Goal: Task Accomplishment & Management: Use online tool/utility

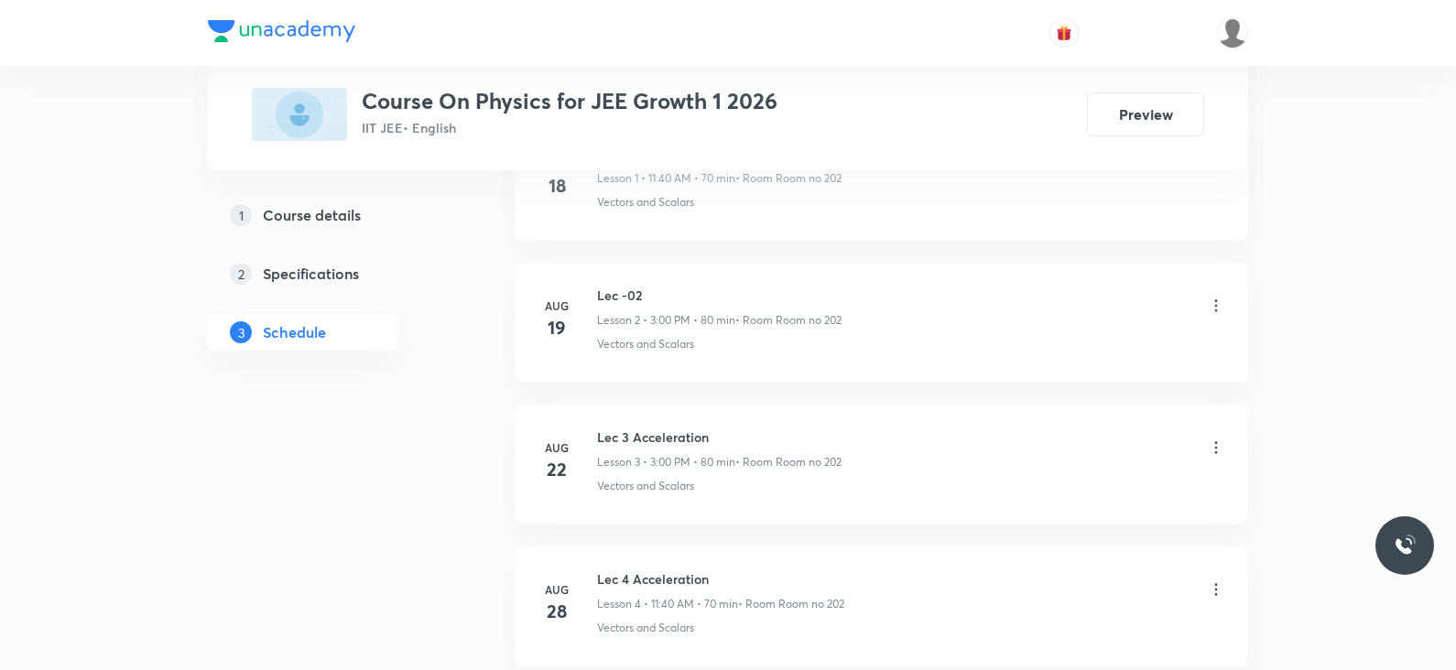
scroll to position [1504, 0]
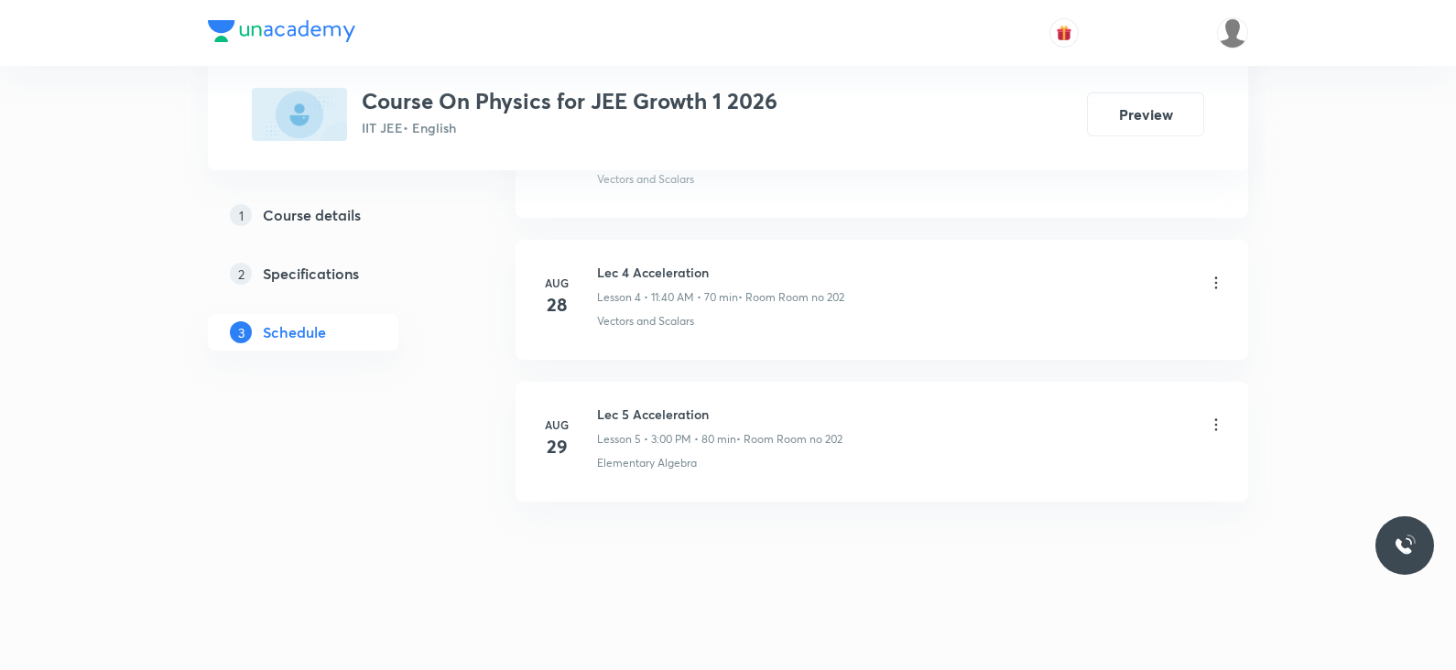
click at [658, 399] on li "Aug 29 Lec 5 Acceleration Lesson 5 • 3:00 PM • 80 min • Room Room no 202 Elemen…" at bounding box center [882, 442] width 733 height 120
copy h6 "Lec 5 Acceleration"
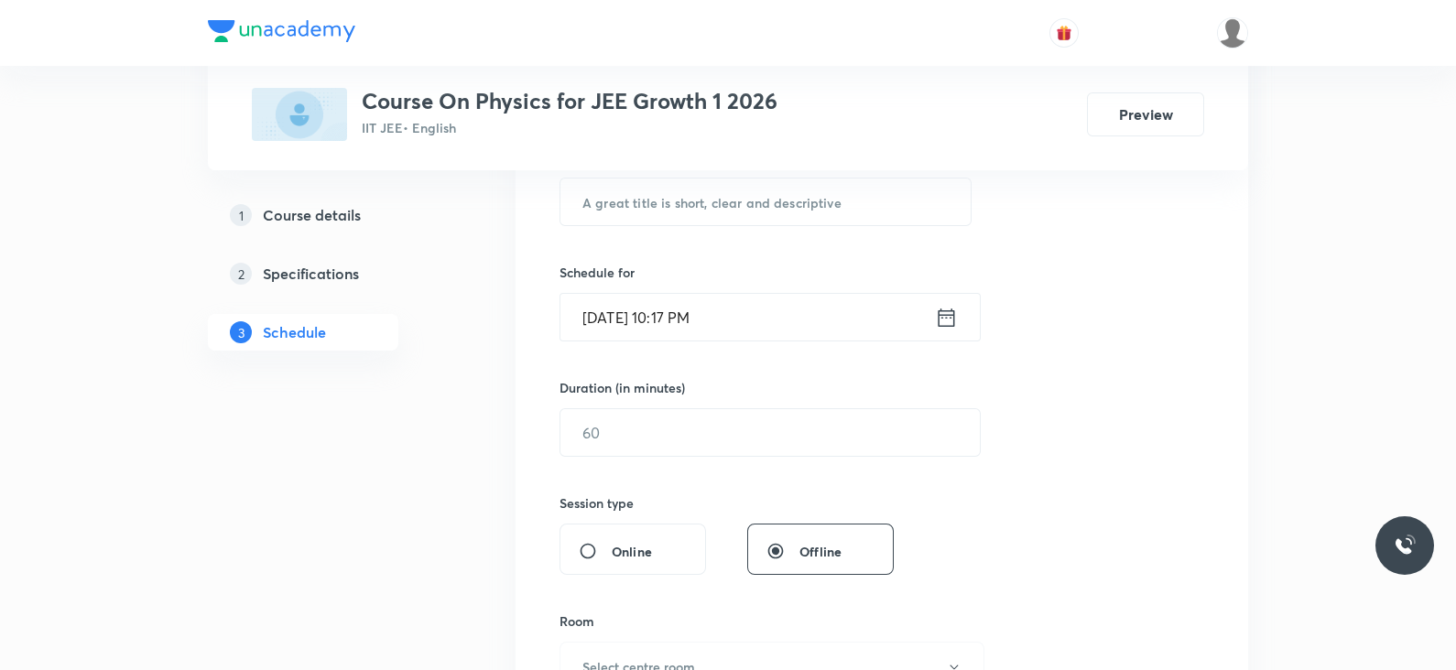
scroll to position [0, 0]
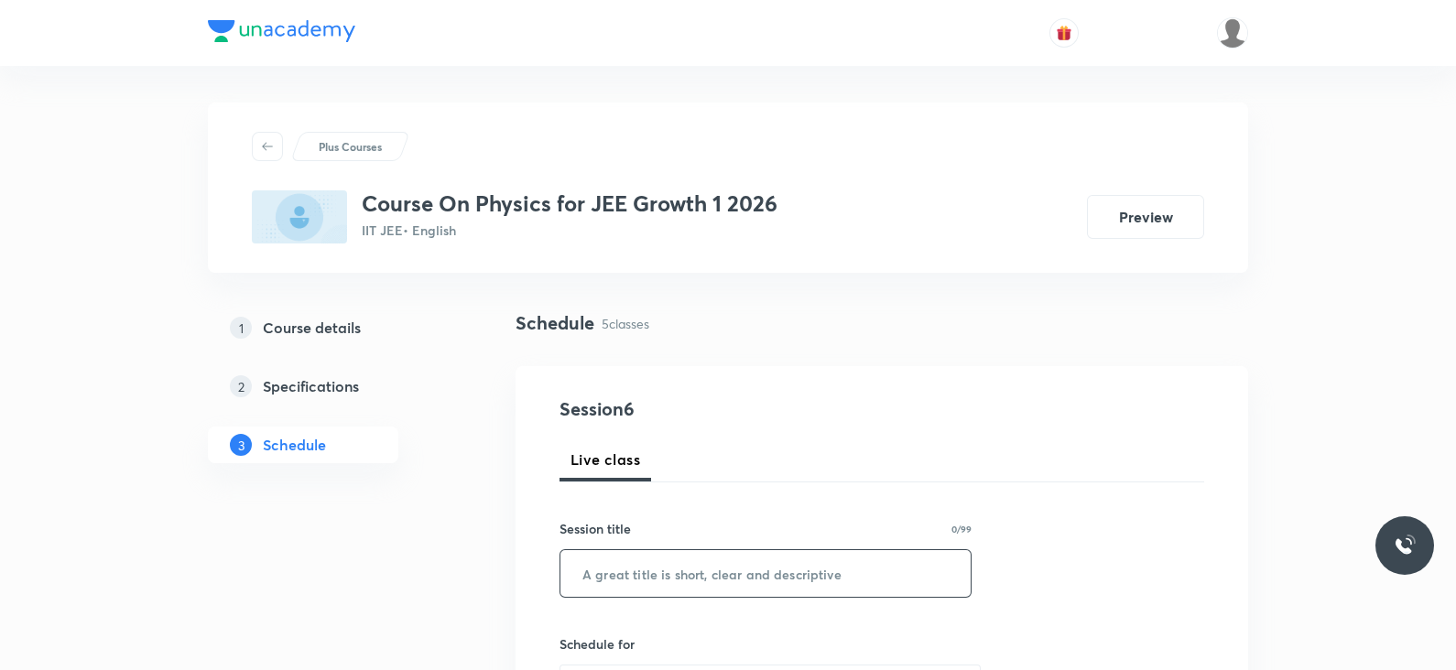
click at [661, 570] on input "text" at bounding box center [765, 573] width 410 height 47
paste input "Lec 5 Acceleration"
click at [618, 576] on input "Lec 5 Acceleration" at bounding box center [765, 573] width 410 height 47
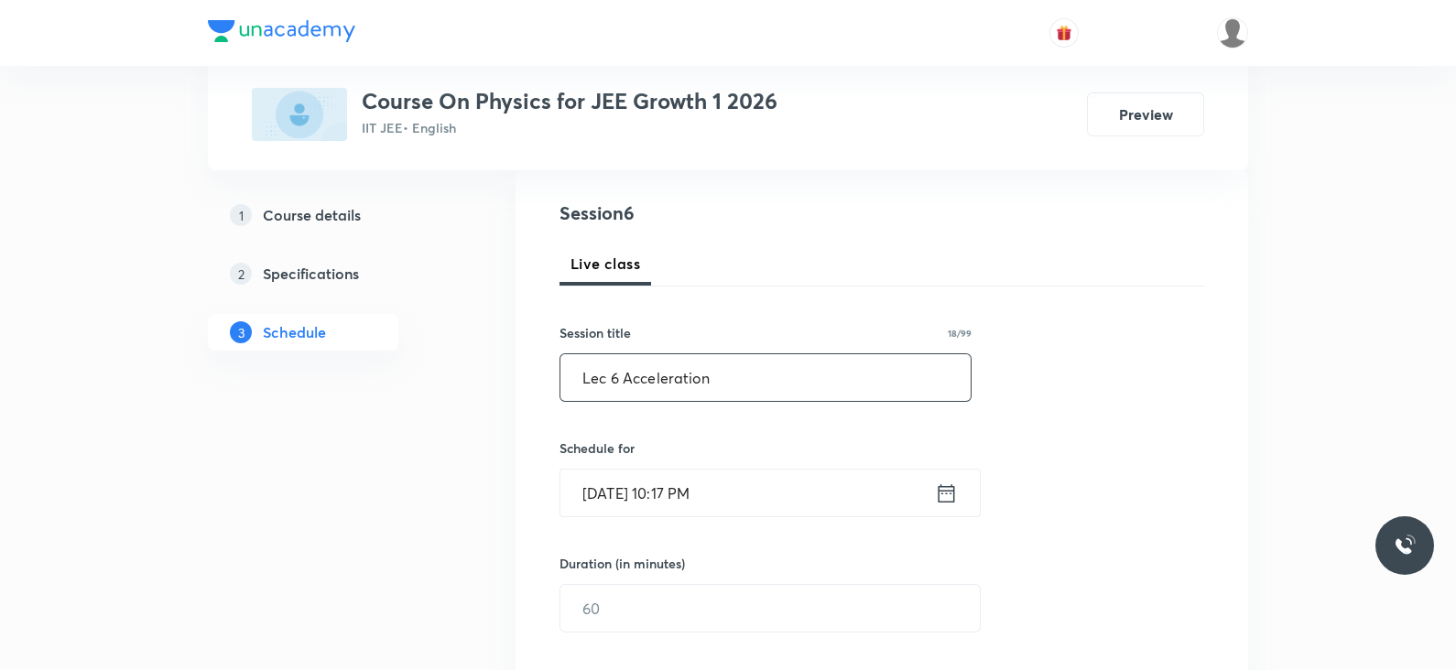
scroll to position [214, 0]
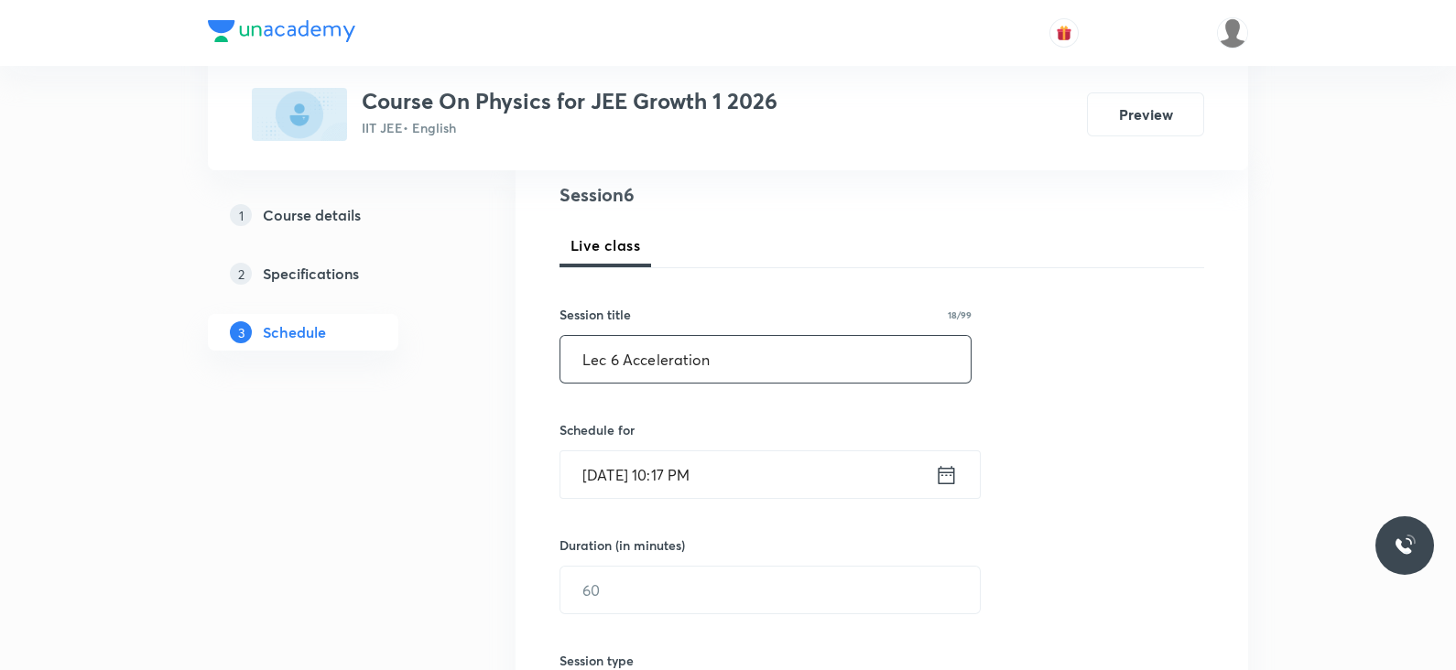
type input "Lec 6 Acceleration"
click at [936, 473] on icon at bounding box center [946, 475] width 23 height 26
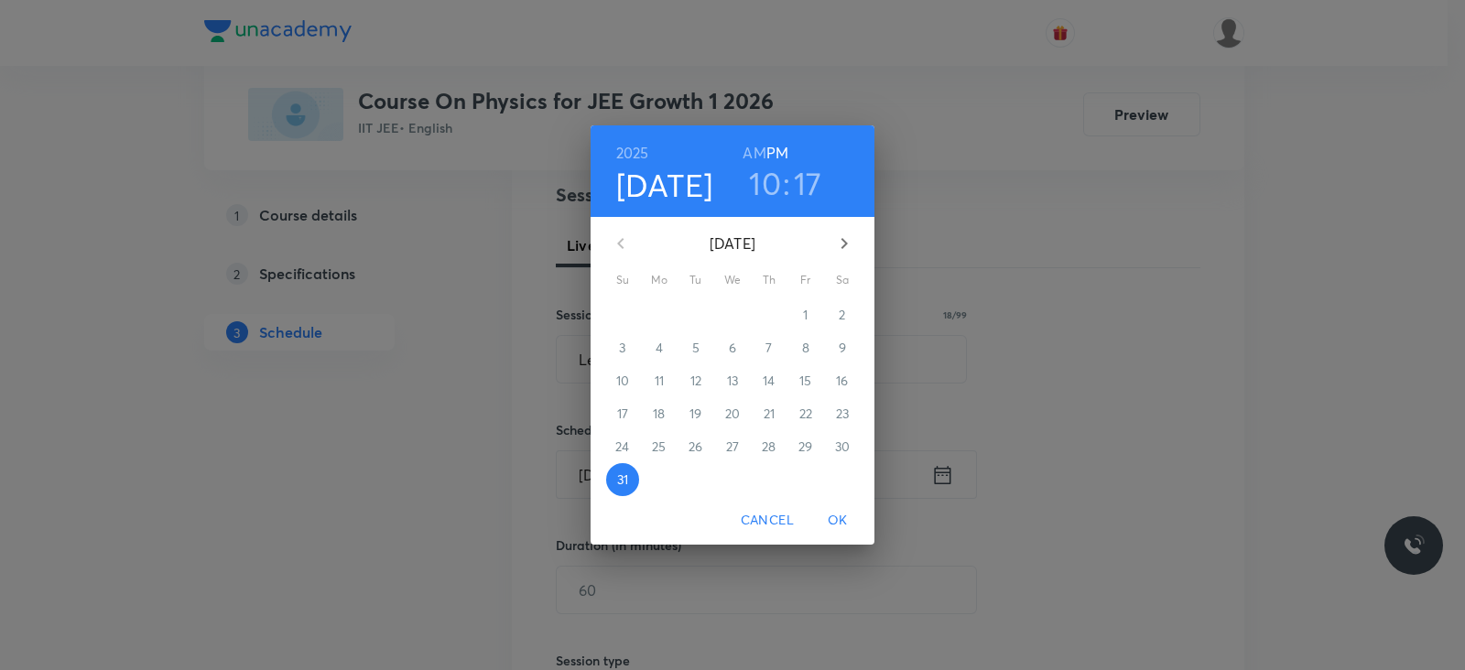
click at [850, 245] on icon "button" at bounding box center [844, 244] width 22 height 22
click at [659, 309] on p "1" at bounding box center [659, 315] width 5 height 18
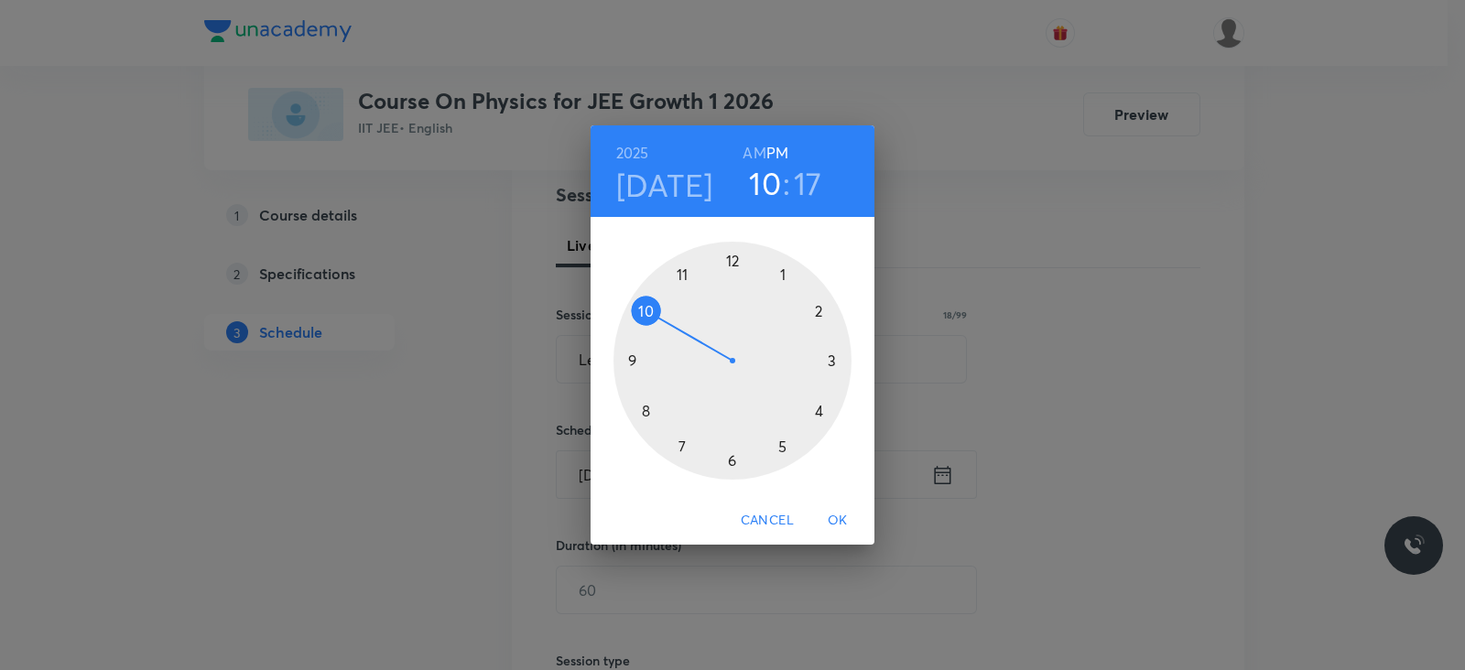
click at [758, 152] on h6 "AM" at bounding box center [754, 153] width 23 height 26
click at [808, 181] on h3 "17" at bounding box center [808, 183] width 28 height 38
click at [779, 183] on h3 "10" at bounding box center [765, 183] width 32 height 38
click at [684, 274] on div at bounding box center [733, 361] width 238 height 238
click at [645, 409] on div at bounding box center [733, 361] width 238 height 238
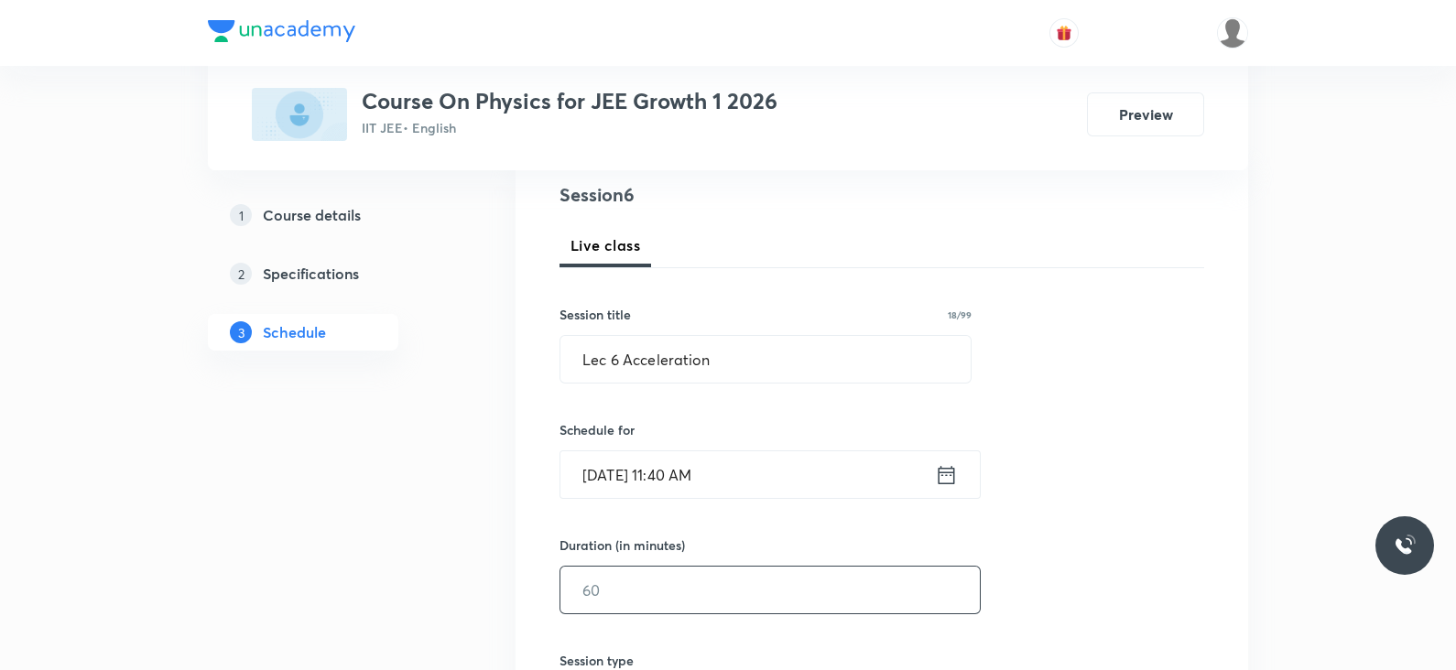
drag, startPoint x: 681, startPoint y: 591, endPoint x: 604, endPoint y: 588, distance: 77.9
click at [604, 588] on input "text" at bounding box center [769, 590] width 419 height 47
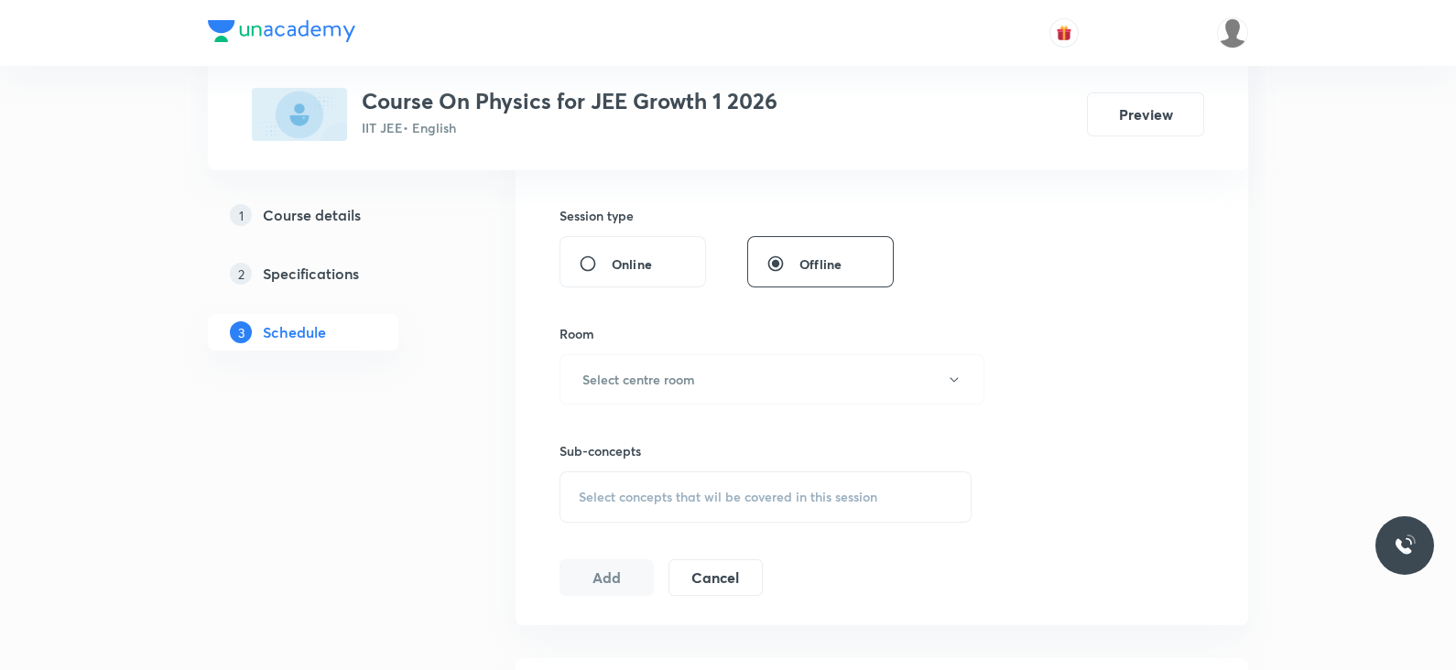
scroll to position [660, 0]
type input "70"
click at [720, 379] on button "Select centre room" at bounding box center [772, 378] width 425 height 50
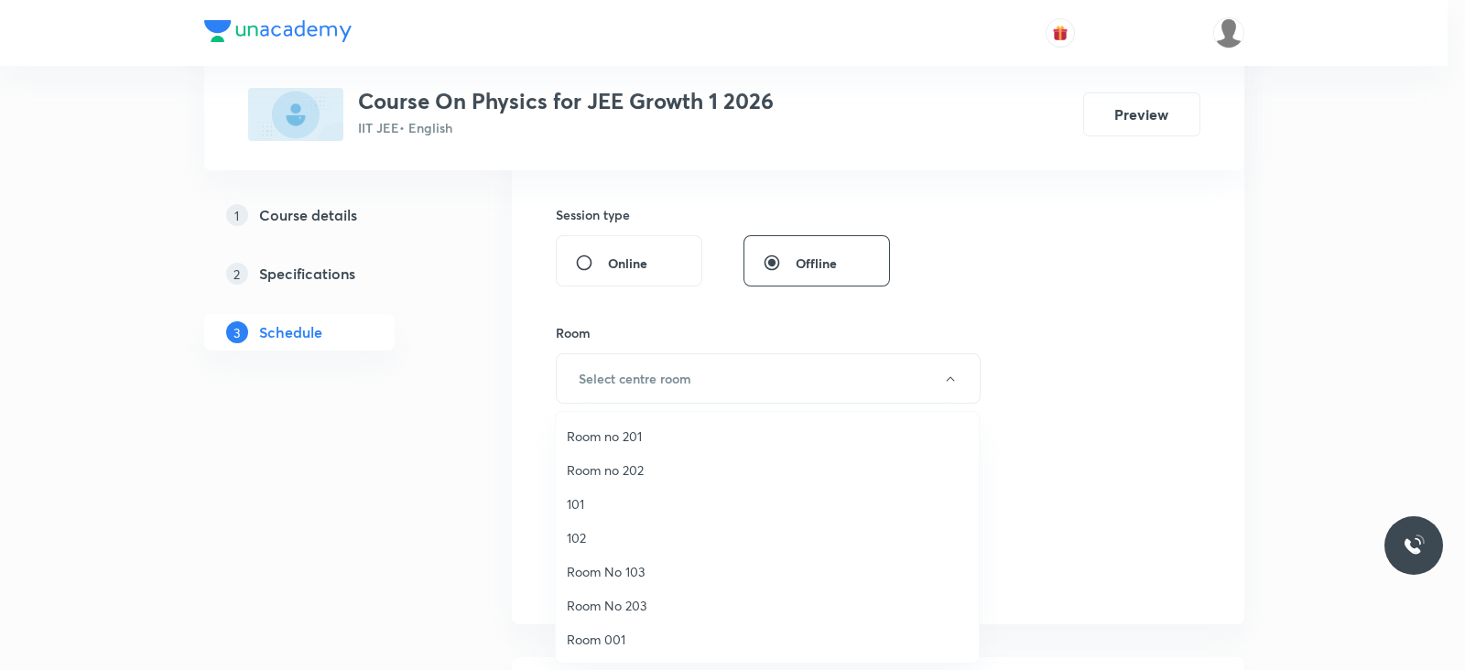
click at [627, 461] on span "Room no 202" at bounding box center [767, 470] width 401 height 19
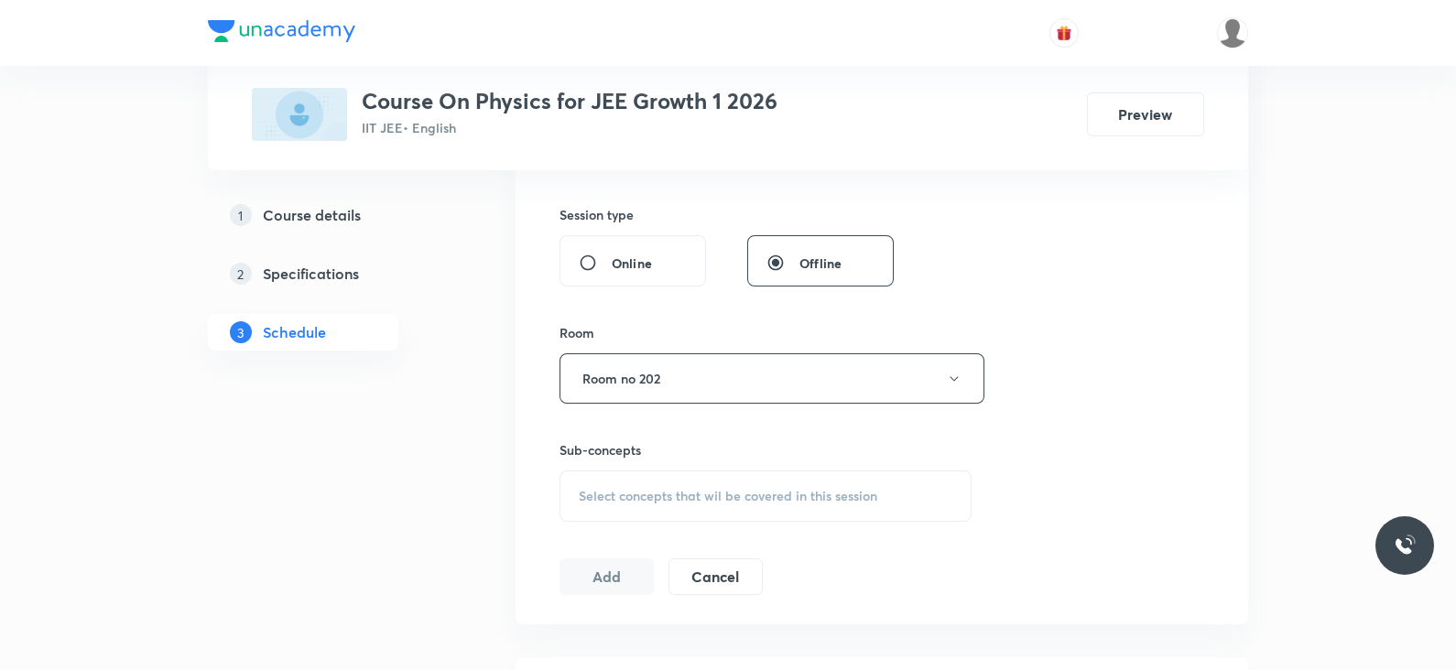
scroll to position [709, 0]
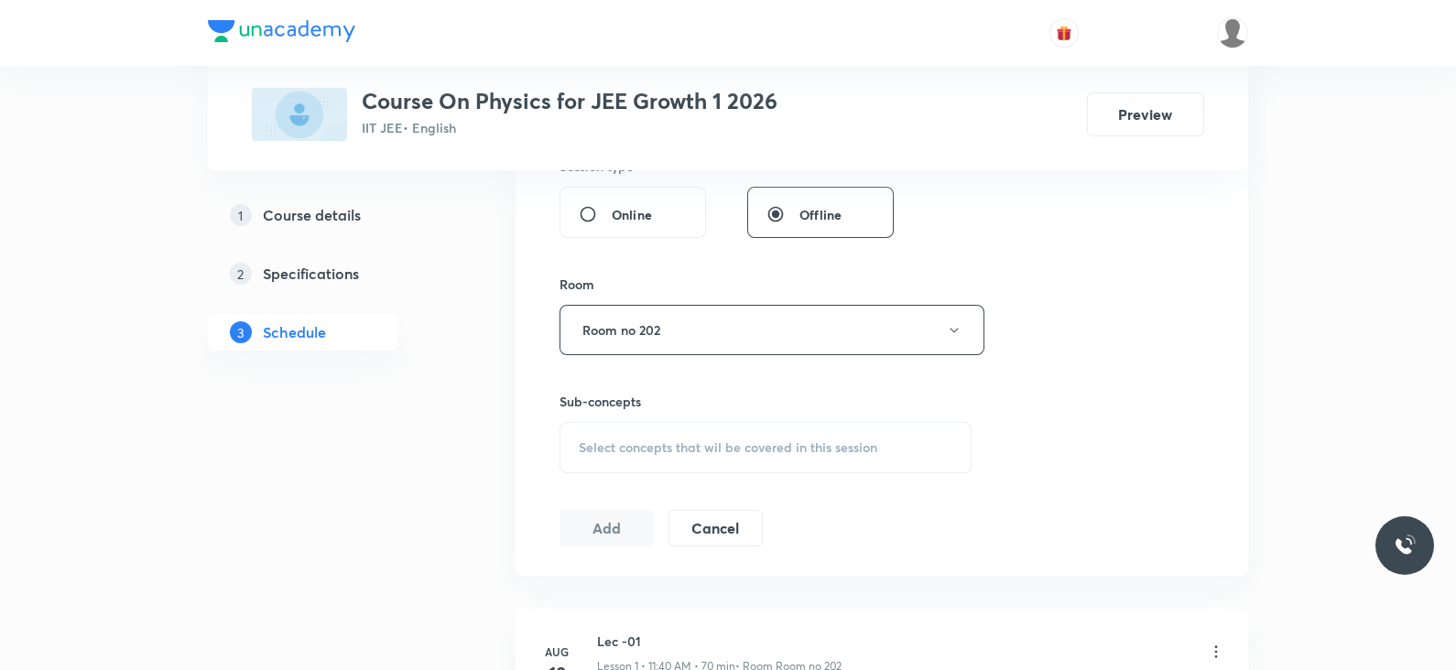
click at [712, 451] on span "Select concepts that wil be covered in this session" at bounding box center [728, 447] width 299 height 15
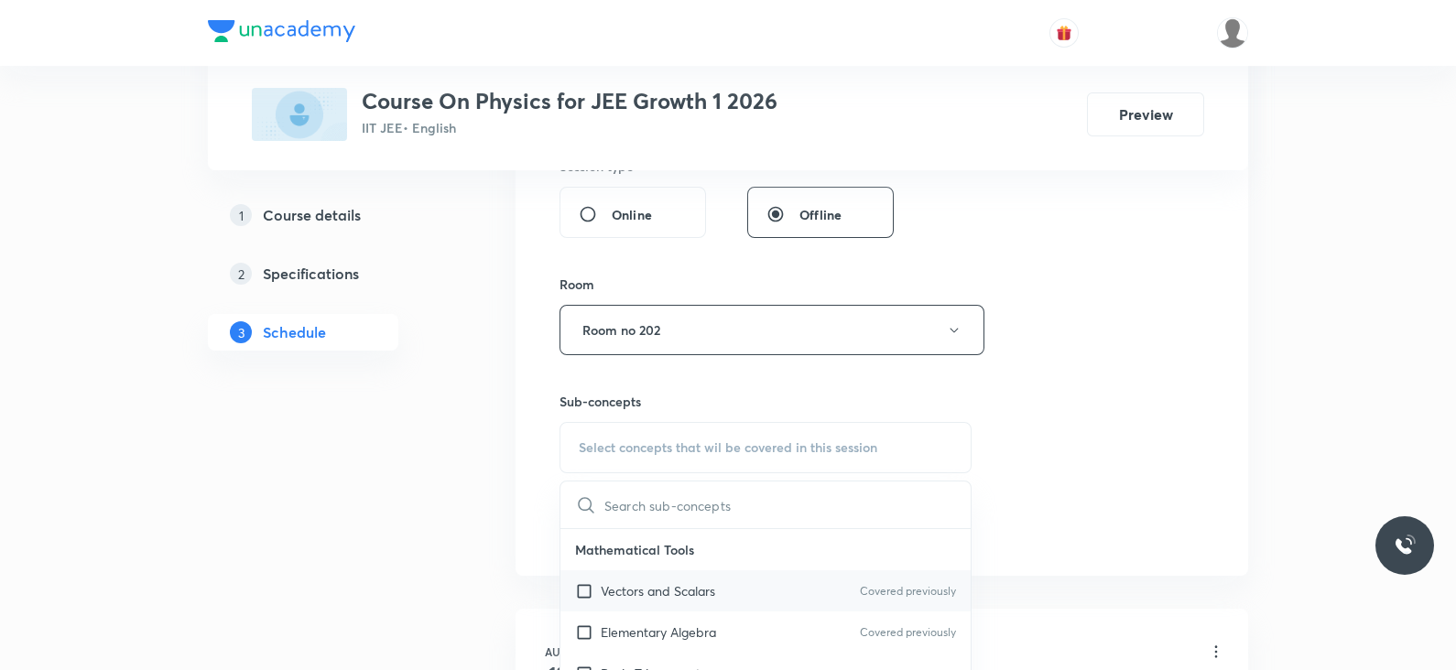
click at [705, 596] on p "Vectors and Scalars" at bounding box center [658, 591] width 114 height 19
checkbox input "true"
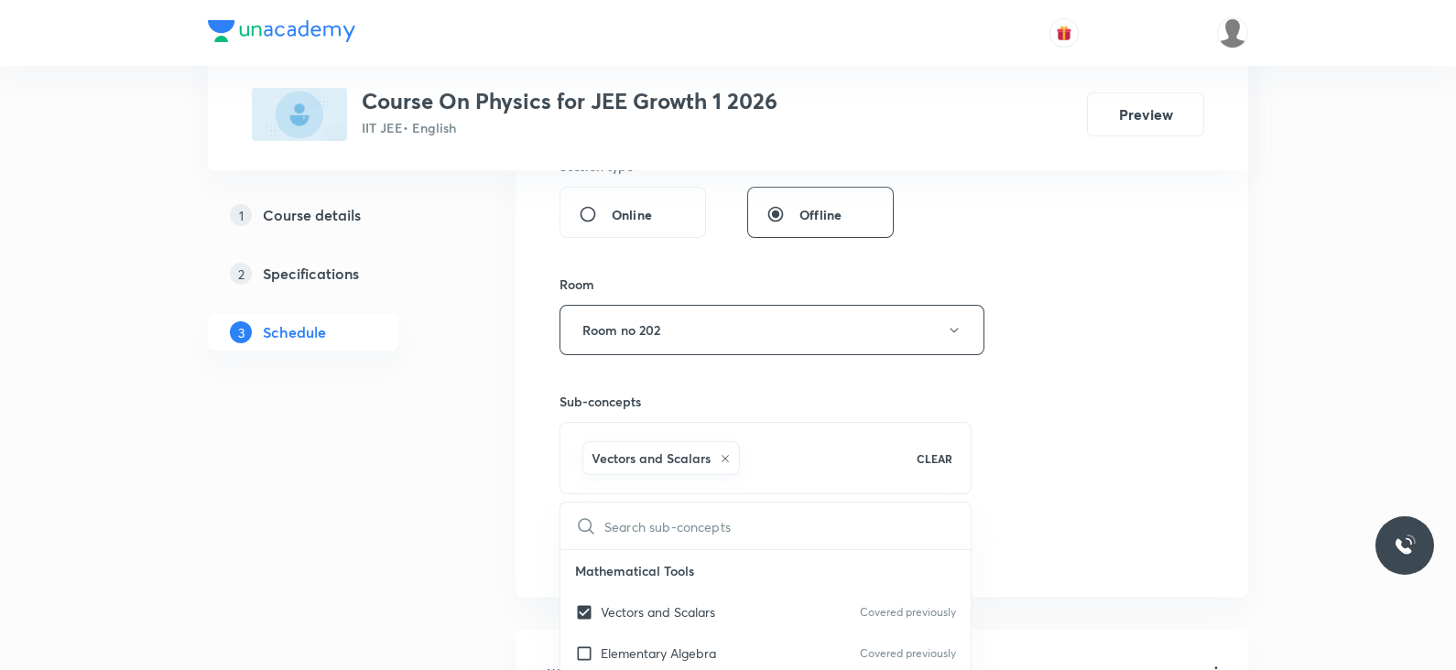
click at [1117, 501] on div "Session 6 Live class Session title 18/99 Lec 6 Acceleration ​ Schedule for Sept…" at bounding box center [882, 127] width 645 height 881
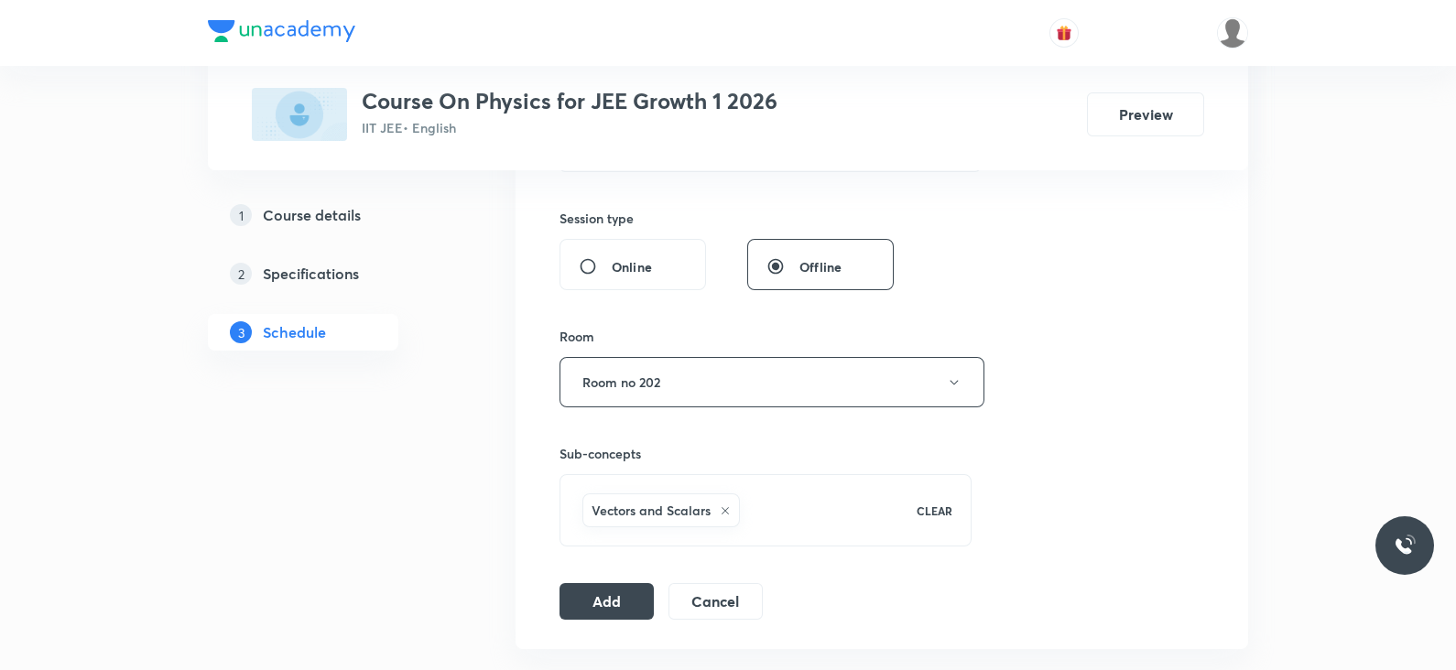
scroll to position [665, 0]
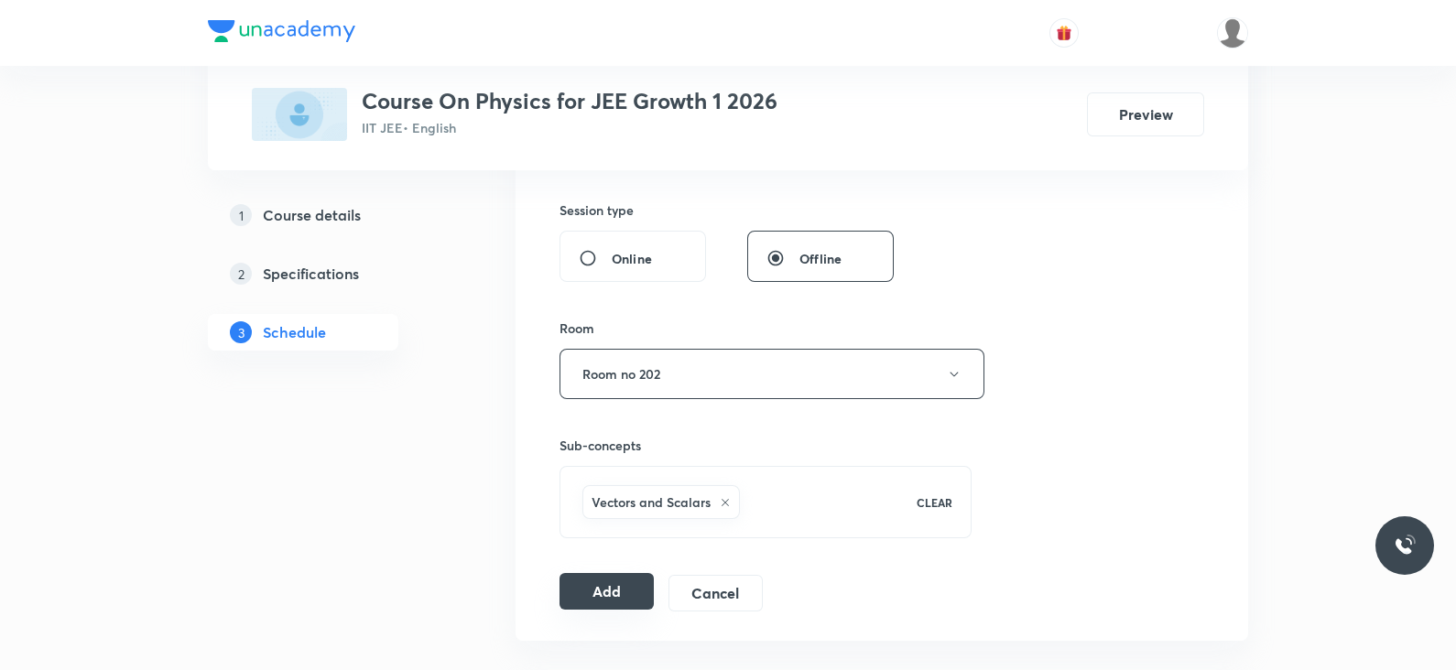
click at [602, 587] on button "Add" at bounding box center [607, 591] width 94 height 37
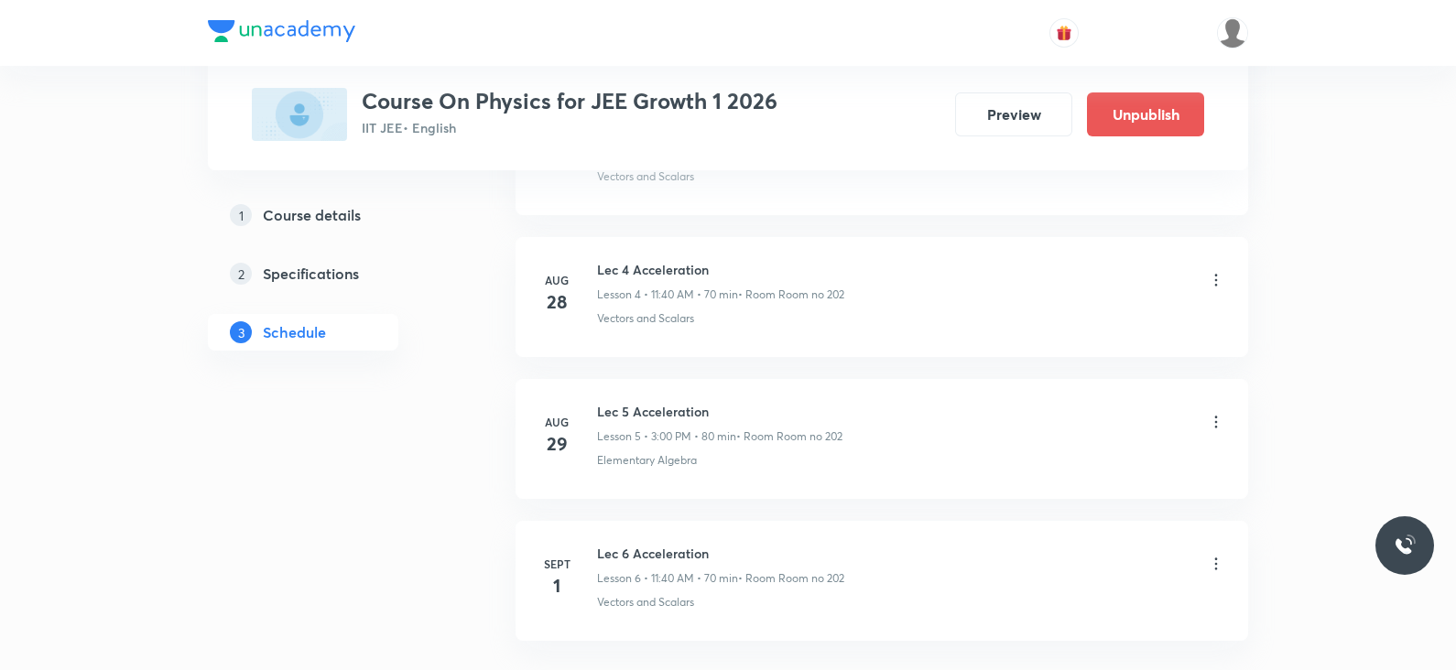
scroll to position [618, 0]
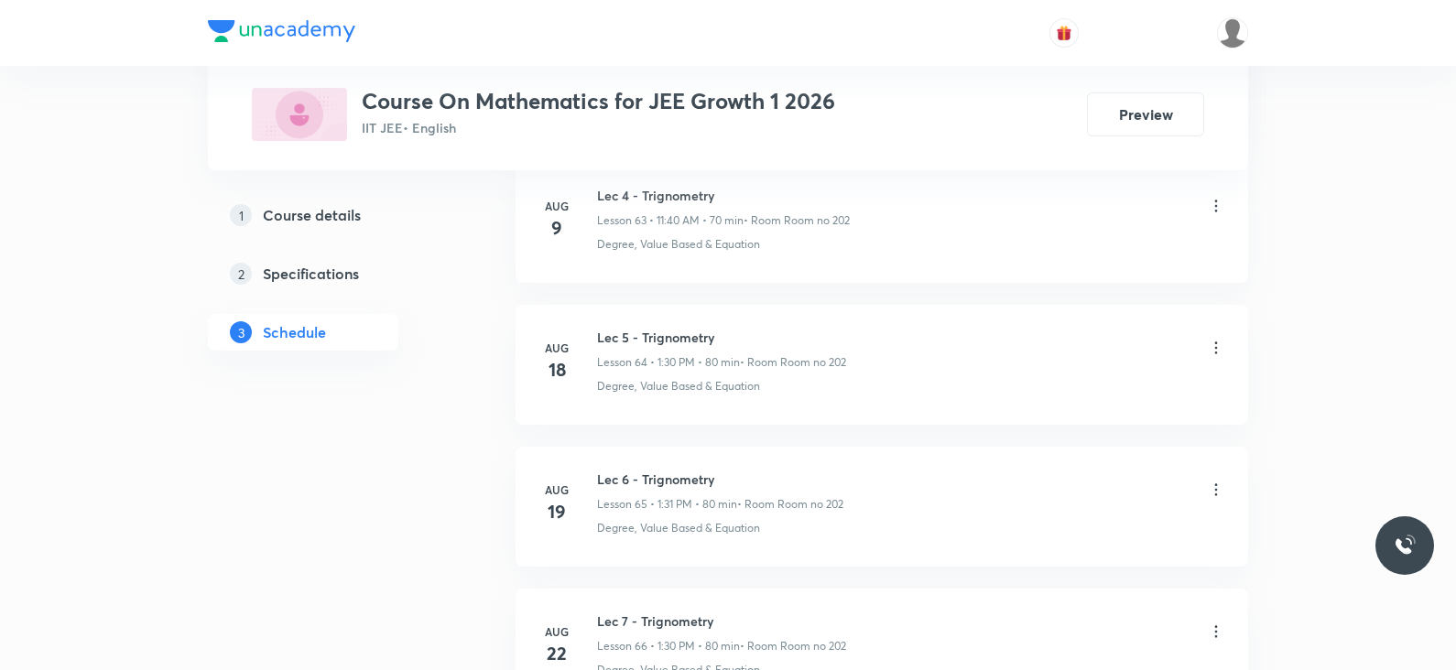
scroll to position [10543, 0]
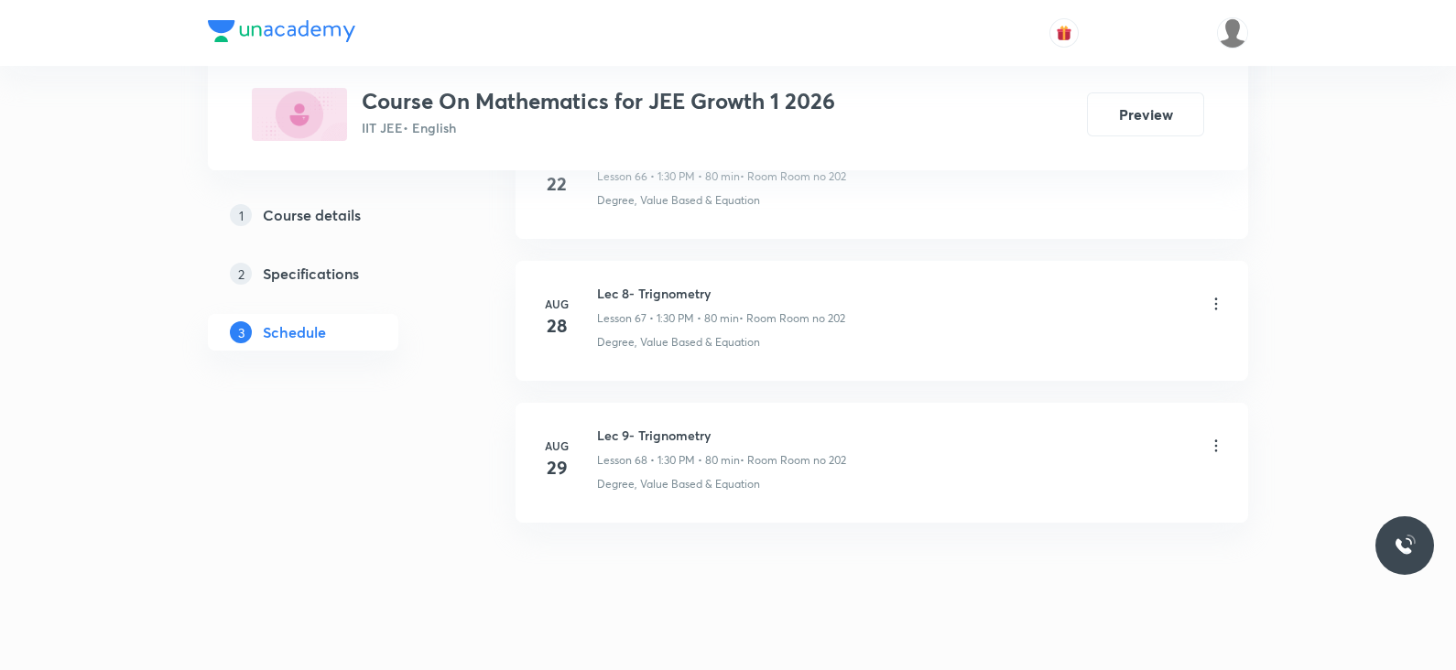
click at [659, 426] on h6 "Lec 9- Trignometry" at bounding box center [721, 435] width 249 height 19
copy h6 "Lec 9- Trignometry"
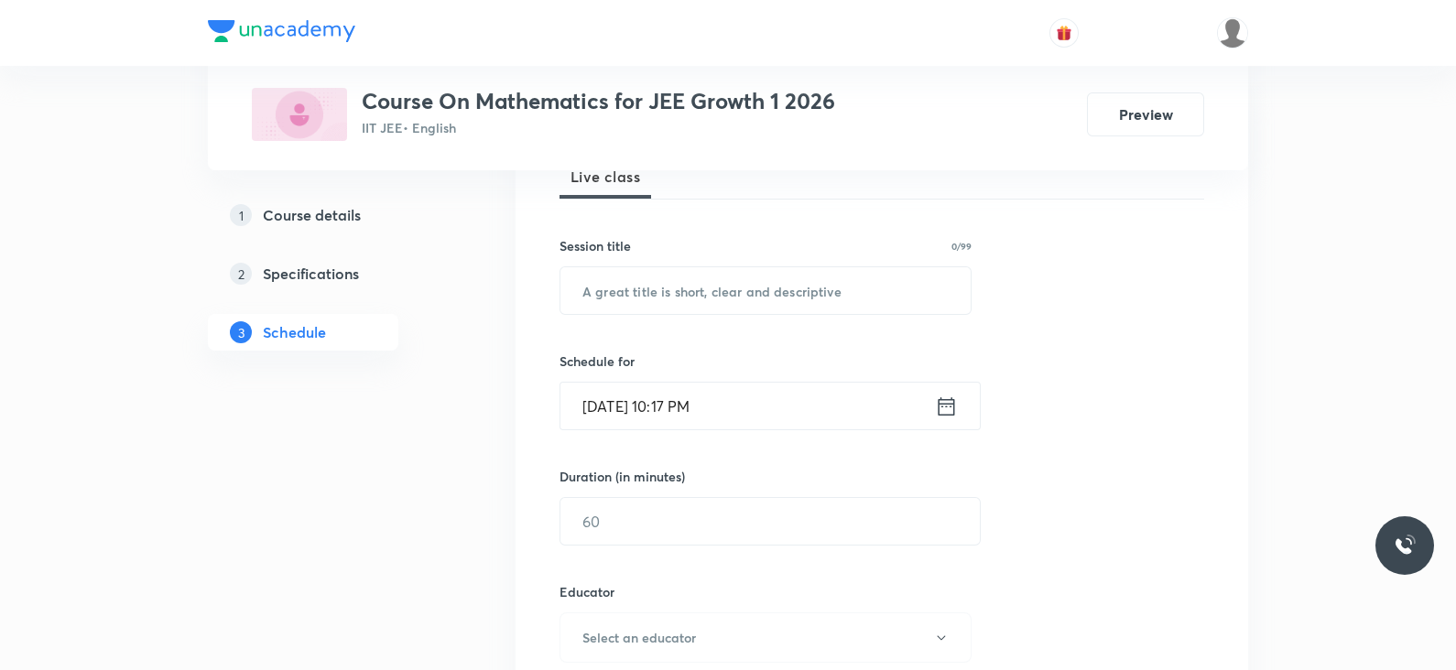
scroll to position [0, 0]
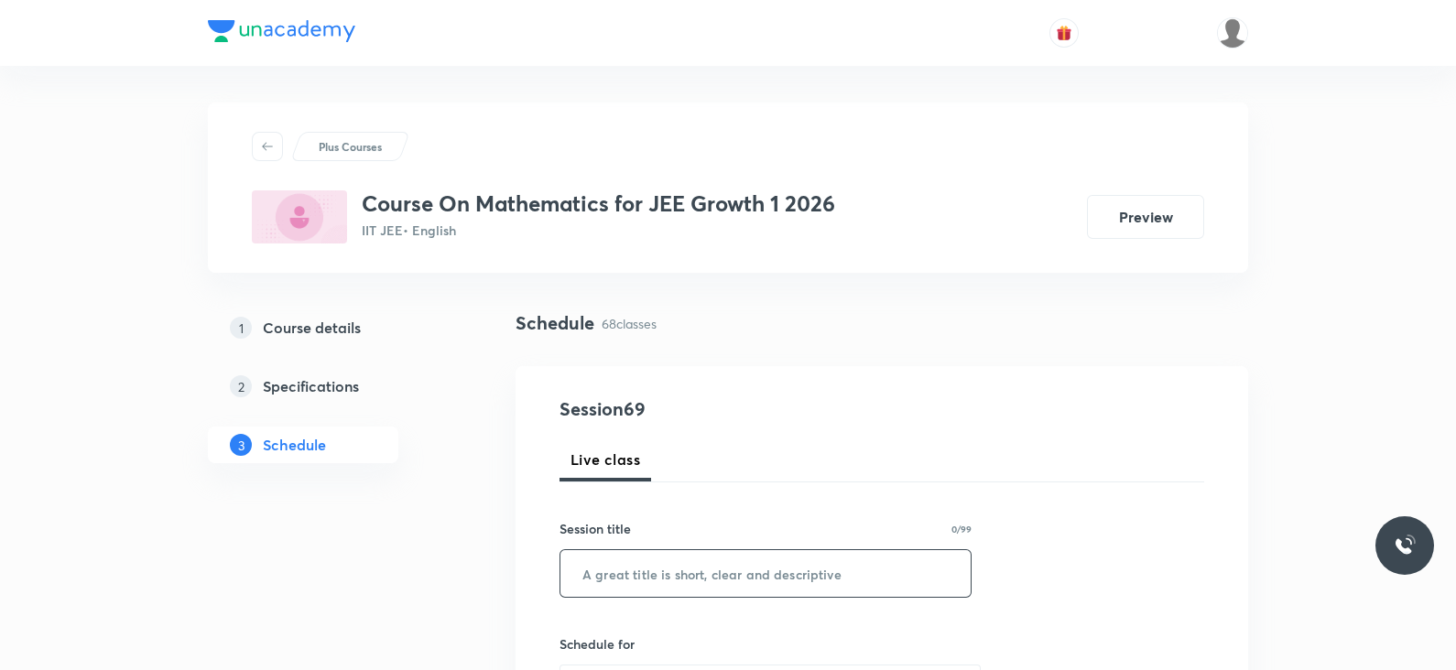
click at [643, 560] on input "text" at bounding box center [765, 573] width 410 height 47
paste input "Lec 9- Trignometry"
click at [619, 571] on input "Lec 9- Trignometry" at bounding box center [765, 573] width 410 height 47
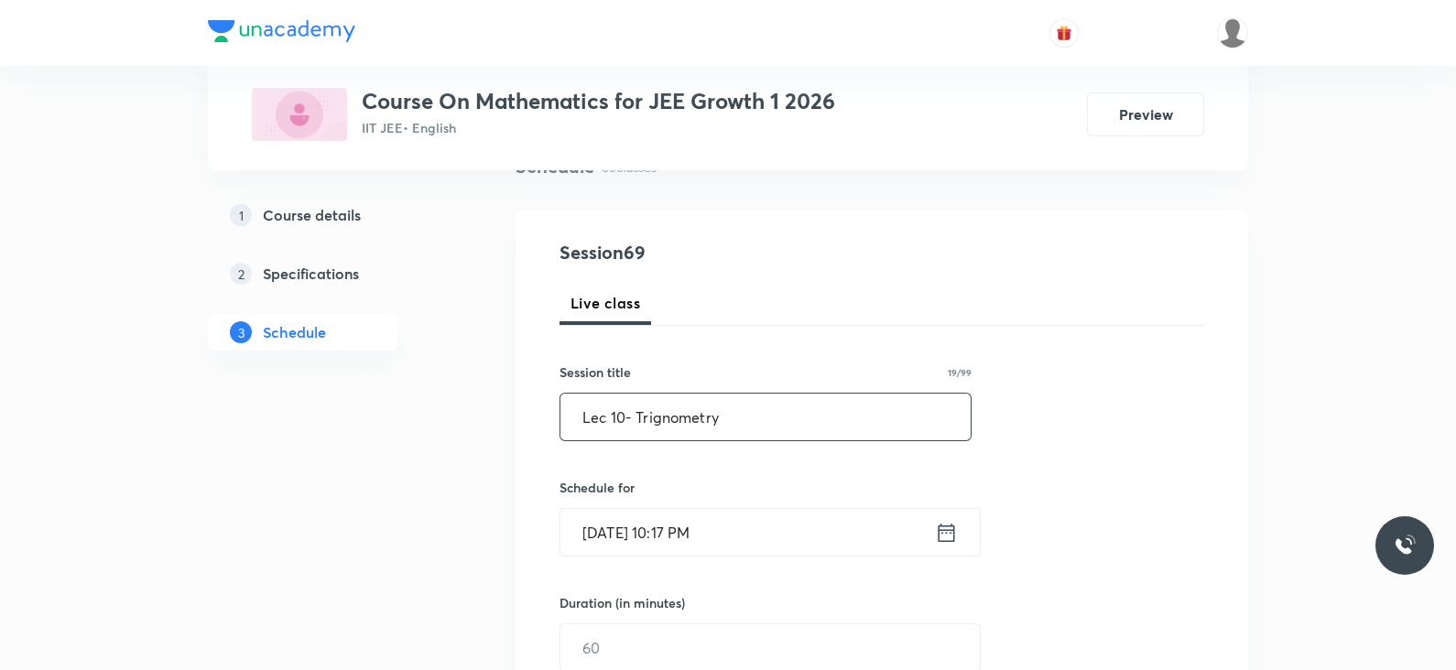
scroll to position [173, 0]
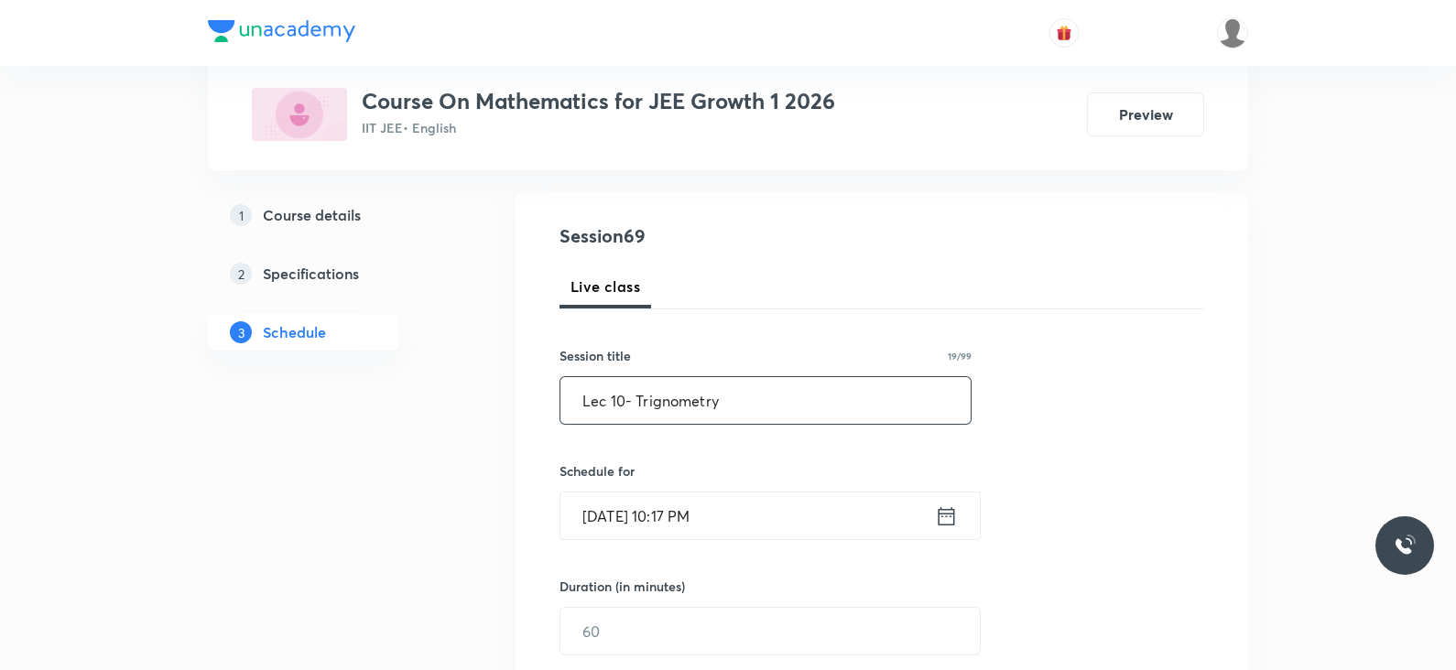
type input "Lec 10- Trignometry"
click at [946, 517] on icon at bounding box center [946, 517] width 23 height 26
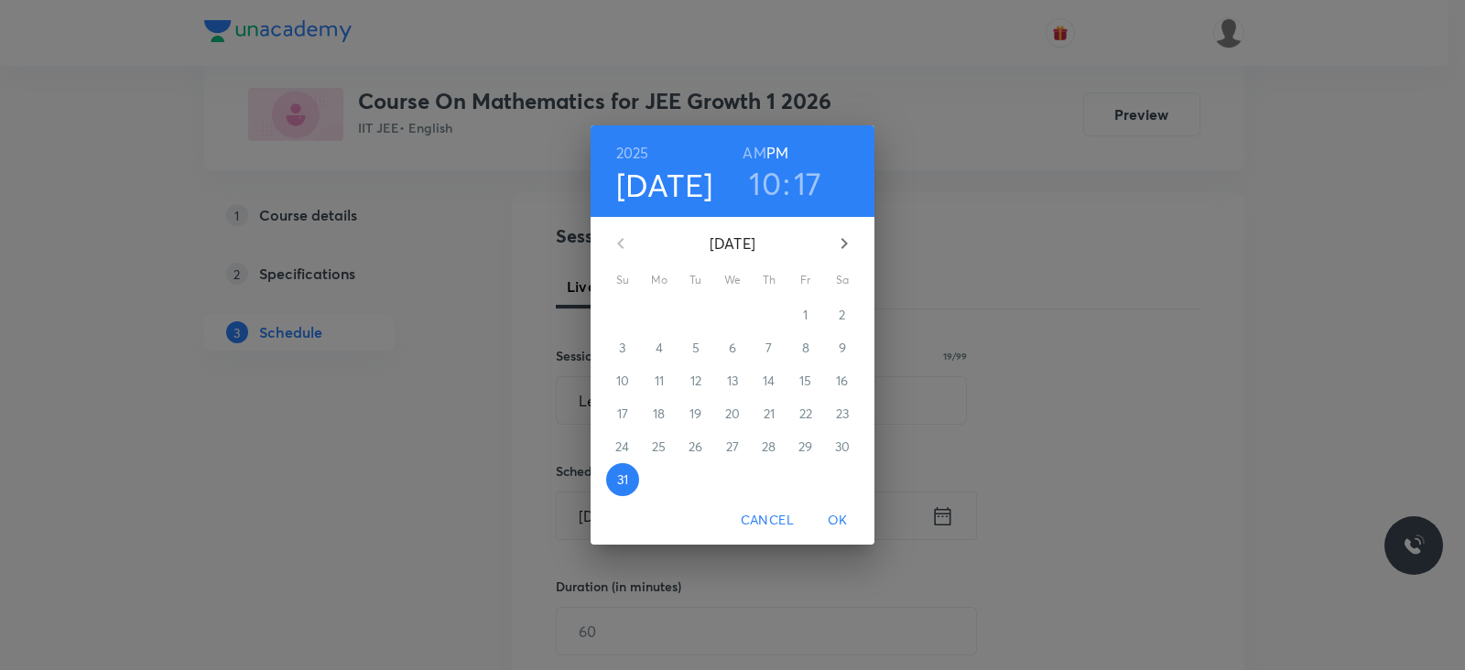
click at [843, 240] on icon "button" at bounding box center [845, 243] width 6 height 11
click at [658, 307] on p "1" at bounding box center [659, 315] width 5 height 18
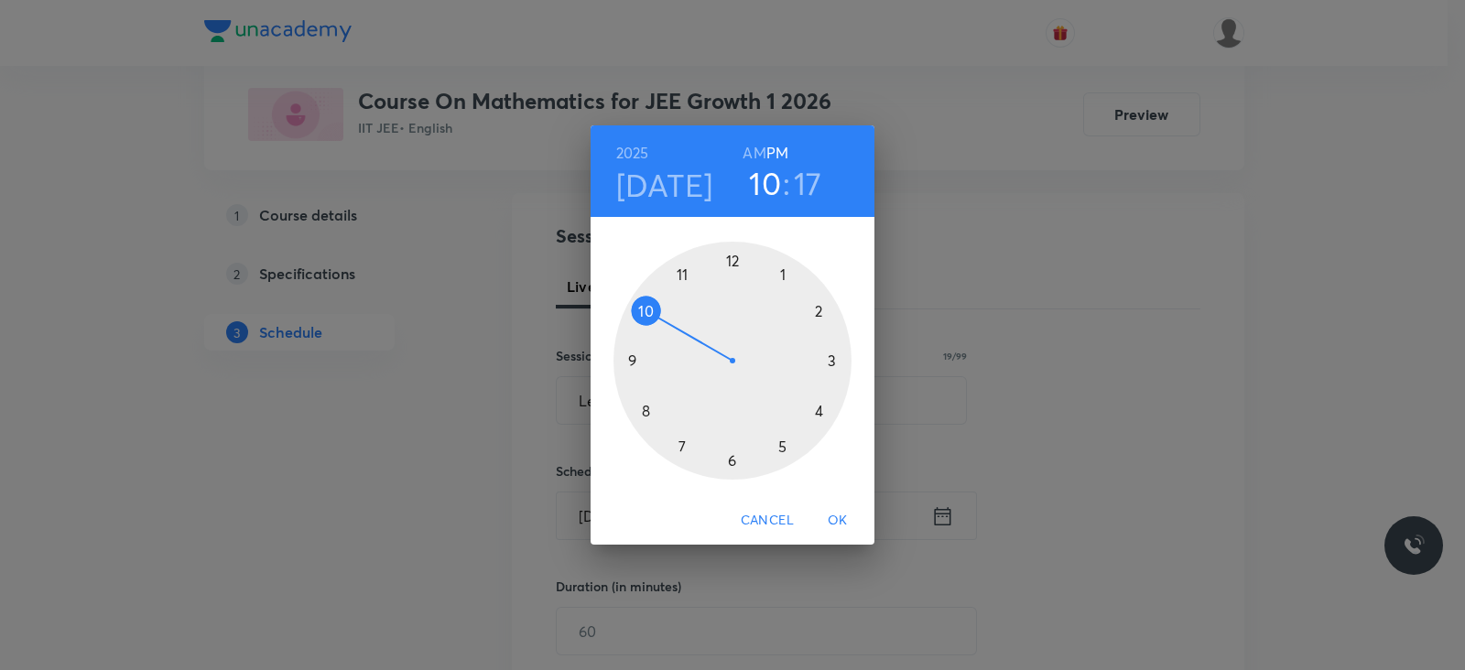
click at [760, 150] on h6 "AM" at bounding box center [754, 153] width 23 height 26
click at [783, 145] on h6 "PM" at bounding box center [778, 153] width 22 height 26
click at [780, 277] on div at bounding box center [733, 361] width 238 height 238
click at [731, 461] on div at bounding box center [733, 361] width 238 height 238
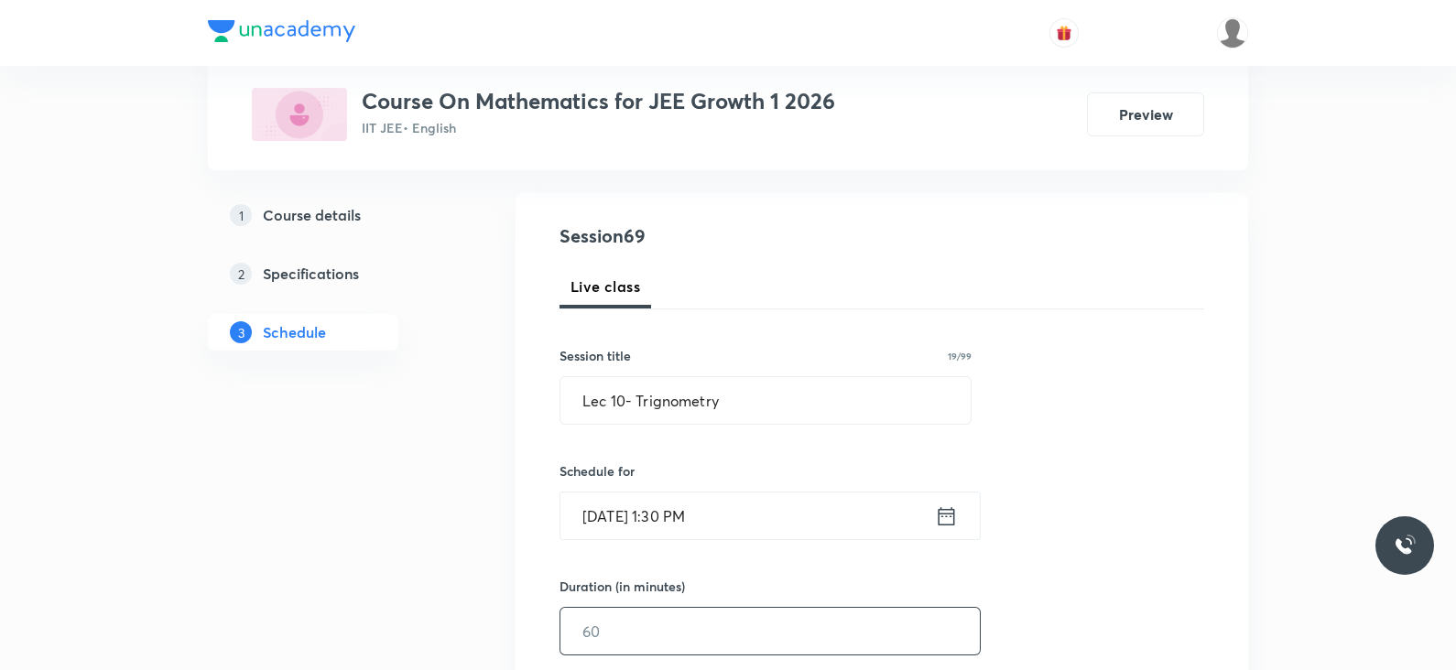
click at [732, 624] on input "text" at bounding box center [769, 631] width 419 height 47
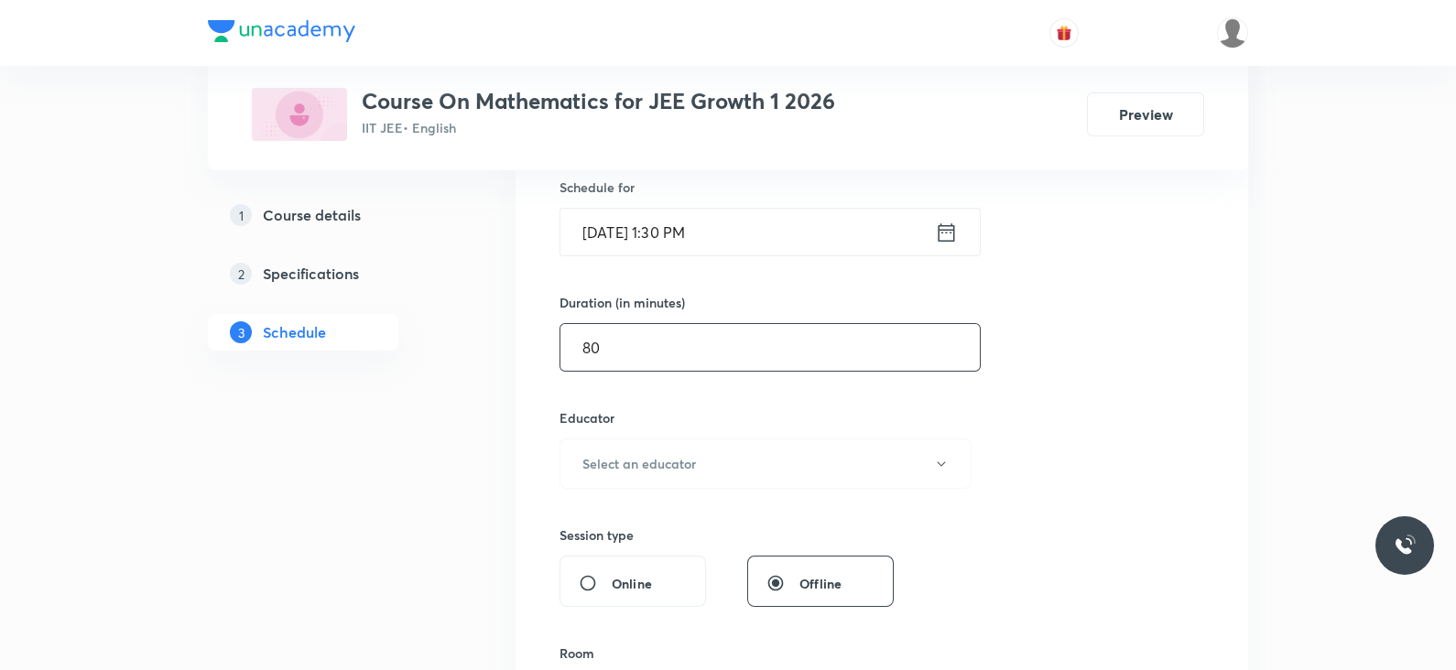
scroll to position [460, 0]
type input "80"
click at [719, 459] on button "Select an educator" at bounding box center [766, 461] width 412 height 50
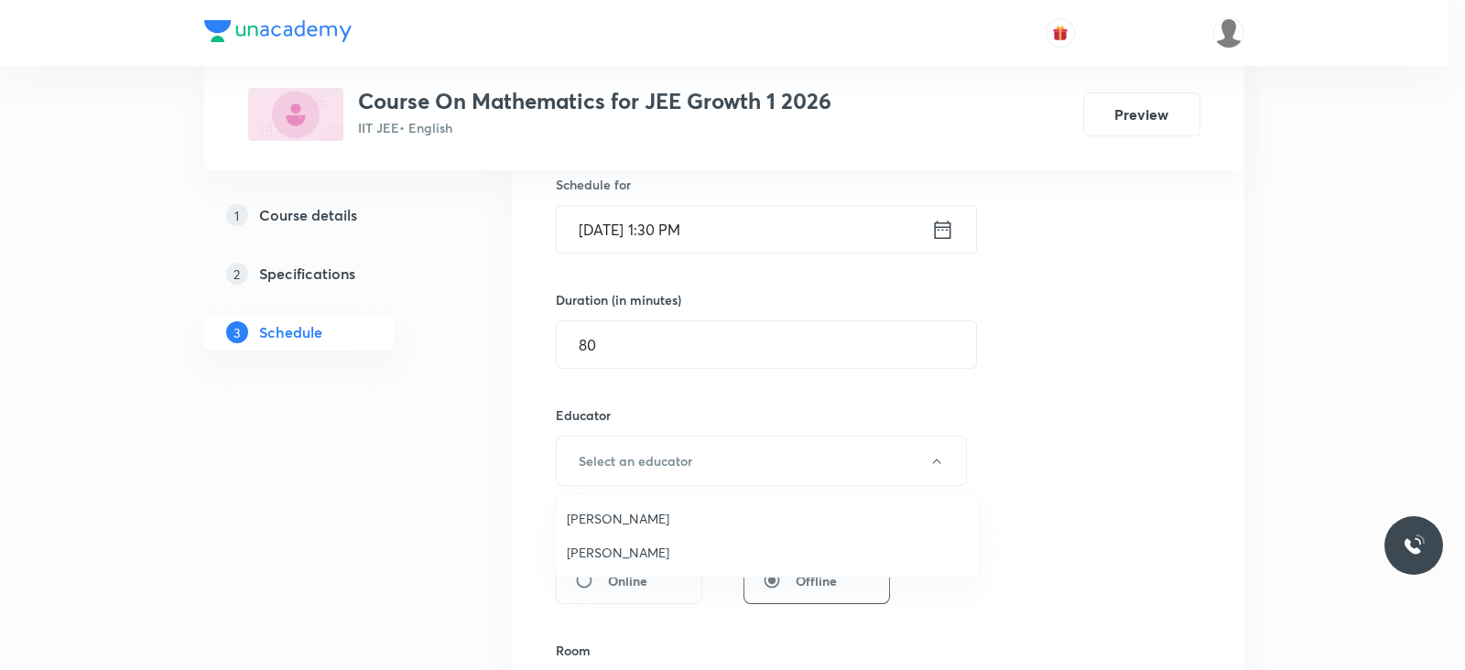
click at [641, 543] on span "Navin Talkokul" at bounding box center [767, 552] width 401 height 19
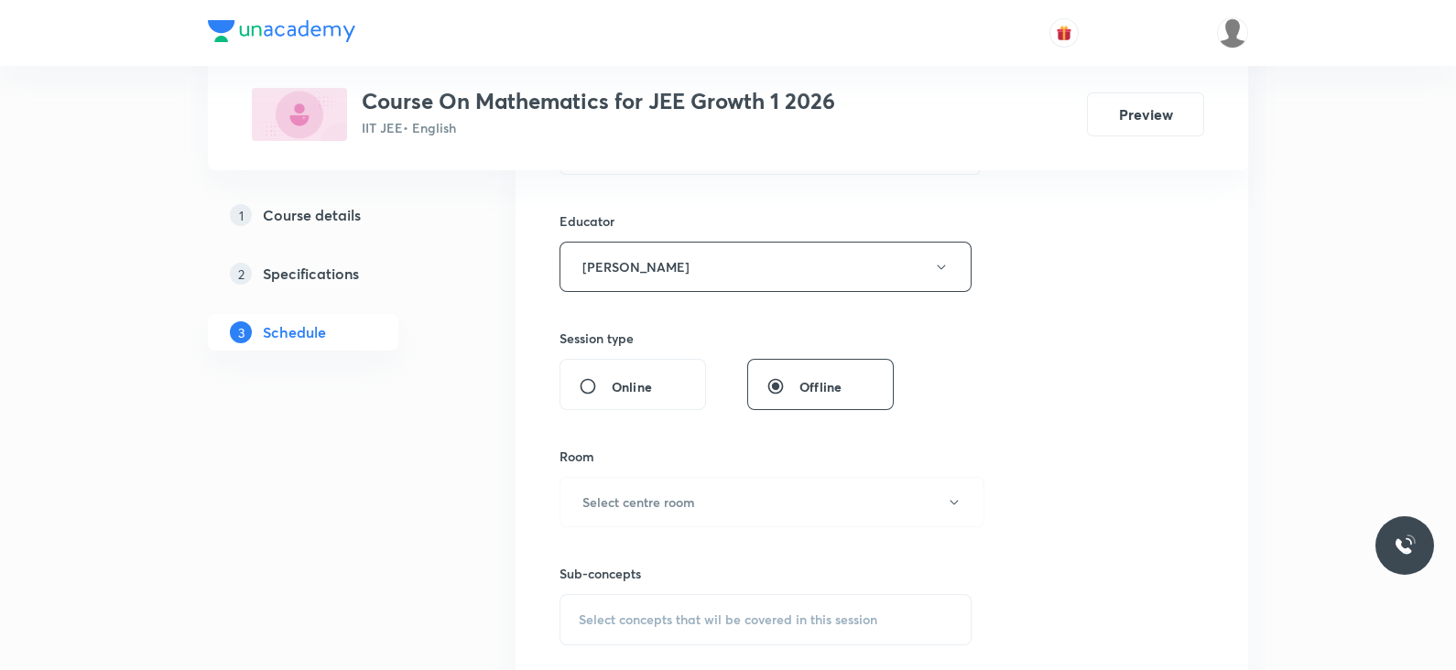
scroll to position [655, 0]
click at [673, 506] on h6 "Select centre room" at bounding box center [638, 501] width 113 height 19
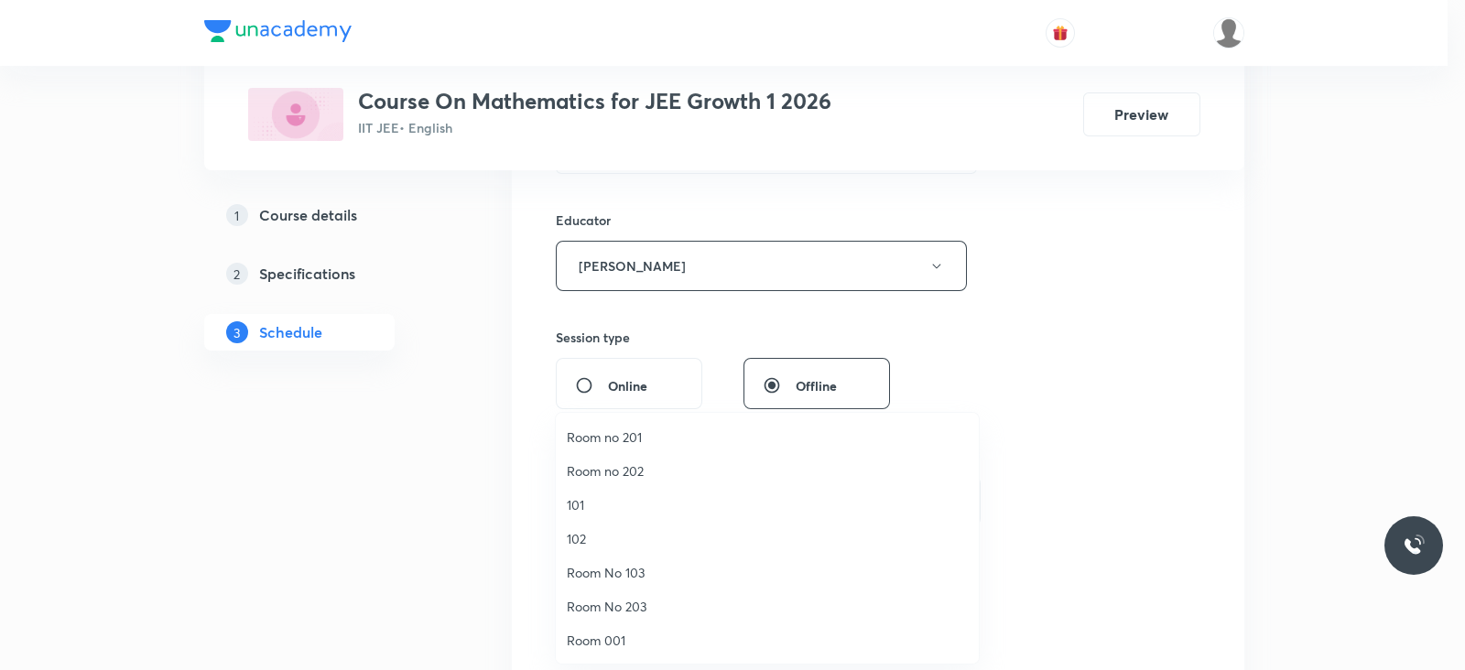
click at [627, 464] on span "Room no 202" at bounding box center [767, 471] width 401 height 19
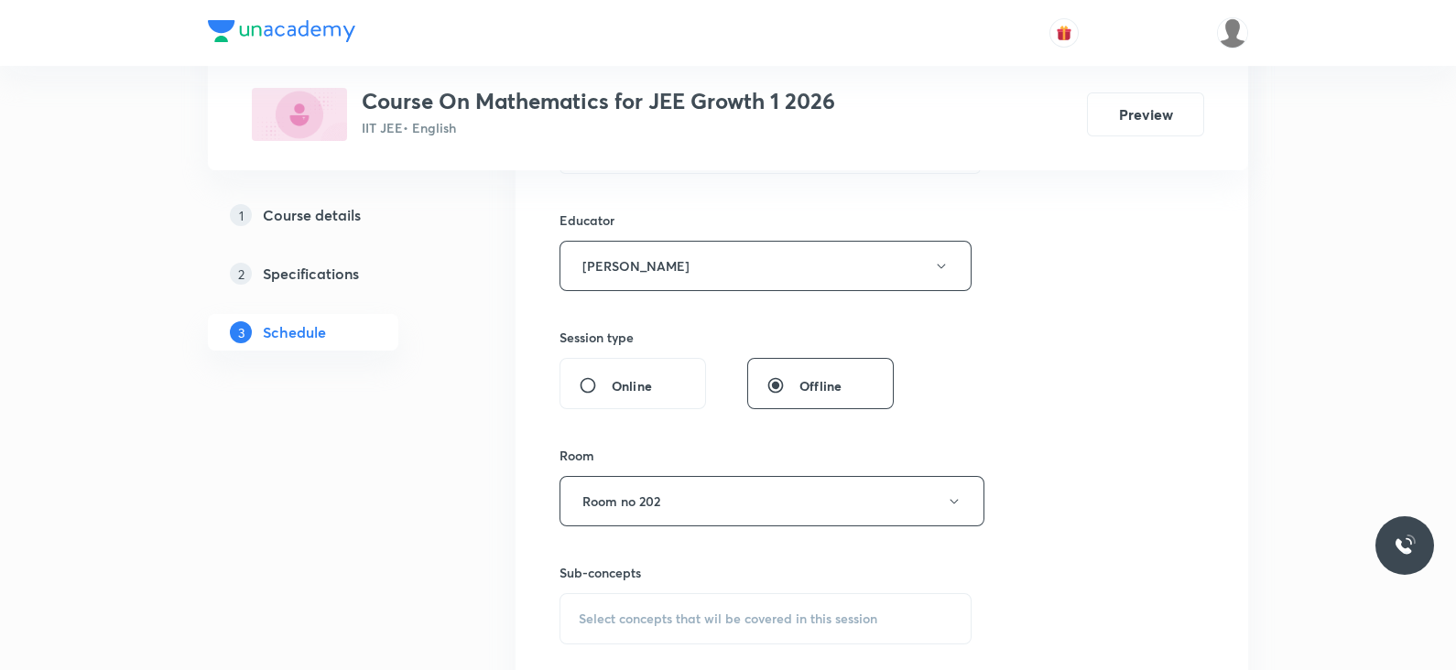
click at [690, 612] on span "Select concepts that wil be covered in this session" at bounding box center [728, 619] width 299 height 15
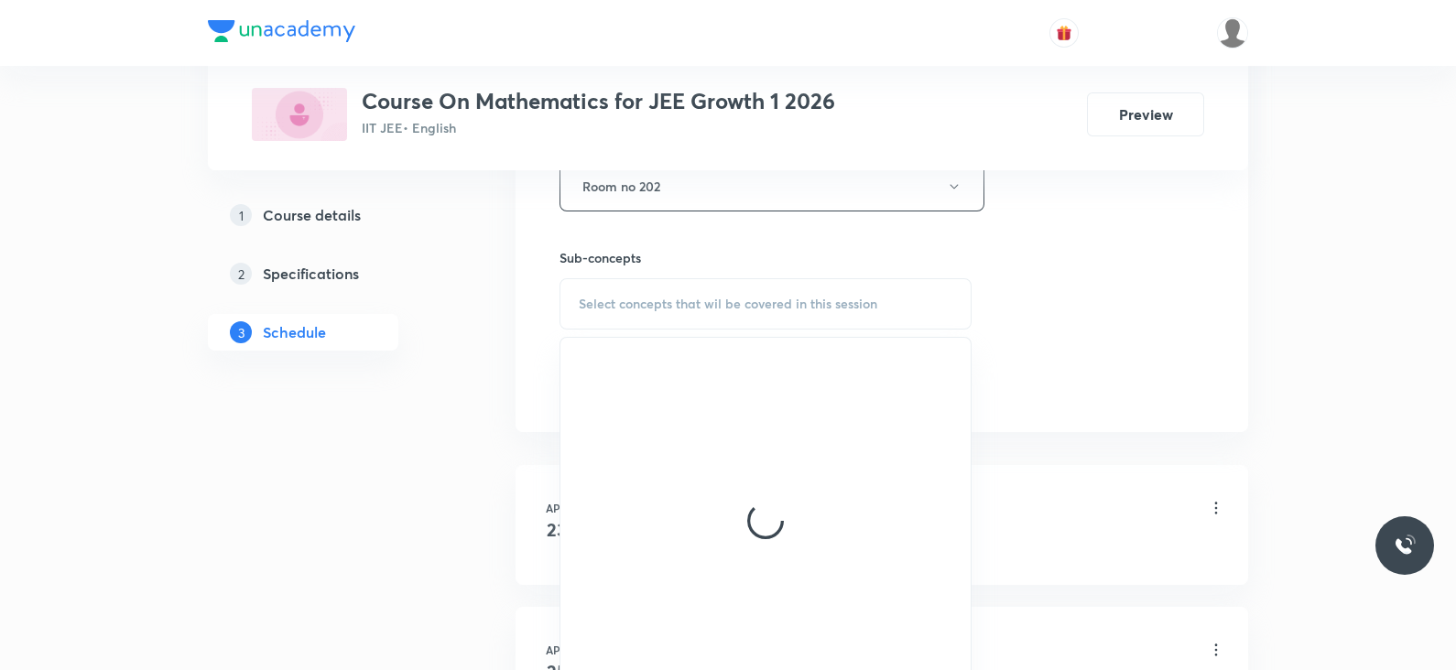
scroll to position [971, 0]
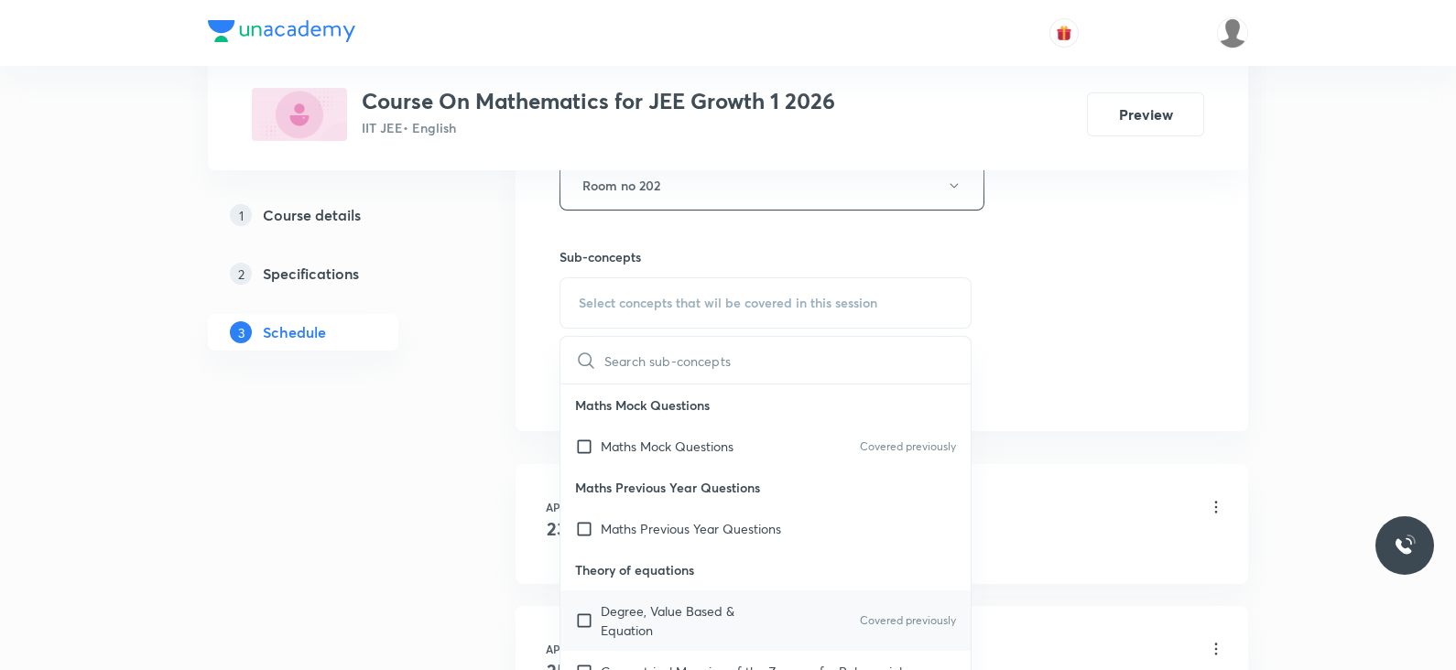
click at [693, 602] on p "Degree, Value Based & Equation" at bounding box center [693, 621] width 185 height 38
checkbox input "true"
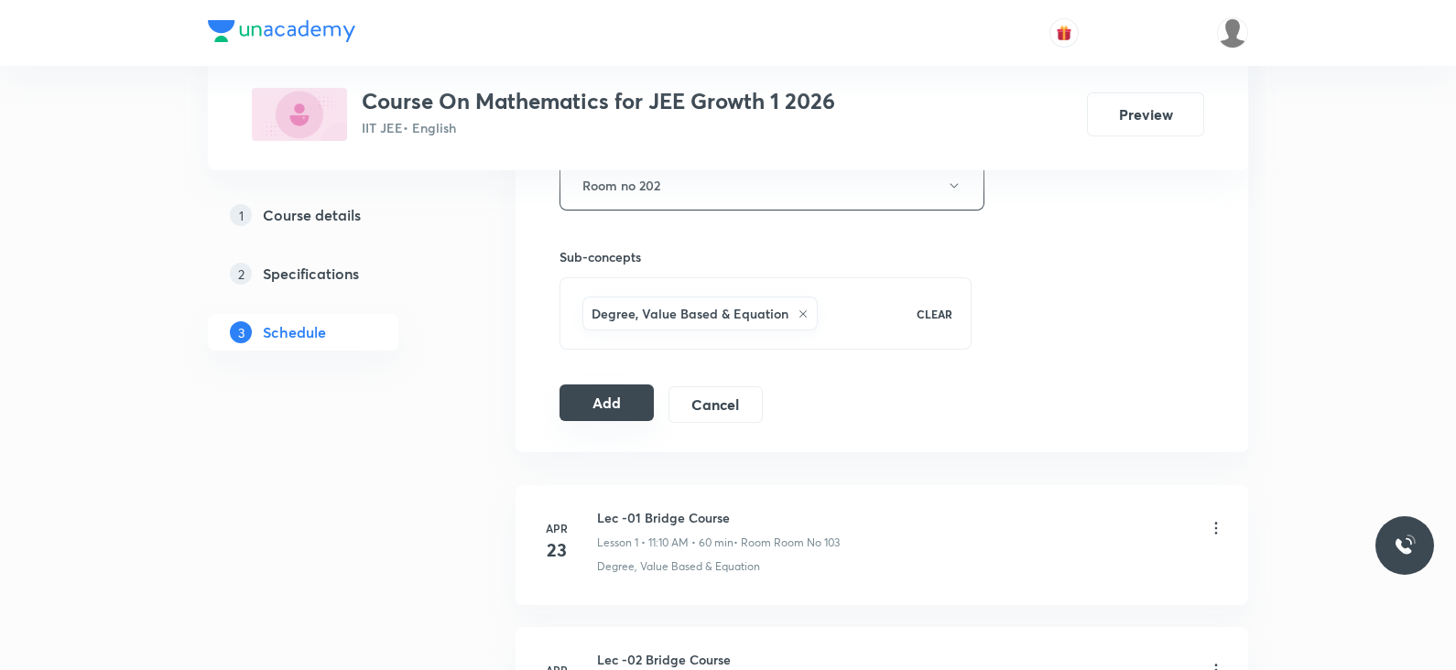
click at [603, 409] on button "Add" at bounding box center [607, 403] width 94 height 37
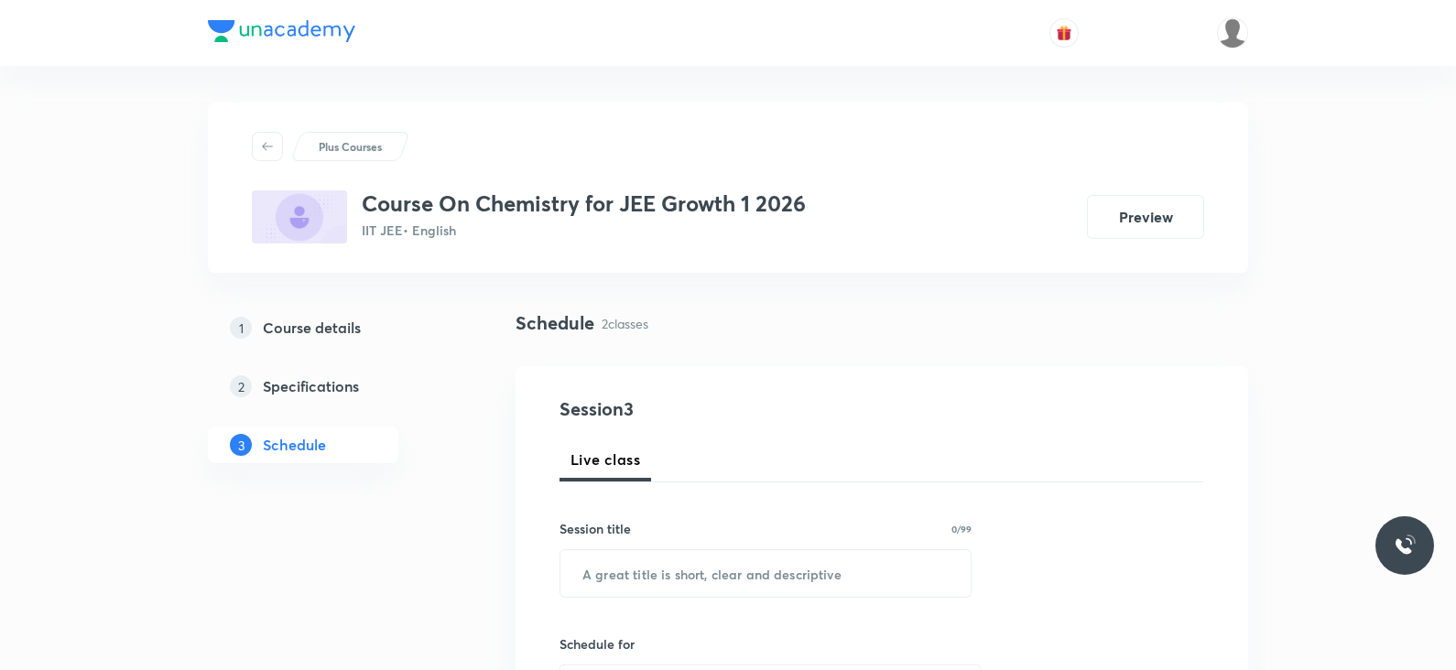
scroll to position [1080, 0]
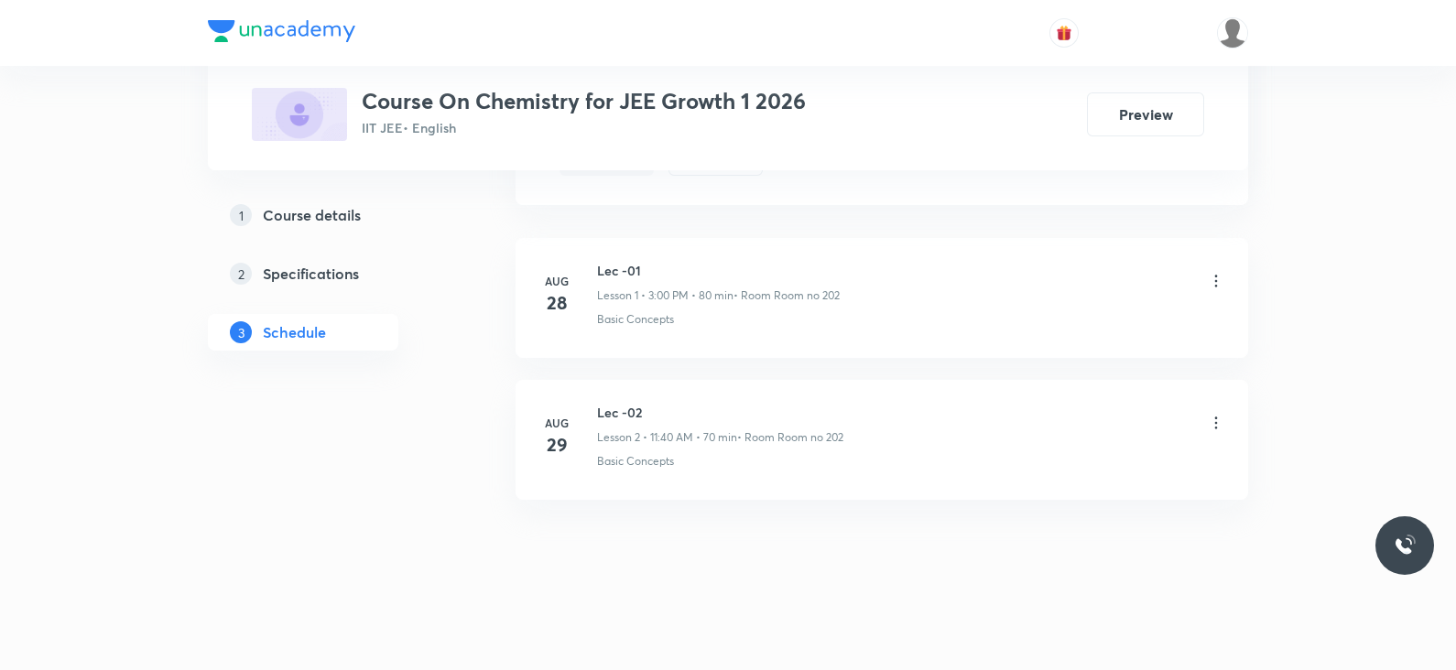
click at [635, 414] on h6 "Lec -02" at bounding box center [720, 412] width 246 height 19
copy h6 "Lec -02"
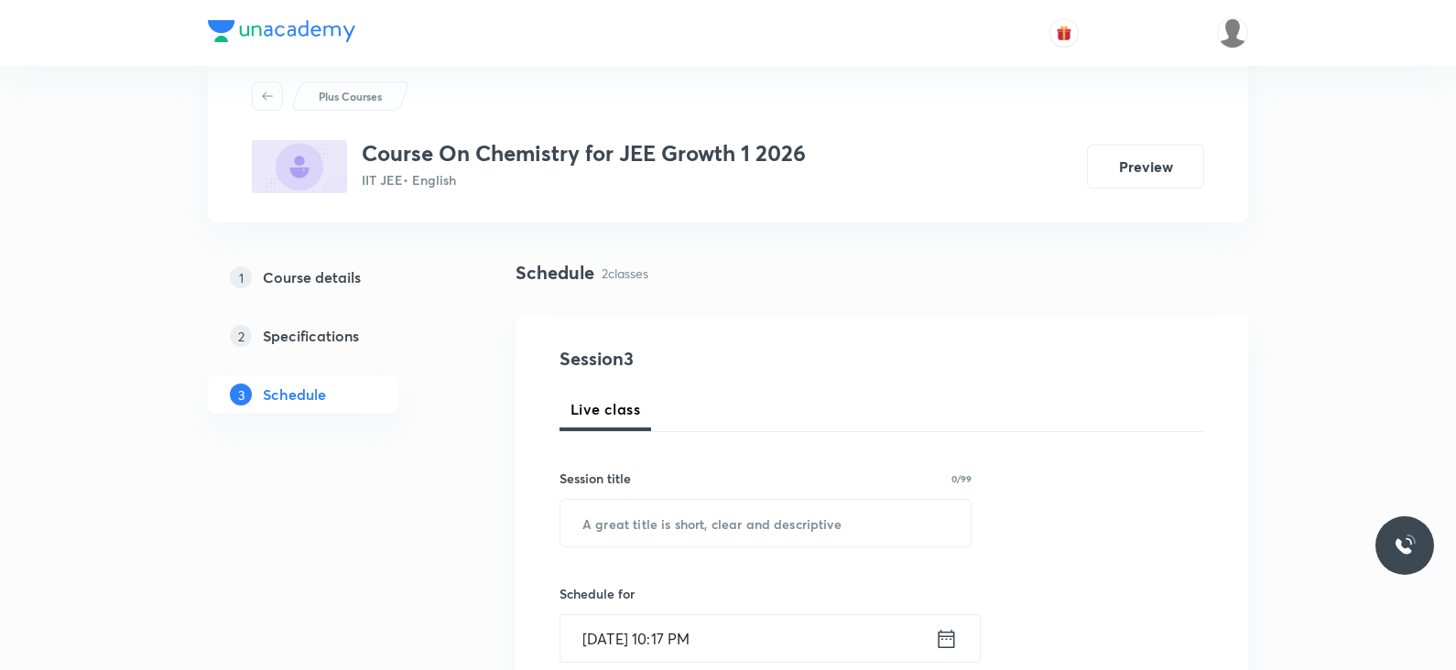
scroll to position [0, 0]
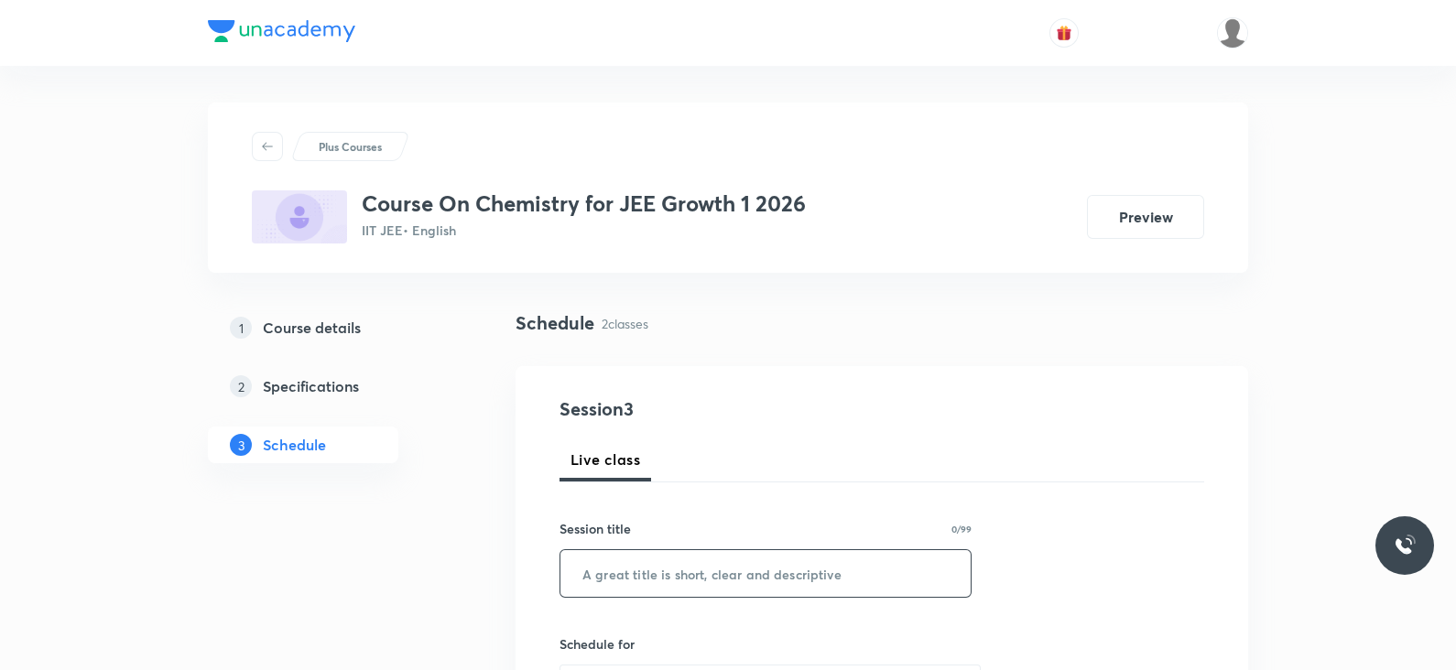
click at [627, 580] on input "text" at bounding box center [765, 573] width 410 height 47
paste input "Lec -02"
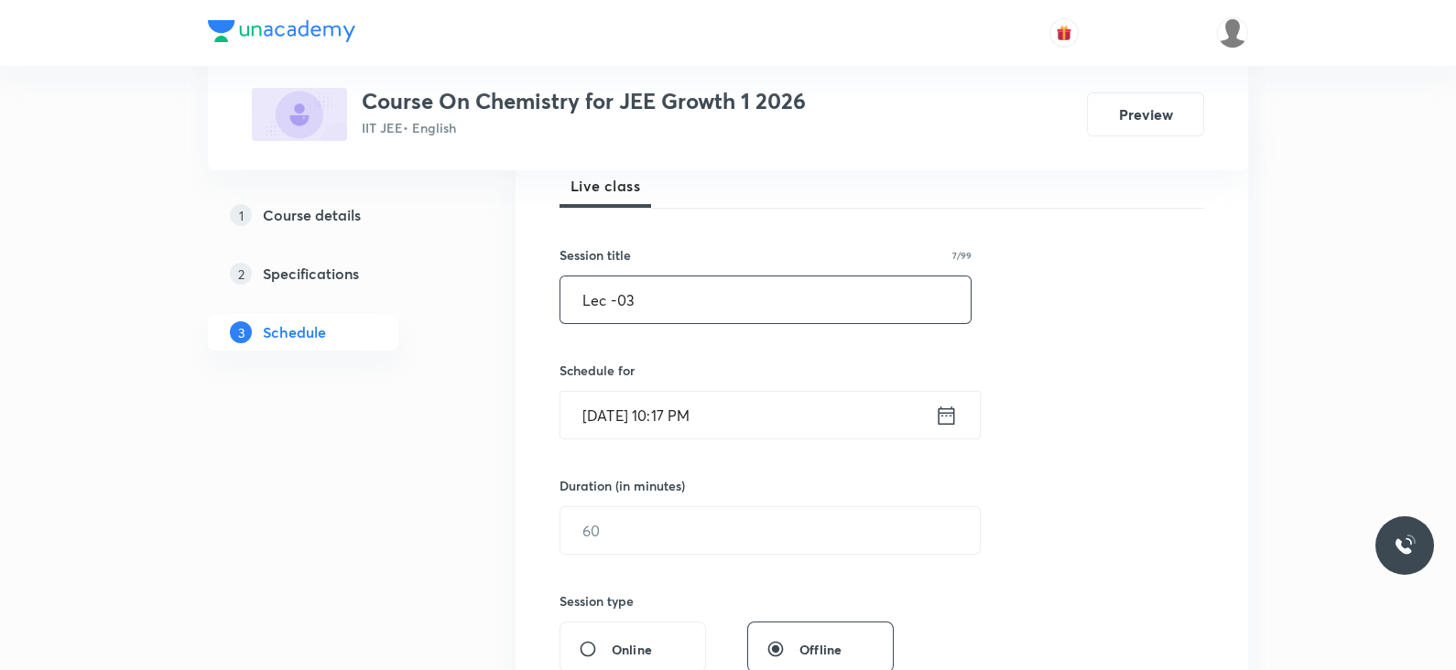
scroll to position [275, 0]
type input "Lec -03"
click at [947, 419] on icon at bounding box center [946, 415] width 23 height 26
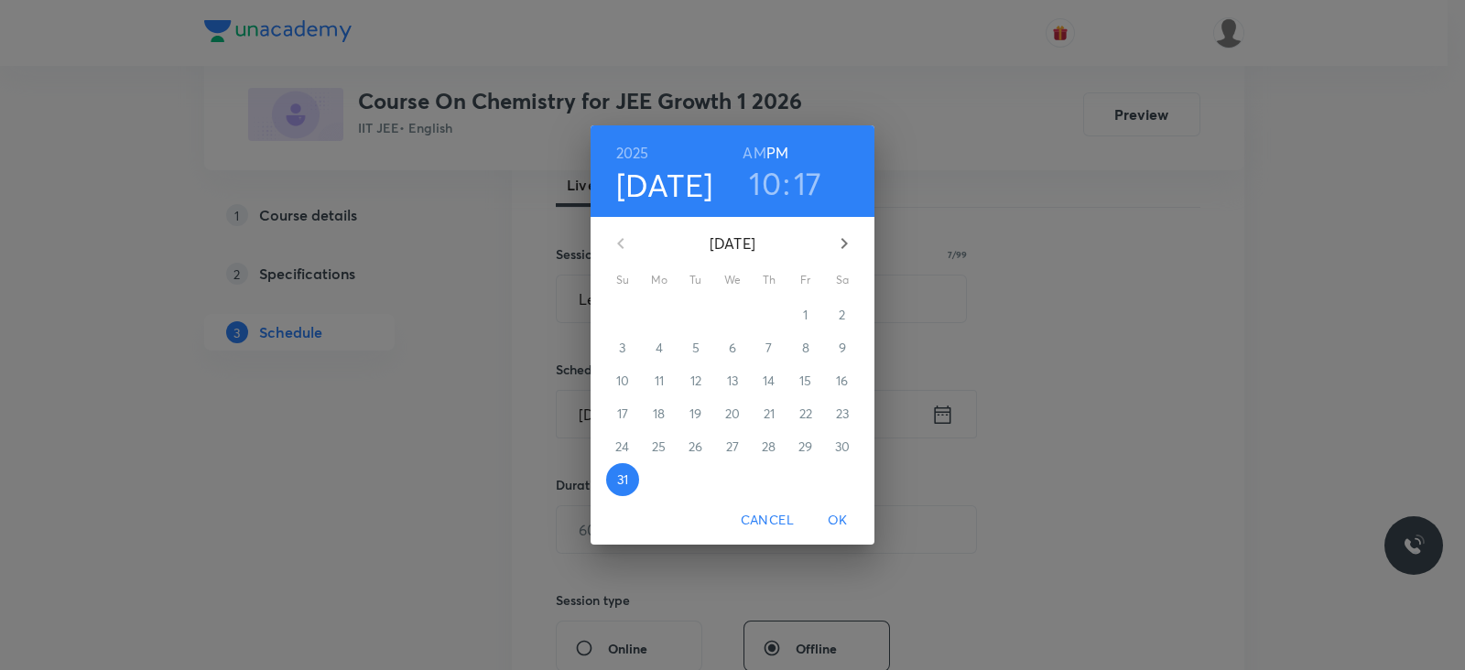
click at [774, 185] on h3 "10" at bounding box center [765, 183] width 32 height 38
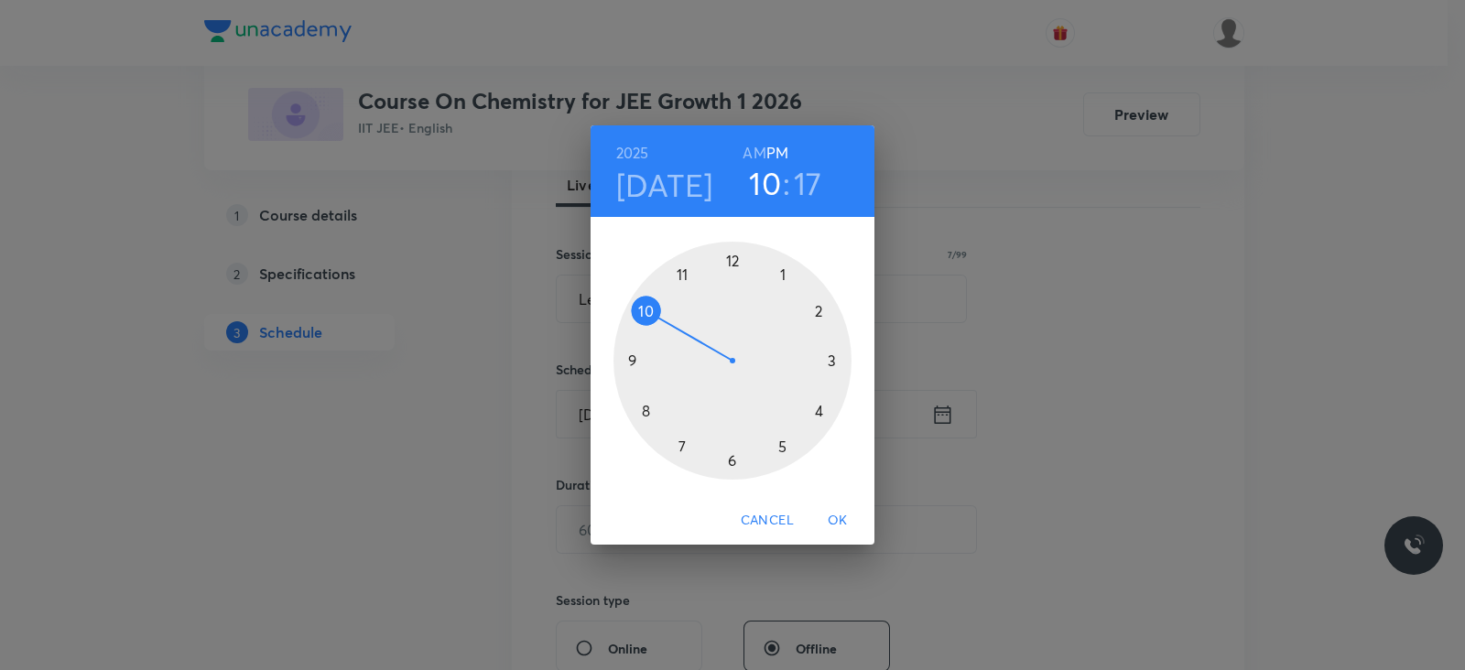
click at [666, 201] on h4 "[DATE]" at bounding box center [664, 185] width 97 height 38
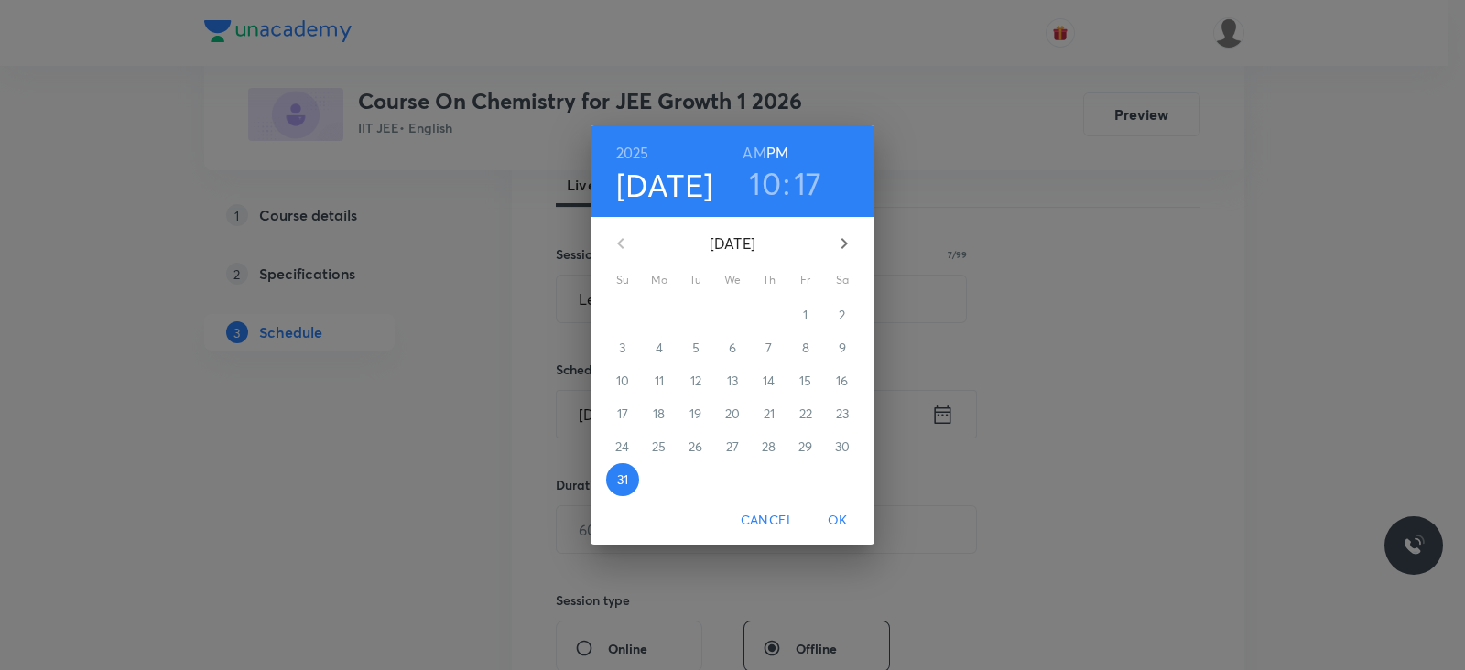
click at [847, 241] on icon "button" at bounding box center [844, 244] width 22 height 22
click at [659, 311] on p "1" at bounding box center [659, 315] width 5 height 18
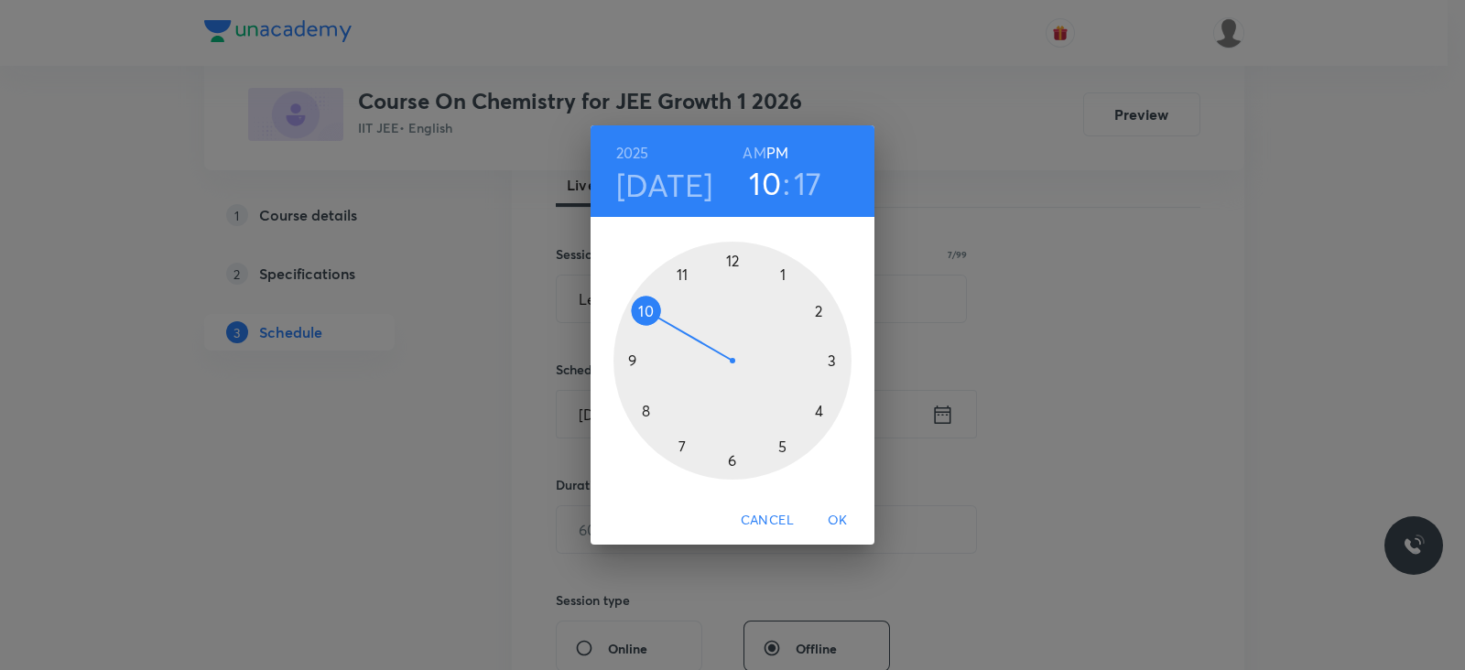
click at [829, 362] on div at bounding box center [733, 361] width 238 height 238
click at [729, 259] on div at bounding box center [733, 361] width 238 height 238
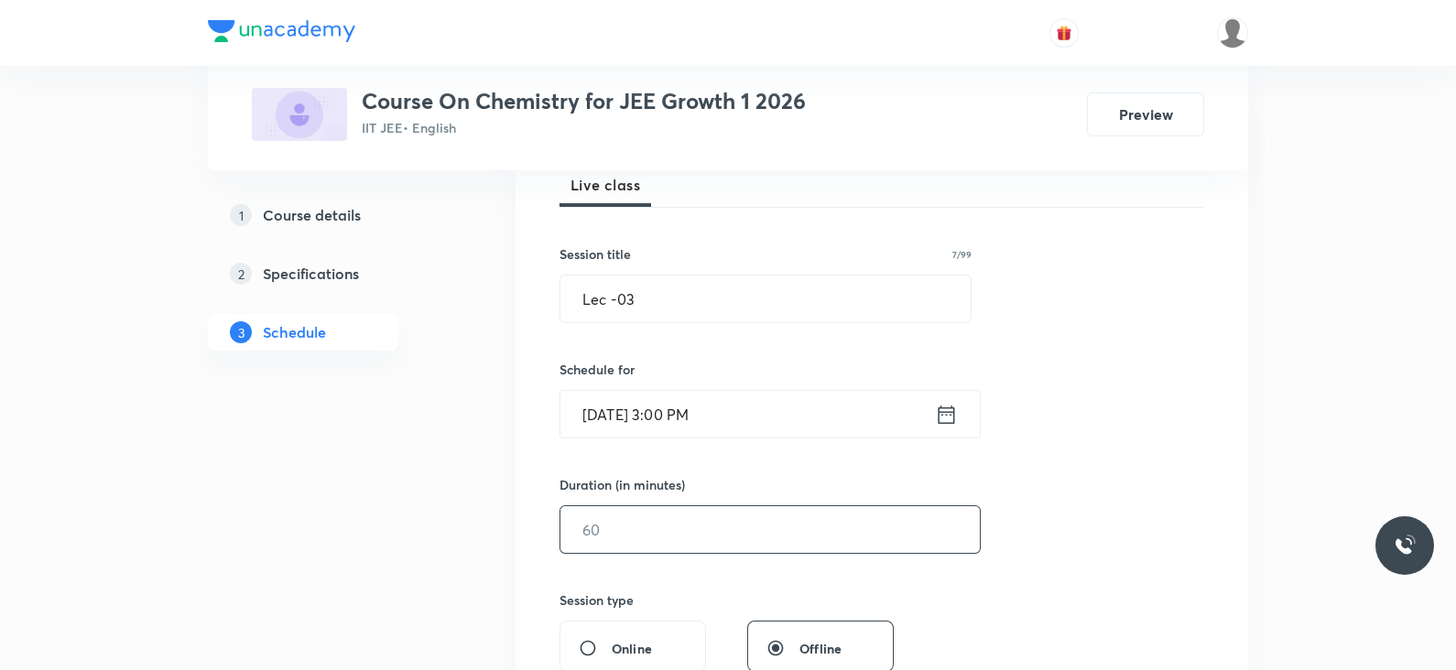
click at [667, 535] on input "text" at bounding box center [769, 529] width 419 height 47
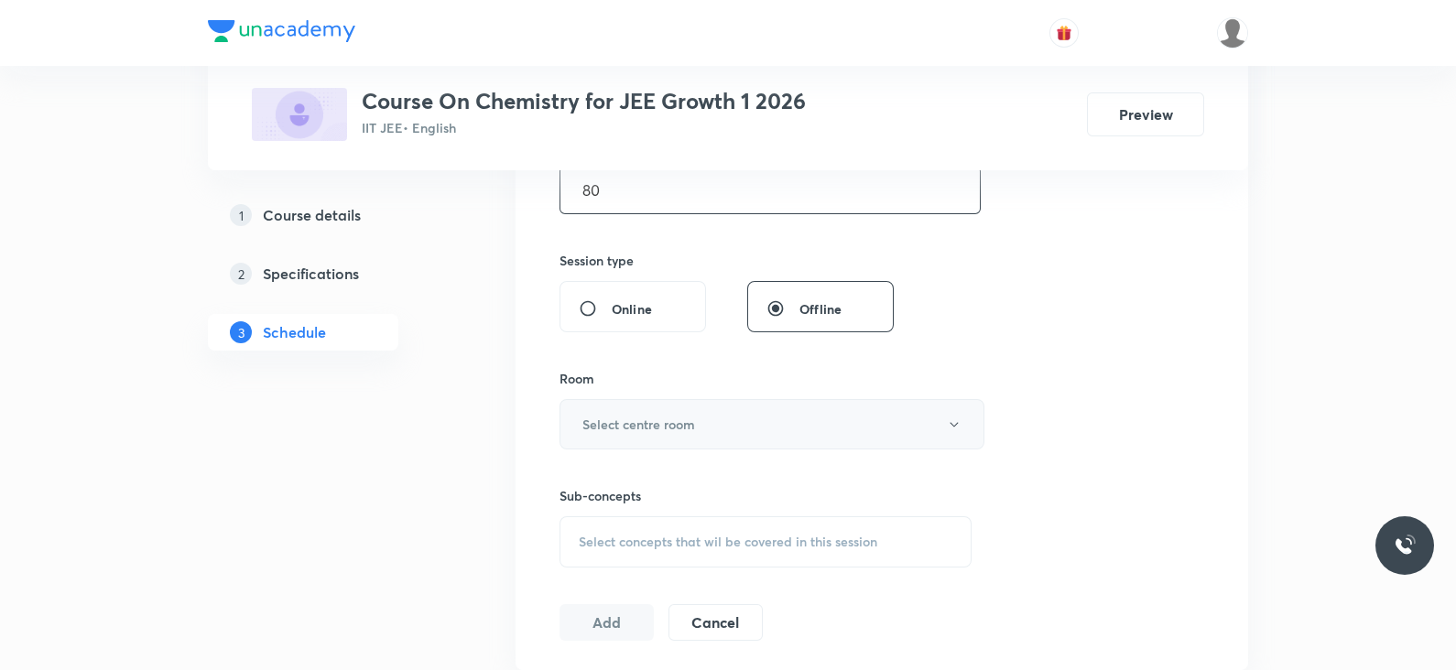
scroll to position [615, 0]
type input "80"
click at [705, 429] on button "Select centre room" at bounding box center [772, 423] width 425 height 50
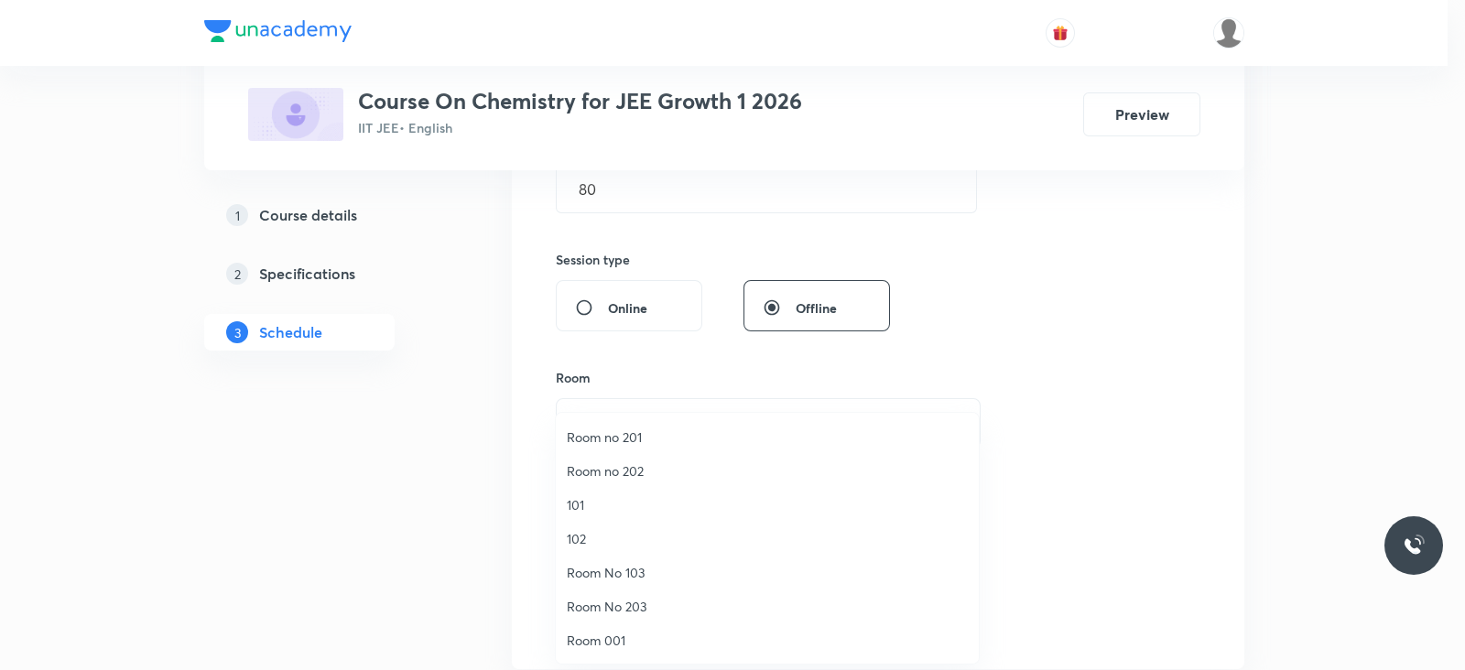
click at [642, 477] on span "Room no 202" at bounding box center [767, 471] width 401 height 19
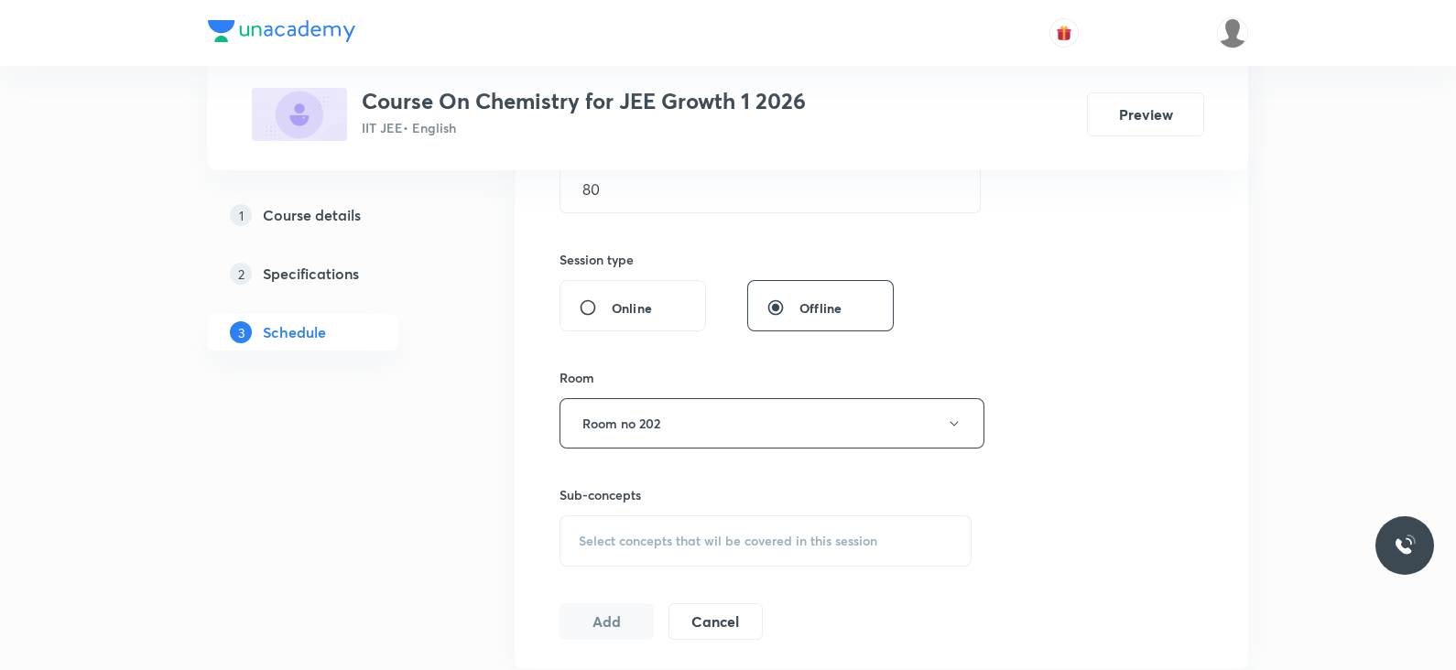
scroll to position [680, 0]
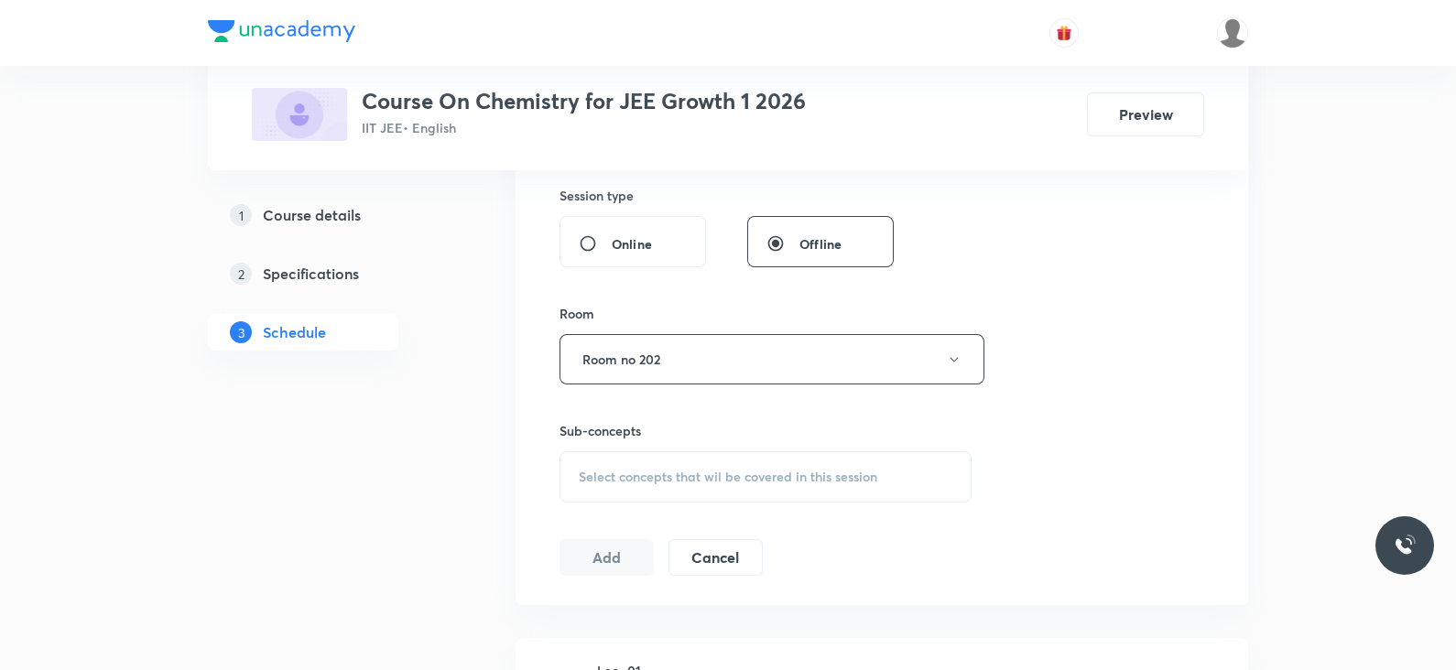
click at [696, 483] on span "Select concepts that wil be covered in this session" at bounding box center [728, 477] width 299 height 15
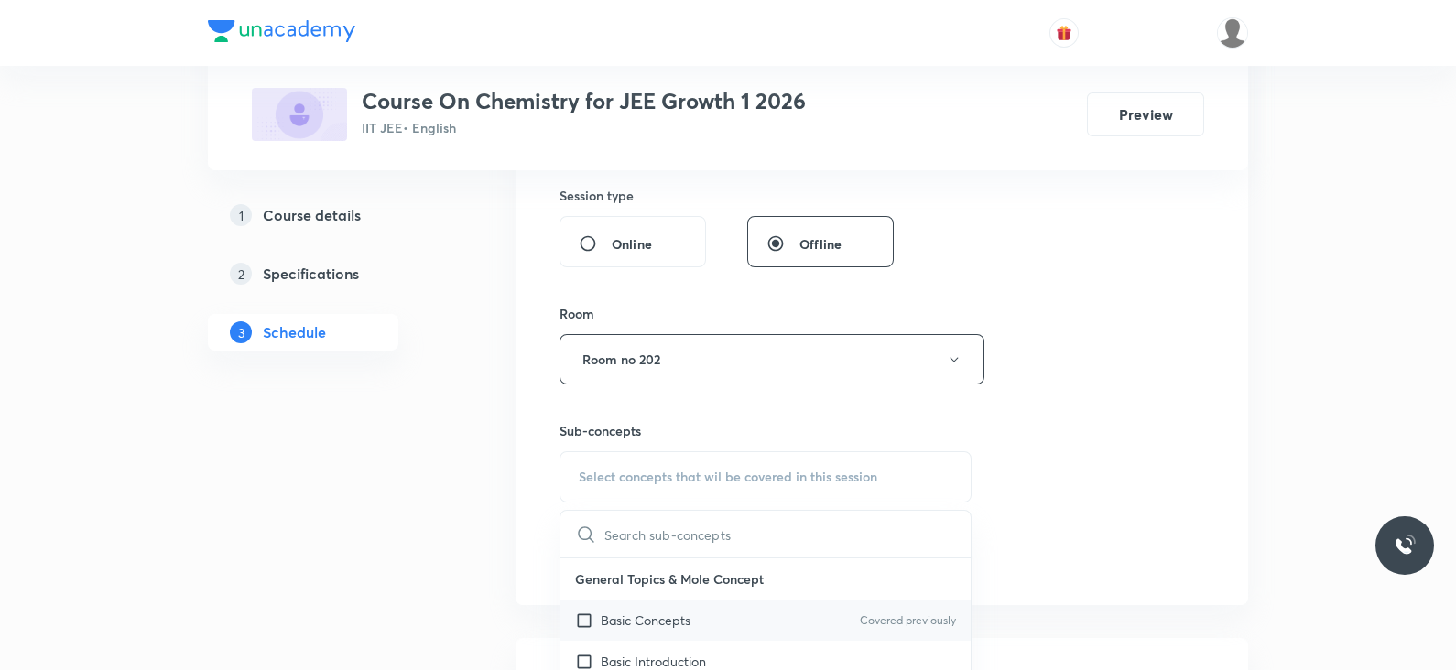
scroll to position [6, 0]
click at [642, 621] on div "Basic Concepts Covered previously" at bounding box center [765, 613] width 410 height 41
click at [1027, 468] on div "Session 3 Live class Session title 7/99 Lec -03 ​ Schedule for Sept 1, 2025, 3:…" at bounding box center [882, 146] width 645 height 860
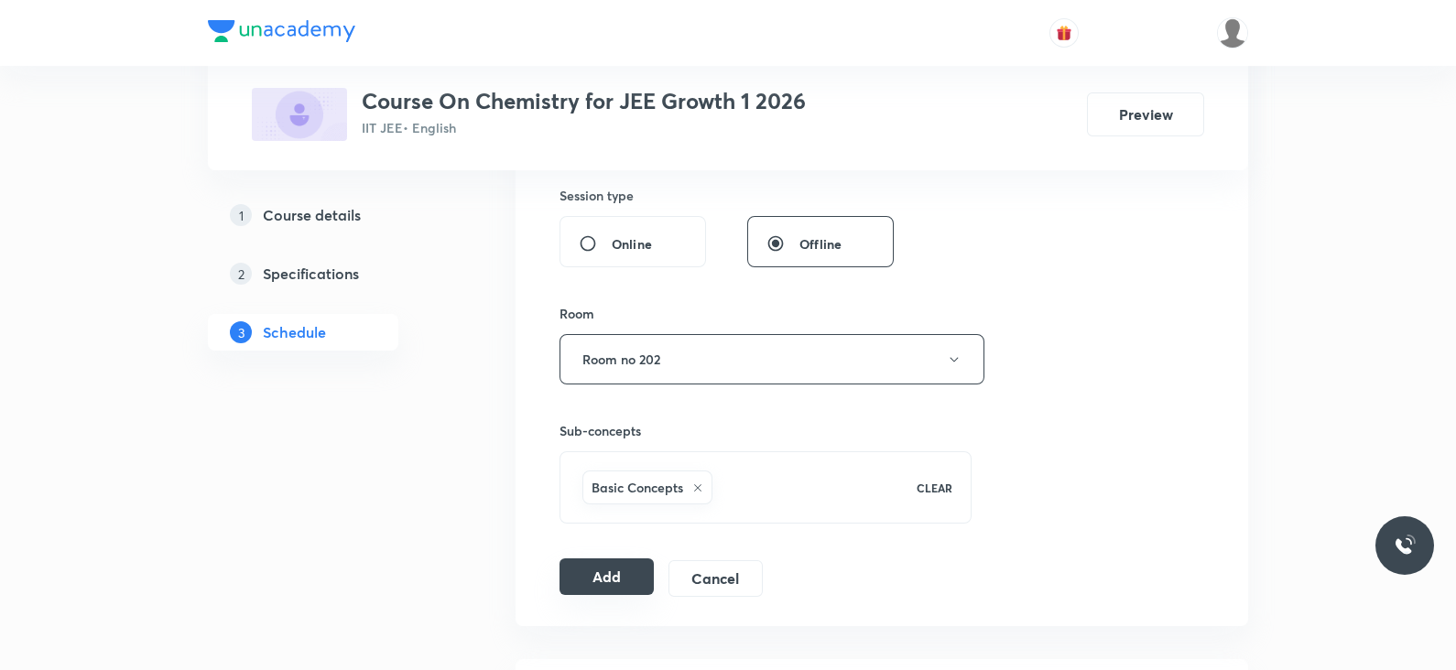
click at [616, 579] on button "Add" at bounding box center [607, 577] width 94 height 37
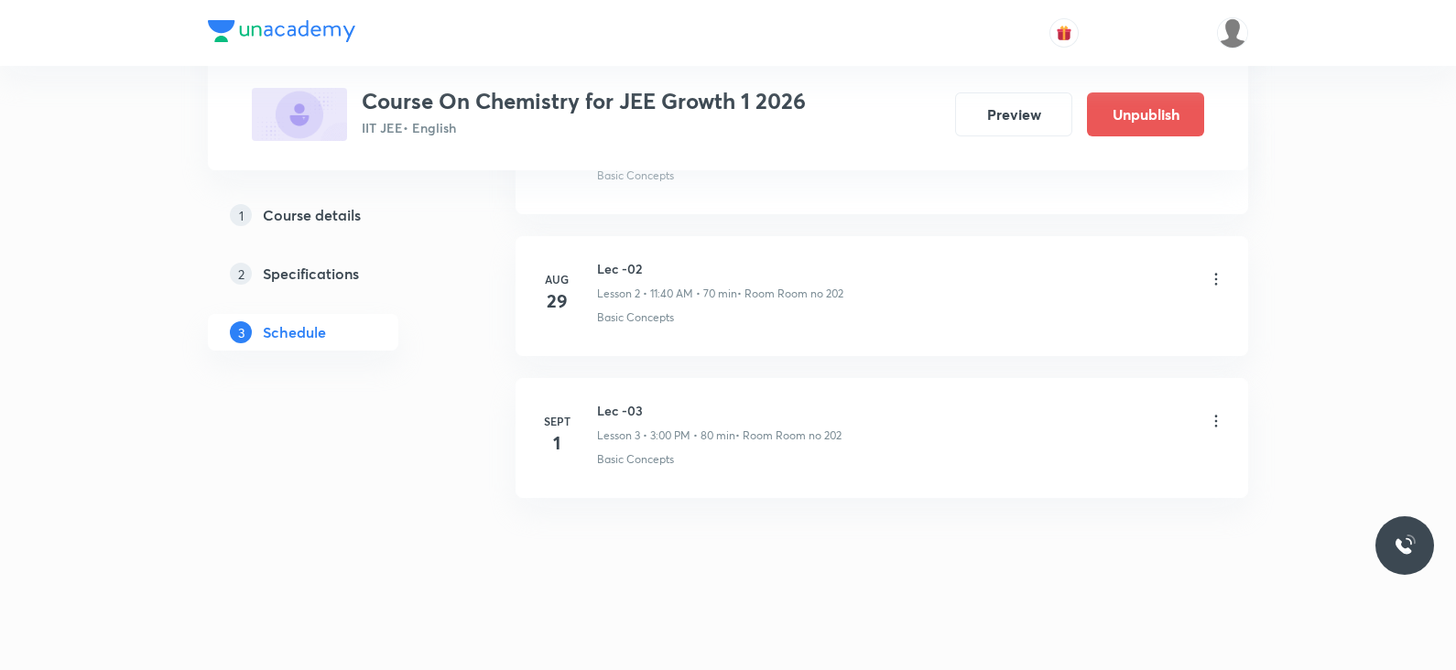
scroll to position [193, 0]
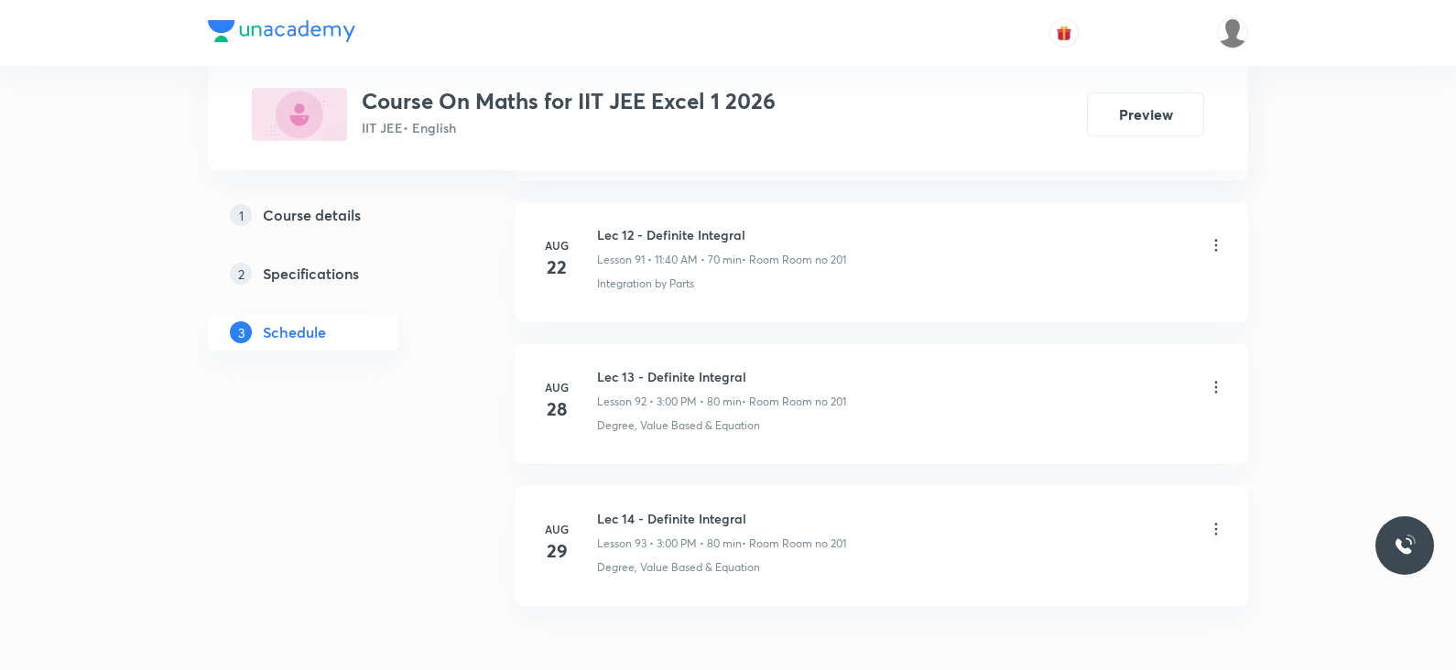
scroll to position [14083, 0]
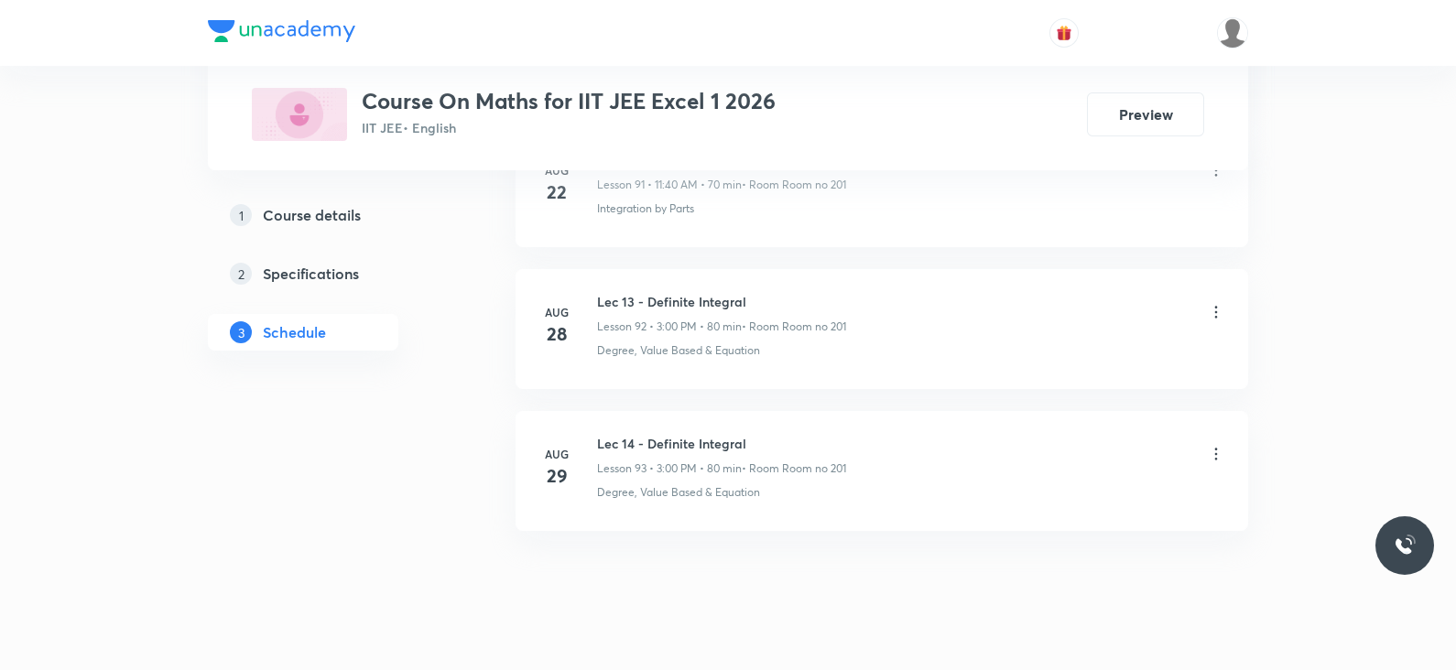
click at [695, 434] on h6 "Lec 14 - Definite Integral" at bounding box center [721, 443] width 249 height 19
copy h6 "Lec 14 - Definite Integral"
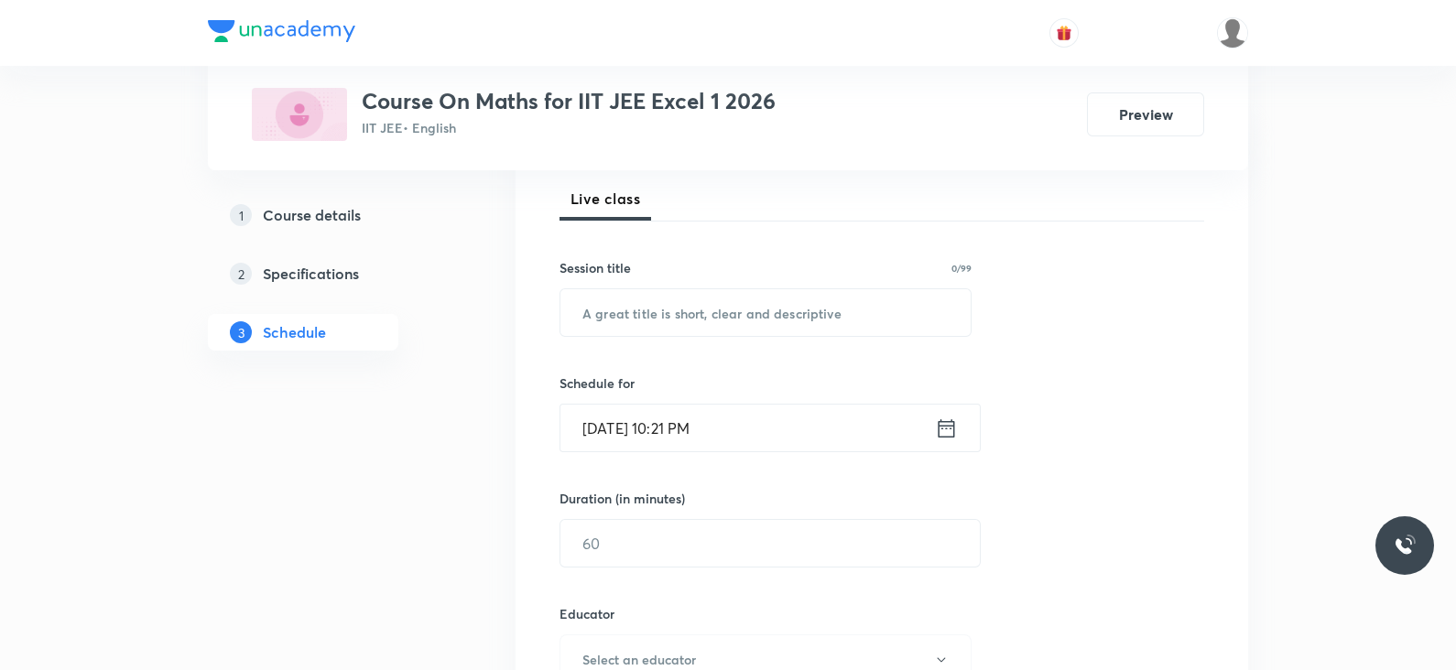
scroll to position [0, 0]
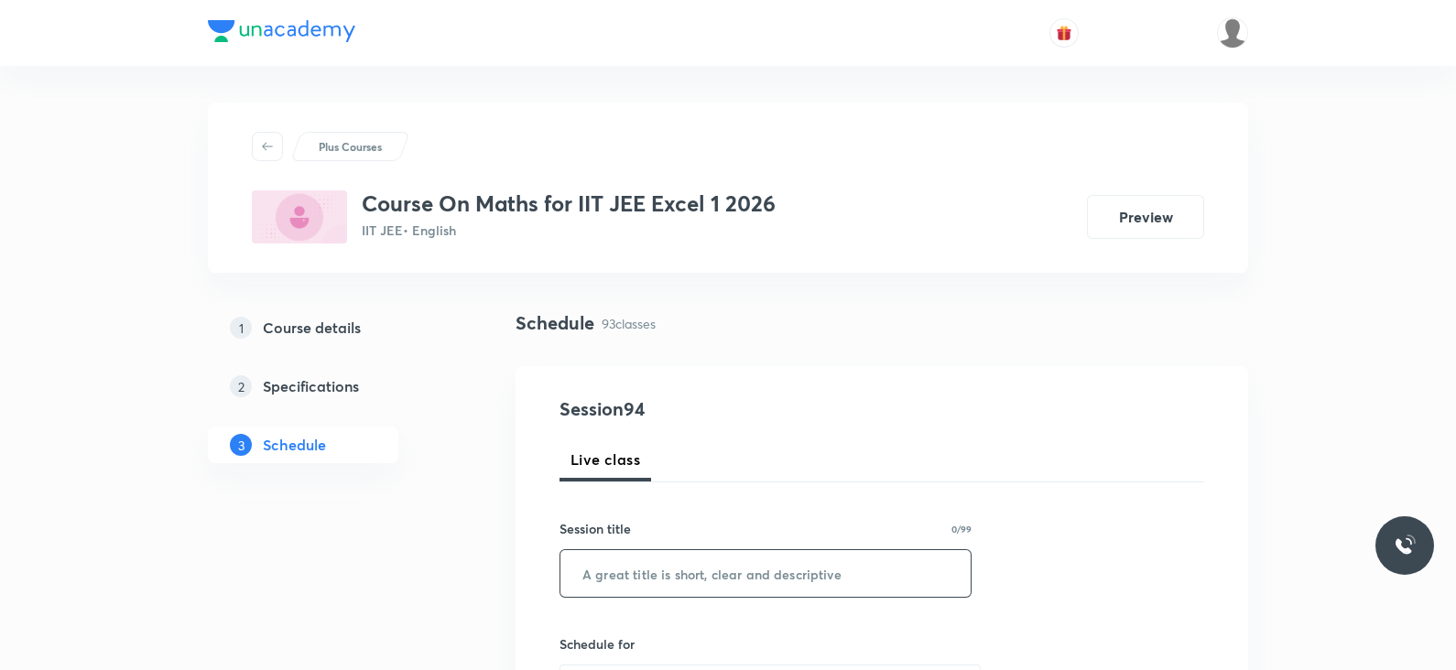
click at [661, 570] on input "text" at bounding box center [765, 573] width 410 height 47
paste input "Lec 14 - Definite Integral"
click at [624, 573] on input "Lec 14 - Definite Integral" at bounding box center [765, 573] width 410 height 47
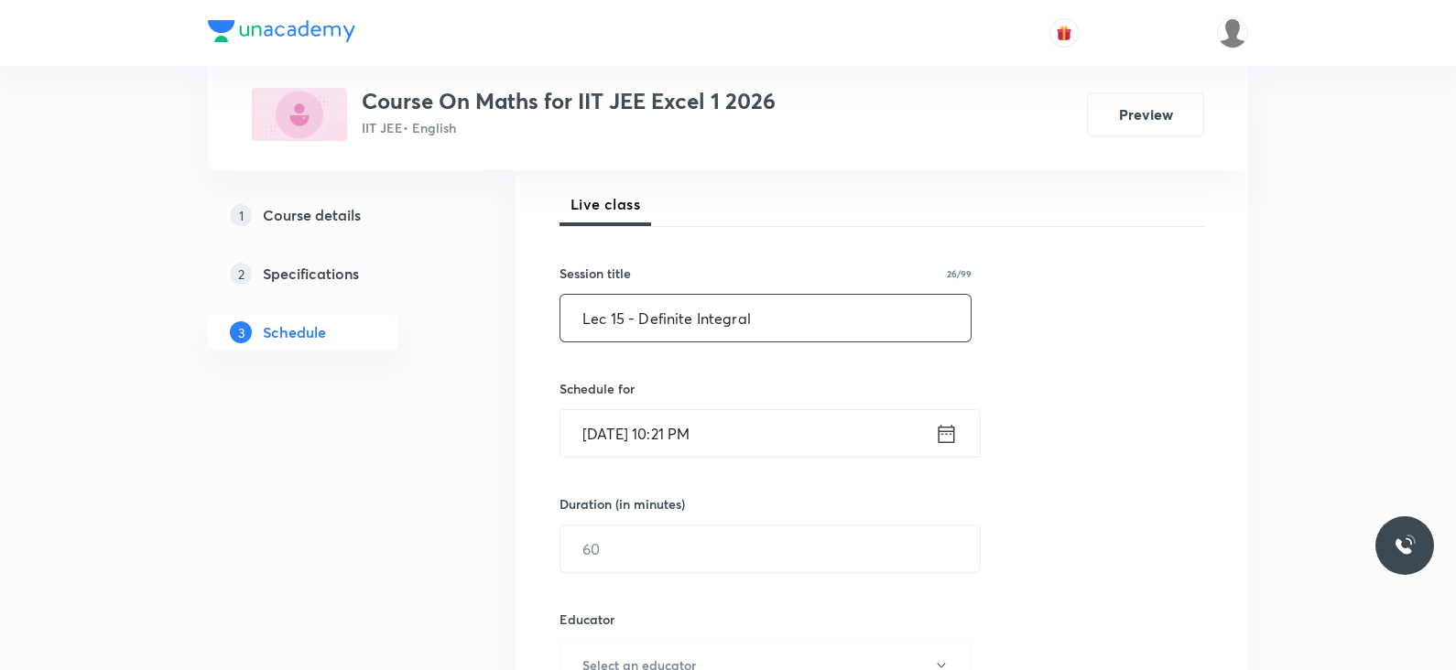
scroll to position [256, 0]
type input "Lec 15 - Definite Integral"
click at [945, 426] on icon at bounding box center [946, 433] width 23 height 26
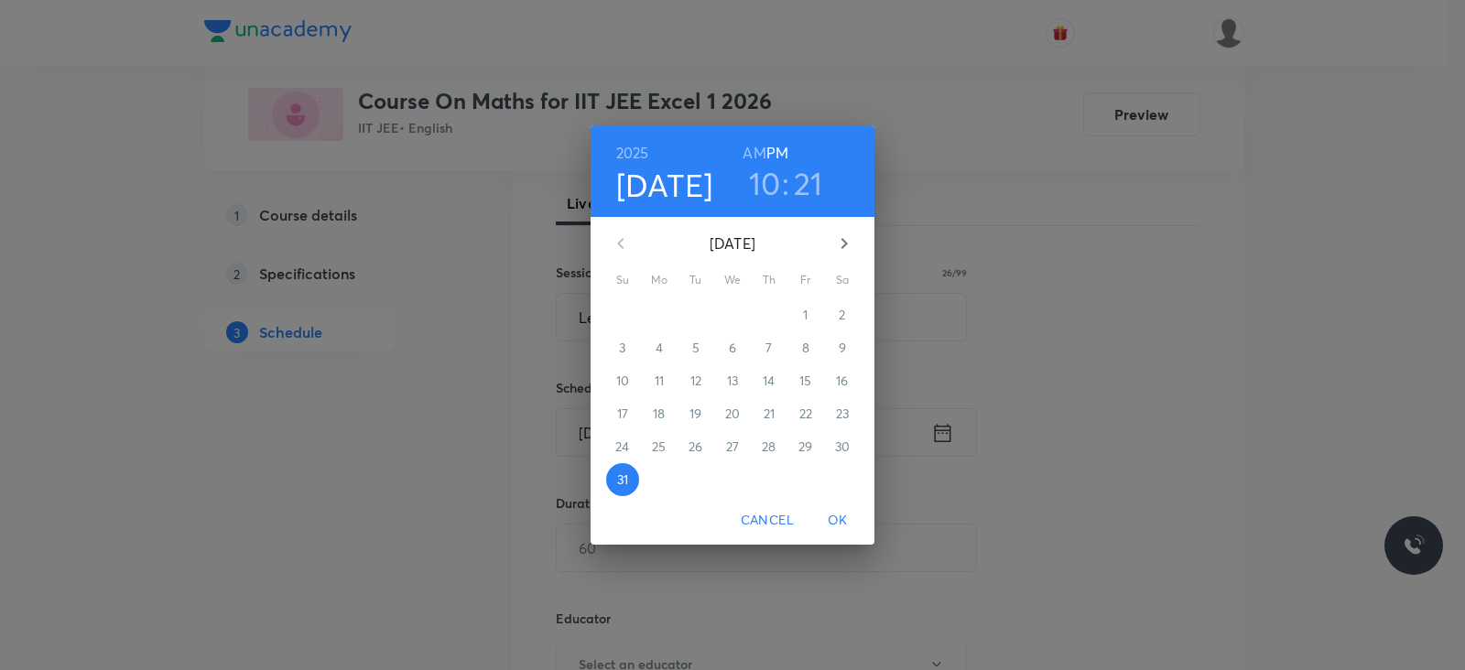
click at [843, 233] on icon "button" at bounding box center [844, 244] width 22 height 22
click at [654, 315] on span "1" at bounding box center [659, 315] width 33 height 18
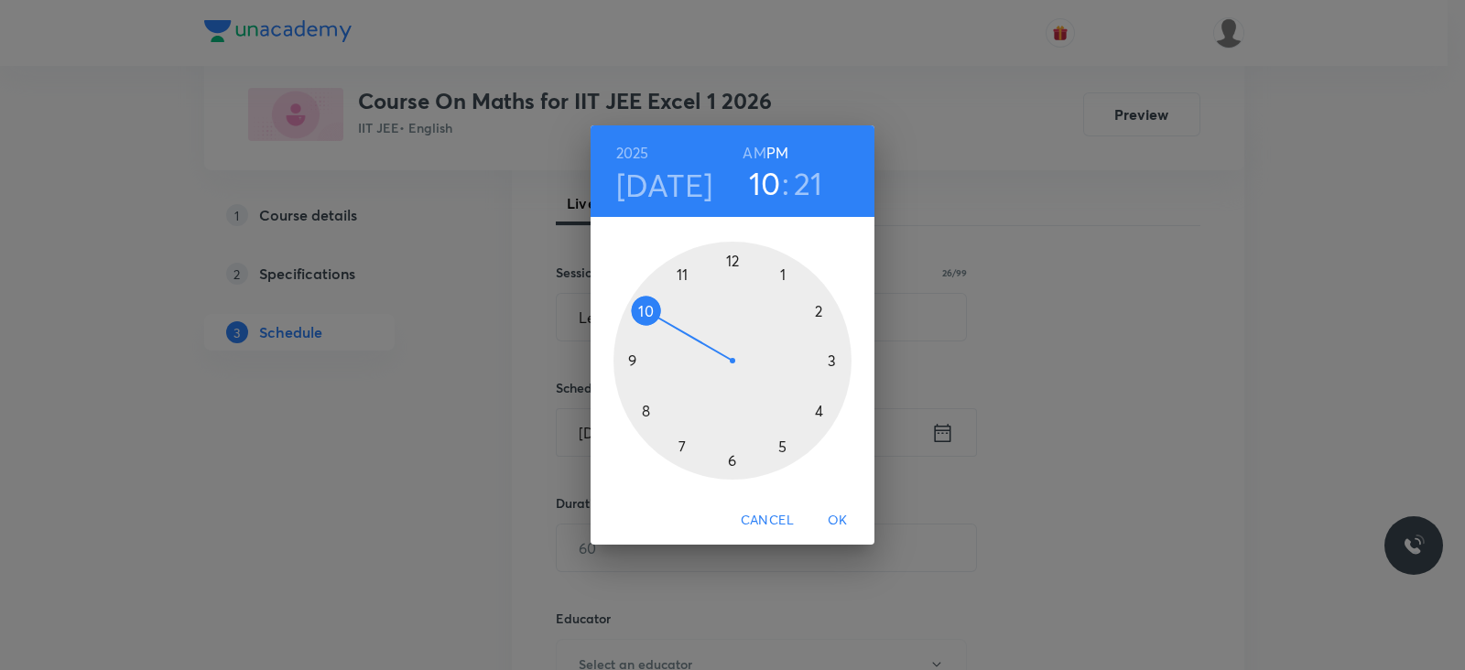
click at [756, 149] on h6 "AM" at bounding box center [754, 153] width 23 height 26
click at [809, 186] on h3 "21" at bounding box center [808, 183] width 29 height 38
click at [768, 180] on h3 "10" at bounding box center [765, 183] width 32 height 38
click at [684, 270] on div at bounding box center [733, 361] width 238 height 238
click at [647, 409] on div at bounding box center [733, 361] width 238 height 238
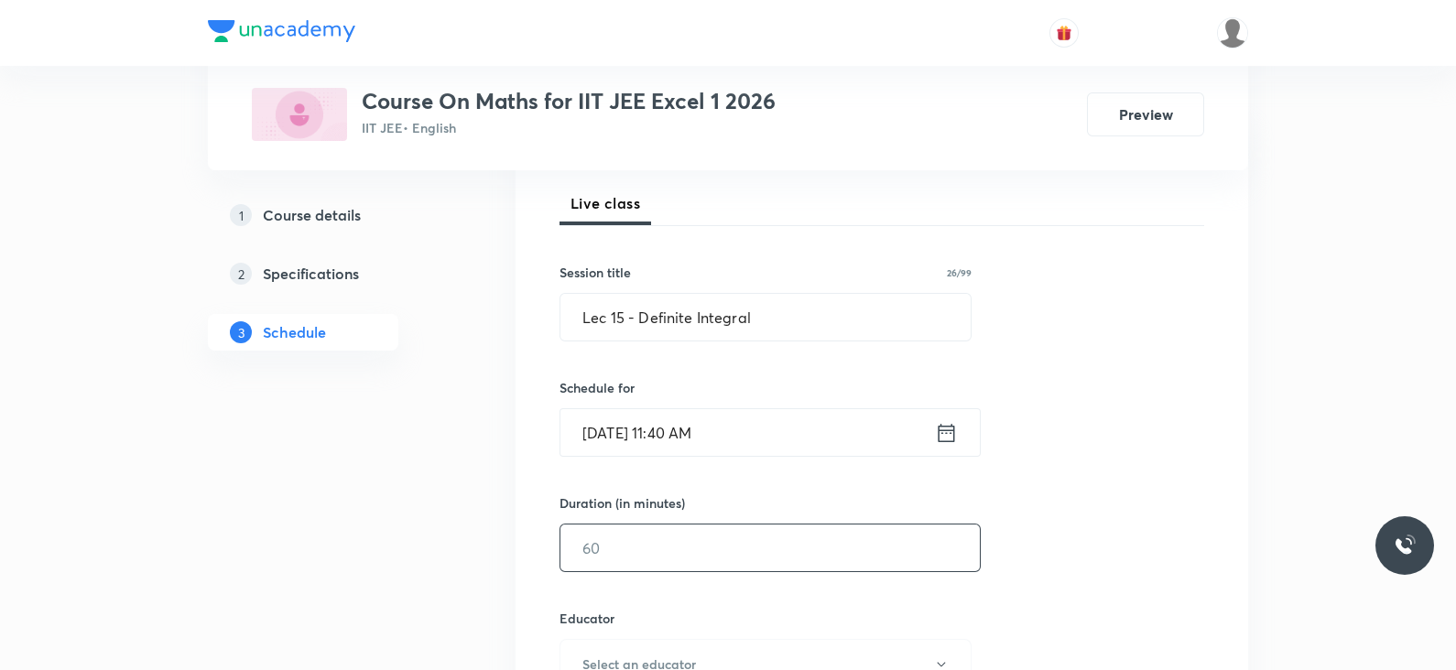
click at [634, 542] on input "text" at bounding box center [769, 548] width 419 height 47
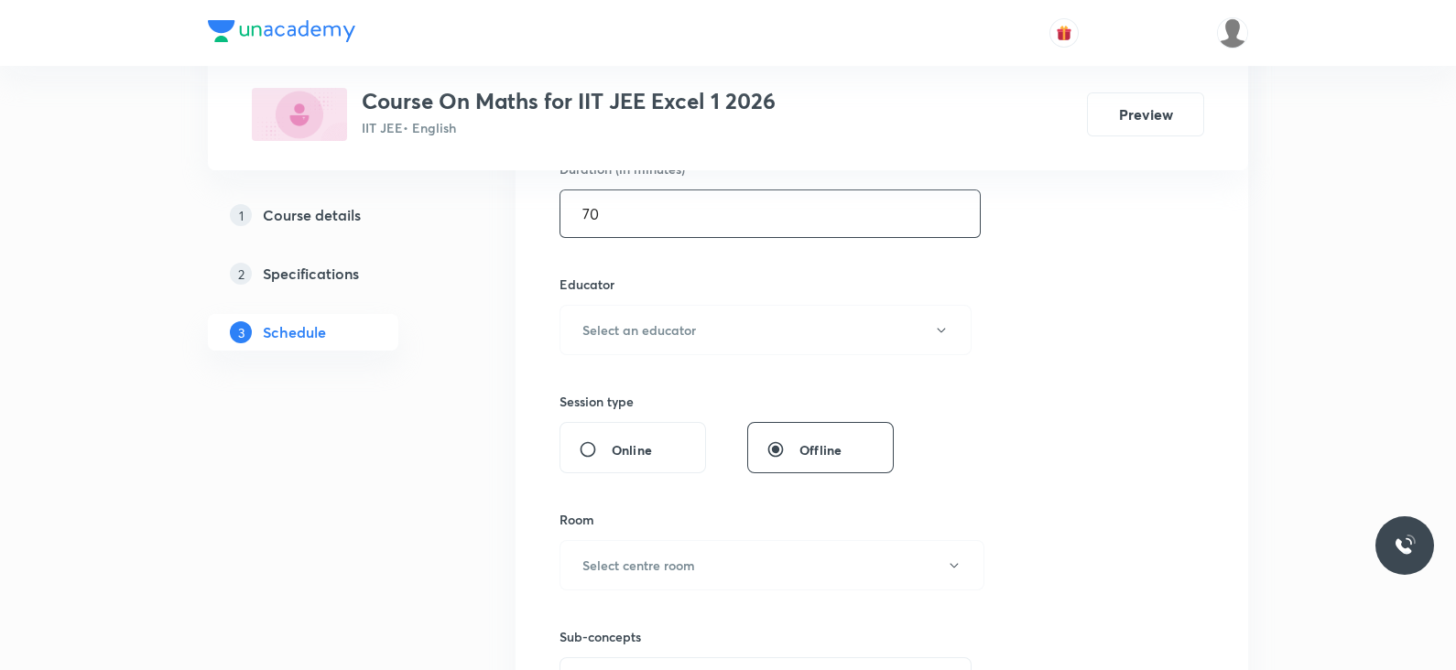
scroll to position [594, 0]
type input "70"
click at [719, 320] on button "Select an educator" at bounding box center [766, 326] width 412 height 50
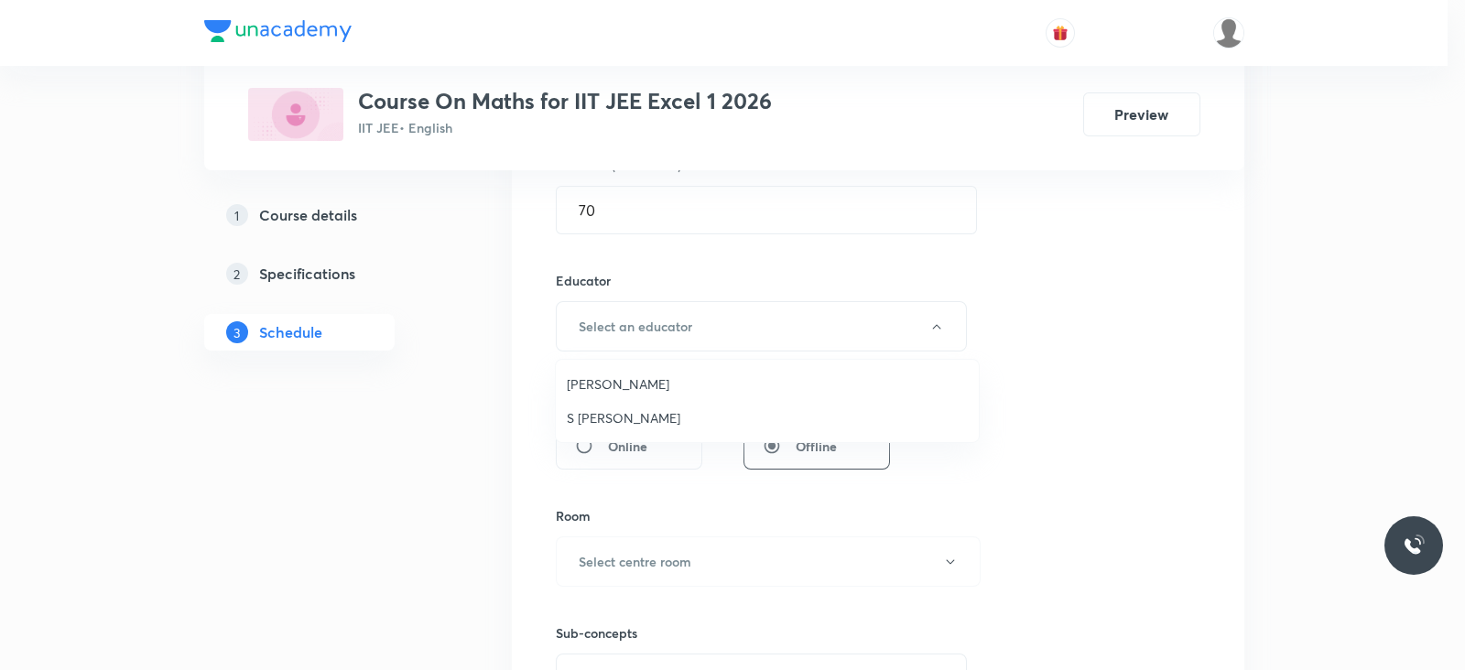
click at [661, 388] on span "Navin Talkokul" at bounding box center [767, 384] width 401 height 19
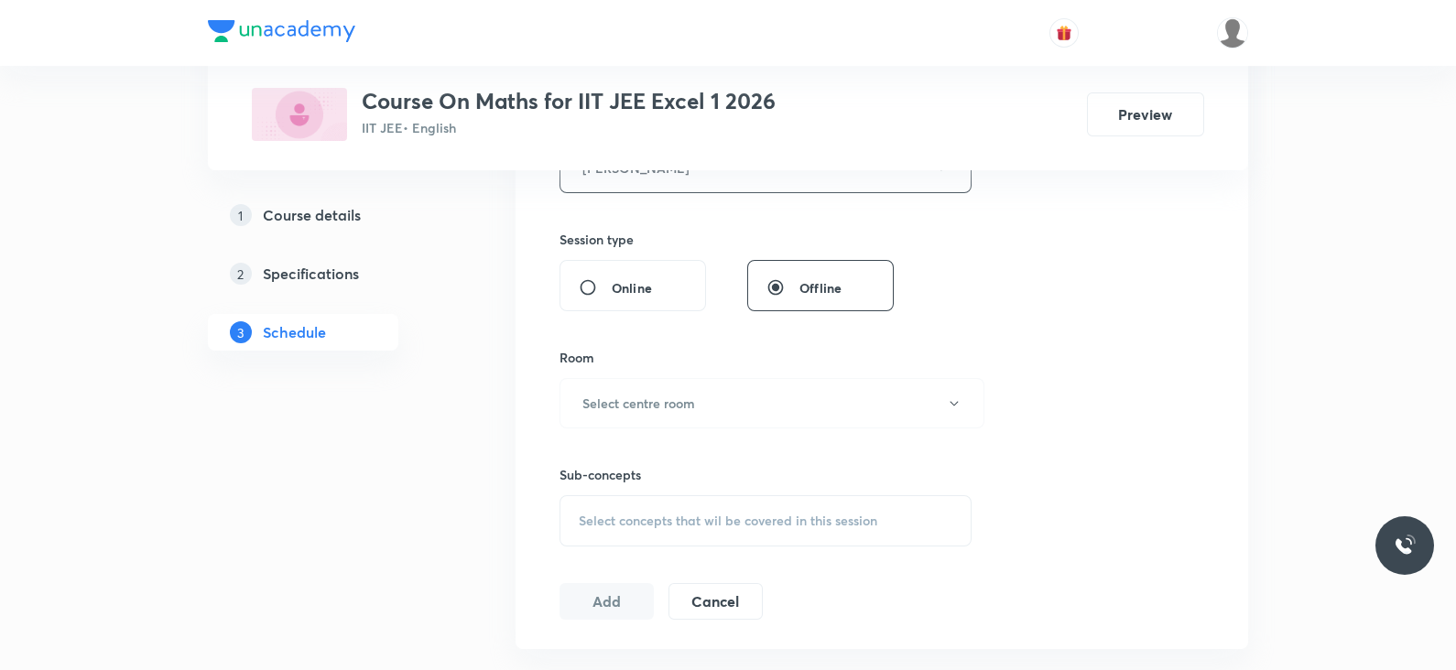
scroll to position [755, 0]
click at [723, 408] on button "Select centre room" at bounding box center [772, 401] width 425 height 50
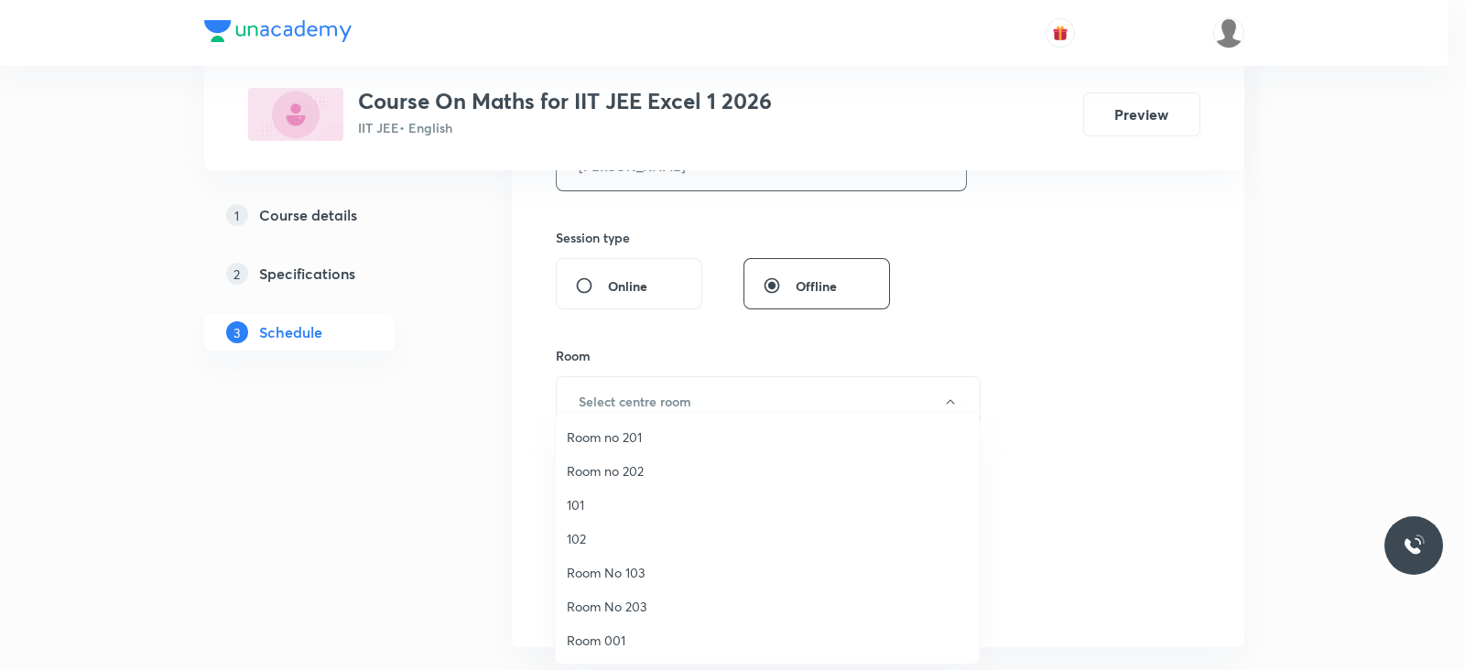
click at [655, 441] on span "Room no 201" at bounding box center [767, 437] width 401 height 19
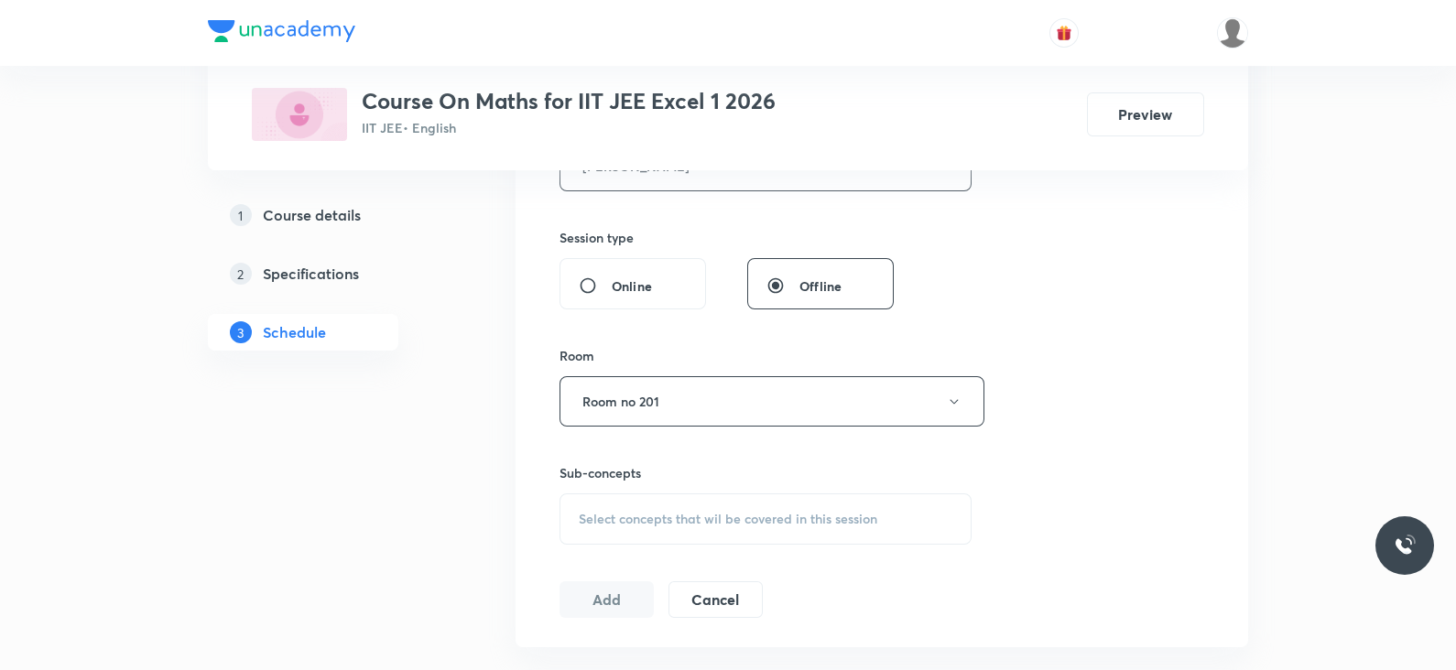
scroll to position [880, 0]
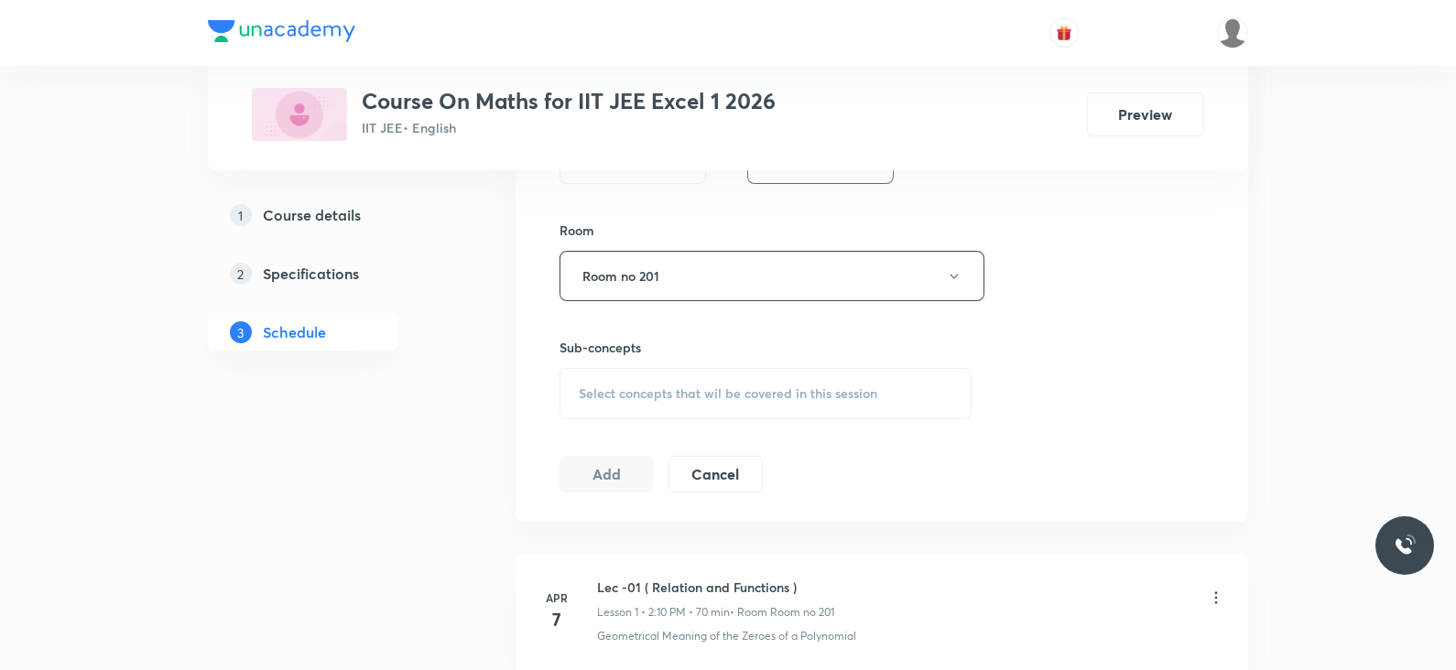
click at [691, 396] on span "Select concepts that wil be covered in this session" at bounding box center [728, 393] width 299 height 15
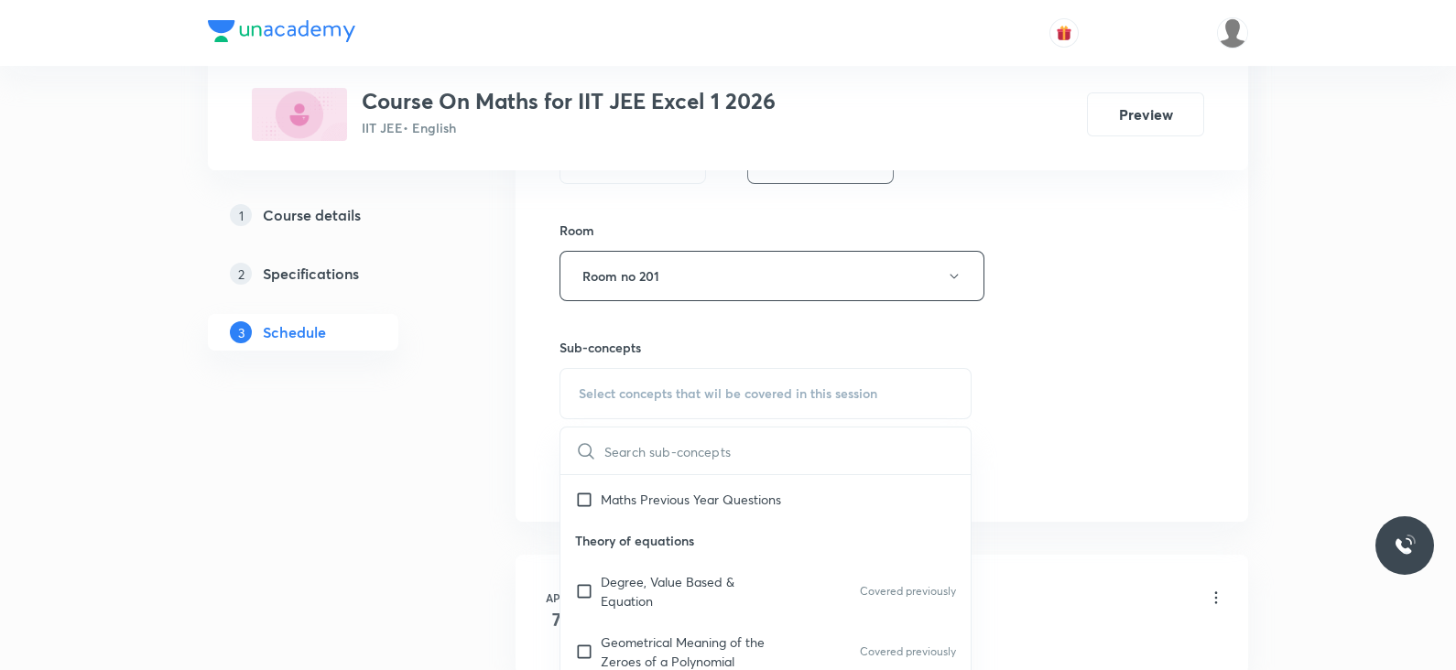
scroll to position [121, 0]
click at [741, 585] on p "Degree, Value Based & Equation" at bounding box center [693, 590] width 185 height 38
checkbox input "true"
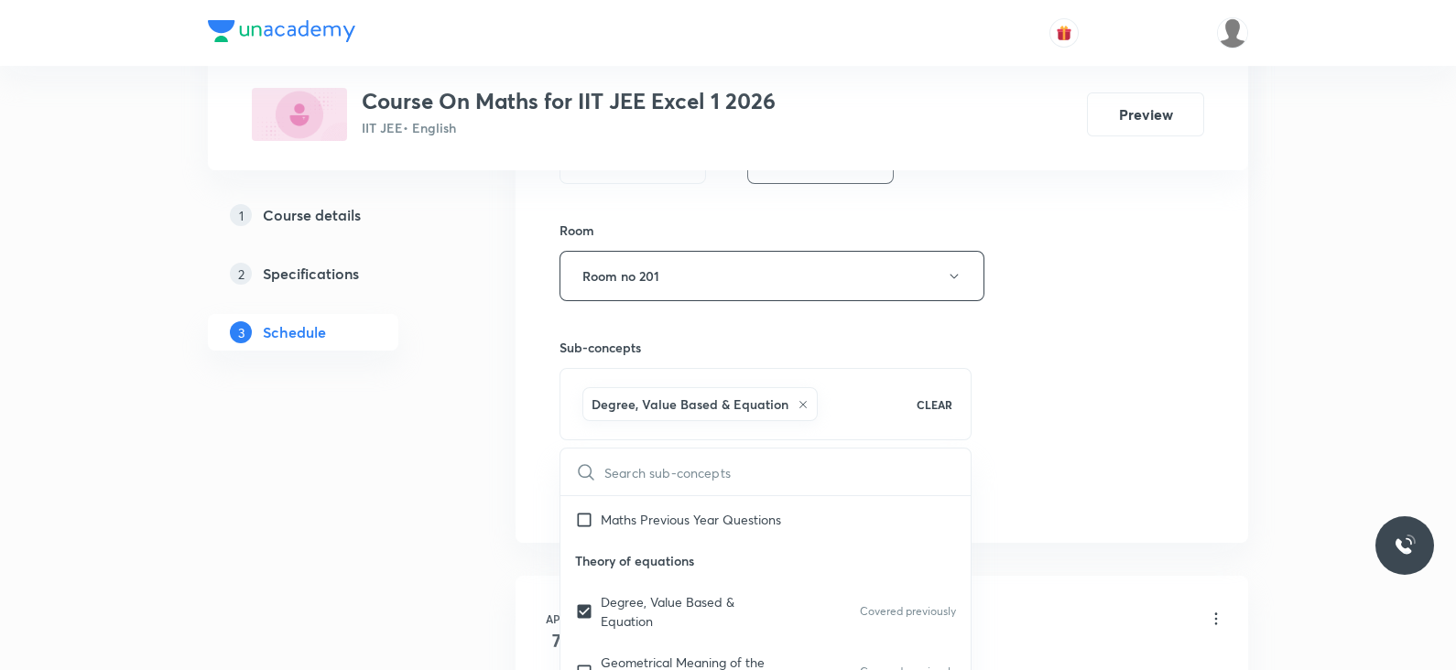
click at [1082, 455] on div "Session 94 Live class Session title 26/99 Lec 15 - Definite Integral ​ Schedule…" at bounding box center [882, 15] width 645 height 998
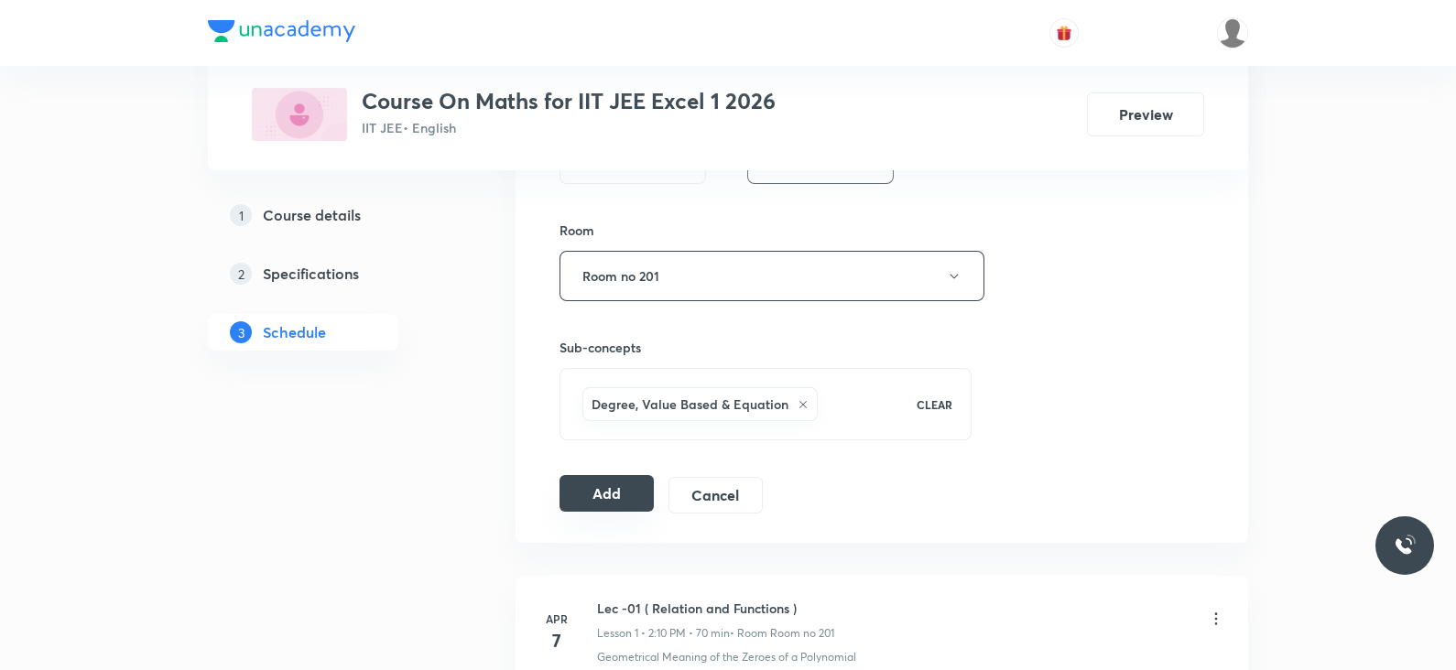
click at [599, 494] on button "Add" at bounding box center [607, 493] width 94 height 37
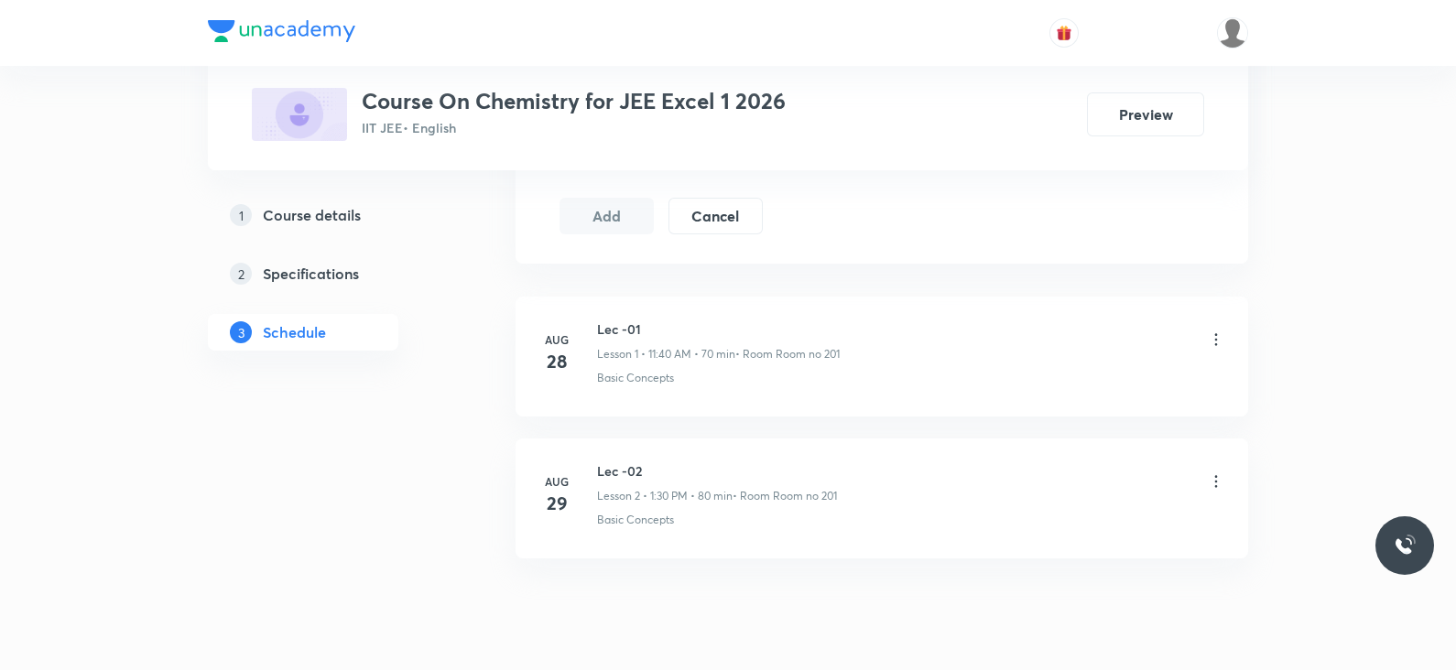
scroll to position [1080, 0]
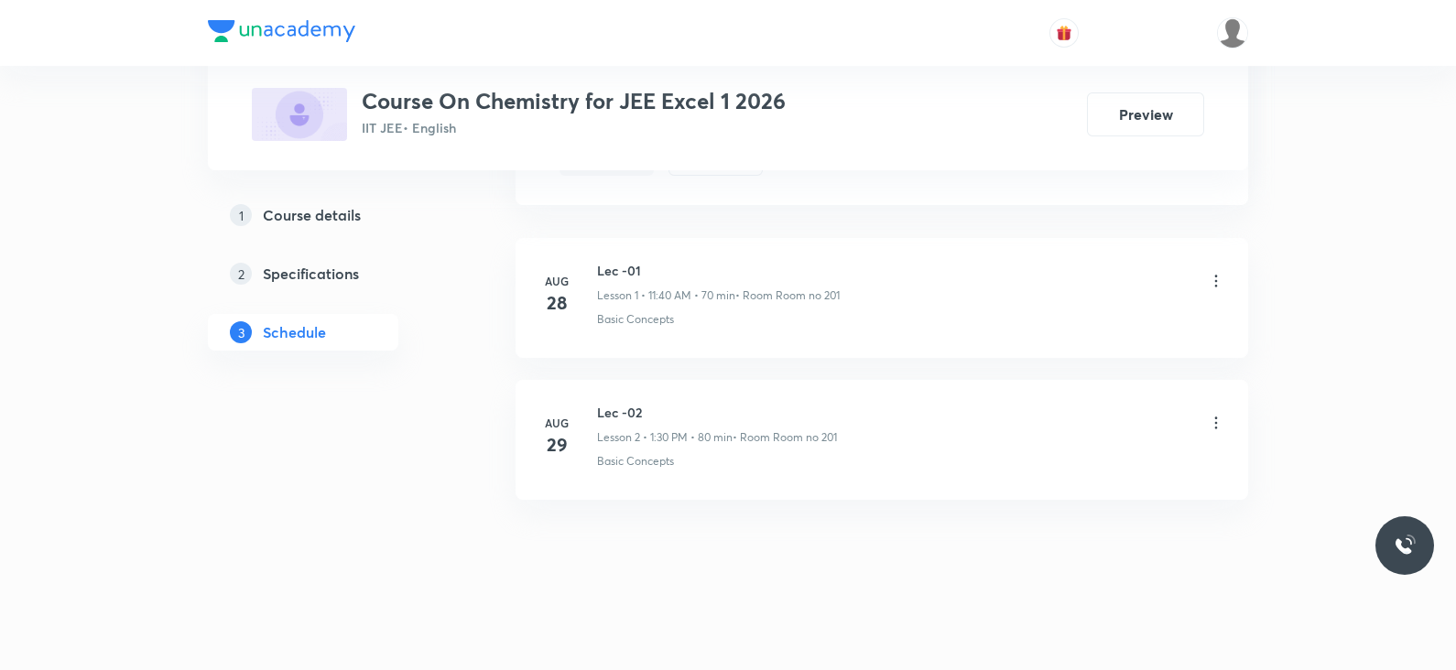
click at [607, 415] on h6 "Lec -02" at bounding box center [717, 412] width 240 height 19
copy h6 "Lec -02"
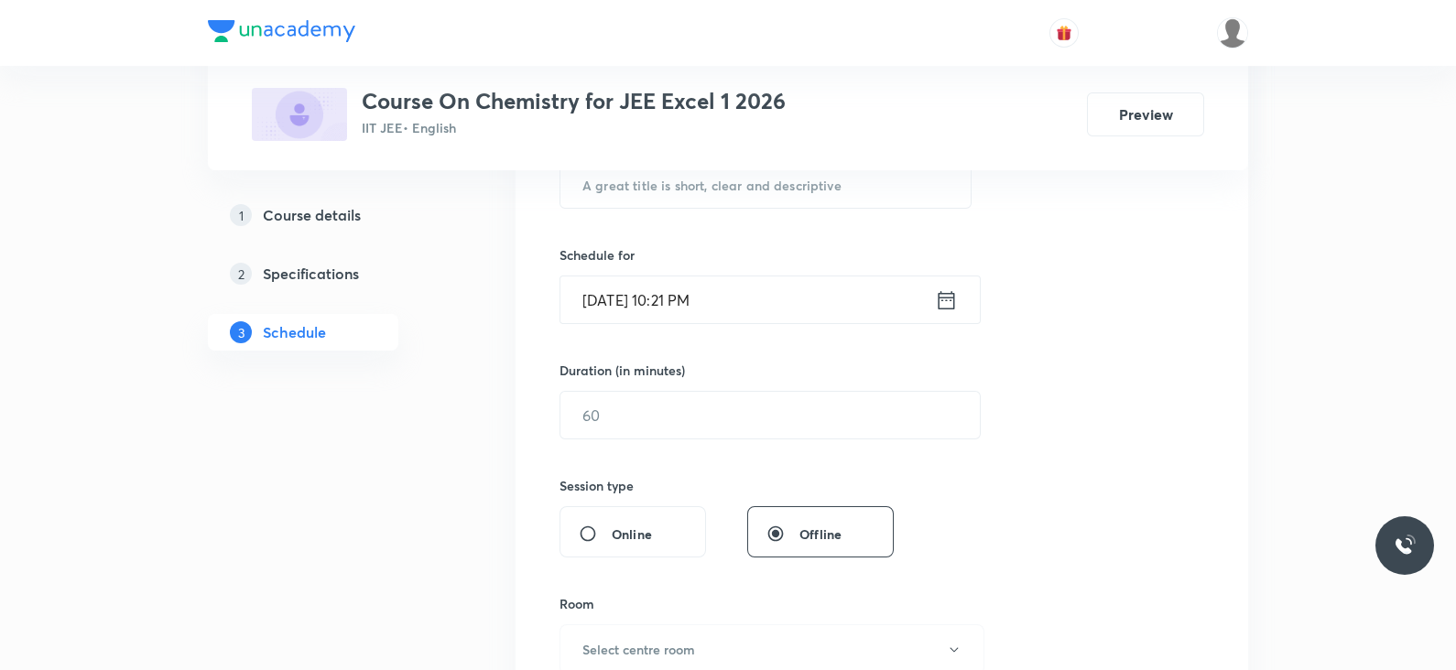
scroll to position [0, 0]
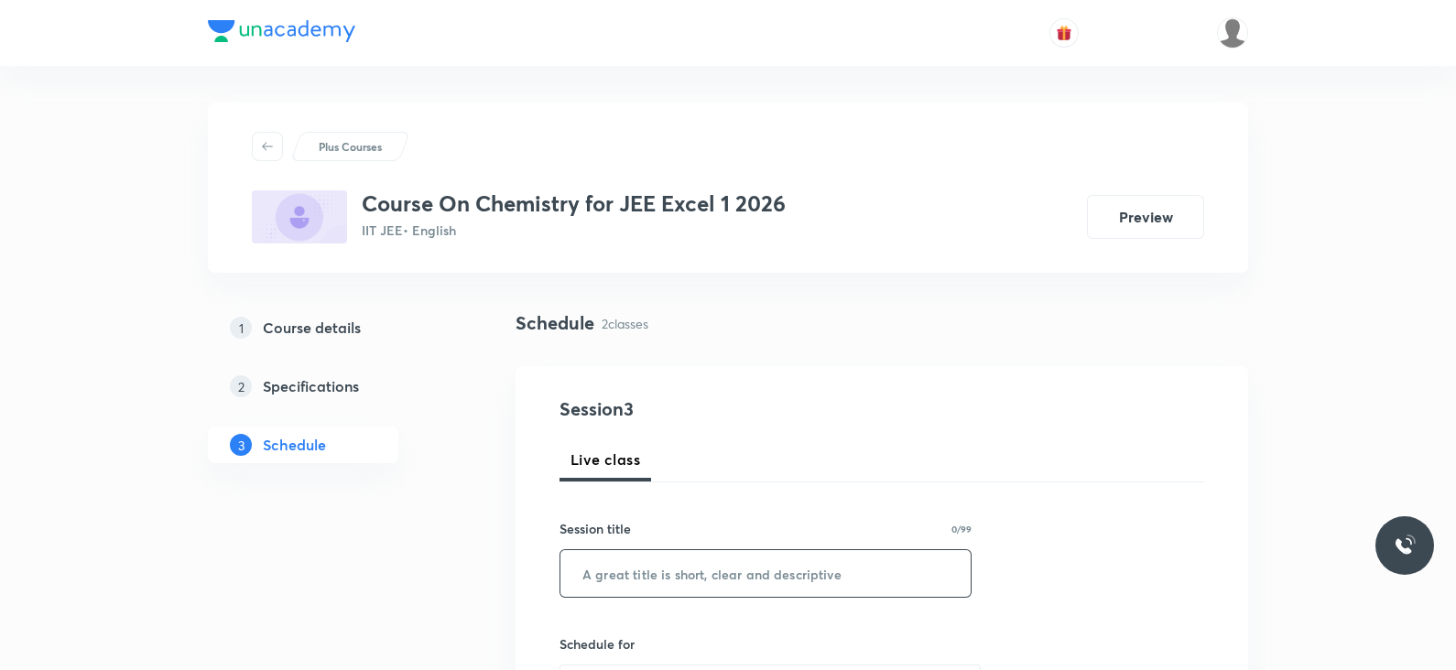
click at [661, 571] on input "text" at bounding box center [765, 573] width 410 height 47
paste input "Lec -02"
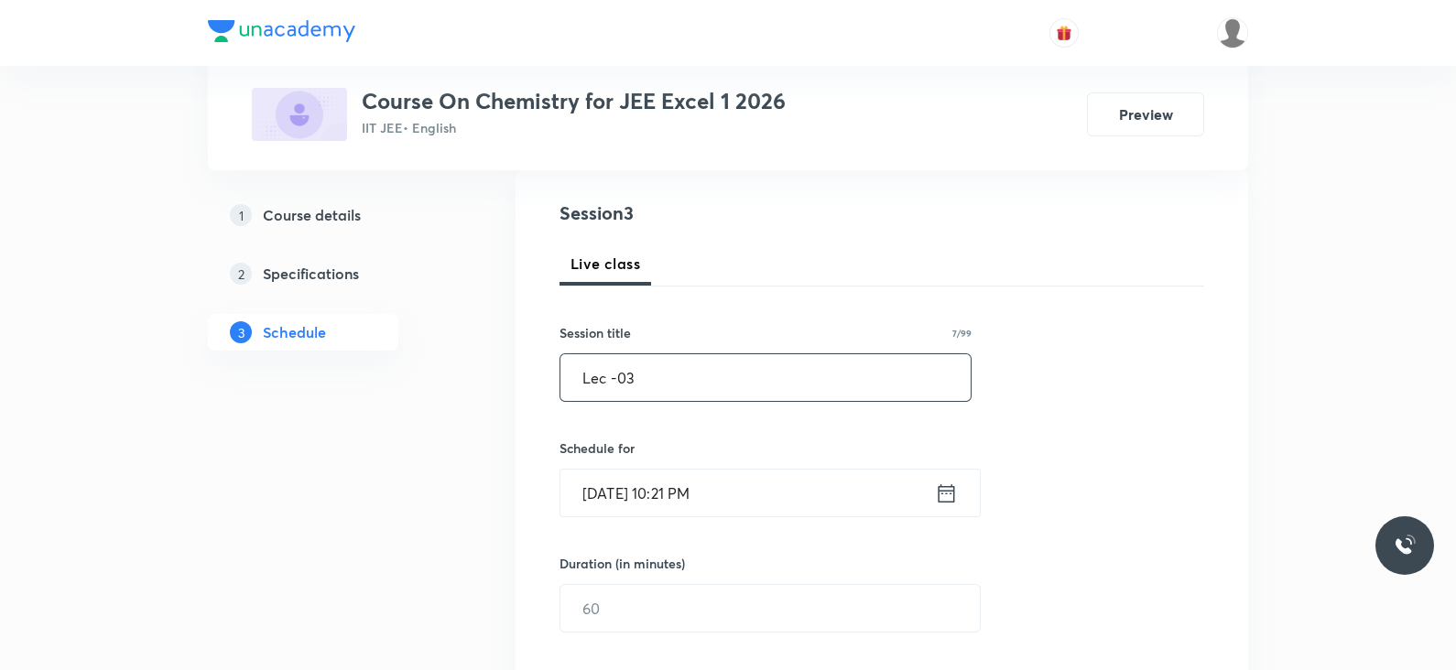
scroll to position [217, 0]
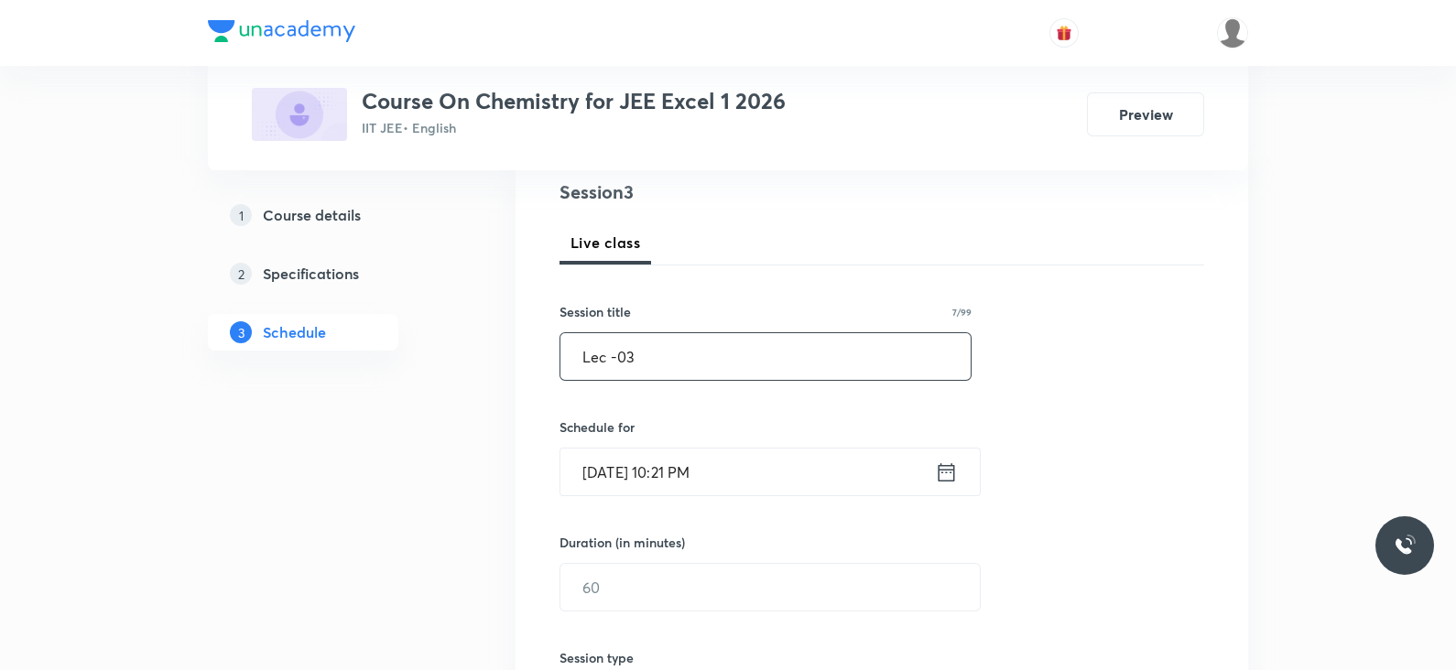
type input "Lec -03"
click at [943, 485] on div "[DATE] 10:21 PM ​" at bounding box center [770, 472] width 421 height 49
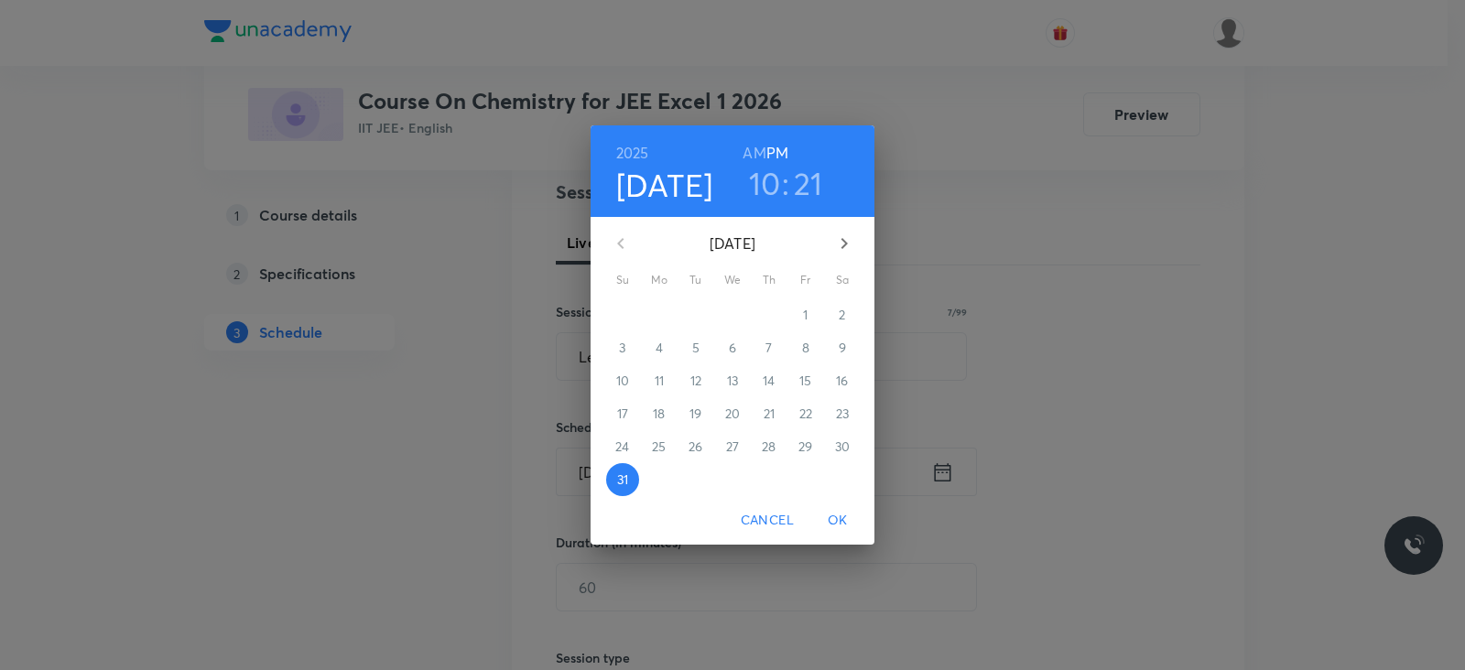
click at [839, 237] on icon "button" at bounding box center [844, 244] width 22 height 22
click at [650, 316] on span "1" at bounding box center [659, 315] width 33 height 18
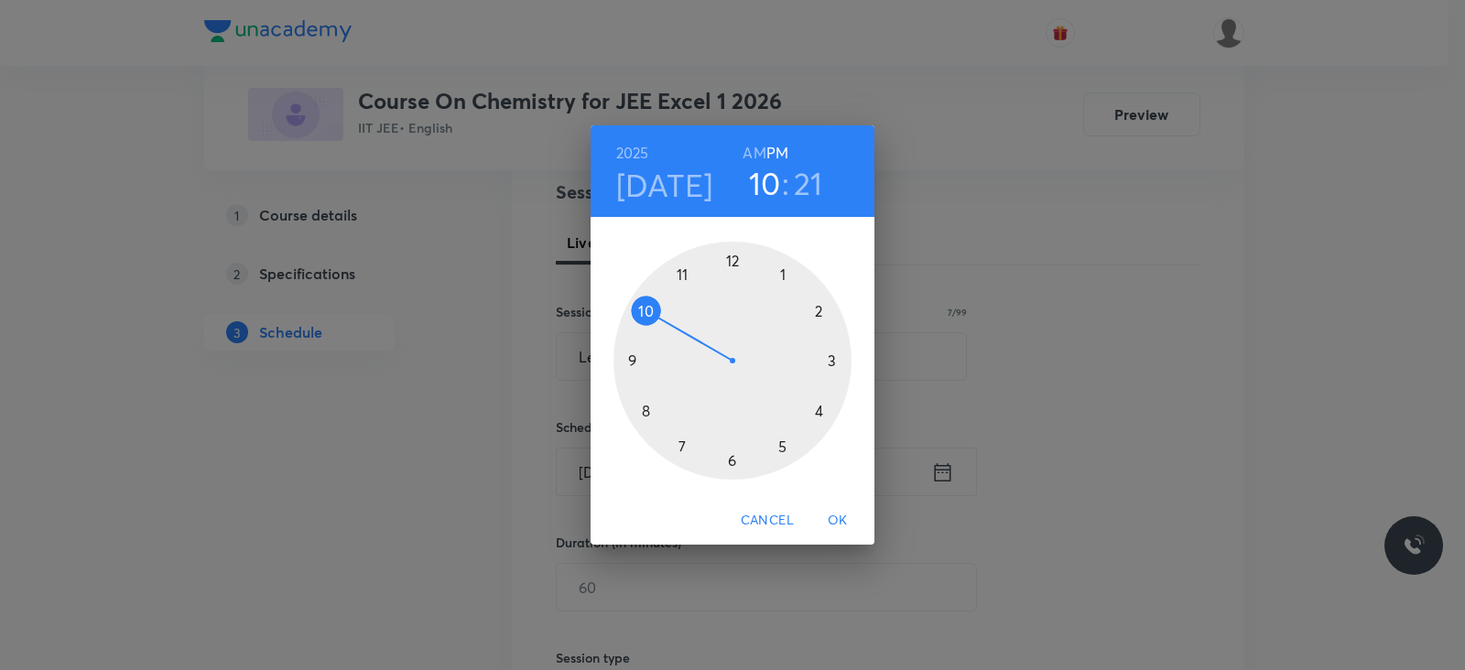
click at [782, 277] on div at bounding box center [733, 361] width 238 height 238
click at [731, 464] on div at bounding box center [733, 361] width 238 height 238
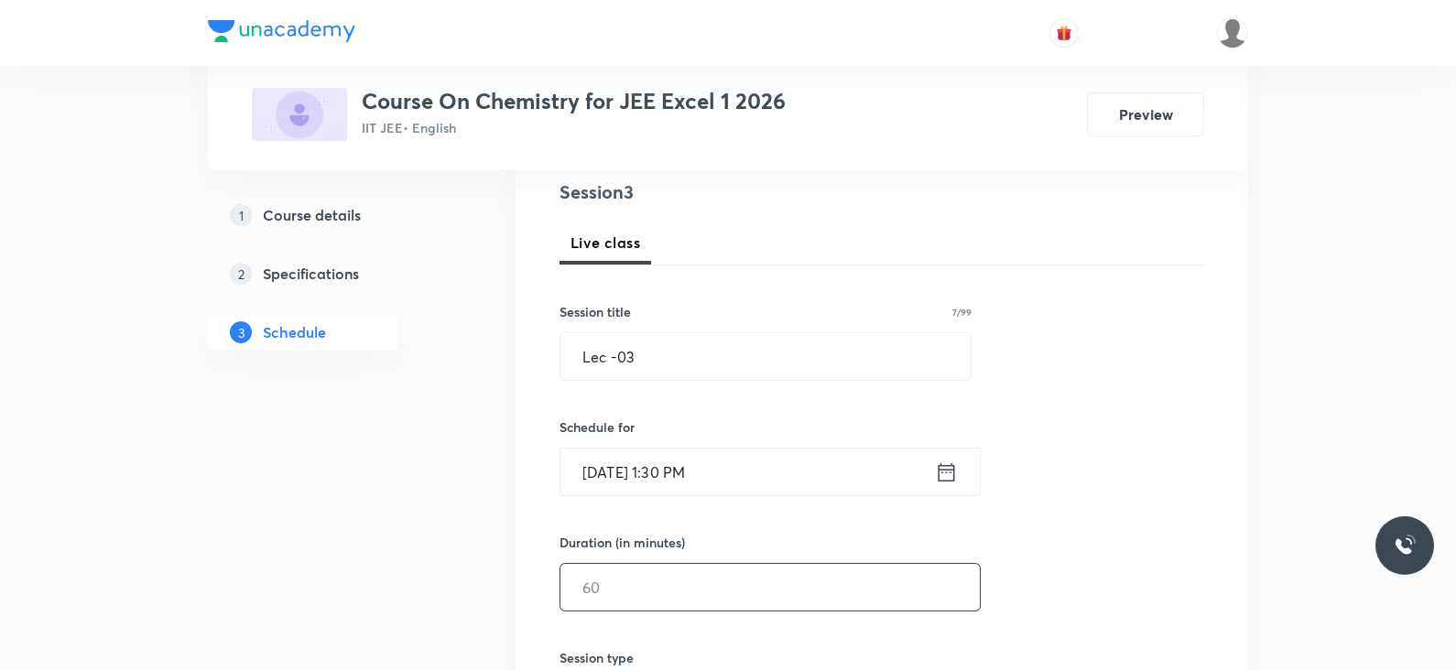
click at [696, 582] on input "text" at bounding box center [769, 587] width 419 height 47
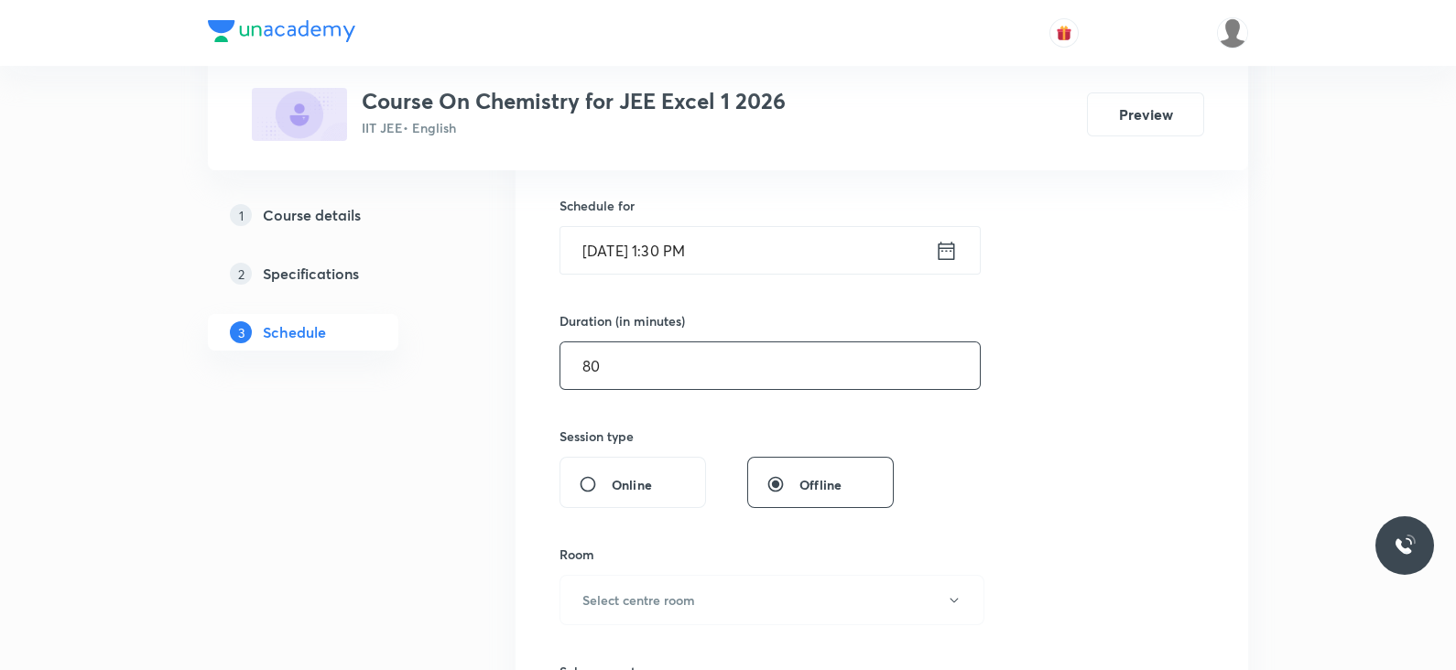
scroll to position [439, 0]
type input "80"
click at [686, 596] on h6 "Select centre room" at bounding box center [638, 600] width 113 height 19
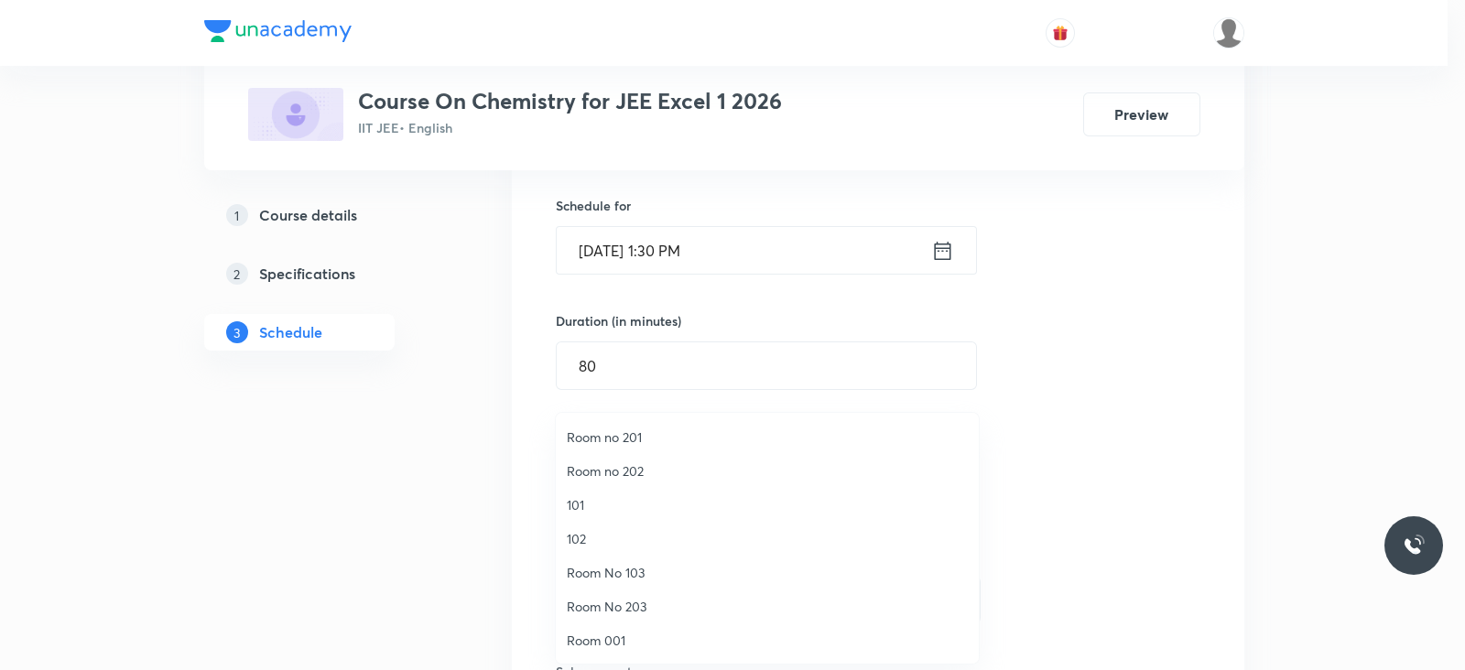
click at [632, 437] on span "Room no 201" at bounding box center [767, 437] width 401 height 19
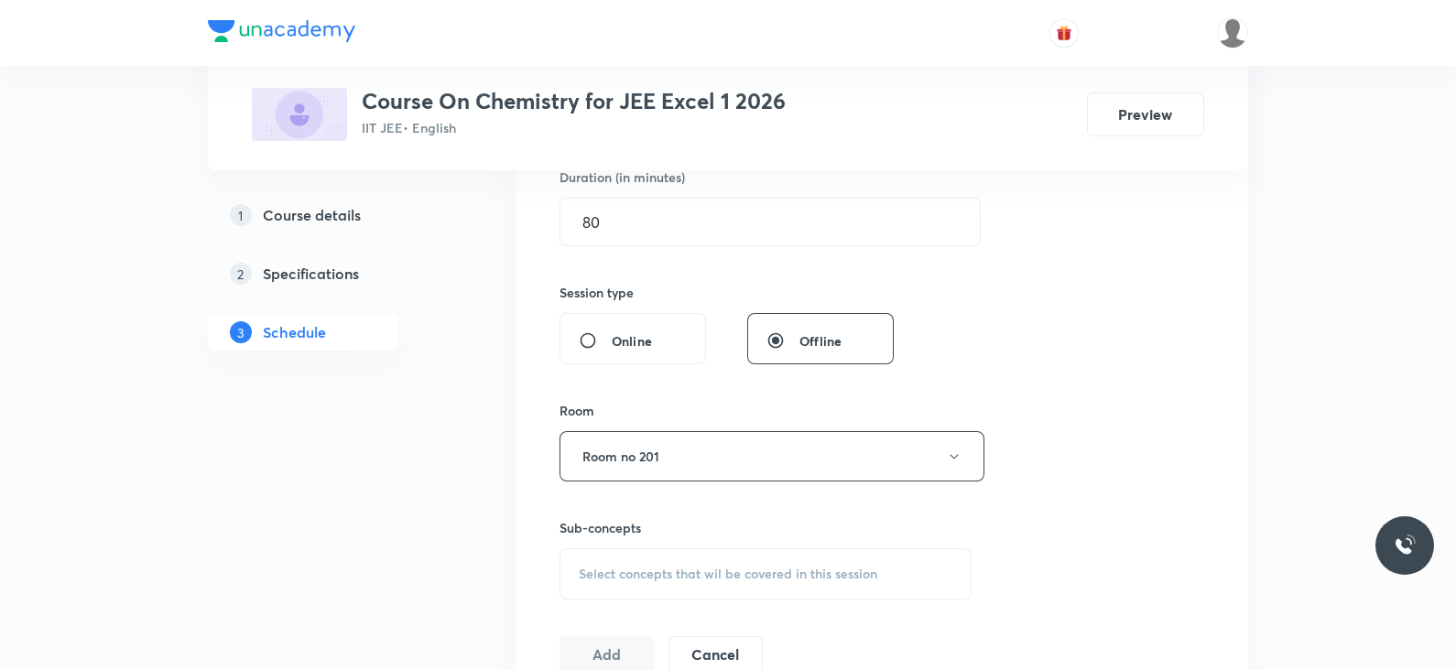
scroll to position [586, 0]
click at [720, 553] on div "Select concepts that wil be covered in this session" at bounding box center [766, 570] width 412 height 51
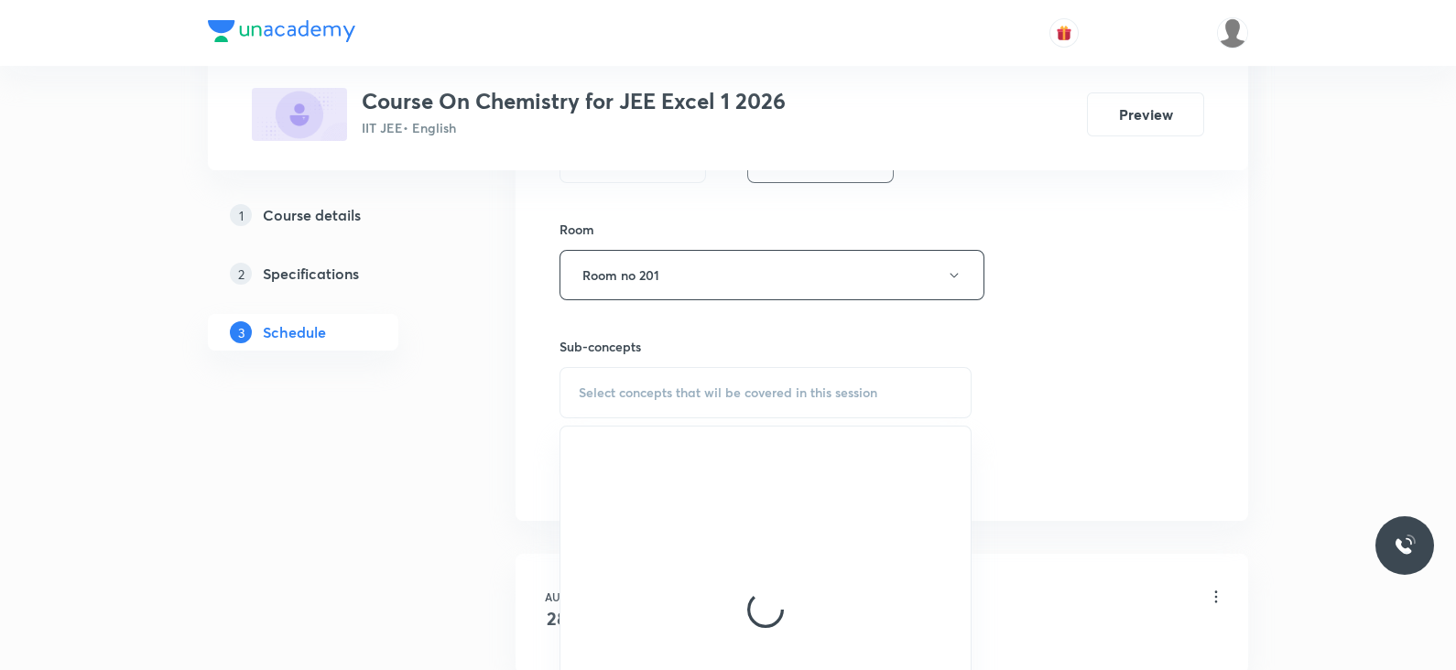
scroll to position [766, 0]
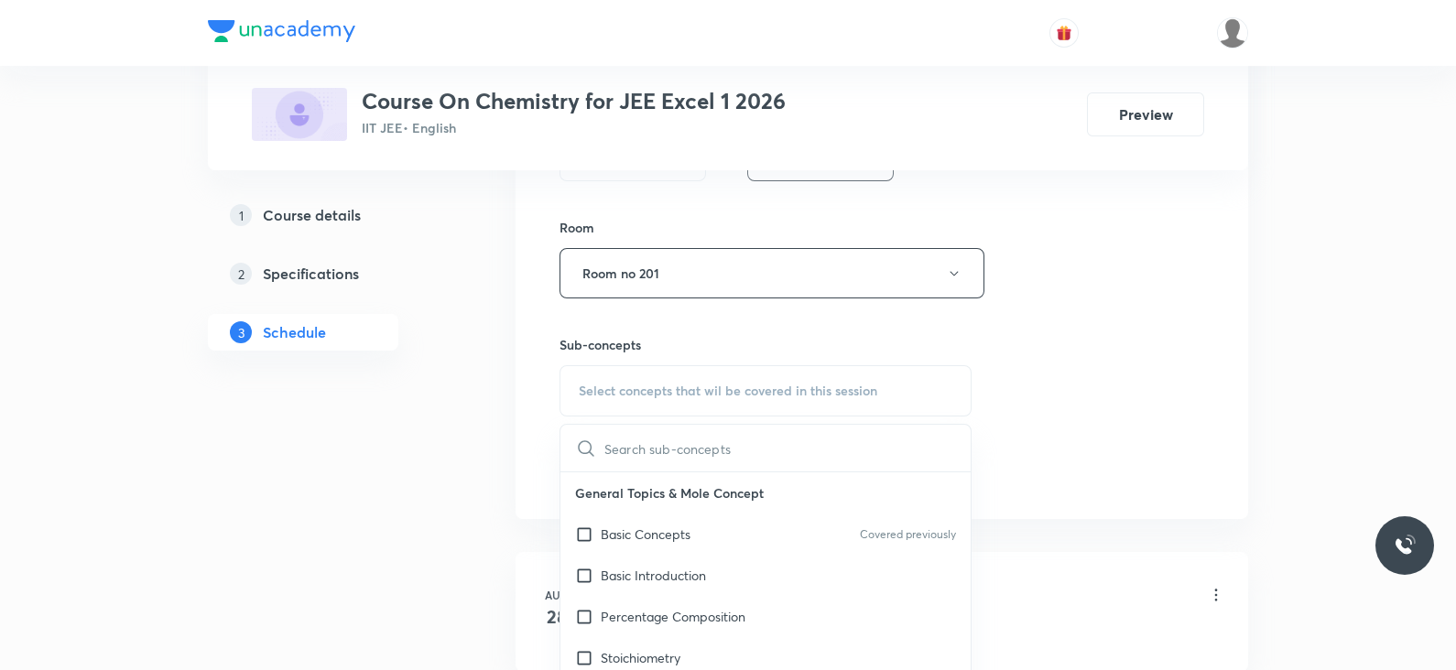
click at [699, 535] on div "Basic Concepts Covered previously" at bounding box center [765, 534] width 410 height 41
checkbox input "true"
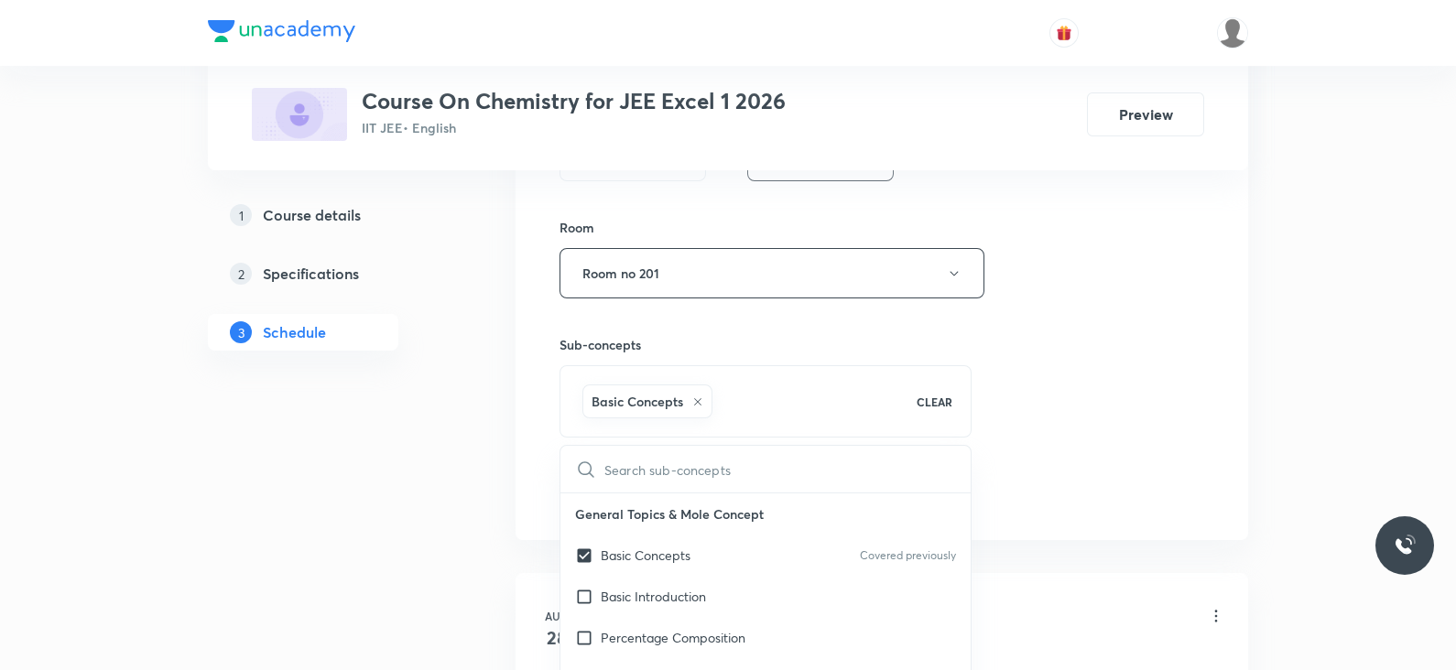
click at [1058, 447] on div "Session 3 Live class Session title 7/99 Lec -03 ​ Schedule for Sept 1, 2025, 1:…" at bounding box center [882, 70] width 645 height 881
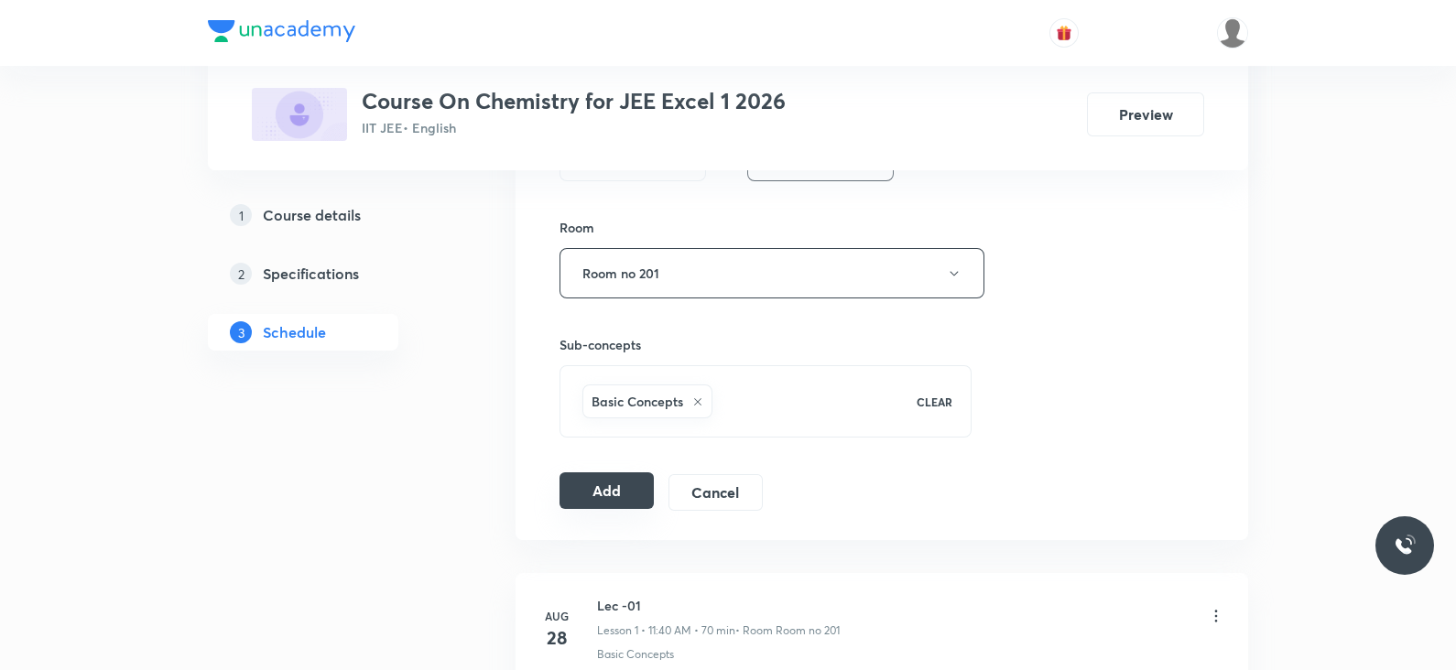
click at [612, 492] on button "Add" at bounding box center [607, 491] width 94 height 37
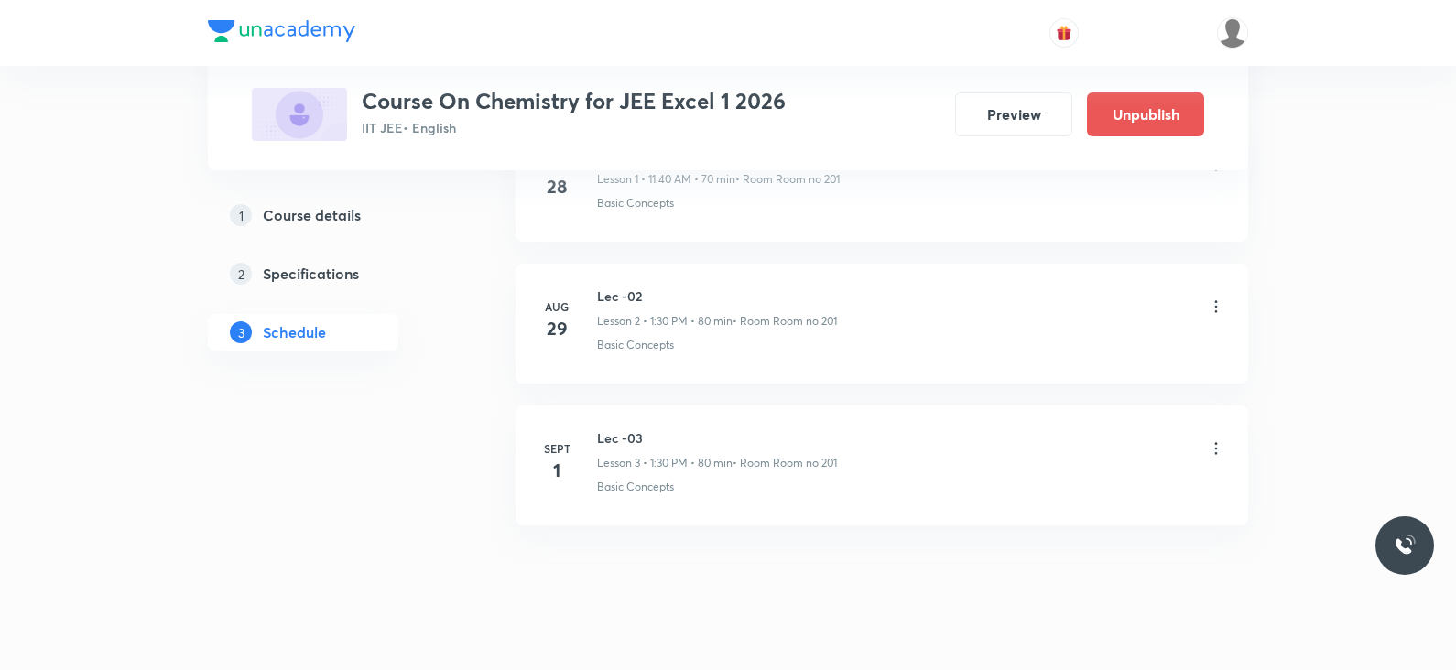
scroll to position [193, 0]
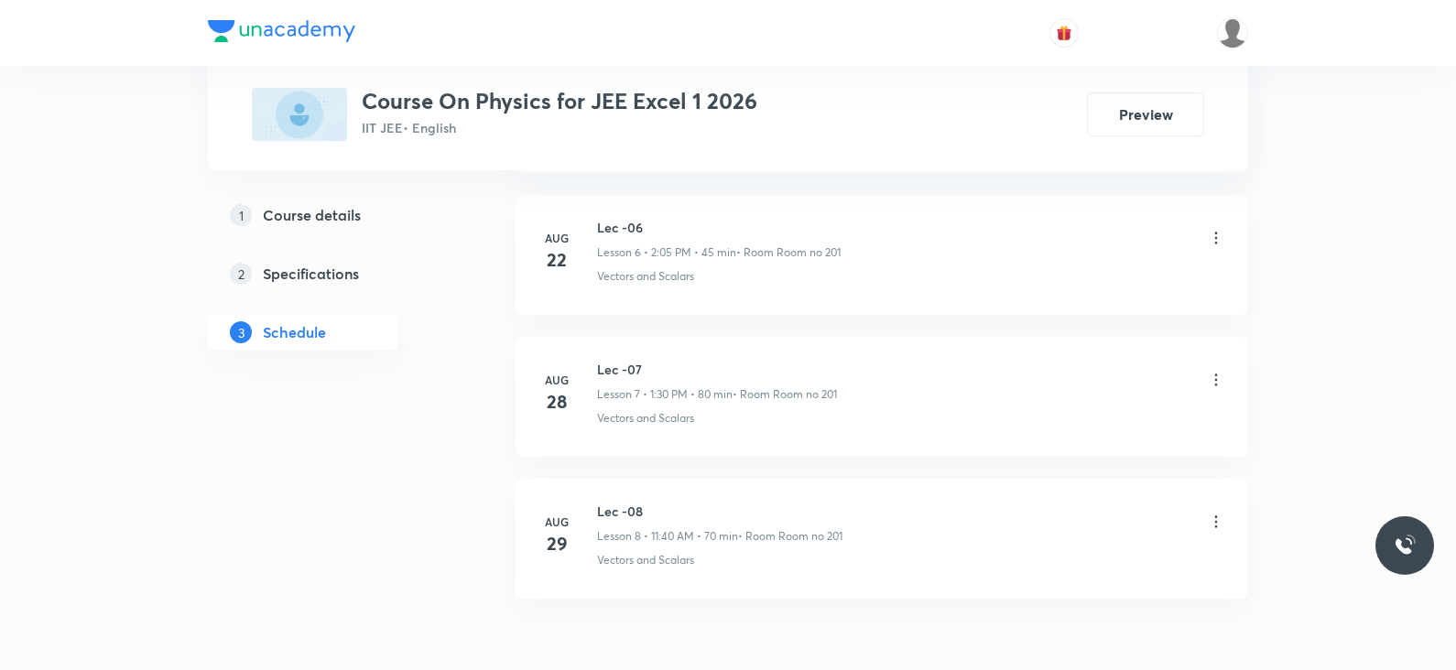
scroll to position [1929, 0]
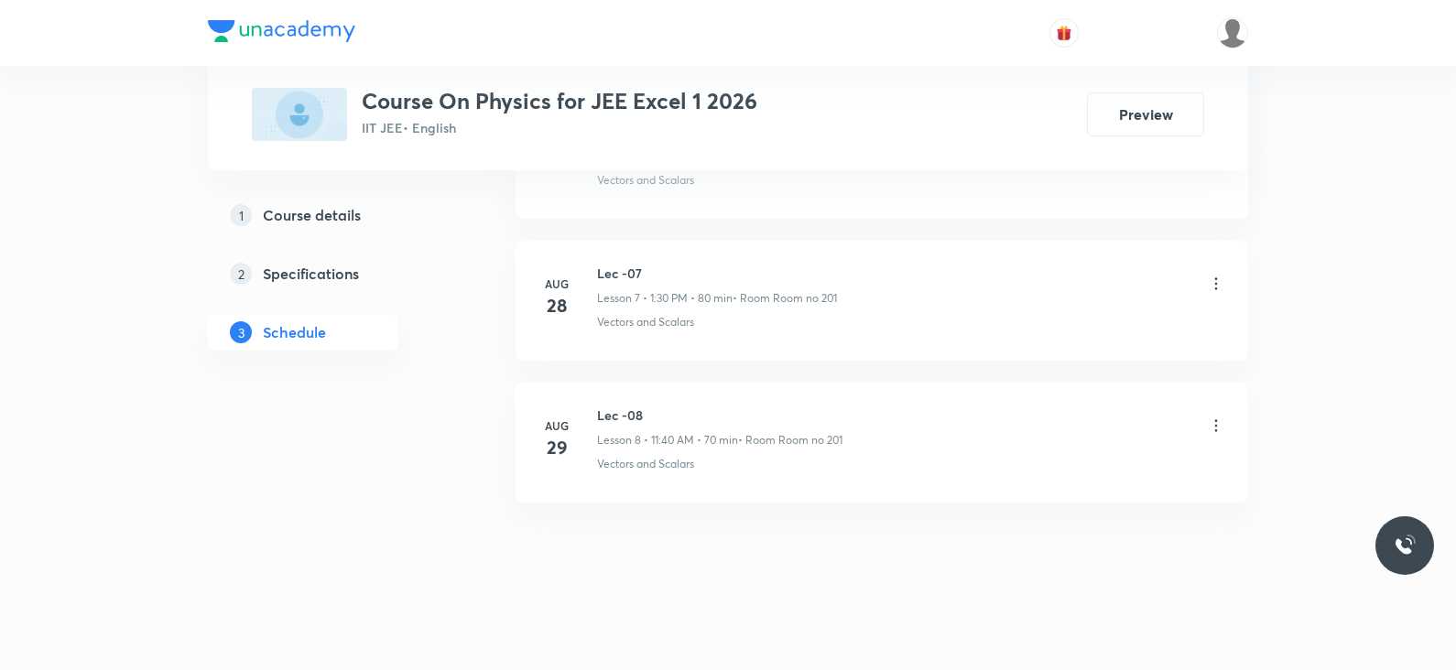
click at [630, 414] on h6 "Lec -08" at bounding box center [719, 415] width 245 height 19
copy h6 "Lec -08"
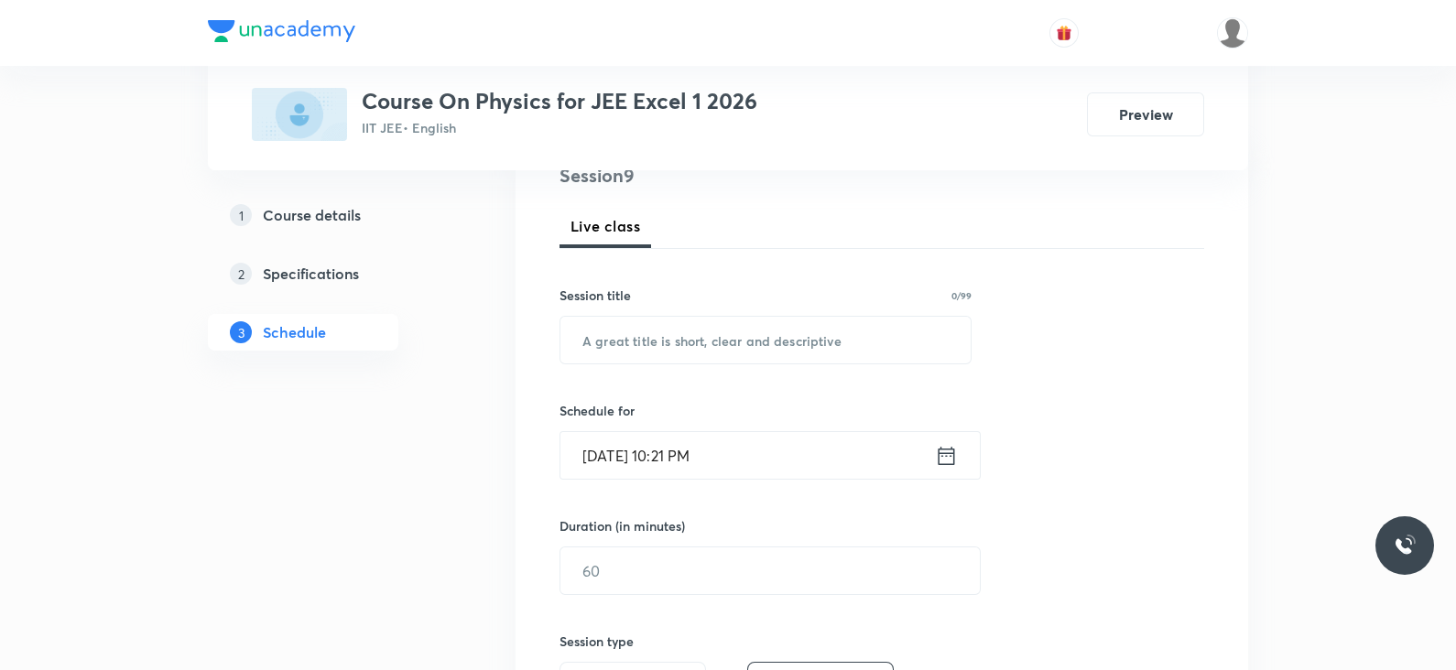
scroll to position [0, 0]
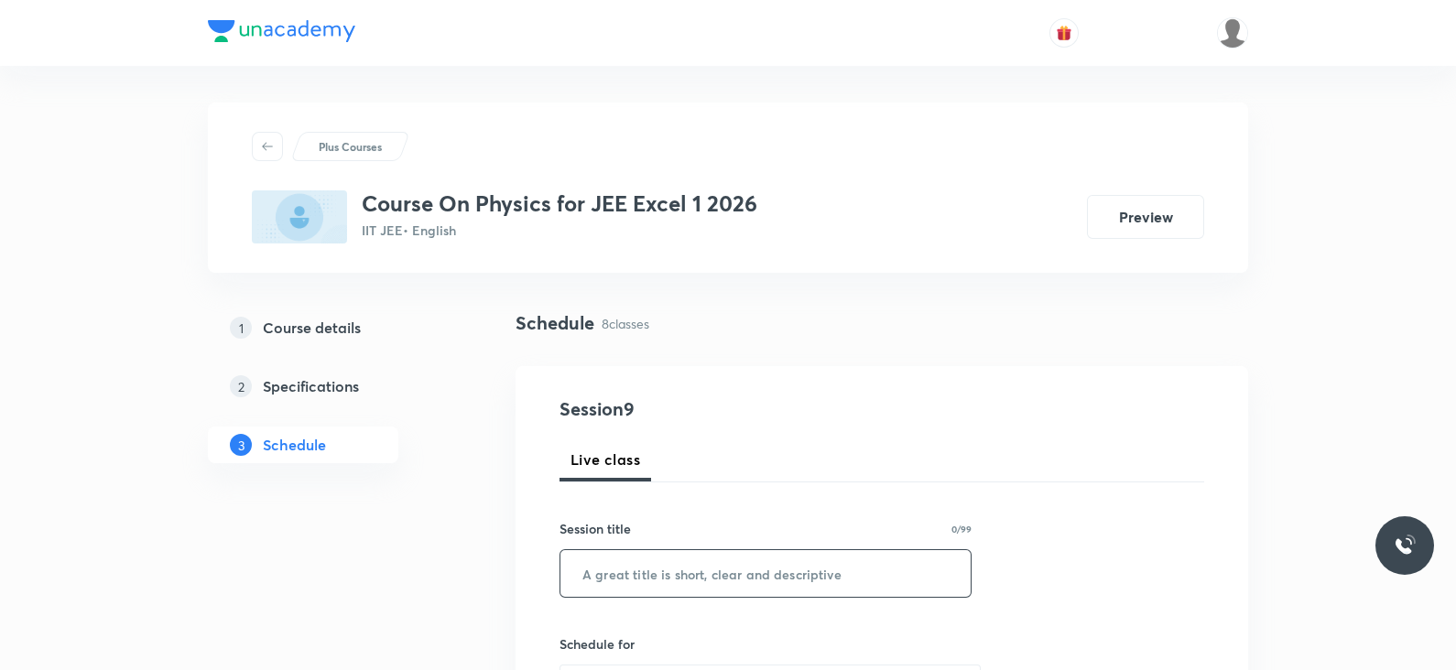
click at [631, 579] on input "text" at bounding box center [765, 573] width 410 height 47
paste input "Lec -08"
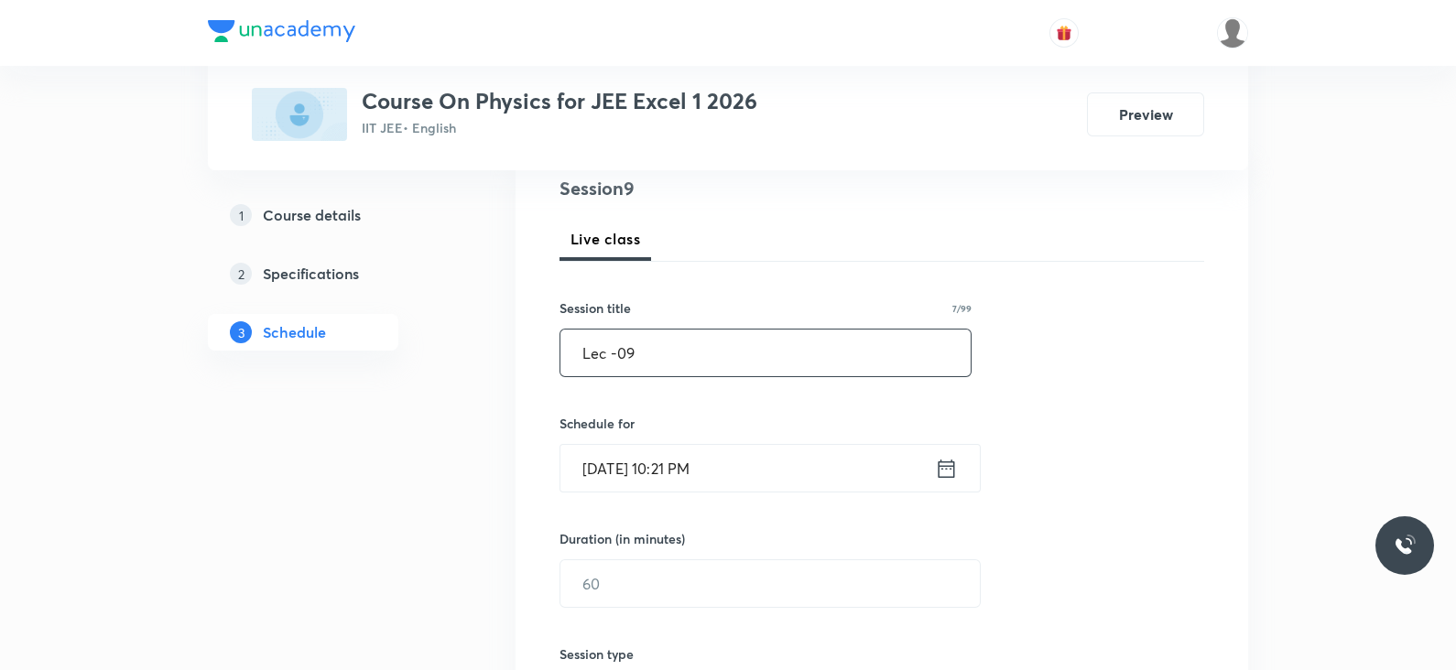
scroll to position [242, 0]
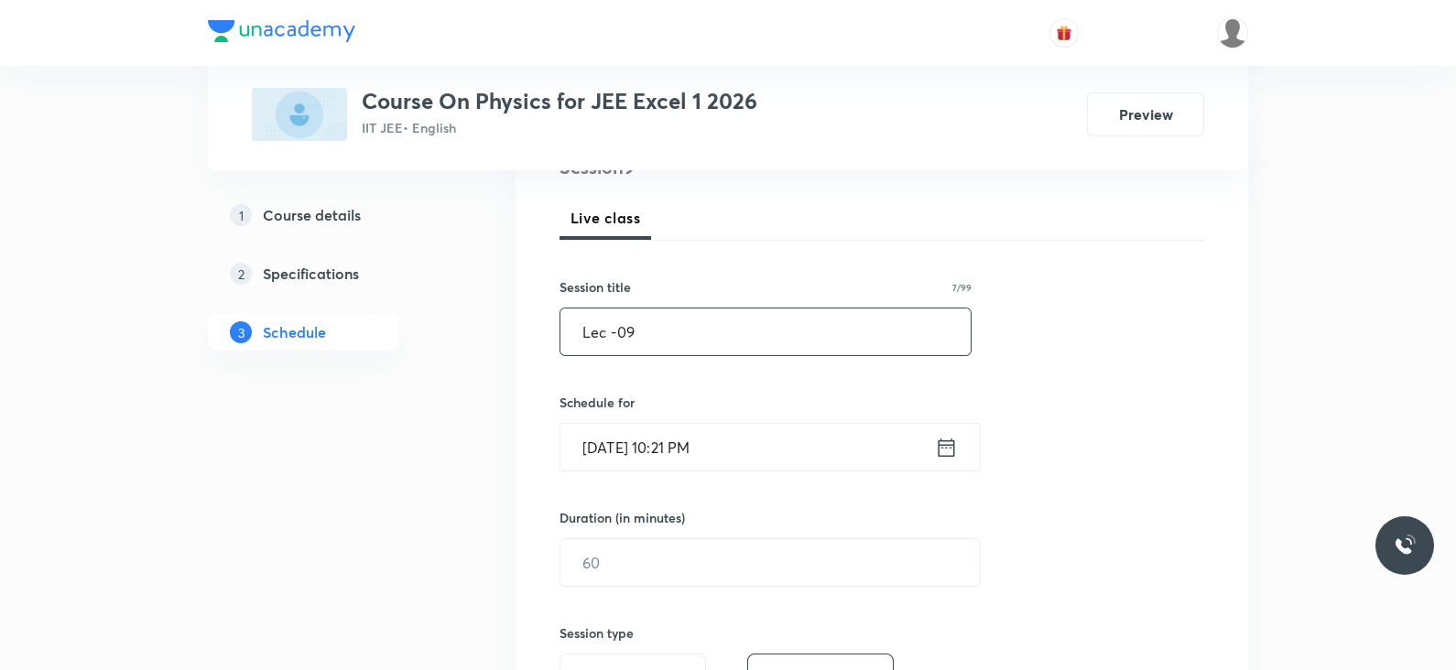
type input "Lec -09"
click at [948, 451] on icon at bounding box center [946, 448] width 23 height 26
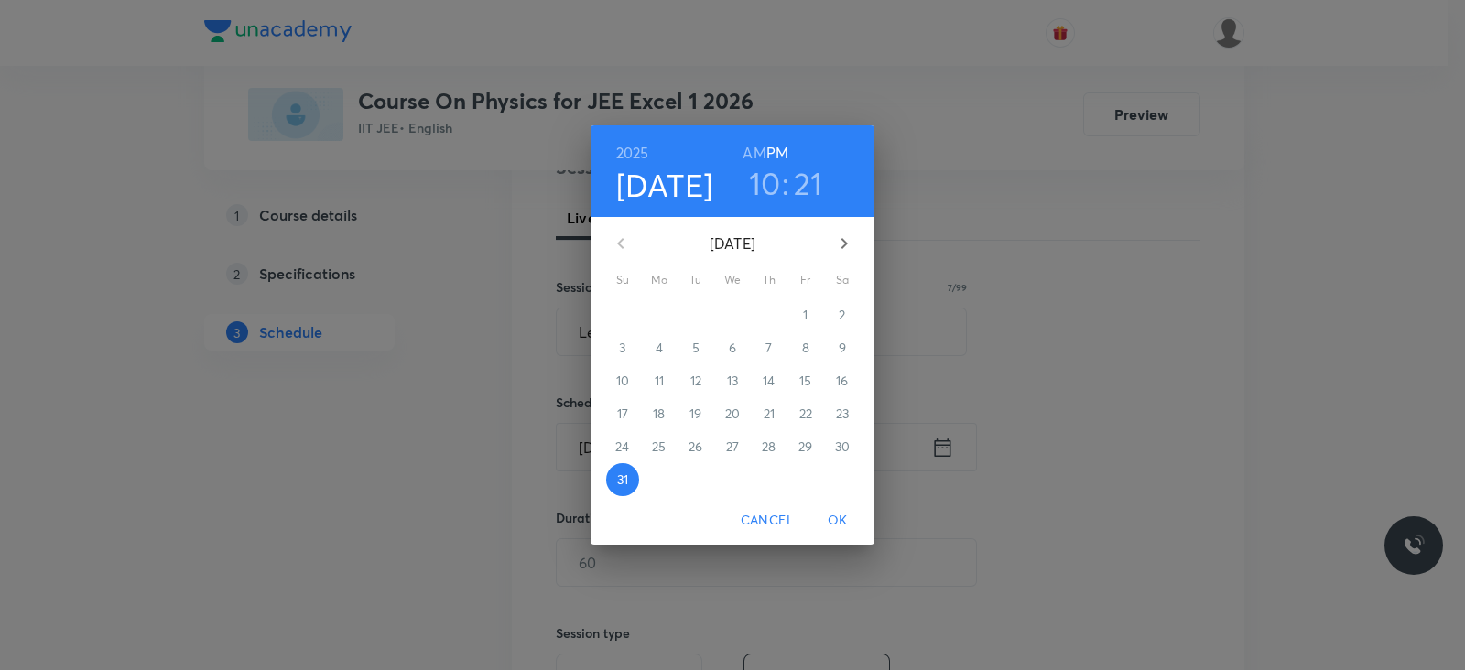
click at [841, 235] on icon "button" at bounding box center [844, 244] width 22 height 22
click at [664, 308] on span "1" at bounding box center [659, 315] width 33 height 18
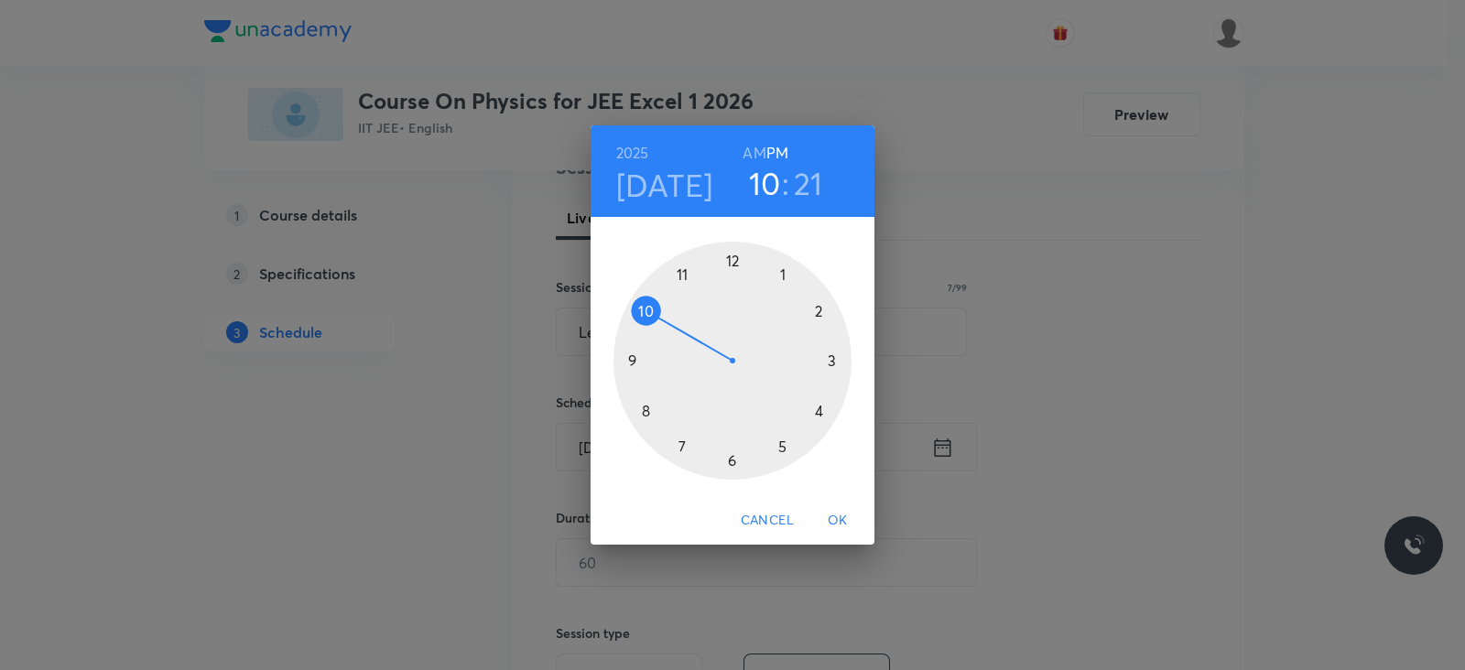
click at [829, 354] on div at bounding box center [733, 361] width 238 height 238
click at [730, 263] on div at bounding box center [733, 361] width 238 height 238
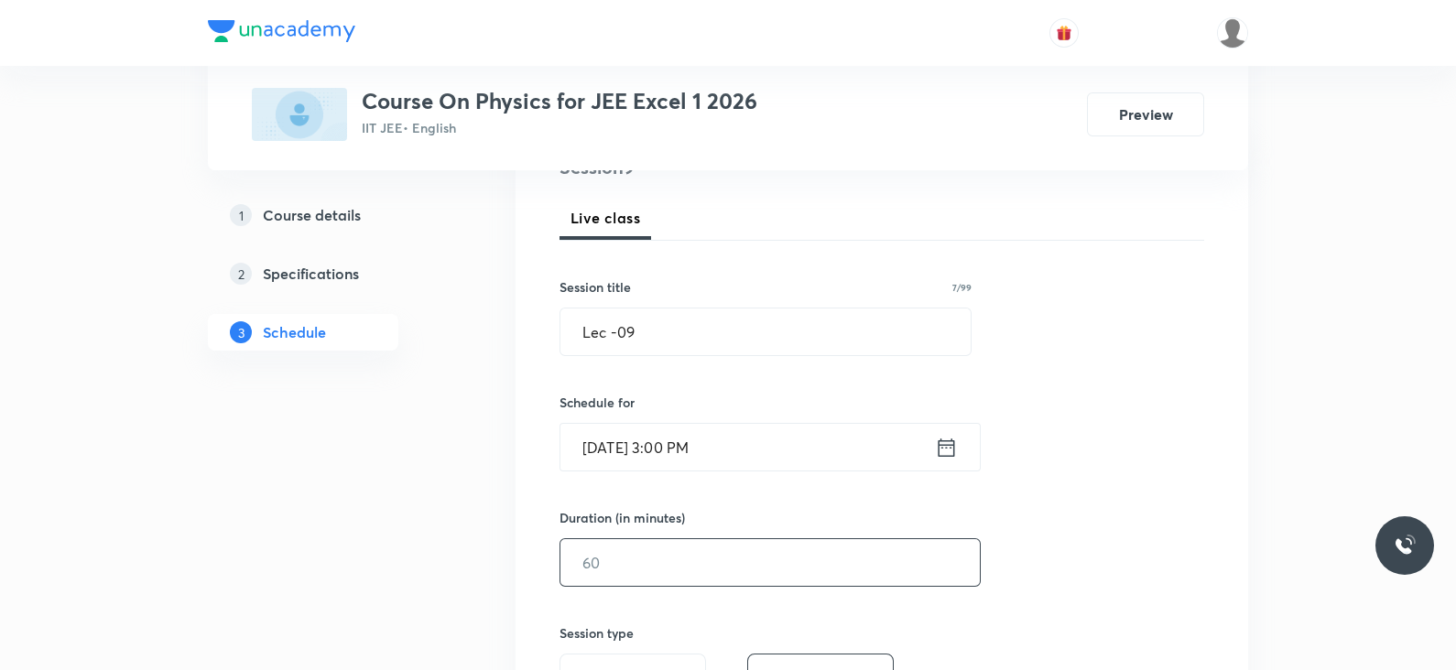
click at [678, 565] on input "text" at bounding box center [769, 562] width 419 height 47
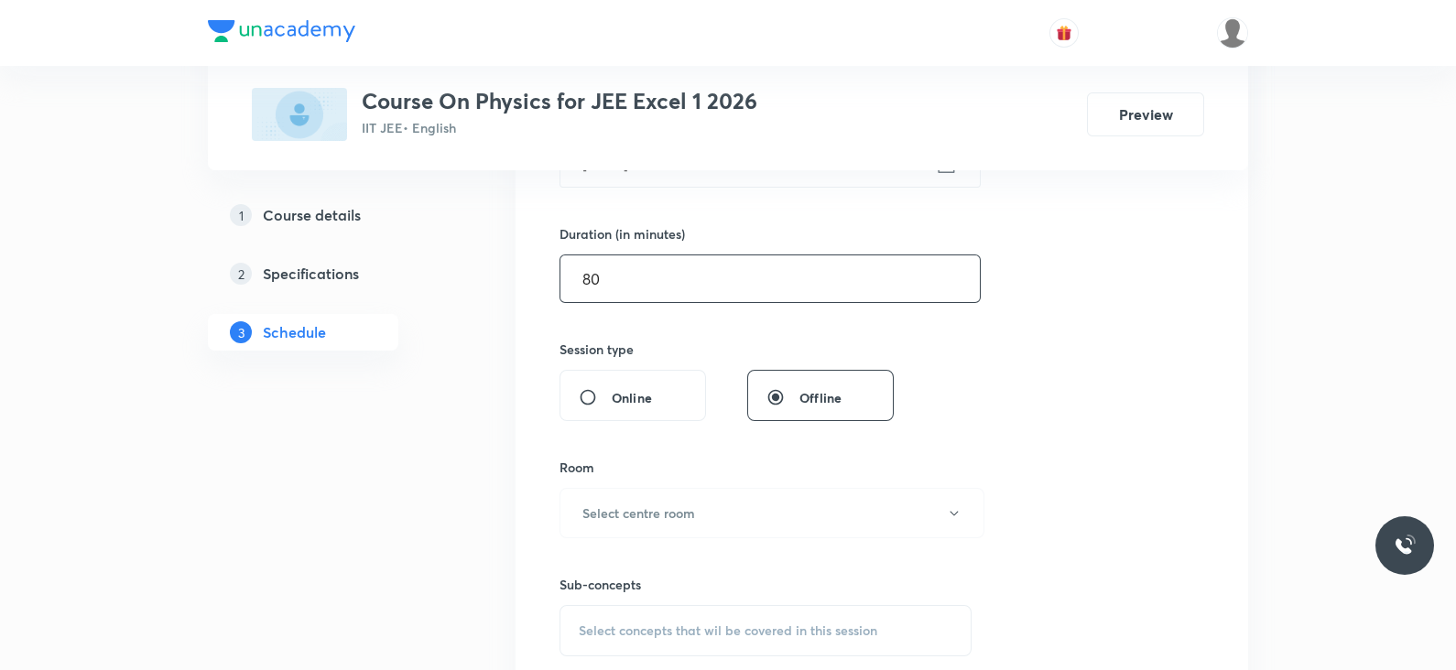
scroll to position [527, 0]
type input "80"
click at [690, 524] on button "Select centre room" at bounding box center [772, 512] width 425 height 50
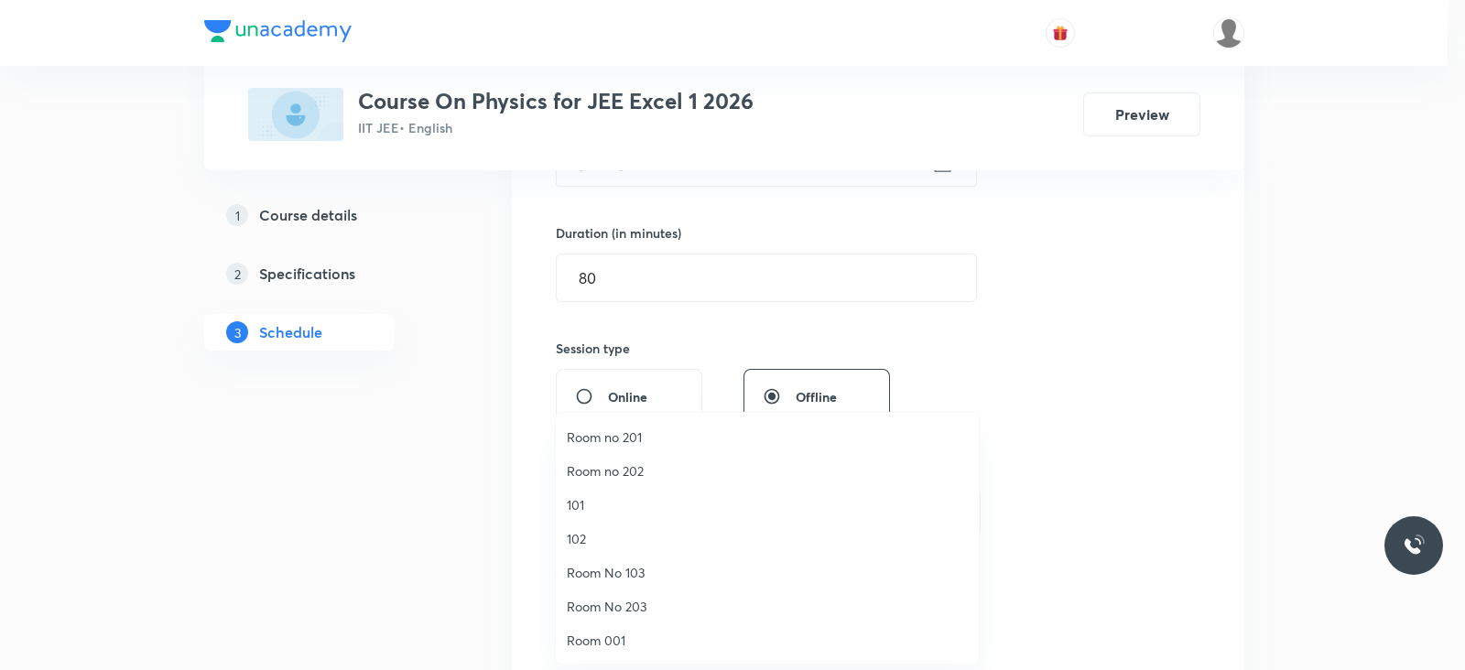
click at [629, 430] on span "Room no 201" at bounding box center [767, 437] width 401 height 19
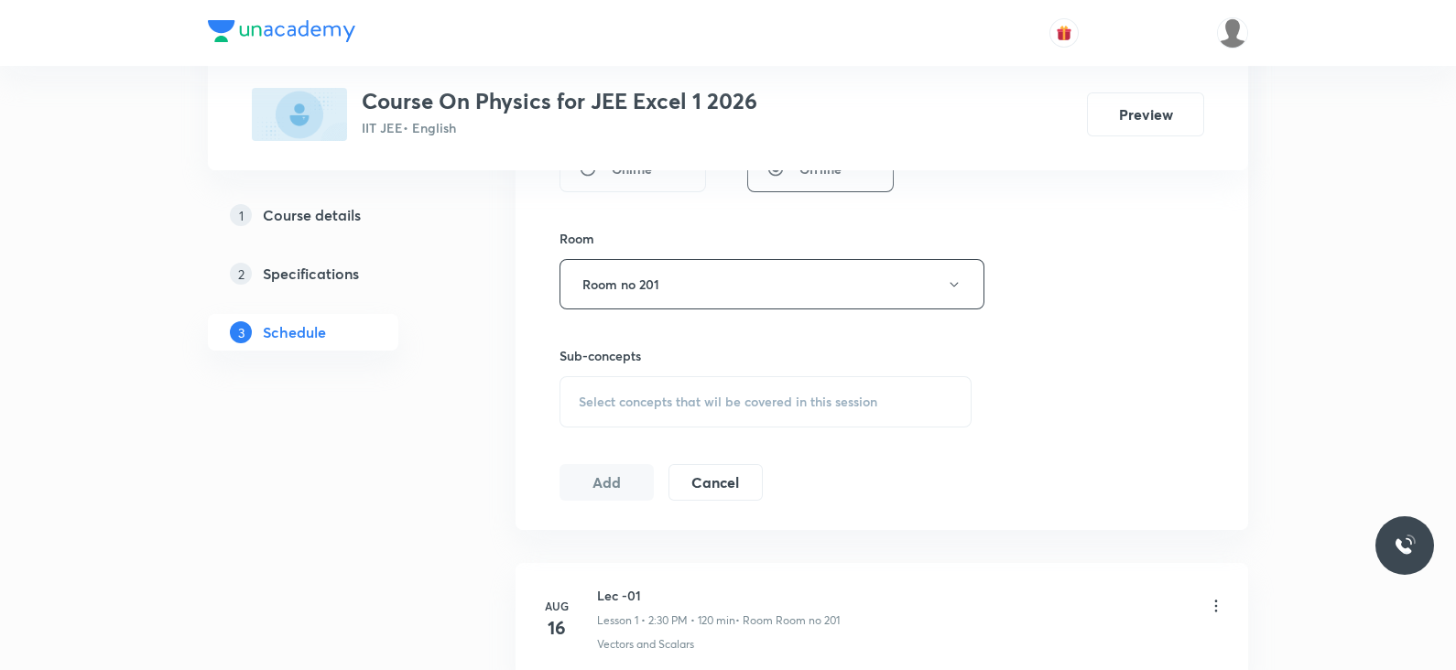
scroll to position [757, 0]
click at [723, 377] on div "Select concepts that wil be covered in this session" at bounding box center [766, 399] width 412 height 51
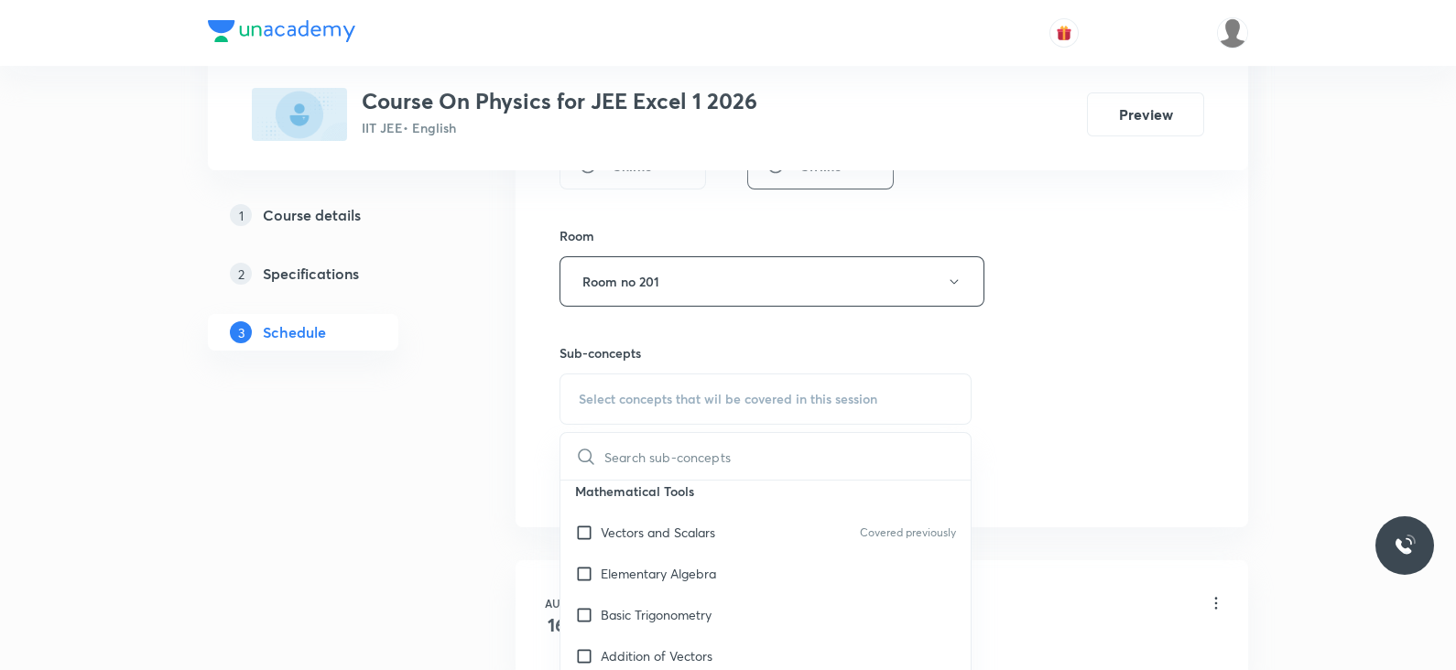
scroll to position [135, 0]
click at [705, 526] on p "Vectors and Scalars" at bounding box center [658, 531] width 114 height 19
checkbox input "true"
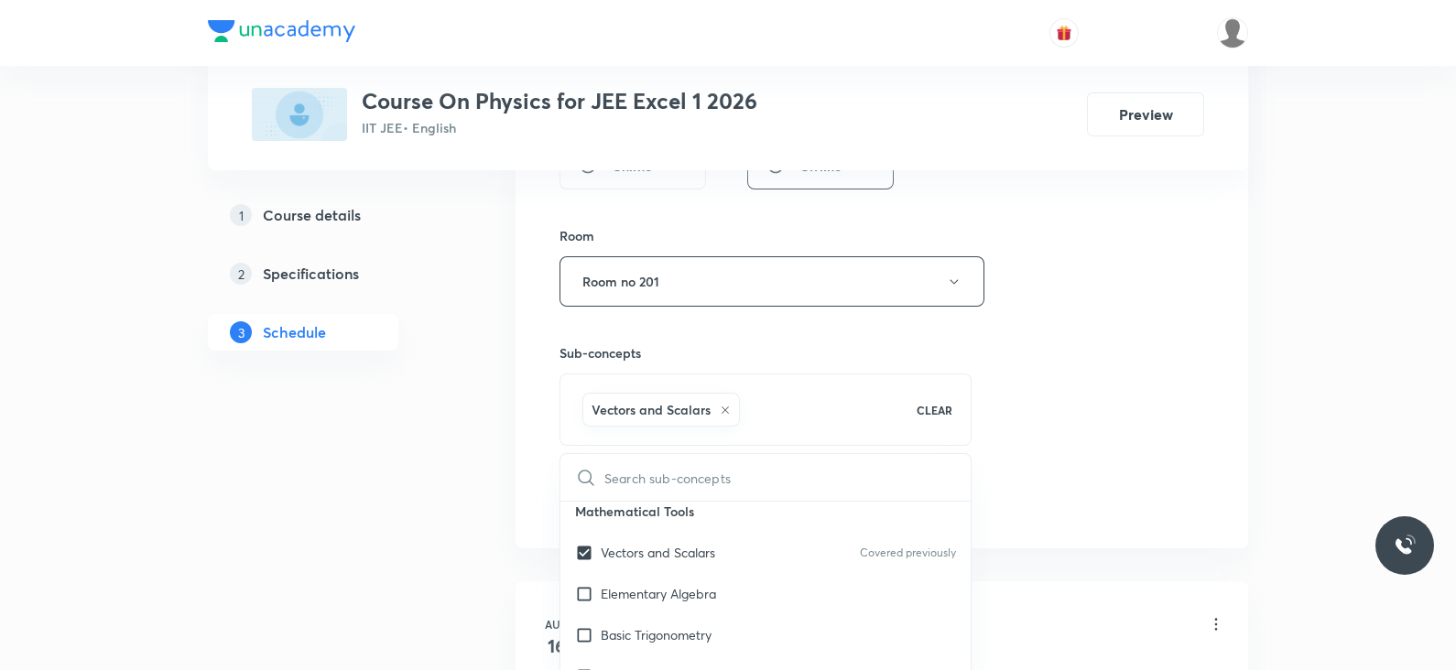
click at [1070, 452] on div "Session 9 Live class Session title 7/99 Lec -09 ​ Schedule for Sept 1, 2025, 3:…" at bounding box center [882, 78] width 645 height 881
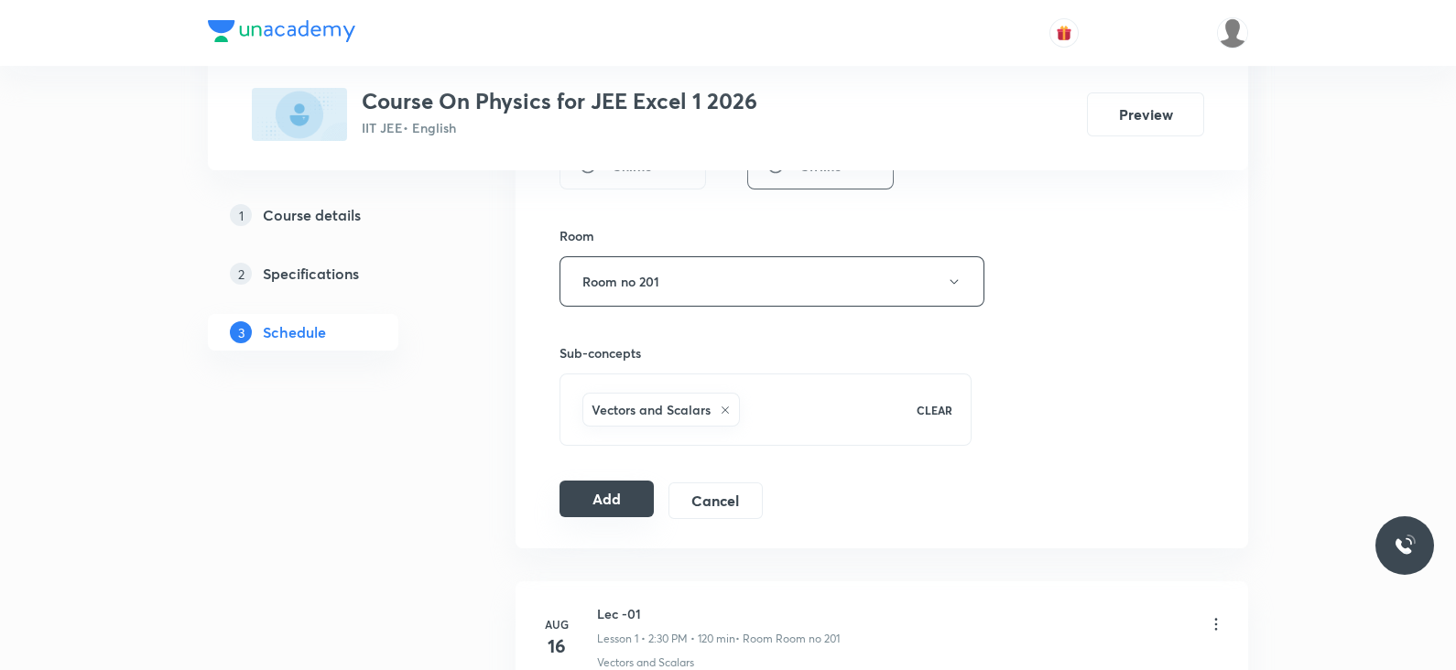
click at [586, 499] on button "Add" at bounding box center [607, 499] width 94 height 37
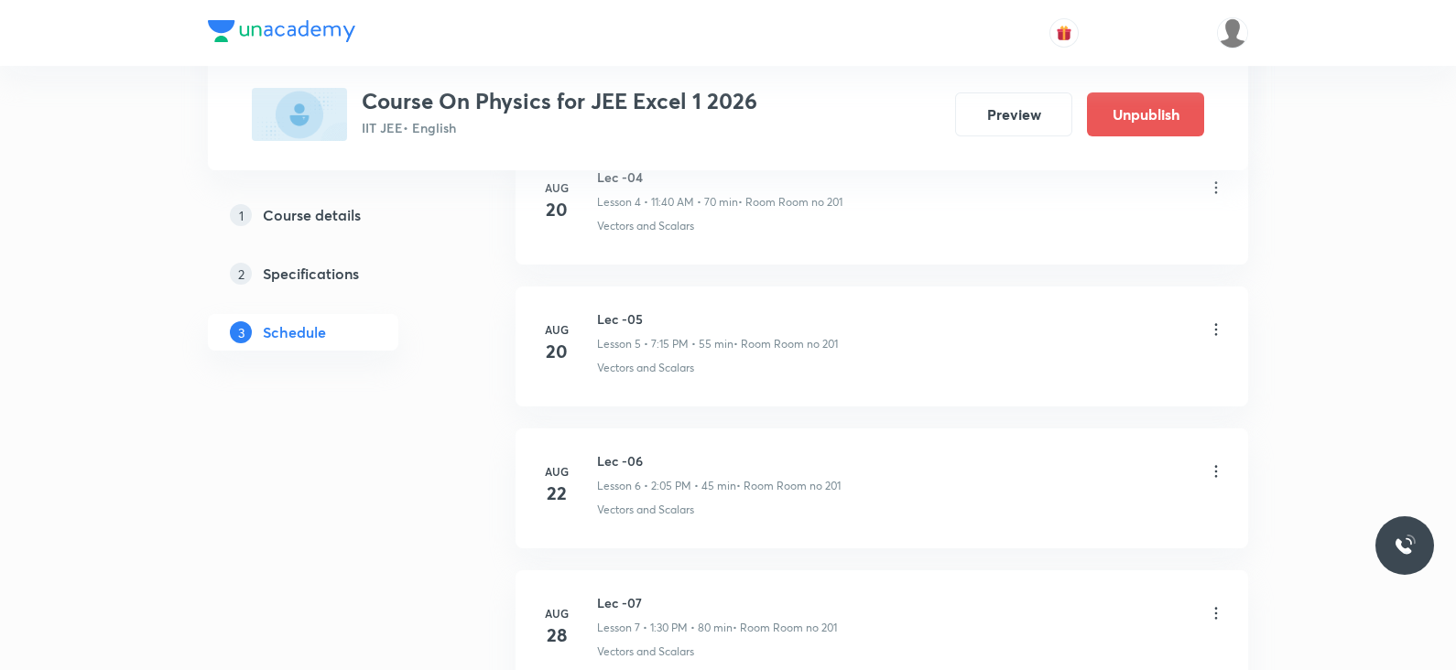
scroll to position [1231, 0]
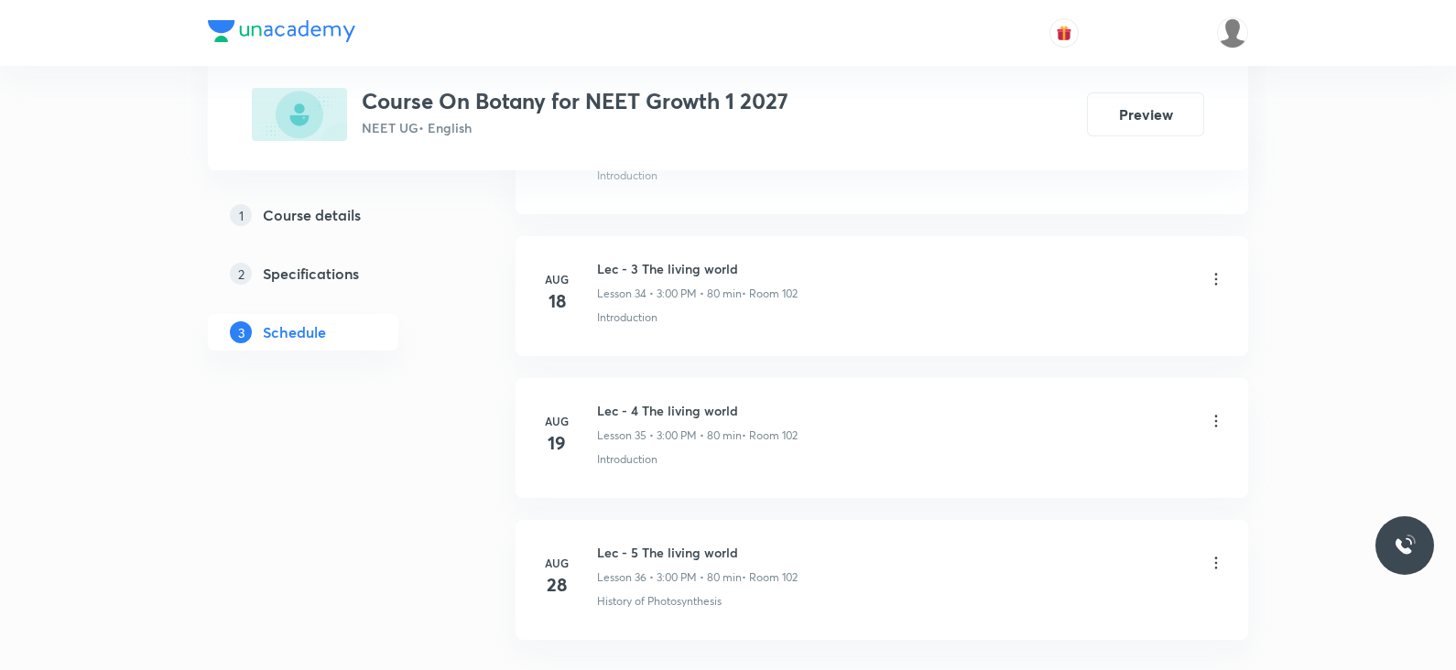
scroll to position [6011, 0]
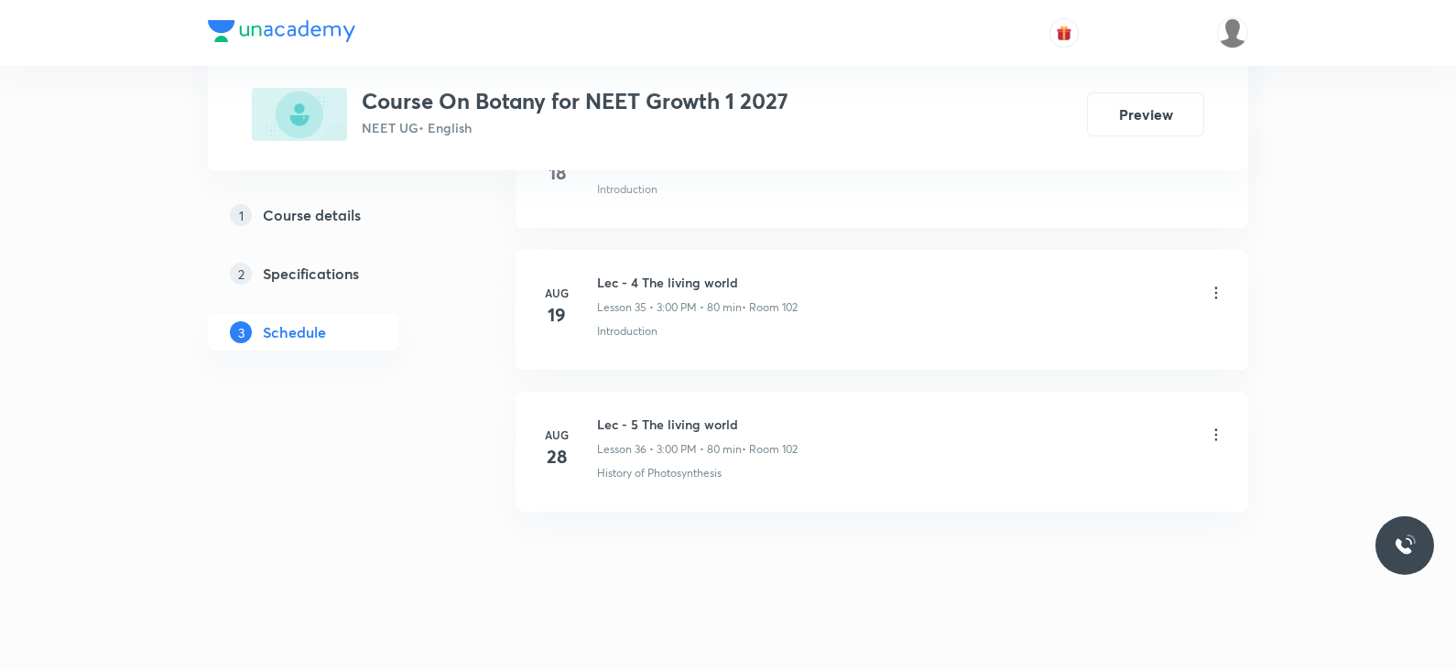
click at [710, 415] on h6 "Lec - 5 The living world" at bounding box center [697, 424] width 201 height 19
copy h6 "Lec - 5 The living world"
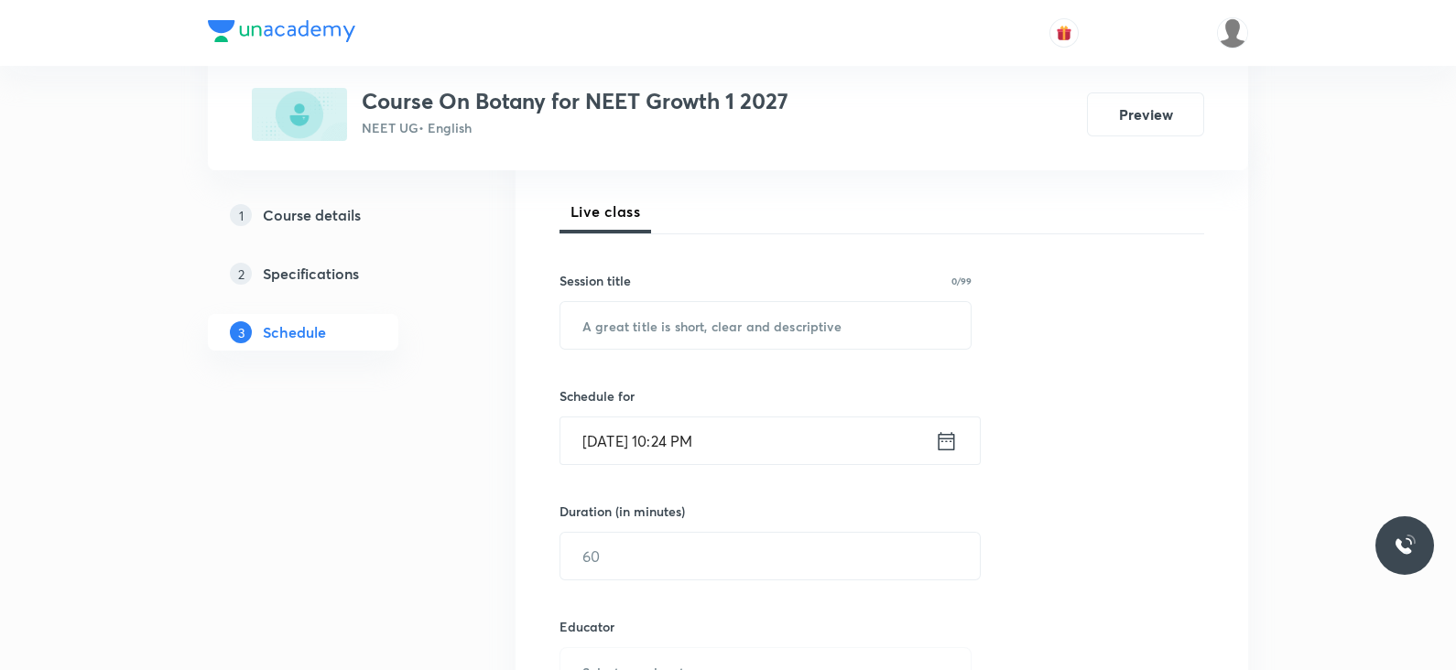
scroll to position [0, 0]
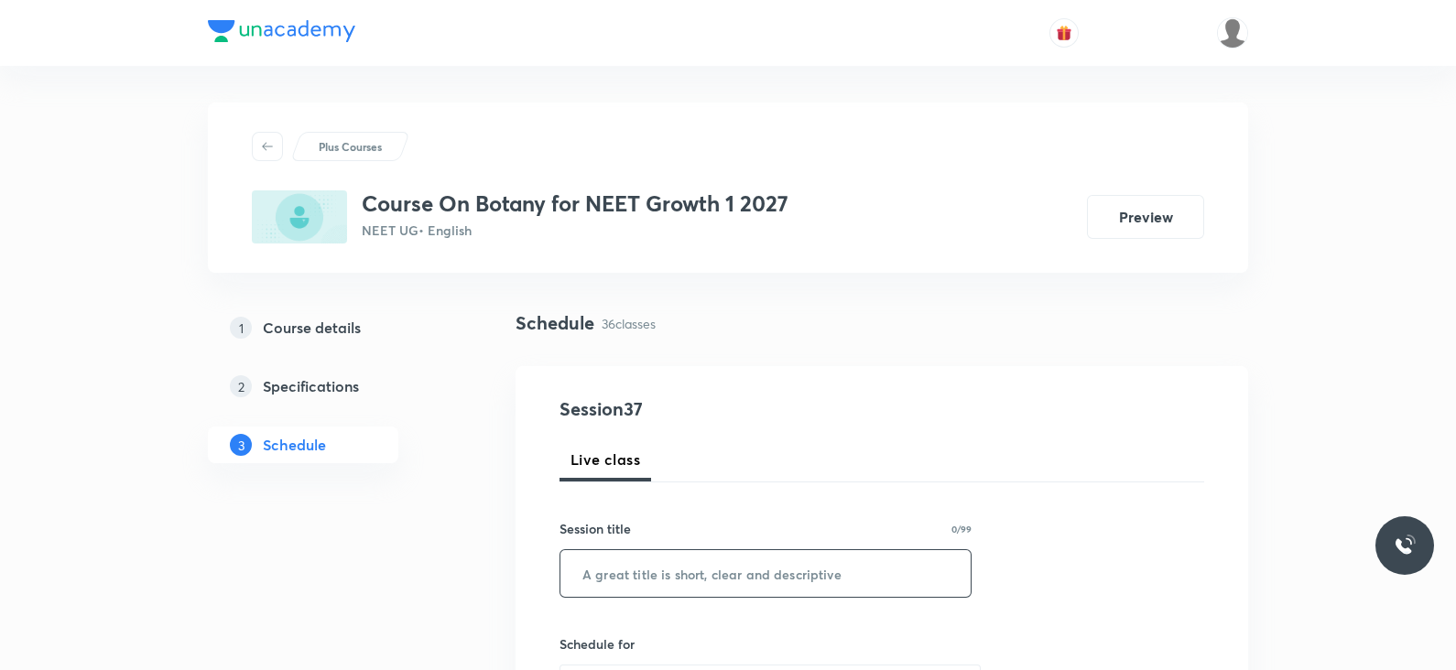
click at [687, 561] on input "text" at bounding box center [765, 573] width 410 height 47
paste input "Lec - 5 The living world"
click at [631, 570] on input "Lec - 5 The living world" at bounding box center [765, 573] width 410 height 47
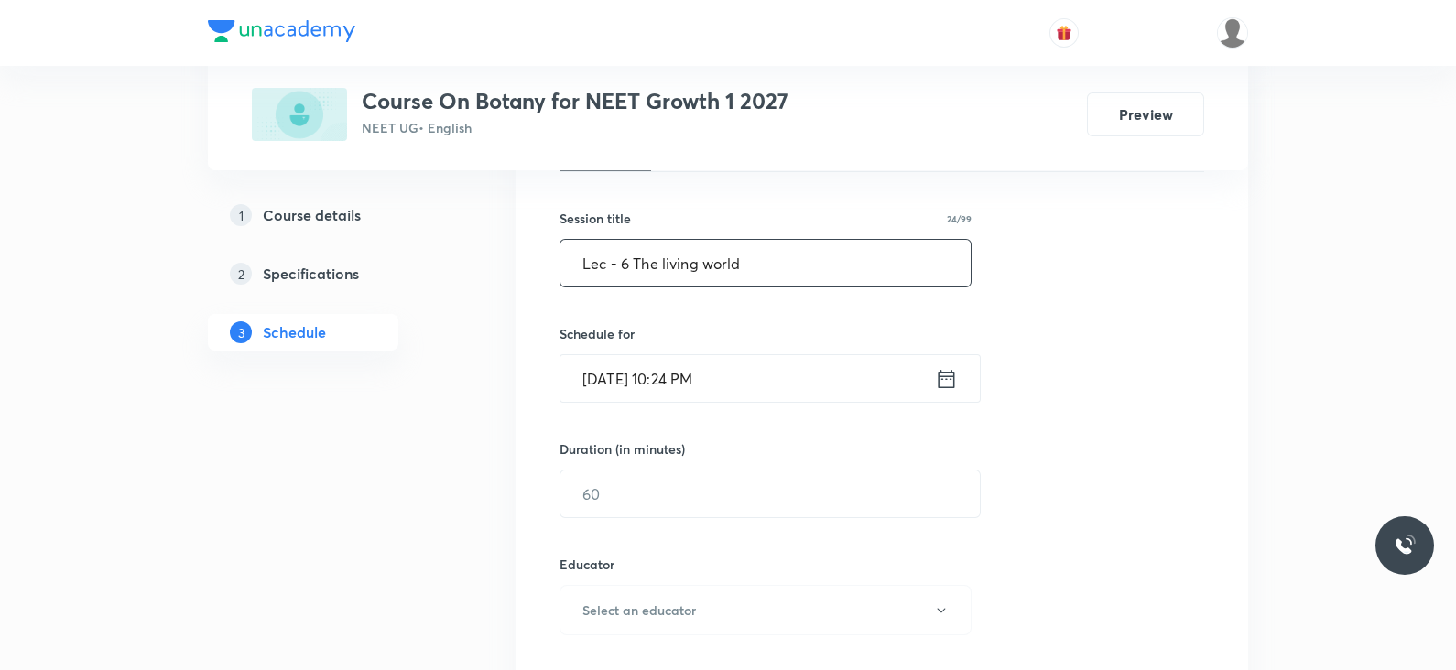
scroll to position [311, 0]
type input "Lec - 6 The living world"
click at [946, 385] on icon at bounding box center [947, 377] width 16 height 18
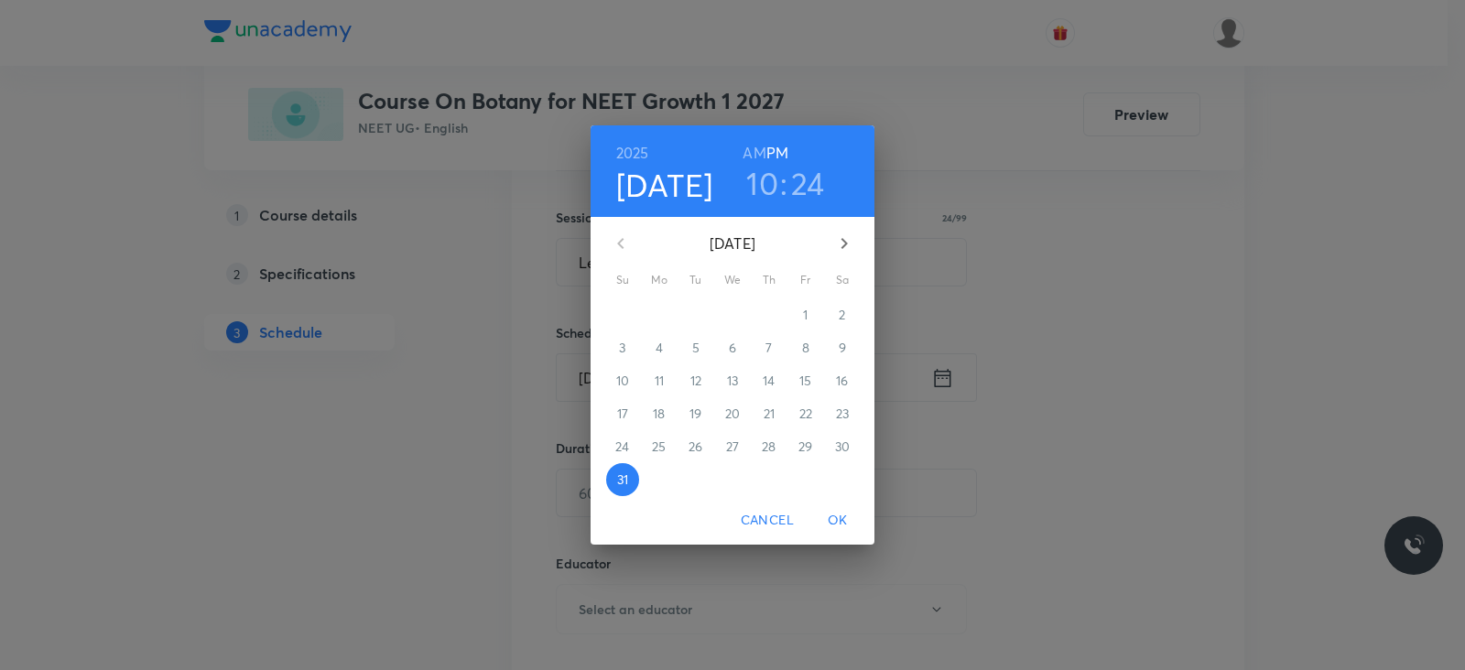
click at [839, 243] on icon "button" at bounding box center [844, 244] width 22 height 22
click at [758, 157] on h6 "AM" at bounding box center [754, 153] width 23 height 26
click at [758, 181] on h3 "10" at bounding box center [762, 183] width 32 height 38
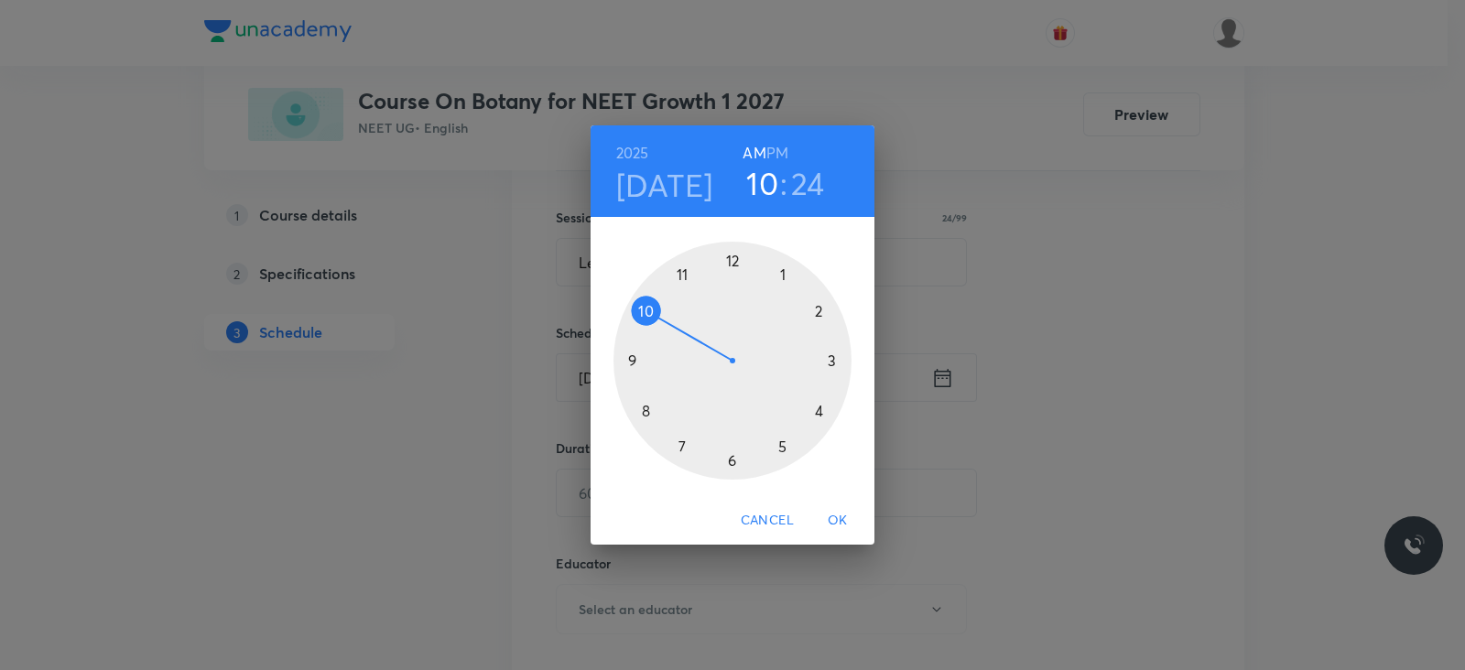
click at [685, 272] on div at bounding box center [733, 361] width 238 height 238
click at [642, 413] on div at bounding box center [733, 361] width 238 height 238
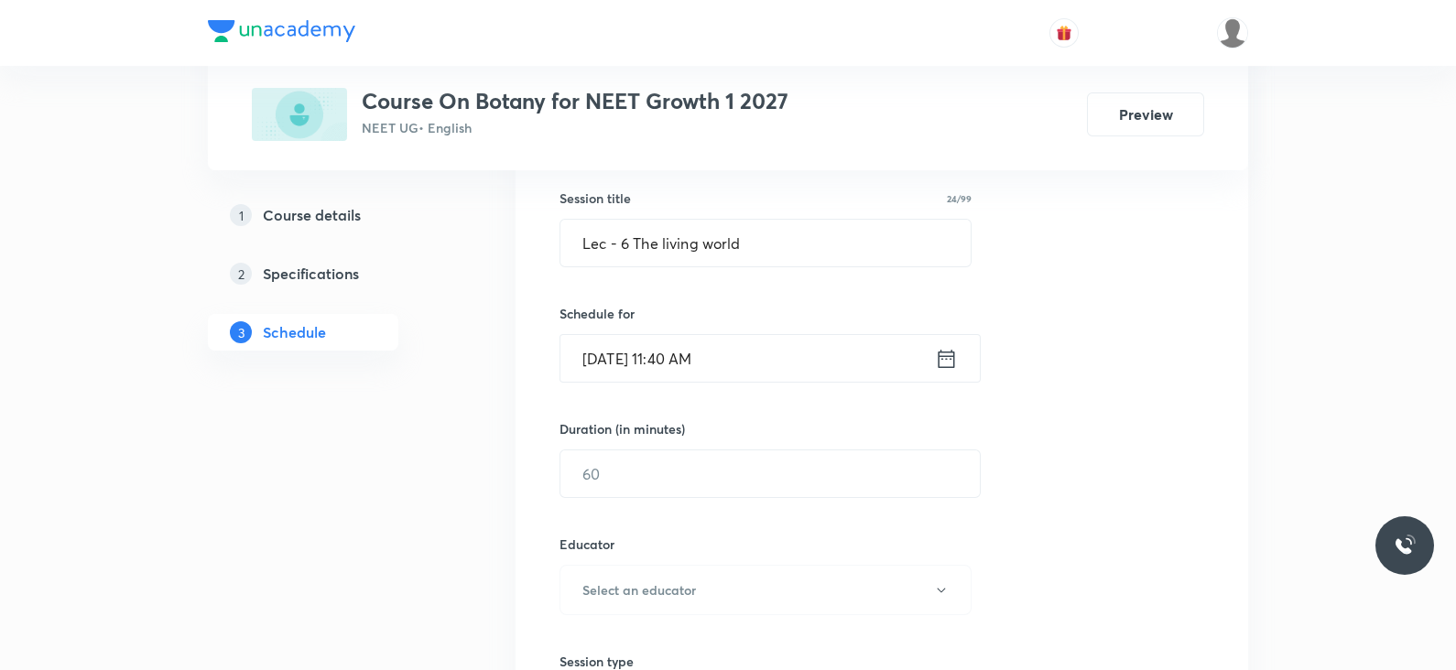
scroll to position [333, 0]
click at [815, 473] on input "text" at bounding box center [769, 471] width 419 height 47
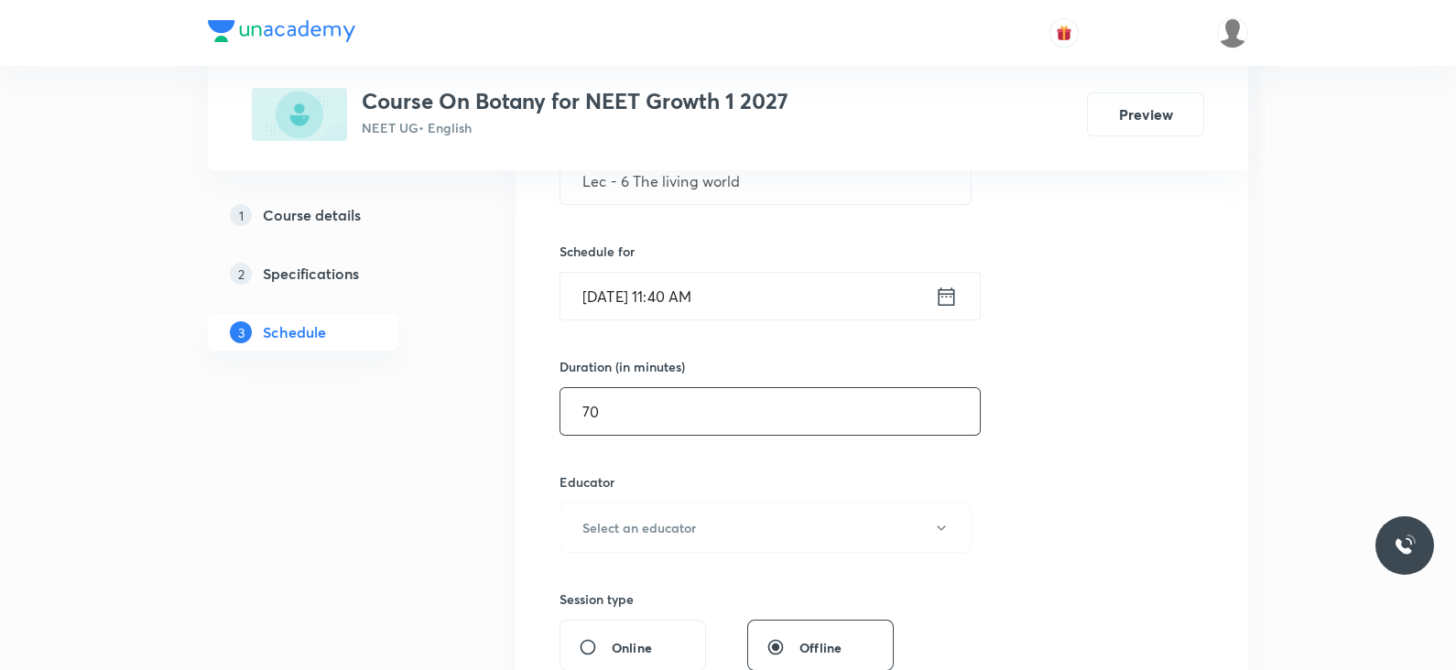
scroll to position [402, 0]
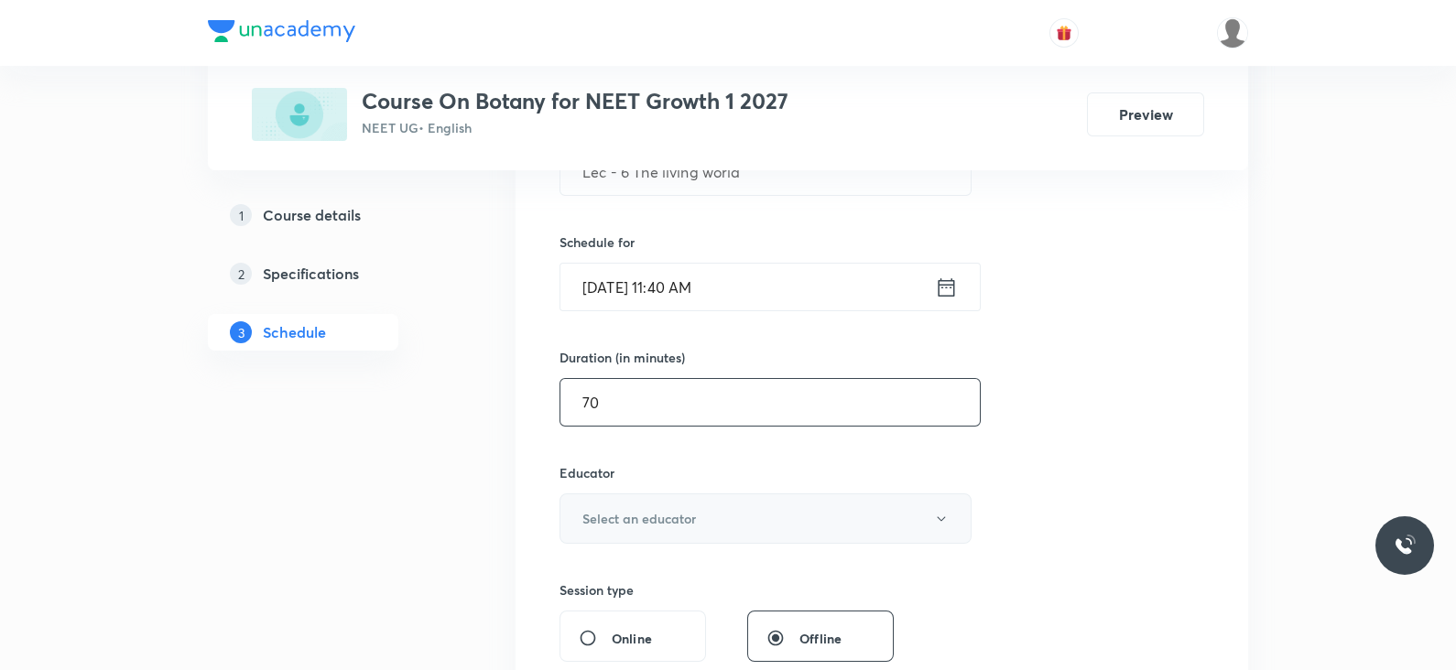
type input "70"
click at [778, 501] on button "Select an educator" at bounding box center [766, 519] width 412 height 50
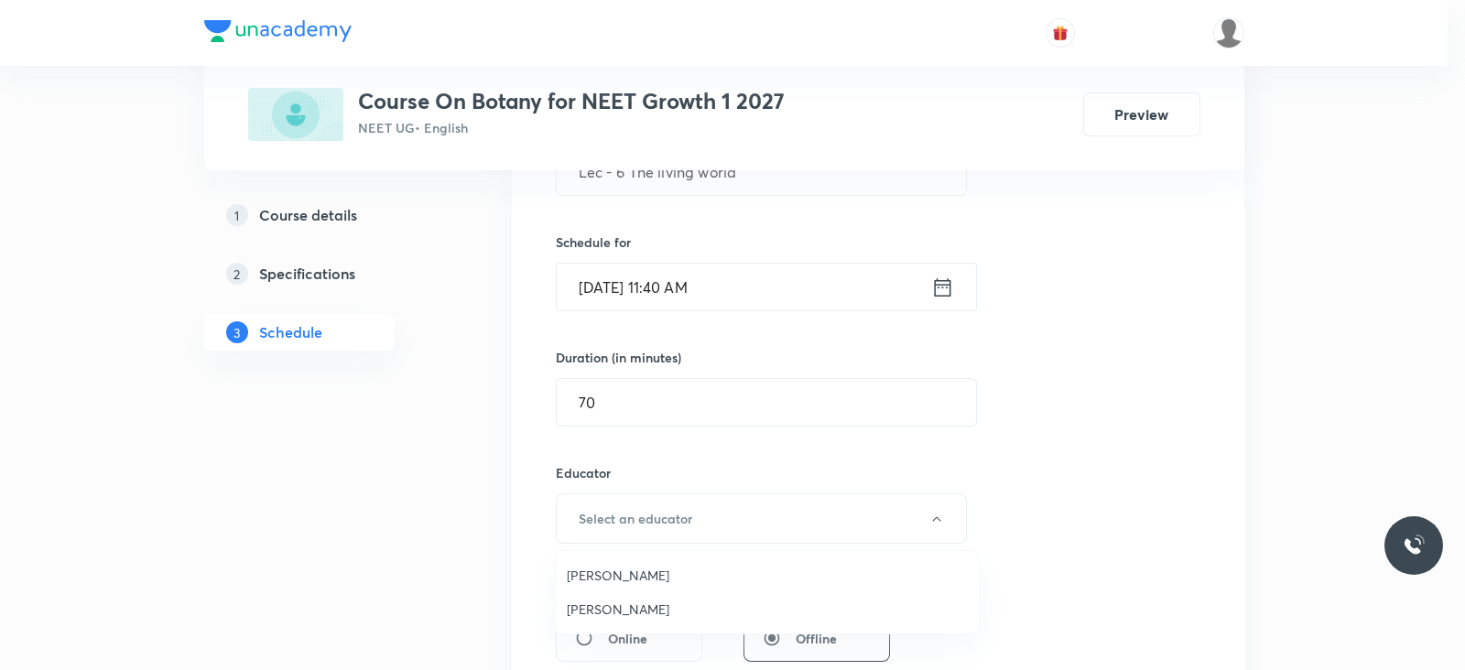
click at [663, 578] on span "Chanchal Choudhary" at bounding box center [767, 575] width 401 height 19
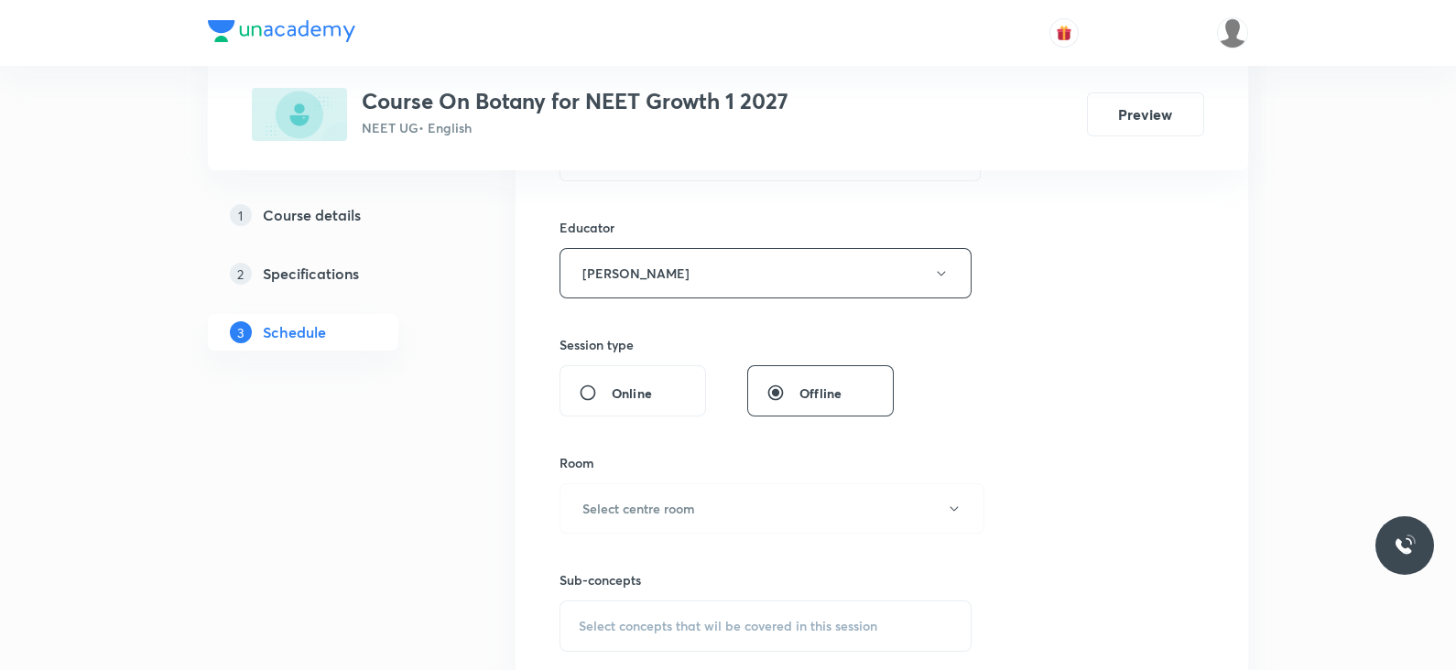
scroll to position [663, 0]
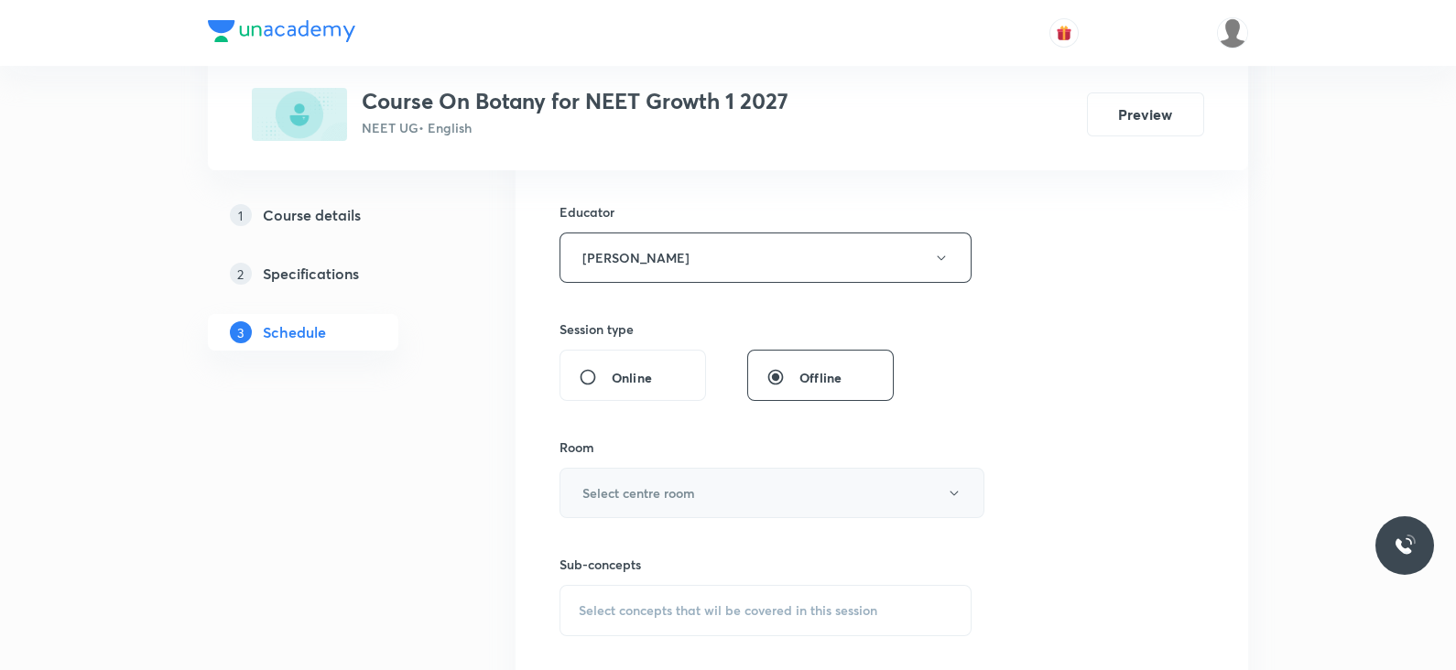
click at [669, 512] on button "Select centre room" at bounding box center [772, 493] width 425 height 50
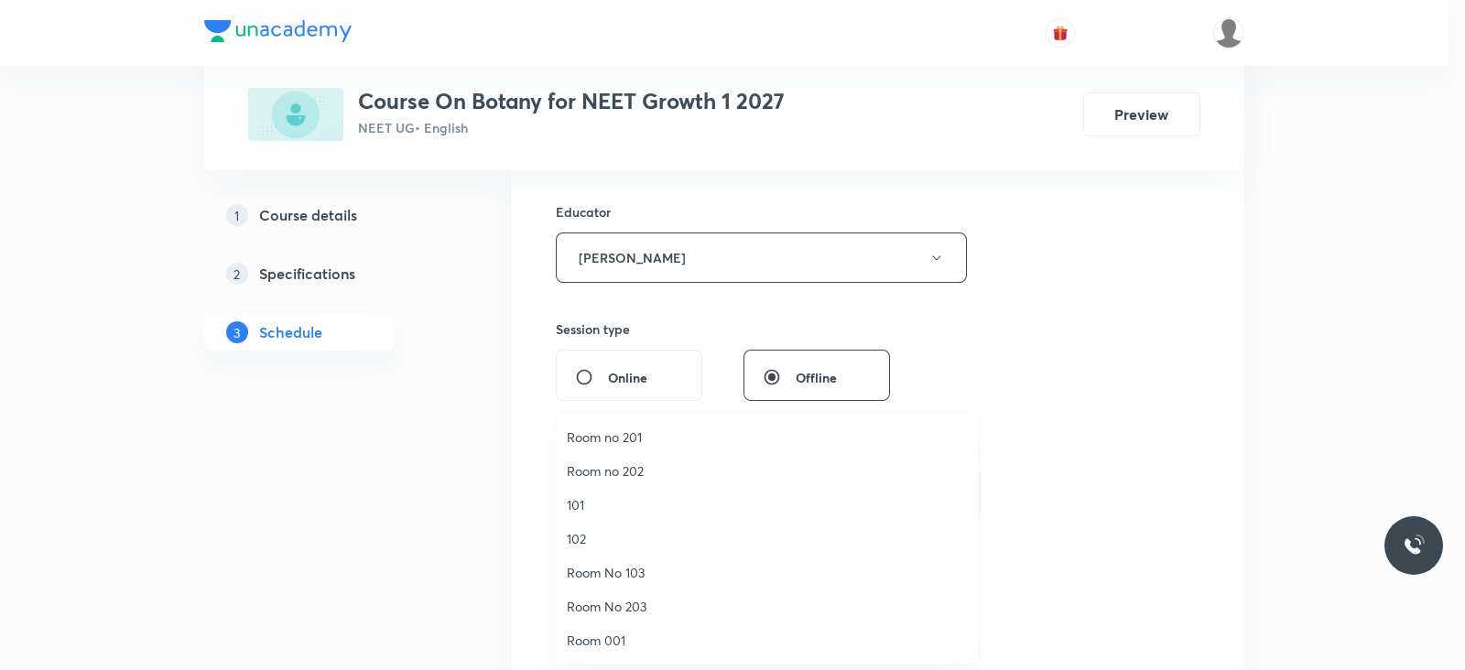
click at [570, 527] on li "102" at bounding box center [767, 539] width 423 height 34
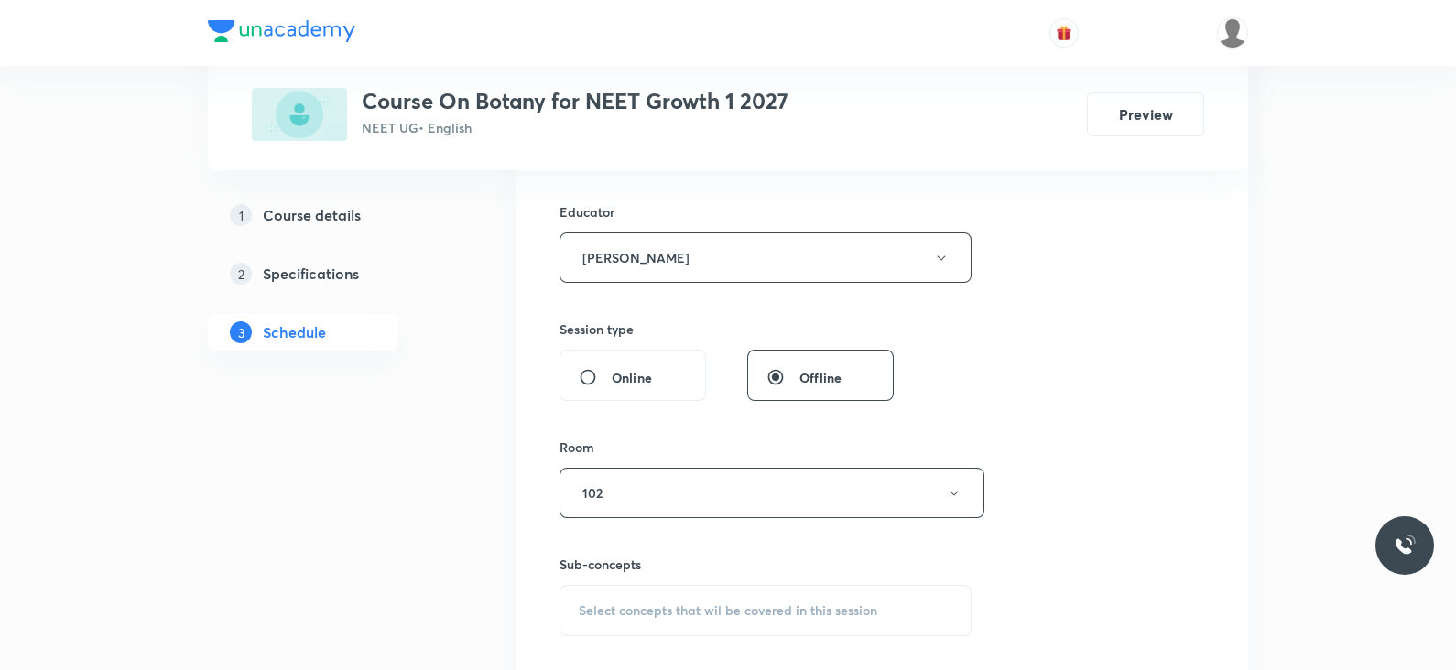
click at [737, 604] on span "Select concepts that wil be covered in this session" at bounding box center [728, 611] width 299 height 15
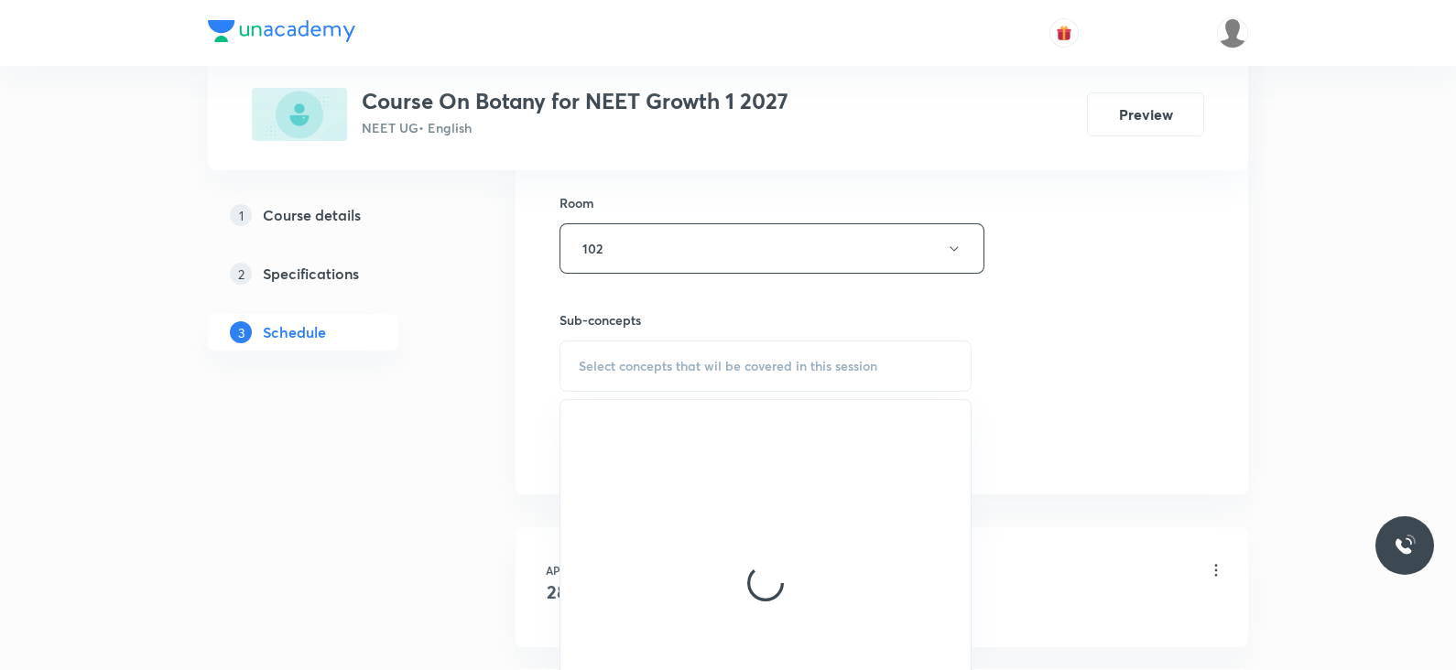
scroll to position [910, 0]
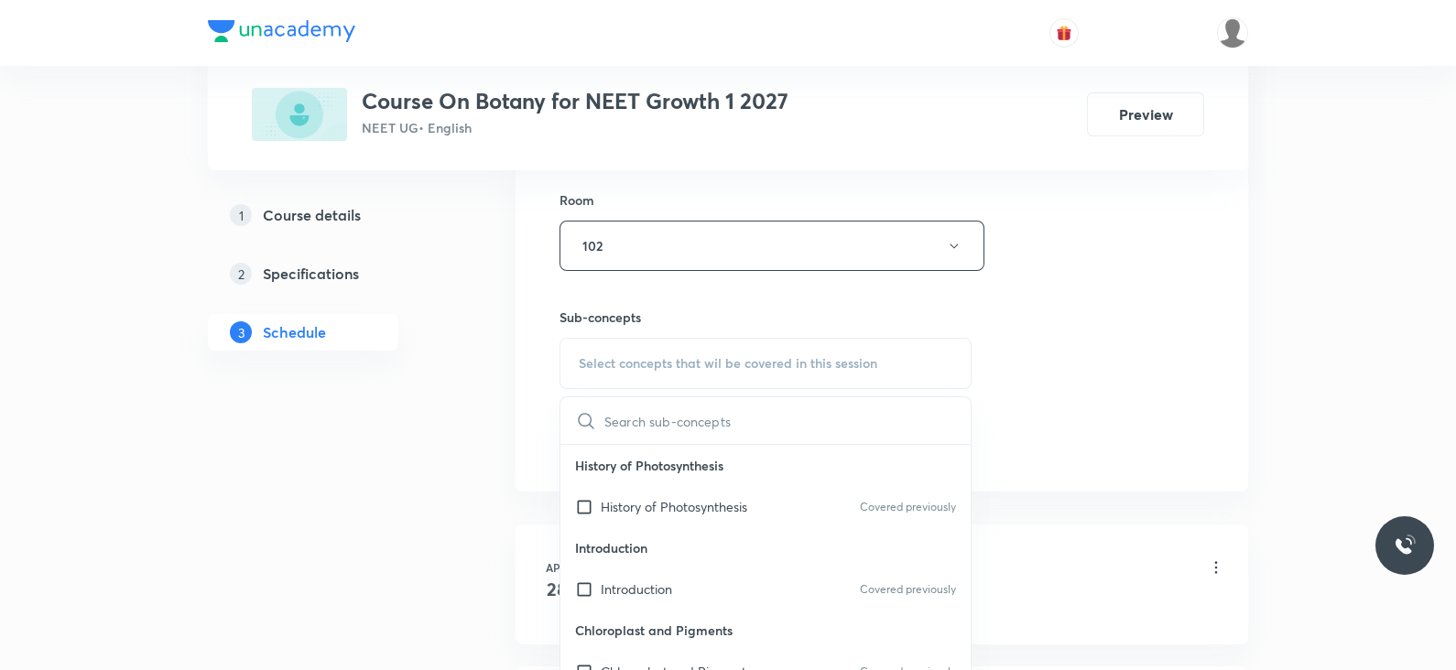
click at [737, 604] on div "Introduction Covered previously" at bounding box center [765, 589] width 410 height 41
checkbox input "true"
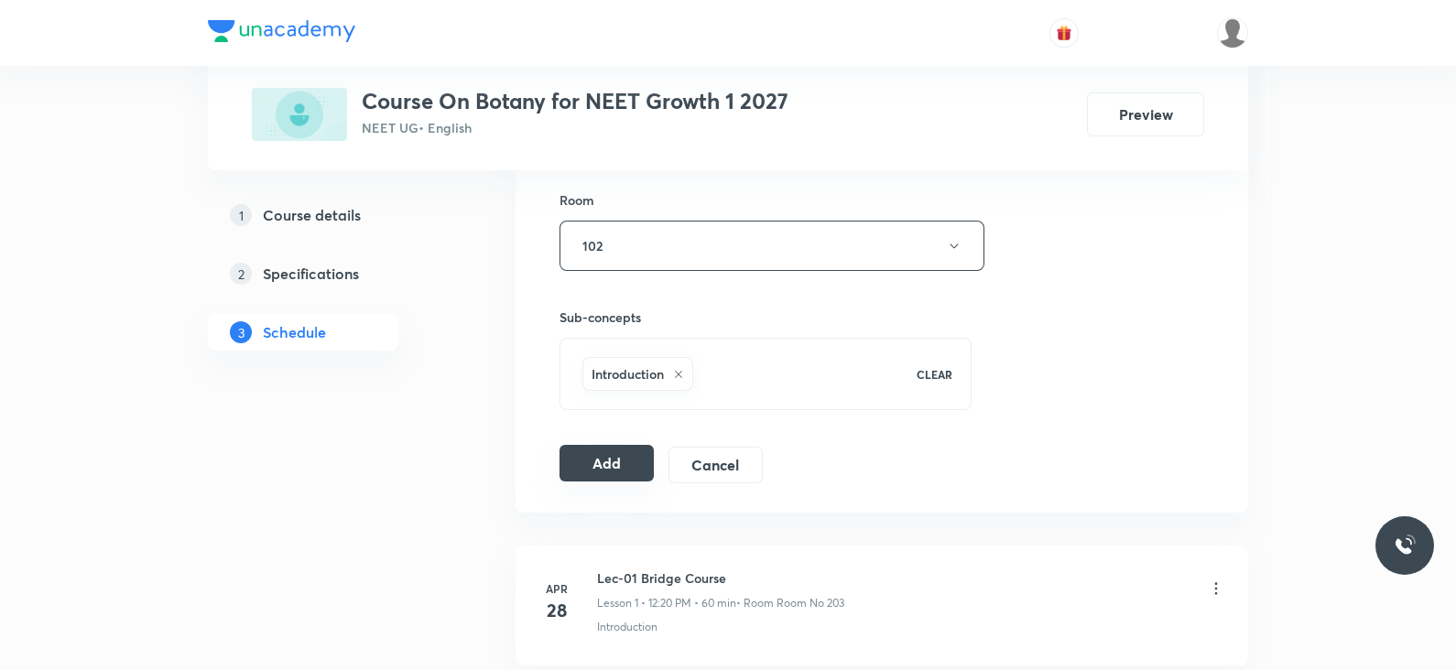
click at [614, 458] on button "Add" at bounding box center [607, 463] width 94 height 37
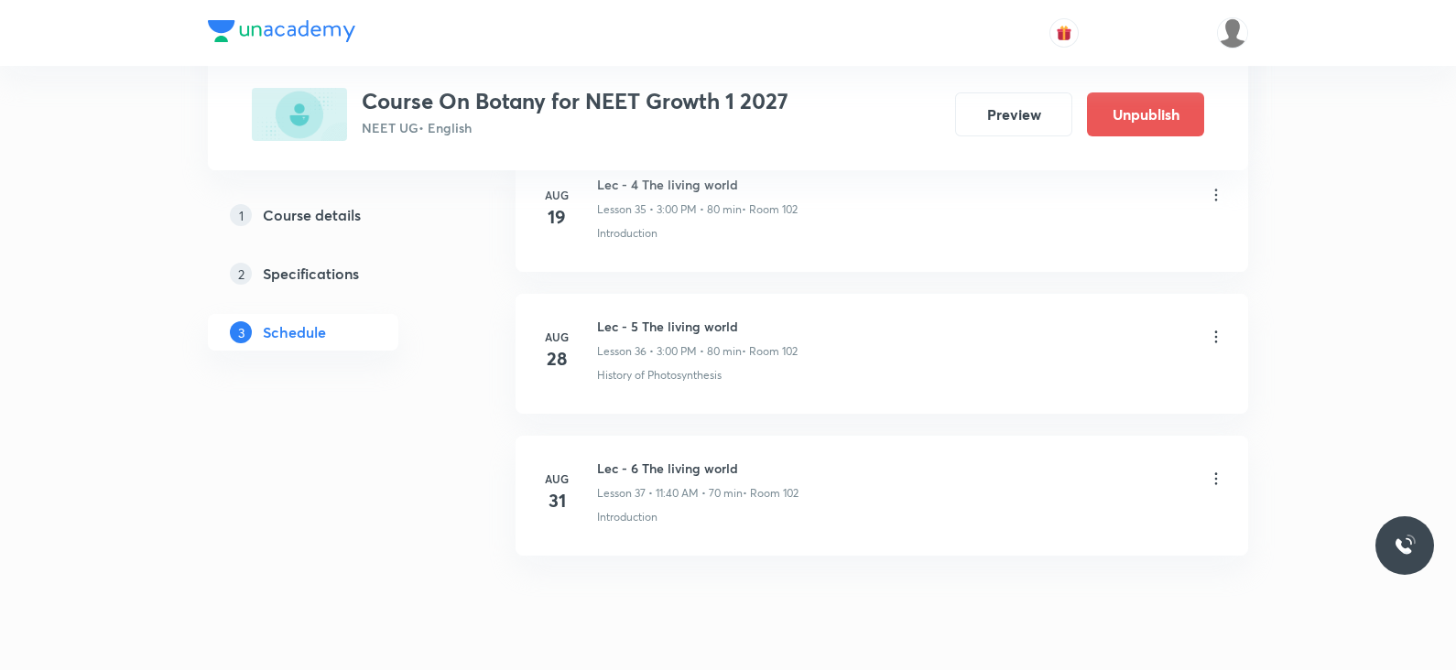
scroll to position [5196, 0]
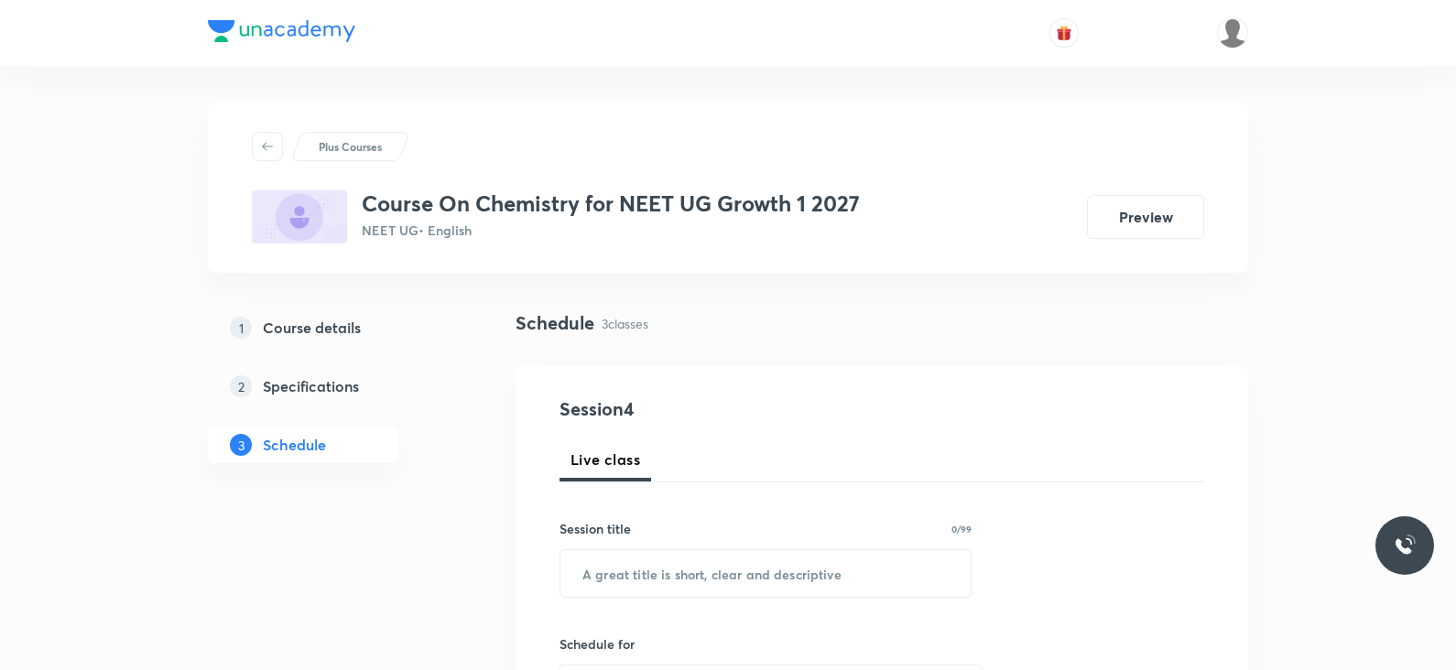
scroll to position [1221, 0]
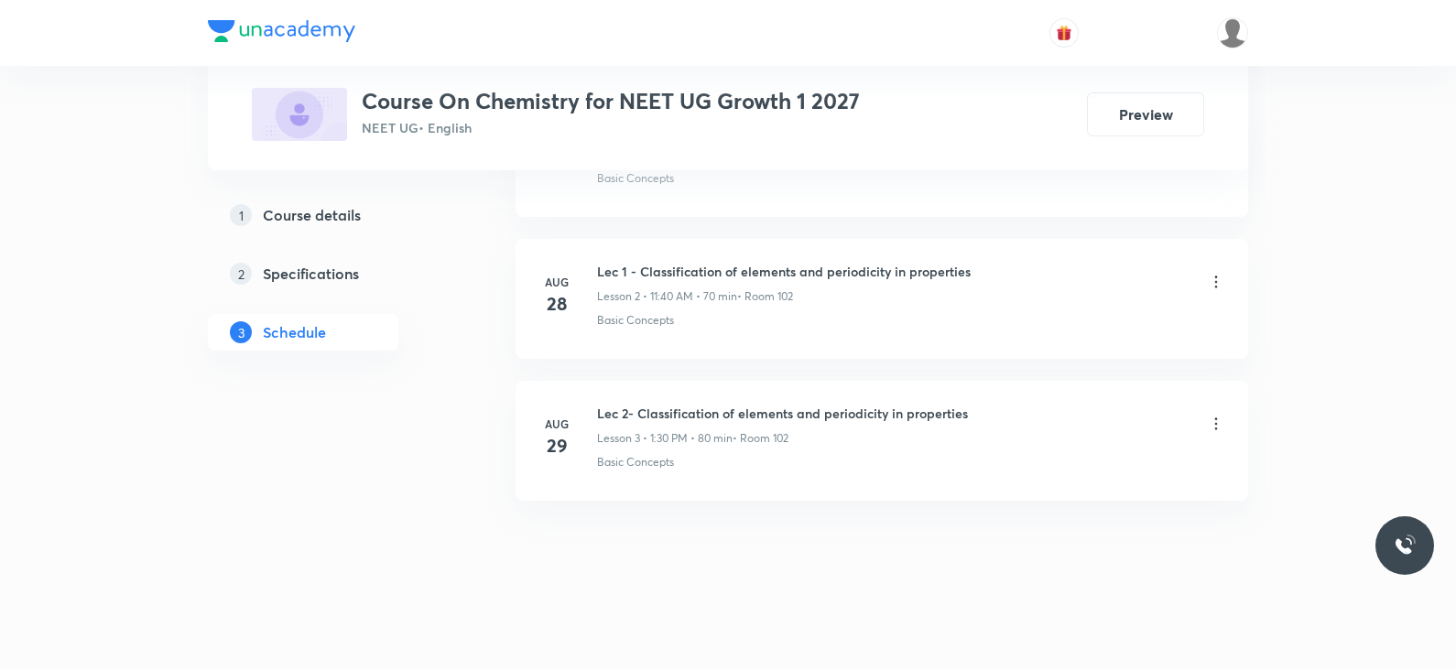
click at [694, 411] on h6 "Lec 2- Classification of elements and periodicity in properties" at bounding box center [782, 413] width 371 height 19
copy h6 "Lec 2- Classification of elements and periodicity in properties"
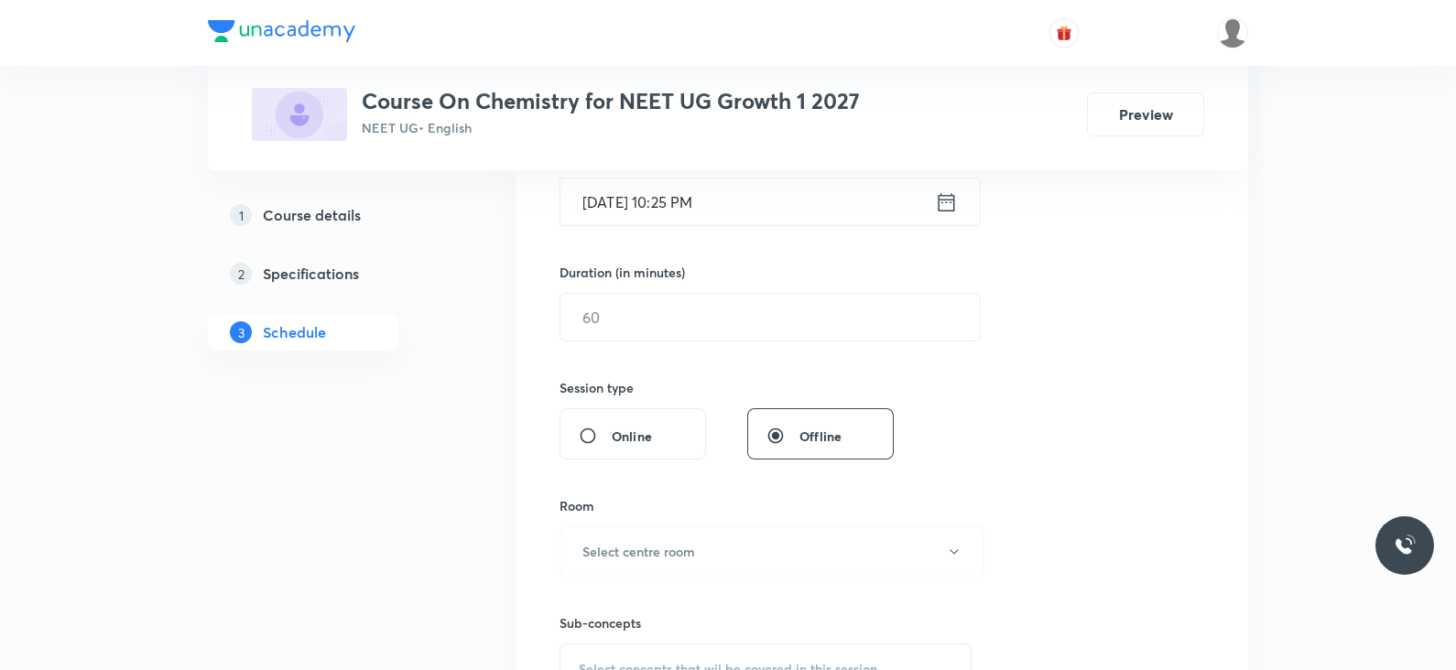
scroll to position [43, 0]
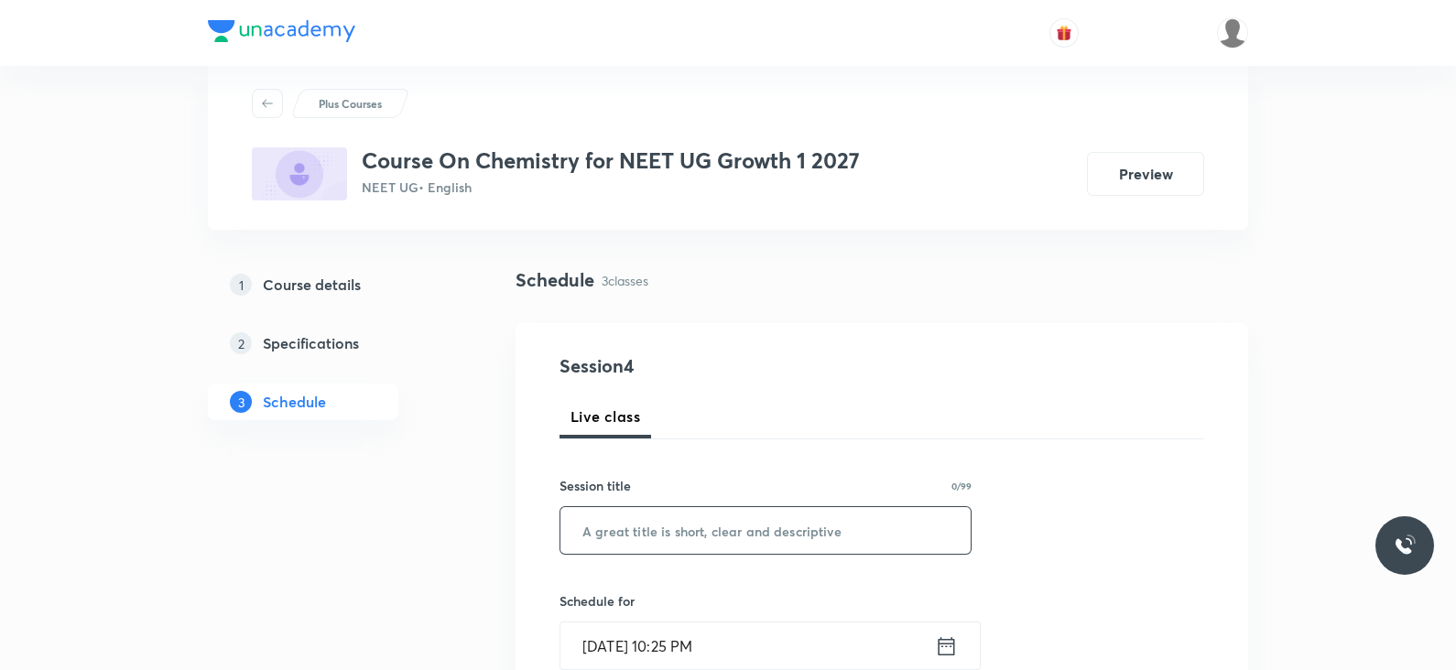
click at [673, 528] on input "text" at bounding box center [765, 530] width 410 height 47
paste input "Lec 2- Classification of elements and periodicity in properties"
click at [611, 532] on input "Lec 2- Classification of elements and periodicity in properties" at bounding box center [765, 530] width 410 height 47
click at [618, 532] on input "Lec 2- Classification of elements and periodicity in properties" at bounding box center [765, 530] width 410 height 47
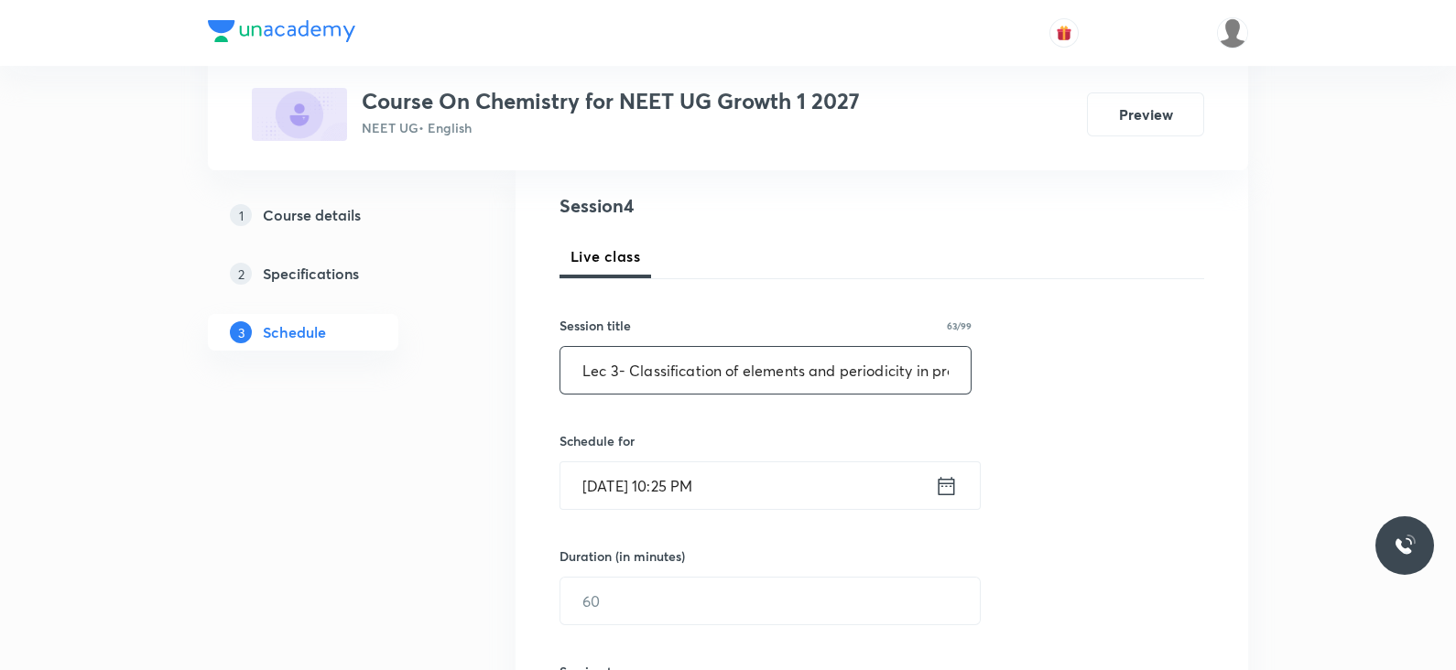
scroll to position [205, 0]
type input "Lec 3- Classification of elements and periodicity in properties"
click at [947, 479] on icon at bounding box center [947, 483] width 16 height 18
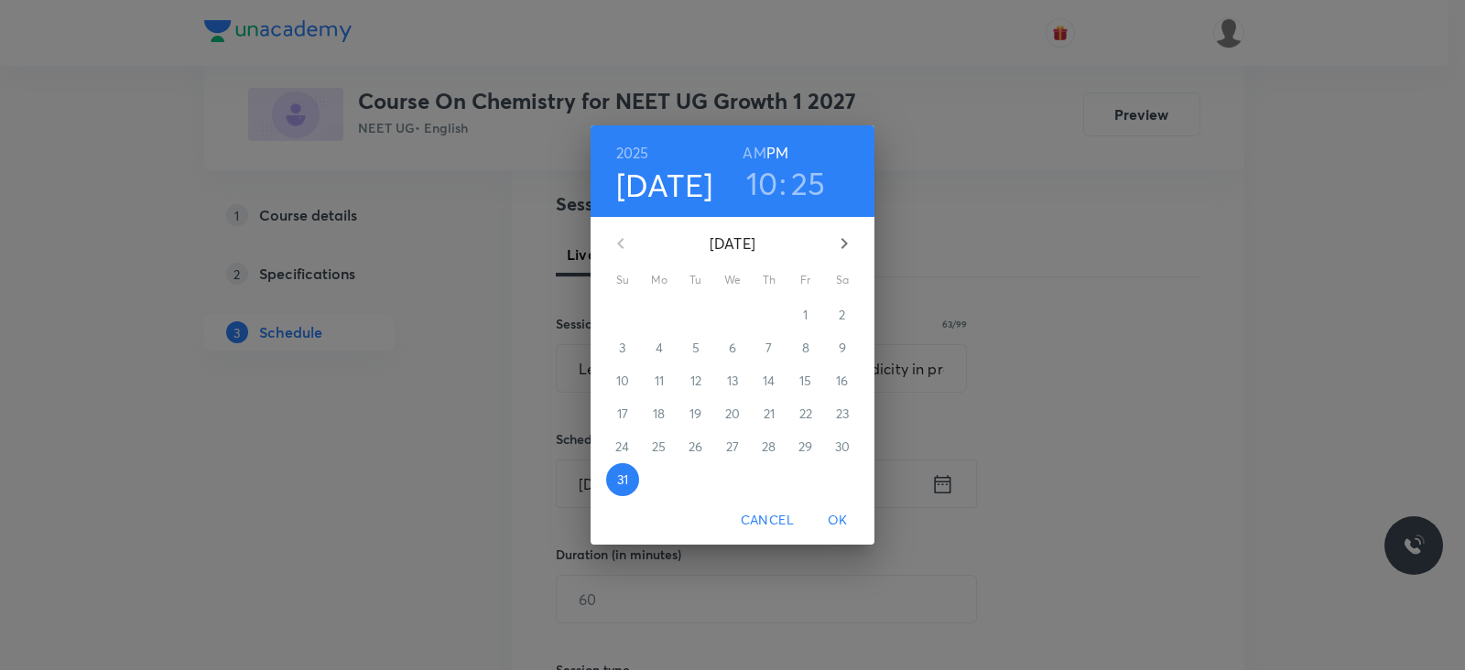
click at [850, 242] on icon "button" at bounding box center [844, 244] width 22 height 22
click at [658, 307] on p "1" at bounding box center [659, 315] width 5 height 18
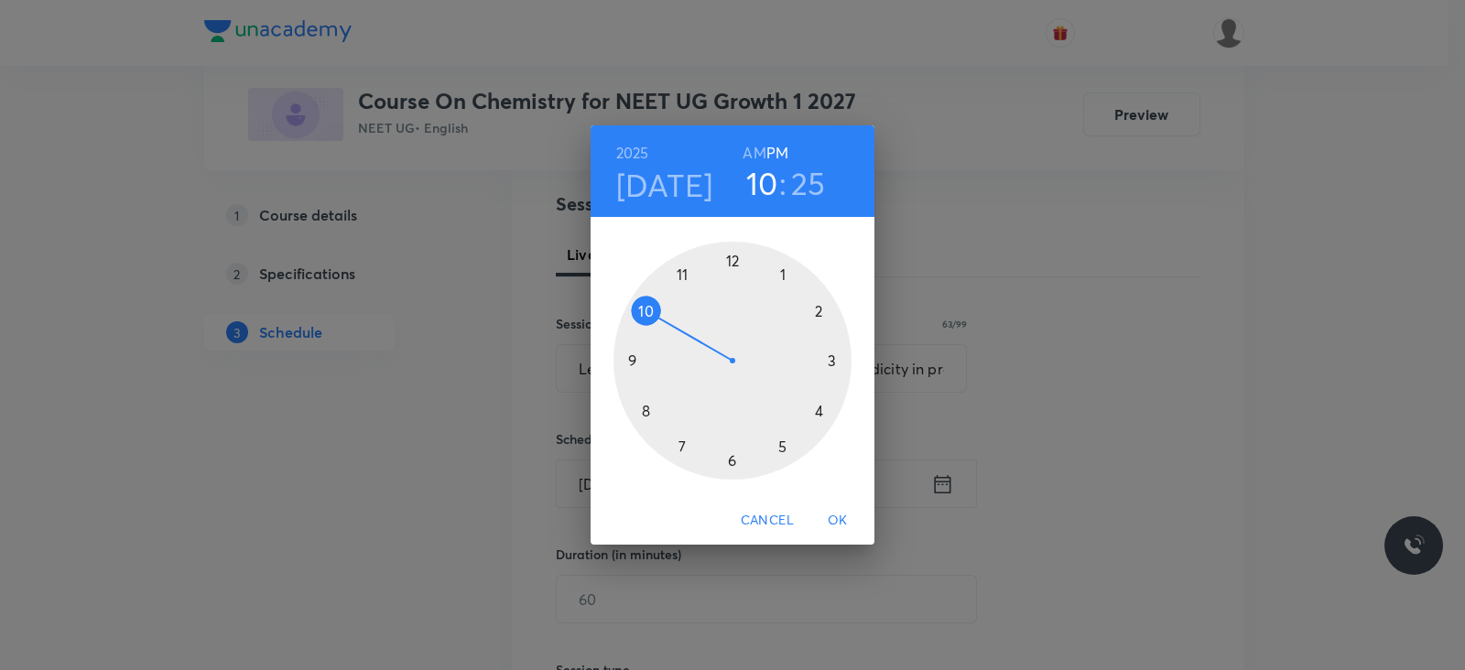
click at [830, 355] on div at bounding box center [733, 361] width 238 height 238
click at [732, 260] on div at bounding box center [733, 361] width 238 height 238
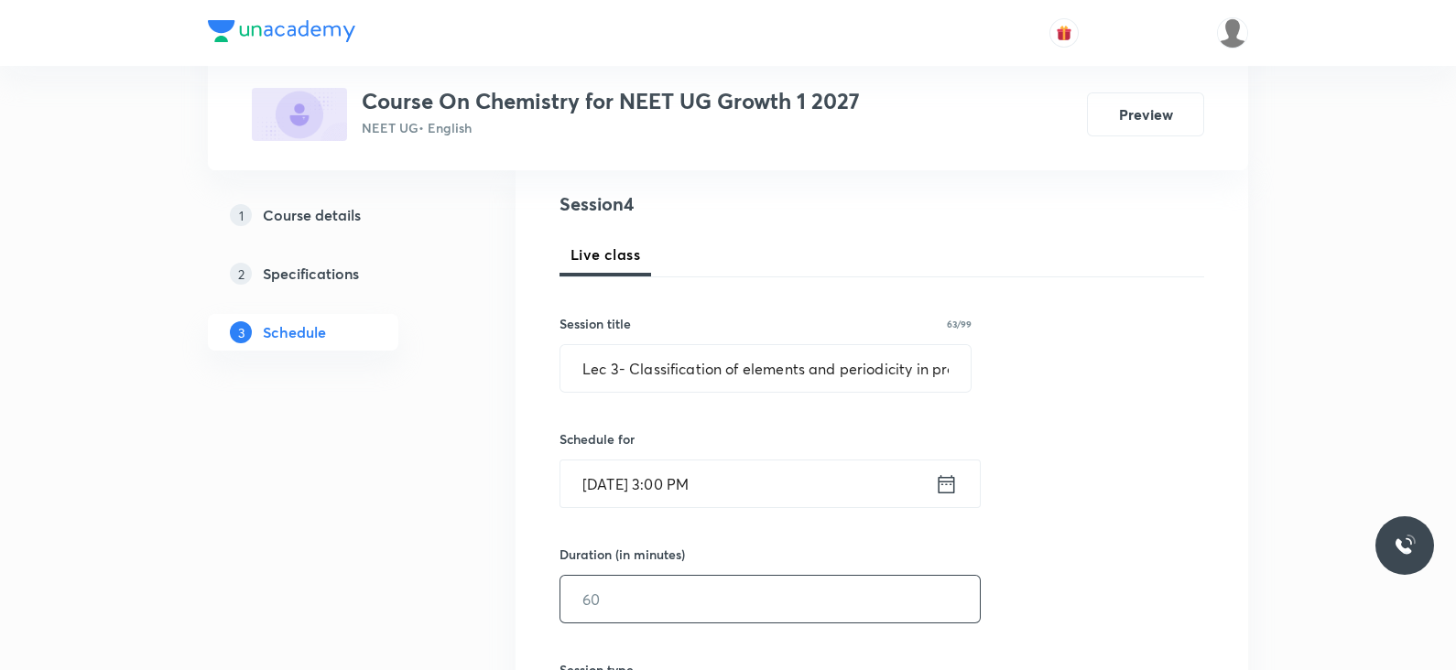
click at [715, 583] on input "text" at bounding box center [769, 599] width 419 height 47
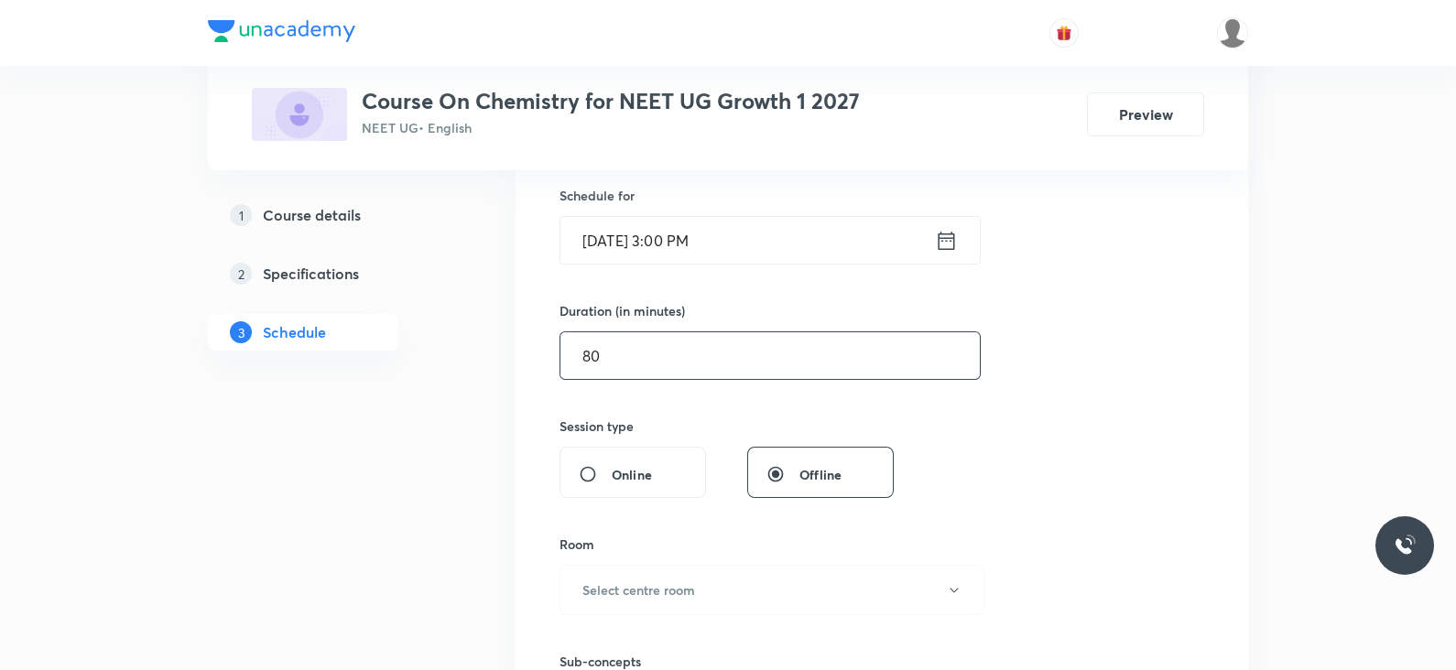
scroll to position [451, 0]
type input "80"
click at [701, 586] on button "Select centre room" at bounding box center [772, 588] width 425 height 50
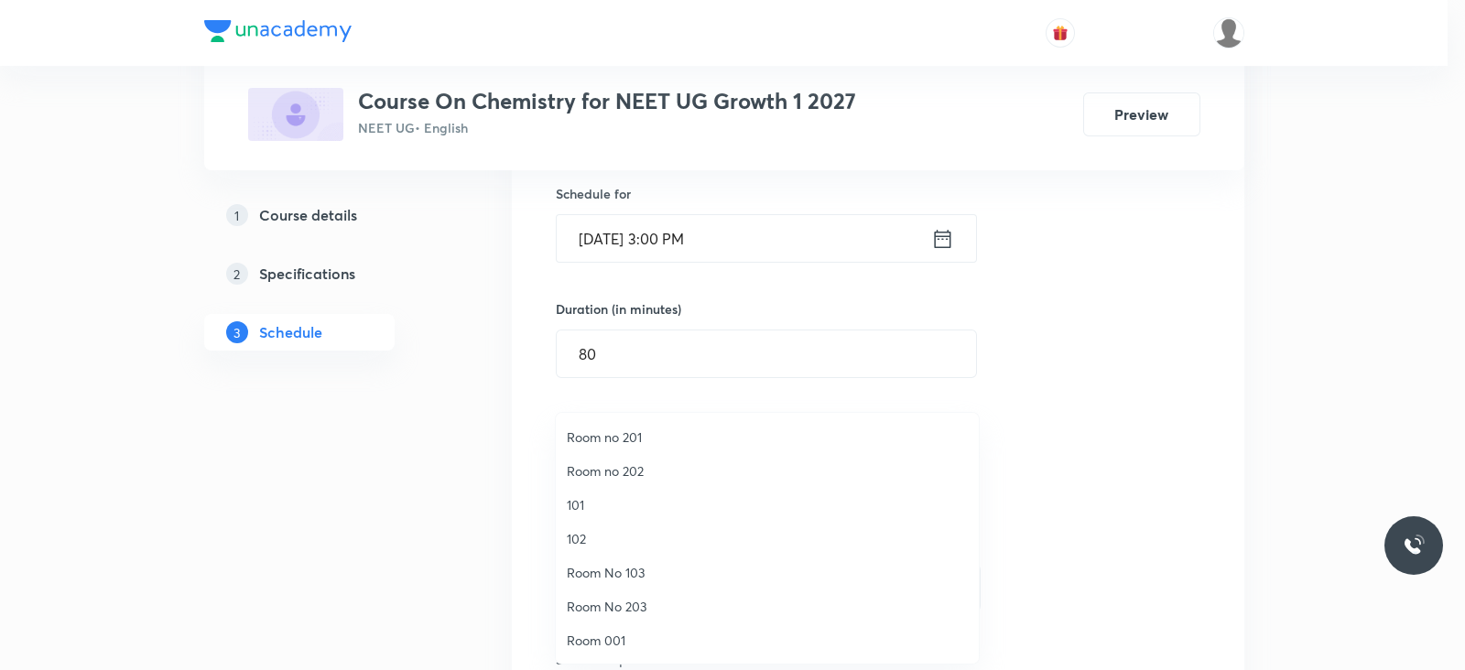
click at [597, 538] on span "102" at bounding box center [767, 538] width 401 height 19
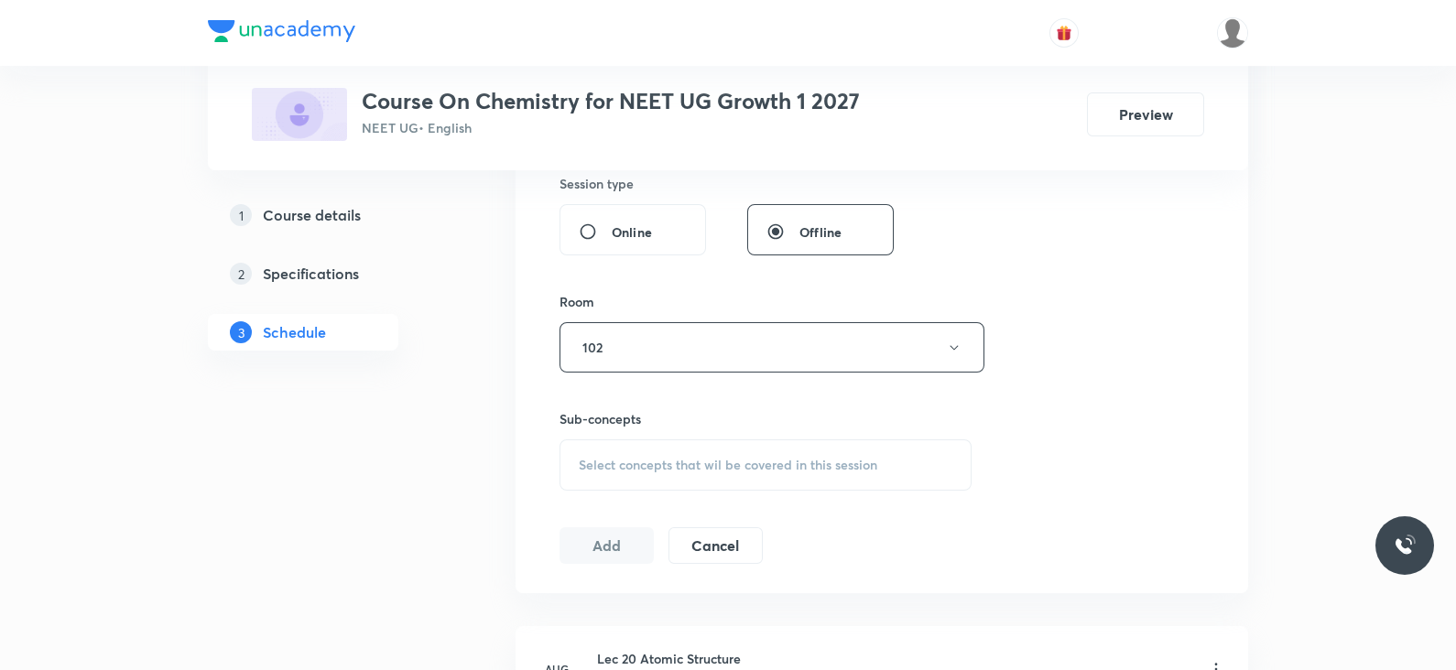
scroll to position [693, 0]
click at [829, 457] on span "Select concepts that wil be covered in this session" at bounding box center [728, 463] width 299 height 15
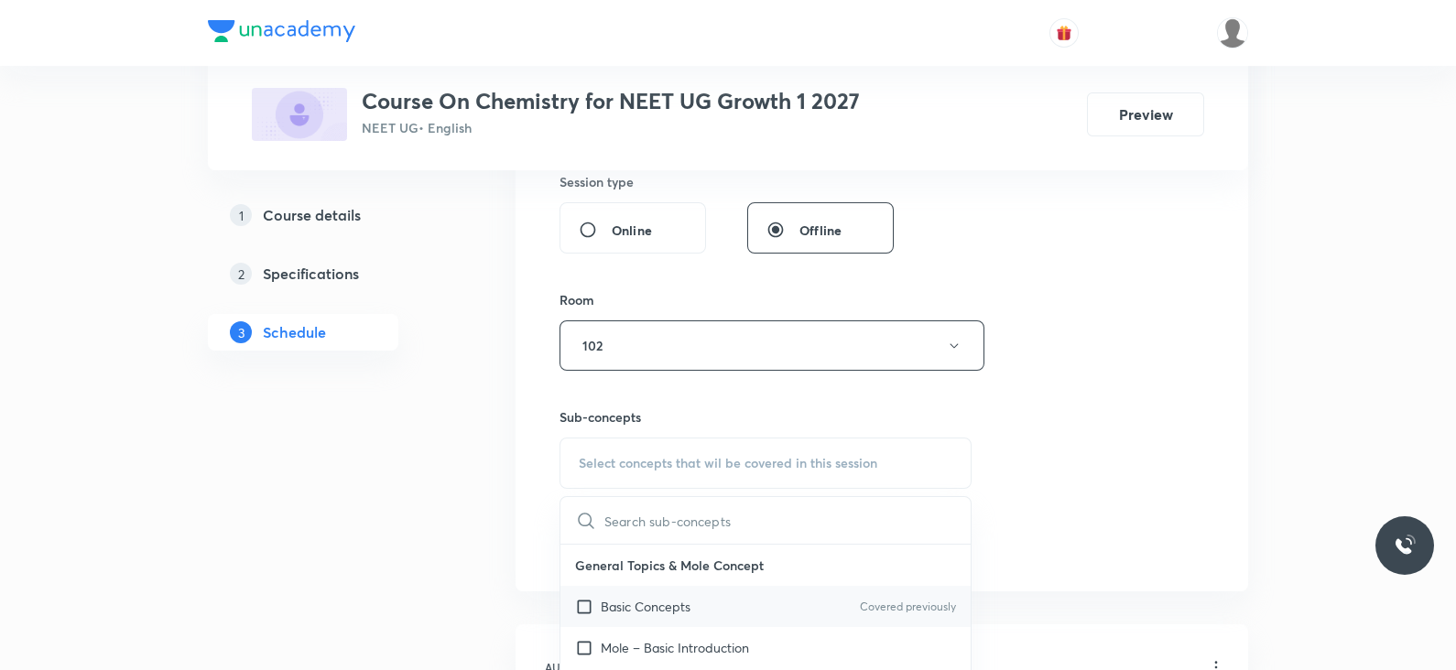
click at [634, 613] on p "Basic Concepts" at bounding box center [646, 606] width 90 height 19
checkbox input "true"
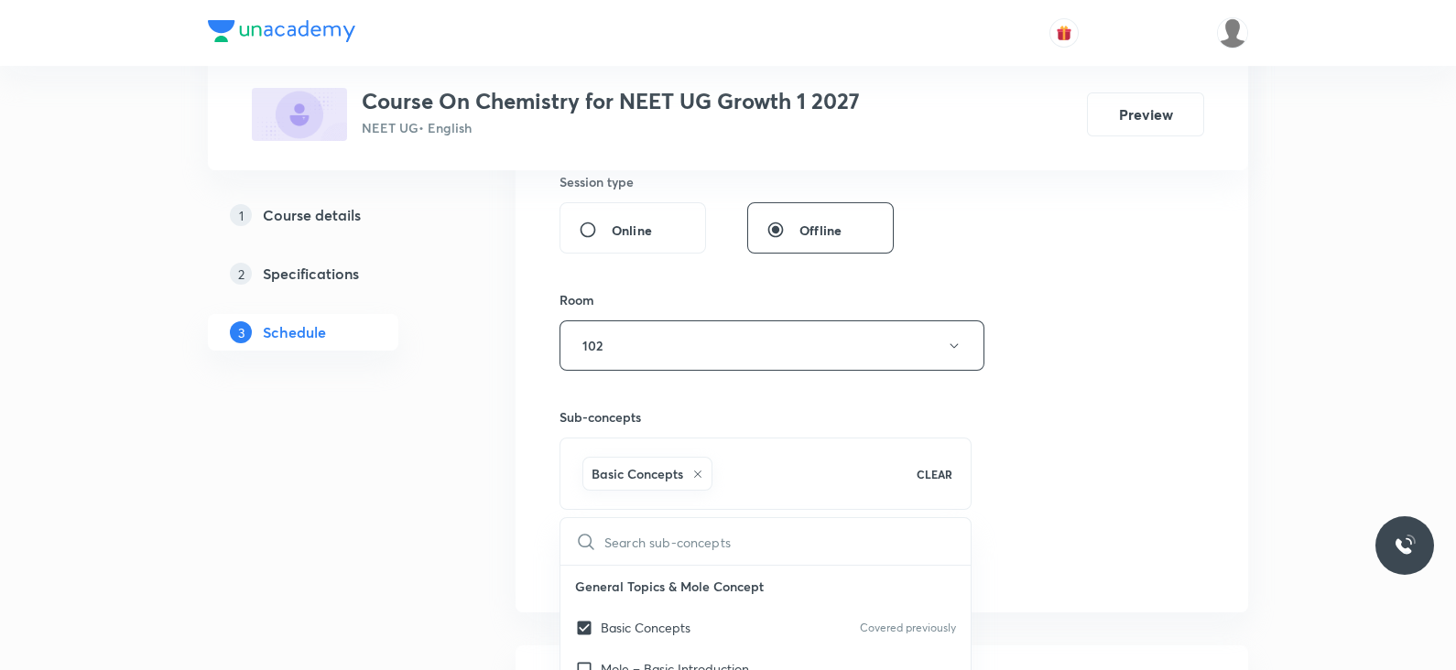
click at [1025, 463] on div "Session 4 Live class Session title 63/99 Lec 3- Classification of elements and …" at bounding box center [882, 142] width 645 height 881
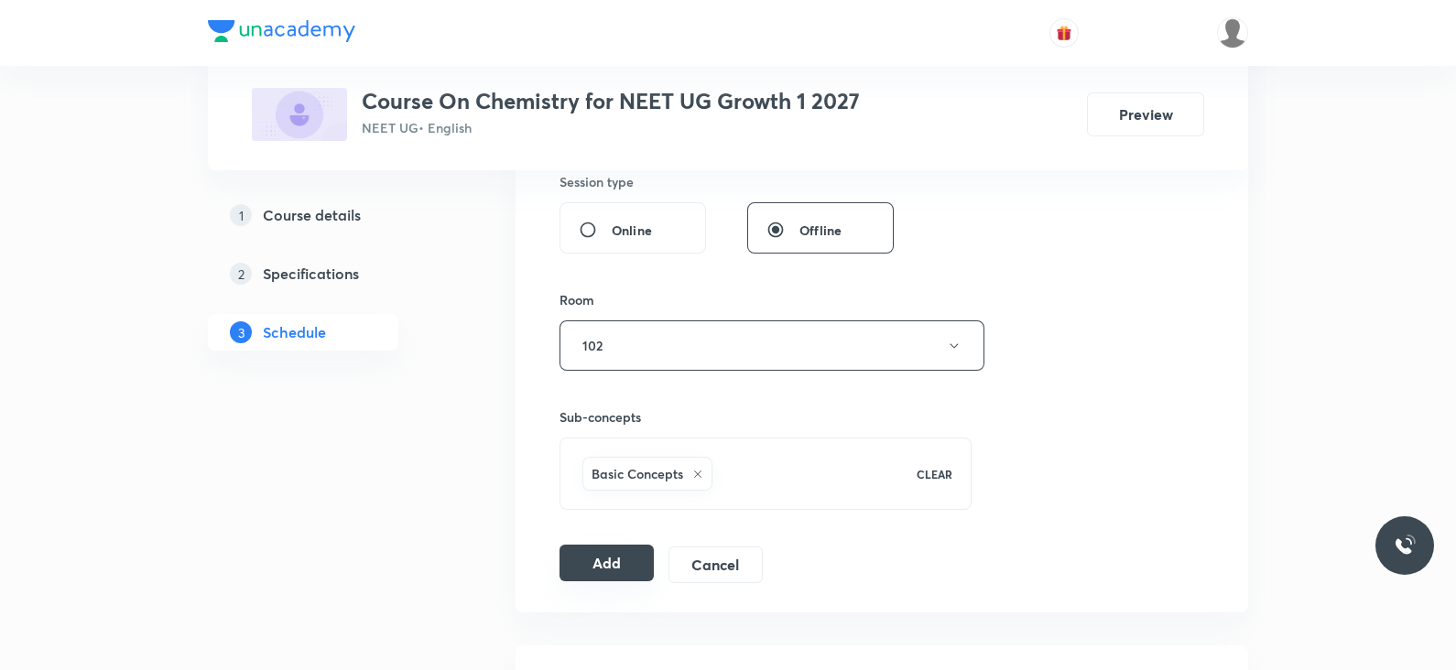
click at [593, 567] on button "Add" at bounding box center [607, 563] width 94 height 37
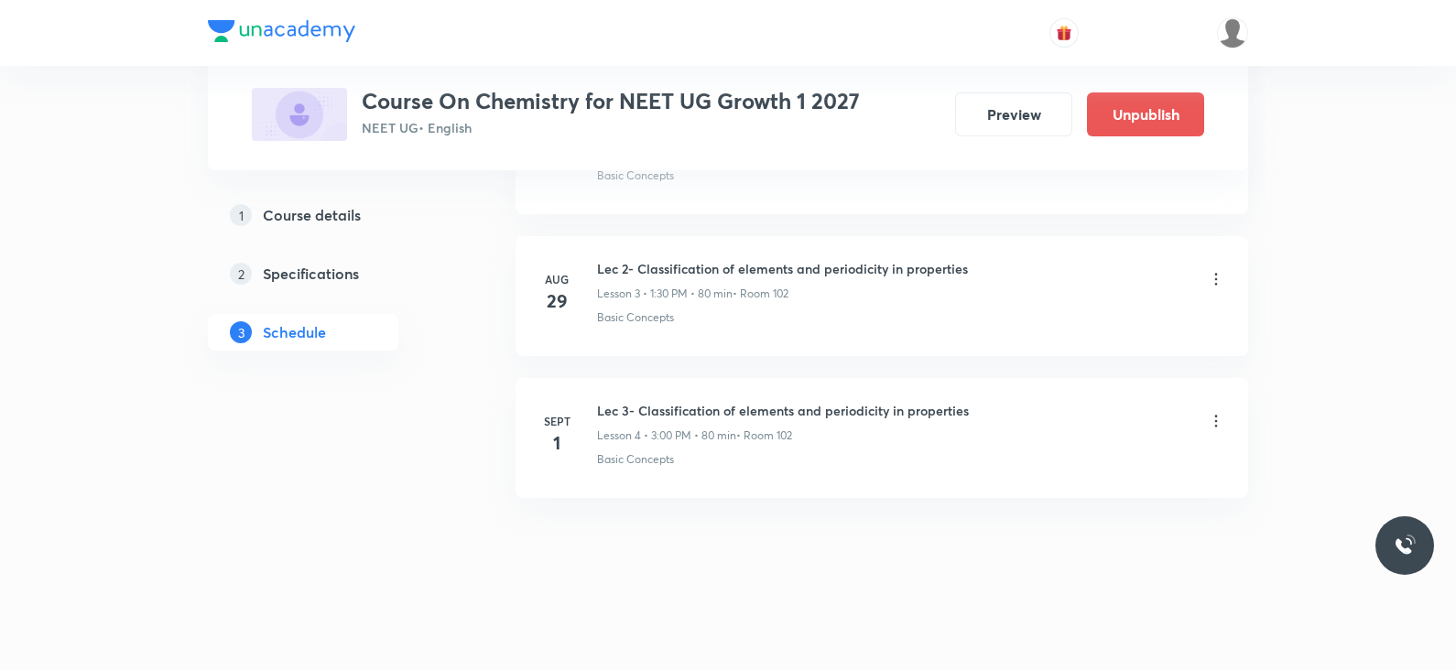
scroll to position [334, 0]
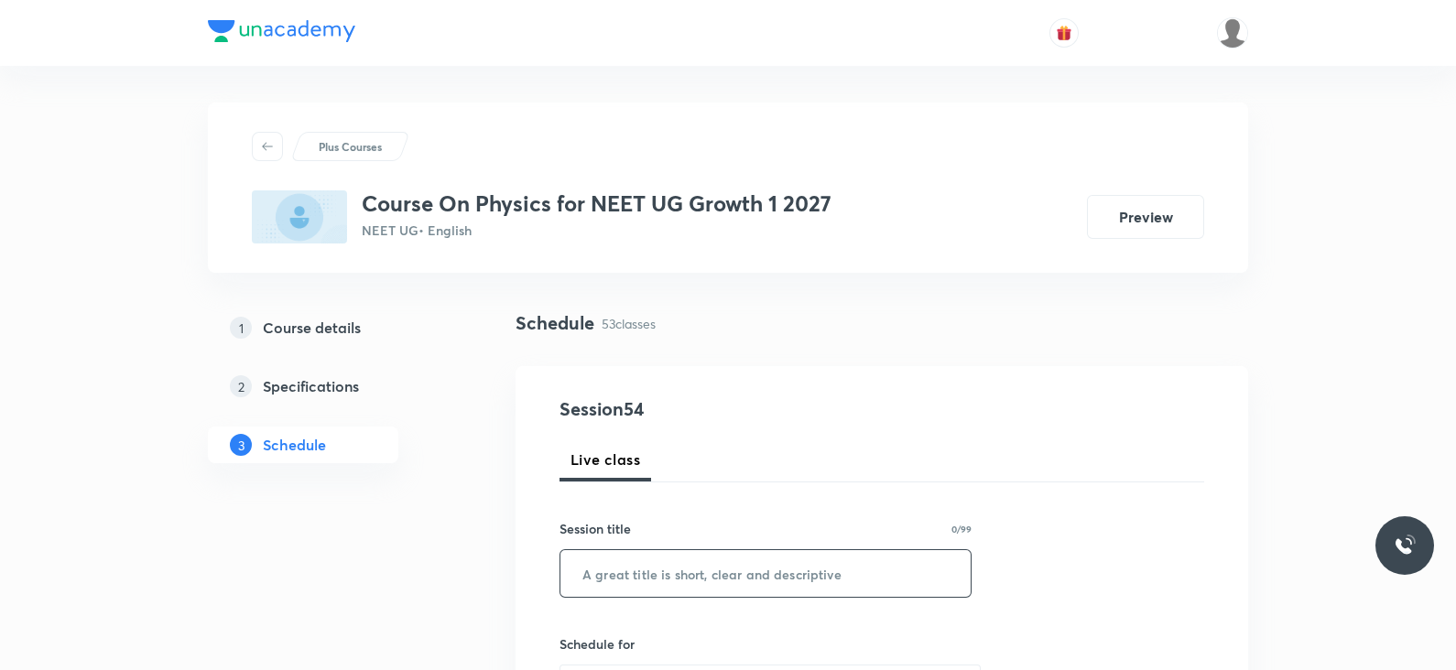
click at [719, 581] on input "text" at bounding box center [765, 573] width 410 height 47
paste input "Lec- 4 Laws of motion"
click at [626, 572] on input "Lec- 4 Laws of motion" at bounding box center [765, 573] width 410 height 47
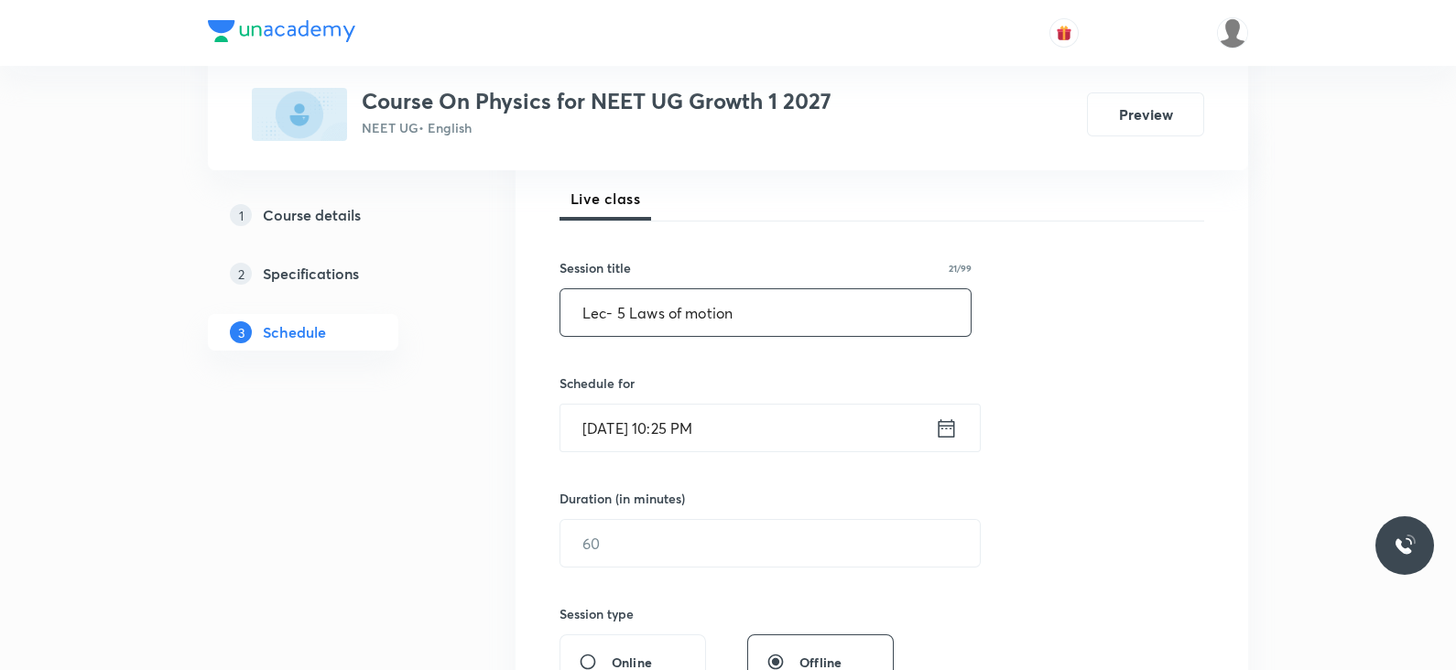
scroll to position [262, 0]
type input "Lec- 5 Laws of motion"
click at [940, 428] on icon at bounding box center [946, 428] width 23 height 26
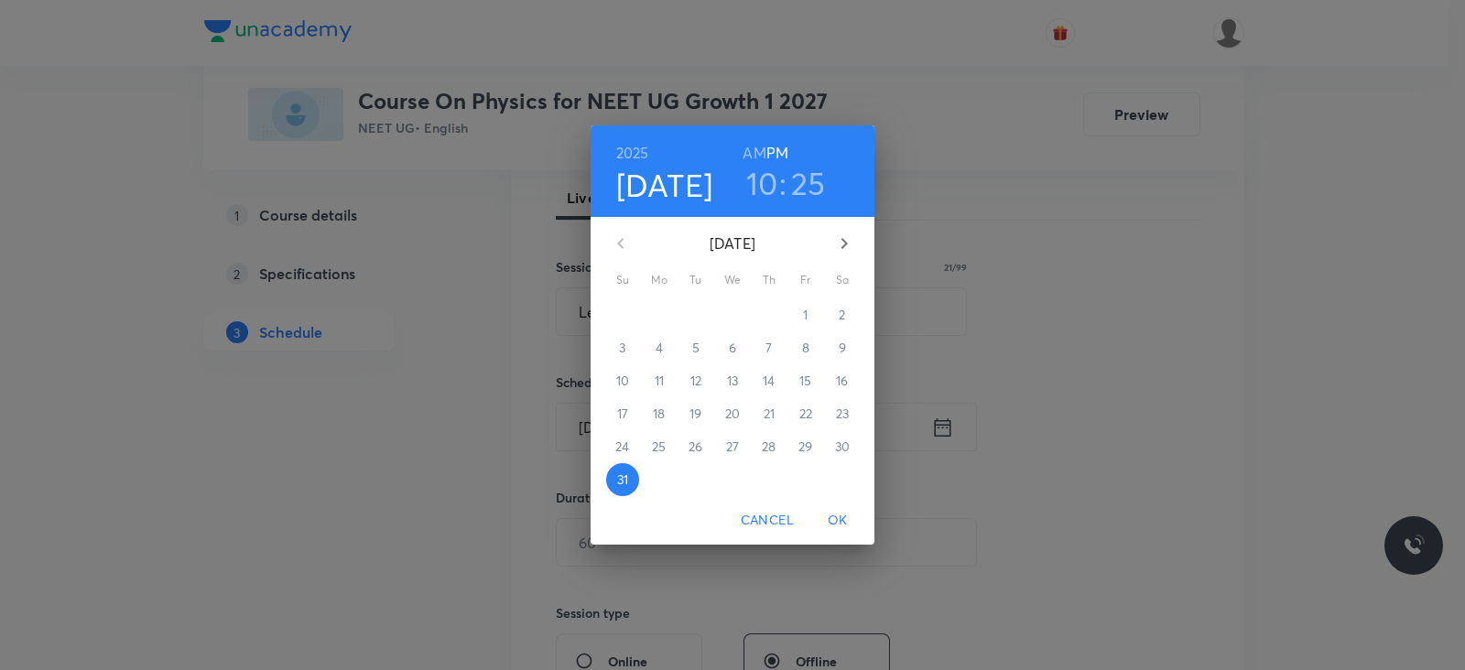
click at [848, 242] on icon "button" at bounding box center [844, 244] width 22 height 22
click at [655, 319] on span "1" at bounding box center [659, 315] width 33 height 18
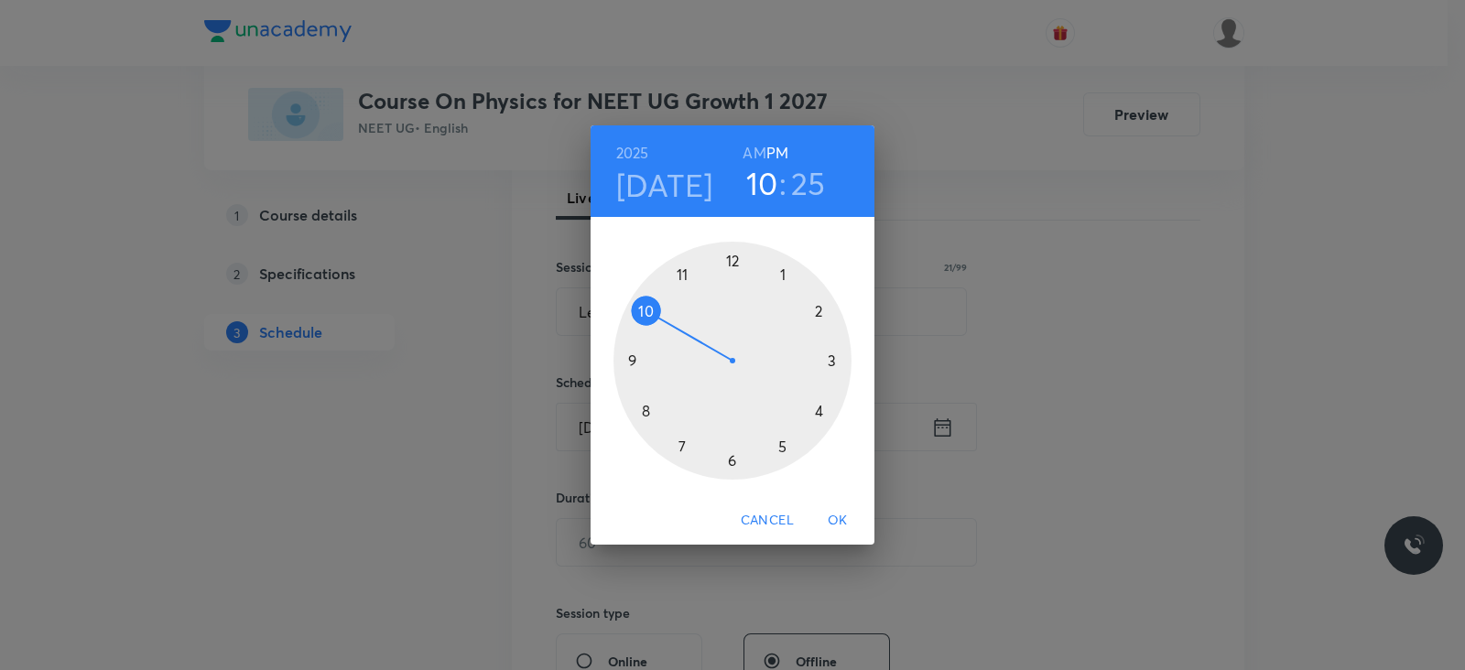
click at [781, 275] on div at bounding box center [733, 361] width 238 height 238
click at [733, 462] on div at bounding box center [733, 361] width 238 height 238
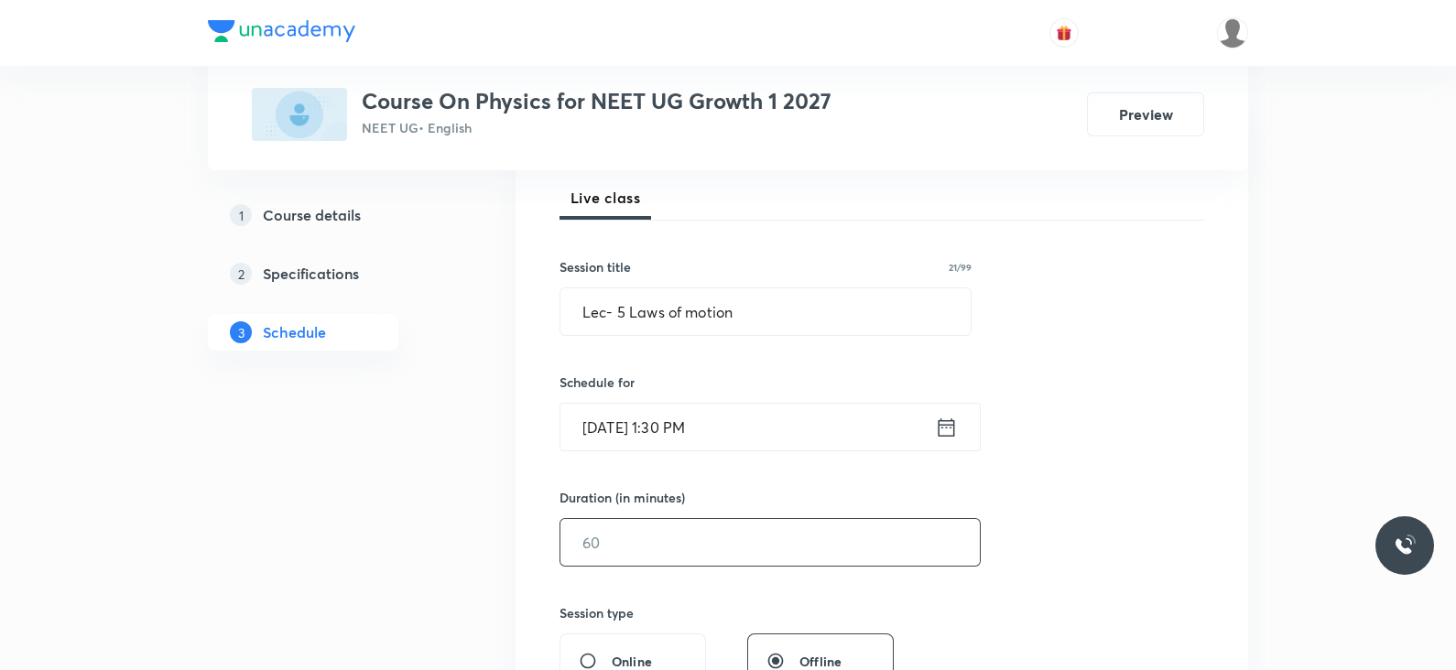
click at [710, 555] on input "text" at bounding box center [769, 542] width 419 height 47
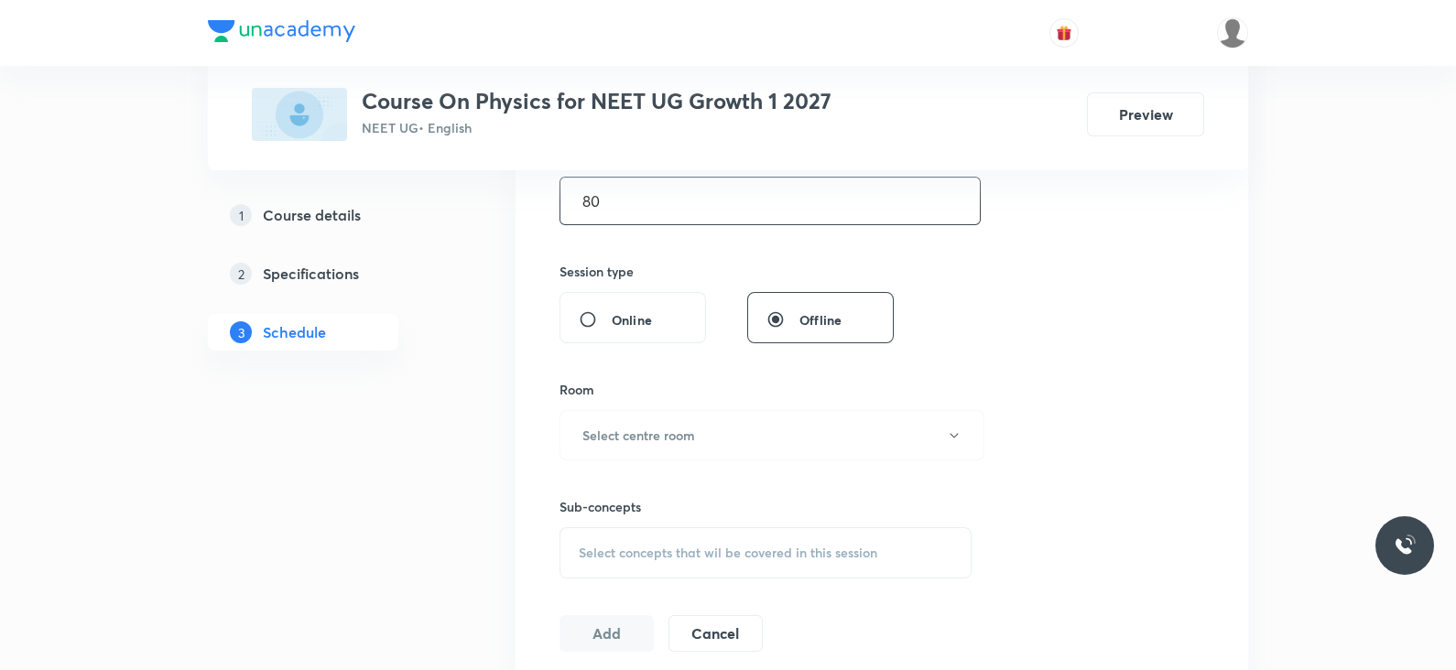
scroll to position [617, 0]
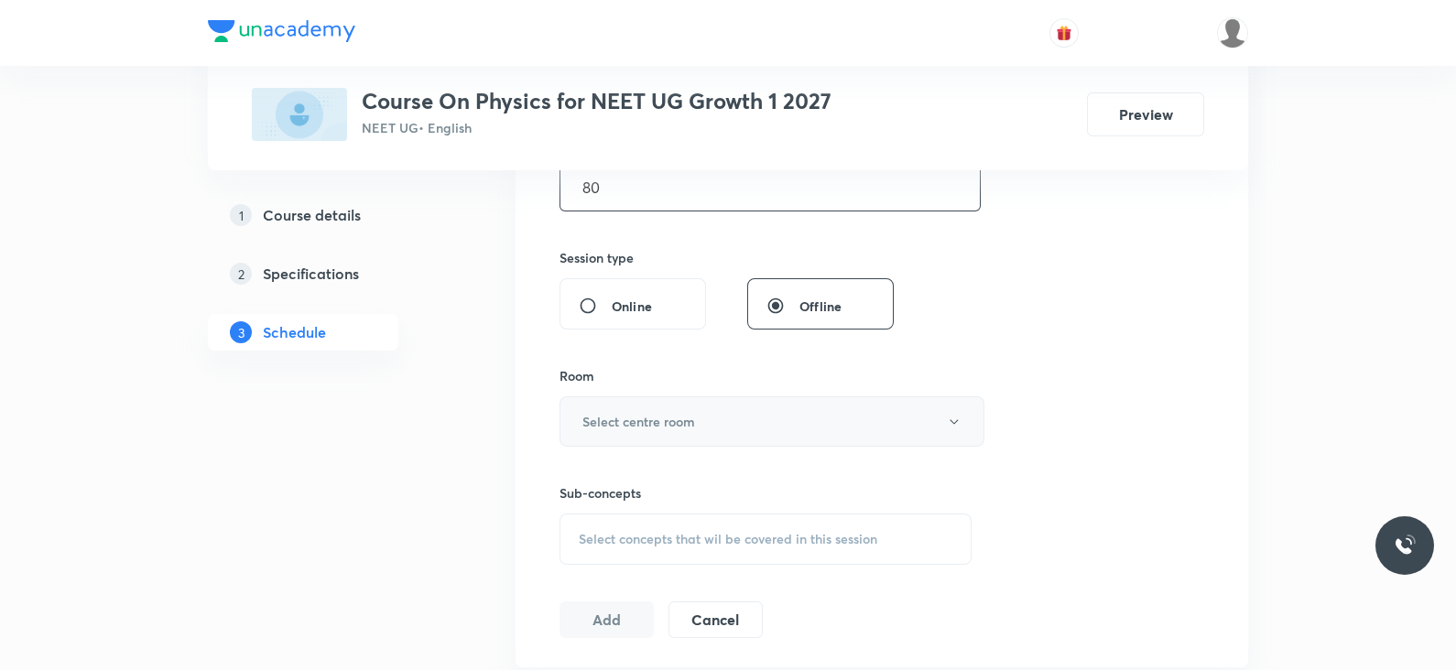
type input "80"
click at [713, 419] on button "Select centre room" at bounding box center [772, 422] width 425 height 50
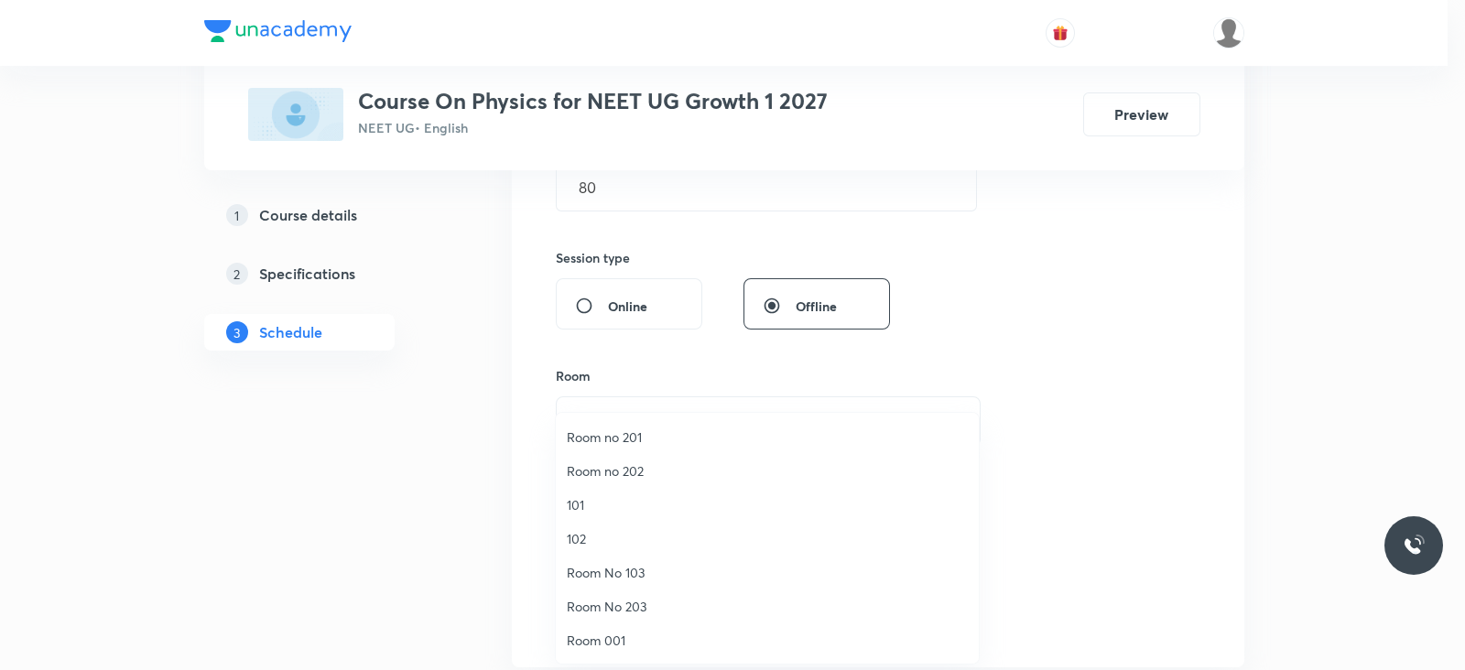
click at [617, 537] on span "102" at bounding box center [767, 538] width 401 height 19
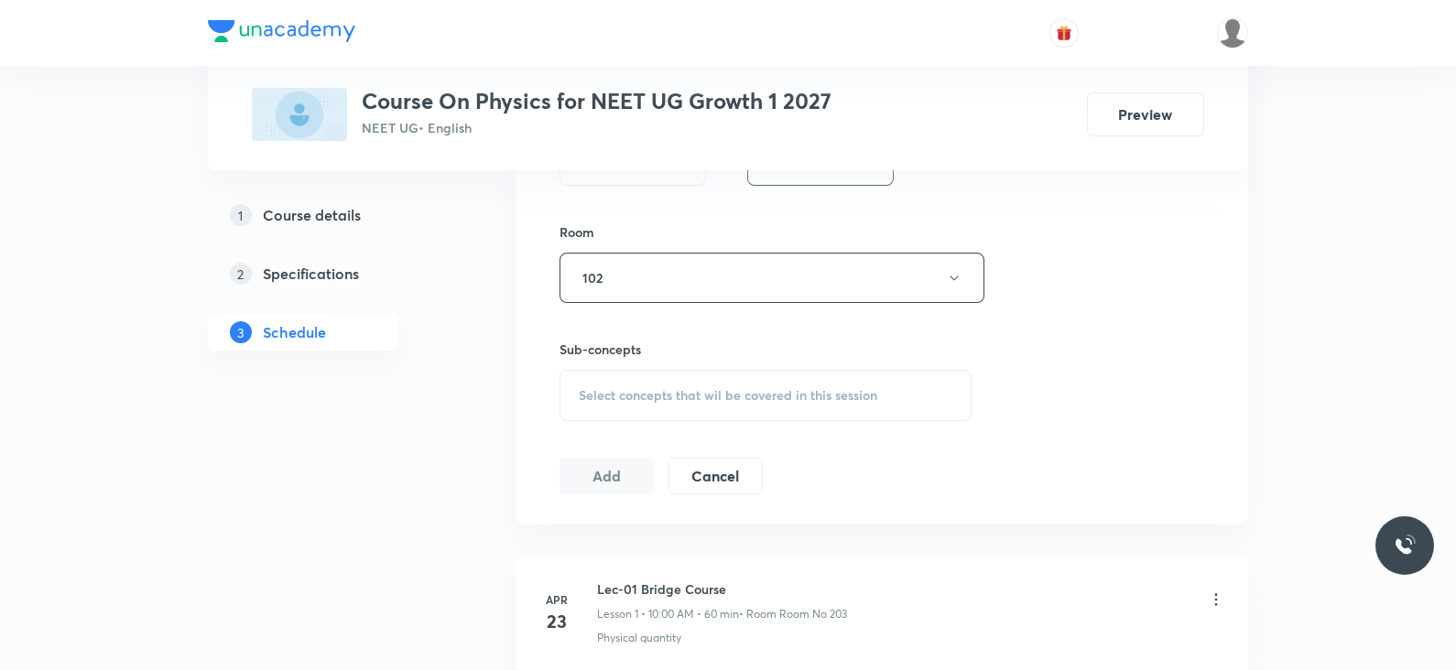
scroll to position [768, 0]
click at [706, 395] on span "Select concepts that wil be covered in this session" at bounding box center [728, 388] width 299 height 15
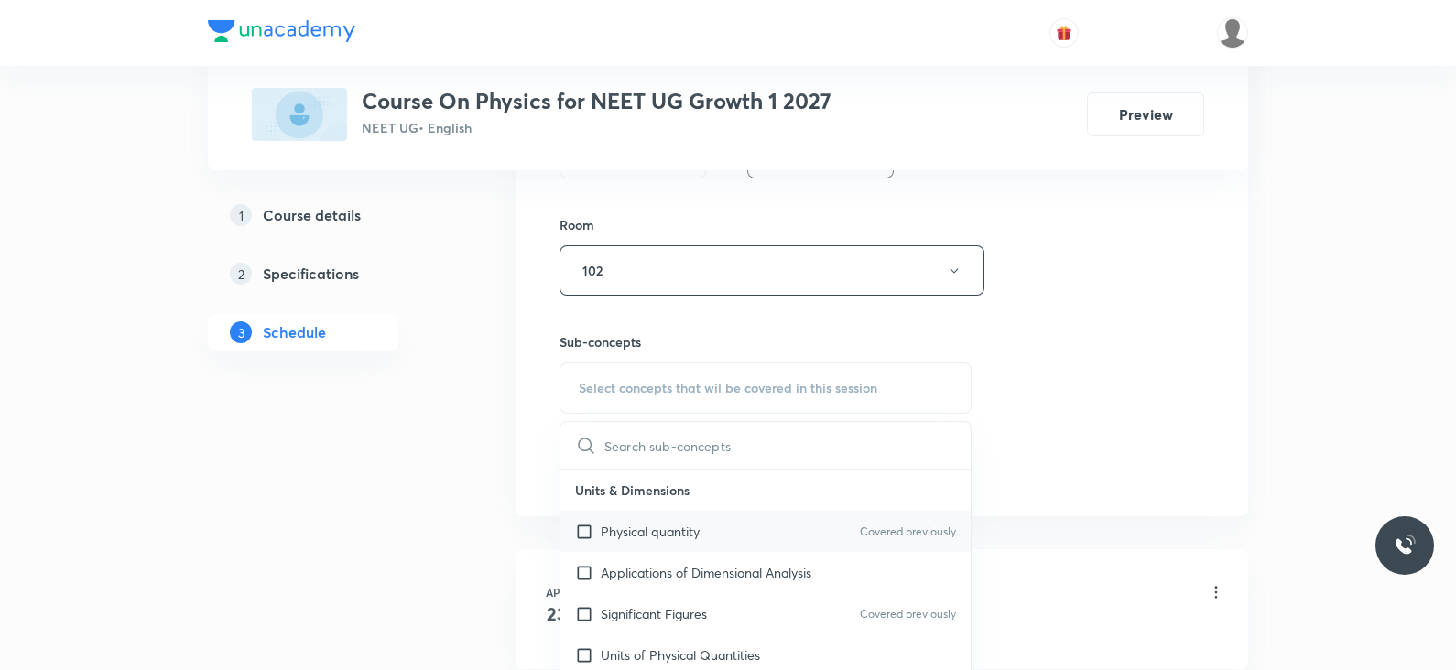
click at [657, 531] on p "Physical quantity" at bounding box center [650, 531] width 99 height 19
checkbox input "true"
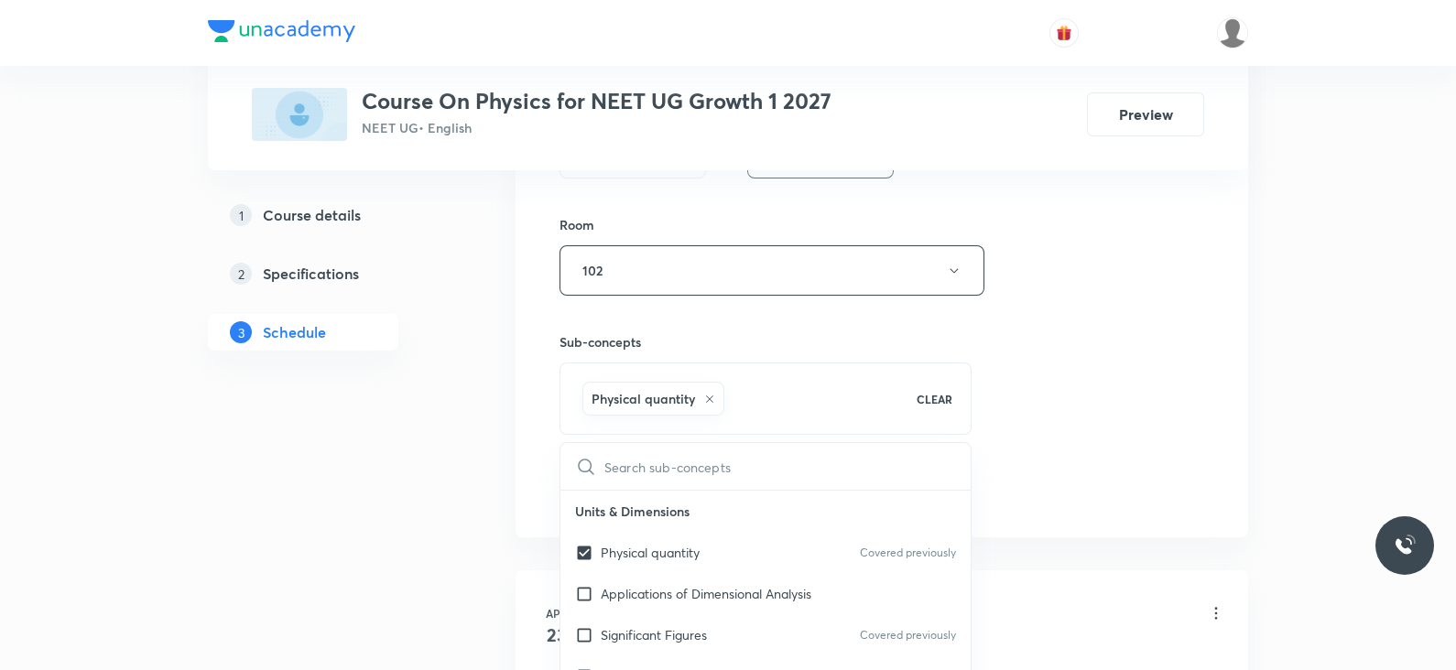
click at [1110, 390] on div "Session 54 Live class Session title 21/99 Lec- 5 Laws of motion ​ Schedule for …" at bounding box center [882, 67] width 645 height 881
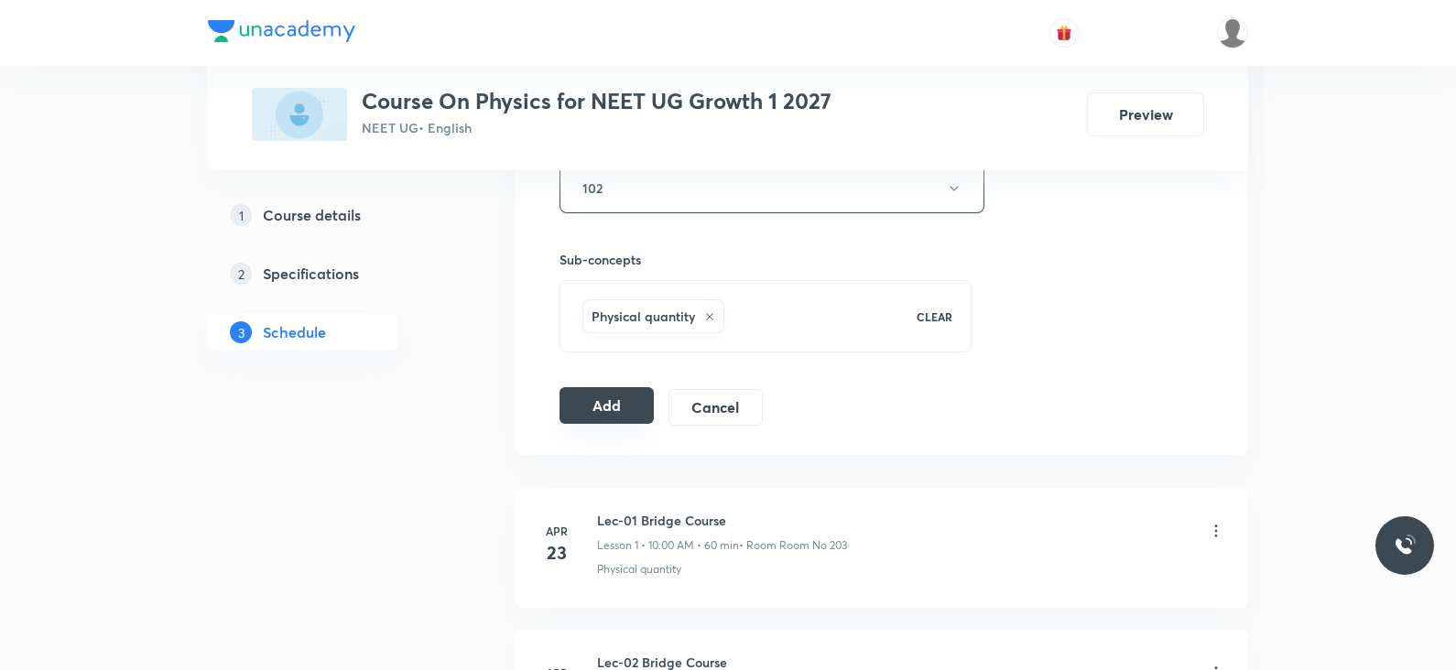
scroll to position [854, 0]
click at [572, 411] on button "Add" at bounding box center [607, 403] width 94 height 37
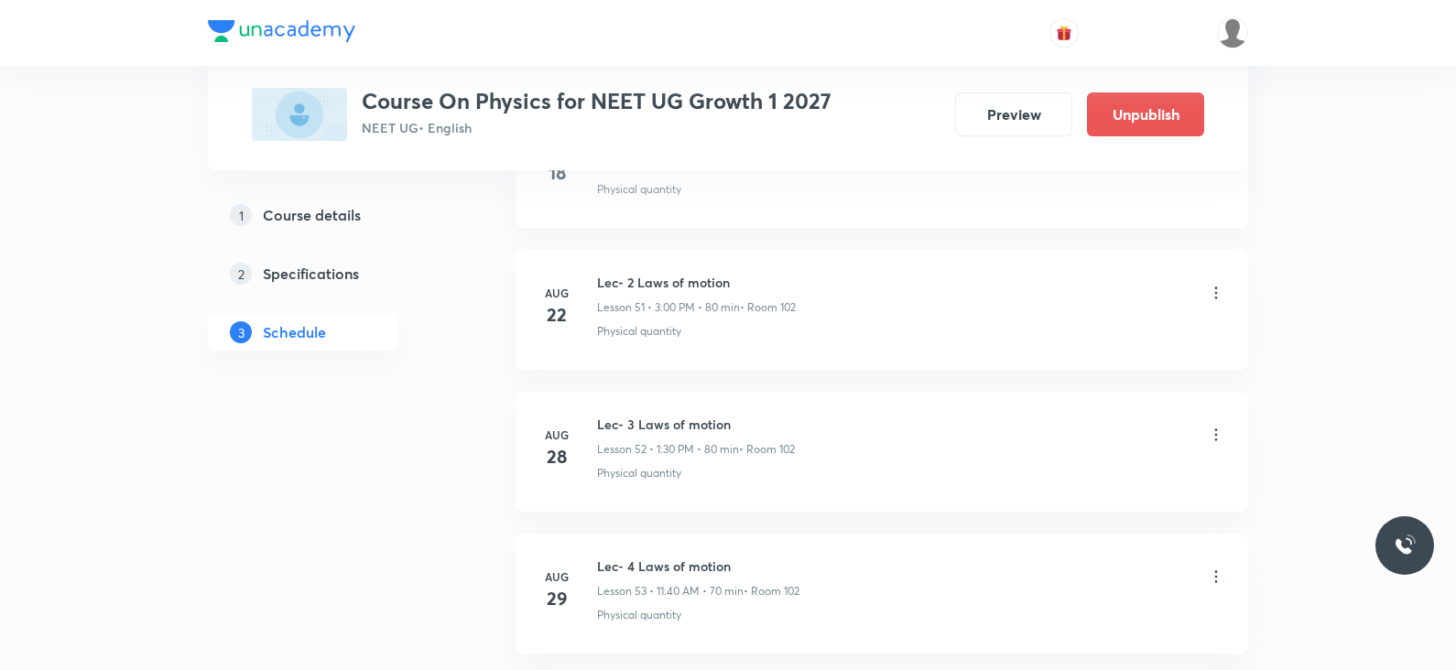
scroll to position [7603, 0]
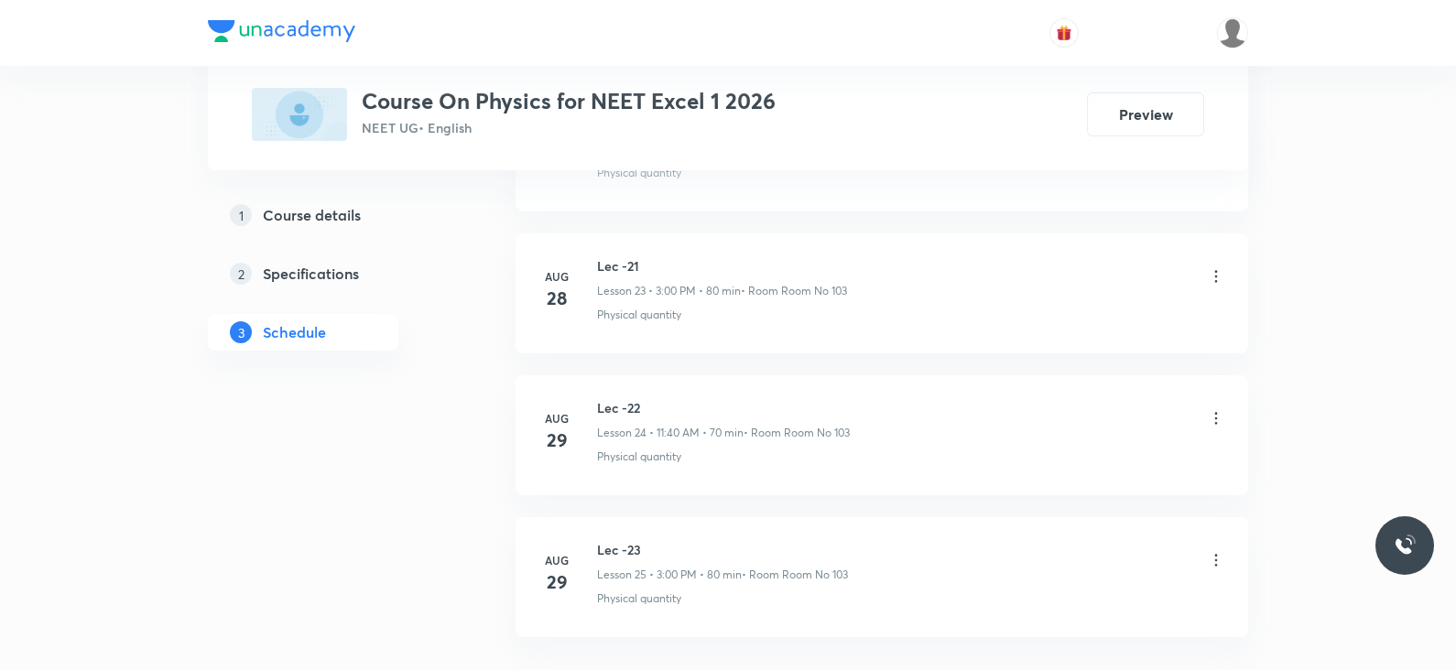
scroll to position [4336, 0]
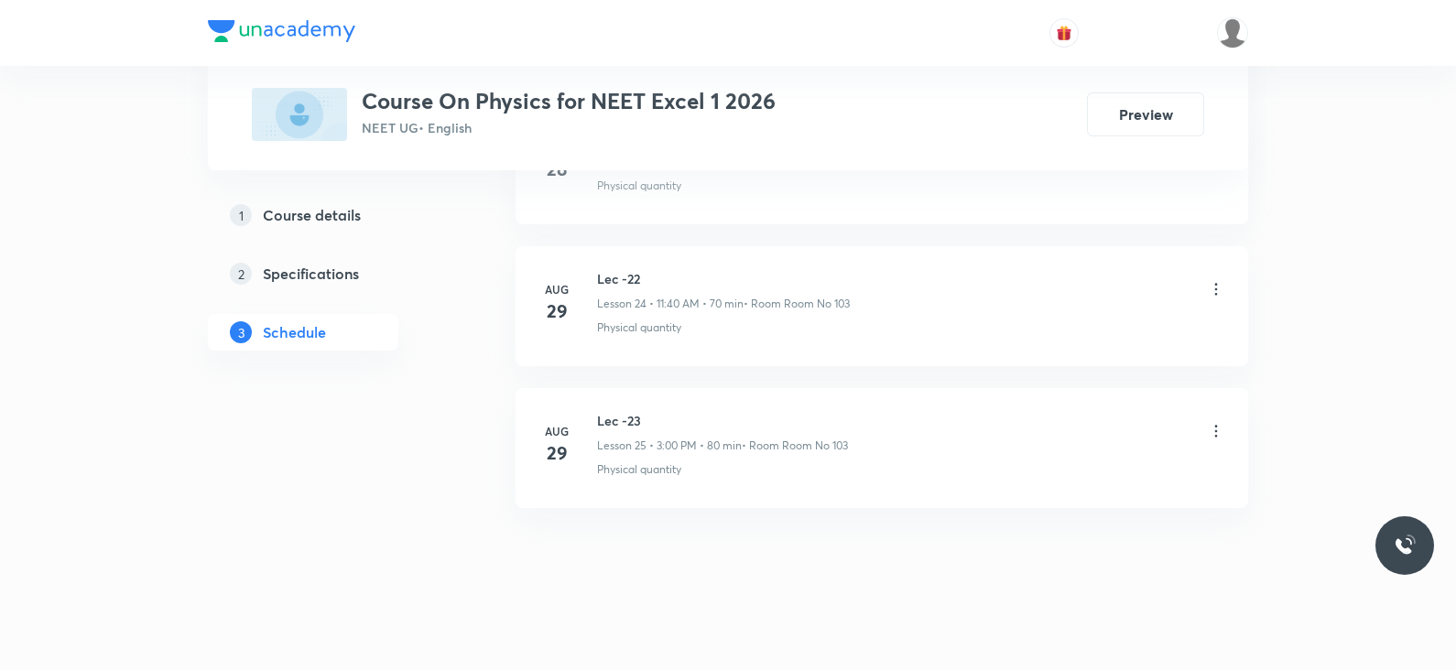
click at [625, 411] on h6 "Lec -23" at bounding box center [722, 420] width 251 height 19
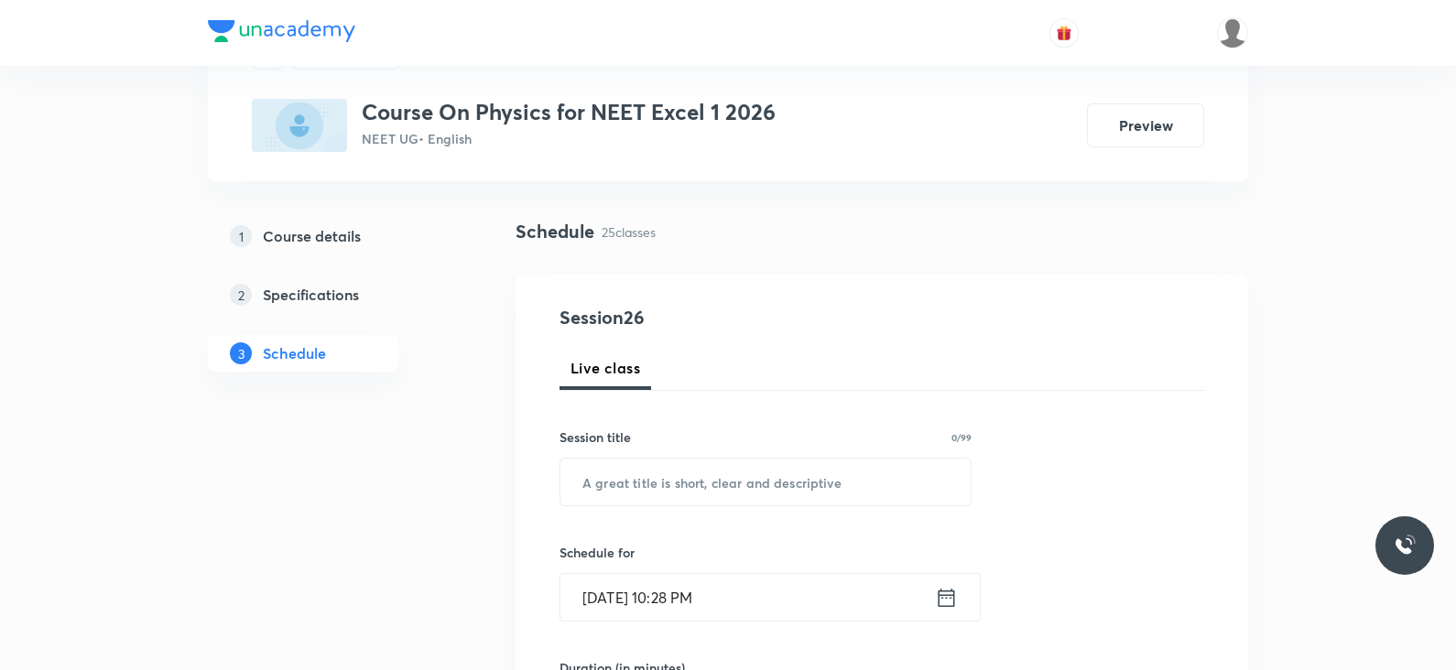
scroll to position [0, 0]
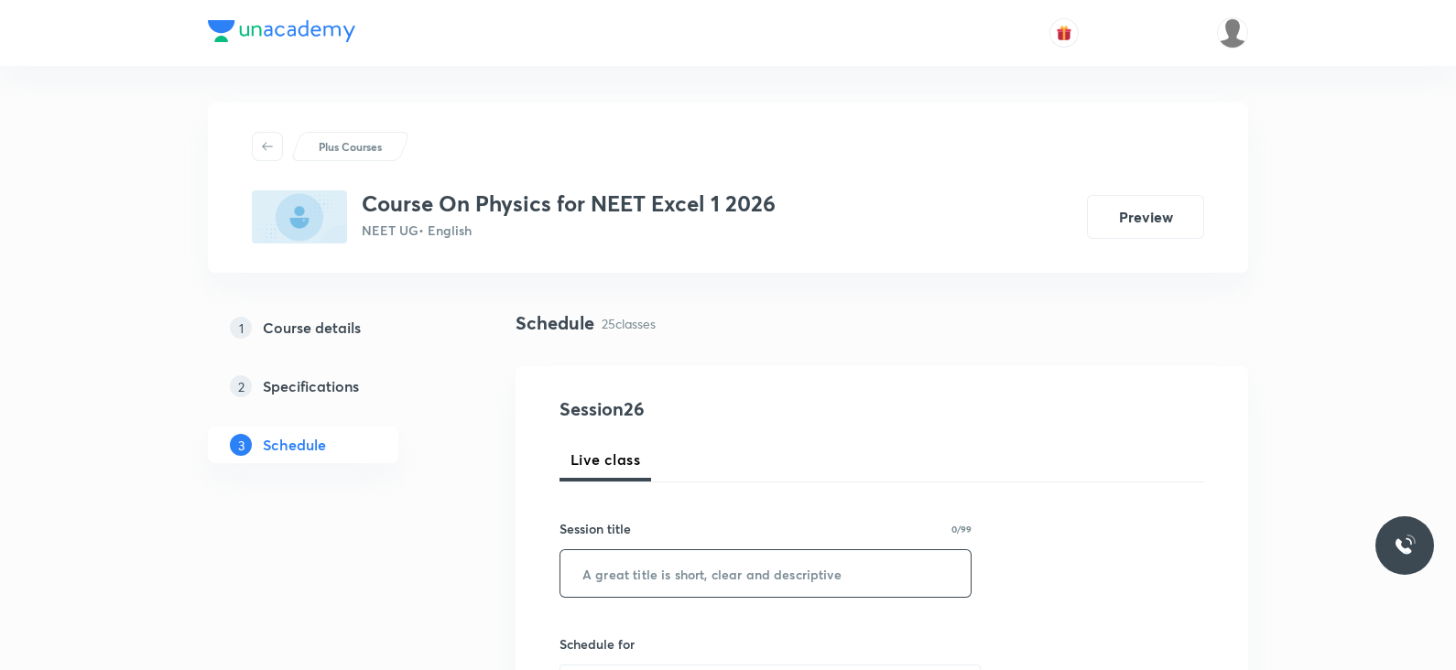
click at [642, 564] on input "text" at bounding box center [765, 573] width 410 height 47
paste input "Lec -23"
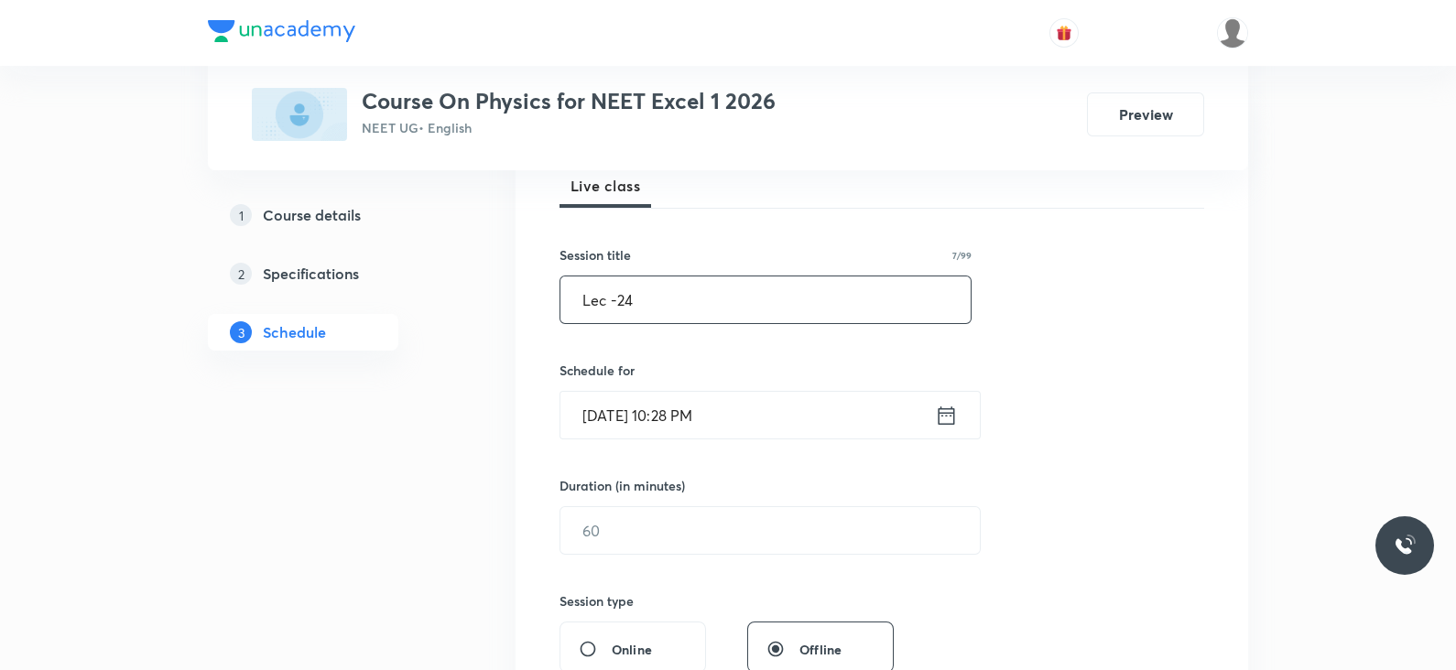
scroll to position [276, 0]
type input "Lec -24"
click at [954, 416] on icon at bounding box center [947, 413] width 16 height 18
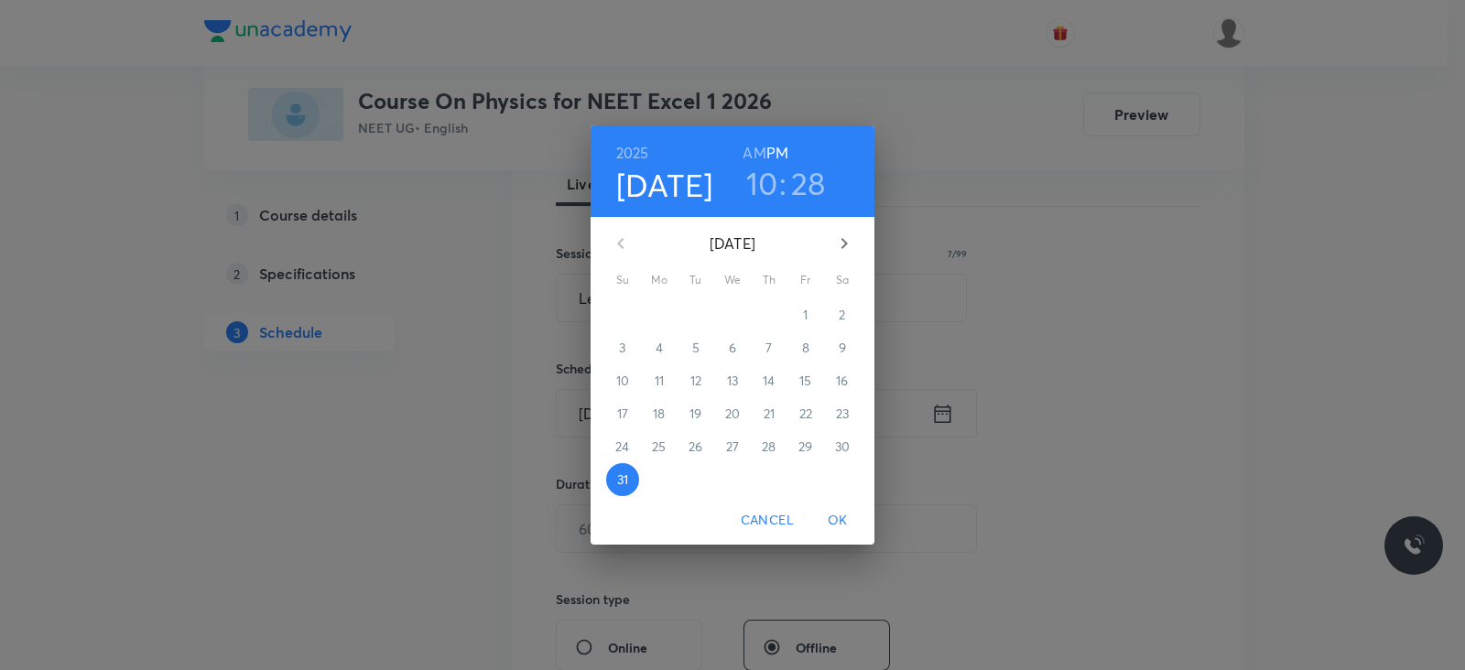
click at [843, 248] on icon "button" at bounding box center [844, 244] width 22 height 22
click at [756, 153] on h6 "AM" at bounding box center [754, 153] width 23 height 26
click at [759, 183] on h3 "10" at bounding box center [762, 183] width 32 height 38
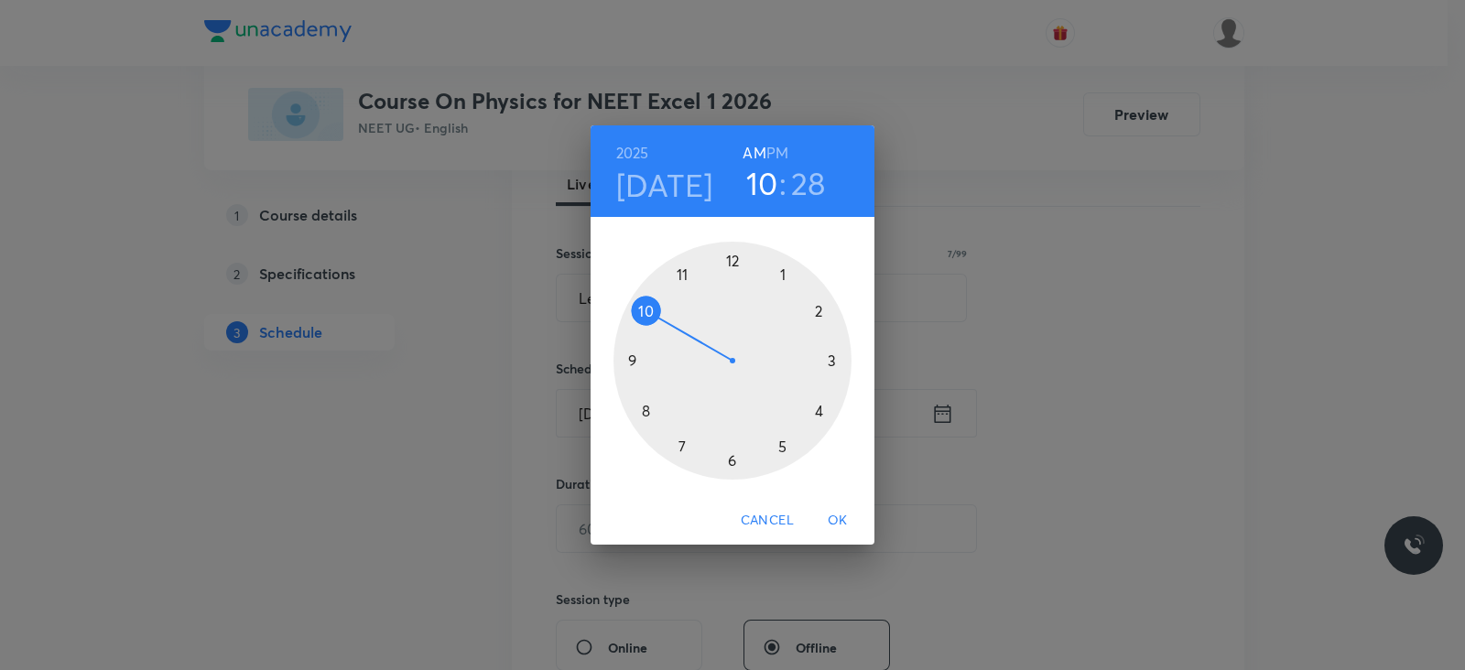
click at [687, 275] on div at bounding box center [733, 361] width 238 height 238
click at [646, 412] on div at bounding box center [733, 361] width 238 height 238
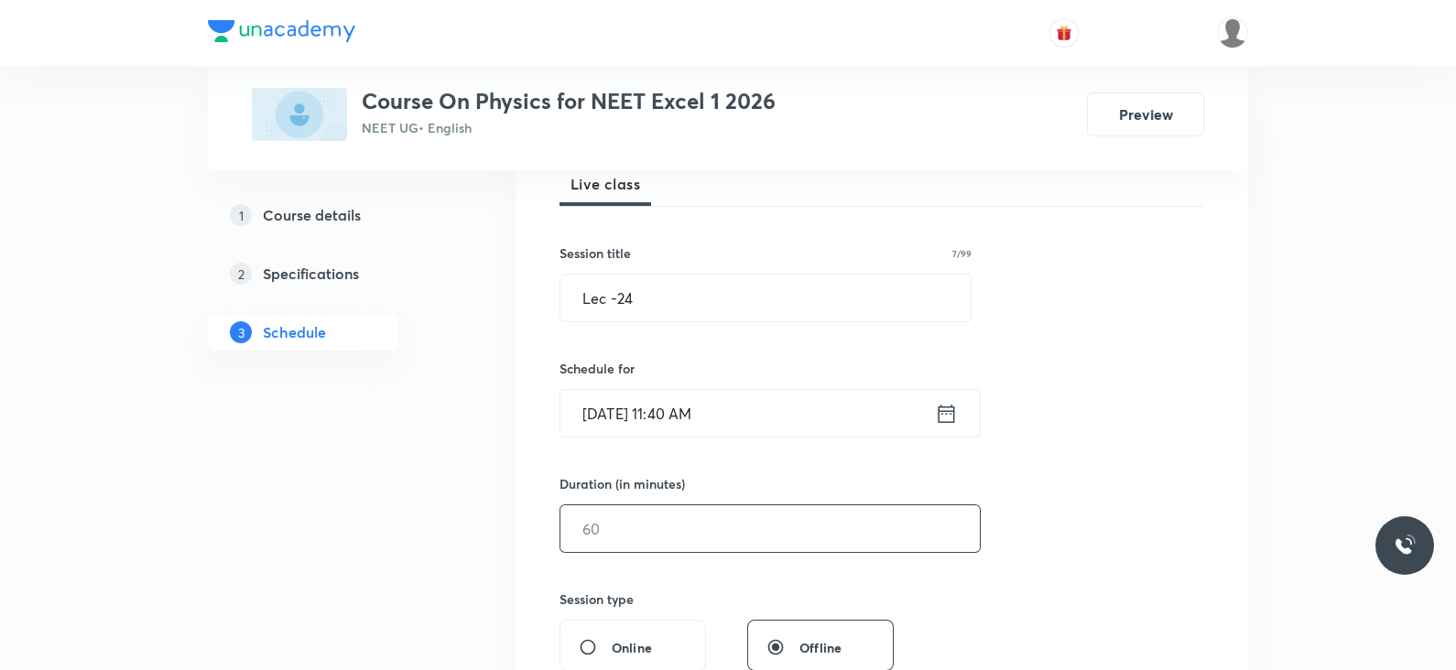
click at [618, 530] on input "text" at bounding box center [769, 529] width 419 height 47
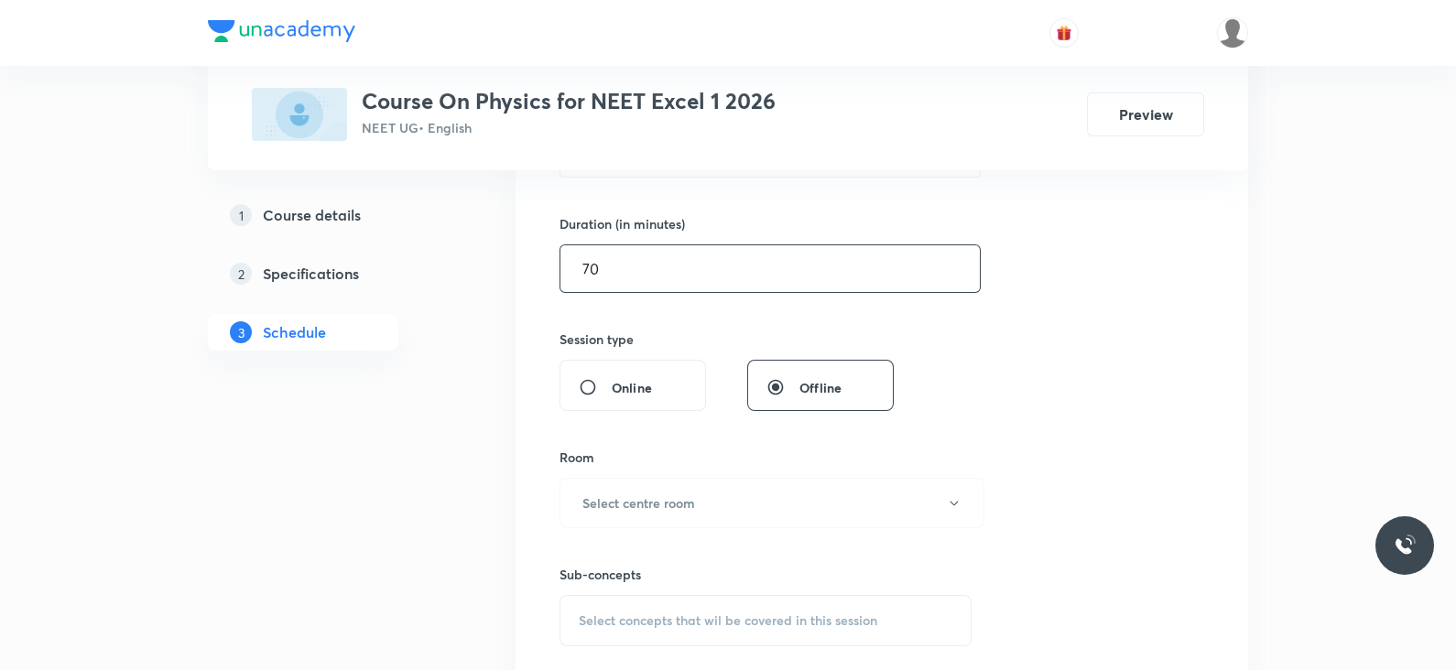
scroll to position [549, 0]
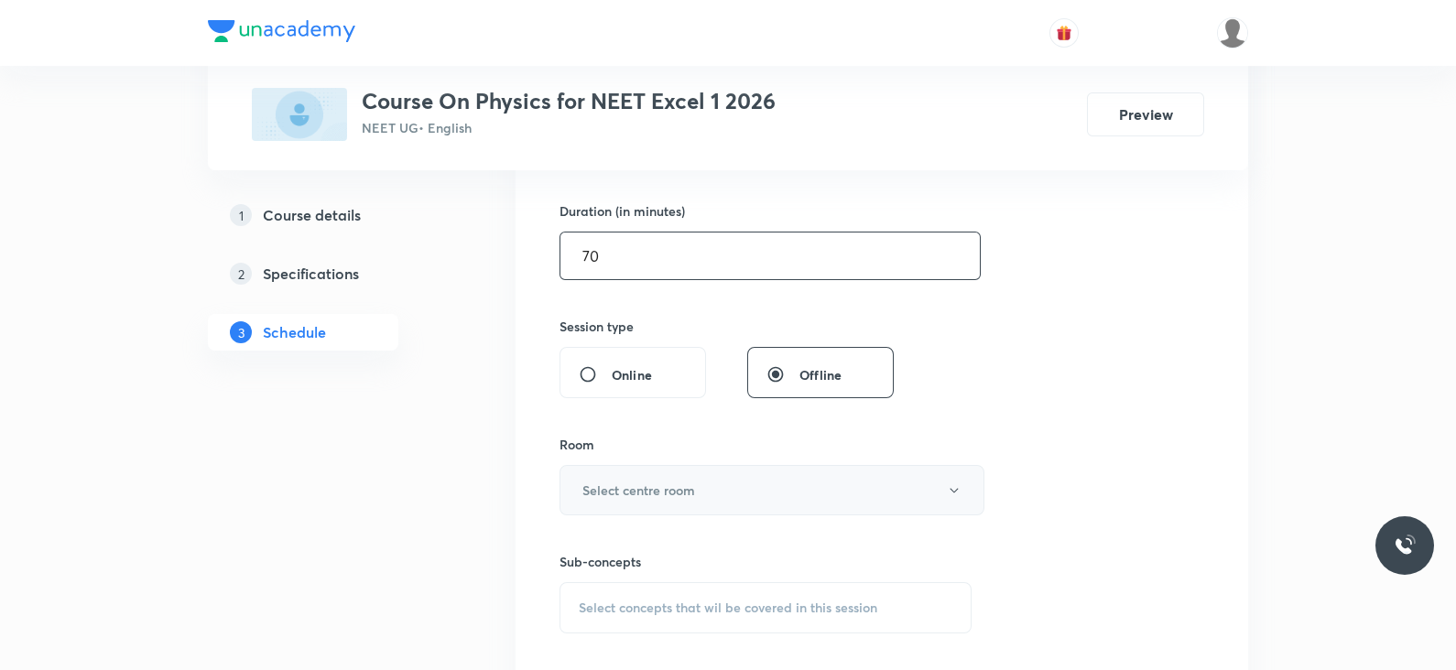
type input "70"
click at [647, 481] on h6 "Select centre room" at bounding box center [638, 490] width 113 height 19
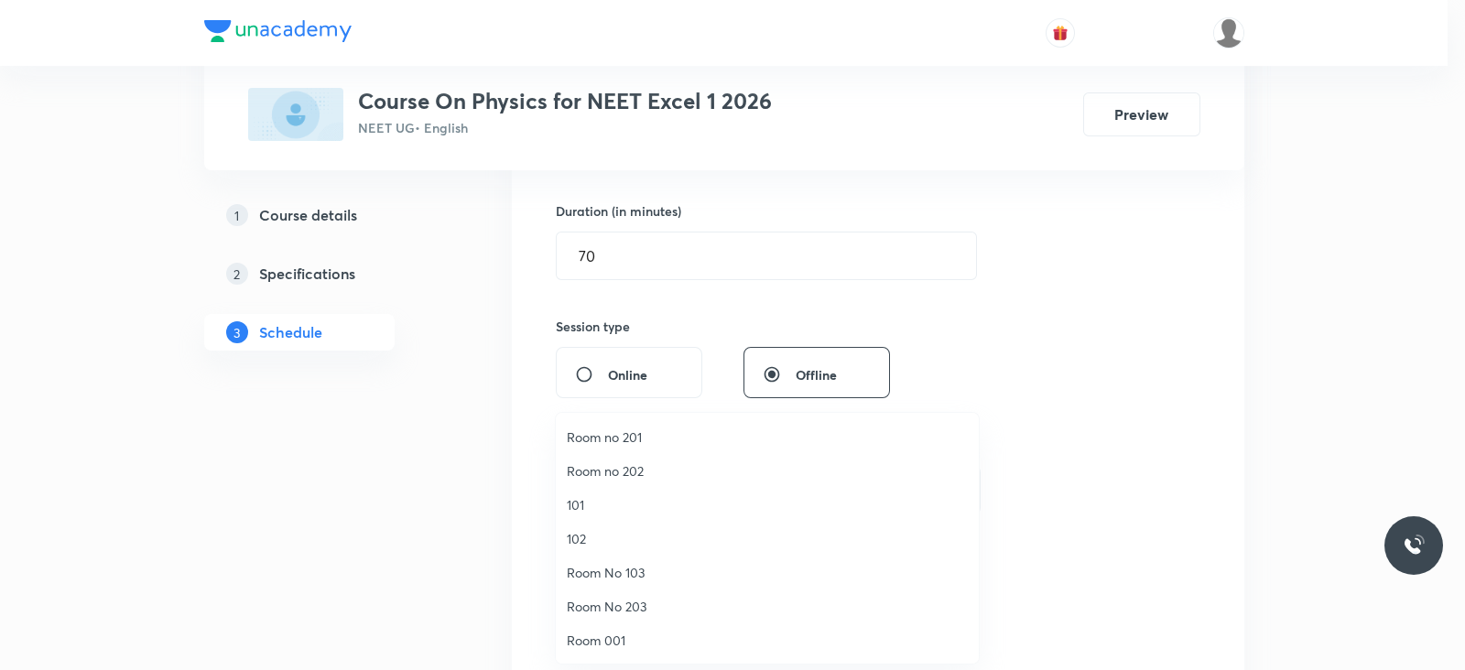
click at [631, 583] on li "Room No 103" at bounding box center [767, 573] width 423 height 34
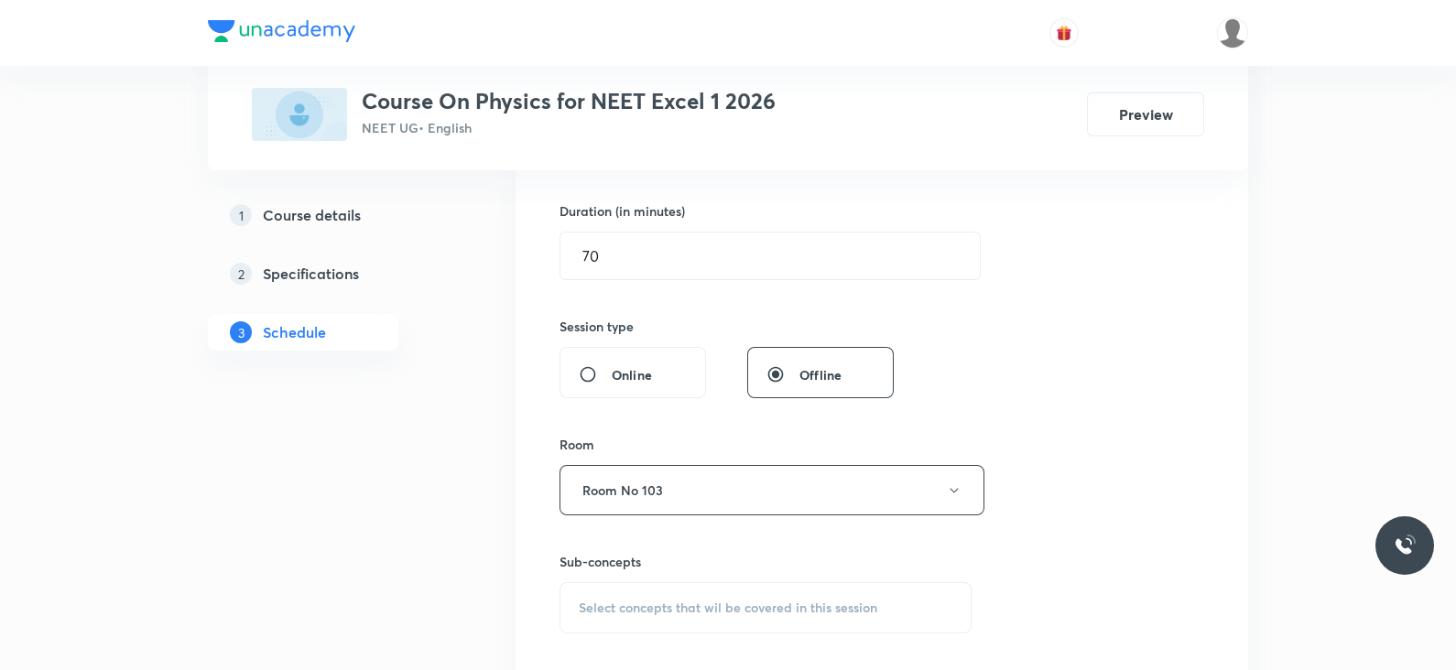
click at [691, 601] on span "Select concepts that wil be covered in this session" at bounding box center [728, 608] width 299 height 15
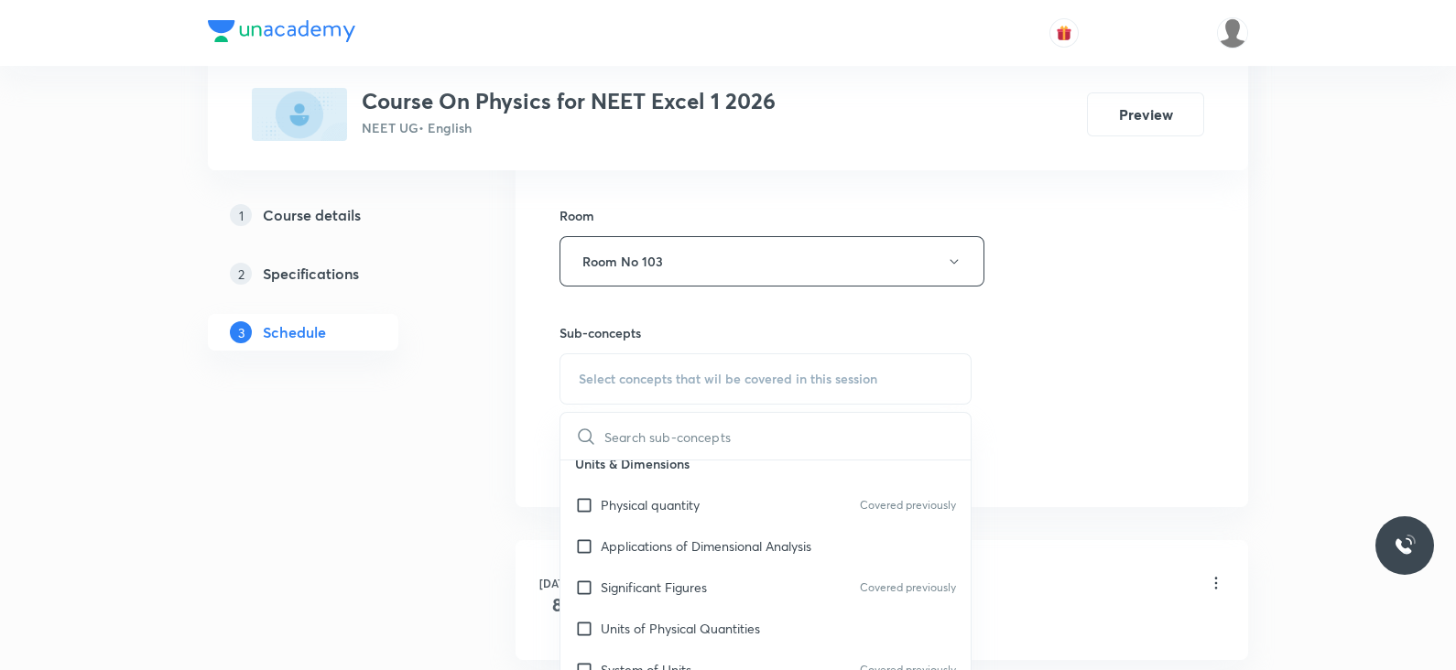
scroll to position [190, 0]
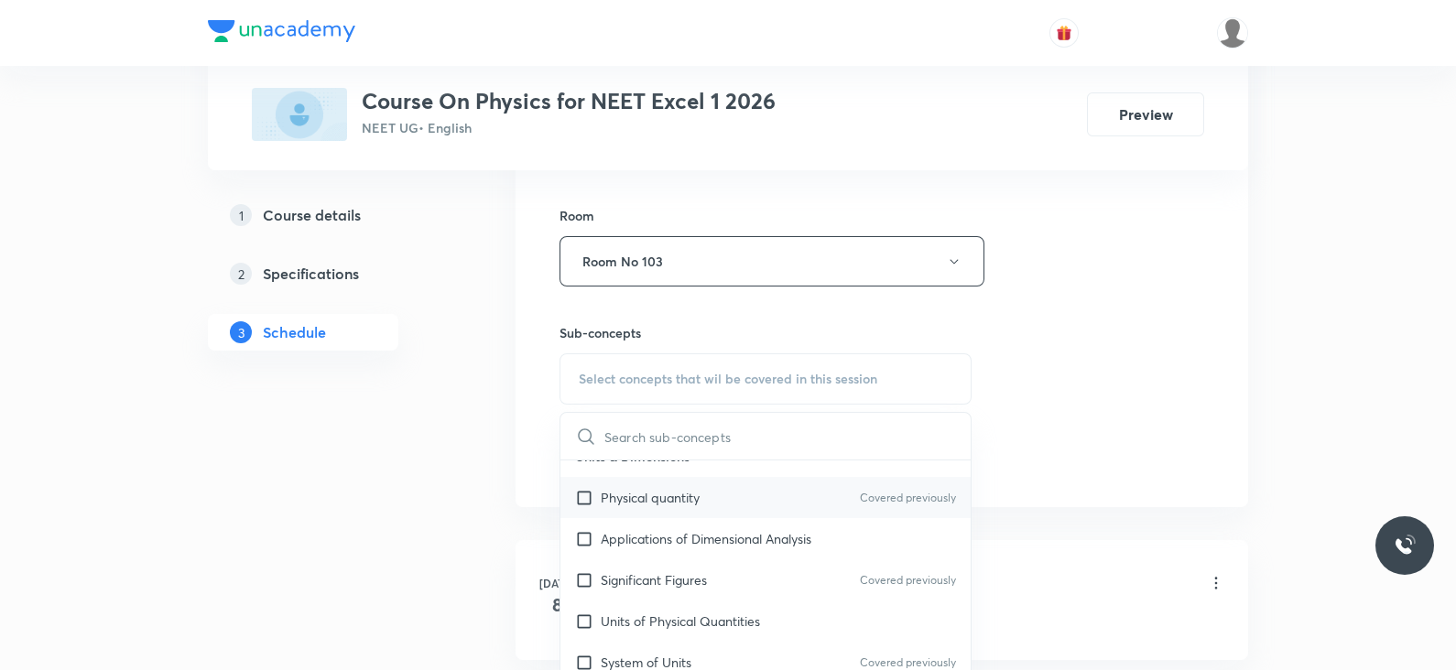
click at [675, 492] on p "Physical quantity" at bounding box center [650, 497] width 99 height 19
checkbox input "true"
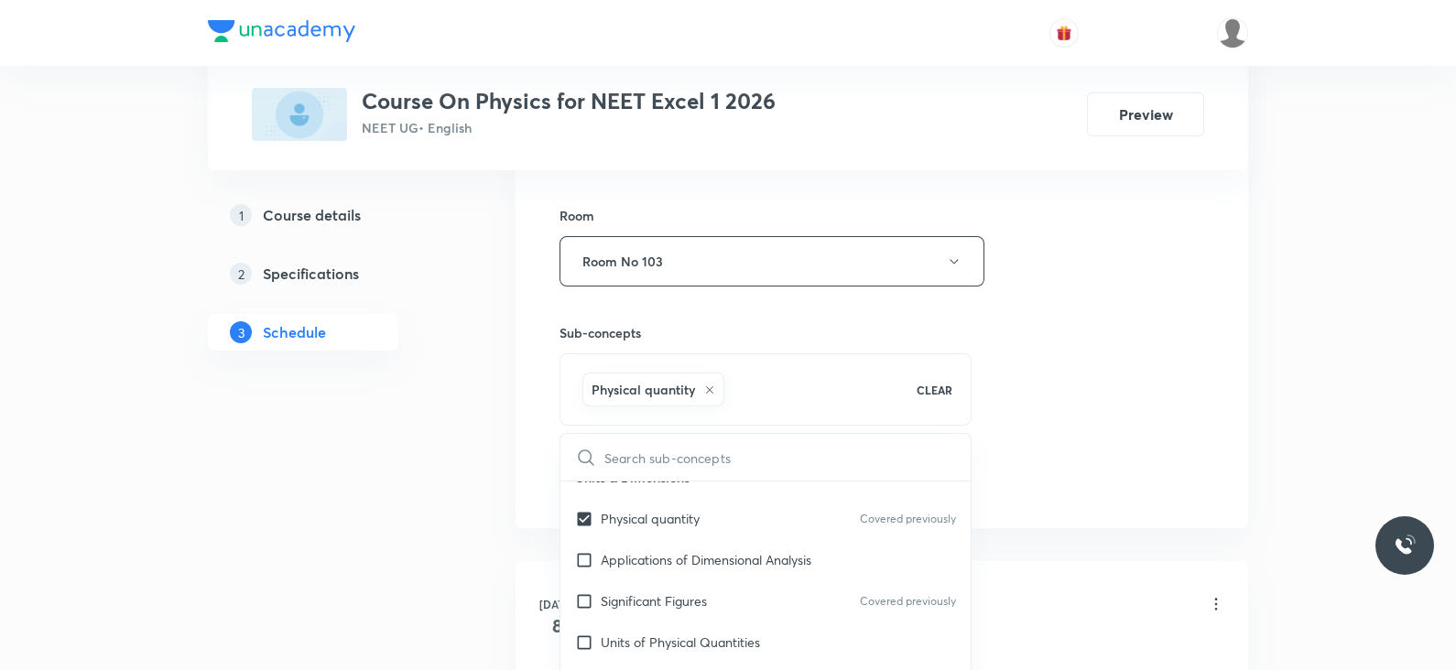
click at [1012, 448] on div "Session 26 Live class Session title 7/99 Lec -24 ​ Schedule for Aug 31, 2025, 1…" at bounding box center [882, 58] width 645 height 881
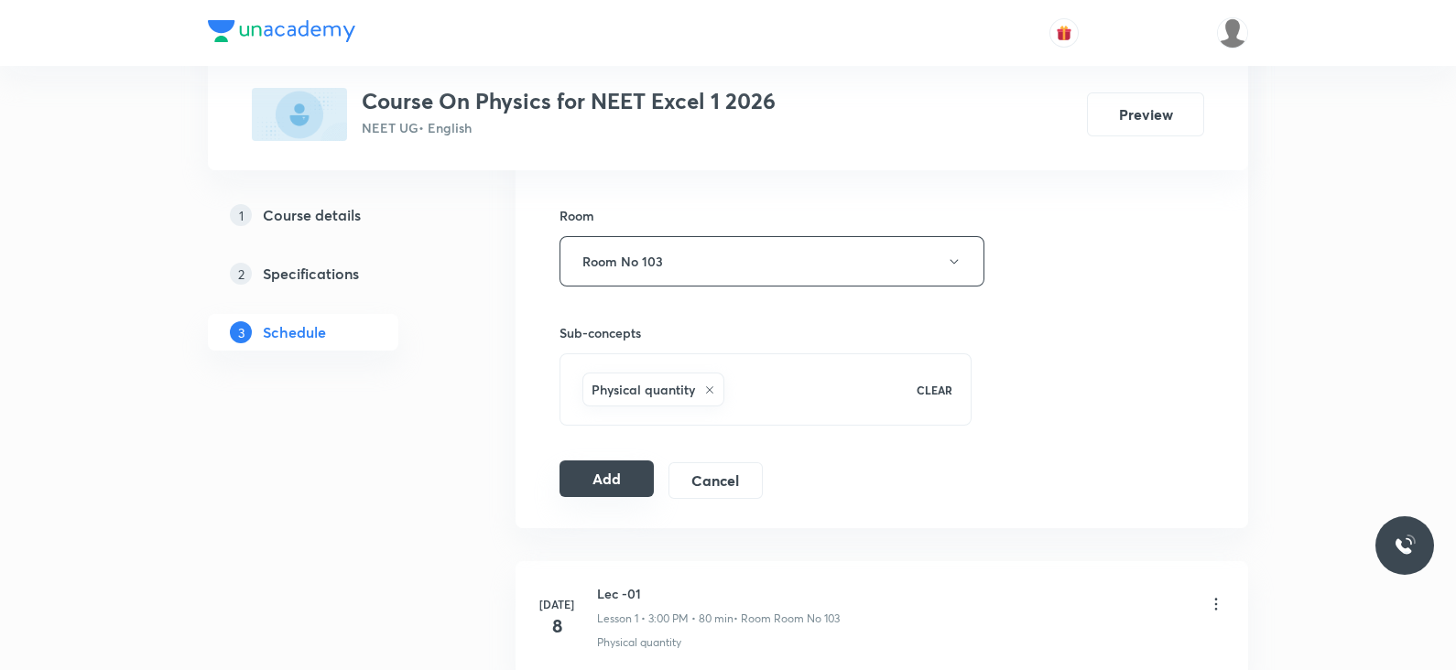
click at [625, 482] on button "Add" at bounding box center [607, 479] width 94 height 37
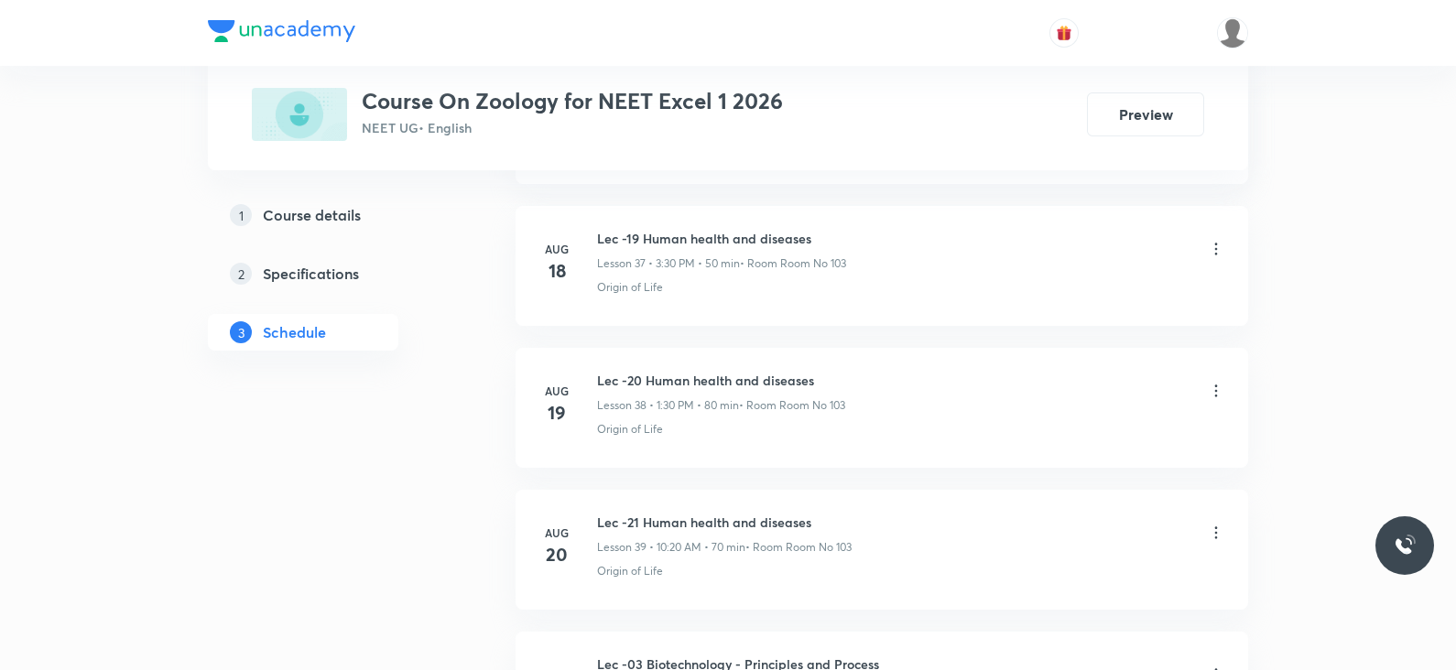
scroll to position [6602, 0]
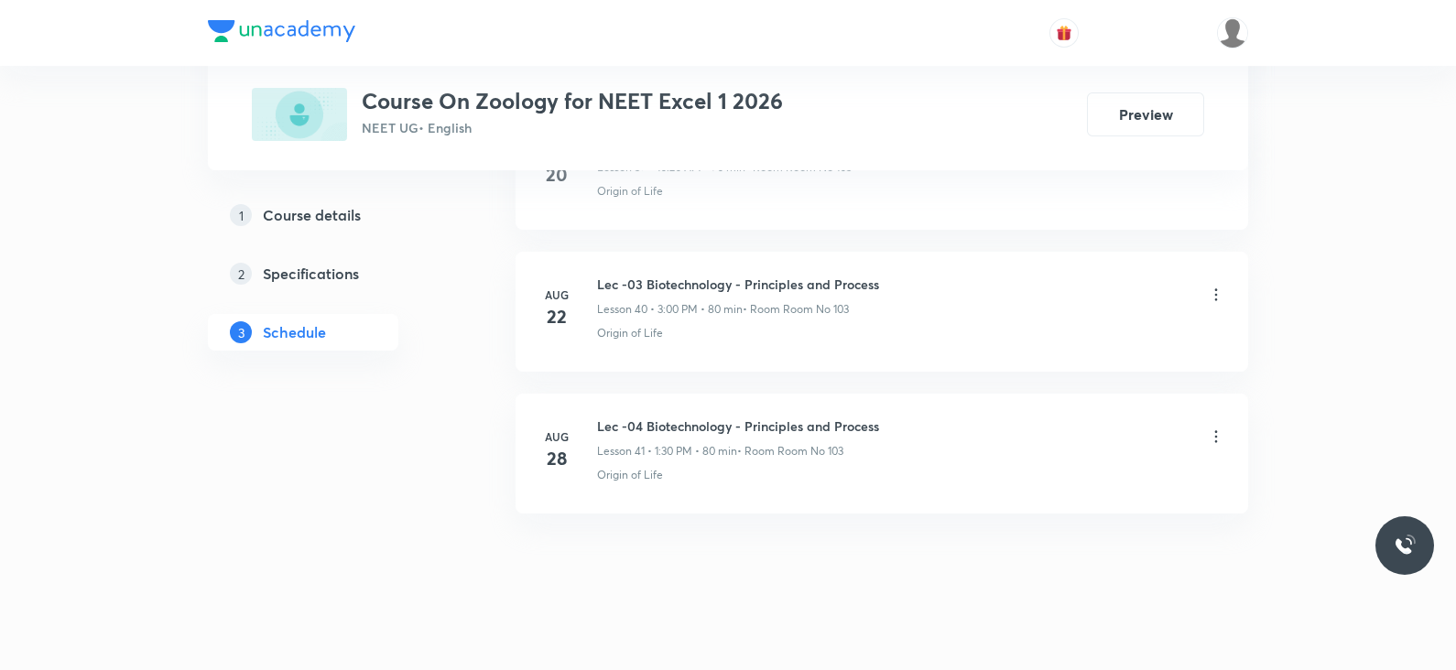
click at [687, 417] on h6 "Lec -04 Biotechnology - Principles and Process" at bounding box center [738, 426] width 282 height 19
copy h6 "Lec -04 Biotechnology - Principles and Process"
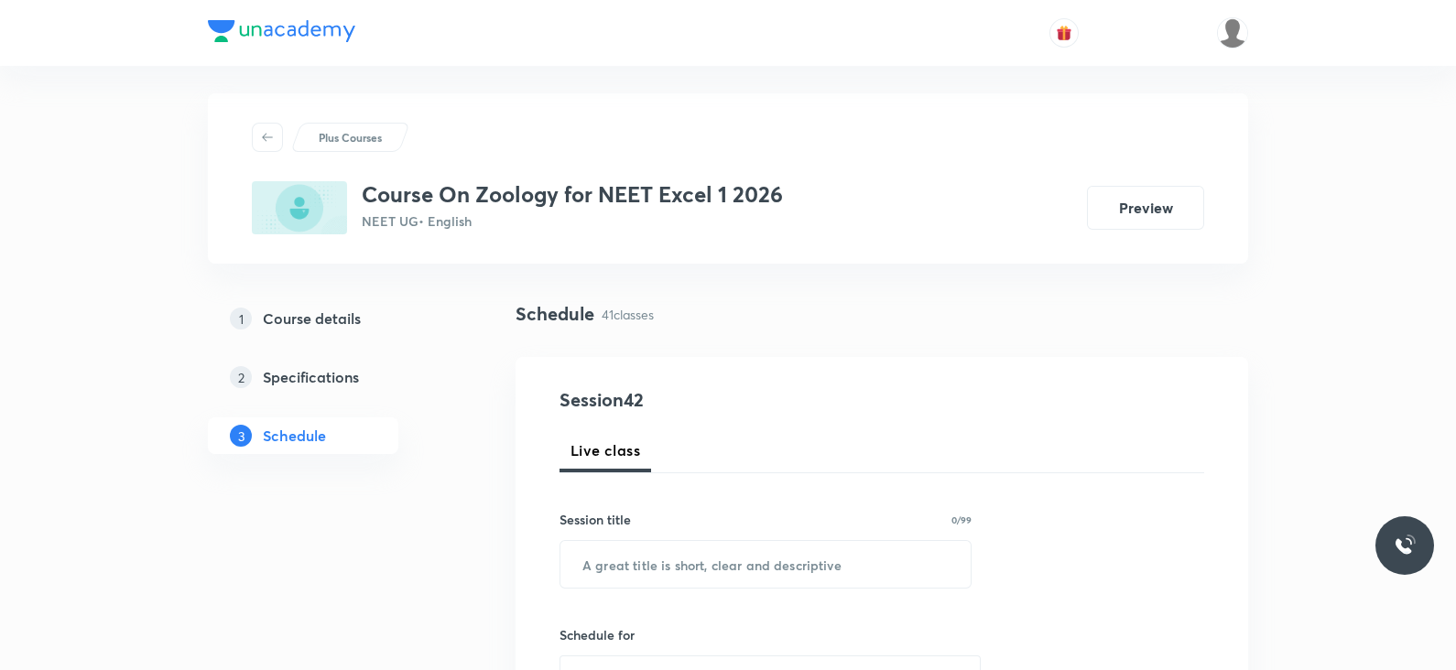
scroll to position [0, 0]
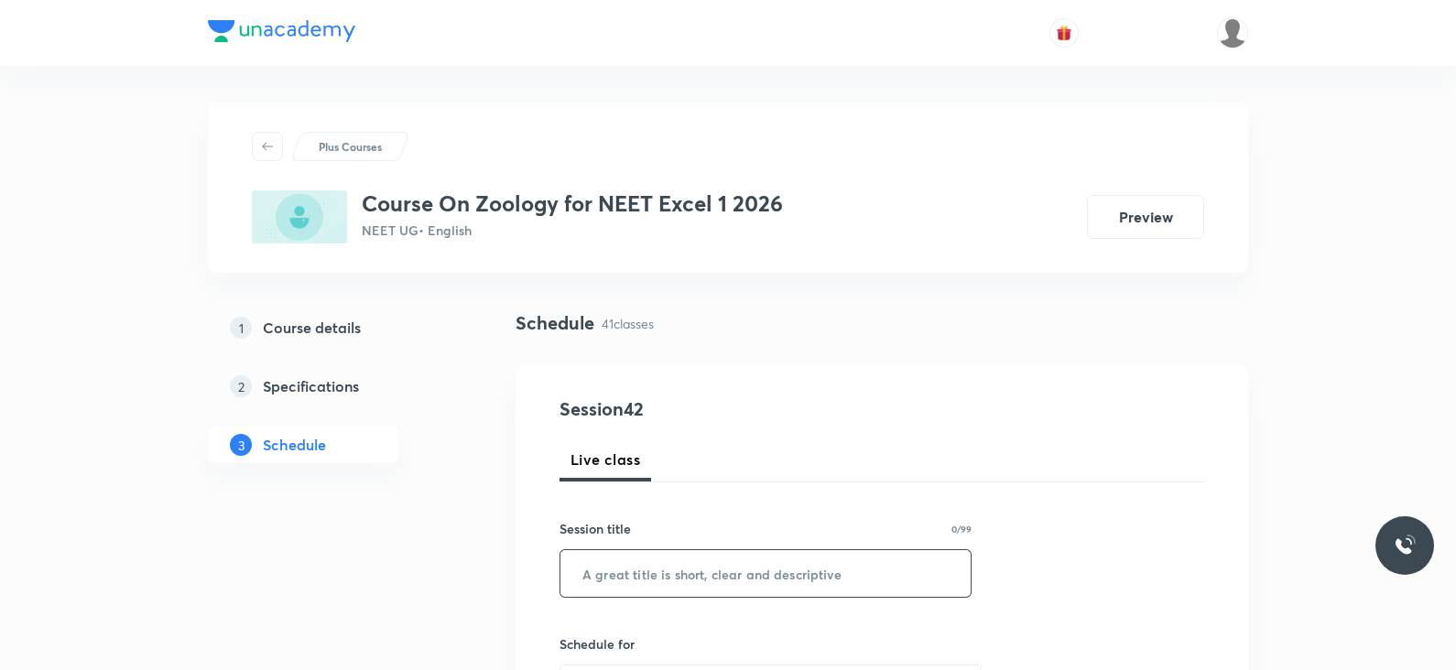
click at [666, 571] on input "text" at bounding box center [765, 573] width 410 height 47
paste input "Lec -04 Biotechnology - Principles and Process"
click at [633, 574] on input "Lec -04 Biotechnology - Principles and Process" at bounding box center [765, 573] width 410 height 47
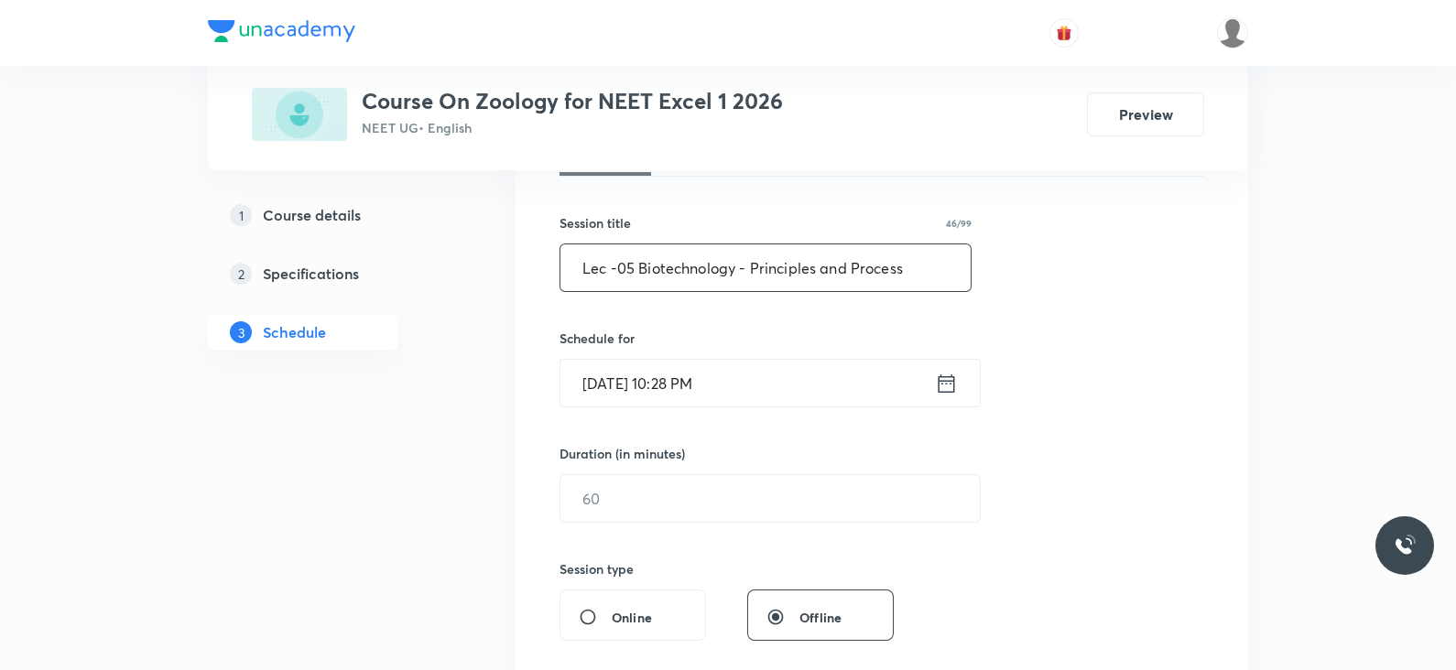
scroll to position [313, 0]
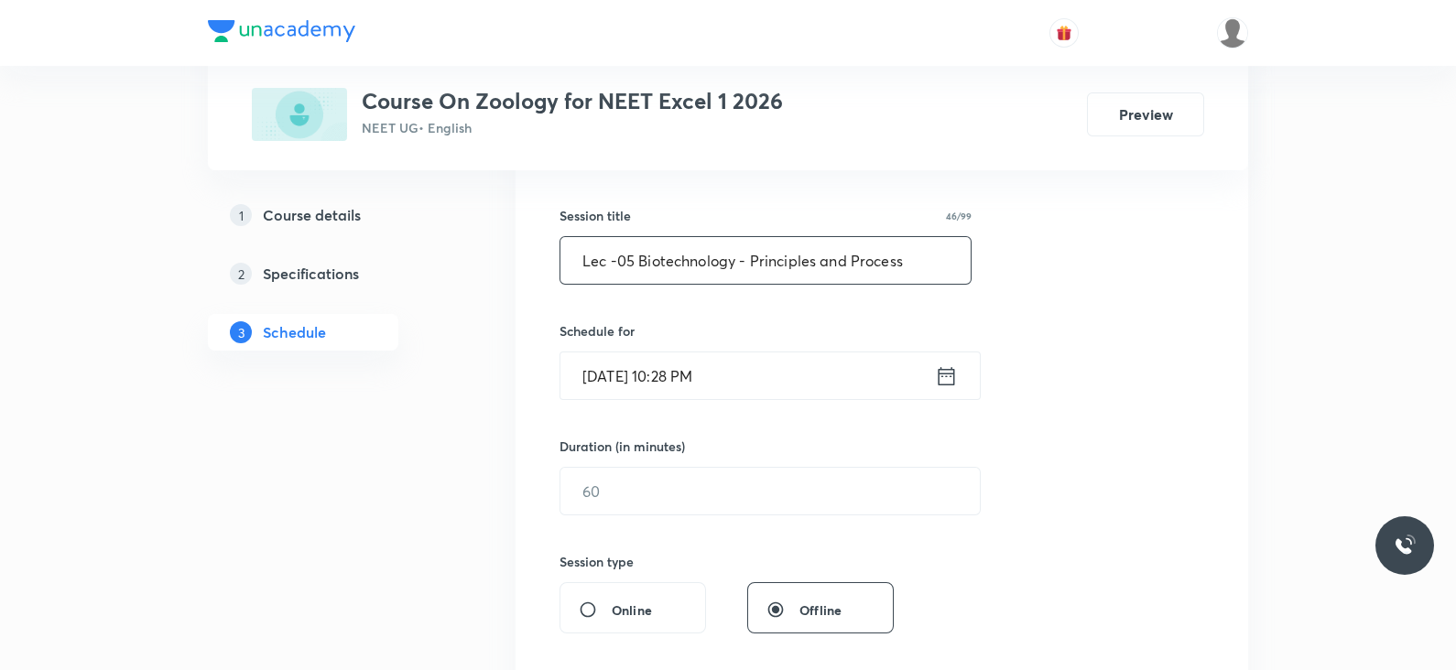
type input "Lec -05 Biotechnology - Principles and Process"
click at [948, 368] on icon at bounding box center [946, 377] width 23 height 26
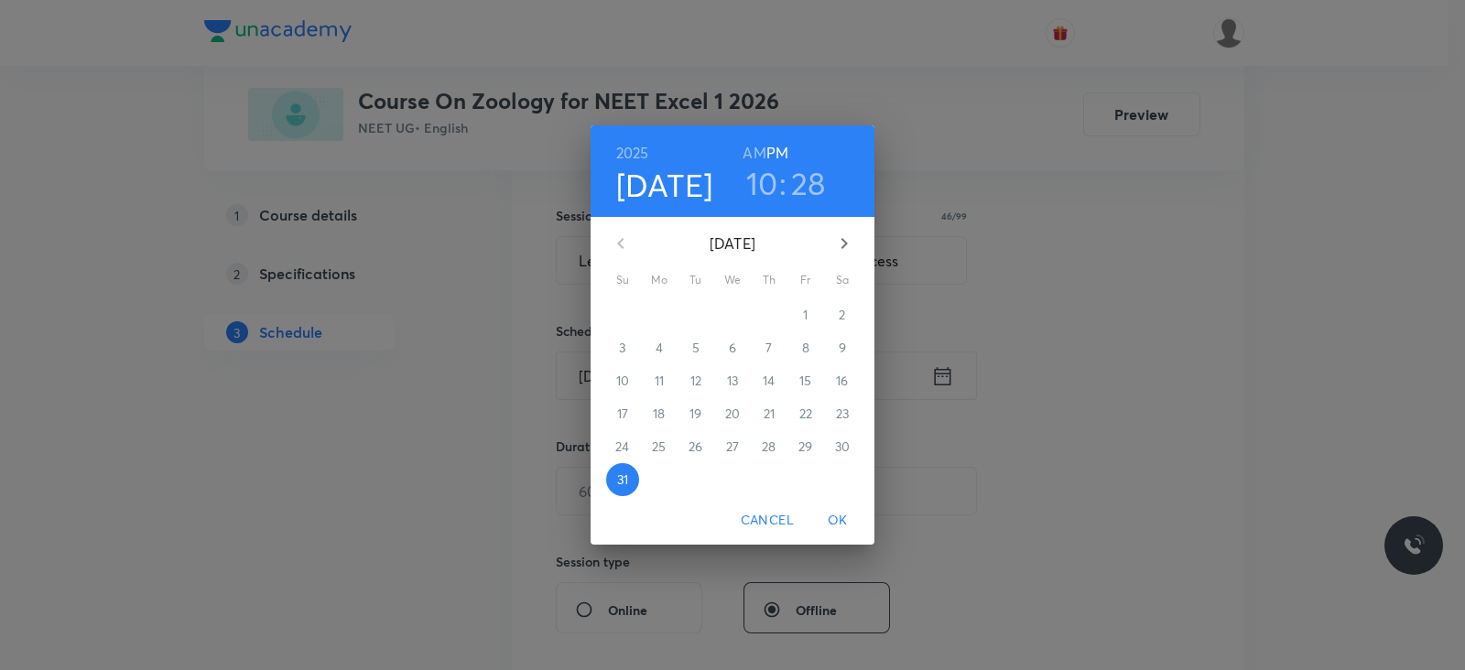
click at [843, 234] on icon "button" at bounding box center [844, 244] width 22 height 22
click at [666, 314] on span "1" at bounding box center [659, 315] width 33 height 18
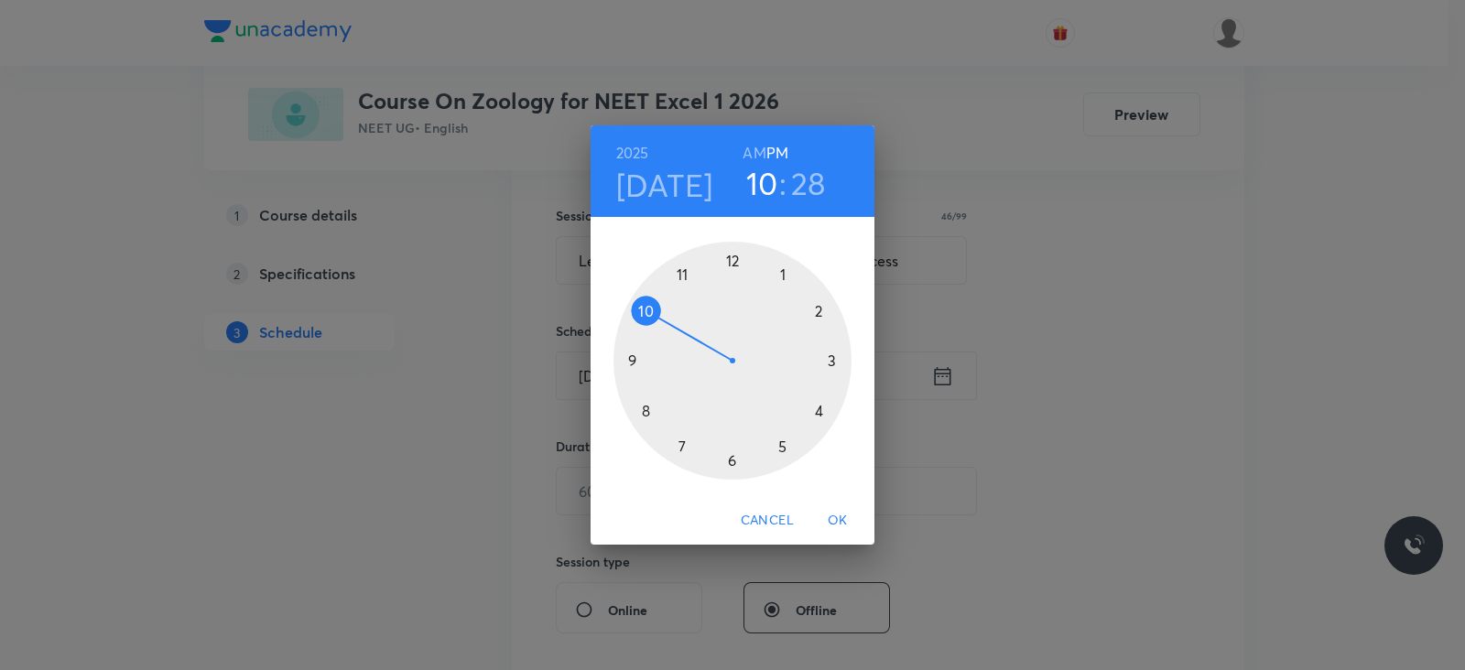
click at [832, 362] on div at bounding box center [733, 361] width 238 height 238
click at [733, 270] on div at bounding box center [733, 361] width 238 height 238
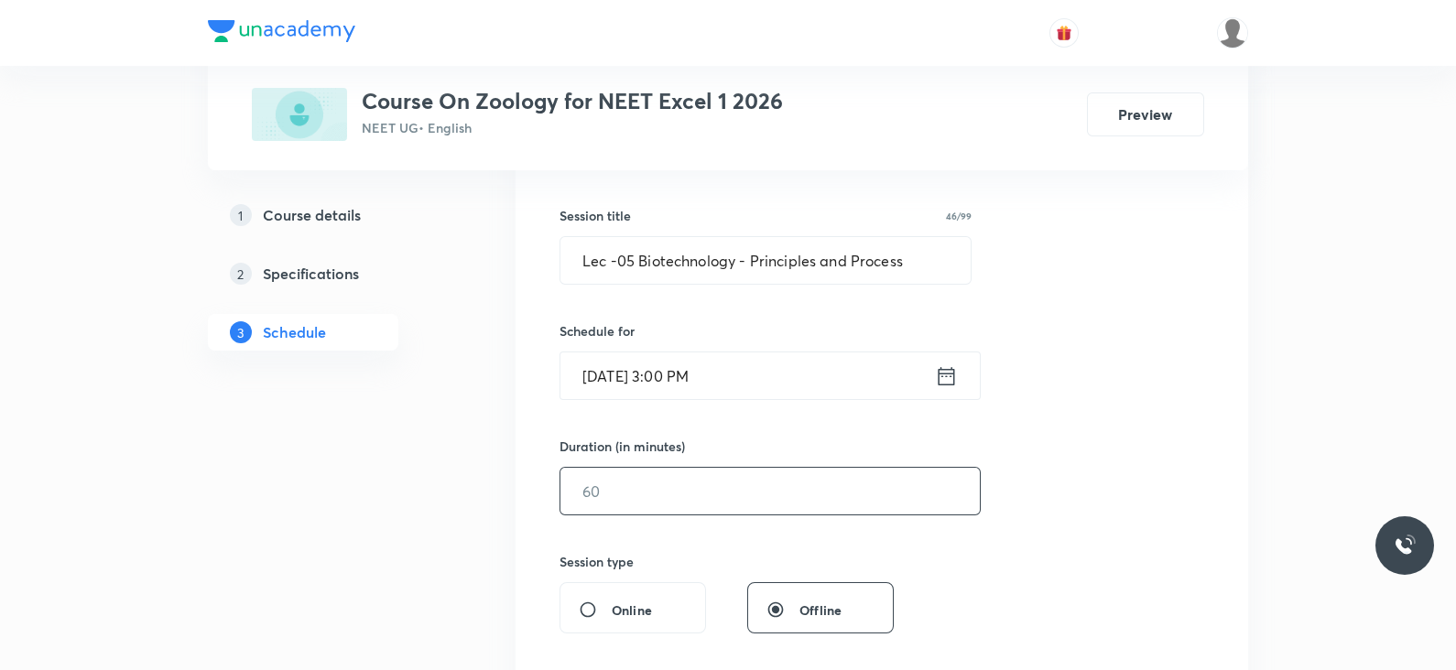
click at [707, 480] on input "text" at bounding box center [769, 491] width 419 height 47
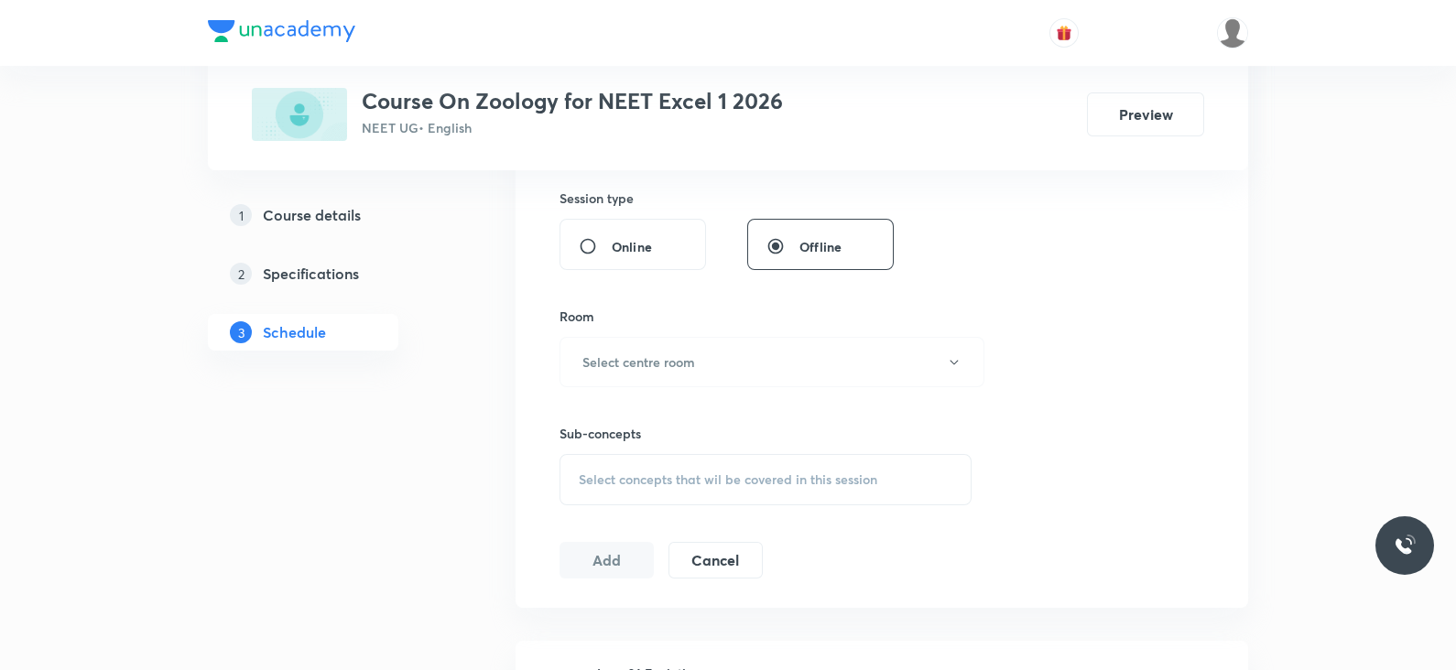
scroll to position [692, 0]
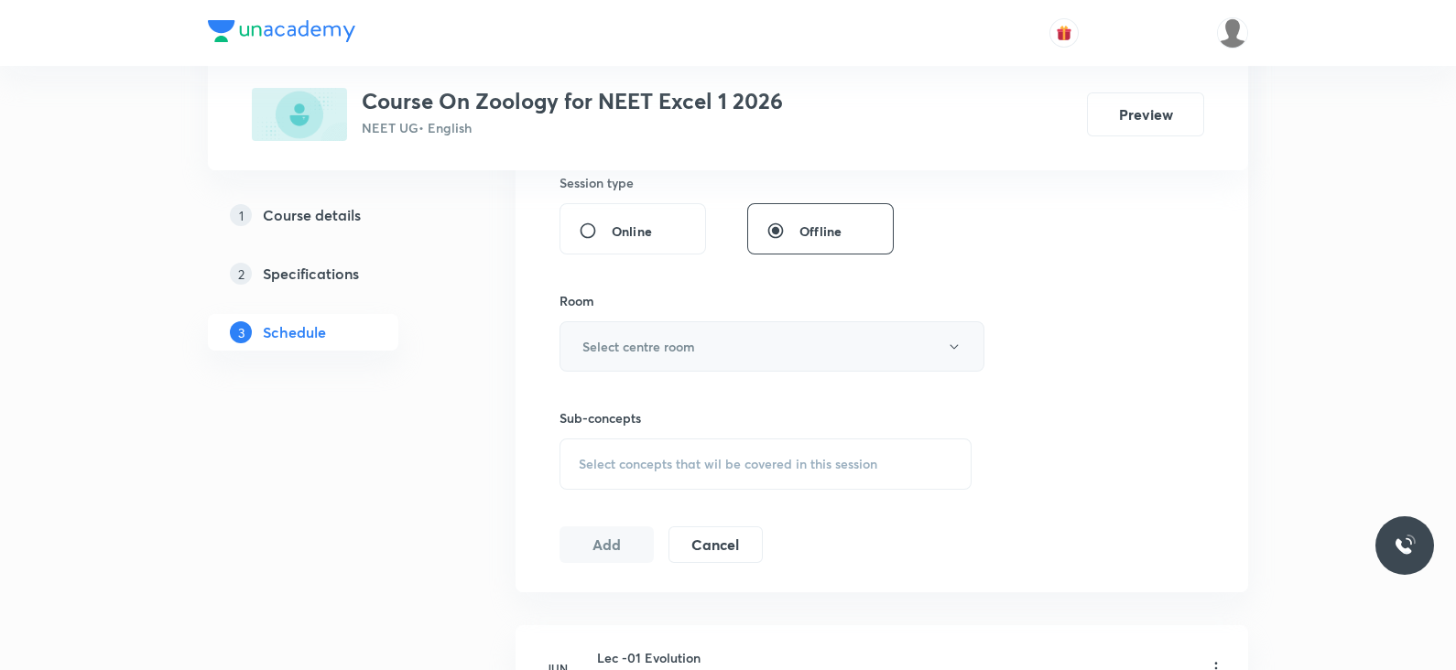
type input "80"
click at [676, 346] on h6 "Select centre room" at bounding box center [638, 346] width 113 height 19
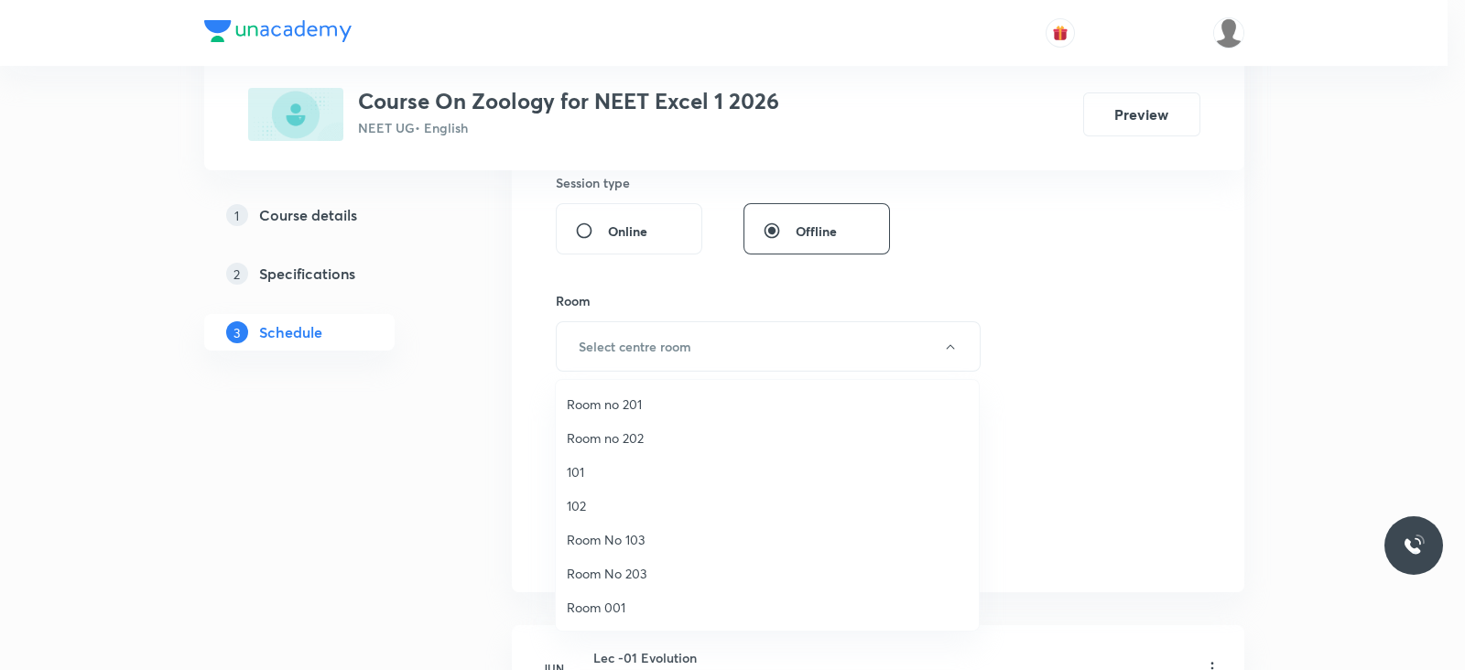
click at [659, 539] on span "Room No 103" at bounding box center [767, 539] width 401 height 19
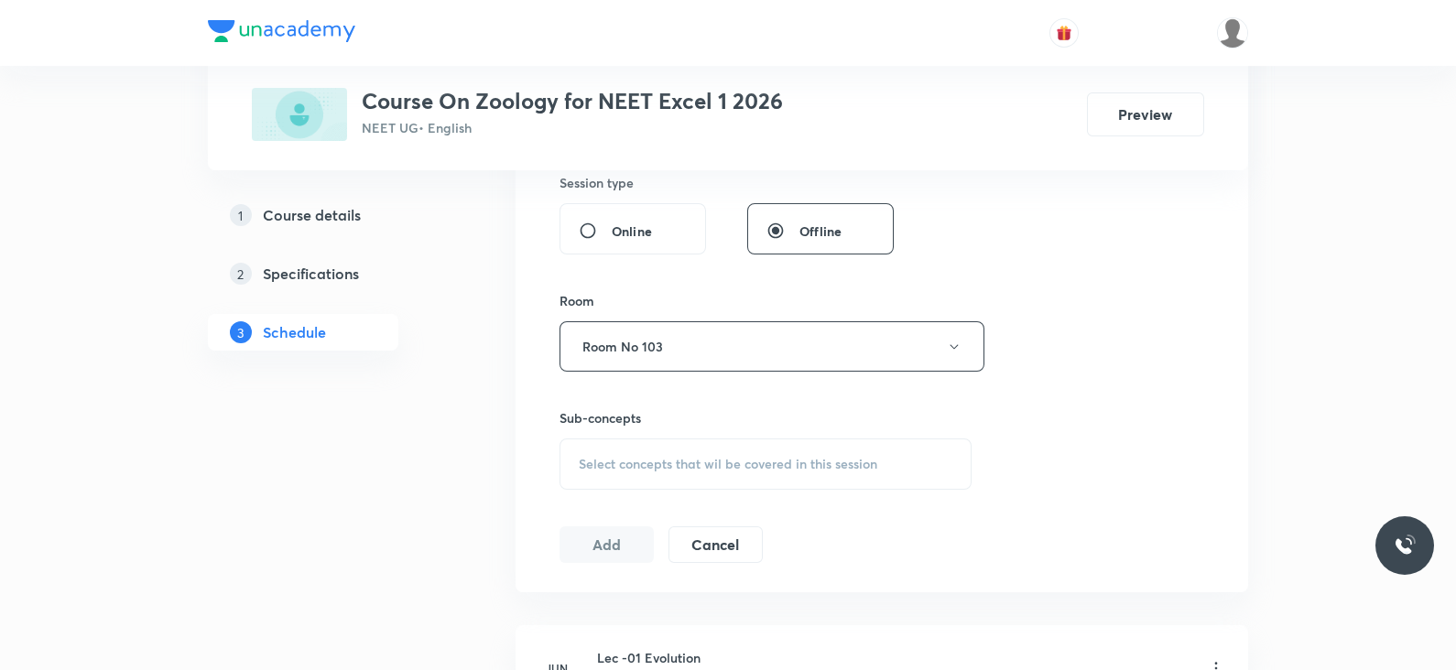
click at [780, 464] on span "Select concepts that wil be covered in this session" at bounding box center [728, 464] width 299 height 15
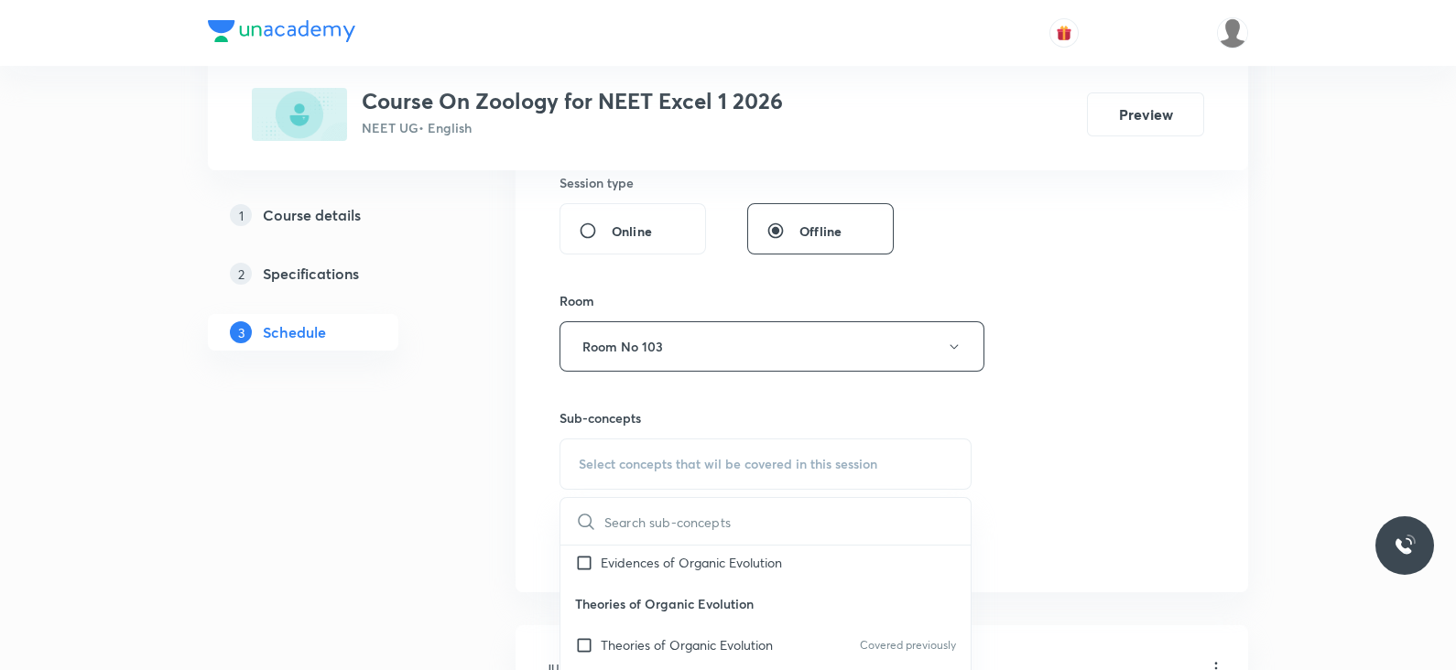
scroll to position [212, 0]
click at [708, 625] on div "Theories of Organic Evolution Covered previously" at bounding box center [765, 642] width 410 height 41
checkbox input "true"
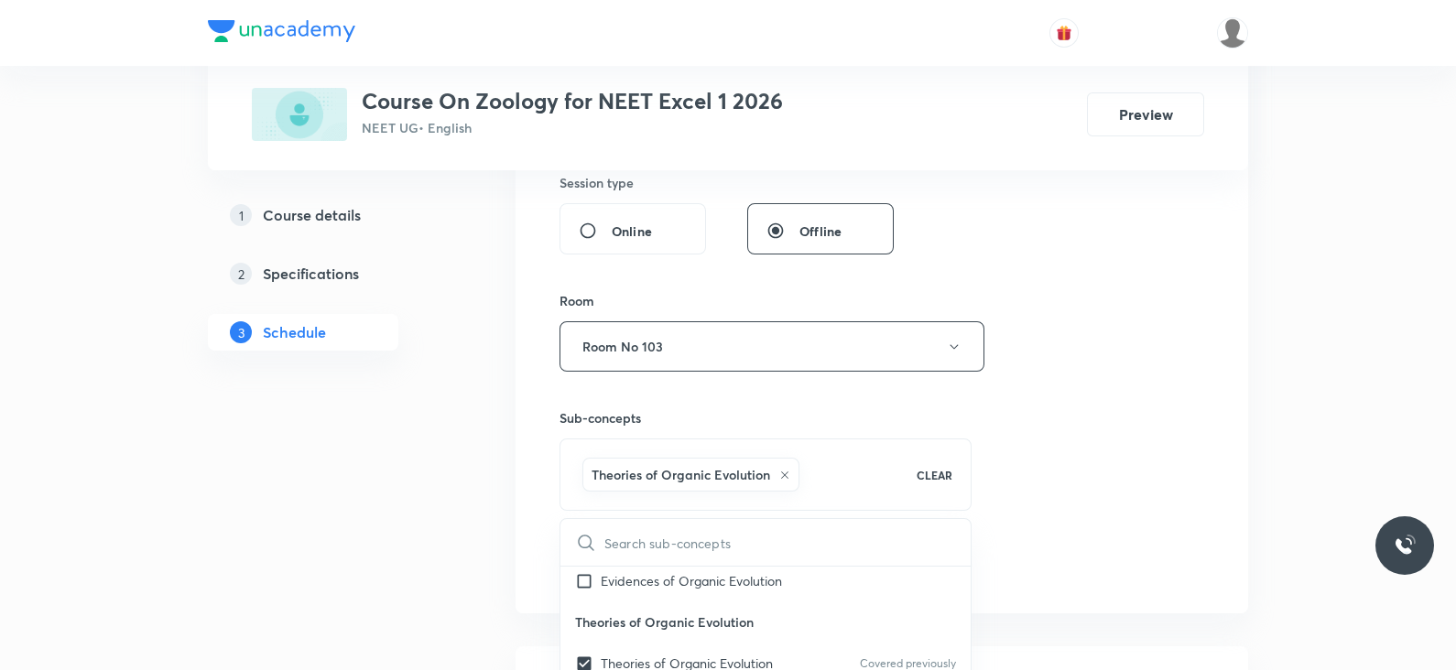
click at [1006, 492] on div "Session 42 Live class Session title 46/99 Lec -05 Biotechnology - Principles an…" at bounding box center [882, 143] width 645 height 881
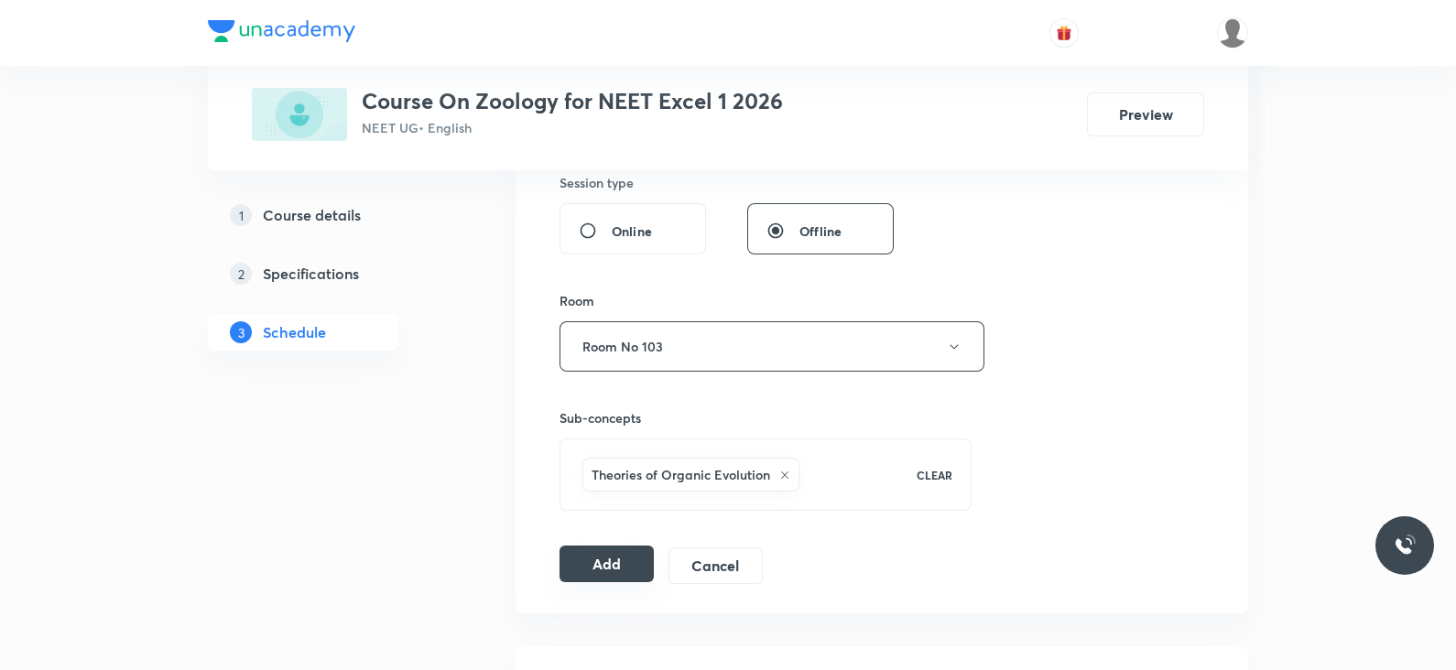
click at [593, 558] on button "Add" at bounding box center [607, 564] width 94 height 37
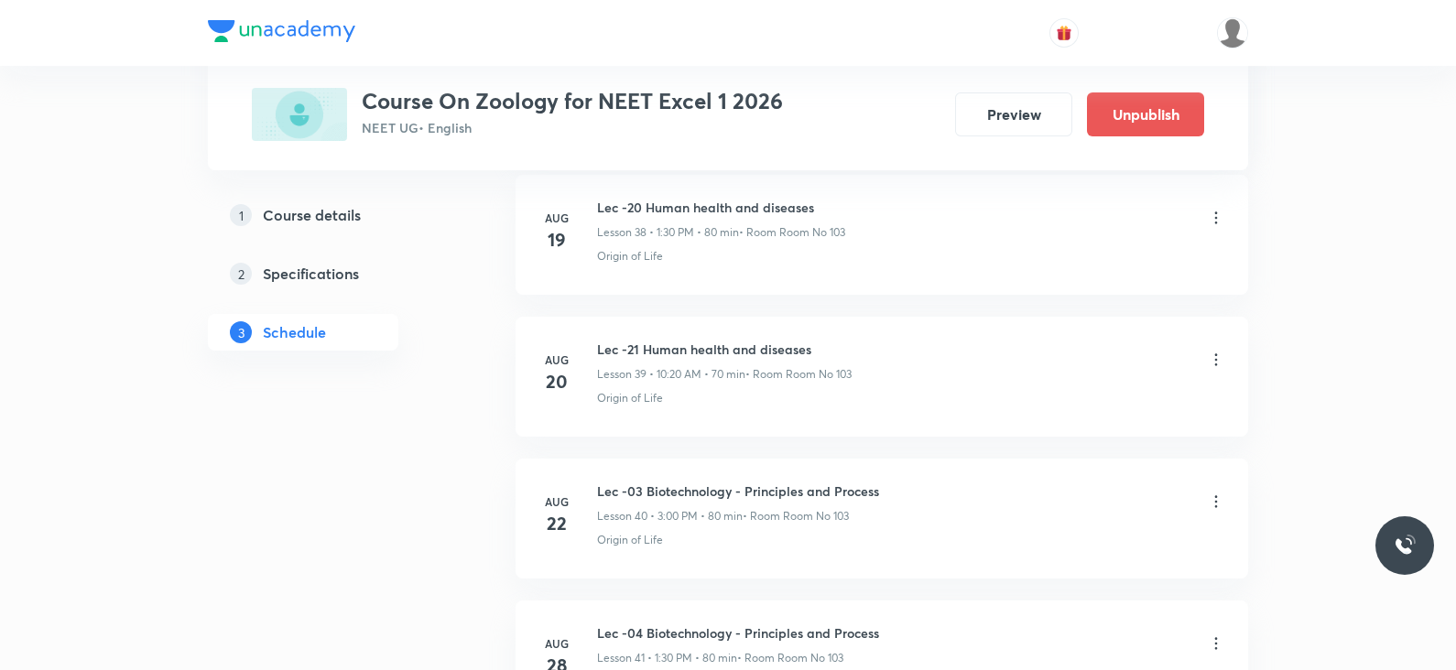
scroll to position [5903, 0]
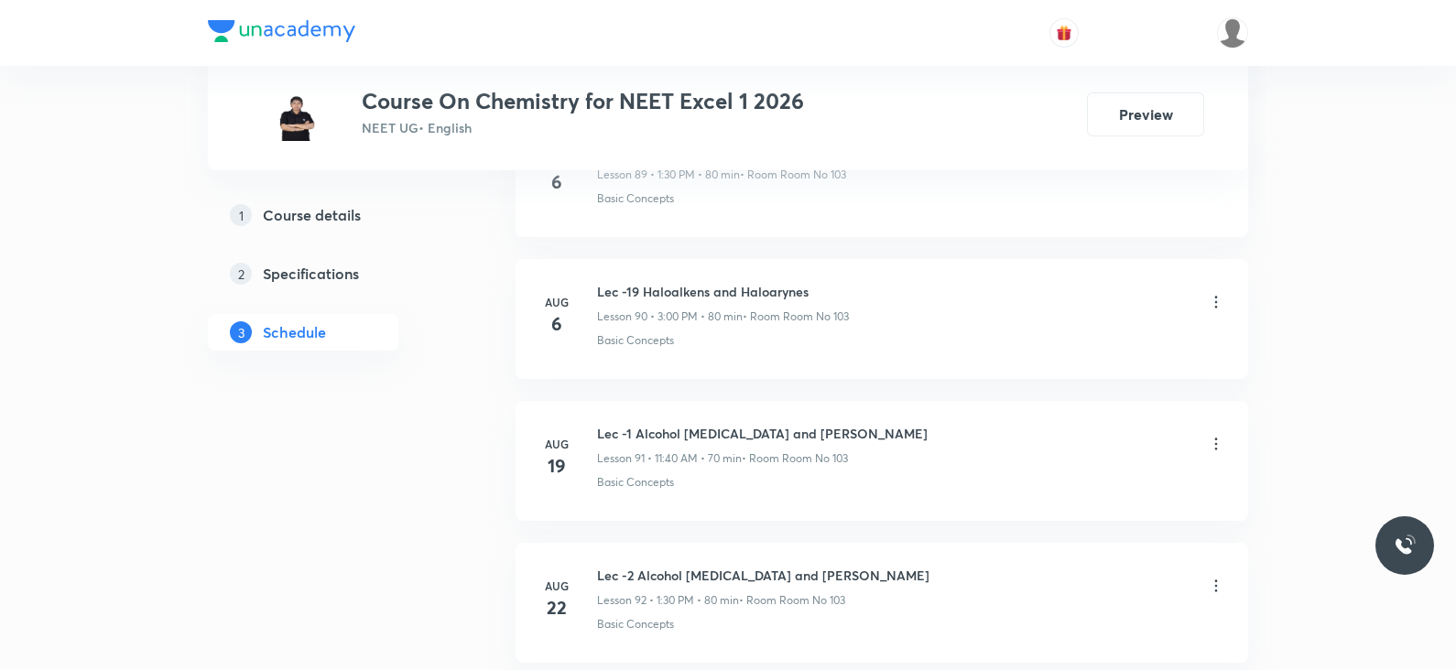
scroll to position [14107, 0]
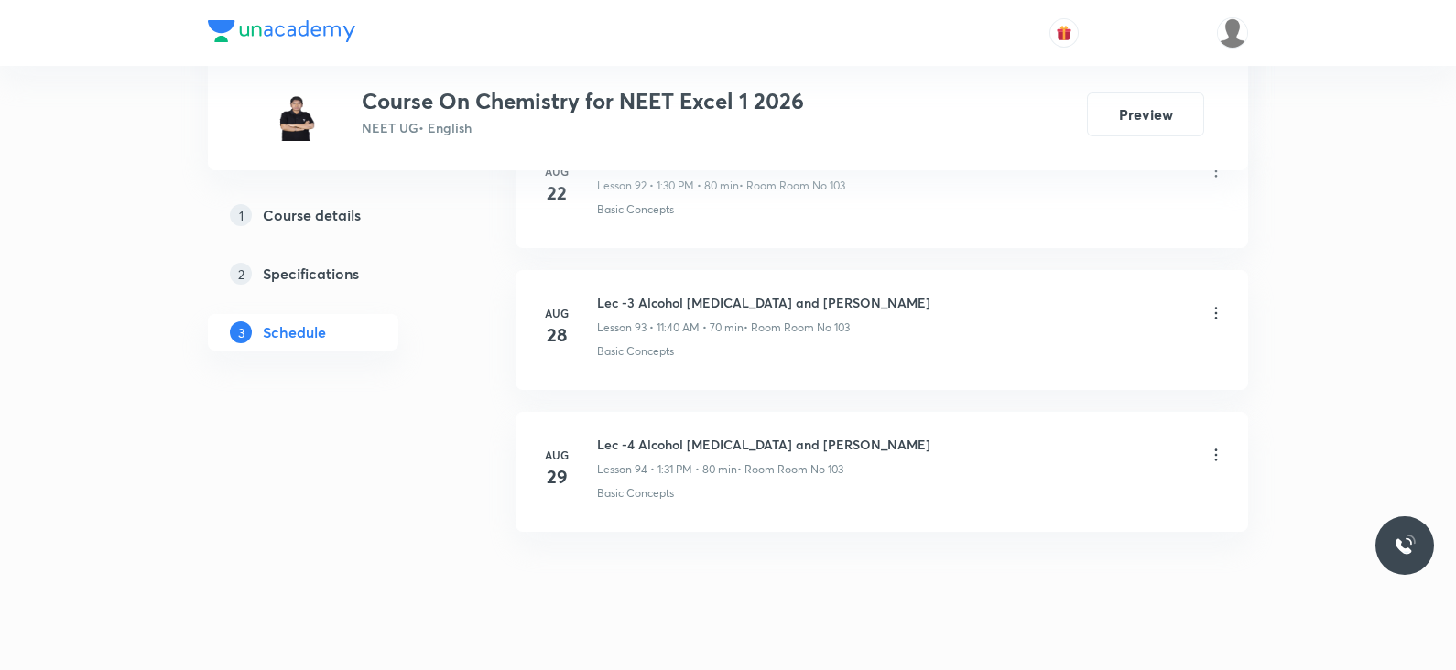
click at [701, 435] on h6 "Lec -4 Alcohol [MEDICAL_DATA] and [PERSON_NAME]" at bounding box center [763, 444] width 333 height 19
copy h6 "Lec -4 Alcohol [MEDICAL_DATA] and [PERSON_NAME]"
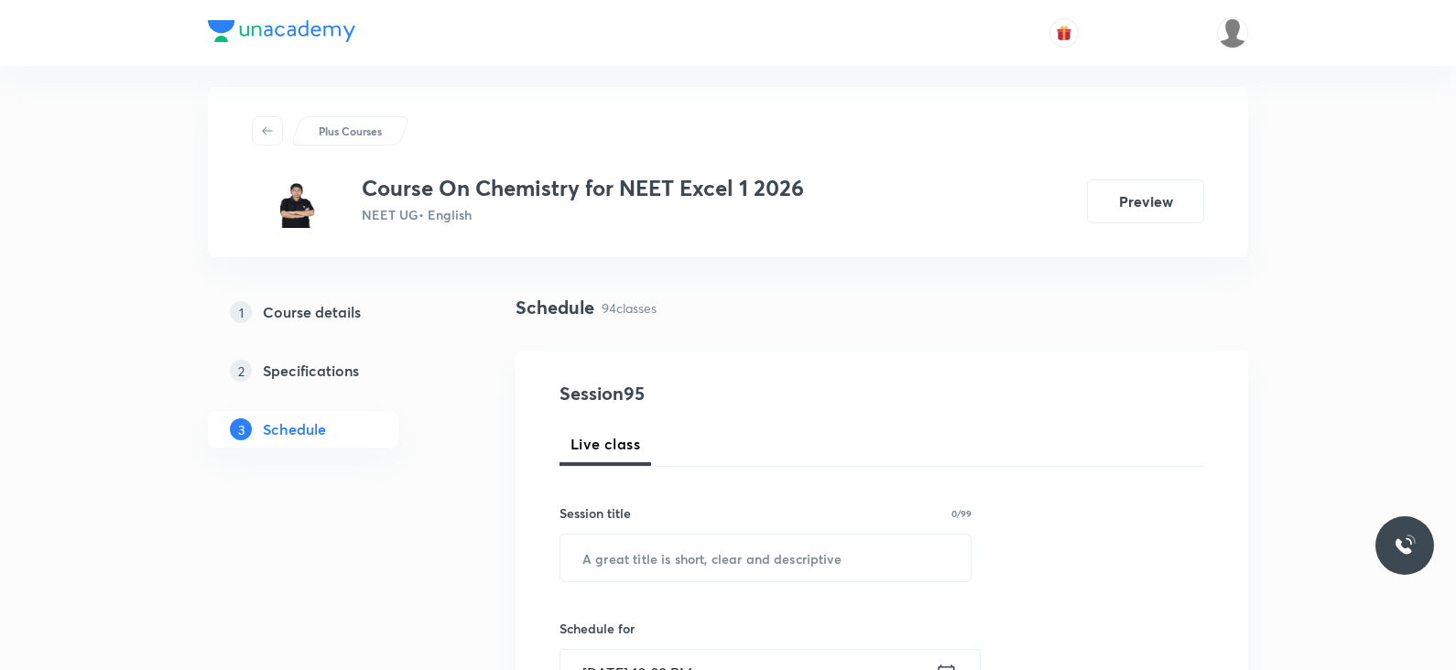
scroll to position [0, 0]
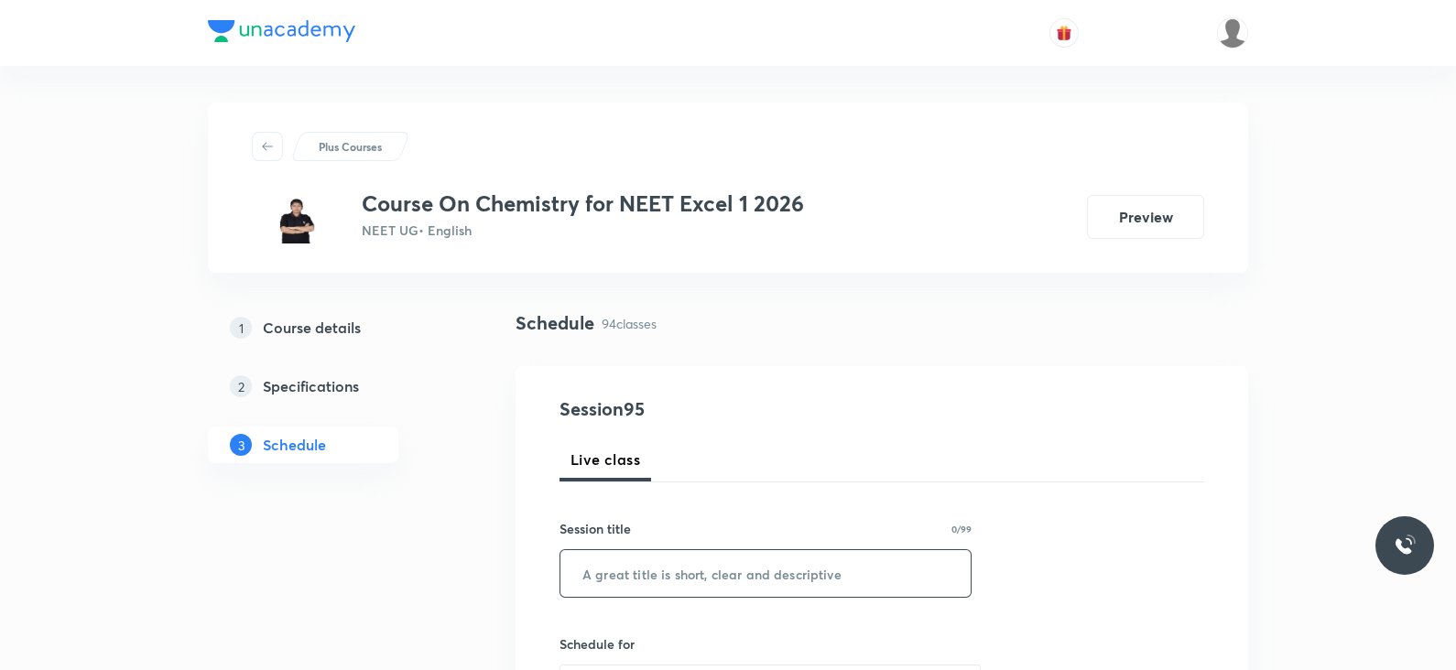
click at [660, 583] on input "text" at bounding box center [765, 573] width 410 height 47
paste input "Lec -4 Alcohol [MEDICAL_DATA] and [PERSON_NAME]"
click at [624, 574] on input "Lec -4 Alcohol [MEDICAL_DATA] and [PERSON_NAME]" at bounding box center [765, 573] width 410 height 47
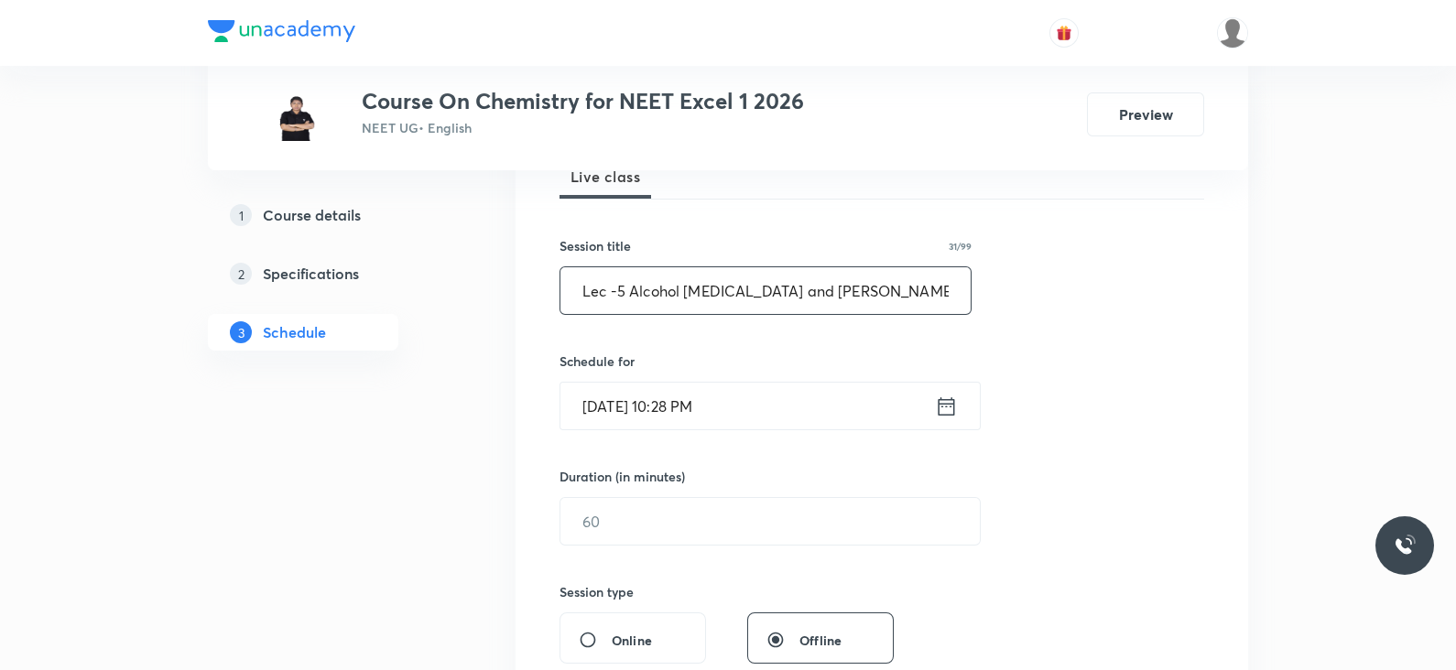
scroll to position [284, 0]
type input "Lec -5 Alcohol [MEDICAL_DATA] and [PERSON_NAME]"
click at [938, 397] on icon at bounding box center [946, 406] width 23 height 26
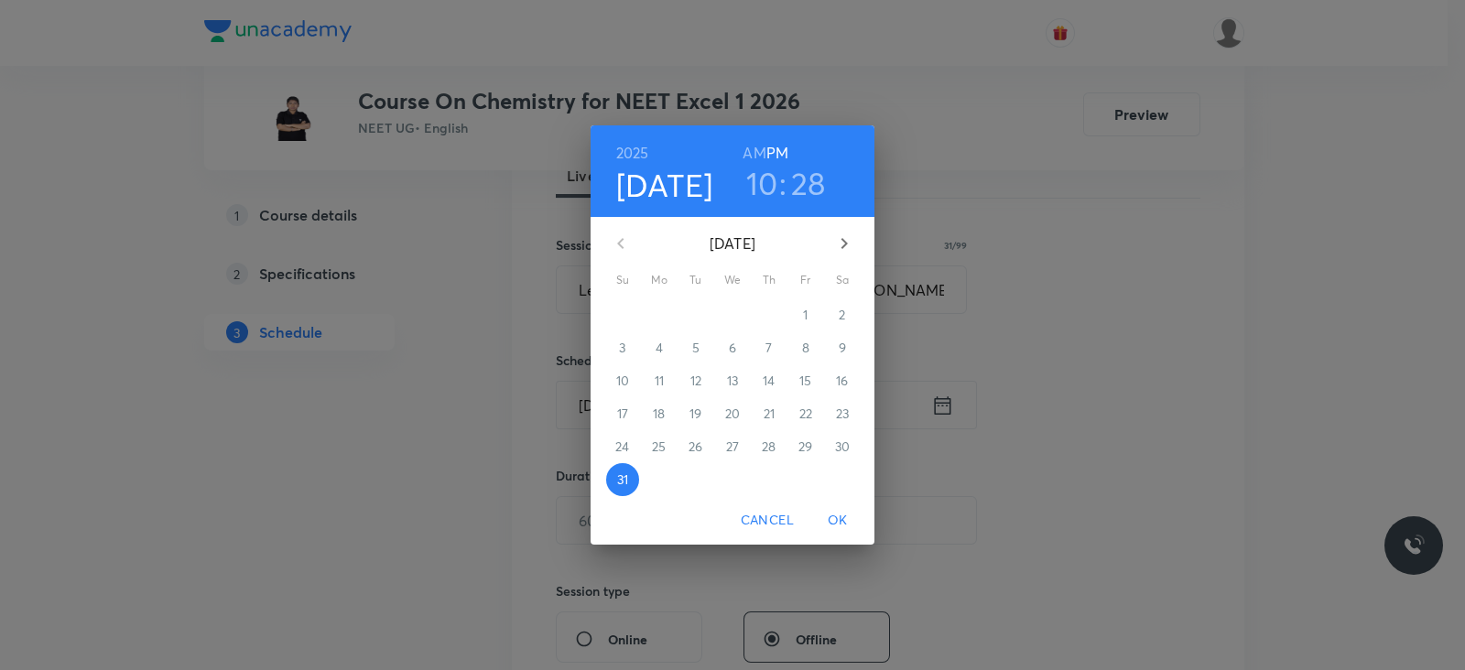
click at [840, 239] on icon "button" at bounding box center [844, 244] width 22 height 22
click at [659, 316] on p "1" at bounding box center [659, 315] width 5 height 18
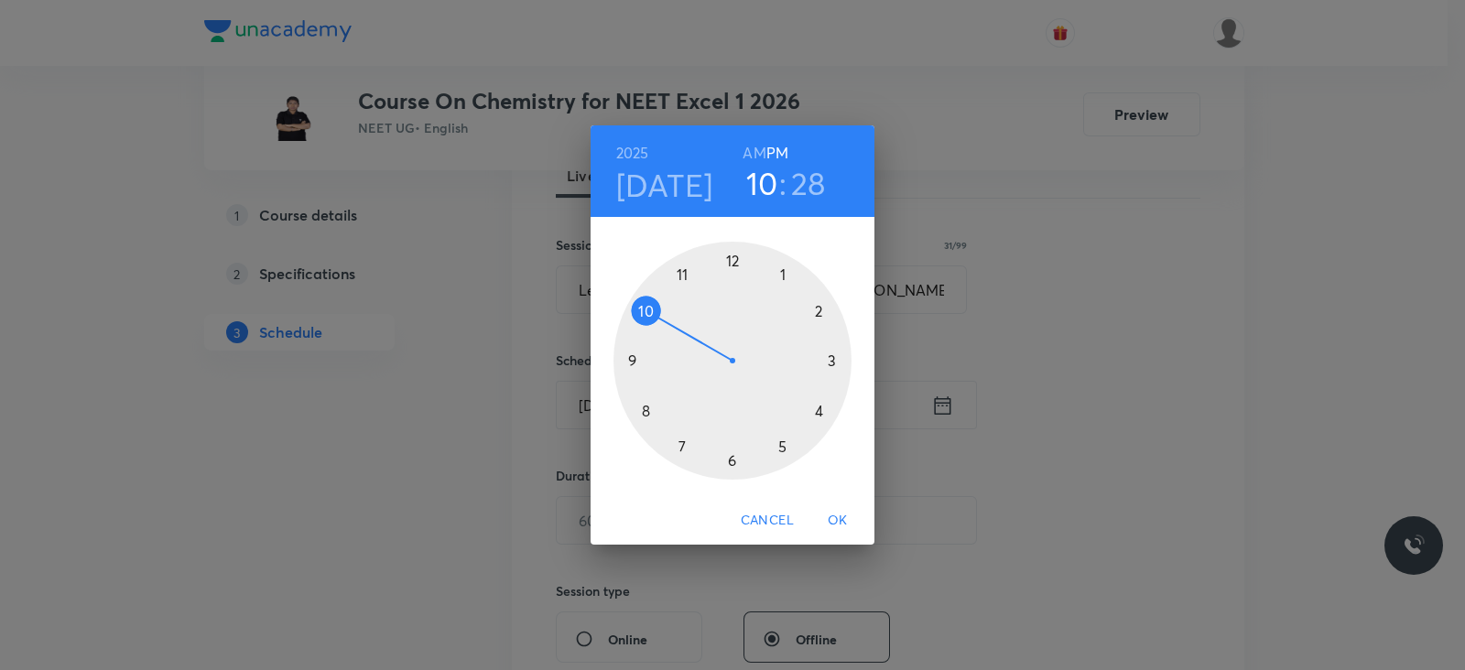
click at [782, 277] on div at bounding box center [733, 361] width 238 height 238
click at [733, 460] on div at bounding box center [733, 361] width 238 height 238
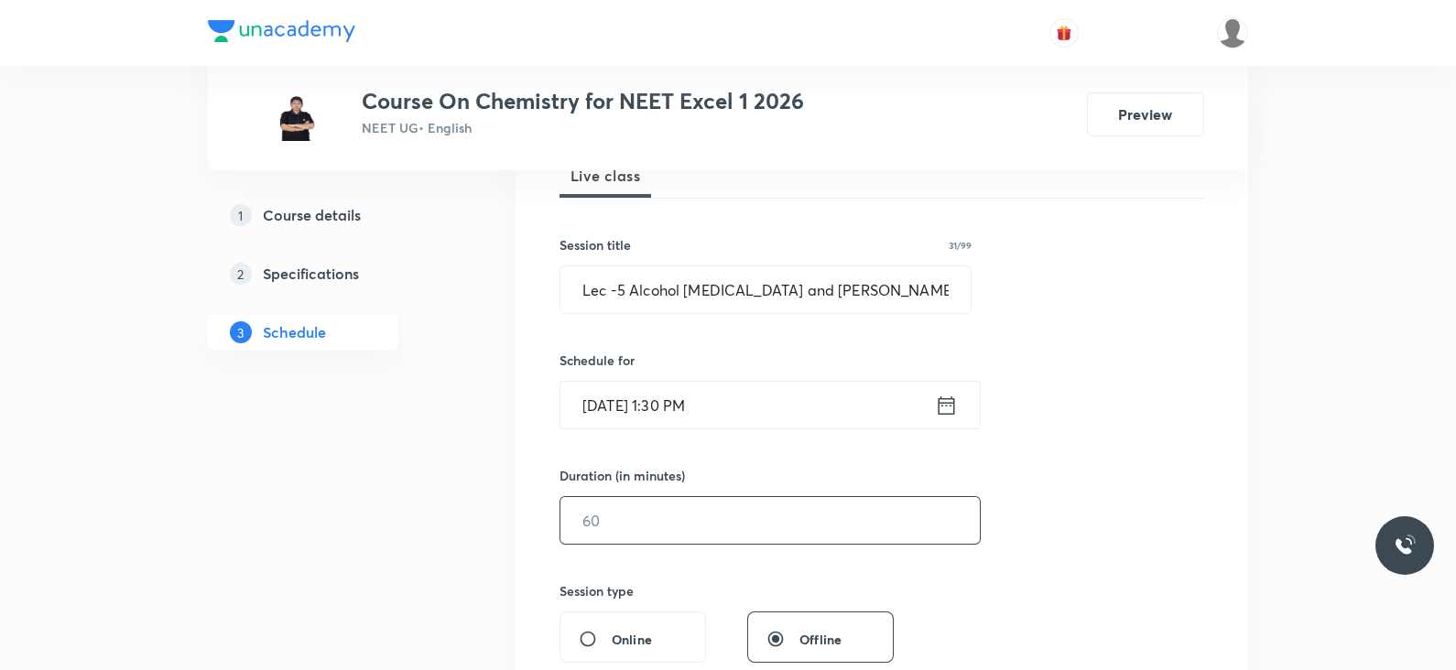
click at [664, 538] on input "text" at bounding box center [769, 520] width 419 height 47
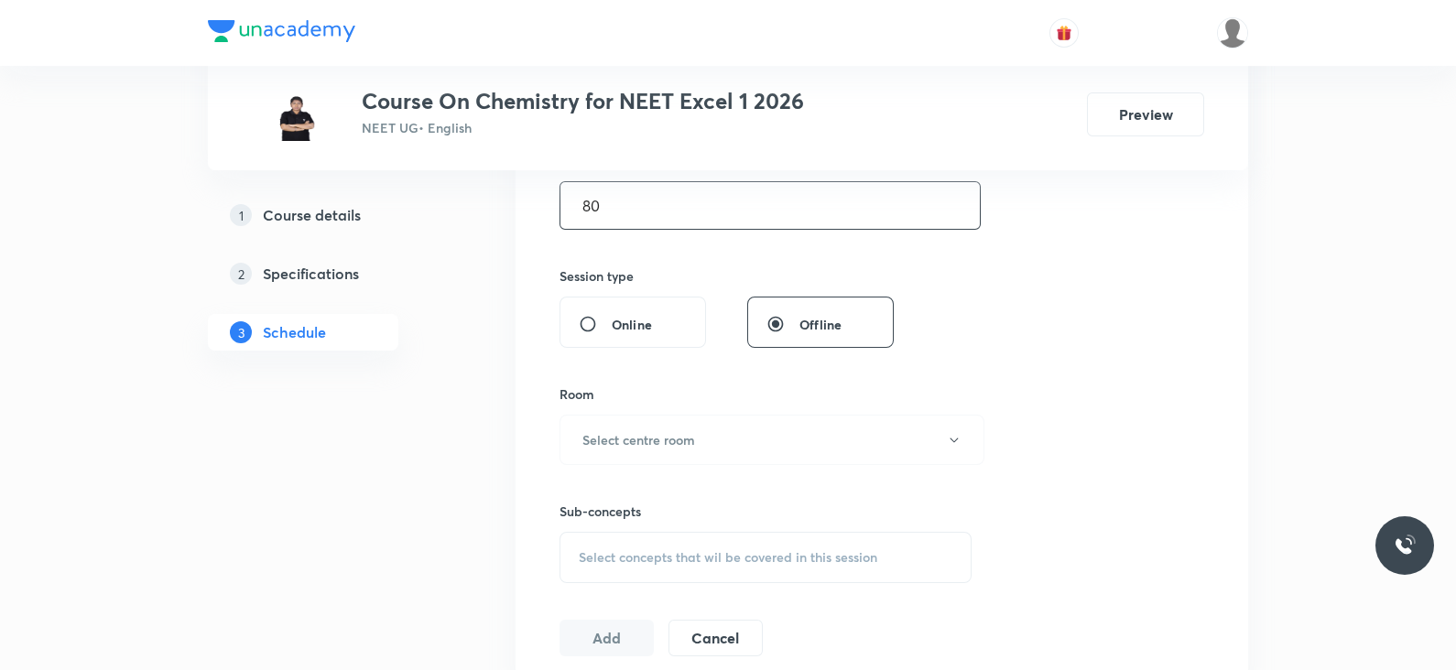
scroll to position [604, 0]
type input "80"
click at [671, 448] on button "Select centre room" at bounding box center [772, 435] width 425 height 50
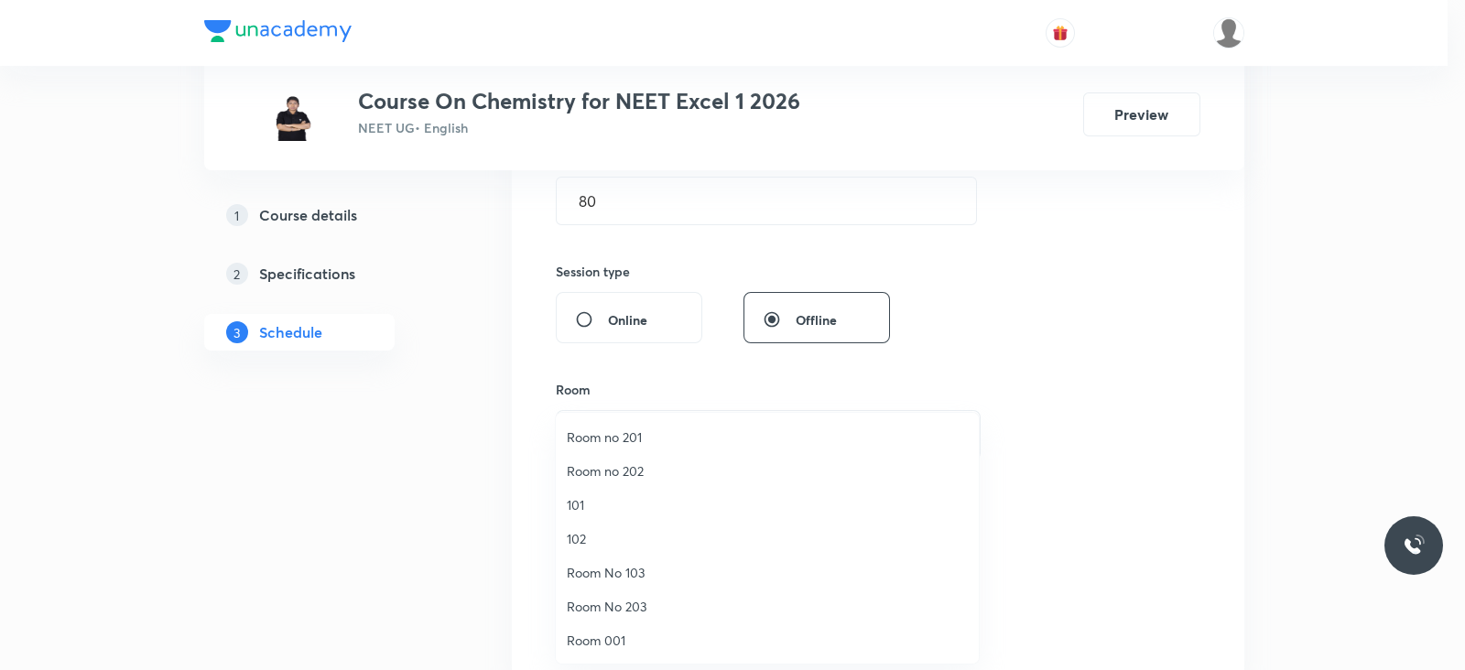
click at [622, 568] on span "Room No 103" at bounding box center [767, 572] width 401 height 19
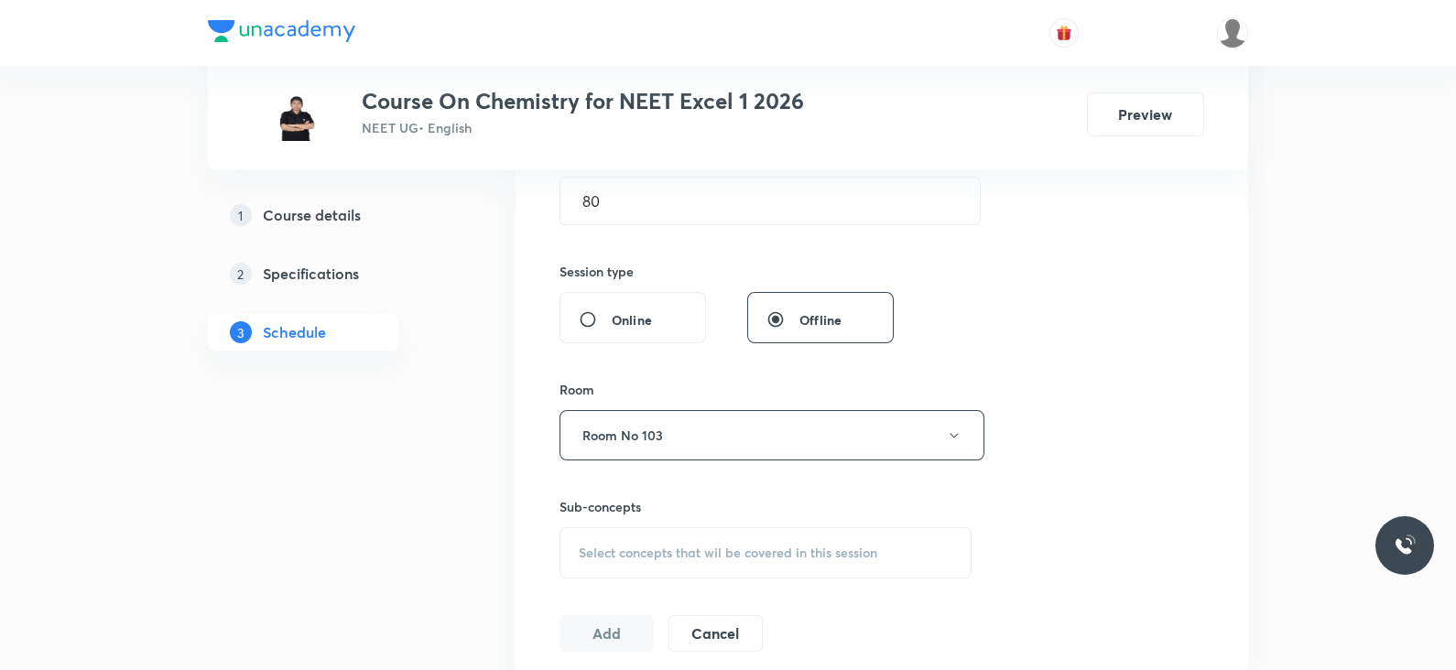
click at [686, 560] on div "Select concepts that wil be covered in this session" at bounding box center [766, 552] width 412 height 51
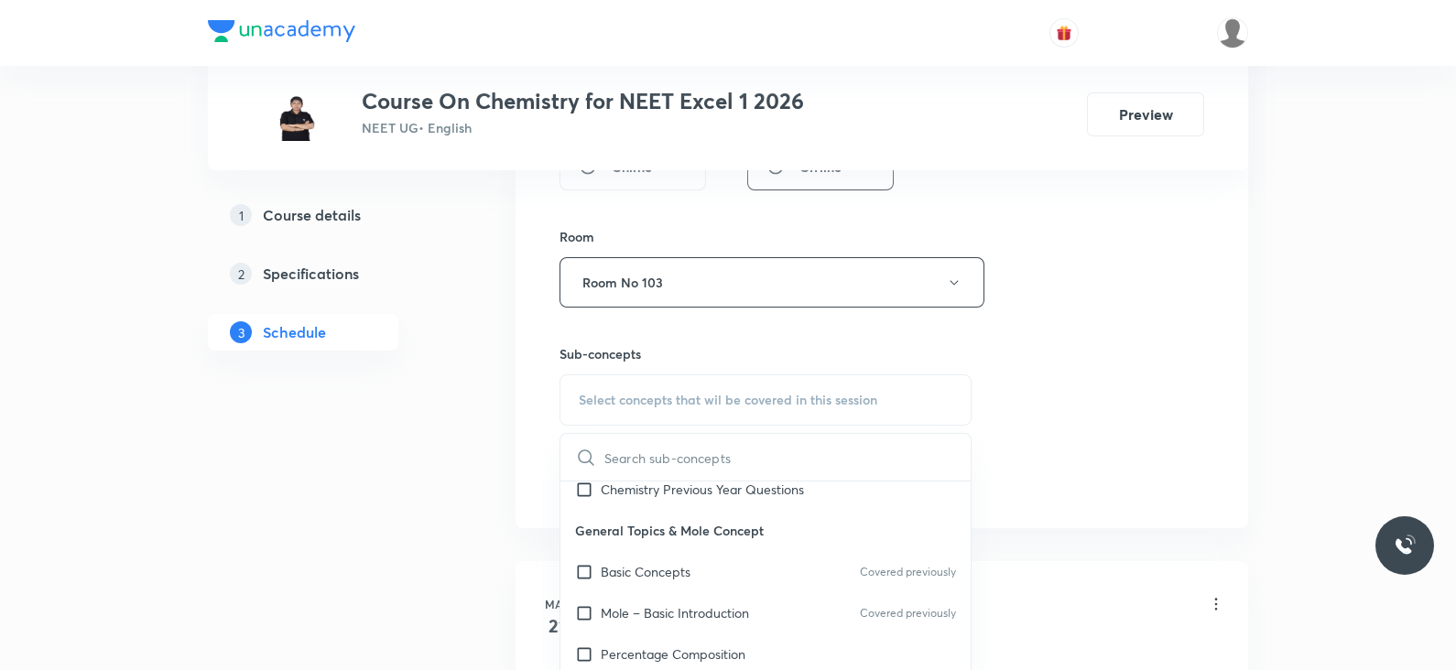
scroll to position [182, 0]
click at [680, 563] on p "Basic Concepts" at bounding box center [646, 567] width 90 height 19
checkbox input "true"
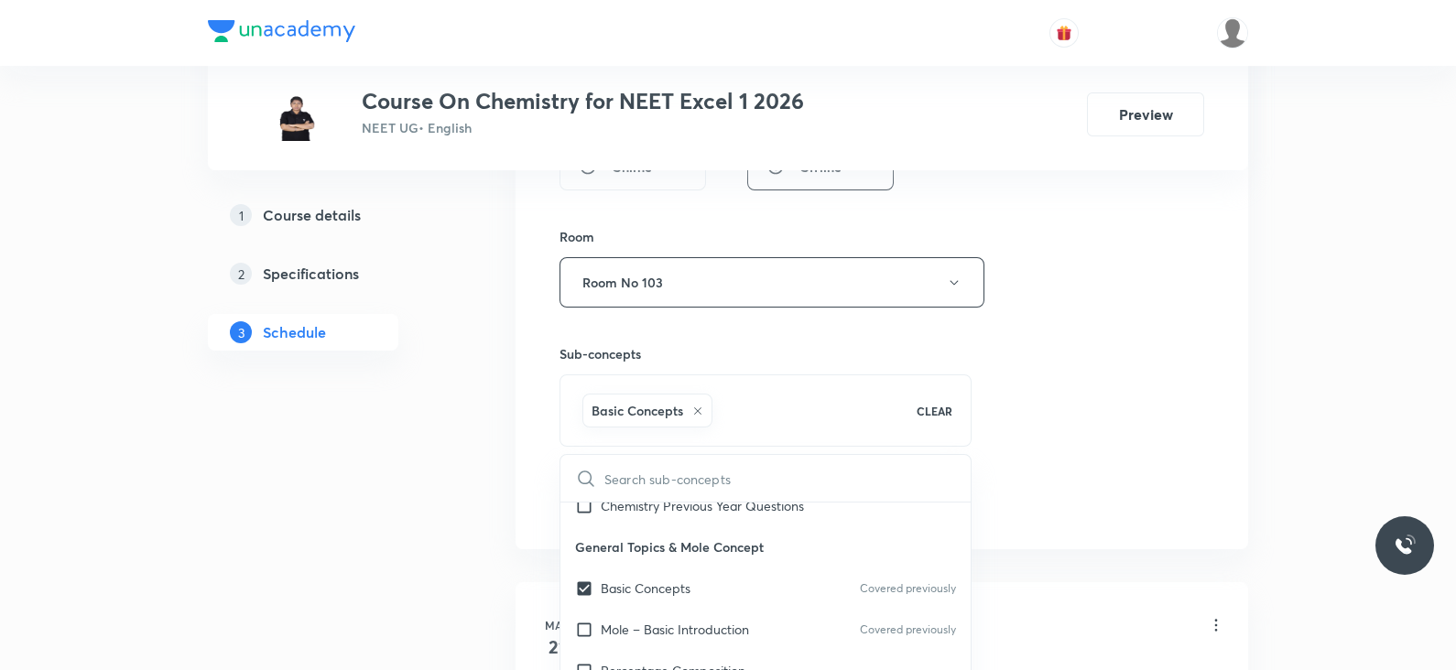
click at [1017, 428] on div "Session 95 Live class Session title 31/99 Lec -5 Alcohol Phenol and Ethen ​ Sch…" at bounding box center [882, 79] width 645 height 881
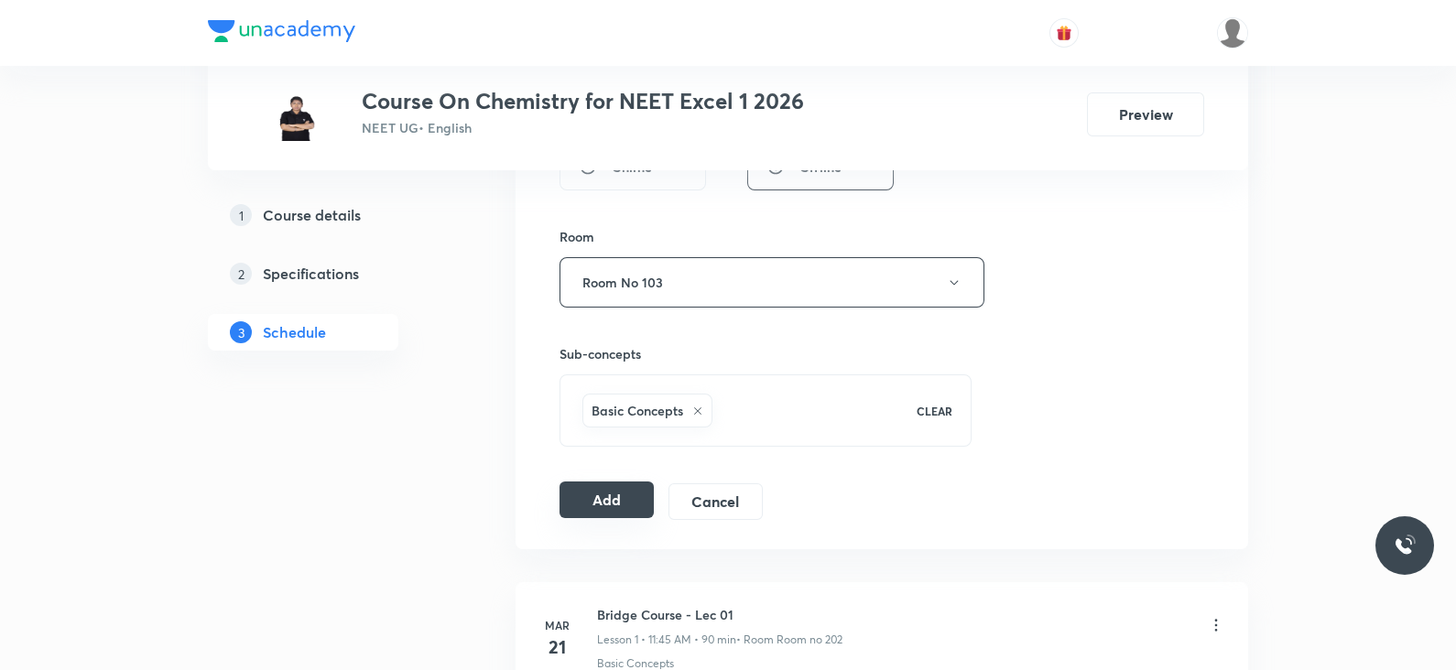
click at [618, 497] on button "Add" at bounding box center [607, 500] width 94 height 37
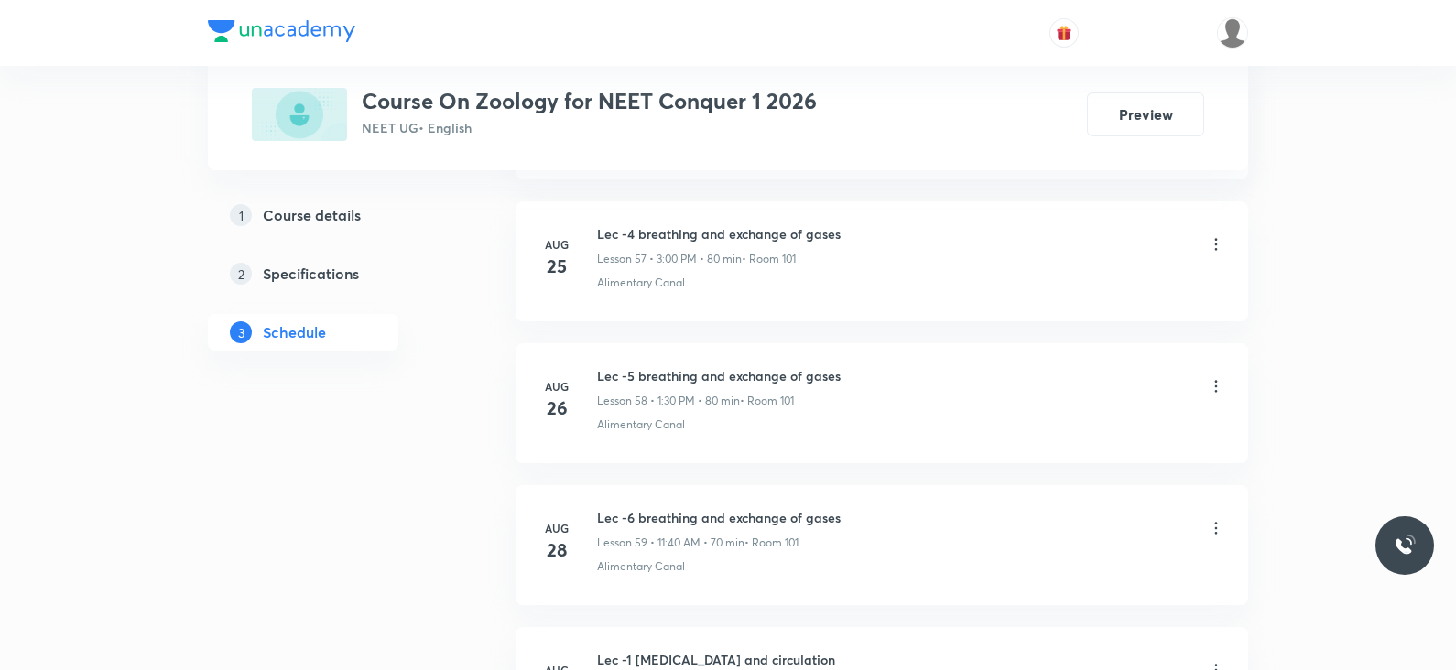
scroll to position [9435, 0]
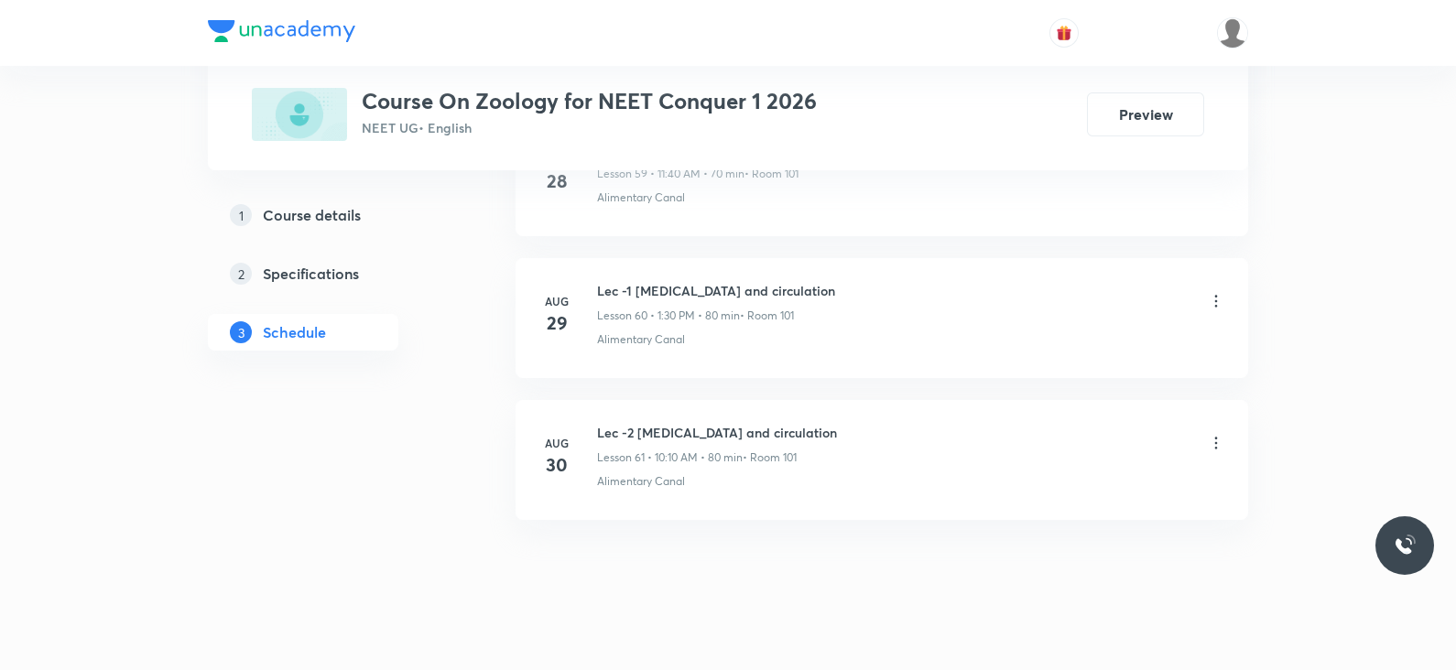
click at [650, 423] on div "Lec -2 Body Fluids and circulation Lesson 61 • 10:10 AM • 80 min • Room 101" at bounding box center [717, 444] width 240 height 43
click at [672, 423] on h6 "Lec -2 Body Fluids and circulation" at bounding box center [717, 432] width 240 height 19
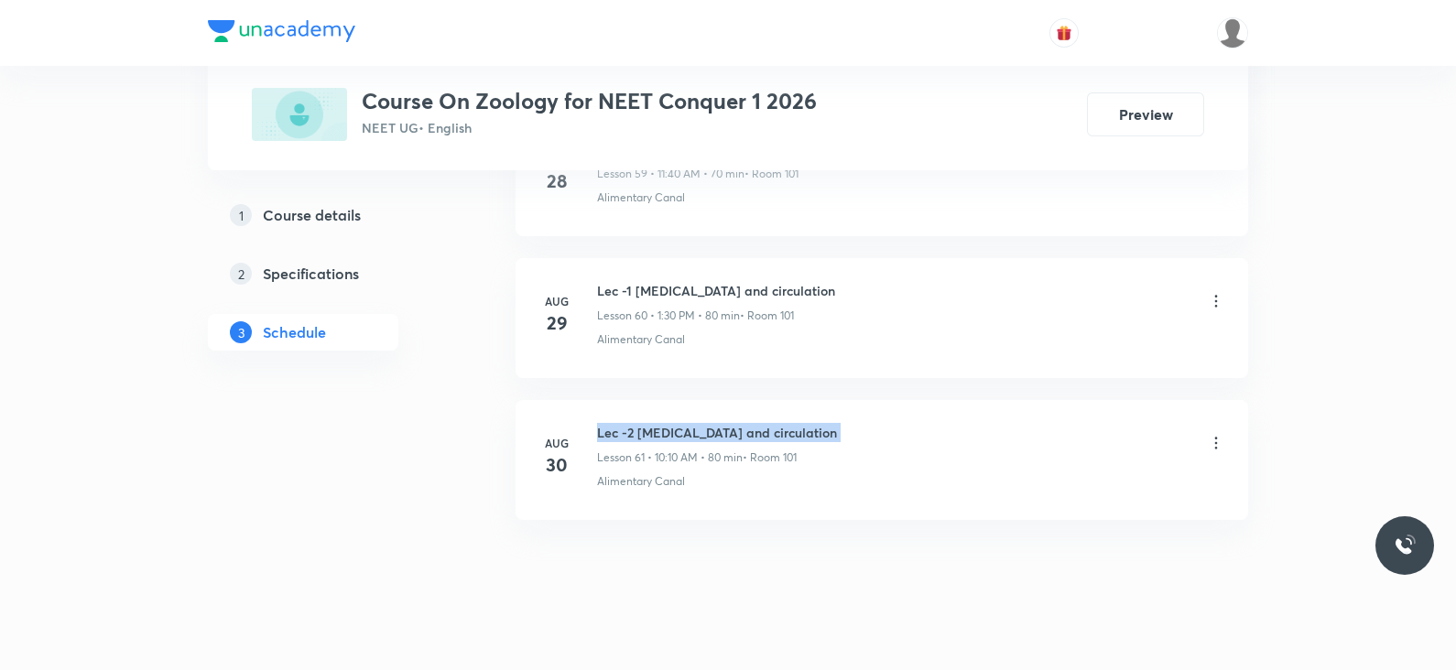
copy h6 "Lec -2 Body Fluids and circulation"
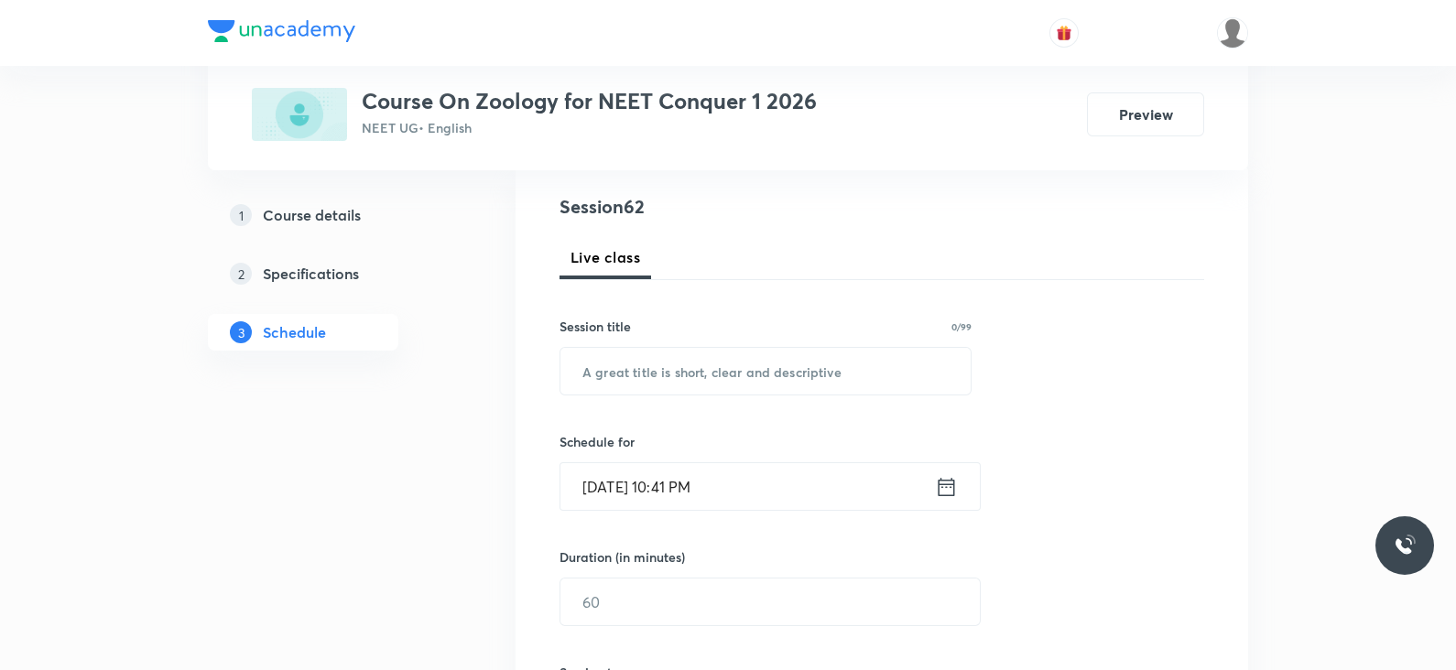
scroll to position [0, 0]
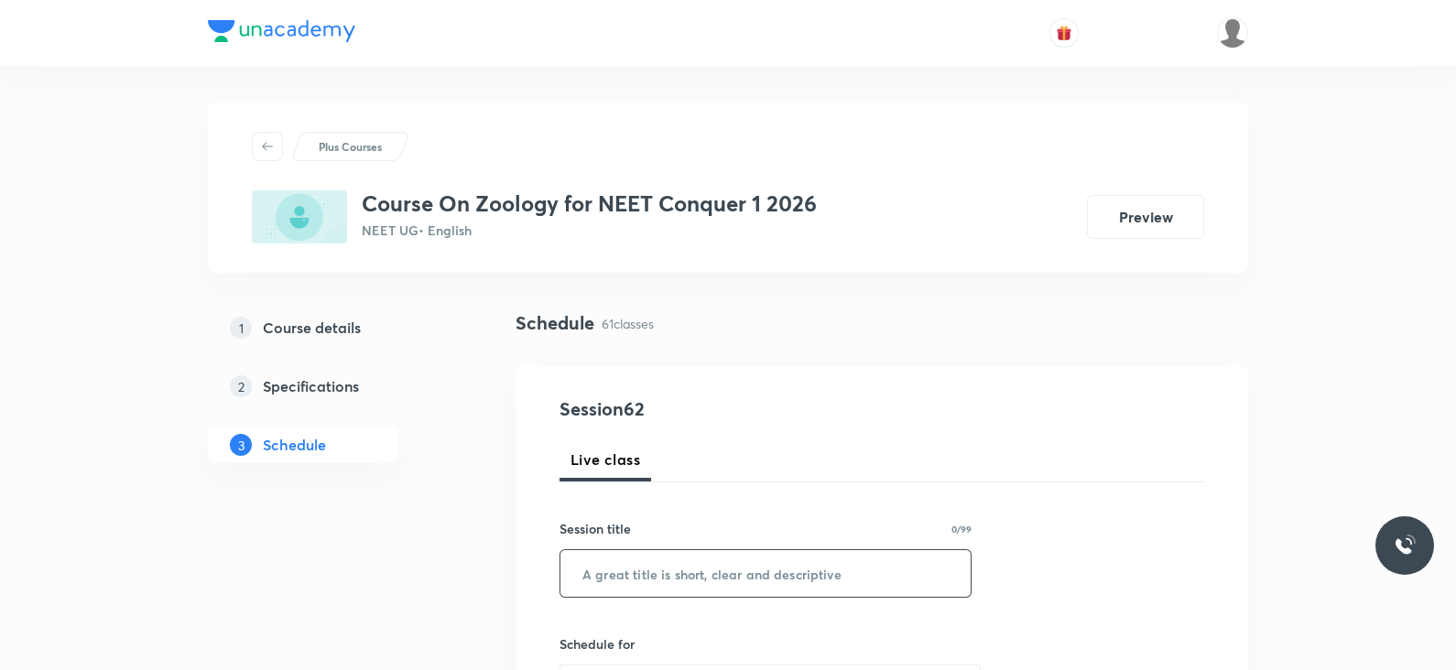
click at [696, 567] on input "text" at bounding box center [765, 573] width 410 height 47
paste input "Lec -2 Body Fluids and circulation"
click at [623, 573] on input "Lec -2 Body Fluids and circulation" at bounding box center [765, 573] width 410 height 47
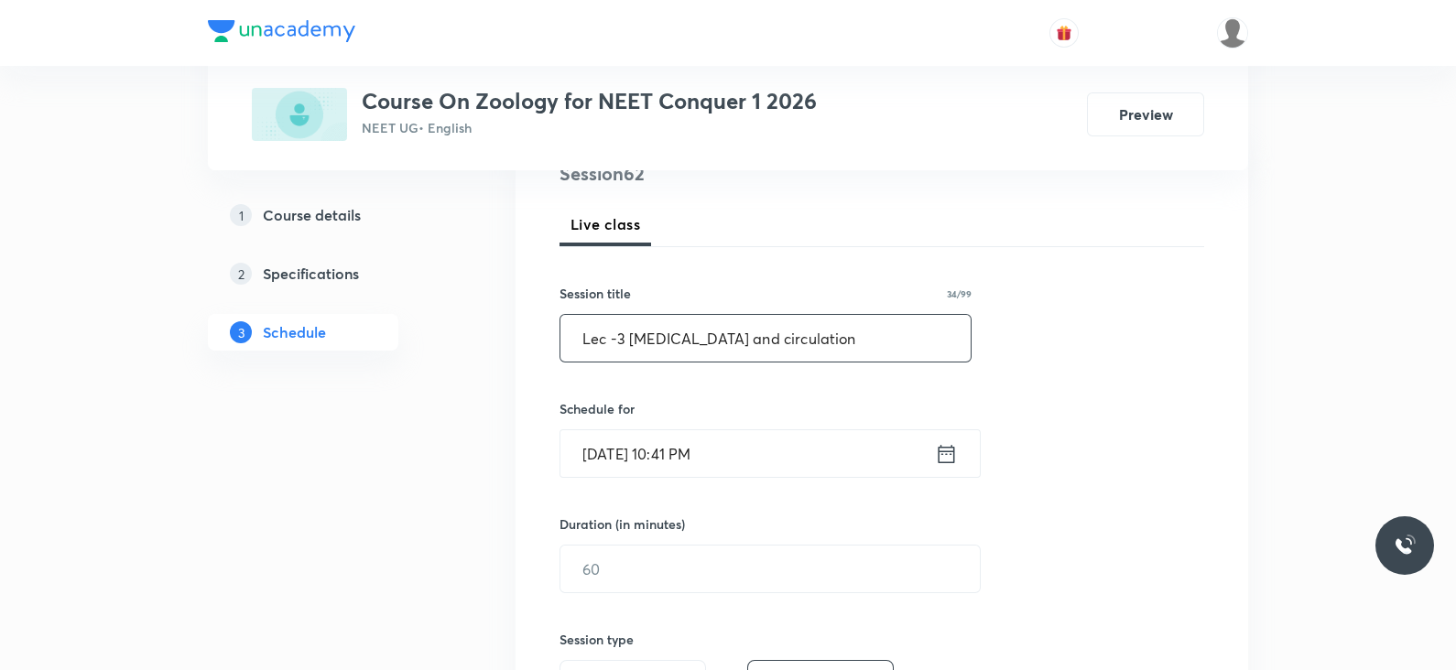
scroll to position [242, 0]
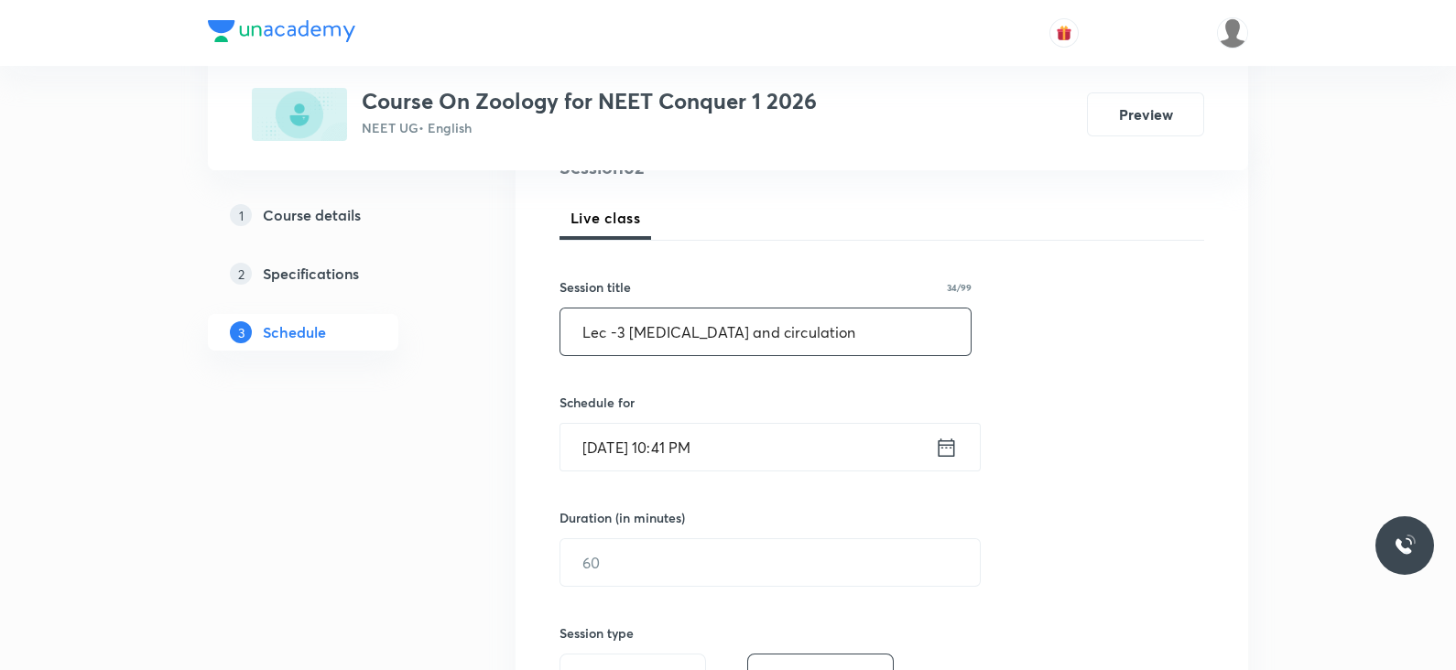
type input "Lec -3 Body Fluids and circulation"
click at [937, 446] on icon at bounding box center [946, 448] width 23 height 26
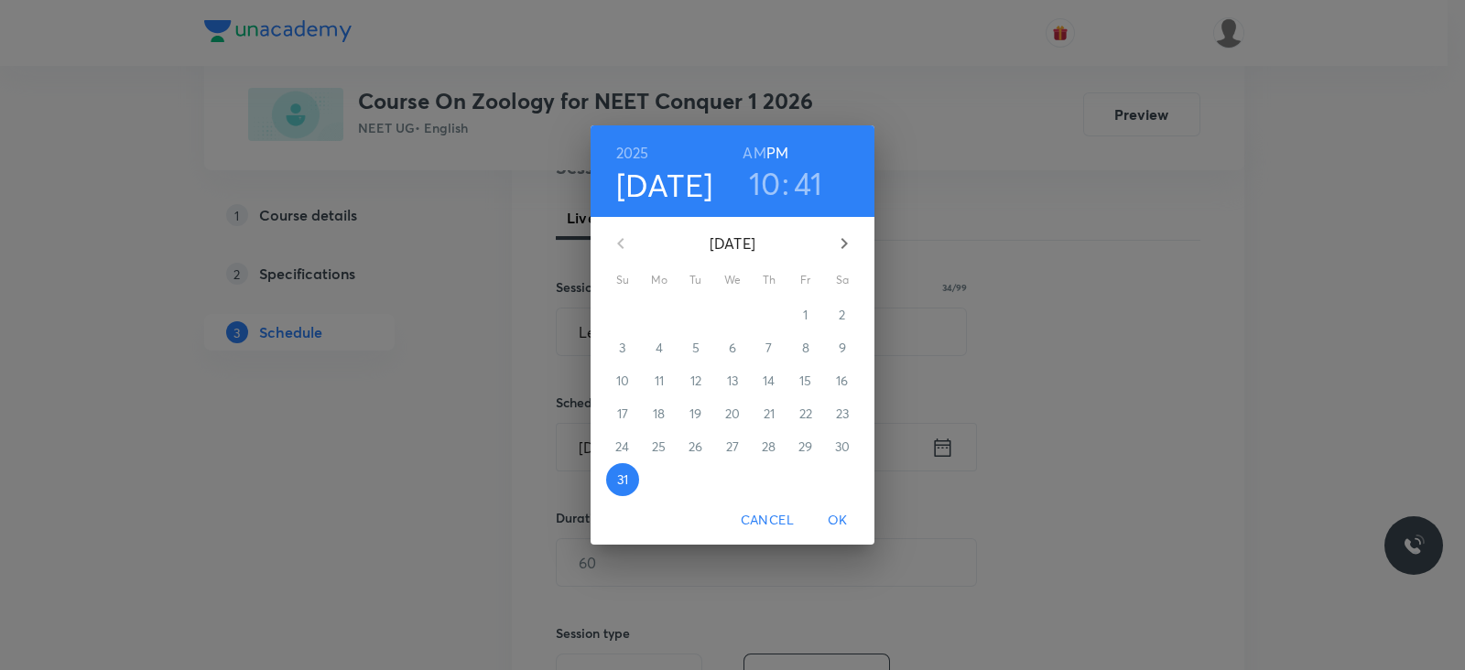
click at [841, 241] on icon "button" at bounding box center [844, 244] width 22 height 22
click at [669, 311] on span "1" at bounding box center [659, 315] width 33 height 18
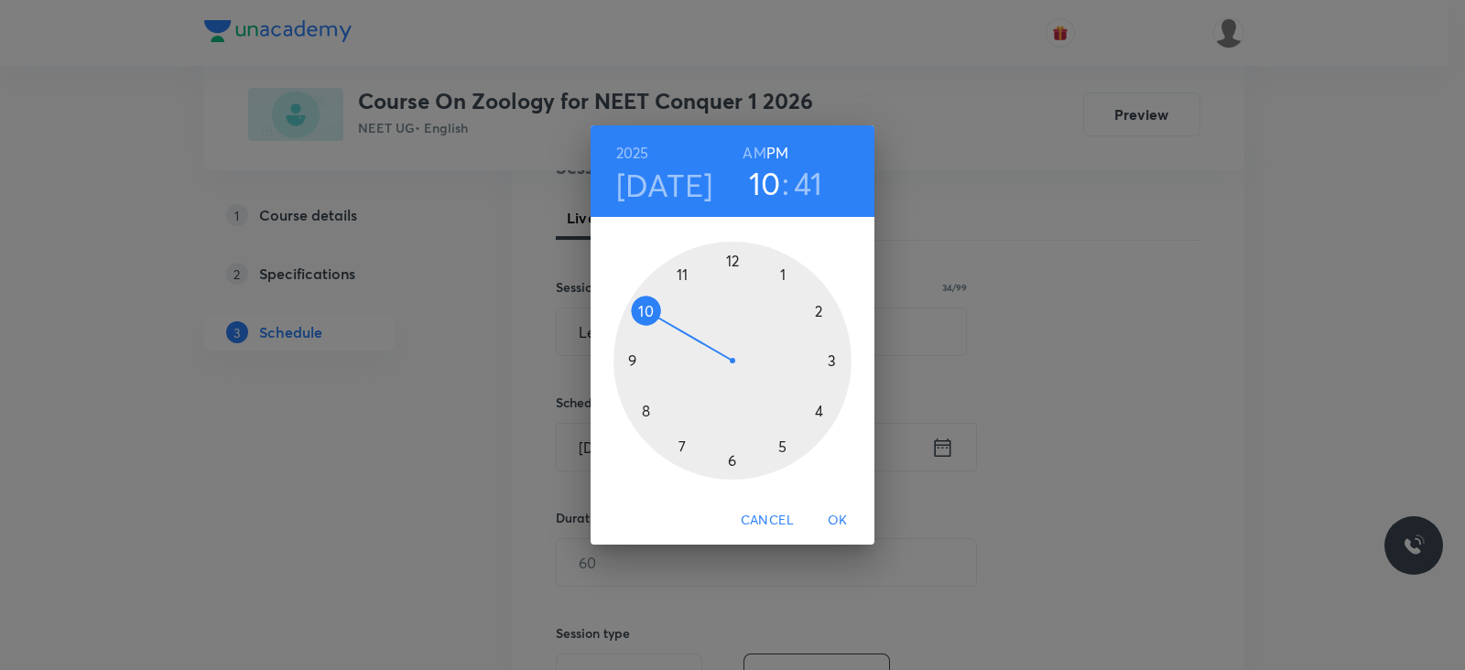
click at [769, 161] on h6 "PM" at bounding box center [778, 153] width 22 height 26
click at [756, 144] on h6 "AM" at bounding box center [754, 153] width 23 height 26
click at [808, 182] on h3 "41" at bounding box center [808, 183] width 29 height 38
click at [820, 311] on div at bounding box center [733, 361] width 238 height 238
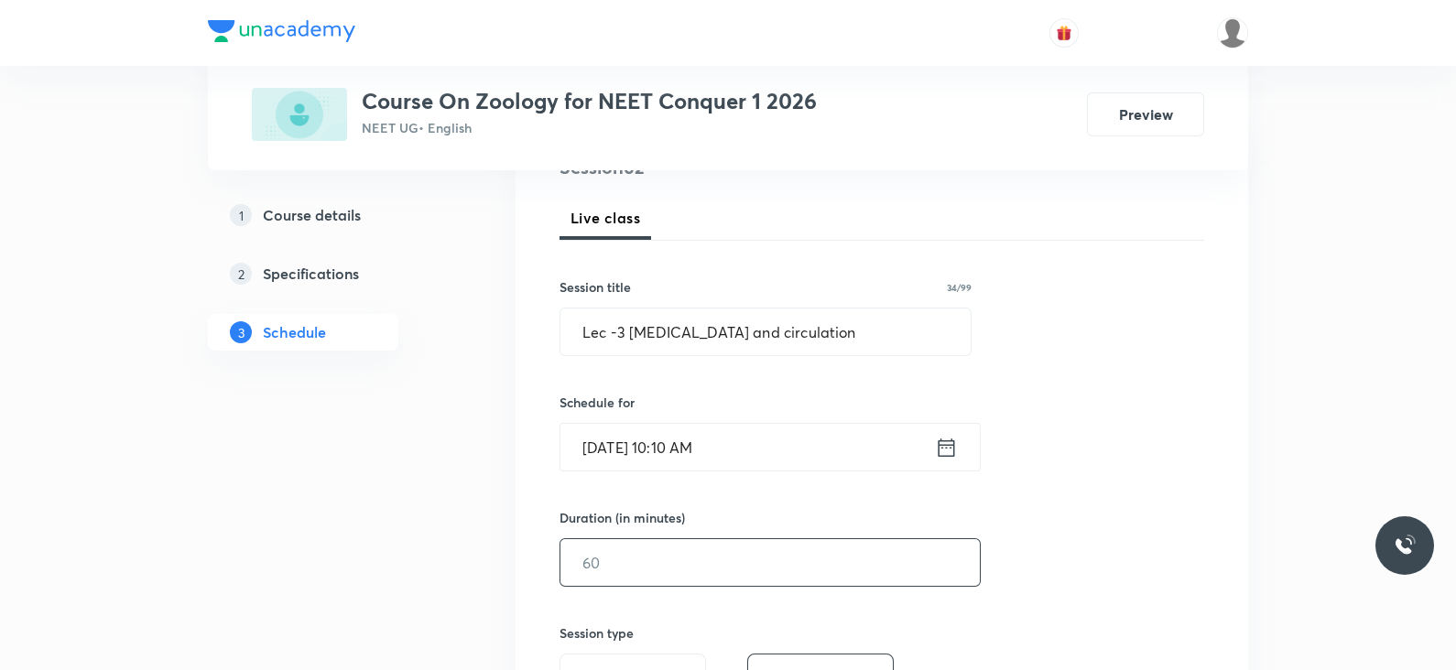
click at [764, 561] on input "text" at bounding box center [769, 562] width 419 height 47
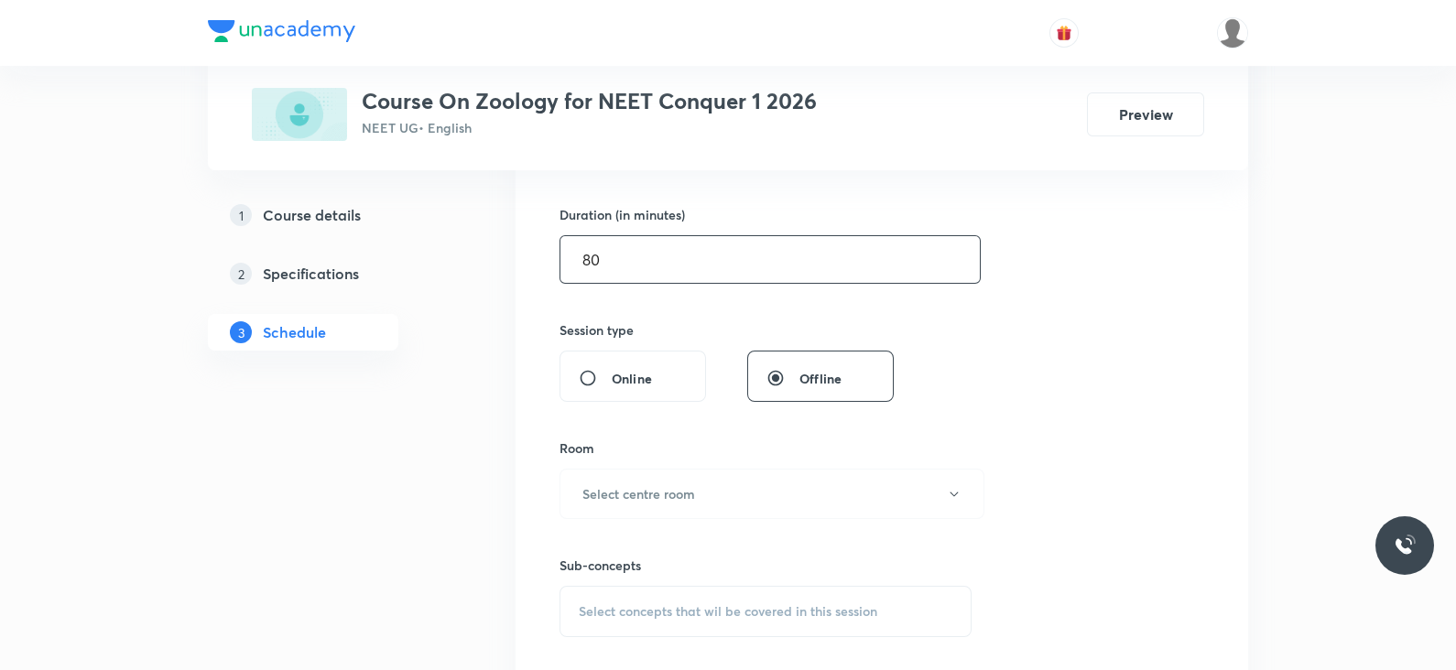
scroll to position [553, 0]
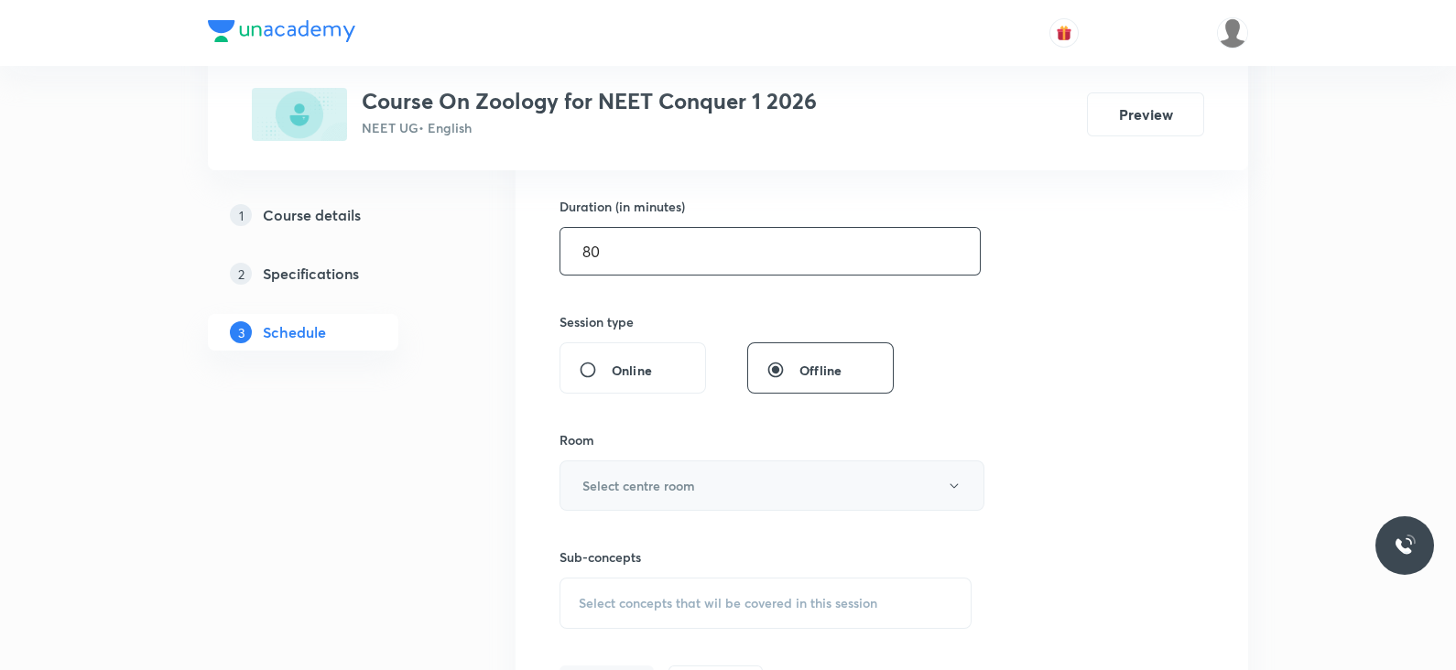
type input "80"
click at [751, 473] on button "Select centre room" at bounding box center [772, 486] width 425 height 50
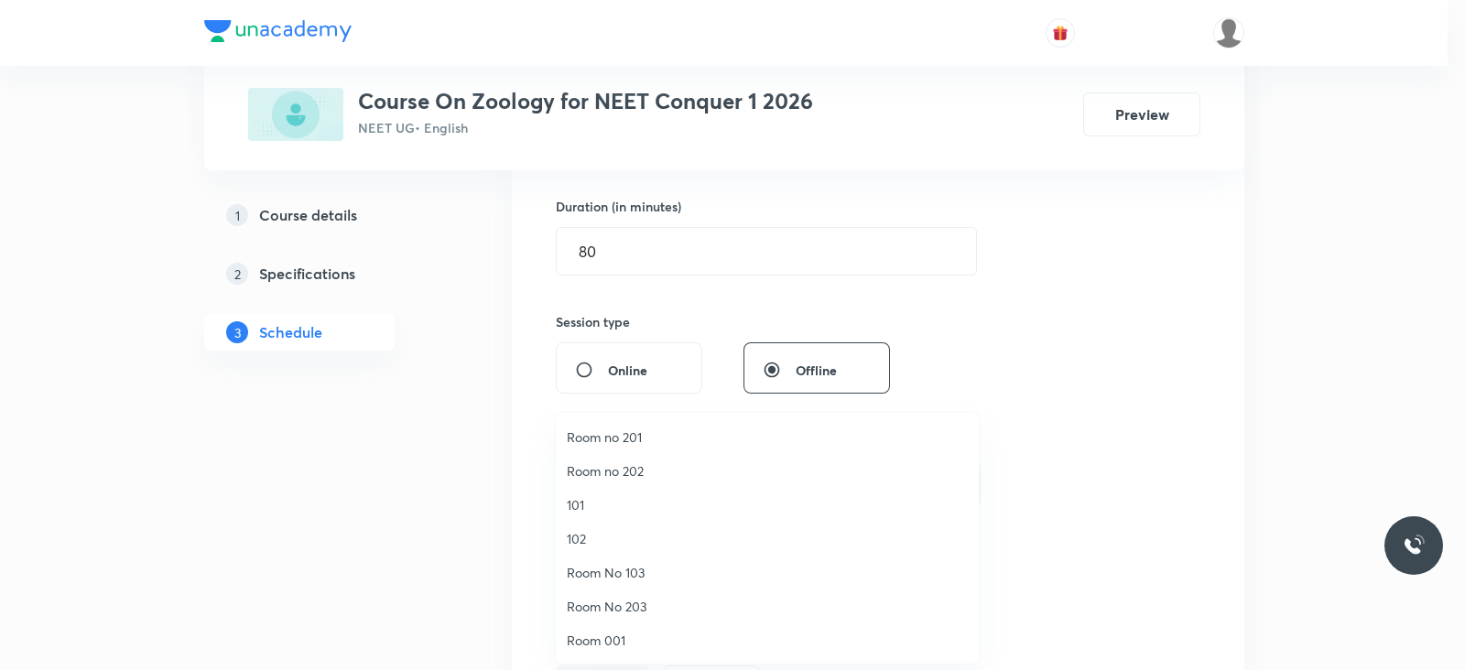
click at [587, 506] on span "101" at bounding box center [767, 504] width 401 height 19
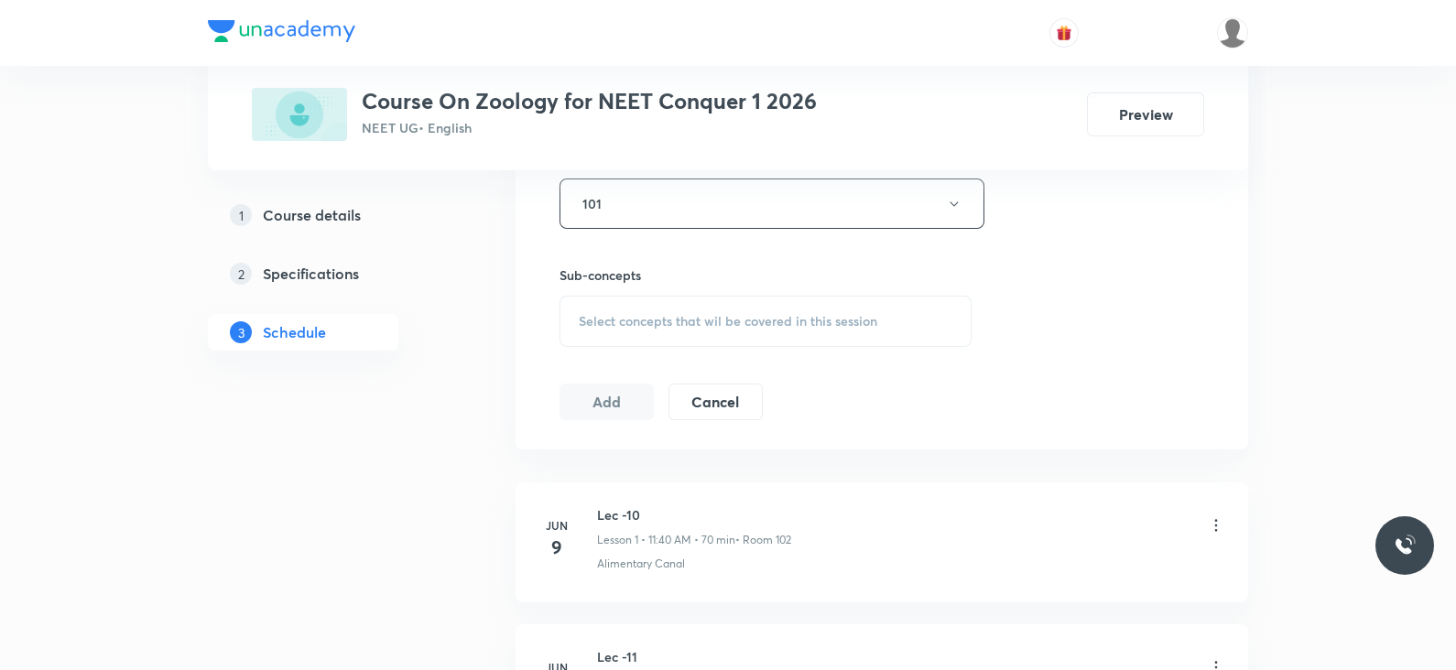
scroll to position [851, 0]
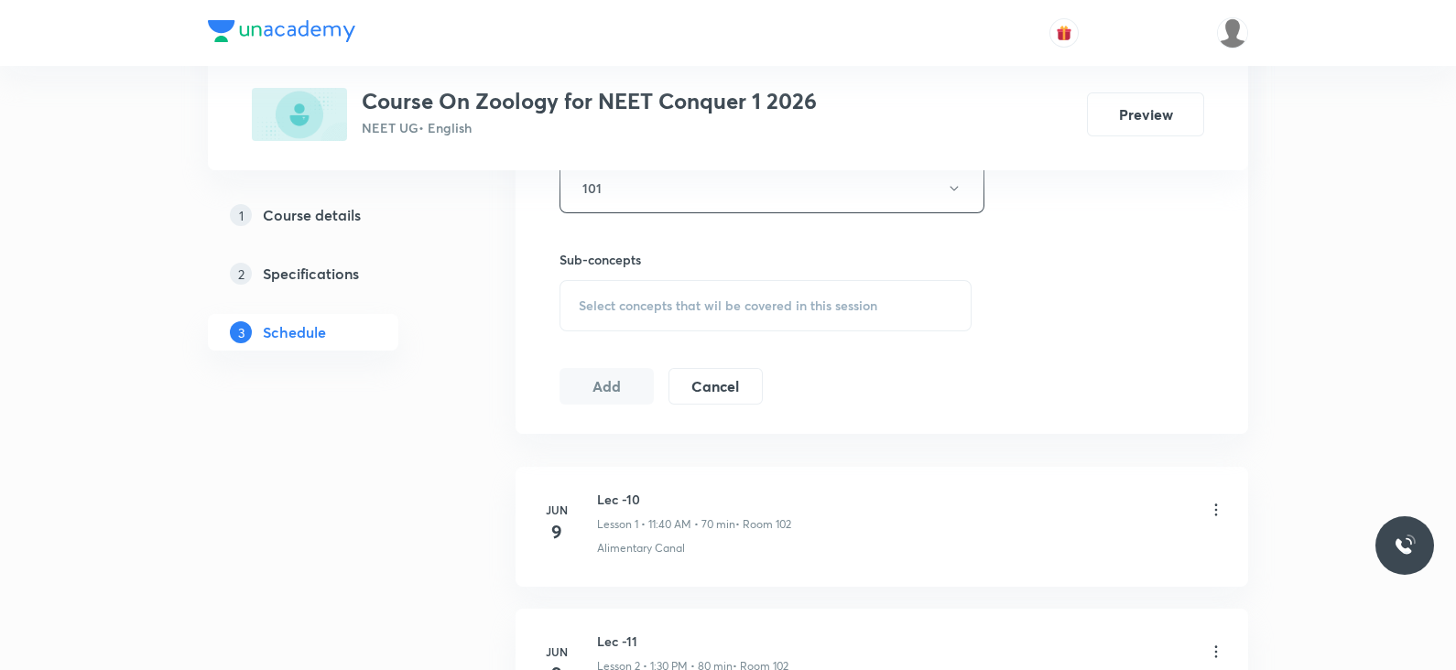
click at [793, 284] on div "Select concepts that wil be covered in this session" at bounding box center [766, 305] width 412 height 51
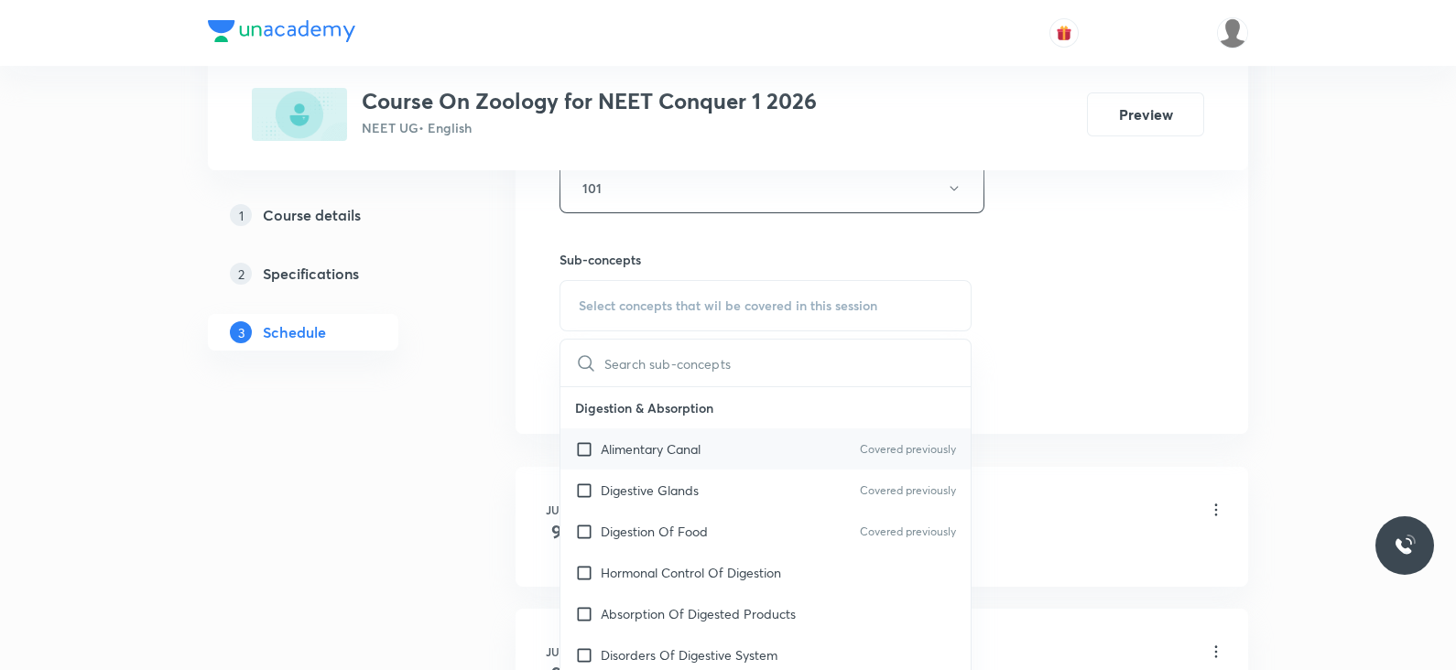
click at [673, 448] on p "Alimentary Canal" at bounding box center [651, 449] width 100 height 19
checkbox input "true"
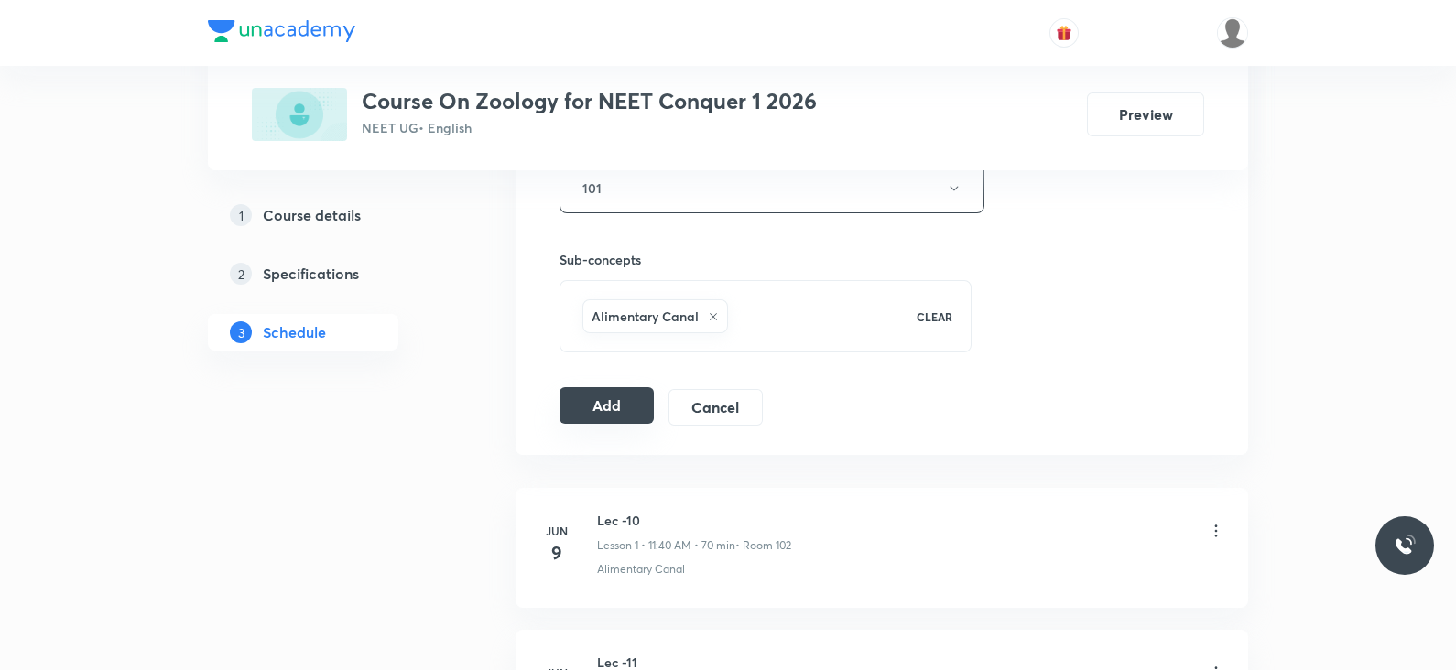
click at [618, 407] on button "Add" at bounding box center [607, 405] width 94 height 37
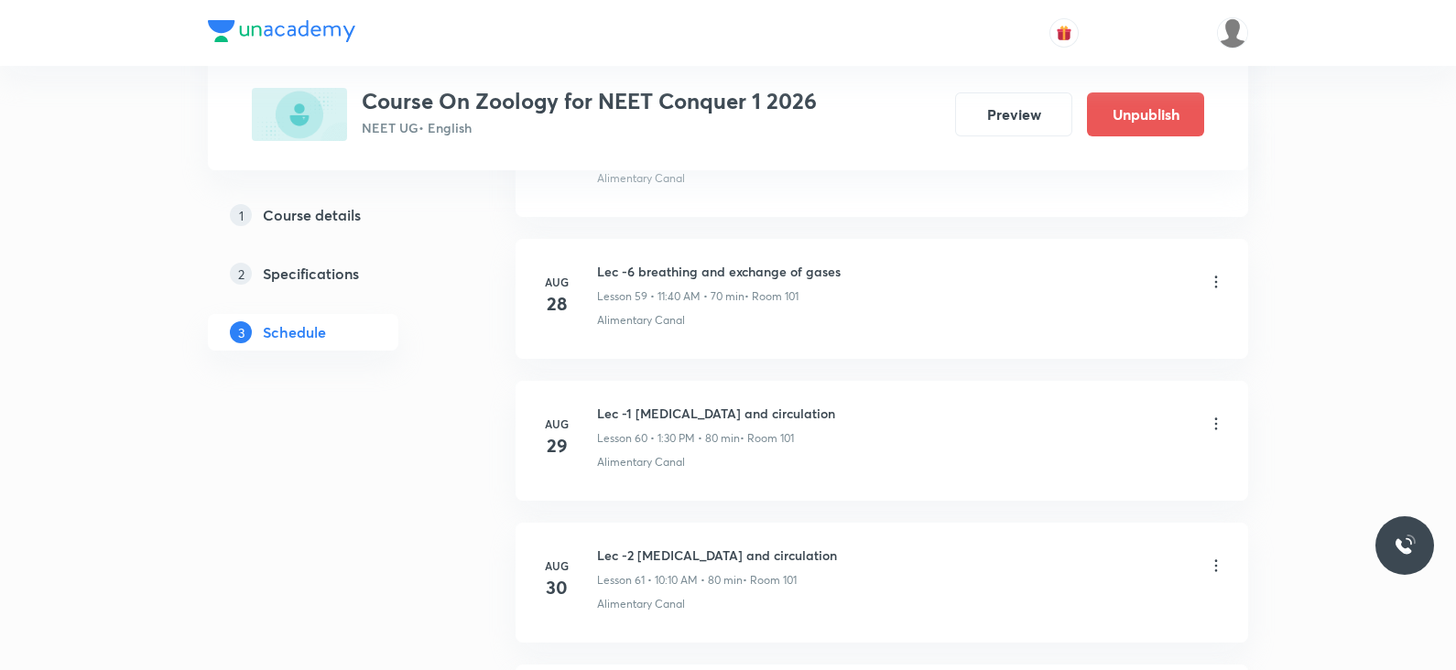
scroll to position [8737, 0]
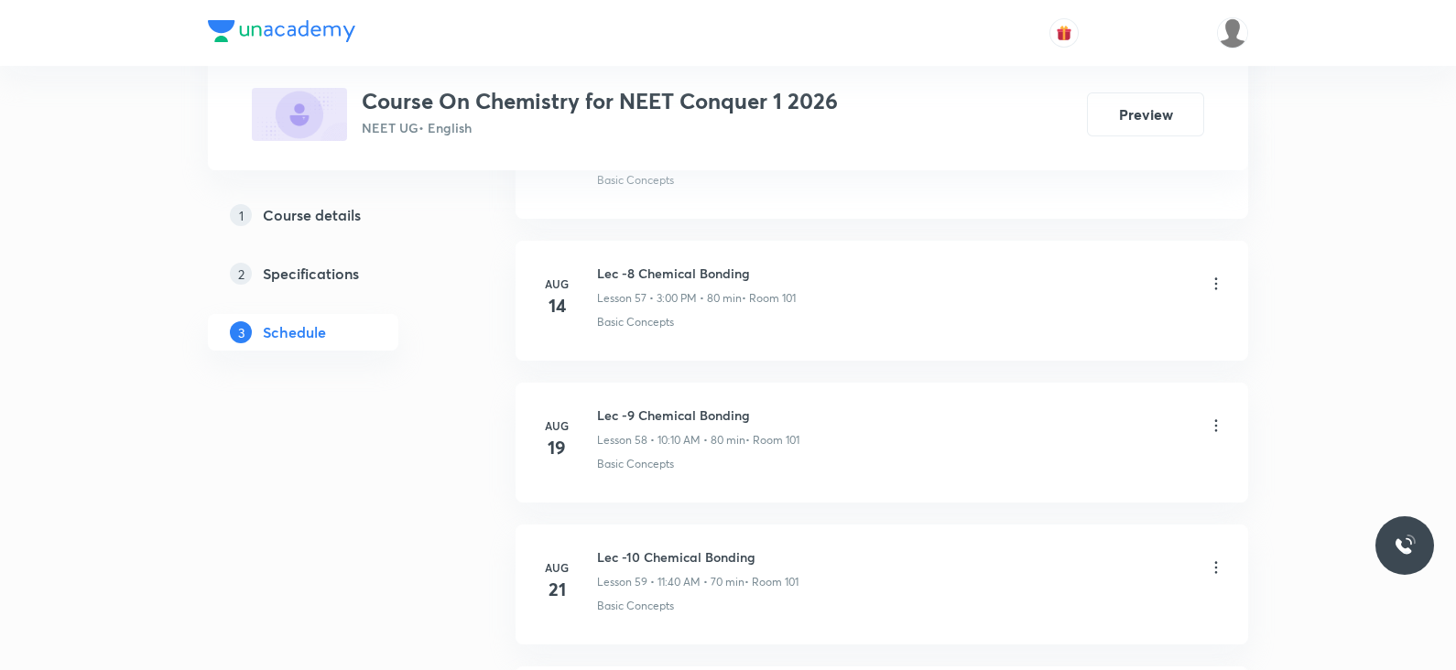
scroll to position [10000, 0]
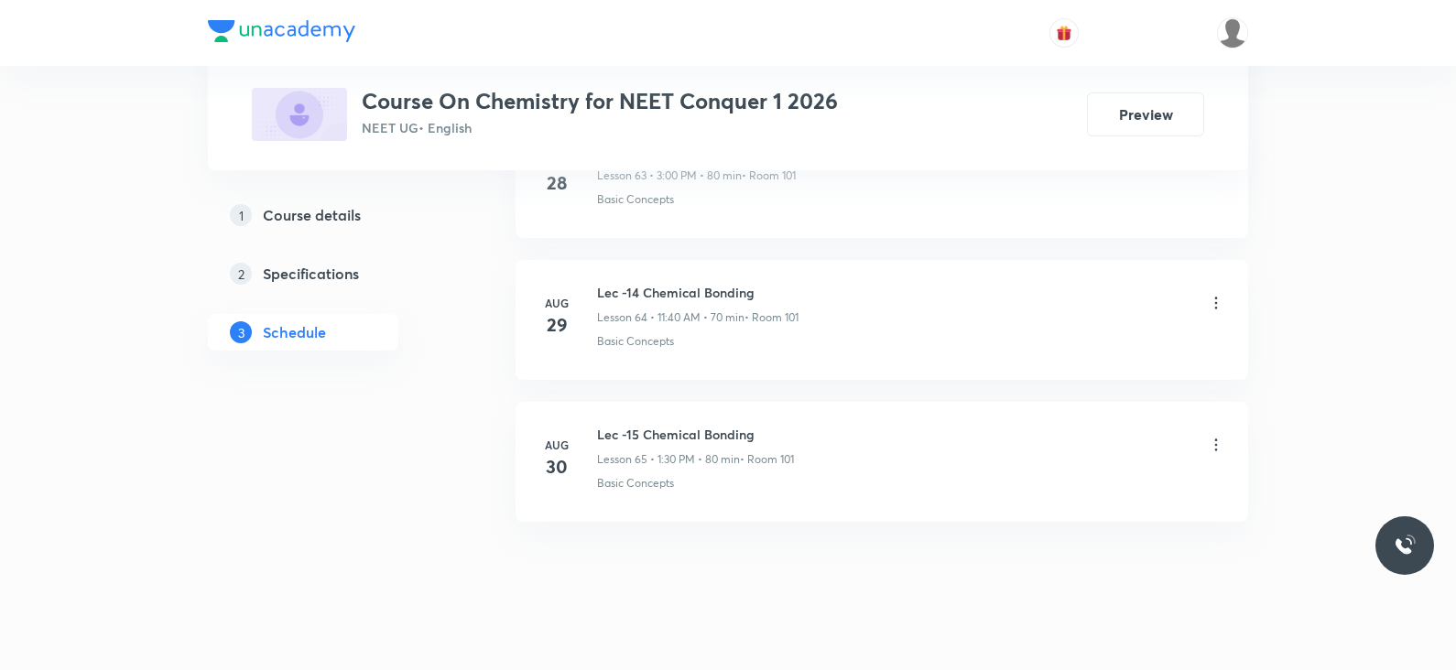
click at [670, 425] on h6 "Lec -15 Chemical Bonding" at bounding box center [695, 434] width 197 height 19
copy h6 "Lec -15 Chemical Bonding"
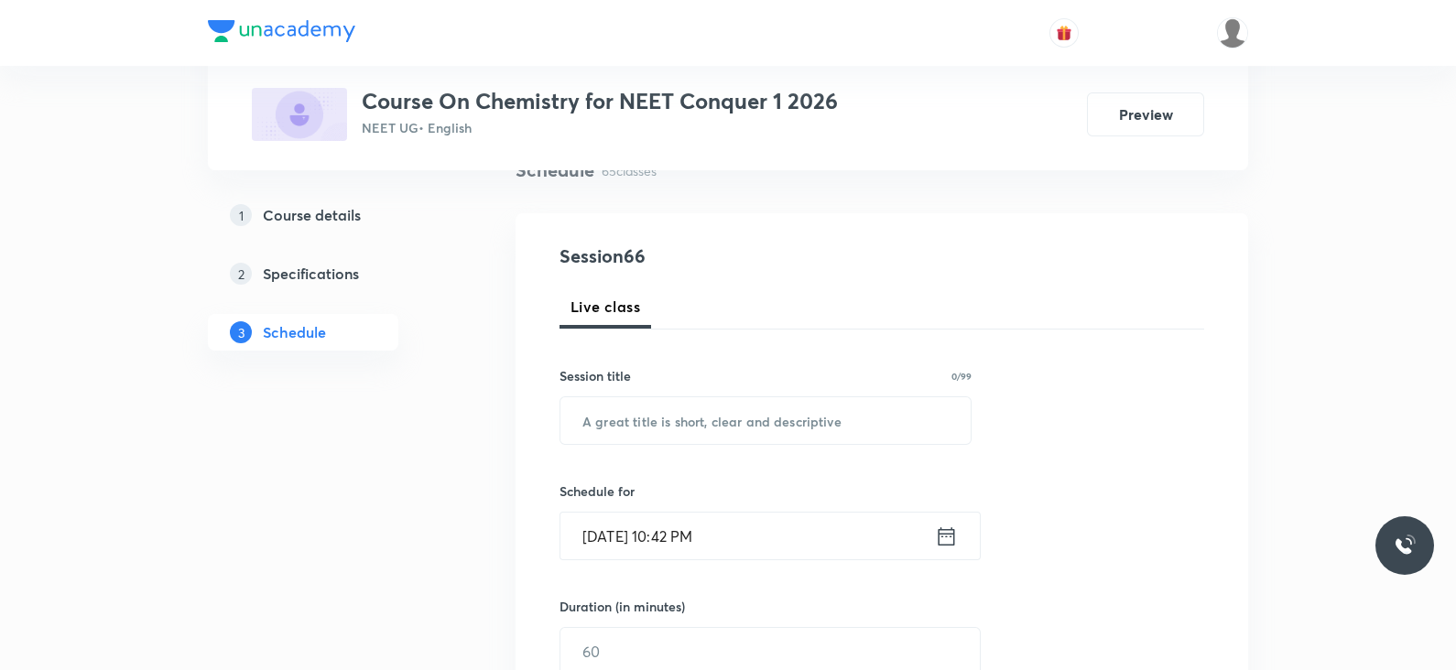
scroll to position [0, 0]
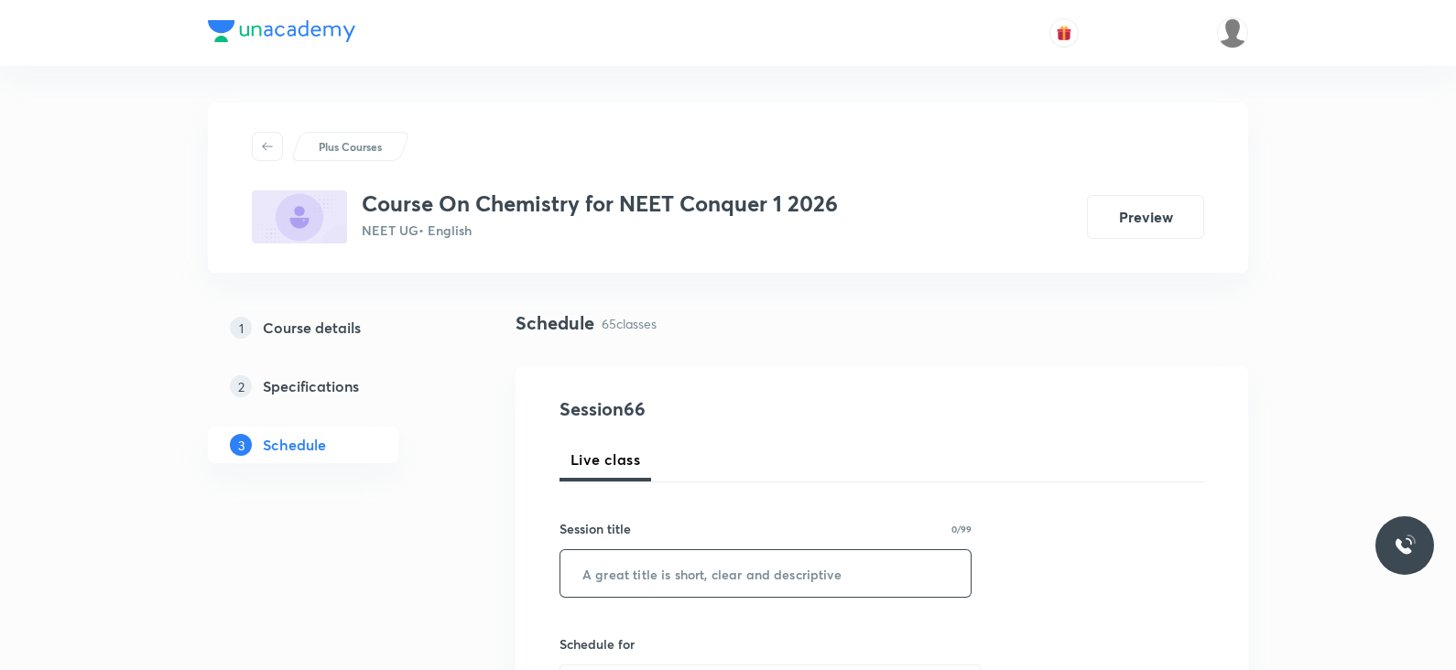
click at [642, 572] on input "text" at bounding box center [765, 573] width 410 height 47
paste input "Lec -15 Chemical Bonding"
click at [628, 576] on input "Lec -15 Chemical Bonding" at bounding box center [765, 573] width 410 height 47
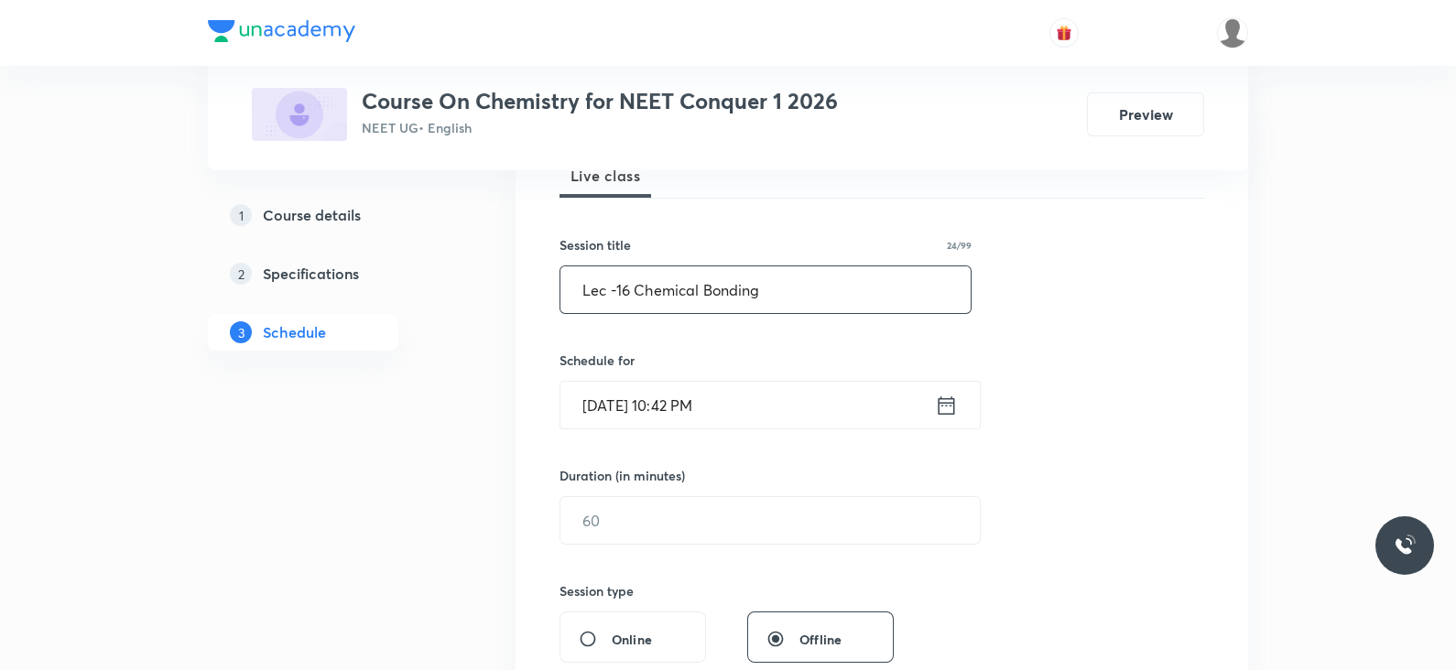
scroll to position [288, 0]
type input "Lec -16 Chemical Bonding"
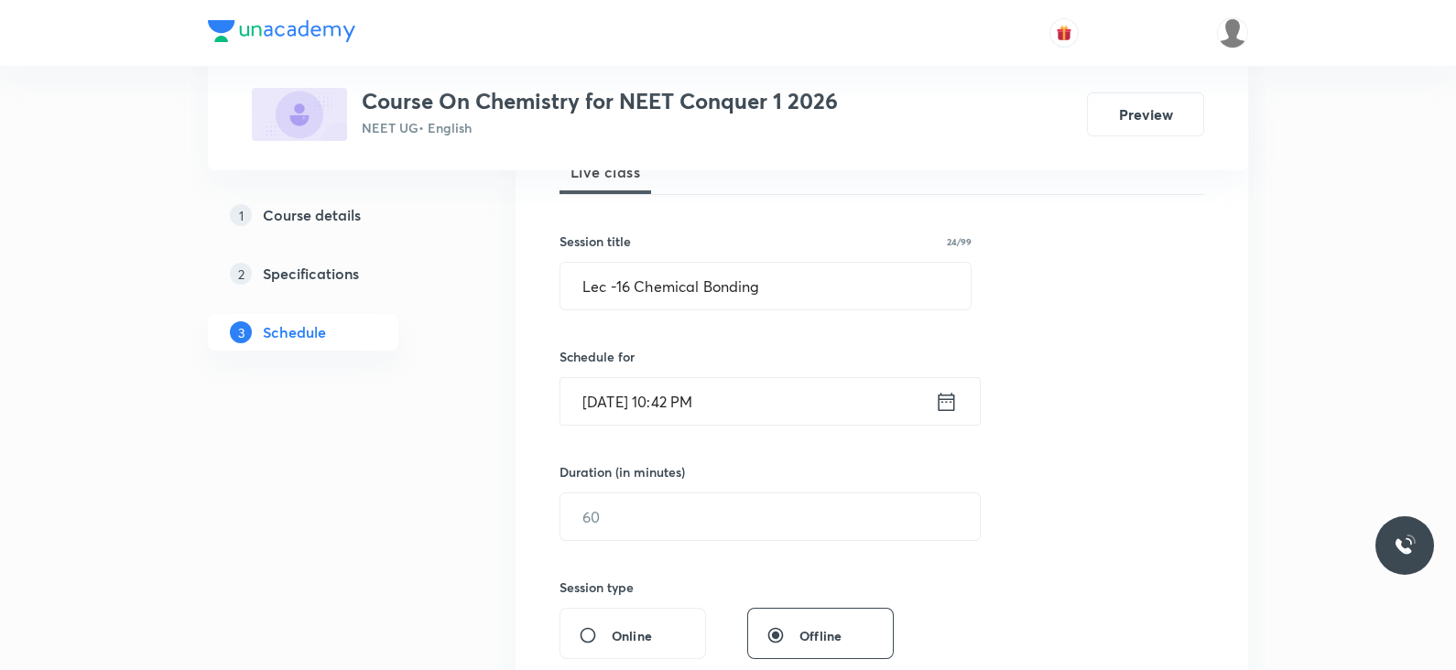
click at [937, 397] on icon at bounding box center [946, 402] width 23 height 26
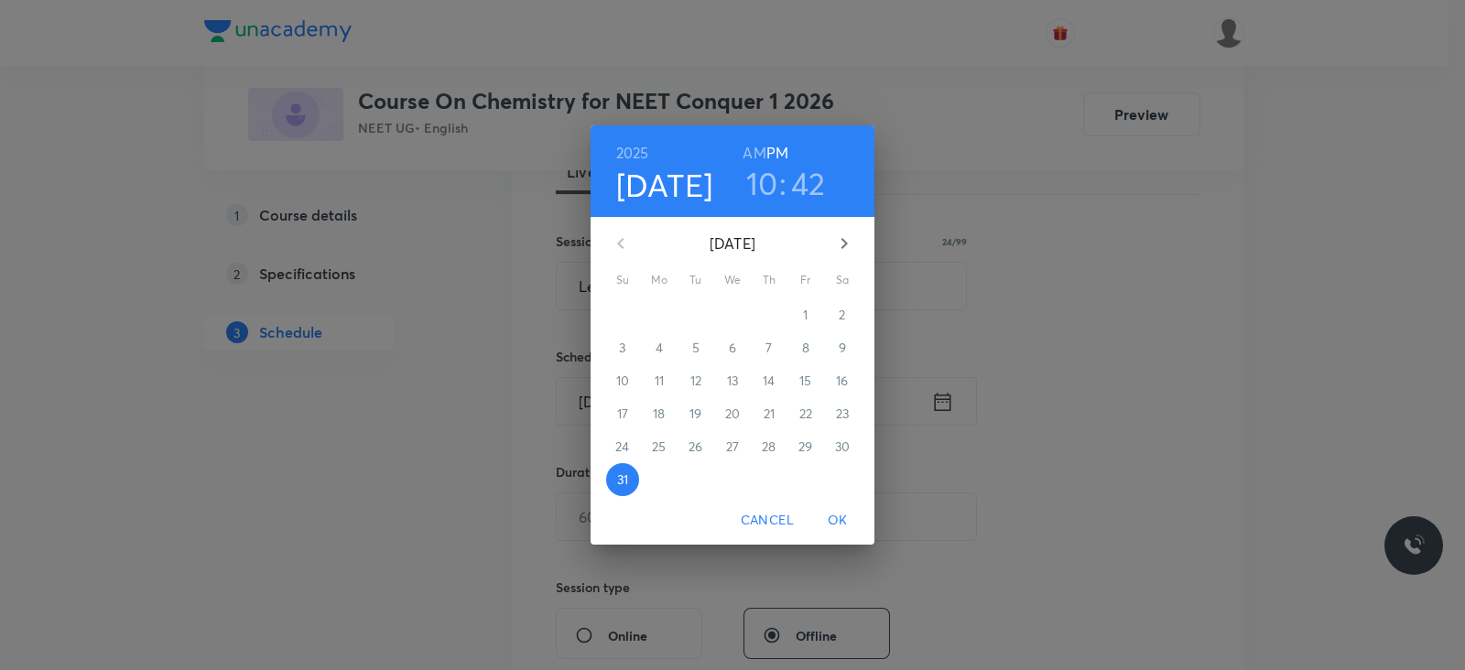
click at [839, 249] on icon "button" at bounding box center [844, 244] width 22 height 22
click at [661, 310] on p "1" at bounding box center [659, 315] width 5 height 18
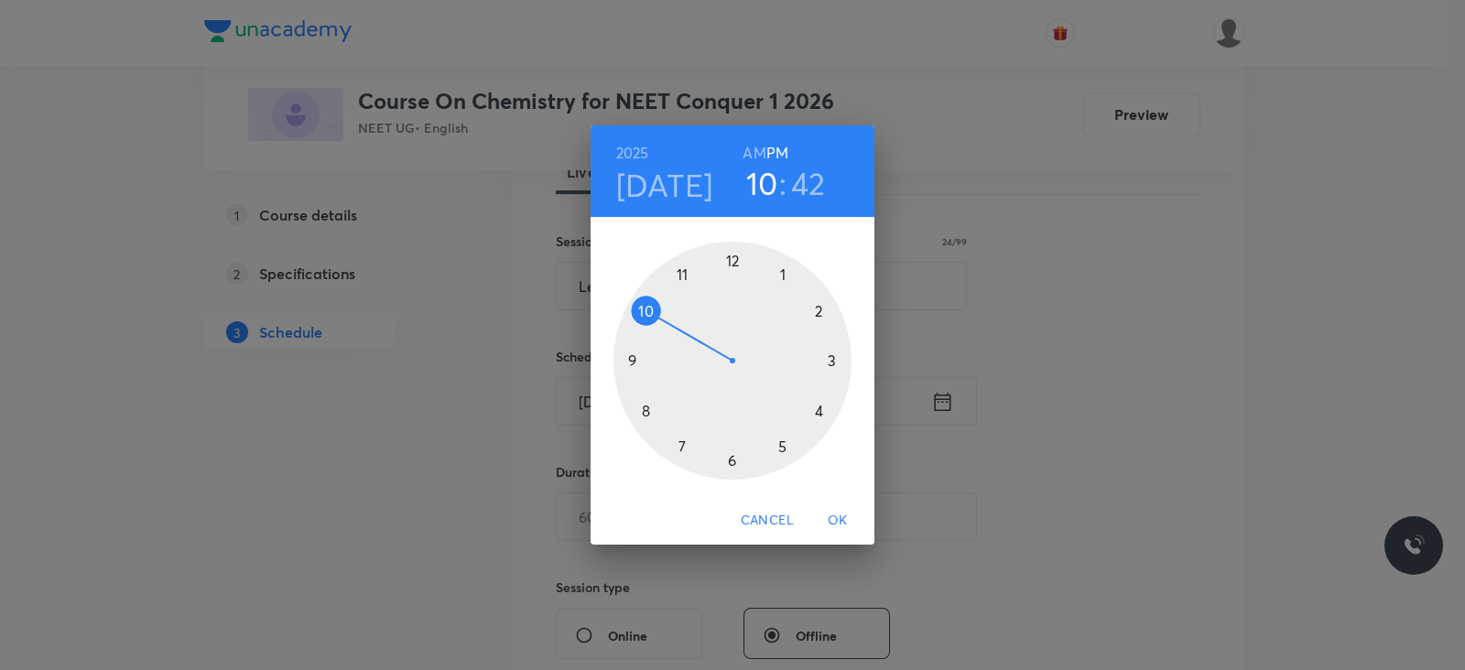
click at [761, 152] on h6 "AM" at bounding box center [754, 153] width 23 height 26
click at [683, 268] on div at bounding box center [733, 361] width 238 height 238
click at [645, 408] on div at bounding box center [733, 361] width 238 height 238
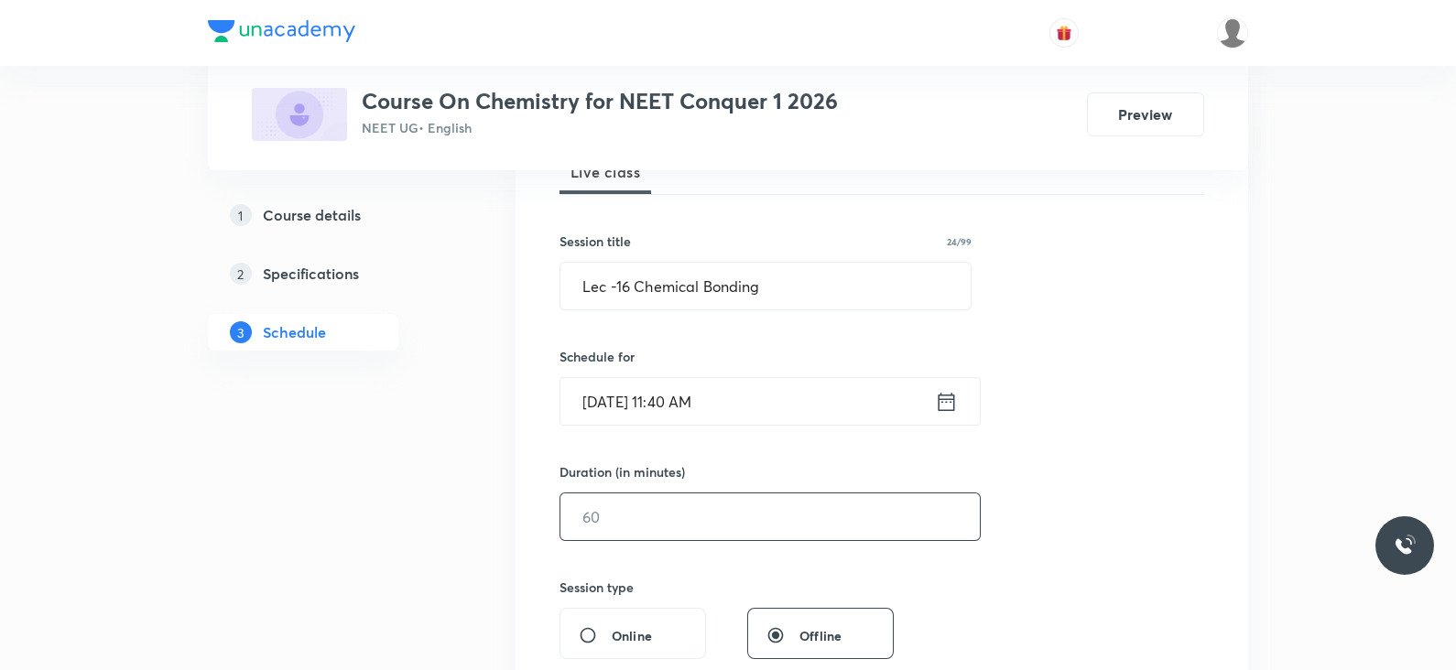
click at [627, 526] on input "text" at bounding box center [769, 517] width 419 height 47
type input "5"
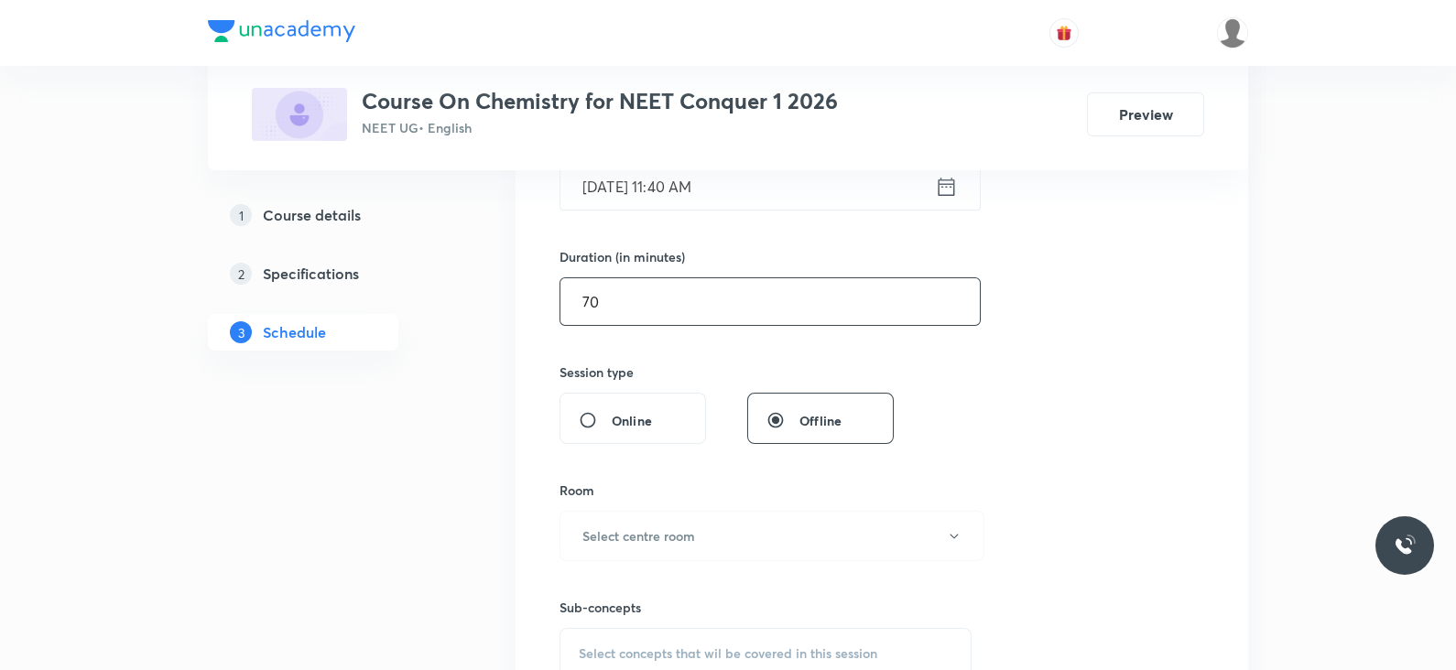
scroll to position [504, 0]
type input "70"
click at [636, 527] on h6 "Select centre room" at bounding box center [638, 535] width 113 height 19
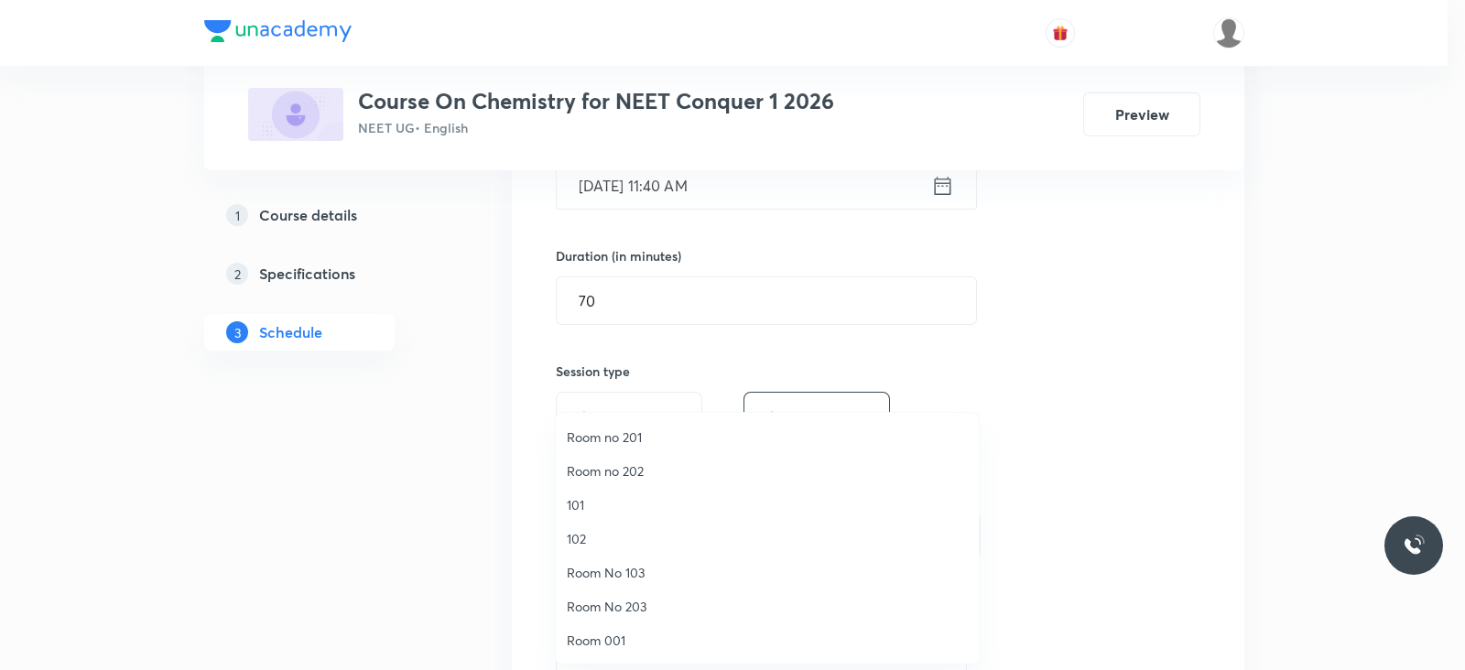
click at [608, 510] on span "101" at bounding box center [767, 504] width 401 height 19
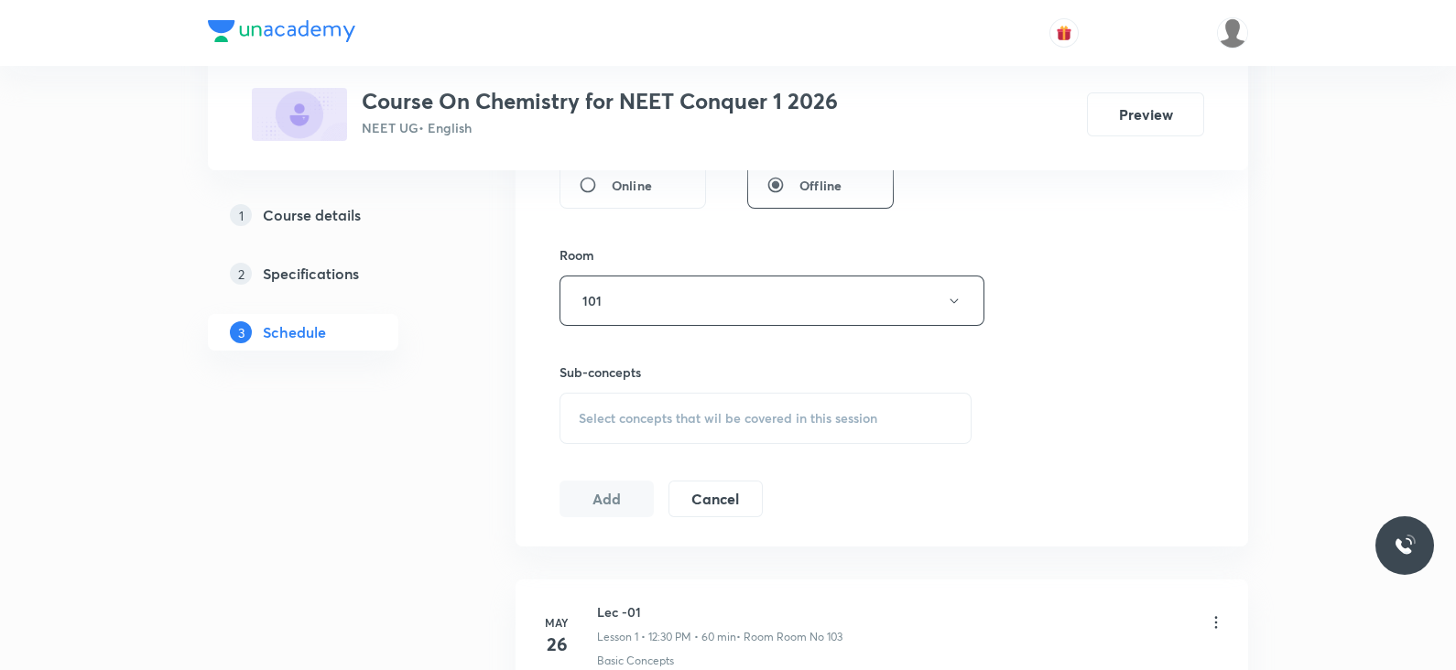
scroll to position [741, 0]
click at [710, 386] on div "Sub-concepts Select concepts that wil be covered in this session" at bounding box center [766, 401] width 412 height 82
click at [706, 404] on div "Select concepts that wil be covered in this session" at bounding box center [766, 415] width 412 height 51
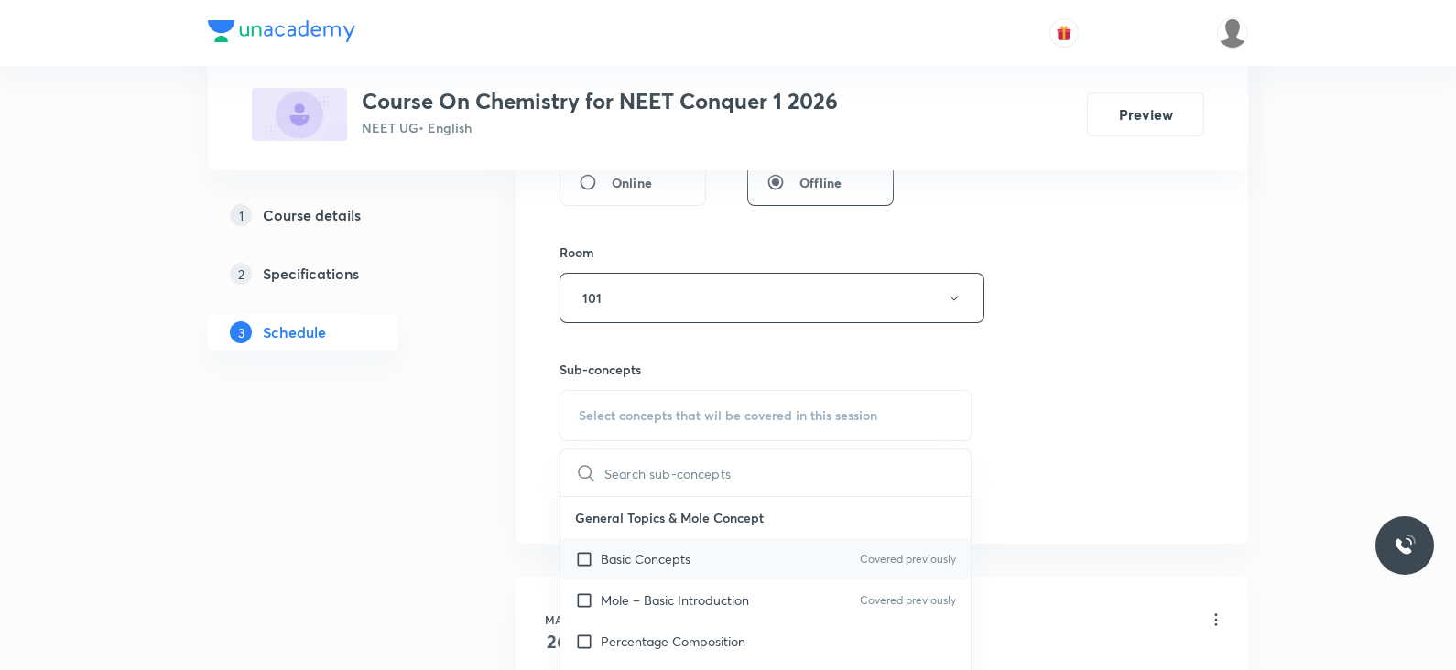
click at [672, 552] on p "Basic Concepts" at bounding box center [646, 558] width 90 height 19
checkbox input "true"
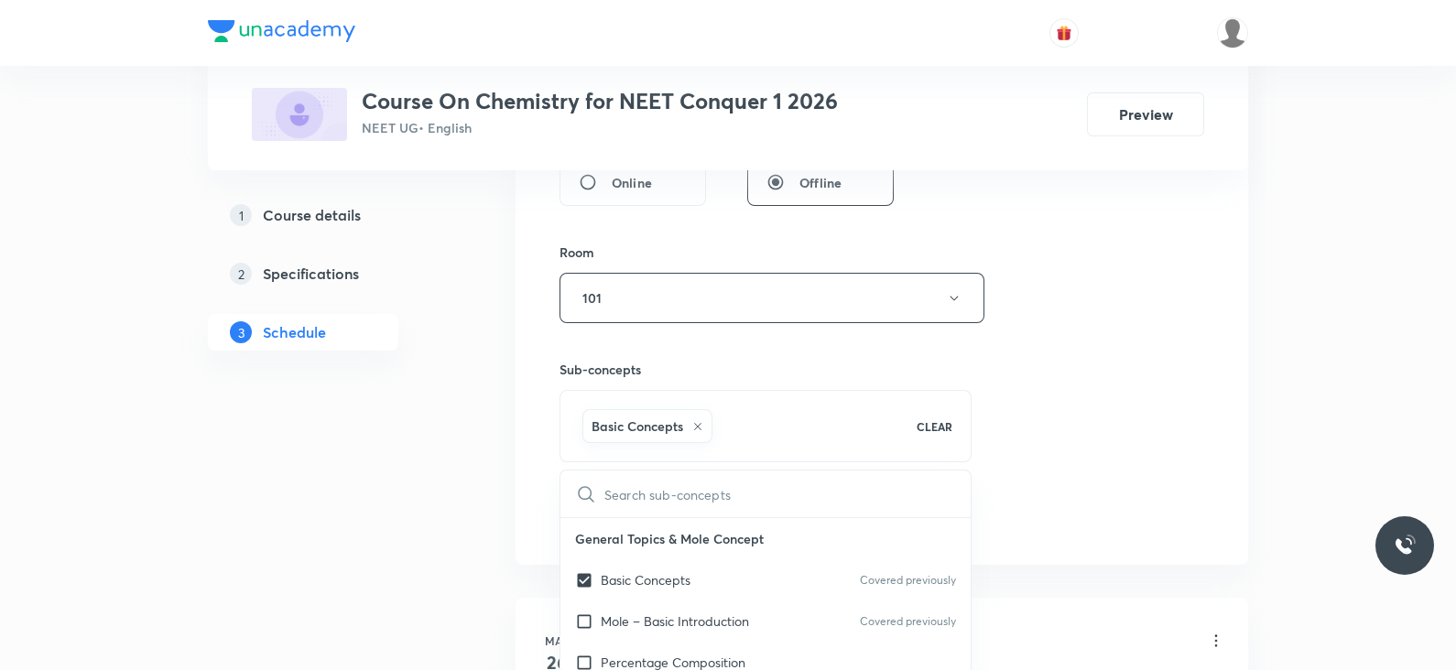
click at [1085, 440] on div "Session 66 Live class Session title 24/99 Lec -16 Chemical Bonding ​ Schedule f…" at bounding box center [882, 95] width 645 height 881
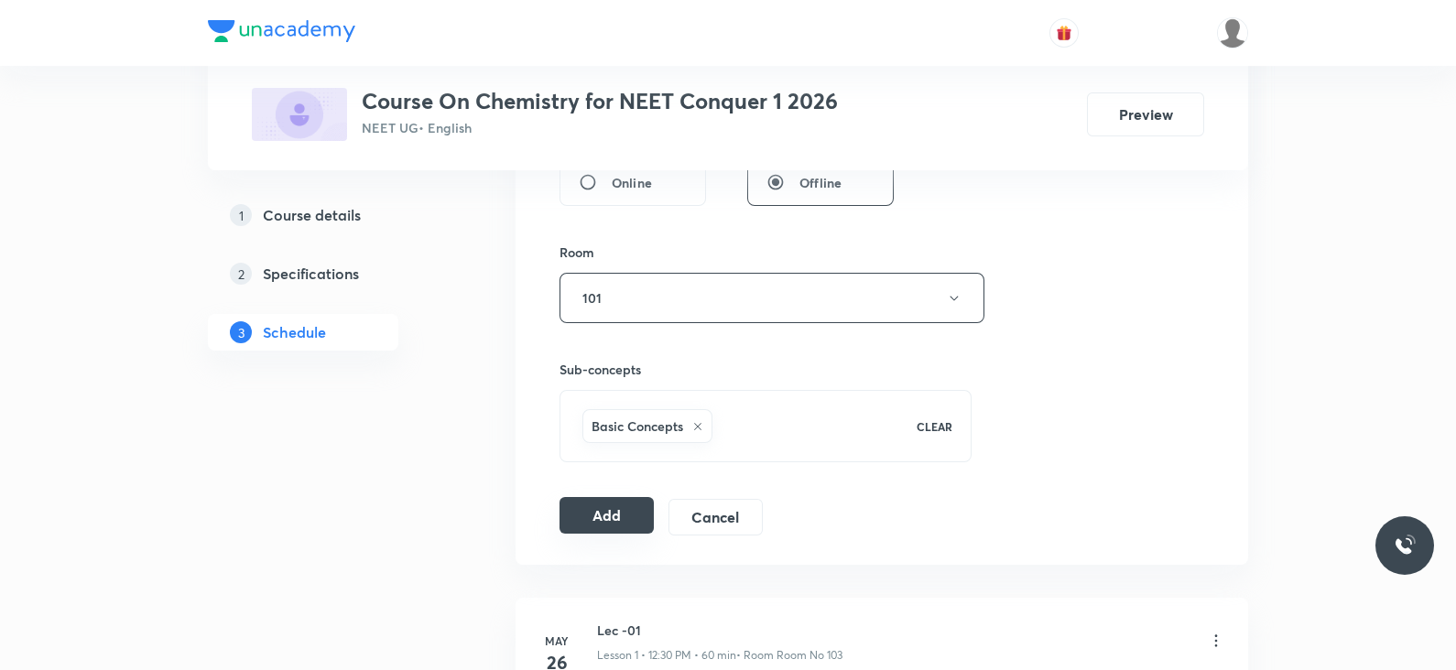
click at [611, 517] on button "Add" at bounding box center [607, 515] width 94 height 37
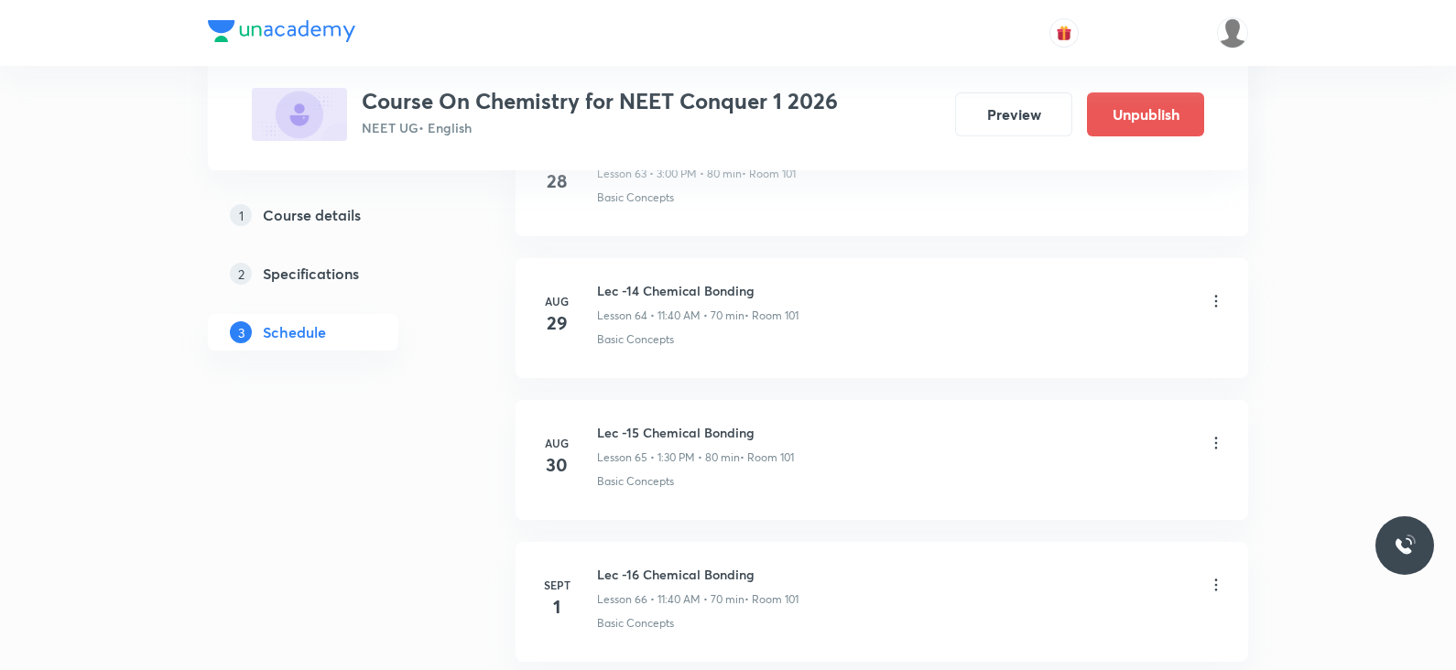
scroll to position [9303, 0]
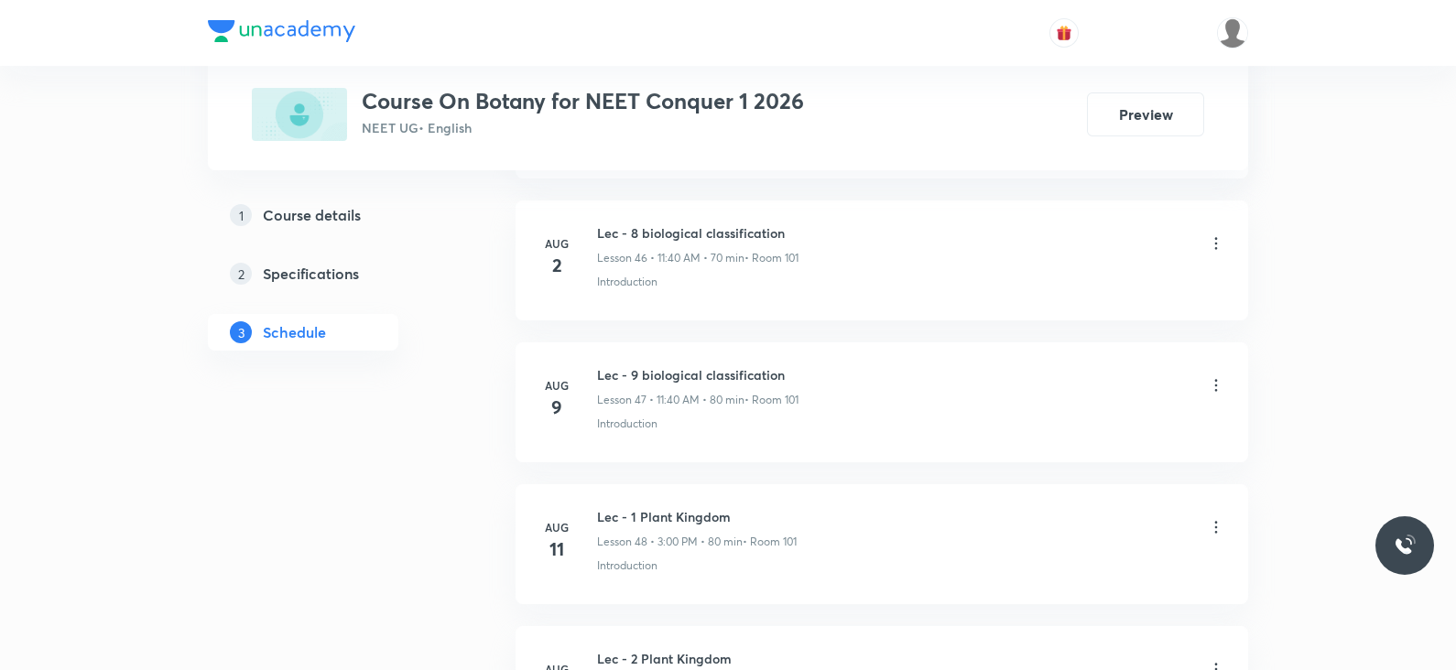
scroll to position [8585, 0]
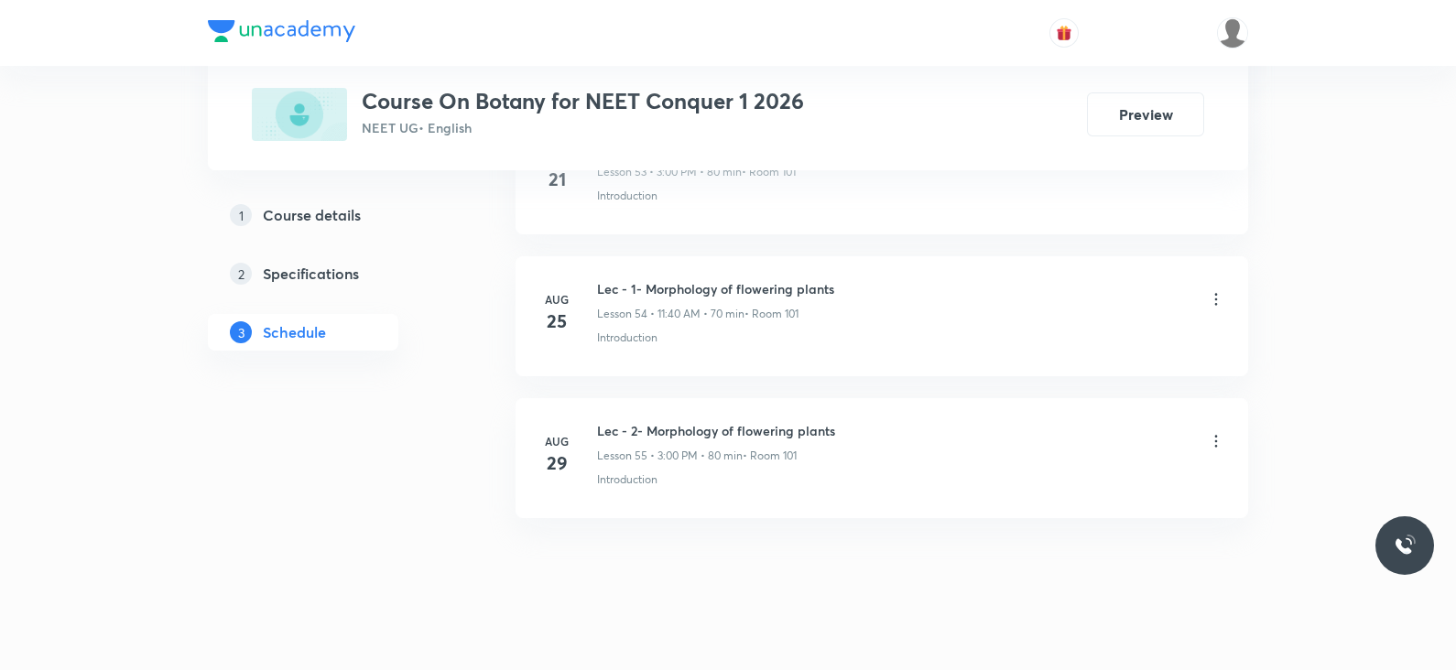
click at [664, 421] on h6 "Lec - 2- Morphology of flowering plants" at bounding box center [716, 430] width 238 height 19
copy h6 "Lec - 2- Morphology of flowering plants"
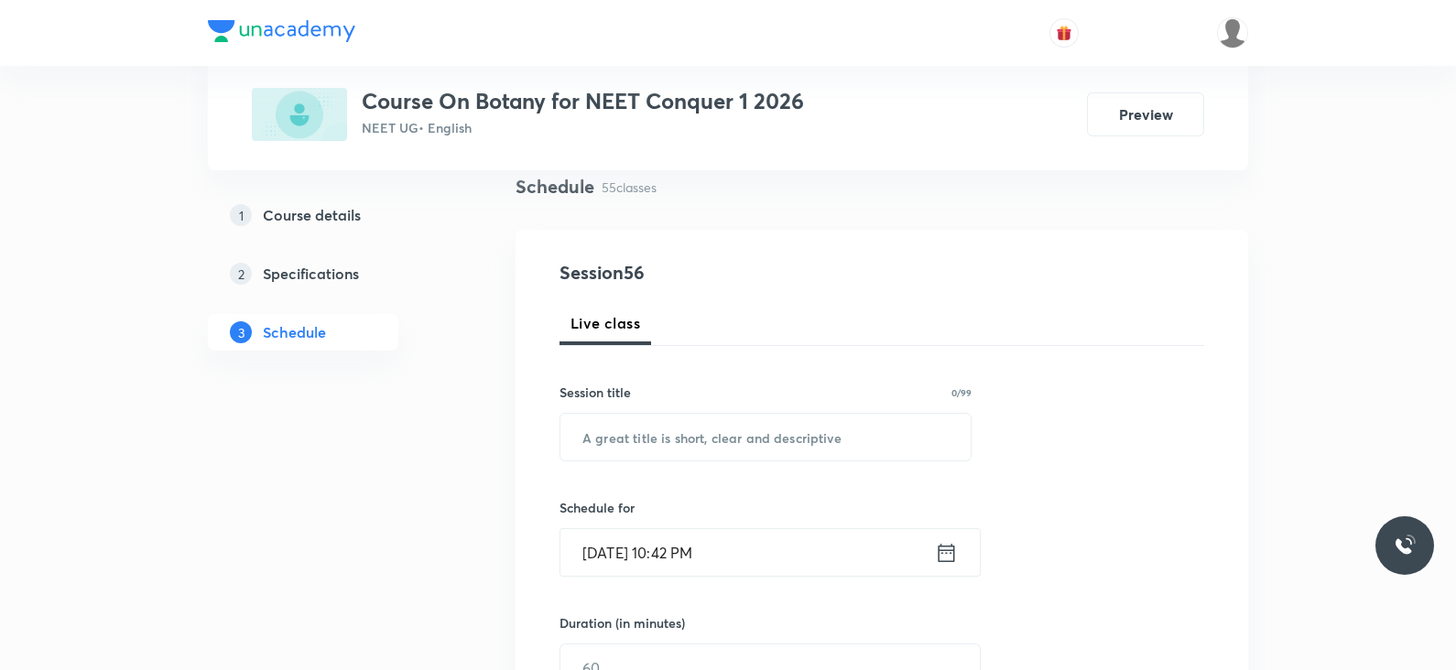
scroll to position [0, 0]
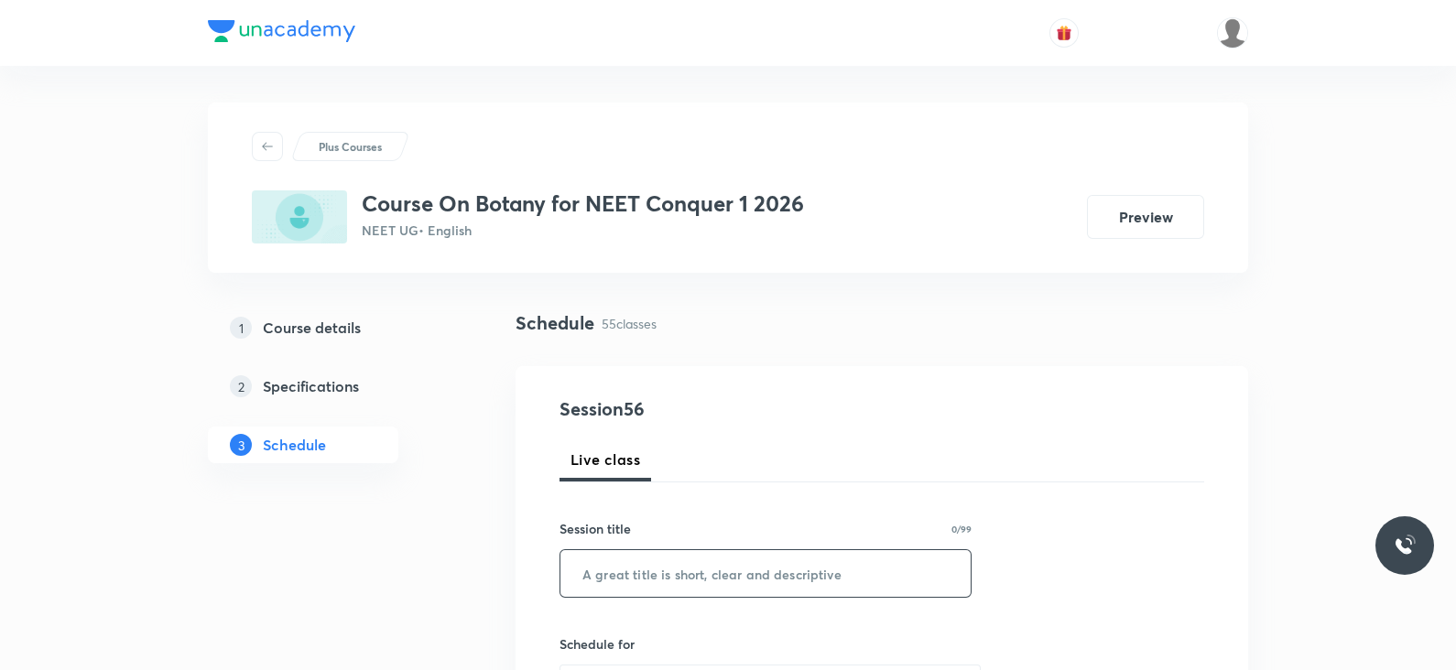
click at [636, 589] on input "text" at bounding box center [765, 573] width 410 height 47
paste input "Lec - 2- Morphology of flowering plants"
click at [627, 574] on input "Lec - 2- Morphology of flowering plants" at bounding box center [765, 573] width 410 height 47
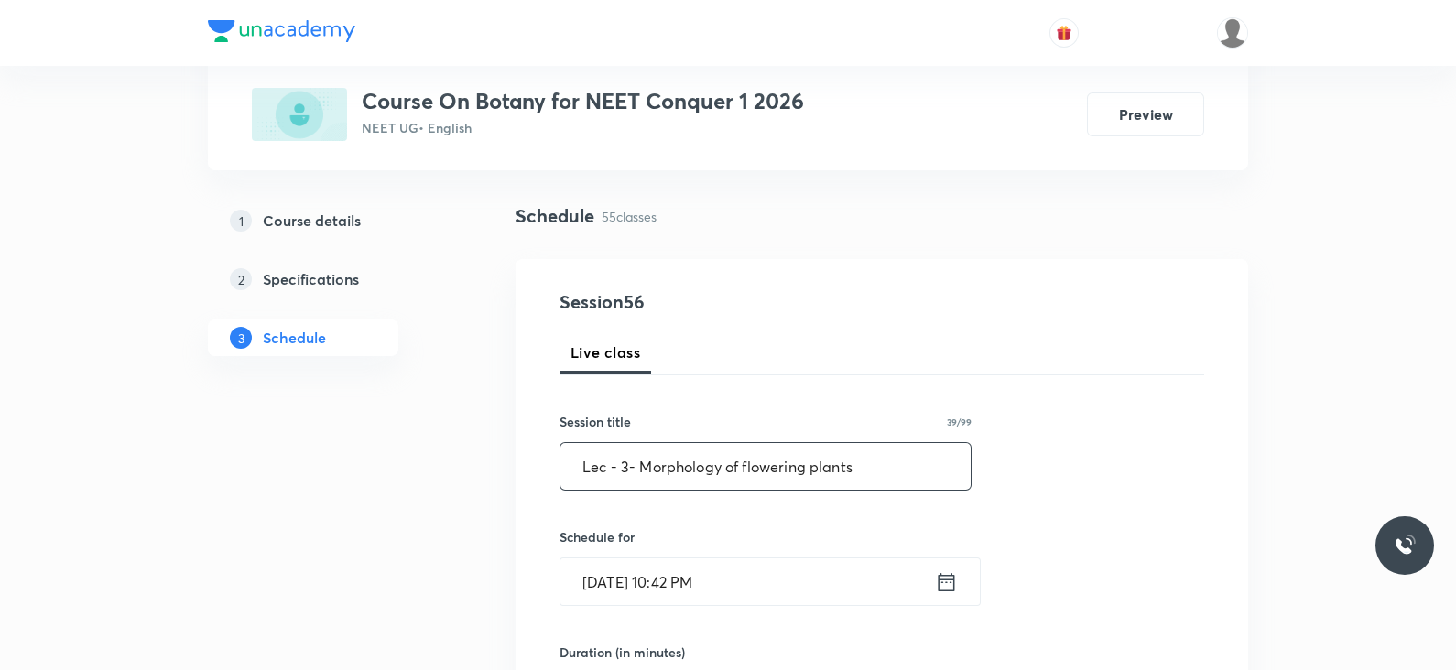
scroll to position [167, 0]
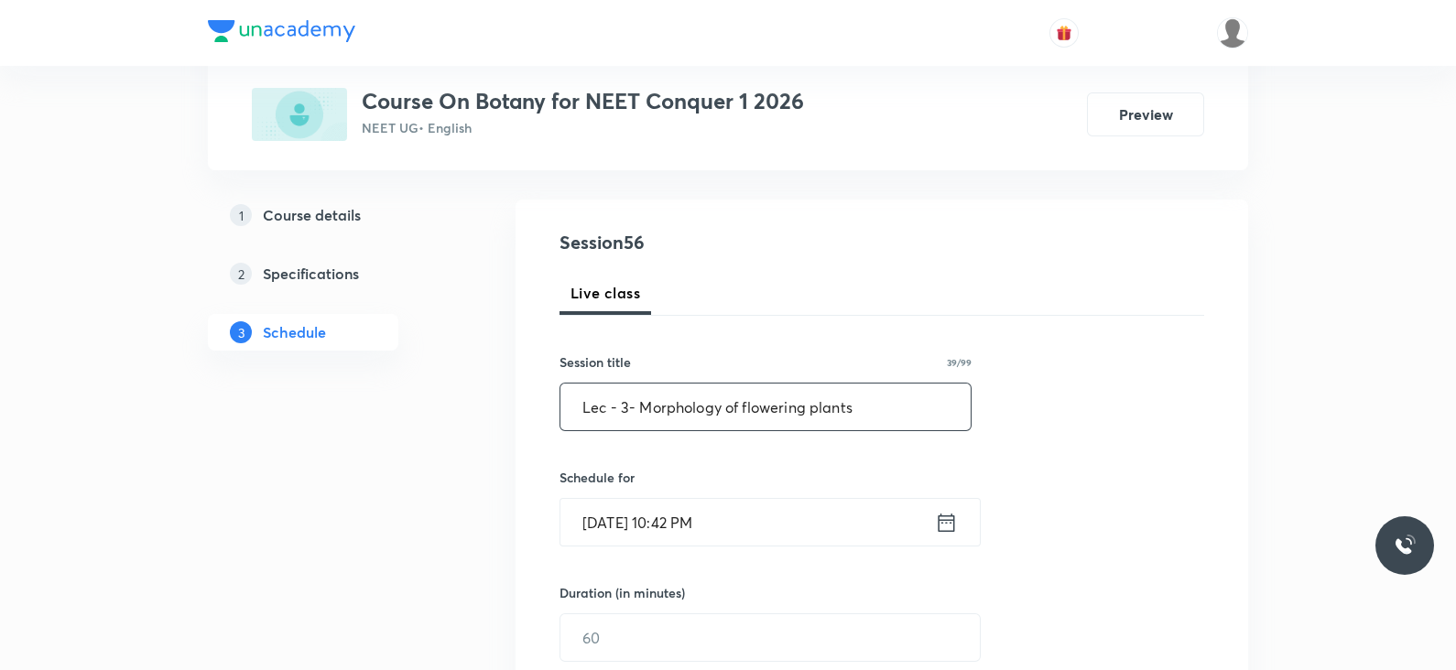
type input "Lec - 3- Morphology of flowering plants"
click at [945, 524] on icon at bounding box center [946, 523] width 23 height 26
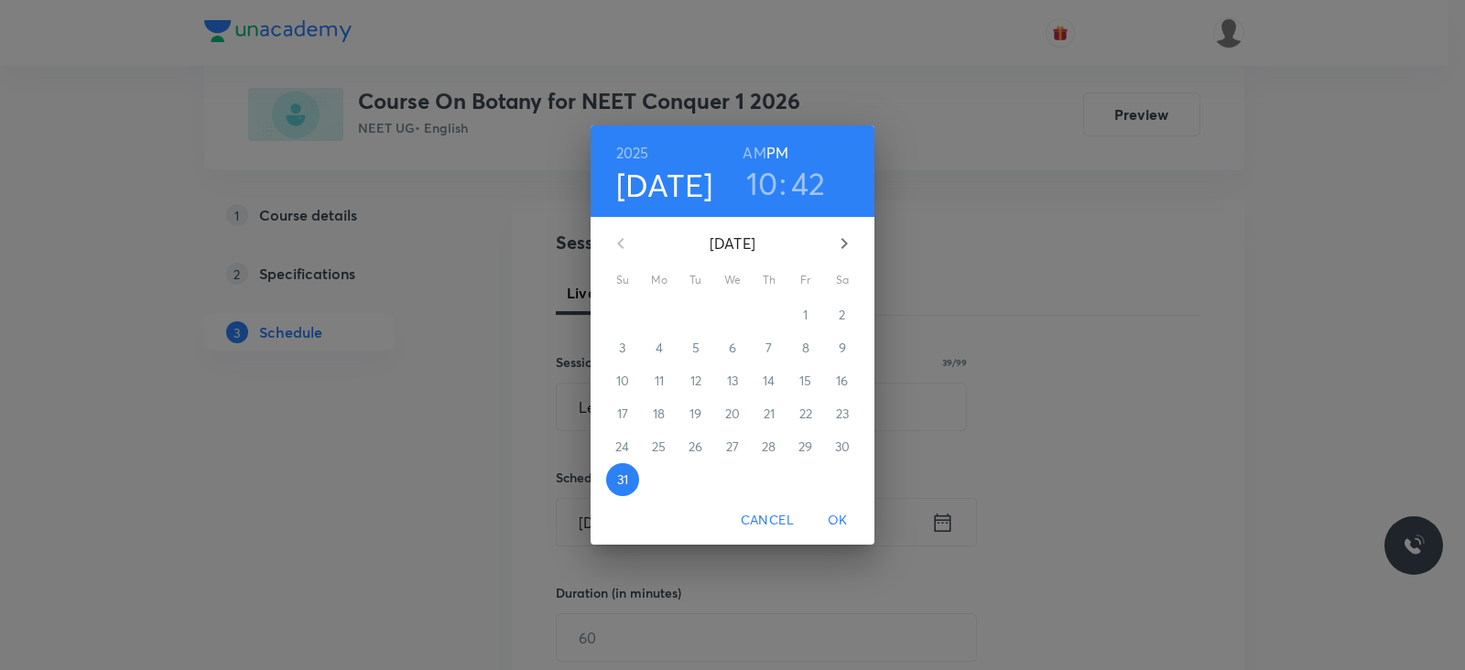
click at [847, 240] on icon "button" at bounding box center [844, 244] width 22 height 22
click at [664, 310] on span "1" at bounding box center [659, 315] width 33 height 18
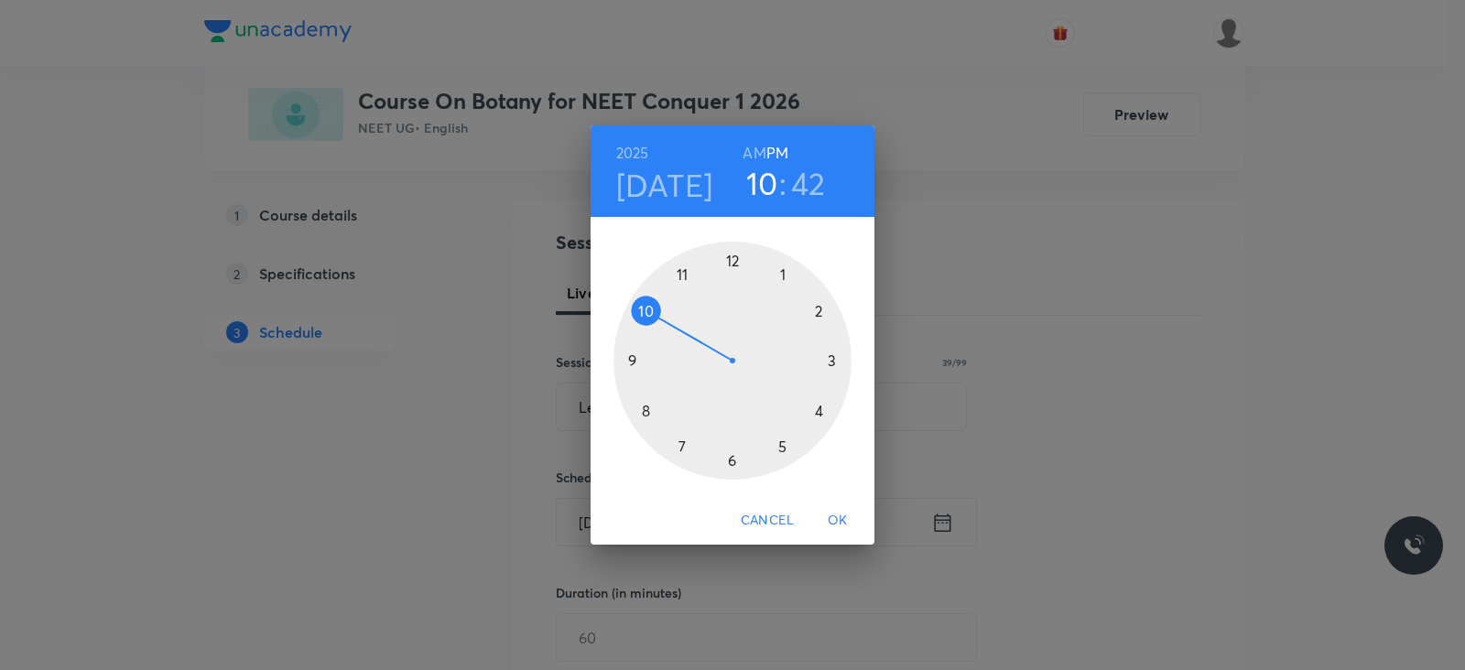
click at [779, 274] on div at bounding box center [733, 361] width 238 height 238
click at [731, 462] on div at bounding box center [733, 361] width 238 height 238
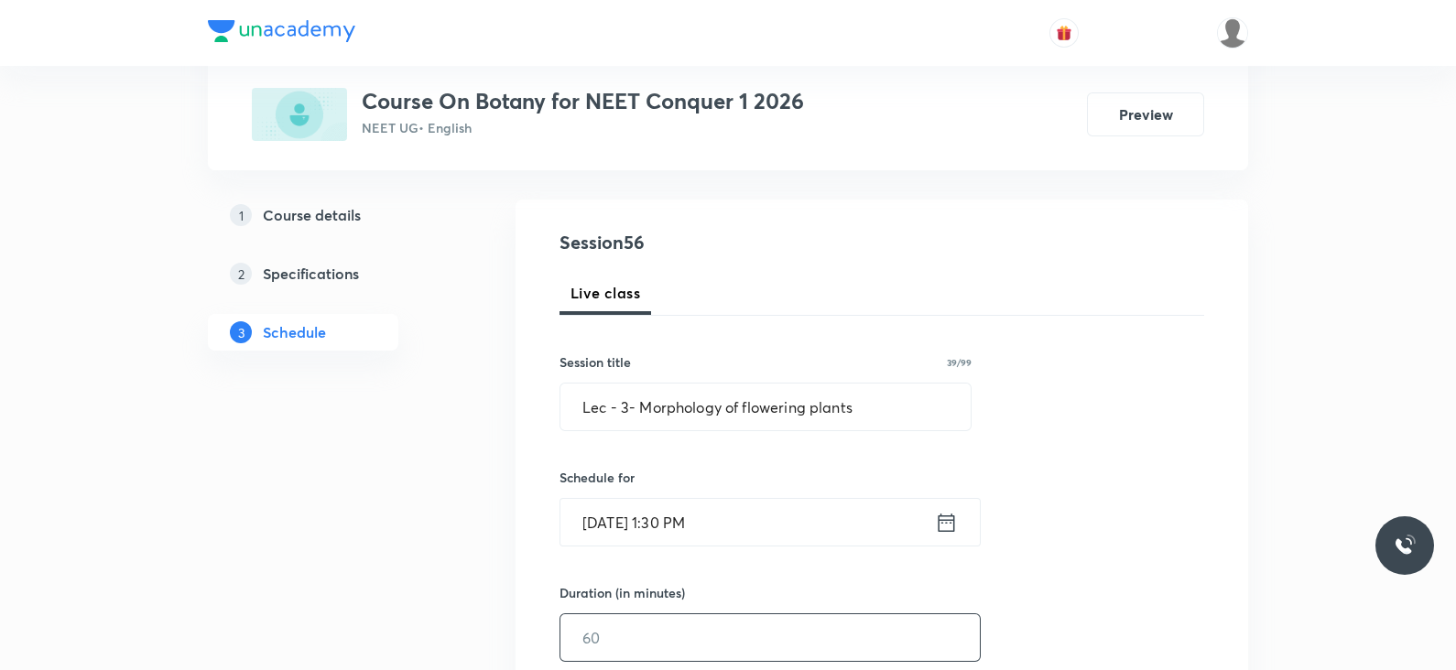
click at [650, 636] on input "text" at bounding box center [769, 637] width 419 height 47
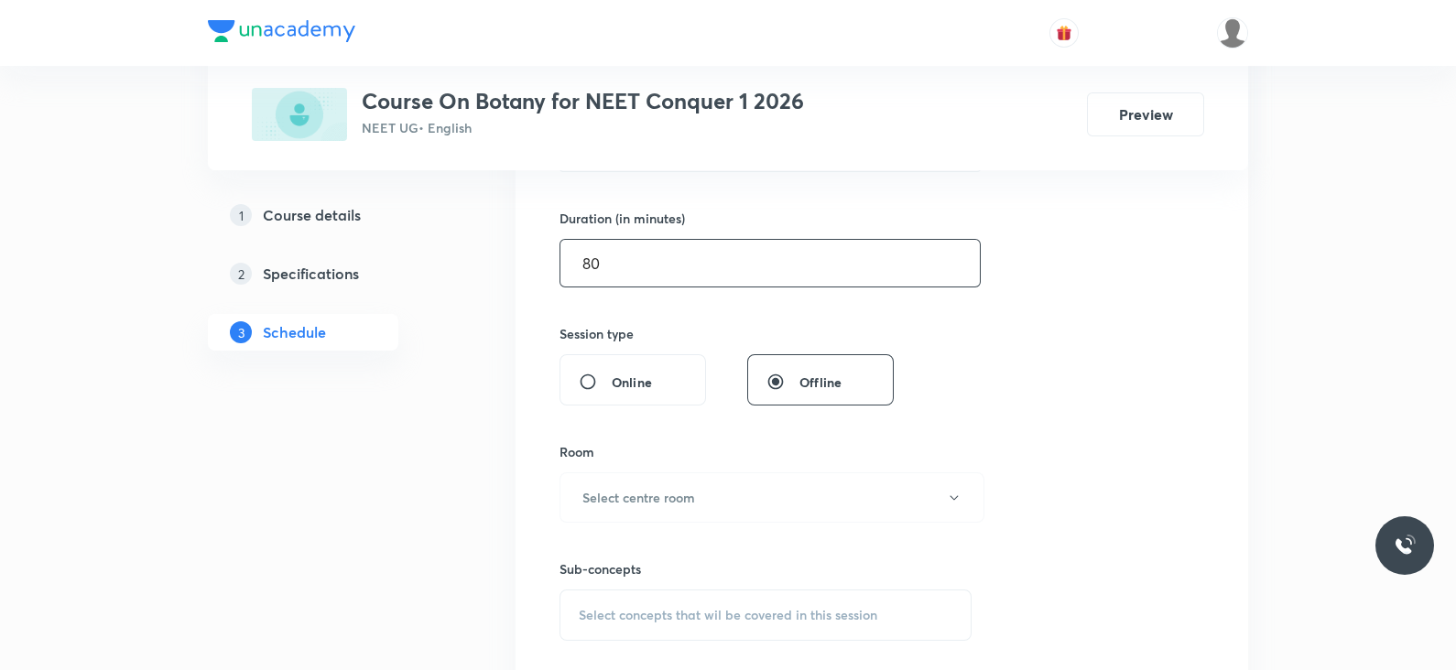
scroll to position [542, 0]
type input "80"
click at [706, 495] on button "Select centre room" at bounding box center [772, 497] width 425 height 50
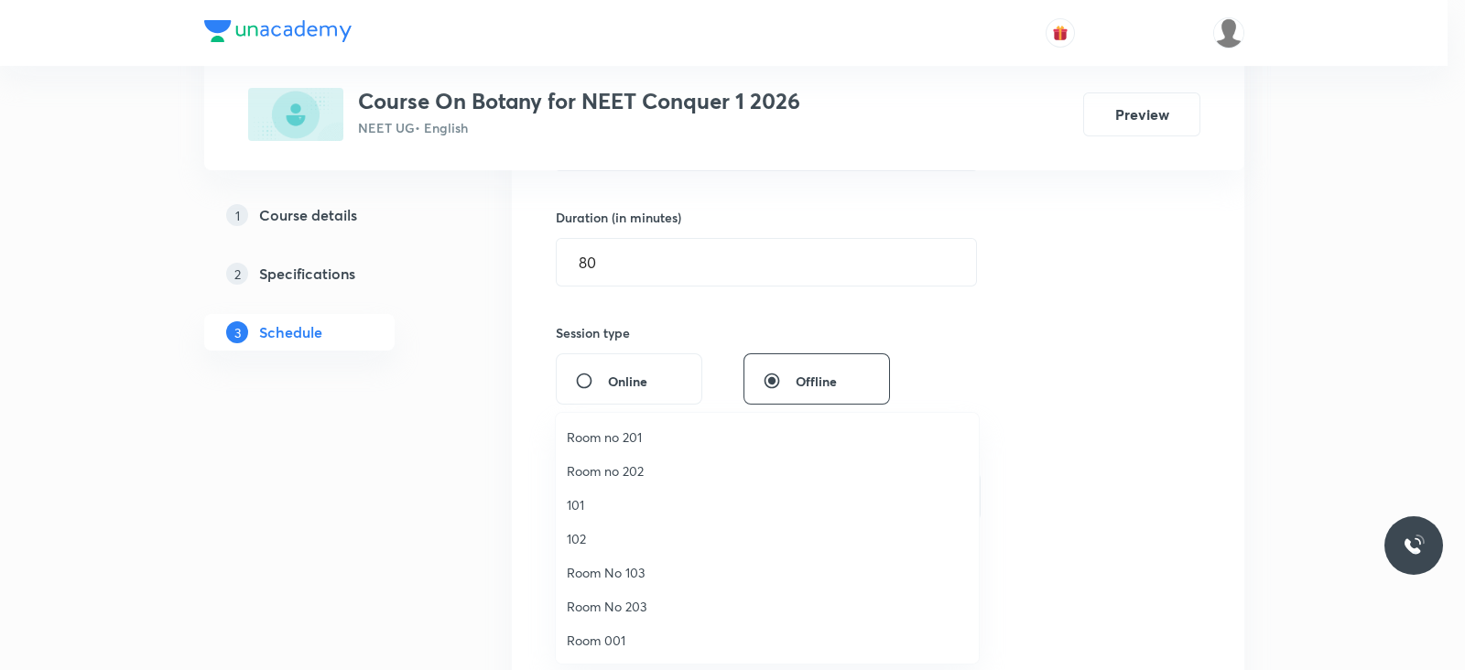
click at [626, 504] on span "101" at bounding box center [767, 504] width 401 height 19
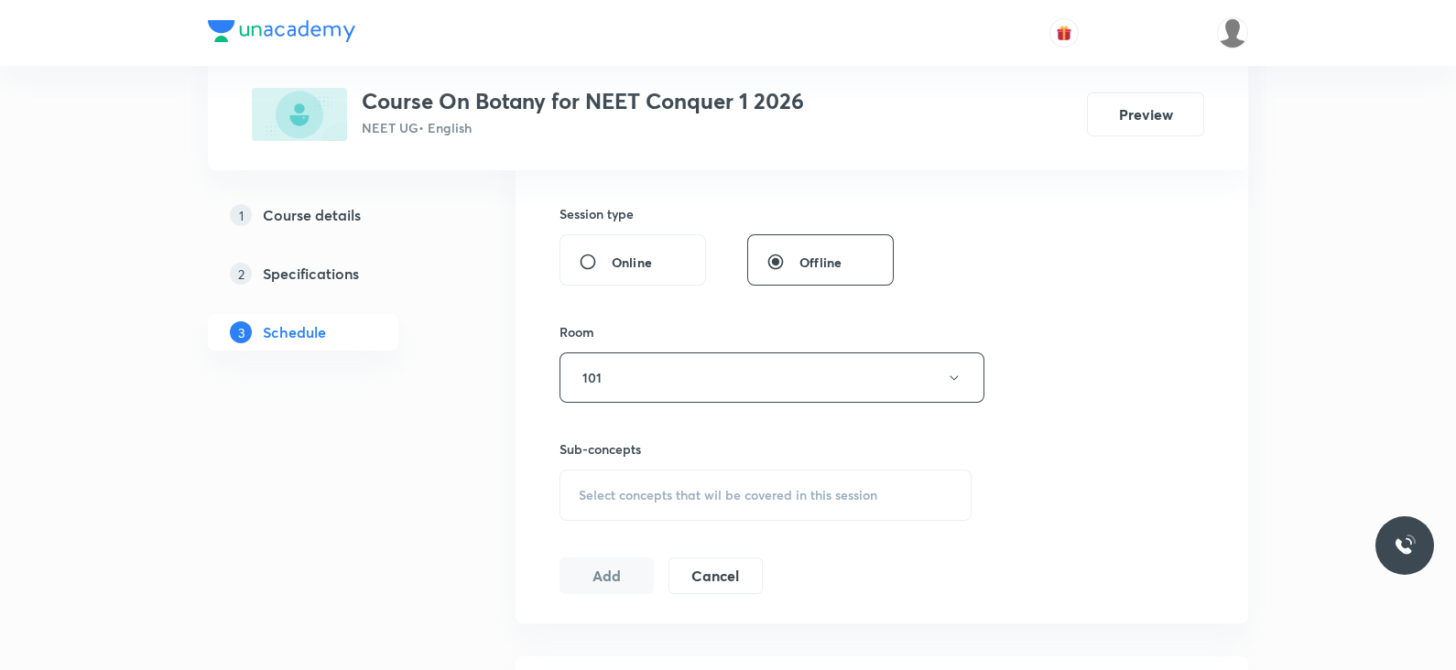
scroll to position [670, 0]
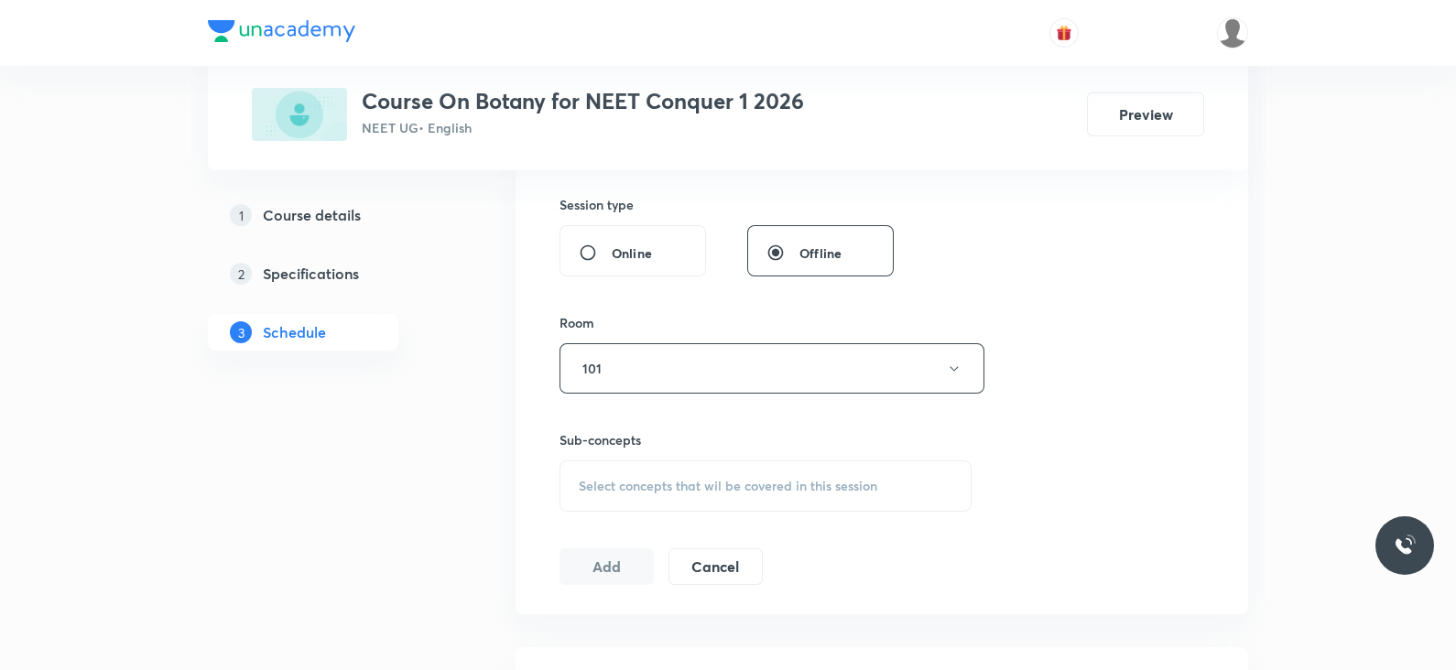
click at [684, 496] on div "Select concepts that wil be covered in this session" at bounding box center [766, 486] width 412 height 51
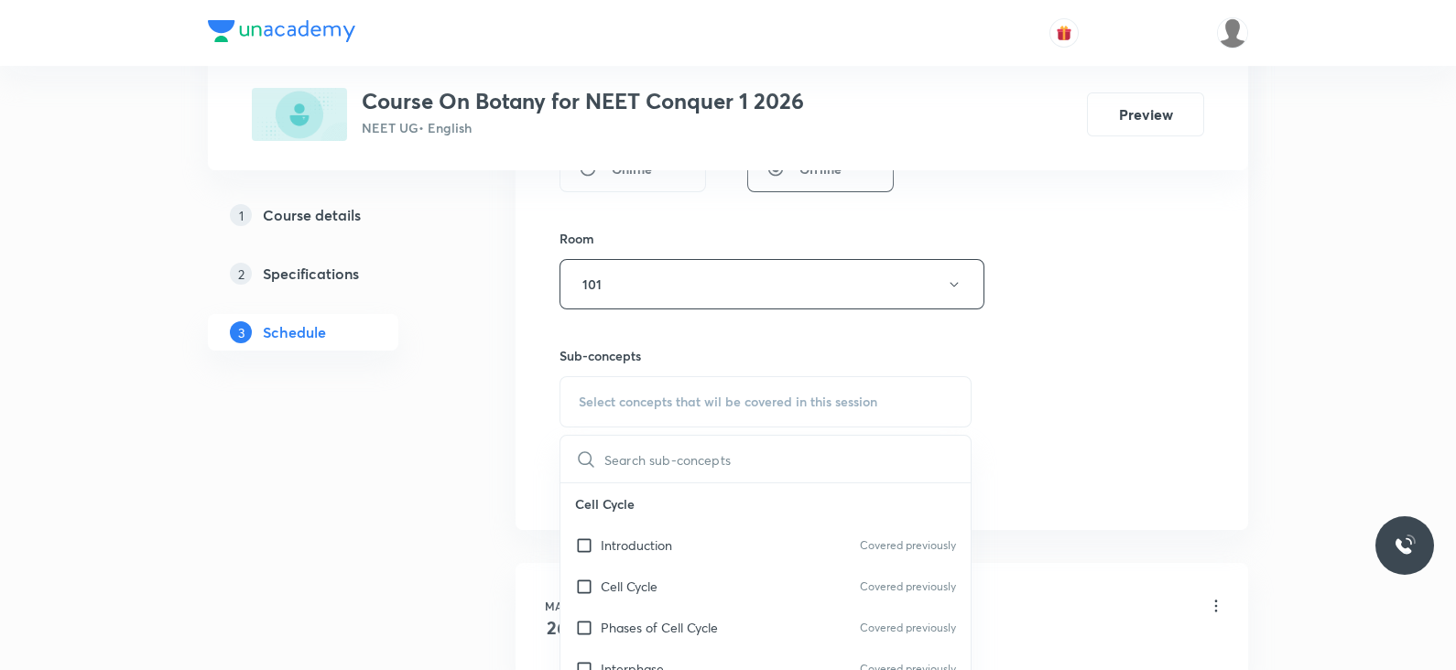
scroll to position [759, 0]
click at [684, 497] on p "Cell Cycle" at bounding box center [765, 499] width 410 height 41
click at [669, 531] on p "Introduction" at bounding box center [636, 540] width 71 height 19
checkbox input "true"
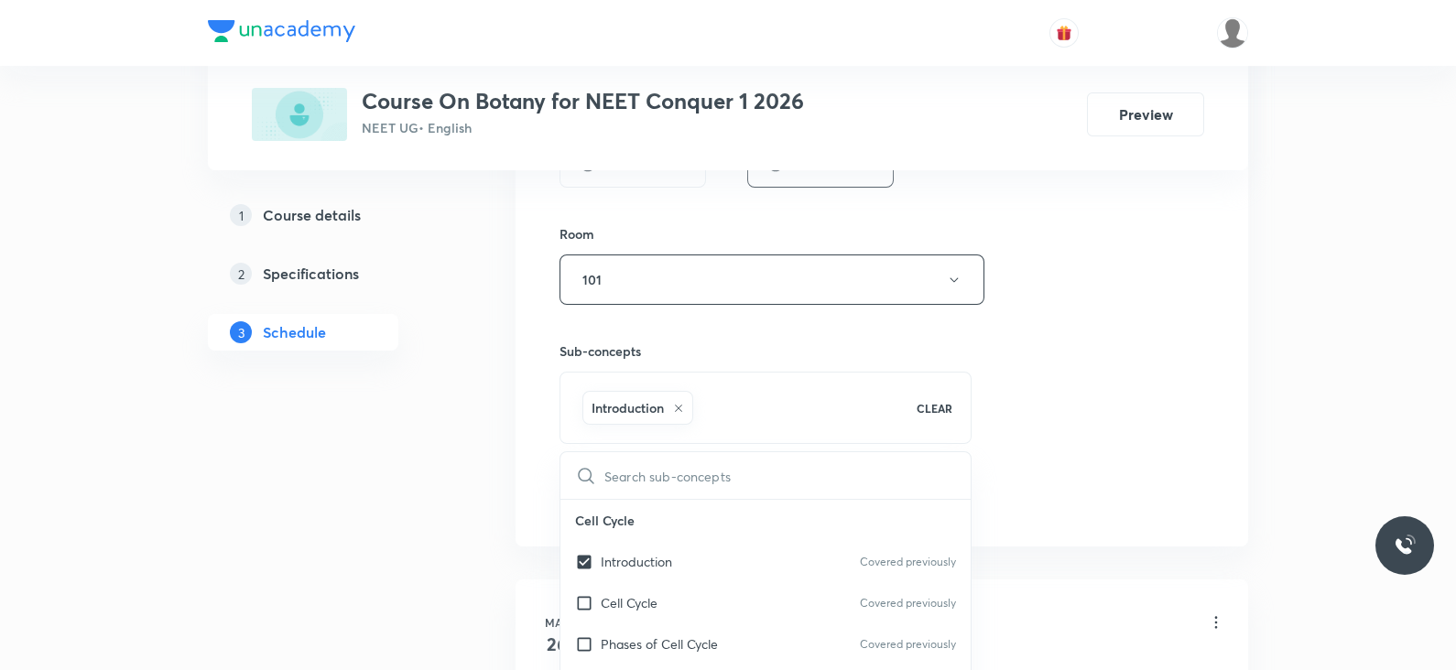
click at [1064, 358] on div "Session 56 Live class Session title 39/99 Lec - 3- Morphology of flowering plan…" at bounding box center [882, 76] width 645 height 881
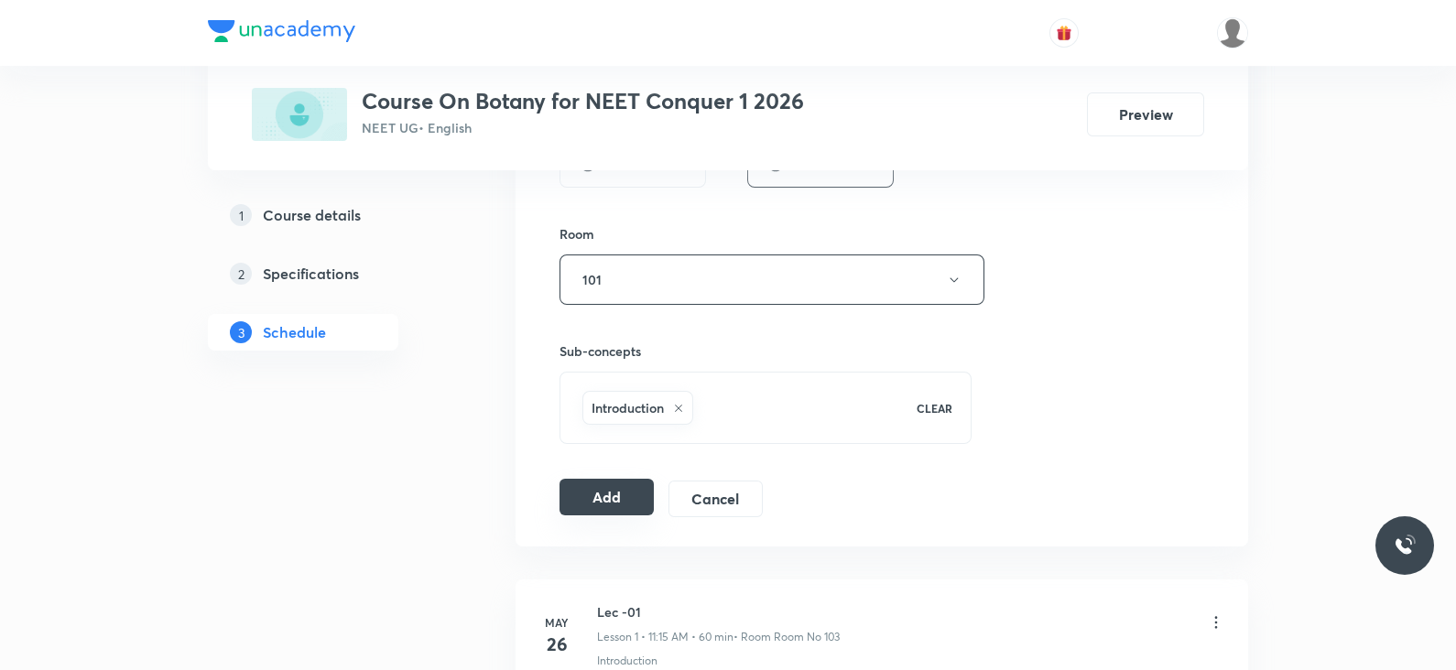
click at [603, 496] on button "Add" at bounding box center [607, 497] width 94 height 37
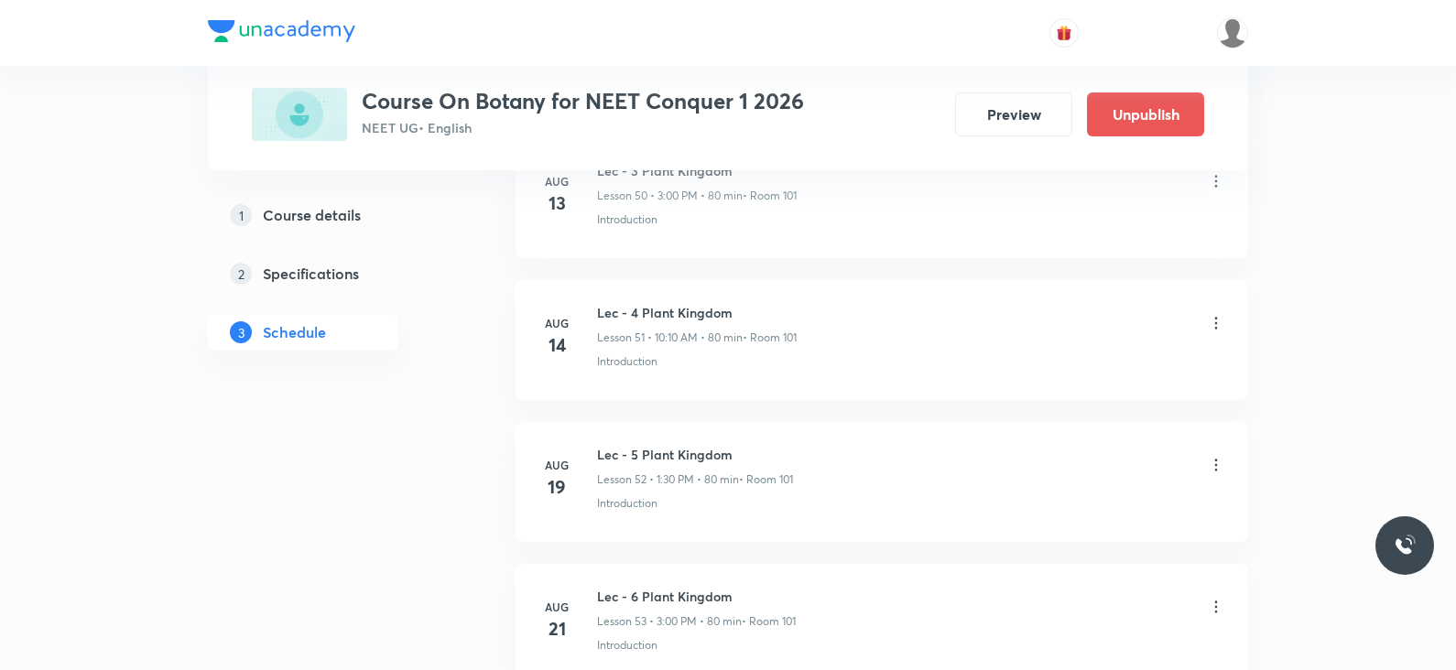
scroll to position [7886, 0]
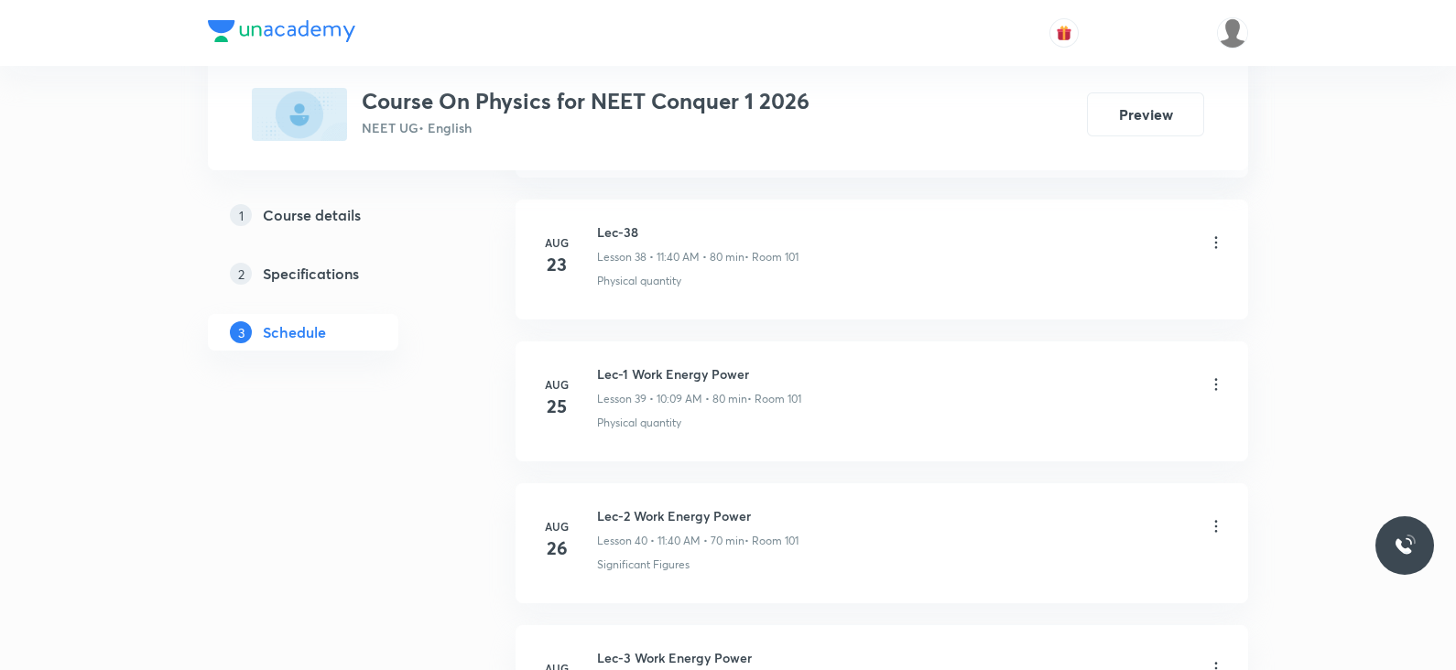
scroll to position [6886, 0]
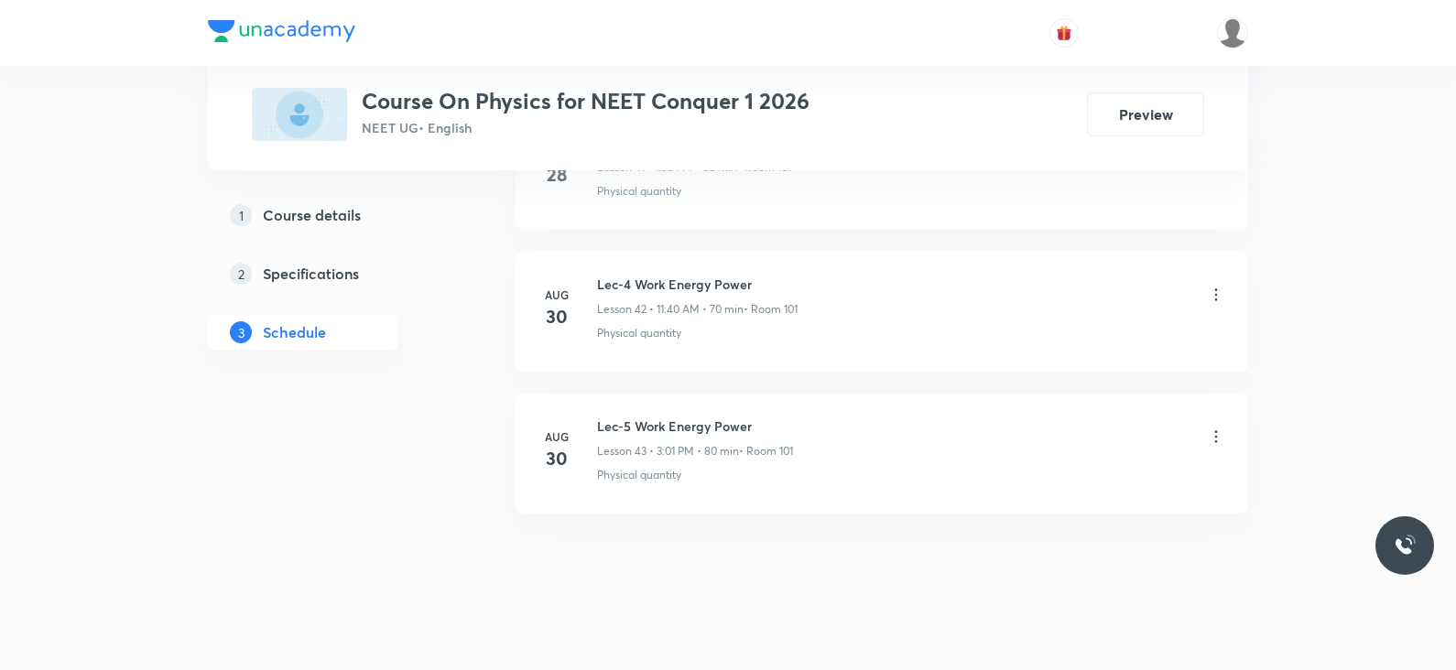
click at [680, 417] on h6 "Lec-5 Work Energy Power" at bounding box center [695, 426] width 196 height 19
copy h6 "Lec-5 Work Energy Power"
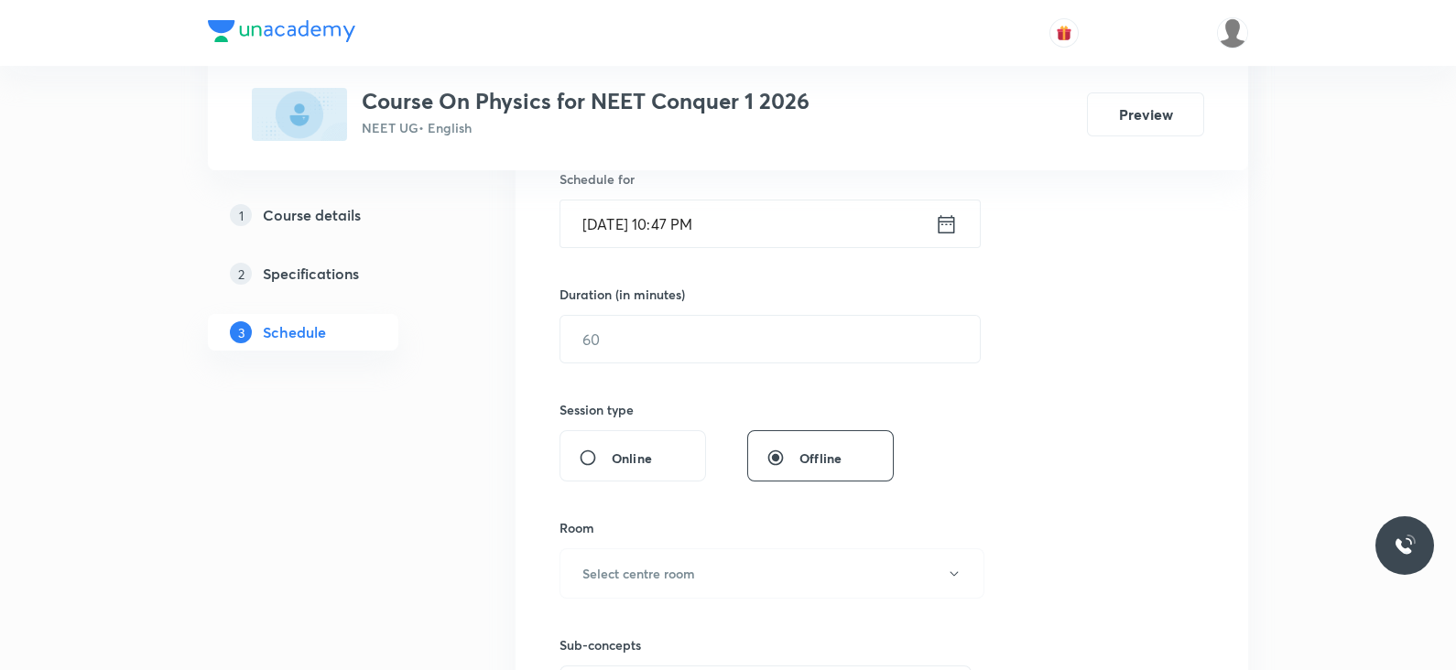
scroll to position [0, 0]
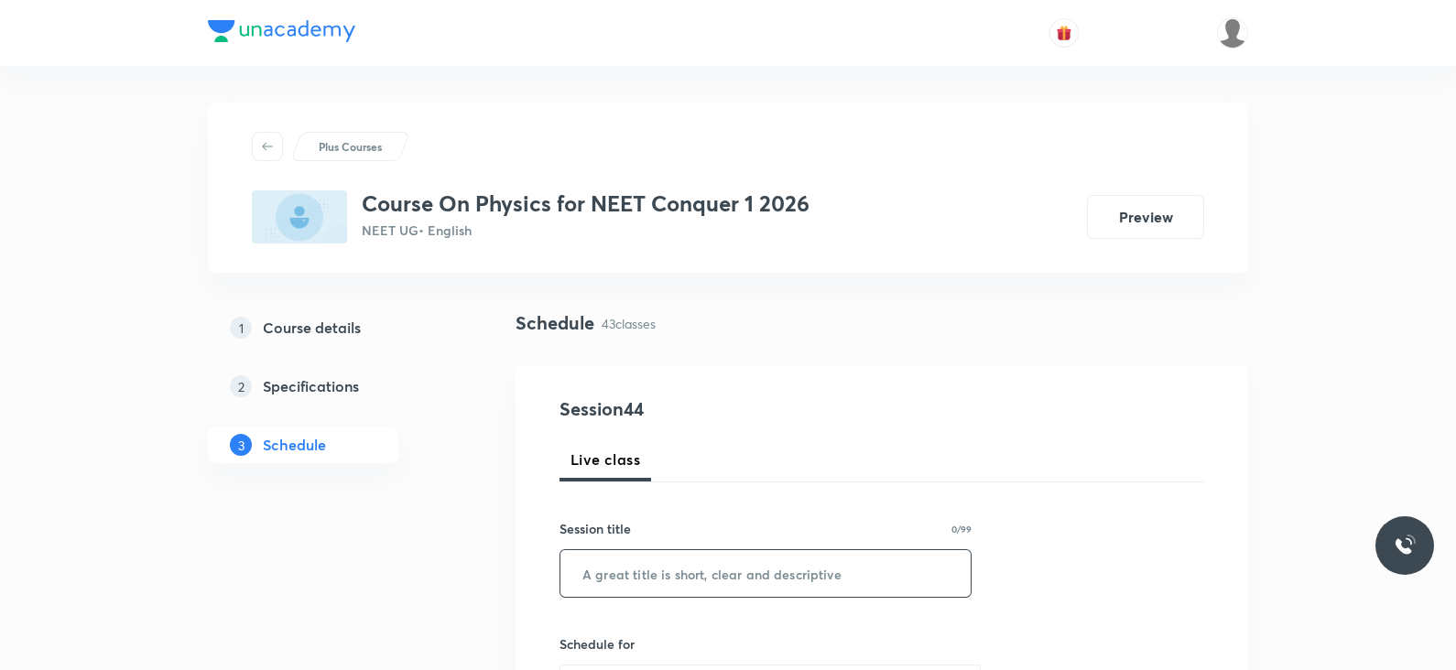
click at [650, 585] on input "text" at bounding box center [765, 573] width 410 height 47
paste input "Lec-5 Work Energy Power"
click at [618, 571] on input "Lec-5 Work Energy Power" at bounding box center [765, 573] width 410 height 47
type input "Lec-6 Work Energy Power"
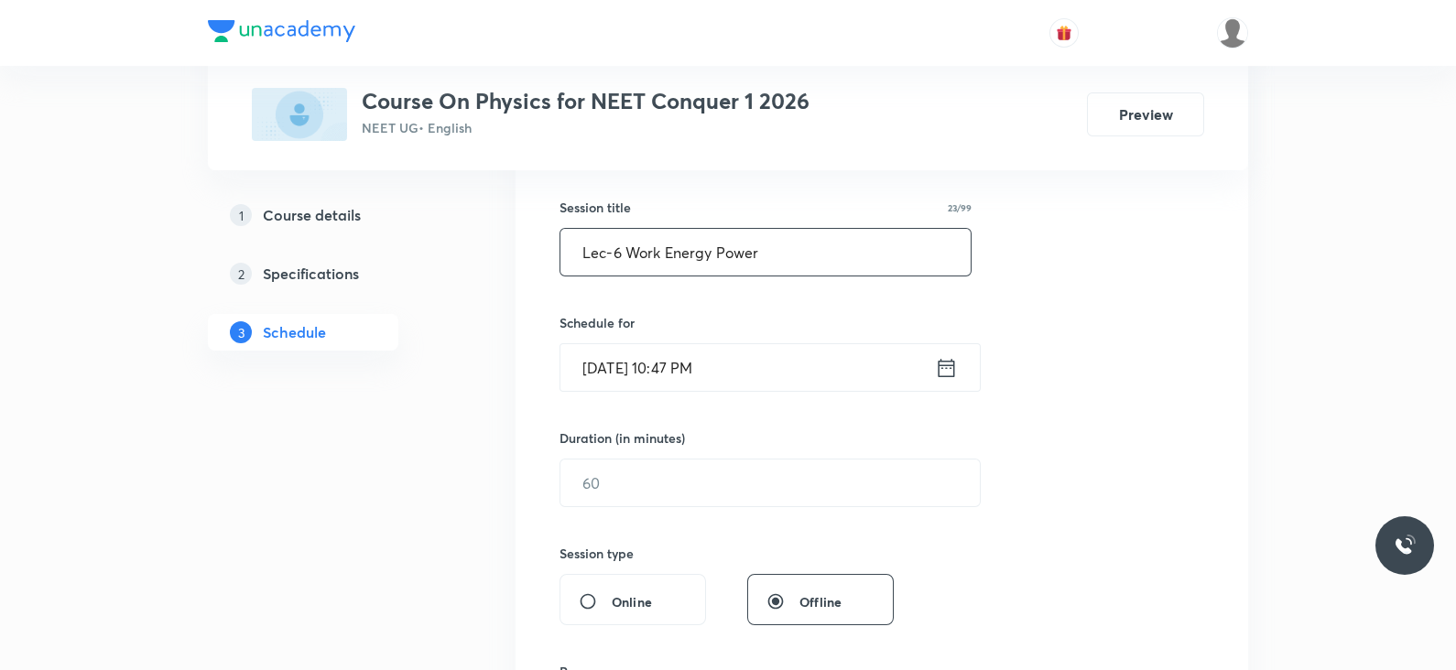
scroll to position [332, 0]
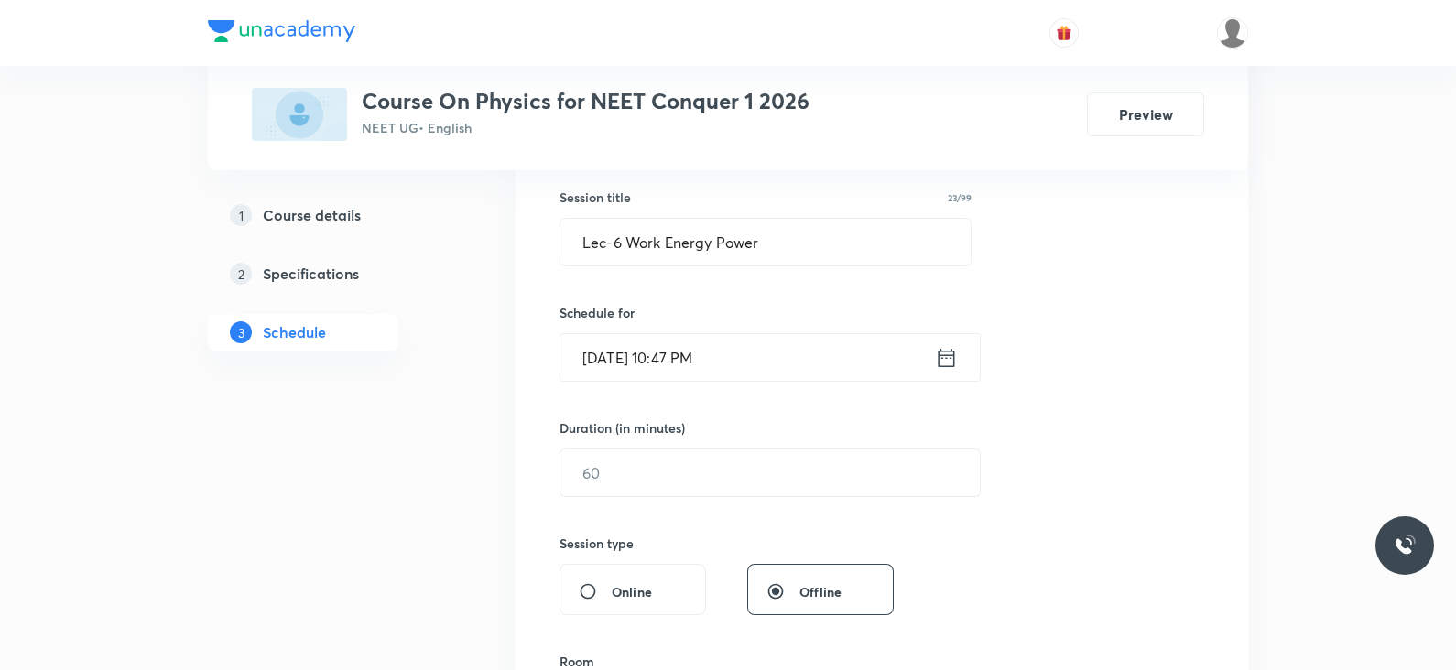
click at [942, 354] on icon at bounding box center [946, 358] width 23 height 26
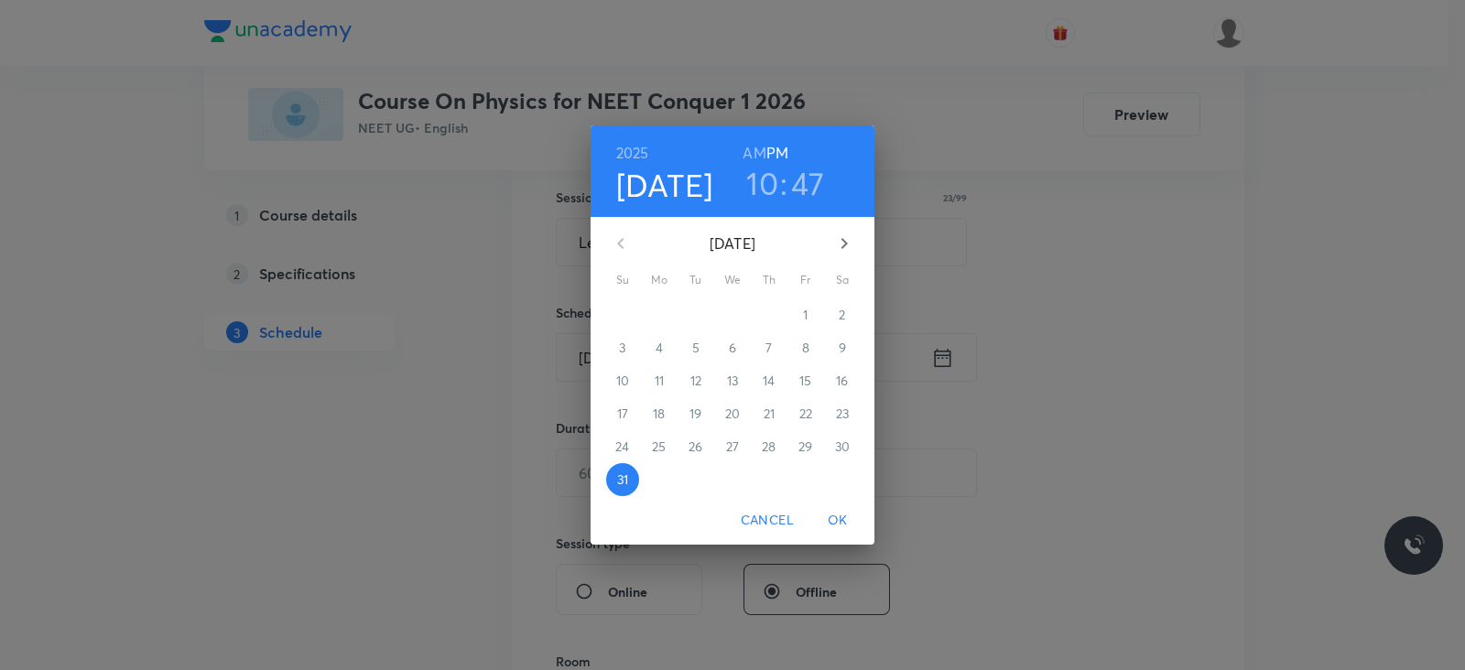
click at [844, 237] on icon "button" at bounding box center [844, 244] width 22 height 22
click at [662, 304] on button "1" at bounding box center [659, 315] width 33 height 33
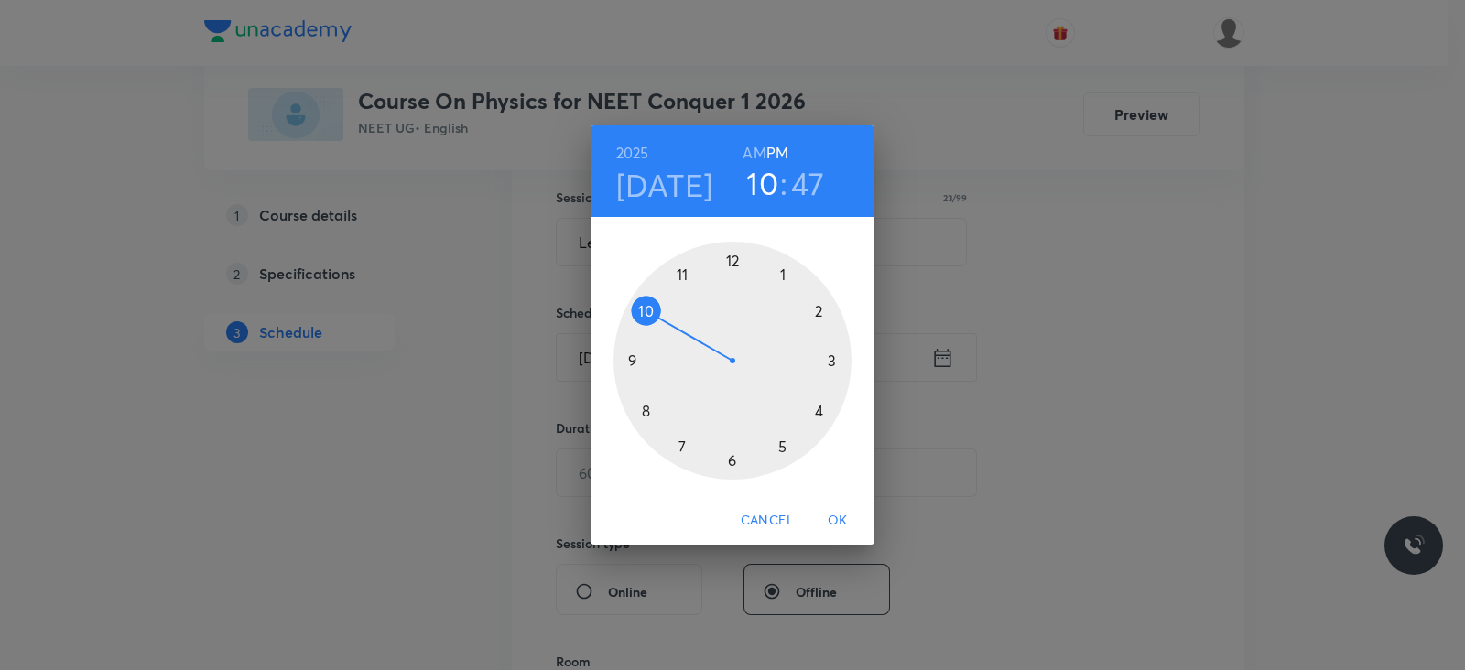
click at [833, 361] on div at bounding box center [733, 361] width 238 height 238
click at [732, 264] on div at bounding box center [733, 361] width 238 height 238
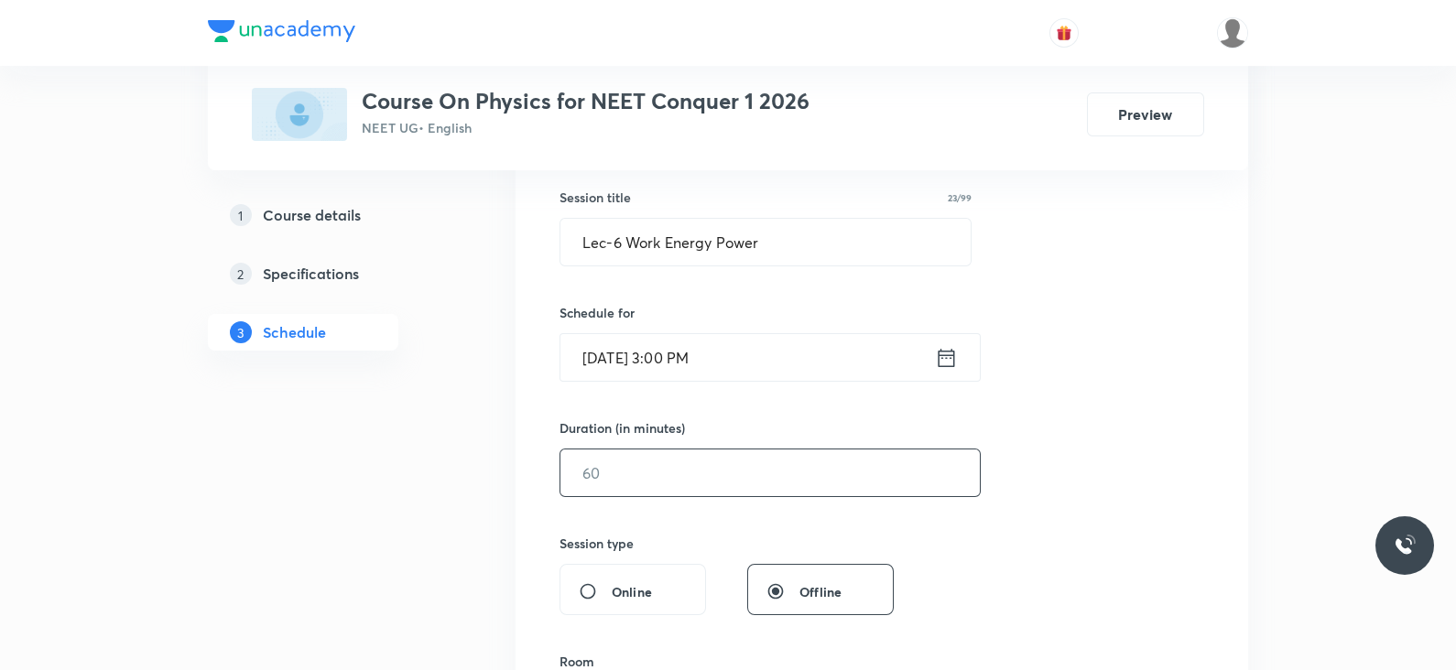
click at [673, 482] on input "text" at bounding box center [769, 473] width 419 height 47
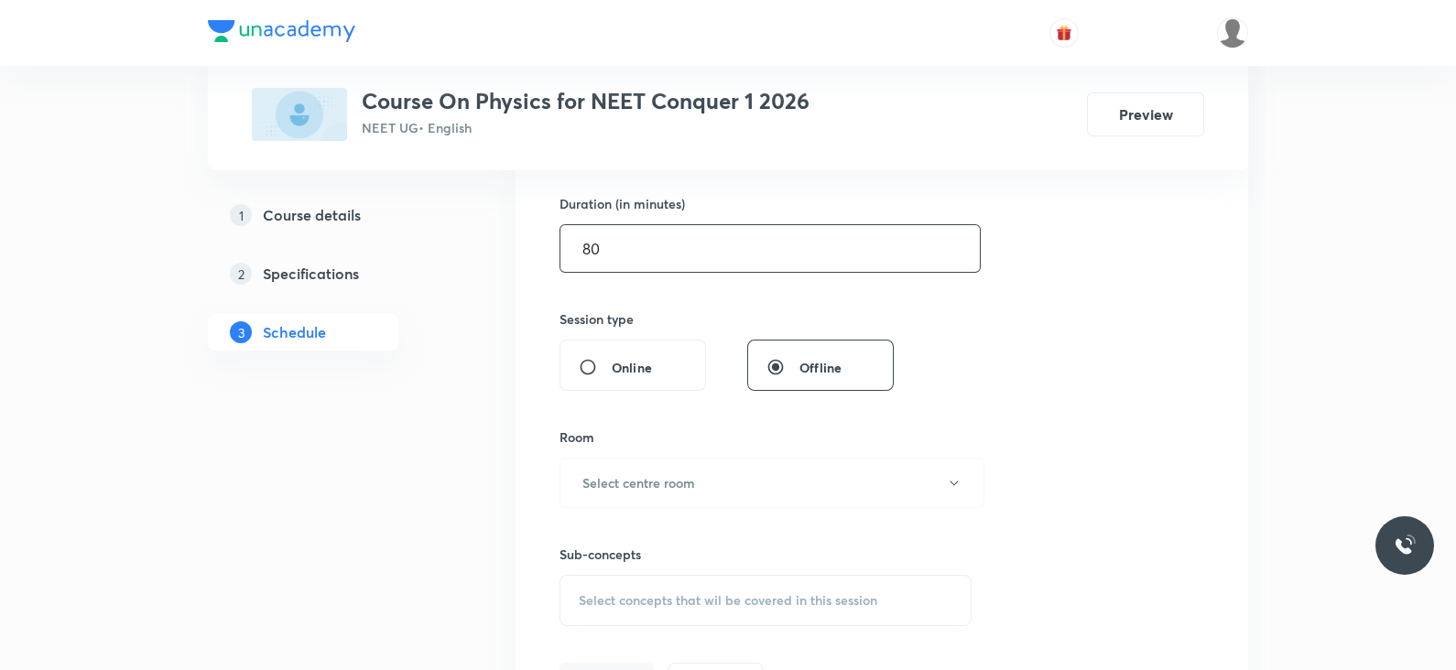
scroll to position [571, 0]
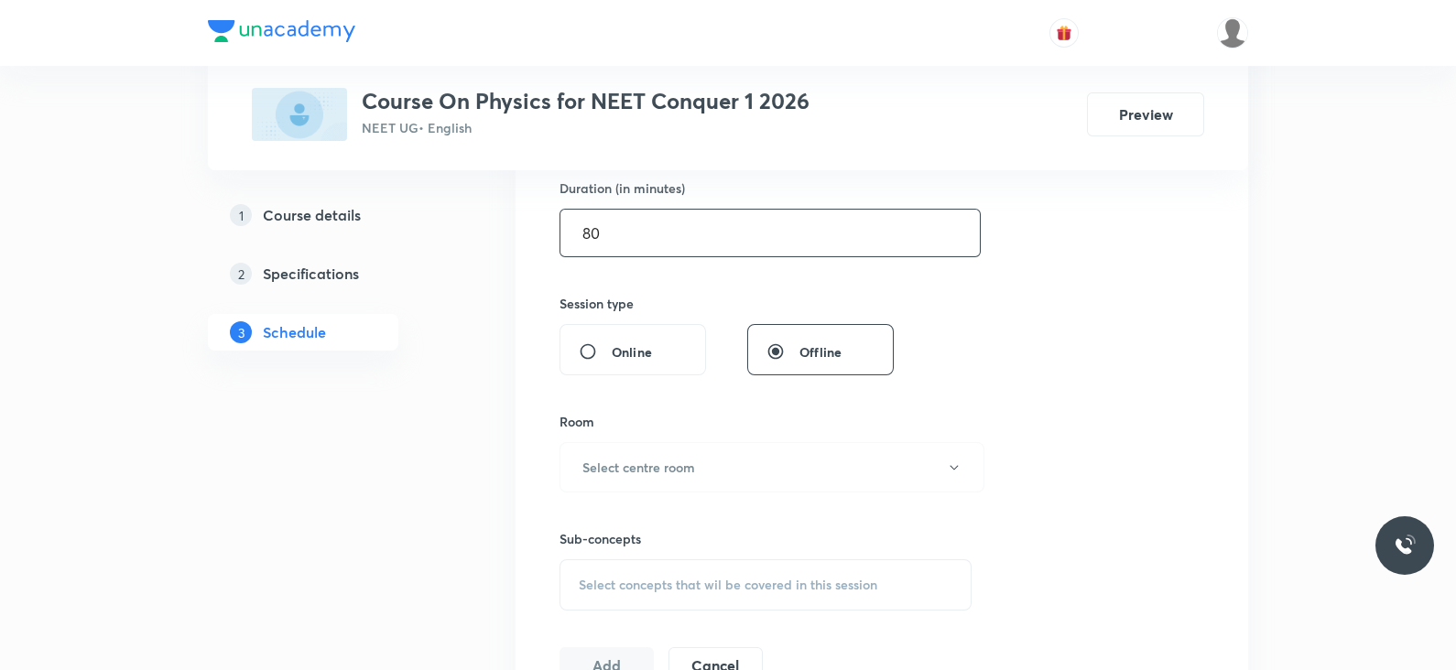
type input "80"
click at [673, 482] on button "Select centre room" at bounding box center [772, 467] width 425 height 50
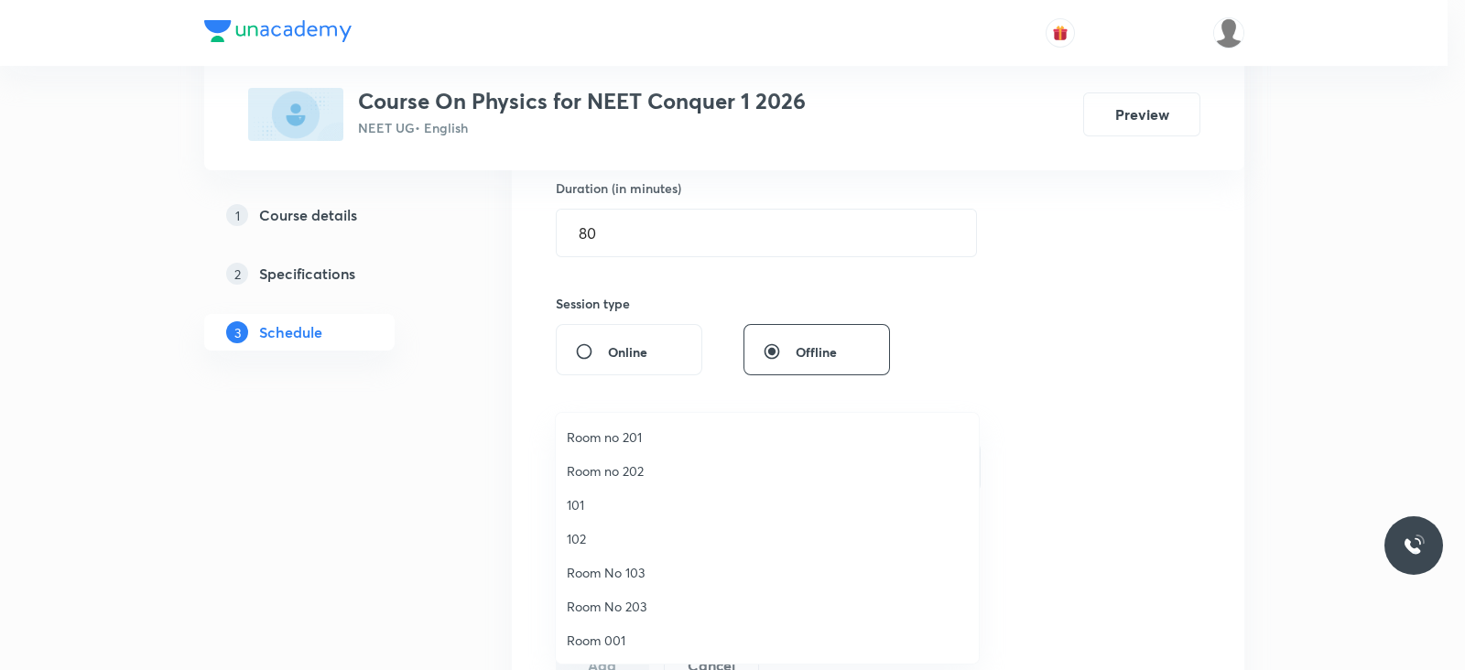
click at [586, 498] on span "101" at bounding box center [767, 504] width 401 height 19
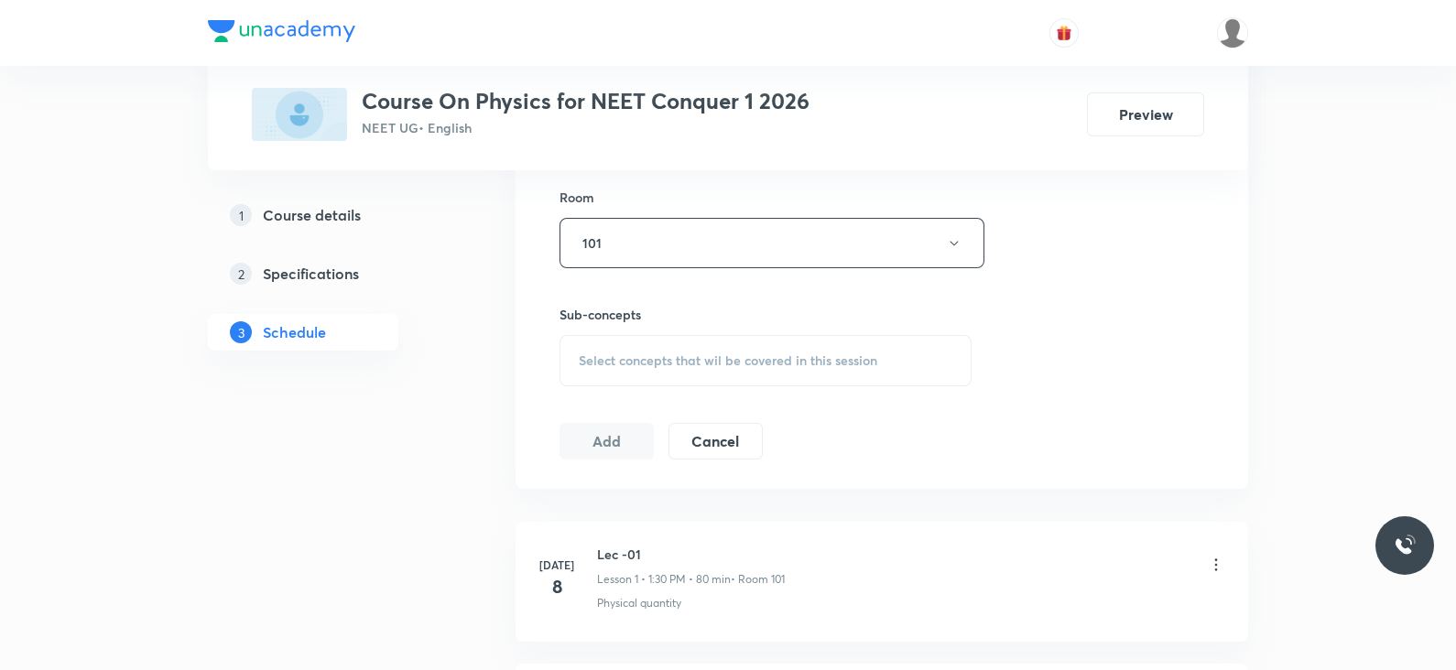
scroll to position [798, 0]
click at [683, 373] on div "Select concepts that wil be covered in this session" at bounding box center [766, 358] width 412 height 51
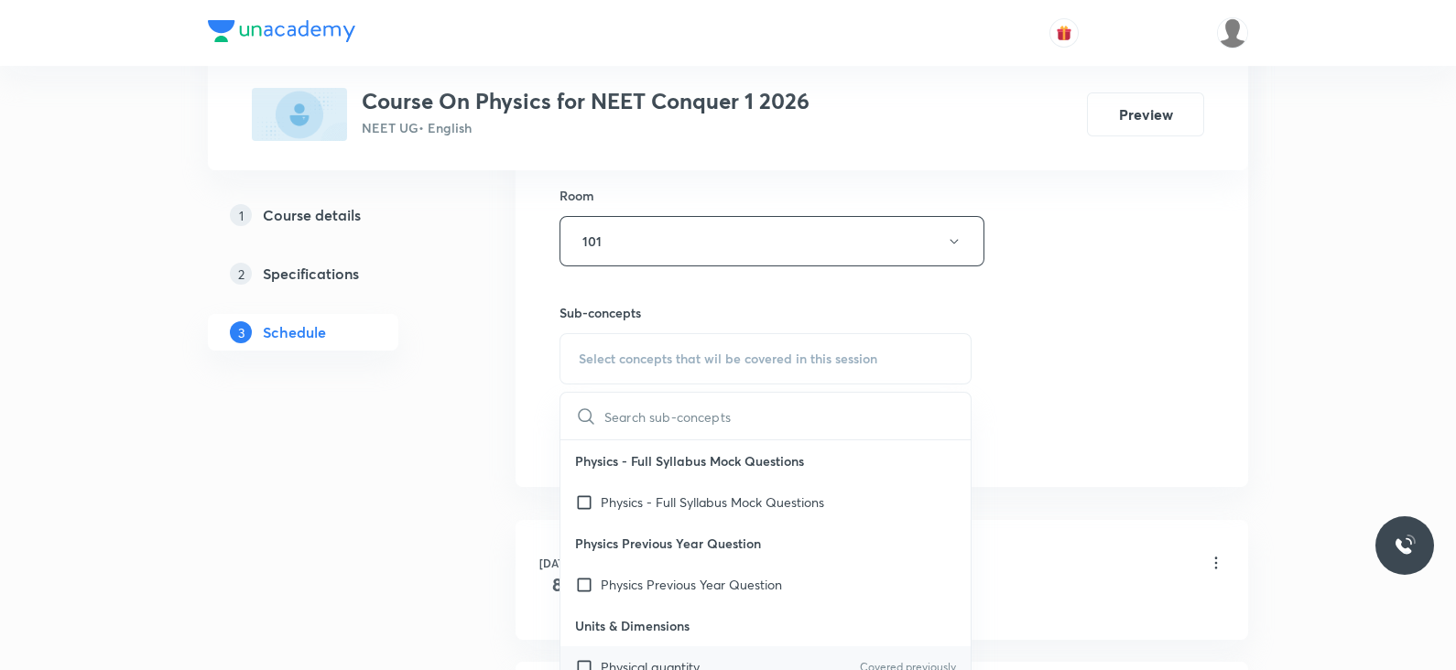
click at [676, 659] on p "Physical quantity" at bounding box center [650, 667] width 99 height 19
checkbox input "true"
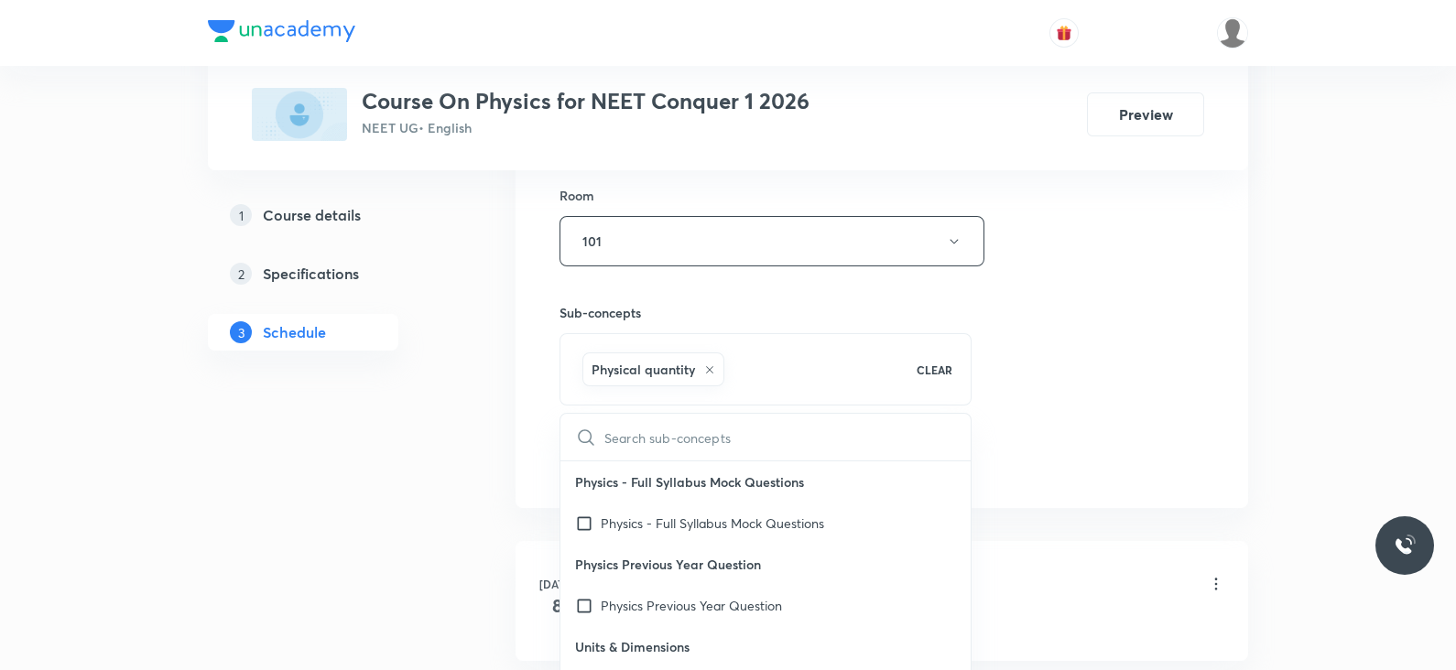
click at [1001, 328] on div "Session 44 Live class Session title 23/99 Lec-6 Work Energy Power ​ Schedule fo…" at bounding box center [882, 38] width 645 height 881
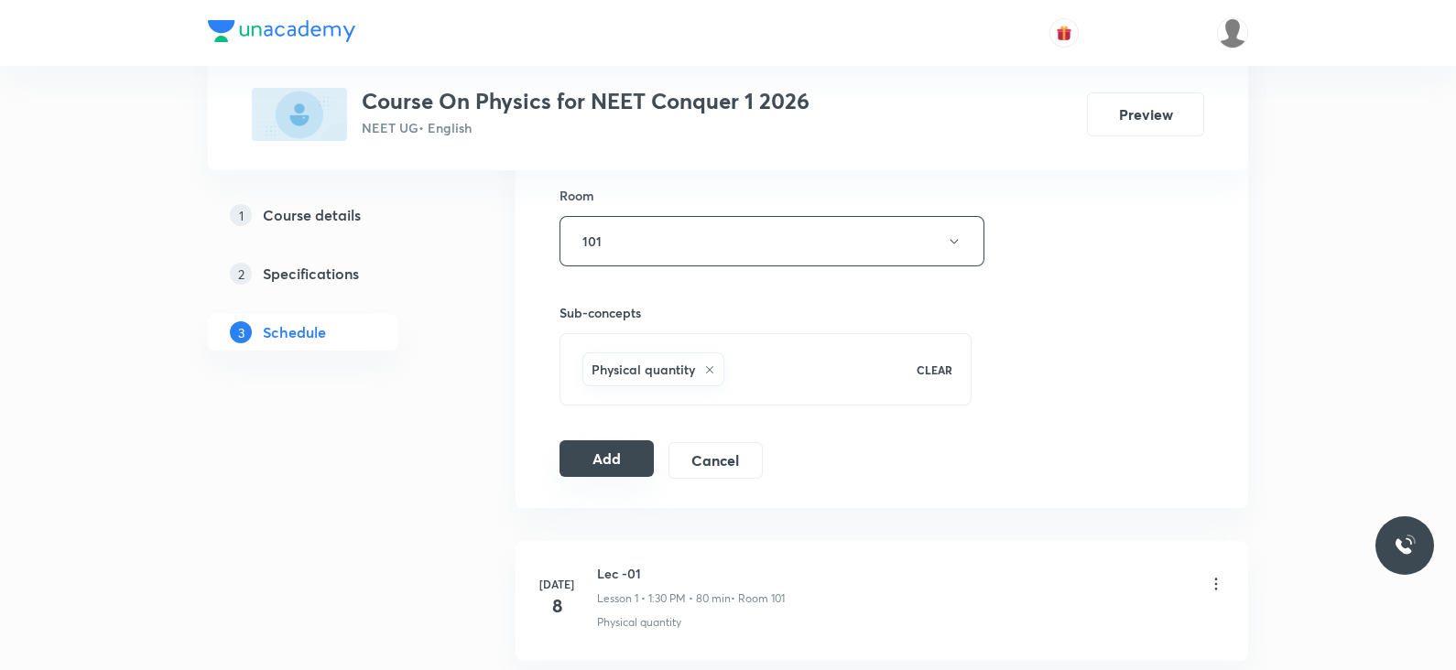
click at [614, 451] on button "Add" at bounding box center [607, 458] width 94 height 37
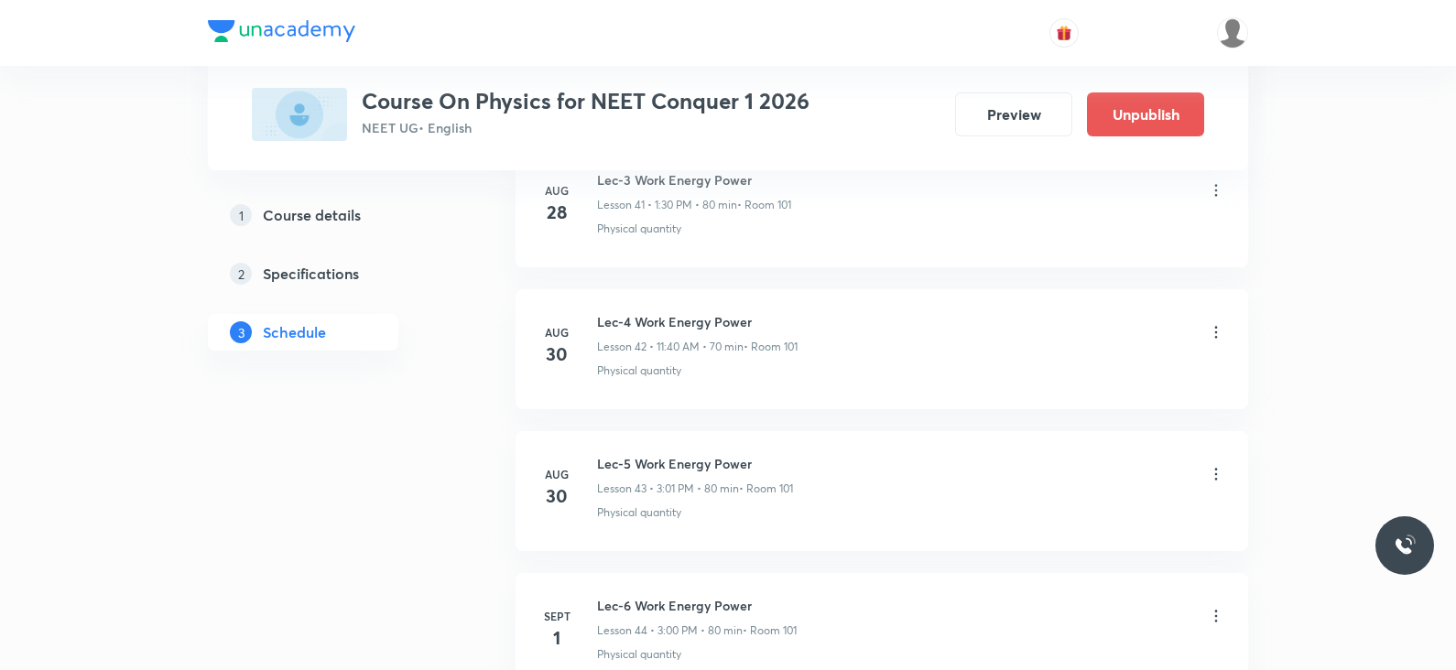
scroll to position [6186, 0]
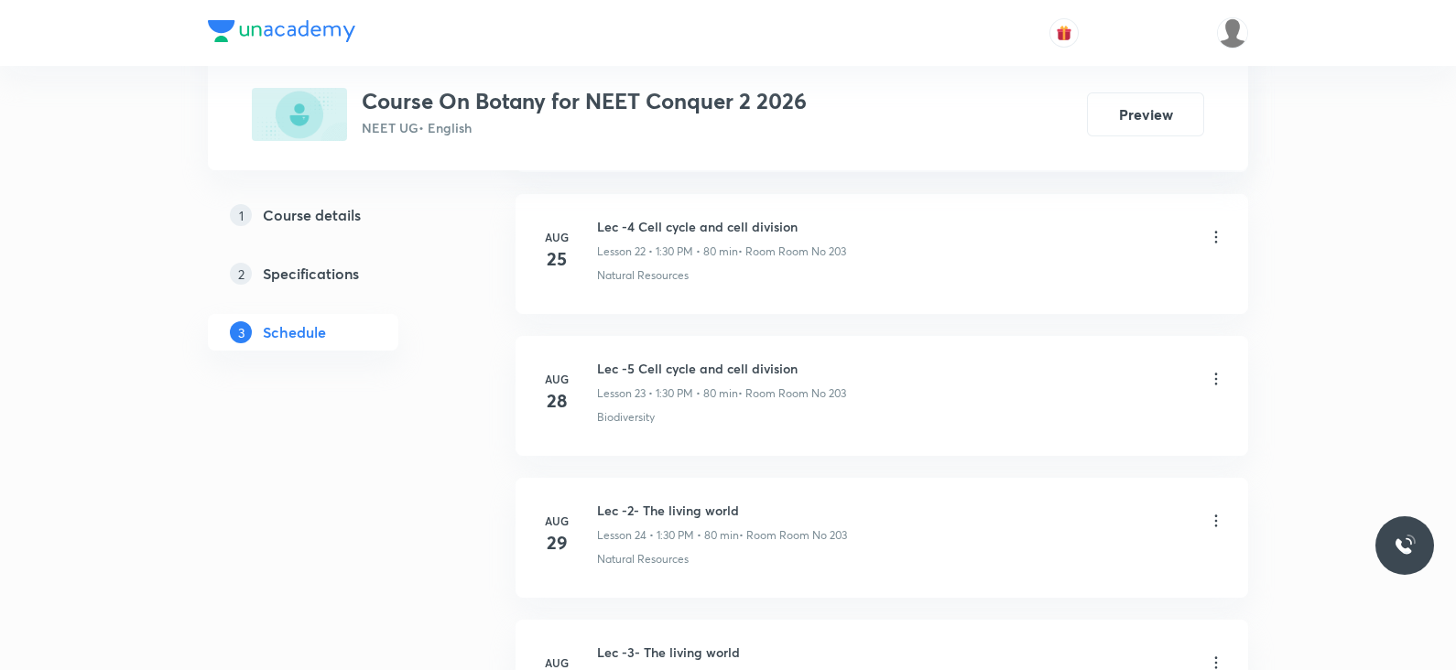
scroll to position [4336, 0]
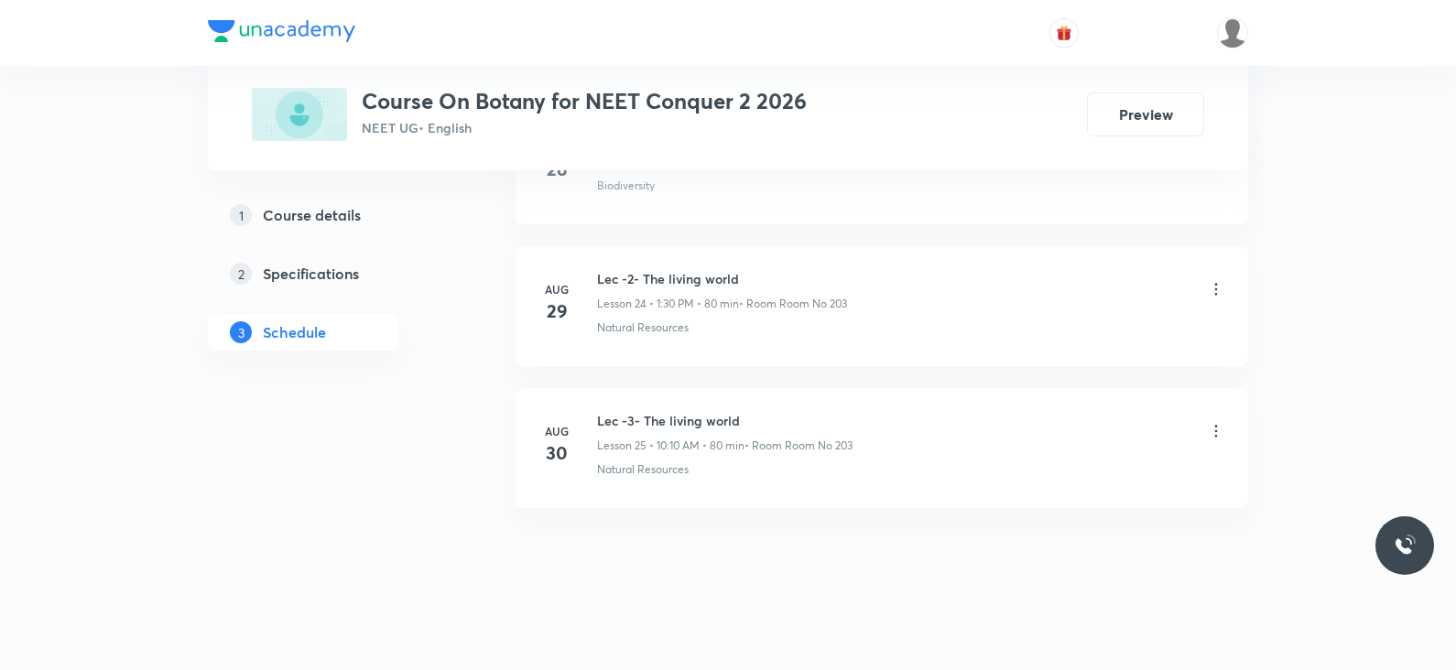
click at [657, 411] on h6 "Lec -3- The living world" at bounding box center [725, 420] width 256 height 19
copy h6 "Lec -3- The living world"
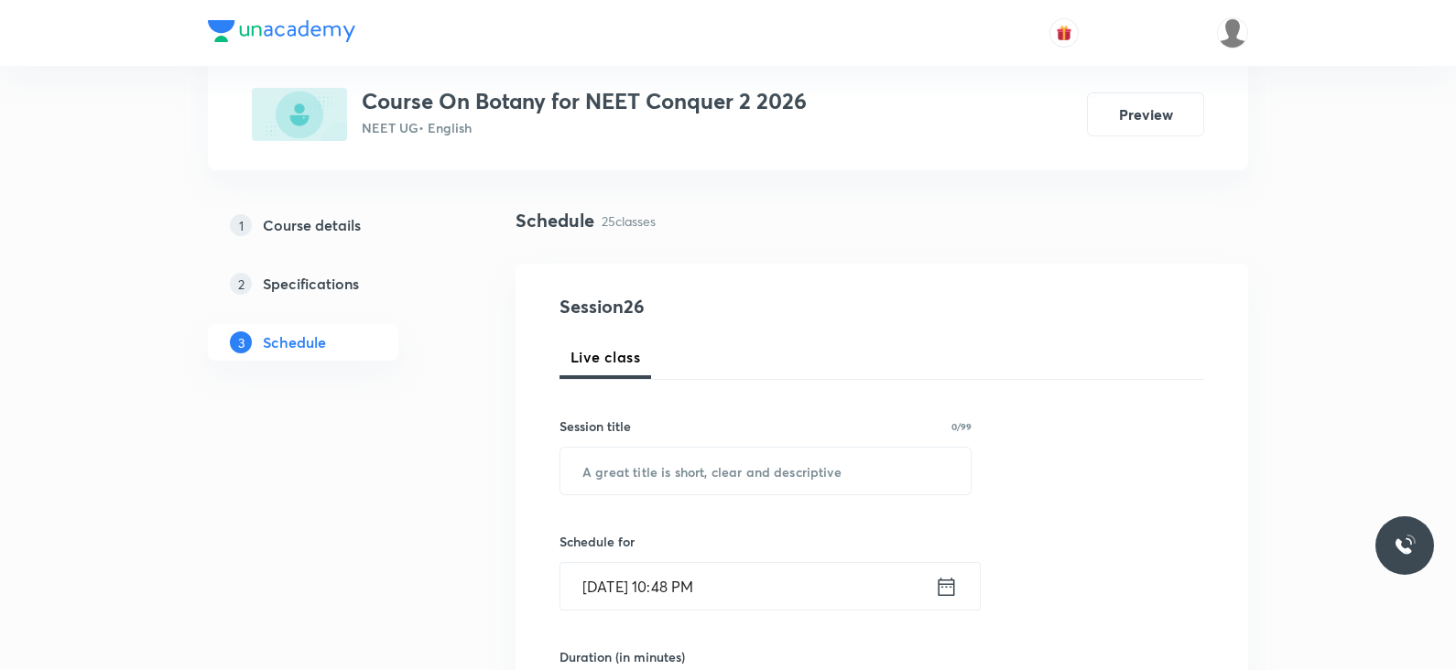
scroll to position [0, 0]
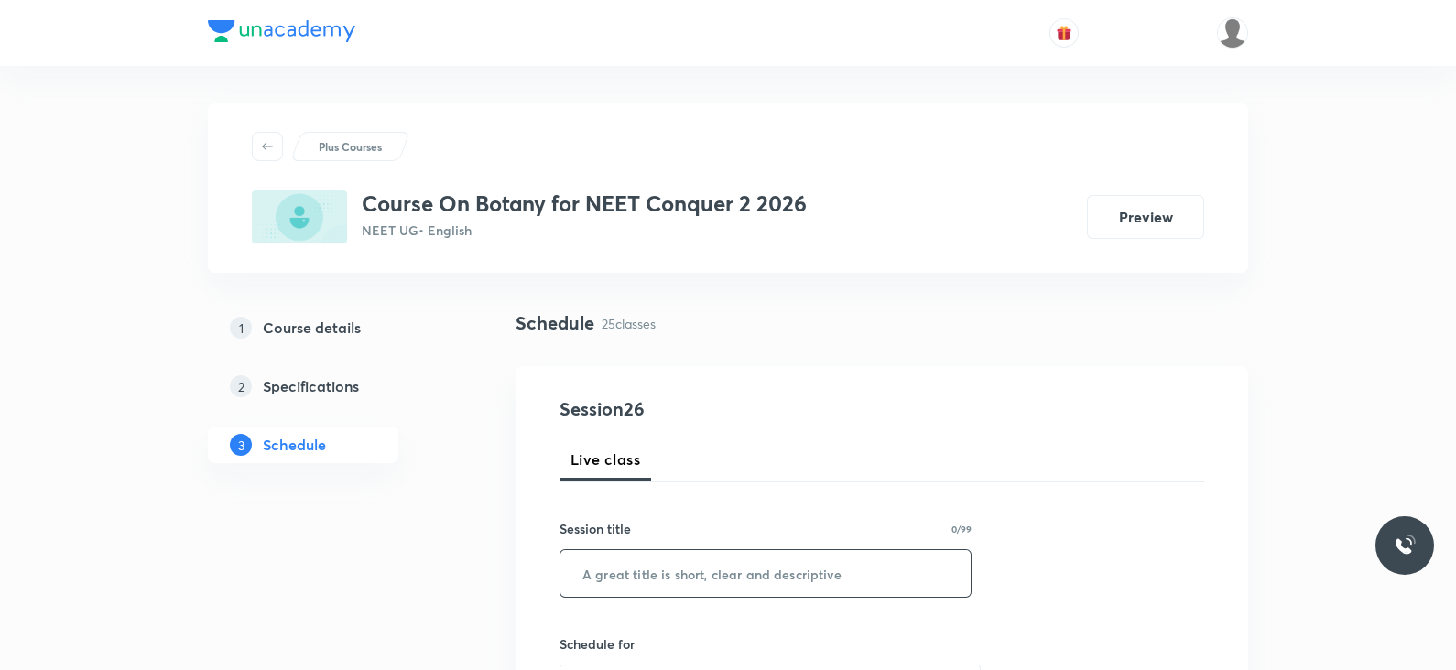
click at [654, 580] on input "text" at bounding box center [765, 573] width 410 height 47
paste input "Lec -3- The living world"
click at [625, 572] on input "Lec -3- The living world" at bounding box center [765, 573] width 410 height 47
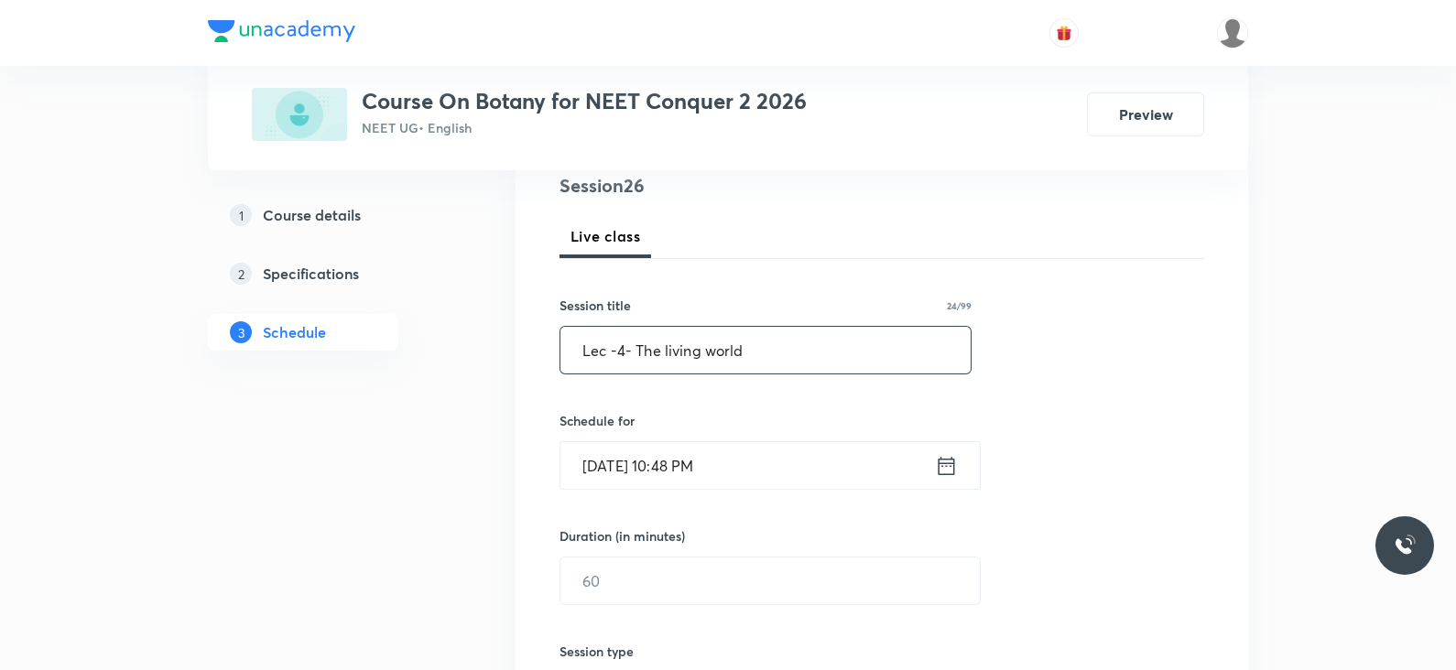
scroll to position [237, 0]
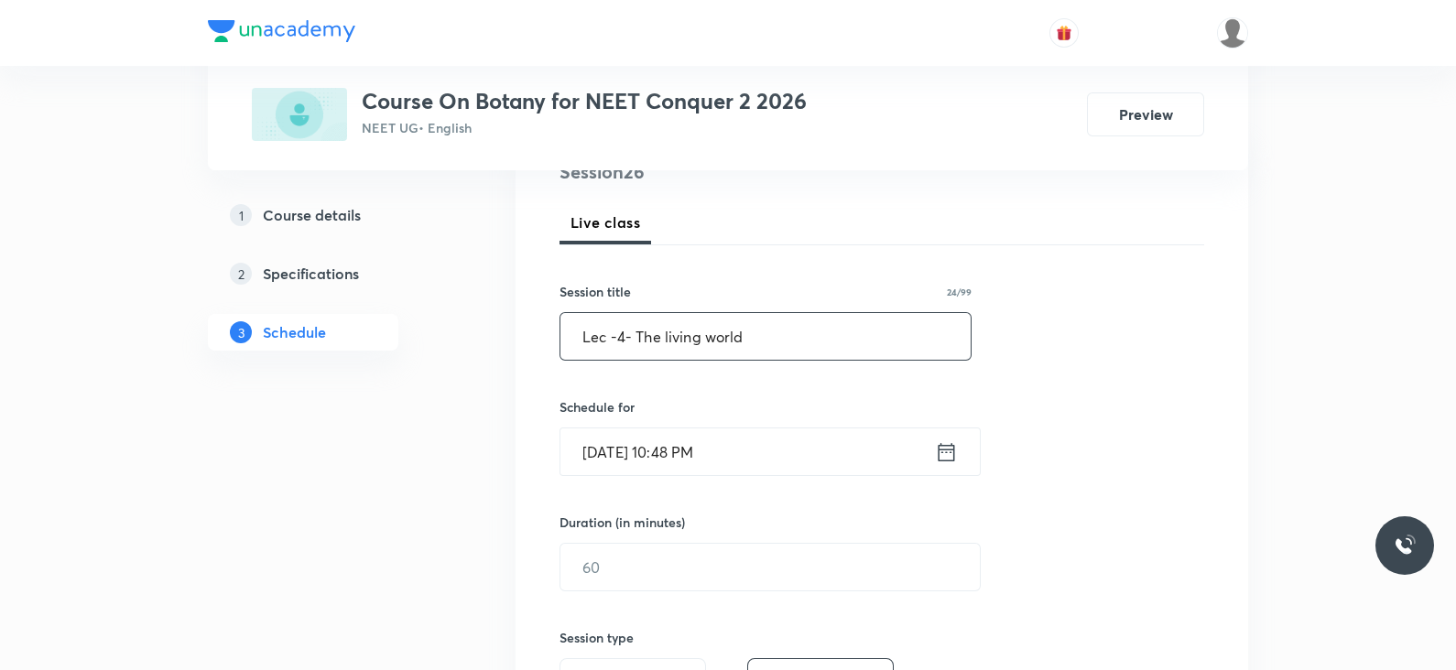
type input "Lec -4- The living world"
click at [940, 446] on icon at bounding box center [946, 453] width 23 height 26
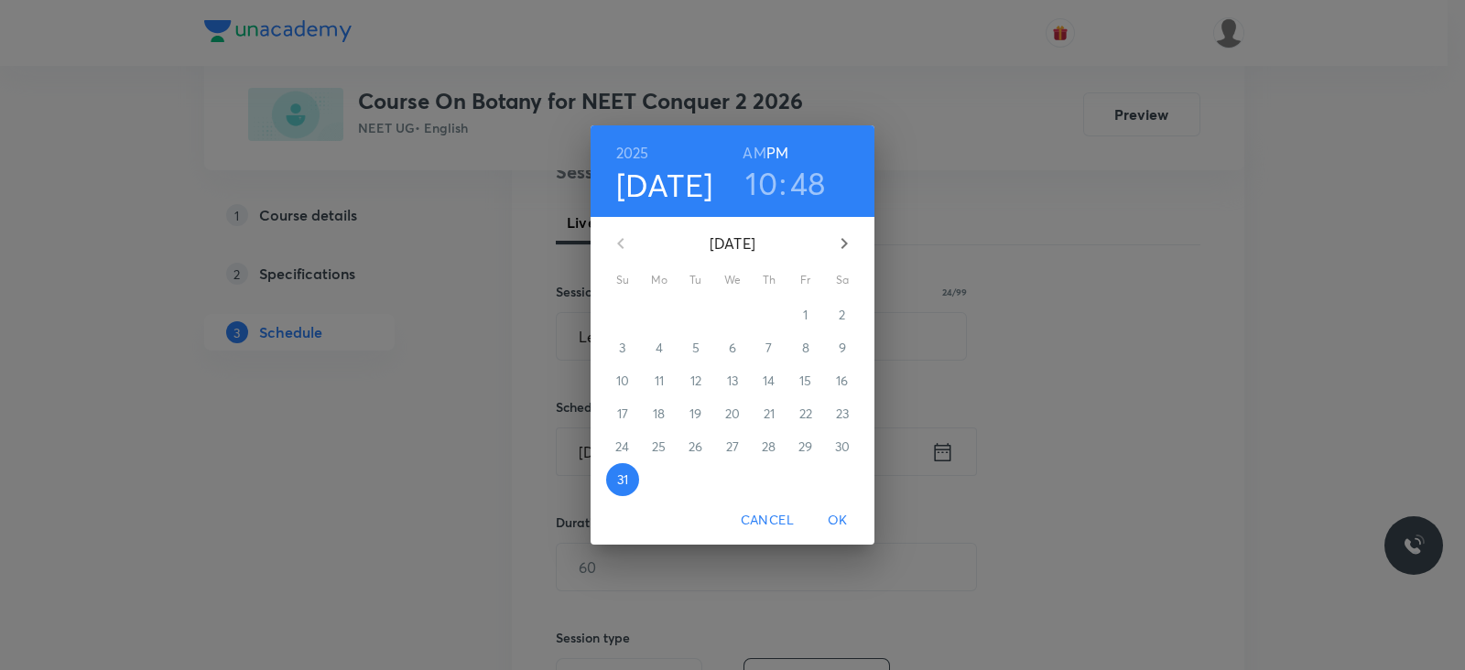
click at [844, 246] on icon "button" at bounding box center [844, 244] width 22 height 22
click at [657, 316] on p "1" at bounding box center [659, 315] width 5 height 18
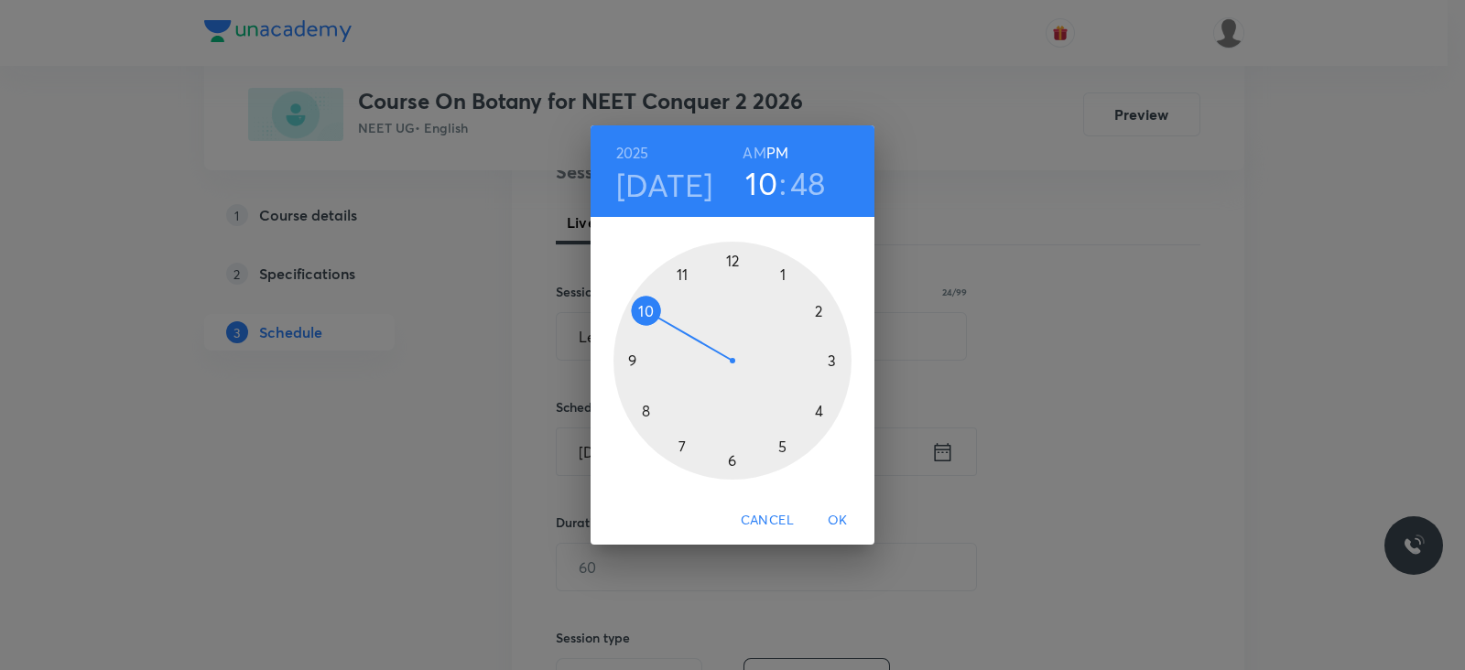
click at [765, 162] on h6 "AM" at bounding box center [754, 153] width 23 height 26
click at [799, 179] on h3 "48" at bounding box center [808, 183] width 36 height 38
click at [820, 311] on div at bounding box center [733, 361] width 238 height 238
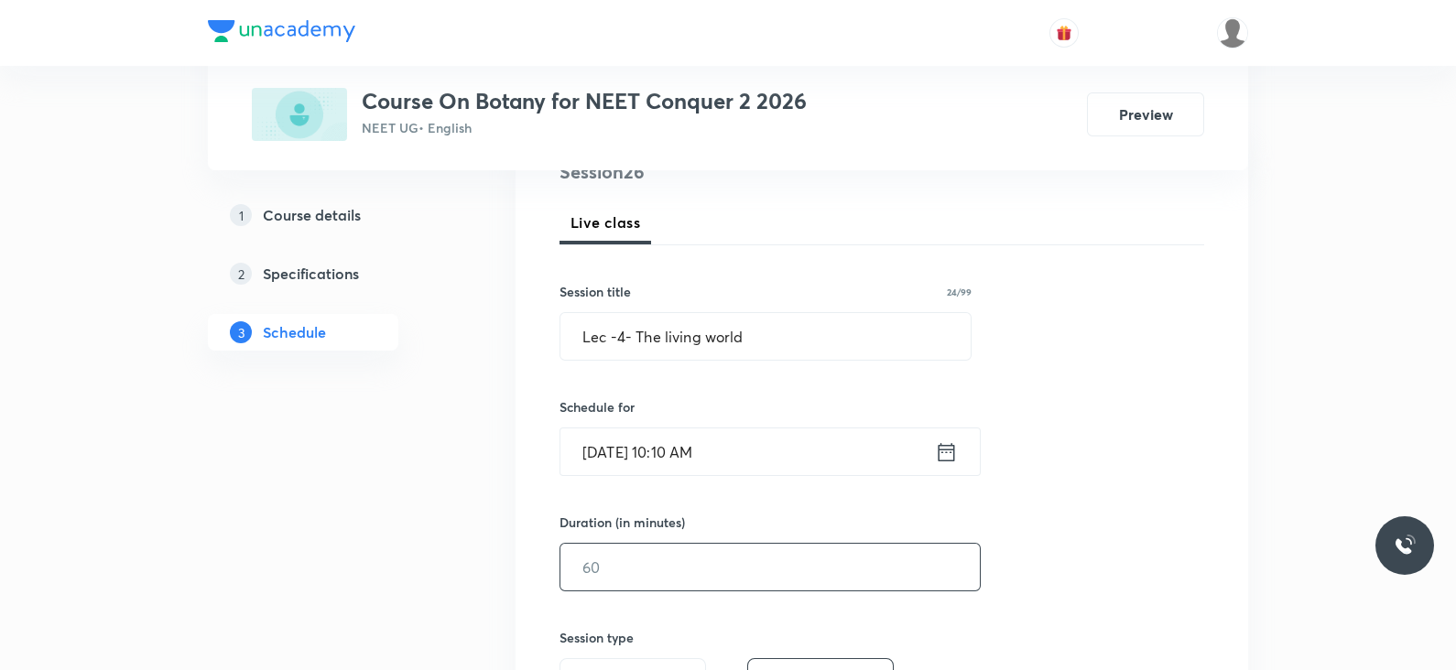
click at [690, 560] on input "text" at bounding box center [769, 567] width 419 height 47
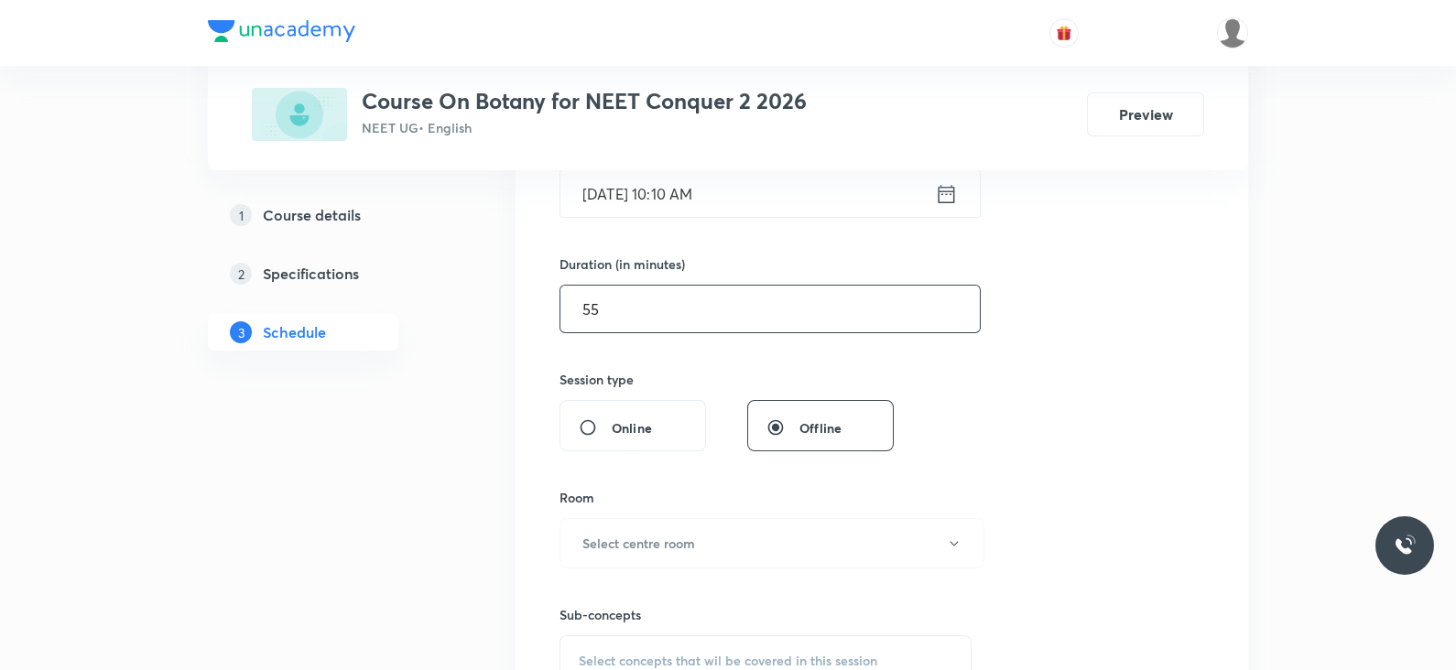
scroll to position [498, 0]
type input "5"
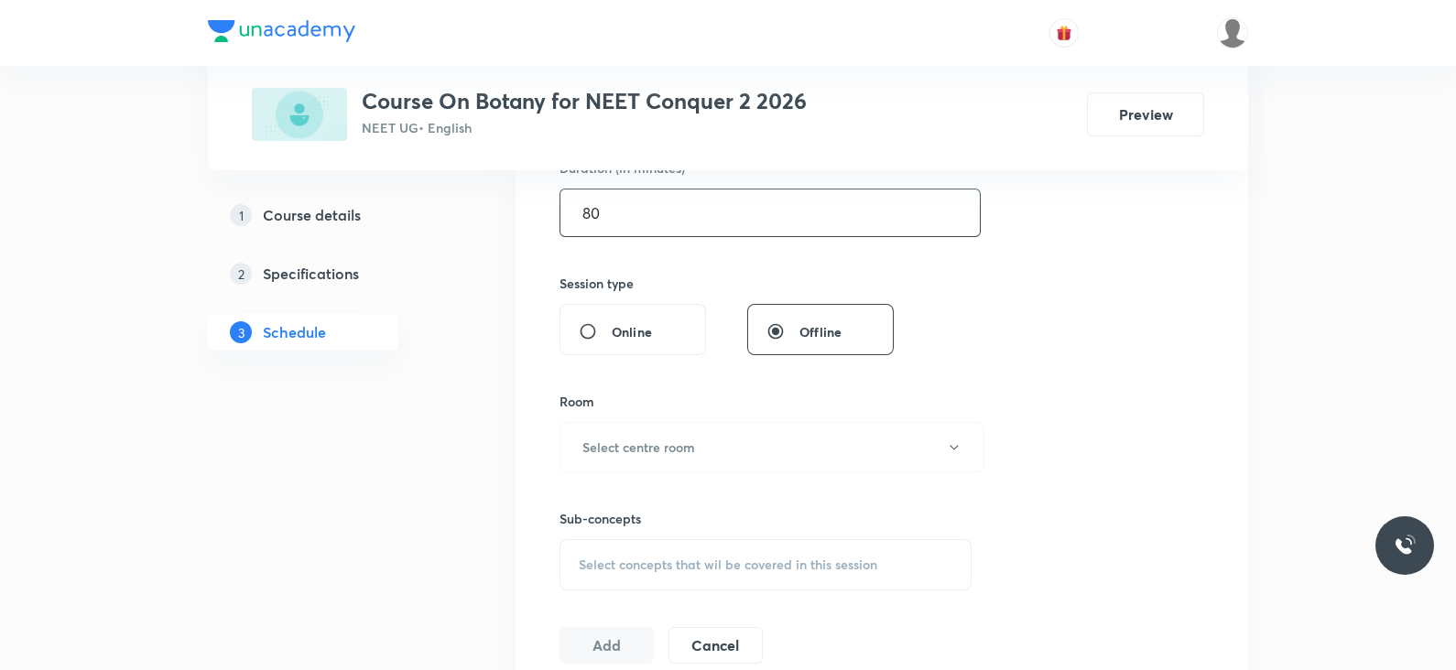
scroll to position [593, 0]
type input "80"
click at [710, 450] on button "Select centre room" at bounding box center [772, 446] width 425 height 50
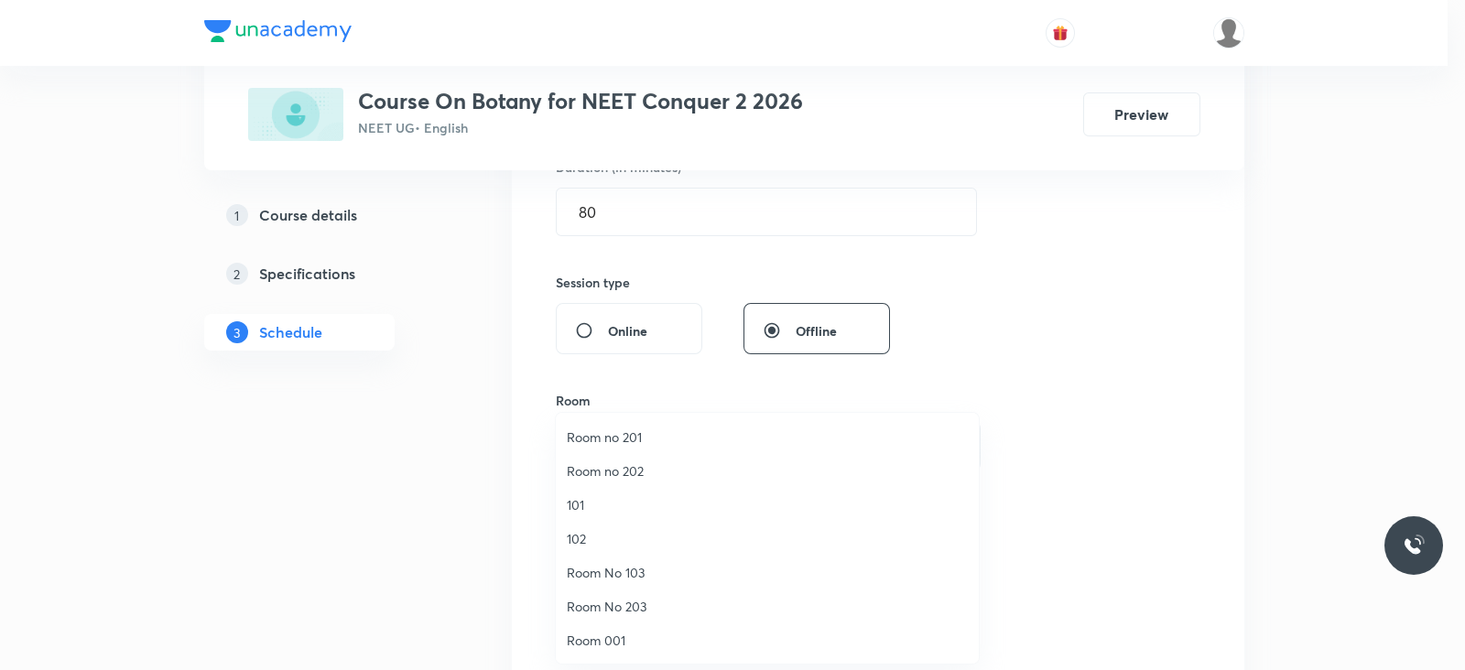
click at [644, 610] on span "Room No 203" at bounding box center [767, 606] width 401 height 19
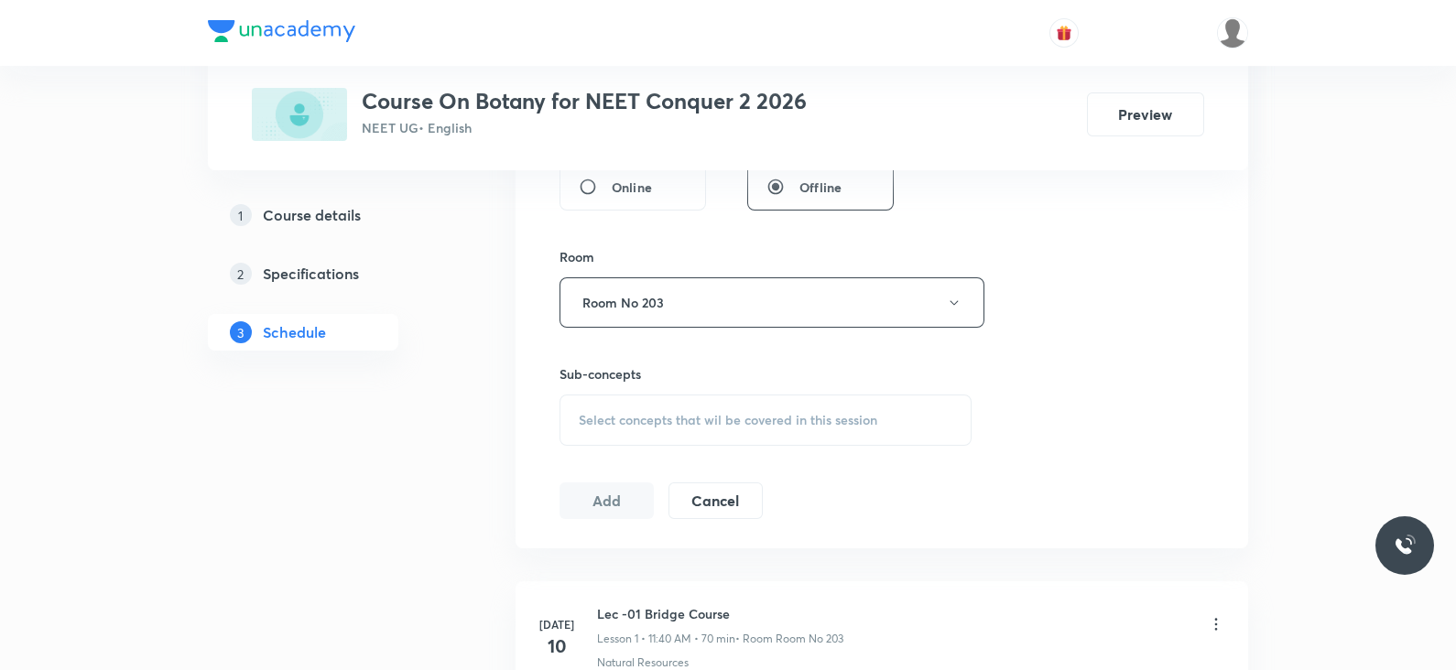
scroll to position [743, 0]
click at [702, 423] on div "Select concepts that wil be covered in this session" at bounding box center [766, 413] width 412 height 51
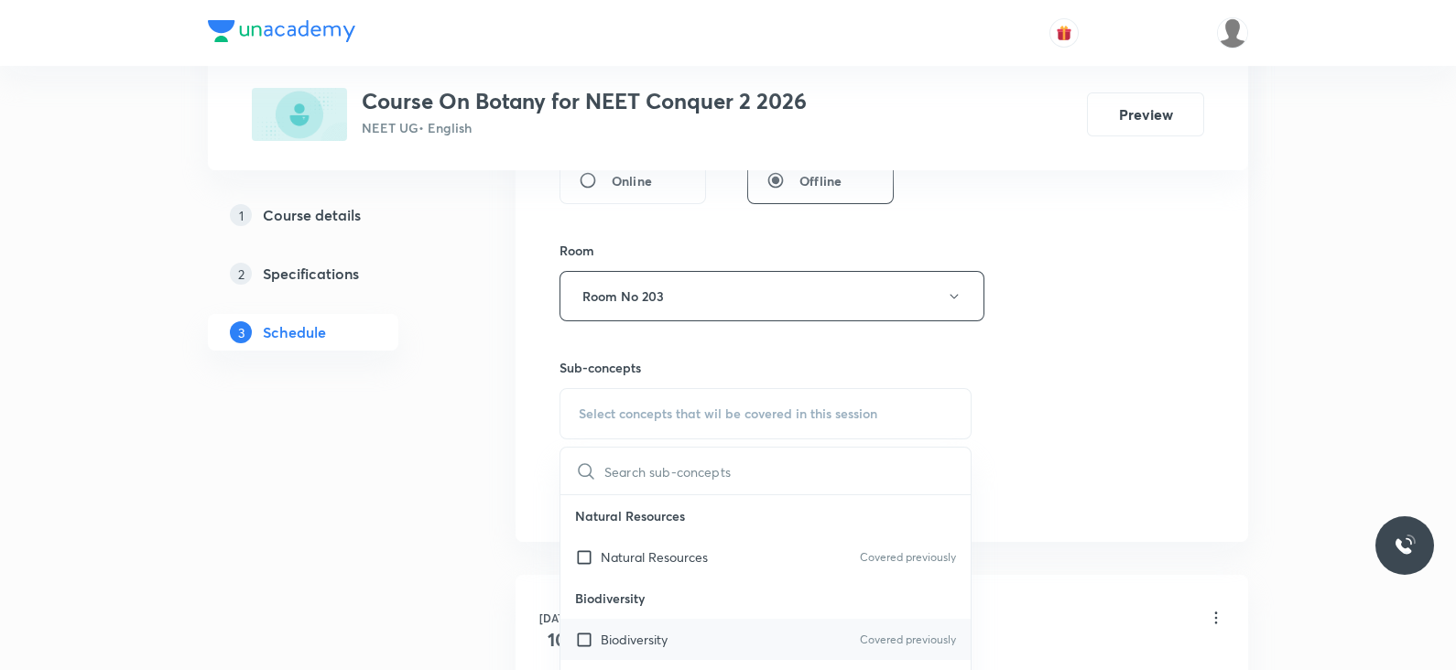
click at [641, 642] on p "Biodiversity" at bounding box center [634, 639] width 67 height 19
checkbox input "true"
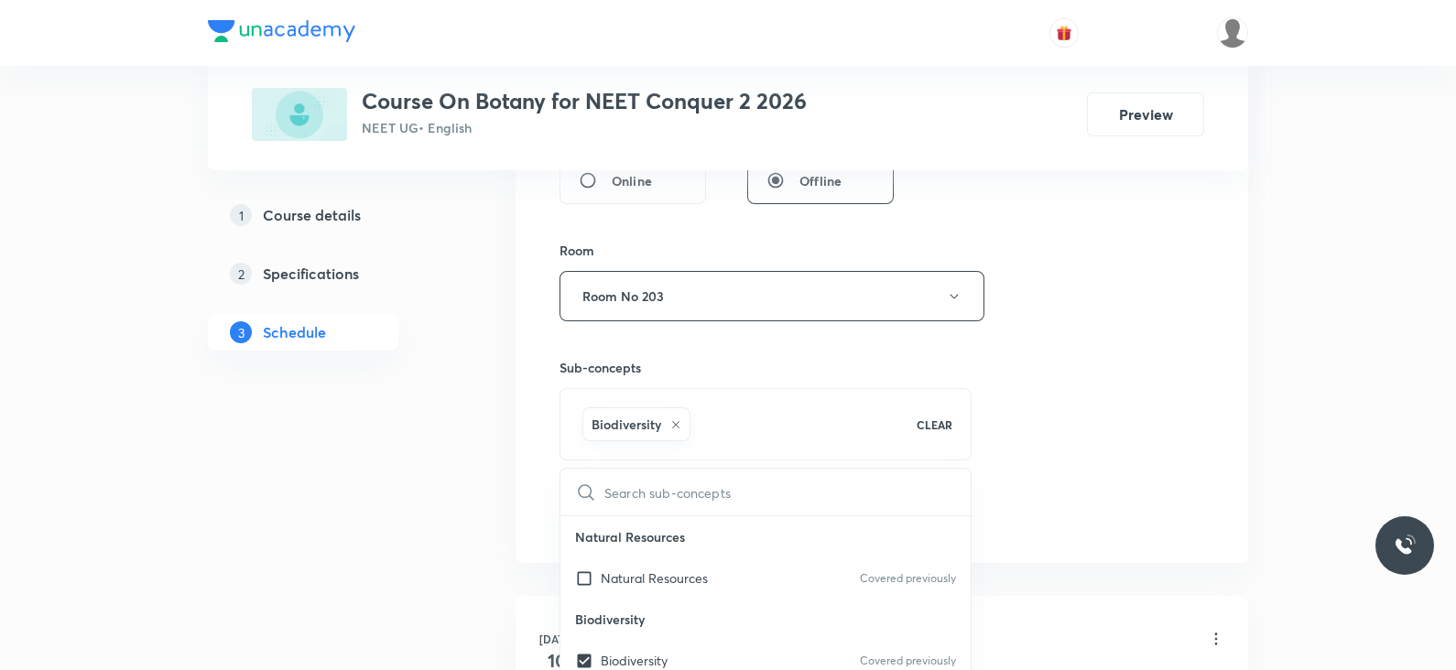
click at [1049, 447] on div "Session 26 Live class Session title 24/99 Lec -4- The living world ​ Schedule f…" at bounding box center [882, 93] width 645 height 881
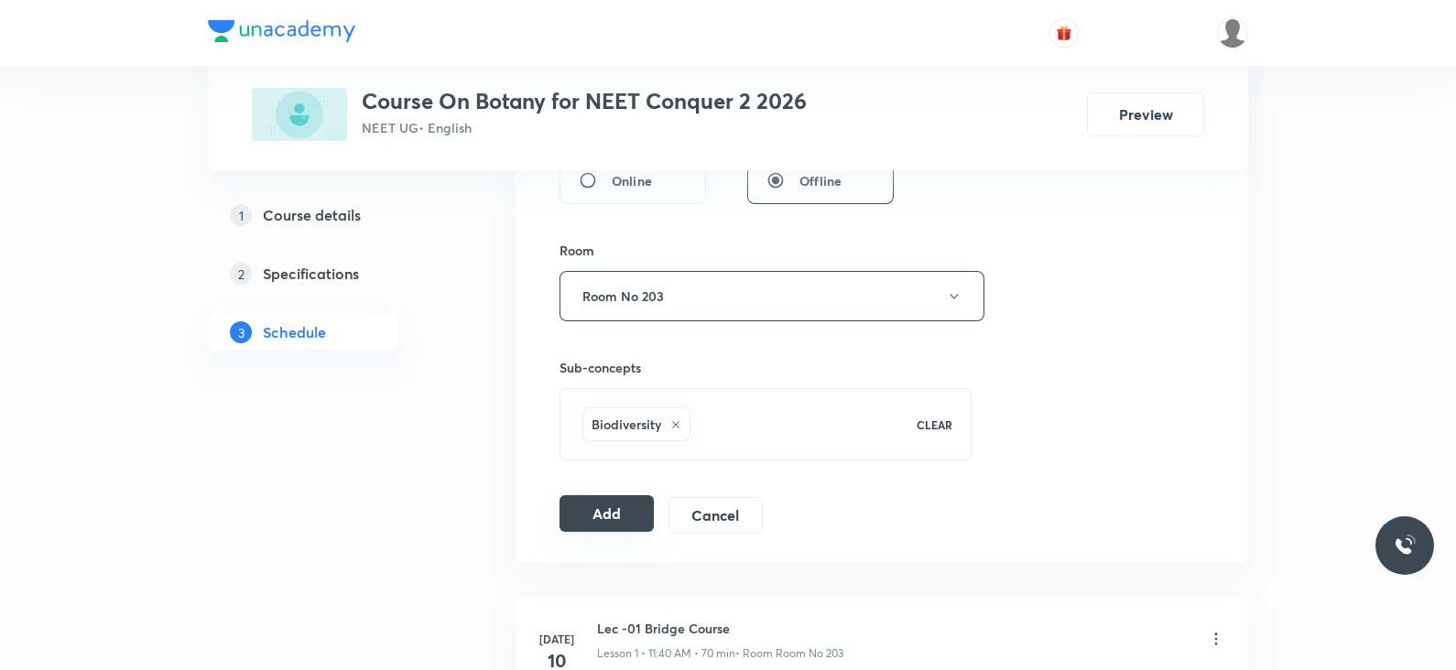
click at [610, 515] on button "Add" at bounding box center [607, 513] width 94 height 37
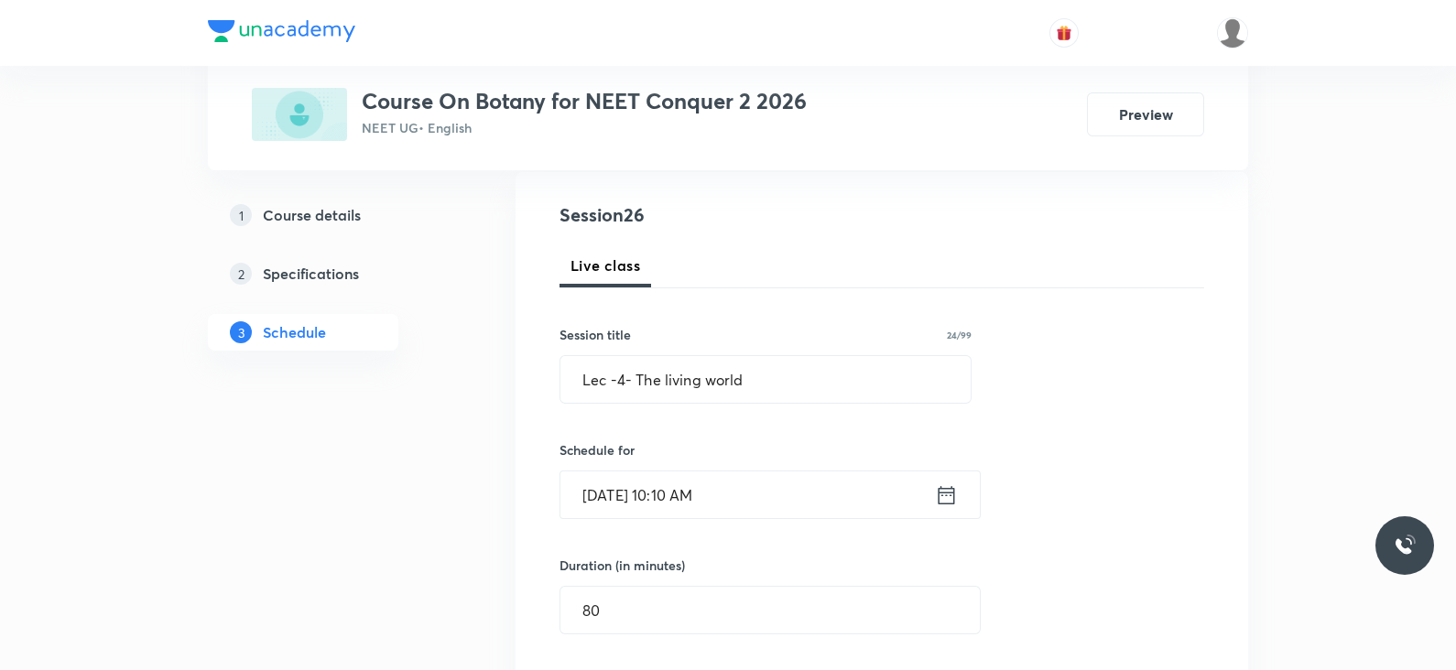
scroll to position [193, 0]
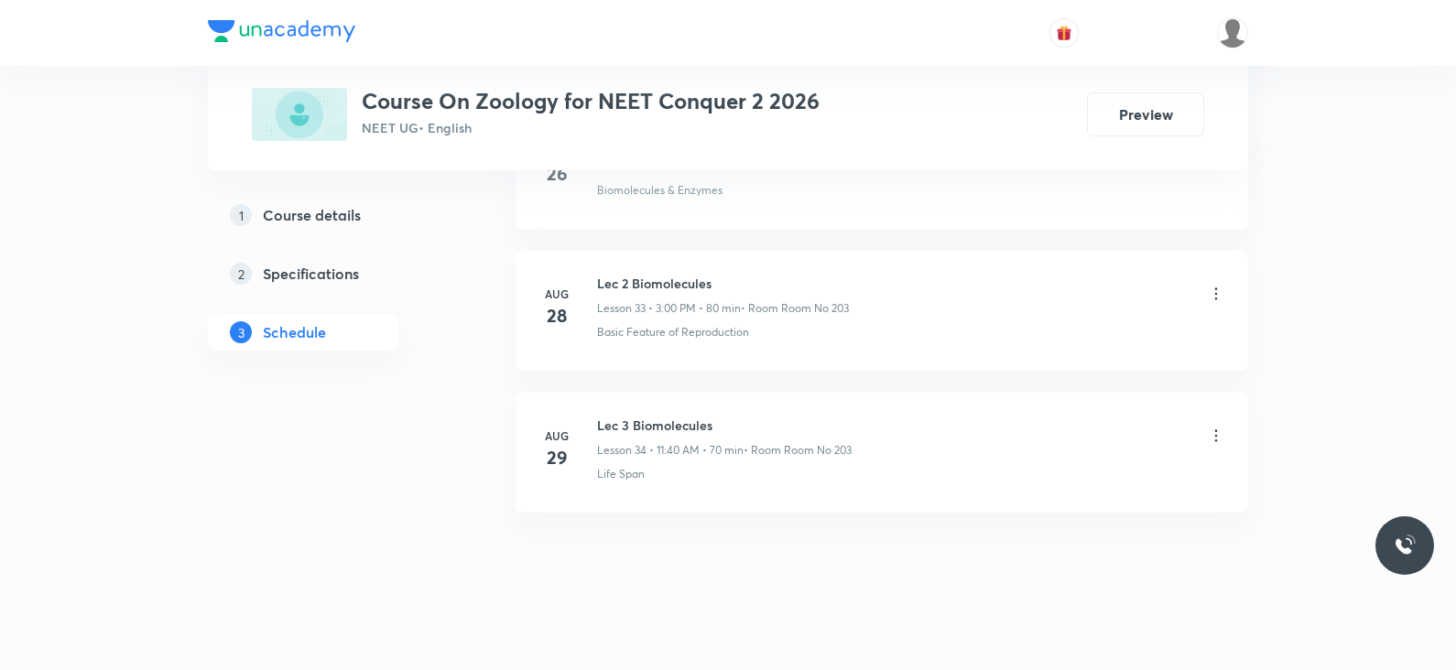
scroll to position [5611, 0]
click at [694, 414] on h6 "Lec 3 Biomolecules" at bounding box center [724, 423] width 255 height 19
copy h6 "Lec 3 Biomolecules"
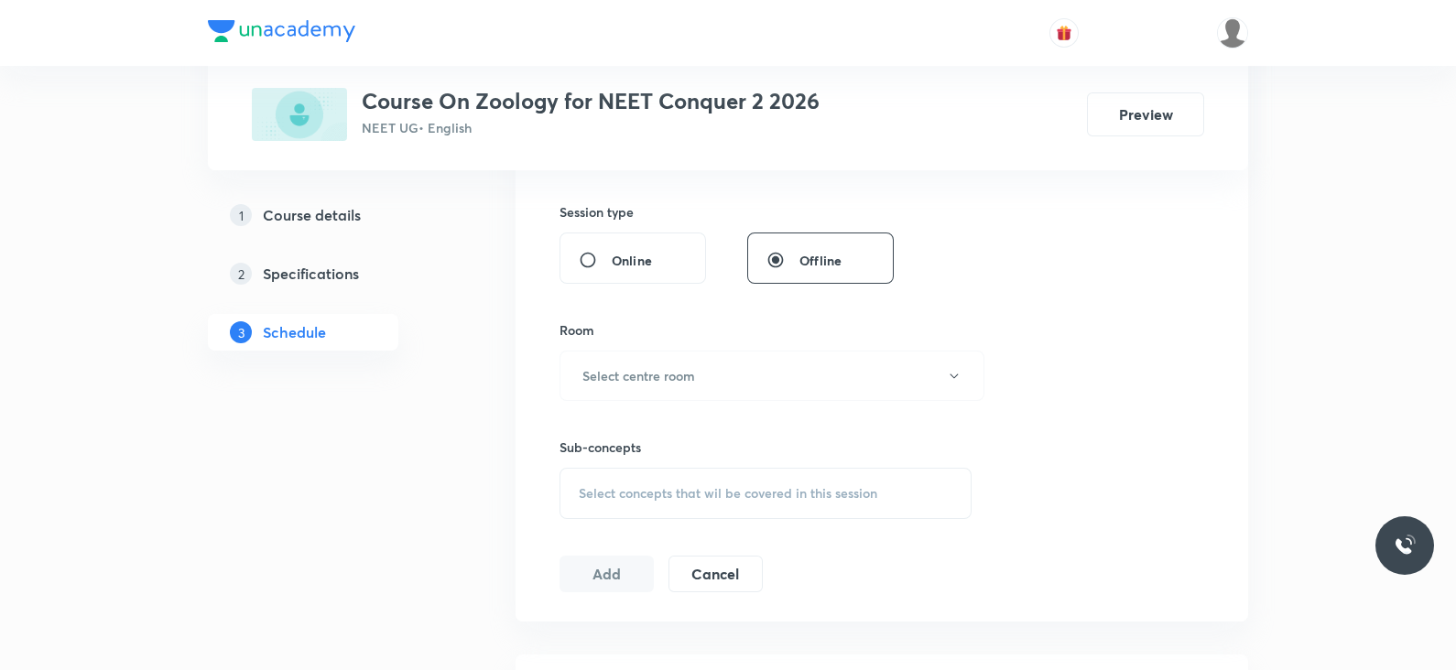
scroll to position [0, 0]
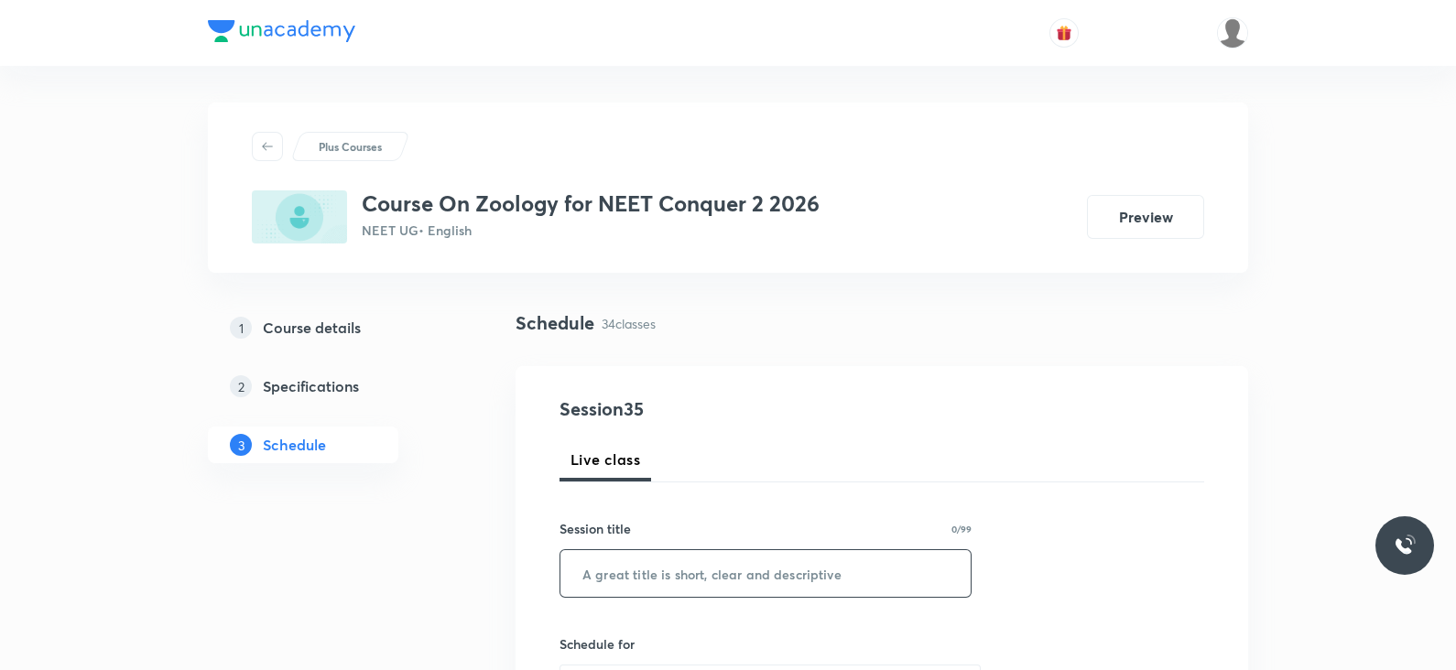
click at [675, 570] on input "text" at bounding box center [765, 573] width 410 height 47
paste input "Lec 3 Biomolecules"
click at [619, 577] on input "Lec 3 Biomolecules" at bounding box center [765, 573] width 410 height 47
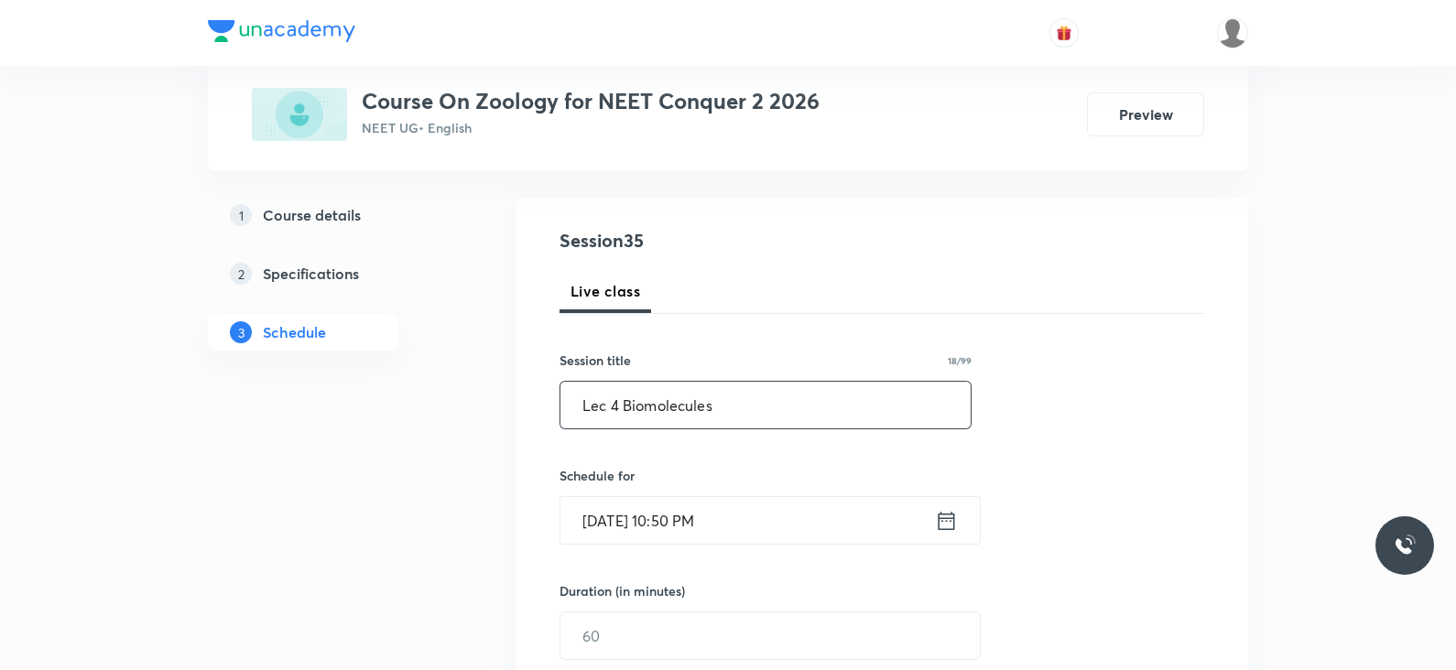
scroll to position [169, 0]
type input "Lec 4 Biomolecules"
click at [947, 524] on icon at bounding box center [946, 520] width 23 height 26
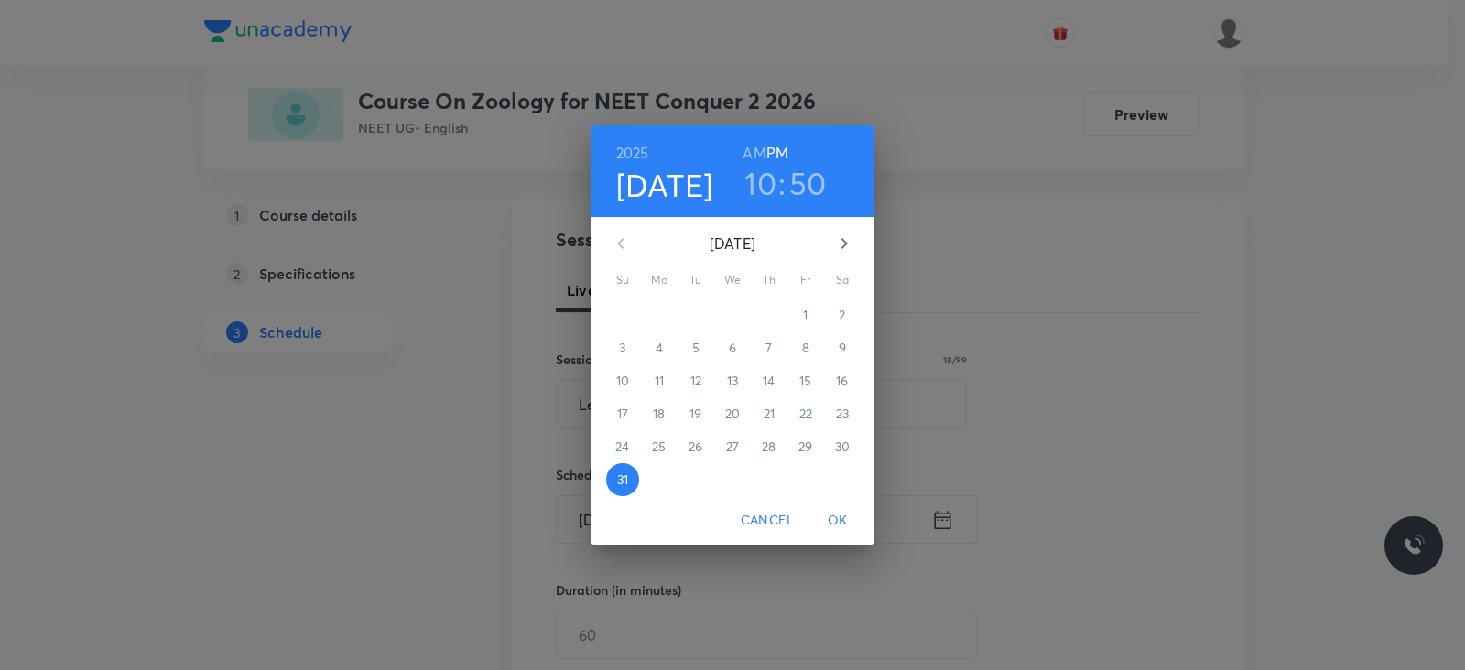
click at [843, 235] on icon "button" at bounding box center [844, 244] width 22 height 22
click at [650, 320] on span "1" at bounding box center [659, 315] width 33 height 18
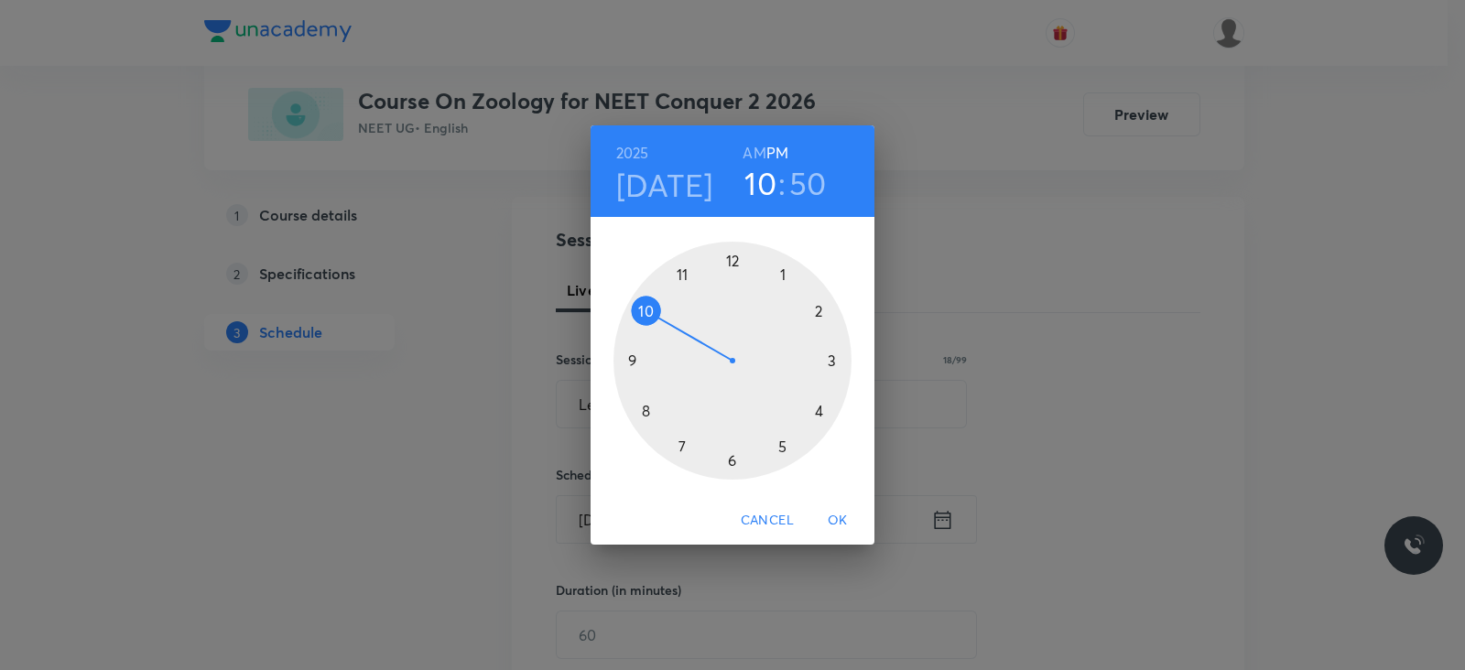
click at [756, 160] on h6 "AM" at bounding box center [754, 153] width 23 height 26
click at [684, 276] on div at bounding box center [733, 361] width 238 height 238
click at [644, 408] on div at bounding box center [733, 361] width 238 height 238
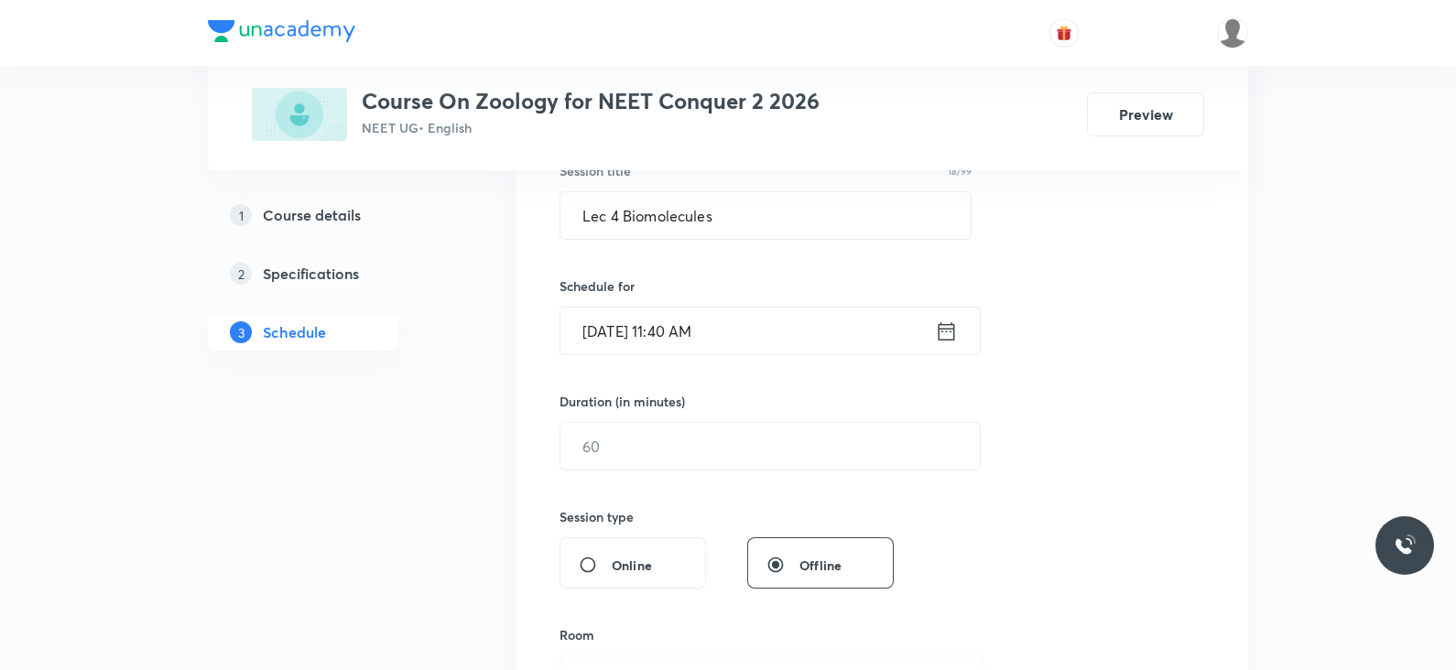
scroll to position [359, 0]
click at [680, 454] on input "text" at bounding box center [769, 445] width 419 height 47
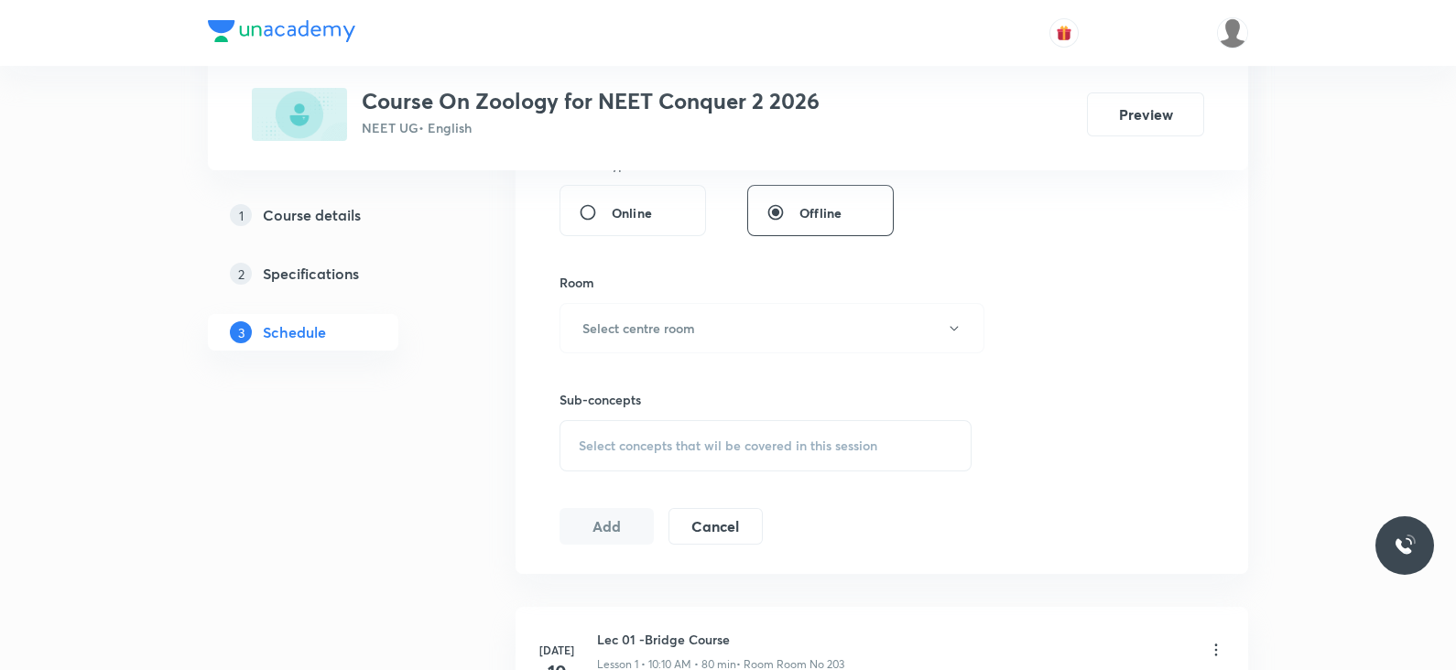
scroll to position [721, 0]
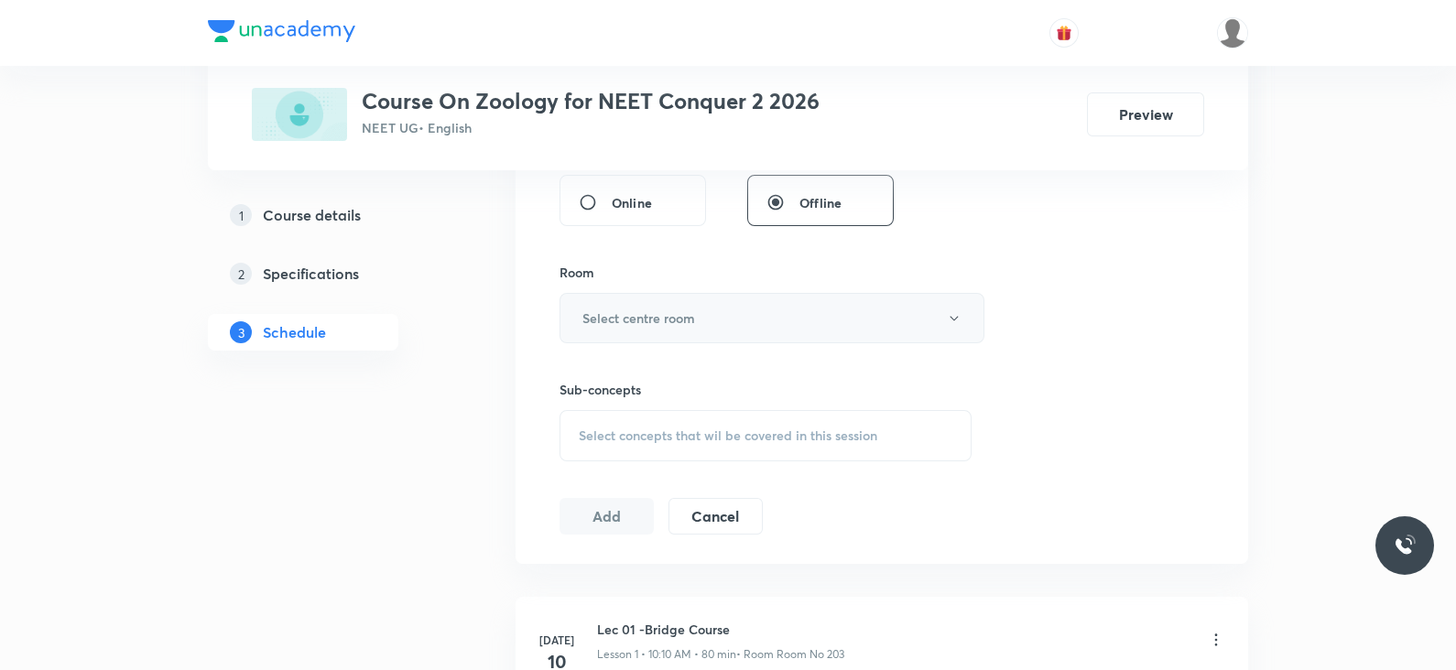
type input "70"
click at [721, 329] on button "Select centre room" at bounding box center [772, 318] width 425 height 50
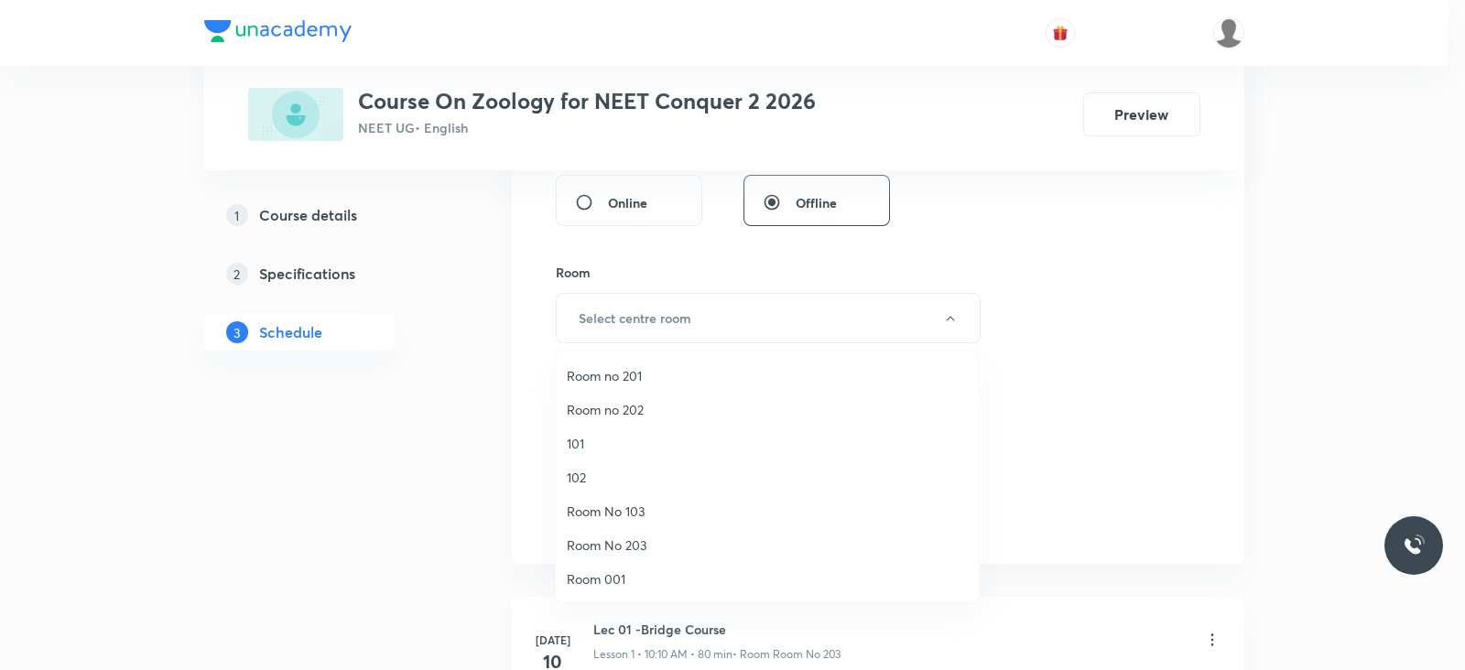
click at [645, 538] on span "Room No 203" at bounding box center [767, 545] width 401 height 19
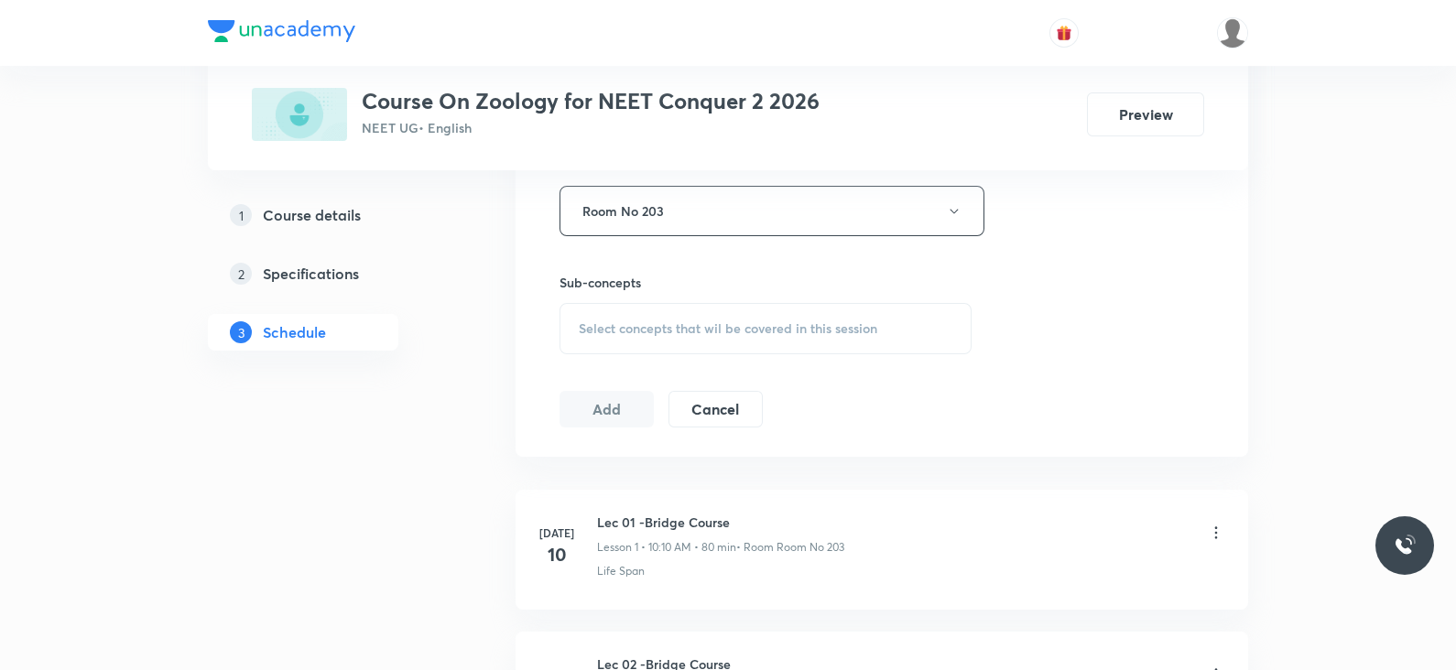
scroll to position [831, 0]
click at [792, 309] on div "Select concepts that wil be covered in this session" at bounding box center [766, 325] width 412 height 51
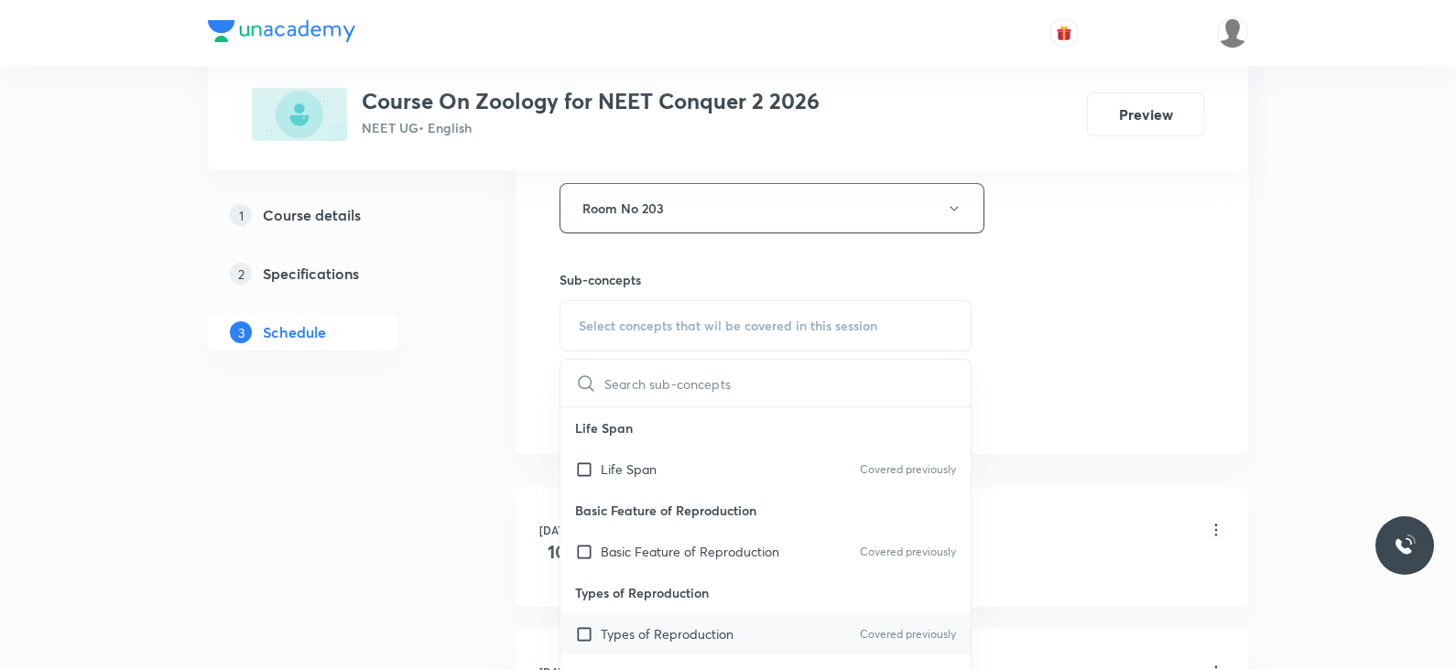
click at [728, 614] on div "Types of Reproduction Covered previously" at bounding box center [765, 634] width 410 height 41
checkbox input "true"
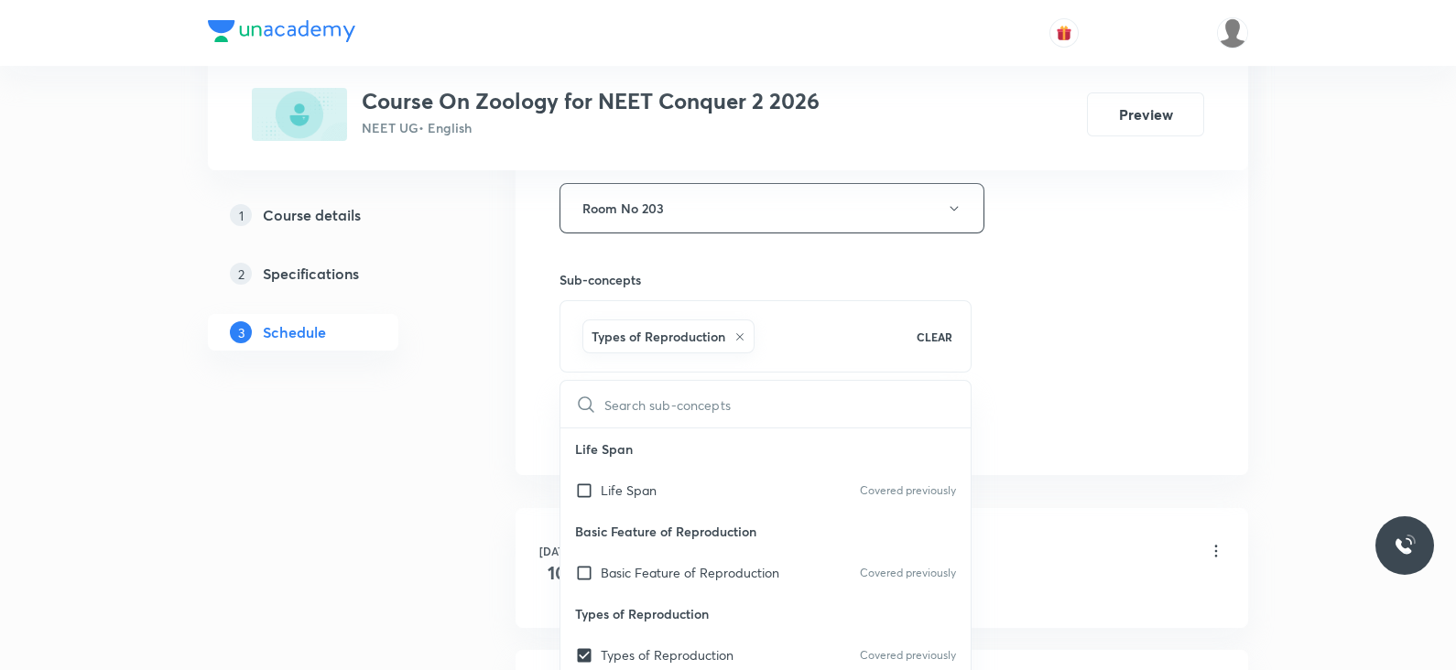
click at [1094, 276] on div "Session 35 Live class Session title 18/99 Lec 4 Biomolecules ​ Schedule for Sep…" at bounding box center [882, 5] width 645 height 881
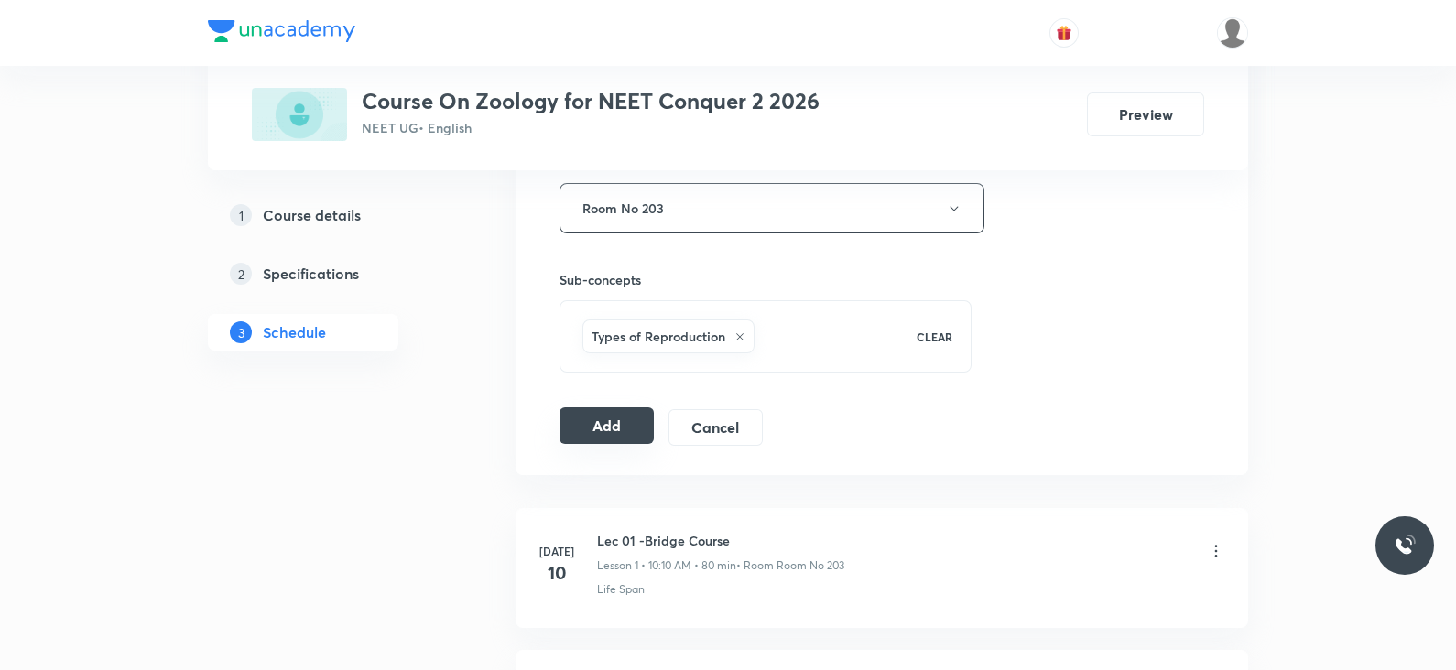
click at [618, 434] on button "Add" at bounding box center [607, 426] width 94 height 37
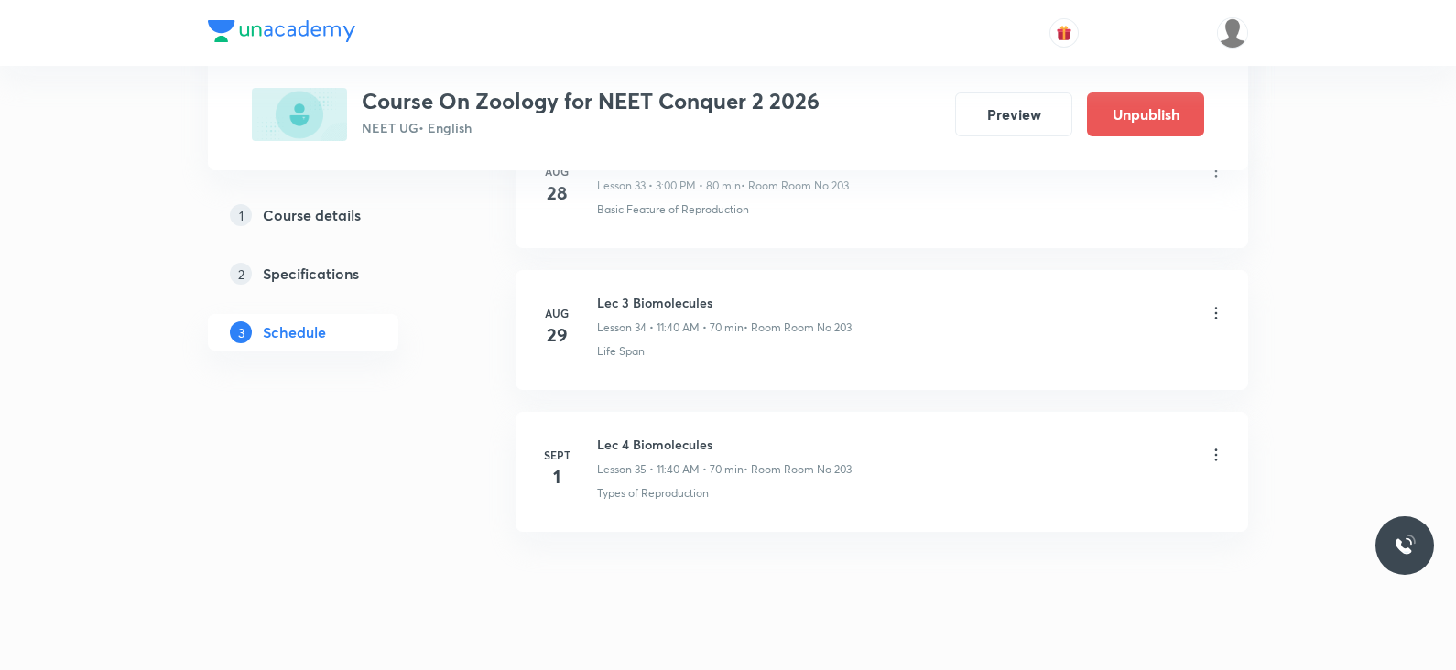
scroll to position [4912, 0]
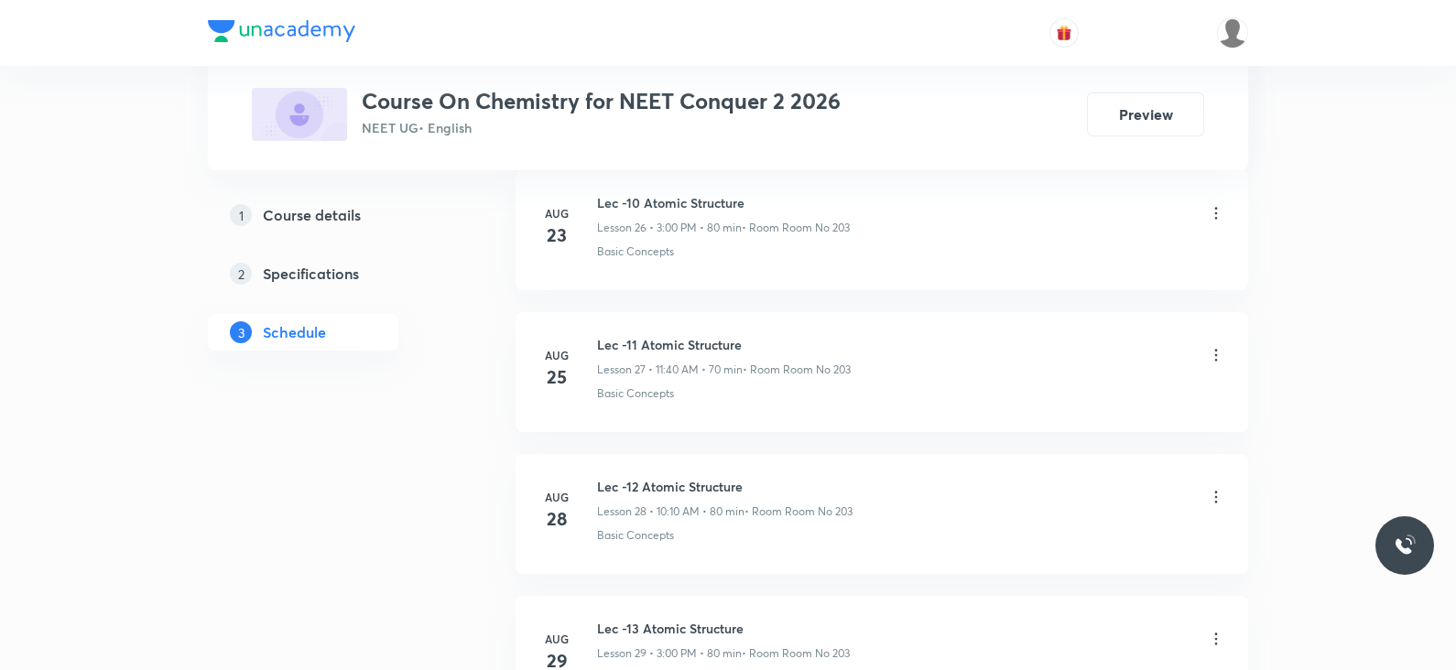
scroll to position [5302, 0]
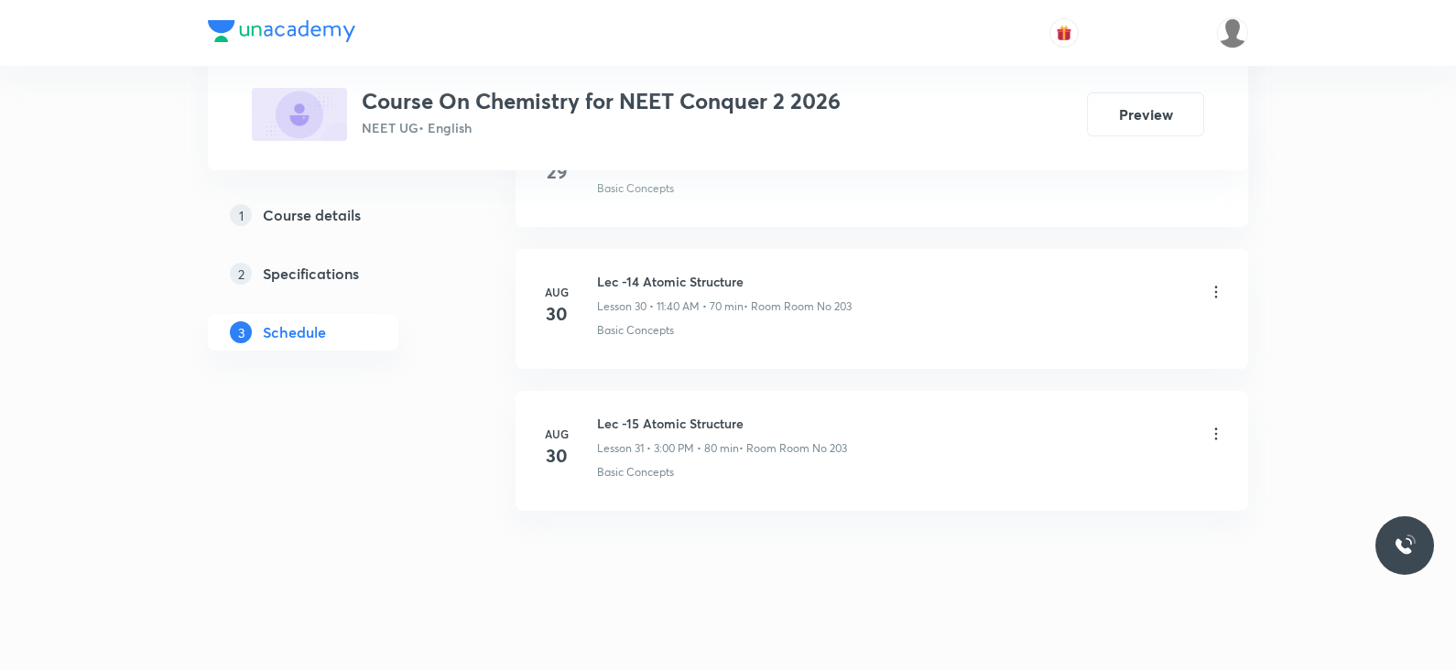
click at [671, 414] on h6 "Lec -15 Atomic Structure" at bounding box center [722, 423] width 250 height 19
copy h6 "Lec -15 Atomic Structure"
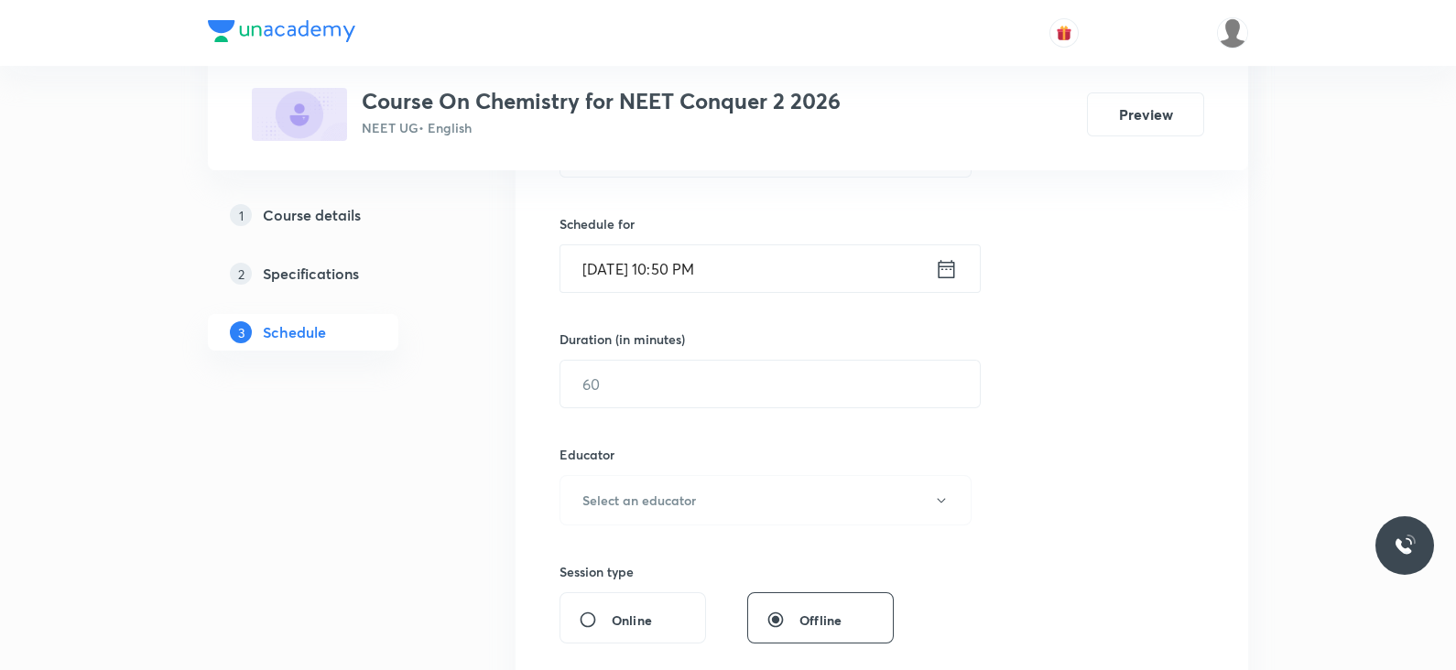
scroll to position [0, 0]
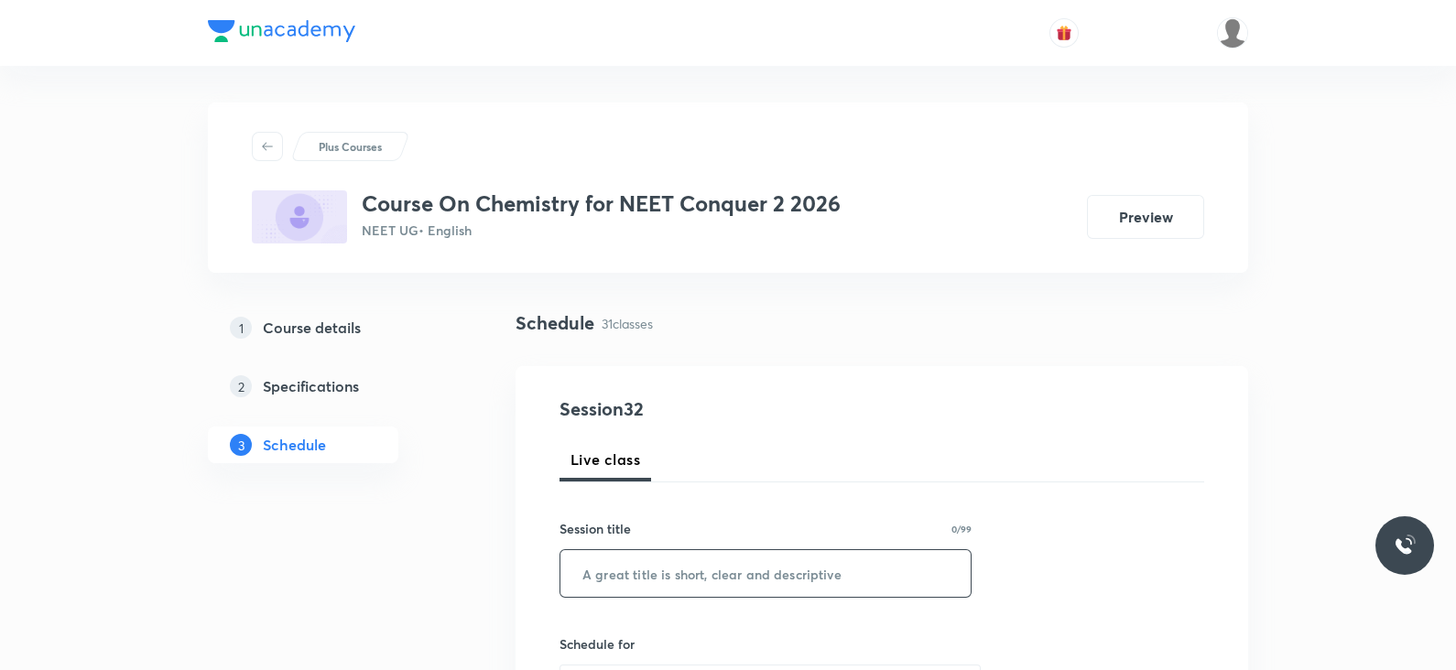
click at [646, 571] on input "text" at bounding box center [765, 573] width 410 height 47
paste input "Lec -15 Atomic Structure"
click at [625, 567] on input "Lec -15 Atomic Structure" at bounding box center [765, 573] width 410 height 47
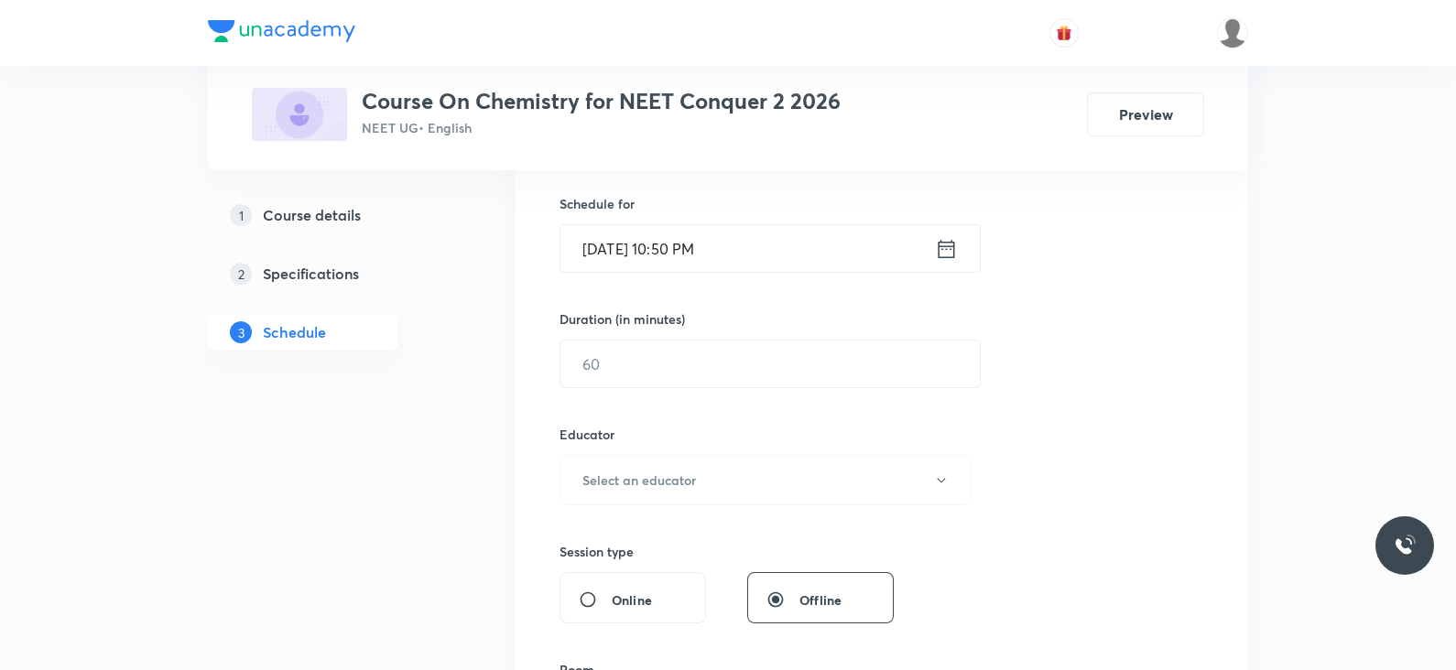
scroll to position [477, 0]
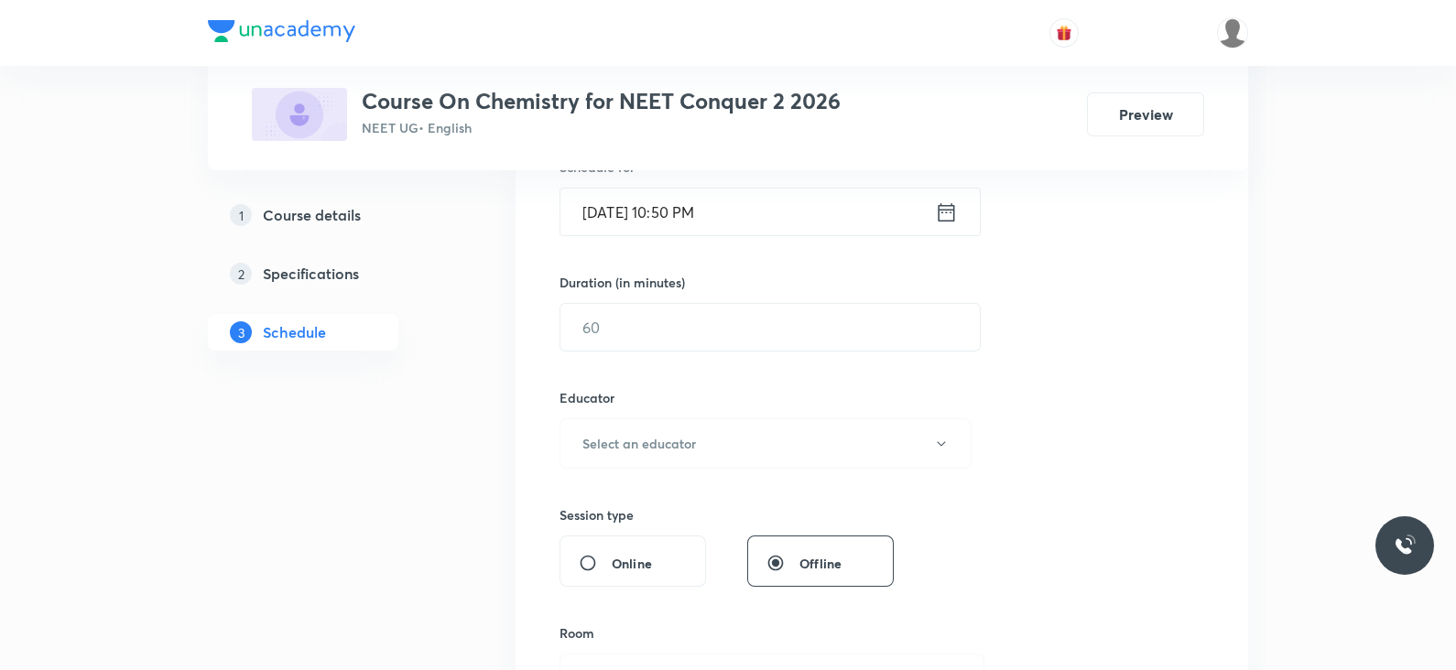
type input "Lec -16 Atomic Structure"
click at [945, 212] on icon at bounding box center [946, 213] width 23 height 26
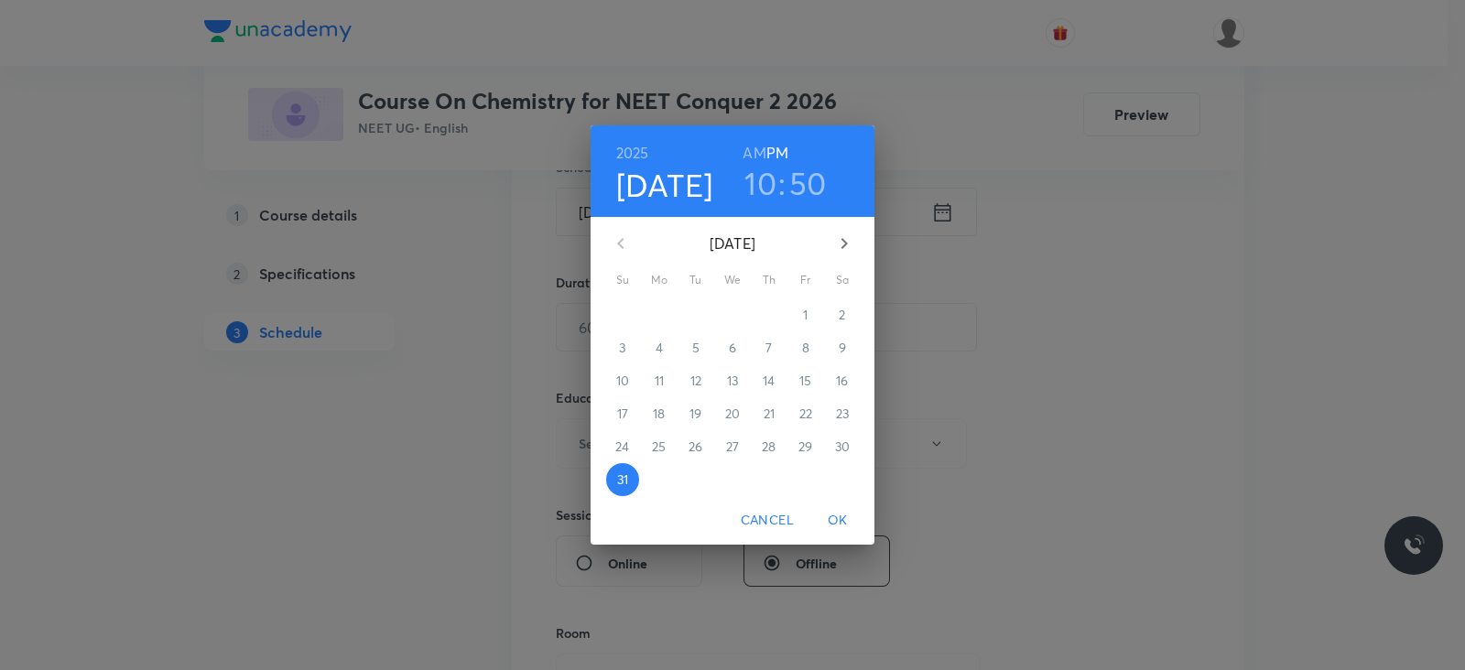
click at [843, 239] on icon "button" at bounding box center [844, 244] width 22 height 22
click at [662, 318] on span "1" at bounding box center [659, 315] width 33 height 18
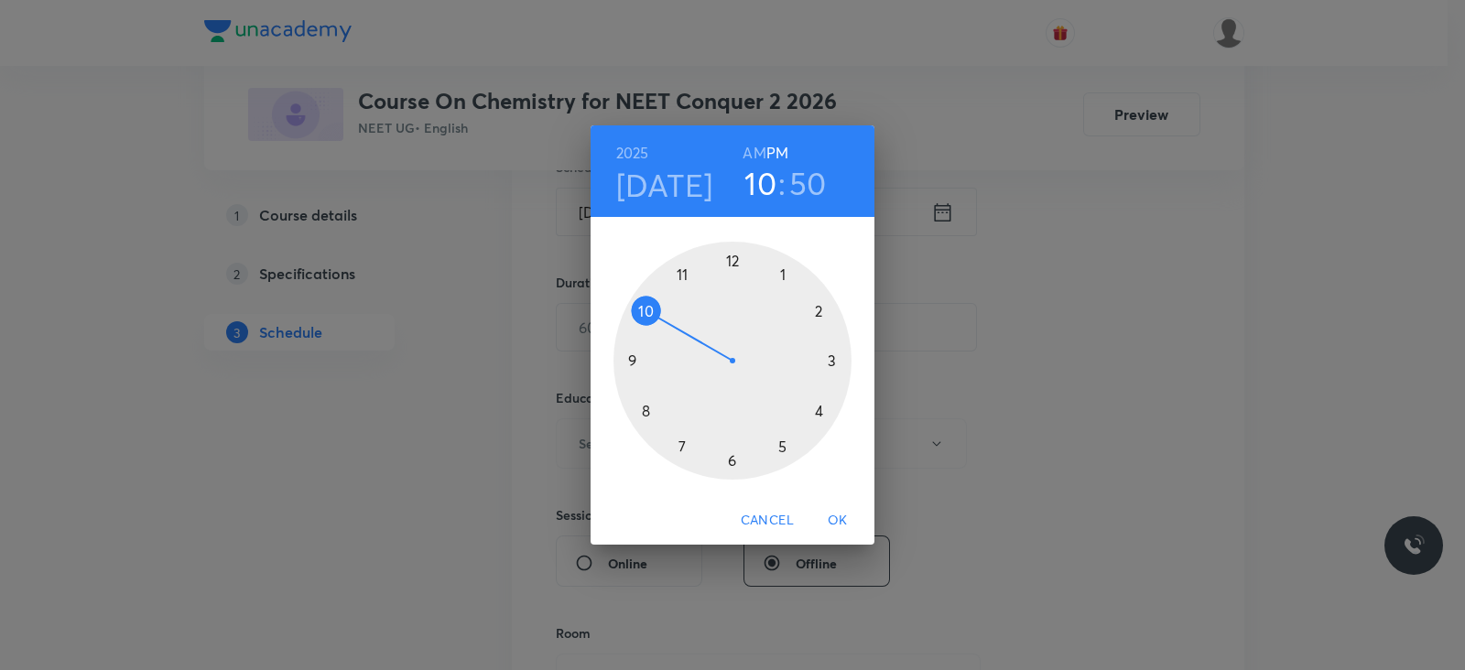
click at [831, 363] on div at bounding box center [733, 361] width 238 height 238
click at [729, 267] on div at bounding box center [733, 361] width 238 height 238
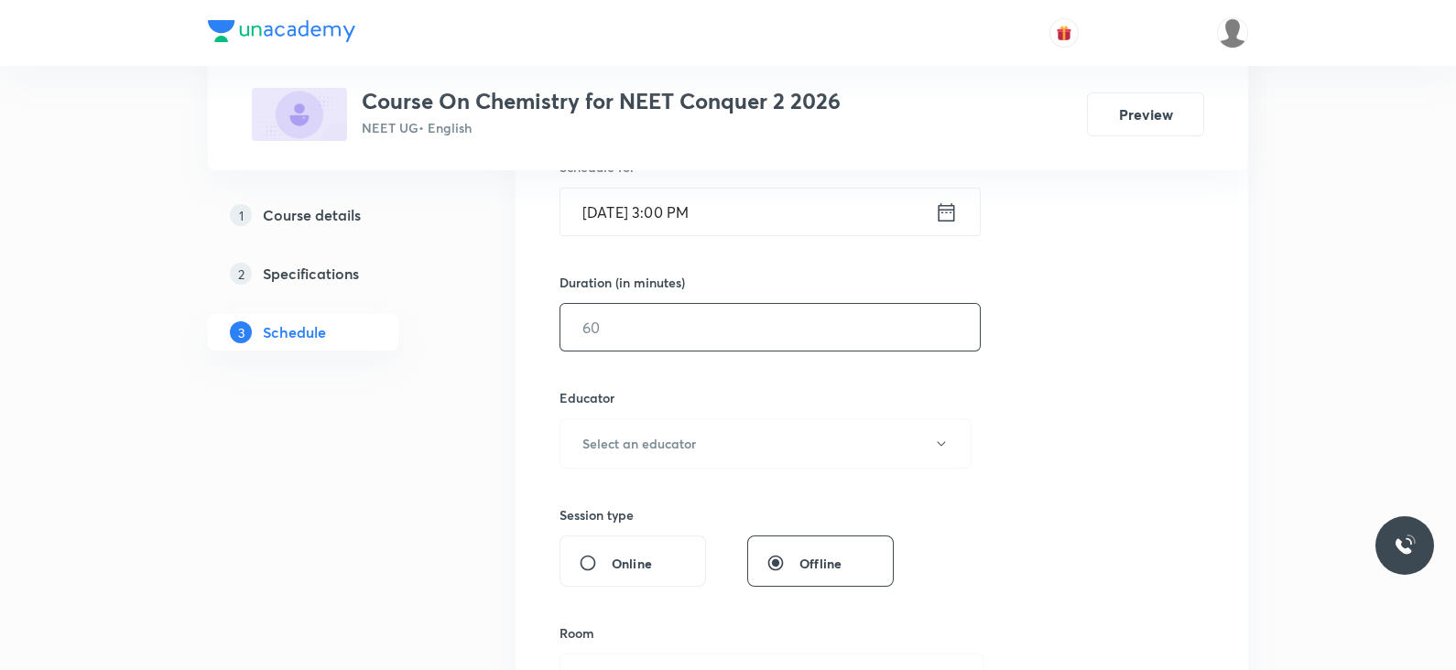
click at [690, 313] on input "text" at bounding box center [769, 327] width 419 height 47
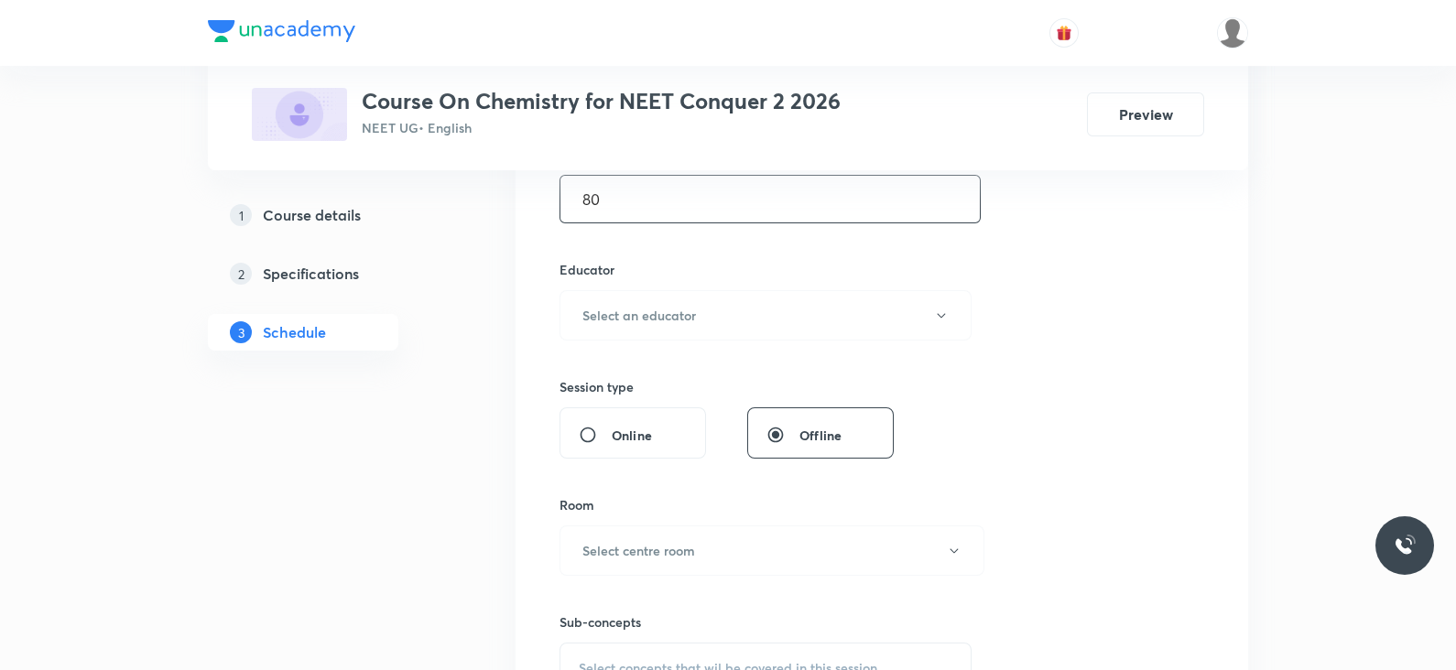
scroll to position [606, 0]
type input "80"
click at [685, 320] on h6 "Select an educator" at bounding box center [639, 314] width 114 height 19
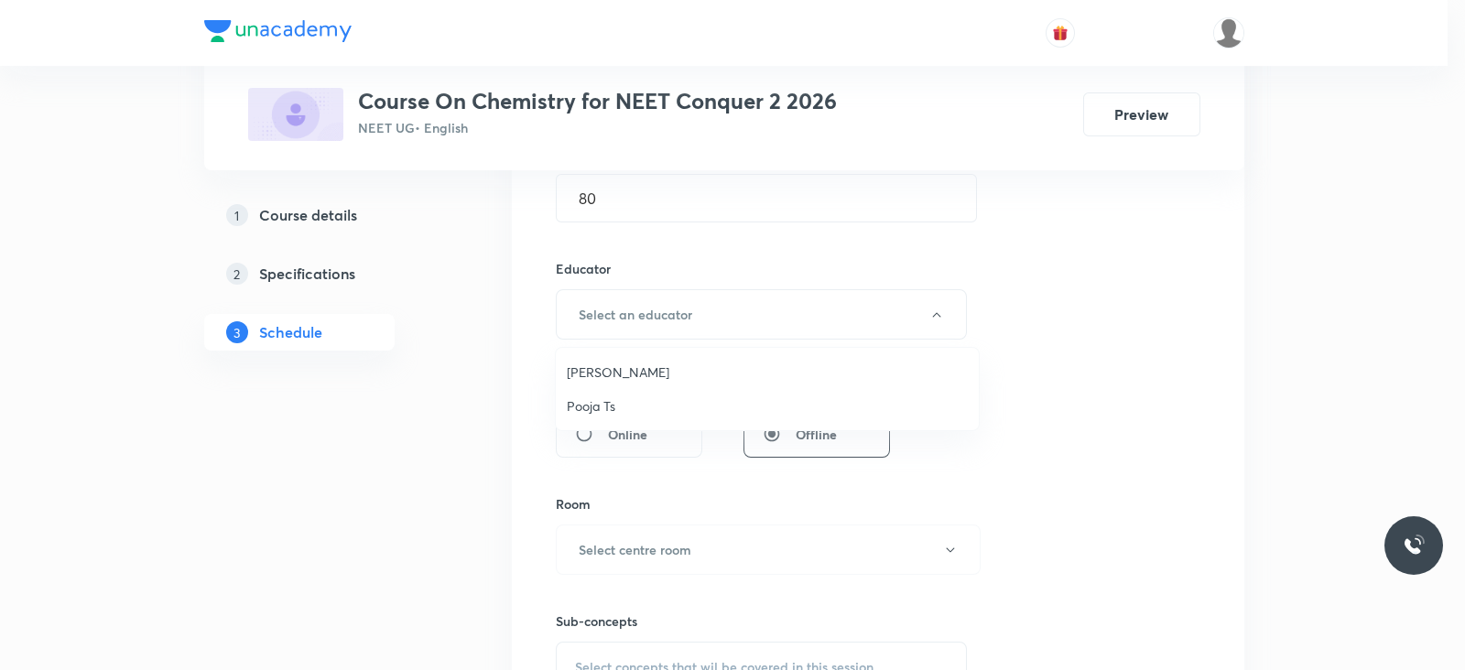
click at [629, 408] on span "Pooja Ts" at bounding box center [767, 406] width 401 height 19
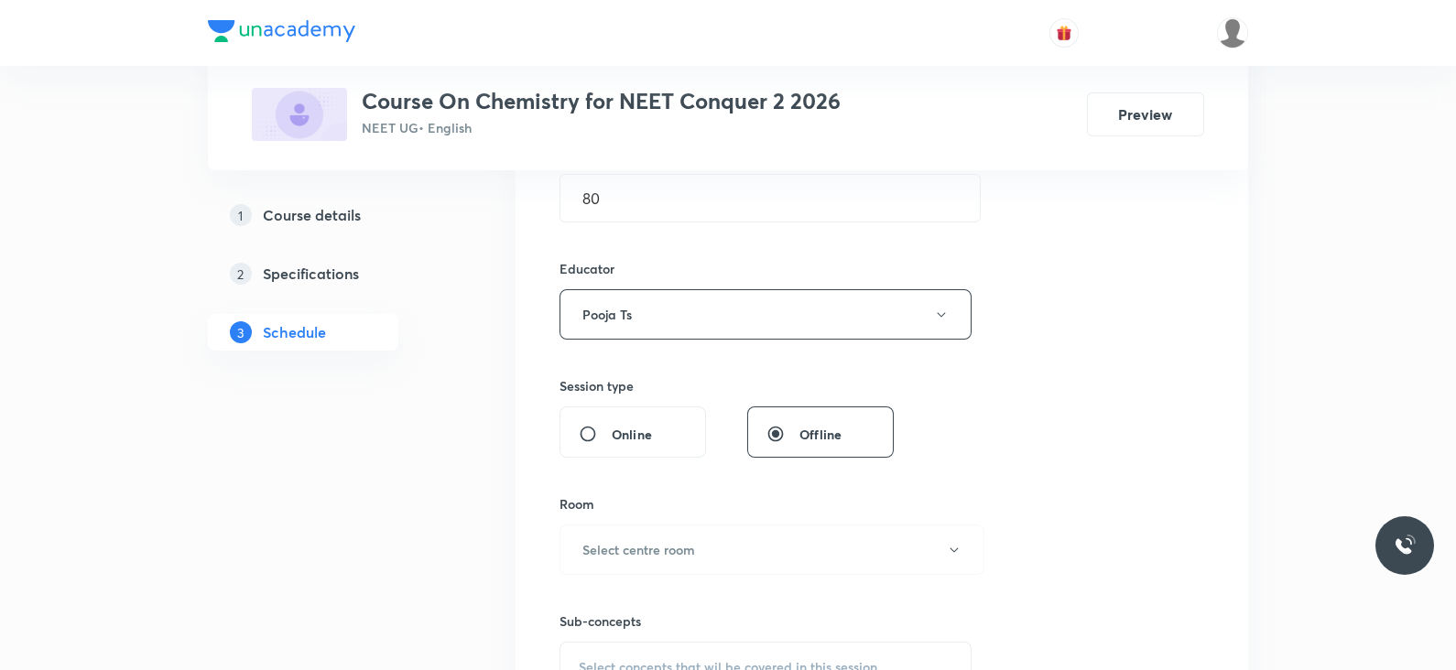
scroll to position [712, 0]
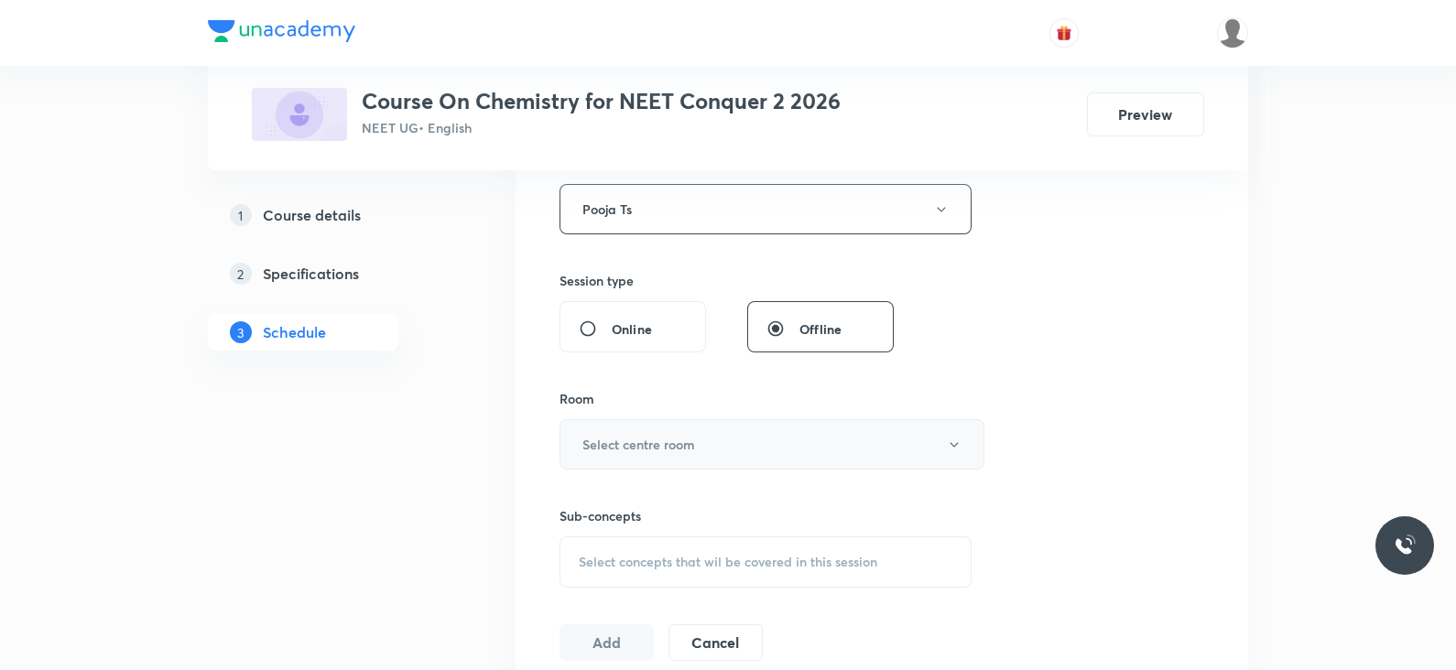
click at [678, 441] on h6 "Select centre room" at bounding box center [638, 444] width 113 height 19
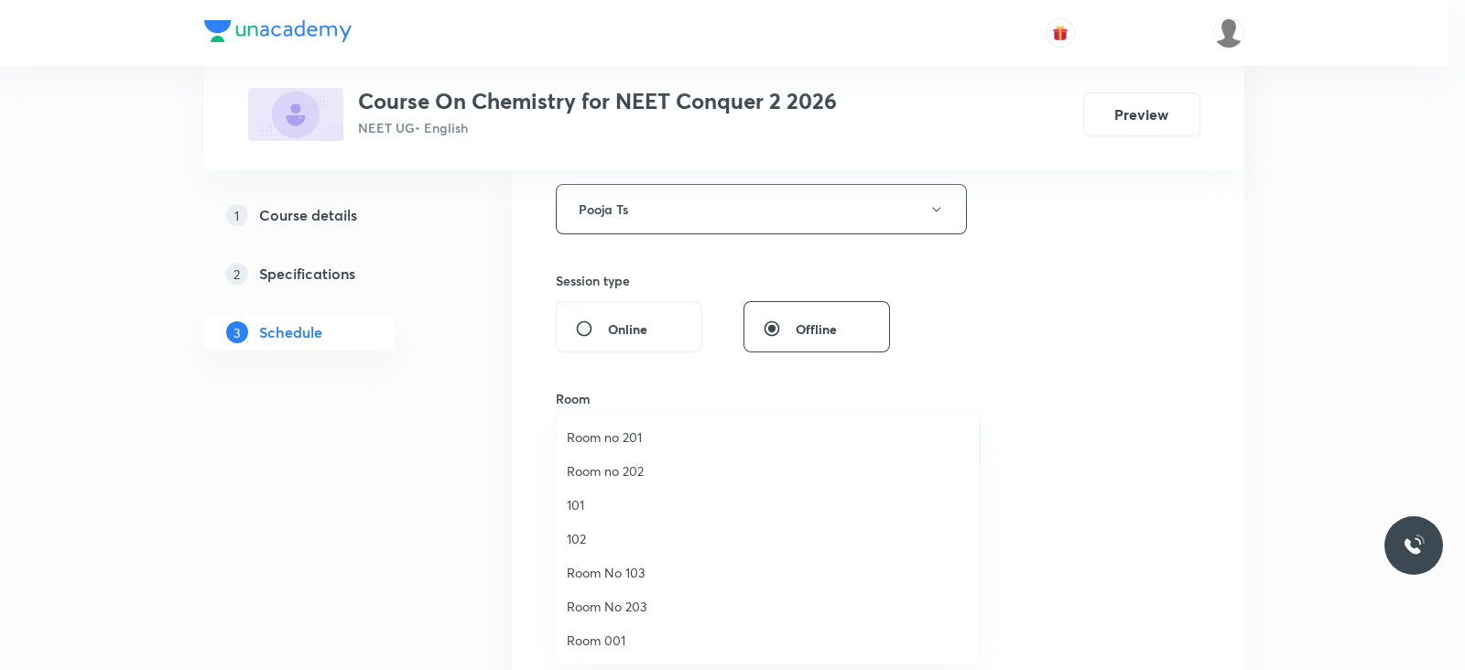
click at [609, 624] on li "Room 001" at bounding box center [767, 641] width 423 height 34
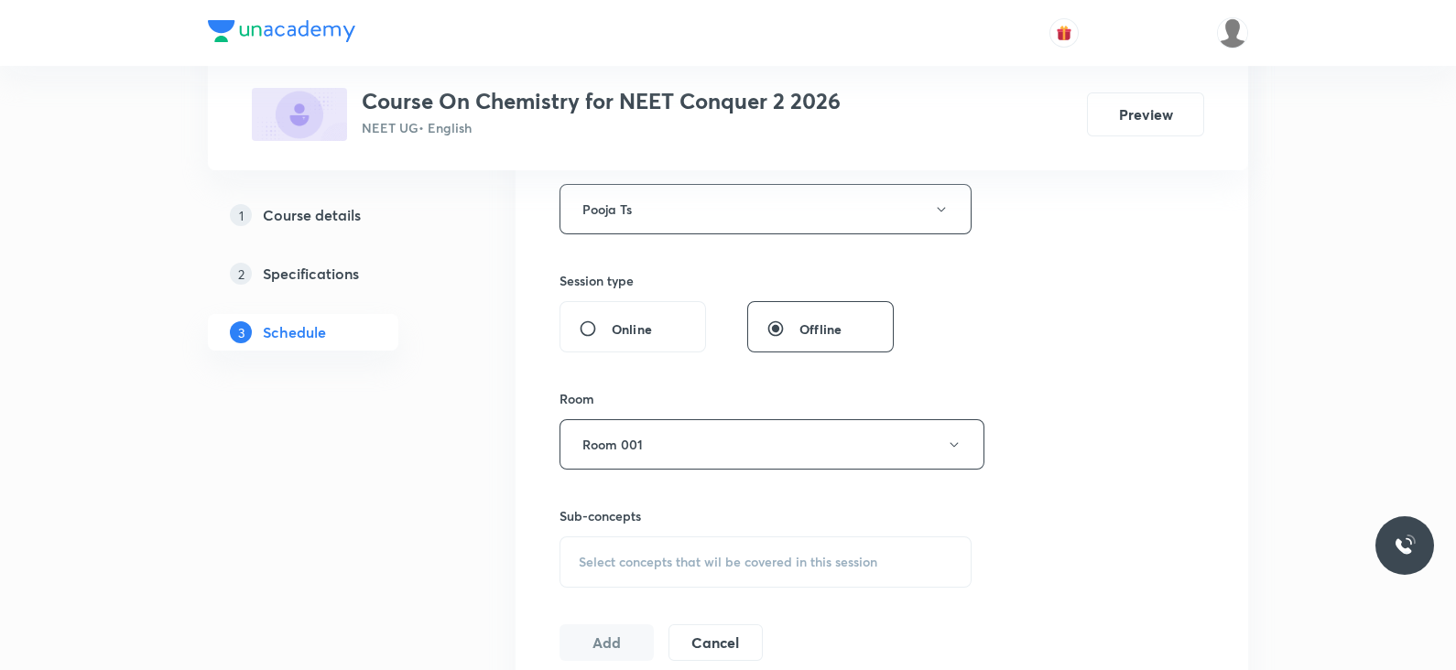
click at [685, 559] on span "Select concepts that wil be covered in this session" at bounding box center [728, 562] width 299 height 15
click at [736, 432] on button "Room 001" at bounding box center [772, 444] width 425 height 50
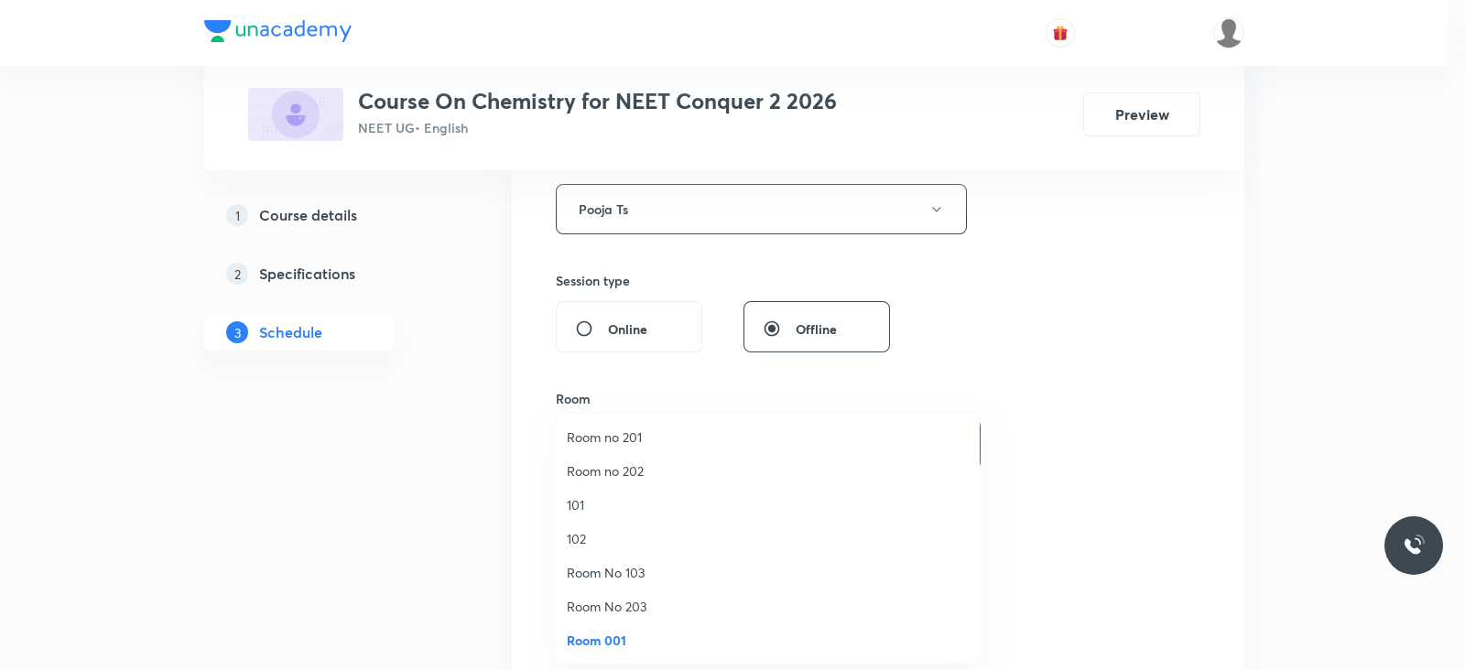
click at [646, 602] on span "Room No 203" at bounding box center [767, 606] width 401 height 19
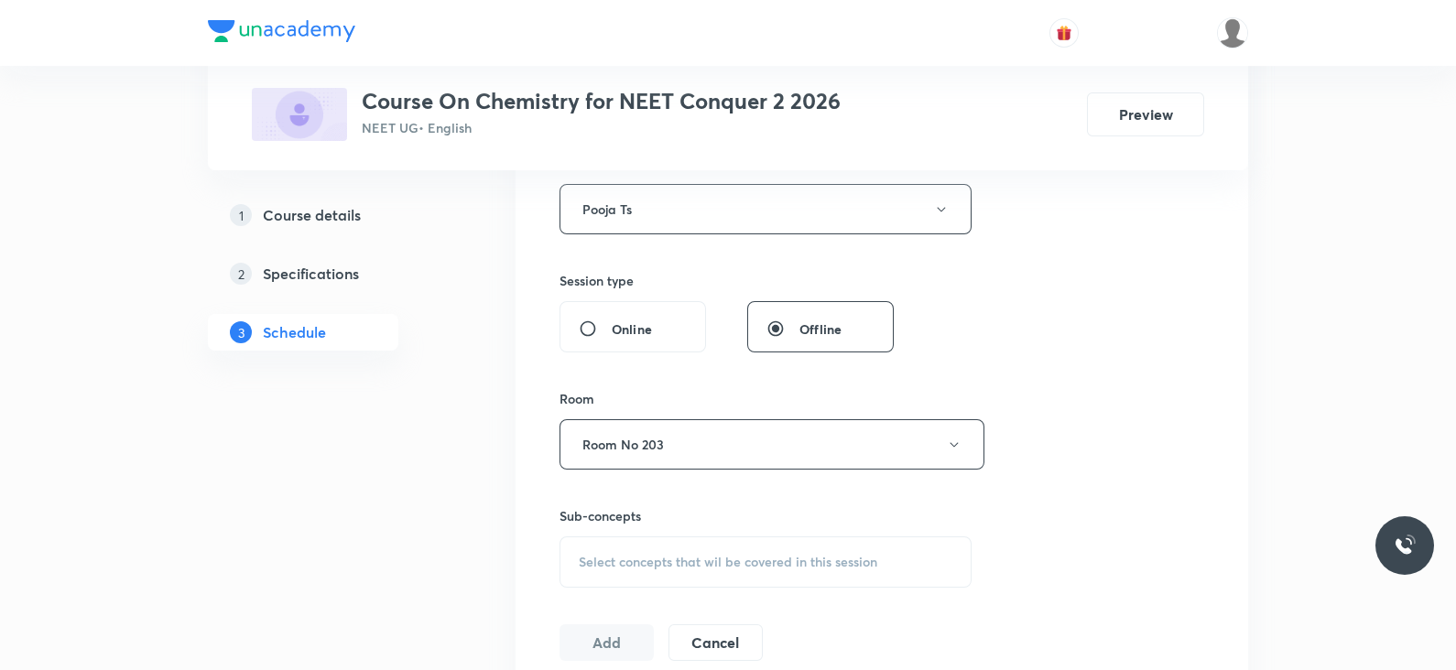
click at [673, 566] on span "Select concepts that wil be covered in this session" at bounding box center [728, 562] width 299 height 15
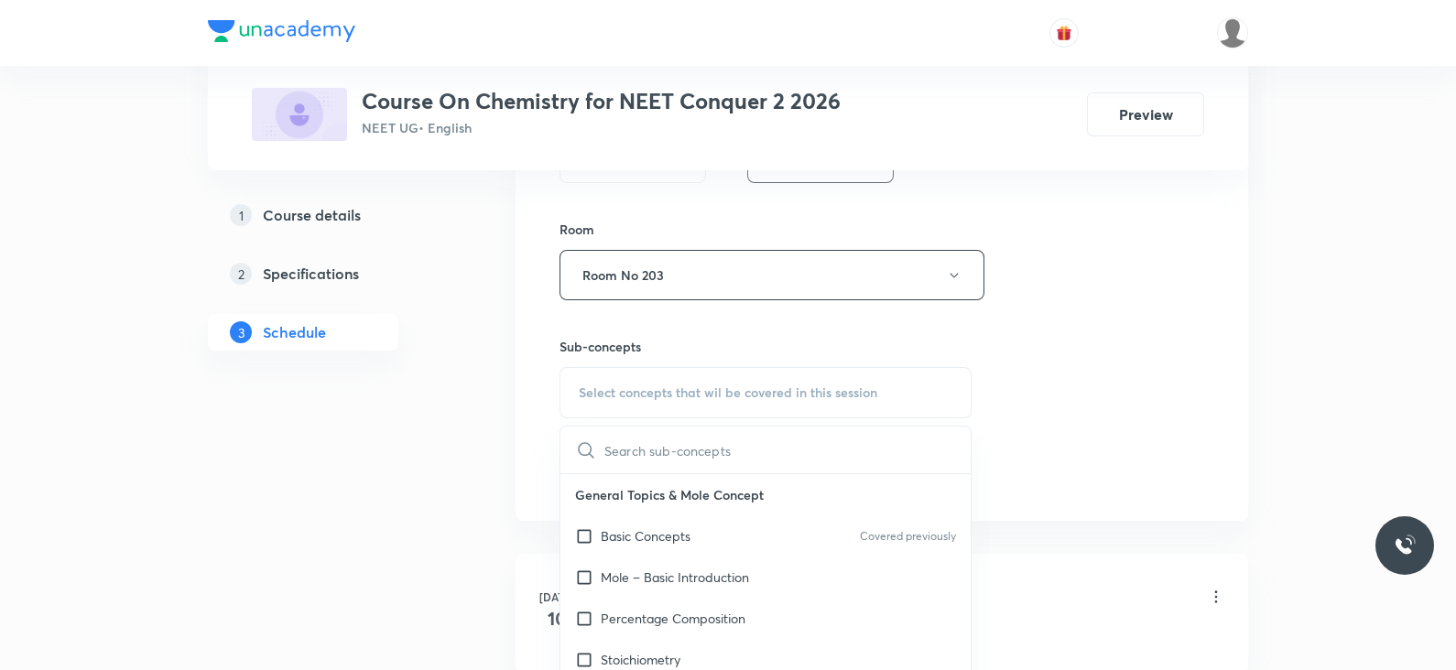
scroll to position [883, 0]
click at [687, 549] on div "Basic Concepts Covered previously" at bounding box center [765, 534] width 410 height 41
checkbox input "true"
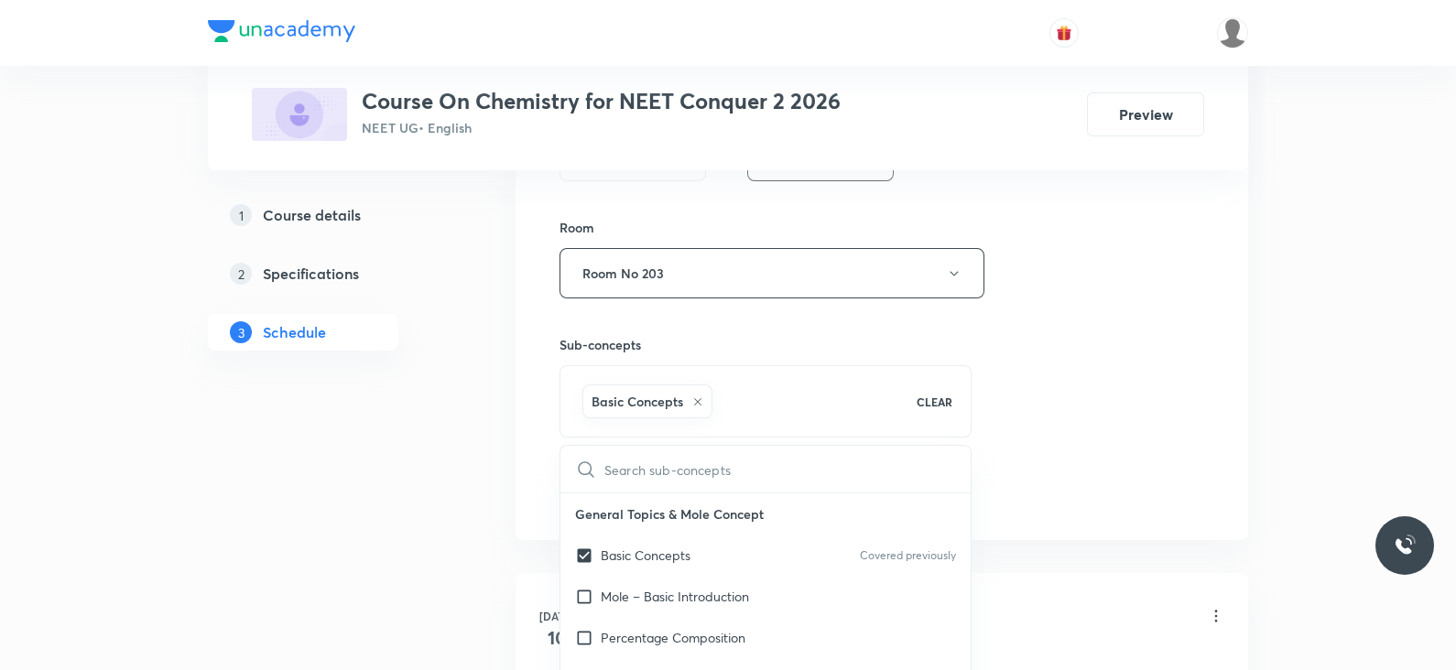
click at [1029, 399] on div "Session 32 Live class Session title 24/99 Lec -16 Atomic Structure ​ Schedule f…" at bounding box center [882, 12] width 645 height 998
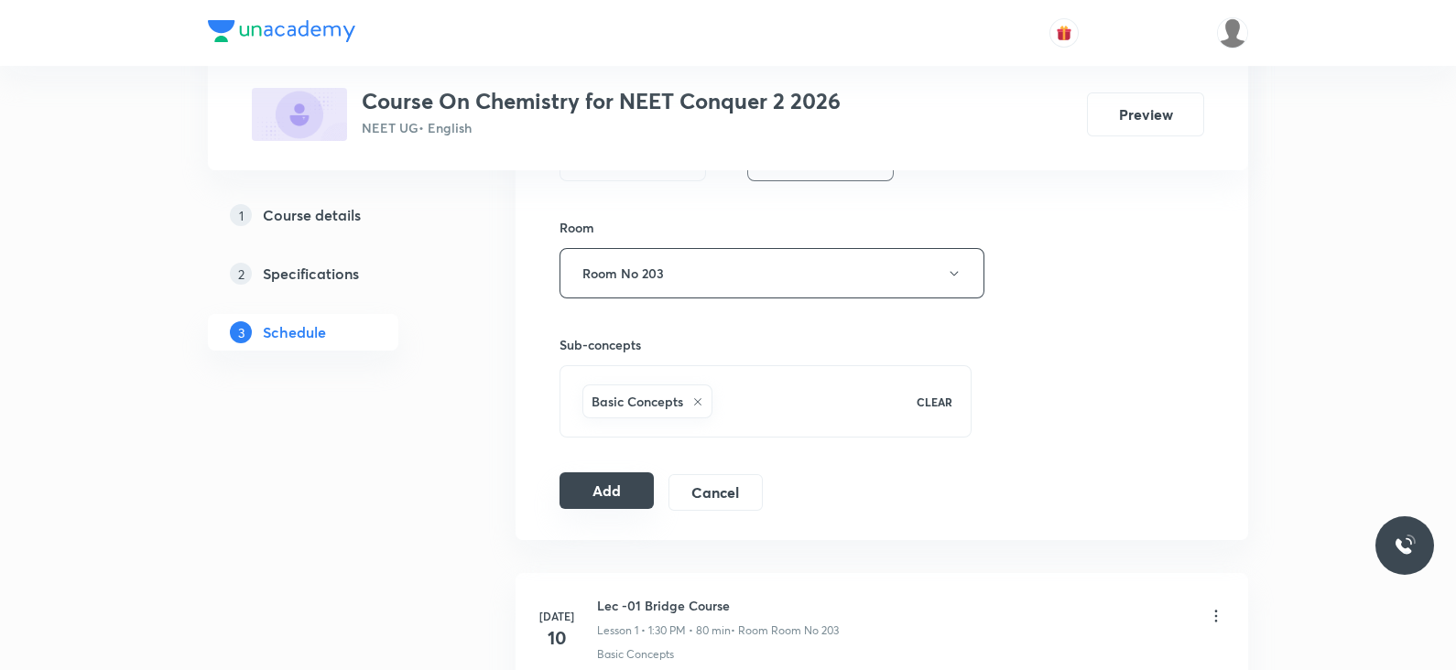
click at [614, 498] on button "Add" at bounding box center [607, 491] width 94 height 37
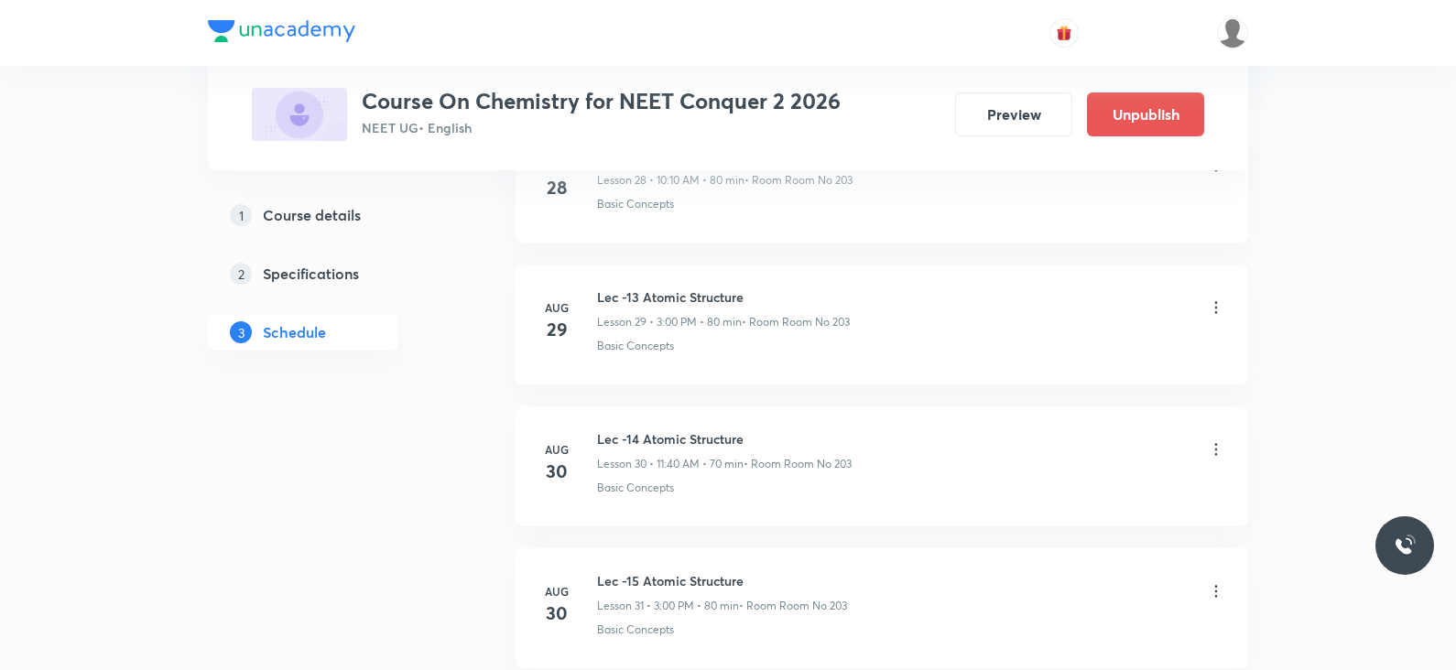
scroll to position [4487, 0]
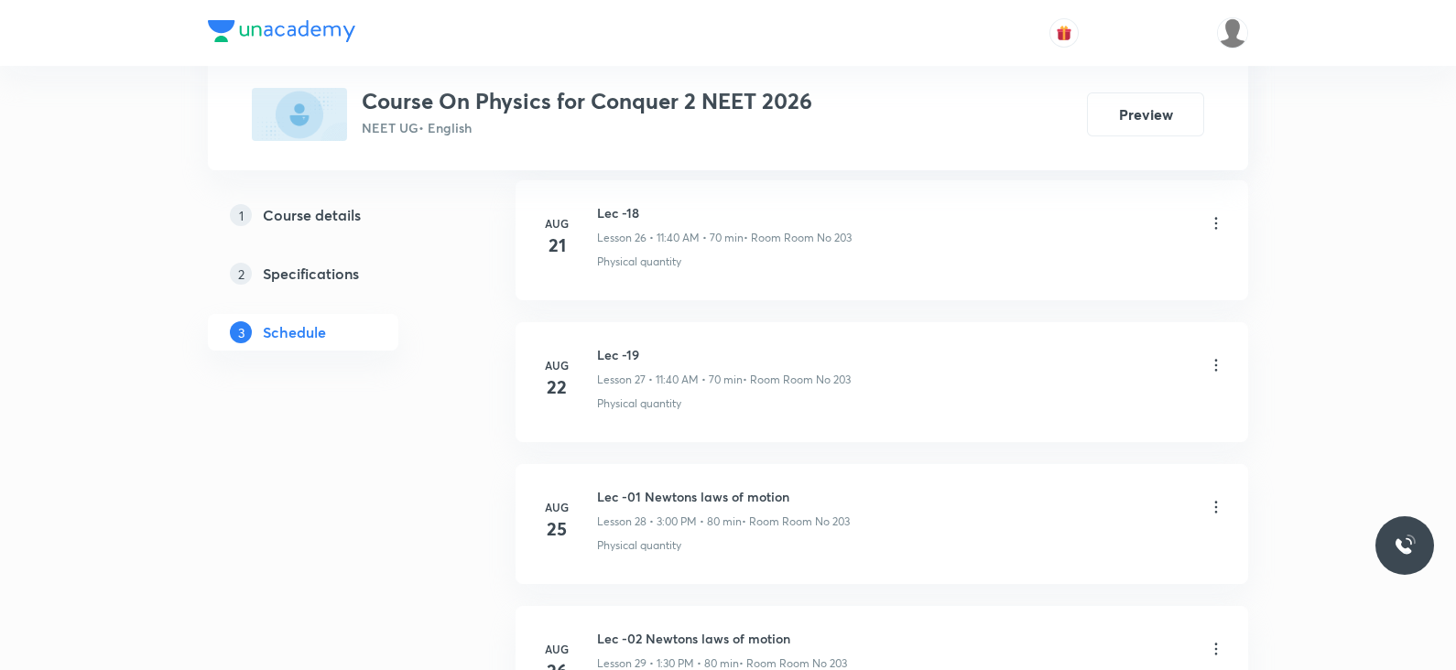
scroll to position [5186, 0]
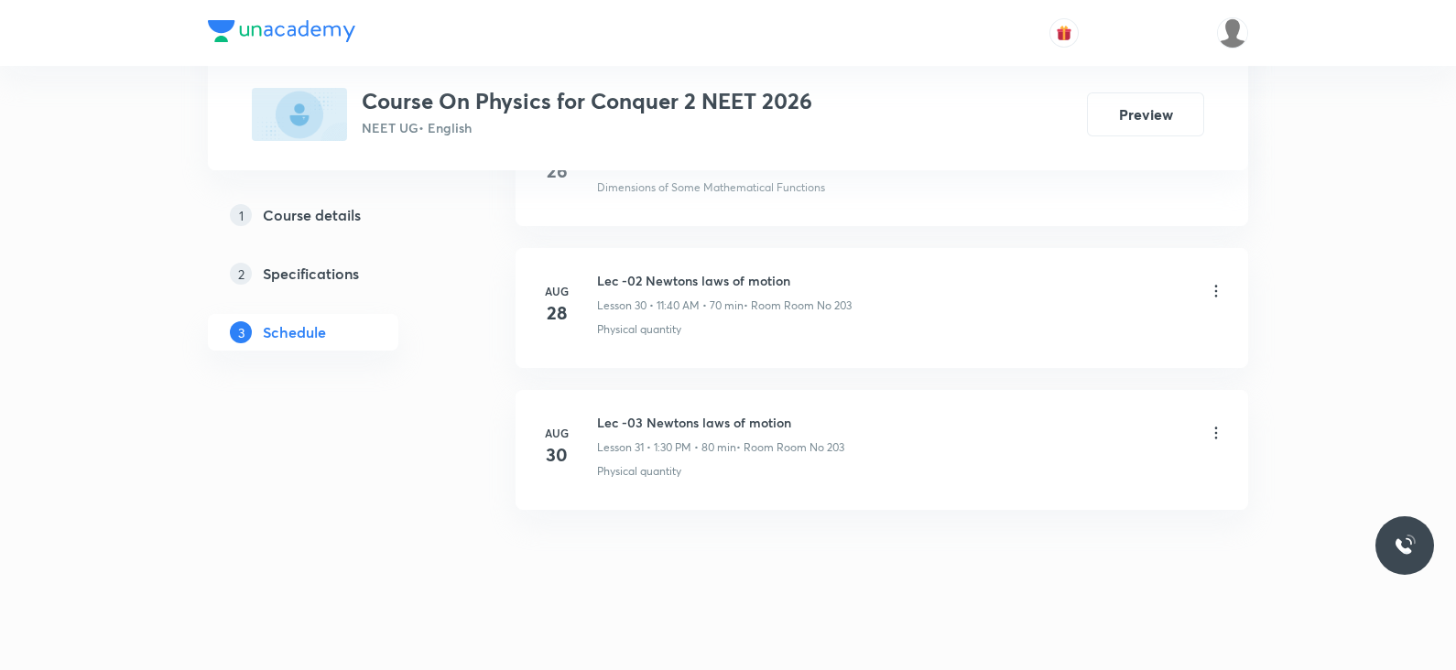
click at [691, 413] on h6 "Lec -03 Newtons laws of motion" at bounding box center [720, 422] width 247 height 19
copy h6 "Lec -03 Newtons laws of motion"
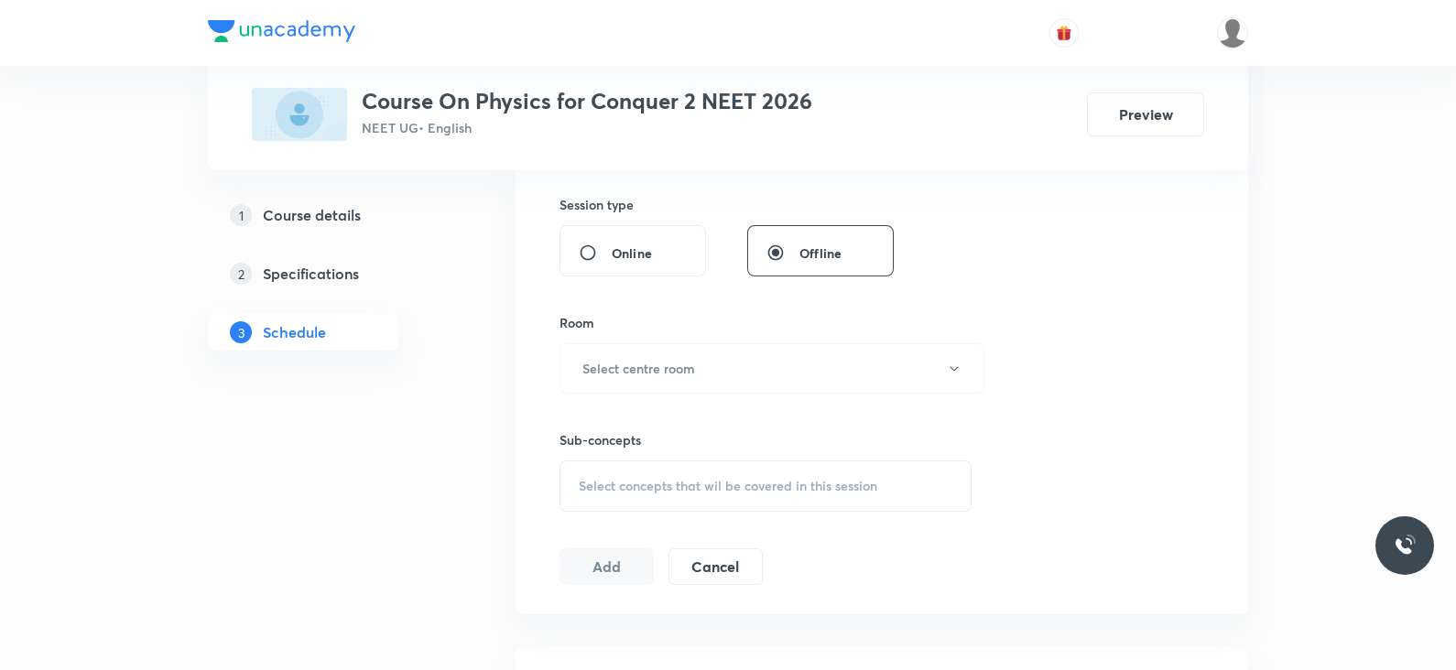
scroll to position [0, 0]
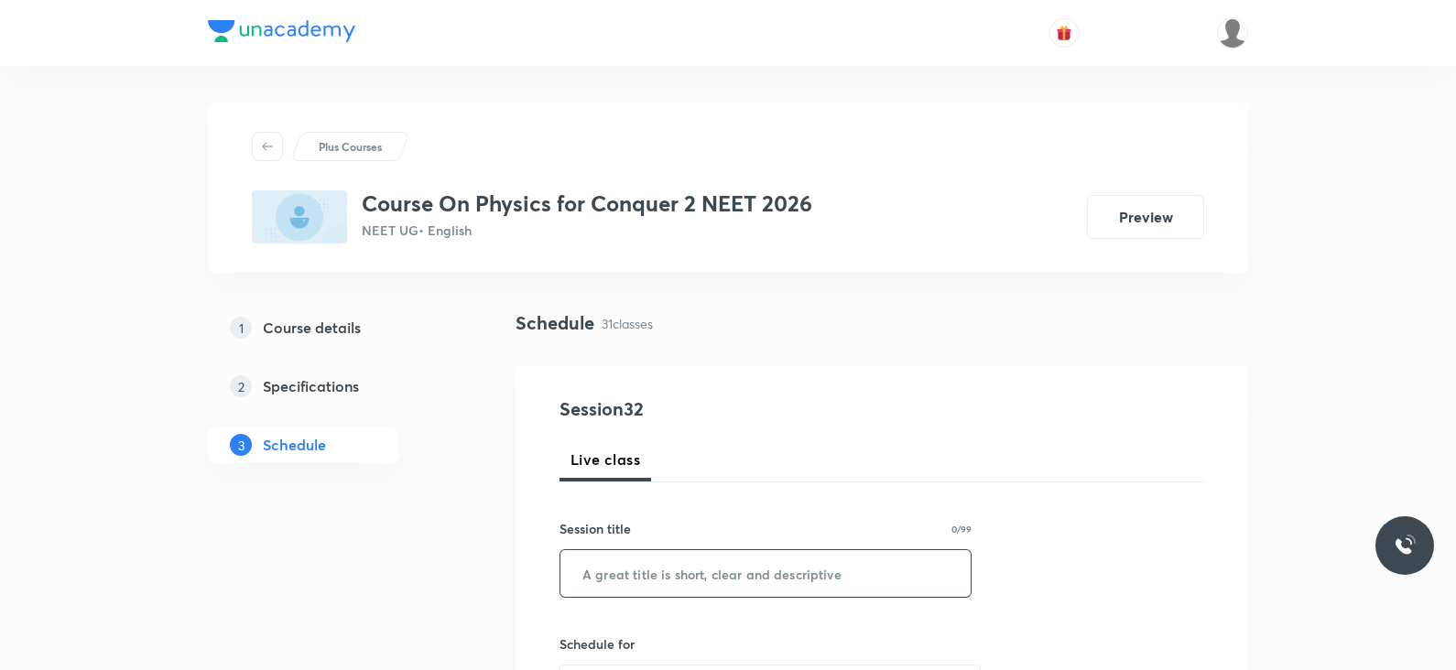
click at [681, 587] on input "text" at bounding box center [765, 573] width 410 height 47
paste input "Lec -03 Newtons laws of motion"
click at [632, 571] on input "Lec -03 Newtons laws of motion" at bounding box center [765, 573] width 410 height 47
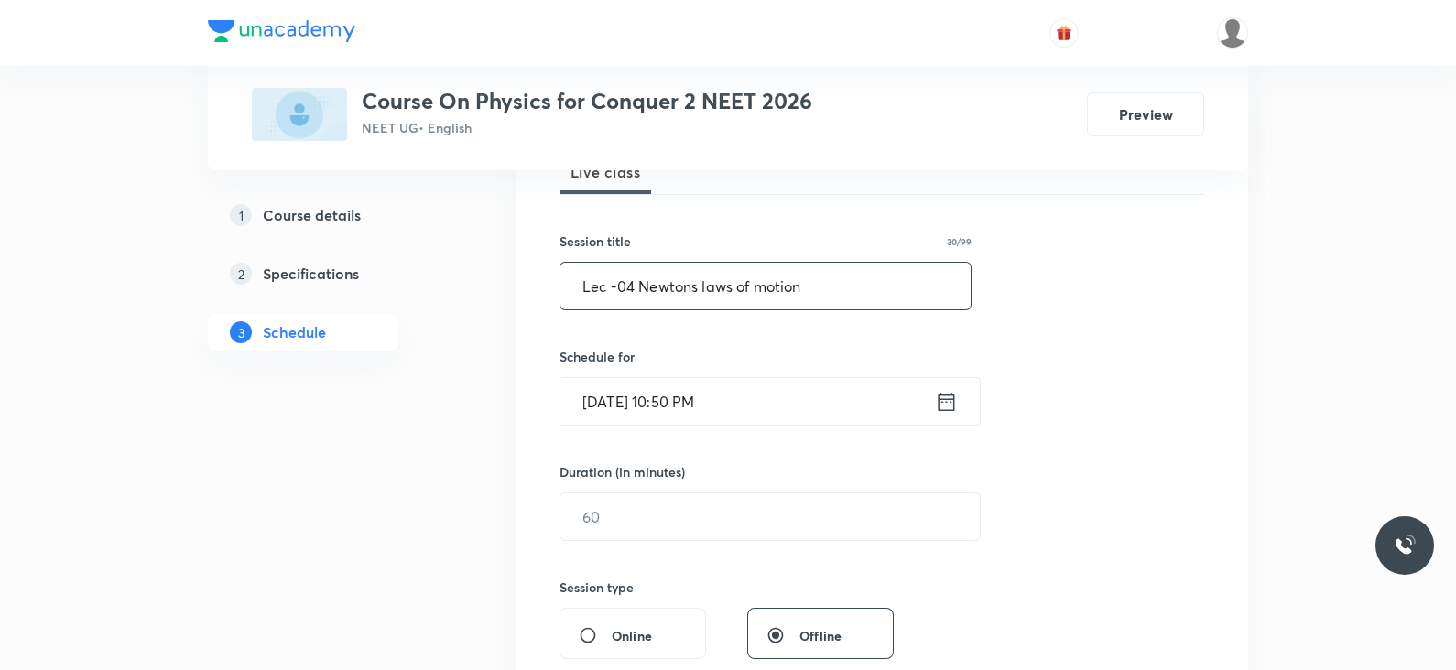
scroll to position [290, 0]
type input "Lec -04 Newtons laws of motion"
click at [939, 394] on icon at bounding box center [947, 398] width 16 height 18
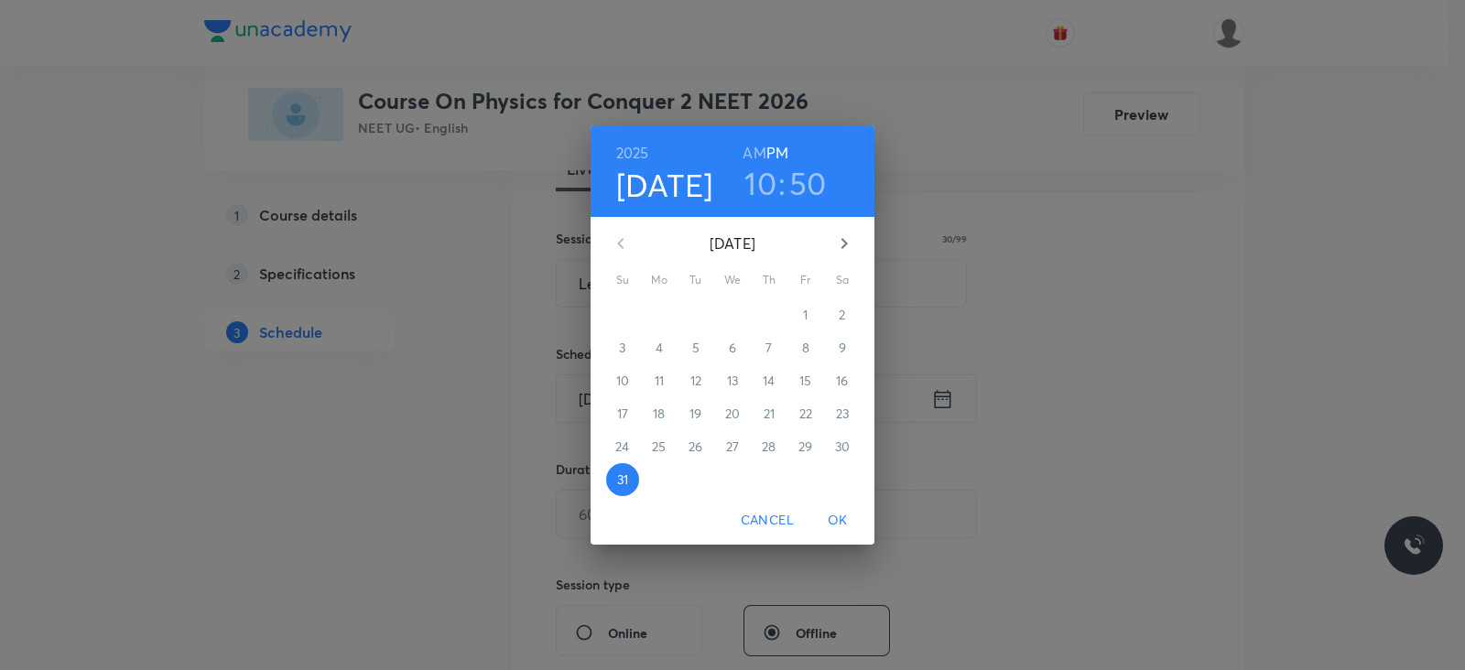
click at [838, 243] on icon "button" at bounding box center [844, 244] width 22 height 22
click at [658, 310] on p "1" at bounding box center [659, 315] width 5 height 18
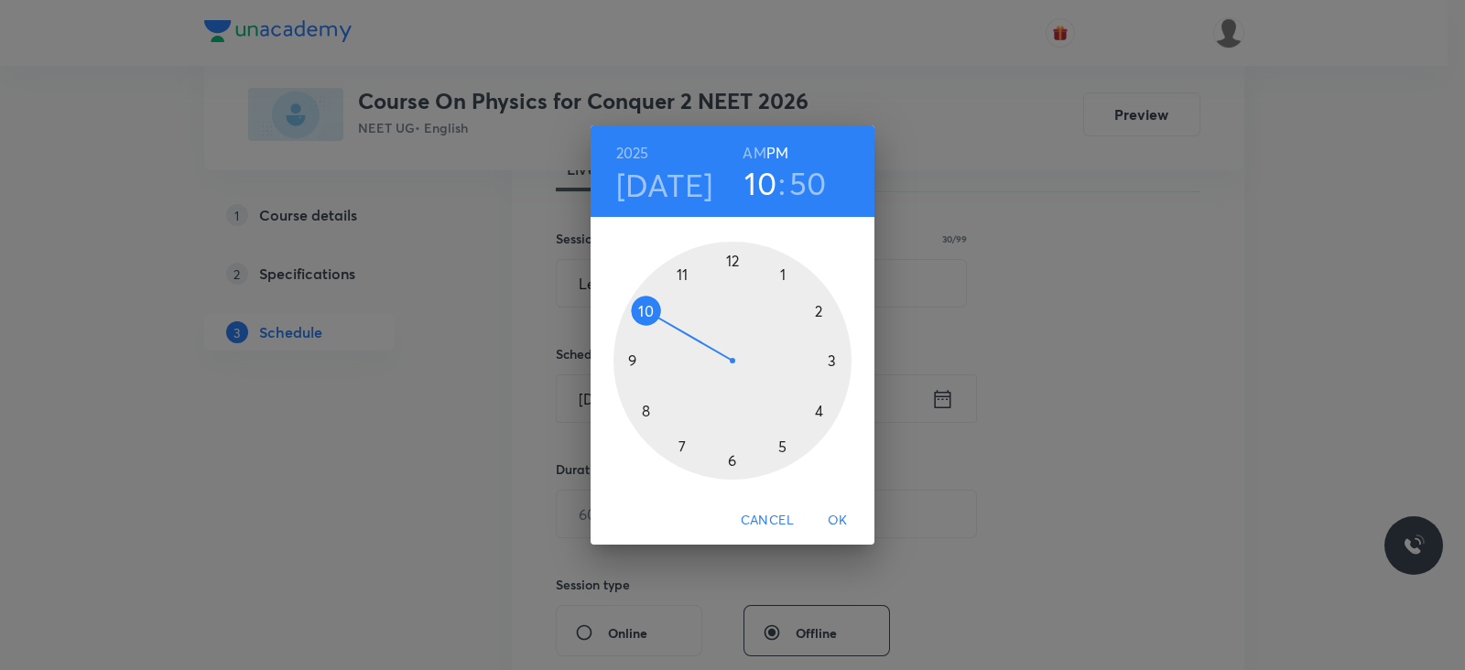
click at [782, 273] on div at bounding box center [733, 361] width 238 height 238
click at [734, 466] on div at bounding box center [733, 361] width 238 height 238
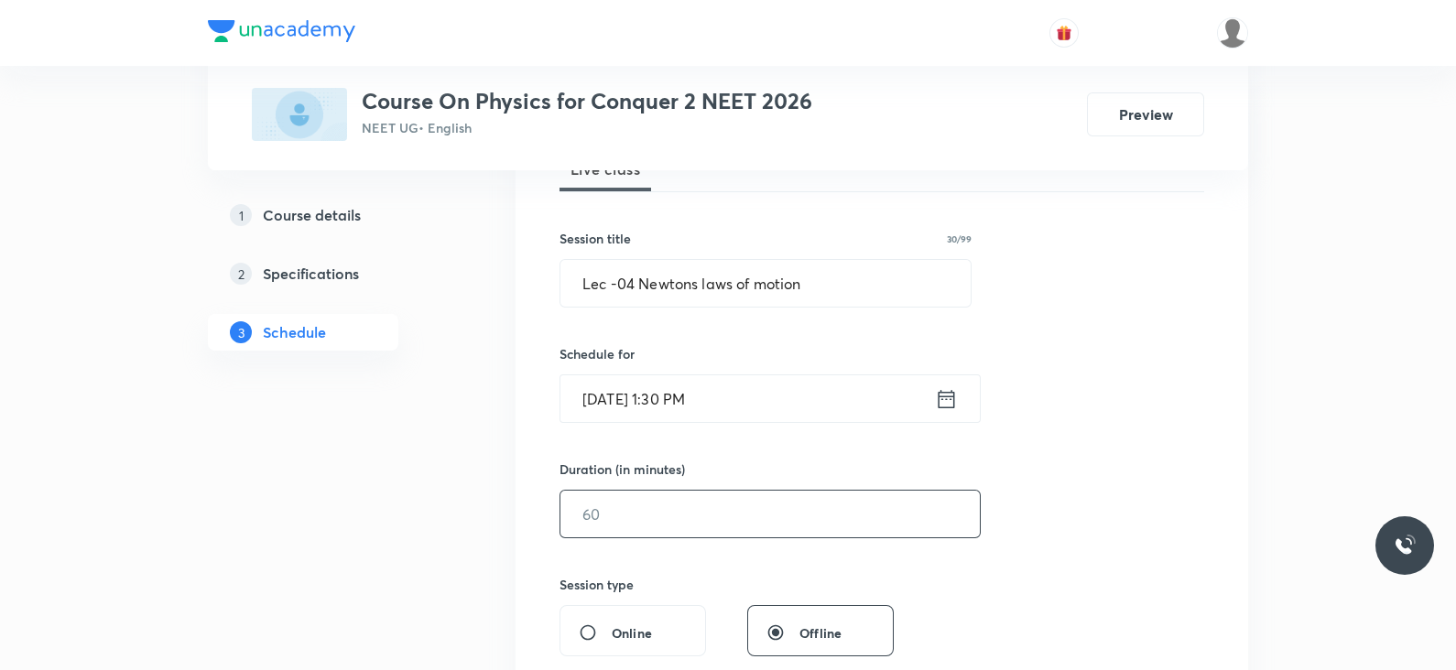
click at [645, 532] on input "text" at bounding box center [769, 514] width 419 height 47
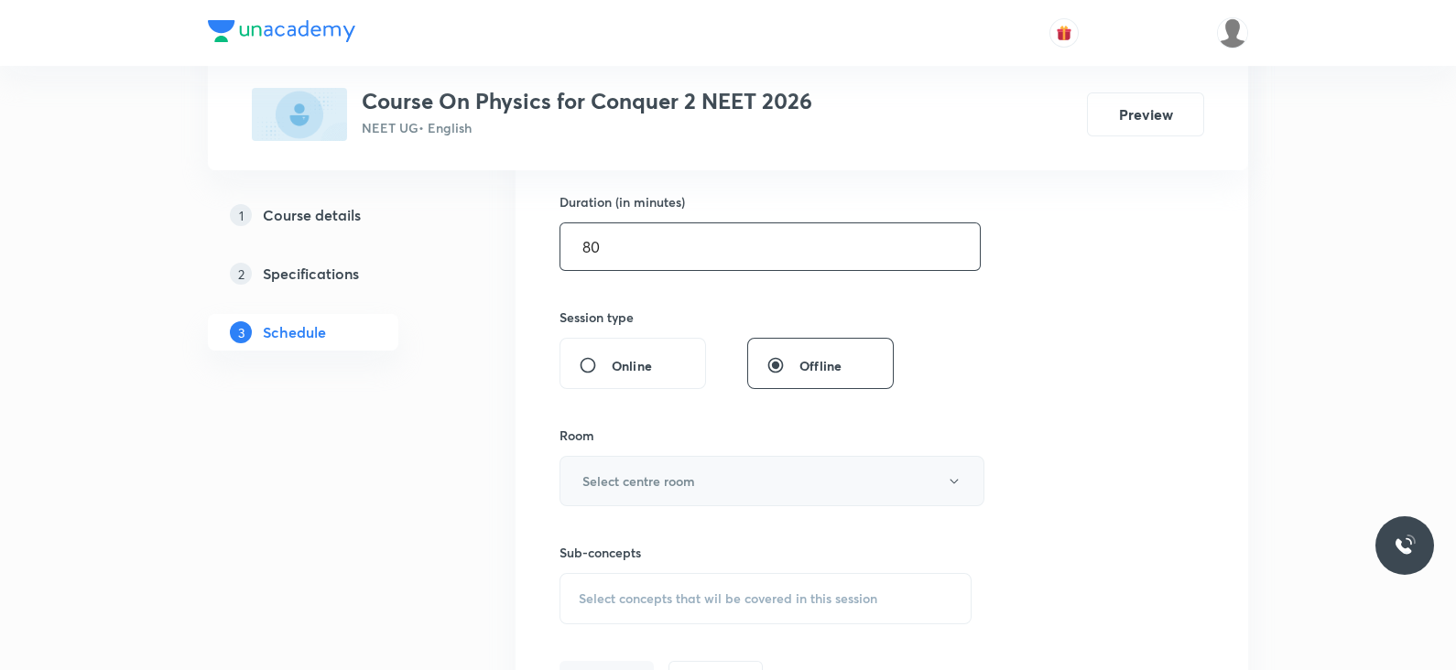
scroll to position [559, 0]
type input "80"
click at [662, 487] on h6 "Select centre room" at bounding box center [638, 480] width 113 height 19
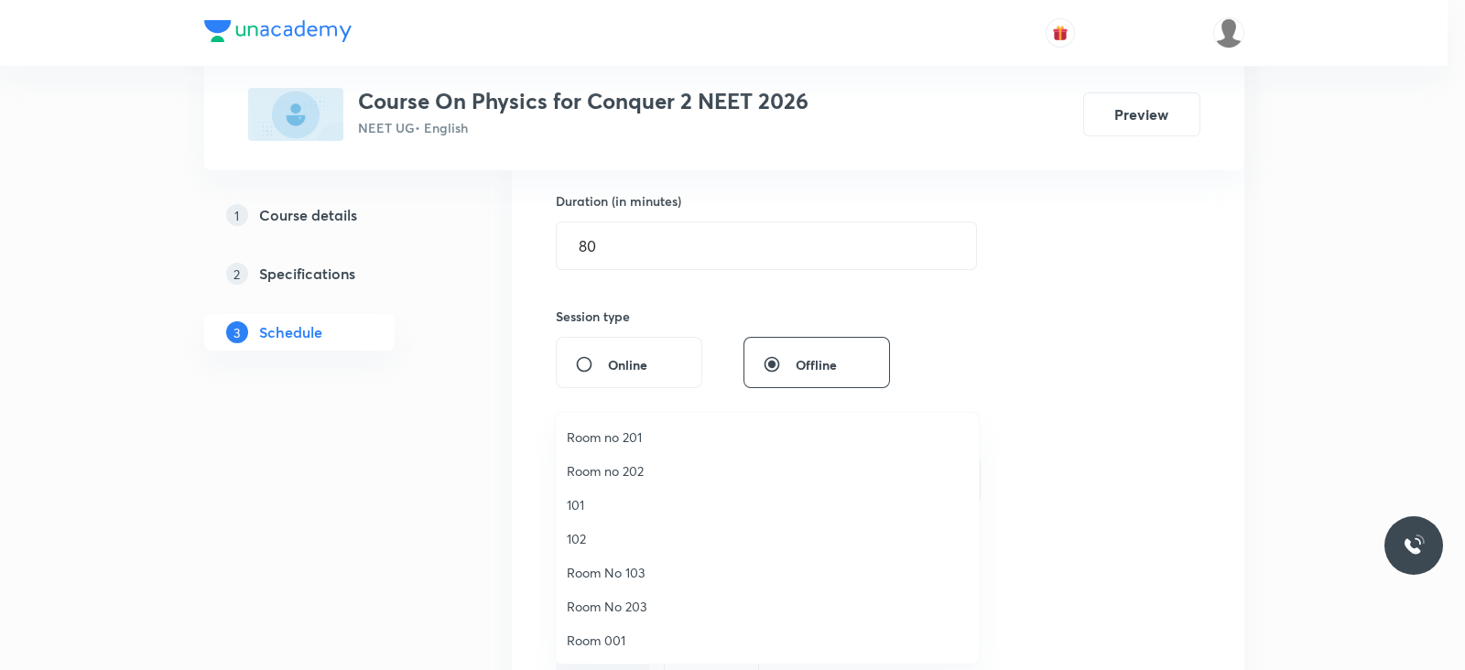
click at [633, 604] on span "Room No 203" at bounding box center [767, 606] width 401 height 19
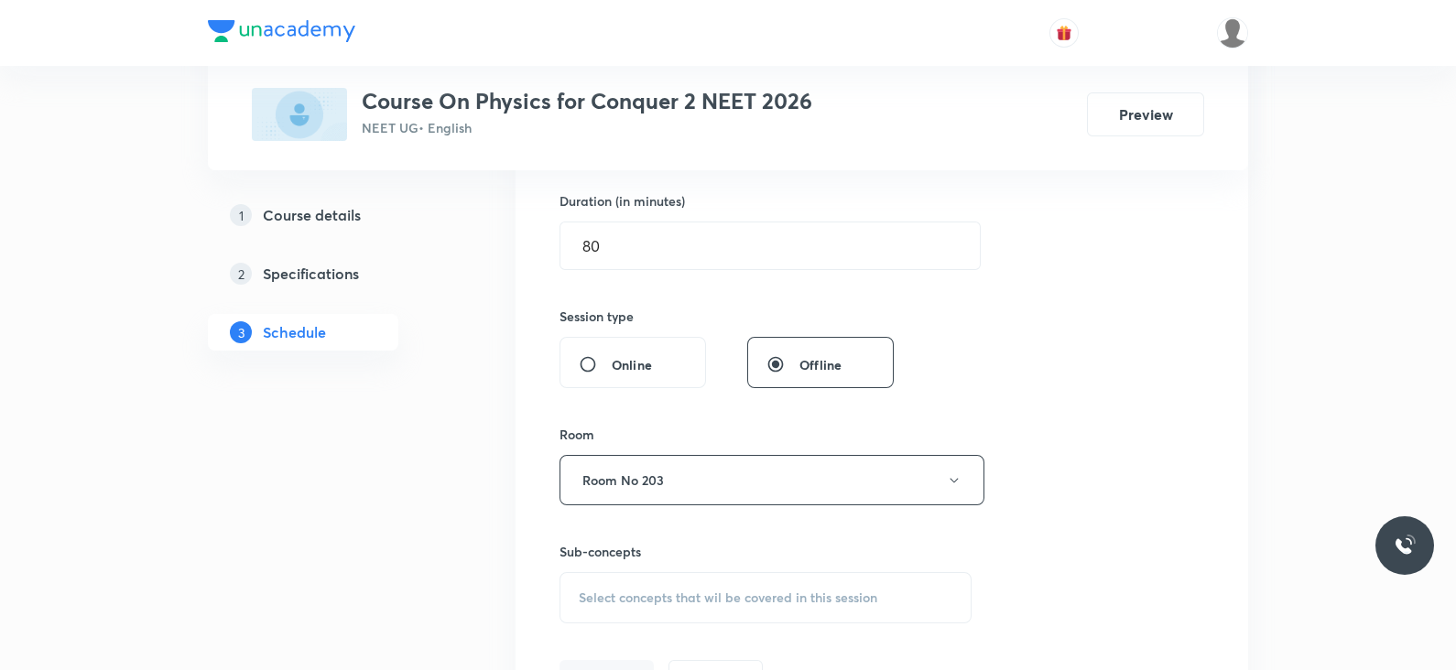
click at [701, 598] on span "Select concepts that wil be covered in this session" at bounding box center [728, 598] width 299 height 15
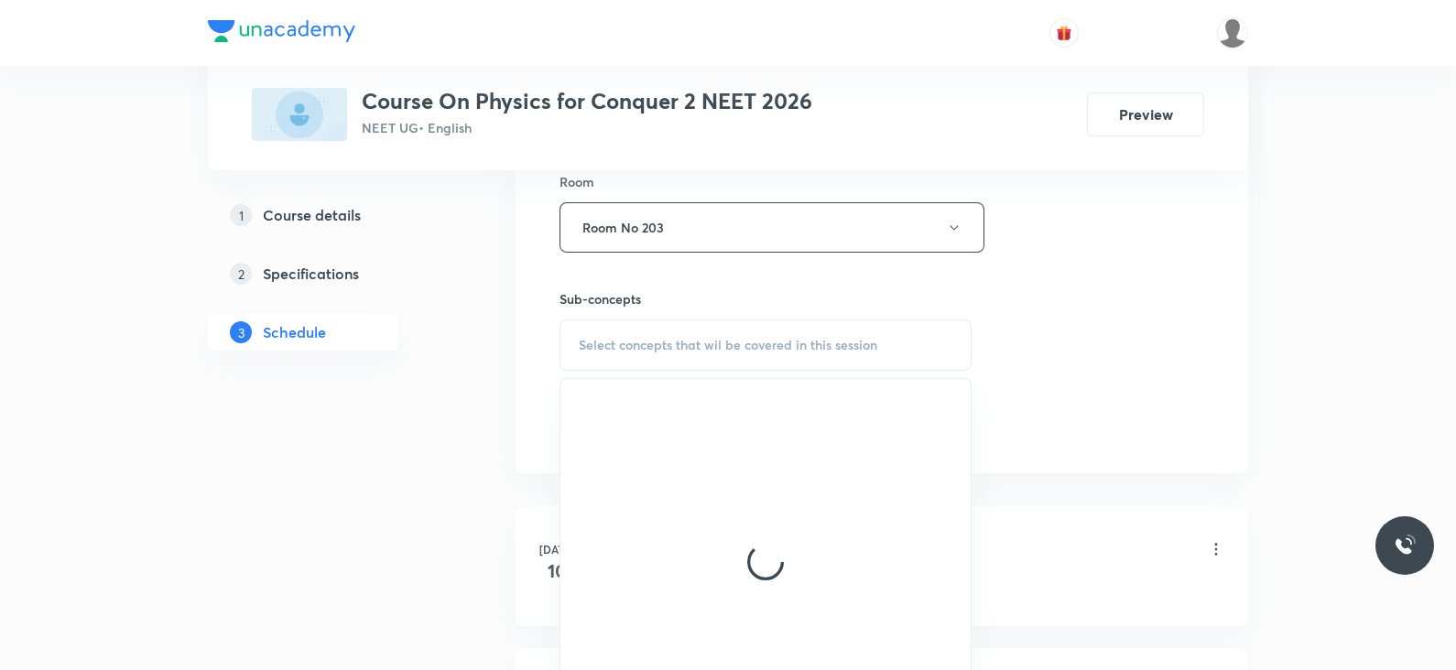
scroll to position [812, 0]
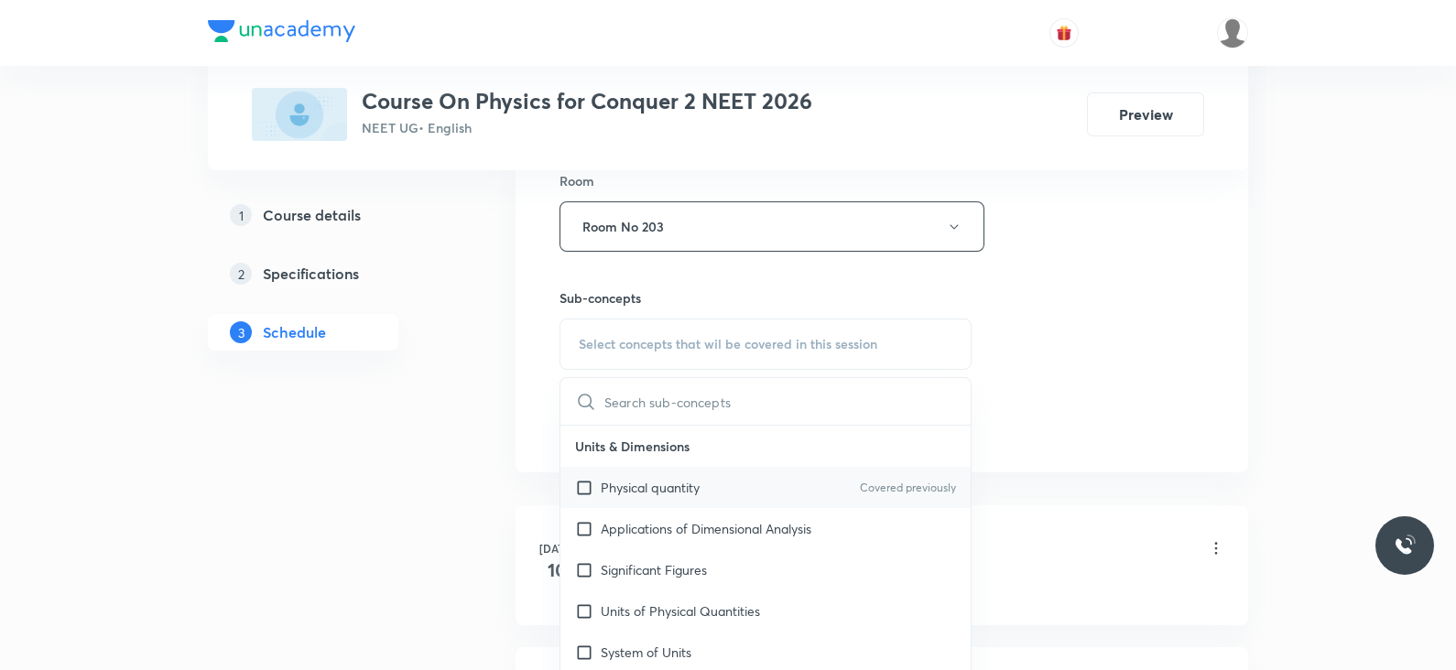
click at [734, 487] on div "Physical quantity Covered previously" at bounding box center [765, 487] width 410 height 41
checkbox input "true"
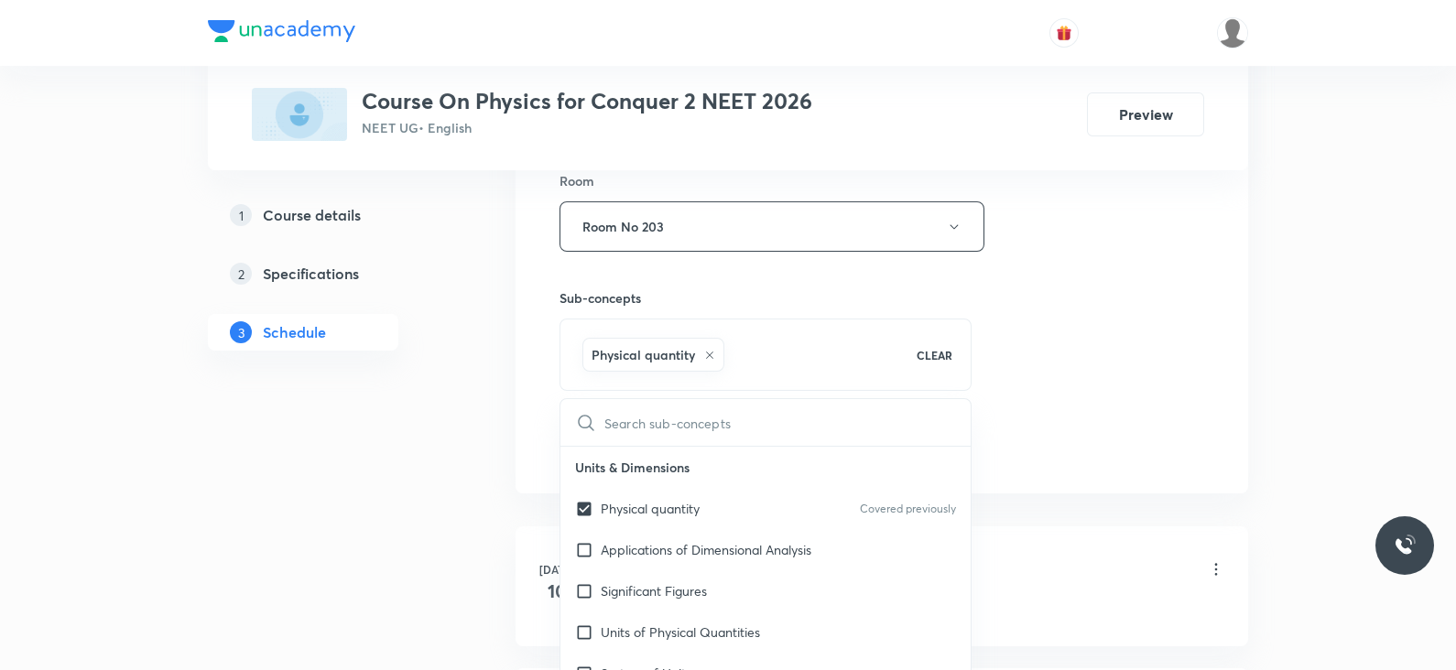
click at [1011, 383] on div "Session 32 Live class Session title 30/99 Lec -04 Newtons laws of motion ​ Sche…" at bounding box center [882, 23] width 645 height 881
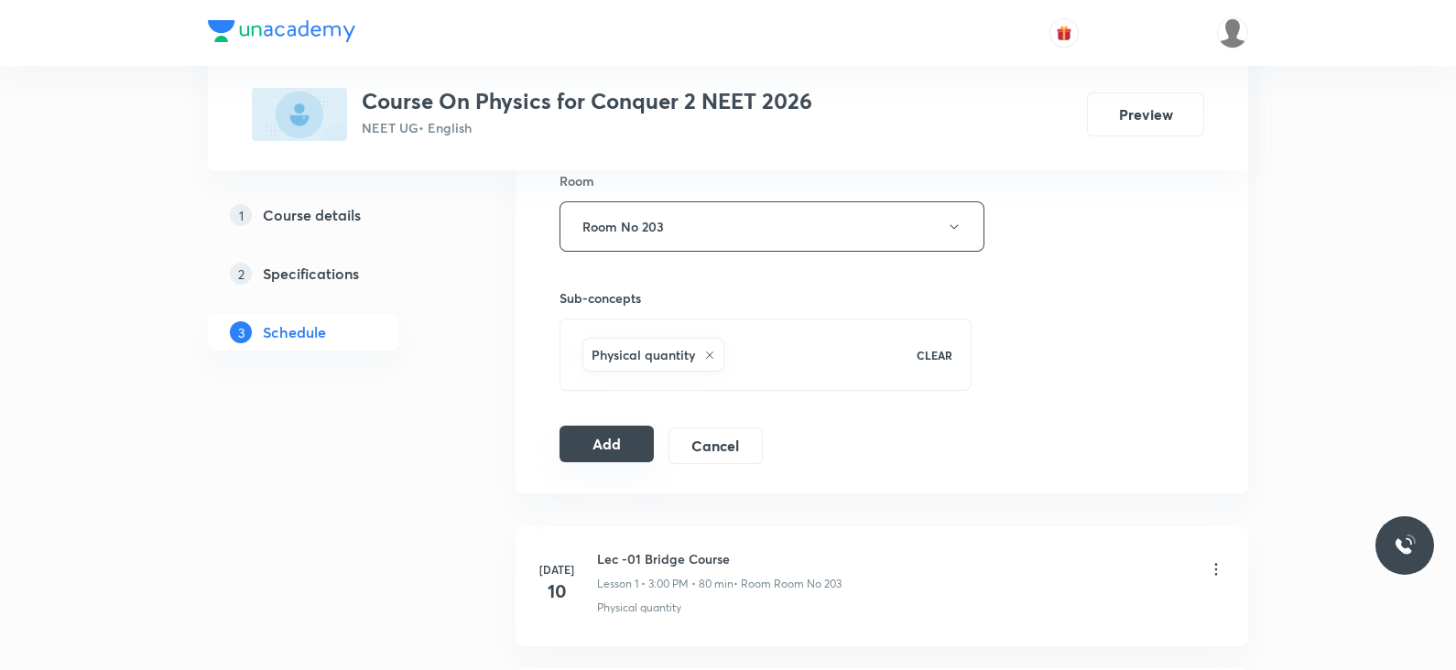
click at [581, 445] on button "Add" at bounding box center [607, 444] width 94 height 37
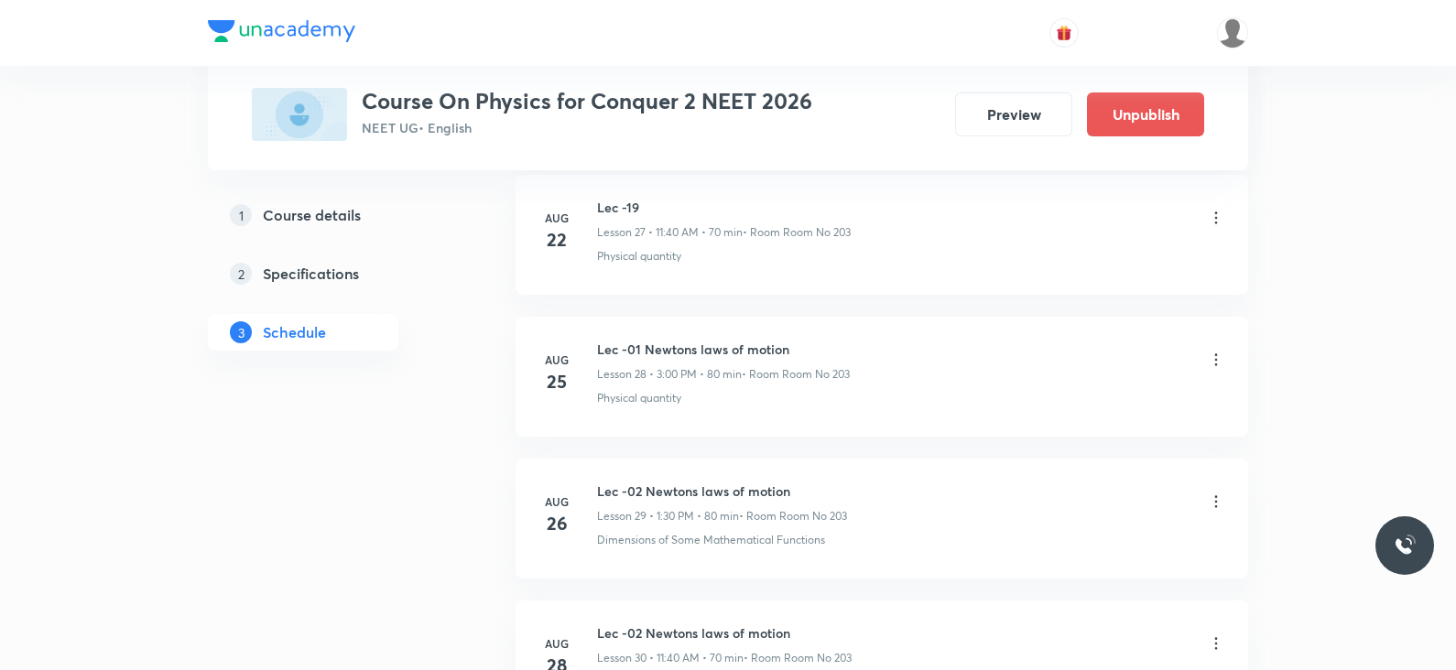
scroll to position [4487, 0]
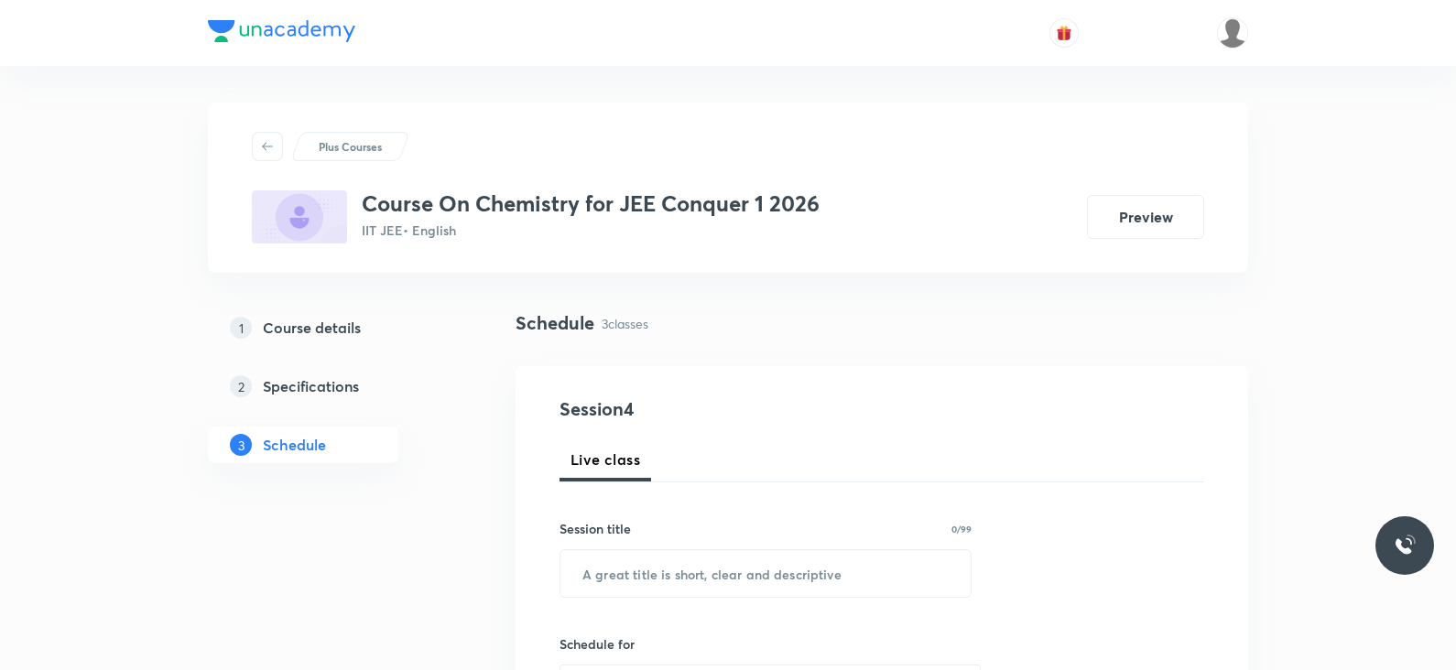
scroll to position [1221, 0]
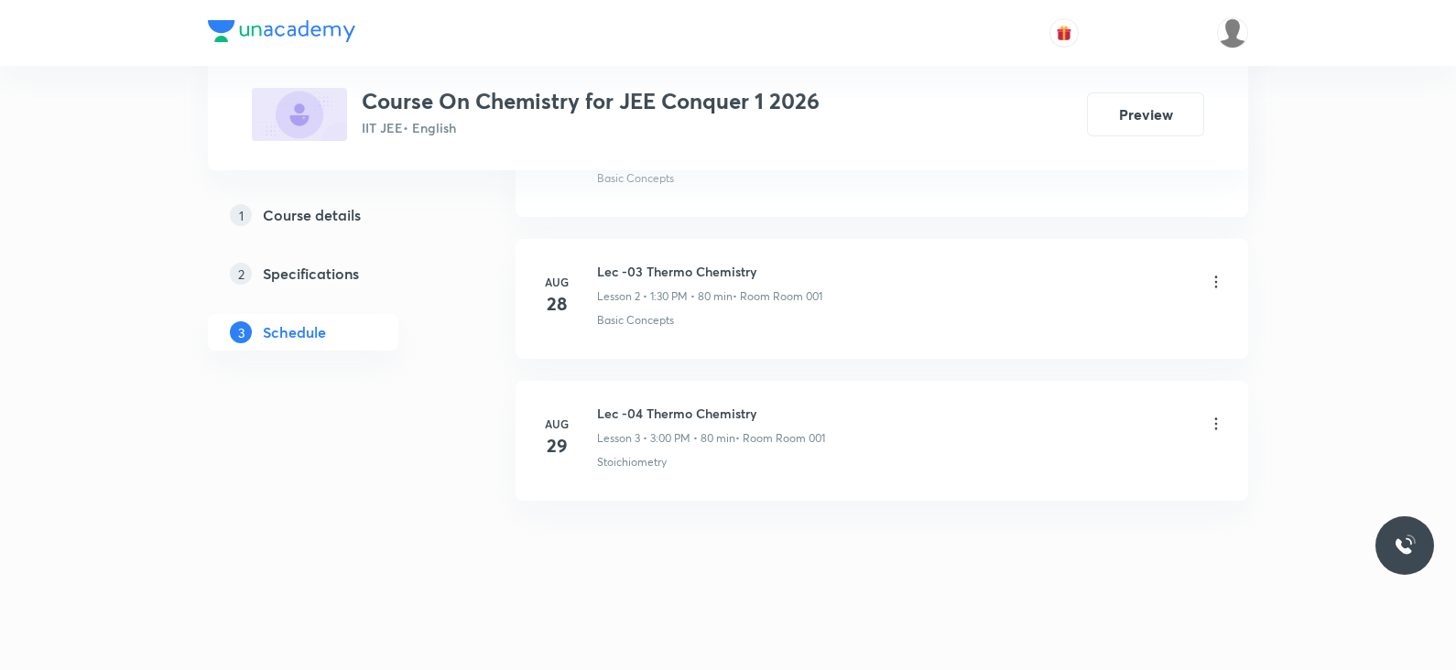
click at [669, 412] on h6 "Lec -04 Thermo Chemistry" at bounding box center [711, 413] width 228 height 19
copy h6 "Lec -04 Thermo Chemistry"
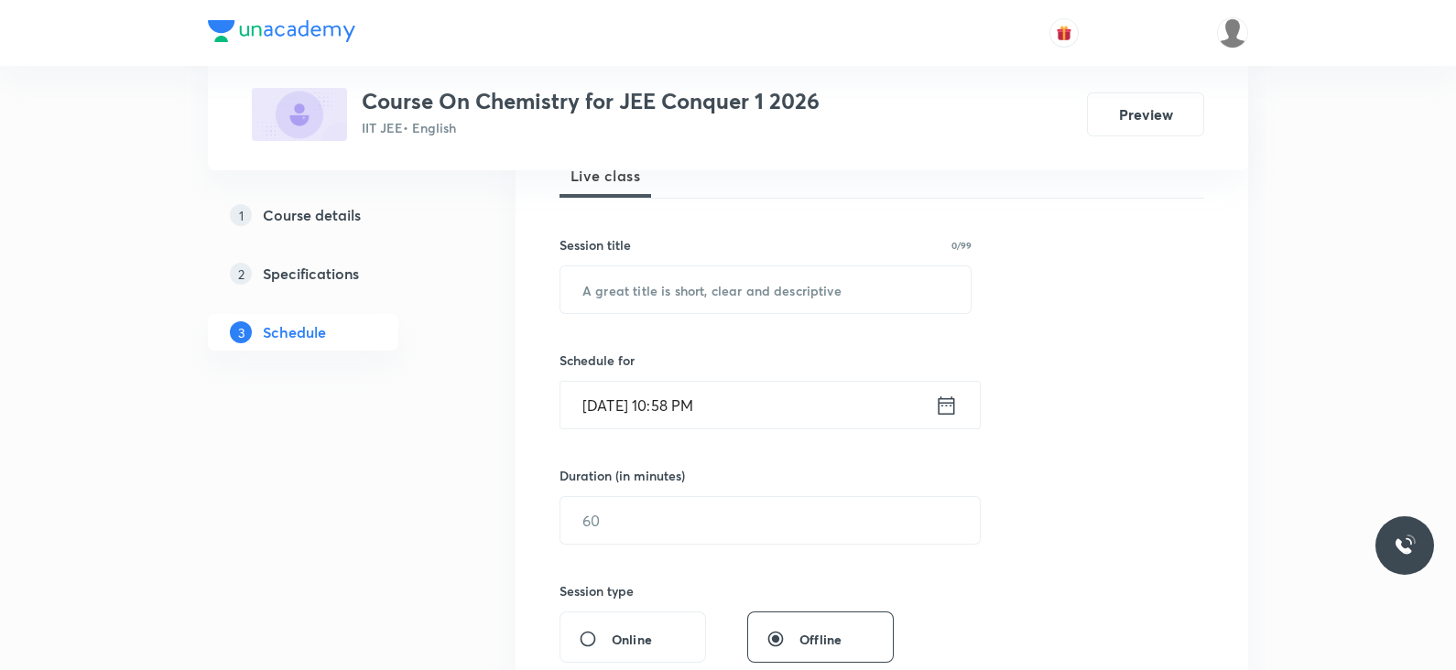
scroll to position [0, 0]
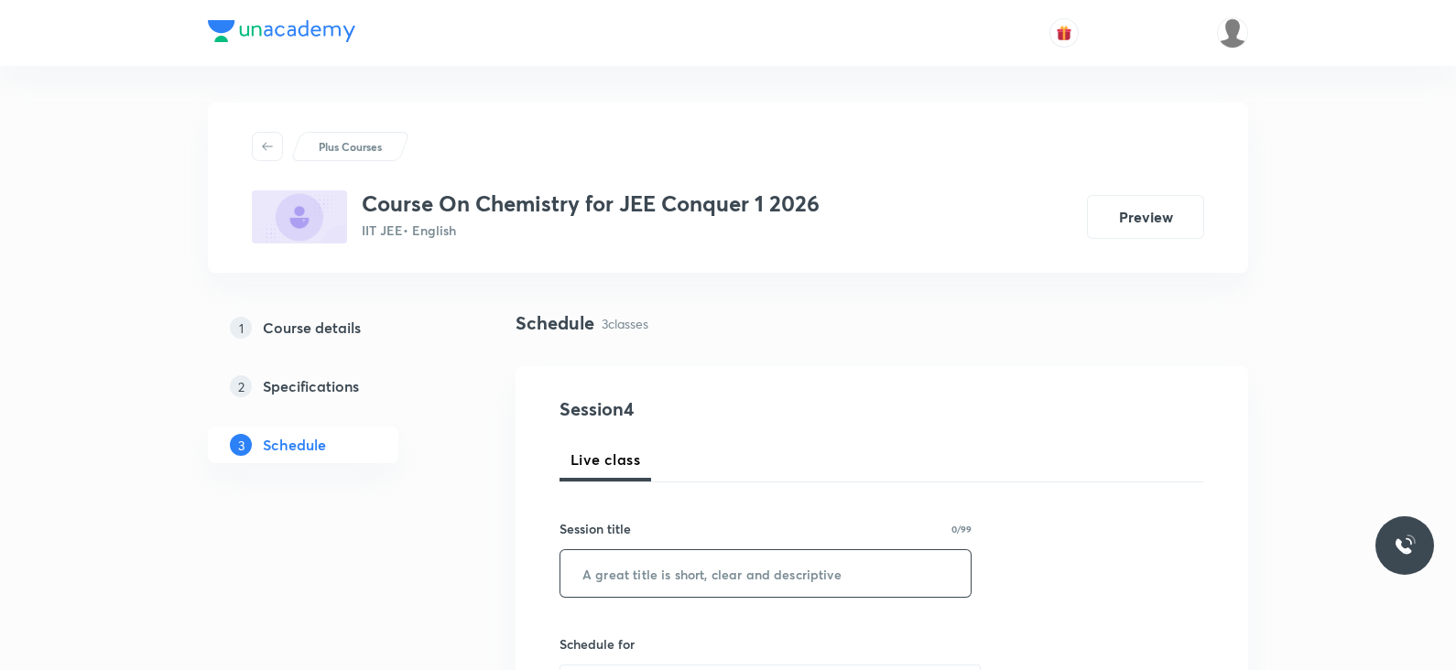
click at [649, 593] on input "text" at bounding box center [765, 573] width 410 height 47
paste input "Lec -04 Thermo Chemistry"
click at [649, 593] on input "Lec -04 Thermo Chemistry" at bounding box center [765, 573] width 410 height 47
click at [632, 571] on input "Lec -04 Thermo Chemistry" at bounding box center [765, 573] width 410 height 47
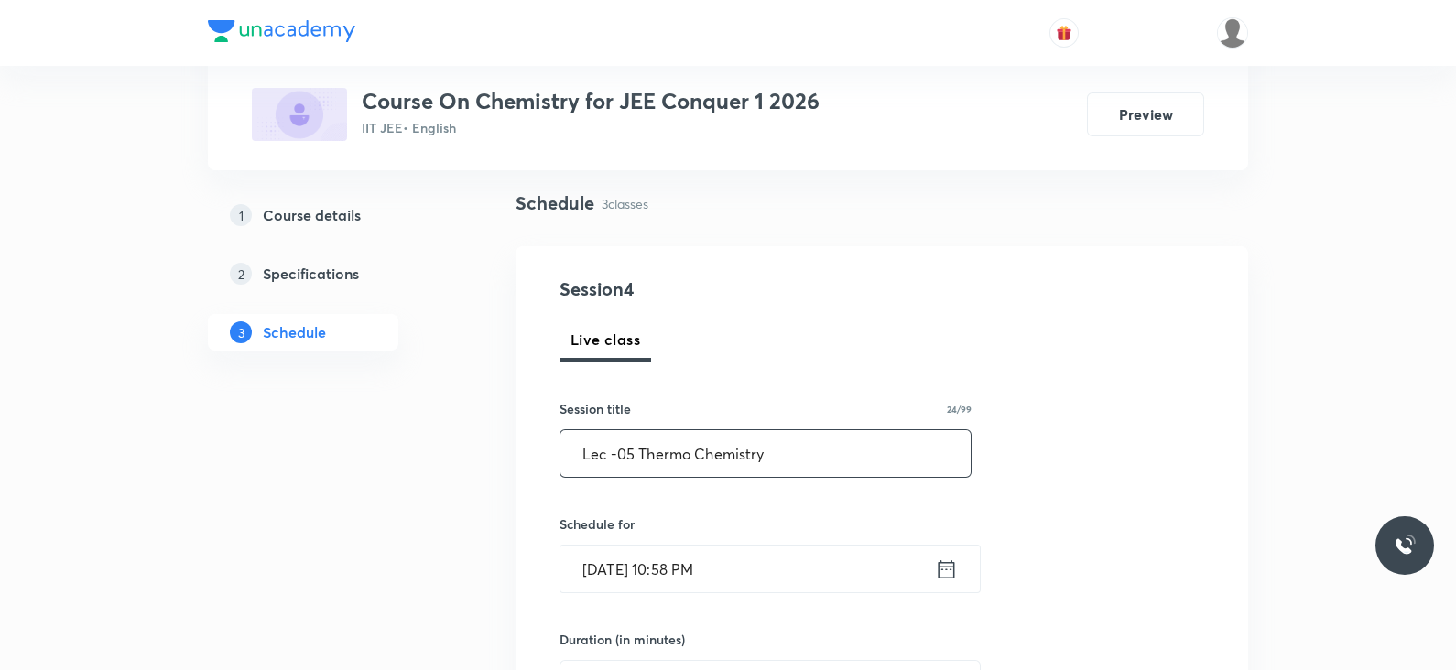
scroll to position [123, 0]
type input "Lec -05 Thermo Chemistry"
click at [943, 565] on icon at bounding box center [946, 567] width 23 height 26
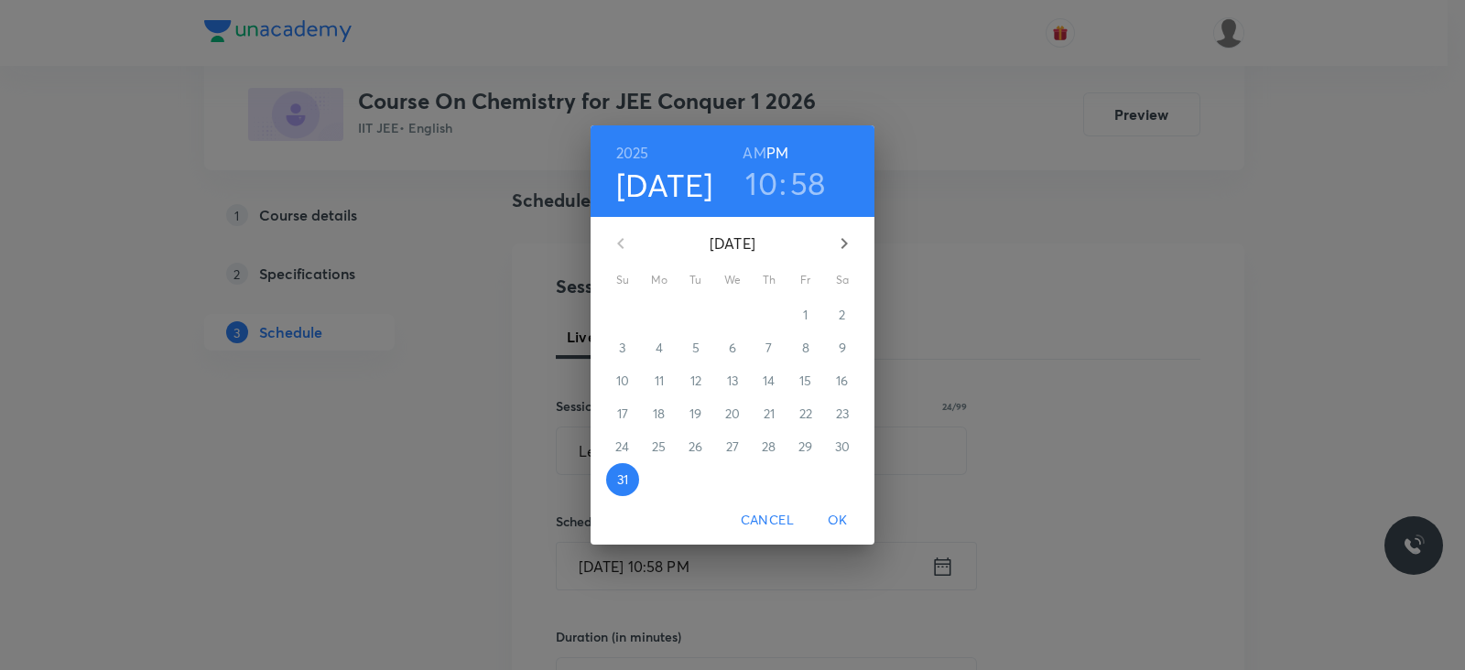
click at [843, 249] on icon "button" at bounding box center [844, 244] width 22 height 22
click at [657, 309] on p "1" at bounding box center [659, 315] width 5 height 18
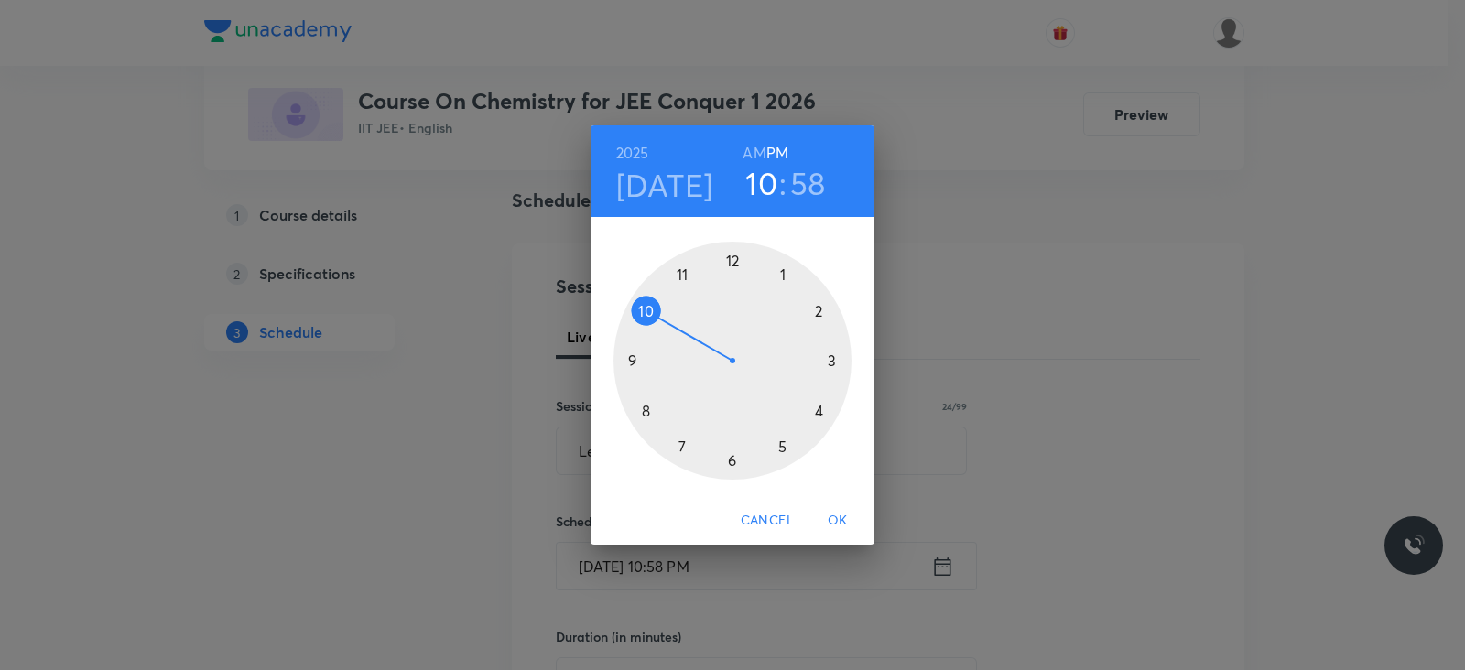
click at [760, 158] on h6 "AM" at bounding box center [754, 153] width 23 height 26
click at [683, 274] on div at bounding box center [733, 361] width 238 height 238
click at [644, 407] on div at bounding box center [733, 361] width 238 height 238
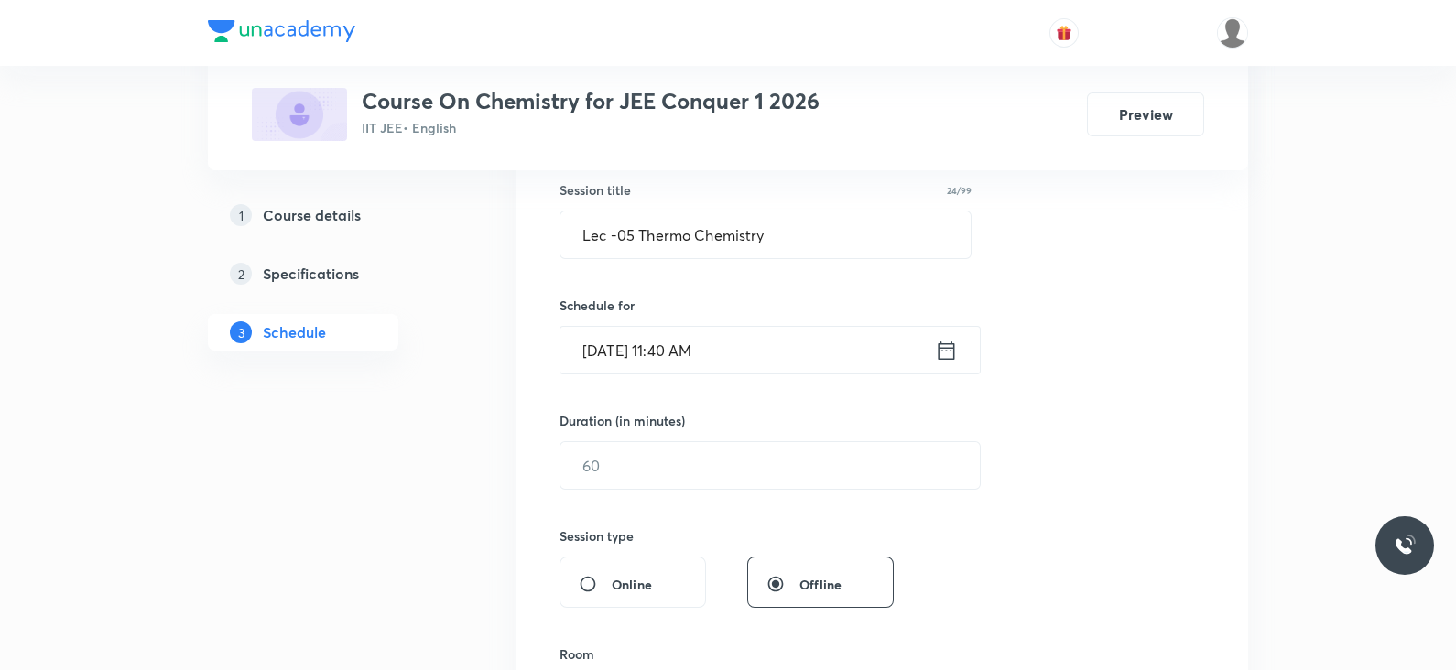
scroll to position [379, 0]
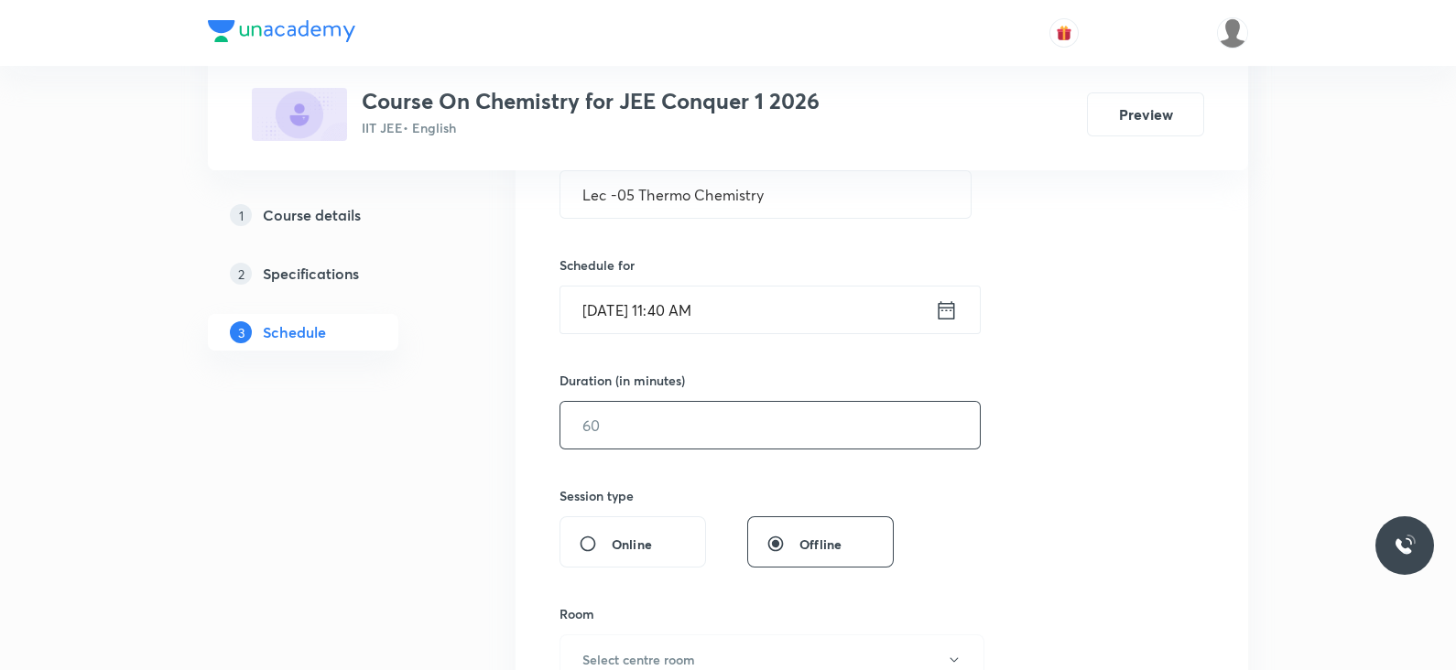
click at [728, 423] on input "text" at bounding box center [769, 425] width 419 height 47
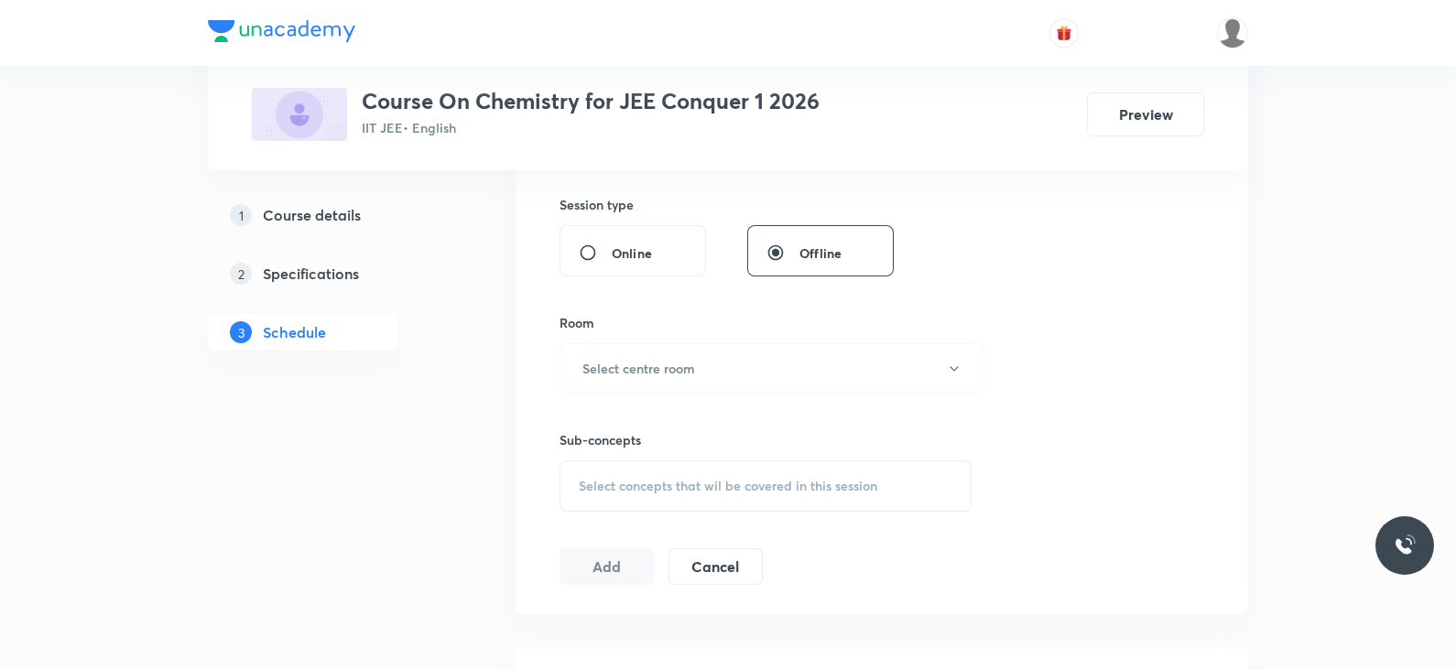
scroll to position [679, 0]
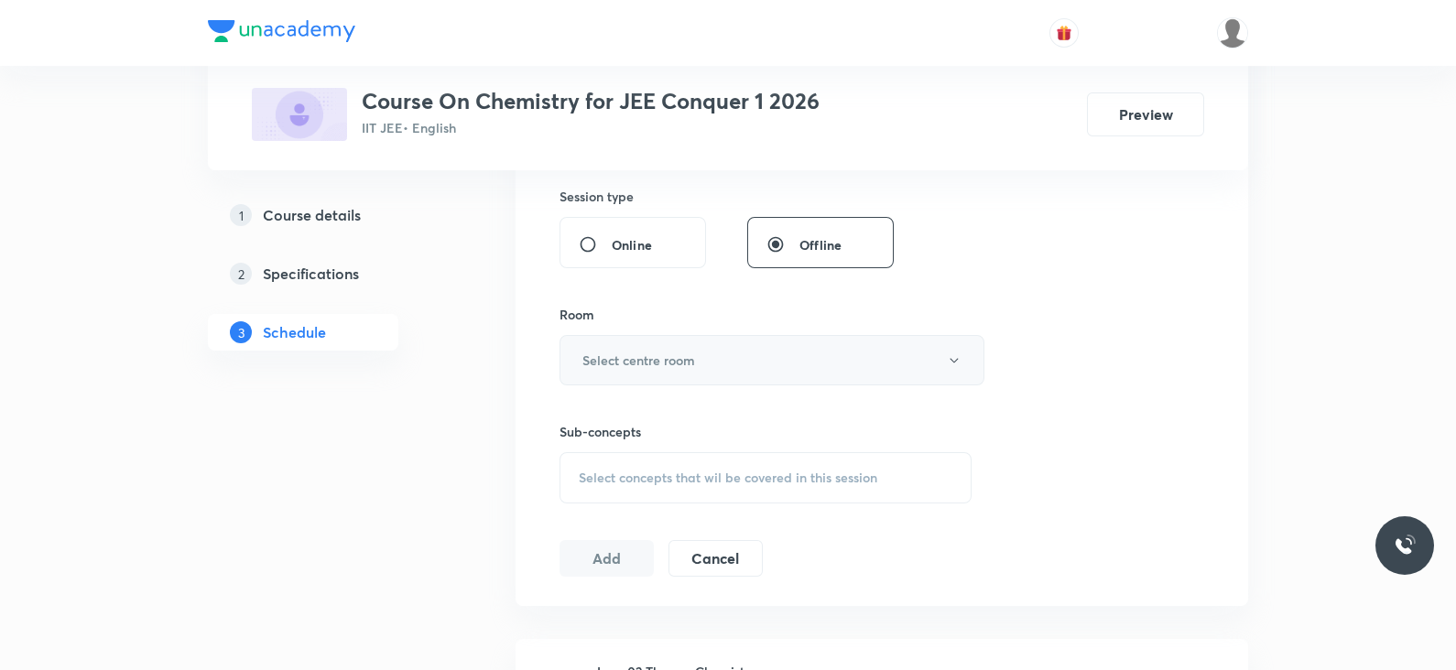
type input "70"
click at [682, 341] on button "Select centre room" at bounding box center [772, 360] width 425 height 50
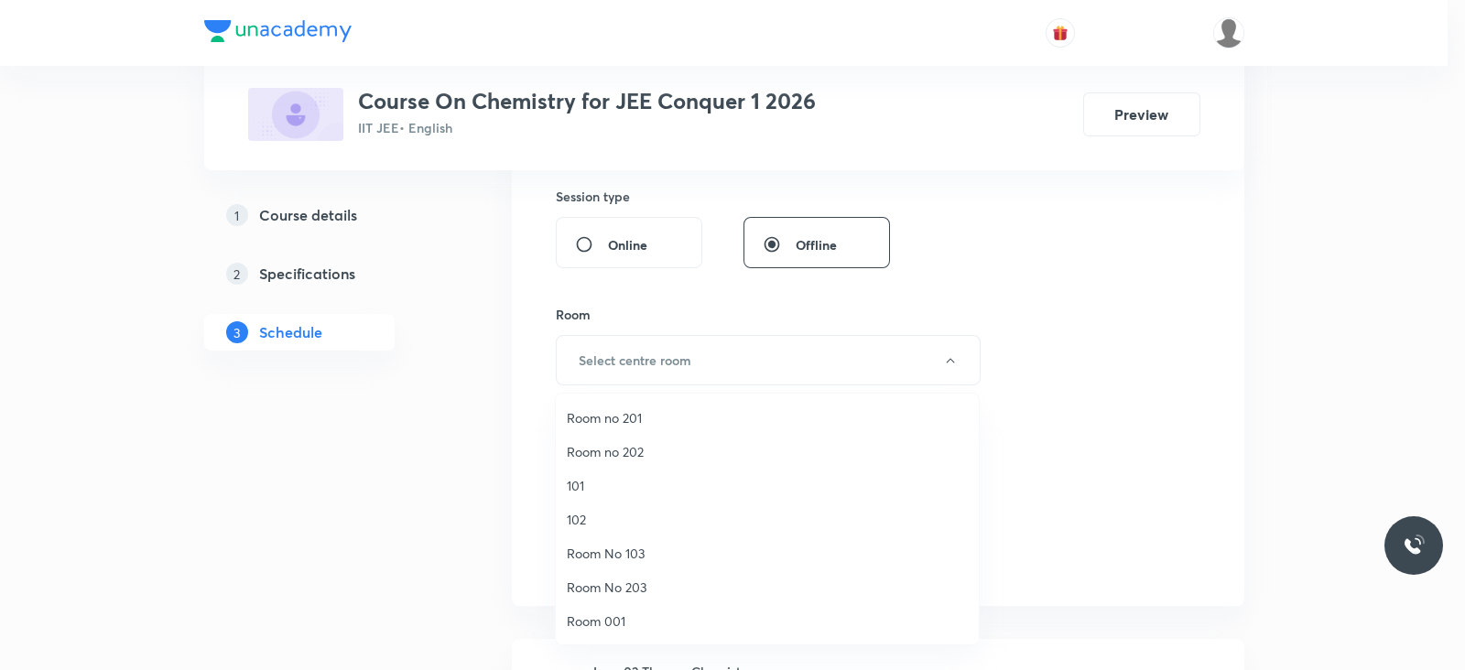
click at [584, 624] on span "Room 001" at bounding box center [767, 621] width 401 height 19
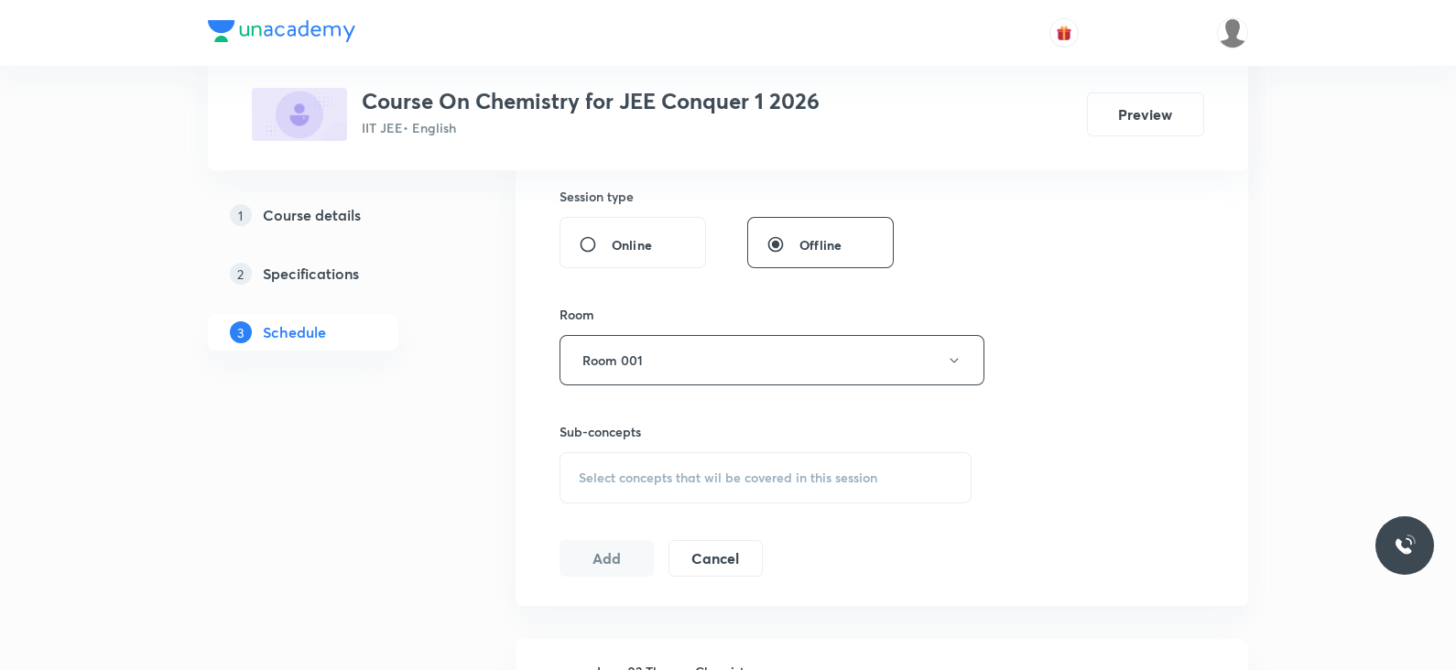
click at [756, 500] on div "Select concepts that wil be covered in this session" at bounding box center [766, 477] width 412 height 51
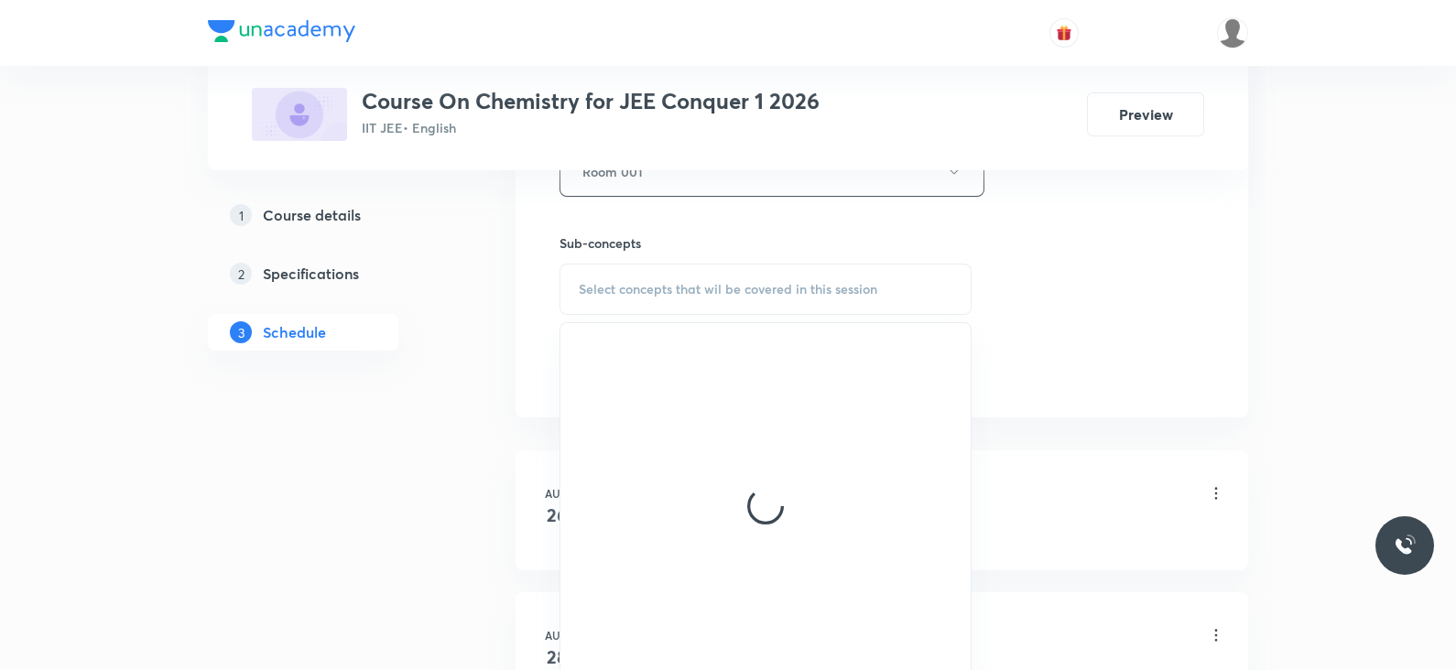
scroll to position [880, 0]
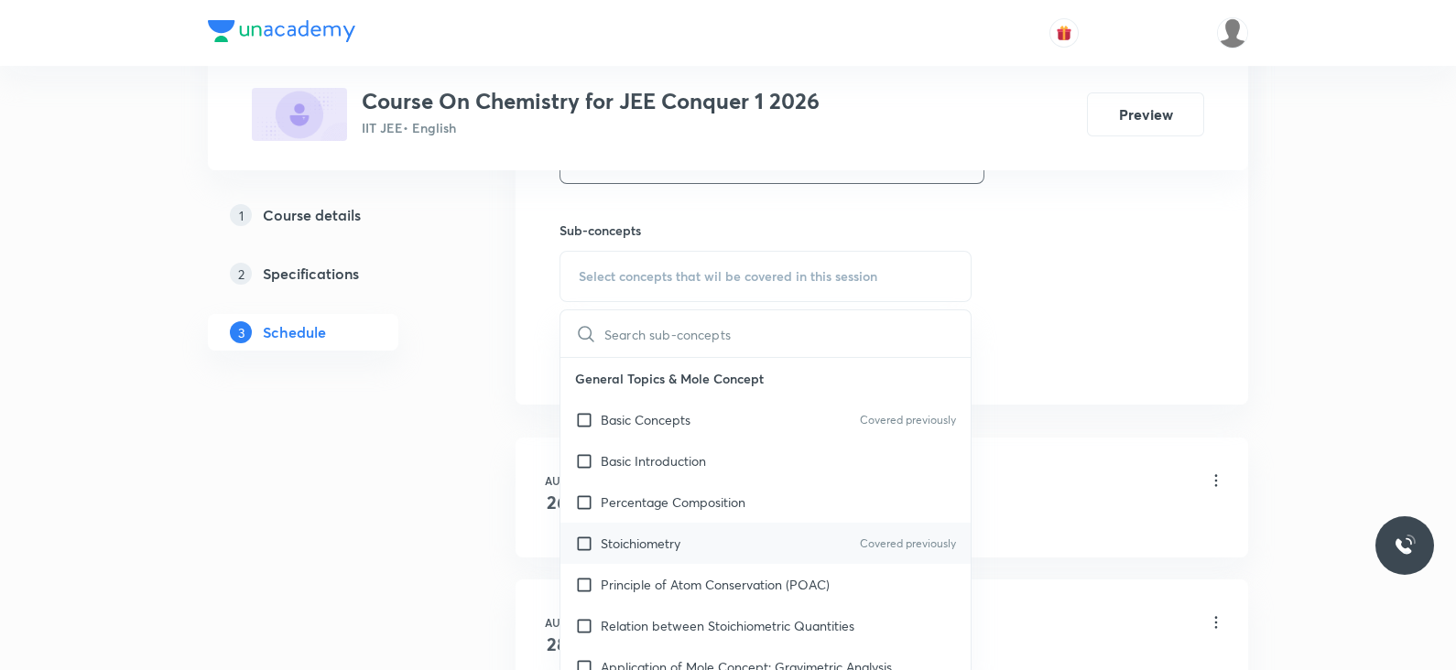
click at [705, 541] on div "Stoichiometry Covered previously" at bounding box center [765, 543] width 410 height 41
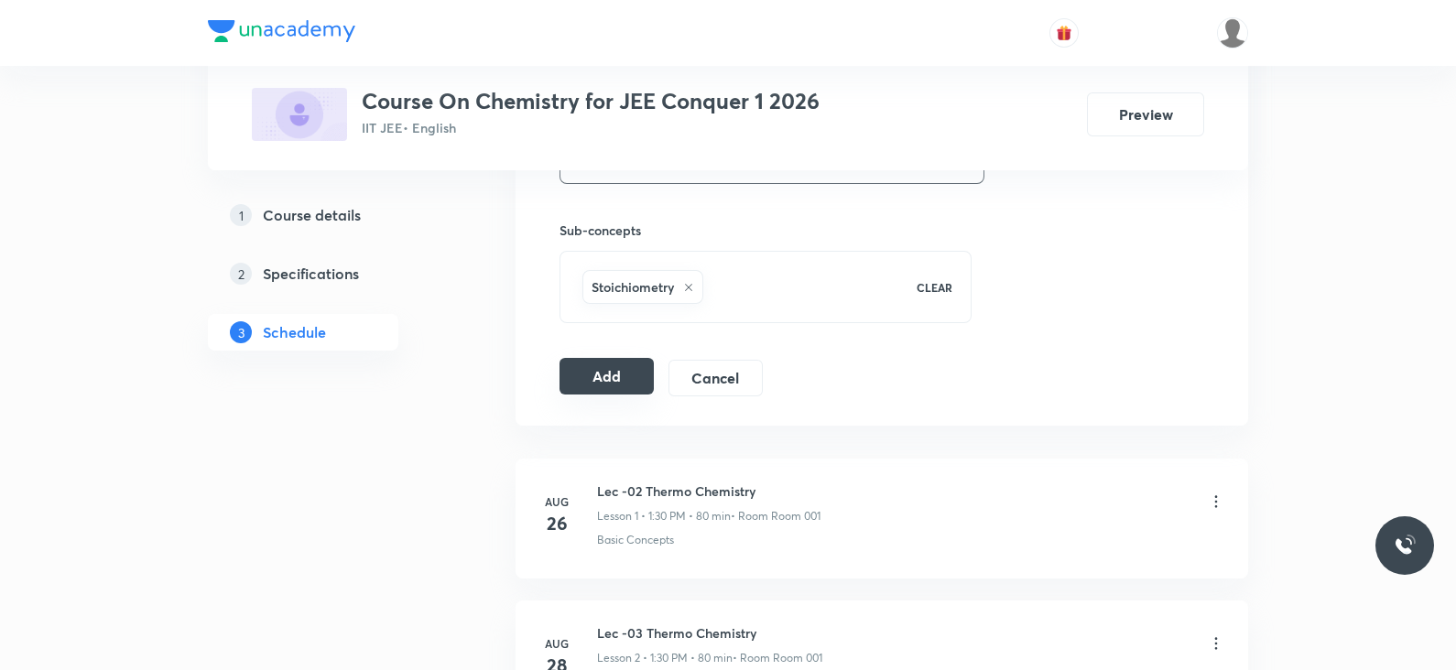
click at [594, 374] on button "Add" at bounding box center [607, 376] width 94 height 37
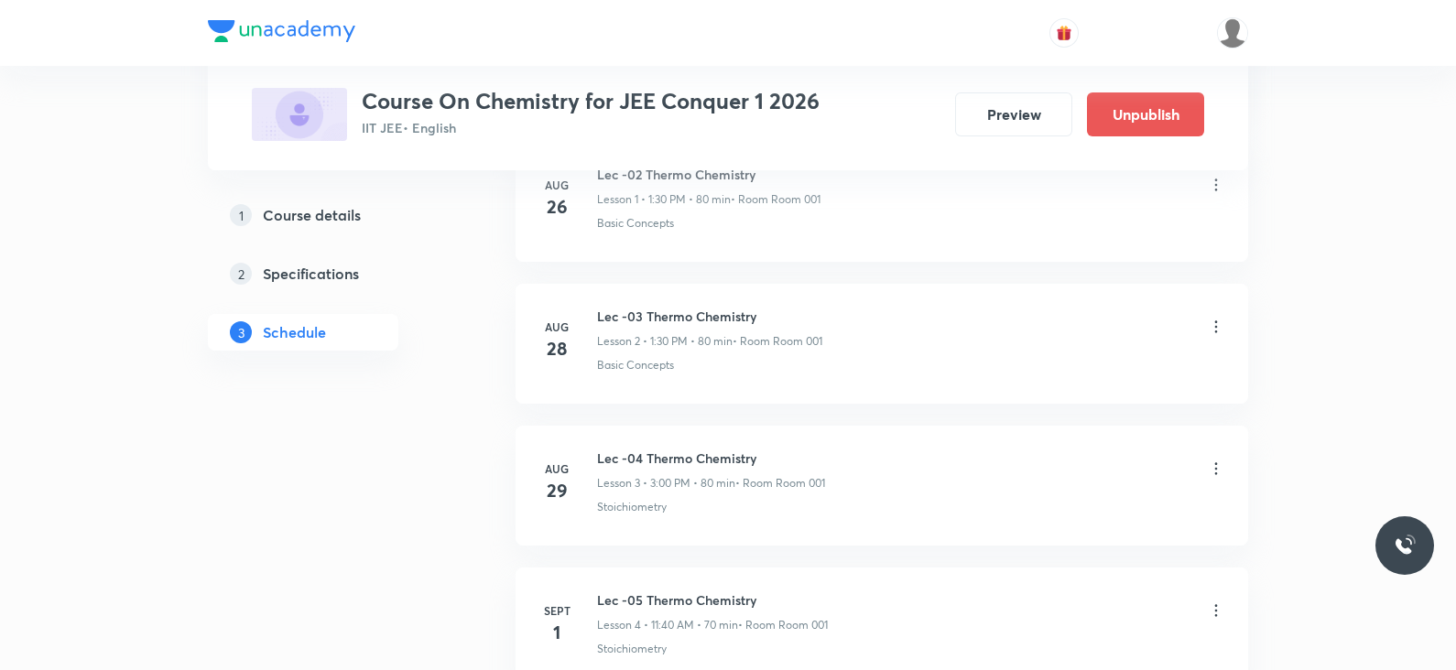
scroll to position [522, 0]
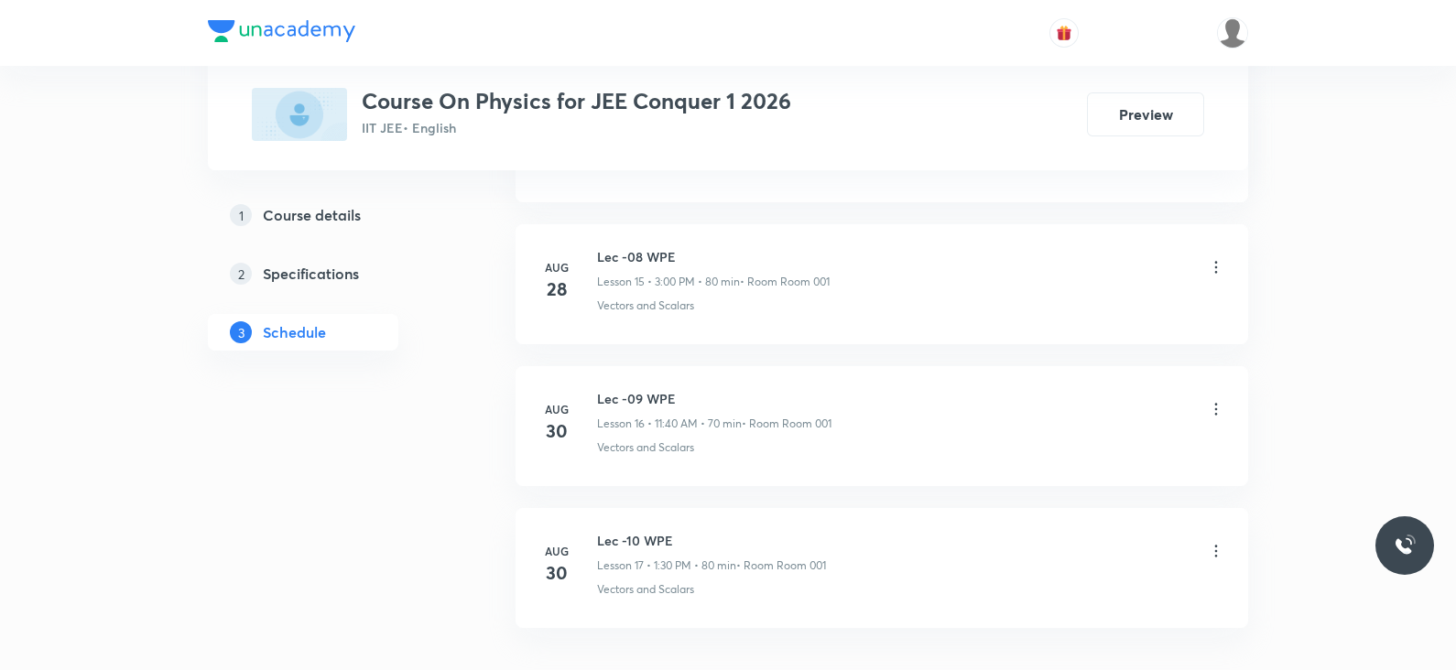
scroll to position [3203, 0]
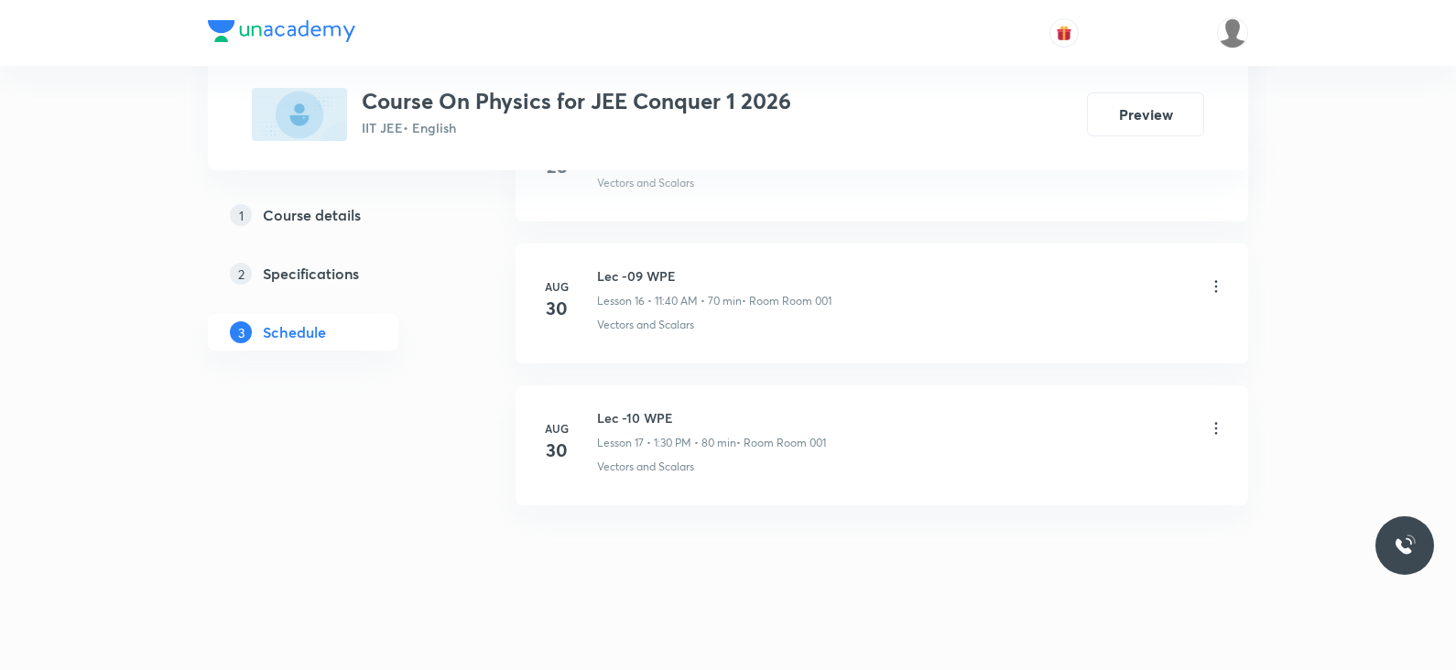
click at [647, 411] on h6 "Lec -10 WPE" at bounding box center [711, 417] width 229 height 19
copy h6 "Lec -10 WPE"
click at [647, 411] on h6 "Lec -10 WPE" at bounding box center [711, 417] width 229 height 19
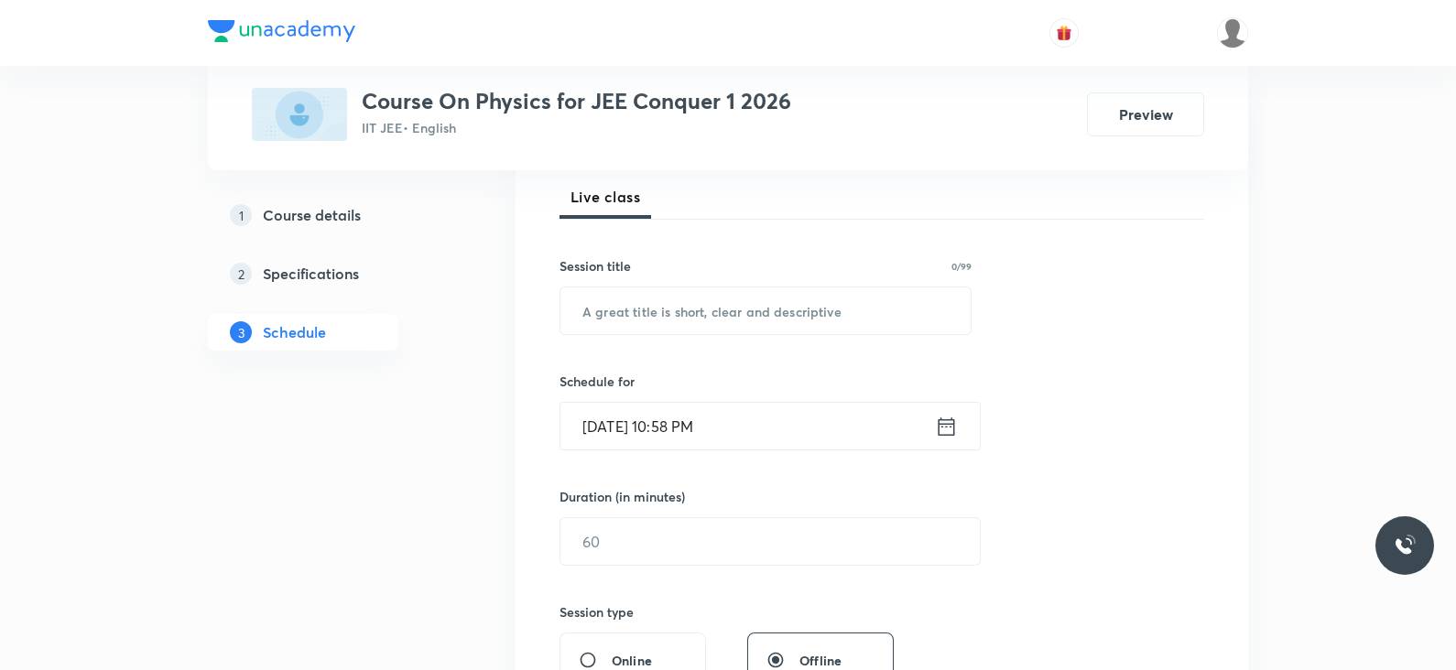
scroll to position [0, 0]
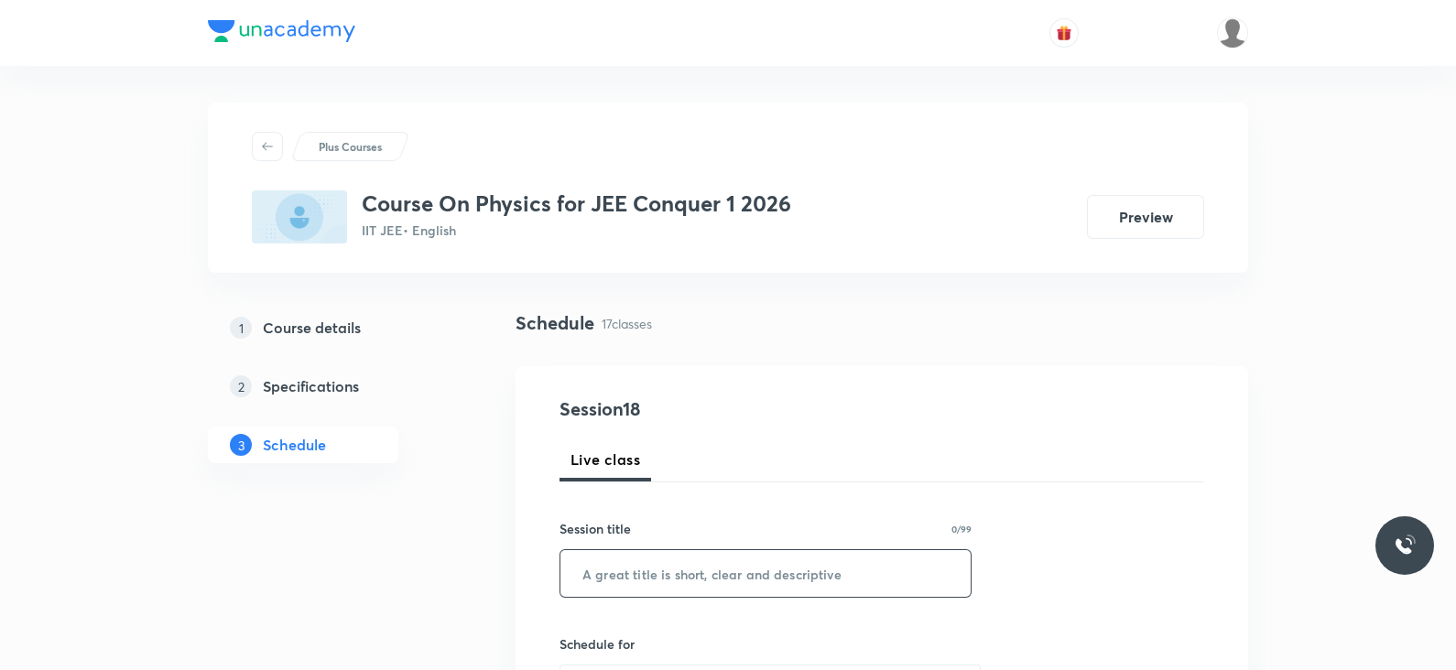
click at [667, 573] on input "text" at bounding box center [765, 573] width 410 height 47
paste input "Lec -10 WPE"
click at [632, 578] on input "Lec -10 WPE" at bounding box center [765, 573] width 410 height 47
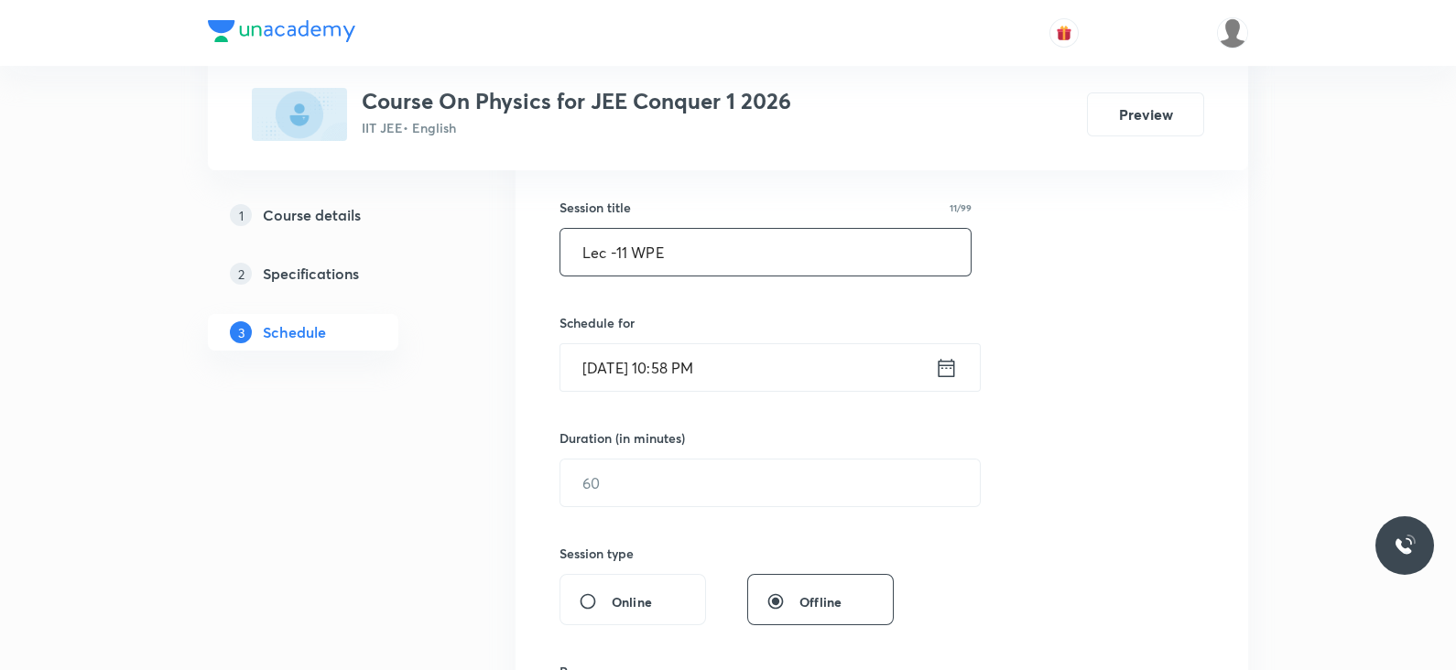
scroll to position [367, 0]
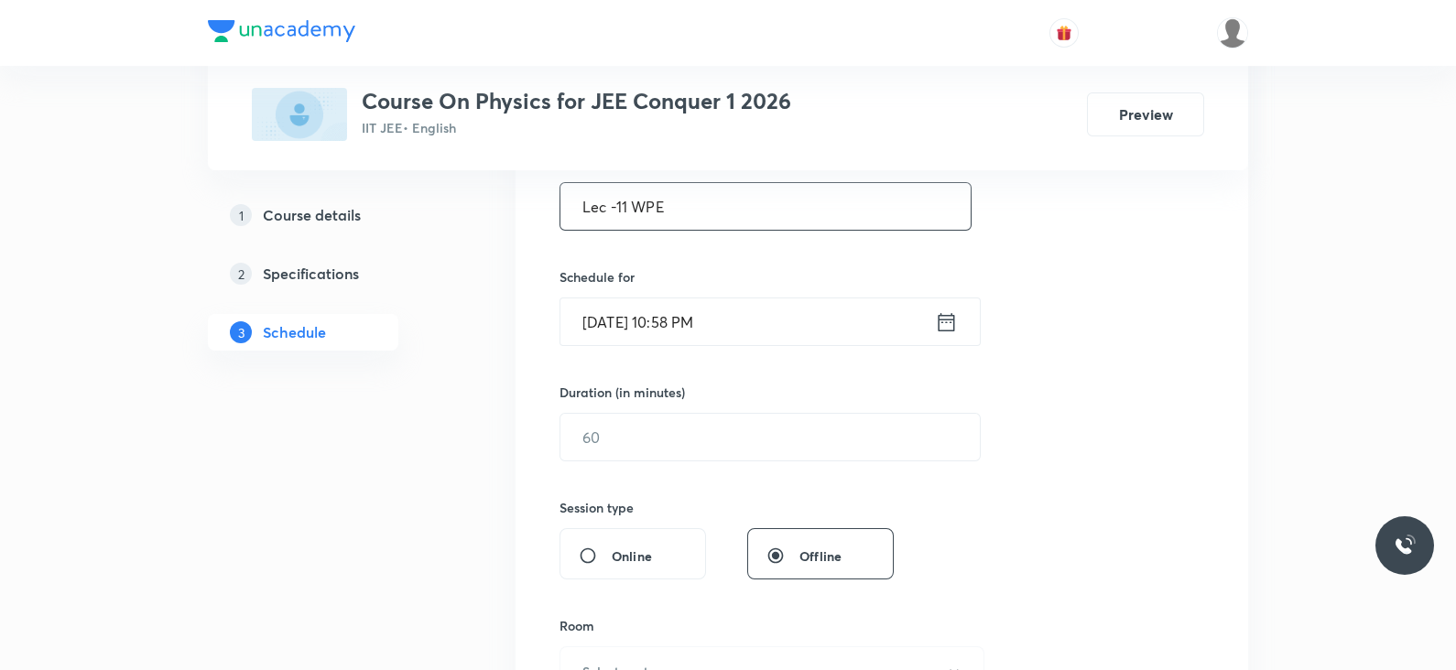
type input "Lec -11 WPE"
click at [948, 321] on icon at bounding box center [946, 323] width 23 height 26
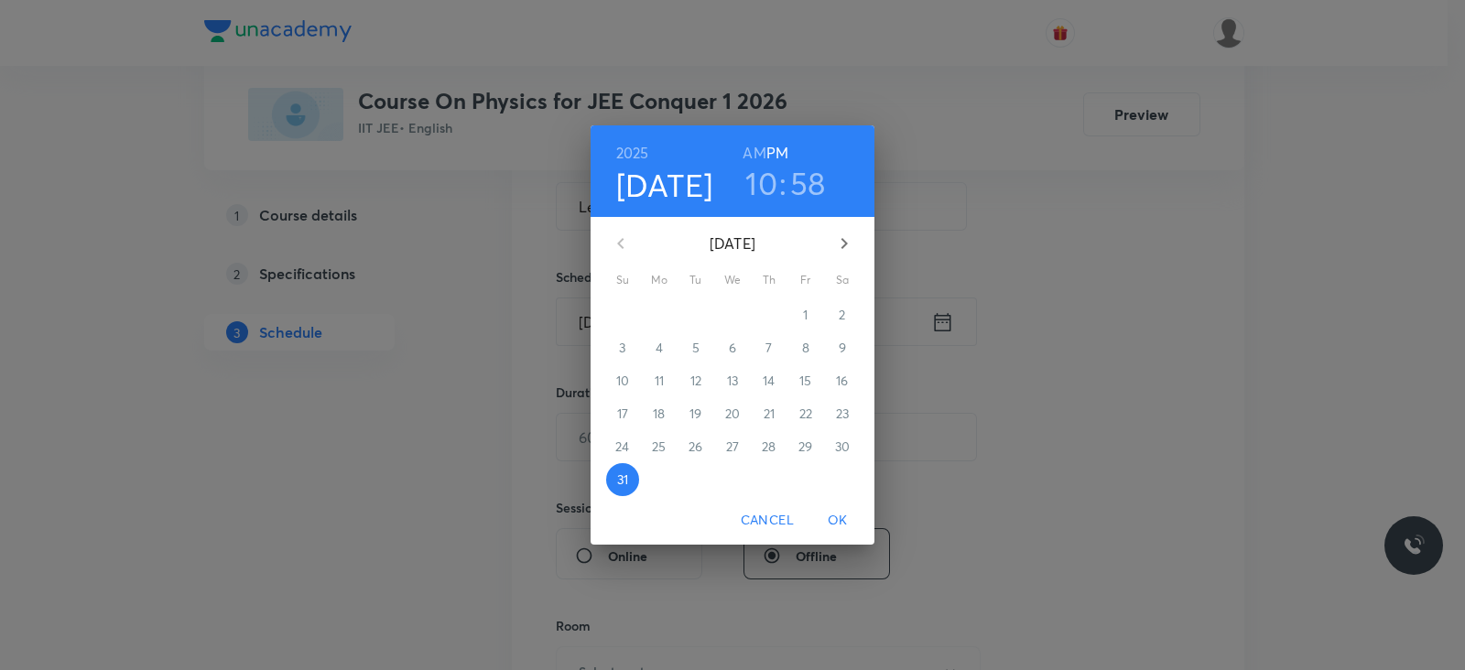
click at [852, 249] on icon "button" at bounding box center [844, 244] width 22 height 22
click at [669, 313] on span "1" at bounding box center [659, 315] width 33 height 18
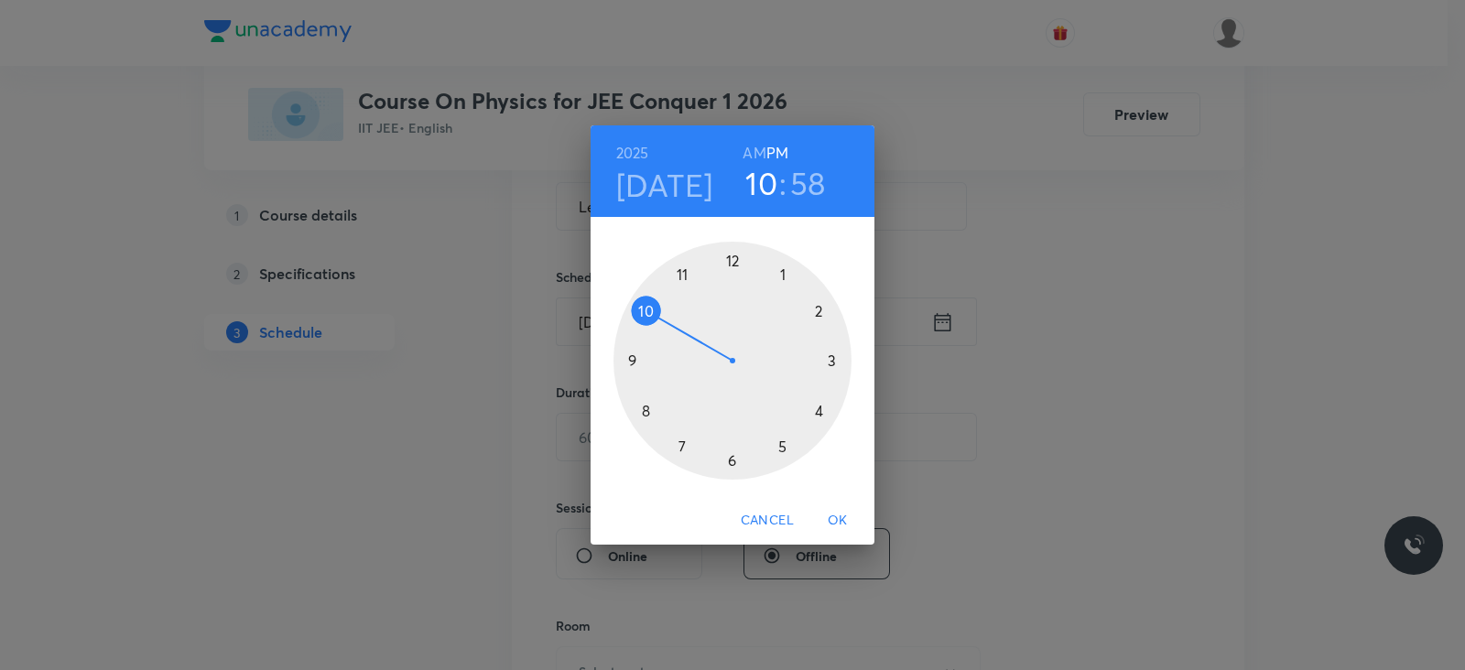
click at [780, 277] on div at bounding box center [733, 361] width 238 height 238
click at [733, 460] on div at bounding box center [733, 361] width 238 height 238
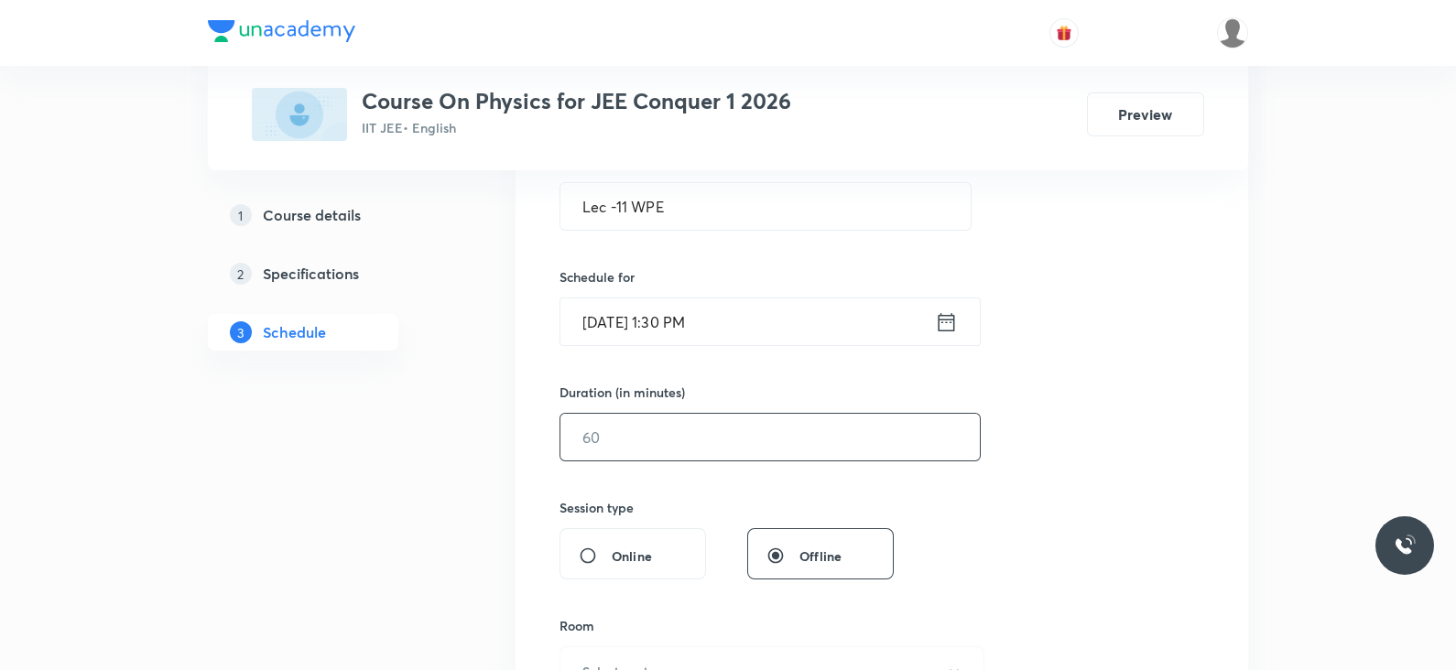
click at [643, 443] on input "text" at bounding box center [769, 437] width 419 height 47
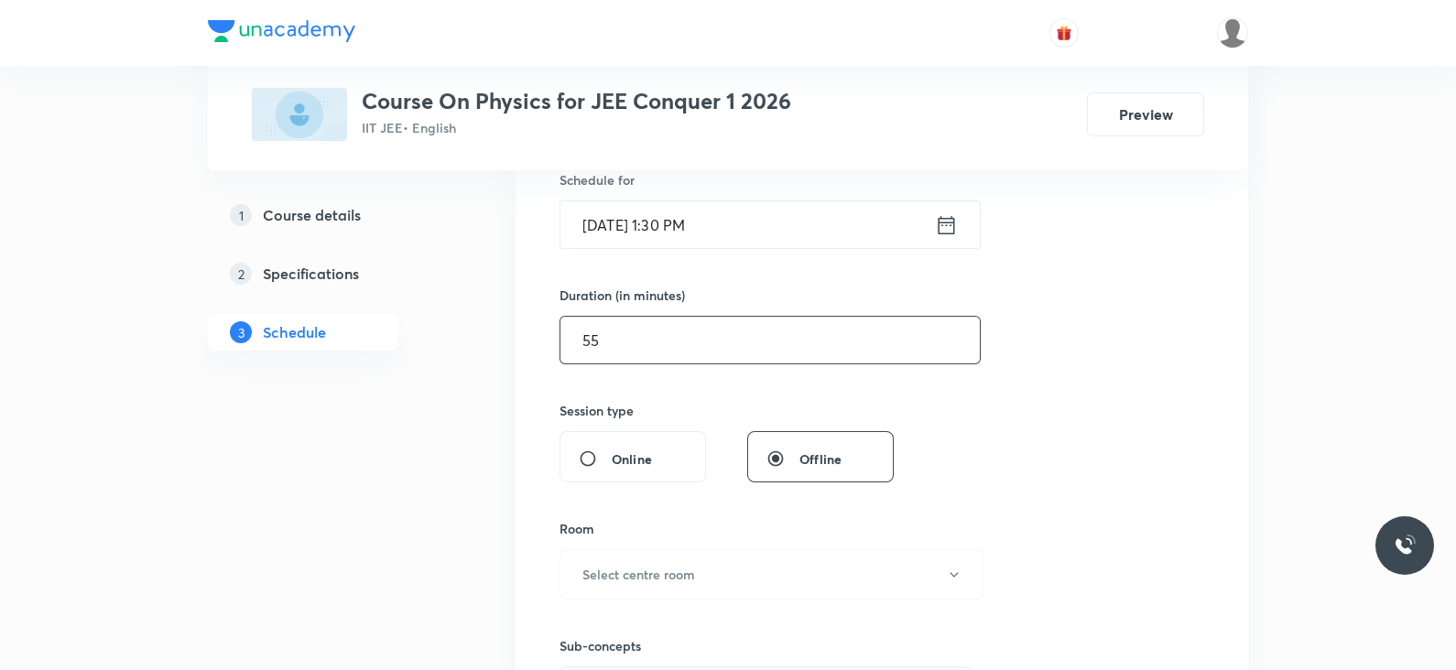
scroll to position [477, 0]
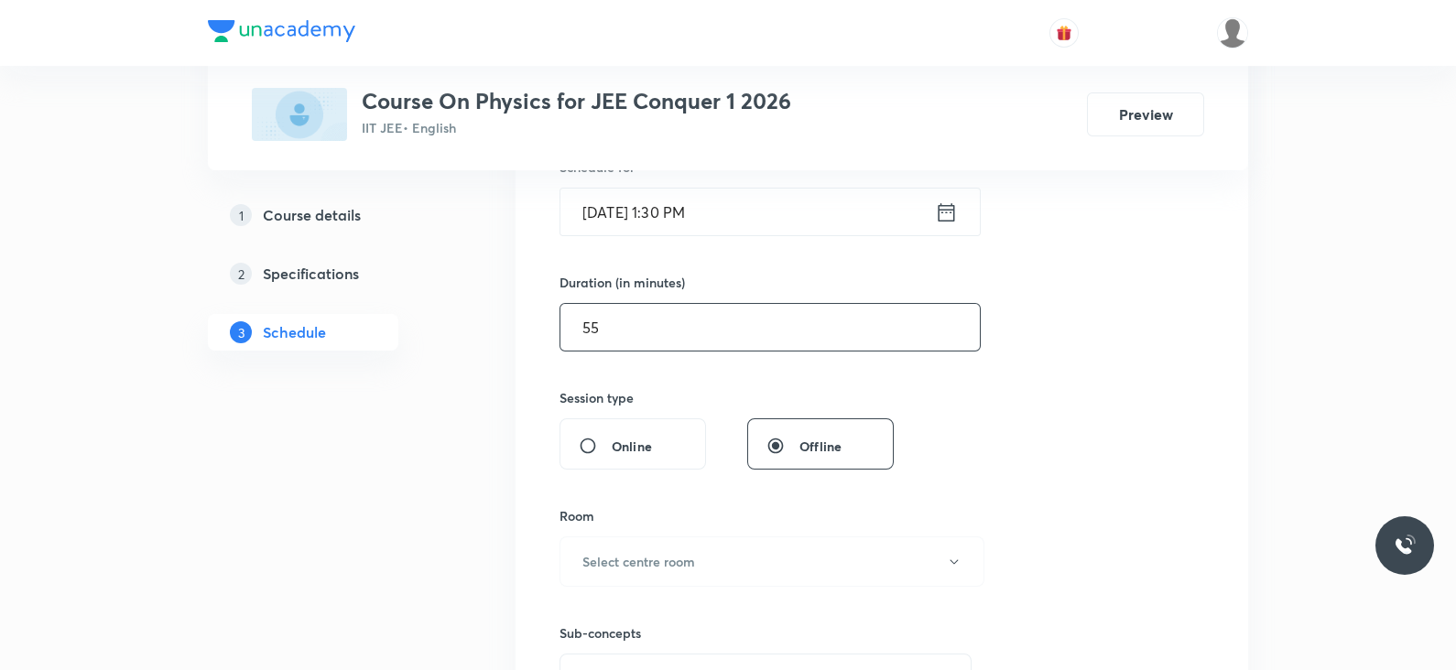
type input "5"
type input "0"
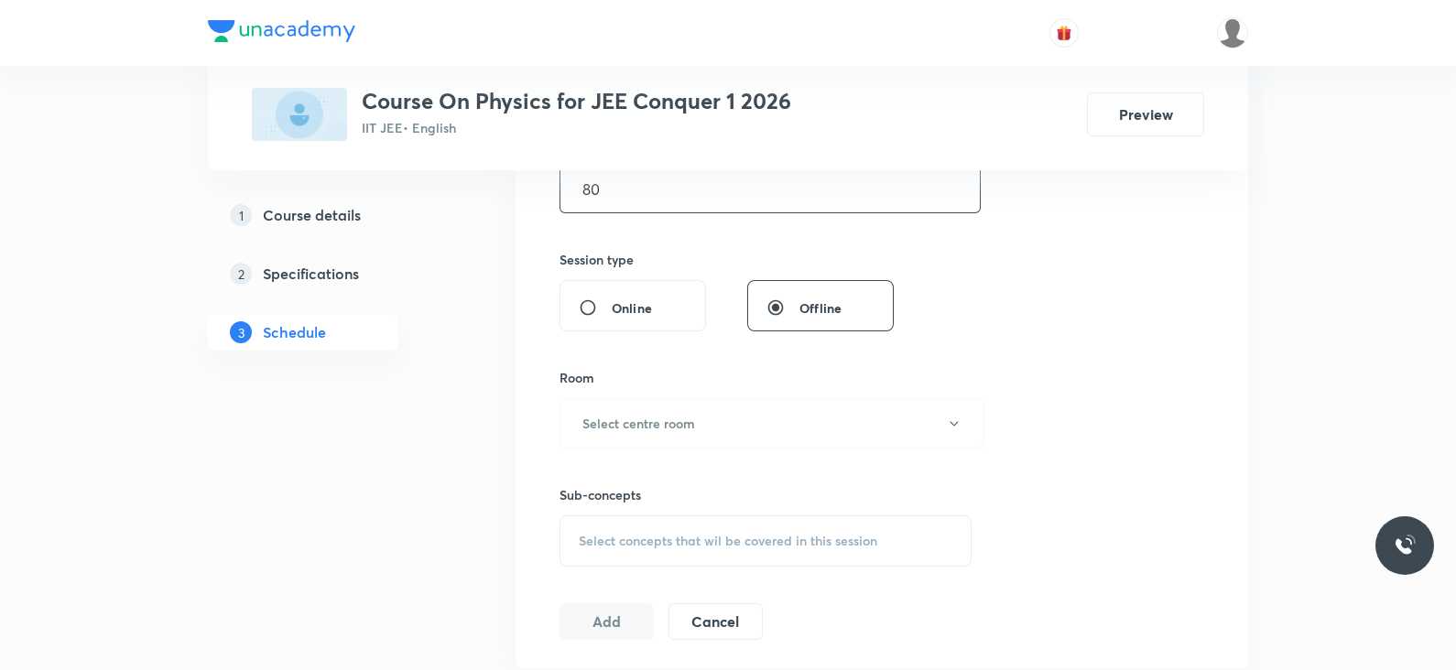
scroll to position [617, 0]
type input "80"
click at [636, 417] on h6 "Select centre room" at bounding box center [638, 421] width 113 height 19
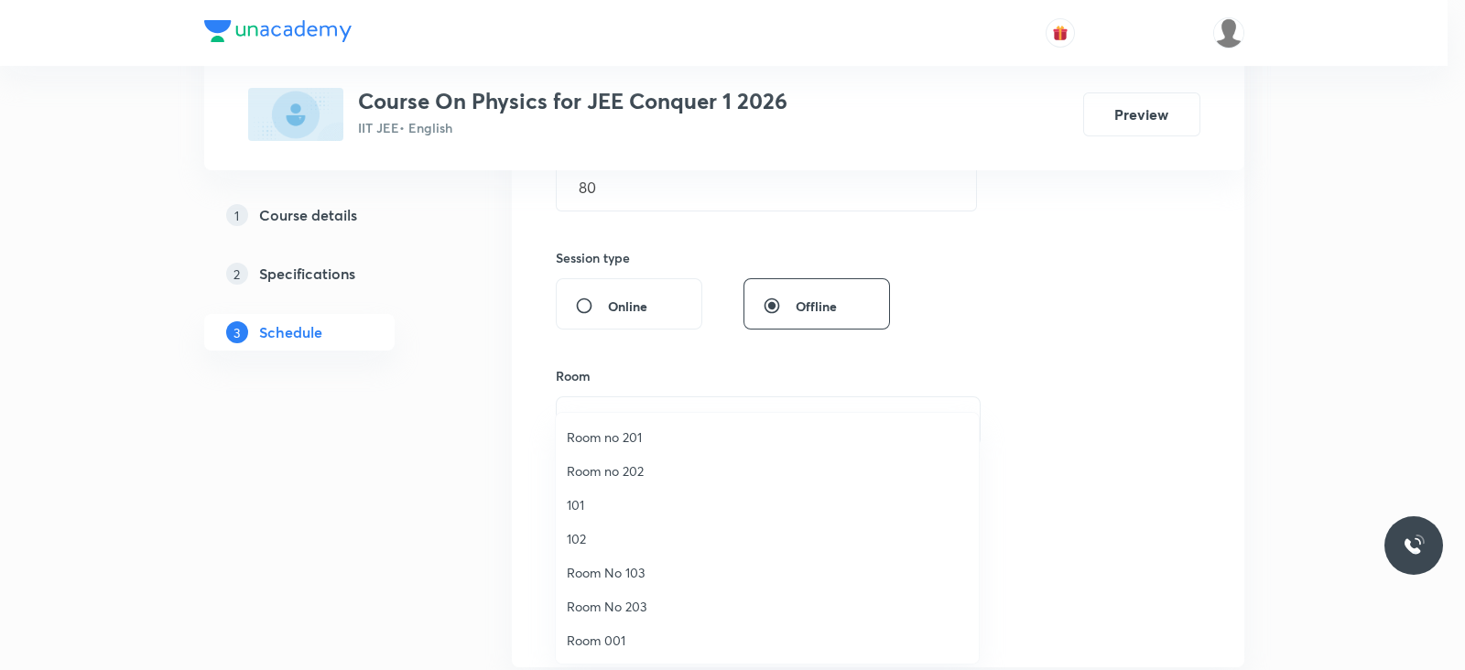
click at [604, 629] on li "Room 001" at bounding box center [767, 641] width 423 height 34
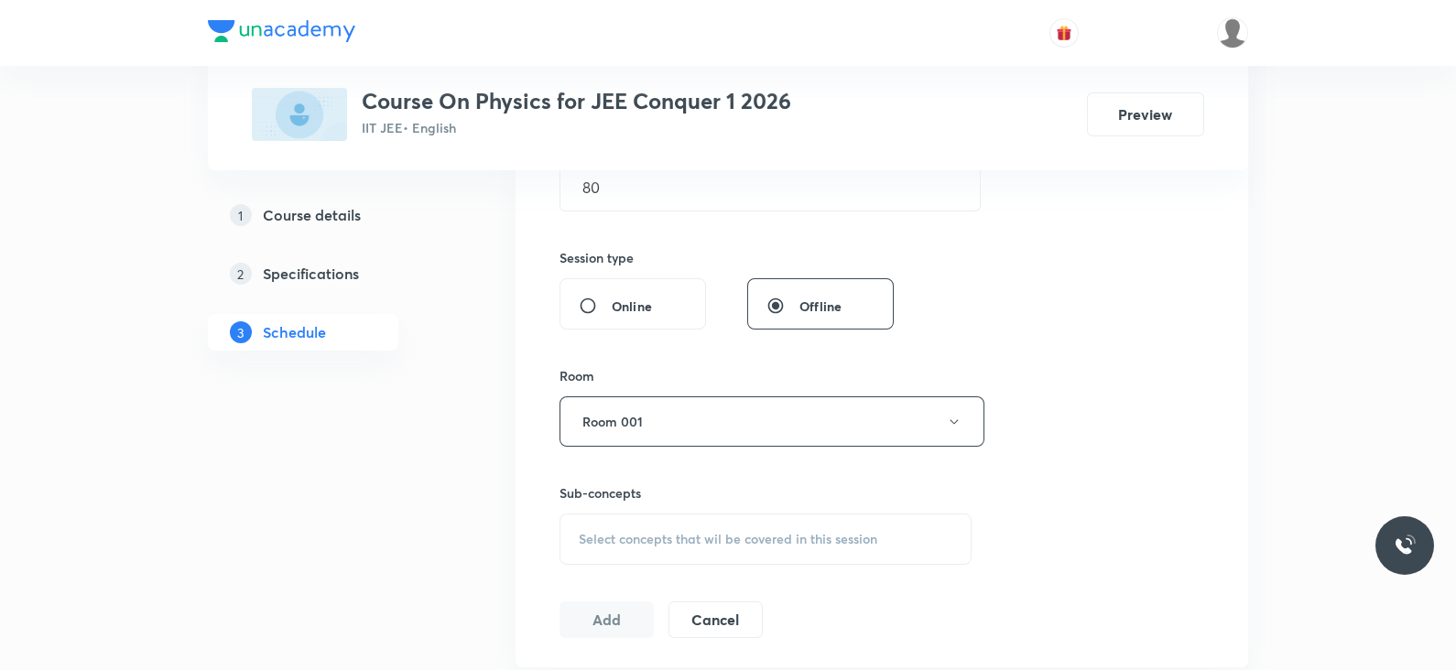
click at [687, 546] on span "Select concepts that wil be covered in this session" at bounding box center [728, 539] width 299 height 15
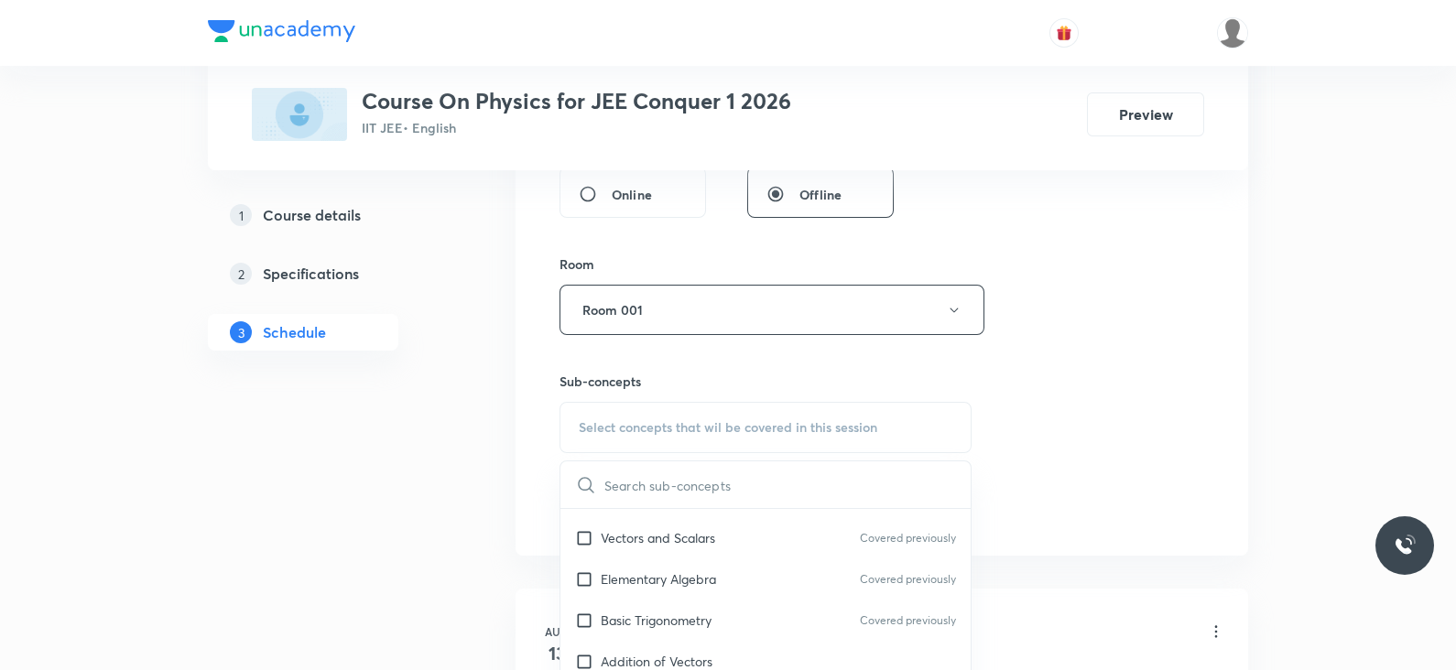
scroll to position [158, 0]
click at [641, 581] on p "Elementary Algebra" at bounding box center [658, 578] width 115 height 19
checkbox input "true"
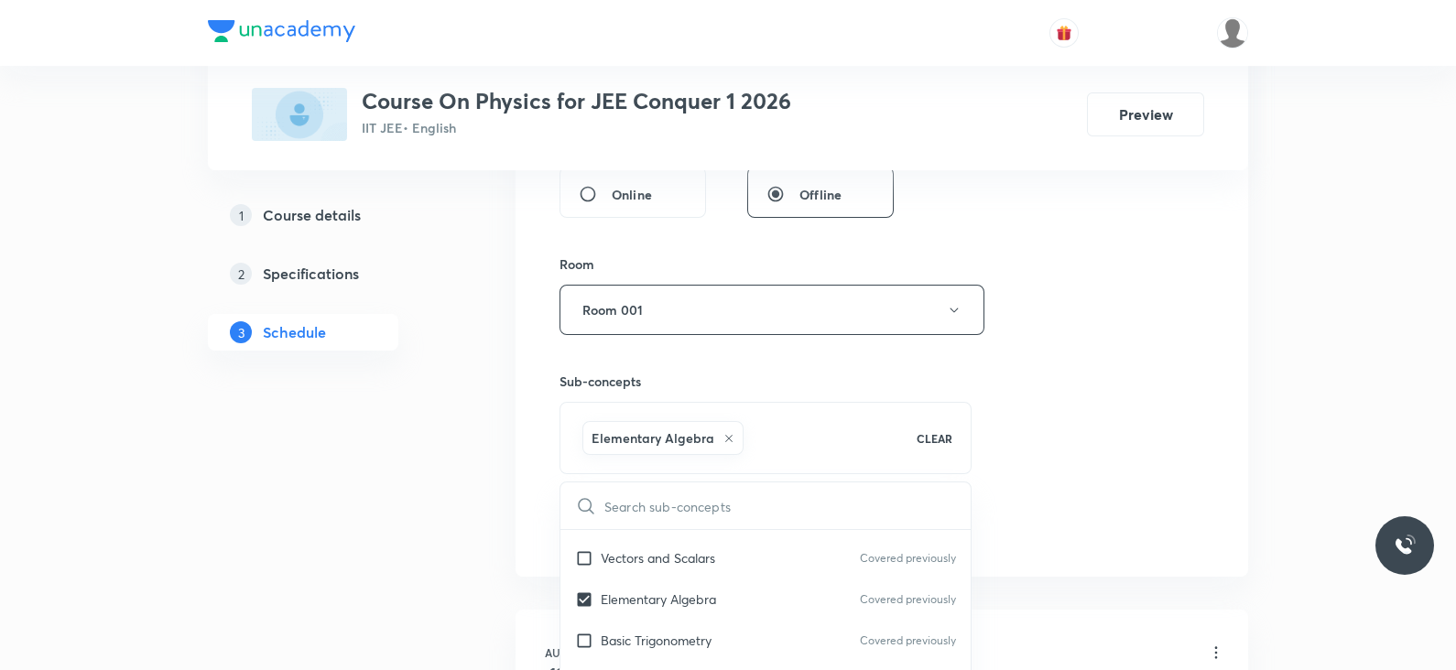
click at [1019, 430] on div "Session 18 Live class Session title 11/99 Lec -11 WPE ​ Schedule for [DATE] 1:3…" at bounding box center [882, 107] width 645 height 881
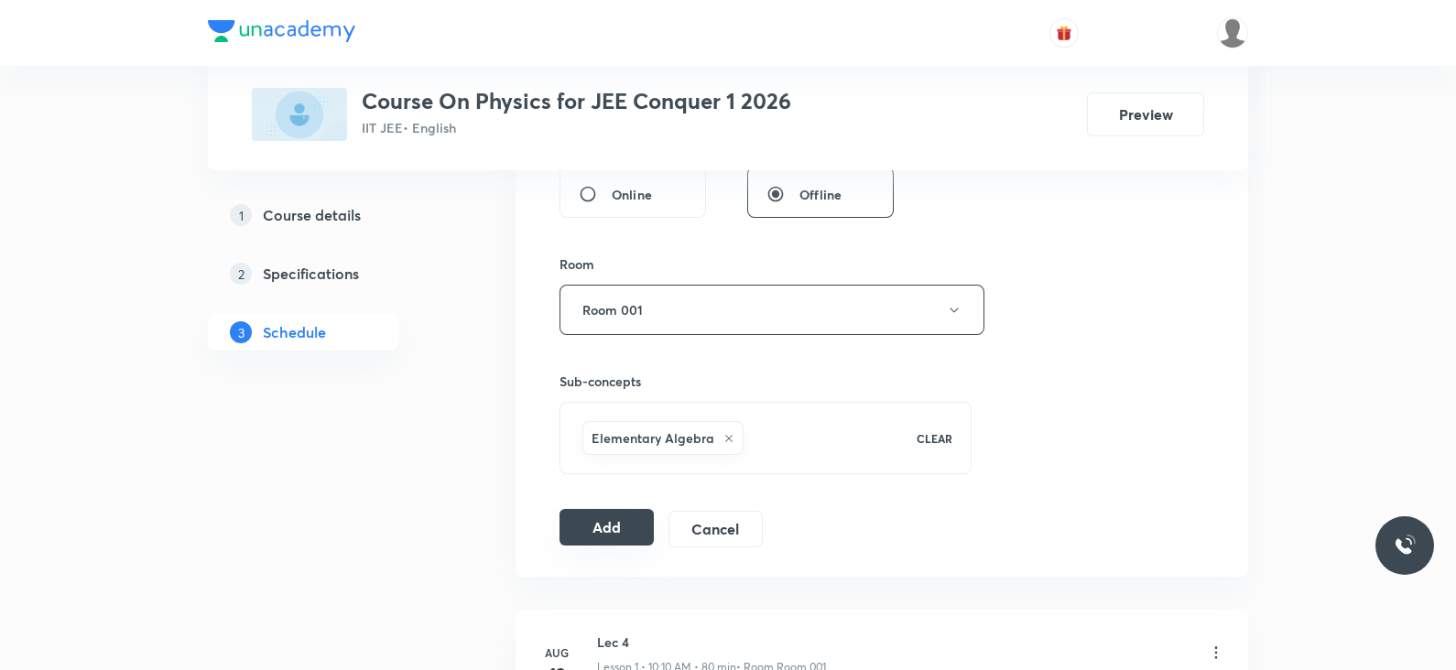
click at [619, 529] on button "Add" at bounding box center [607, 527] width 94 height 37
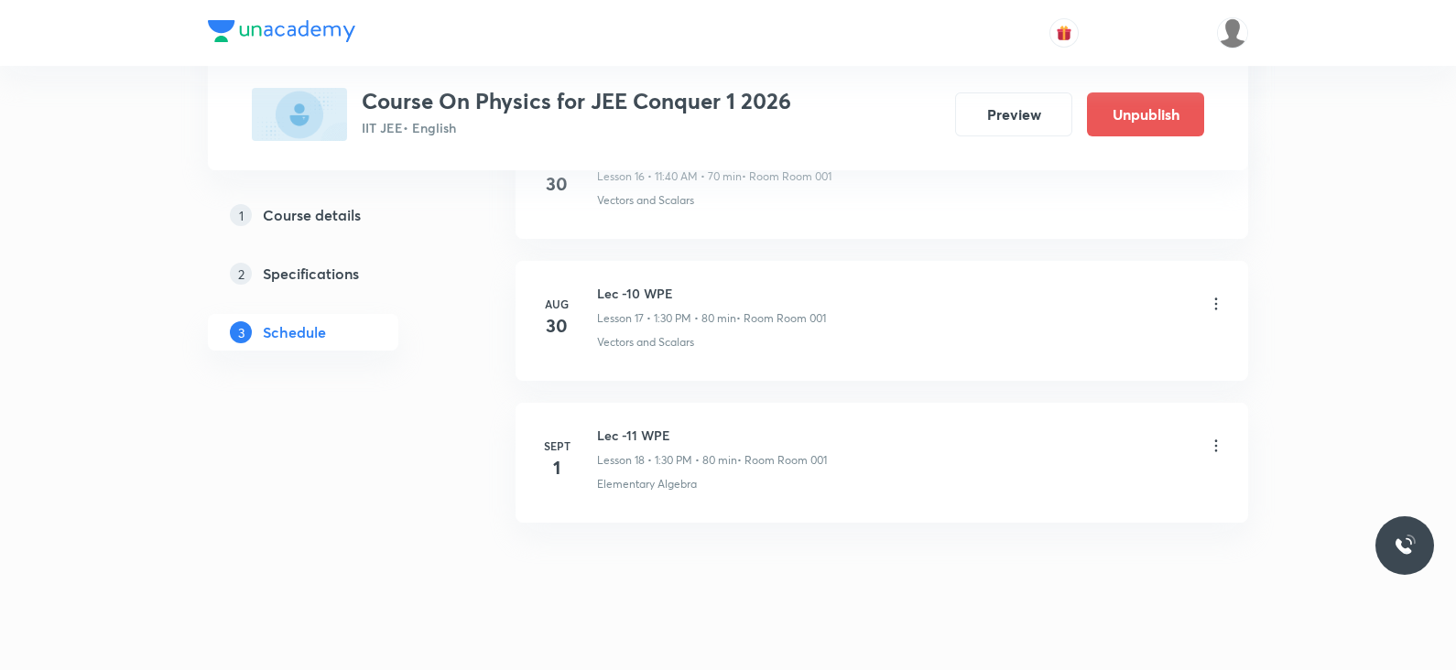
scroll to position [2505, 0]
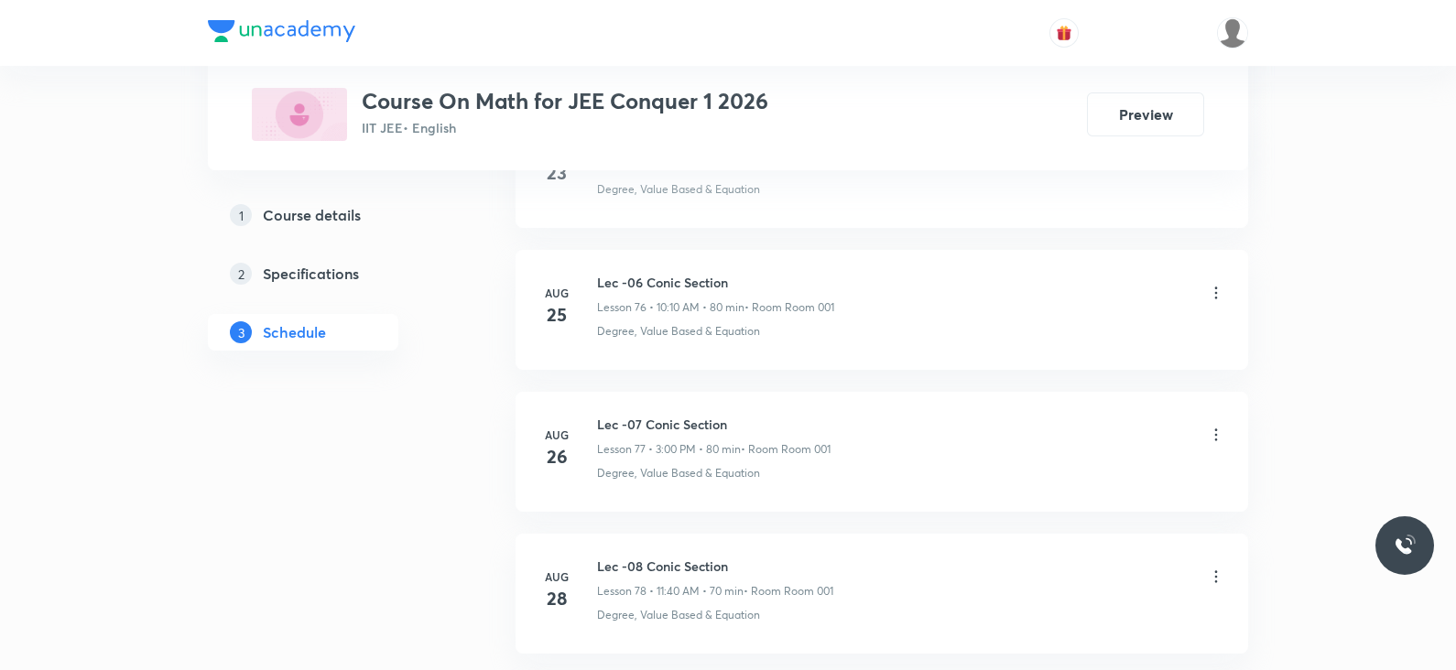
scroll to position [12266, 0]
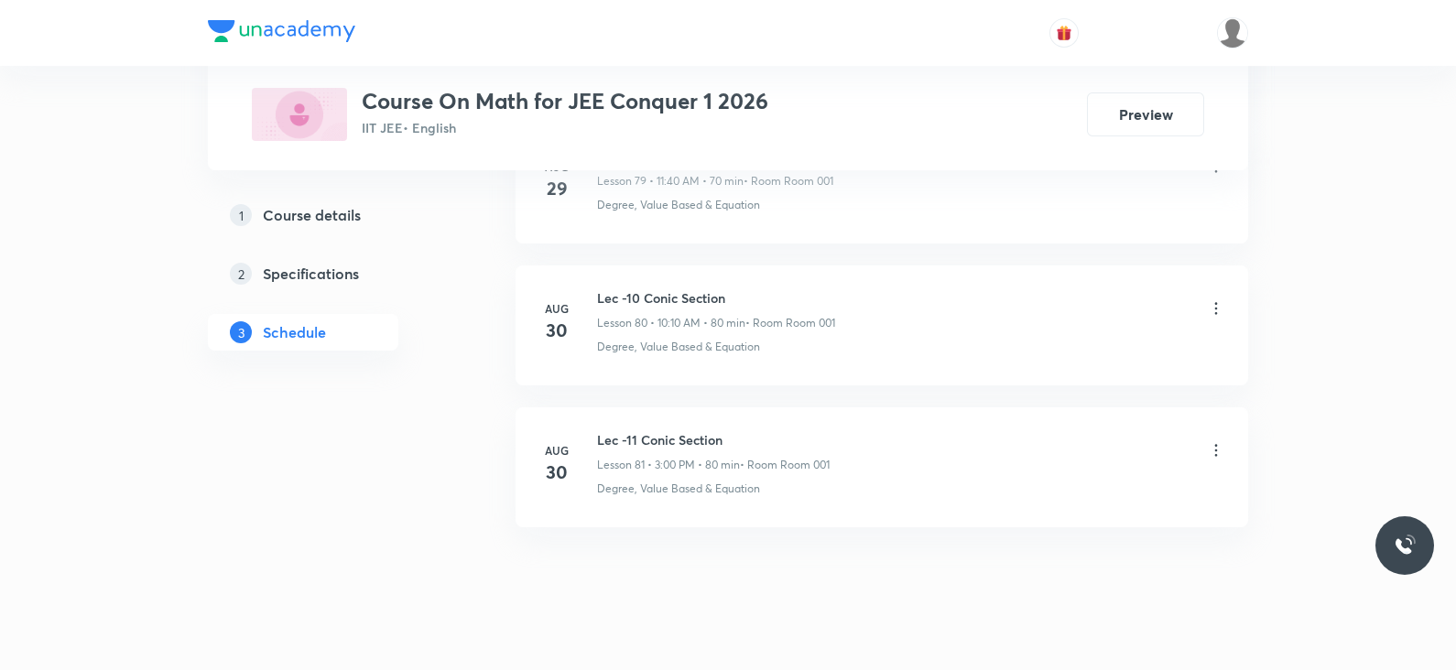
click at [661, 430] on h6 "Lec -11 Conic Section" at bounding box center [713, 439] width 233 height 19
copy h6 "Lec -11 Conic Section"
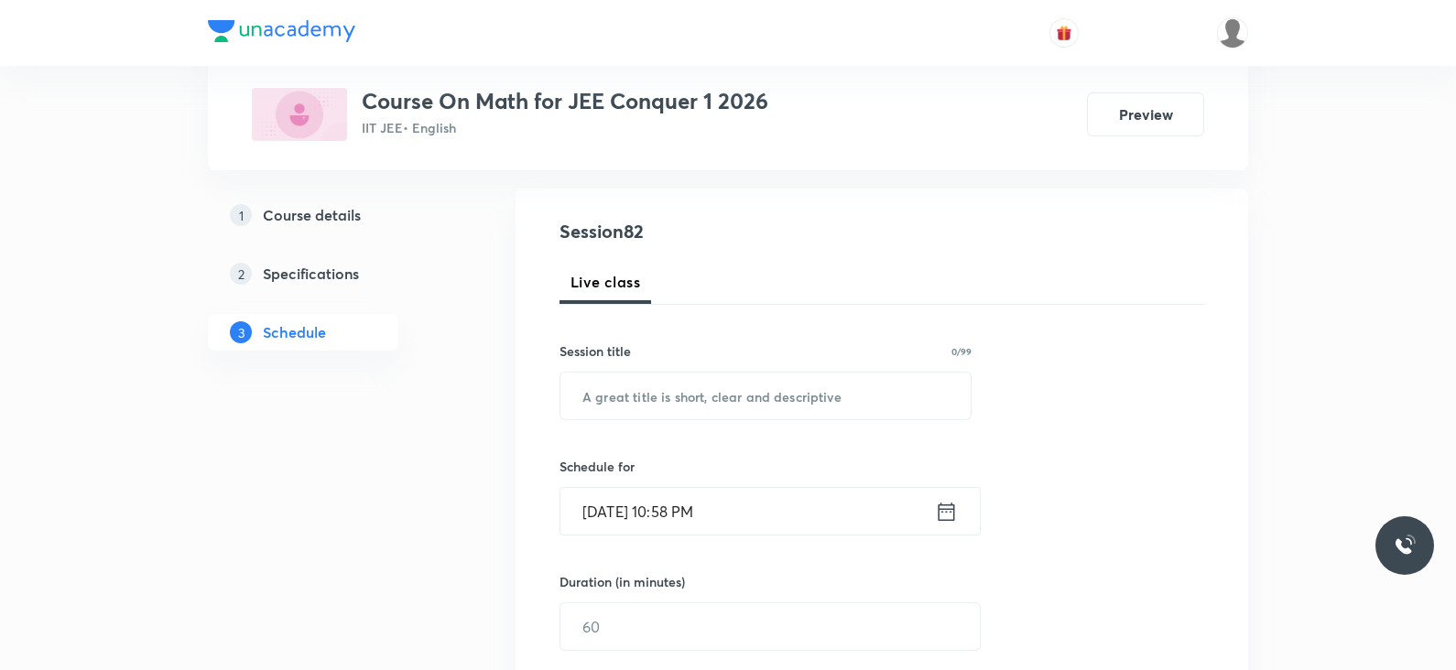
scroll to position [0, 0]
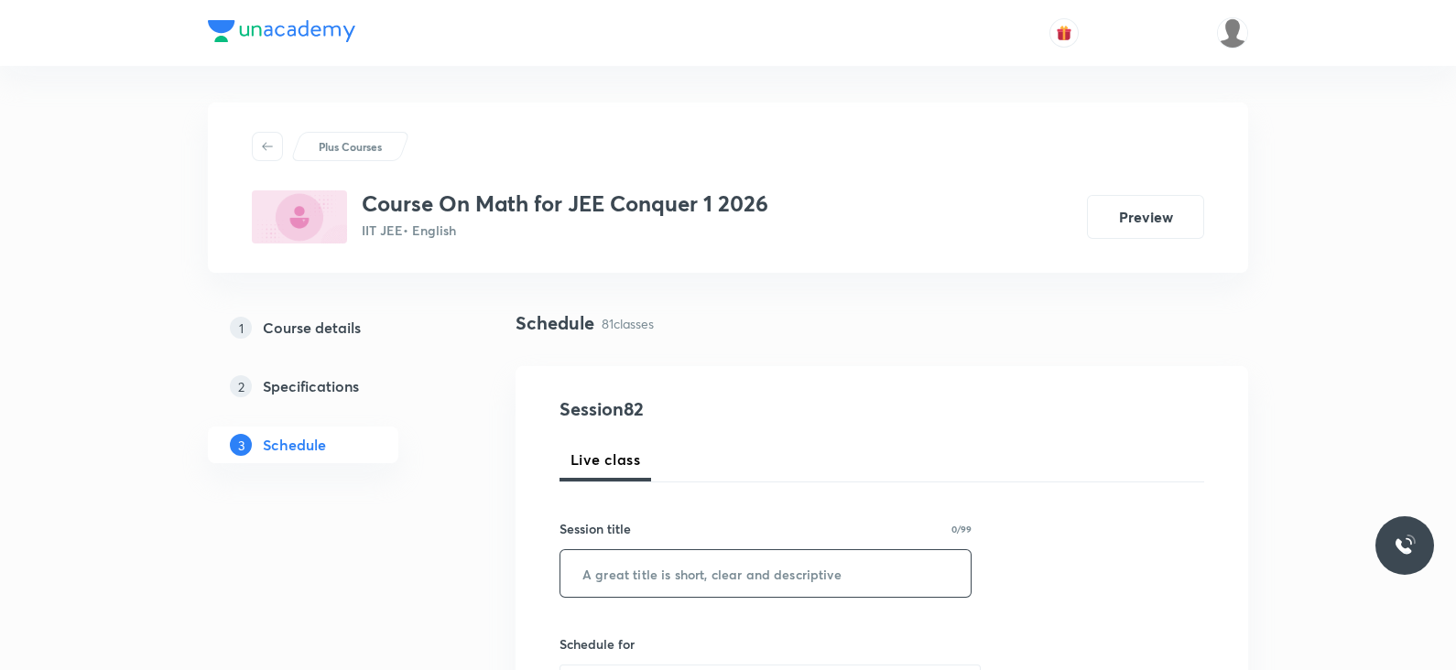
click at [656, 572] on input "text" at bounding box center [765, 573] width 410 height 47
paste input "Lec -11 Conic Section"
click at [630, 573] on input "Lec -11 Conic Section" at bounding box center [765, 573] width 410 height 47
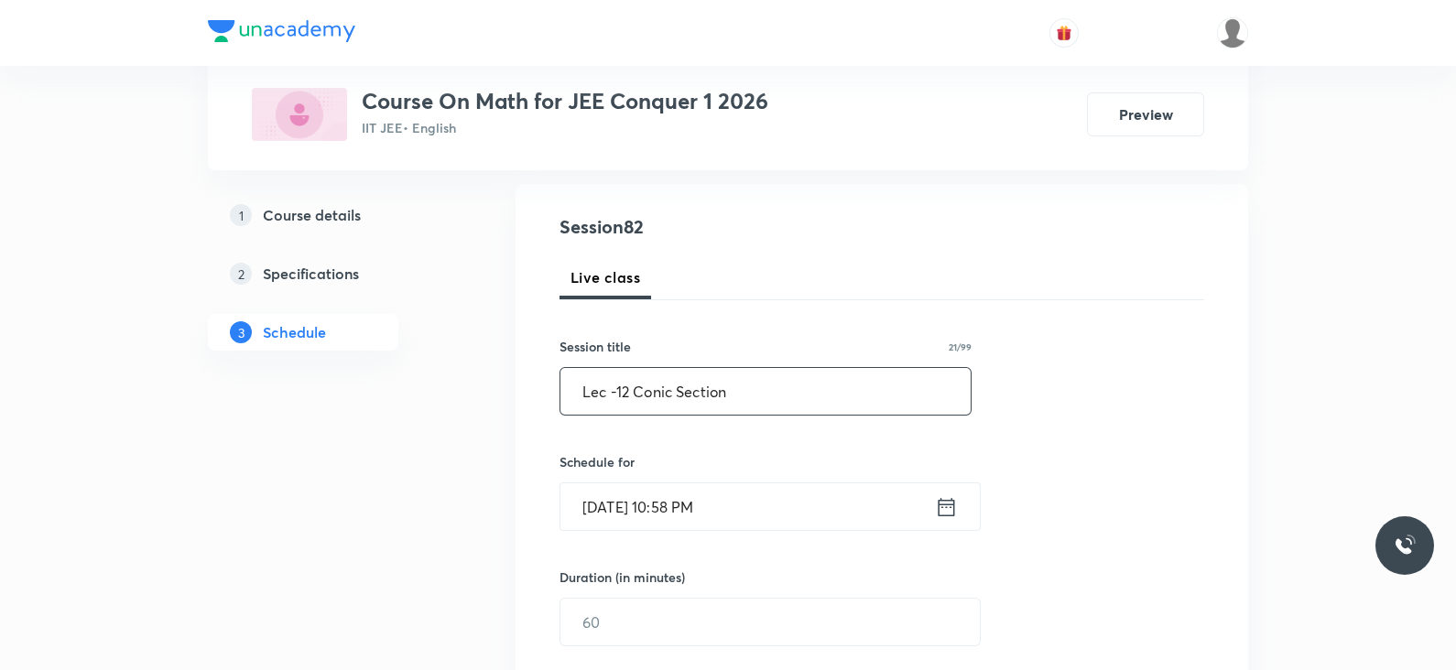
scroll to position [191, 0]
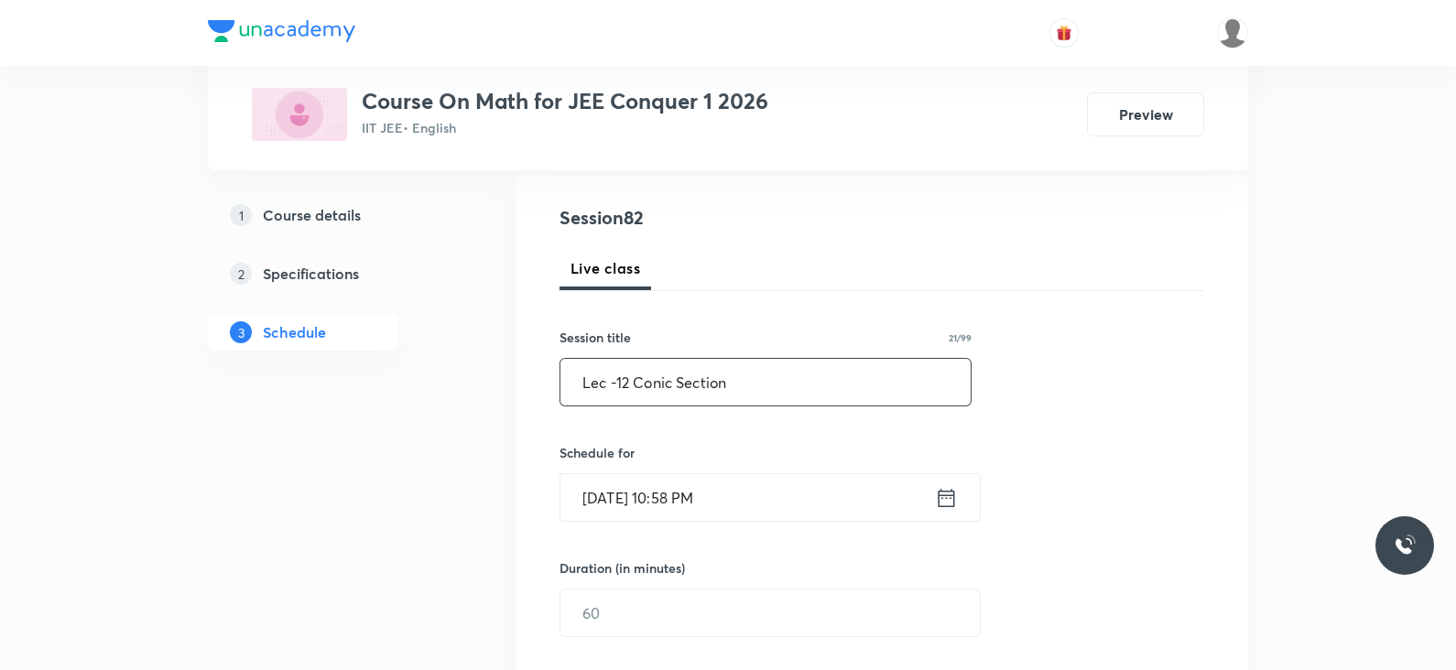
type input "Lec -12 Conic Section"
click at [947, 501] on icon at bounding box center [946, 498] width 23 height 26
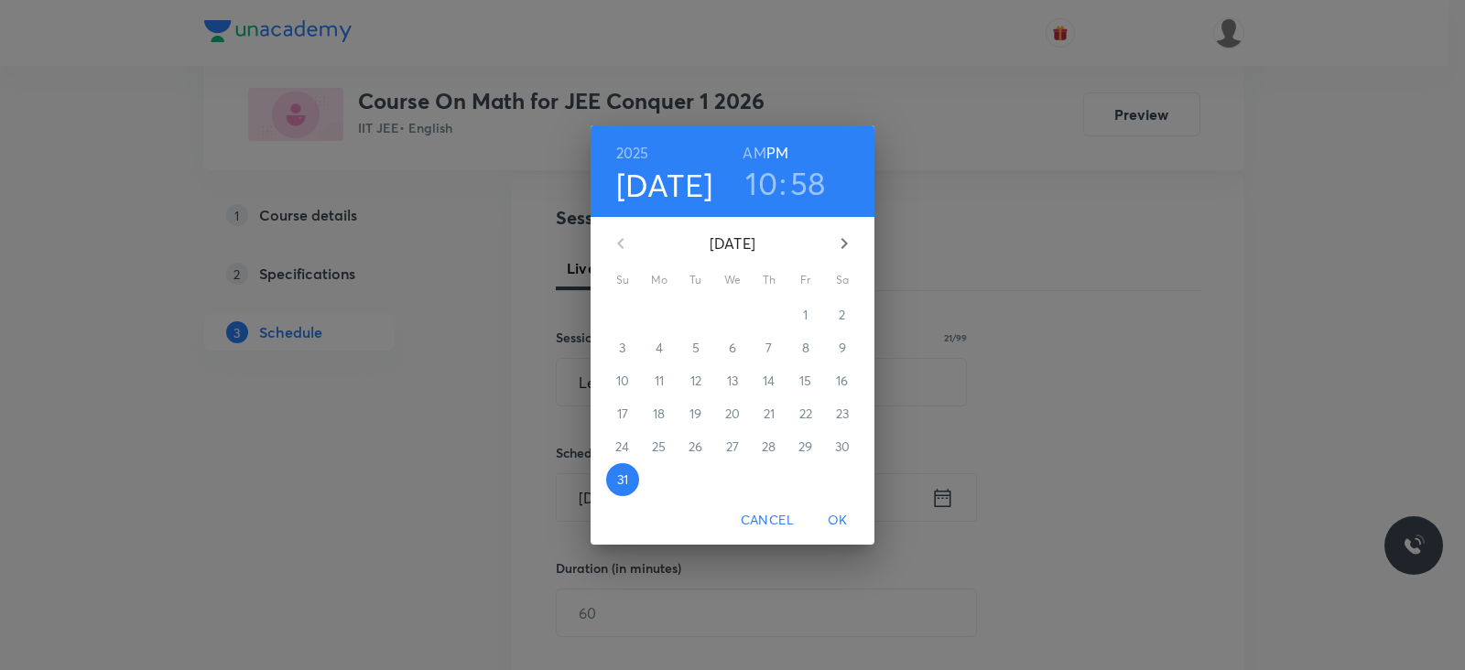
click at [843, 240] on icon "button" at bounding box center [845, 243] width 6 height 11
click at [651, 315] on span "1" at bounding box center [659, 315] width 33 height 18
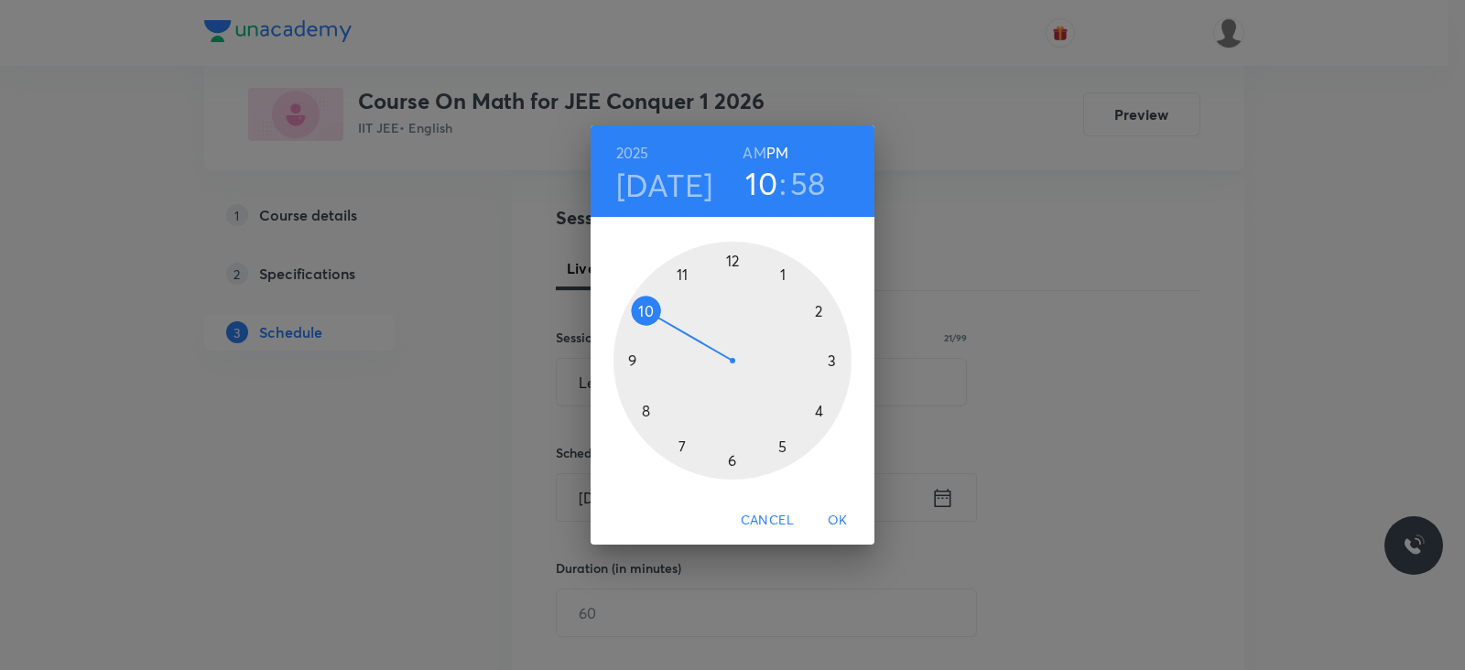
click at [837, 364] on div at bounding box center [733, 361] width 238 height 238
click at [731, 263] on div at bounding box center [733, 361] width 238 height 238
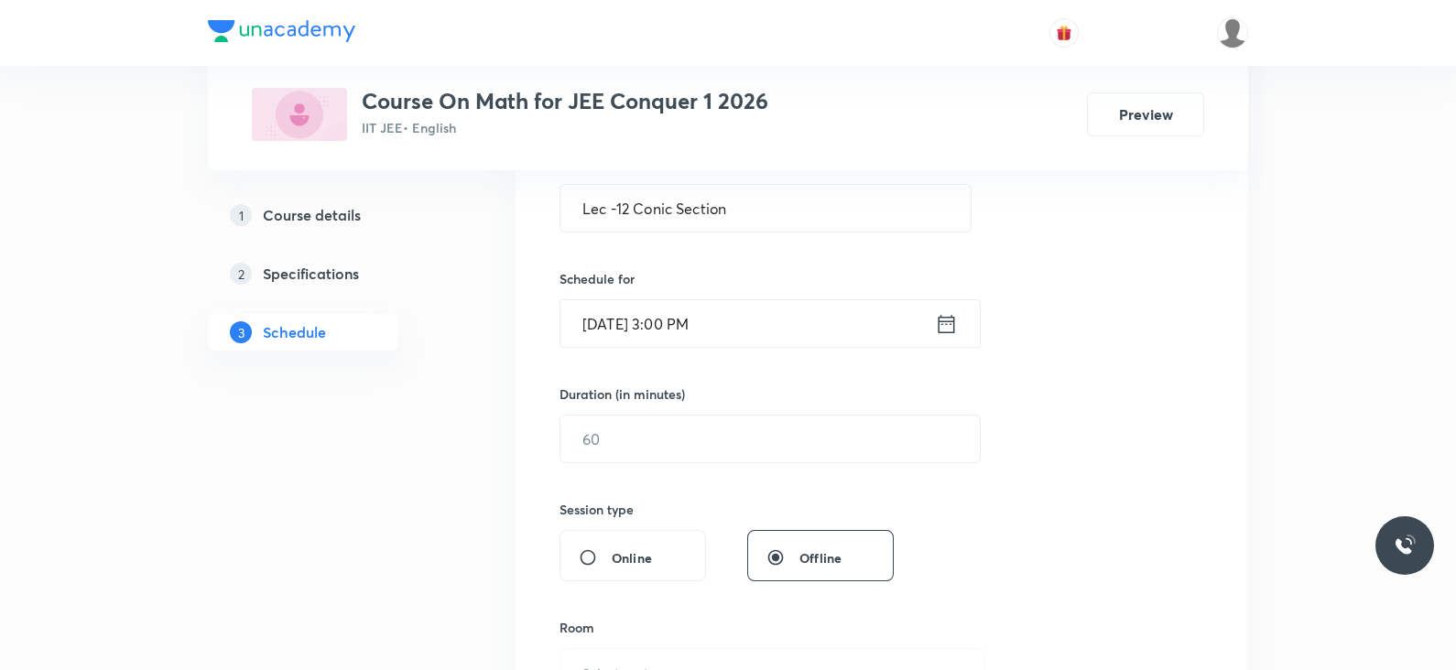
scroll to position [365, 0]
click at [693, 438] on input "text" at bounding box center [769, 439] width 419 height 47
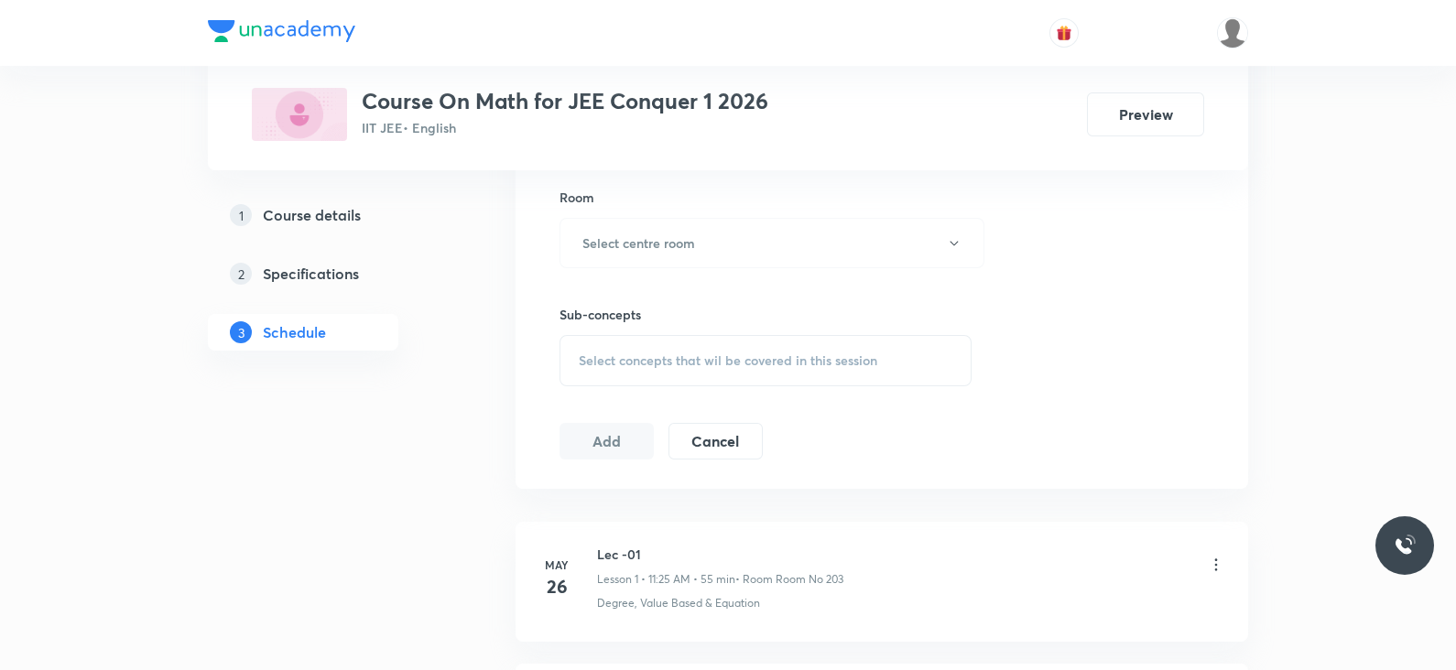
scroll to position [782, 0]
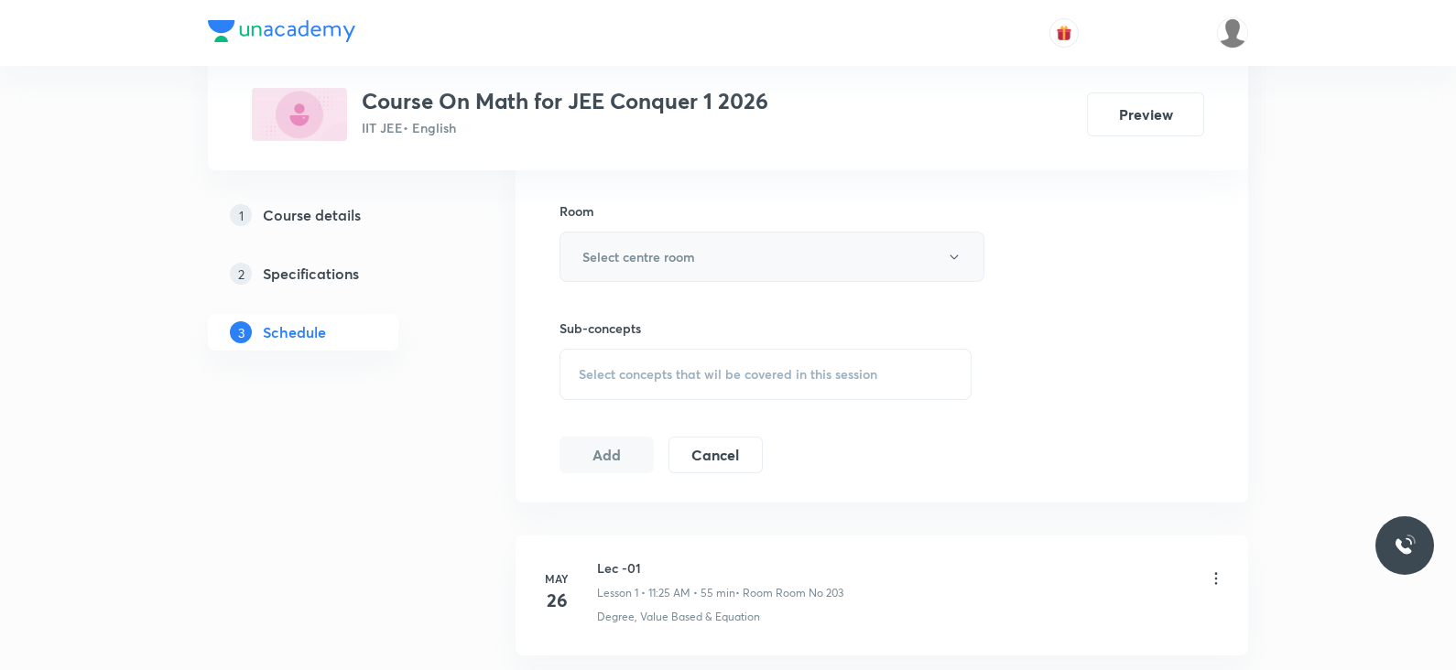
type input "80"
click at [687, 268] on button "Select centre room" at bounding box center [772, 257] width 425 height 50
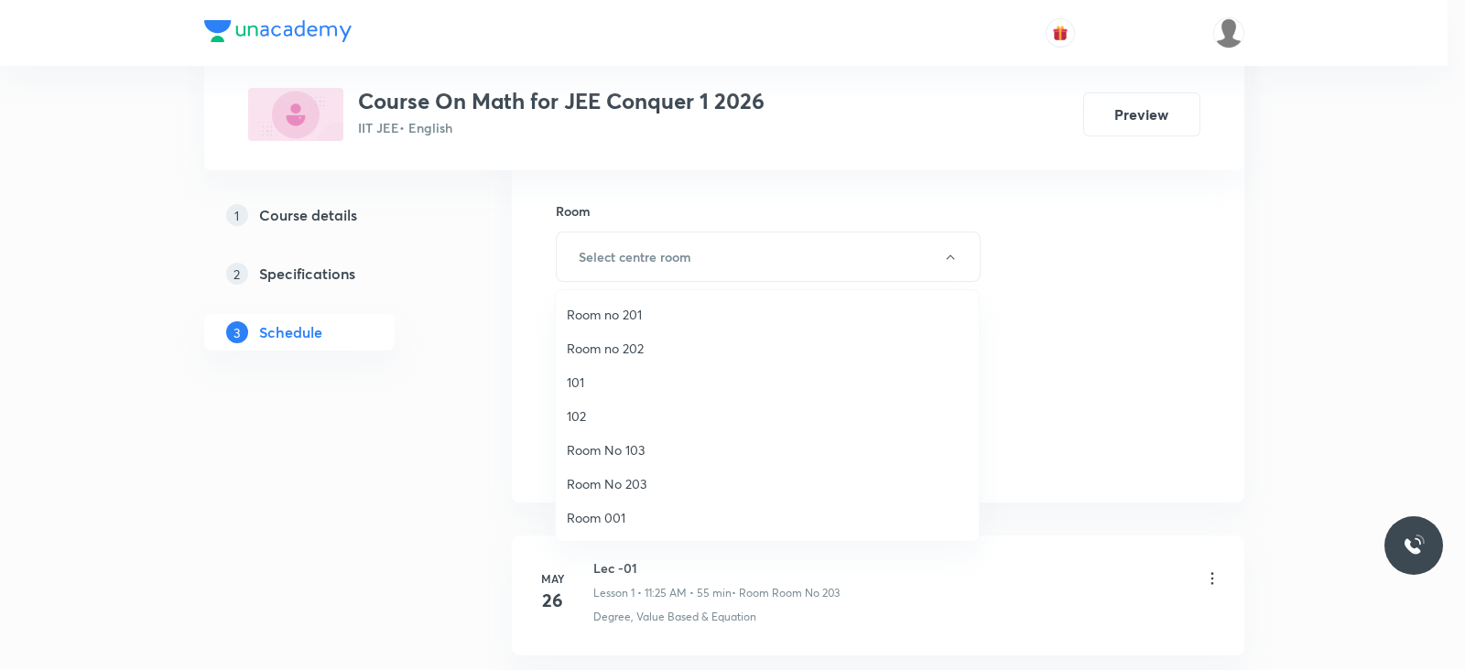
click at [605, 511] on span "Room 001" at bounding box center [767, 517] width 401 height 19
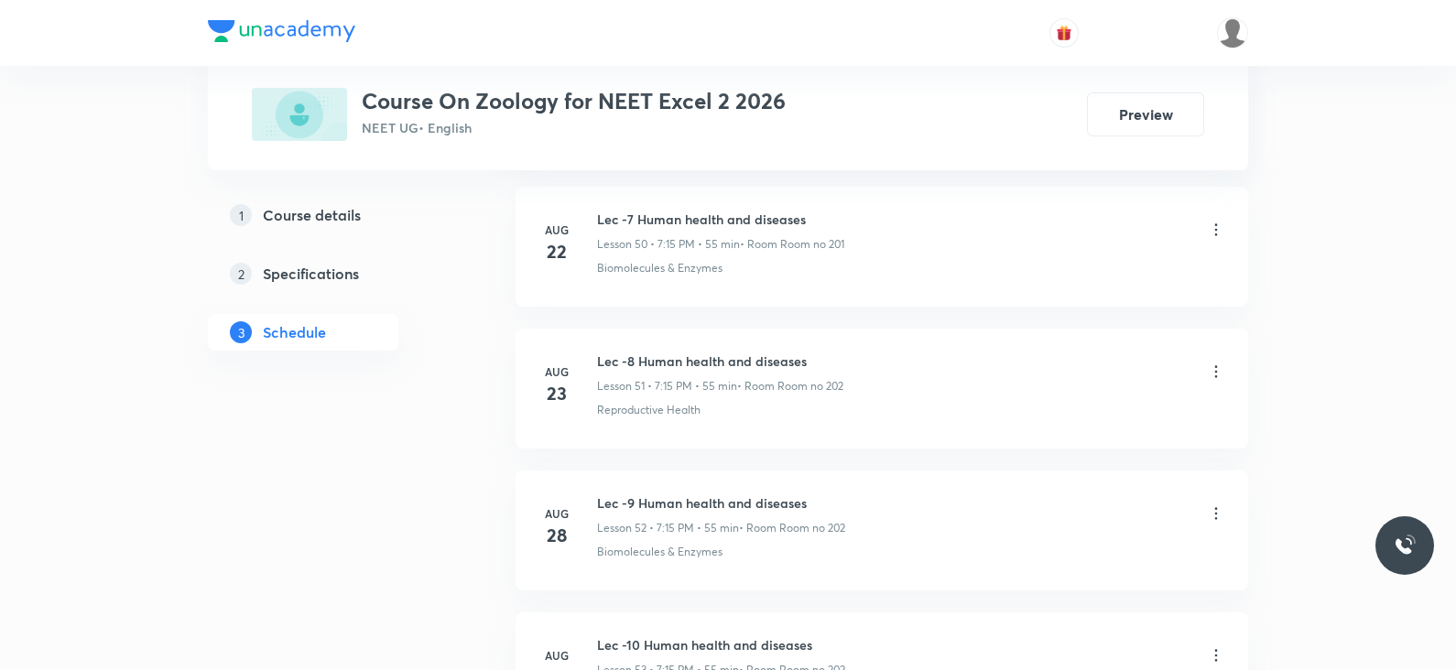
scroll to position [8302, 0]
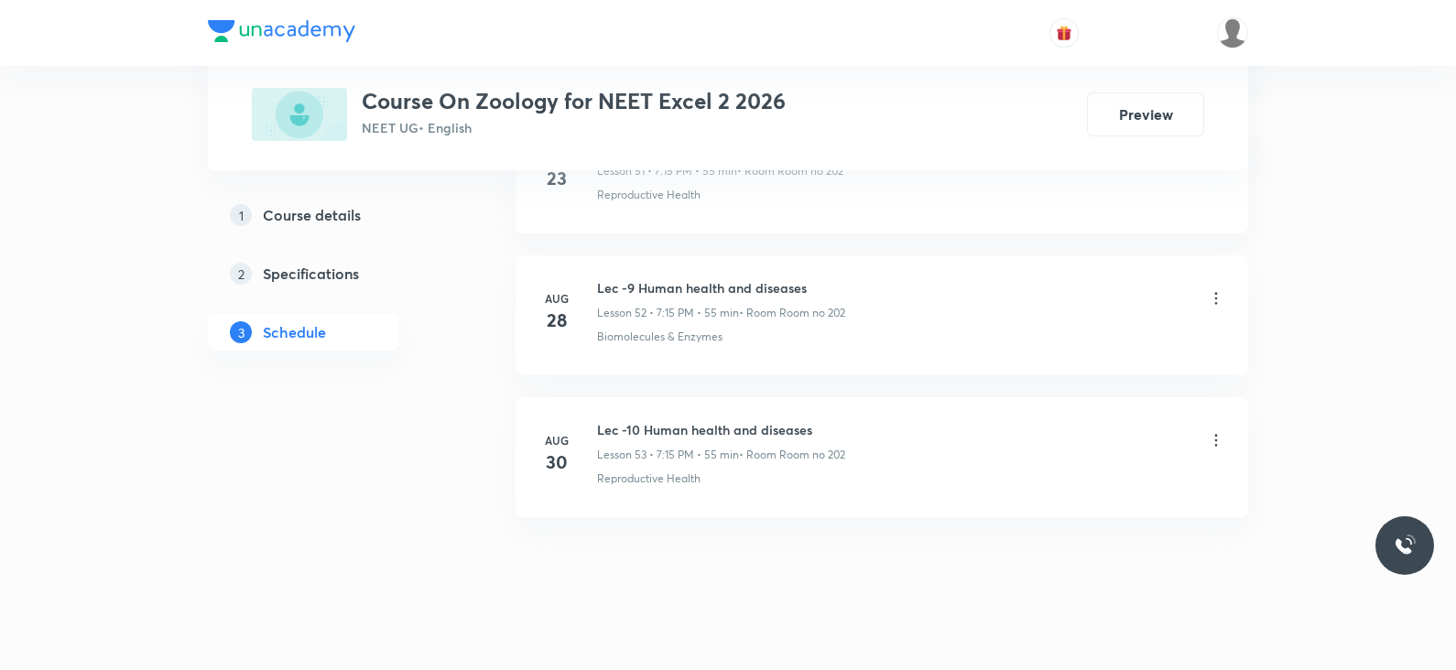
click at [679, 420] on h6 "Lec -10 Human health and diseases" at bounding box center [721, 429] width 248 height 19
copy h6 "Lec -10 Human health and diseases"
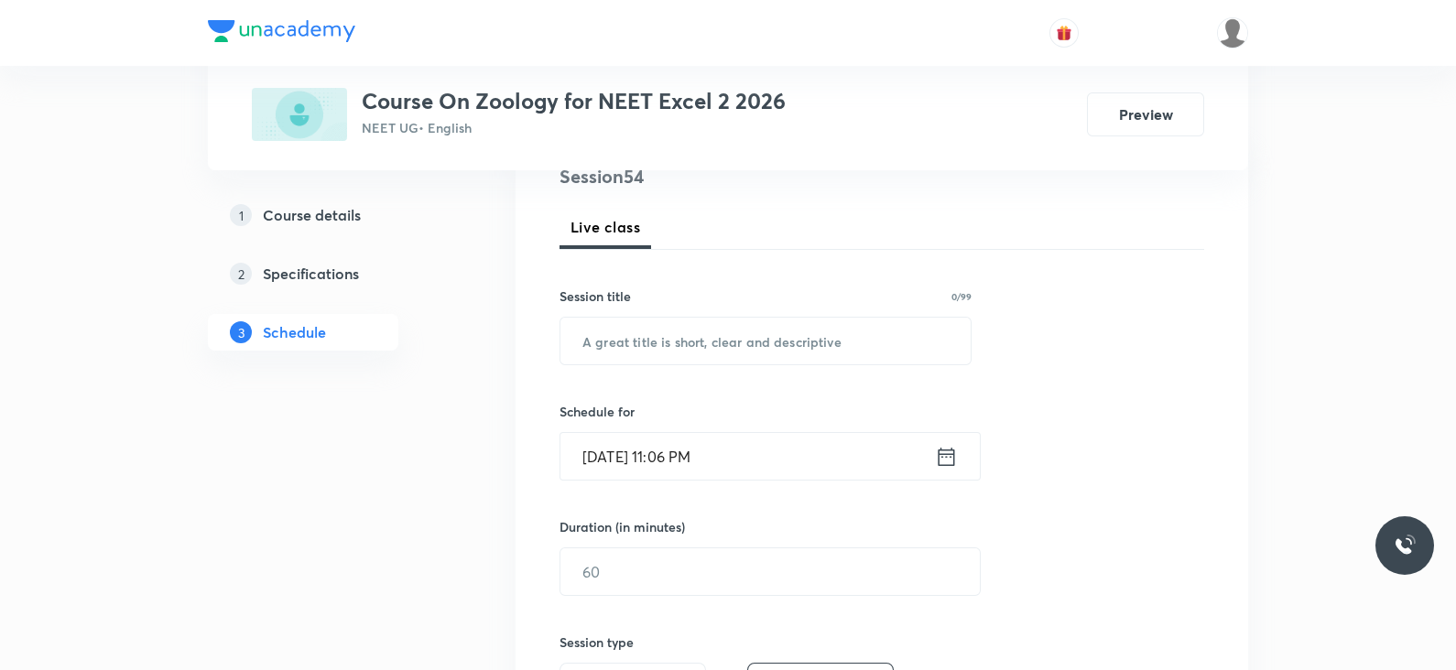
scroll to position [0, 0]
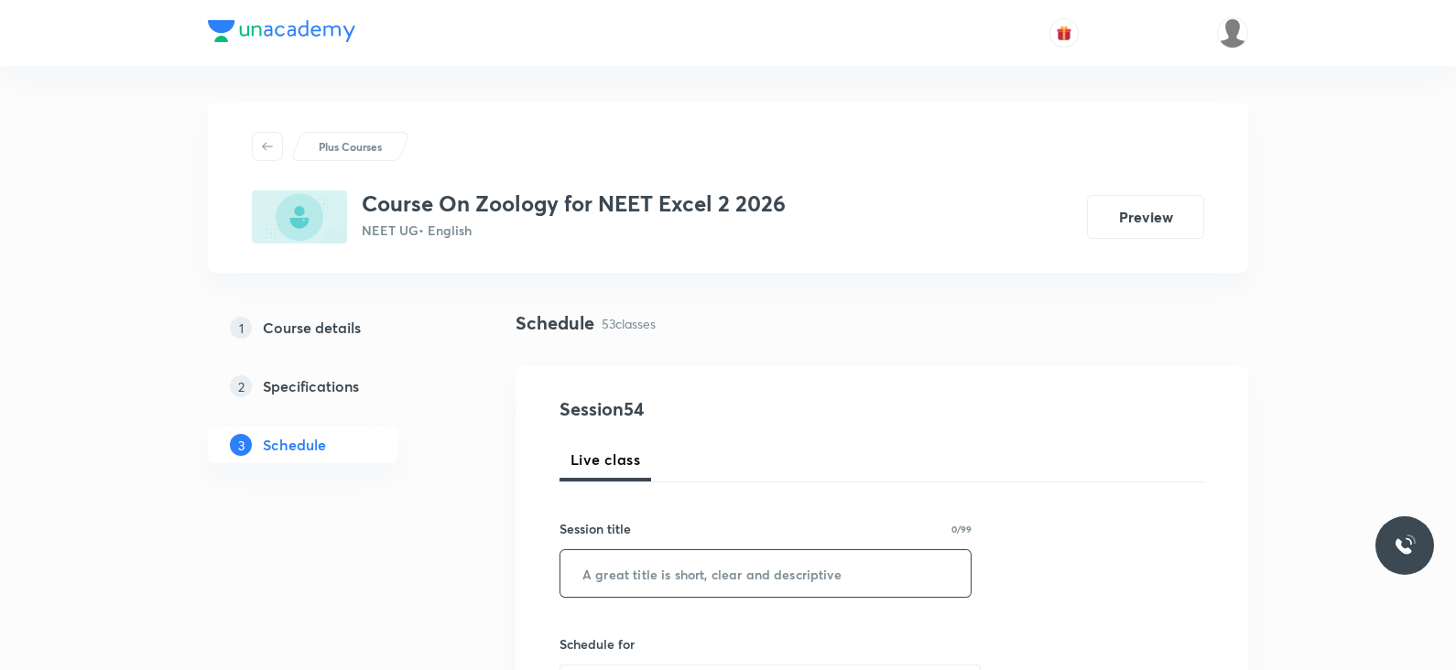
click at [658, 566] on input "text" at bounding box center [765, 573] width 410 height 47
paste input "Lec -10 Human health and diseases"
click at [625, 574] on input "Lec -10 Human health and diseases" at bounding box center [765, 573] width 410 height 47
click at [627, 571] on input "Lec -10 Human health and diseases" at bounding box center [765, 573] width 410 height 47
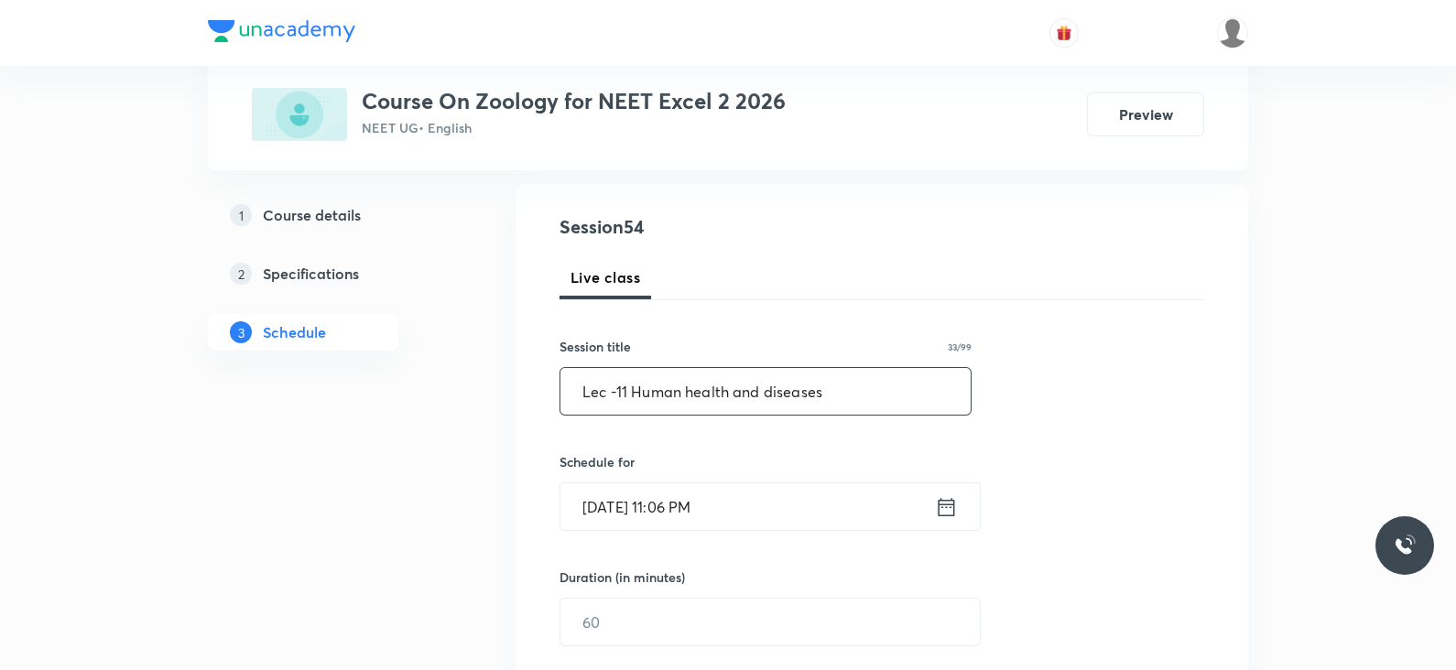
scroll to position [198, 0]
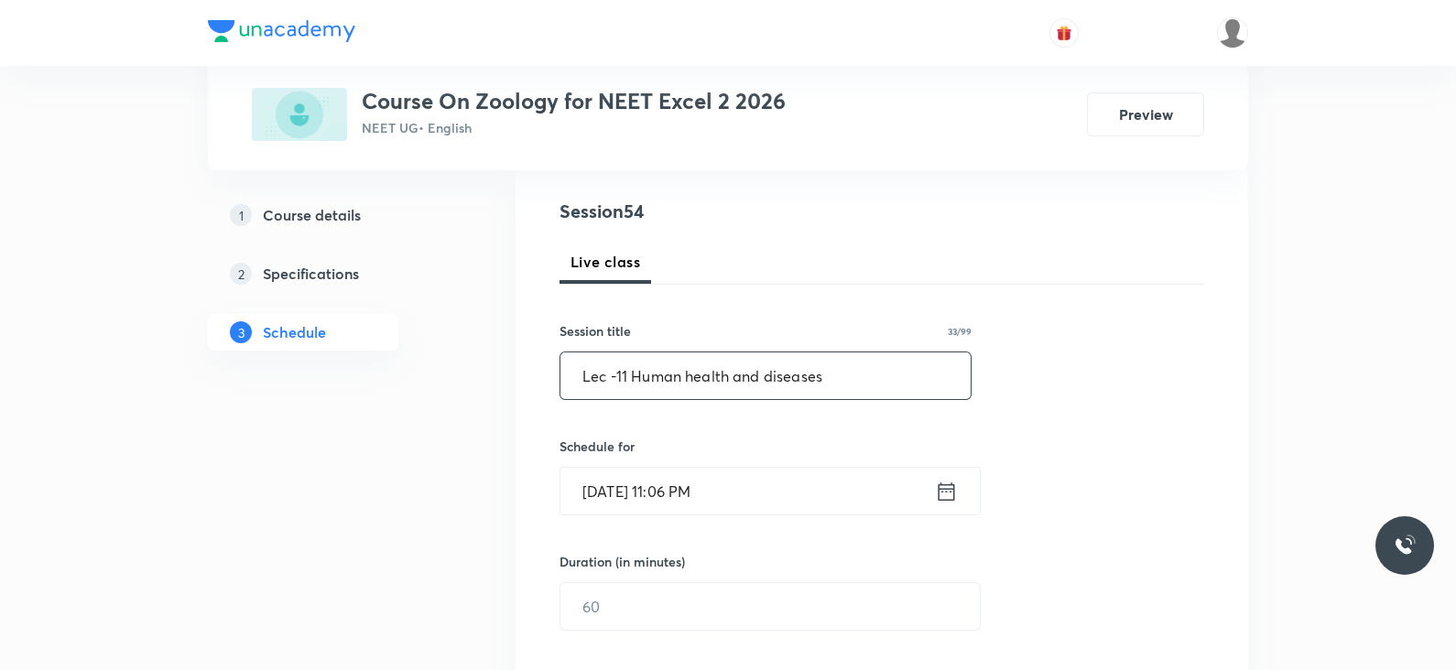
type input "Lec -11 Human health and diseases"
click at [952, 483] on icon at bounding box center [947, 491] width 16 height 18
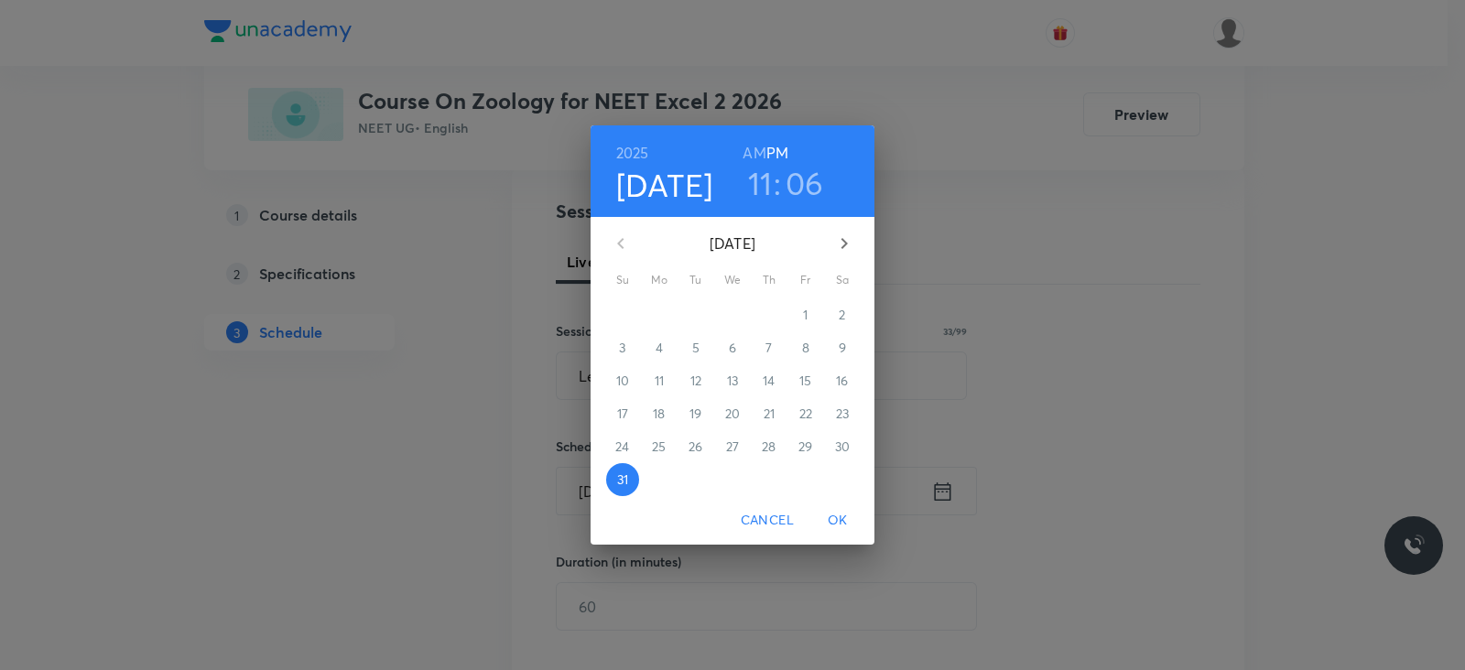
click at [851, 226] on button "button" at bounding box center [844, 244] width 44 height 44
click at [659, 306] on p "1" at bounding box center [659, 315] width 5 height 18
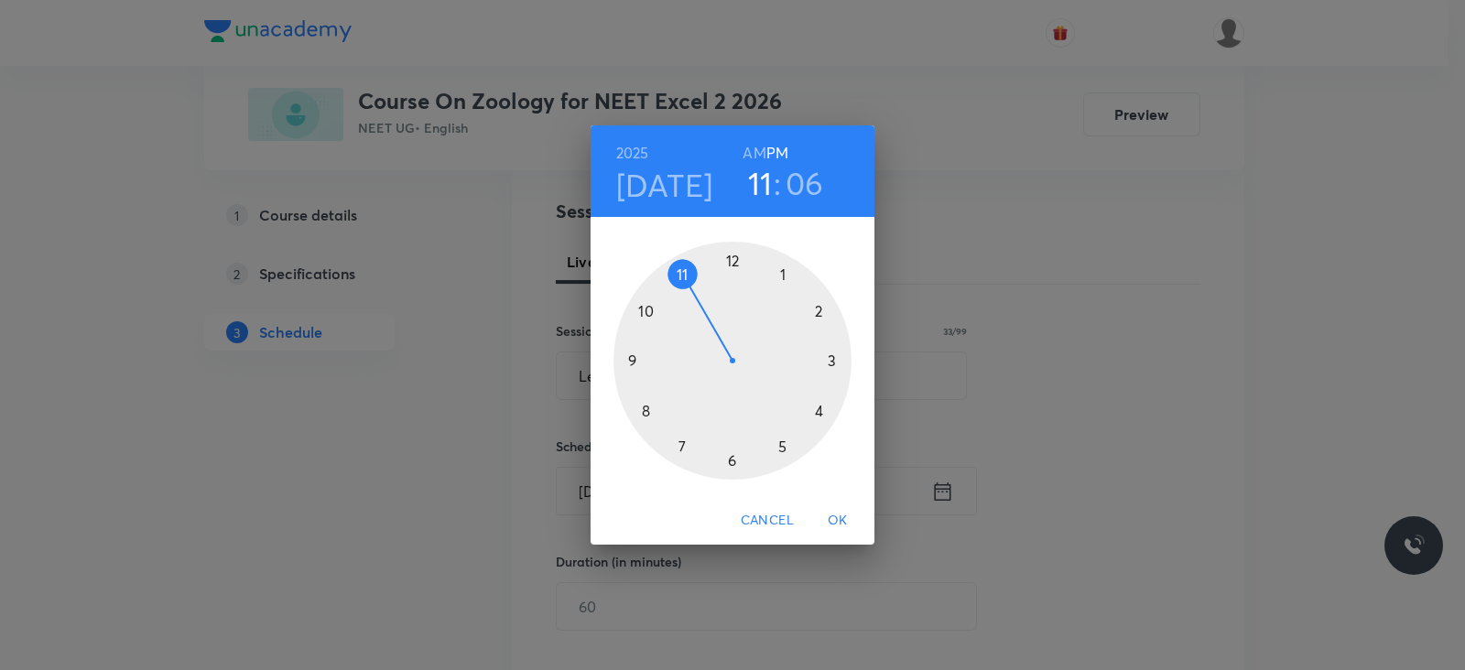
click at [783, 447] on div at bounding box center [733, 361] width 238 height 238
click at [838, 357] on div at bounding box center [733, 361] width 238 height 238
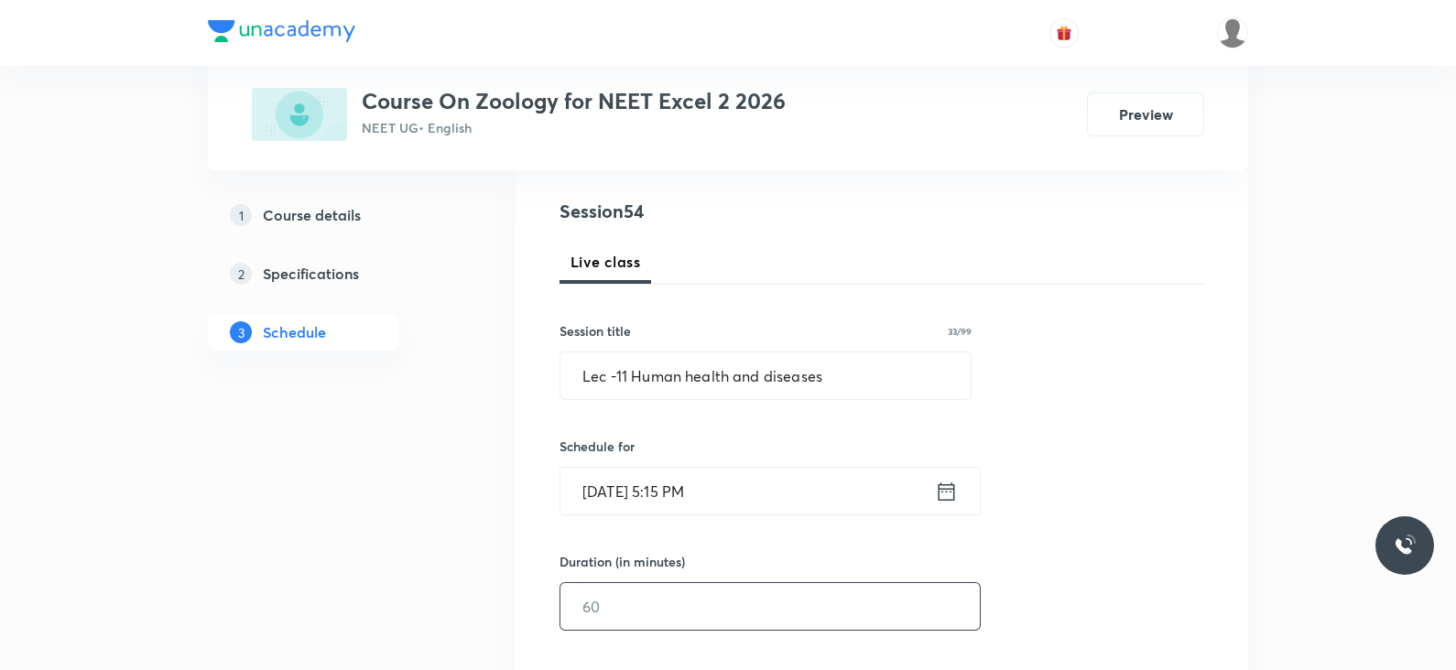
click at [689, 597] on input "text" at bounding box center [769, 606] width 419 height 47
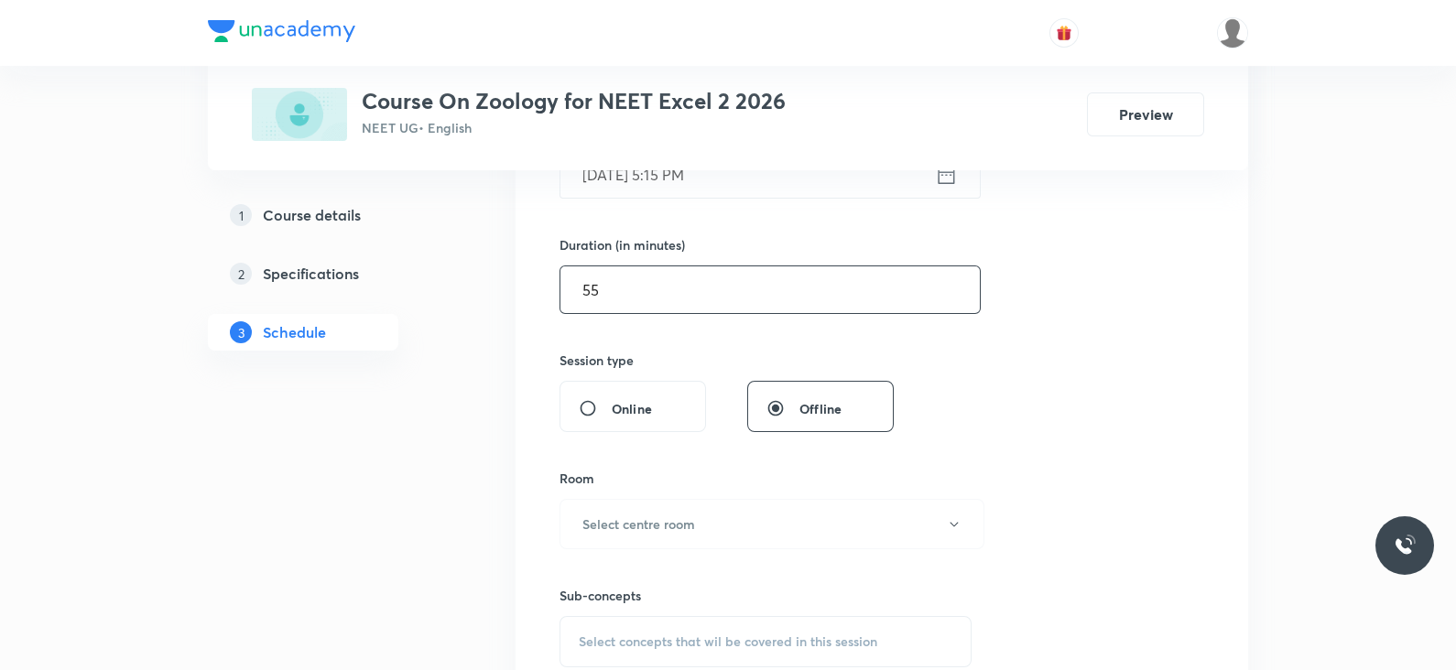
scroll to position [517, 0]
type input "55"
click at [705, 505] on button "Select centre room" at bounding box center [772, 521] width 425 height 50
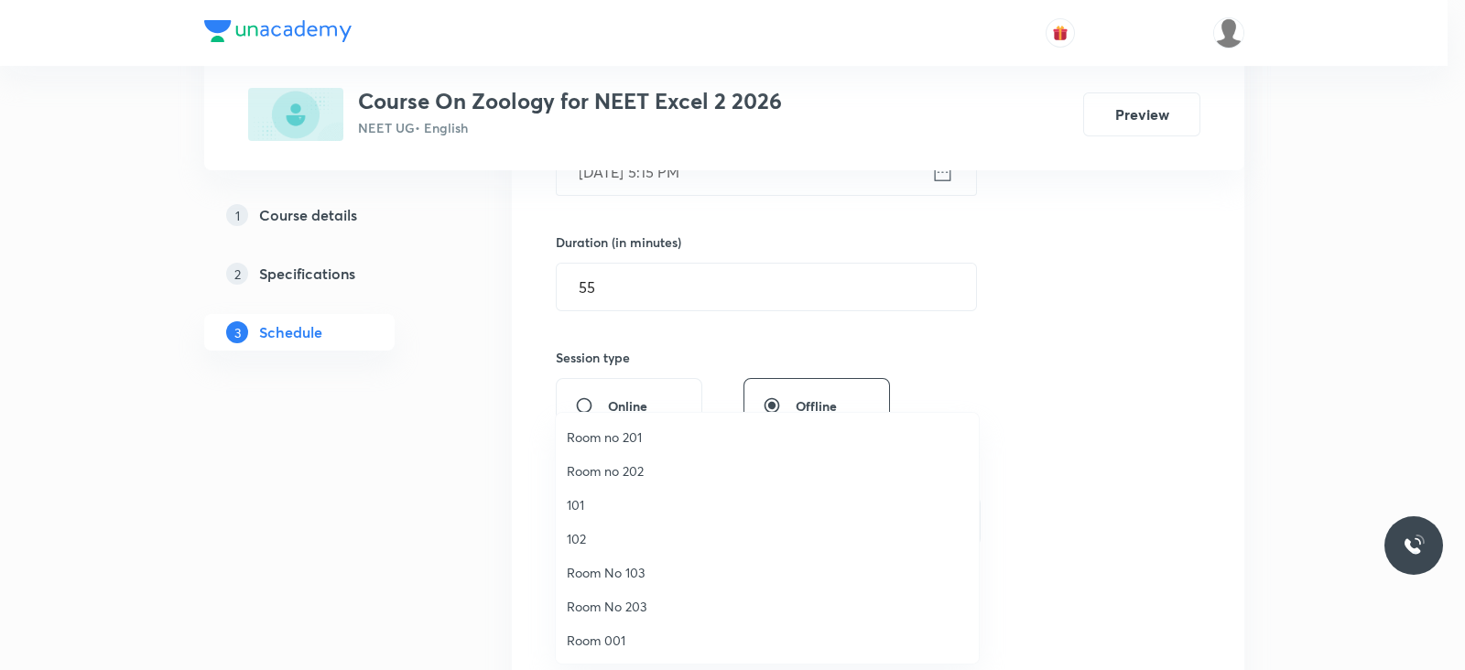
click at [650, 481] on li "Room no 202" at bounding box center [767, 471] width 423 height 34
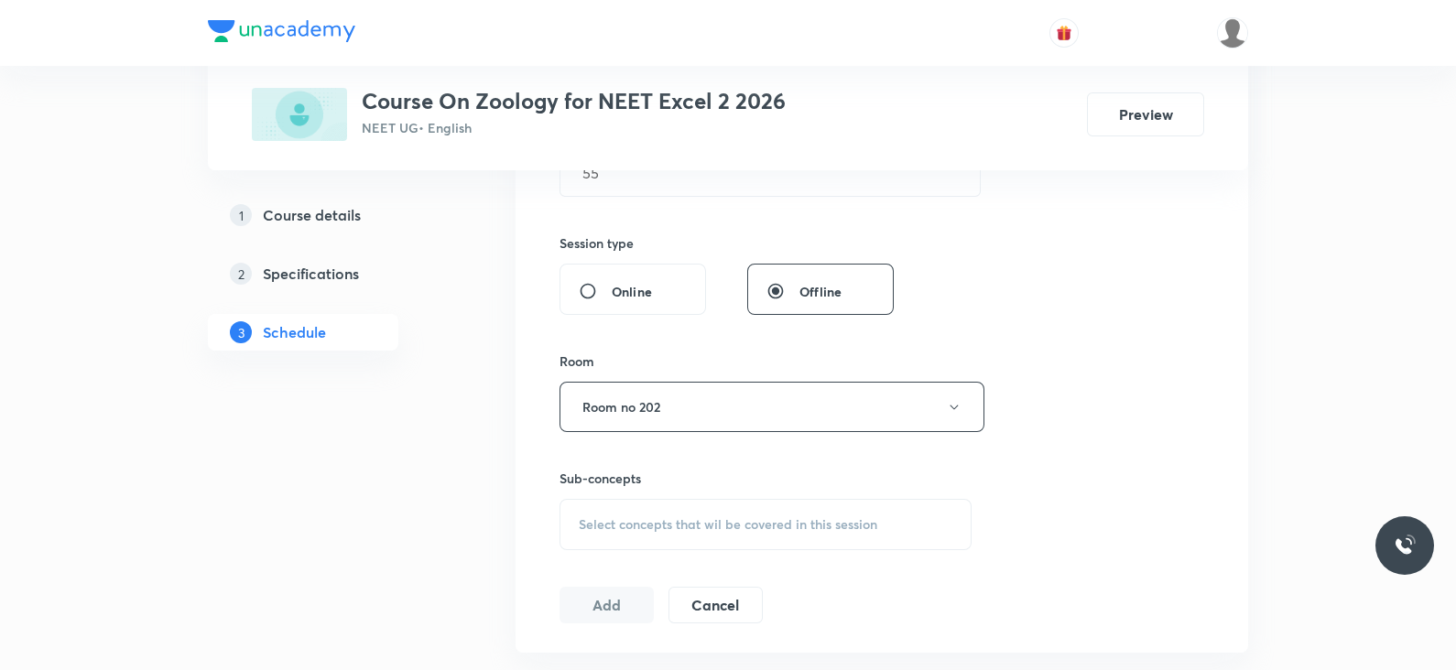
scroll to position [633, 0]
click at [749, 524] on span "Select concepts that wil be covered in this session" at bounding box center [728, 524] width 299 height 15
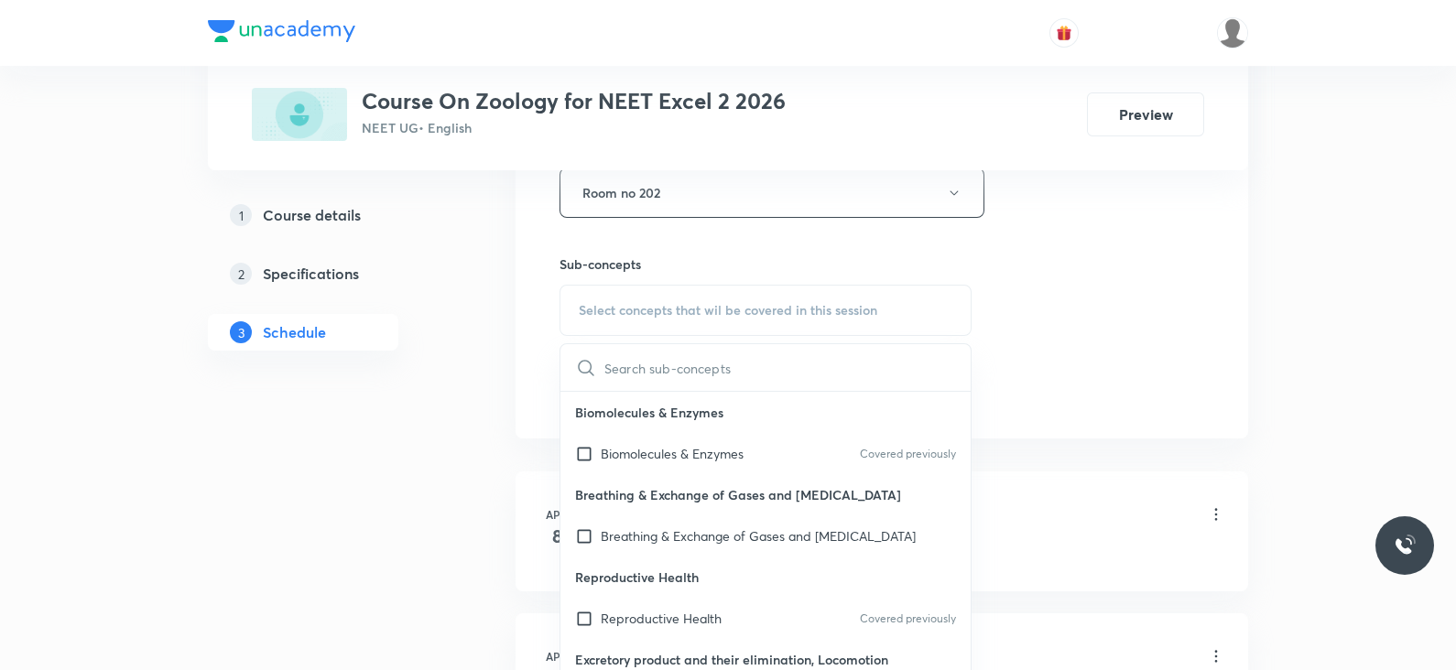
scroll to position [846, 0]
click at [712, 440] on div "Biomolecules & Enzymes Covered previously" at bounding box center [765, 453] width 410 height 41
checkbox input "true"
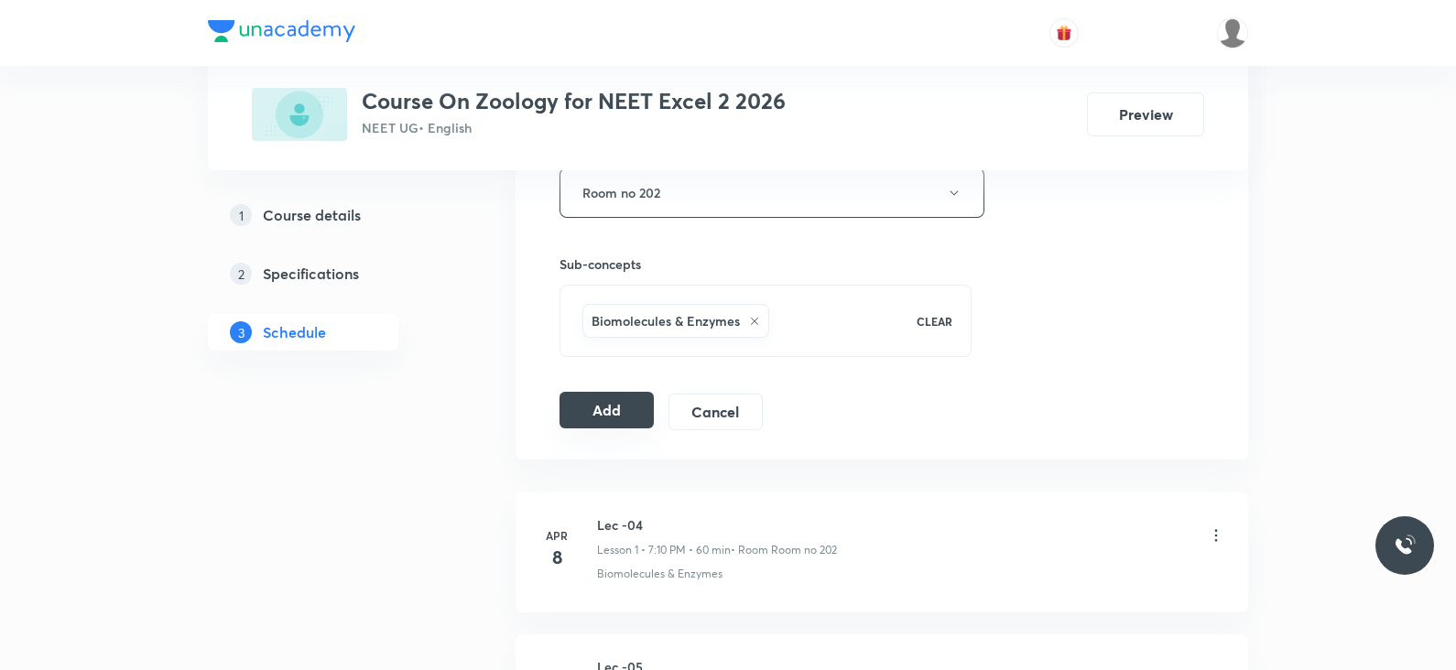
click at [623, 408] on button "Add" at bounding box center [607, 410] width 94 height 37
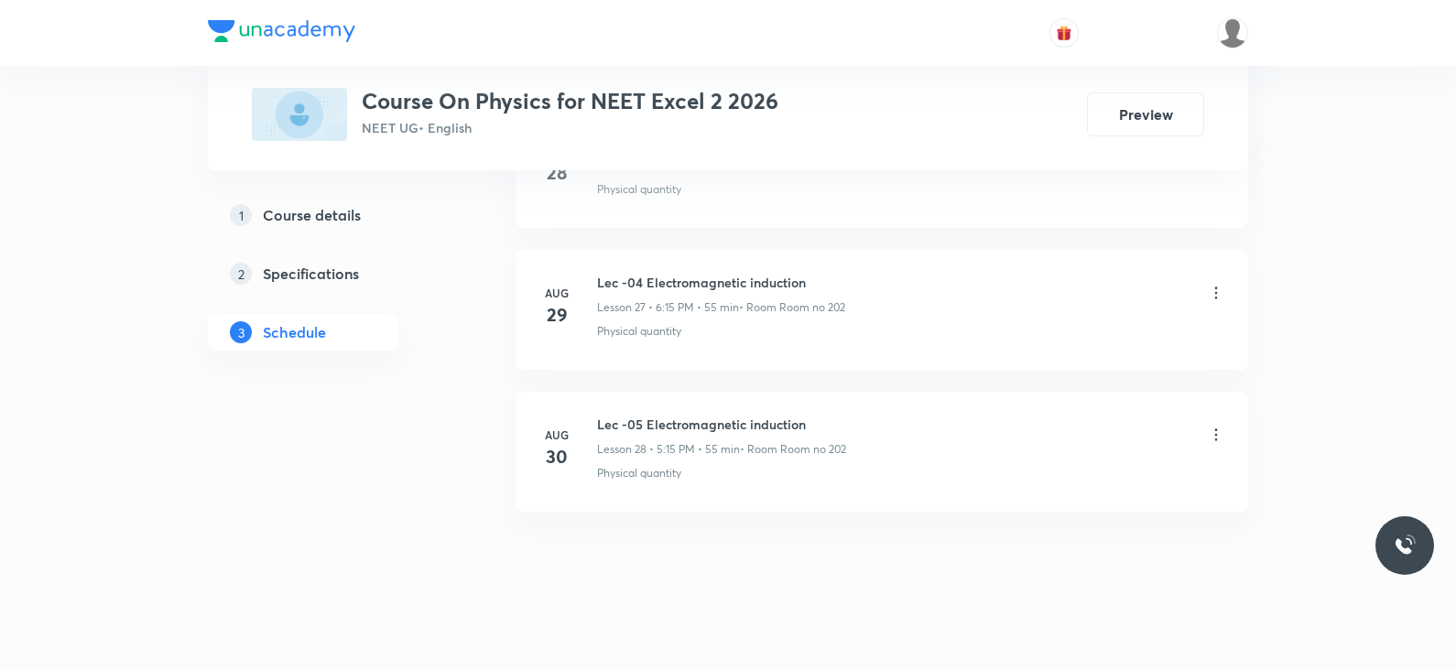
scroll to position [4761, 0]
click at [655, 419] on h6 "Lec -05 Electromagnetic induction" at bounding box center [721, 421] width 249 height 19
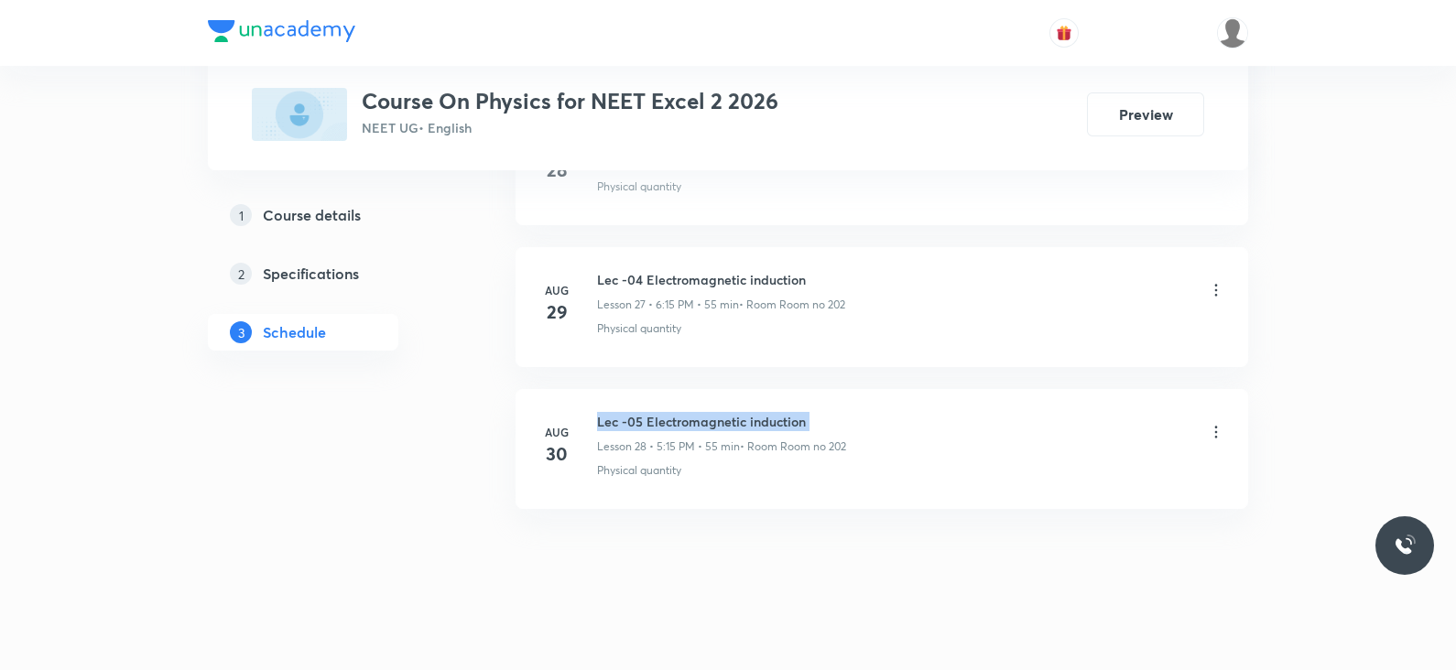
copy h6 "Lec -05 Electromagnetic induction"
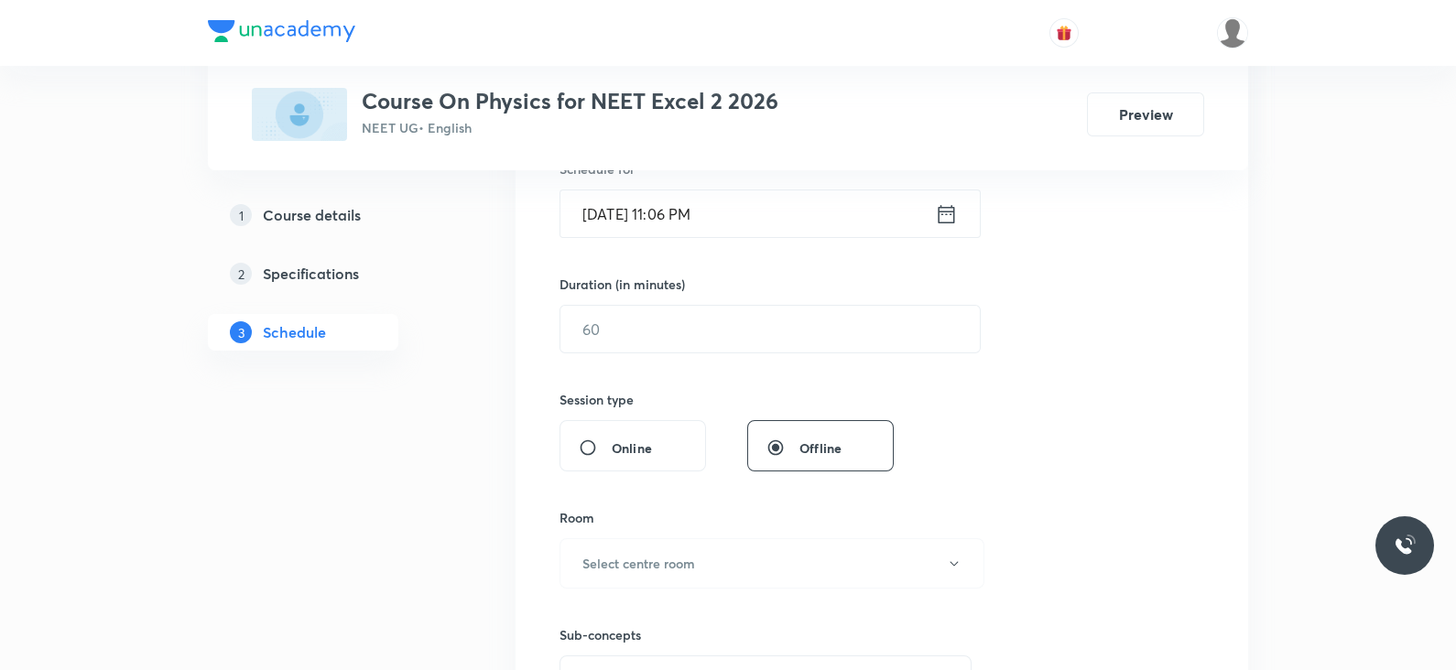
scroll to position [0, 0]
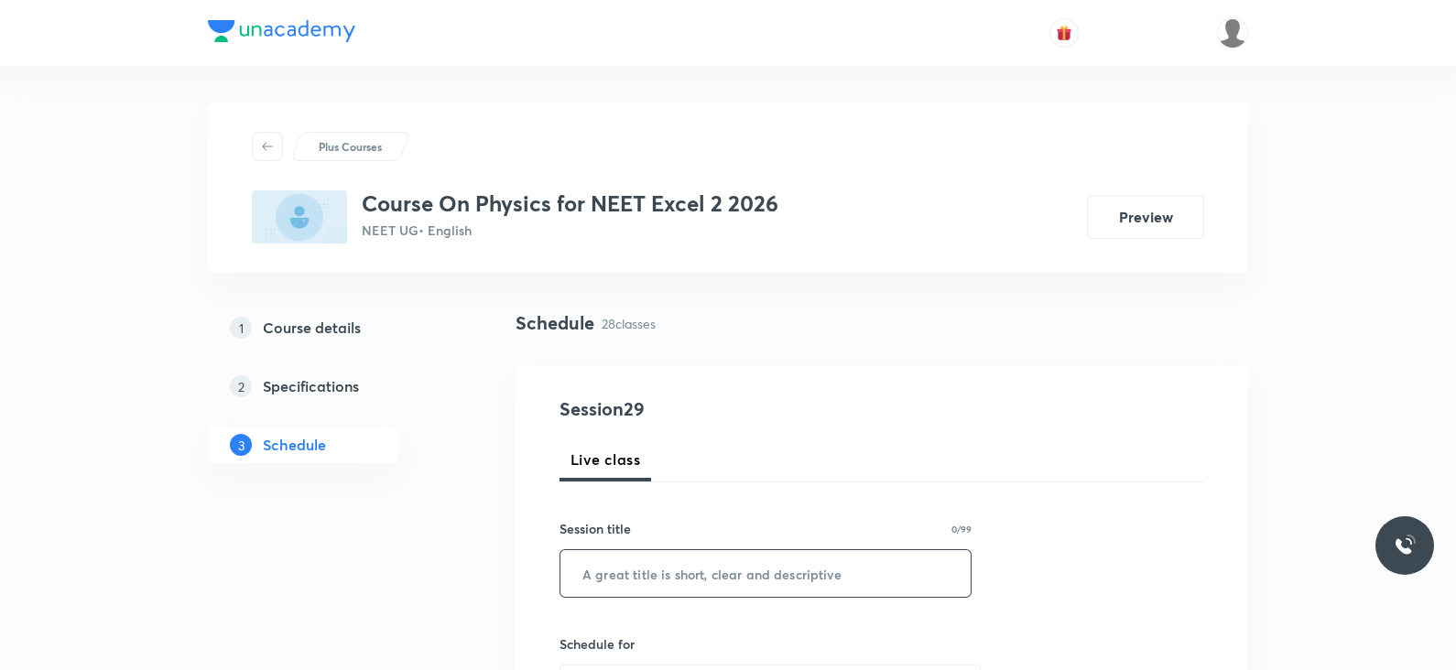
click at [663, 586] on input "text" at bounding box center [765, 573] width 410 height 47
paste input "Lec -05 Electromagnetic induction"
click at [634, 571] on input "Lec -05 Electromagnetic induction" at bounding box center [765, 573] width 410 height 47
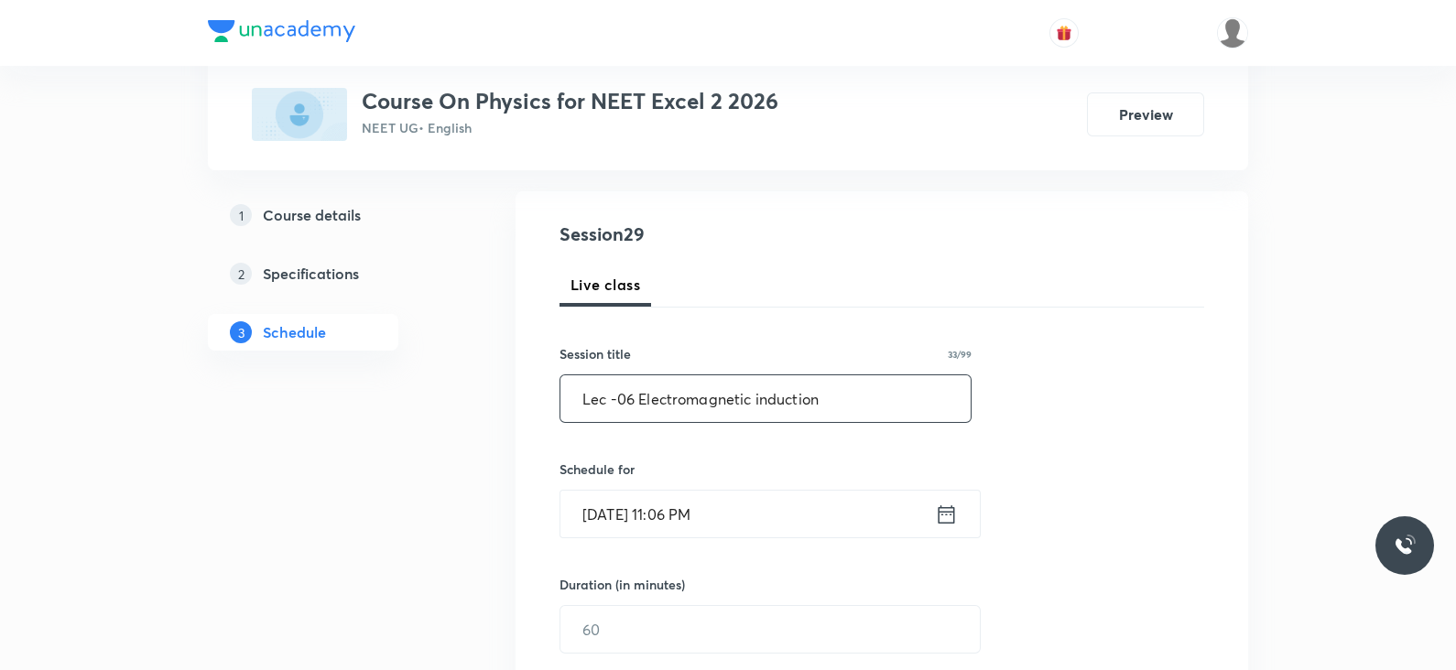
scroll to position [179, 0]
type input "Lec -06 Electromagnetic induction"
click at [946, 502] on icon at bounding box center [946, 510] width 23 height 26
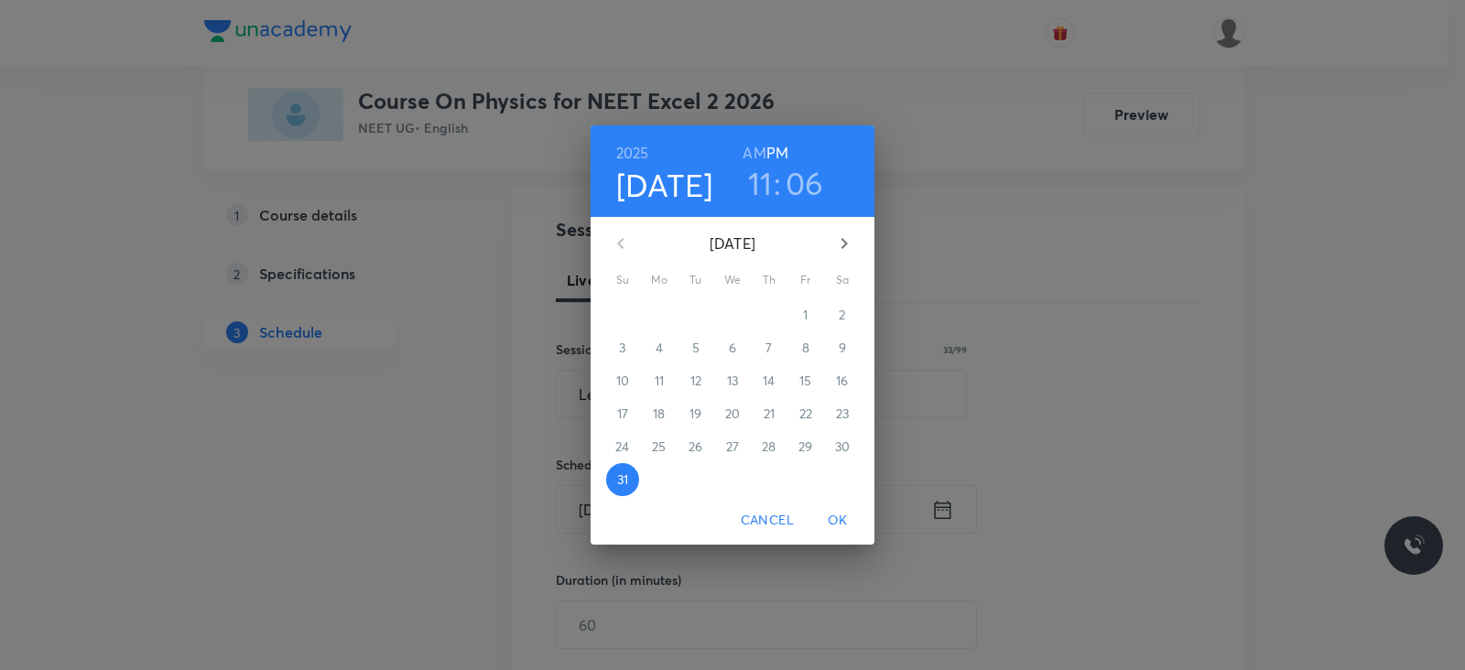
click at [832, 245] on button "button" at bounding box center [844, 244] width 44 height 44
click at [658, 306] on p "1" at bounding box center [659, 315] width 5 height 18
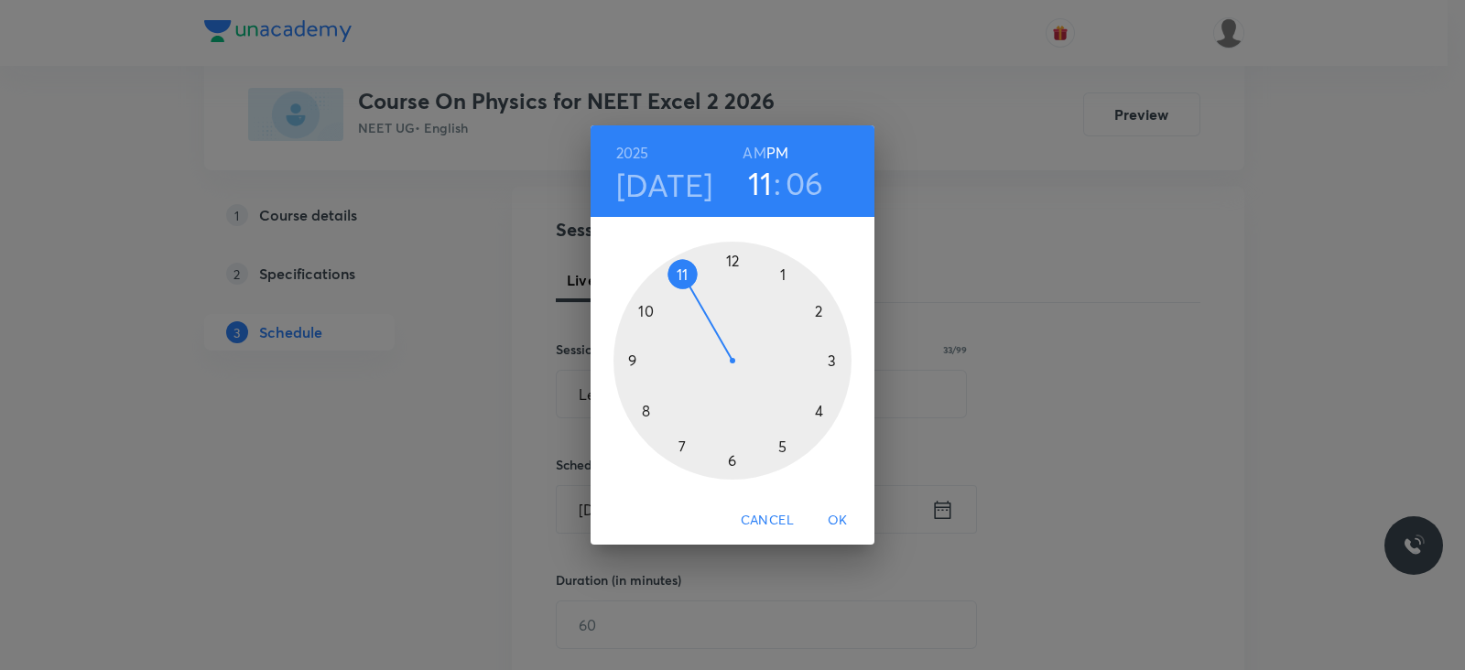
click at [682, 446] on div at bounding box center [733, 361] width 238 height 238
click at [829, 359] on div at bounding box center [733, 361] width 238 height 238
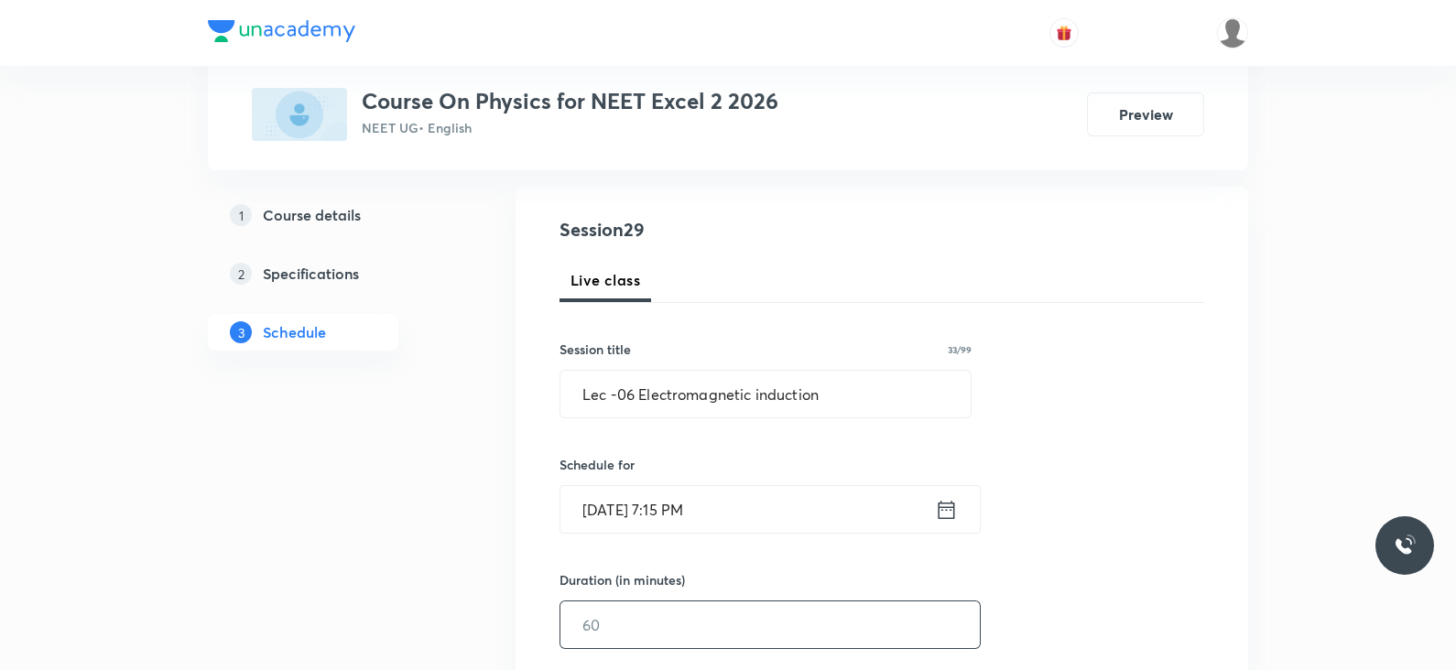
click at [685, 625] on input "text" at bounding box center [769, 625] width 419 height 47
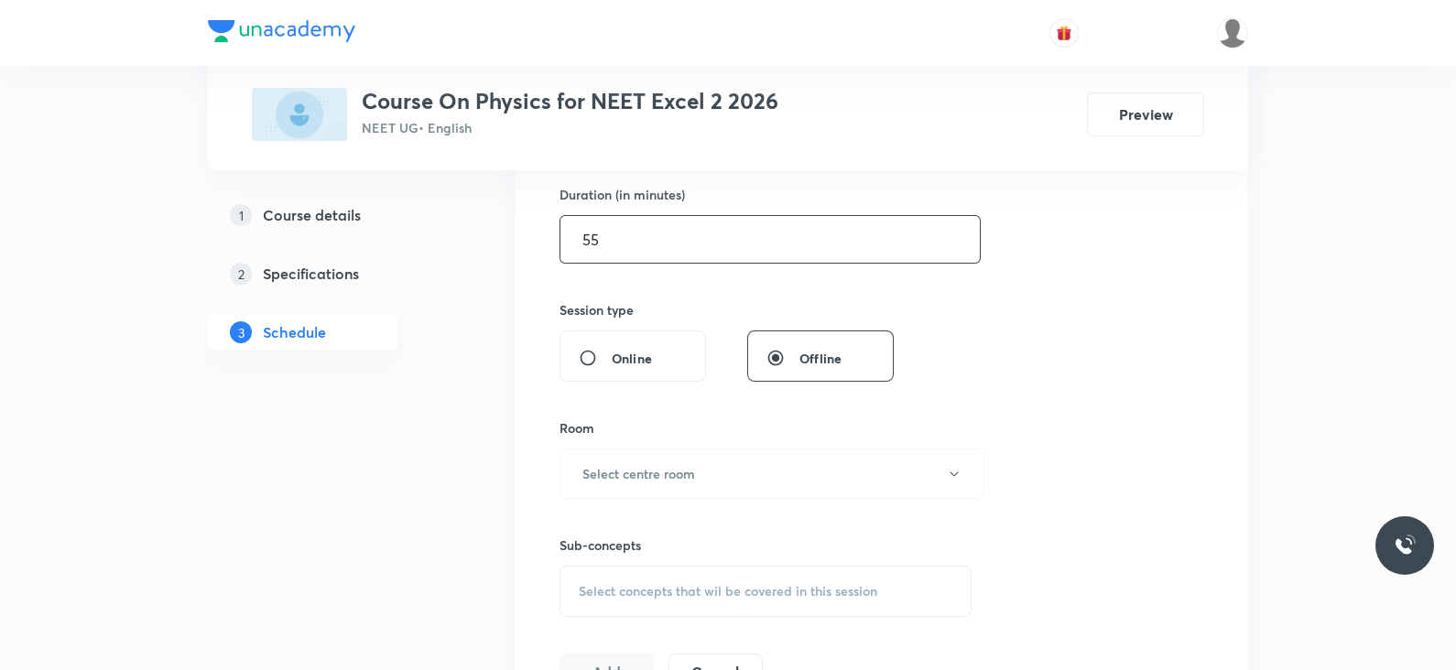
scroll to position [573, 0]
type input "55"
click at [710, 456] on button "Select centre room" at bounding box center [772, 465] width 425 height 50
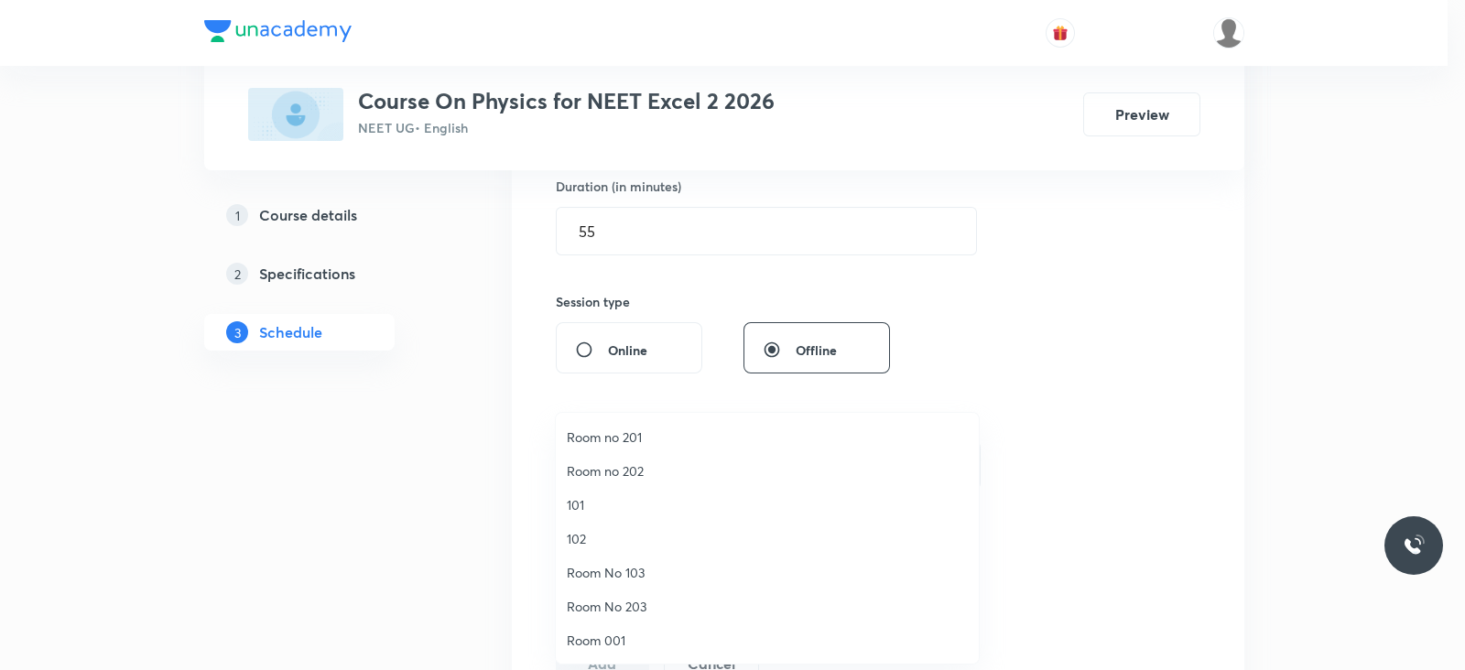
click at [657, 472] on span "Room no 202" at bounding box center [767, 471] width 401 height 19
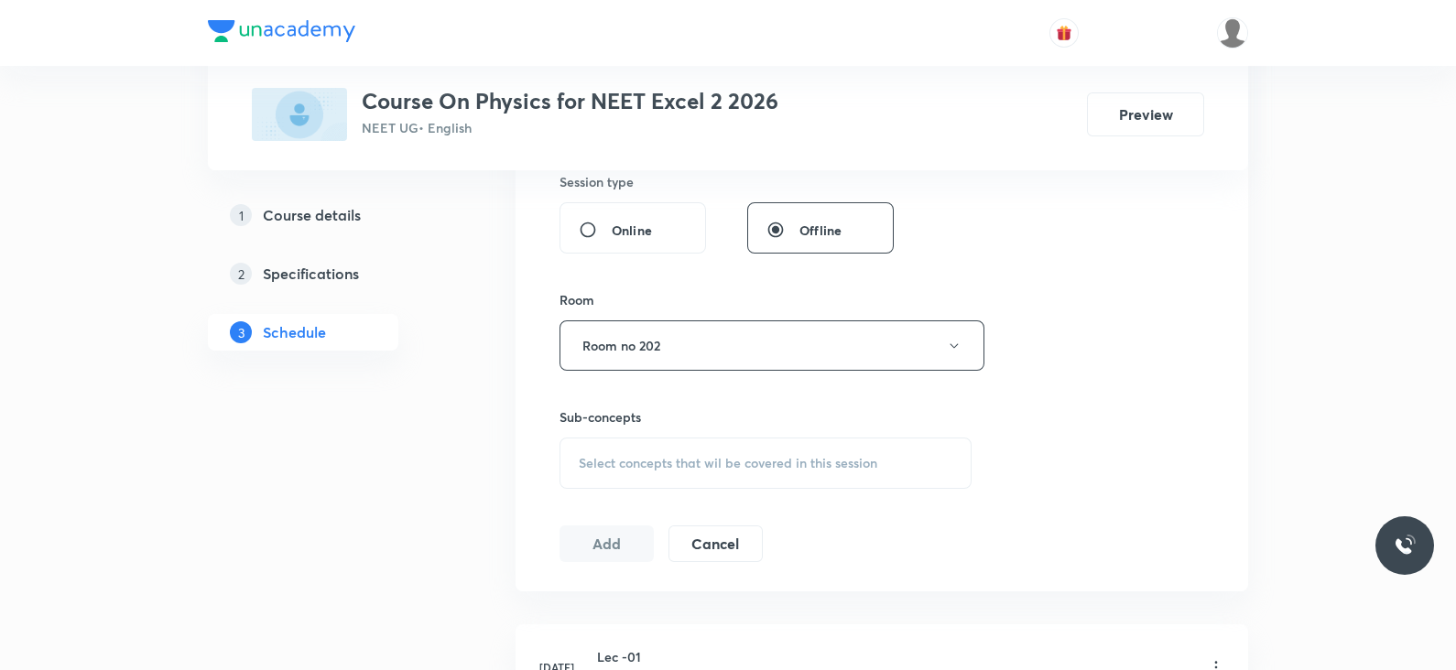
scroll to position [697, 0]
click at [710, 452] on span "Select concepts that wil be covered in this session" at bounding box center [728, 459] width 299 height 15
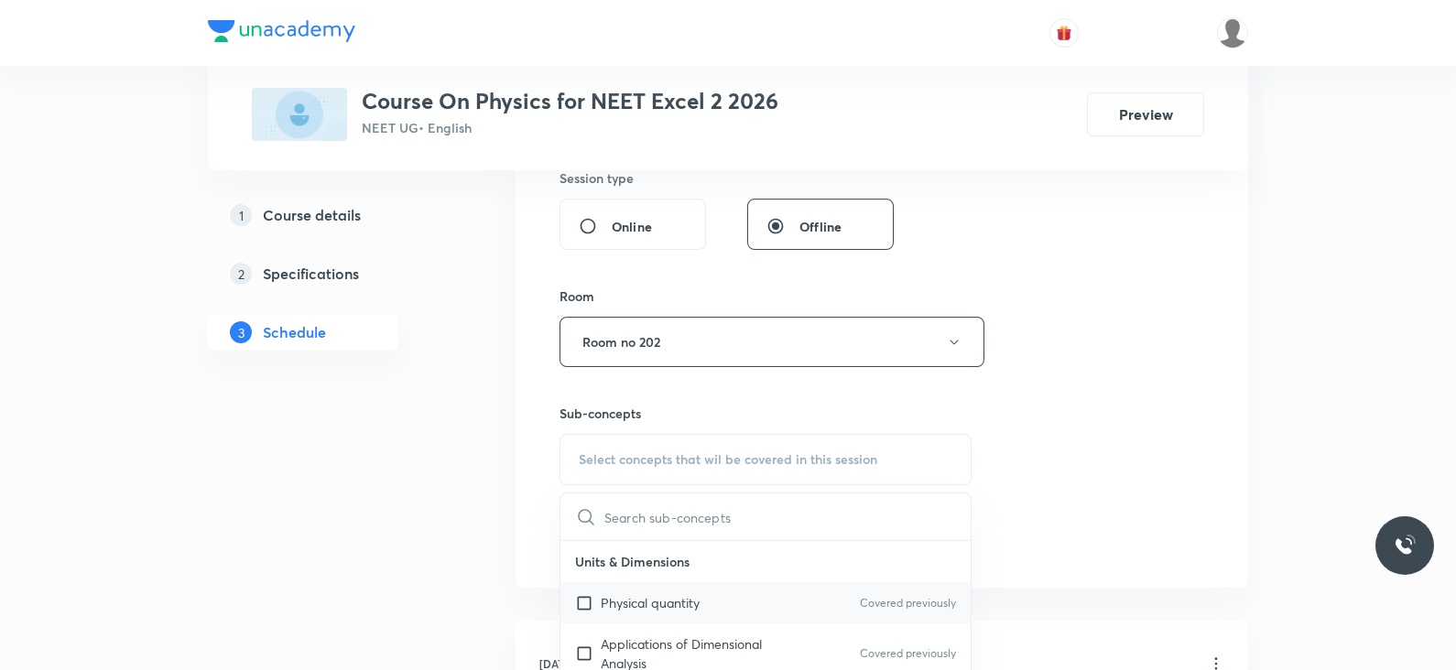
click at [688, 608] on p "Physical quantity" at bounding box center [650, 602] width 99 height 19
checkbox input "true"
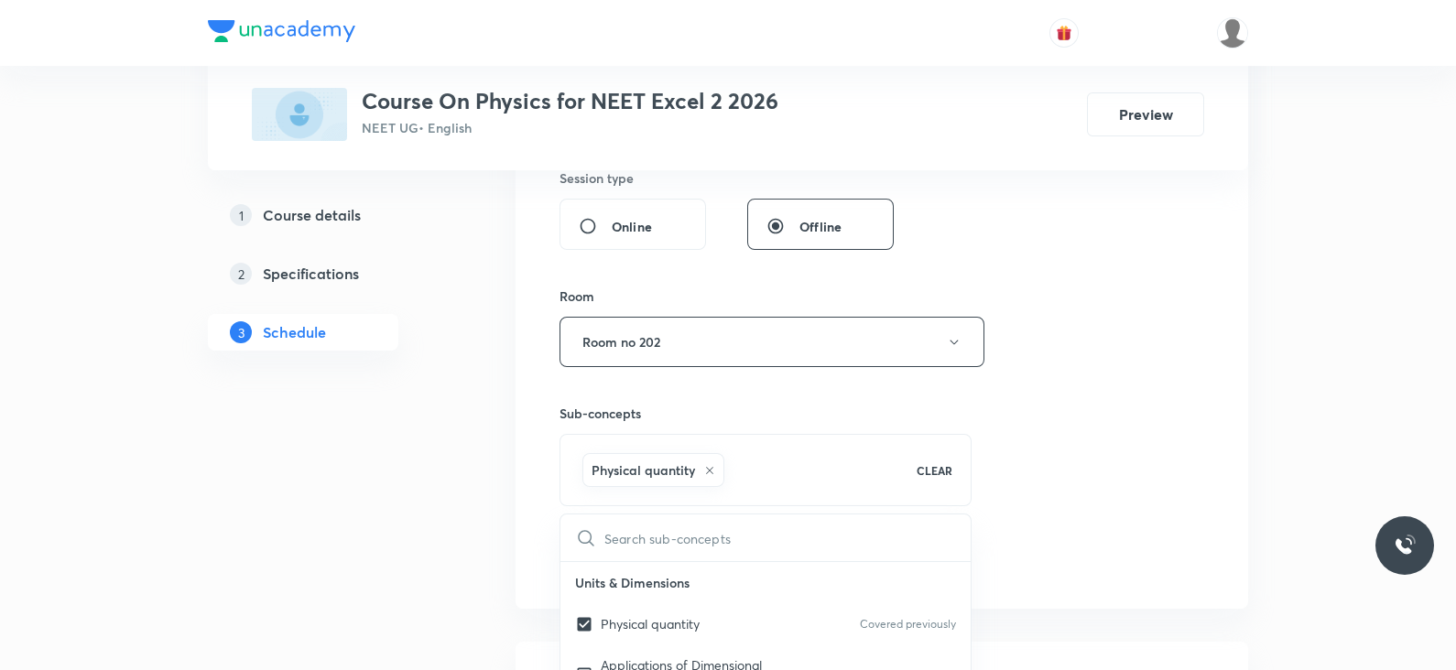
click at [1044, 467] on div "Session 29 Live class Session title 33/99 Lec -06 Electromagnetic induction ​ S…" at bounding box center [882, 139] width 645 height 881
click at [596, 556] on button "Add" at bounding box center [607, 559] width 94 height 37
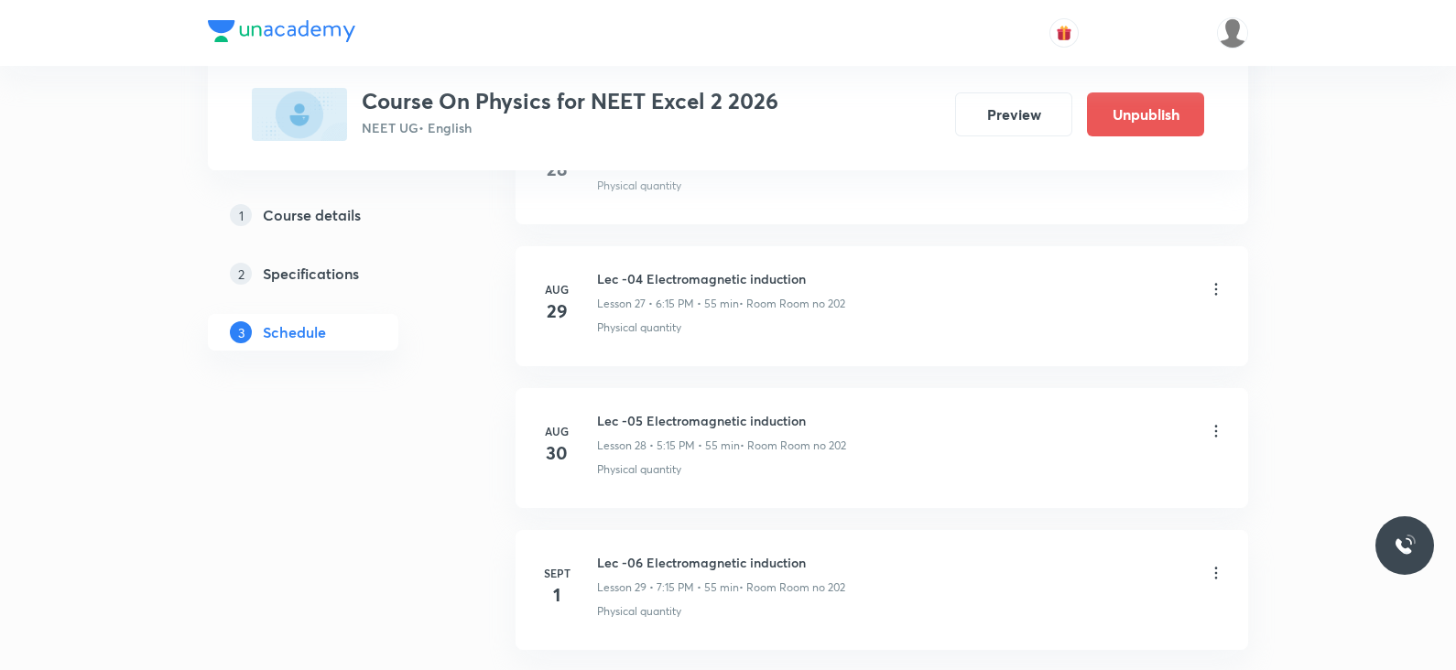
scroll to position [4062, 0]
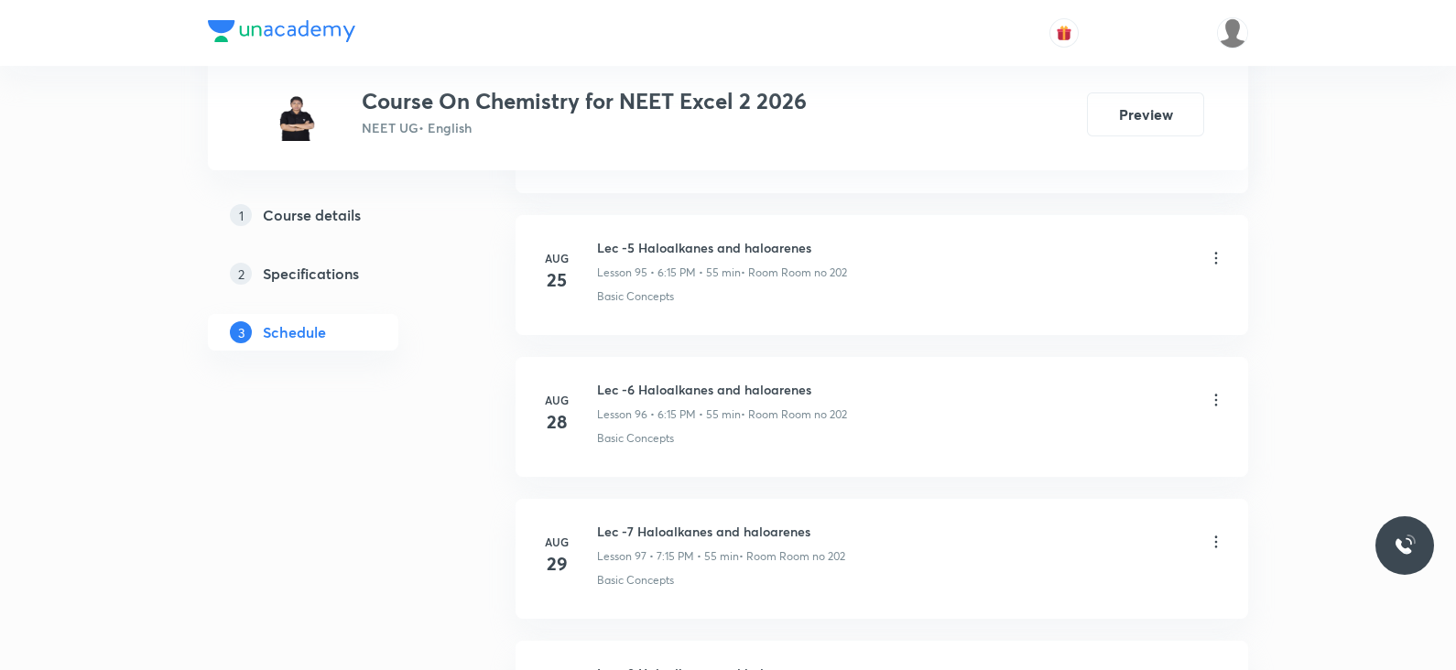
scroll to position [14675, 0]
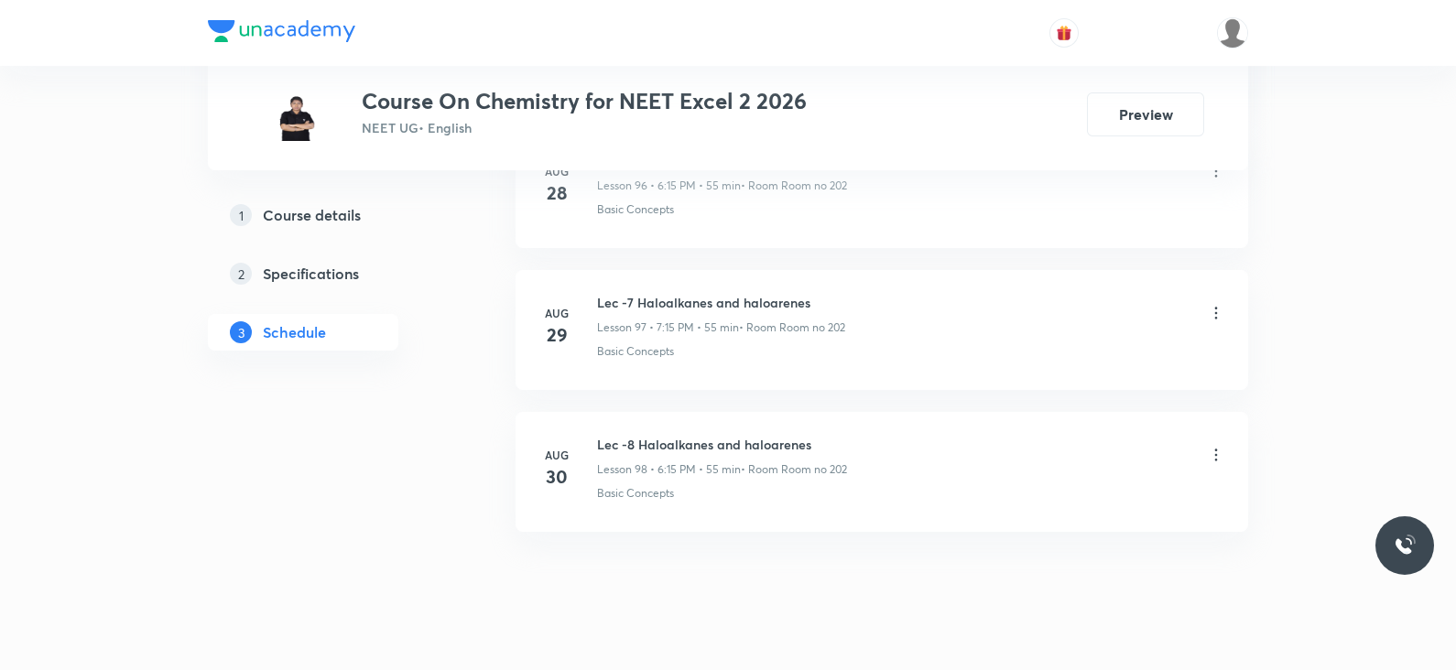
click at [723, 435] on h6 "Lec -8 Haloalkanes and haloarenes" at bounding box center [722, 444] width 250 height 19
copy h6 "Lec -8 Haloalkanes and haloarenes"
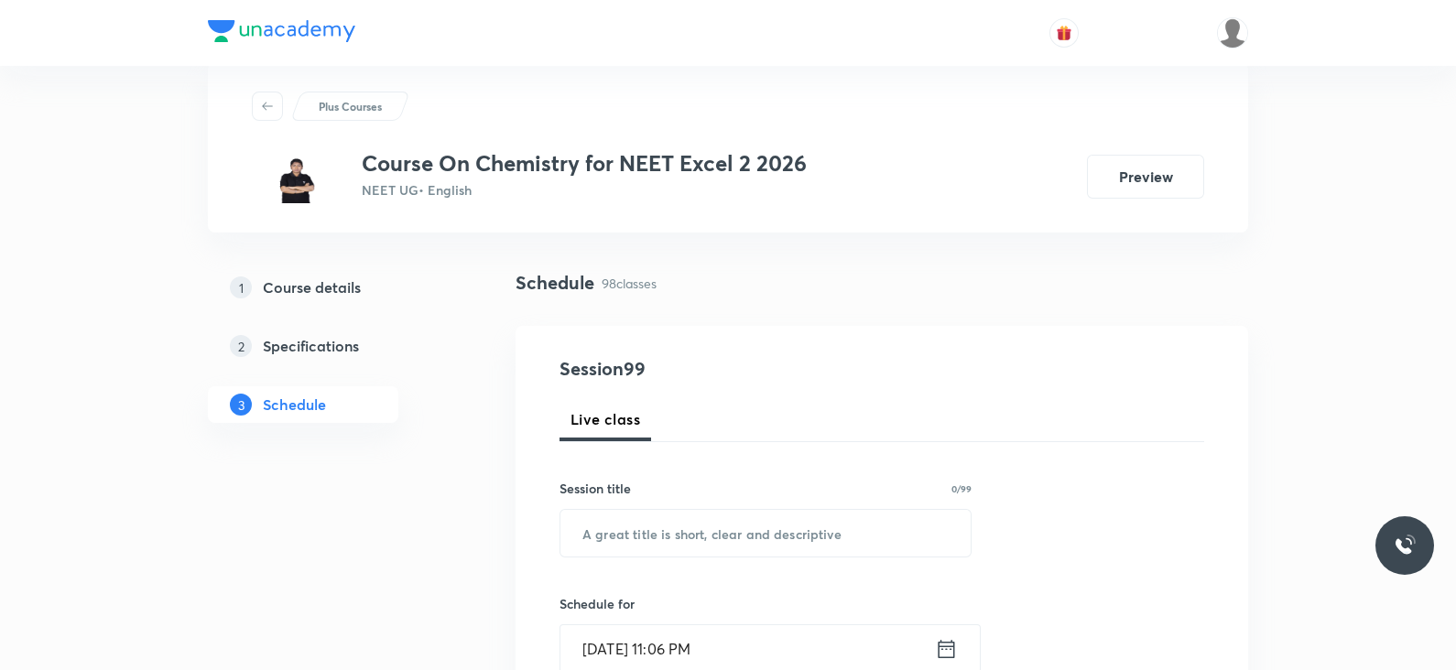
scroll to position [0, 0]
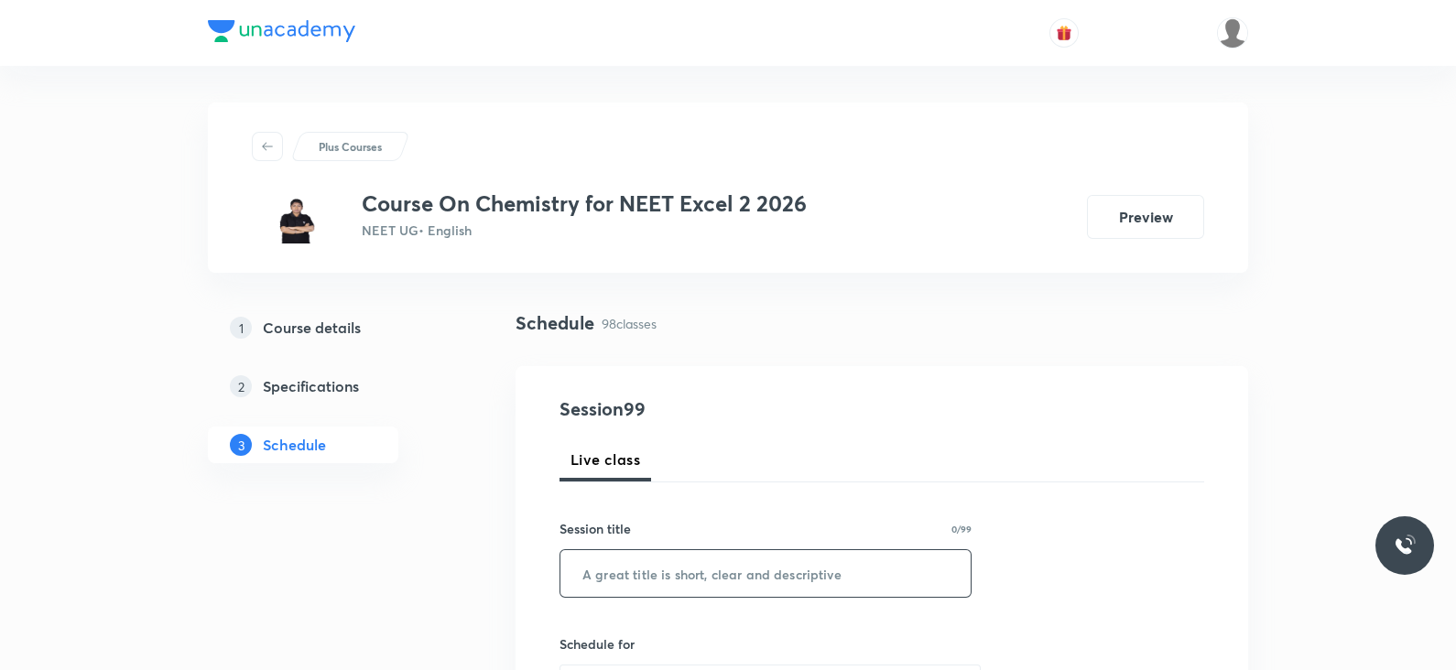
click at [727, 571] on input "text" at bounding box center [765, 573] width 410 height 47
paste input "Lec -8 Haloalkanes and haloarenes"
click at [621, 572] on input "Lec -8 Haloalkanes and haloarenes" at bounding box center [765, 573] width 410 height 47
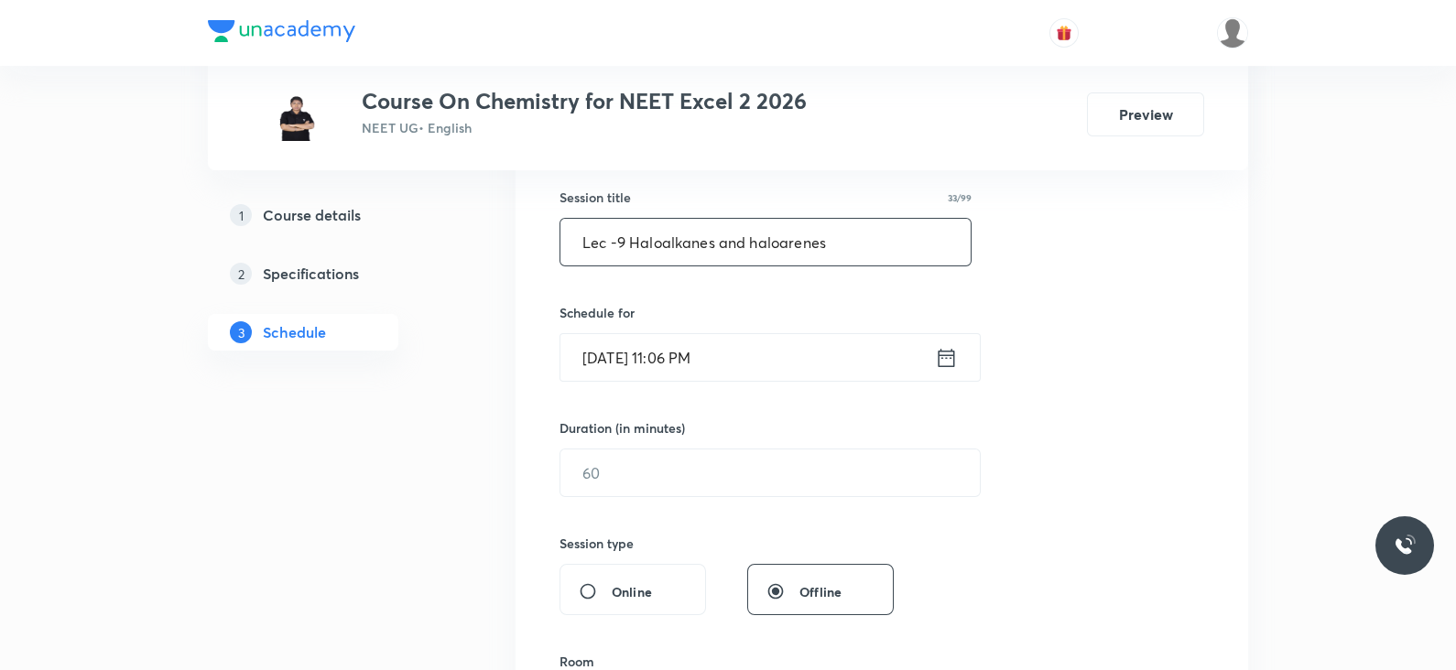
scroll to position [334, 0]
type input "Lec -9 Haloalkanes and haloarenes"
click at [934, 357] on input "[DATE] 11:06 PM" at bounding box center [747, 355] width 375 height 47
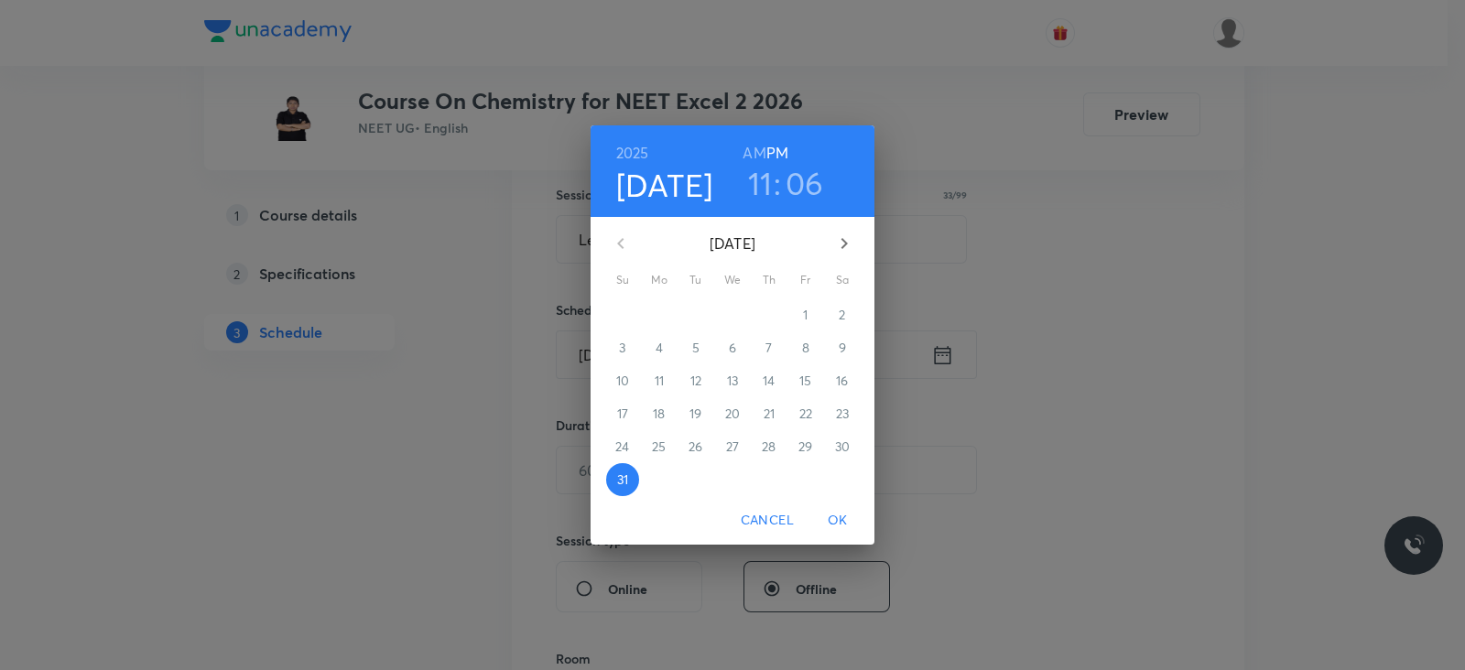
click at [835, 239] on icon "button" at bounding box center [844, 244] width 22 height 22
click at [661, 312] on p "1" at bounding box center [659, 315] width 5 height 18
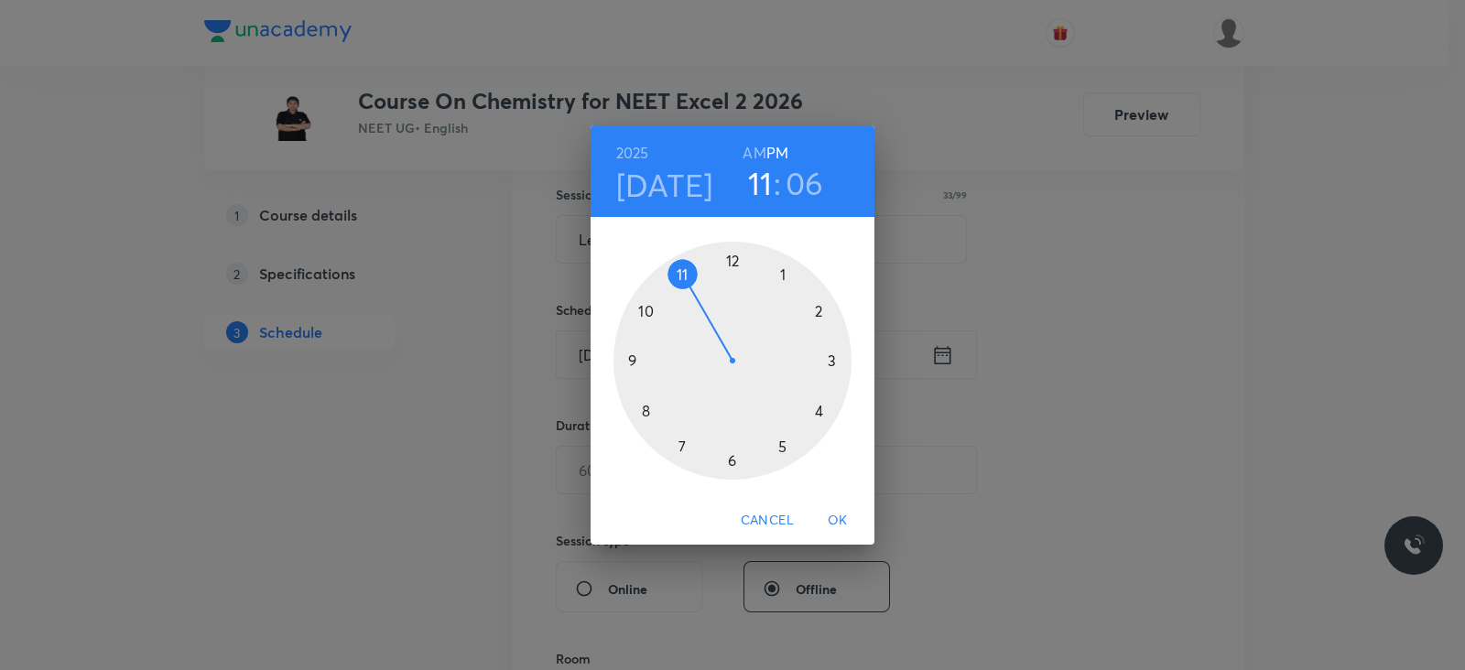
click at [733, 462] on div at bounding box center [733, 361] width 238 height 238
click at [832, 357] on div at bounding box center [733, 361] width 238 height 238
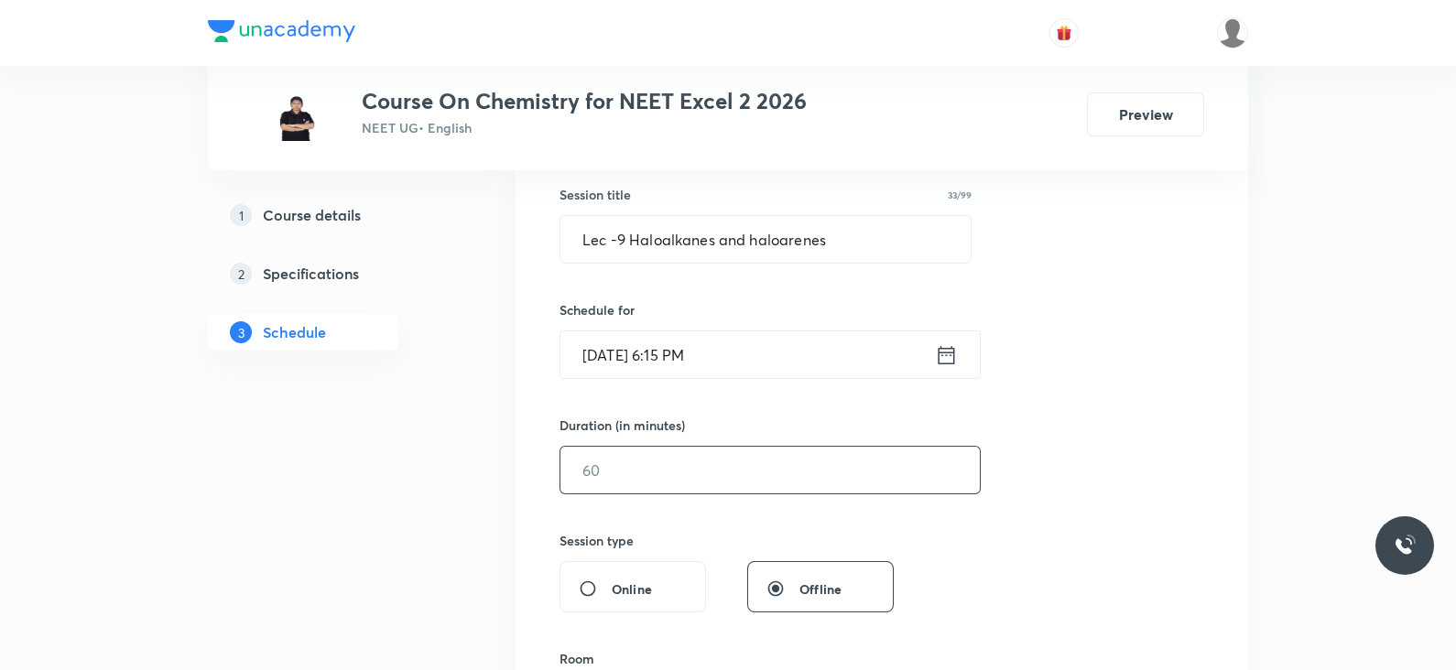
click at [721, 474] on input "text" at bounding box center [769, 470] width 419 height 47
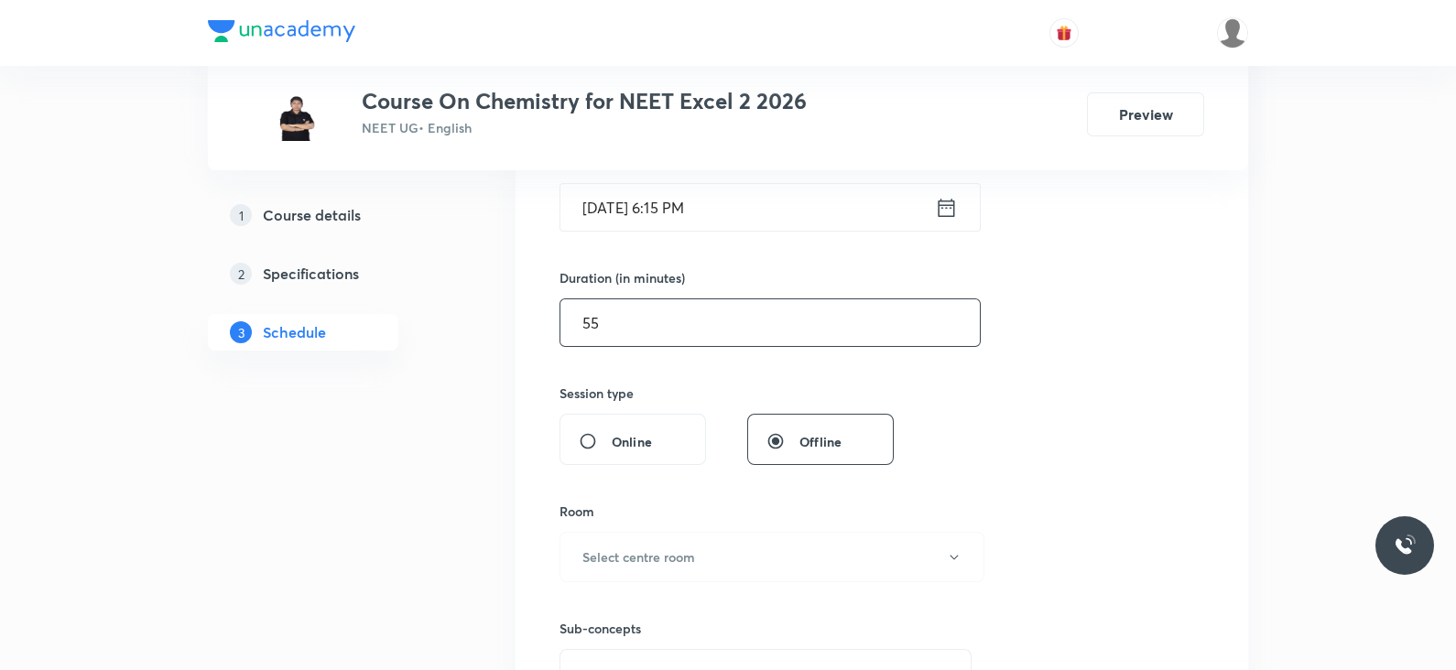
scroll to position [483, 0]
type input "55"
click at [691, 553] on h6 "Select centre room" at bounding box center [638, 556] width 113 height 19
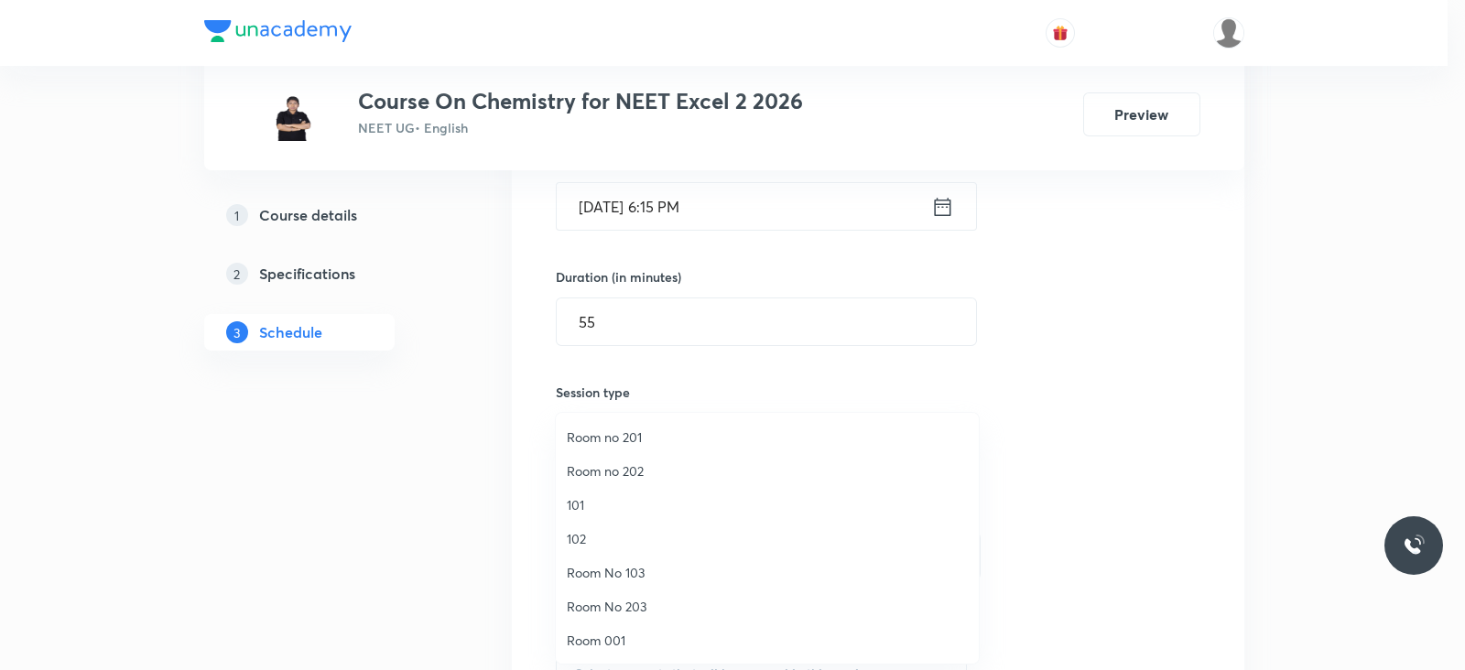
click at [606, 480] on span "Room no 202" at bounding box center [767, 471] width 401 height 19
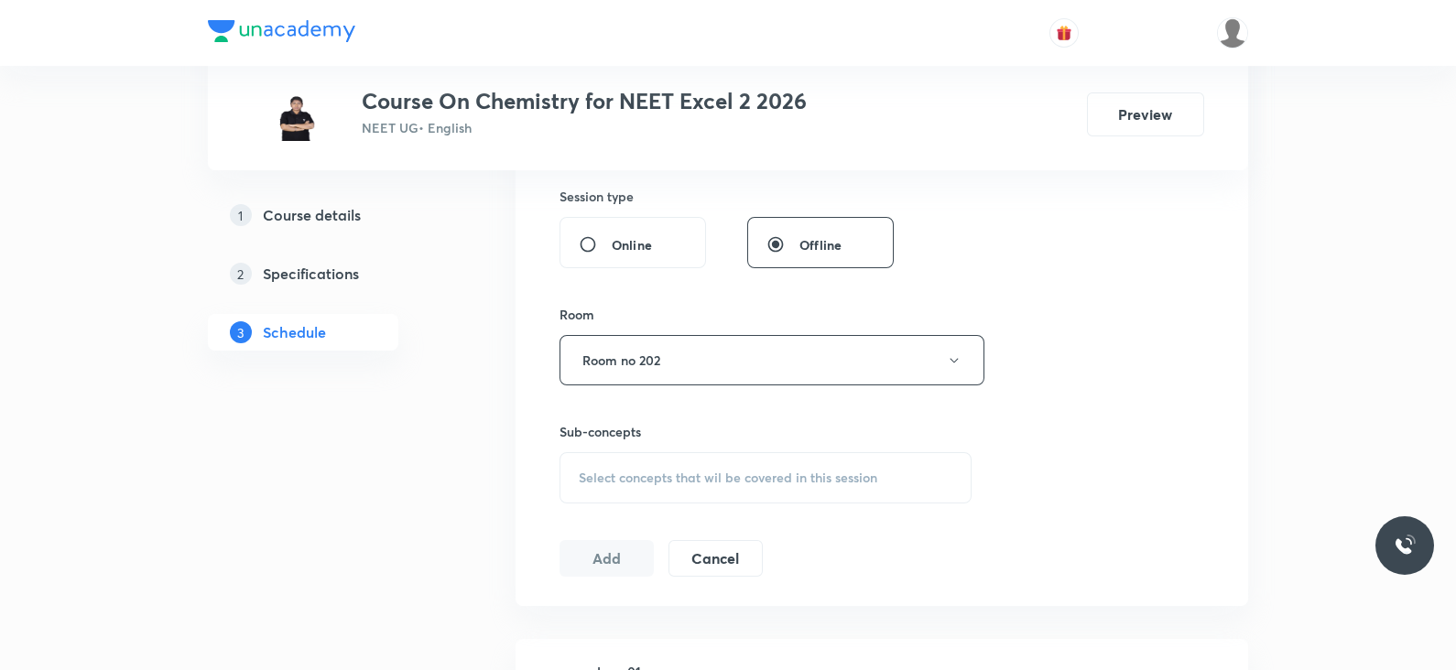
scroll to position [683, 0]
click at [705, 467] on span "Select concepts that wil be covered in this session" at bounding box center [728, 473] width 299 height 15
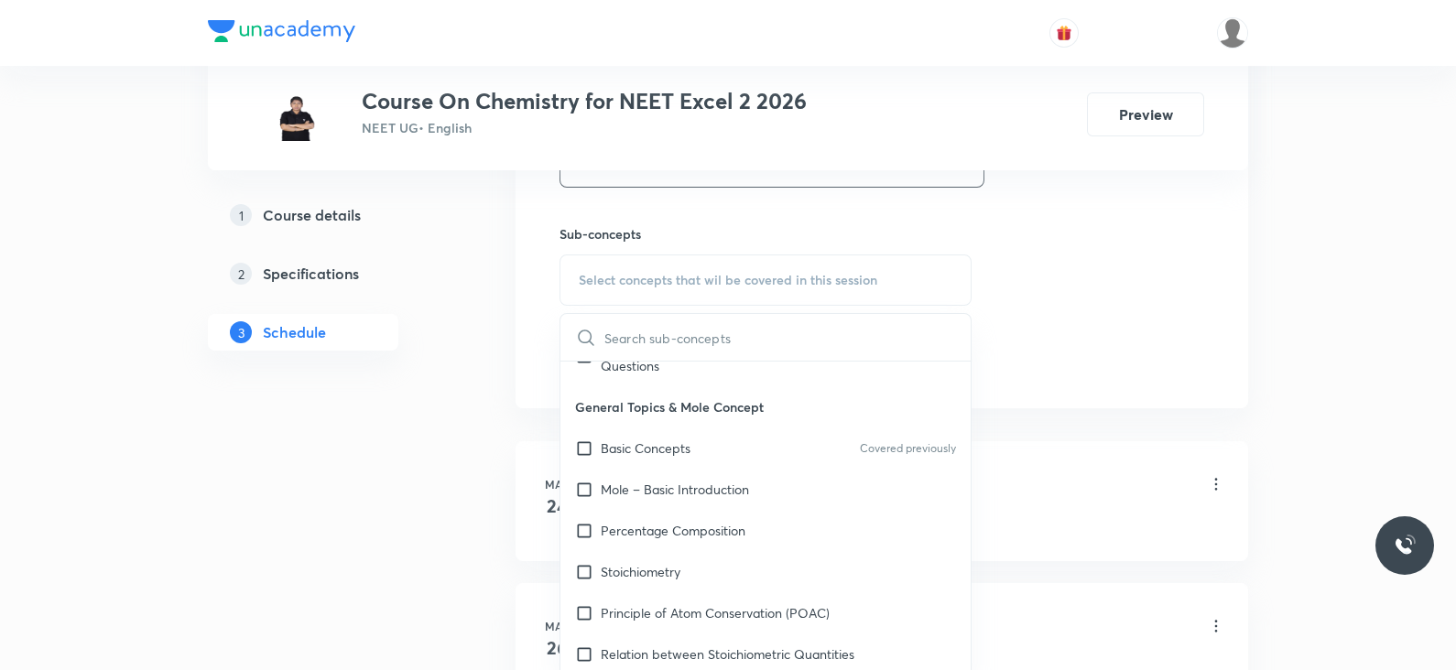
scroll to position [201, 0]
click at [689, 441] on p "Basic Concepts" at bounding box center [646, 448] width 90 height 19
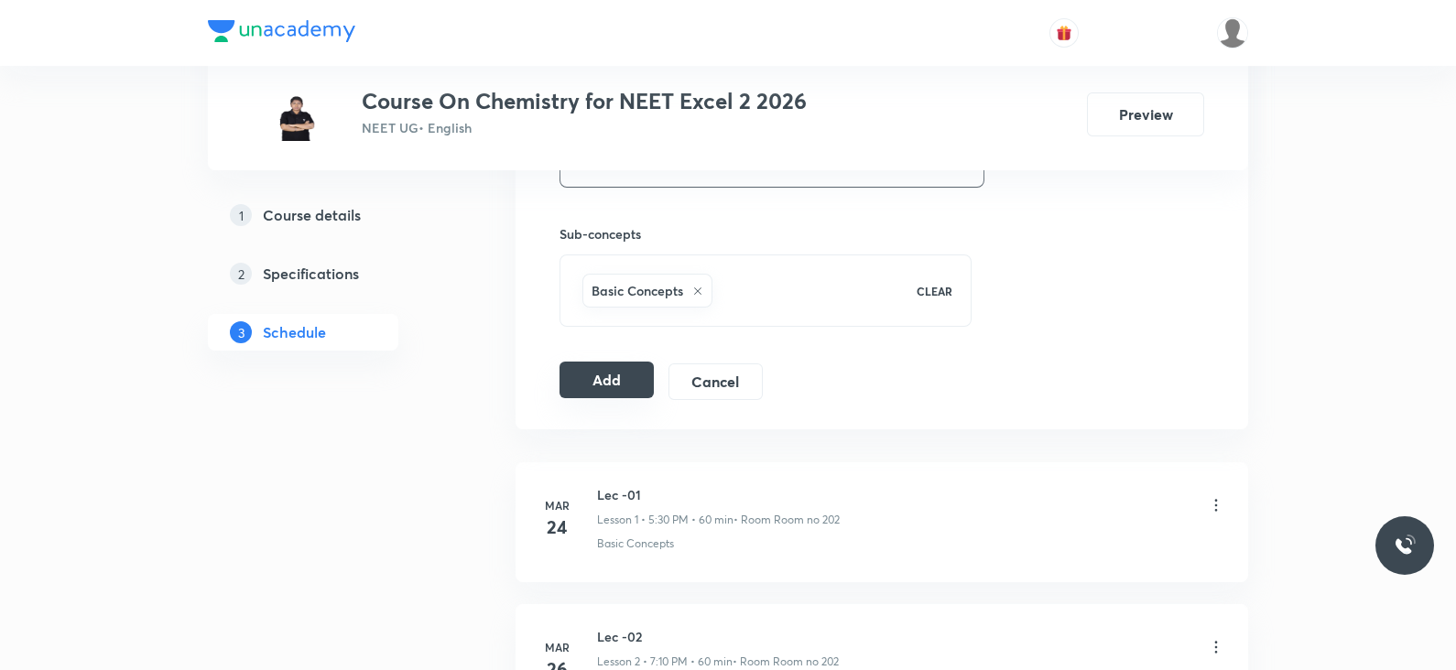
click at [572, 382] on button "Add" at bounding box center [607, 380] width 94 height 37
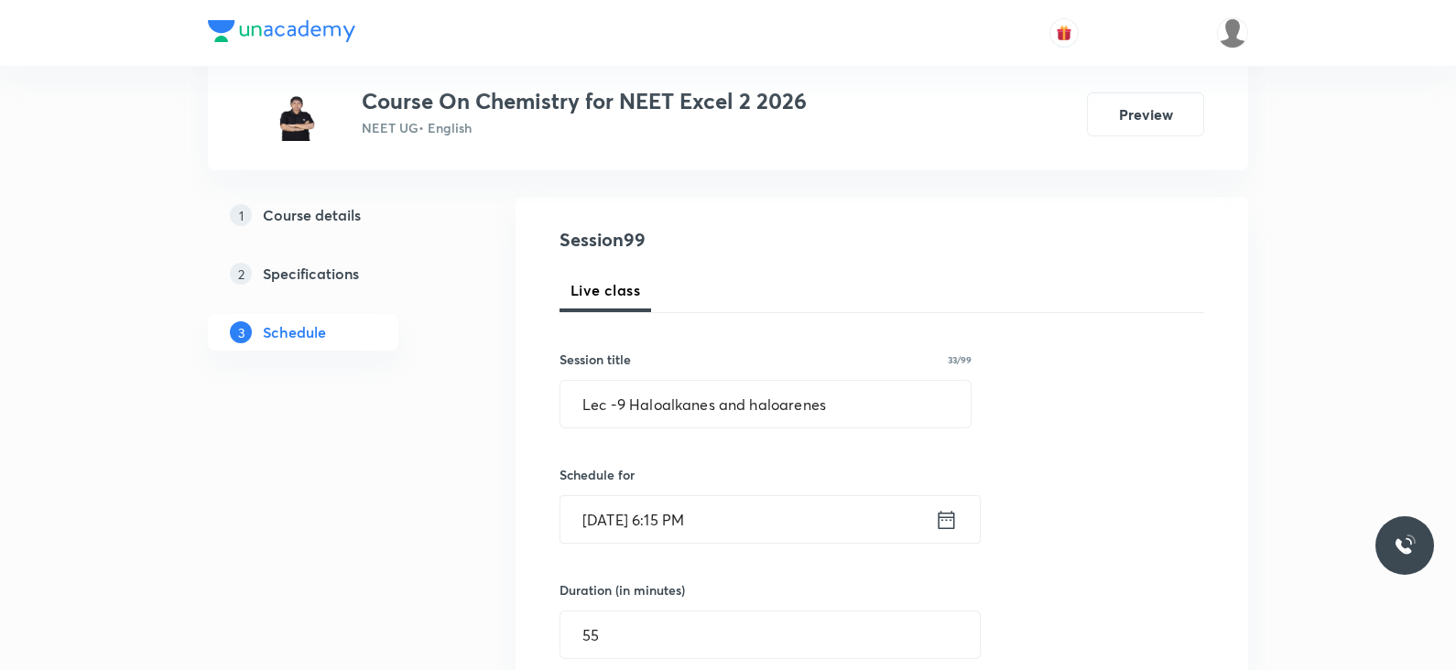
scroll to position [169, 0]
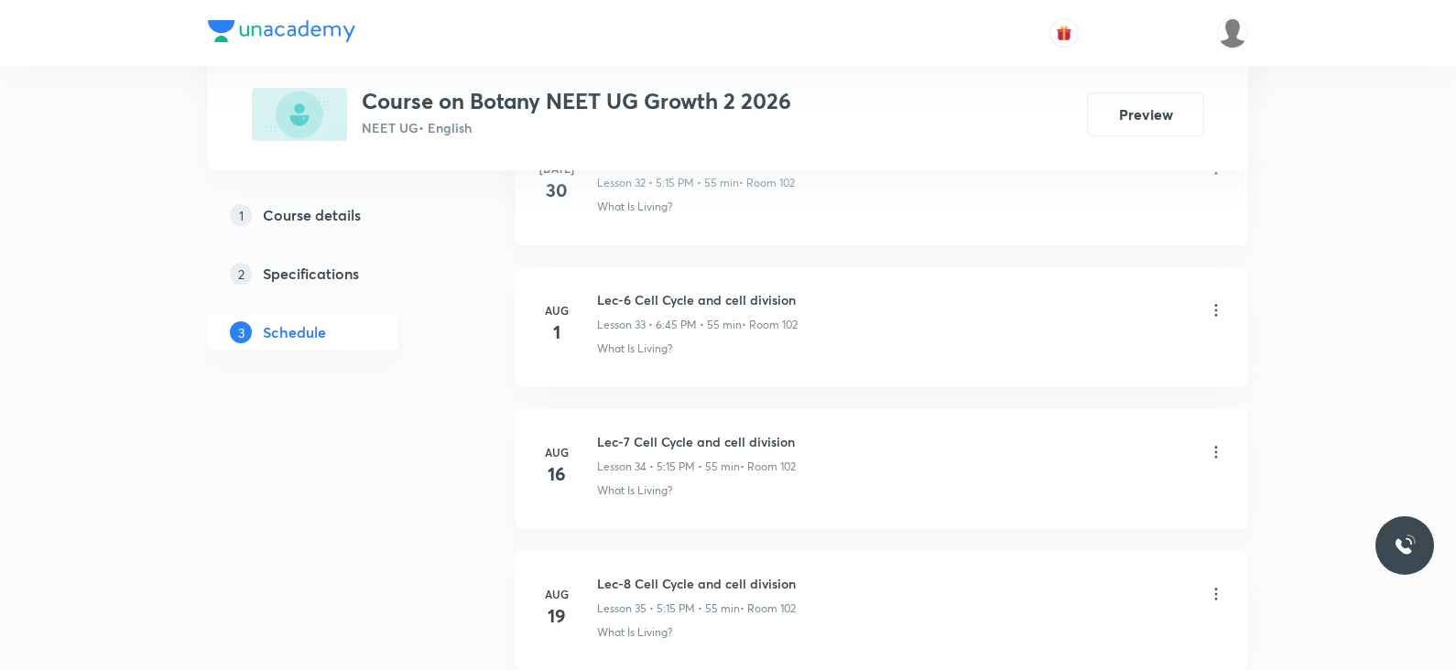
scroll to position [6177, 0]
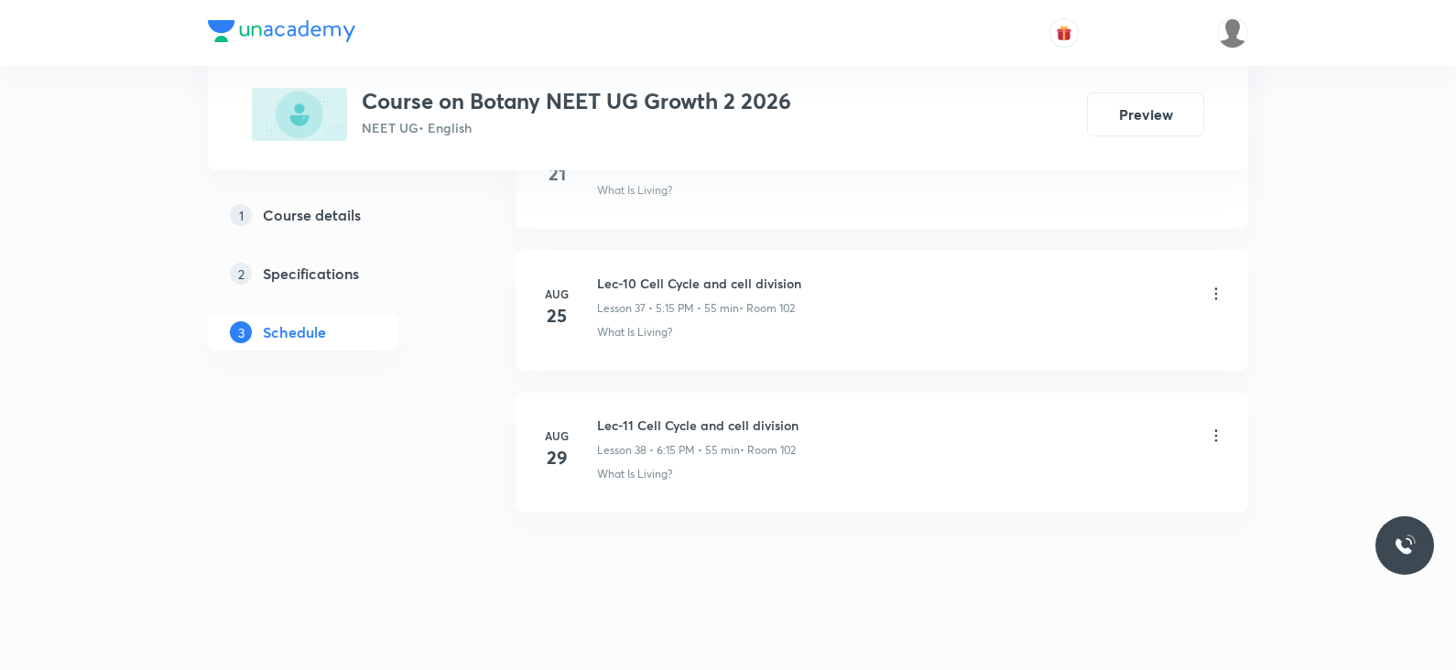
click at [634, 416] on h6 "Lec-11 Cell Cycle and cell division" at bounding box center [697, 425] width 201 height 19
copy h6 "Lec-11 Cell Cycle and cell division"
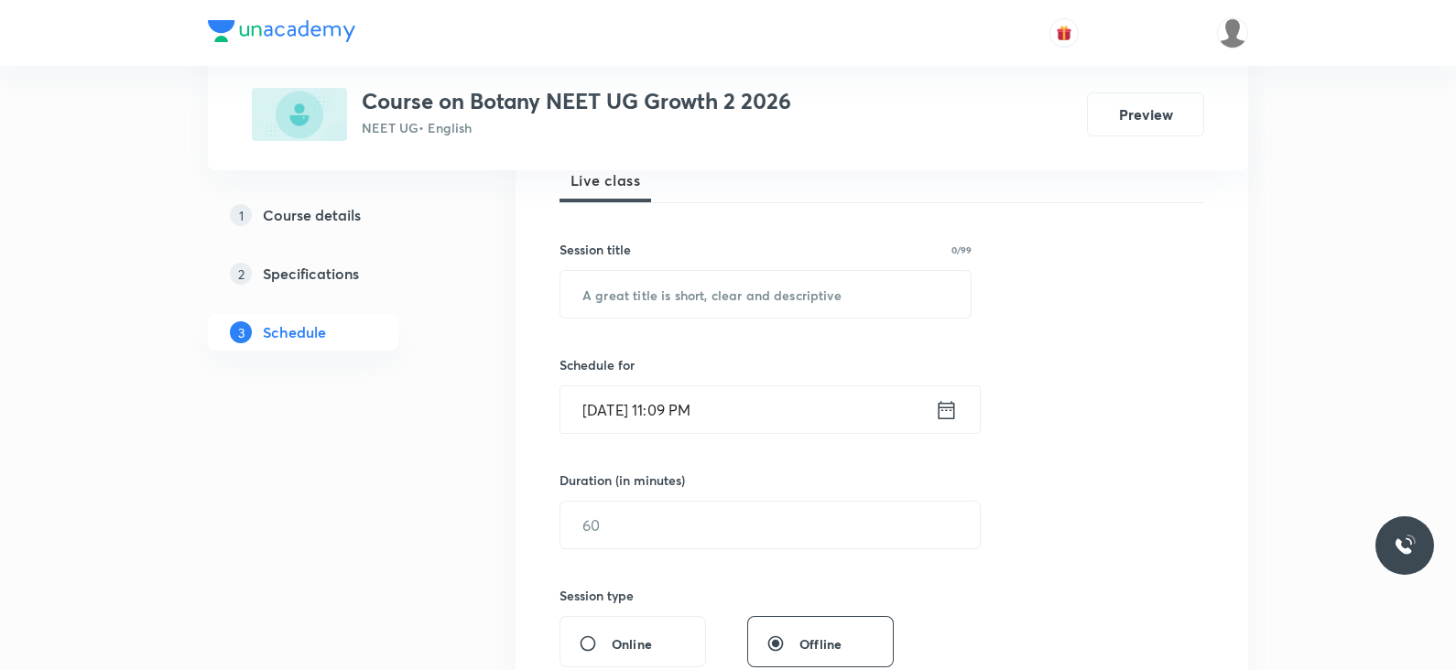
scroll to position [0, 0]
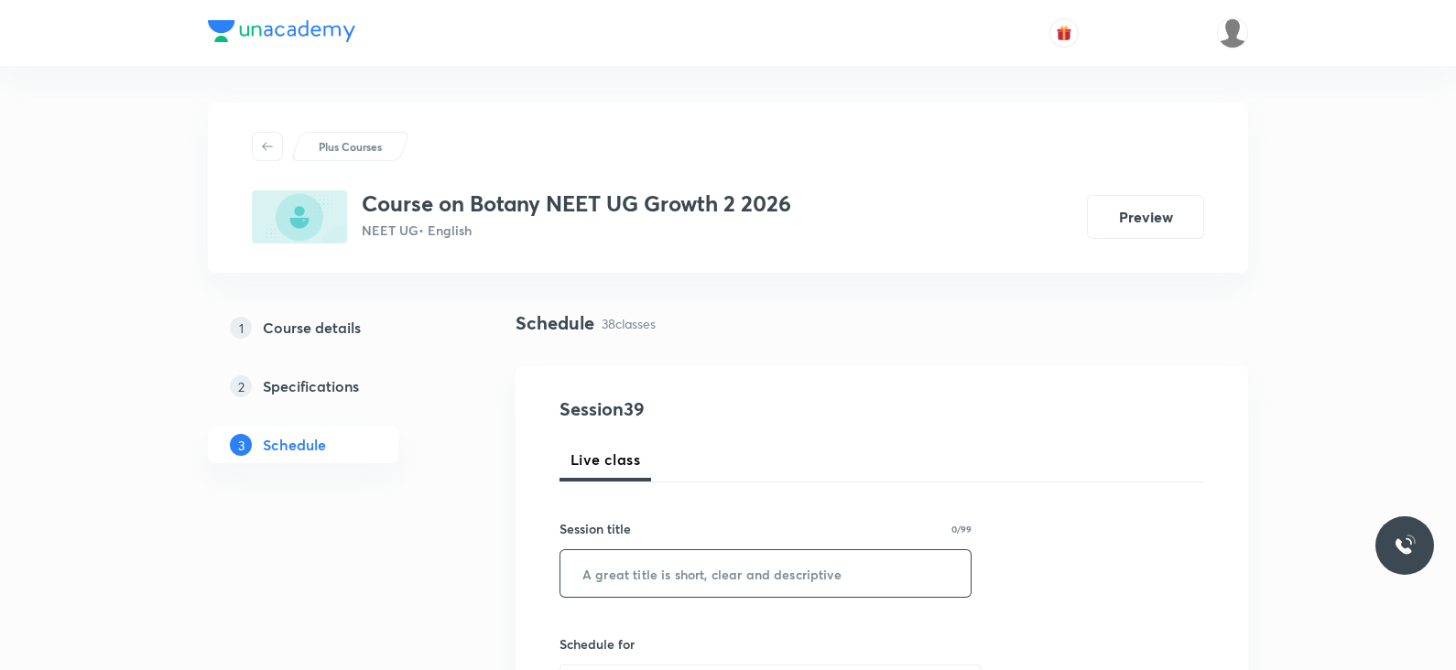
click at [637, 573] on input "text" at bounding box center [765, 573] width 410 height 47
paste input "Lec-11 Cell Cycle and cell division"
click at [623, 573] on input "Lec-11 Cell Cycle and cell division" at bounding box center [765, 573] width 410 height 47
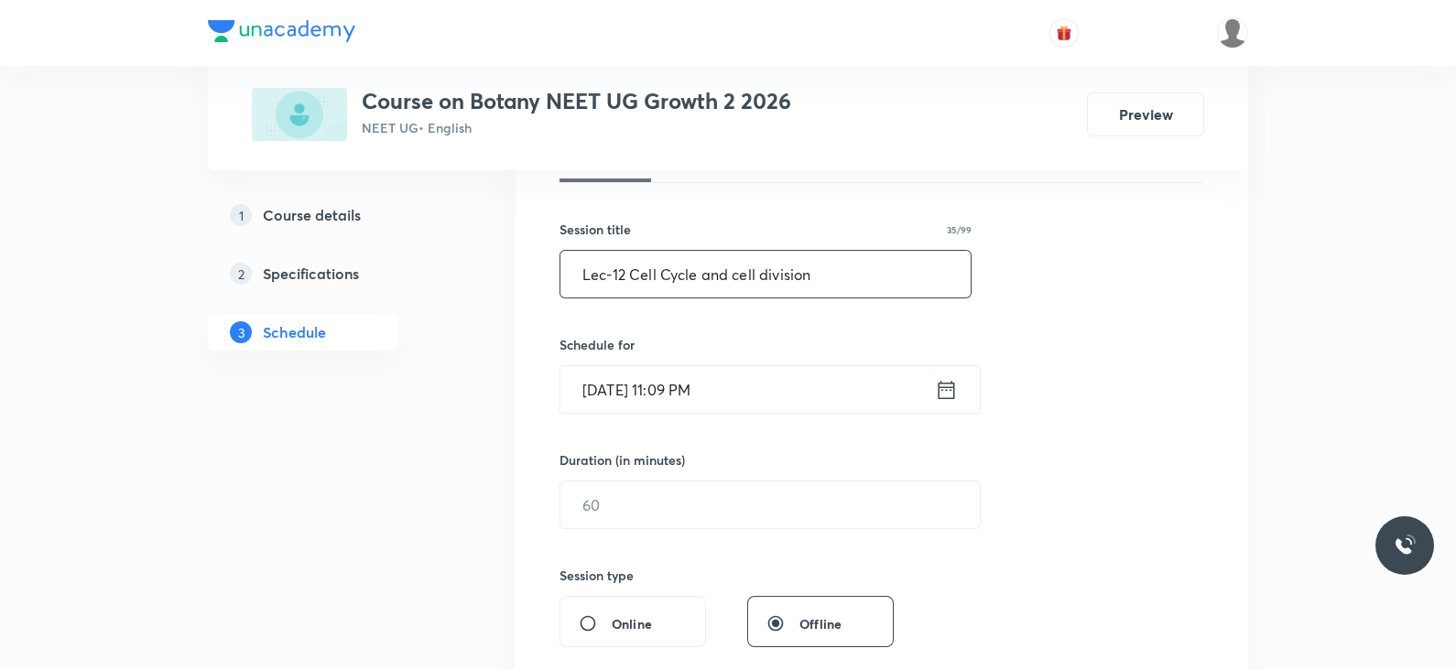
scroll to position [303, 0]
type input "Lec-12 Cell Cycle and cell division"
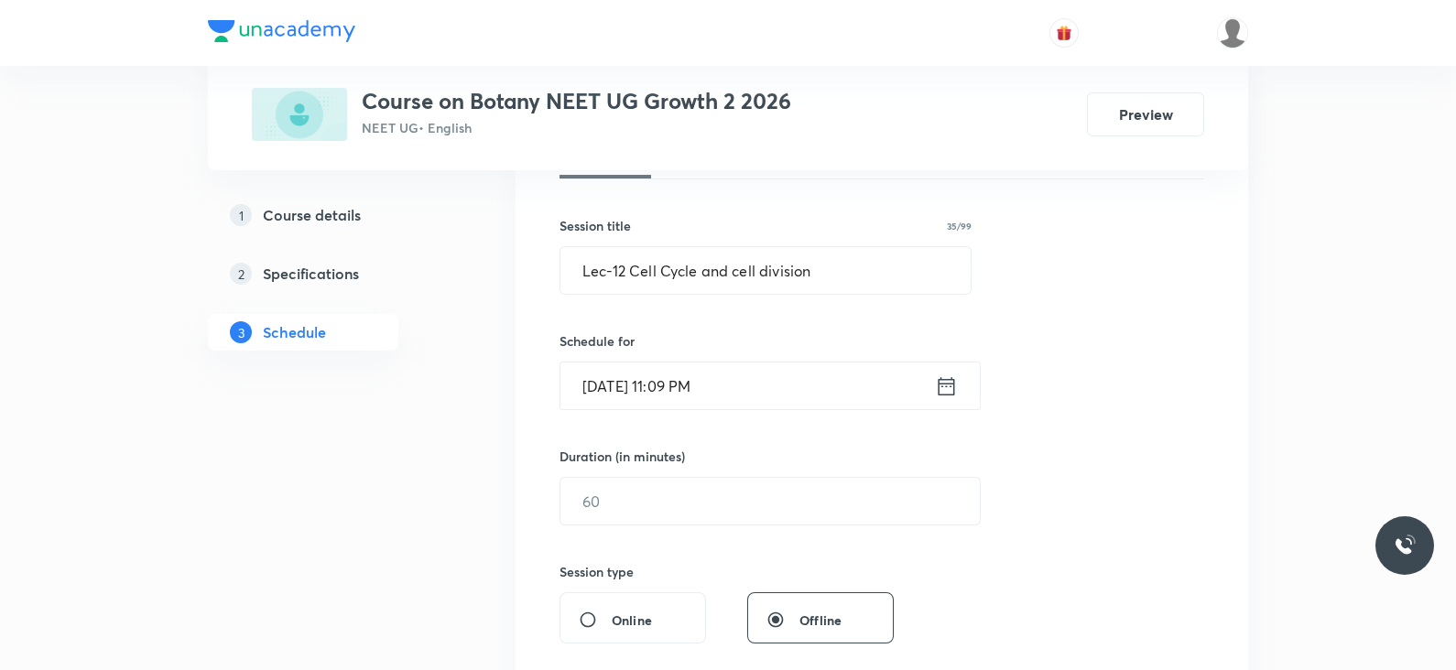
click at [957, 380] on icon at bounding box center [946, 387] width 23 height 26
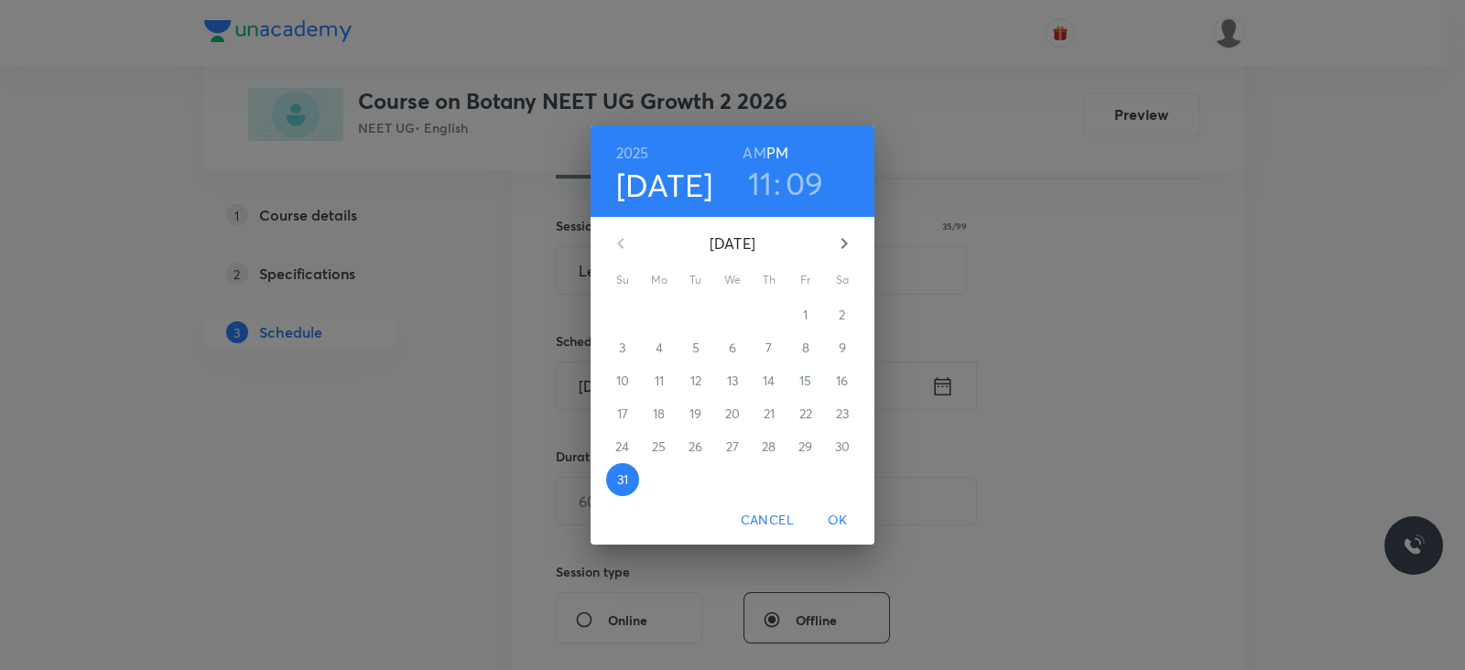
click at [841, 255] on button "button" at bounding box center [844, 244] width 44 height 44
click at [654, 303] on button "1" at bounding box center [659, 315] width 33 height 33
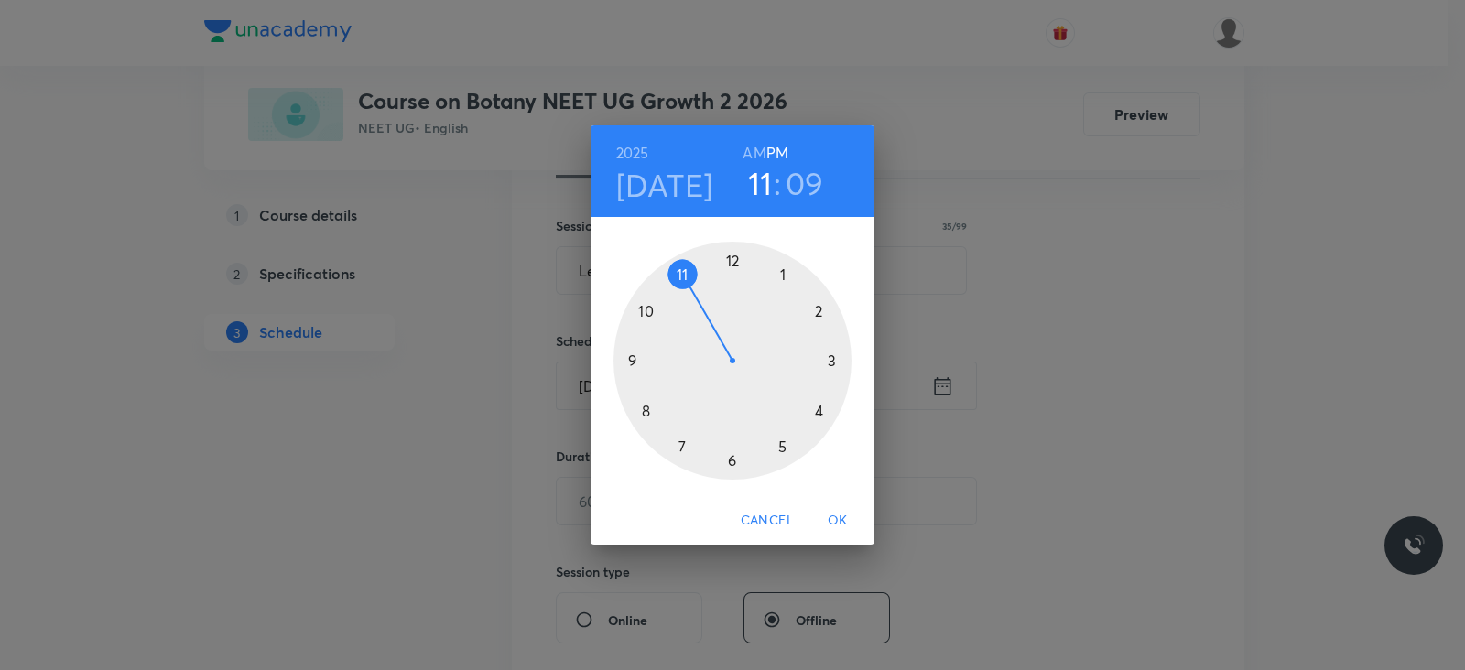
click at [785, 446] on div at bounding box center [733, 361] width 238 height 238
click at [835, 359] on div at bounding box center [733, 361] width 238 height 238
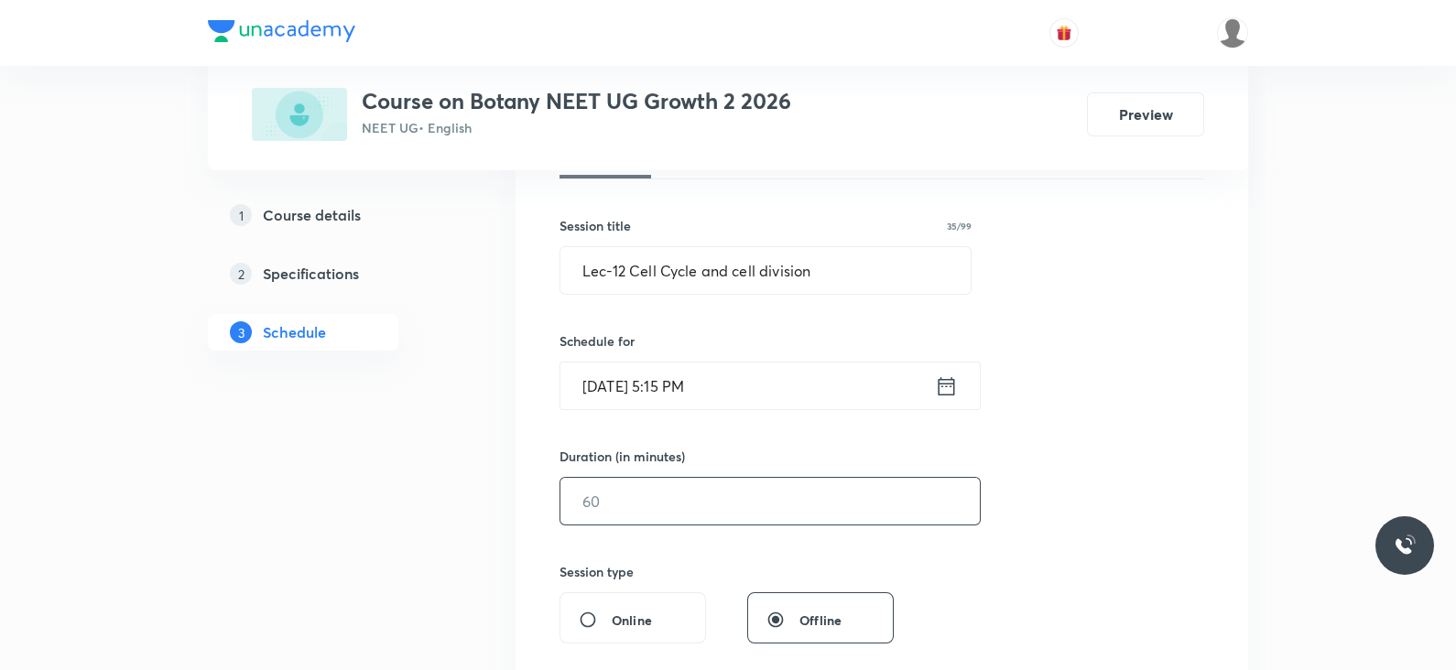
click at [699, 514] on input "text" at bounding box center [769, 501] width 419 height 47
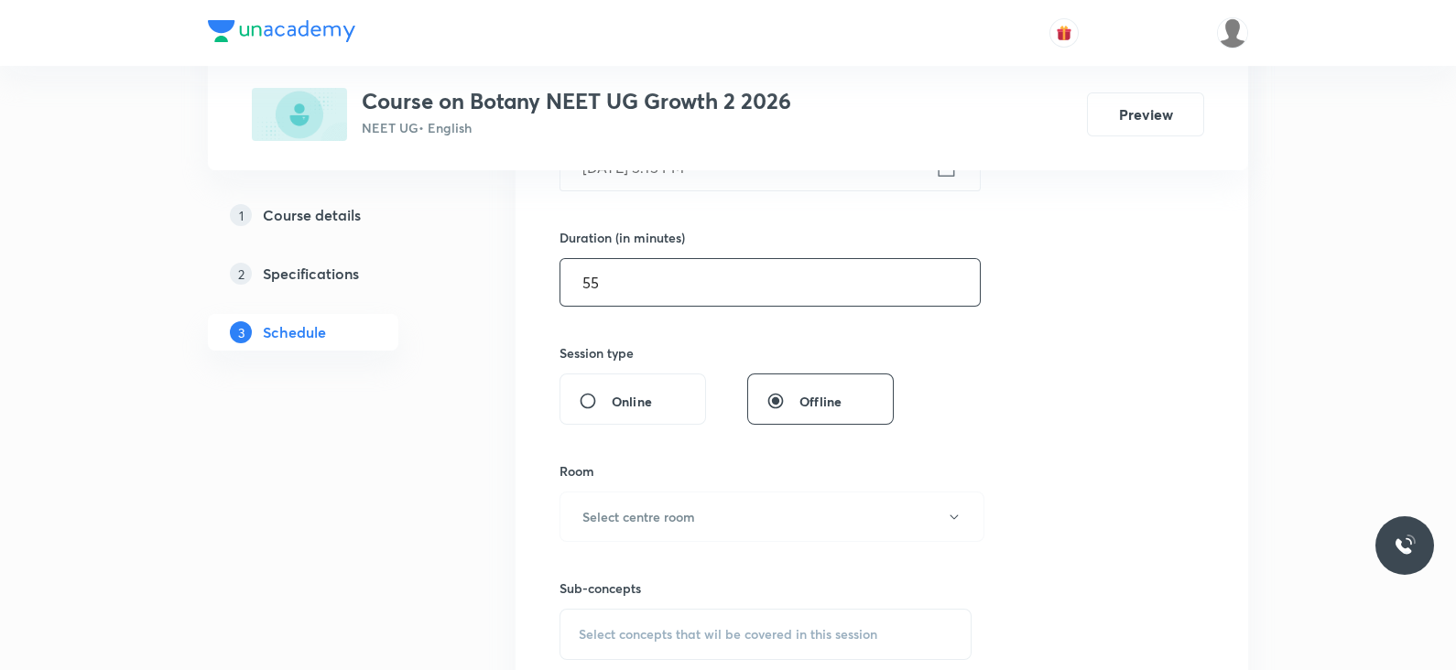
scroll to position [524, 0]
type input "55"
click at [697, 517] on button "Select centre room" at bounding box center [772, 515] width 425 height 50
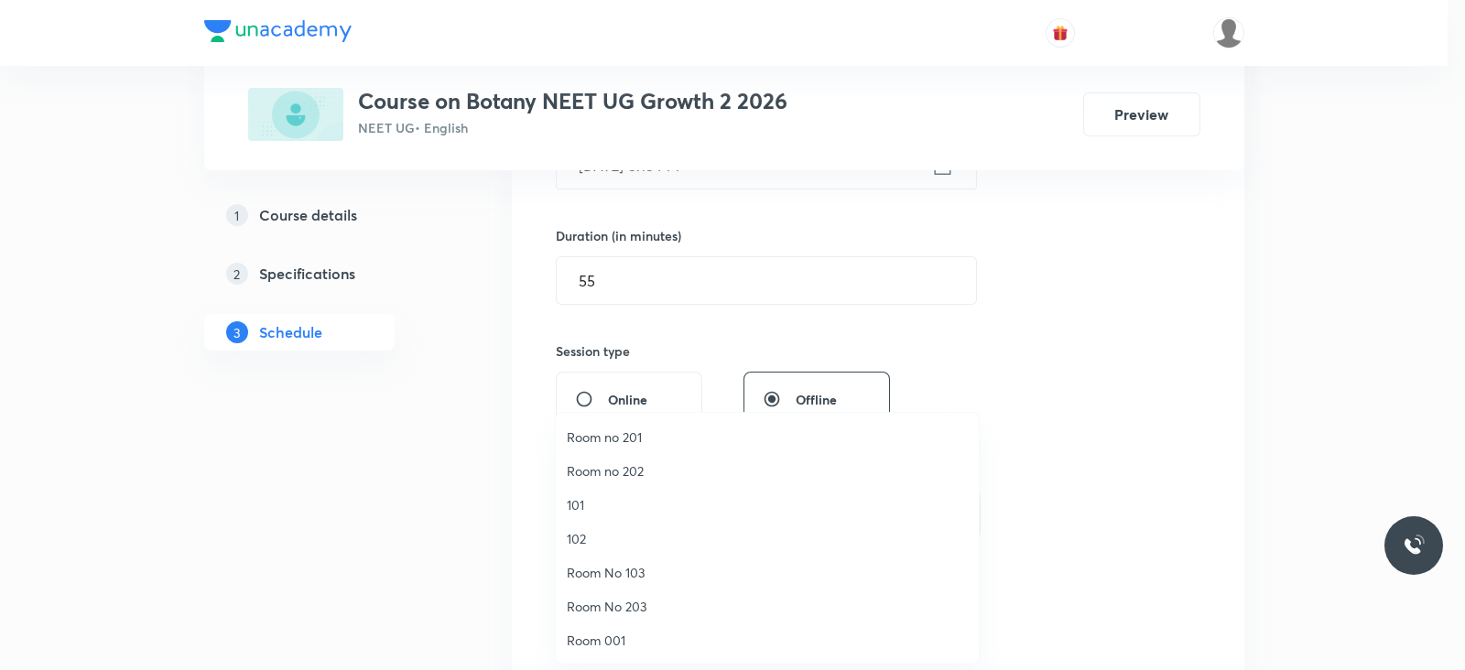
click at [598, 522] on li "102" at bounding box center [767, 539] width 423 height 34
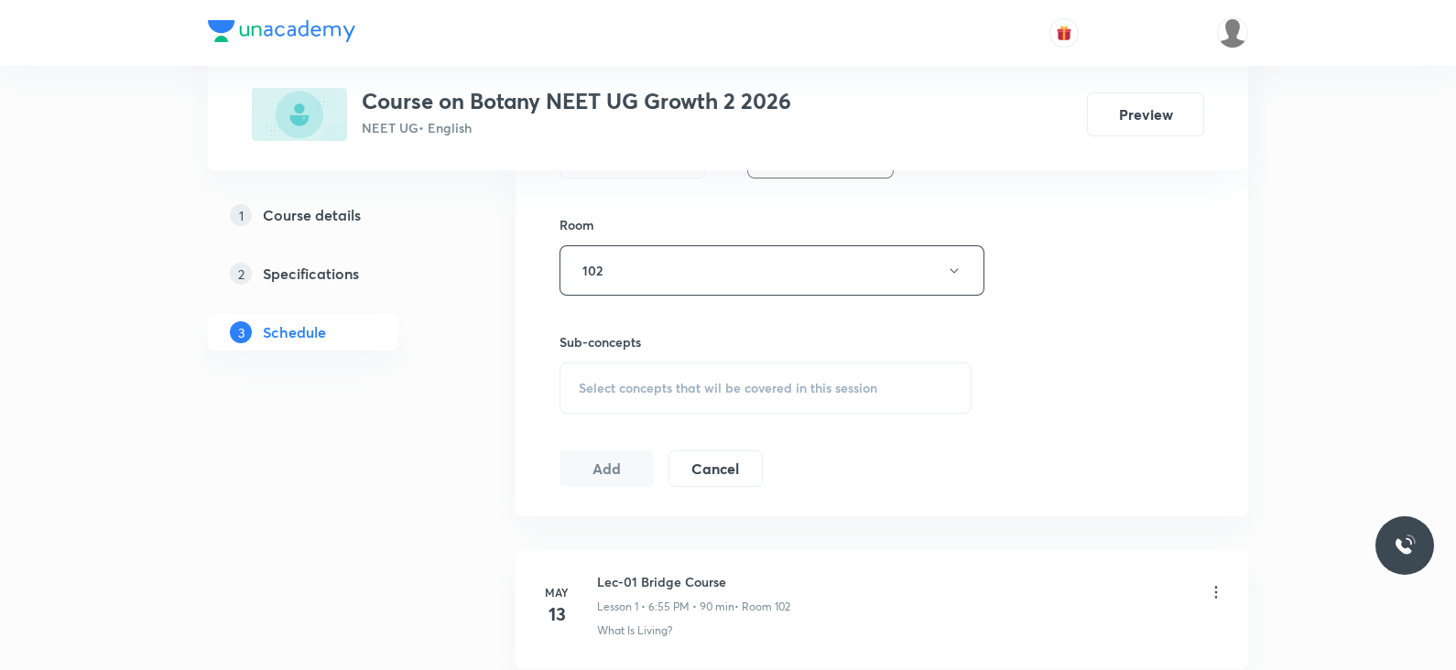
scroll to position [778, 0]
click at [663, 387] on div "Select concepts that wil be covered in this session" at bounding box center [766, 378] width 412 height 51
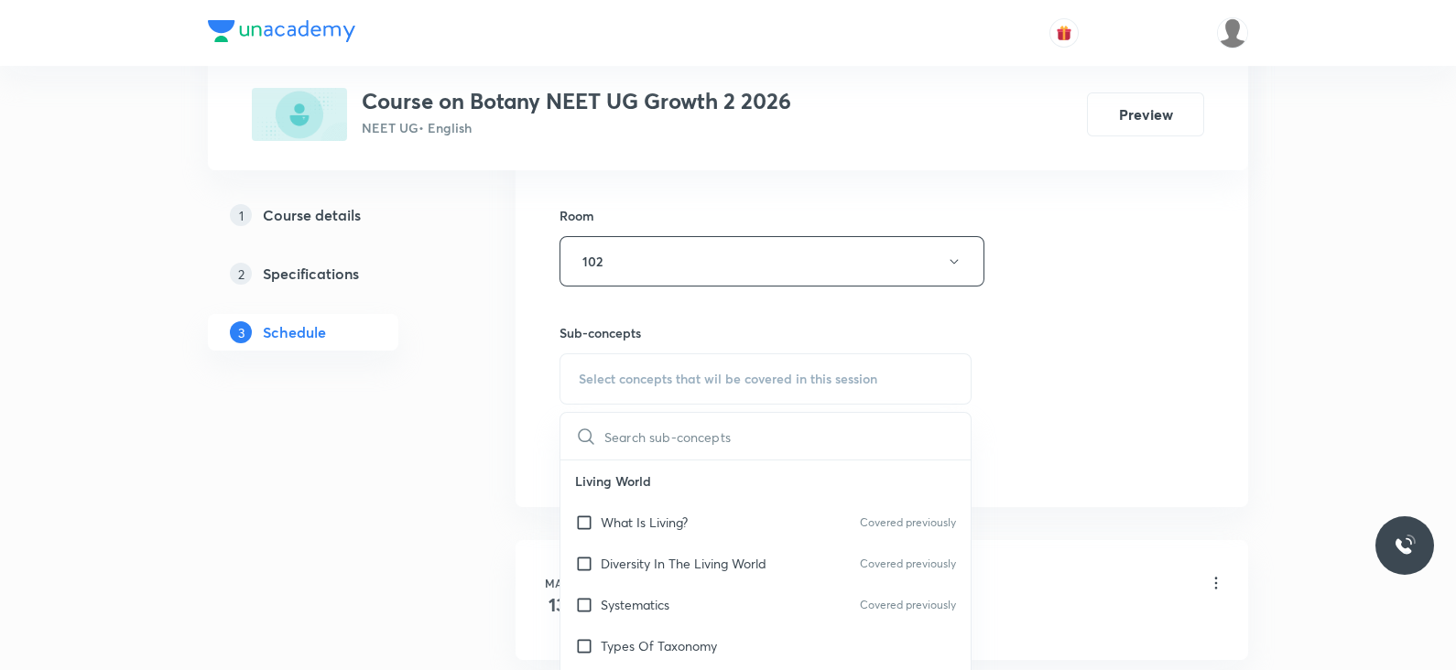
scroll to position [958, 0]
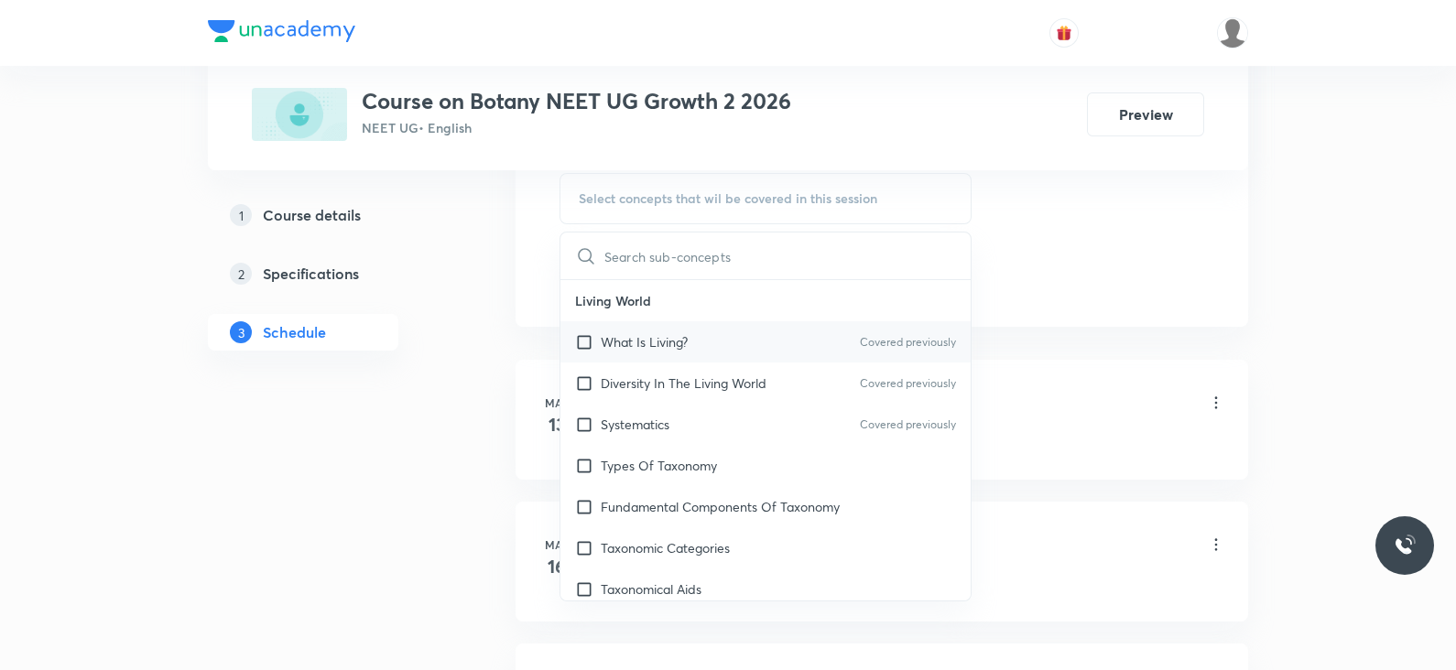
click at [659, 333] on p "What Is Living?" at bounding box center [644, 341] width 87 height 19
checkbox input "true"
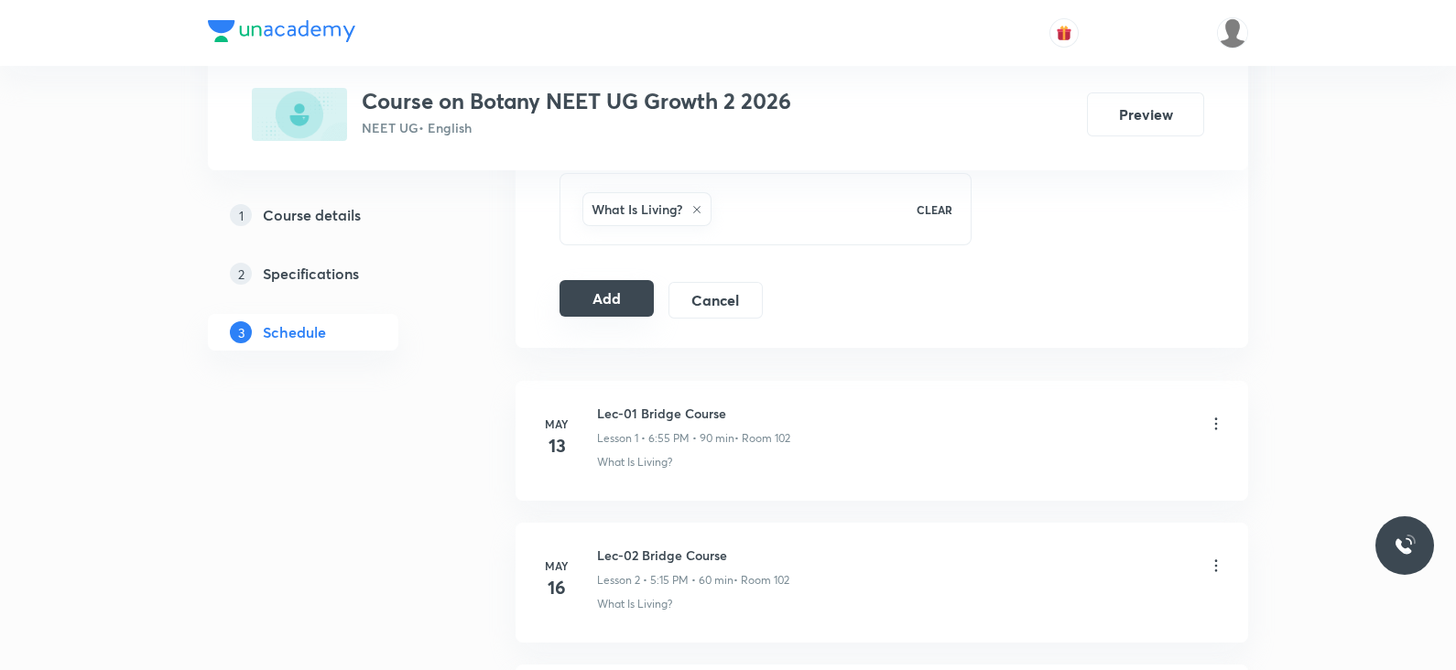
click at [636, 300] on button "Add" at bounding box center [607, 298] width 94 height 37
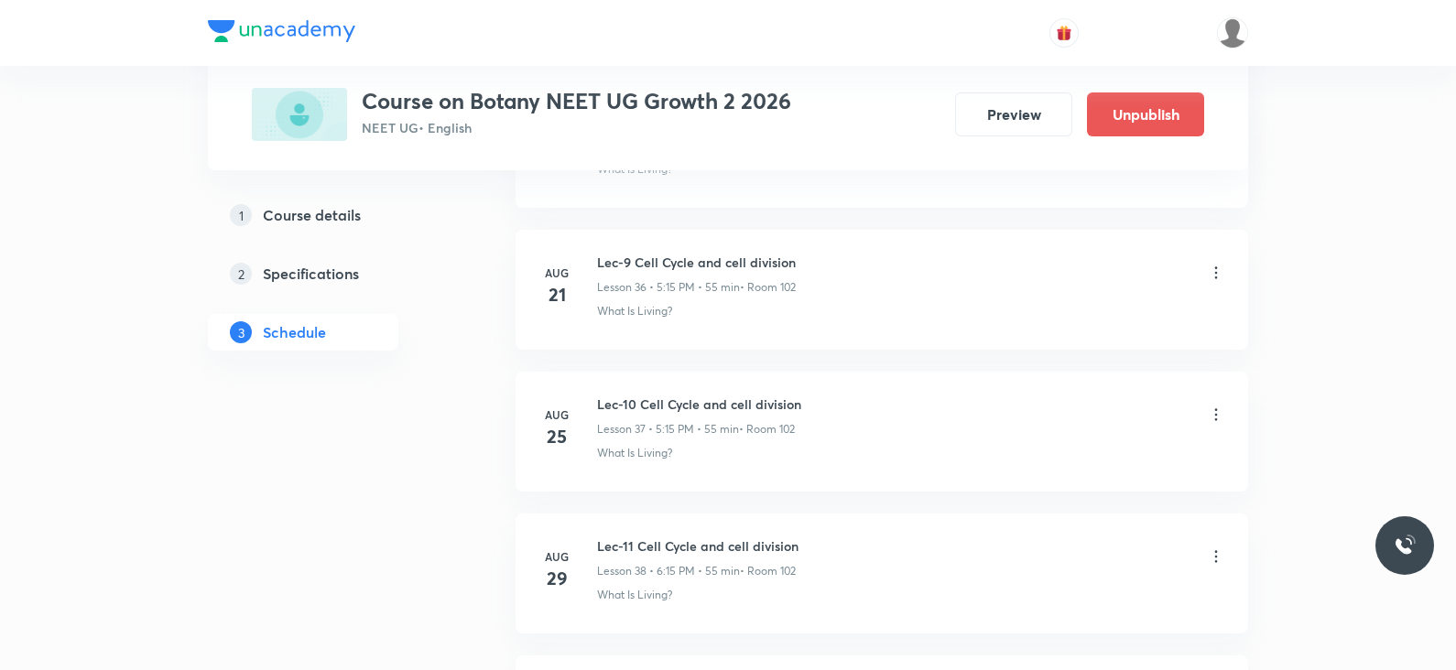
scroll to position [5479, 0]
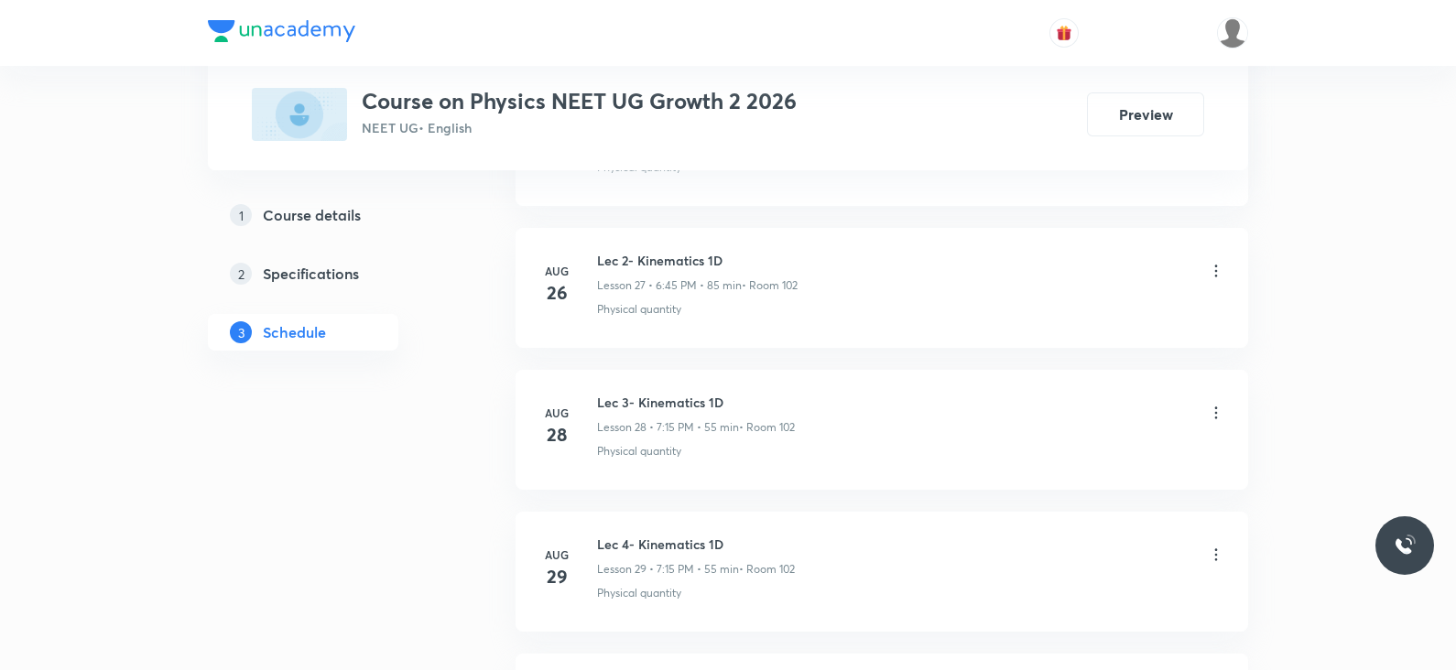
scroll to position [5044, 0]
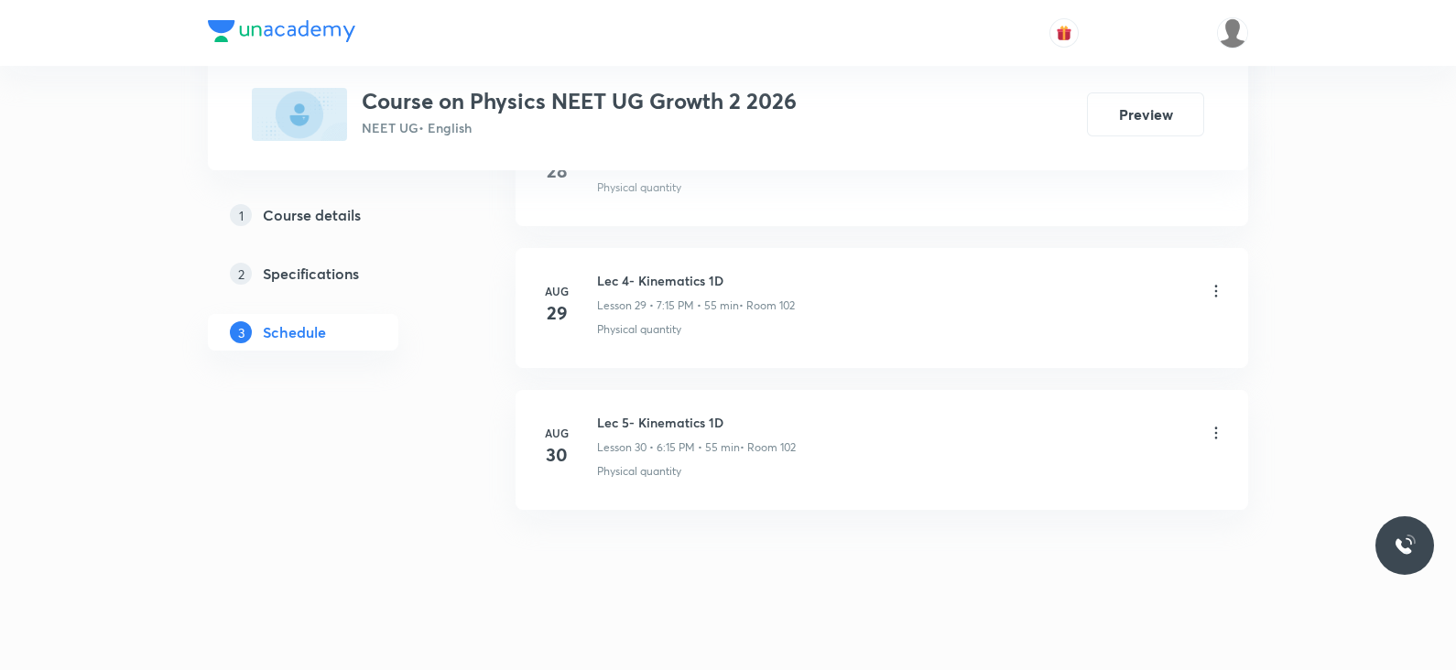
click at [681, 419] on h6 "Lec 5- Kinematics 1D" at bounding box center [696, 422] width 199 height 19
click at [686, 419] on h6 "Lec 5- Kinematics 1D" at bounding box center [696, 422] width 199 height 19
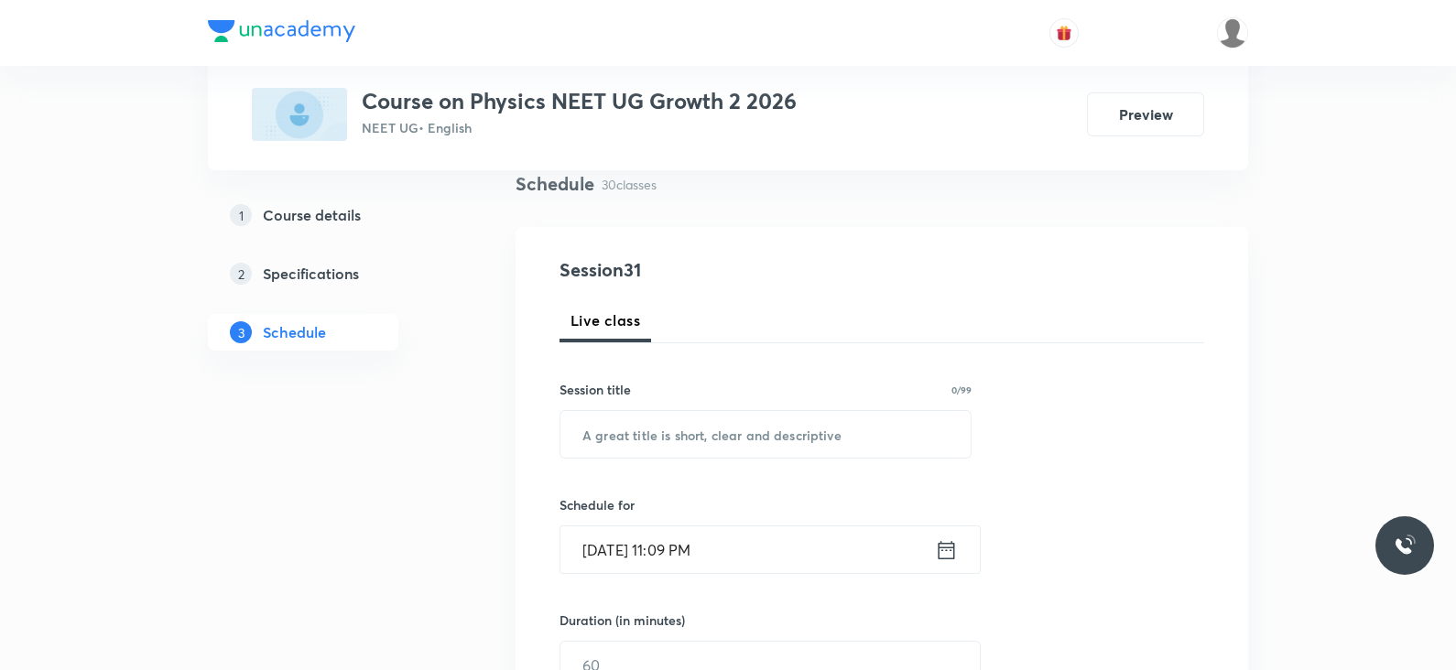
scroll to position [0, 0]
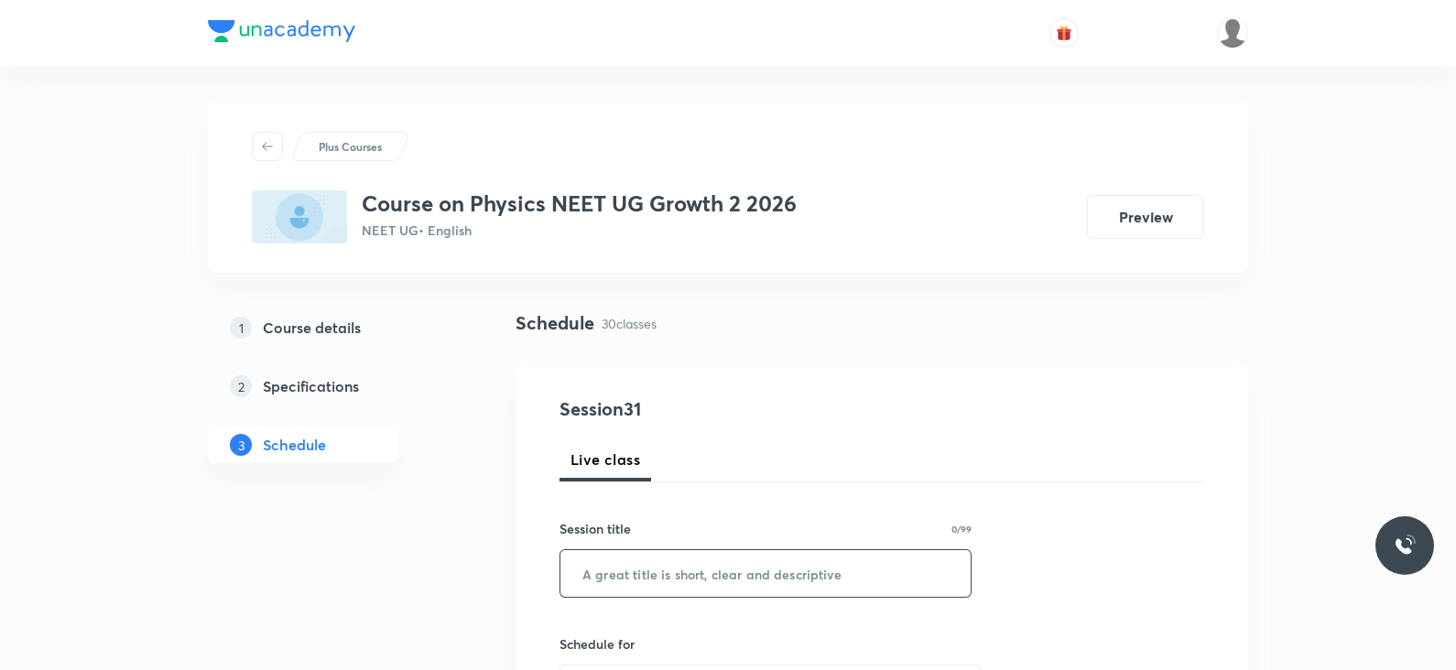
click at [678, 571] on input "text" at bounding box center [765, 573] width 410 height 47
paste input "Lec 5- Kinematics 1D"
click at [614, 571] on input "Lec 5- Kinematics 1D" at bounding box center [765, 573] width 410 height 47
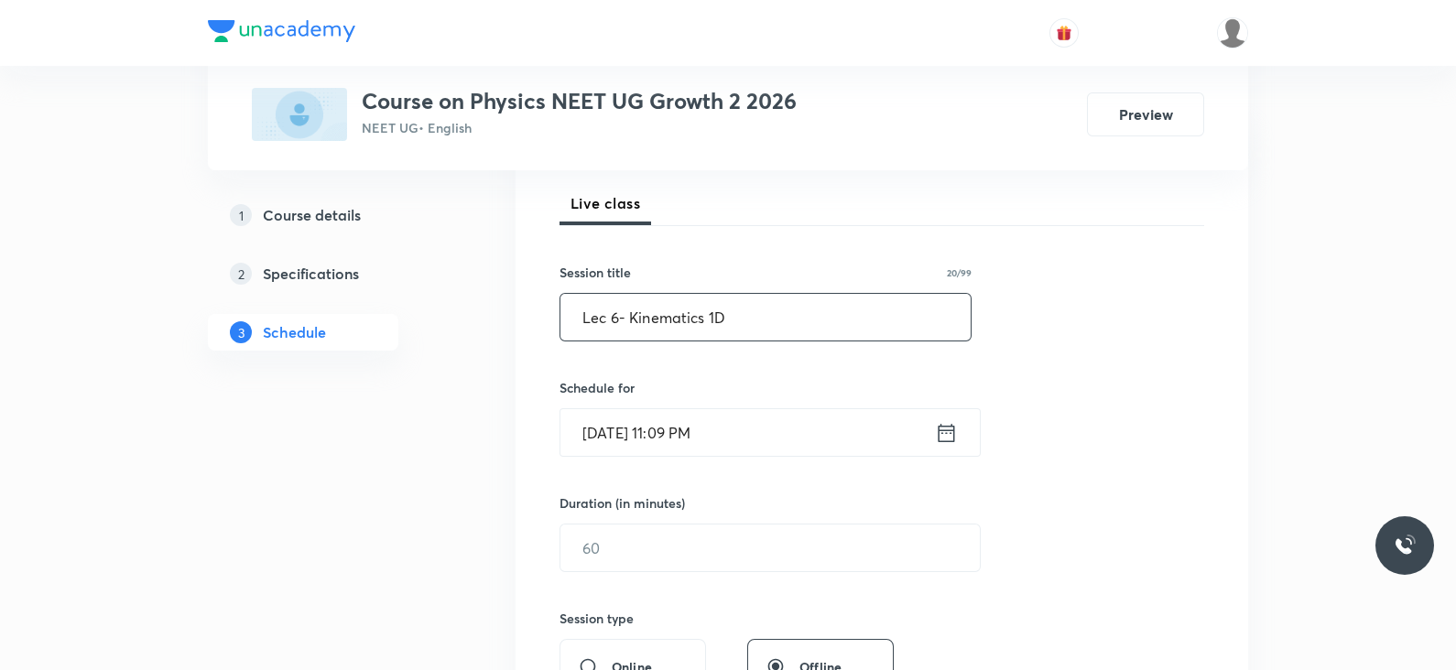
scroll to position [260, 0]
type input "Lec 6- Kinematics 1D"
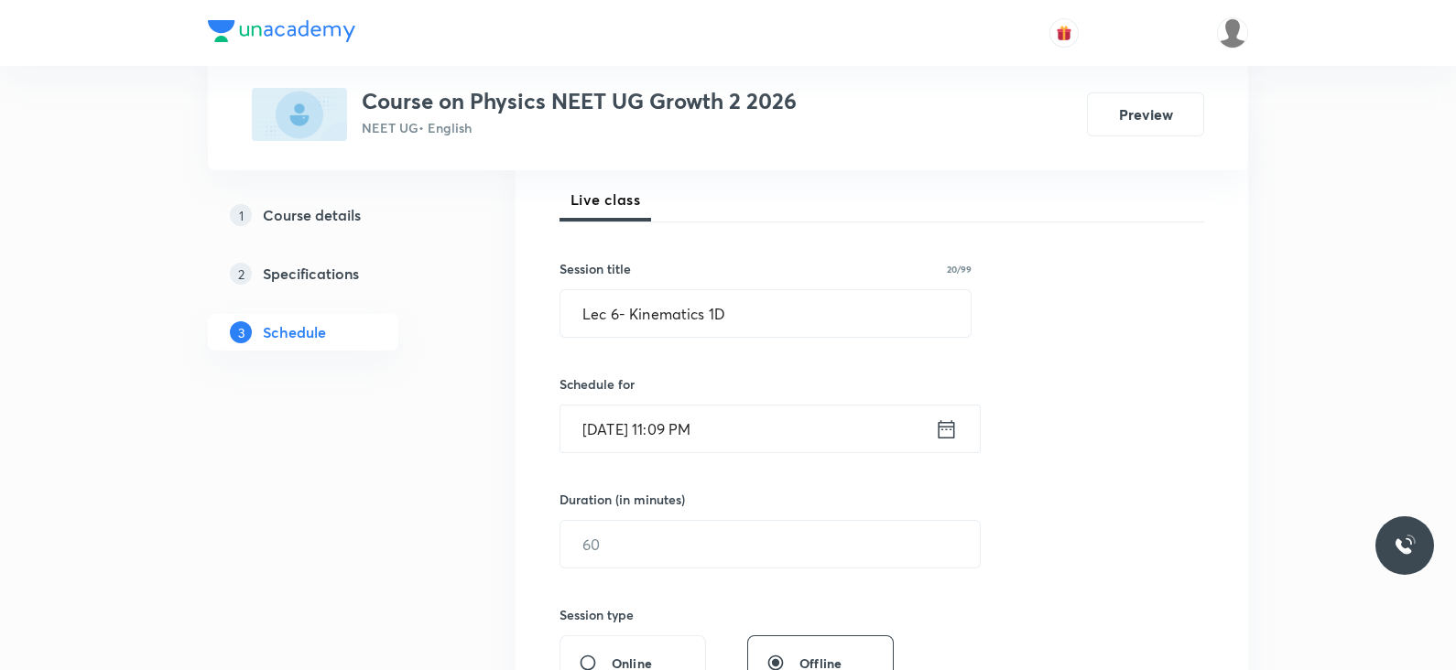
click at [931, 426] on input "[DATE] 11:09 PM" at bounding box center [747, 429] width 375 height 47
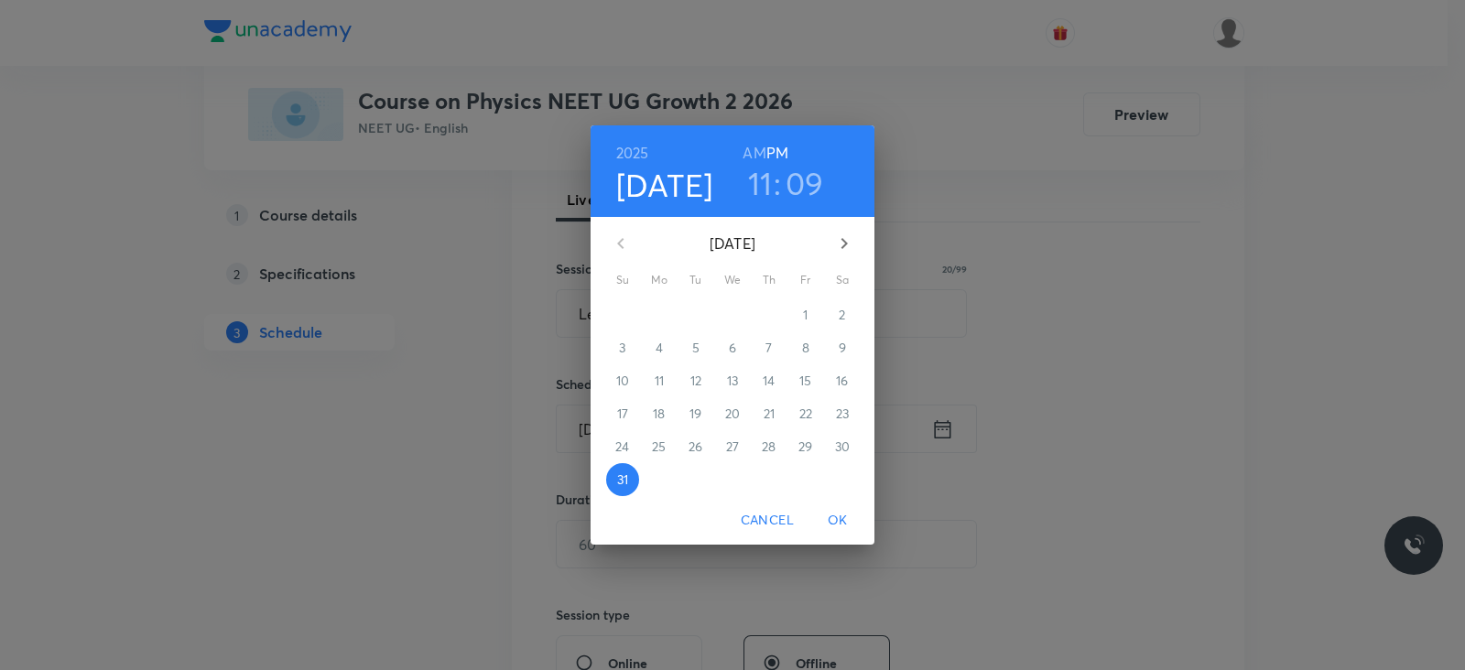
click at [840, 238] on icon "button" at bounding box center [844, 244] width 22 height 22
click at [654, 309] on span "1" at bounding box center [659, 315] width 33 height 18
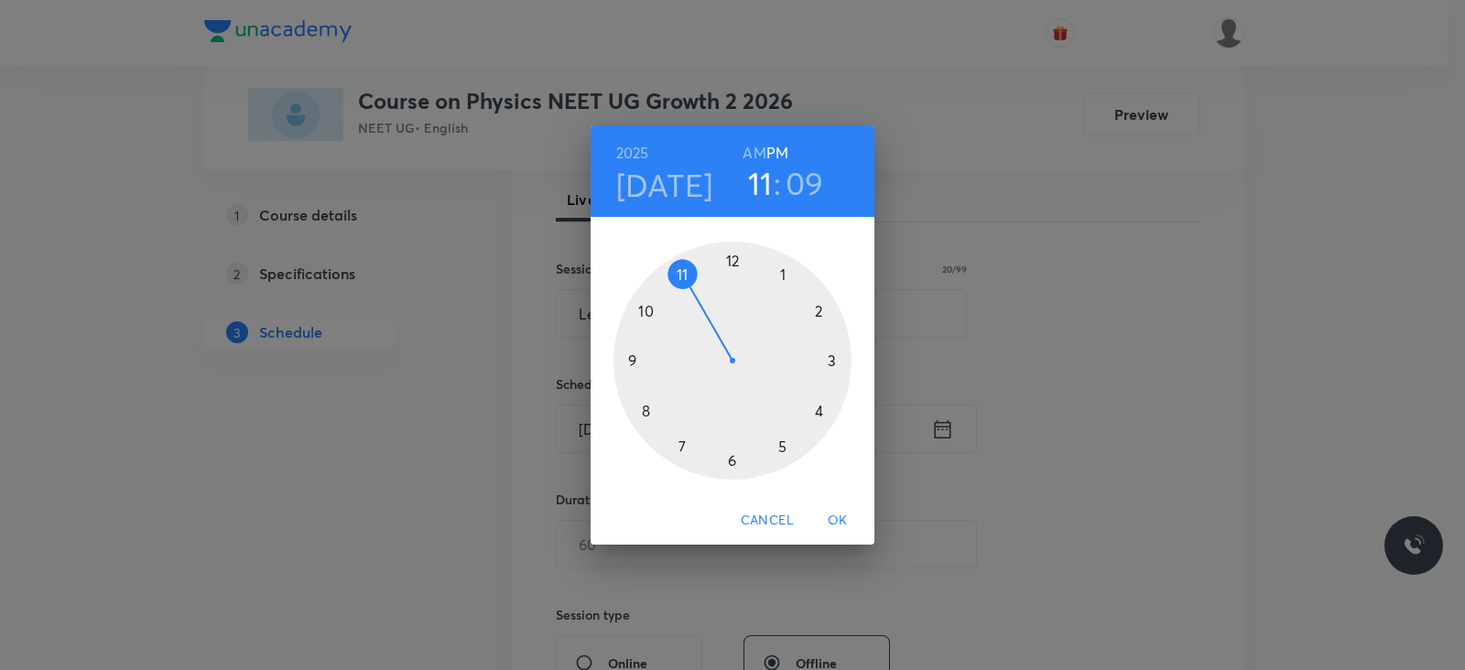
click at [733, 460] on div at bounding box center [733, 361] width 238 height 238
click at [833, 362] on div at bounding box center [733, 361] width 238 height 238
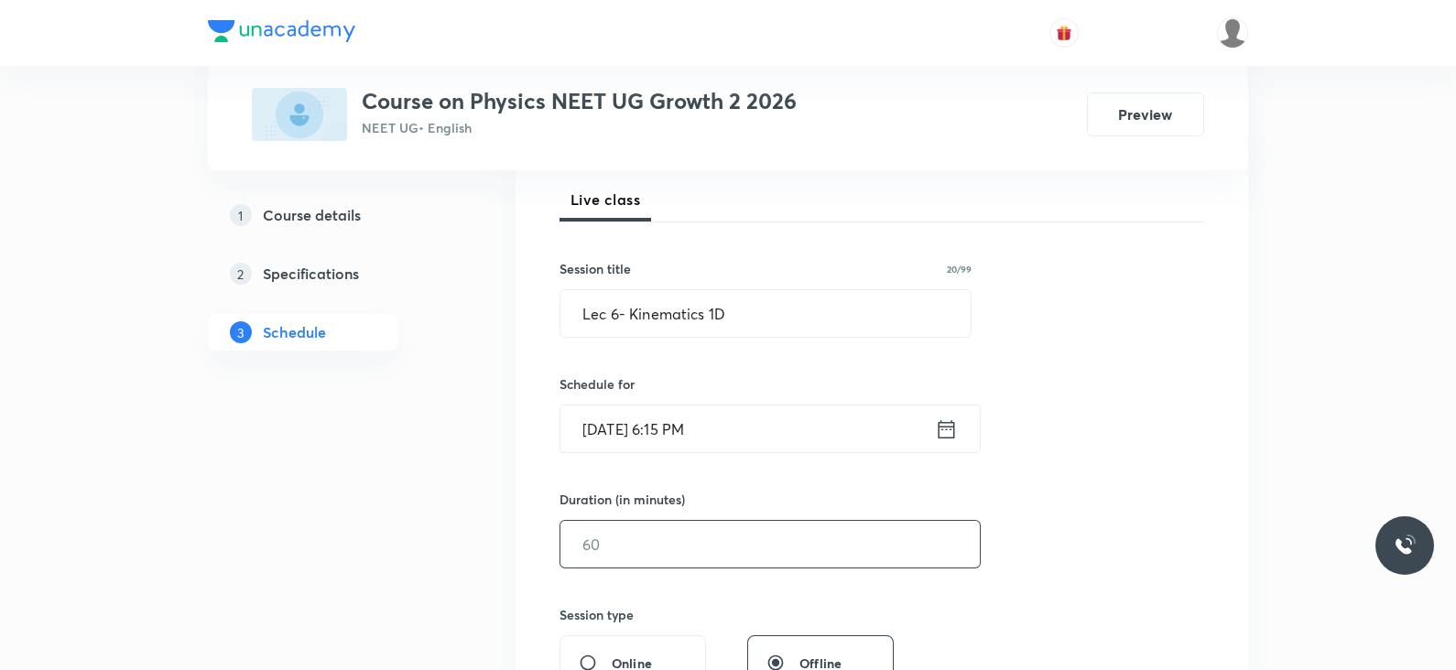
click at [679, 536] on input "text" at bounding box center [769, 544] width 419 height 47
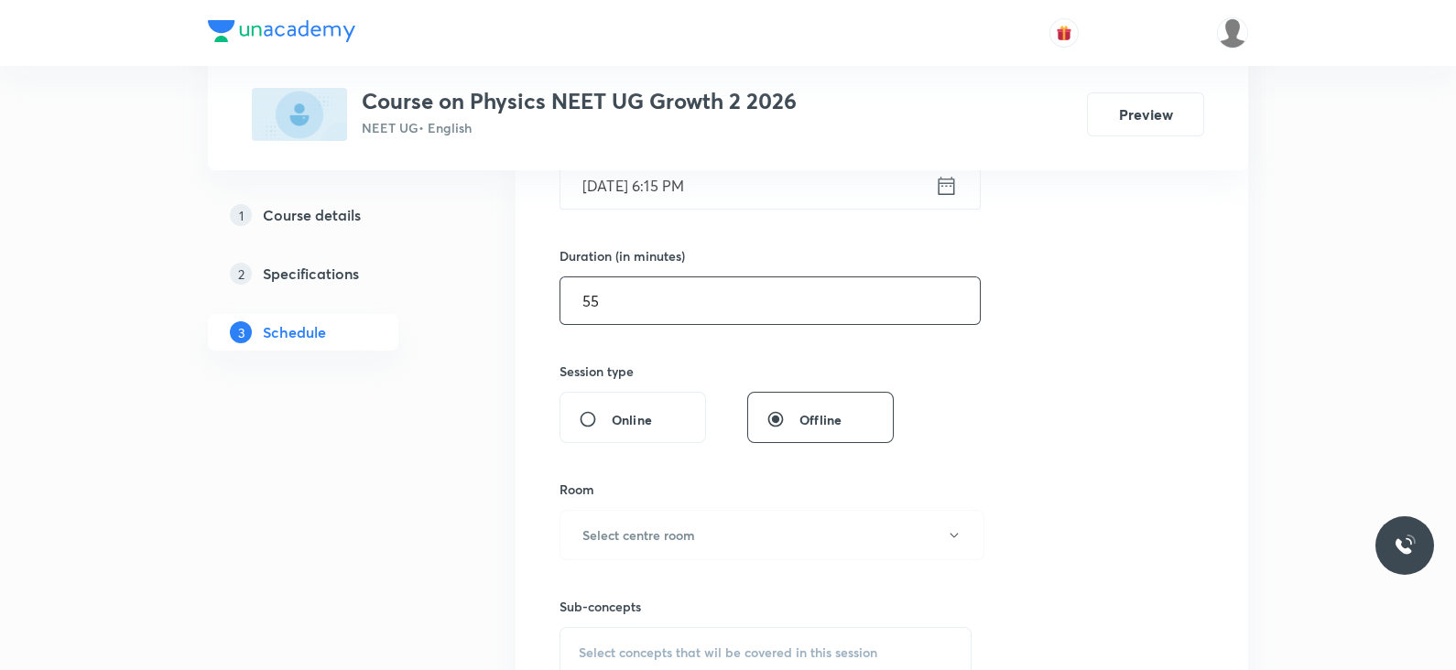
scroll to position [530, 0]
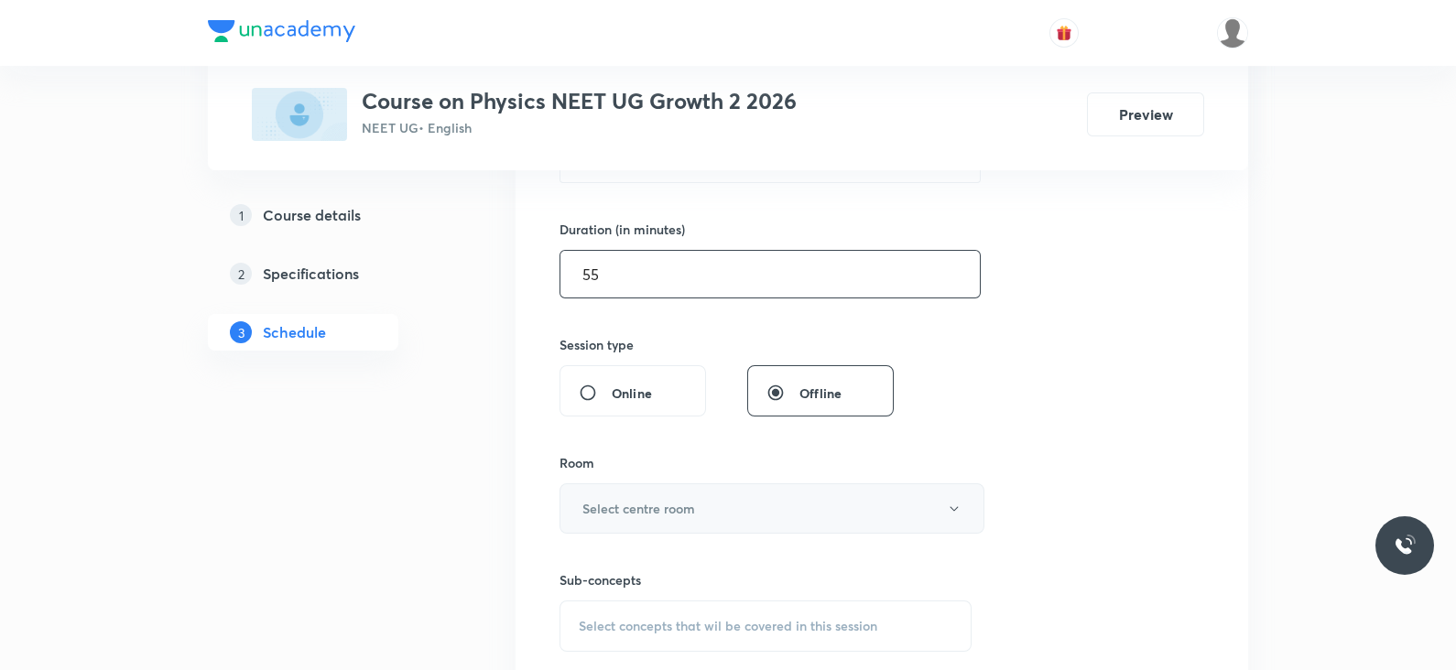
type input "55"
click at [688, 499] on h6 "Select centre room" at bounding box center [638, 508] width 113 height 19
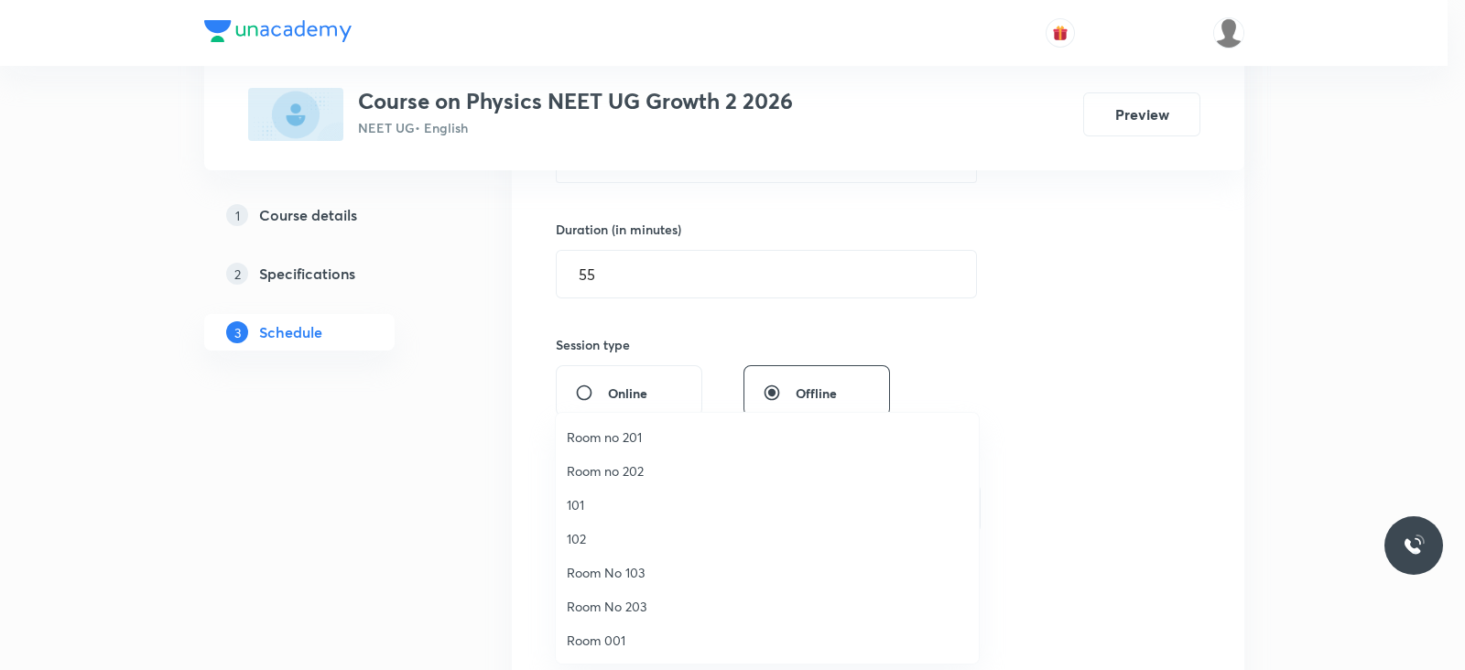
click at [602, 529] on span "102" at bounding box center [767, 538] width 401 height 19
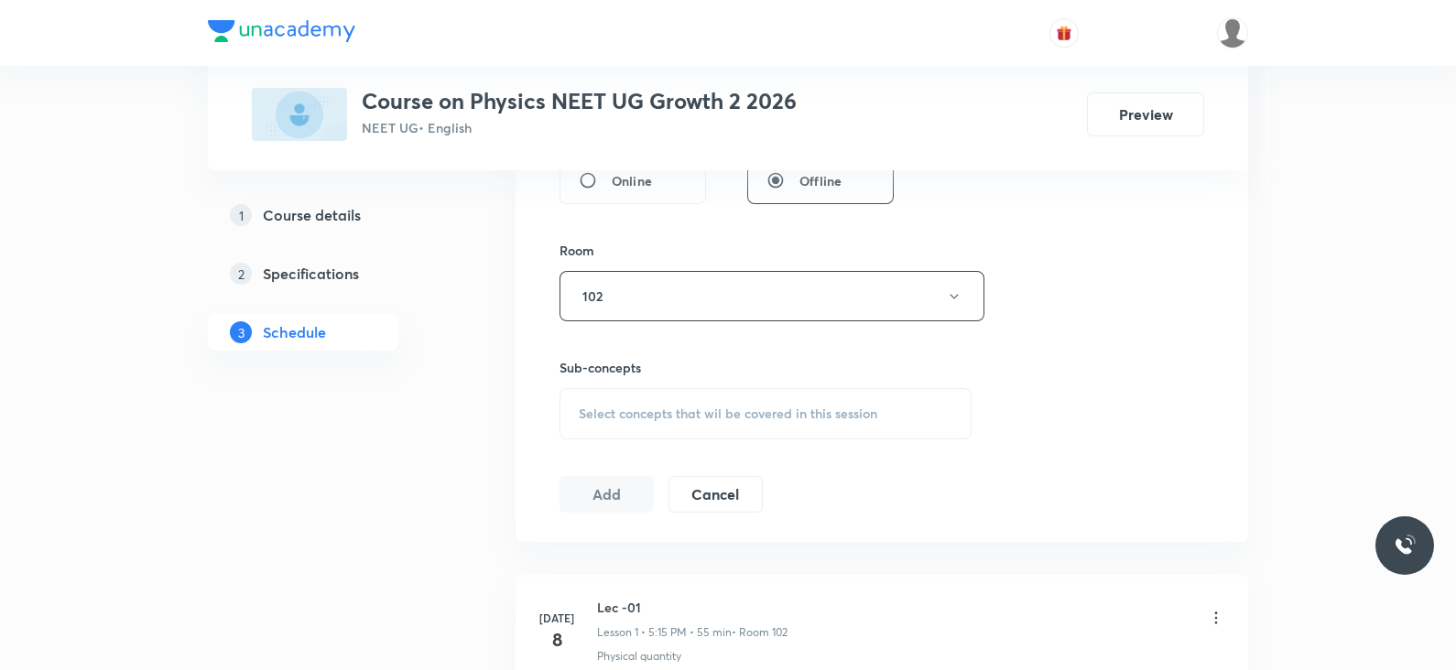
scroll to position [747, 0]
click at [667, 427] on div "Select concepts that wil be covered in this session" at bounding box center [766, 409] width 412 height 51
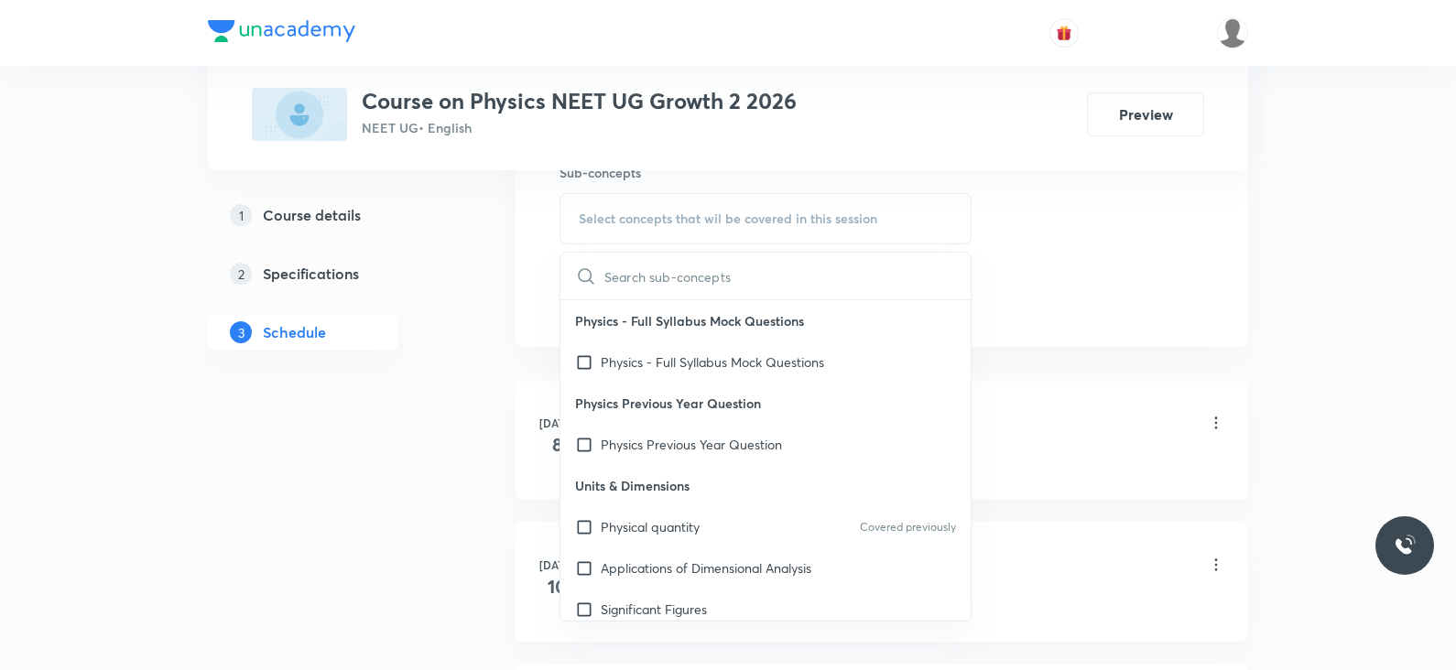
scroll to position [939, 0]
click at [650, 524] on p "Physical quantity" at bounding box center [650, 526] width 99 height 19
checkbox input "true"
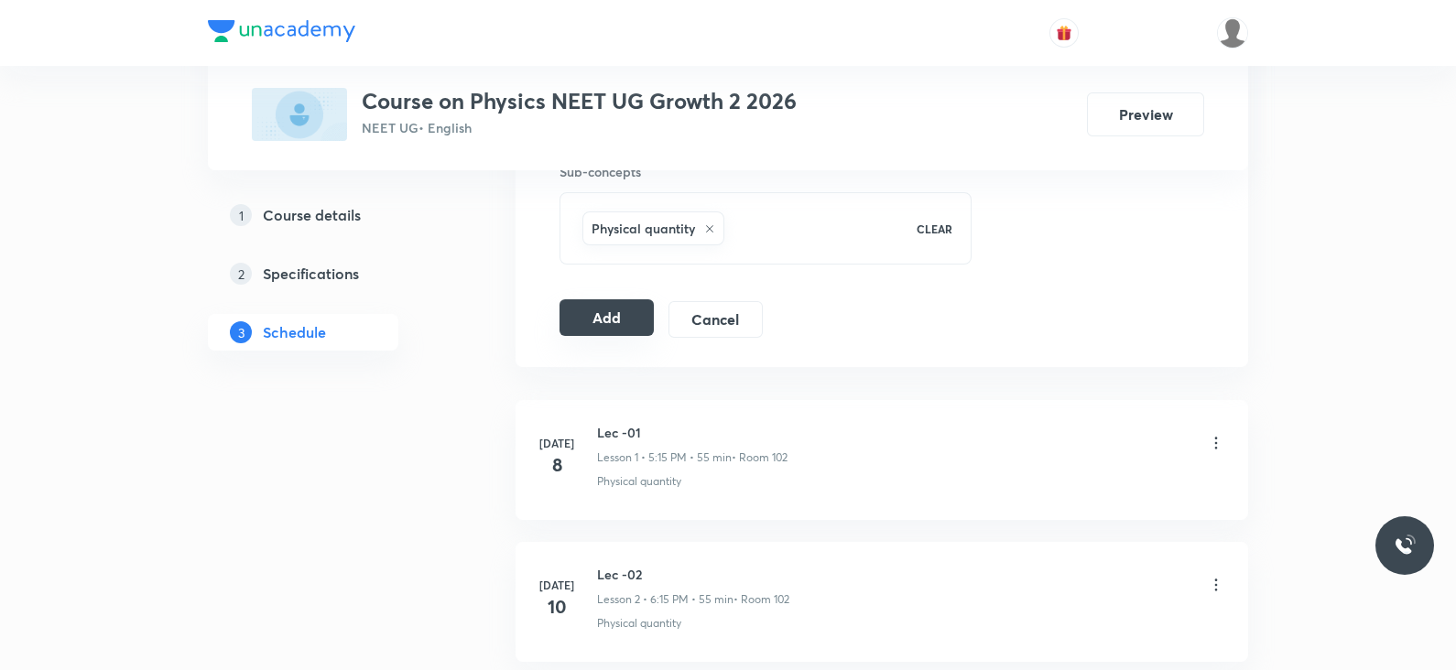
click at [612, 327] on button "Add" at bounding box center [607, 317] width 94 height 37
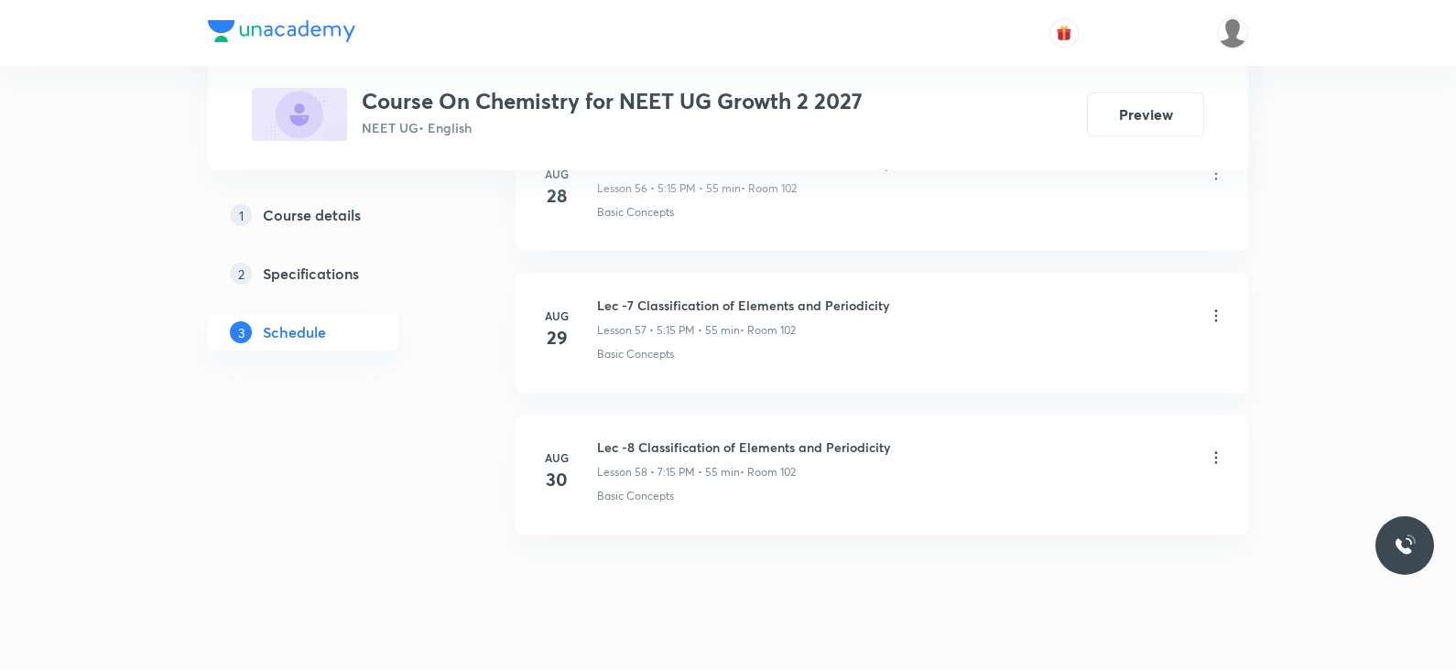
scroll to position [9010, 0]
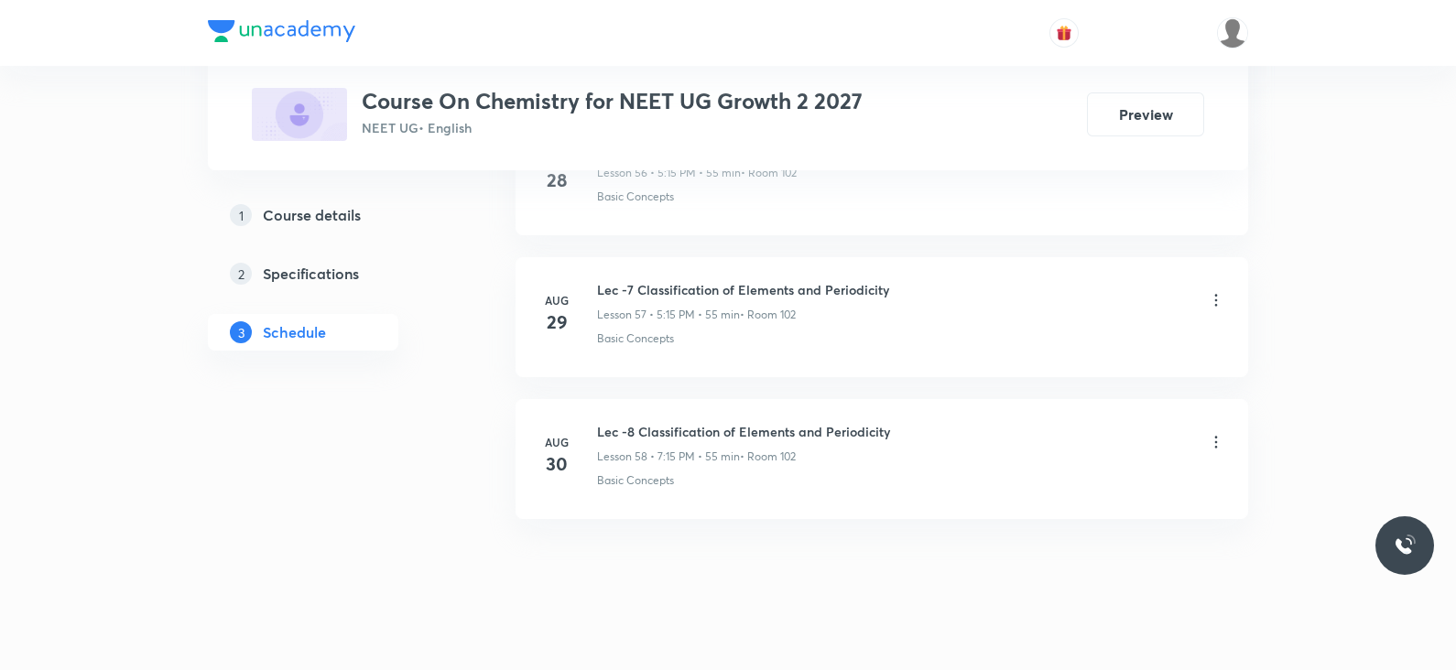
click at [733, 422] on h6 "Lec -8 Classification of Elements and Periodicity" at bounding box center [743, 431] width 293 height 19
copy h6 "Lec -8 Classification of Elements and Periodicity"
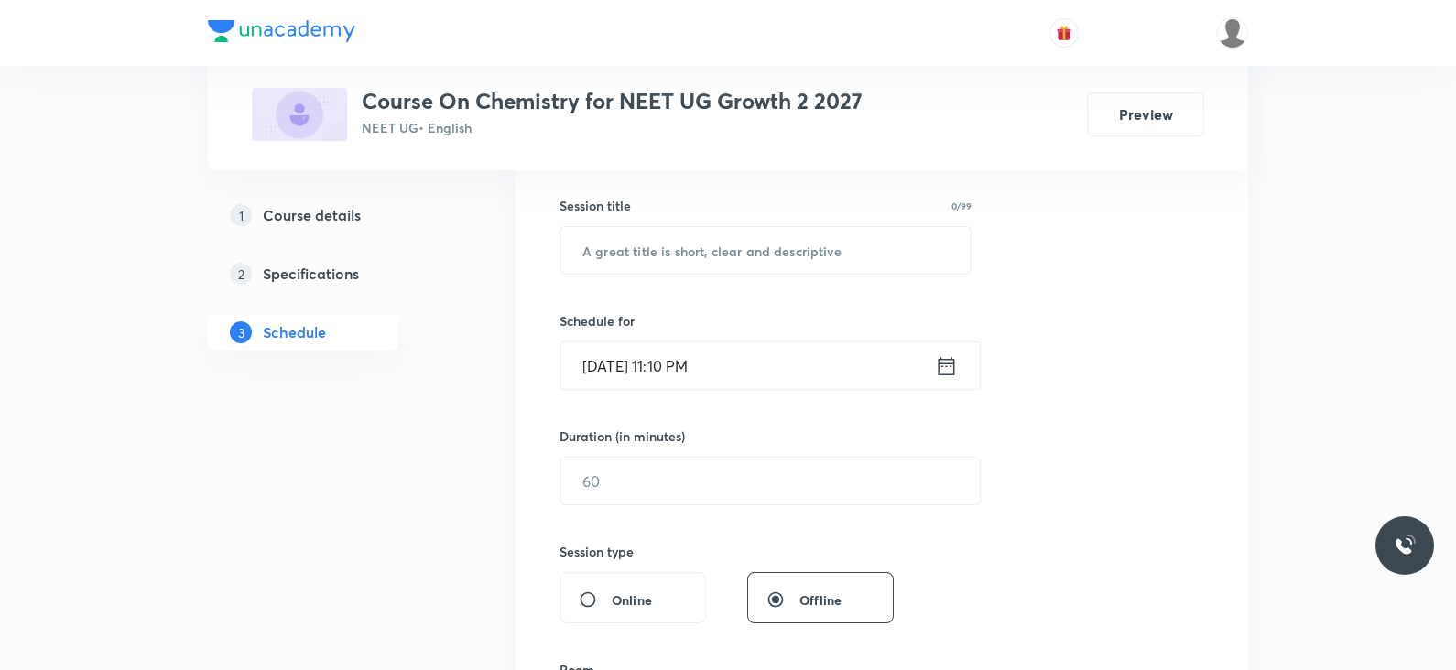
scroll to position [0, 0]
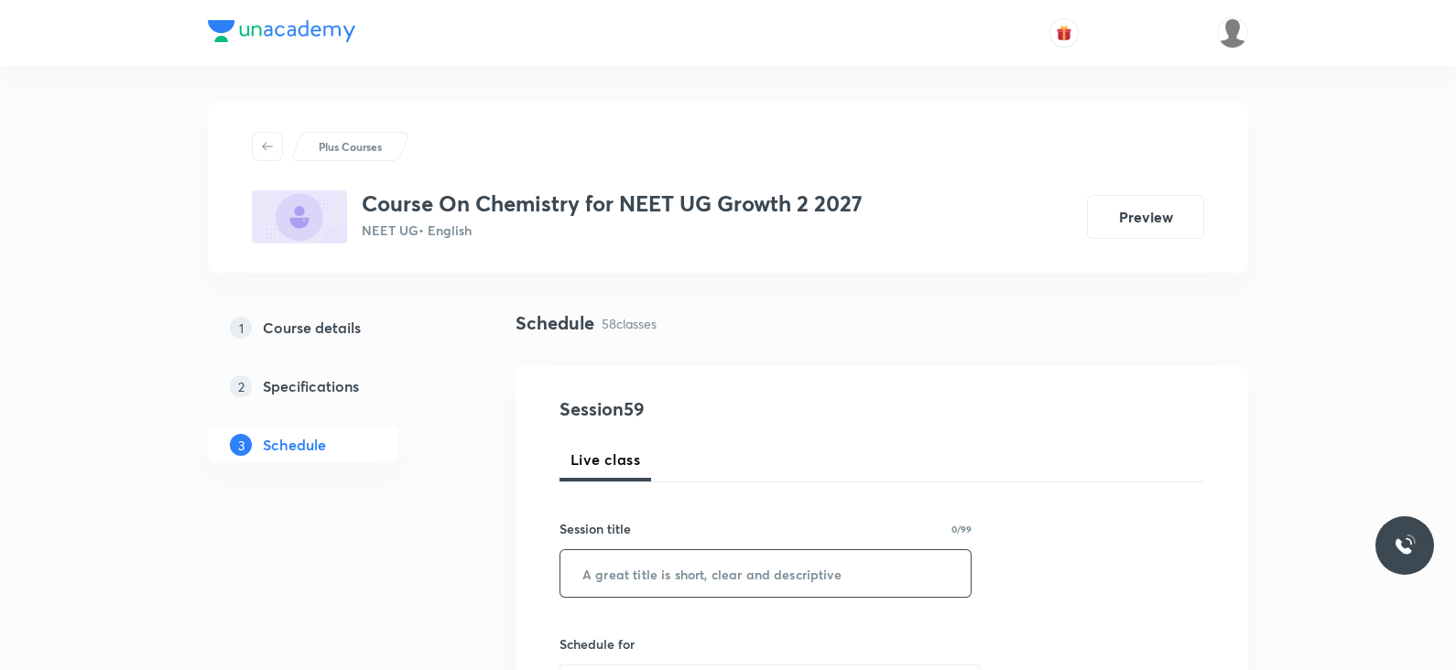
click at [697, 575] on input "text" at bounding box center [765, 573] width 410 height 47
paste input "Lec -8 Classification of Elements and Periodicity"
click at [623, 575] on input "Lec -8 Classification of Elements and Periodicity" at bounding box center [765, 573] width 410 height 47
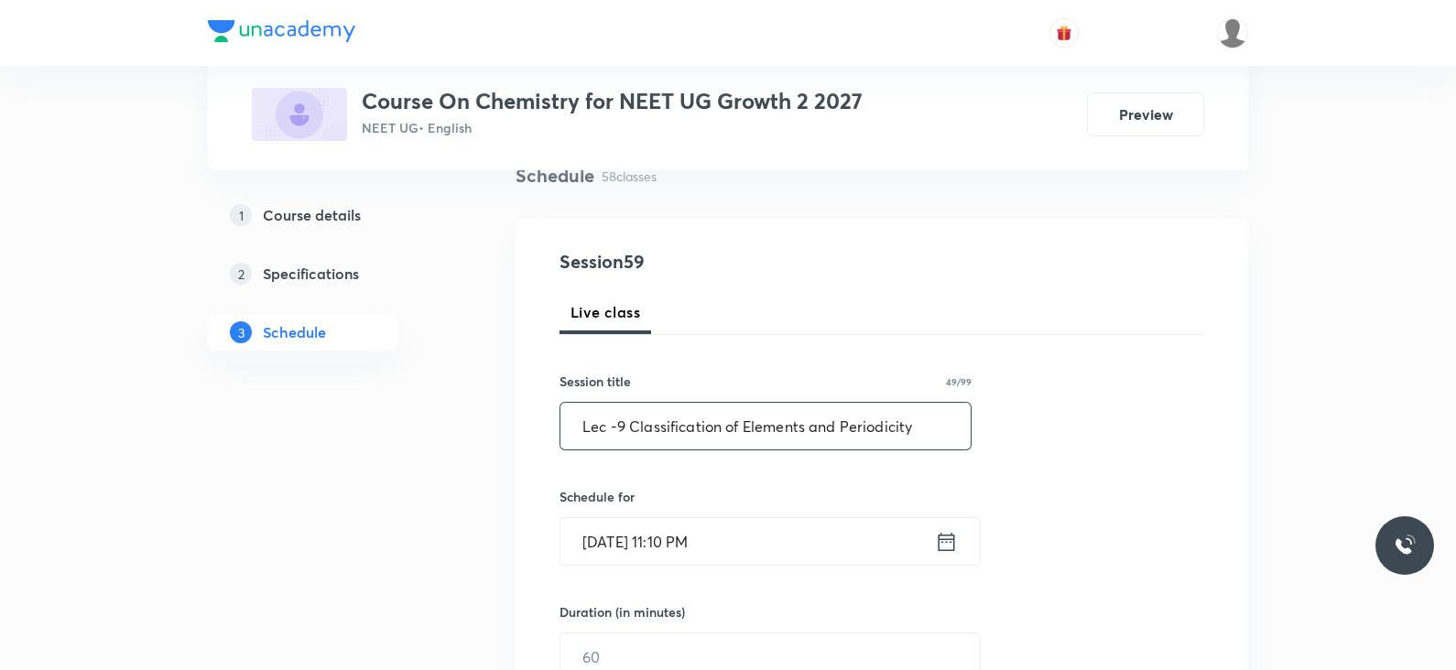
scroll to position [169, 0]
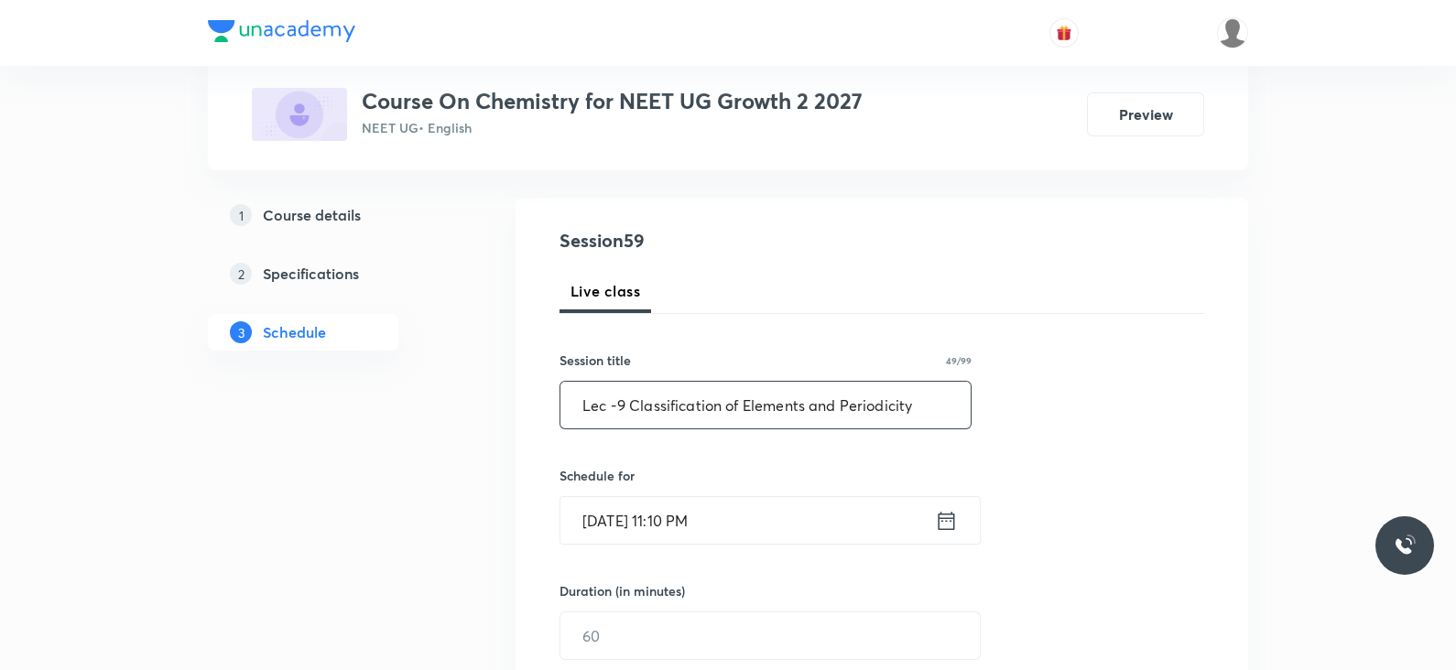
type input "Lec -9 Classification of Elements and Periodicity"
click at [941, 519] on icon at bounding box center [947, 520] width 16 height 18
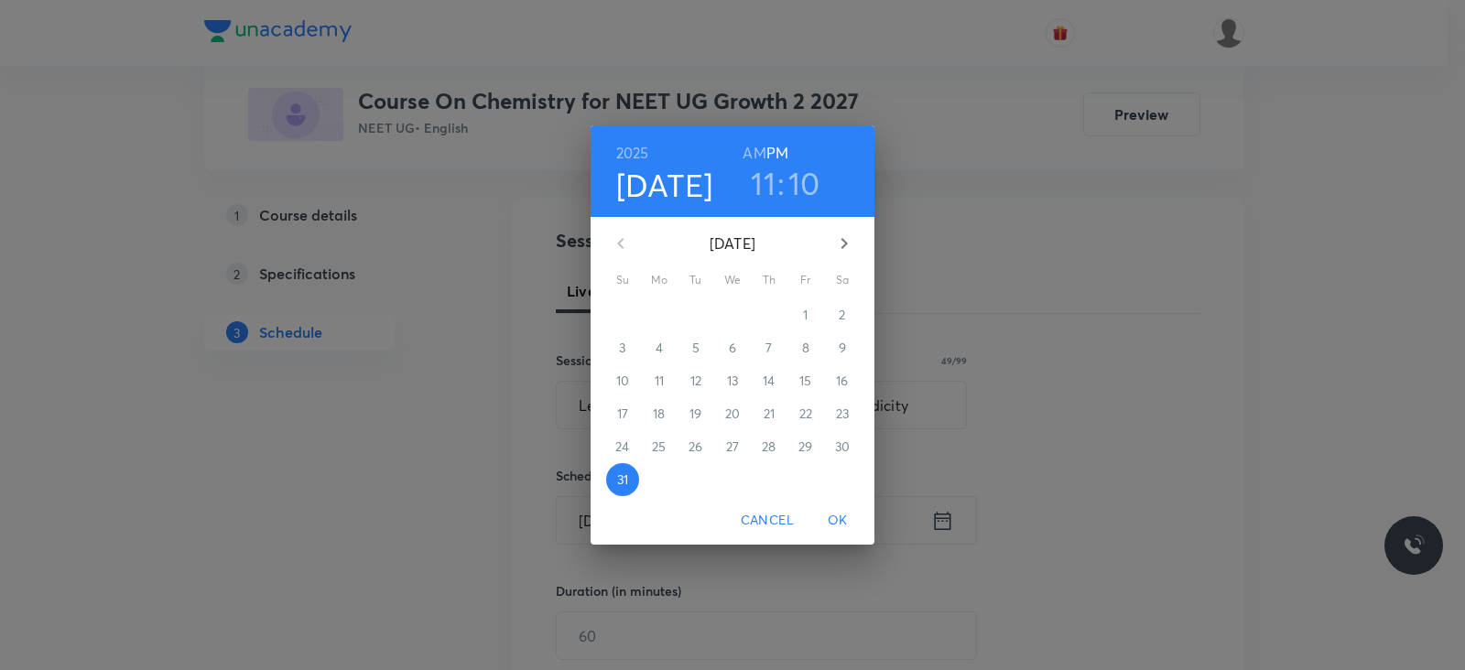
click at [847, 239] on icon "button" at bounding box center [844, 244] width 22 height 22
click at [669, 312] on span "1" at bounding box center [659, 315] width 33 height 18
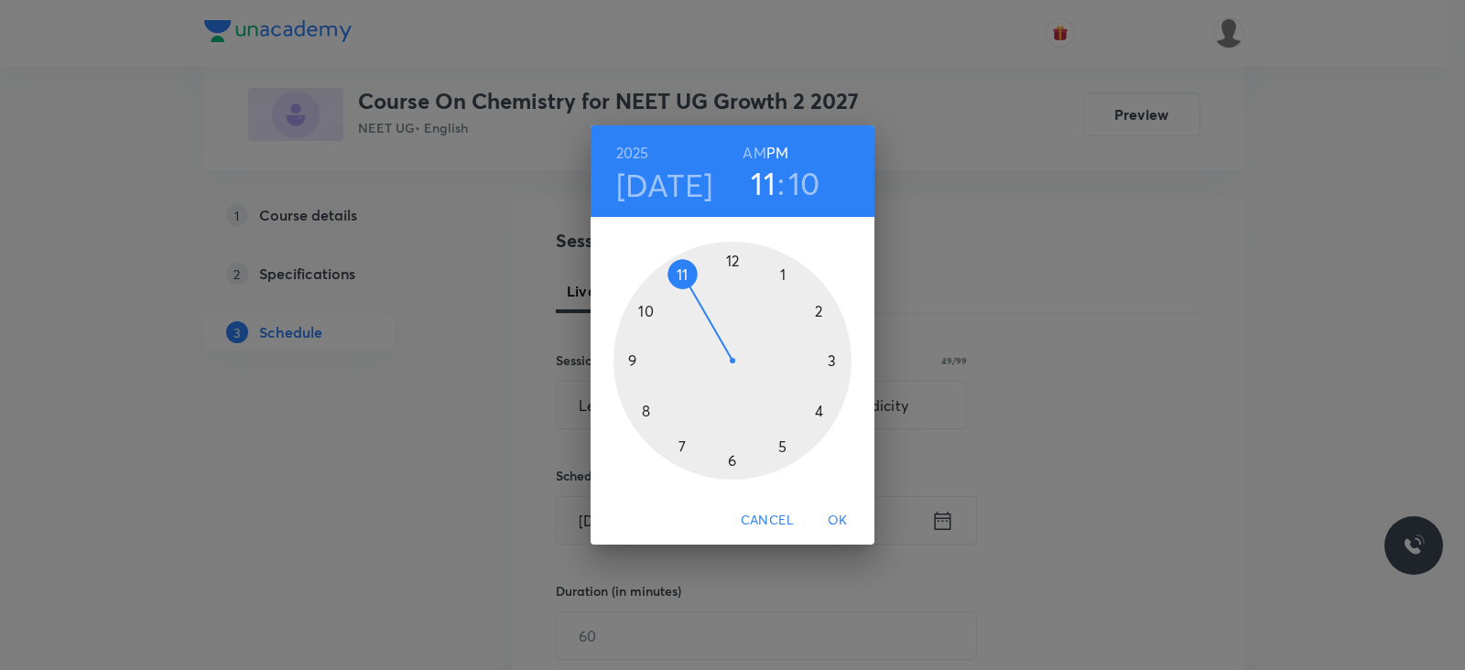
click at [677, 446] on div at bounding box center [733, 361] width 238 height 238
click at [830, 357] on div at bounding box center [733, 361] width 238 height 238
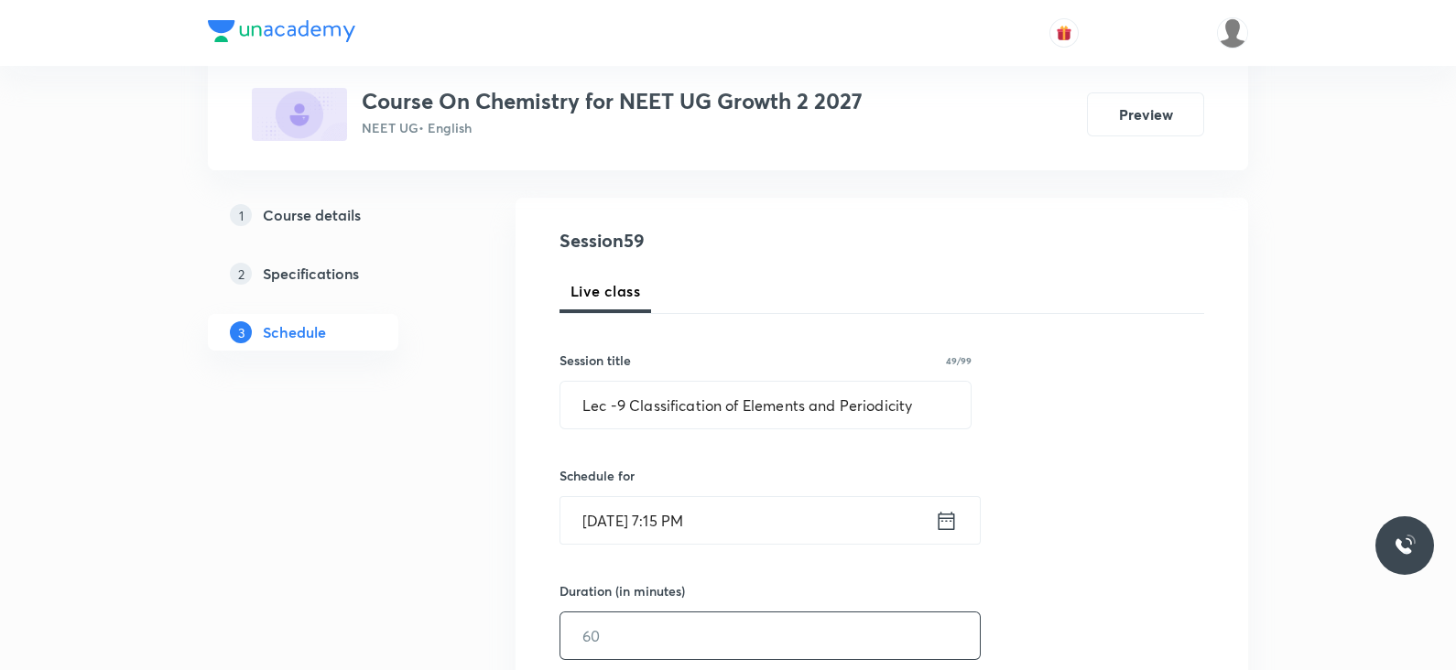
drag, startPoint x: 705, startPoint y: 630, endPoint x: 623, endPoint y: 629, distance: 82.4
click at [623, 629] on input "text" at bounding box center [769, 636] width 419 height 47
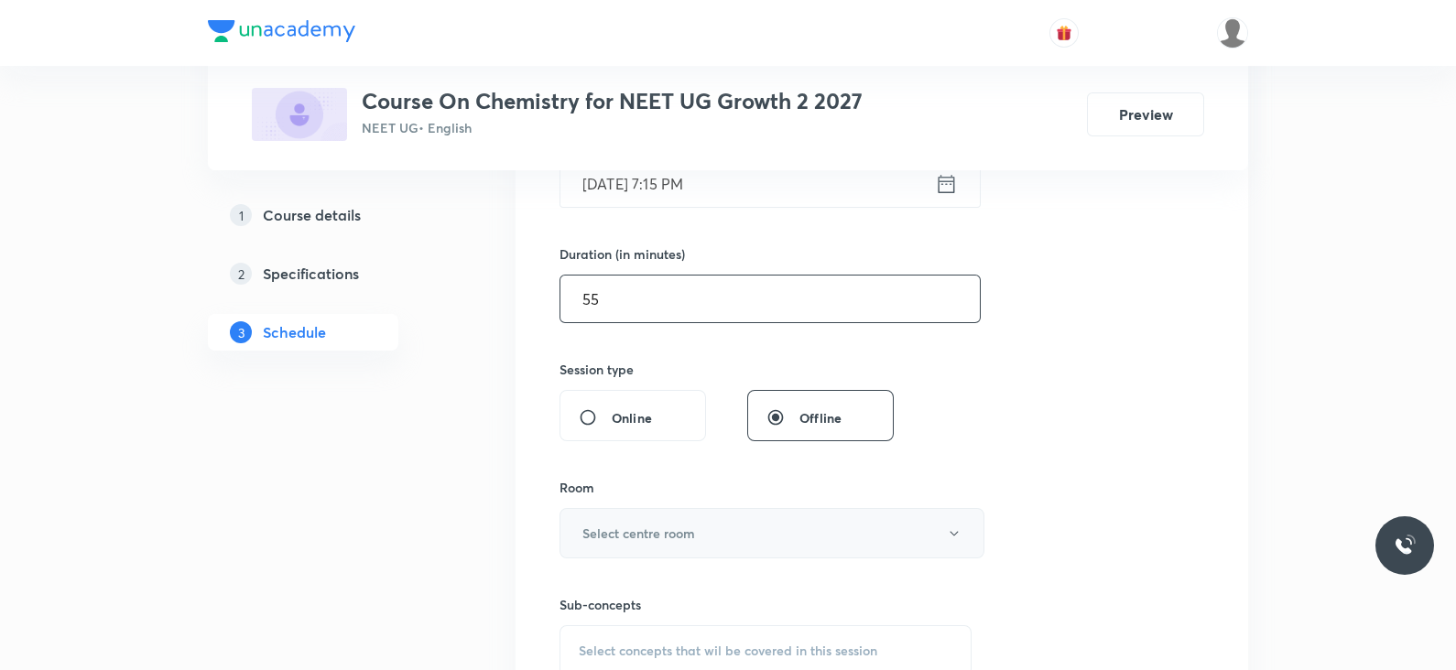
scroll to position [507, 0]
type input "55"
click at [682, 526] on h6 "Select centre room" at bounding box center [638, 531] width 113 height 19
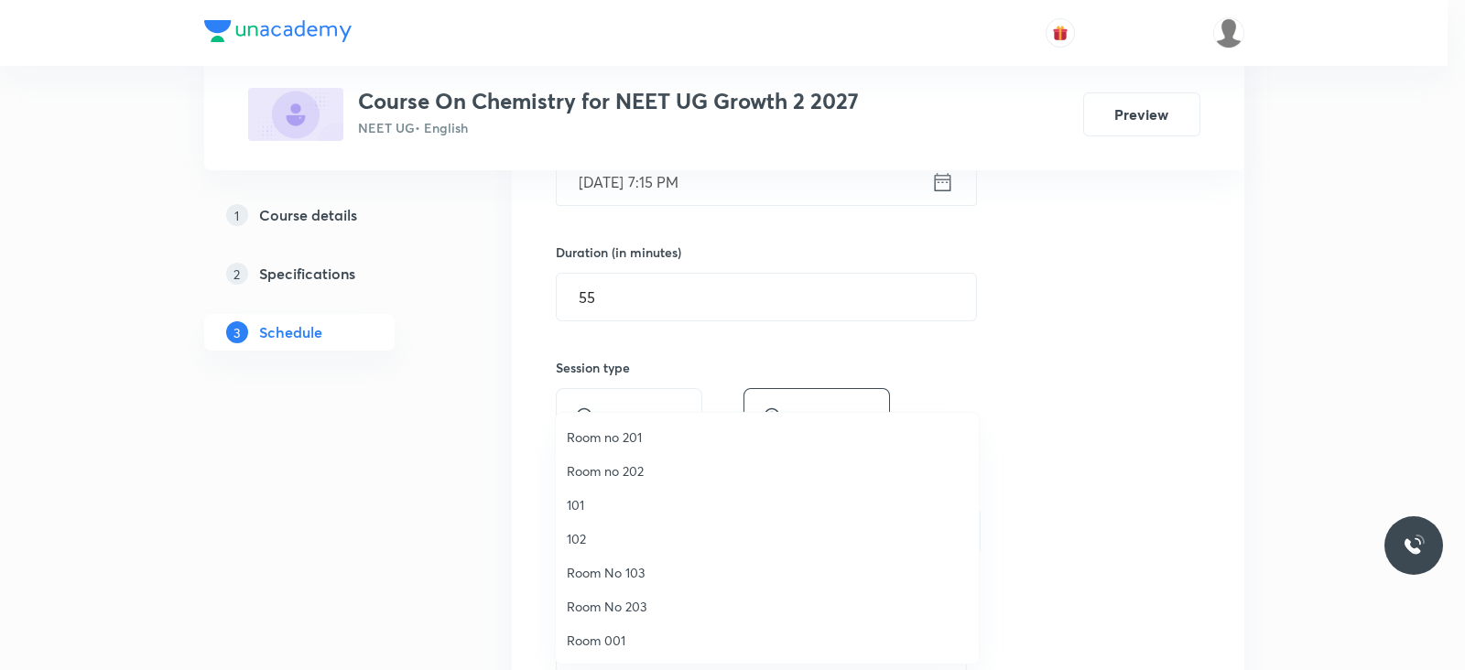
click at [595, 544] on span "102" at bounding box center [767, 538] width 401 height 19
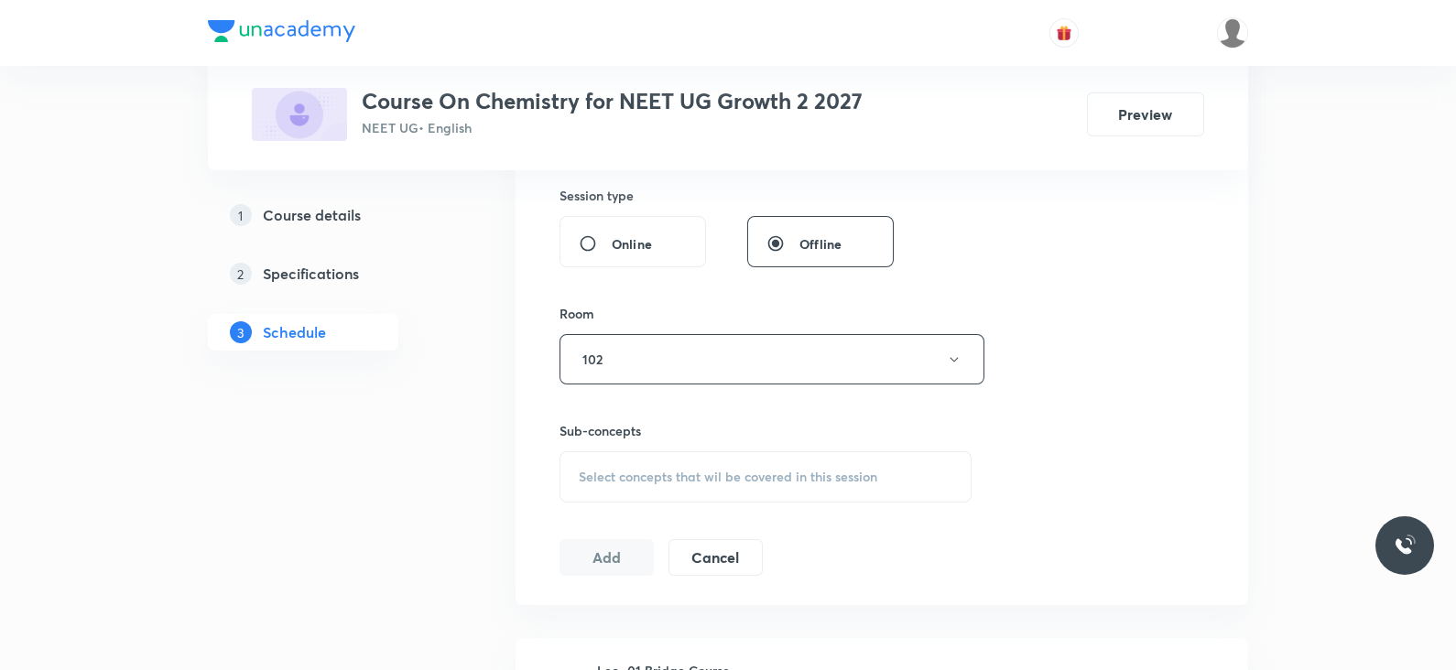
scroll to position [697, 0]
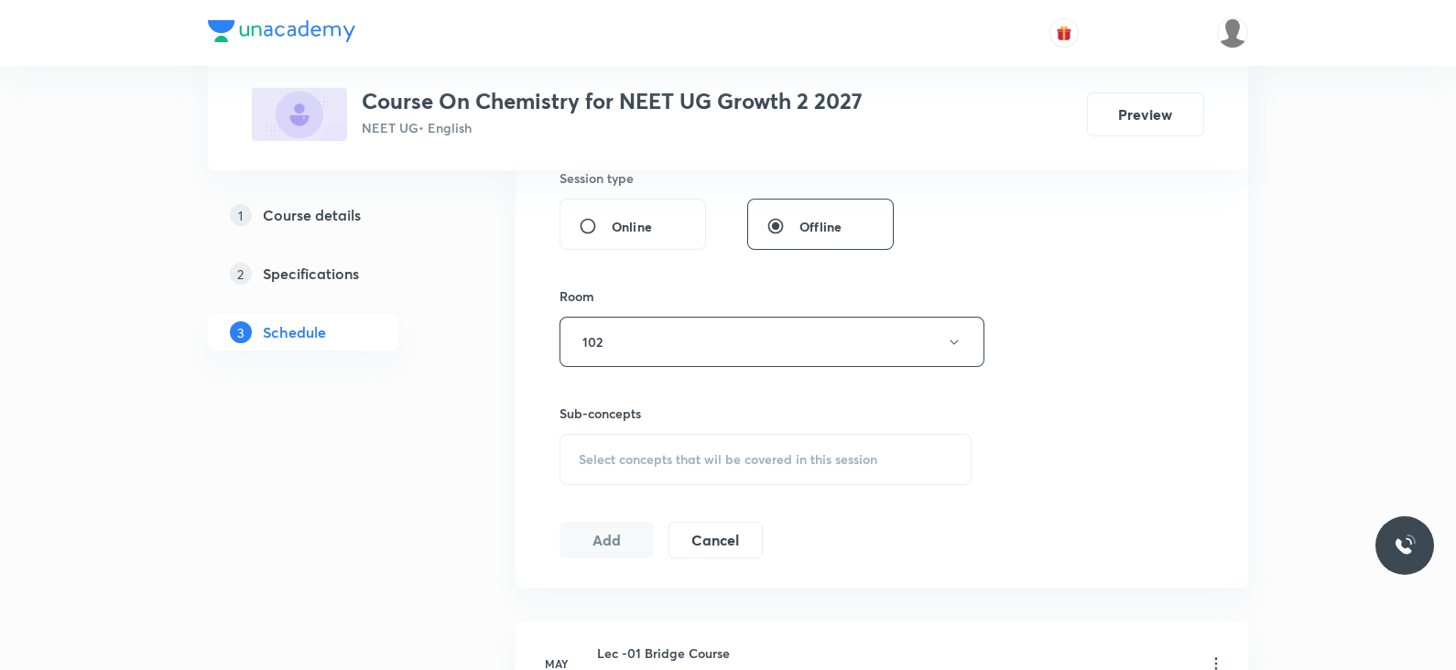
click at [750, 470] on div "Select concepts that wil be covered in this session" at bounding box center [766, 459] width 412 height 51
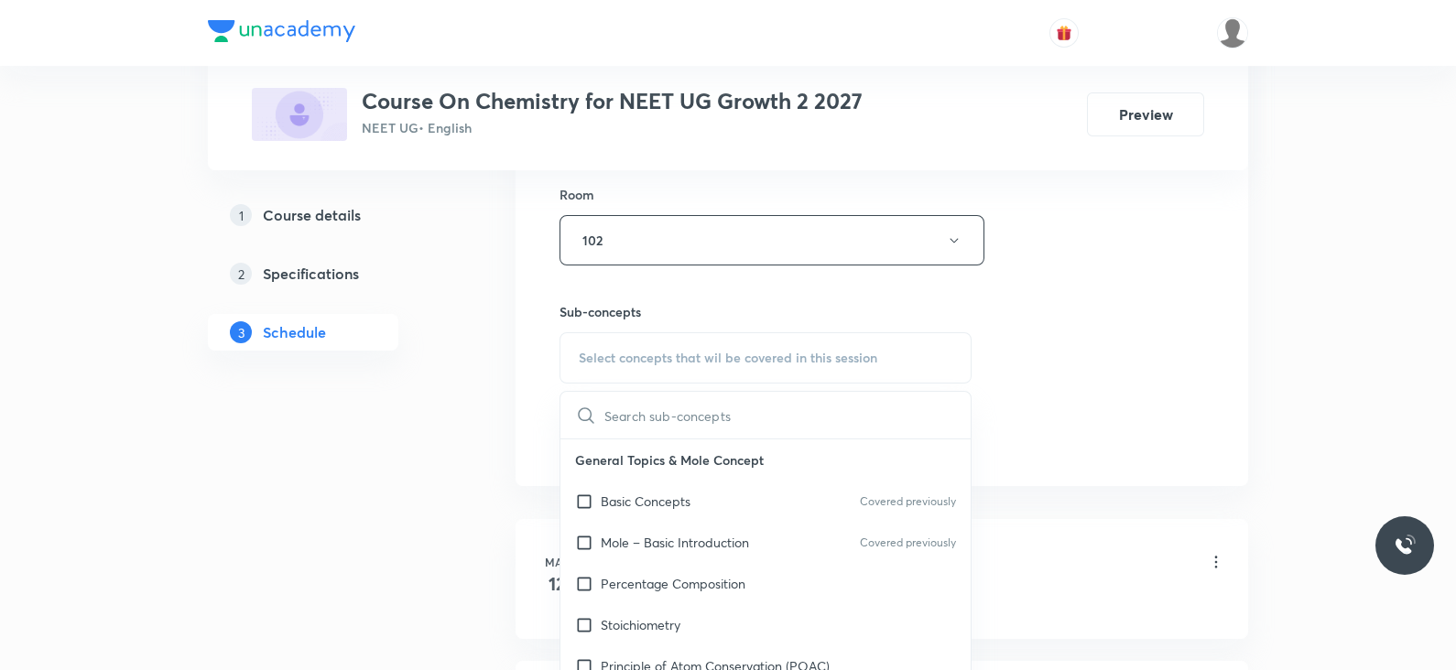
scroll to position [897, 0]
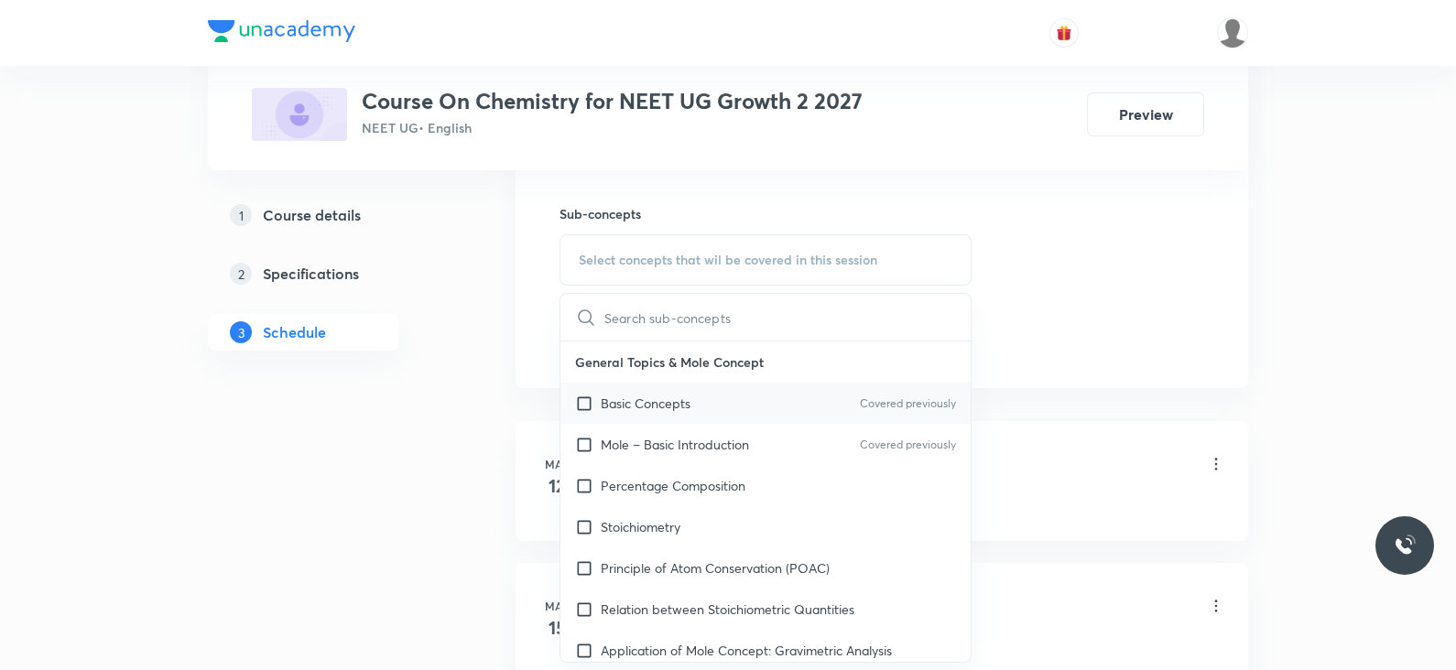
click at [737, 395] on div "Basic Concepts Covered previously" at bounding box center [765, 403] width 410 height 41
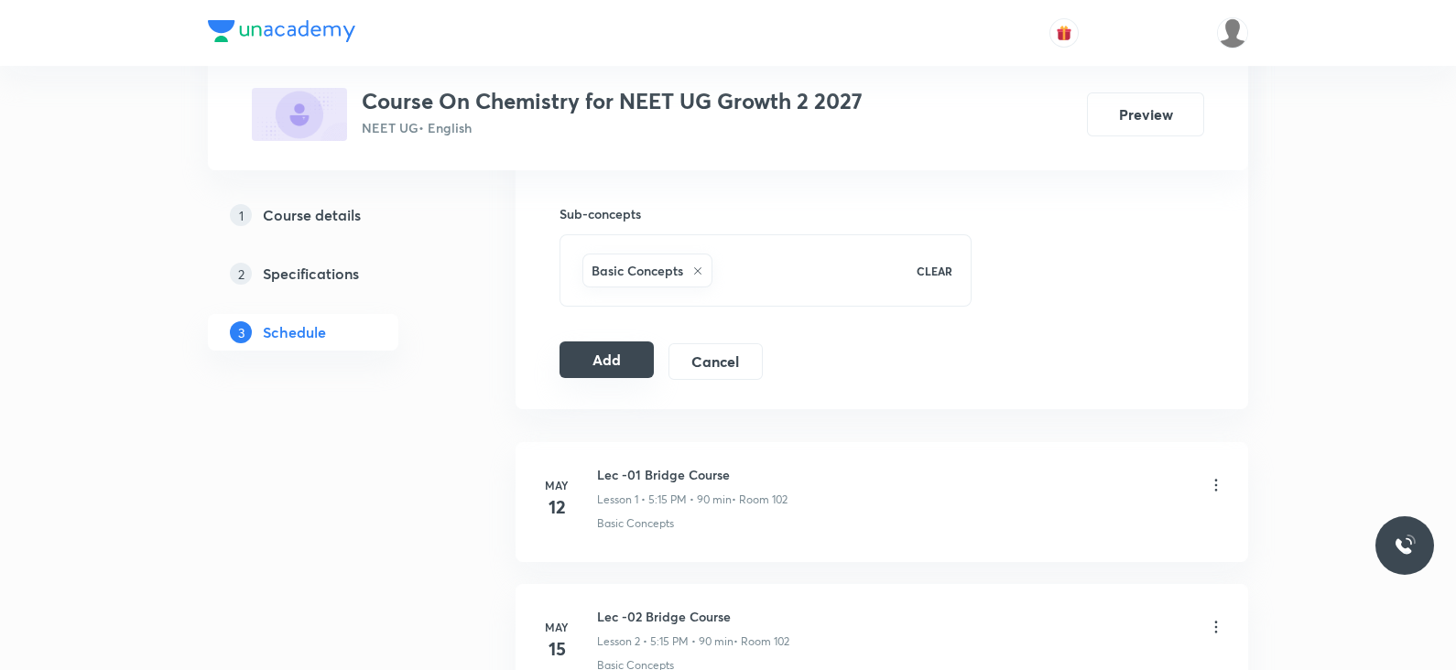
click at [617, 358] on button "Add" at bounding box center [607, 360] width 94 height 37
click at [613, 359] on button "Add" at bounding box center [607, 361] width 94 height 37
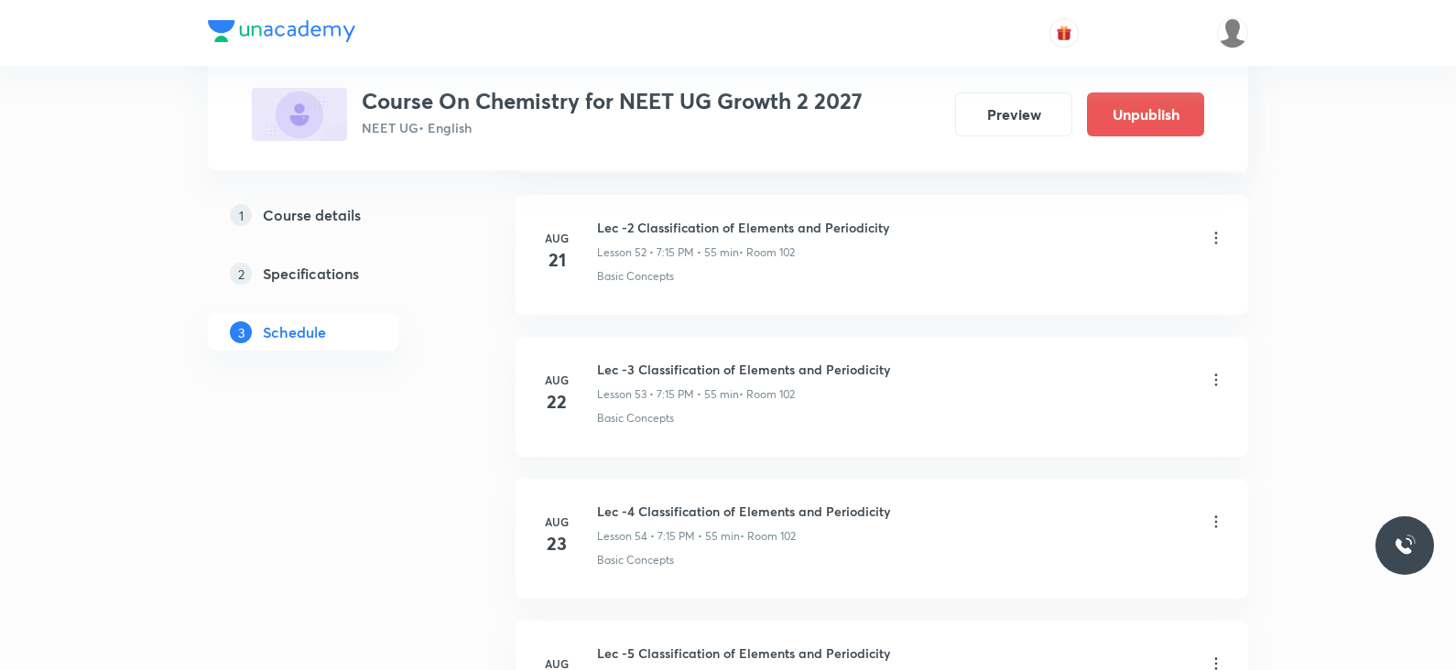
scroll to position [8311, 0]
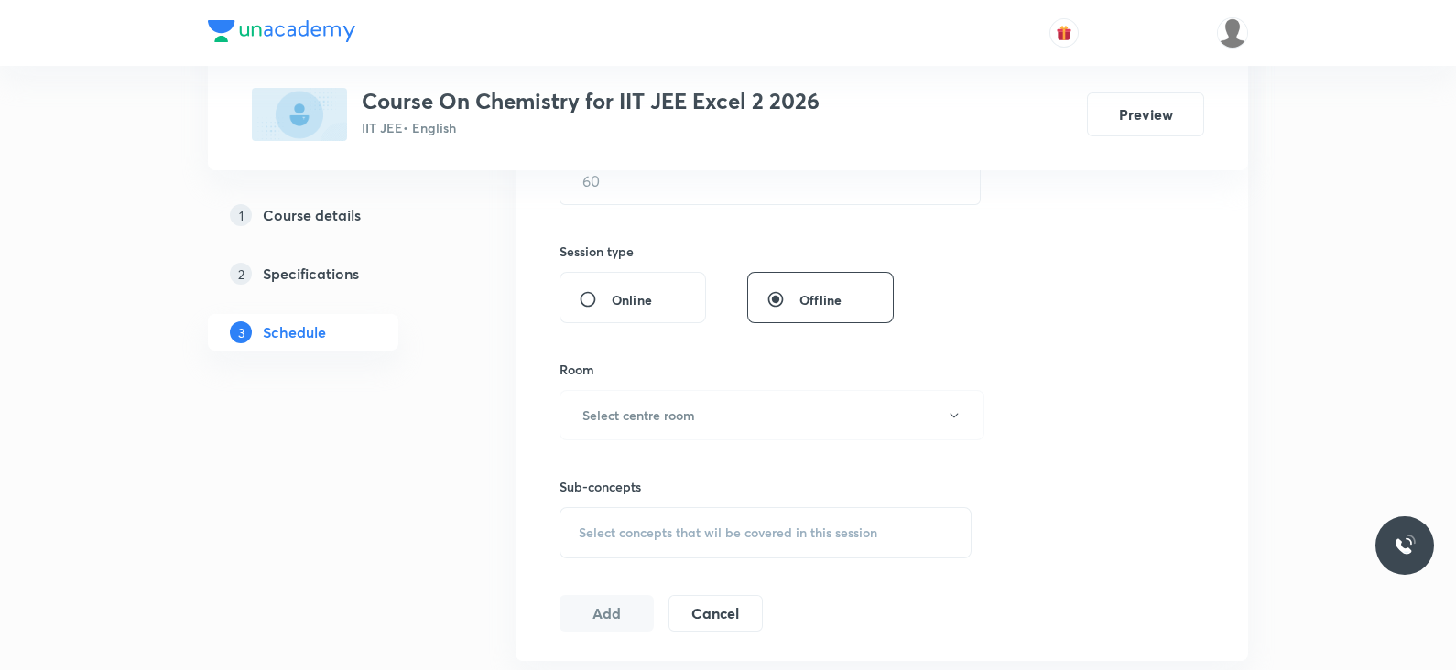
scroll to position [1080, 0]
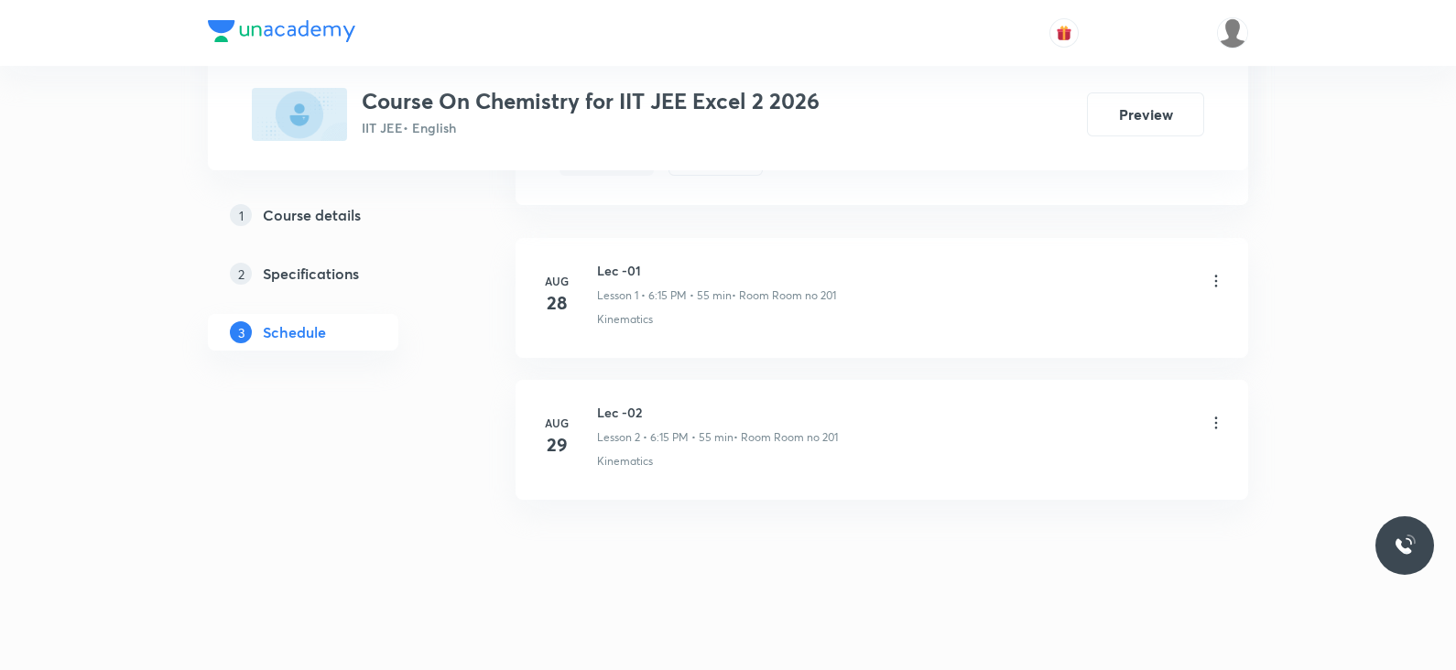
click at [636, 406] on h6 "Lec -02" at bounding box center [717, 412] width 241 height 19
copy h6 "Lec -02"
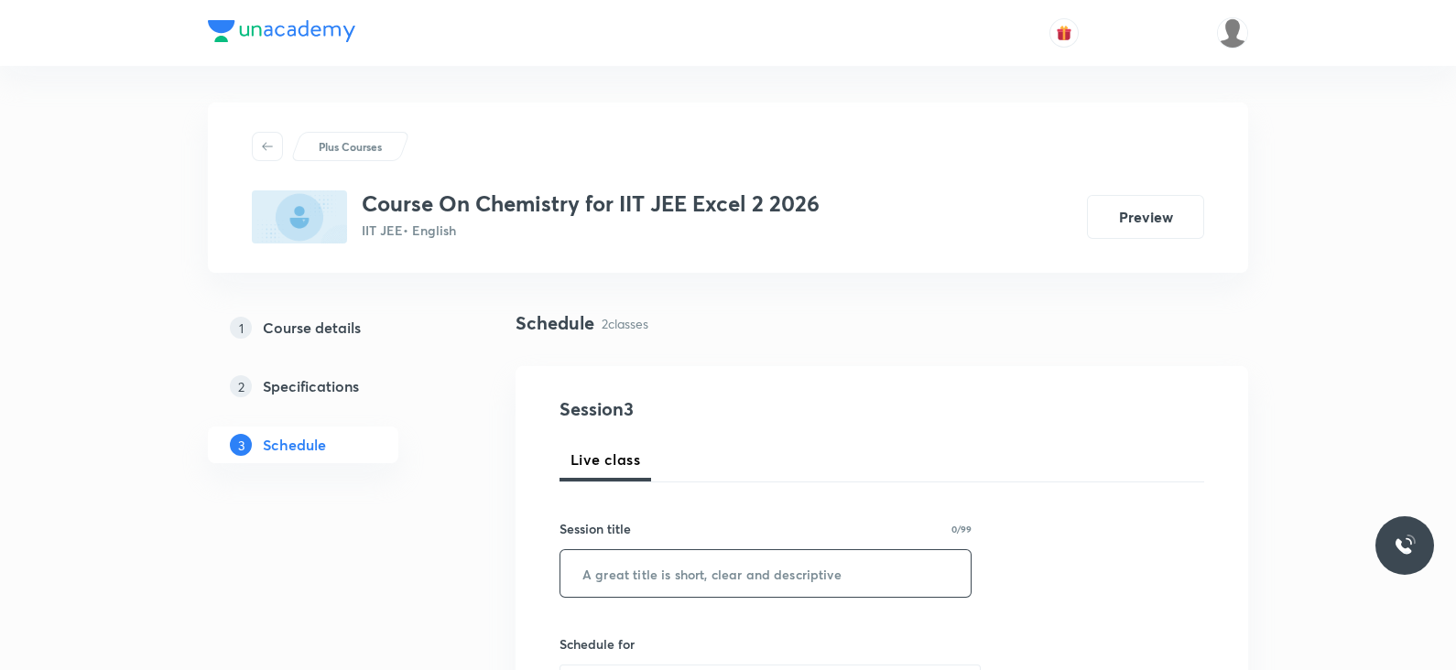
click at [636, 580] on input "text" at bounding box center [765, 573] width 410 height 47
paste input "Lec -02"
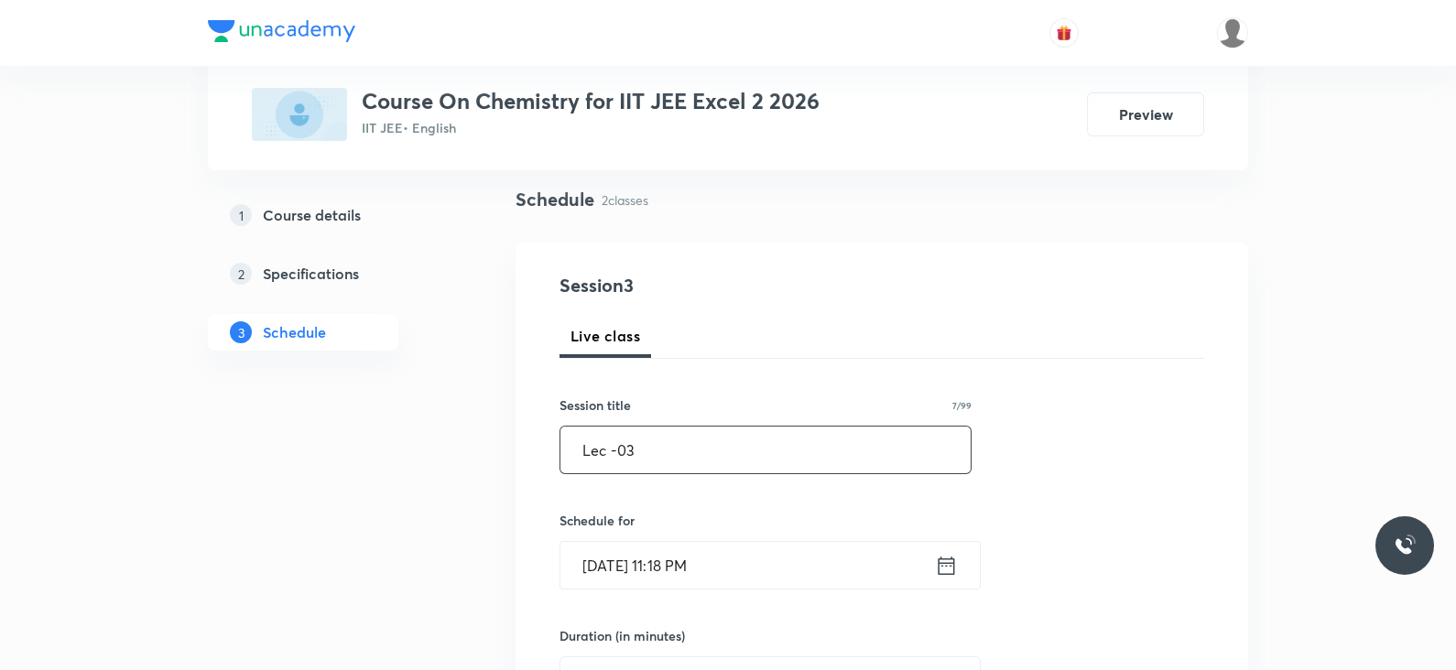
scroll to position [129, 0]
type input "Lec -03"
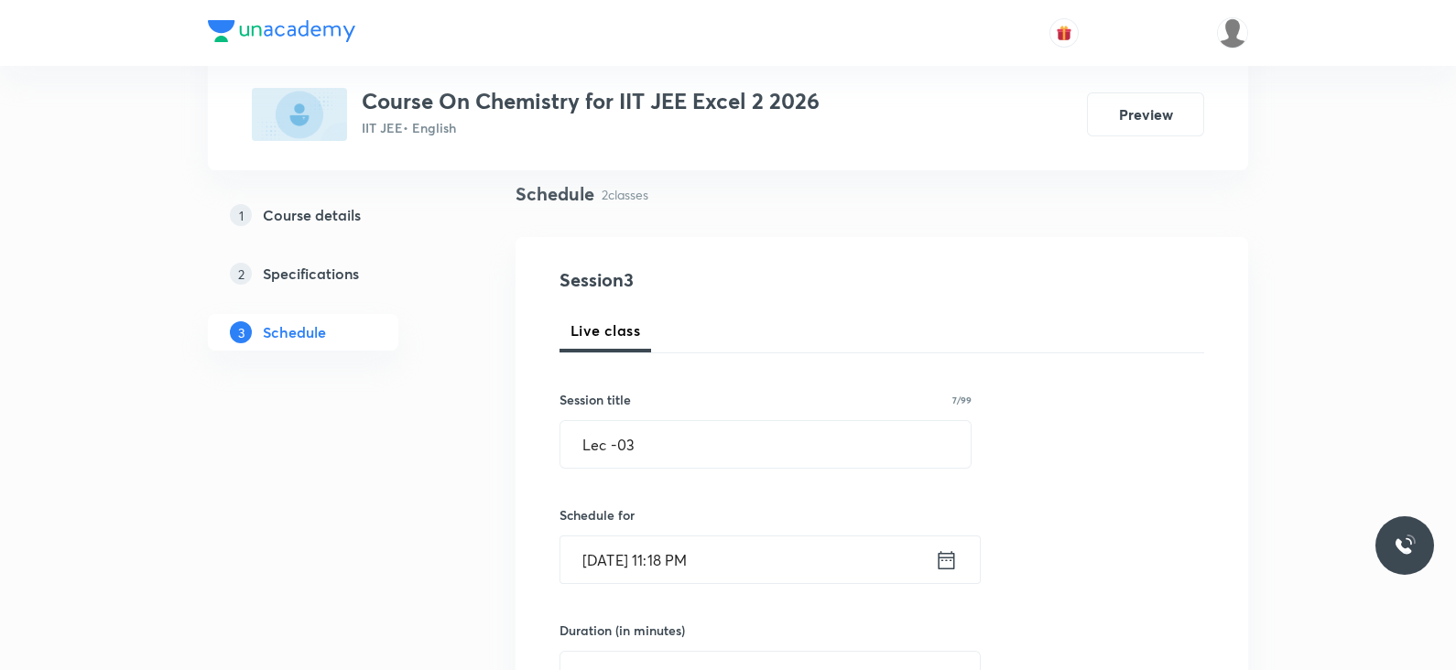
click at [933, 551] on input "[DATE] 11:18 PM" at bounding box center [747, 560] width 375 height 47
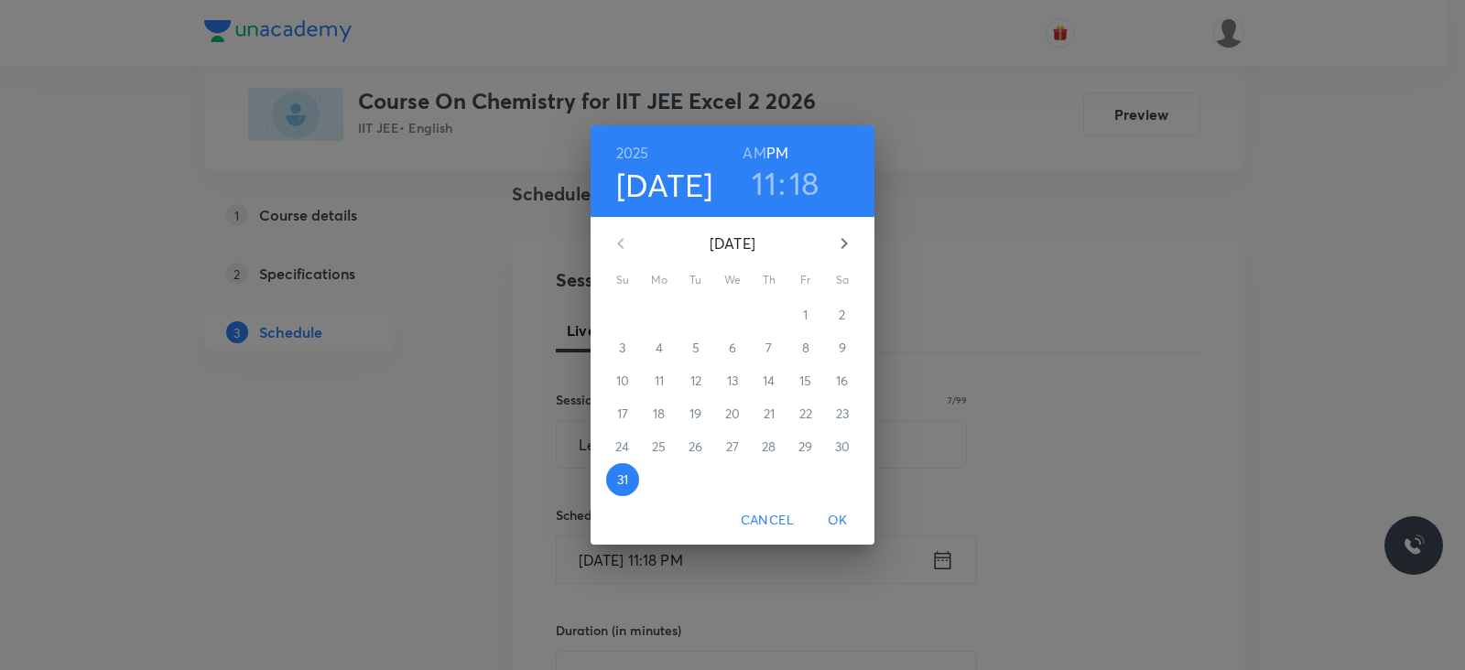
click at [843, 240] on icon "button" at bounding box center [845, 243] width 6 height 11
click at [669, 318] on span "1" at bounding box center [659, 315] width 33 height 18
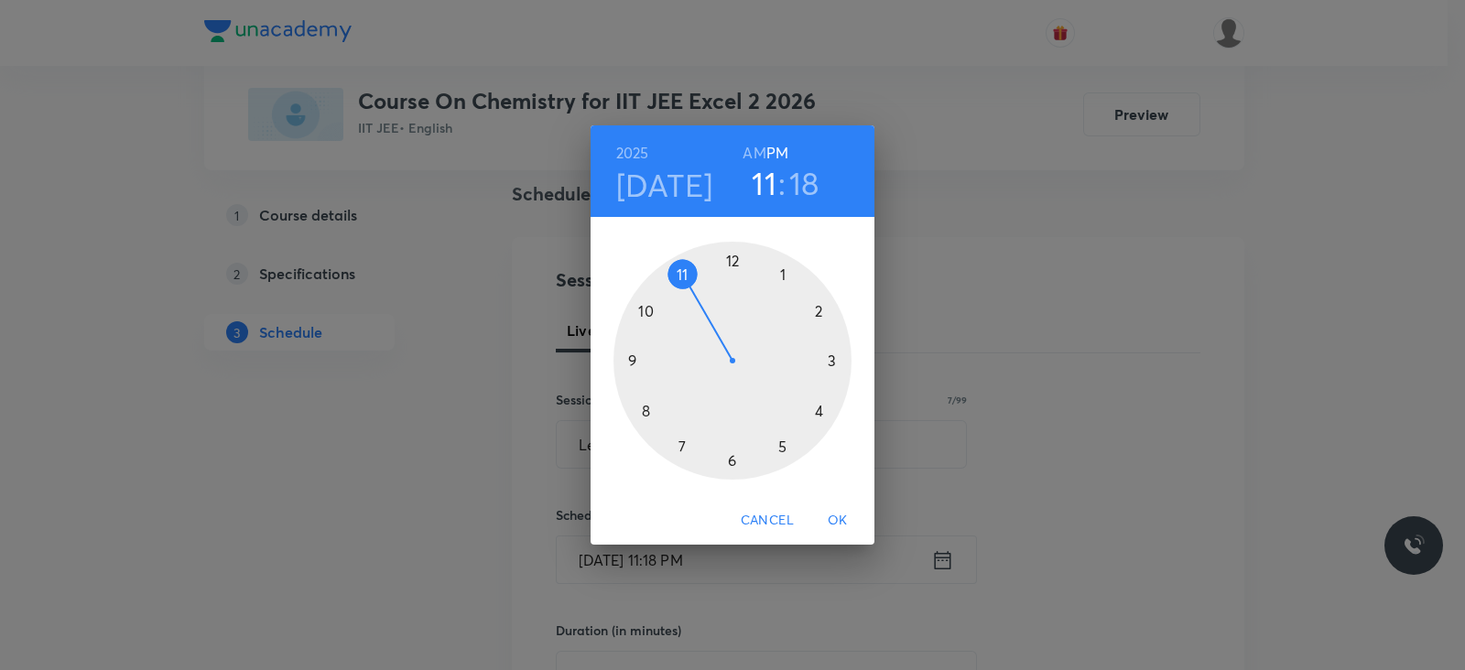
click at [781, 443] on div at bounding box center [733, 361] width 238 height 238
click at [828, 365] on div at bounding box center [733, 361] width 238 height 238
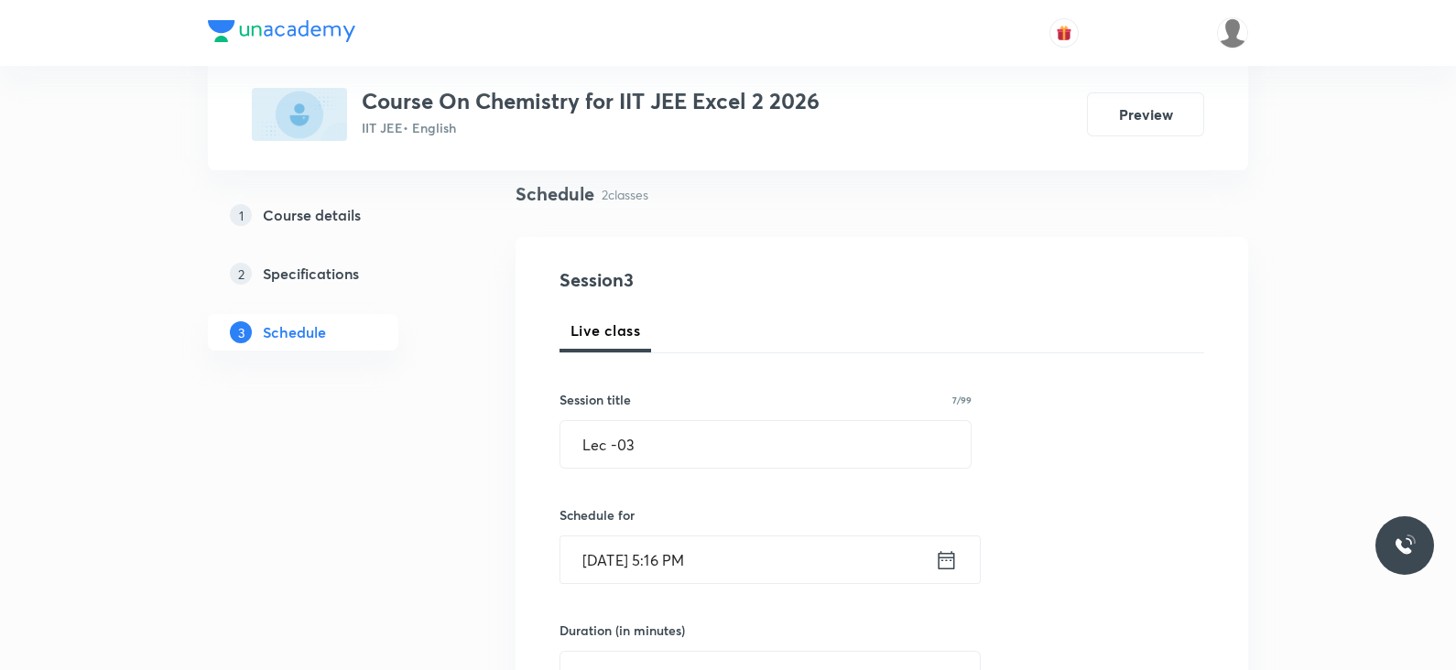
scroll to position [285, 0]
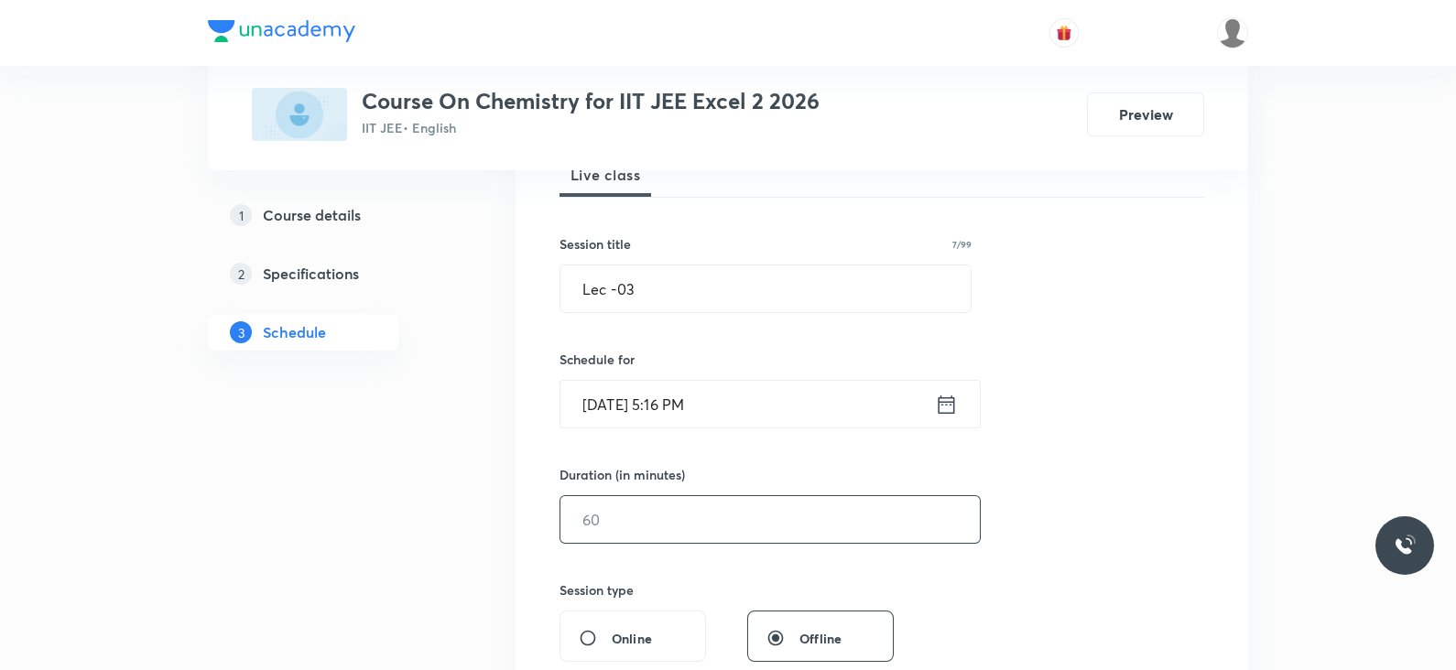
click at [647, 499] on input "text" at bounding box center [769, 519] width 419 height 47
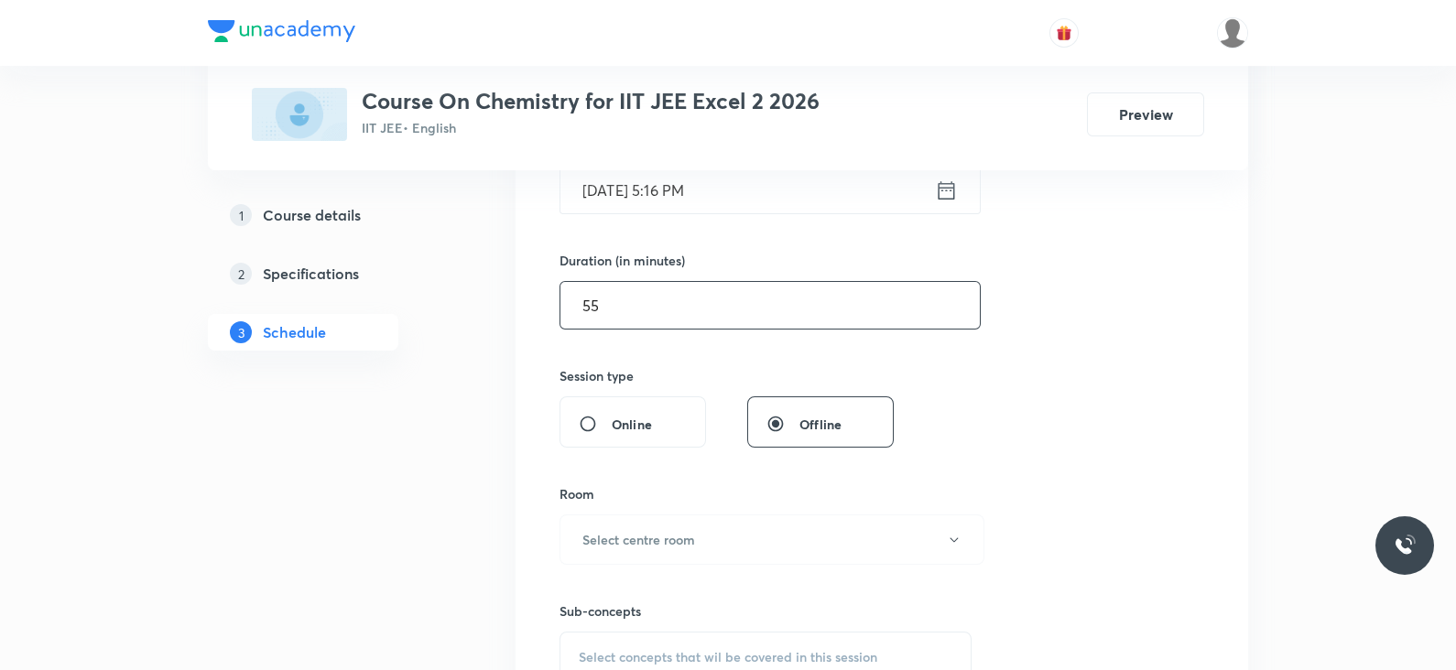
scroll to position [501, 0]
type input "55"
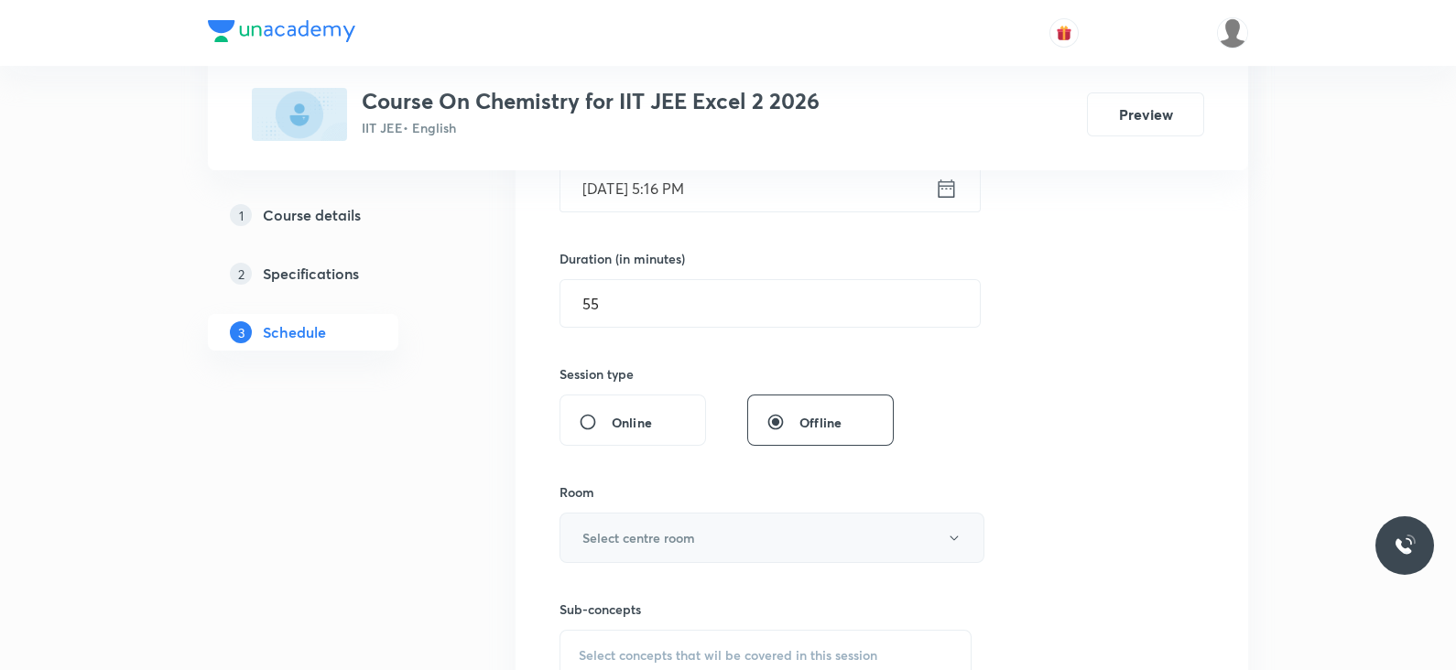
click at [642, 543] on h6 "Select centre room" at bounding box center [638, 537] width 113 height 19
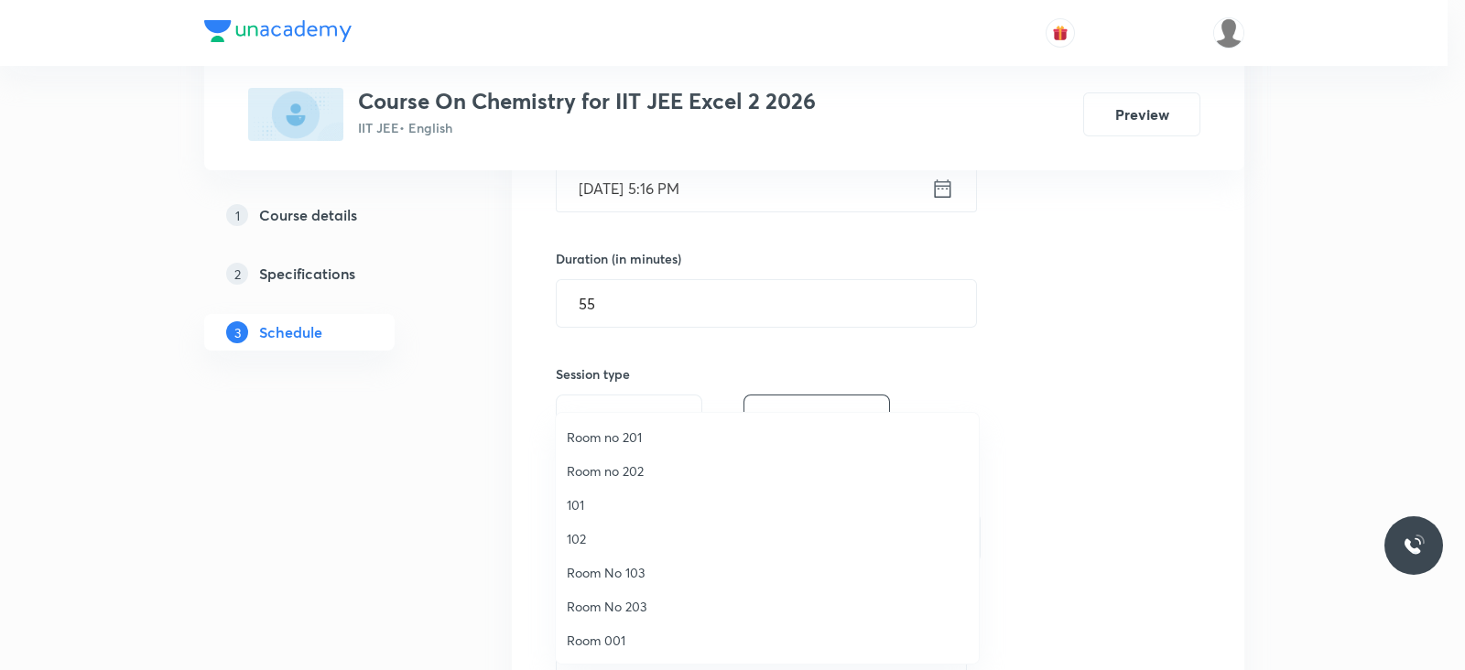
click at [614, 441] on span "Room no 201" at bounding box center [767, 437] width 401 height 19
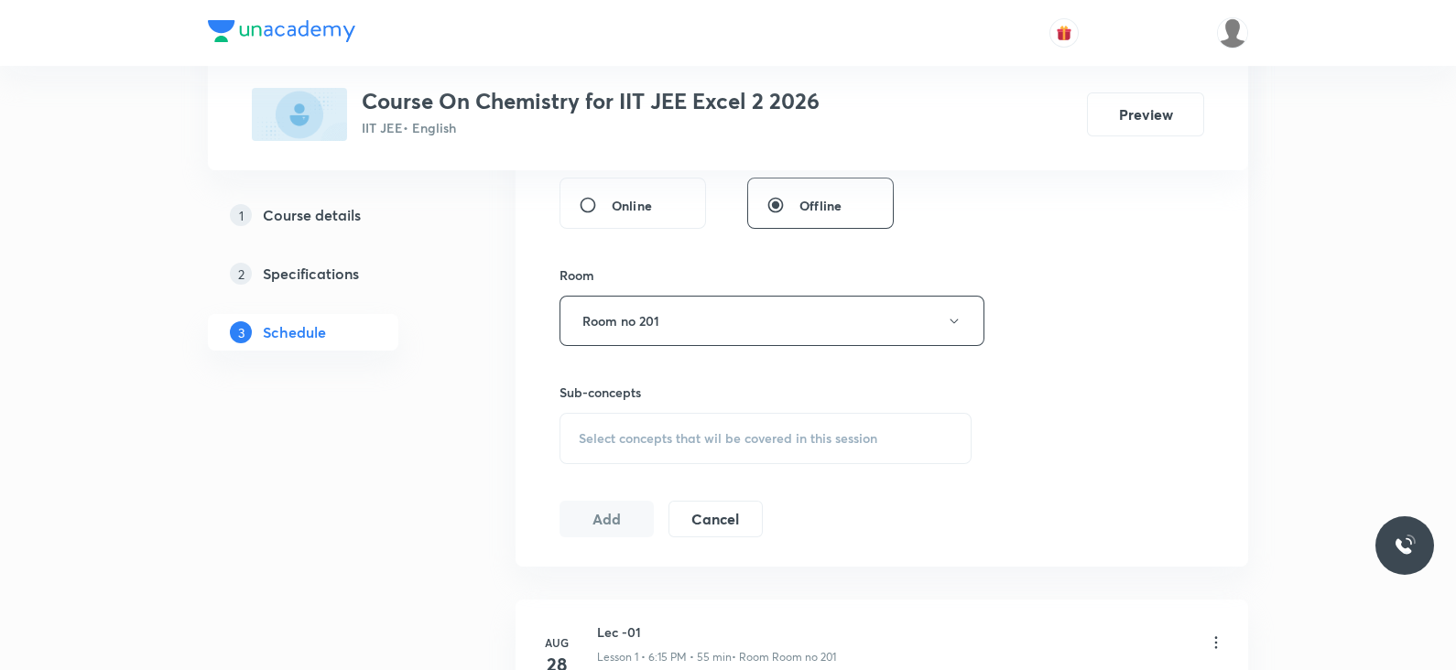
scroll to position [724, 0]
click at [641, 415] on div "Select concepts that wil be covered in this session" at bounding box center [766, 432] width 412 height 51
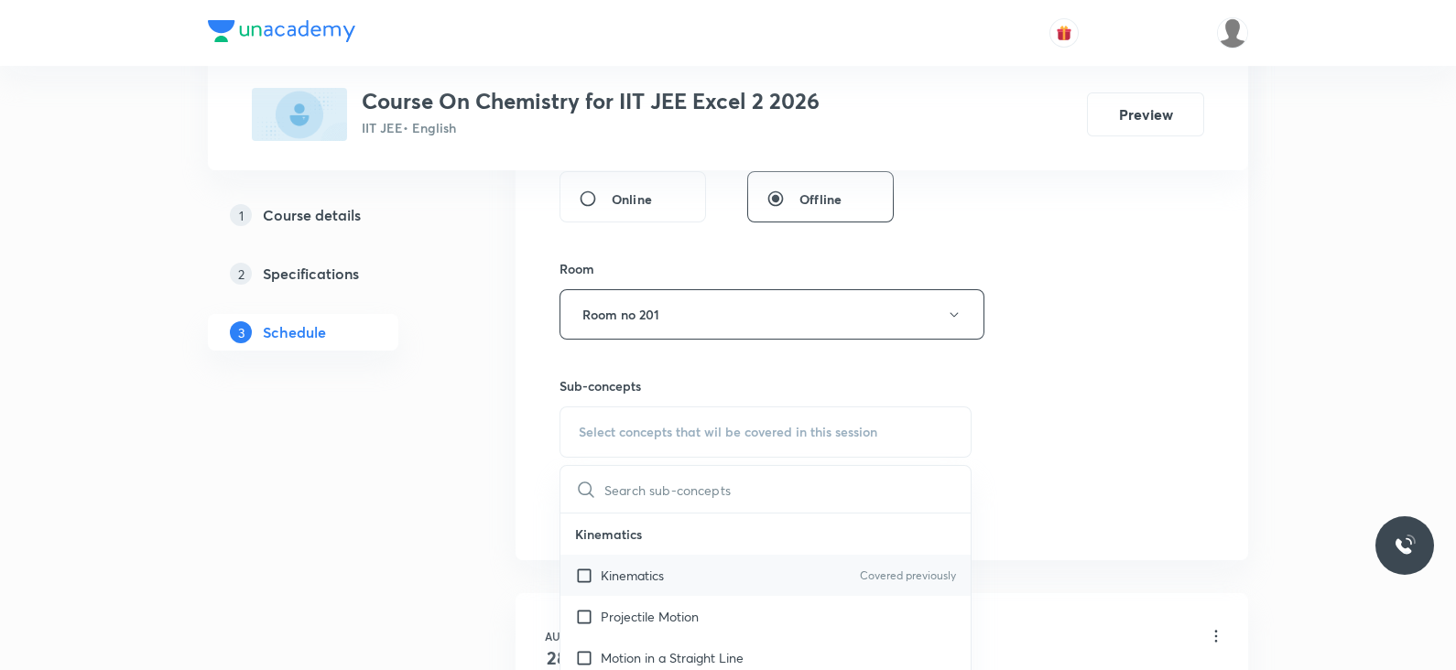
click at [629, 566] on p "Kinematics" at bounding box center [632, 575] width 63 height 19
checkbox input "true"
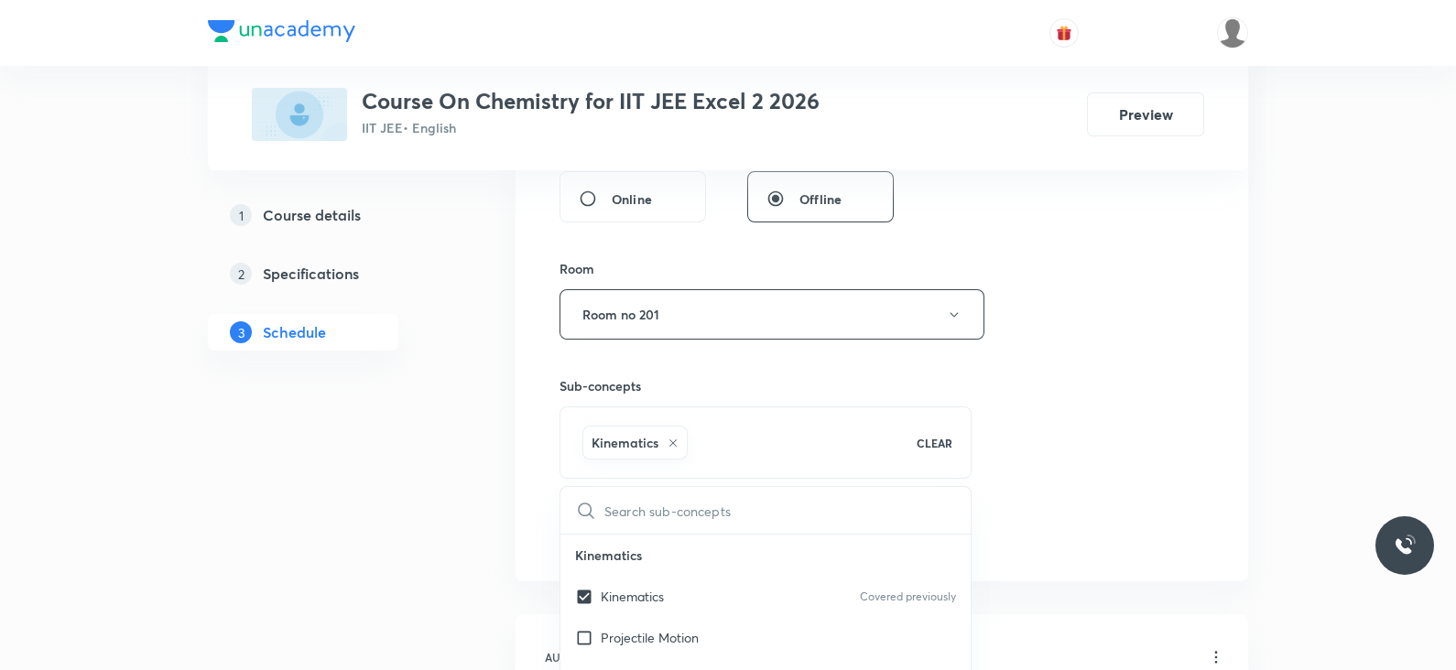
click at [984, 476] on div "Session 3 Live class Session title 7/99 Lec -03 ​ Schedule for Sept 1, 2025, 5:…" at bounding box center [882, 111] width 645 height 881
click at [604, 525] on button "Add" at bounding box center [607, 532] width 94 height 37
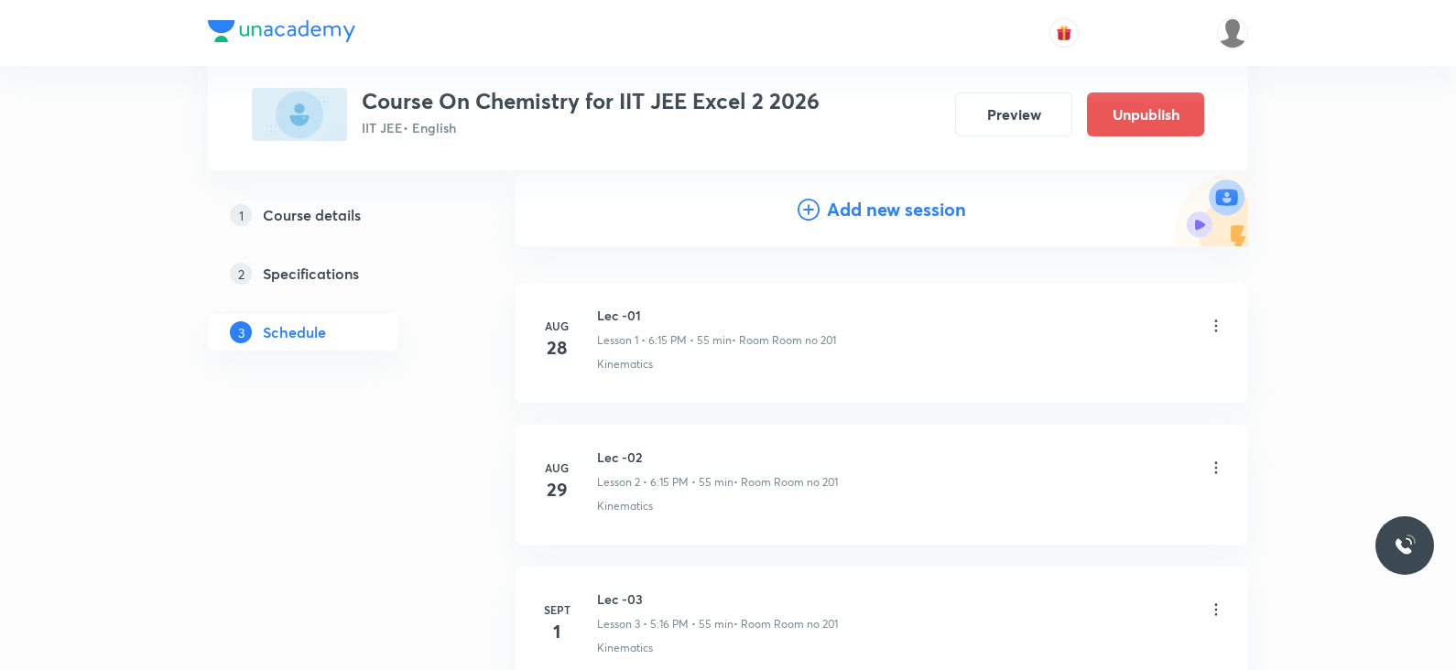
scroll to position [380, 0]
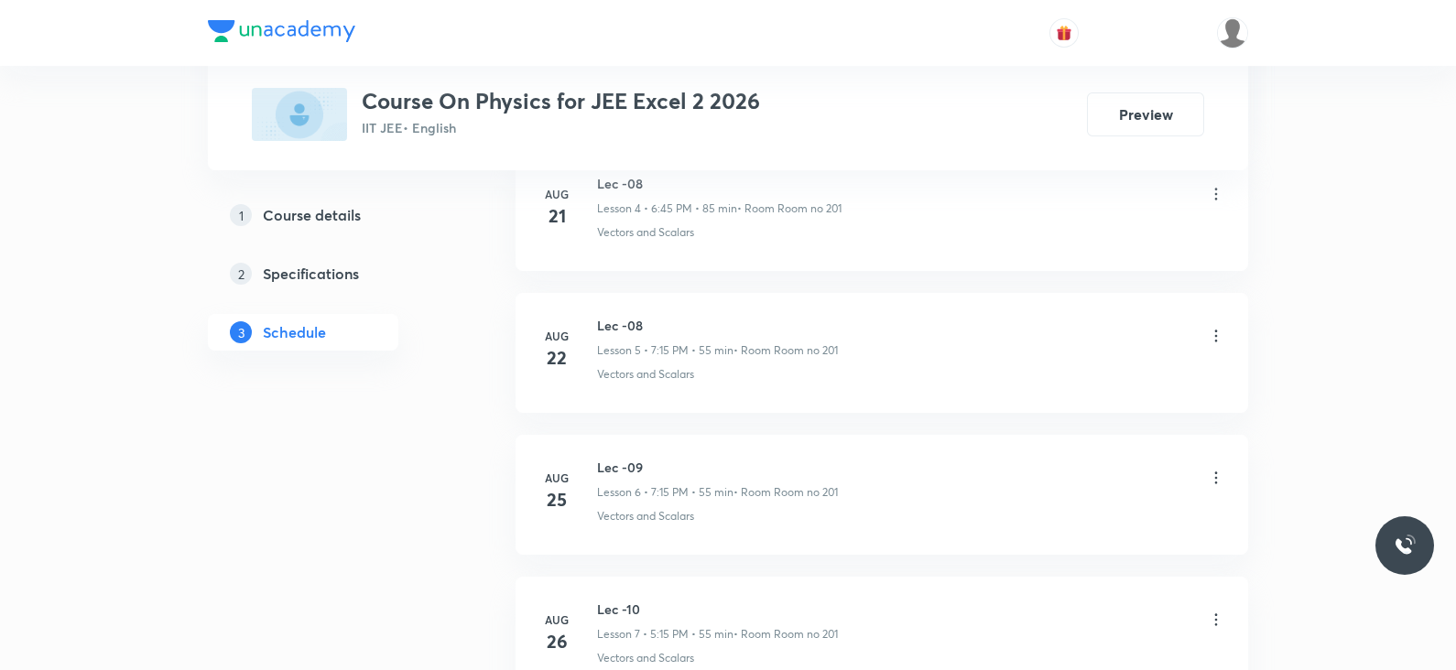
scroll to position [2071, 0]
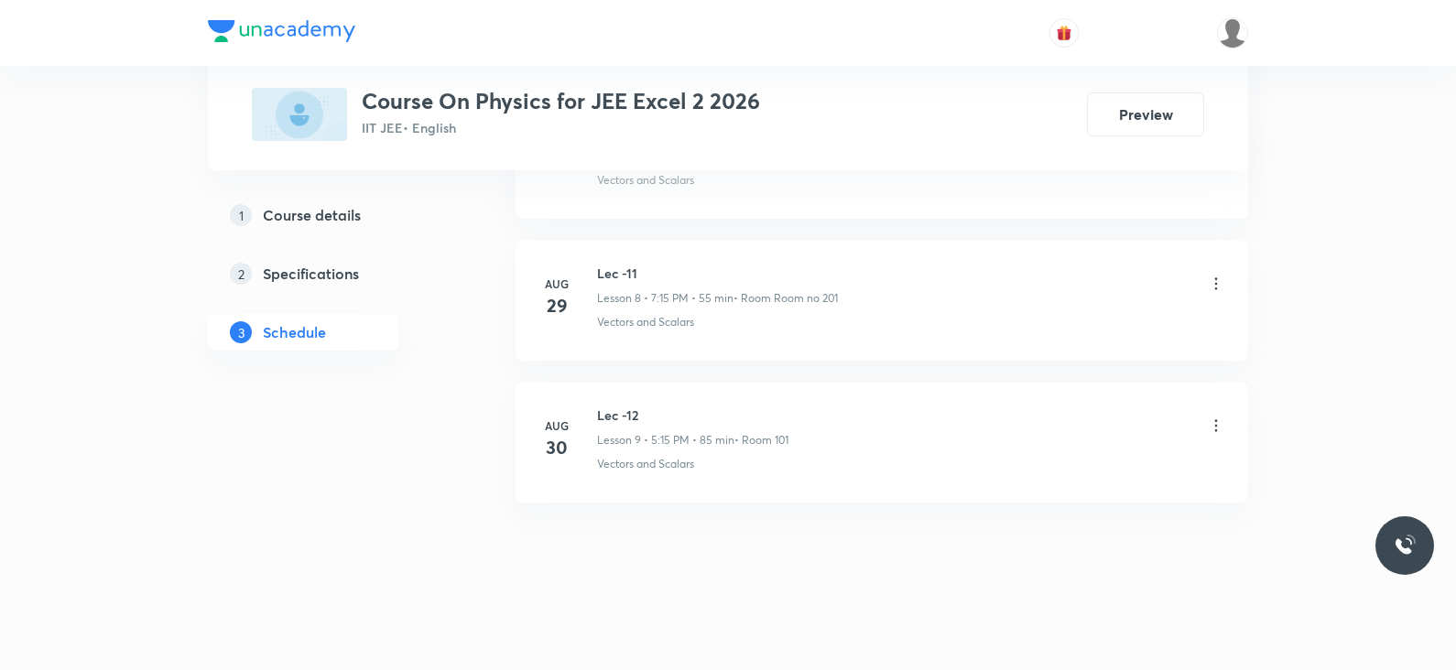
click at [614, 409] on h6 "Lec -12" at bounding box center [692, 415] width 191 height 19
copy h6 "Lec -12"
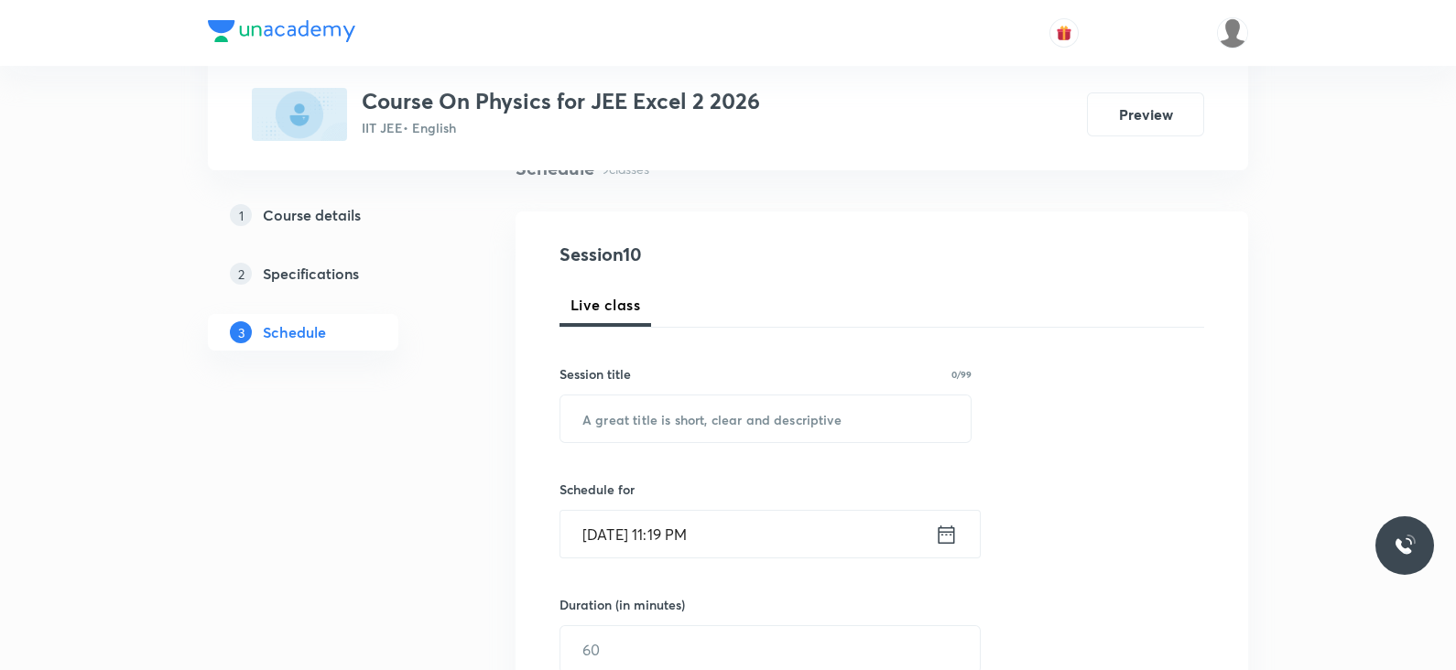
scroll to position [100, 0]
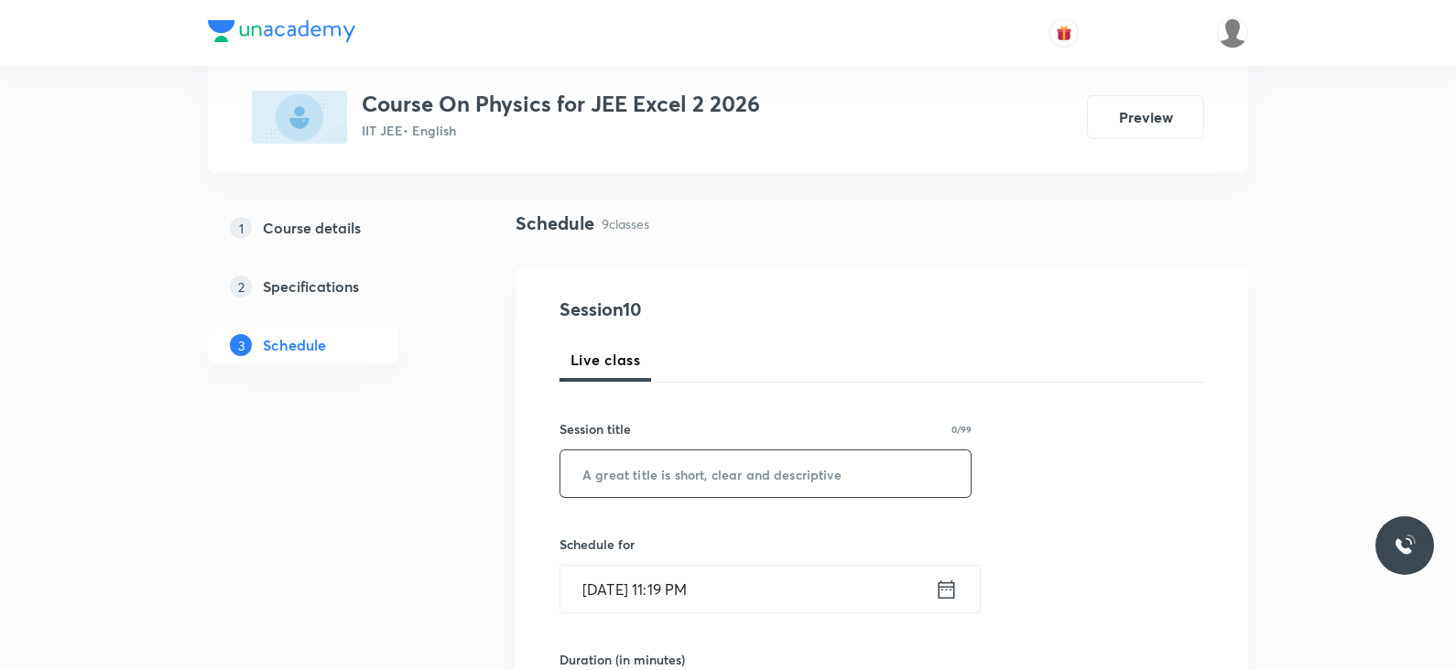
click at [647, 469] on input "text" at bounding box center [765, 474] width 410 height 47
paste input "Lec -12"
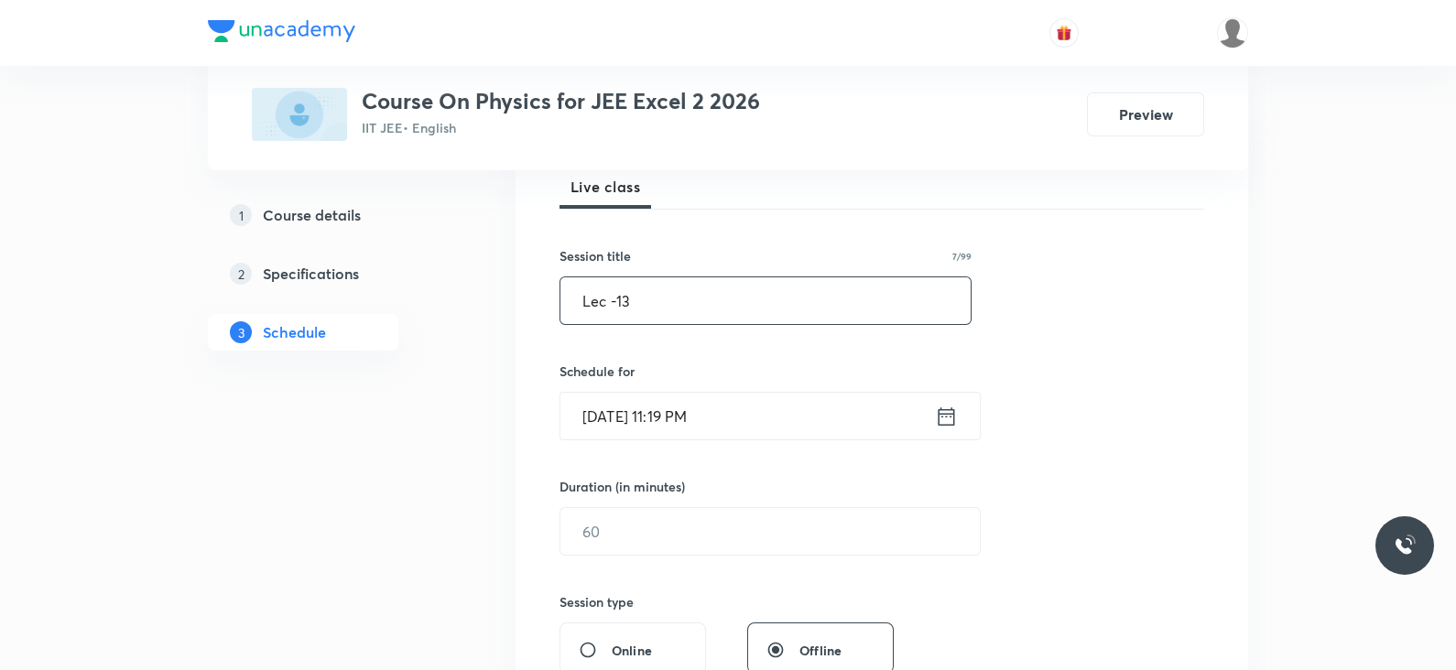
scroll to position [276, 0]
type input "Lec -13"
click at [948, 403] on icon at bounding box center [946, 414] width 23 height 26
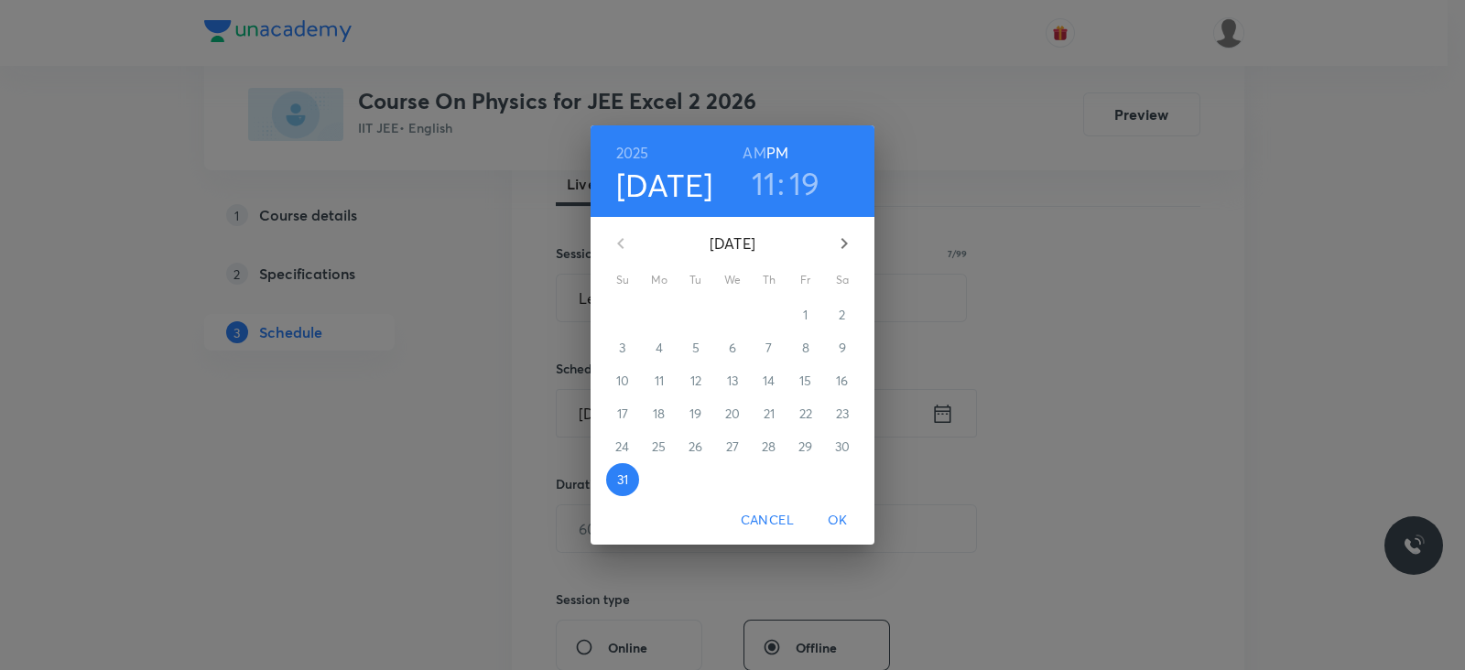
click at [836, 243] on icon "button" at bounding box center [844, 244] width 22 height 22
click at [653, 319] on span "1" at bounding box center [659, 315] width 33 height 18
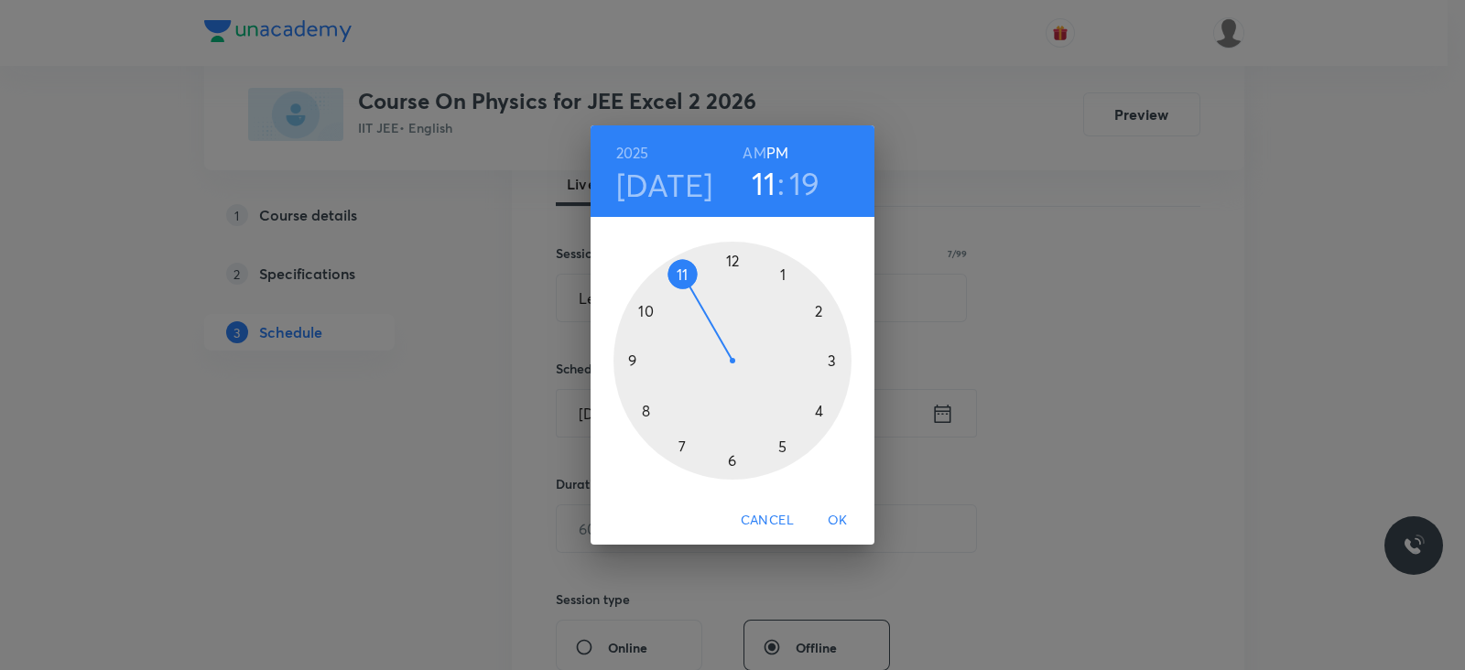
click at [762, 179] on h3 "11" at bounding box center [764, 183] width 25 height 38
click at [682, 444] on div at bounding box center [733, 361] width 238 height 238
click at [832, 363] on div at bounding box center [733, 361] width 238 height 238
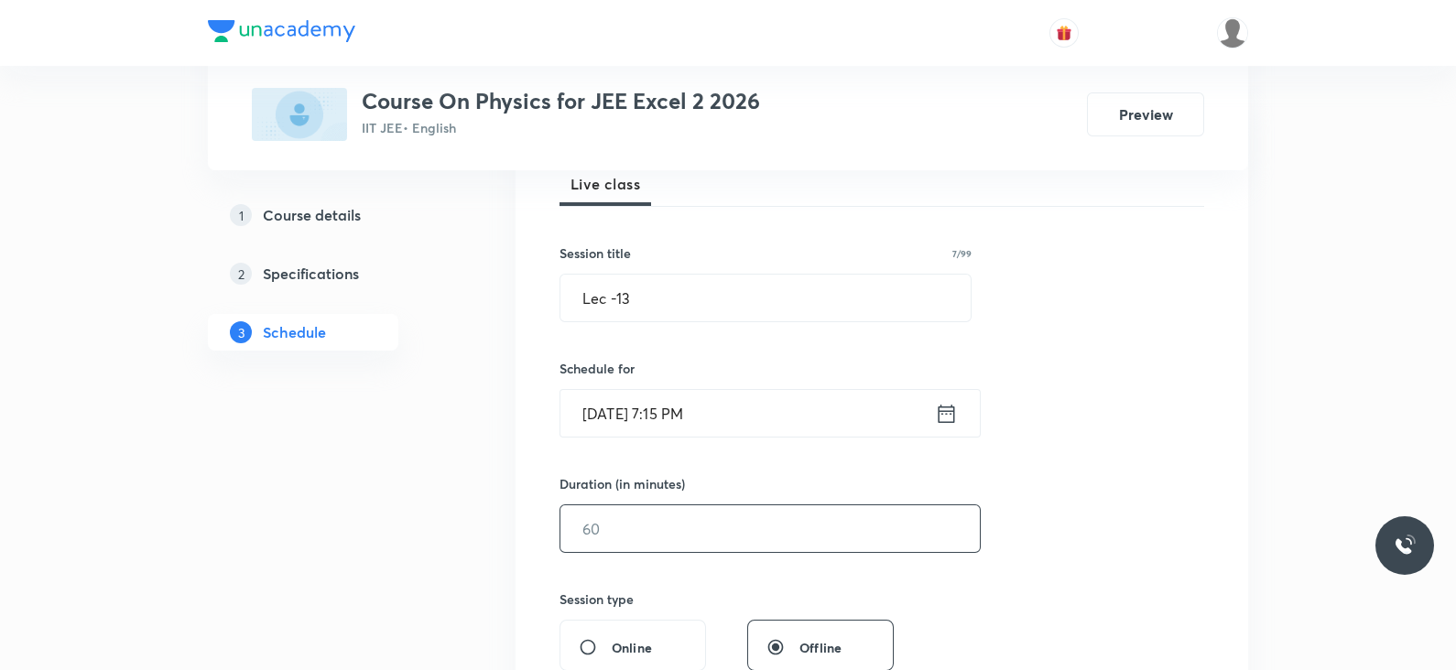
click at [627, 527] on input "text" at bounding box center [769, 529] width 419 height 47
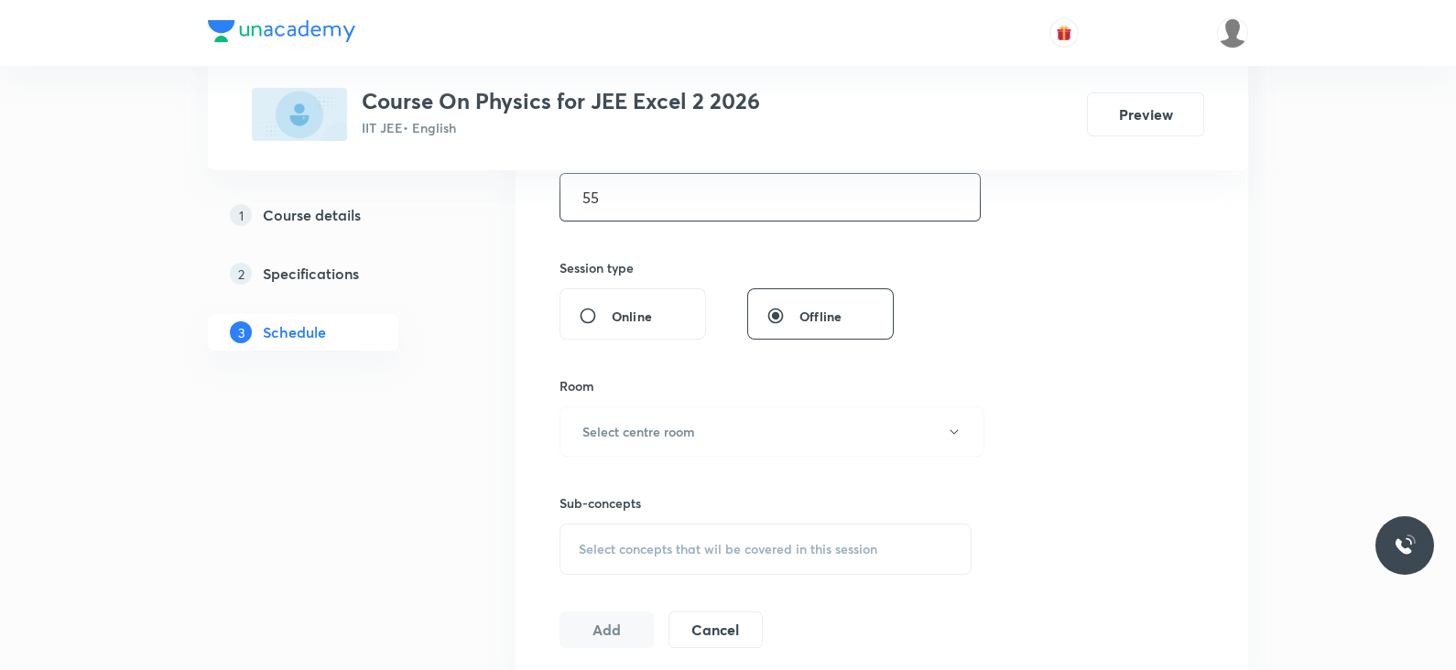
scroll to position [610, 0]
type input "55"
click at [689, 440] on button "Select centre room" at bounding box center [772, 429] width 425 height 50
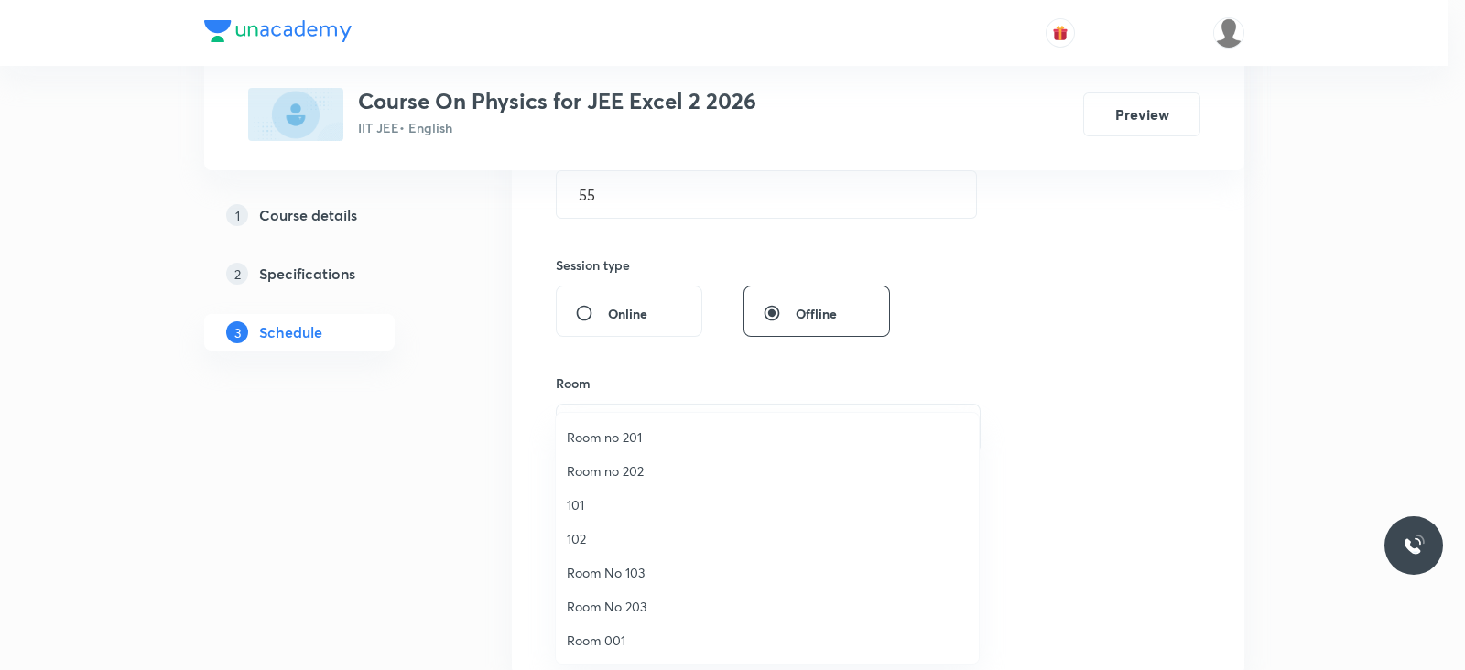
click at [646, 441] on span "Room no 201" at bounding box center [767, 437] width 401 height 19
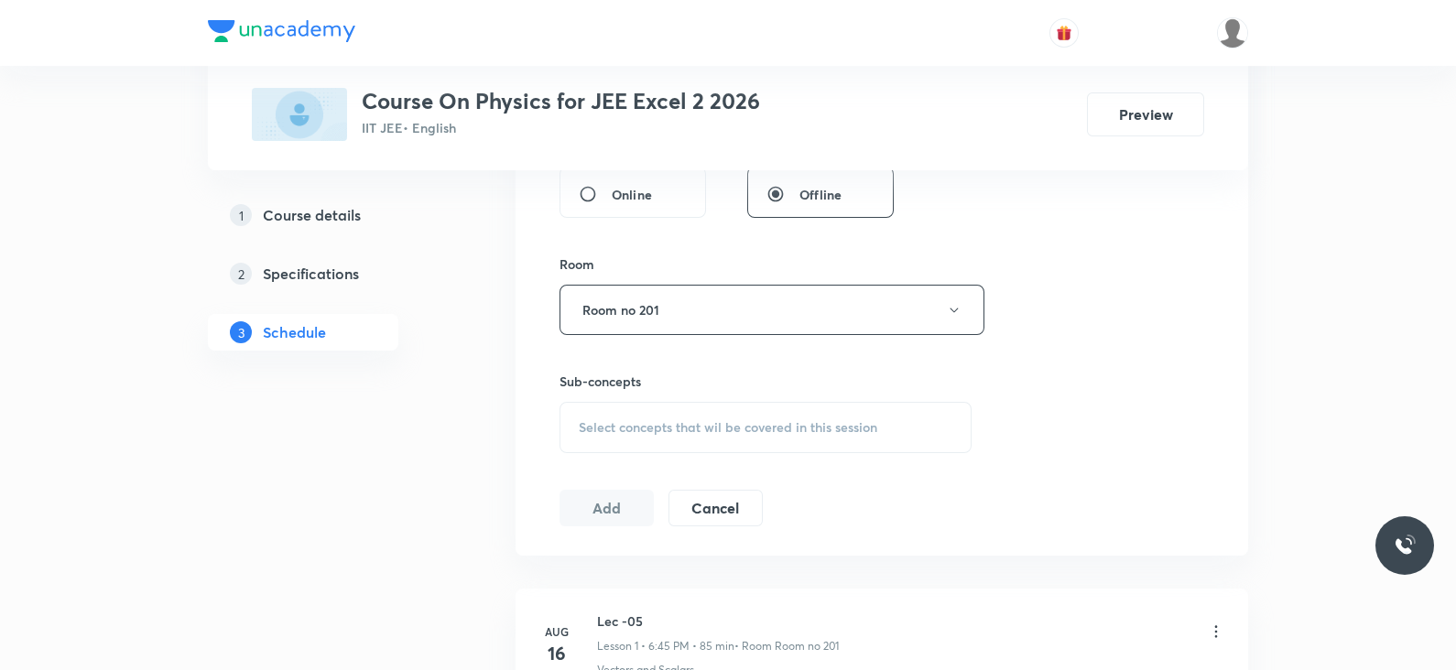
scroll to position [733, 0]
click at [701, 427] on span "Select concepts that wil be covered in this session" at bounding box center [728, 424] width 299 height 15
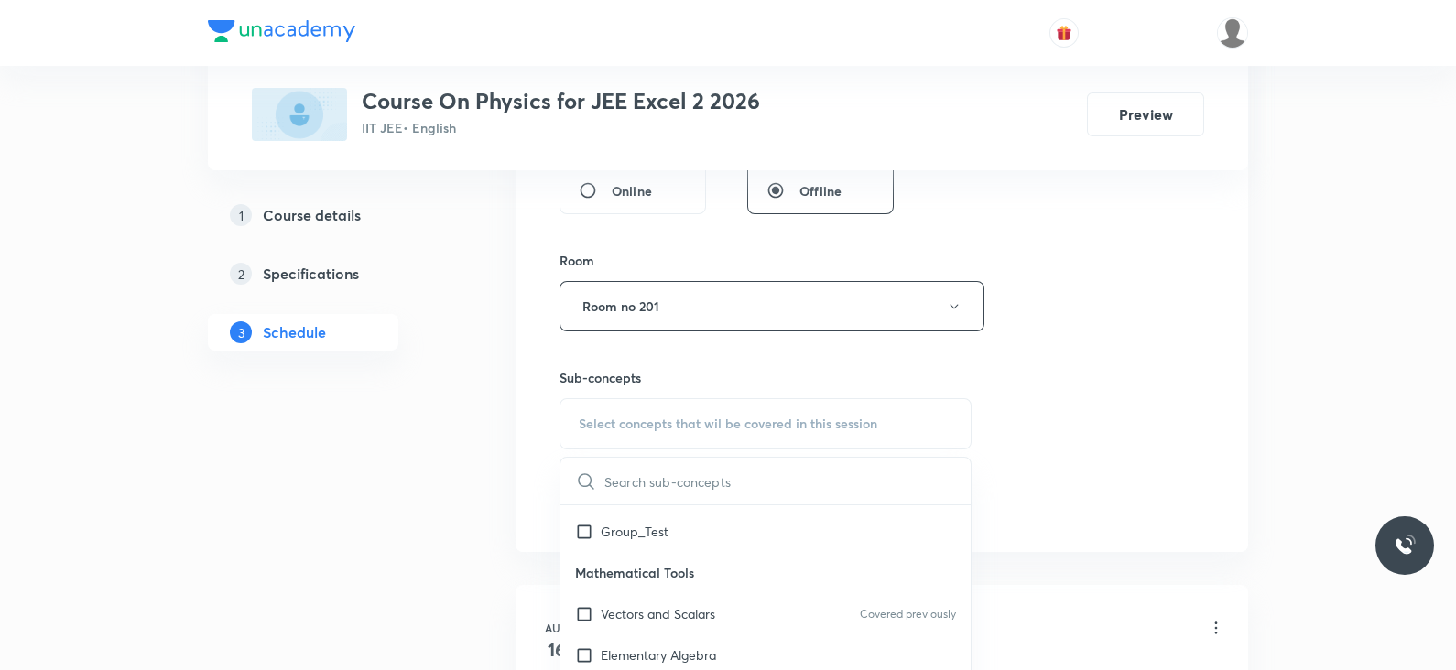
scroll to position [100, 0]
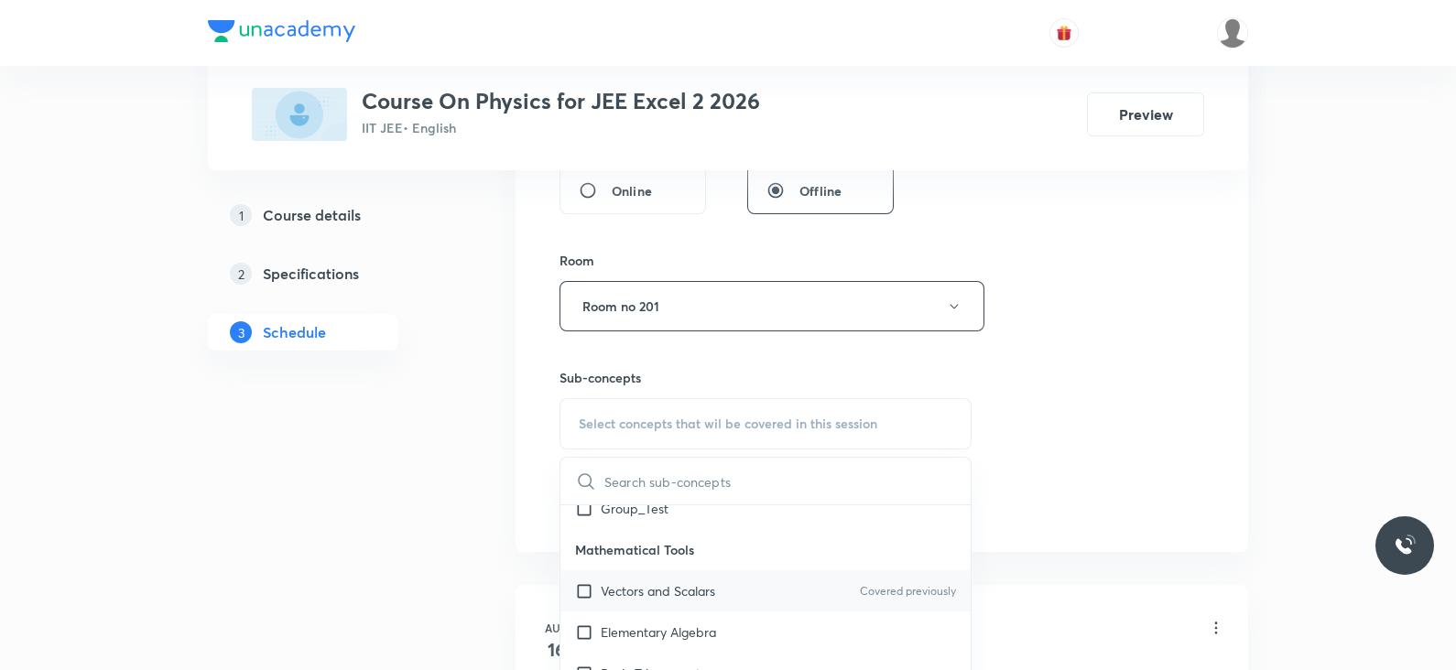
click at [714, 571] on div "Vectors and Scalars Covered previously" at bounding box center [765, 591] width 410 height 41
checkbox input "true"
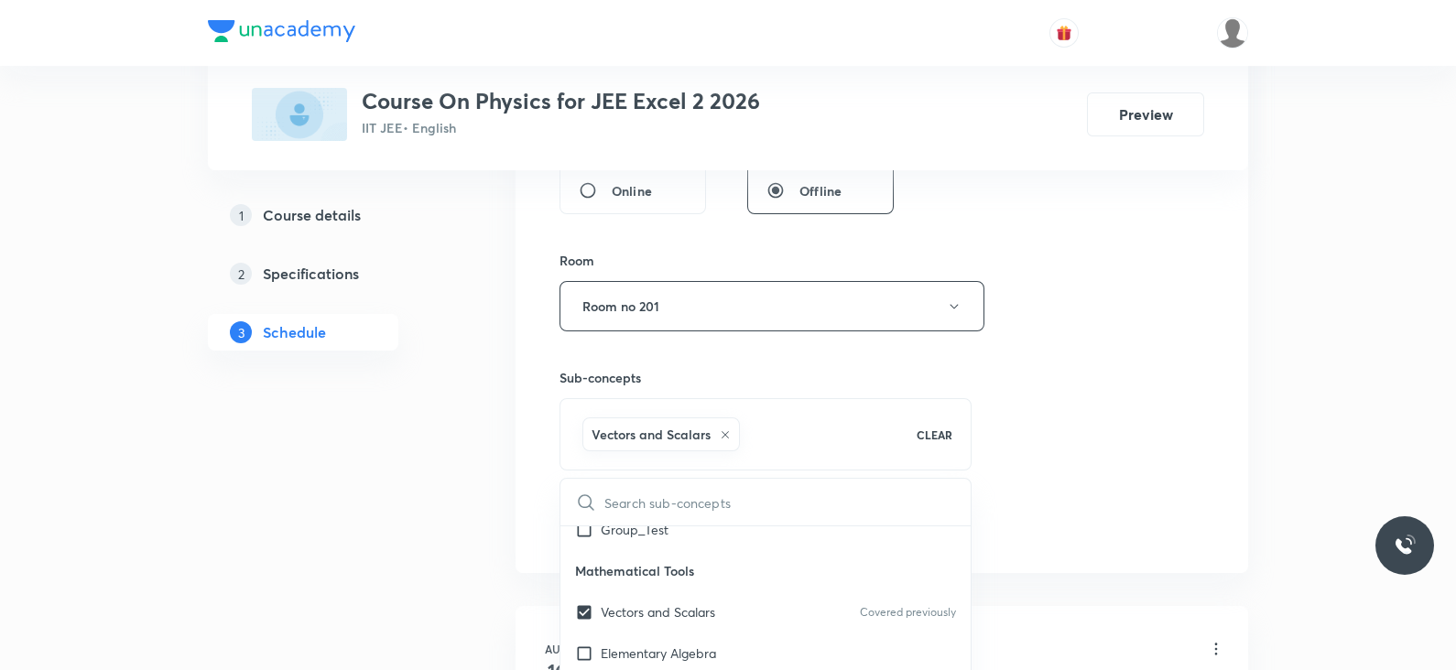
click at [1051, 432] on div "Session 10 Live class Session title 7/99 Lec -13 ​ Schedule for Sept 1, 2025, 7…" at bounding box center [882, 103] width 645 height 881
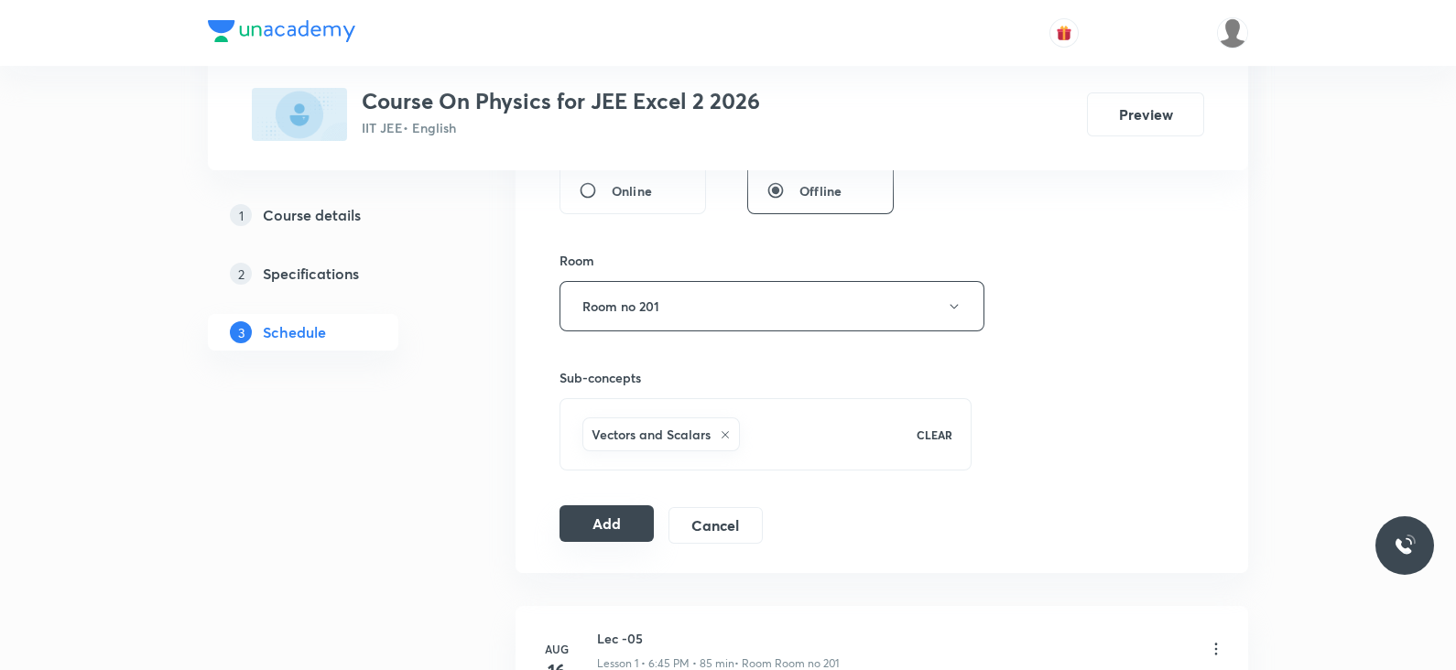
click at [616, 512] on button "Add" at bounding box center [607, 524] width 94 height 37
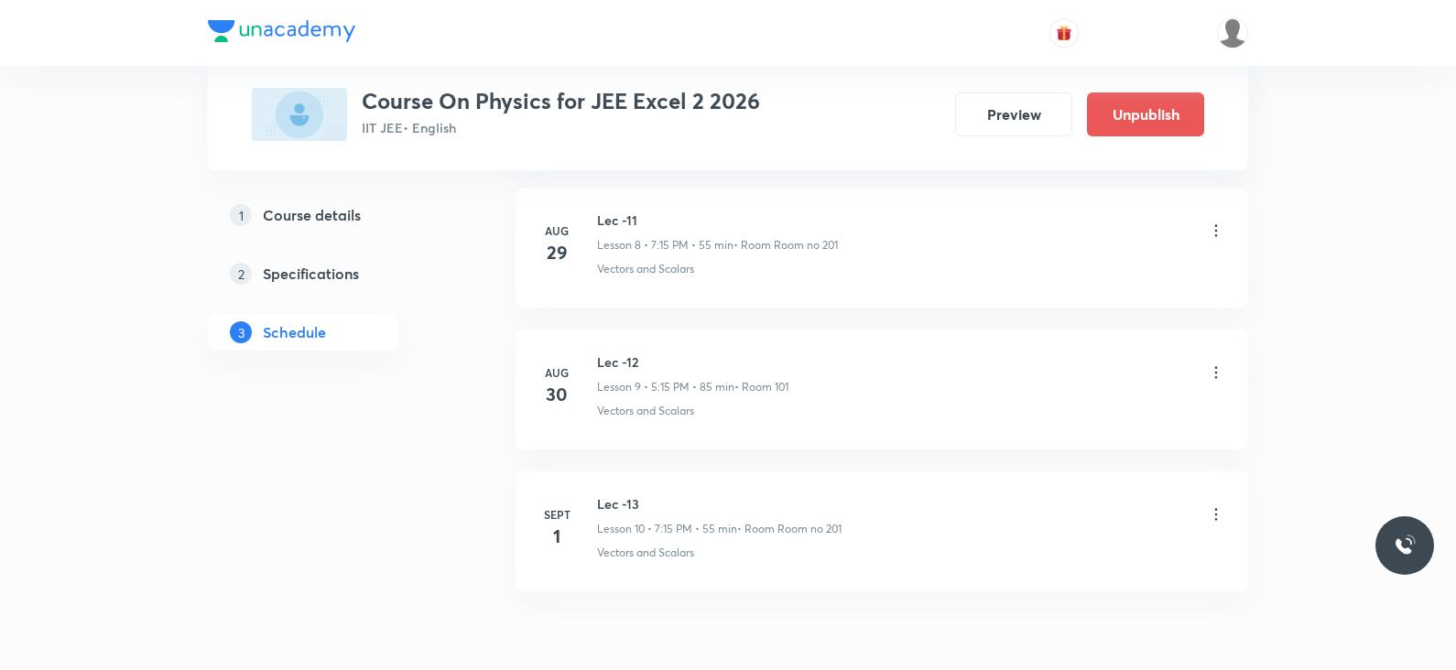
scroll to position [1372, 0]
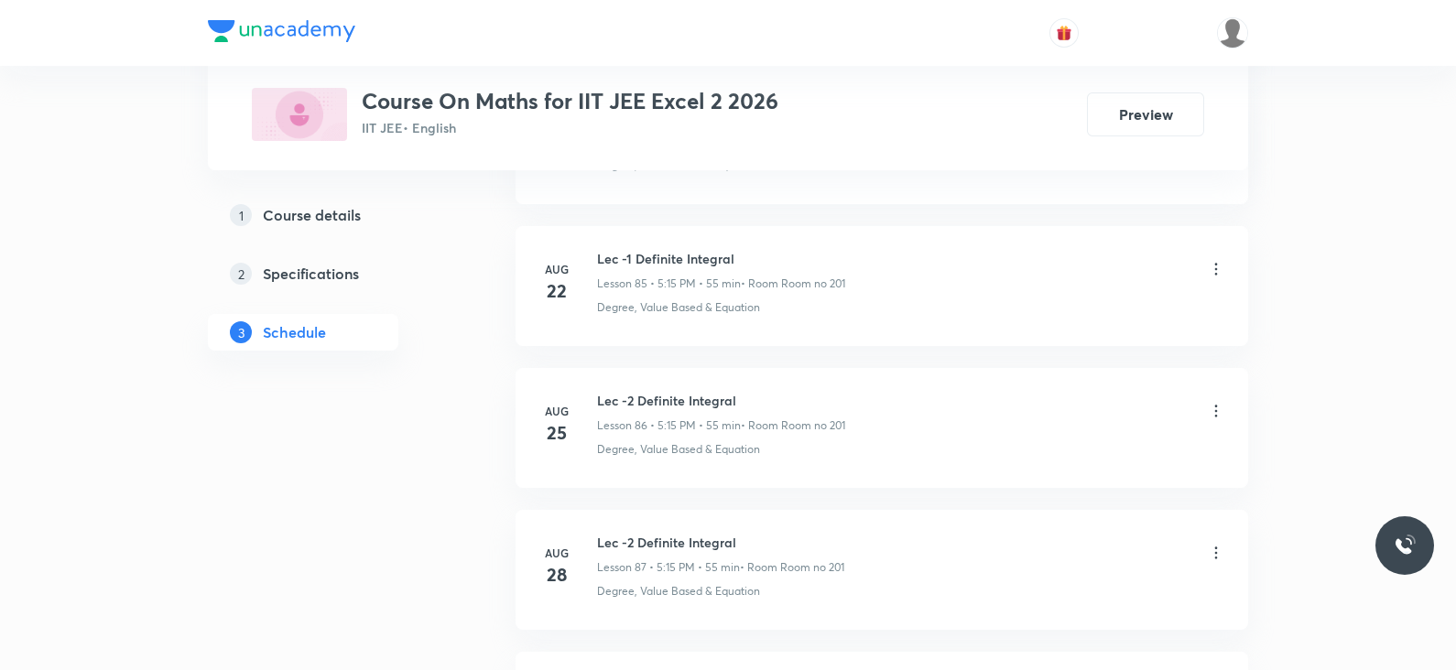
scroll to position [13541, 0]
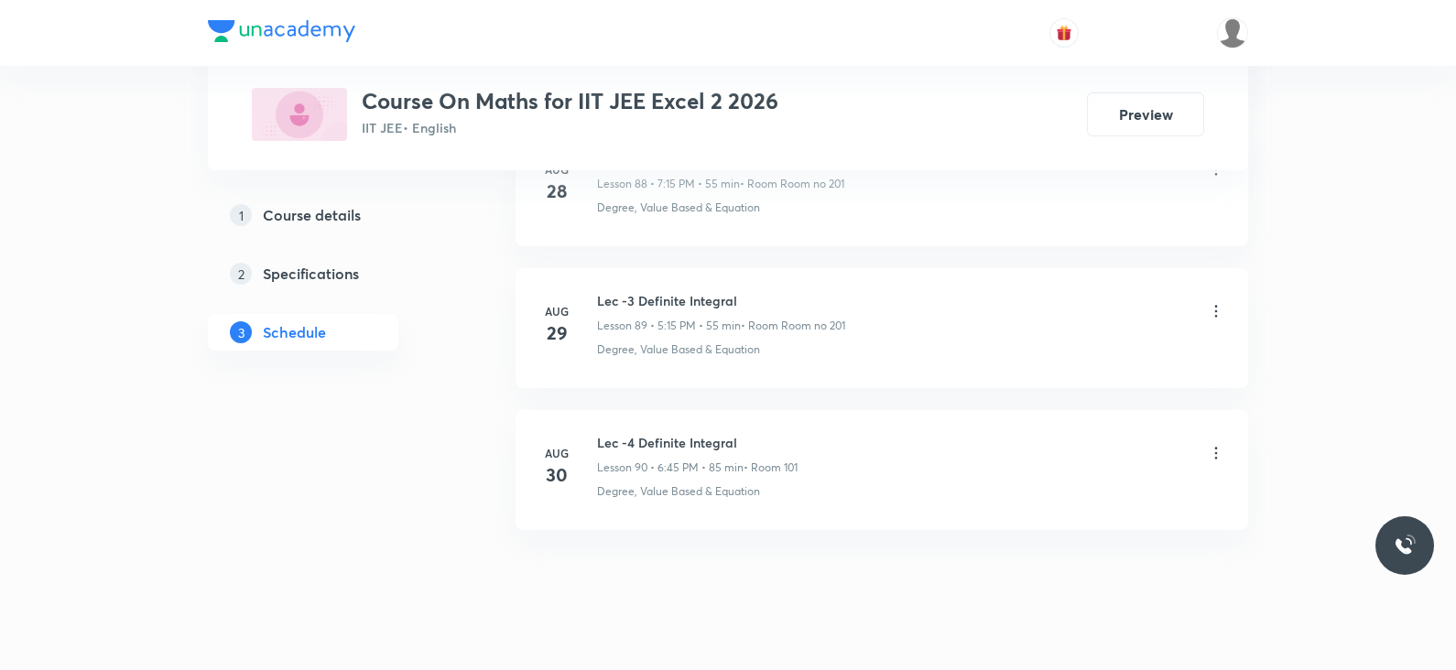
click at [673, 433] on h6 "Lec -4 Definite Integral" at bounding box center [697, 442] width 201 height 19
copy h6 "Lec -4 Definite Integral"
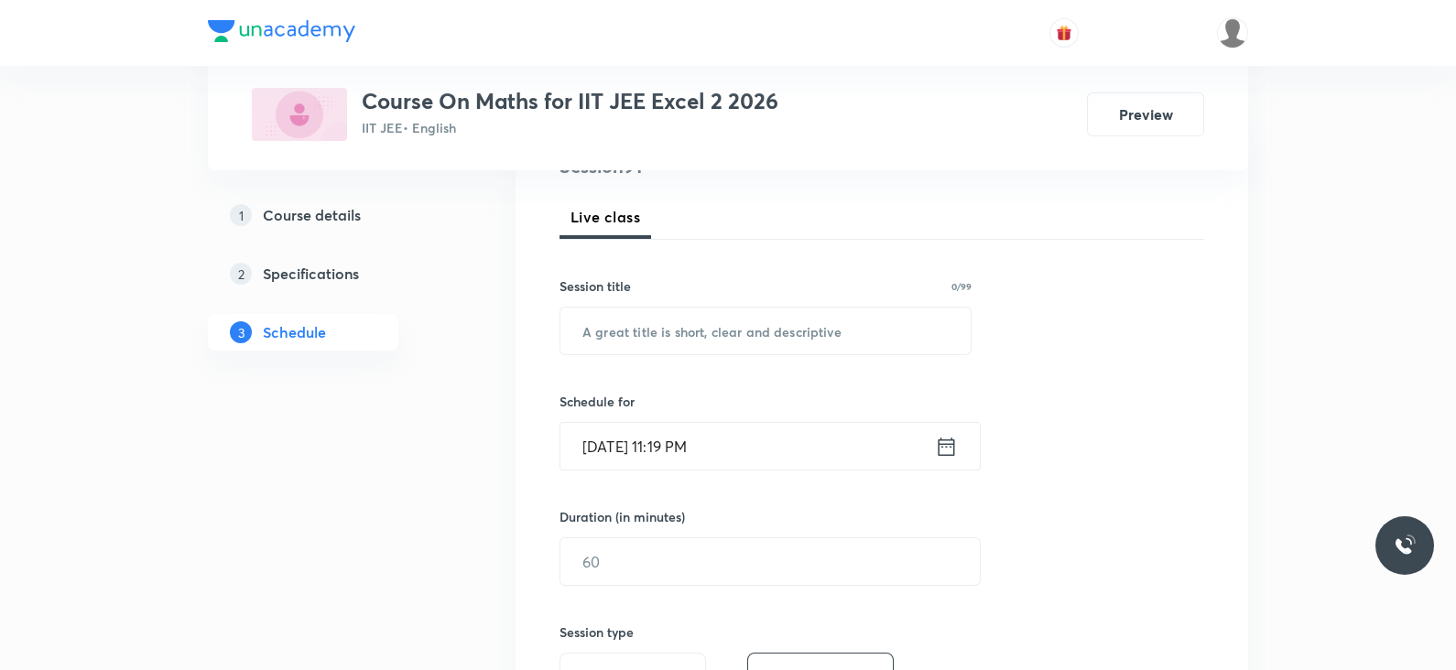
scroll to position [0, 0]
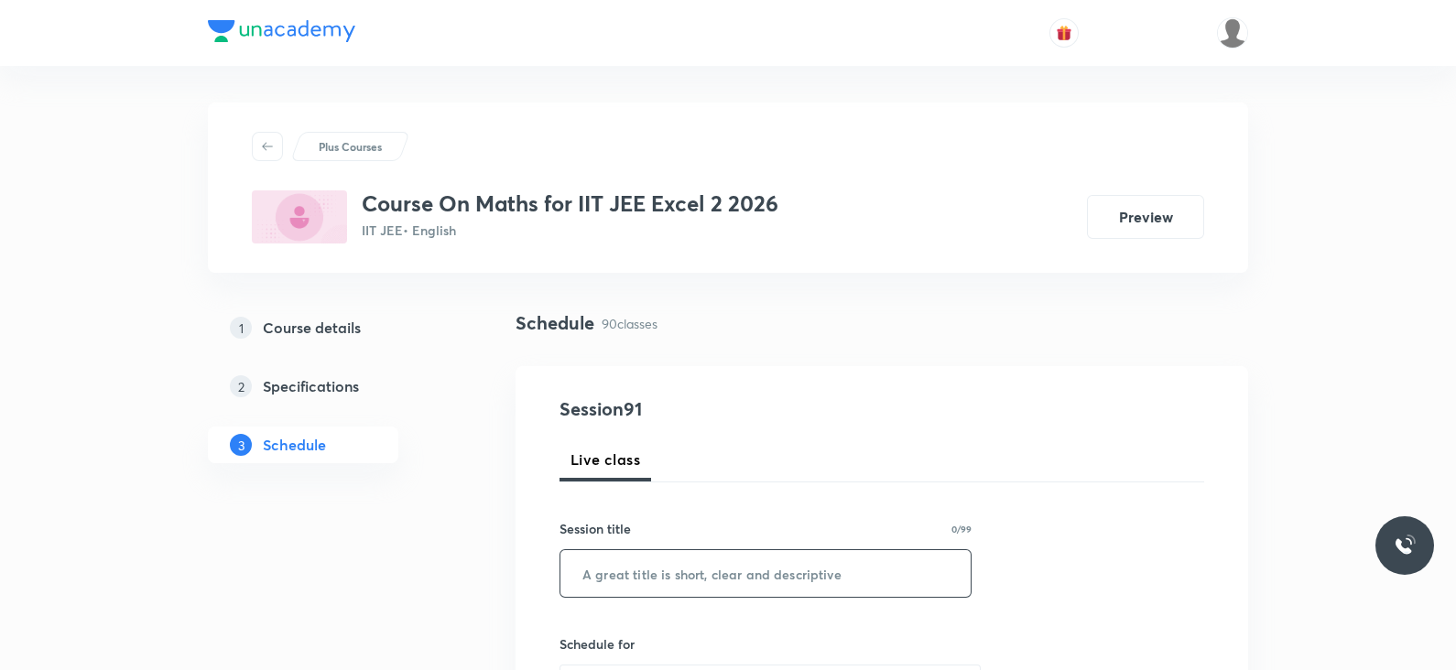
click at [639, 567] on input "text" at bounding box center [765, 573] width 410 height 47
paste input "Lec -4 Definite Integral"
click at [625, 579] on input "Lec -4 Definite Integral" at bounding box center [765, 573] width 410 height 47
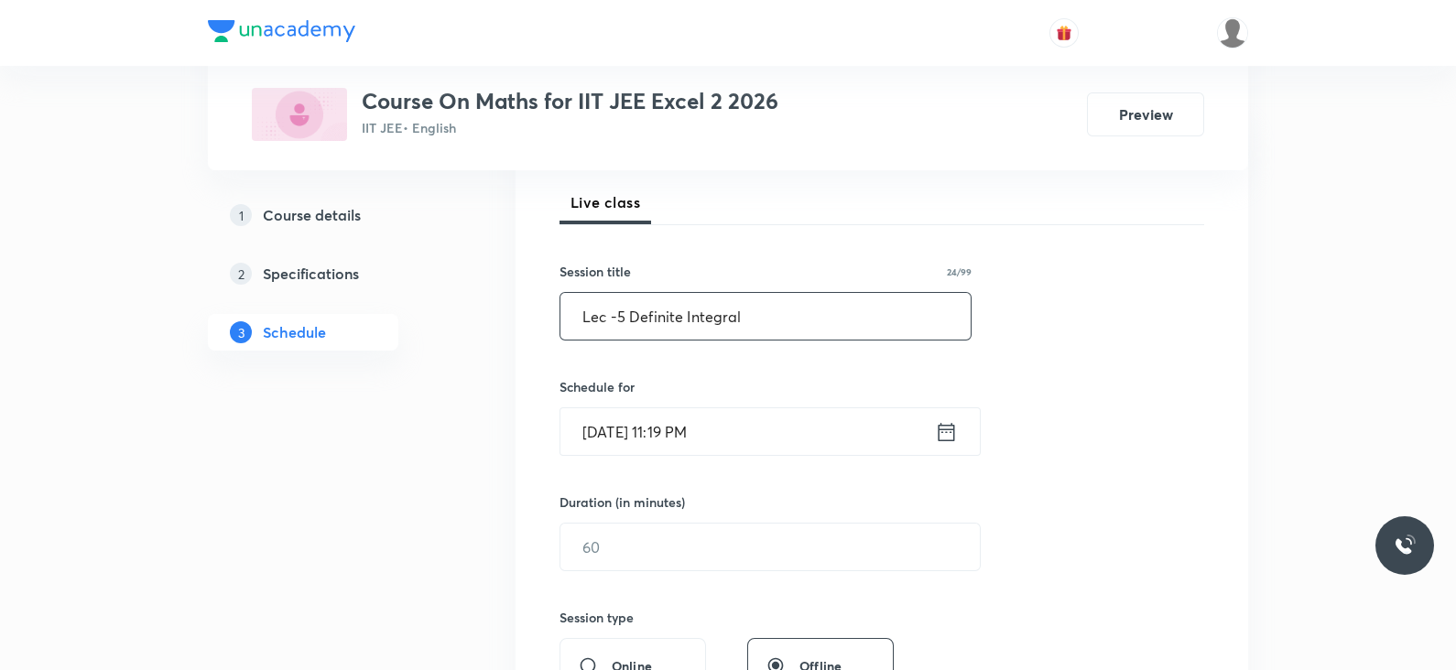
scroll to position [258, 0]
type input "Lec -5 Definite Integral"
click at [941, 432] on icon at bounding box center [946, 432] width 23 height 26
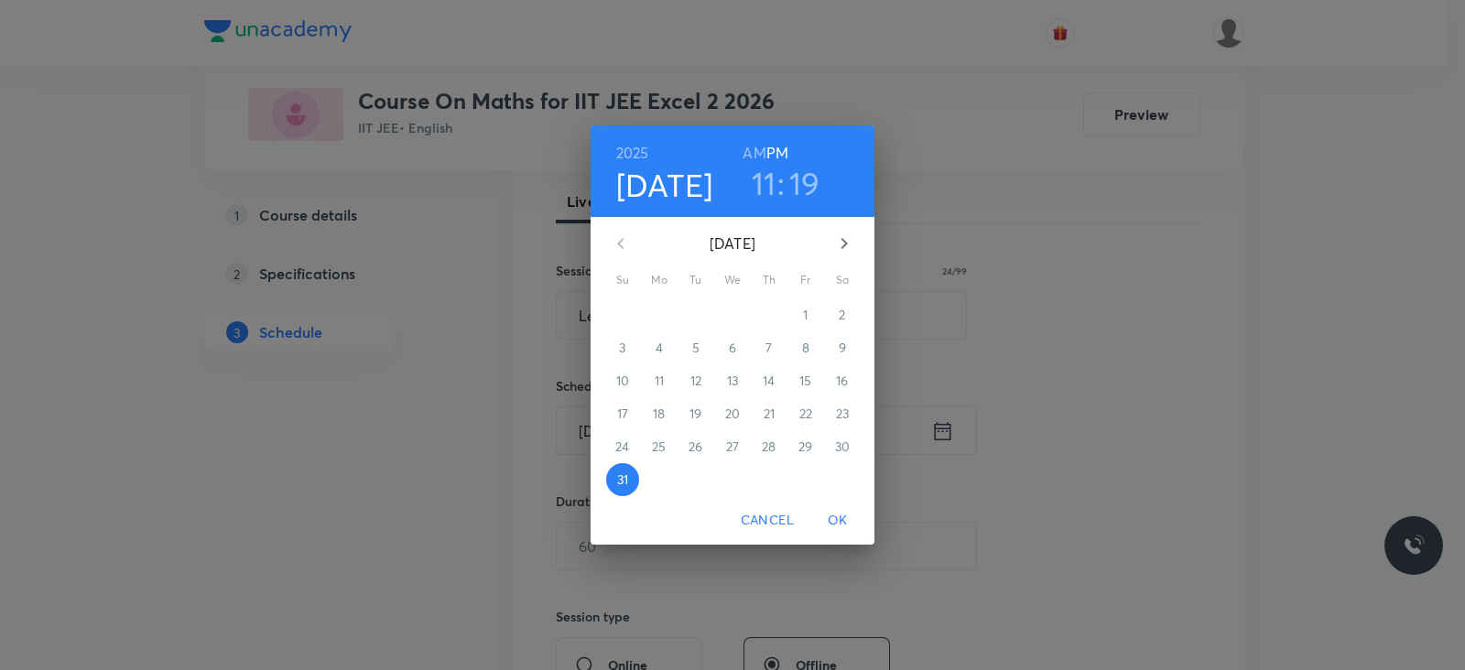
click at [845, 240] on icon "button" at bounding box center [844, 244] width 22 height 22
click at [652, 313] on span "1" at bounding box center [659, 315] width 33 height 18
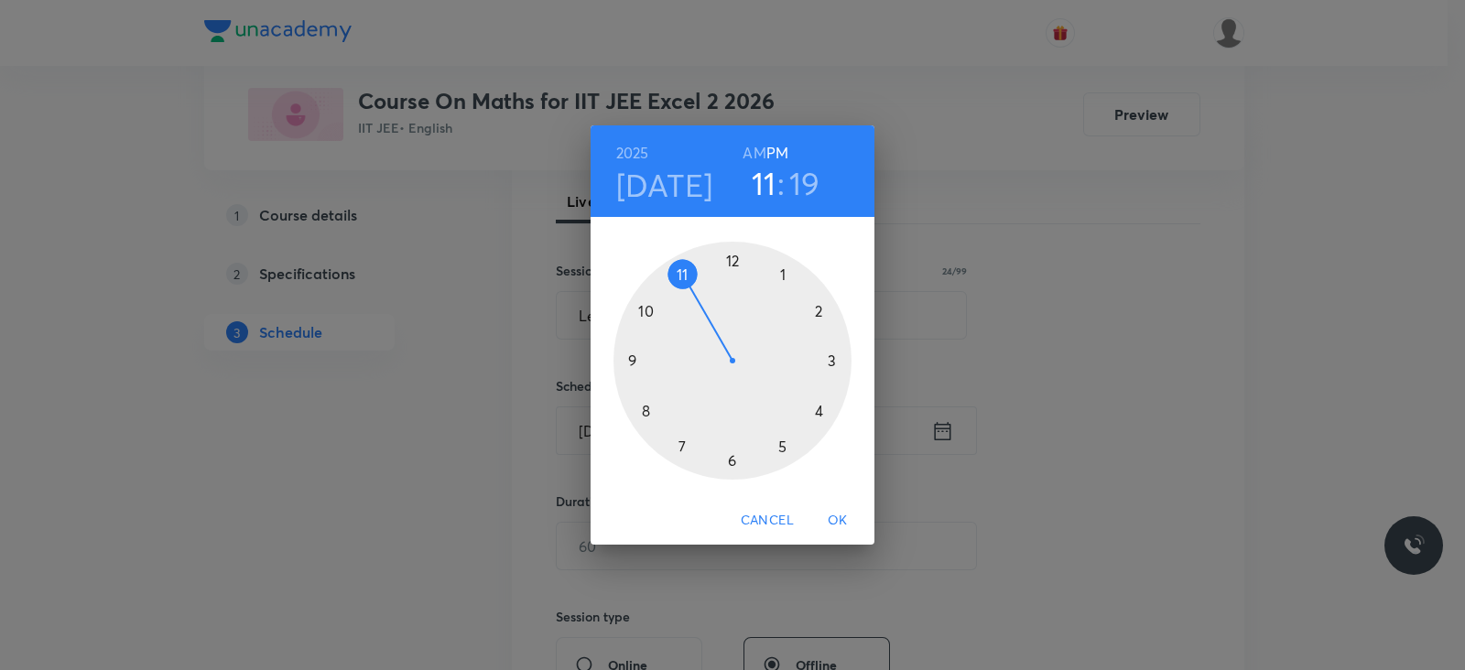
click at [733, 461] on div at bounding box center [733, 361] width 238 height 238
click at [835, 362] on div at bounding box center [733, 361] width 238 height 238
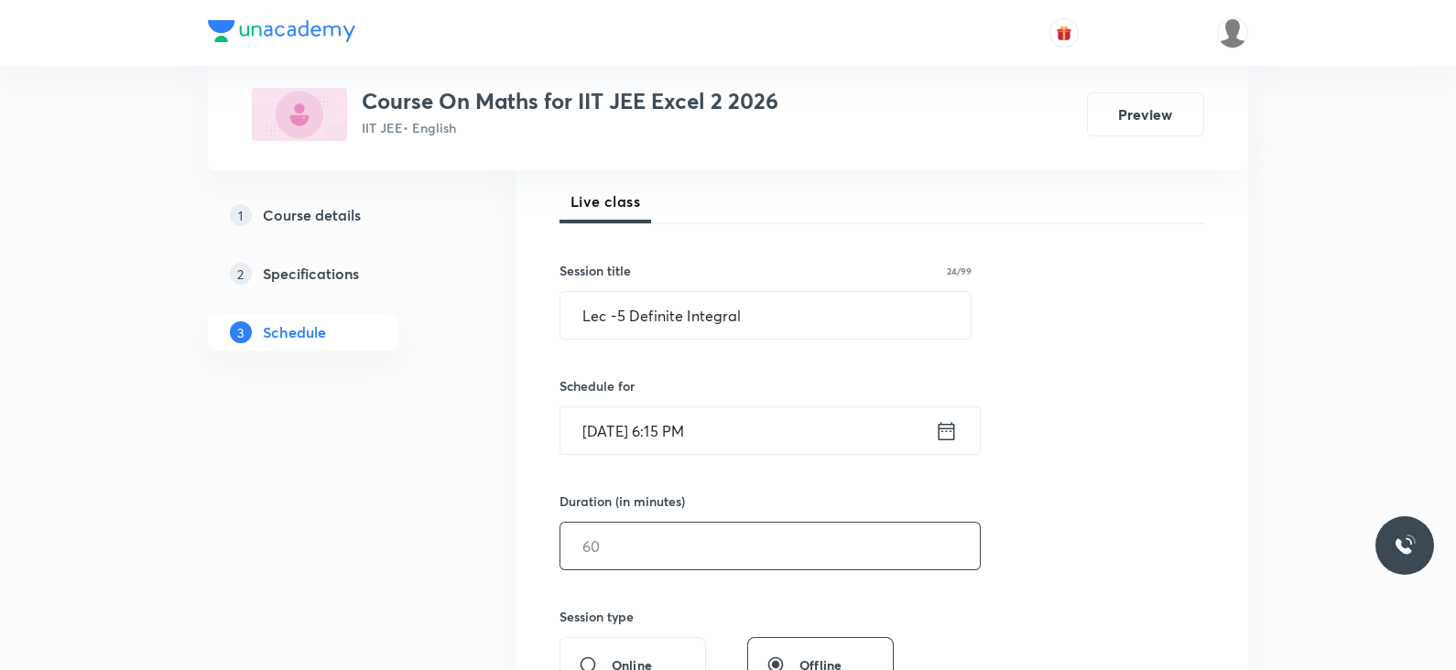
click at [664, 551] on input "text" at bounding box center [769, 546] width 419 height 47
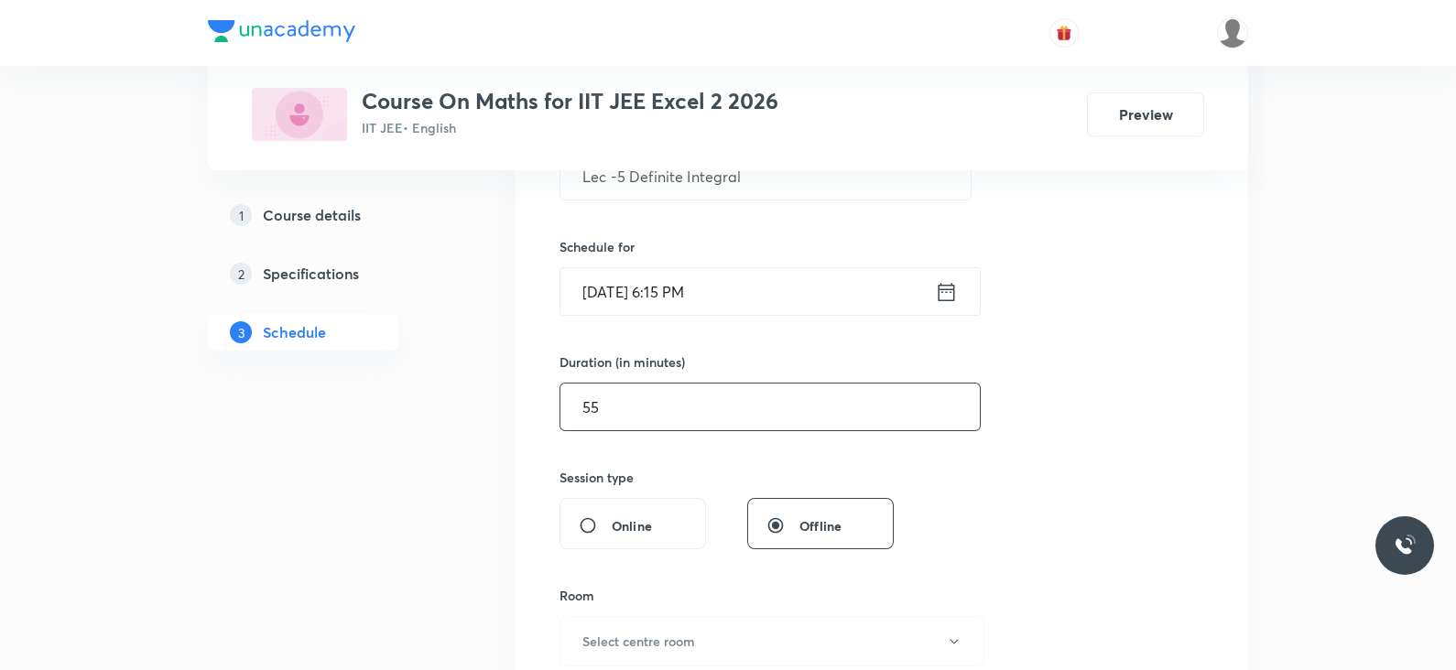
scroll to position [466, 0]
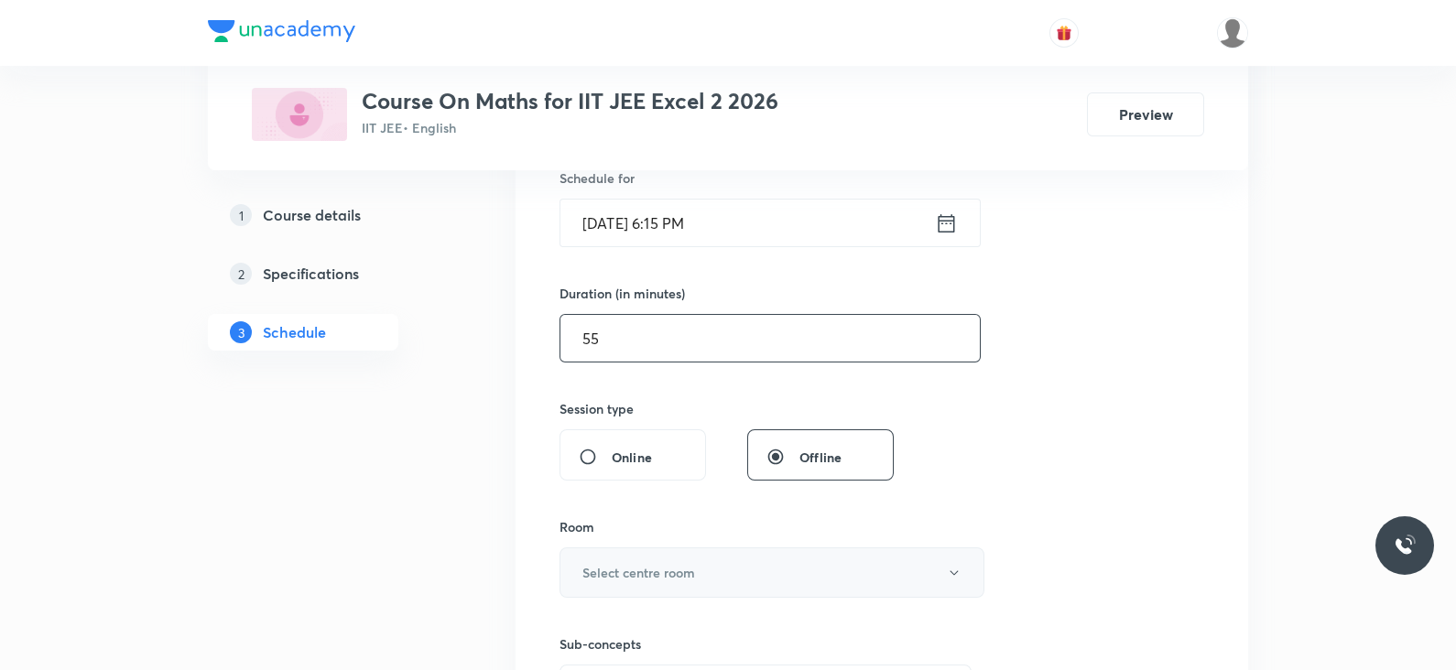
type input "55"
click at [663, 552] on button "Select centre room" at bounding box center [772, 573] width 425 height 50
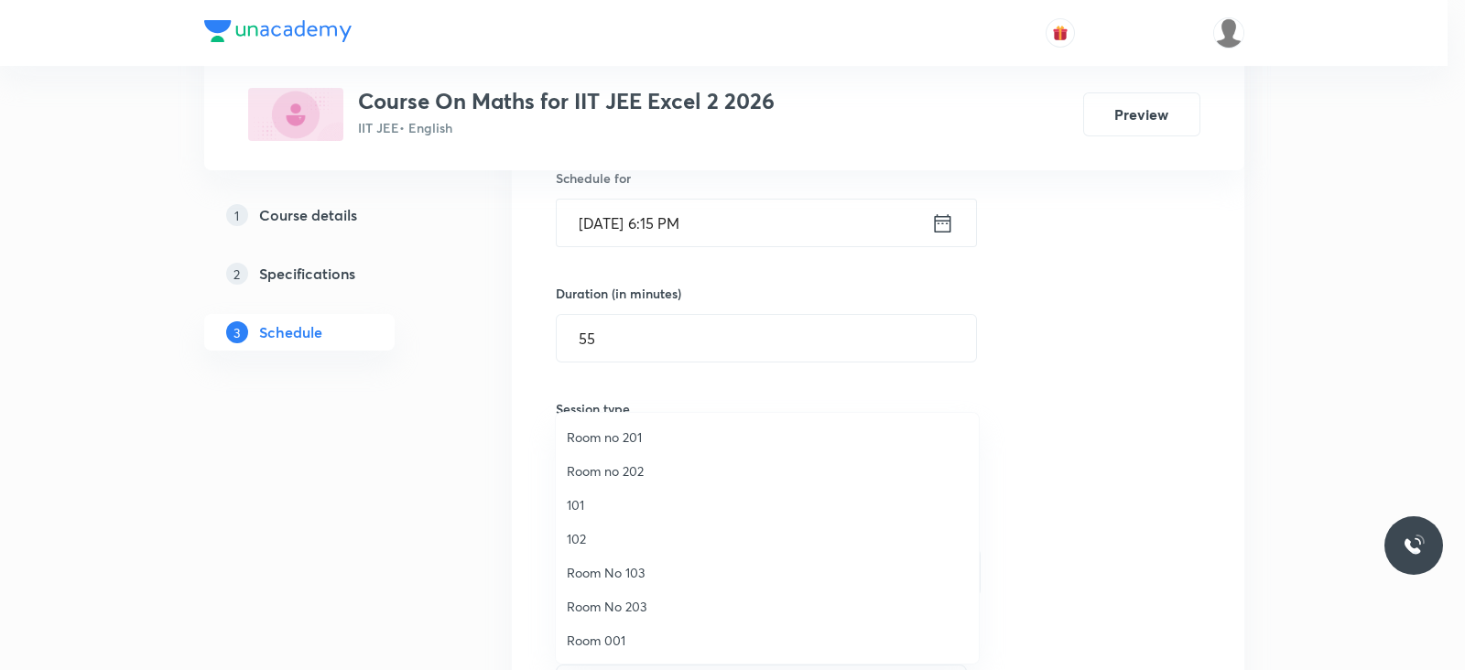
click at [618, 437] on span "Room no 201" at bounding box center [767, 437] width 401 height 19
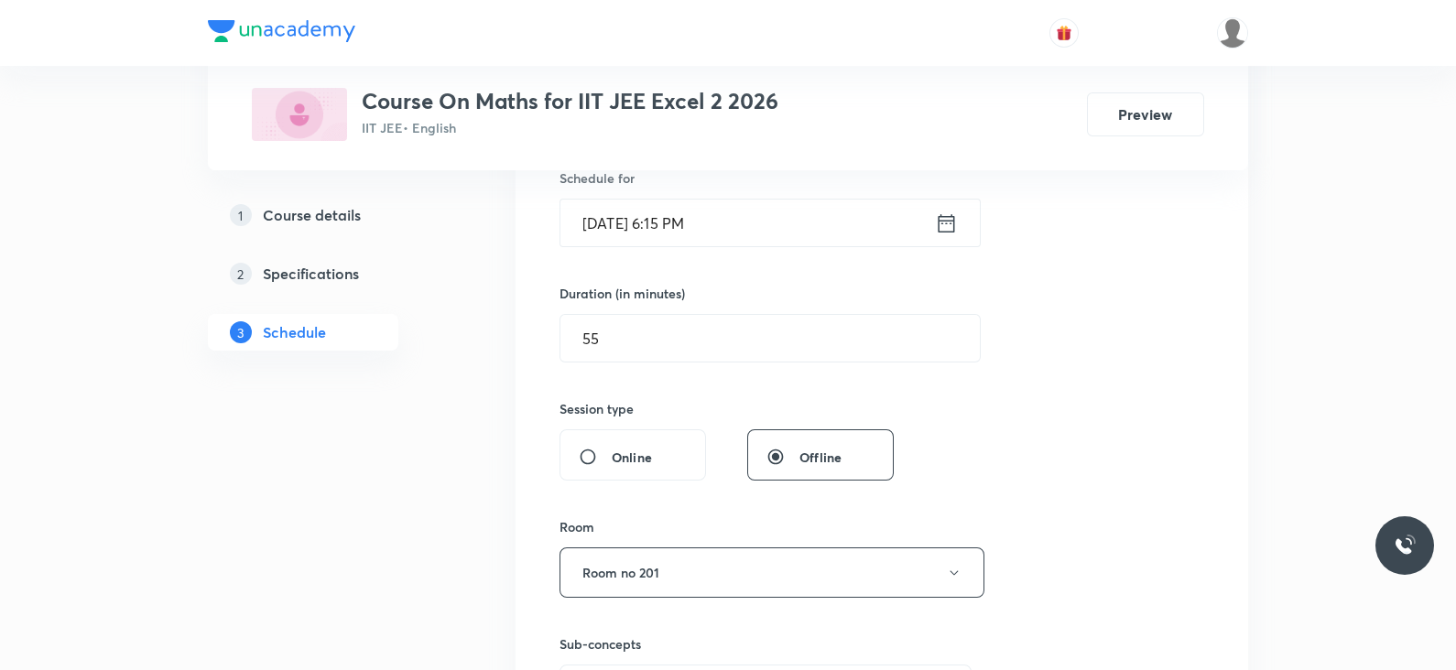
scroll to position [637, 0]
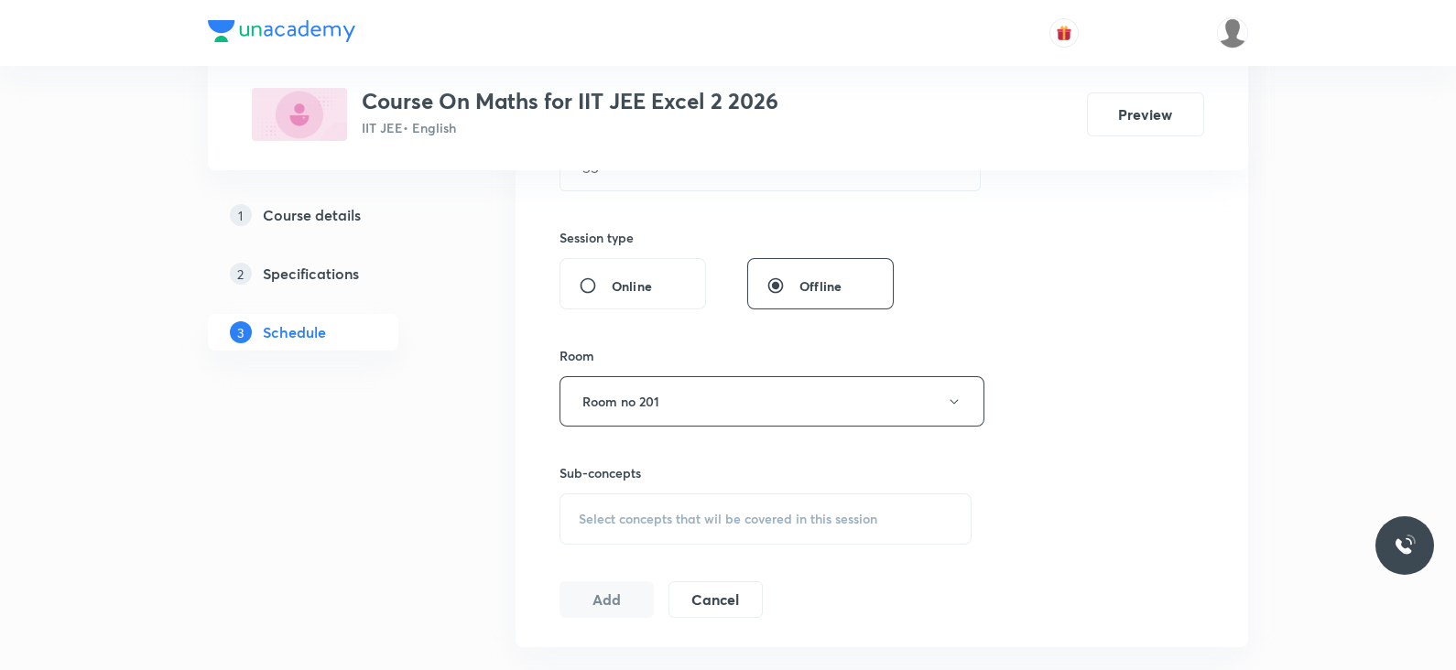
click at [756, 517] on span "Select concepts that wil be covered in this session" at bounding box center [728, 519] width 299 height 15
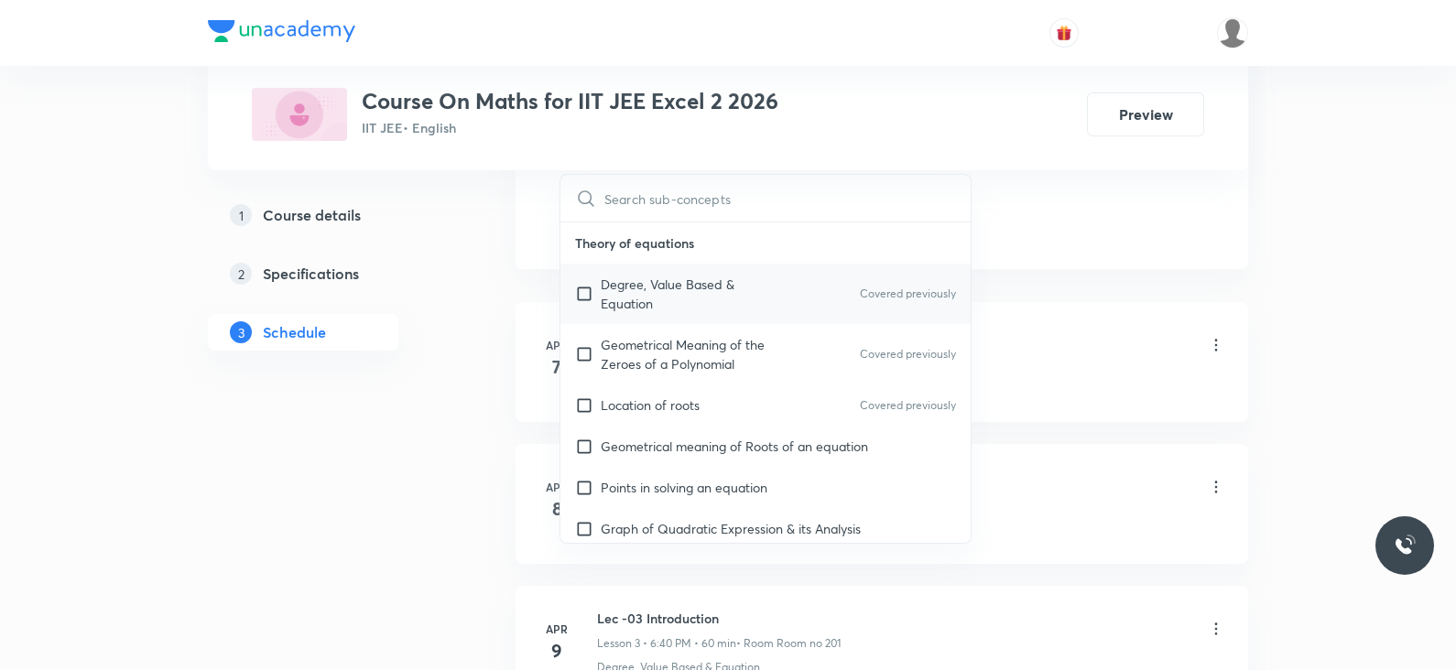
click at [701, 303] on p "Degree, Value Based & Equation" at bounding box center [693, 294] width 185 height 38
checkbox input "true"
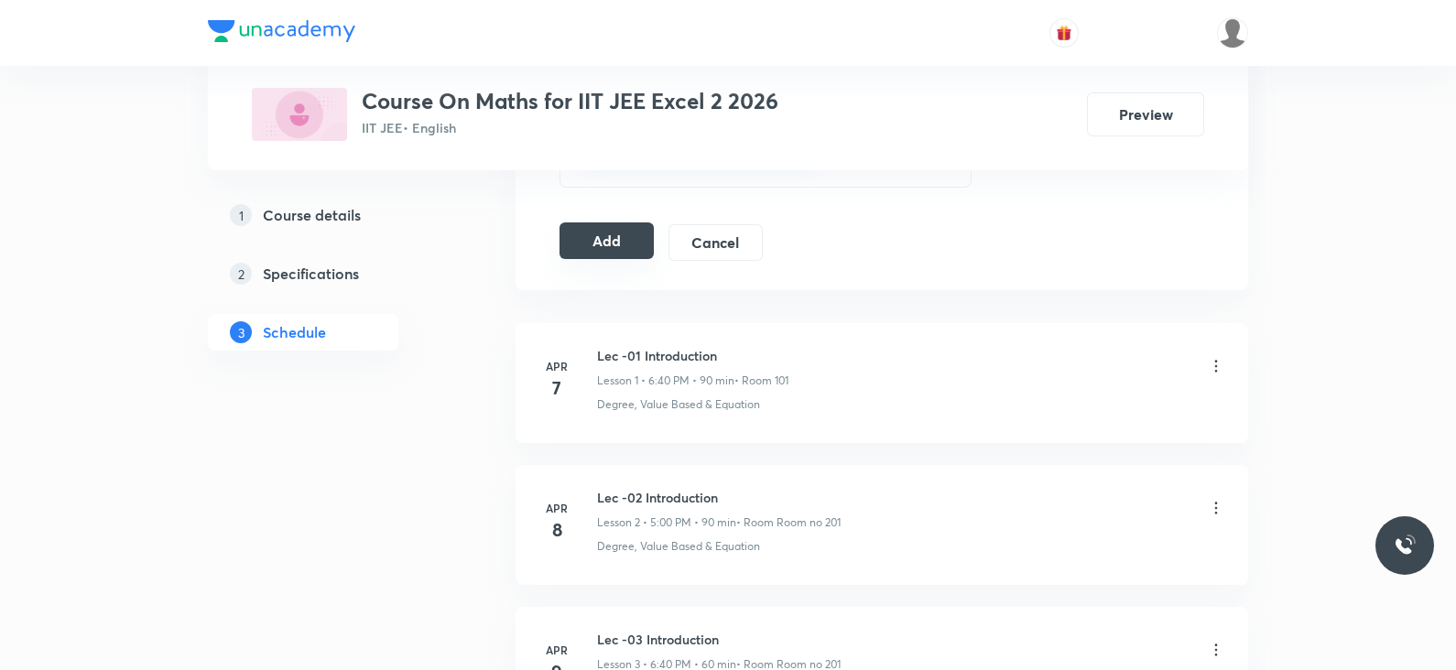
click at [632, 235] on button "Add" at bounding box center [607, 241] width 94 height 37
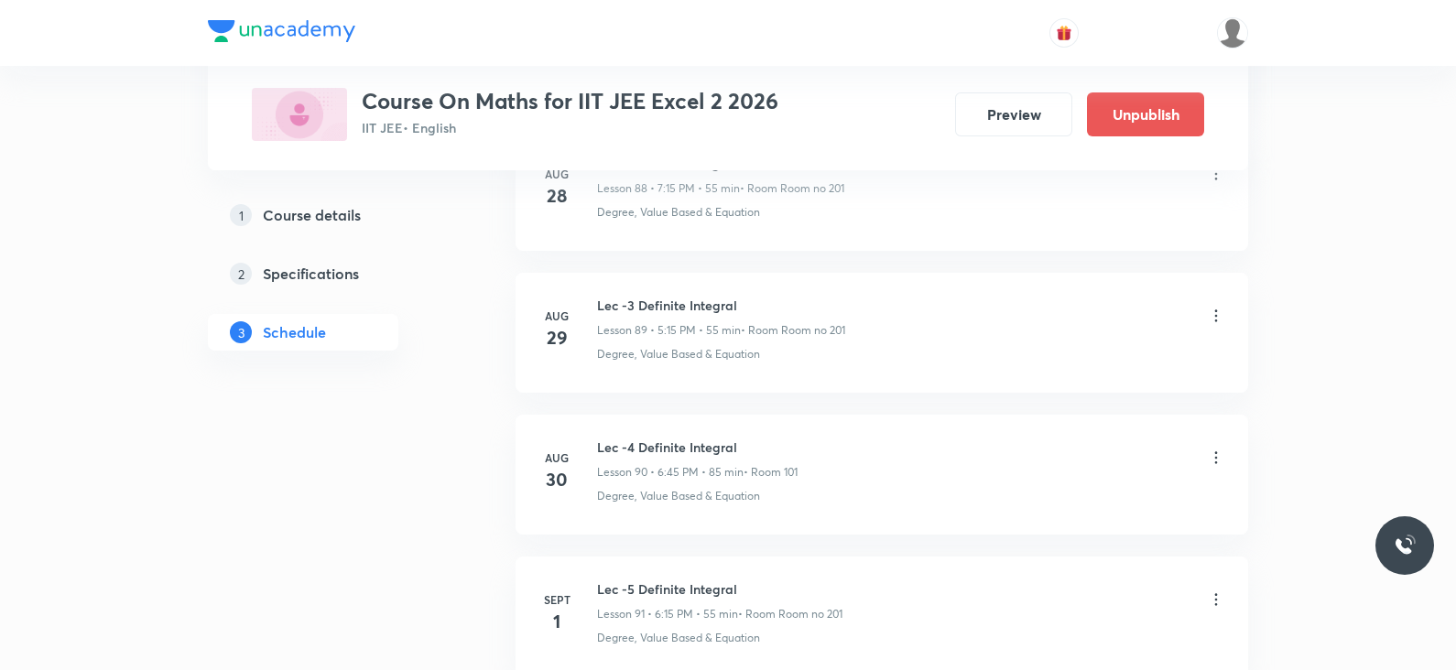
scroll to position [12843, 0]
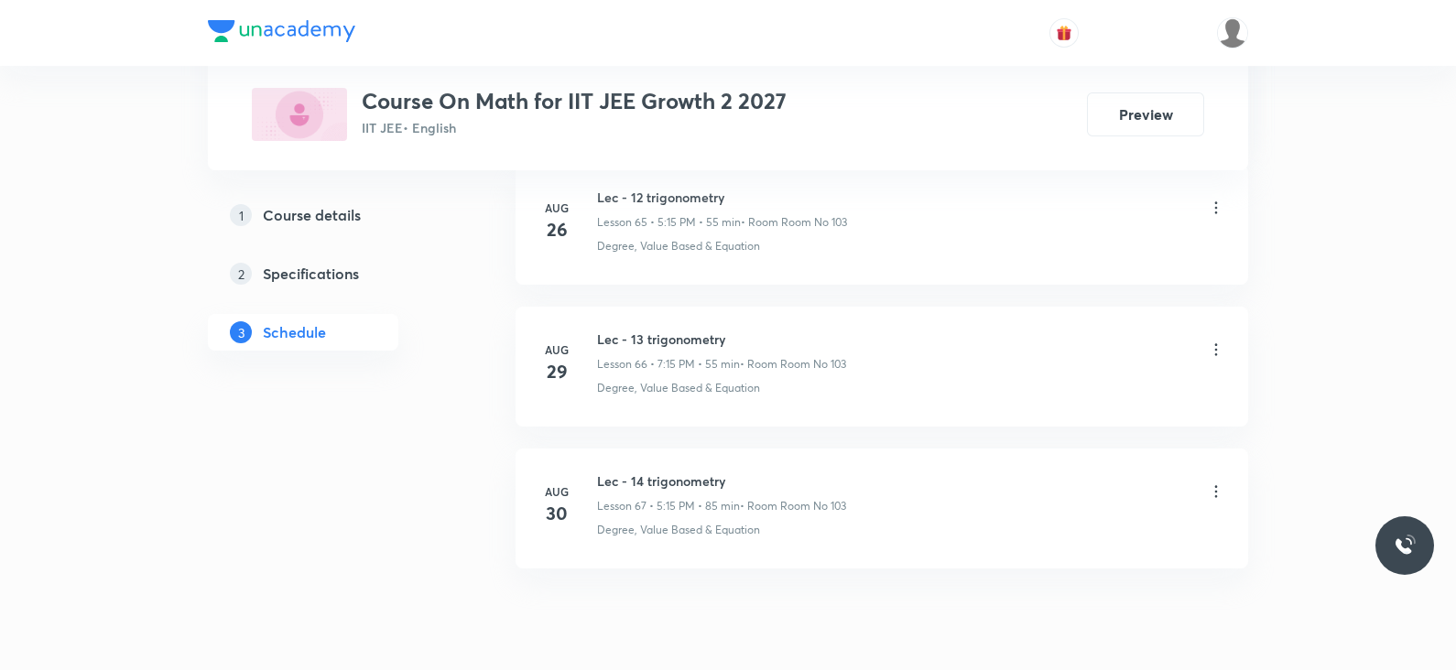
scroll to position [10284, 0]
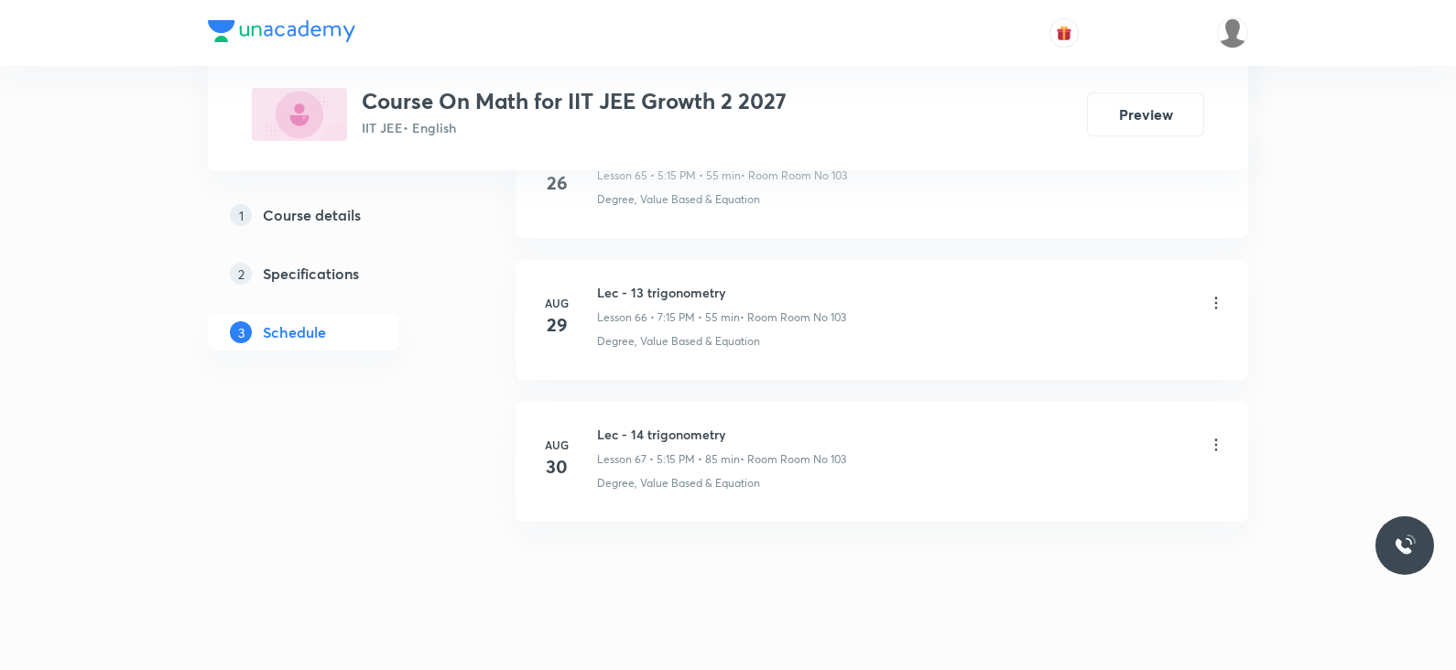
click at [683, 402] on li "Aug 30 Lec - 14 trigonometry Lesson 67 • 5:15 PM • 85 min • Room Room No 103 De…" at bounding box center [882, 462] width 733 height 120
copy h6 "Lec - 14 trigonometry"
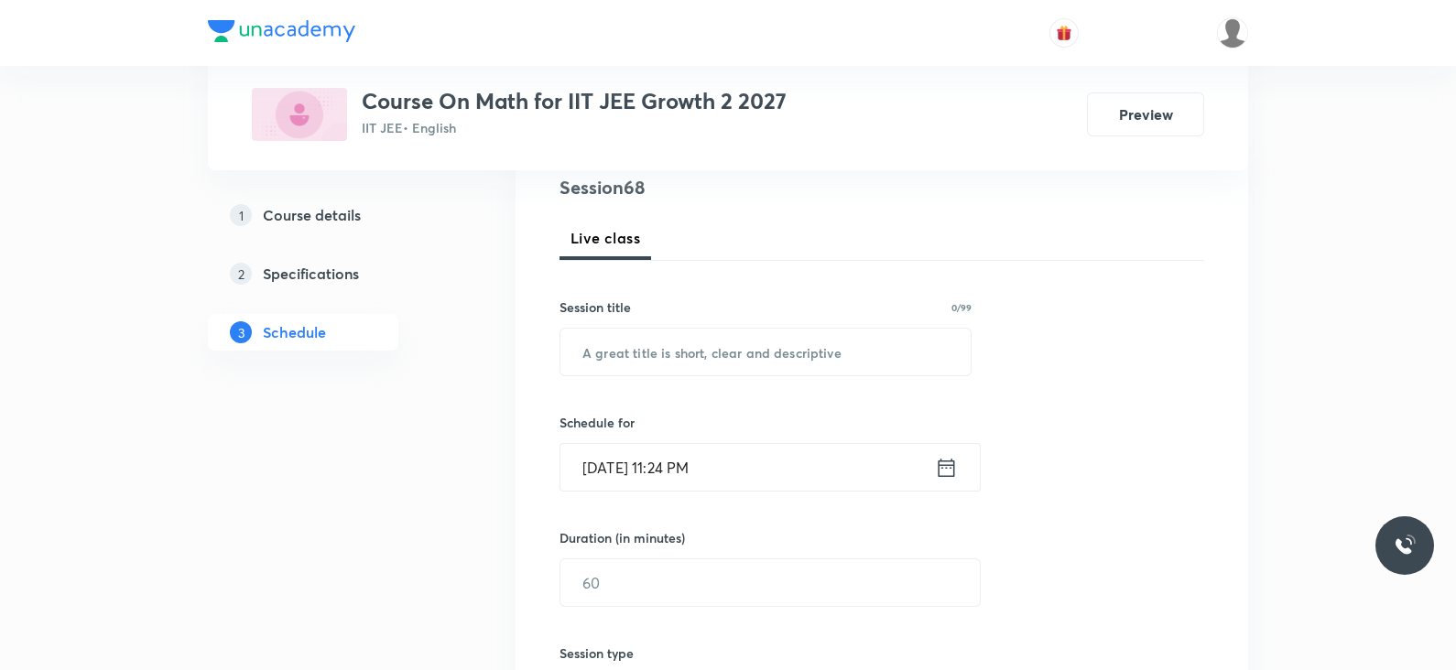
scroll to position [0, 0]
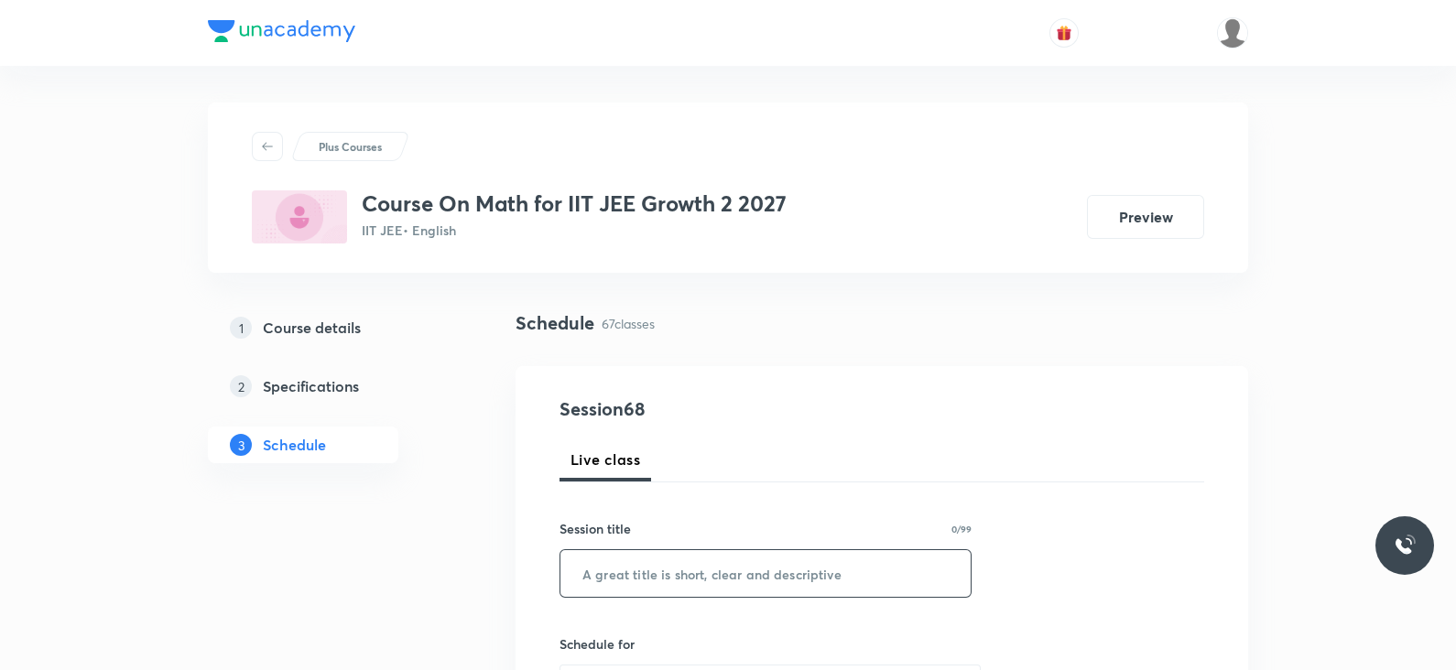
click at [675, 588] on input "text" at bounding box center [765, 573] width 410 height 47
paste input "Lec - 14 trigonometry"
click at [633, 574] on input "Lec - 14 trigonometry" at bounding box center [765, 573] width 410 height 47
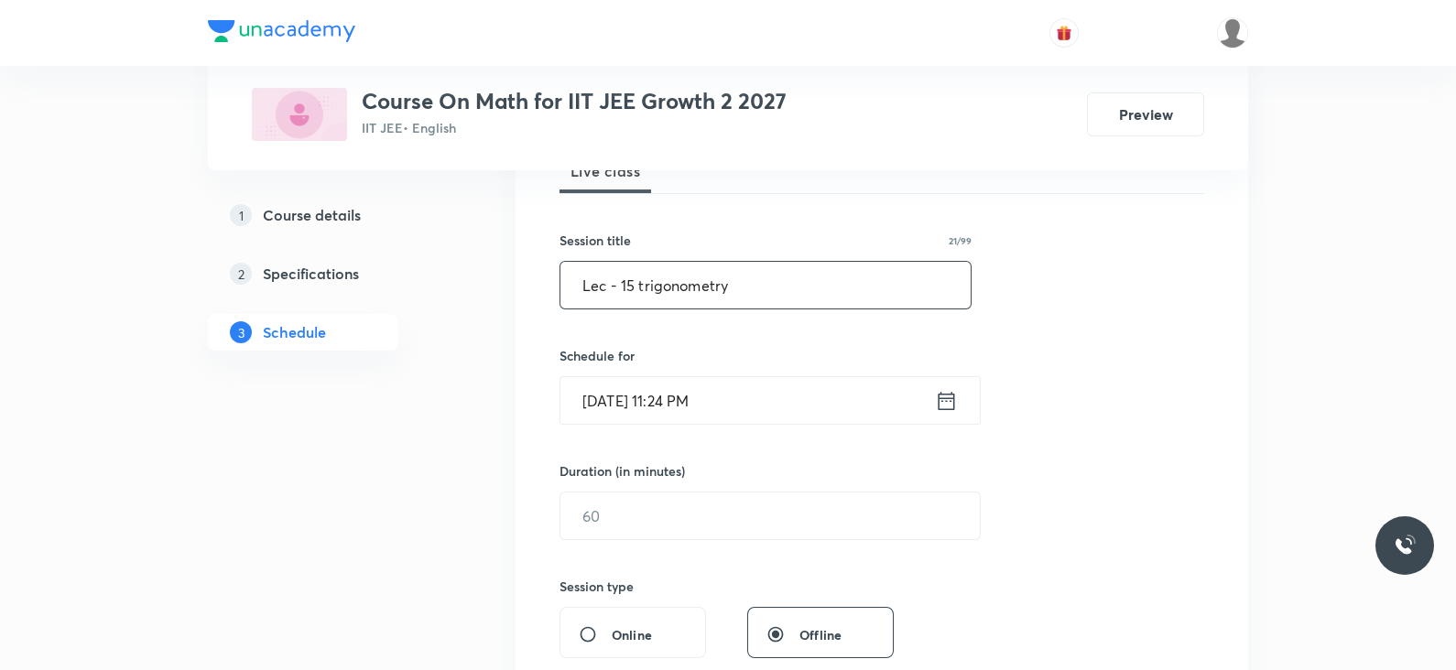
scroll to position [289, 0]
type input "Lec - 15 trigonometry"
click at [948, 399] on icon at bounding box center [946, 400] width 23 height 26
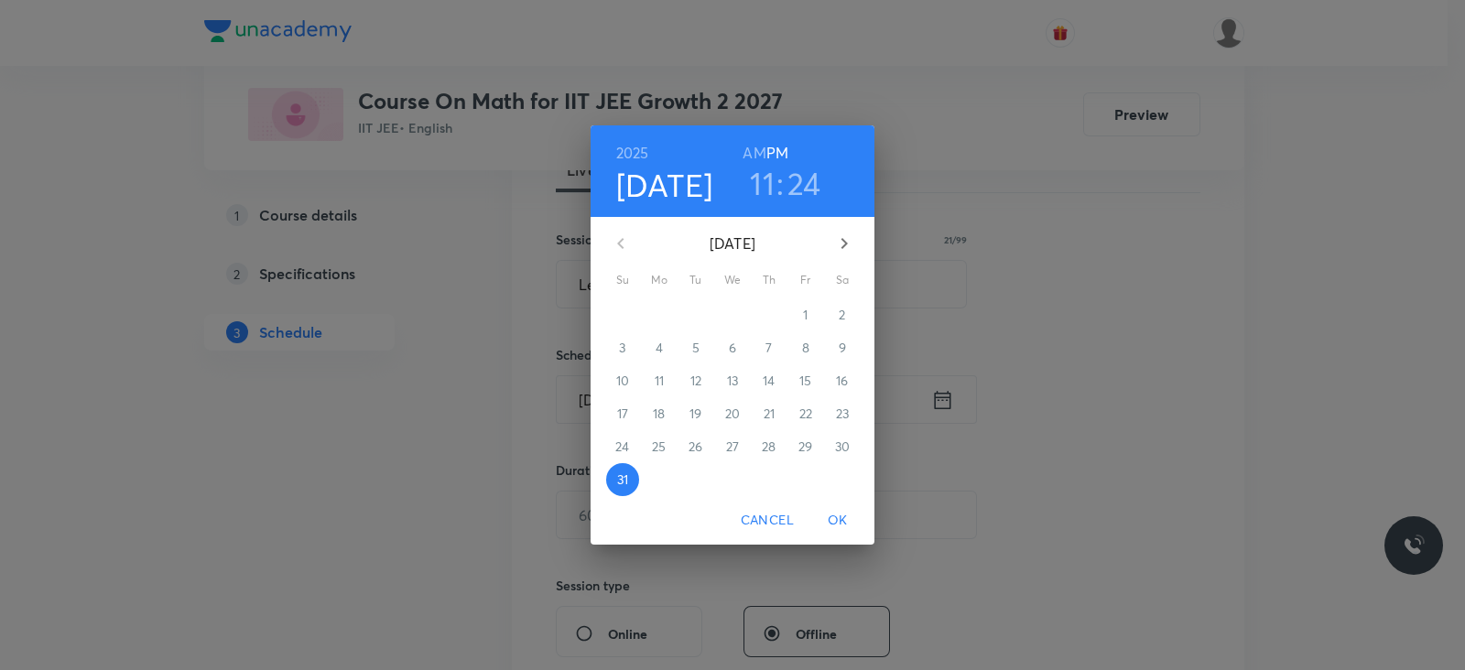
click at [847, 237] on icon "button" at bounding box center [844, 244] width 22 height 22
click at [659, 313] on p "1" at bounding box center [659, 315] width 5 height 18
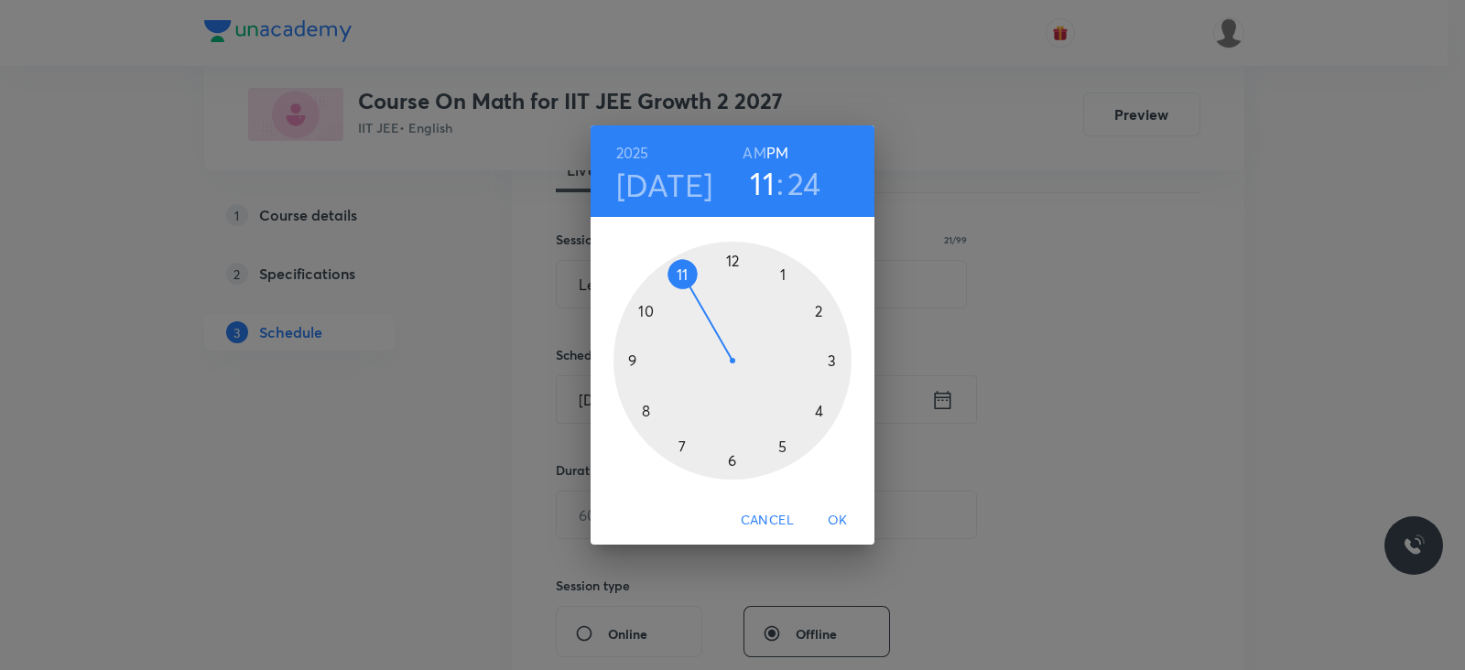
click at [783, 442] on div at bounding box center [733, 361] width 238 height 238
click at [831, 360] on div at bounding box center [733, 361] width 238 height 238
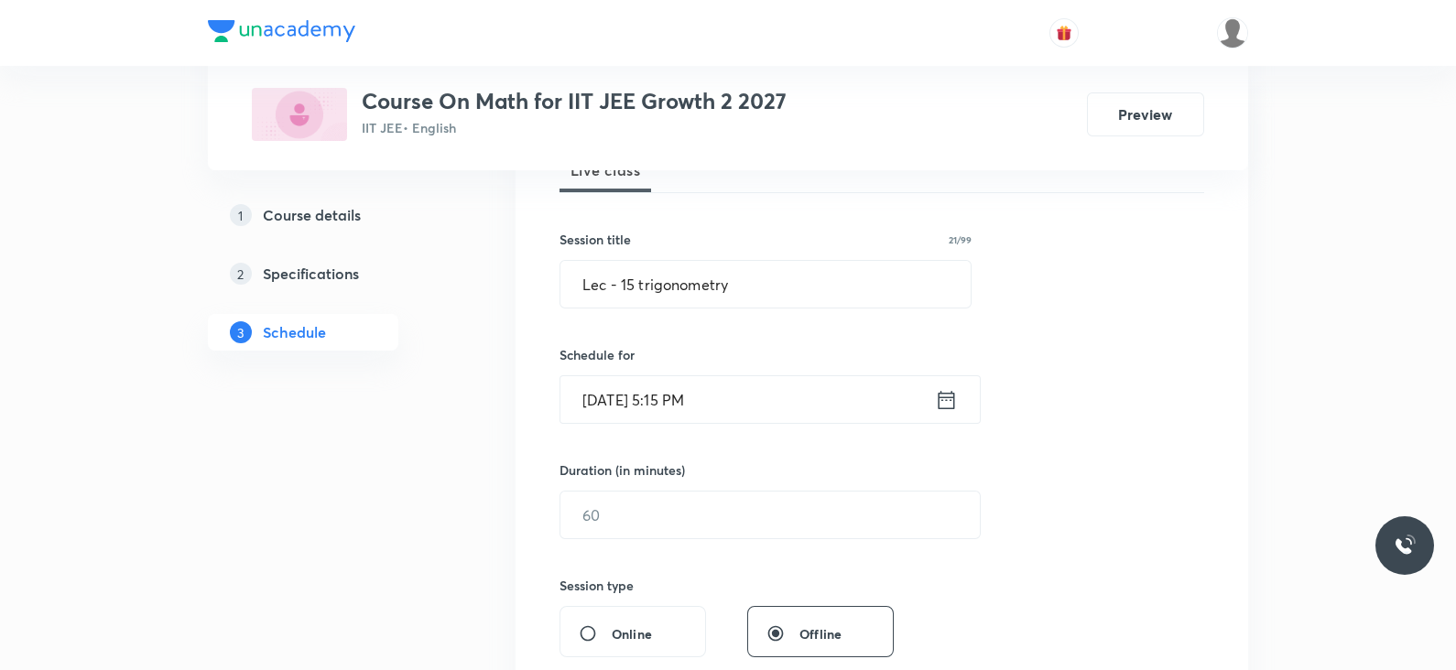
click at [680, 538] on div "Session 68 Live class Session title 21/99 Lec - 15 trigonometry ​ Schedule for …" at bounding box center [882, 536] width 645 height 860
click at [698, 511] on input "text" at bounding box center [769, 515] width 419 height 47
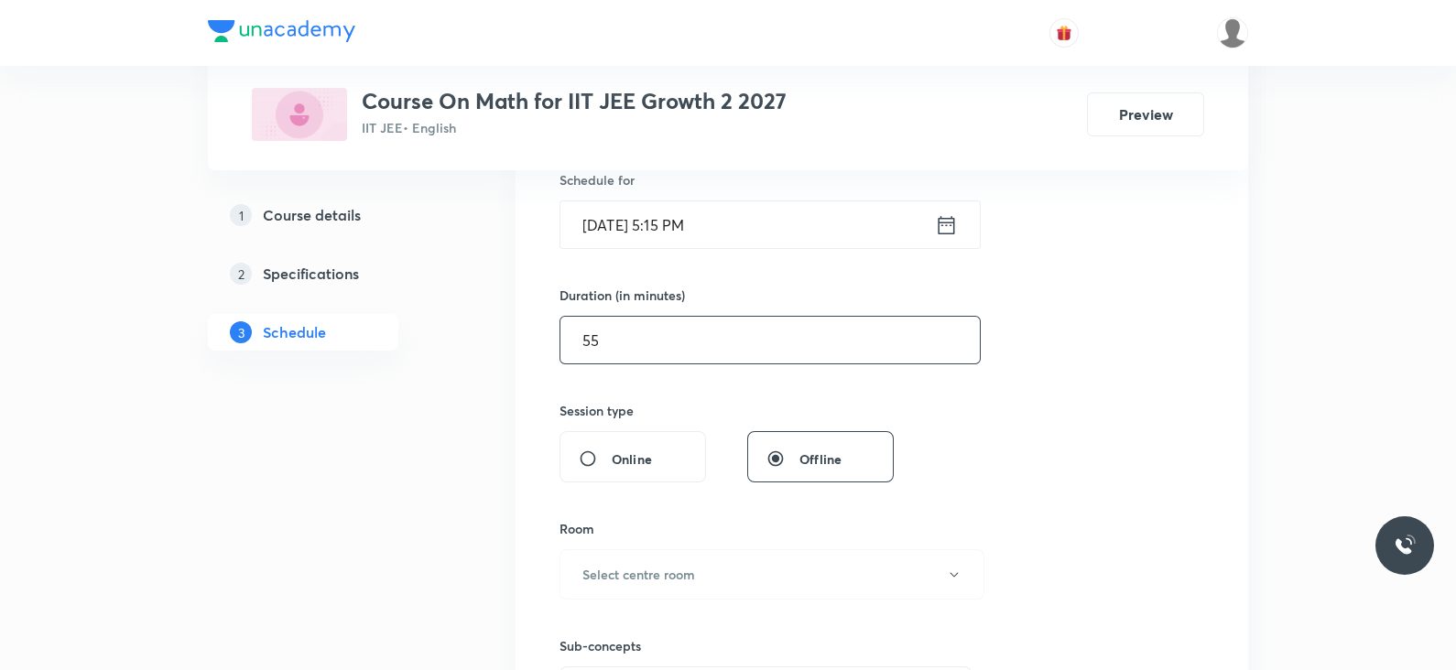
scroll to position [466, 0]
type input "55"
click at [686, 554] on button "Select centre room" at bounding box center [772, 573] width 425 height 50
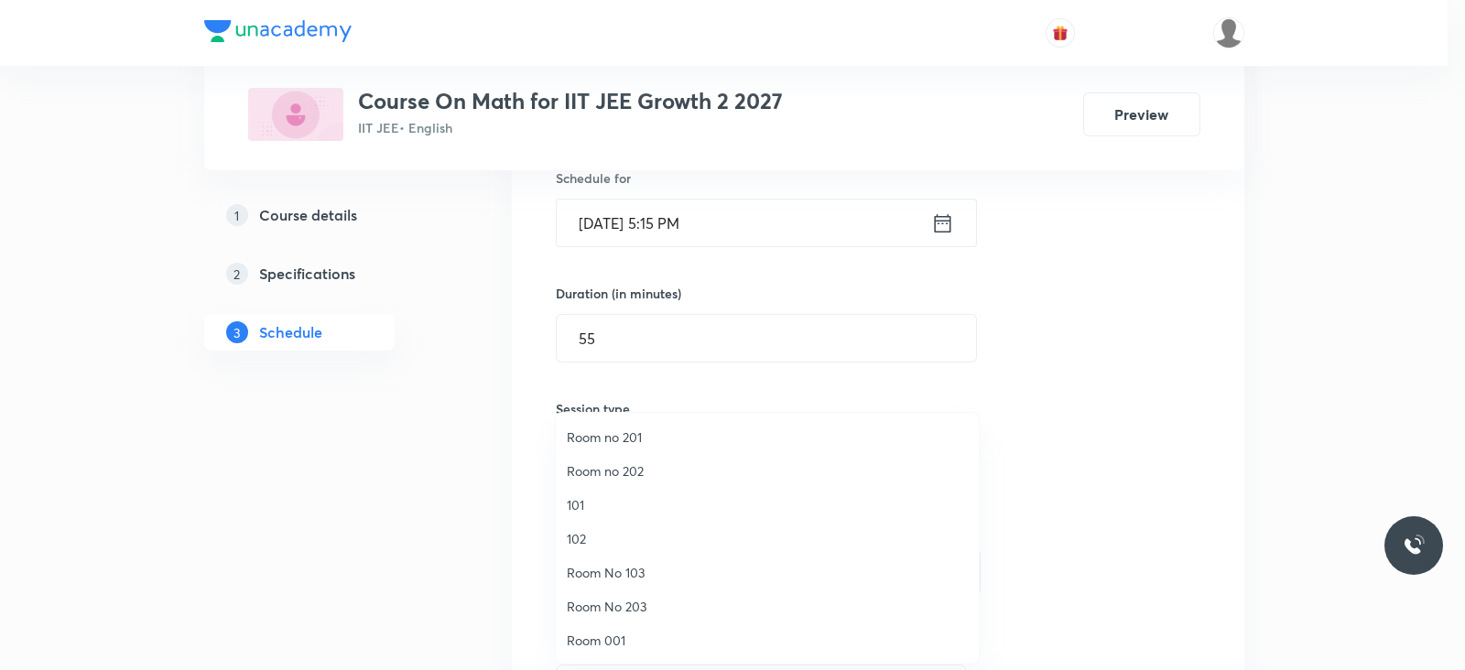
click at [624, 548] on span "102" at bounding box center [767, 538] width 401 height 19
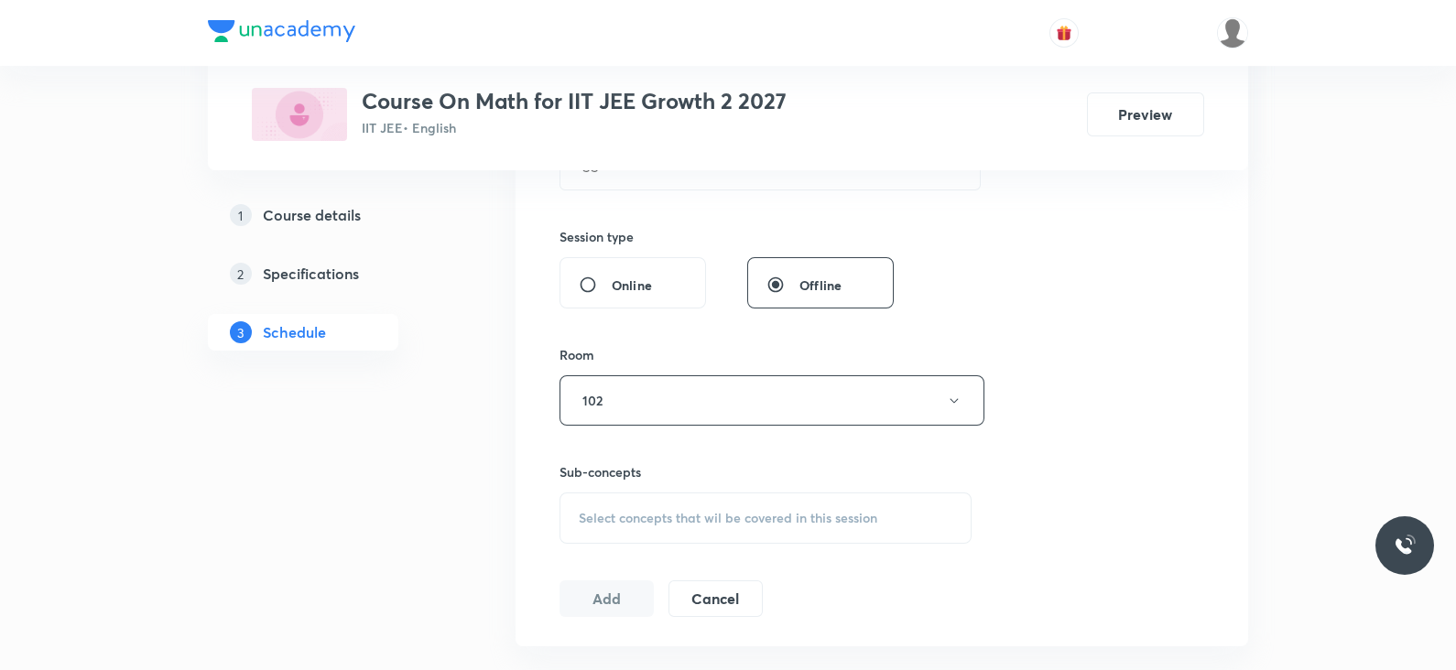
scroll to position [645, 0]
click at [718, 520] on div "Select concepts that wil be covered in this session" at bounding box center [766, 511] width 412 height 51
click at [711, 383] on button "102" at bounding box center [772, 394] width 425 height 50
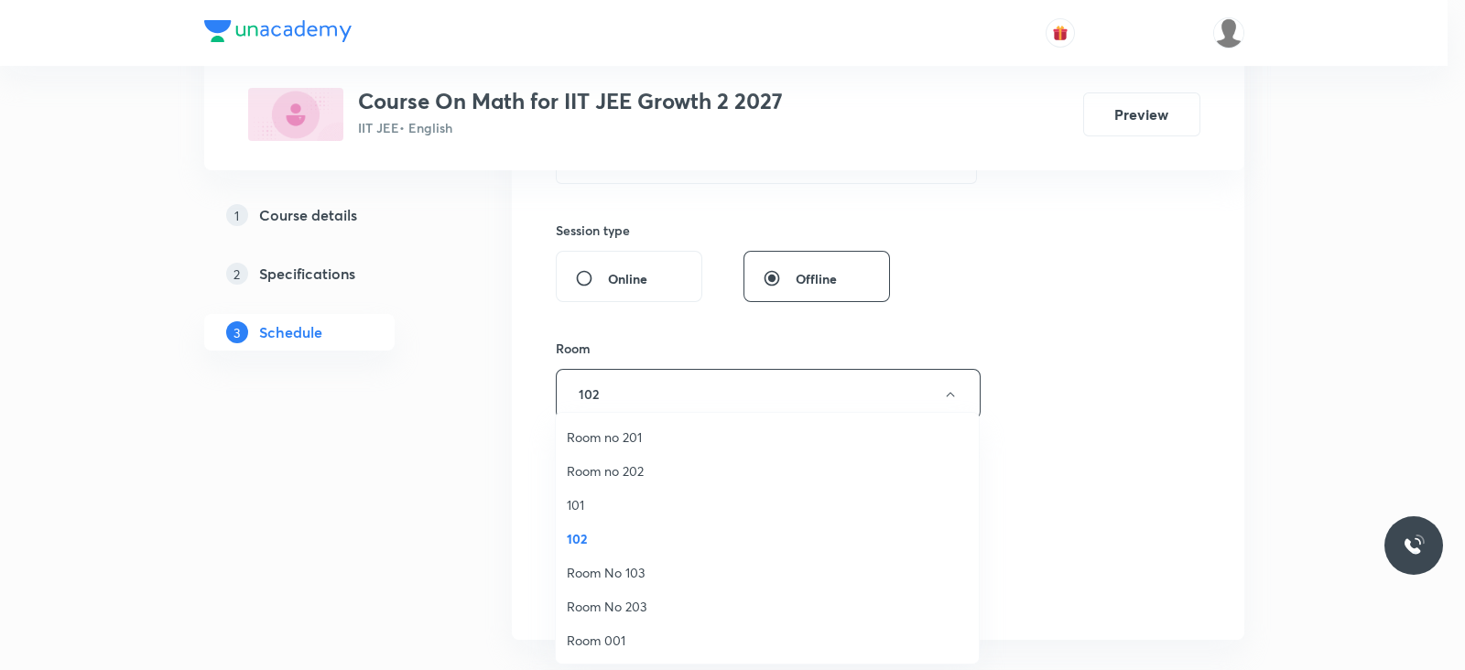
click at [630, 566] on span "Room No 103" at bounding box center [767, 572] width 401 height 19
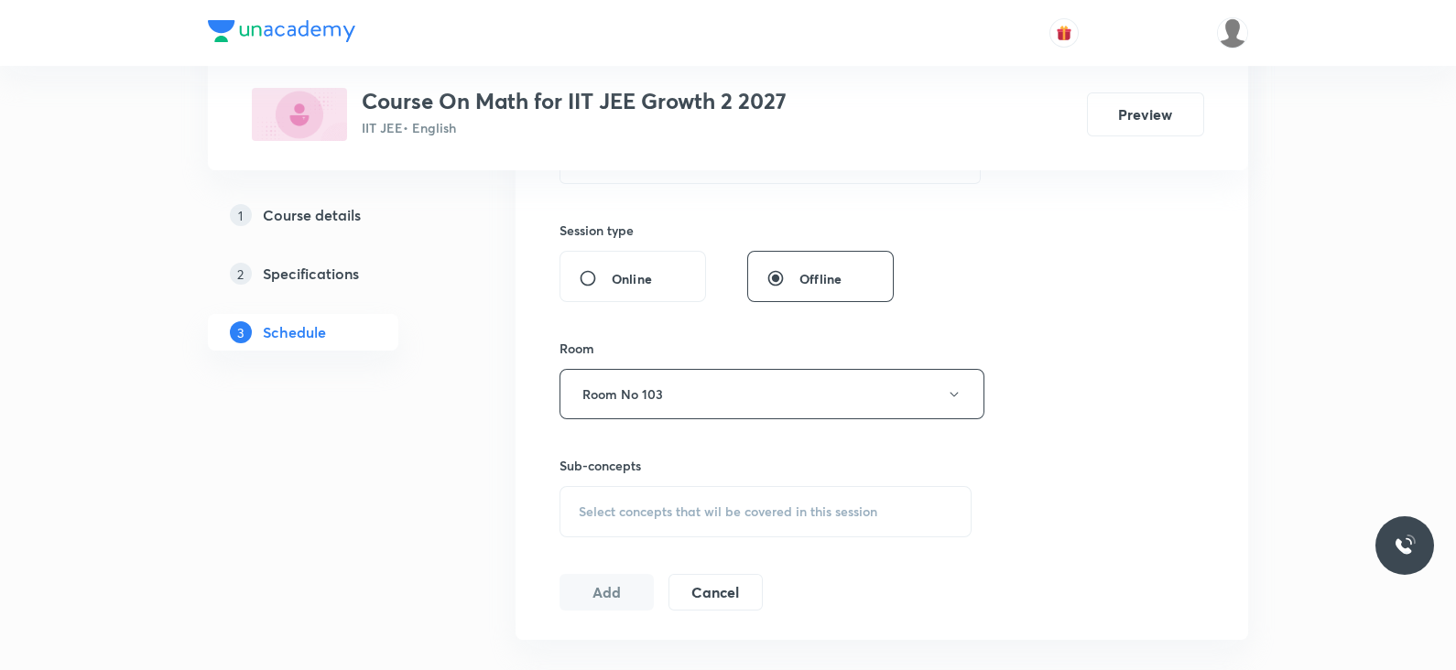
click at [743, 520] on div "Select concepts that wil be covered in this session" at bounding box center [766, 511] width 412 height 51
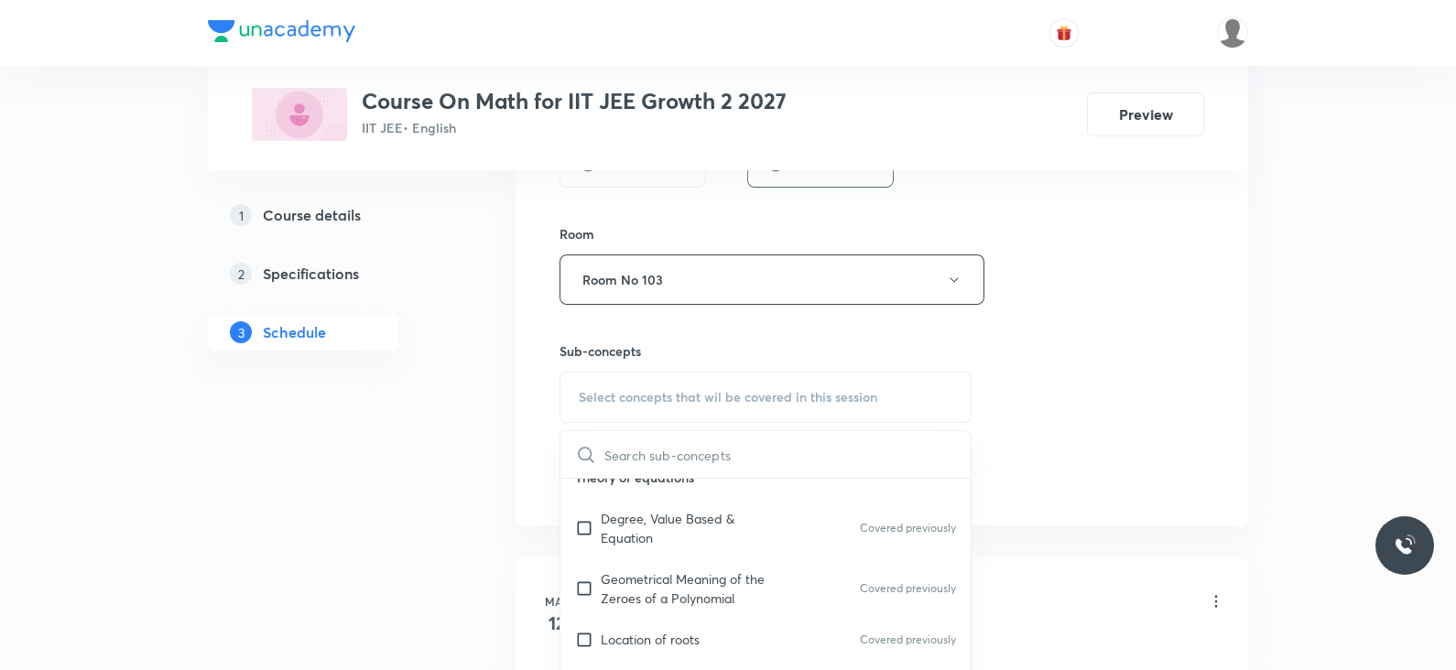
scroll to position [190, 0]
click at [700, 524] on p "Degree, Value Based & Equation" at bounding box center [693, 525] width 185 height 38
checkbox input "true"
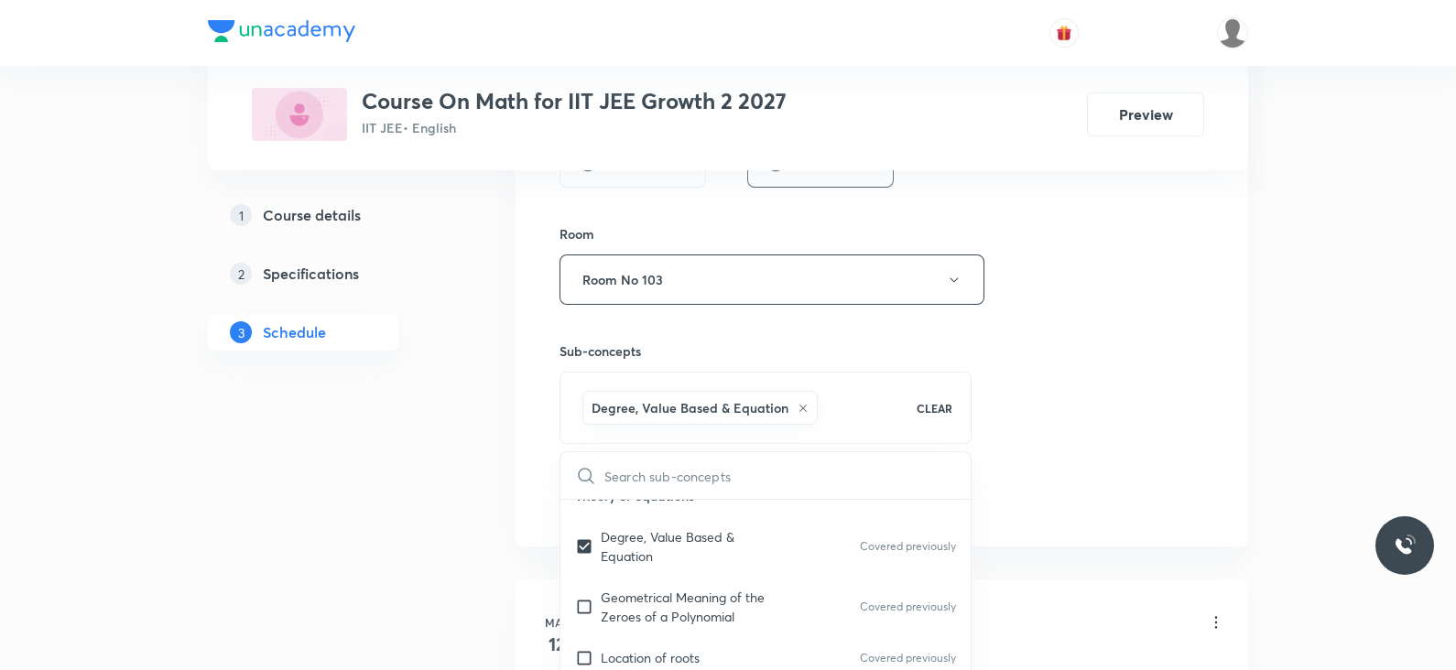
click at [1017, 420] on div "Session 68 Live class Session title 21/99 Lec - 15 trigonometry ​ Schedule for …" at bounding box center [882, 76] width 645 height 881
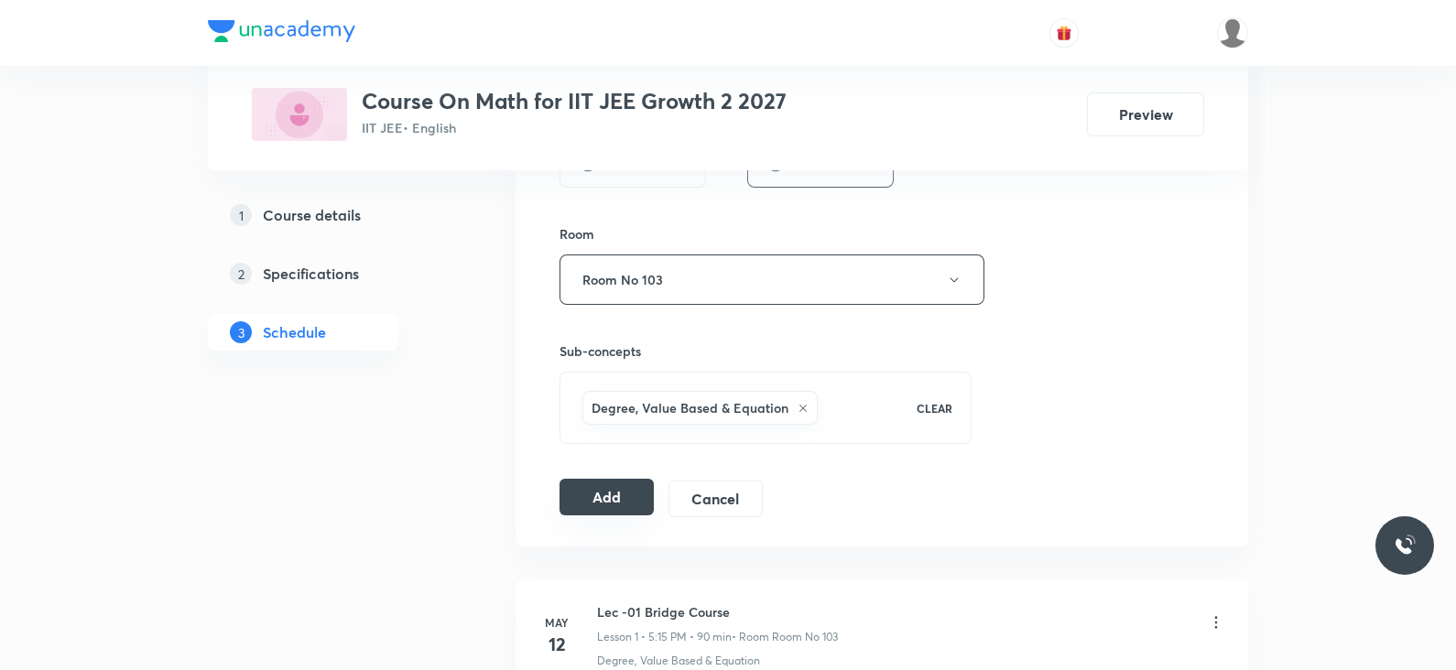
click at [607, 498] on button "Add" at bounding box center [607, 497] width 94 height 37
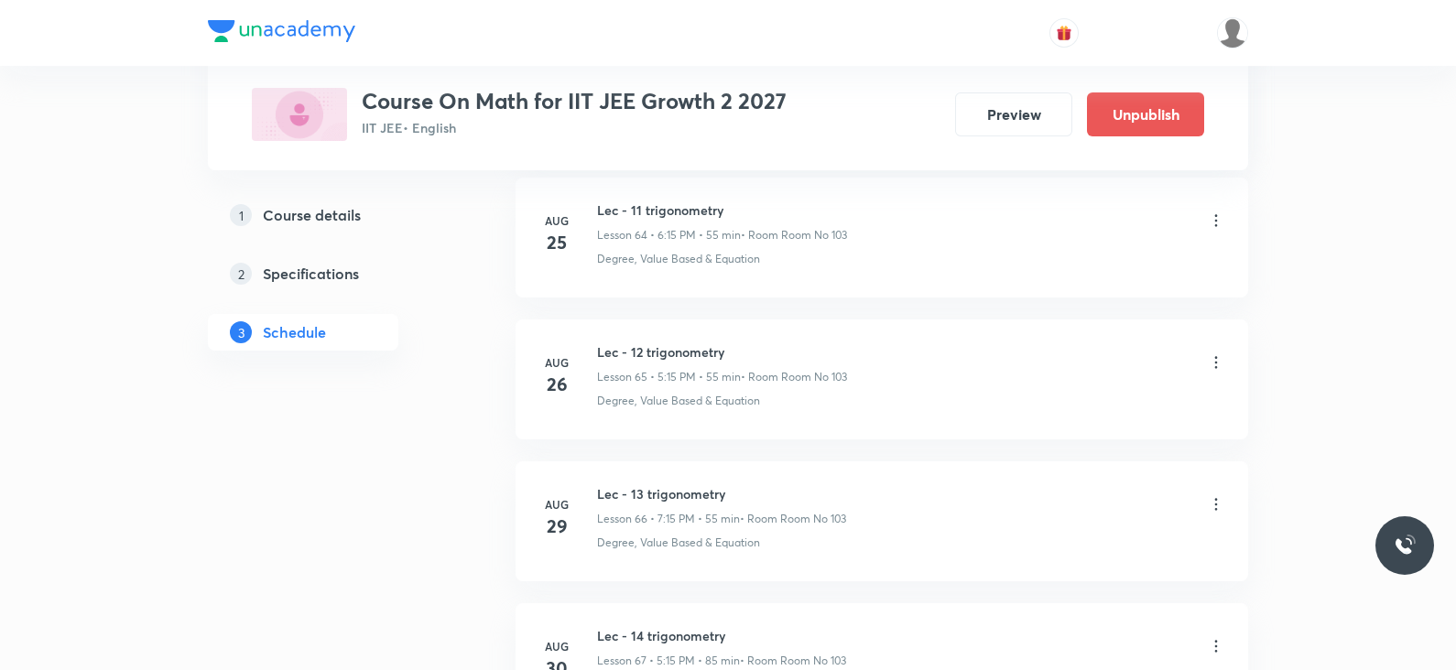
scroll to position [9586, 0]
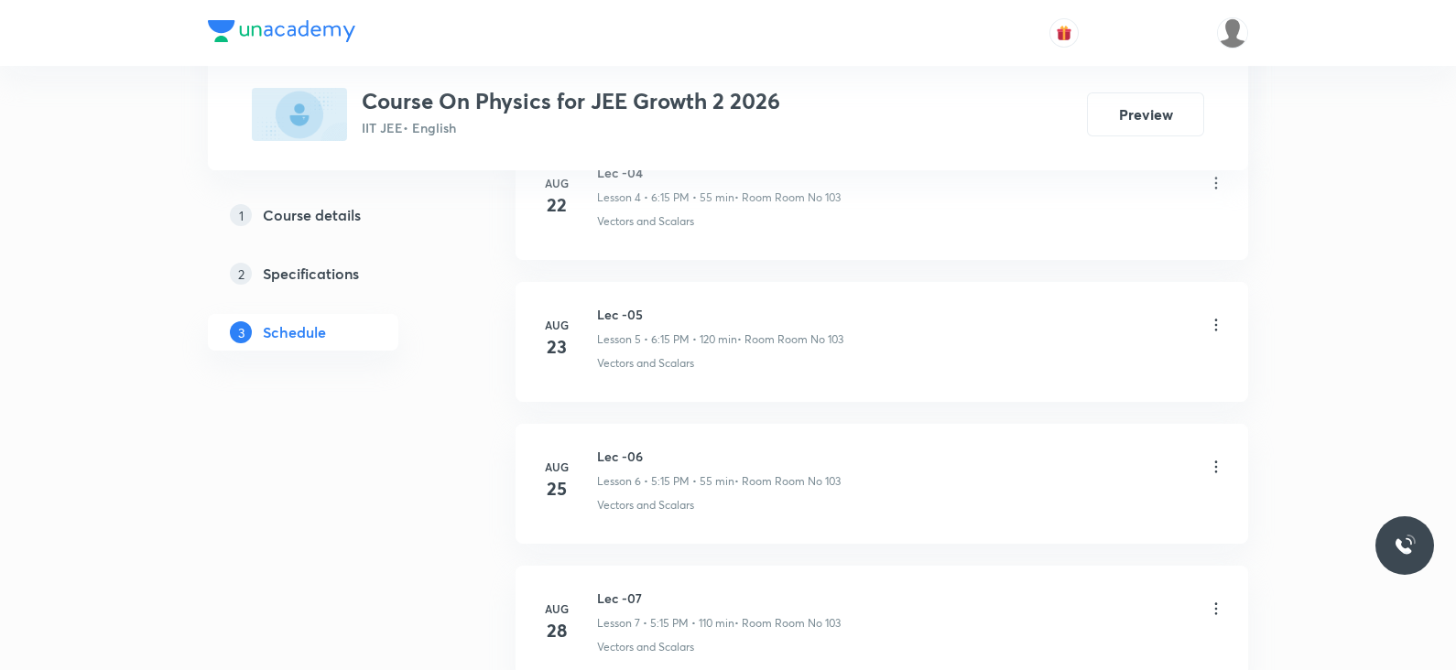
scroll to position [2071, 0]
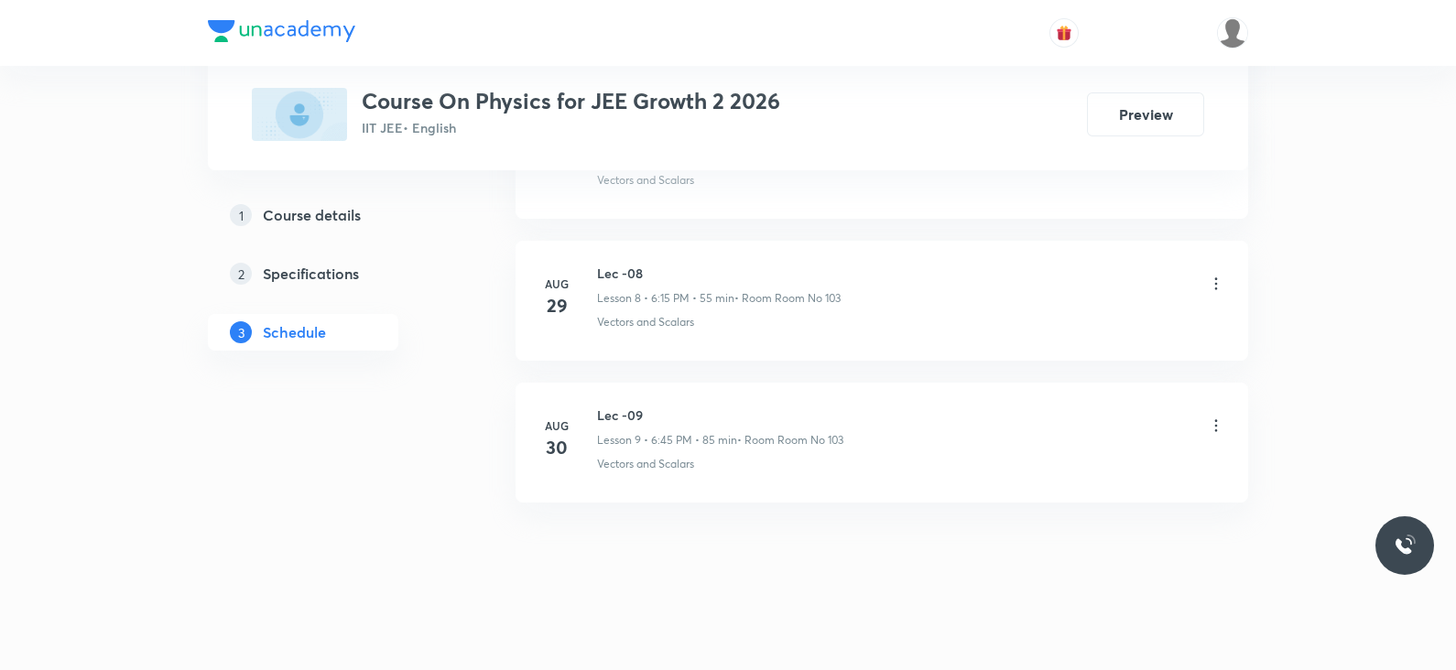
click at [634, 408] on h6 "Lec -09" at bounding box center [720, 415] width 246 height 19
copy h6 "Lec -09"
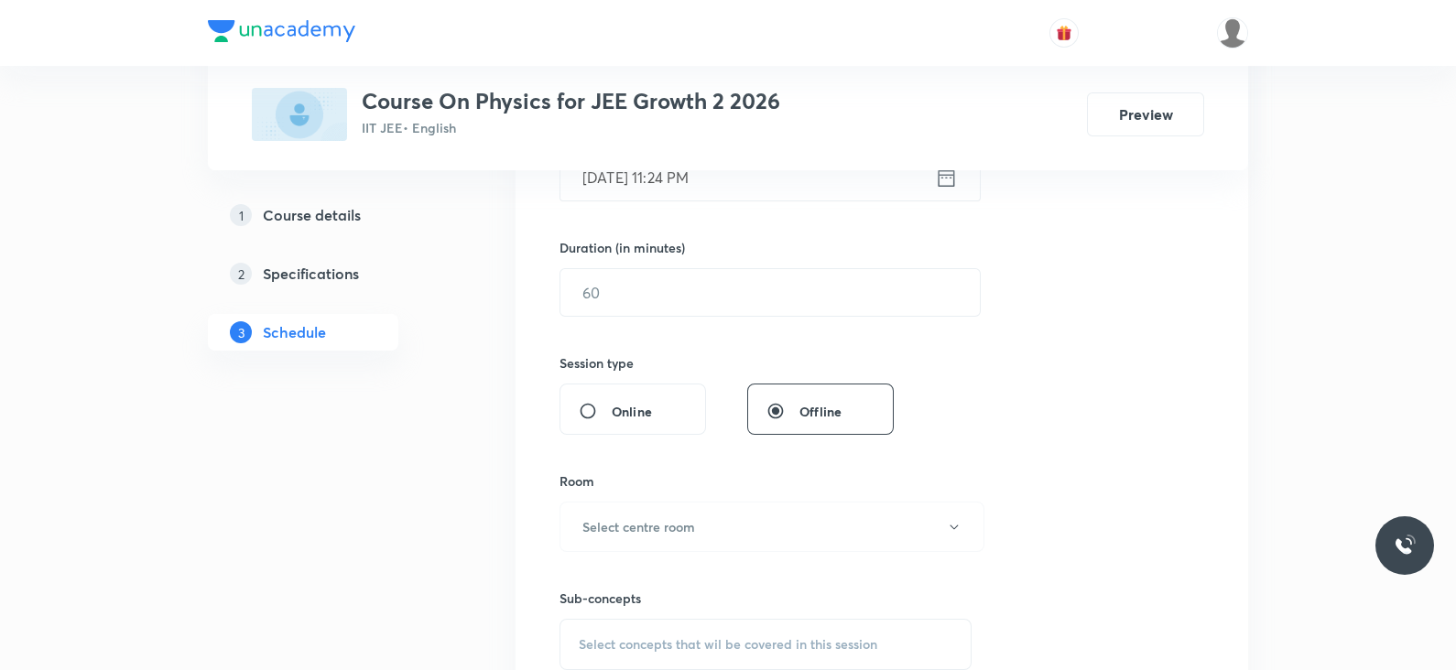
scroll to position [0, 0]
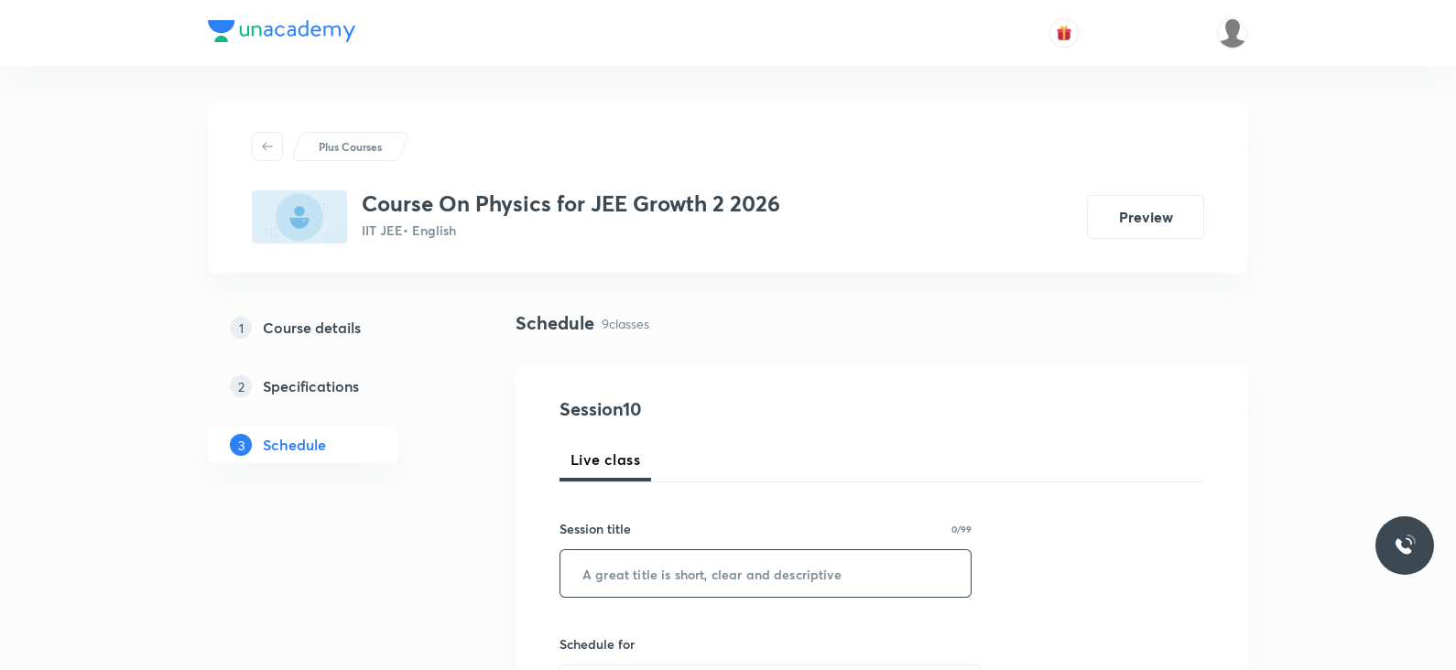
click at [614, 576] on input "text" at bounding box center [765, 573] width 410 height 47
paste input "Lec -09"
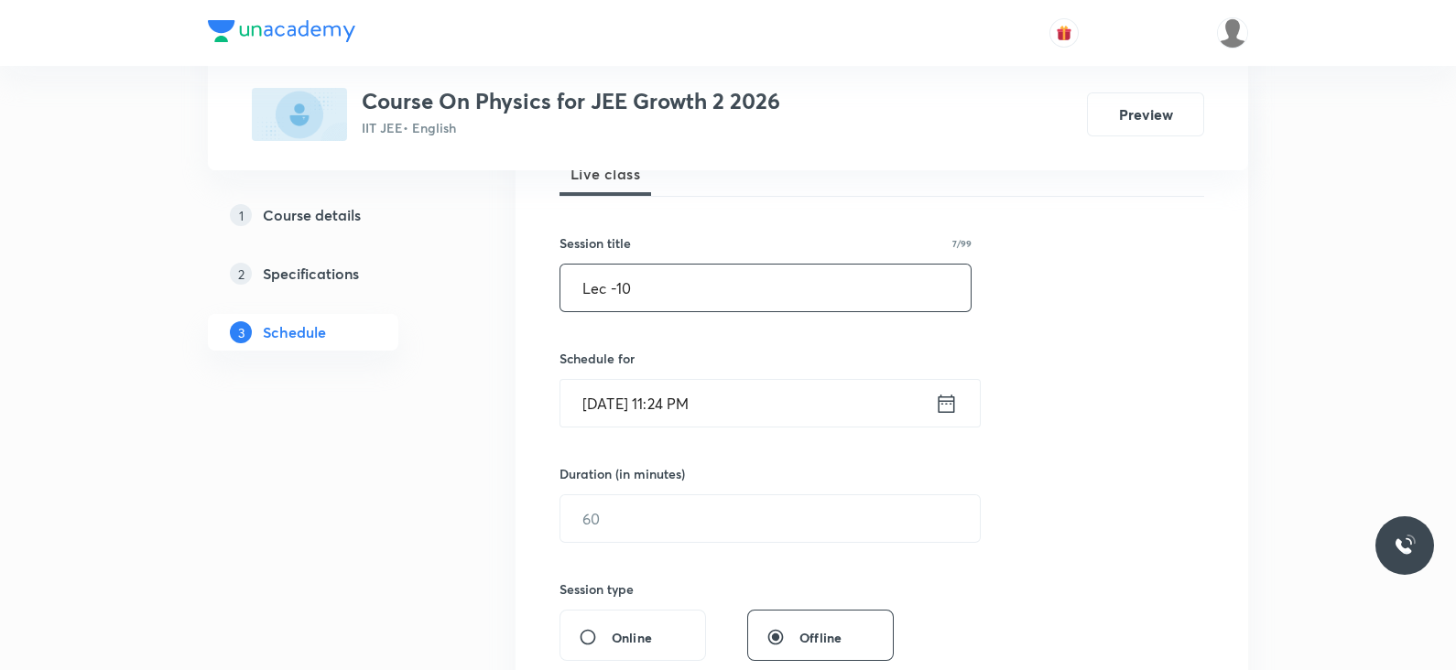
scroll to position [288, 0]
type input "Lec -10"
click at [929, 403] on input "[DATE] 11:24 PM" at bounding box center [747, 401] width 375 height 47
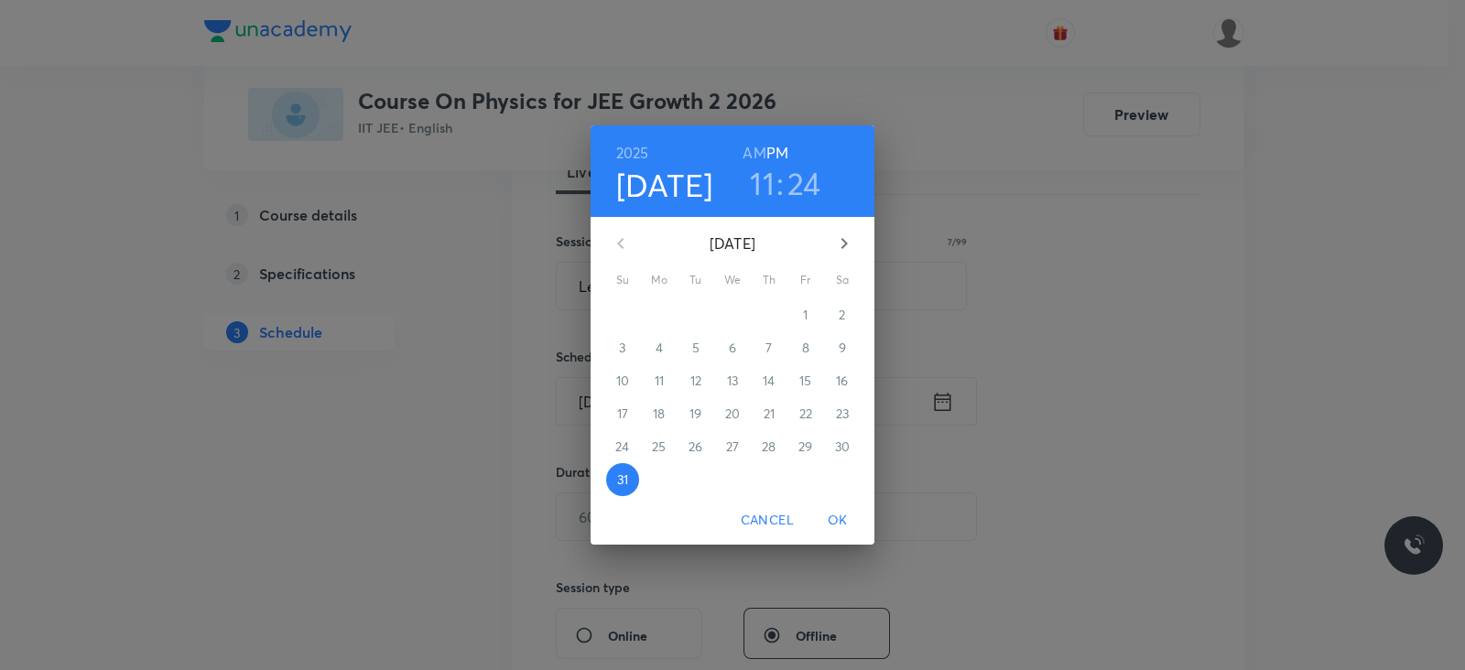
click at [843, 240] on icon "button" at bounding box center [845, 243] width 6 height 11
click at [659, 318] on p "1" at bounding box center [659, 315] width 5 height 18
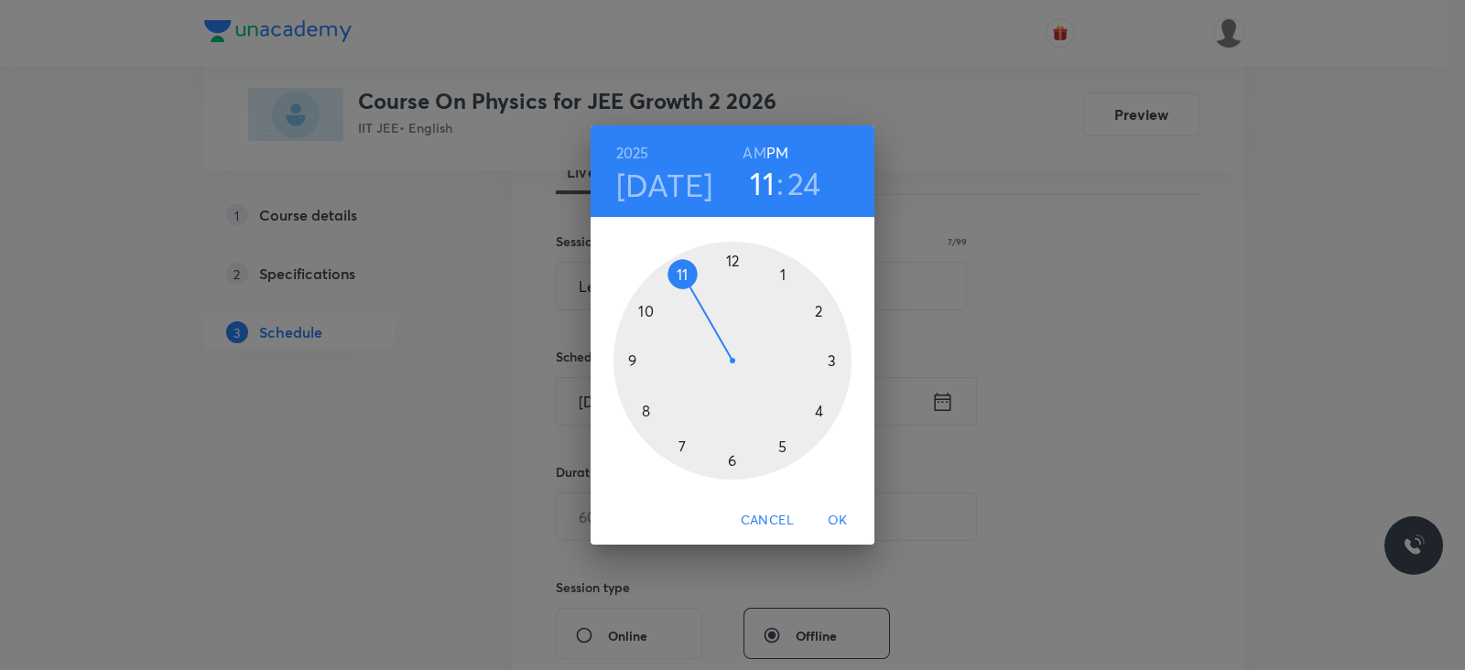
click at [730, 464] on div at bounding box center [733, 361] width 238 height 238
click at [838, 359] on div at bounding box center [733, 361] width 238 height 238
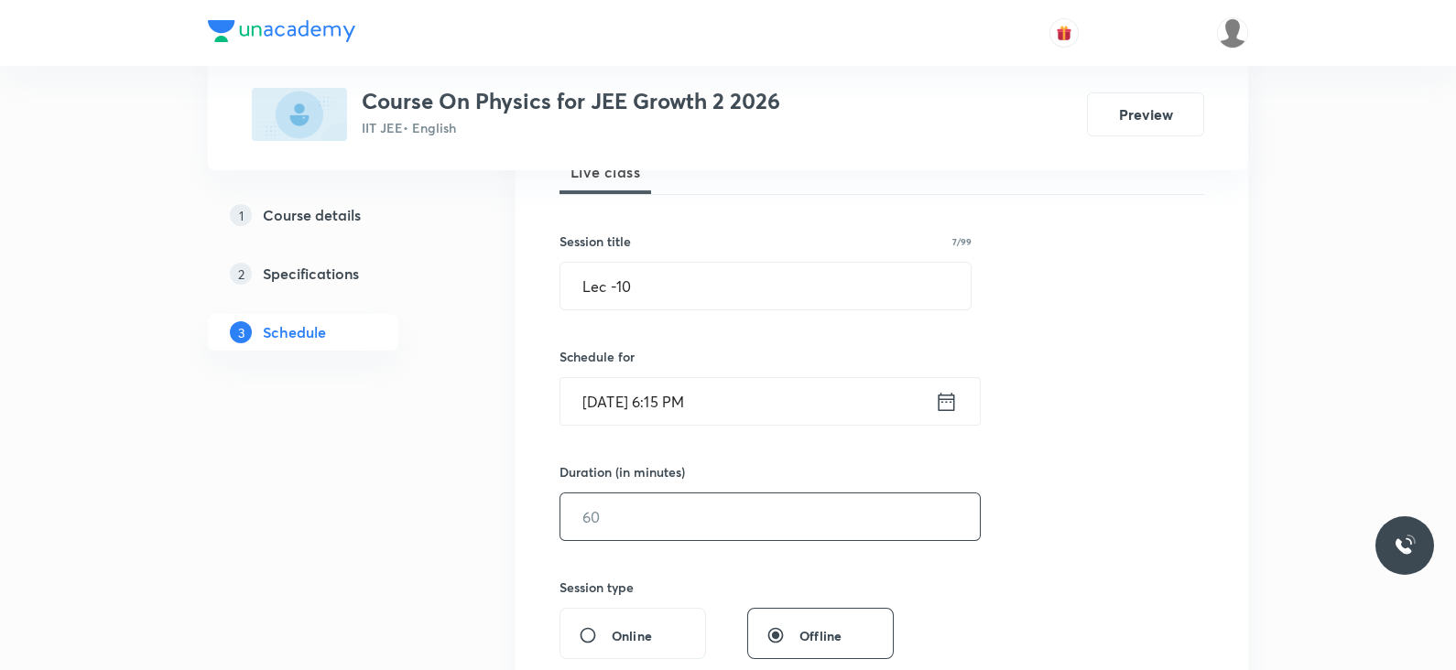
click at [687, 519] on input "text" at bounding box center [769, 517] width 419 height 47
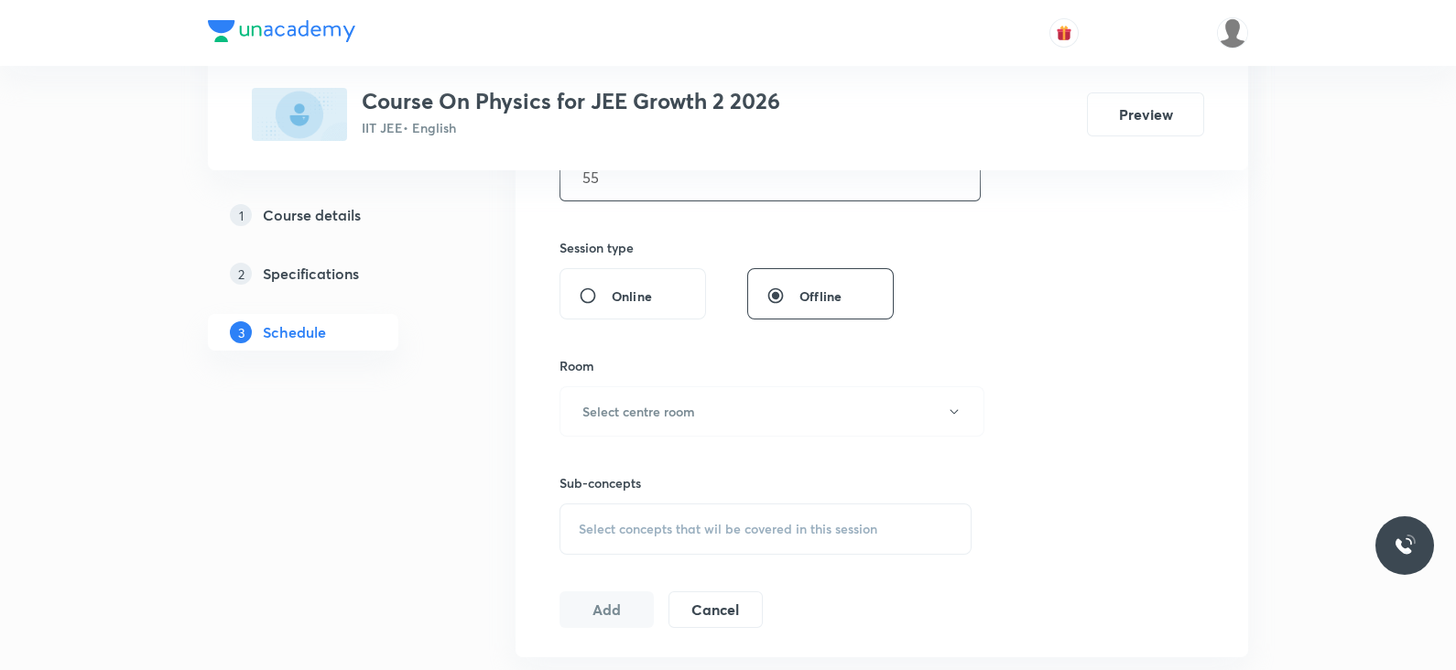
scroll to position [631, 0]
type input "55"
click at [710, 411] on button "Select centre room" at bounding box center [772, 408] width 425 height 50
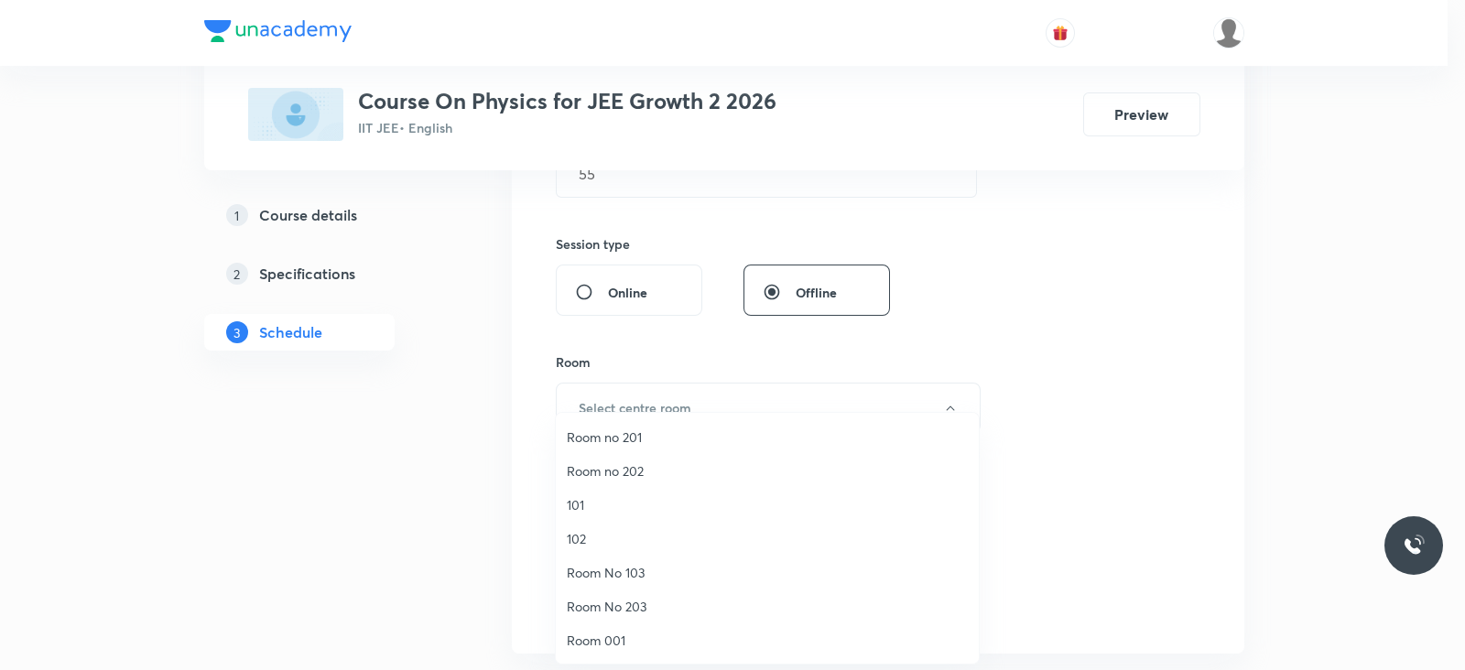
click at [586, 579] on span "Room No 103" at bounding box center [767, 572] width 401 height 19
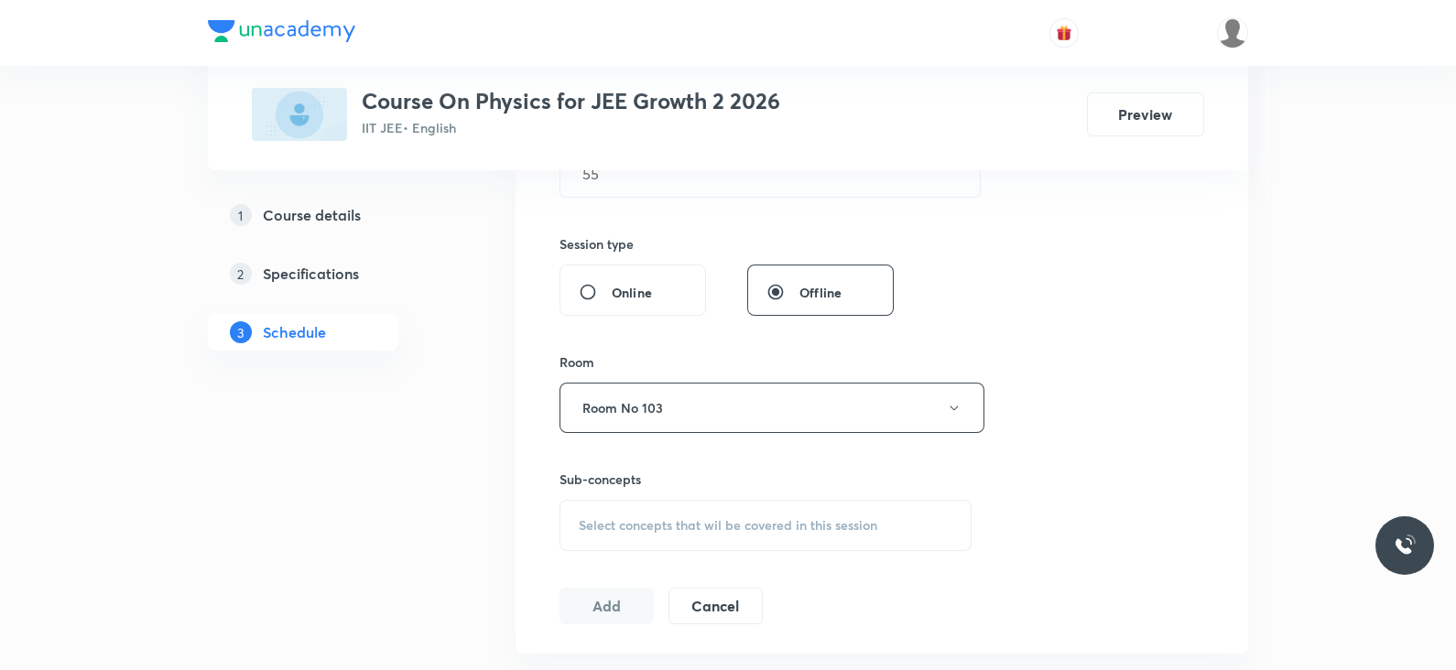
click at [691, 508] on div "Select concepts that wil be covered in this session" at bounding box center [766, 525] width 412 height 51
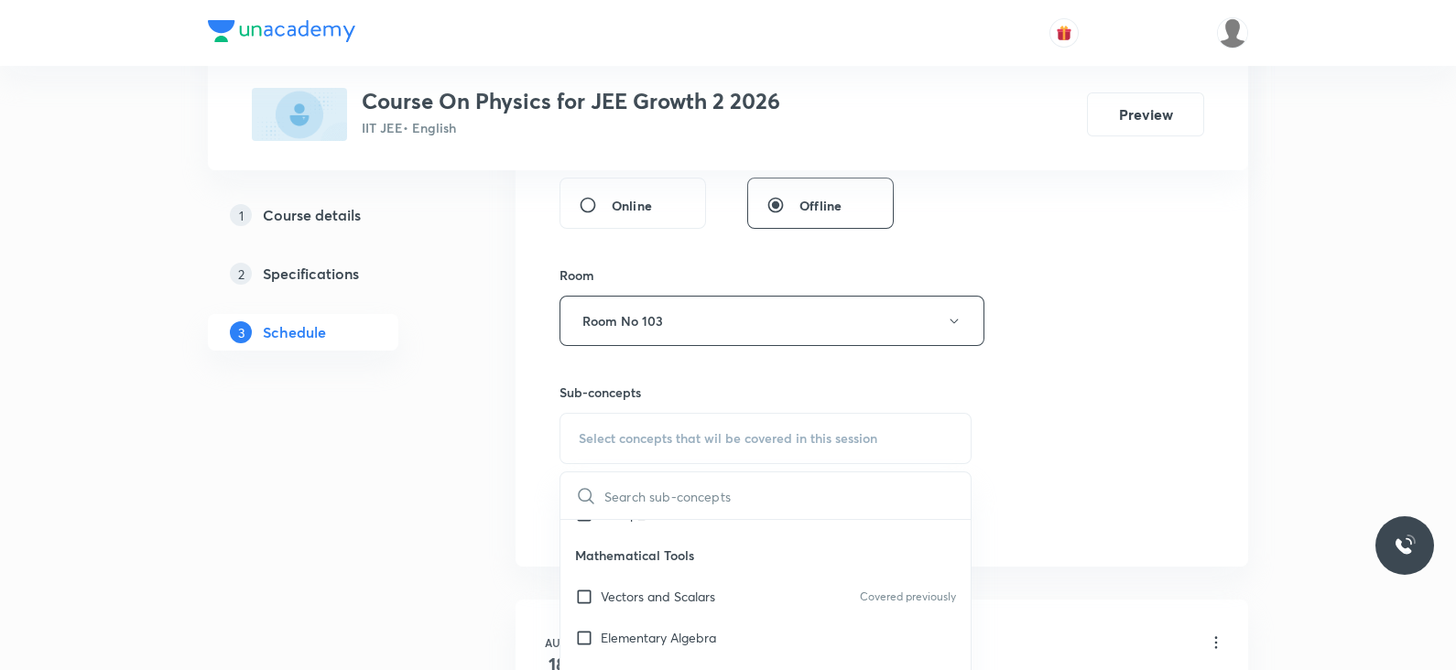
scroll to position [114, 0]
click at [674, 582] on p "Vectors and Scalars" at bounding box center [658, 591] width 114 height 19
checkbox input "true"
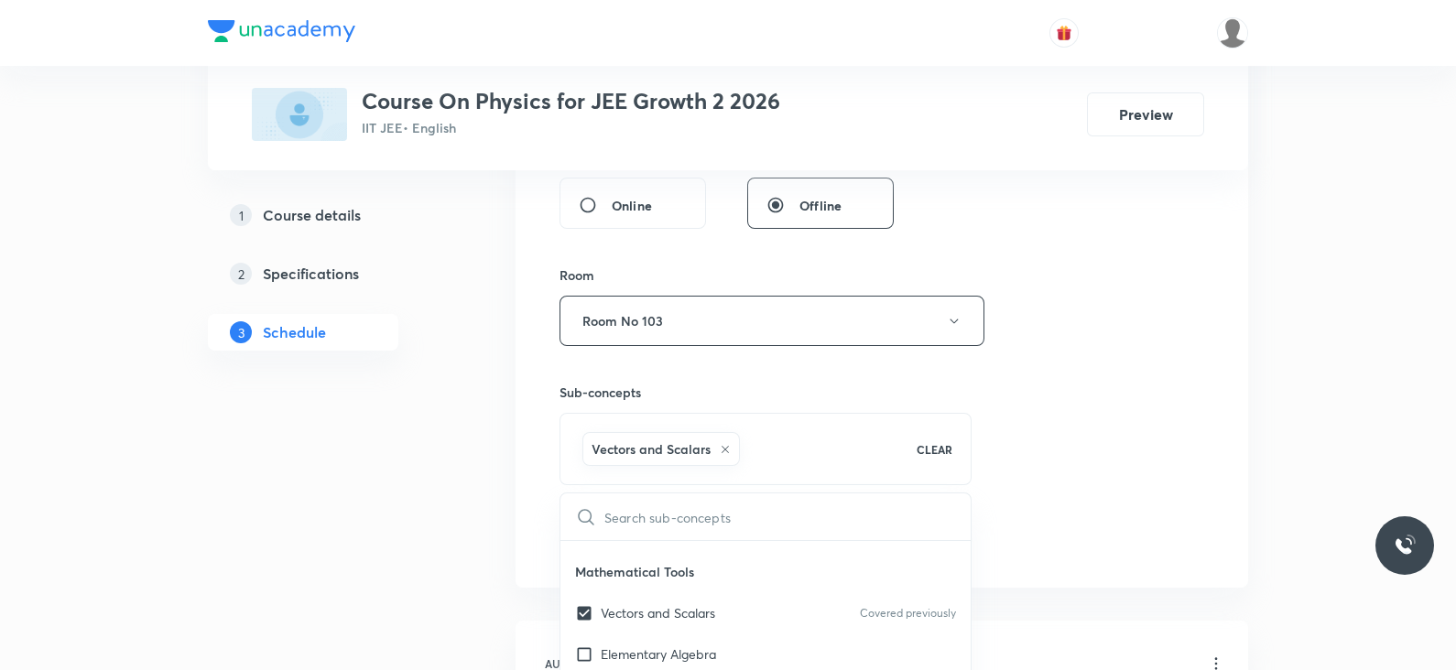
click at [1016, 435] on div "Session 10 Live class Session title 7/99 Lec -10 ​ Schedule for [DATE] 6:15 PM …" at bounding box center [882, 118] width 645 height 881
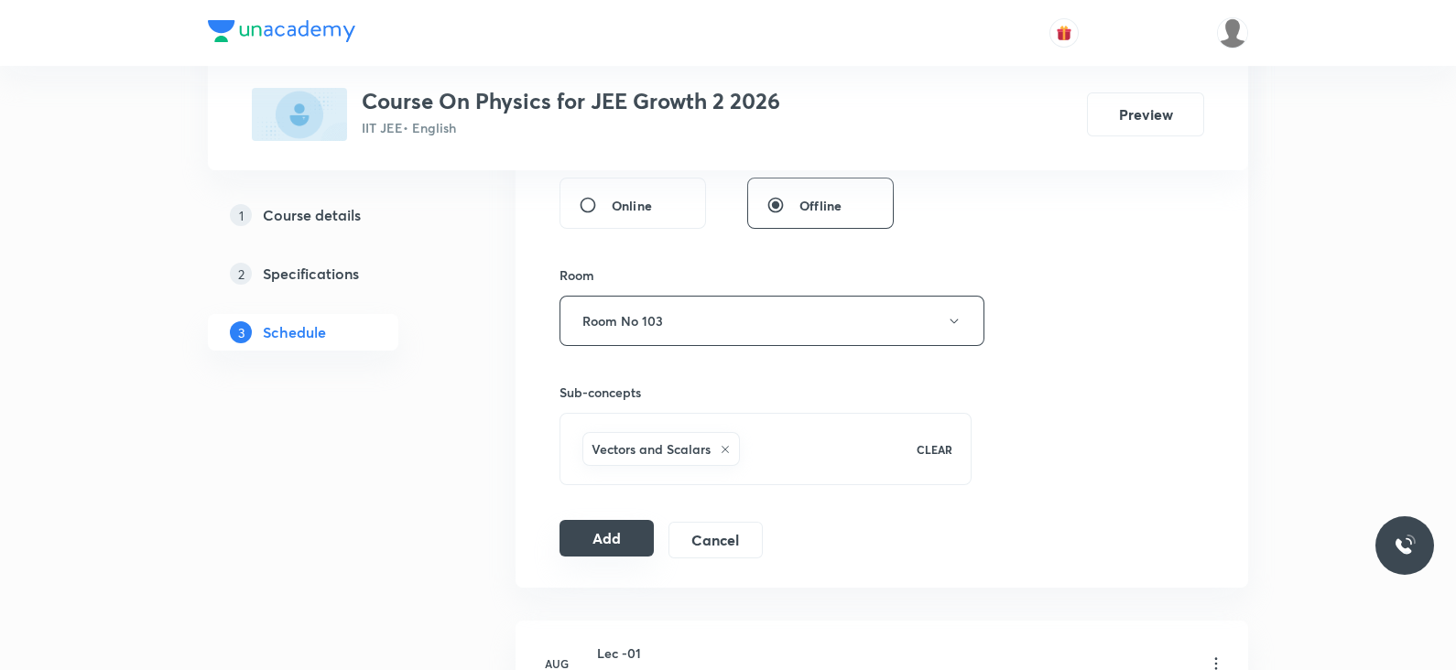
click at [637, 523] on button "Add" at bounding box center [607, 538] width 94 height 37
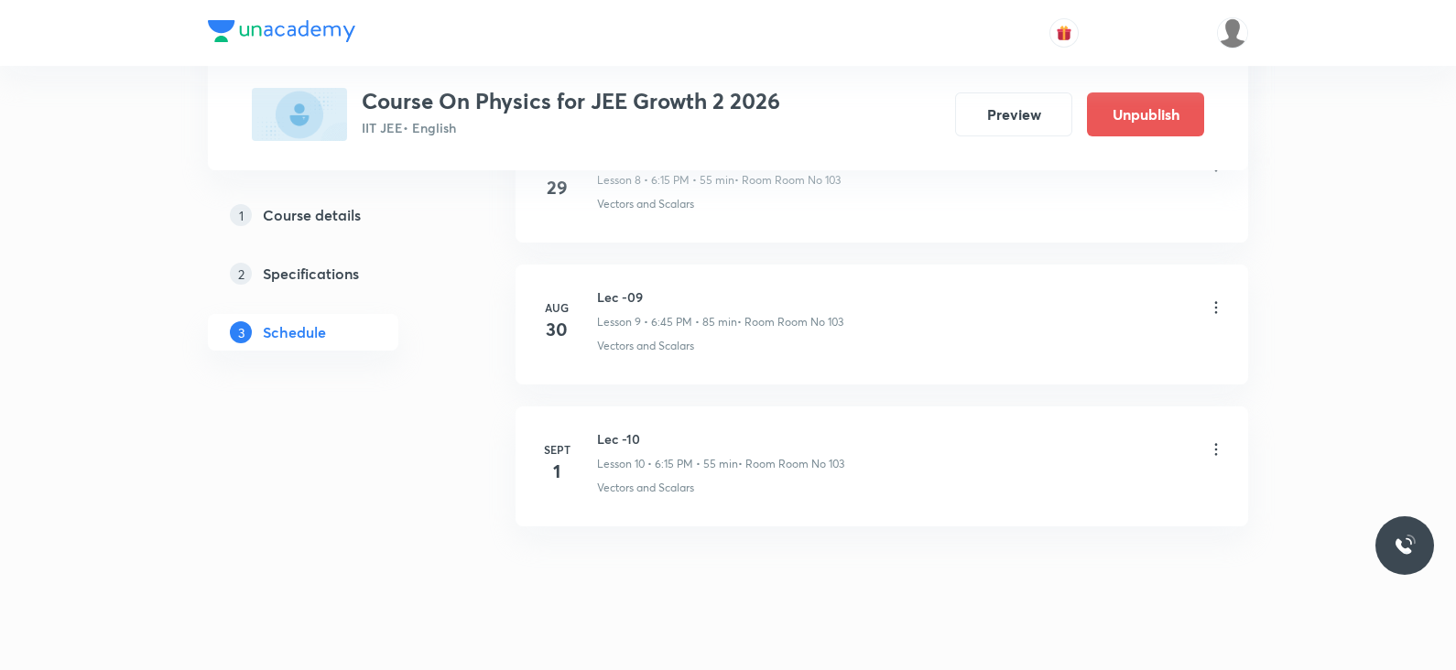
scroll to position [1372, 0]
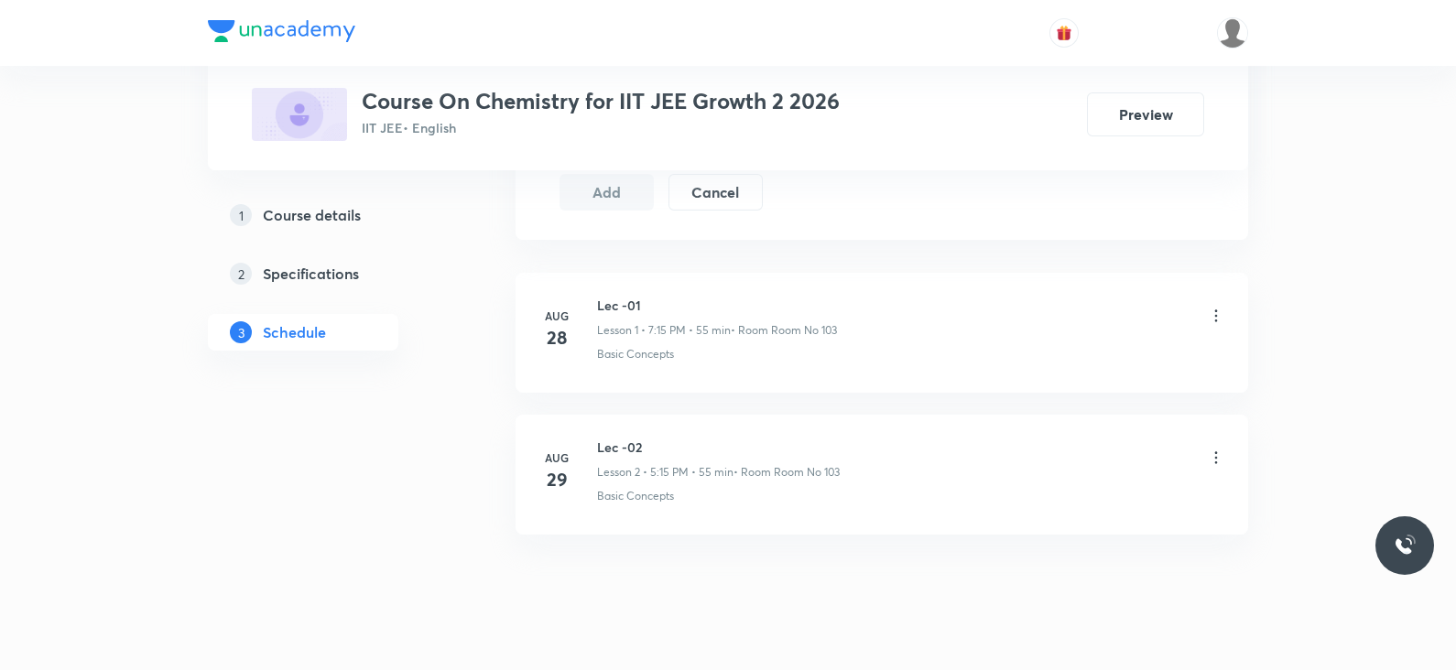
scroll to position [1080, 0]
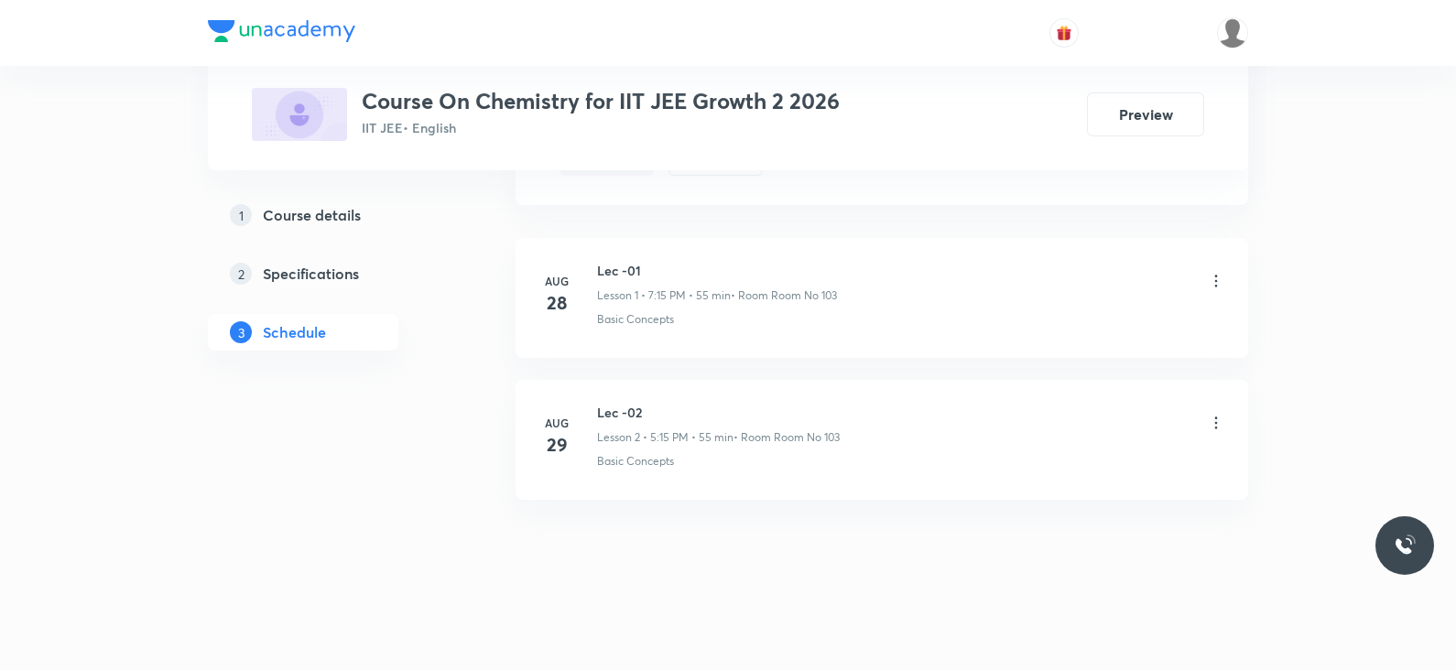
click at [623, 405] on h6 "Lec -02" at bounding box center [718, 412] width 243 height 19
copy h6 "Lec -02"
click at [623, 405] on h6 "Lec -02" at bounding box center [718, 412] width 243 height 19
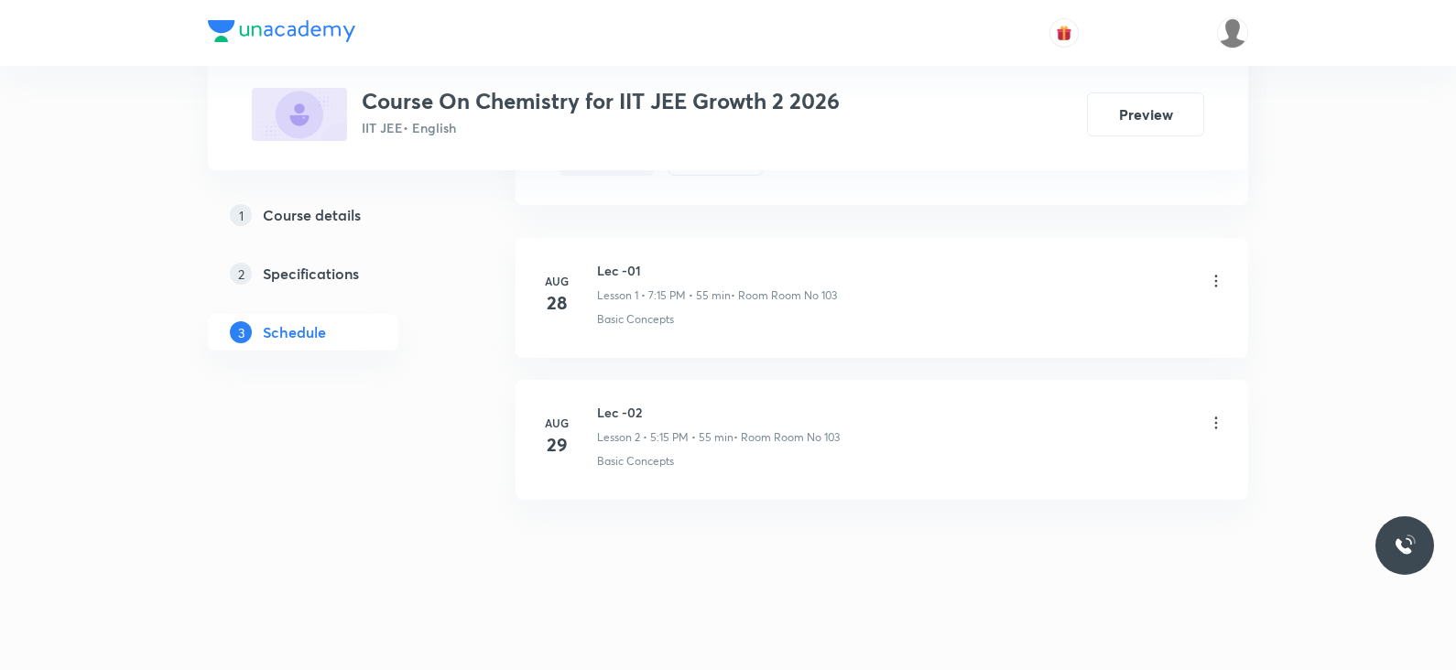
click at [623, 405] on h6 "Lec -02" at bounding box center [718, 412] width 243 height 19
copy h6 "Lec -02"
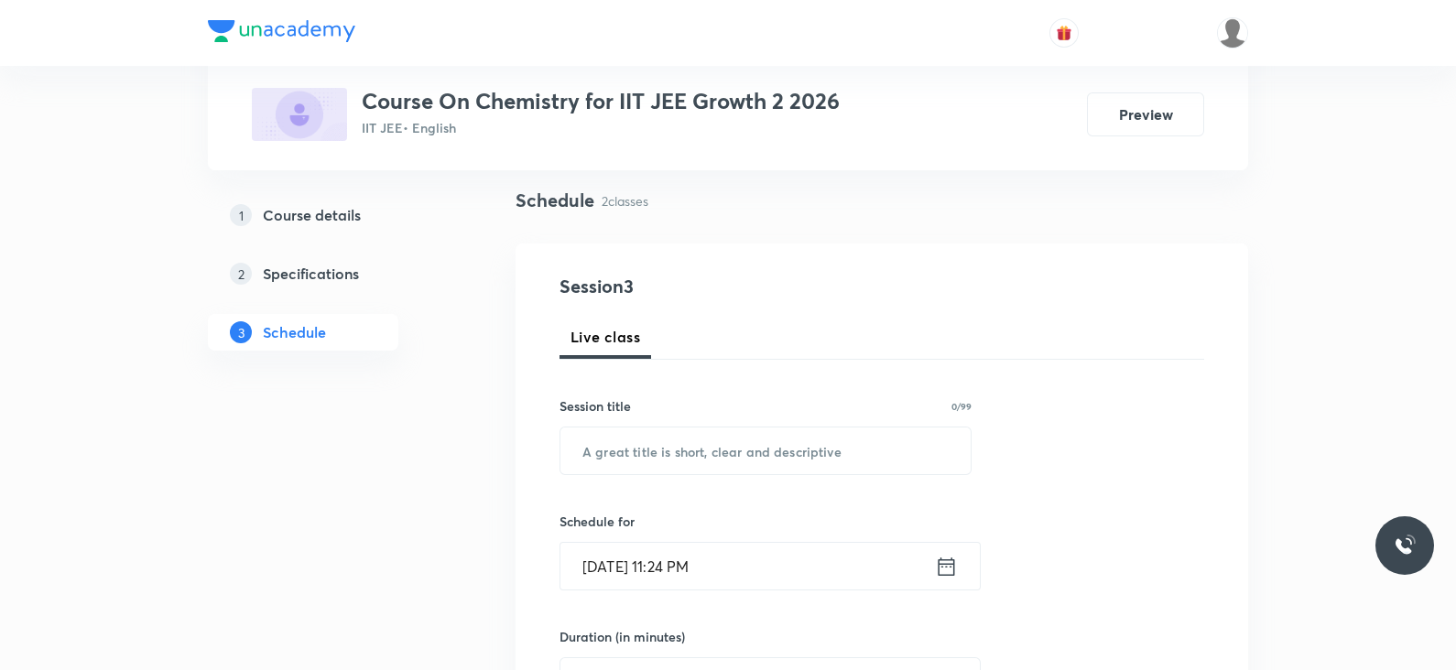
scroll to position [0, 0]
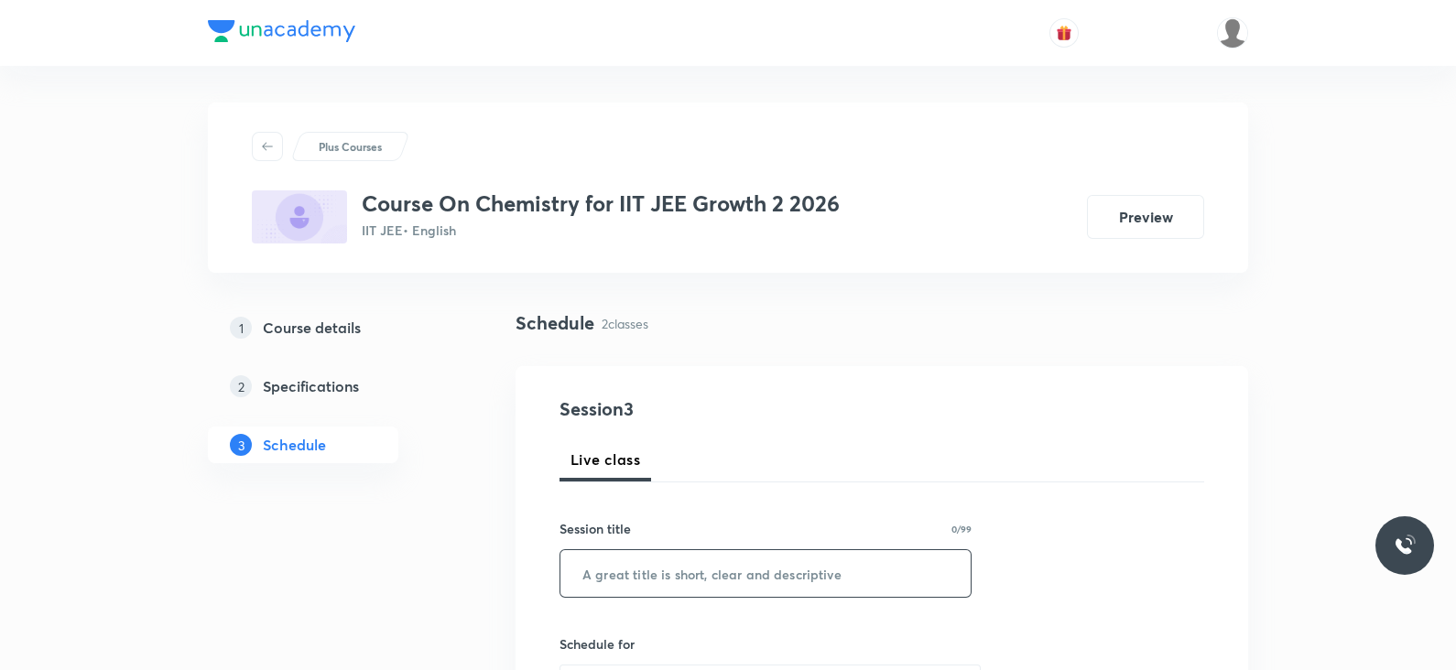
click at [649, 575] on input "text" at bounding box center [765, 573] width 410 height 47
paste input "Lec -02"
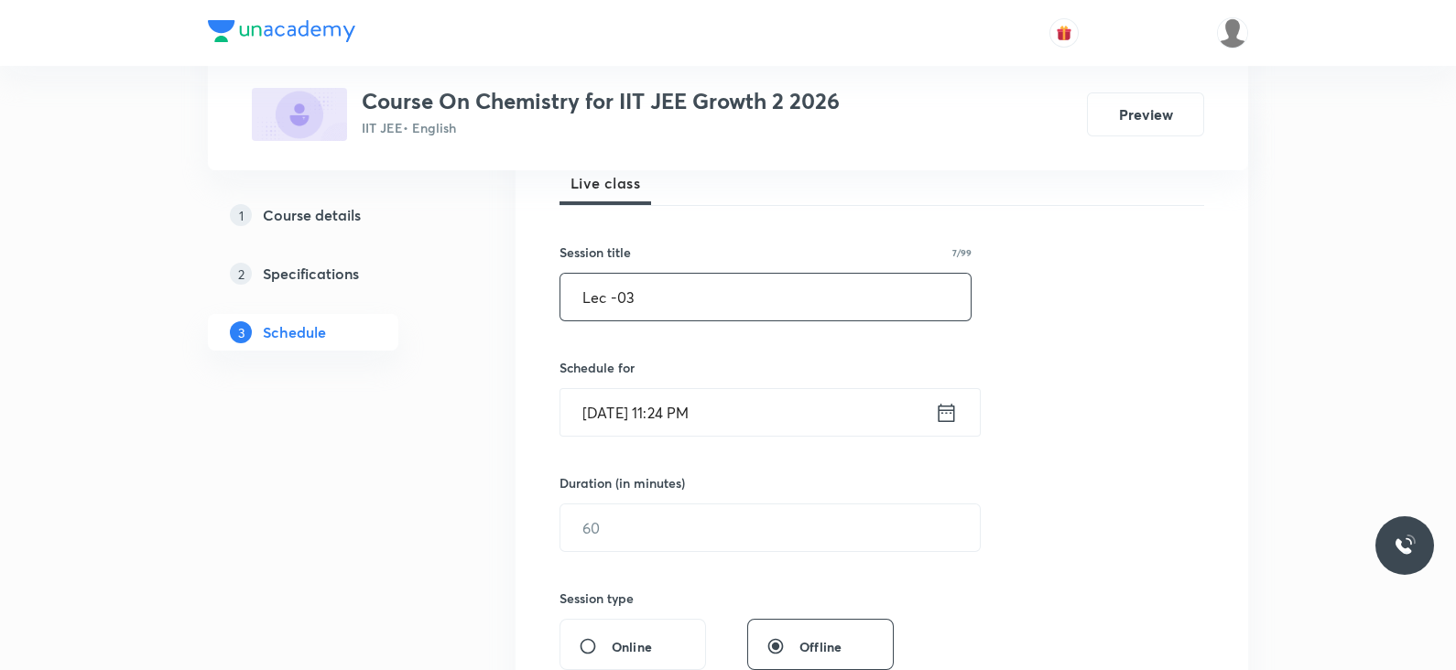
scroll to position [278, 0]
type input "Lec -03"
click at [946, 418] on icon at bounding box center [947, 410] width 16 height 18
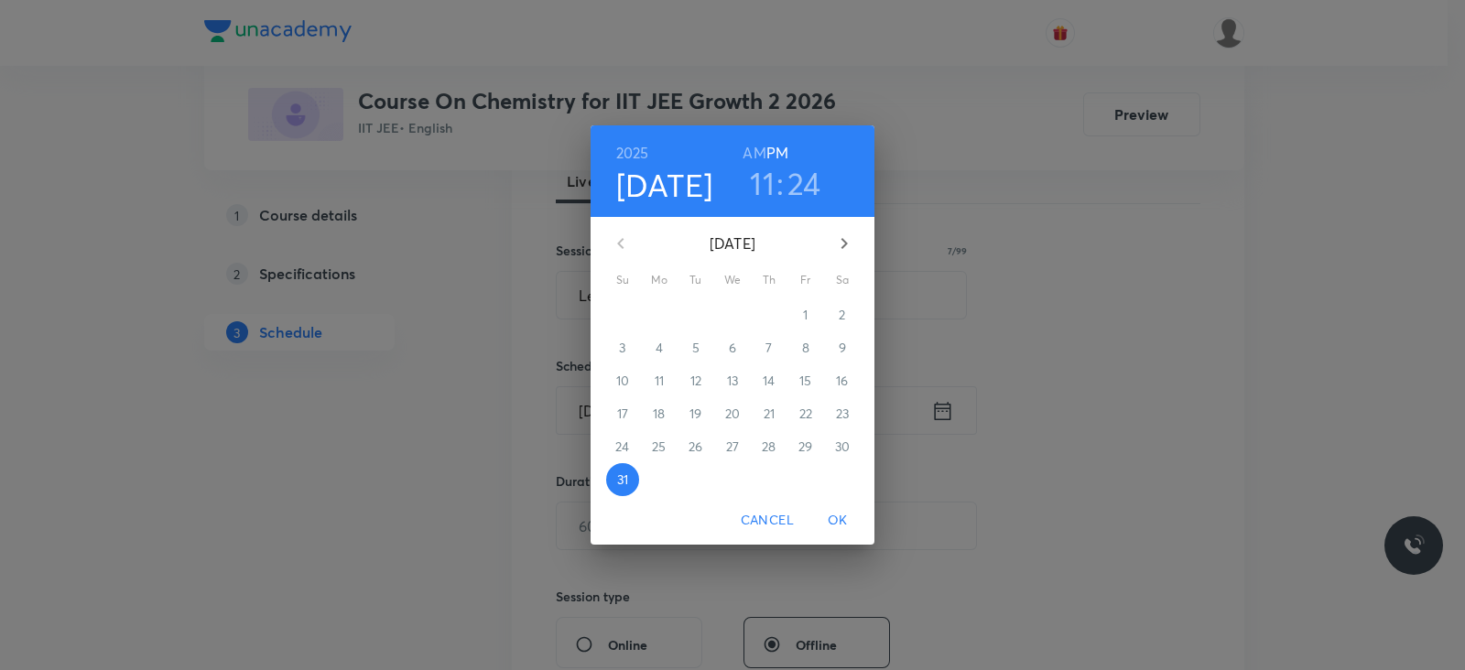
click at [848, 246] on icon "button" at bounding box center [844, 244] width 22 height 22
click at [664, 306] on span "1" at bounding box center [659, 315] width 33 height 18
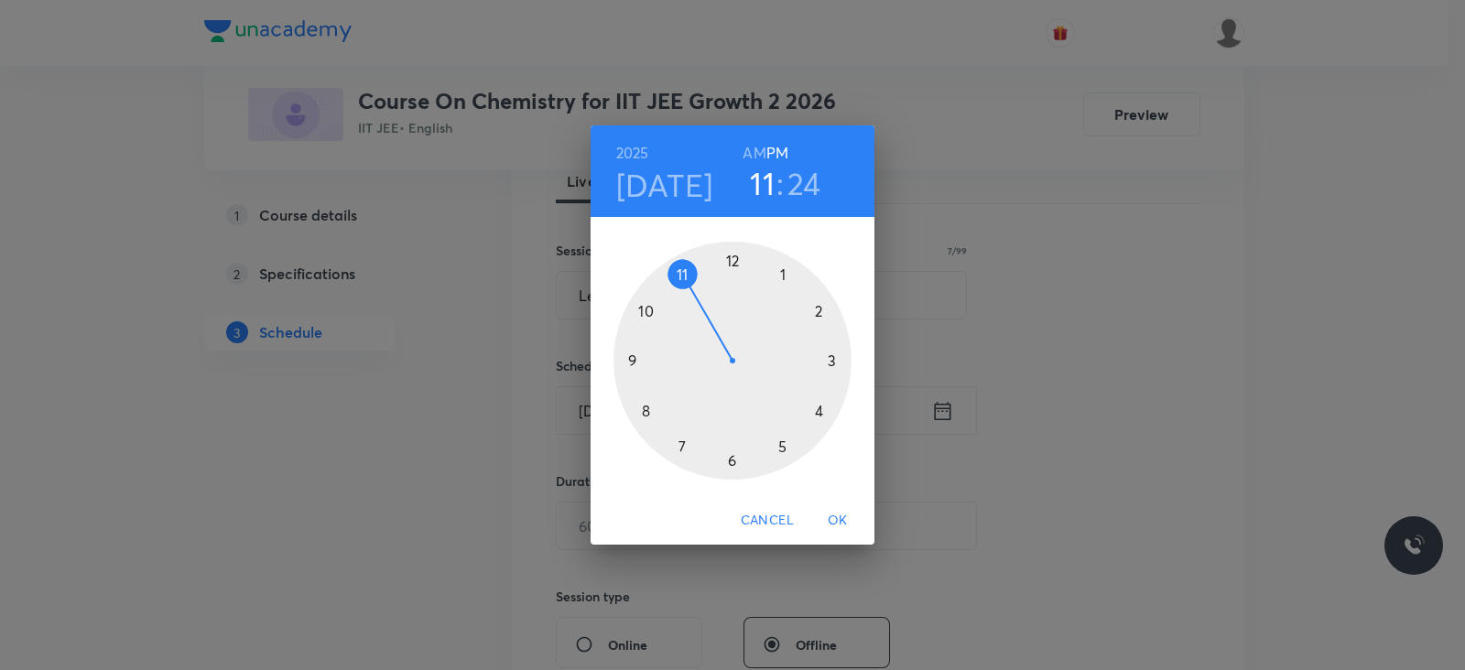
click at [681, 448] on div at bounding box center [733, 361] width 238 height 238
click at [829, 356] on div at bounding box center [733, 361] width 238 height 238
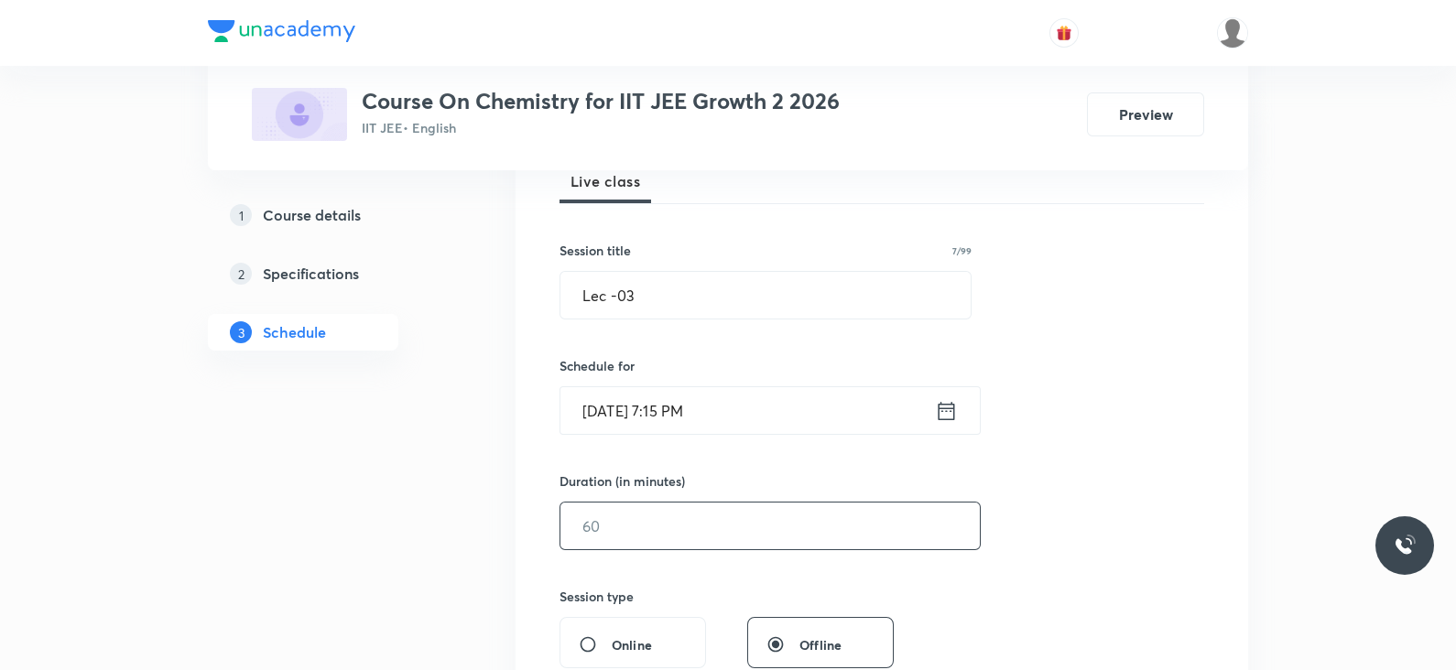
click at [649, 529] on input "text" at bounding box center [769, 526] width 419 height 47
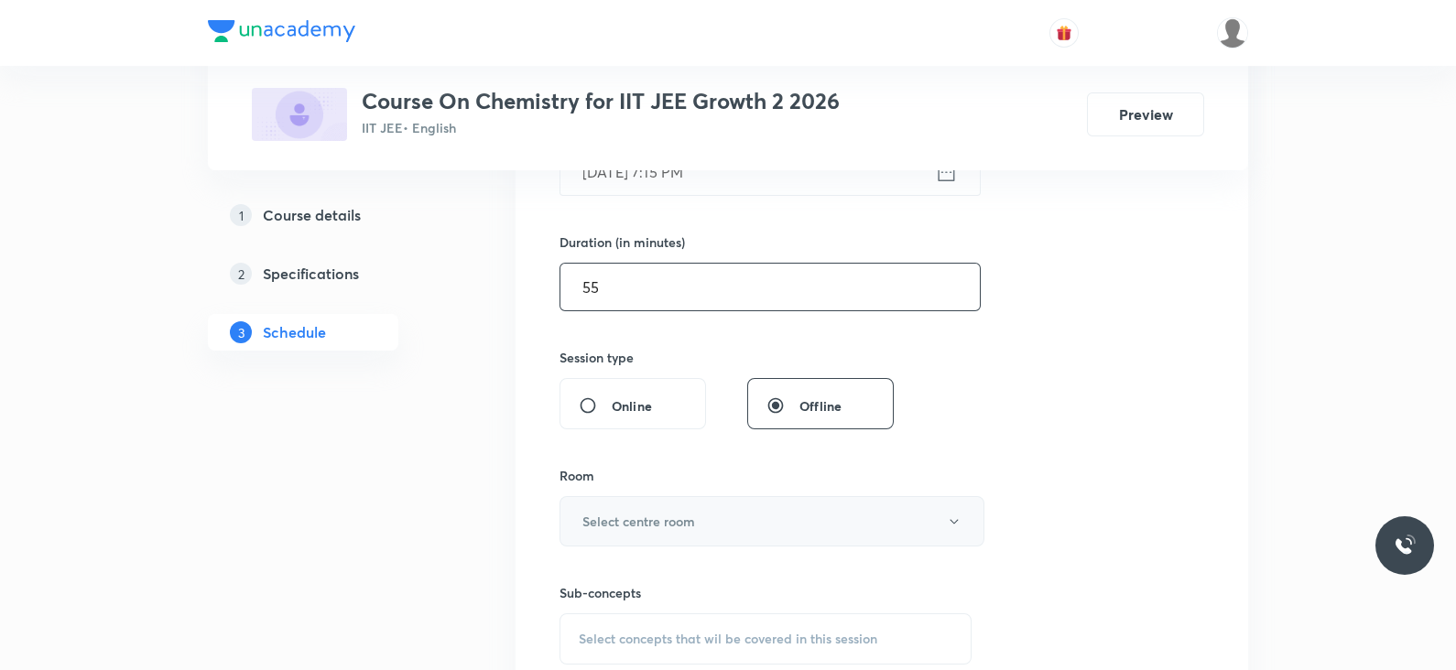
scroll to position [518, 0]
type input "55"
click at [653, 511] on h6 "Select centre room" at bounding box center [638, 520] width 113 height 19
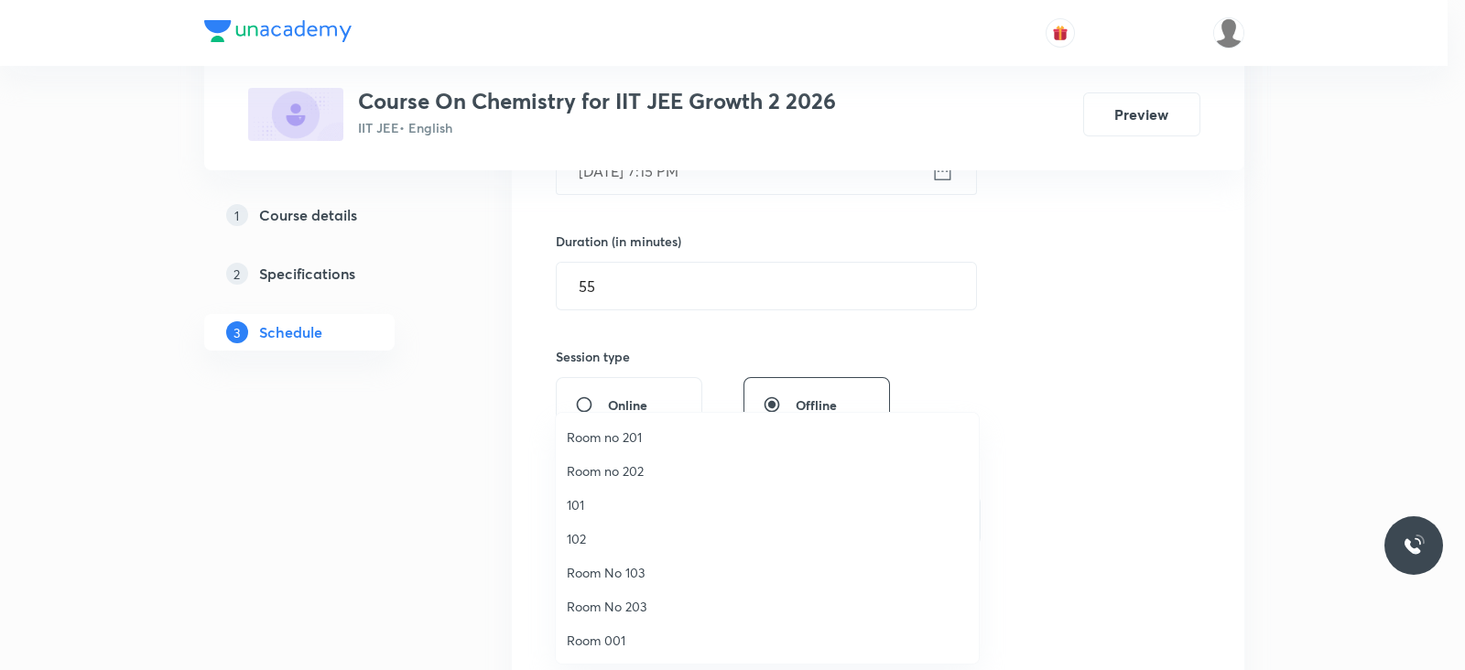
click at [589, 579] on span "Room No 103" at bounding box center [767, 572] width 401 height 19
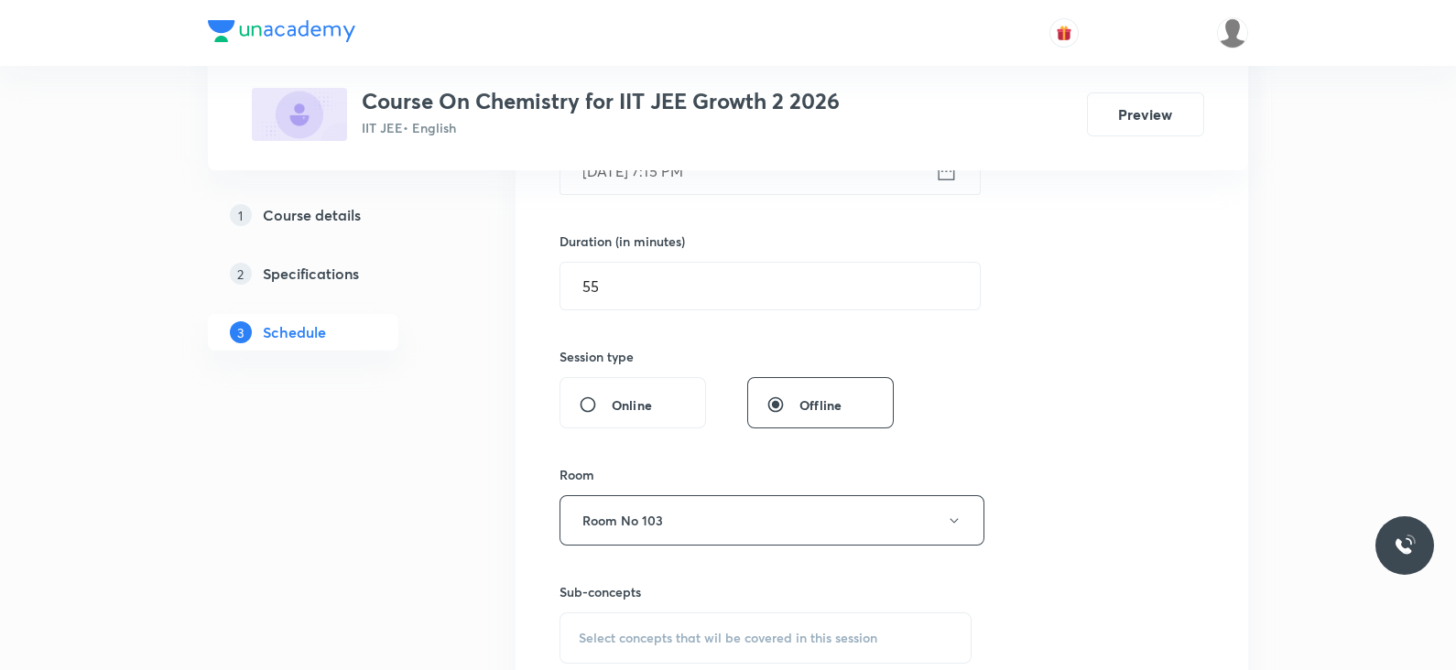
scroll to position [611, 0]
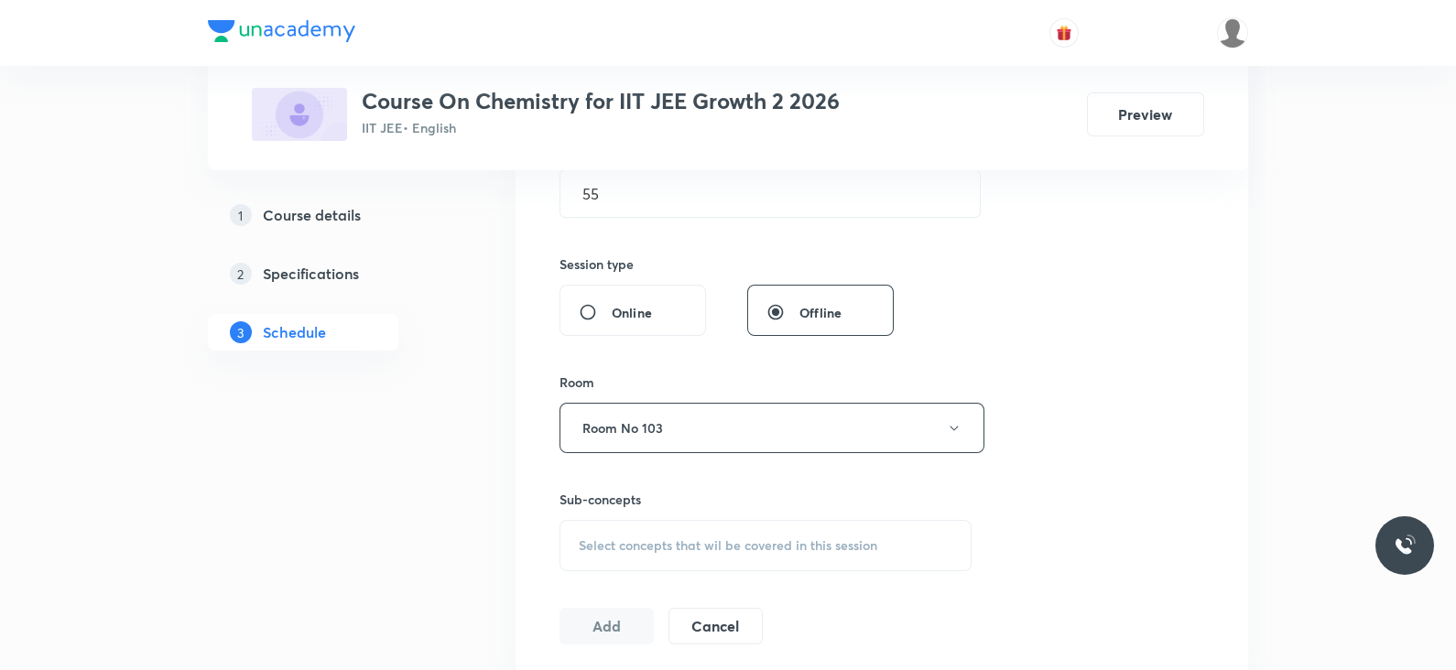
click at [669, 551] on span "Select concepts that wil be covered in this session" at bounding box center [728, 545] width 299 height 15
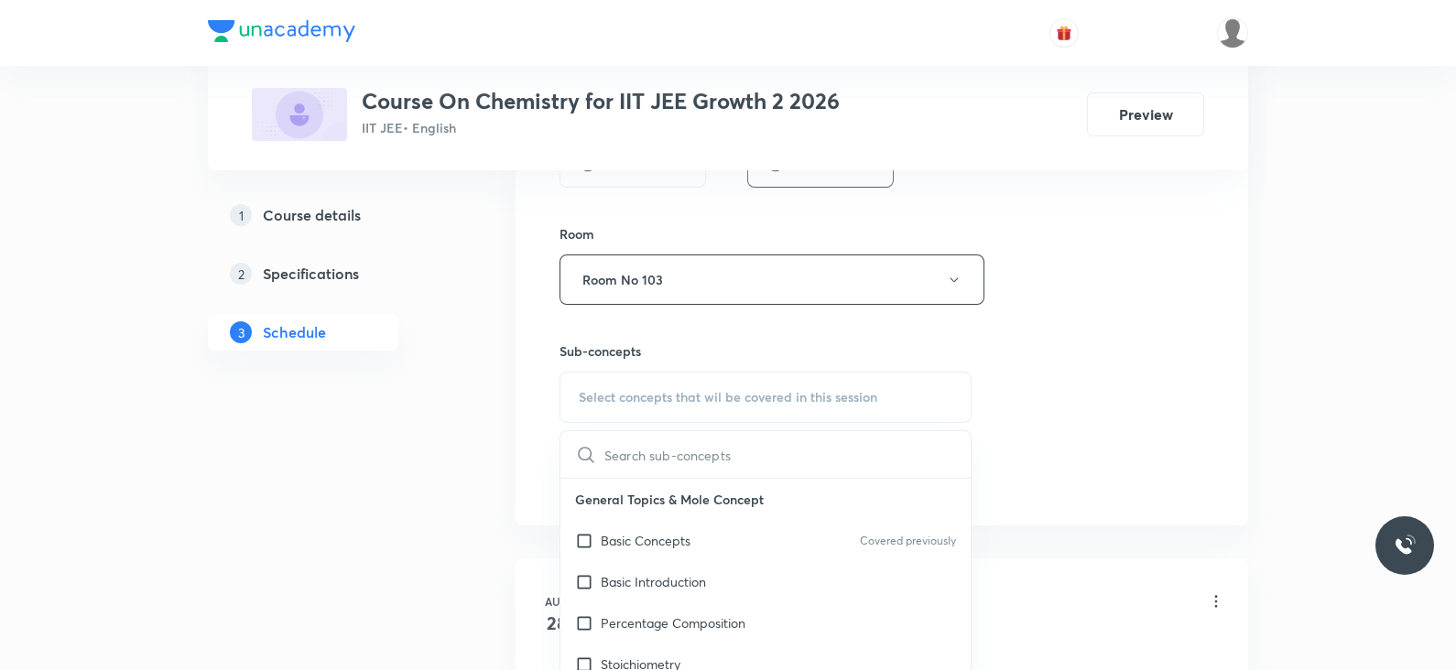
click at [669, 551] on div "Basic Concepts Covered previously" at bounding box center [765, 540] width 410 height 41
checkbox input "true"
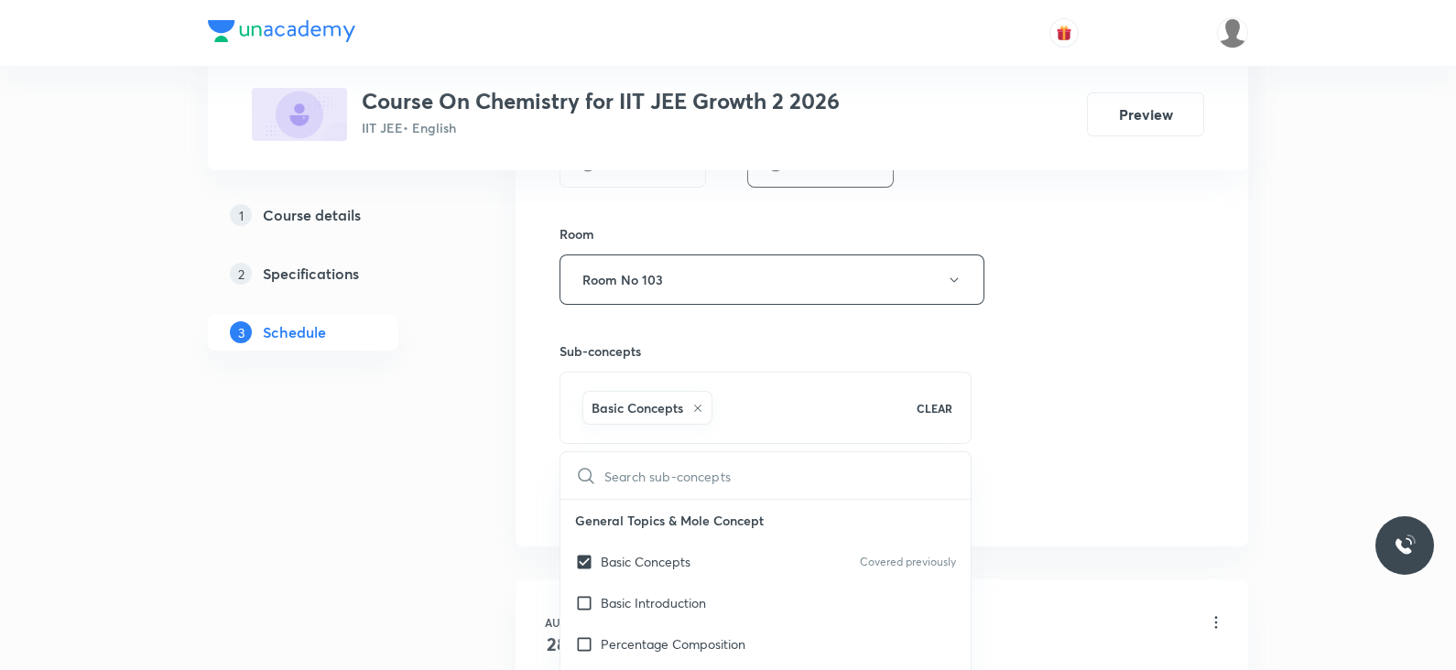
click at [990, 462] on div "Session 3 Live class Session title 7/99 Lec -03 ​ Schedule for Sept 1, 2025, 7:…" at bounding box center [882, 76] width 645 height 881
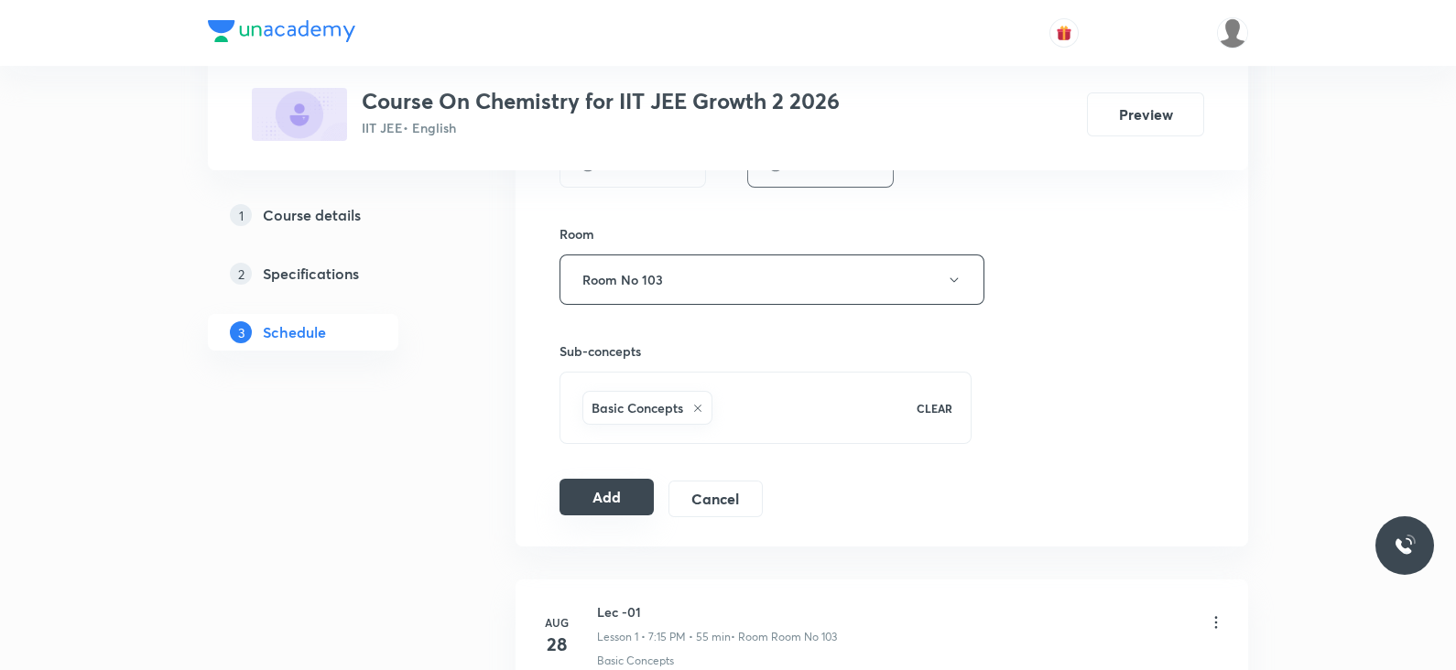
click at [595, 506] on button "Add" at bounding box center [607, 497] width 94 height 37
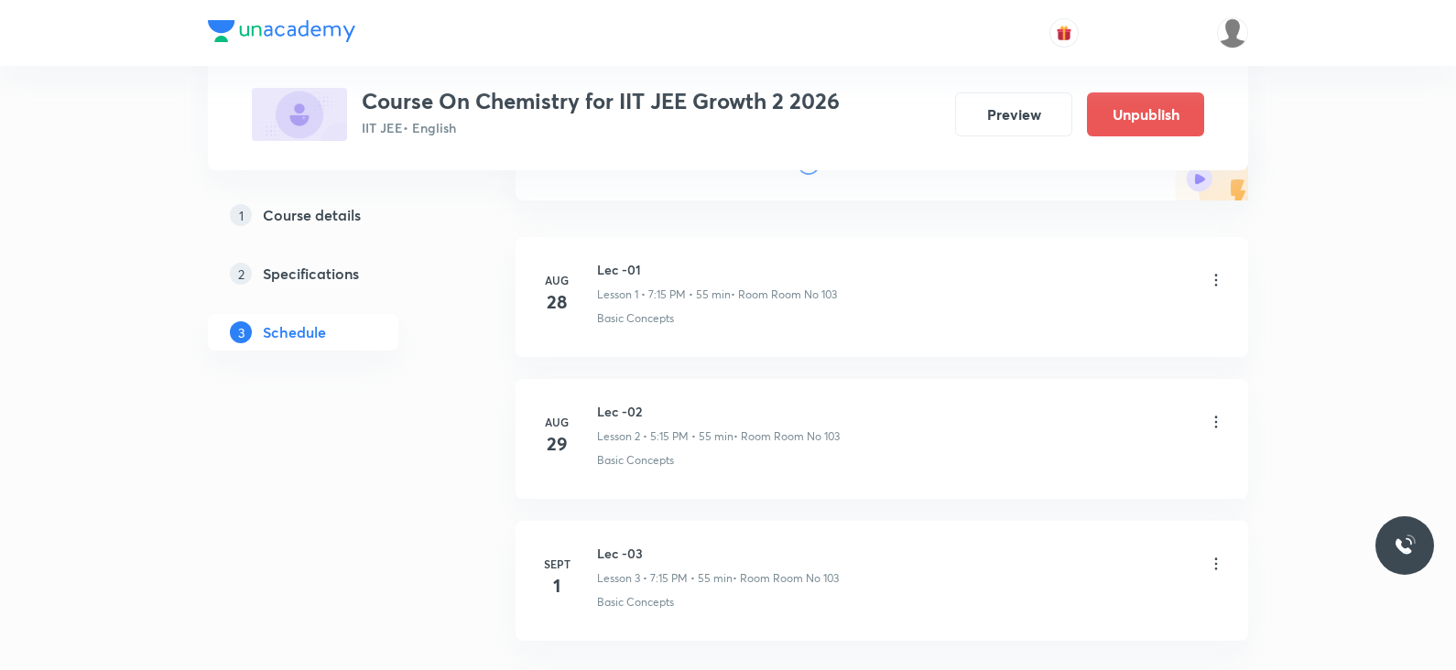
scroll to position [380, 0]
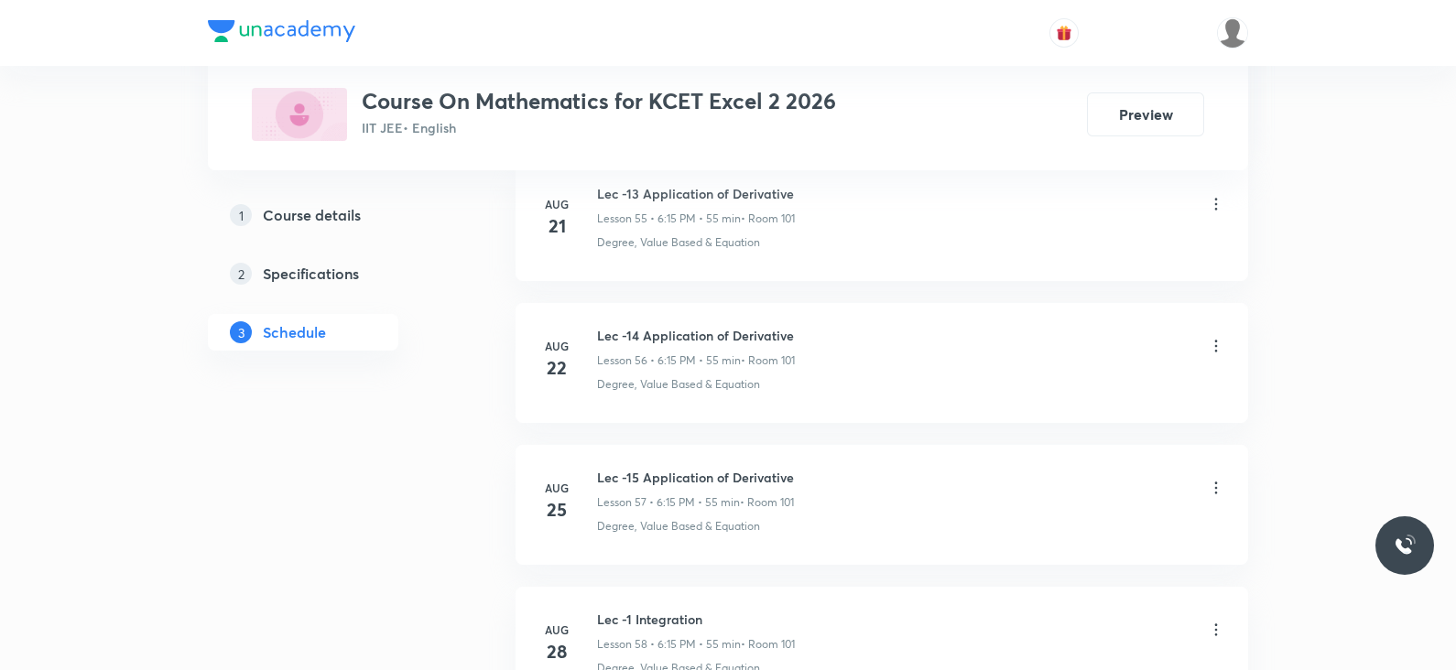
scroll to position [9268, 0]
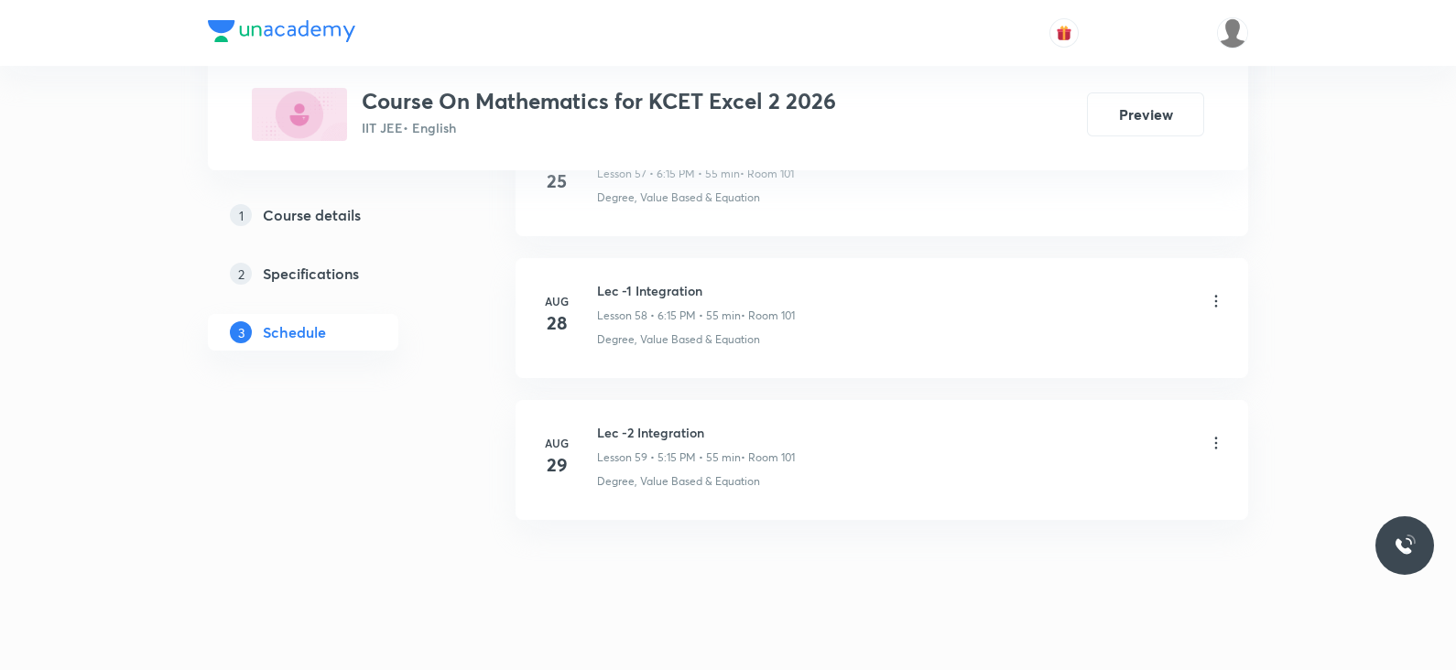
click at [648, 423] on h6 "Lec -2 Integration" at bounding box center [696, 432] width 198 height 19
copy h6 "Lec -2 Integration"
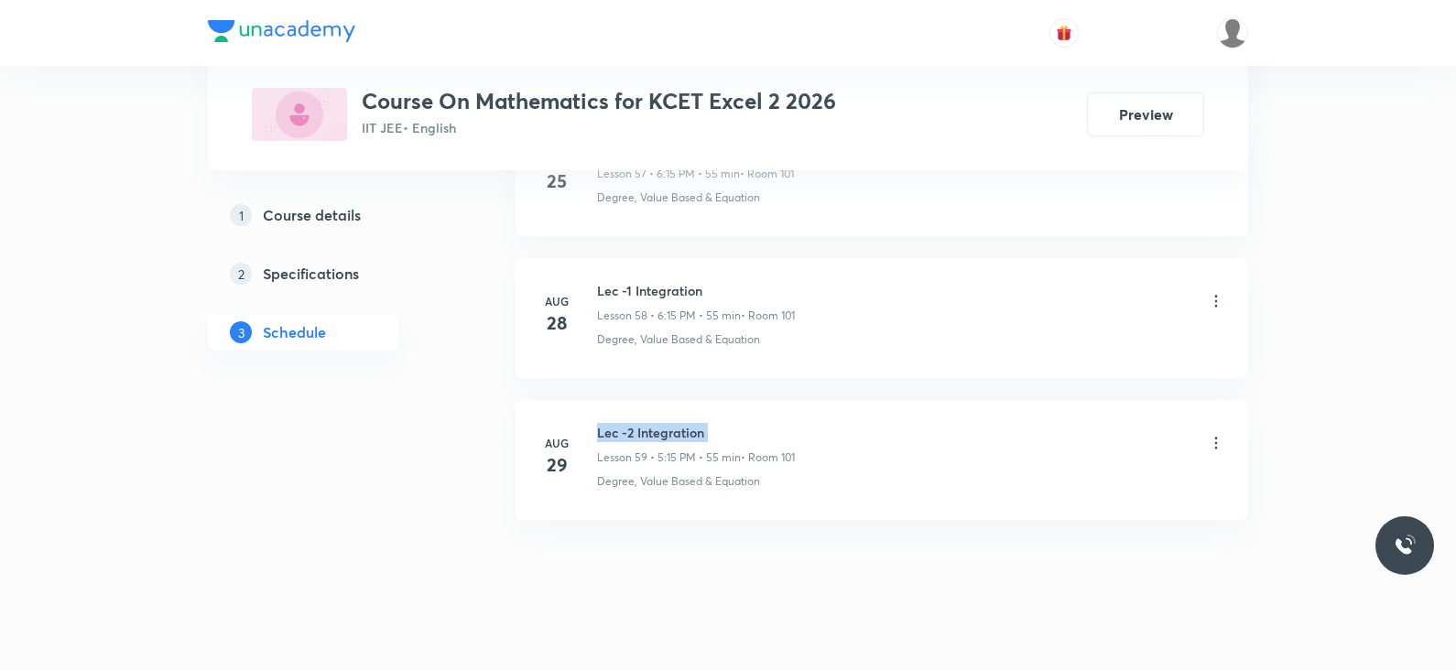
click at [647, 423] on h6 "Lec -2 Integration" at bounding box center [696, 432] width 198 height 19
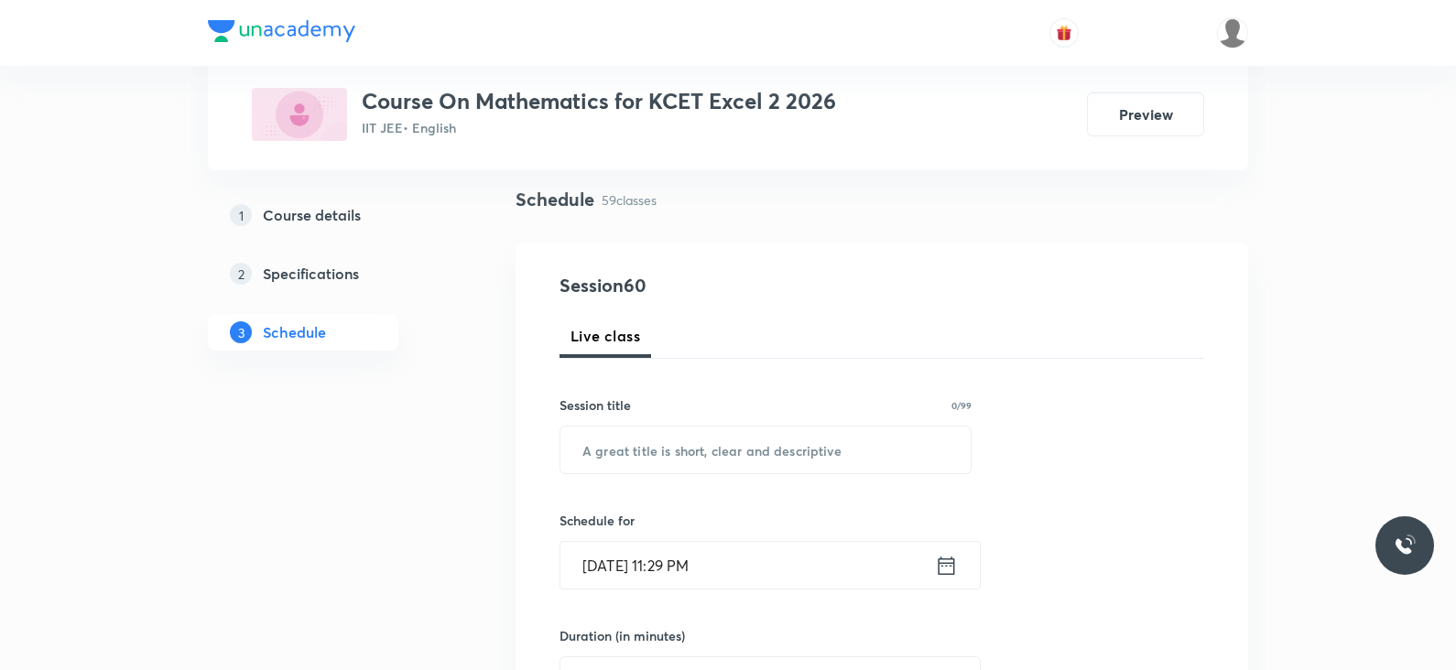
scroll to position [0, 0]
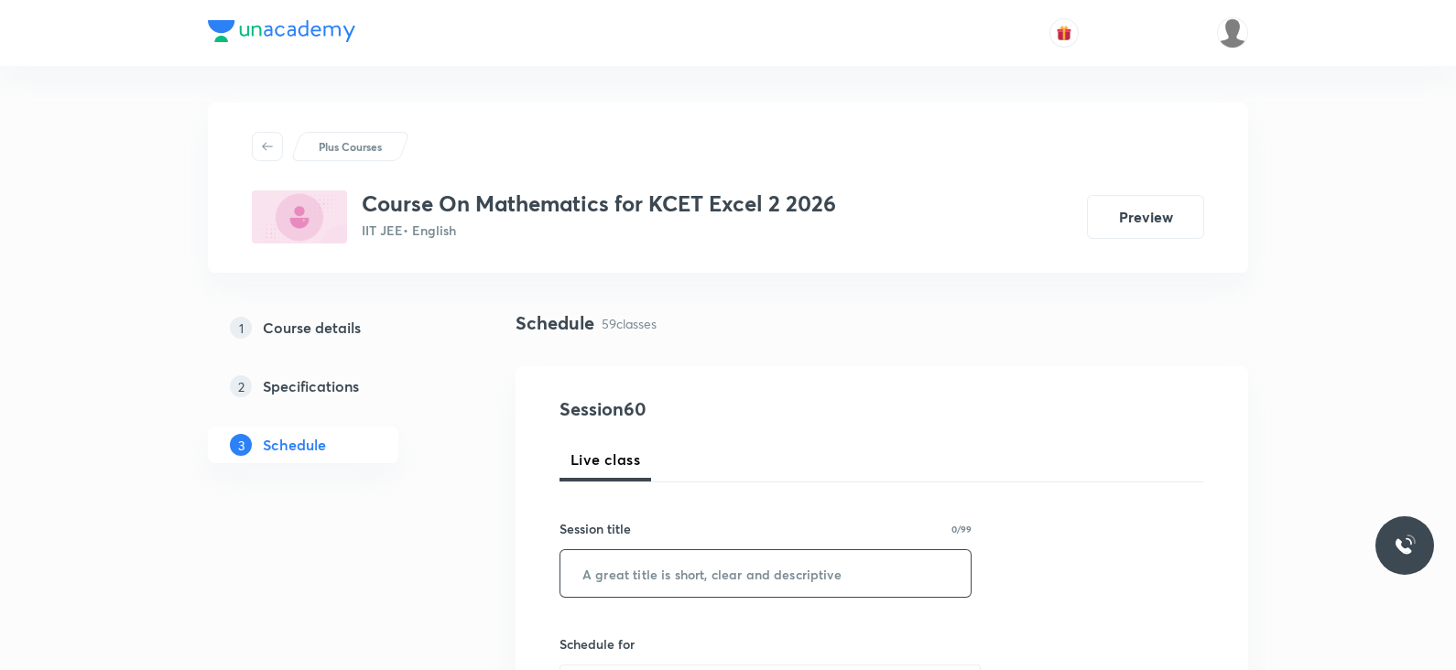
click at [652, 584] on input "text" at bounding box center [765, 573] width 410 height 47
paste input "Lec -2 Integration"
click at [626, 570] on input "Lec -2 Integration" at bounding box center [765, 573] width 410 height 47
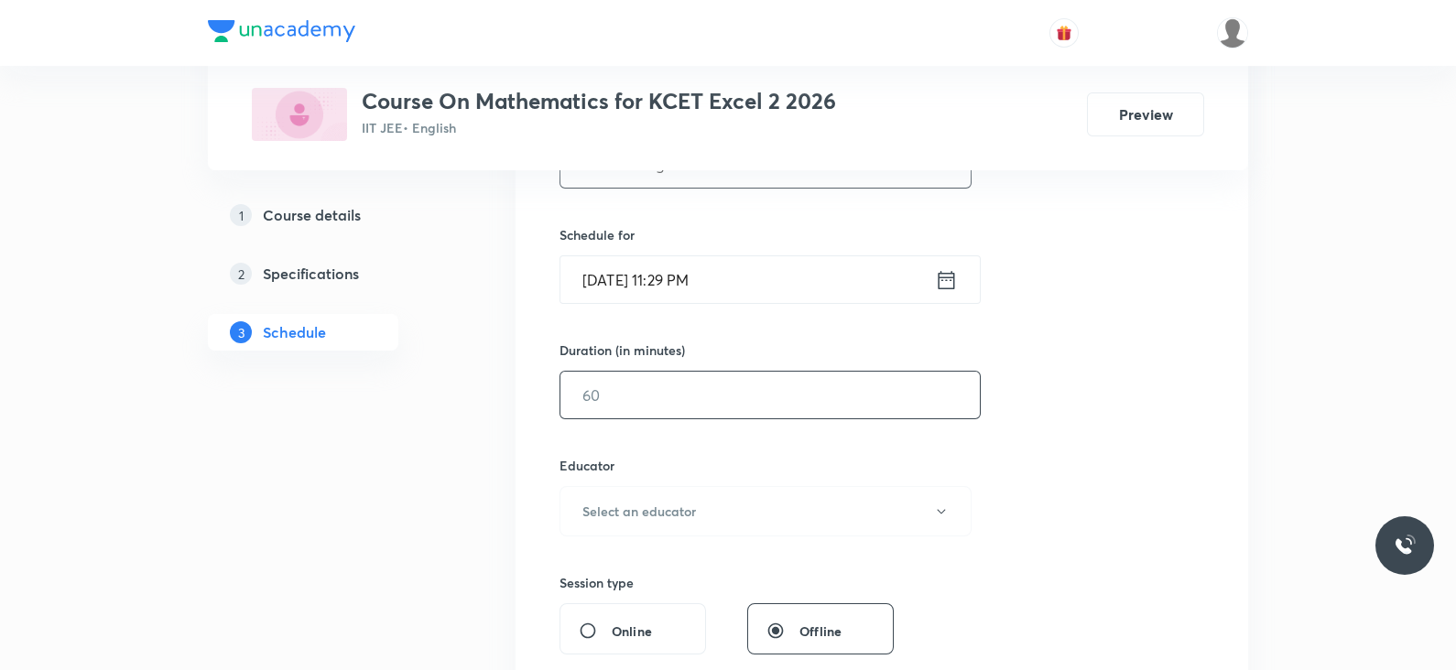
scroll to position [413, 0]
type input "Lec -3 Integration"
click at [942, 285] on icon at bounding box center [946, 277] width 23 height 26
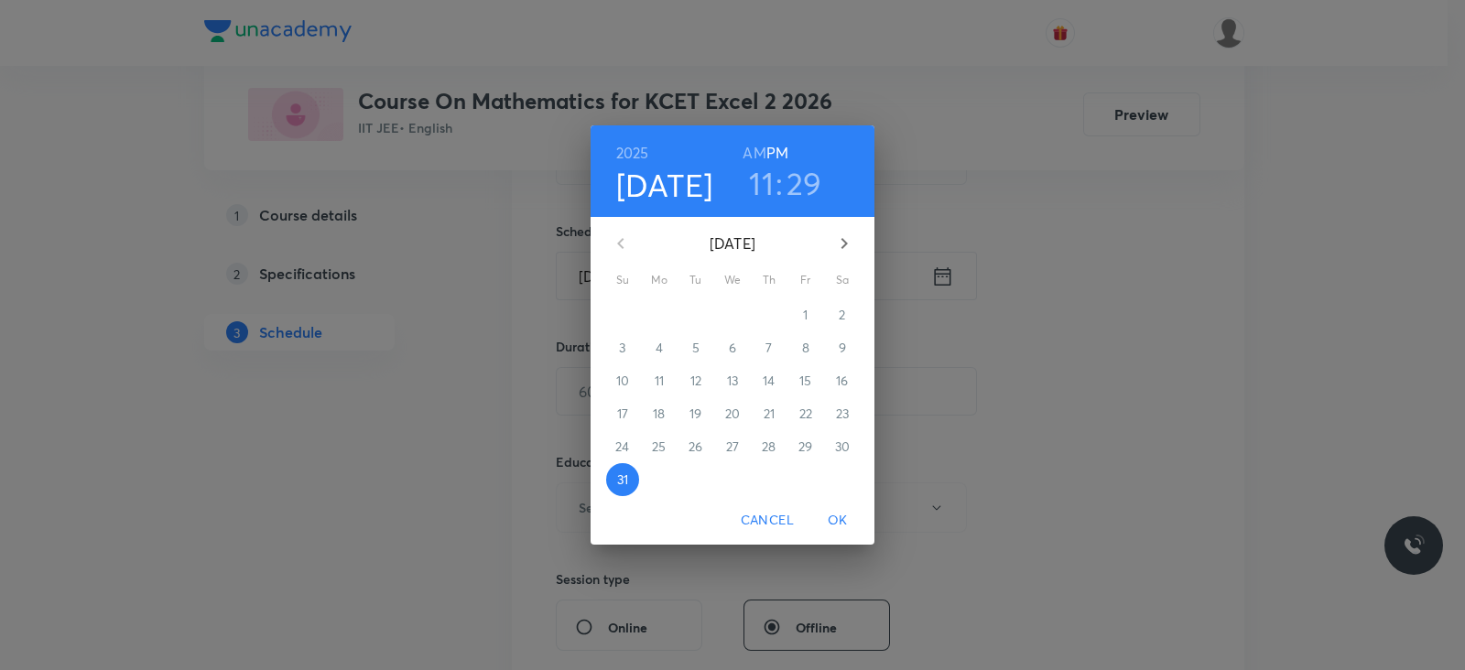
click at [836, 242] on icon "button" at bounding box center [844, 244] width 22 height 22
click at [658, 312] on p "1" at bounding box center [659, 315] width 5 height 18
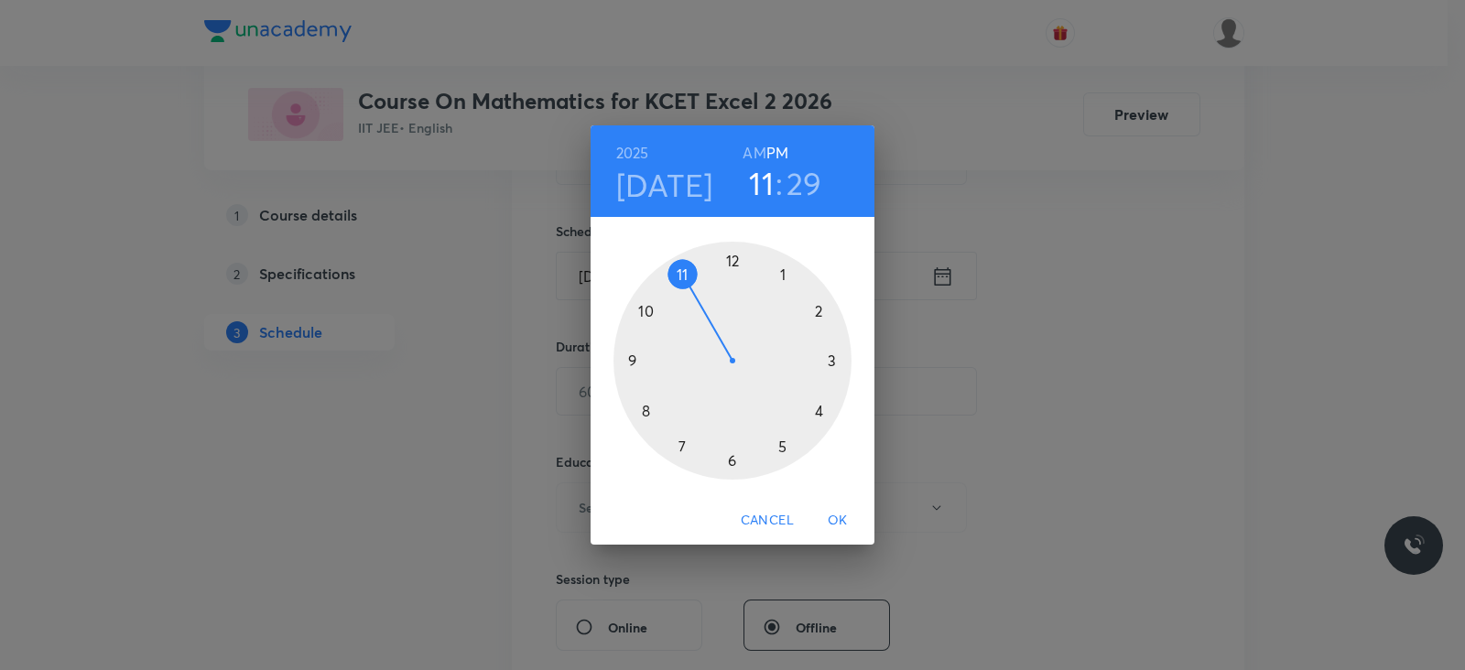
click at [783, 448] on div at bounding box center [733, 361] width 238 height 238
click at [829, 361] on div at bounding box center [733, 361] width 238 height 238
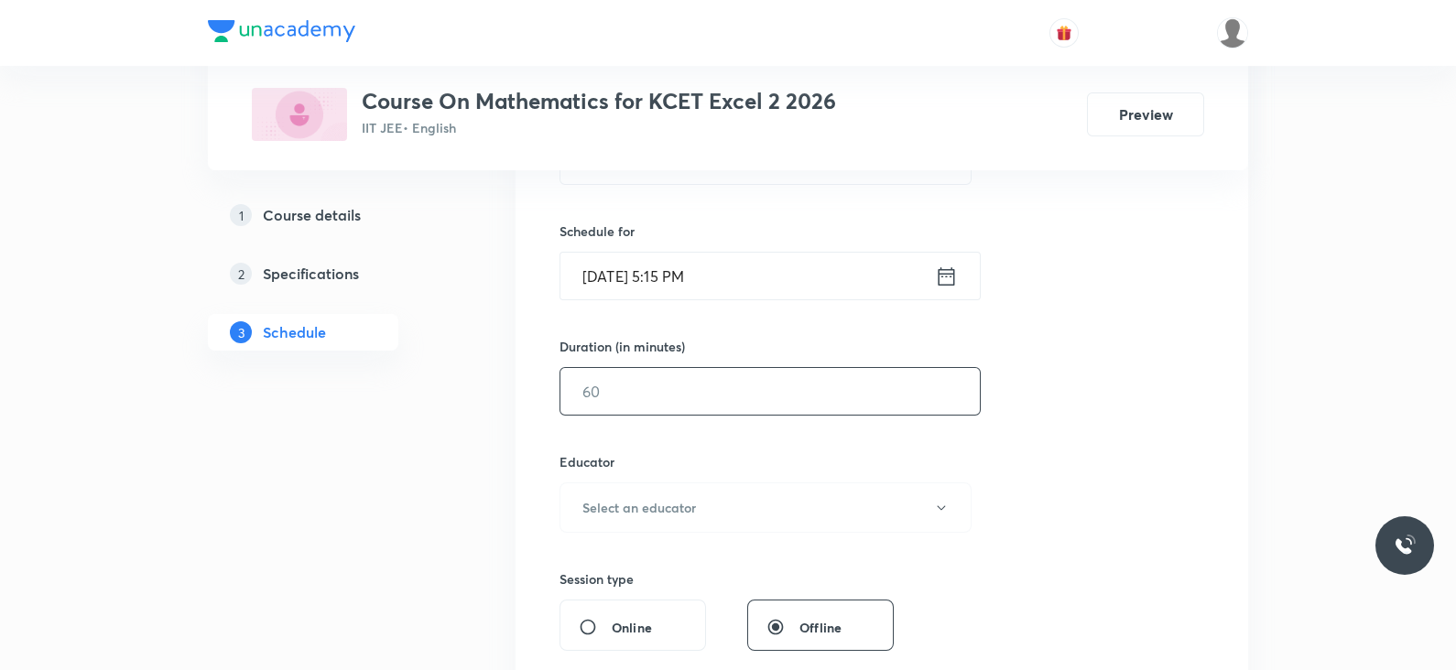
click at [623, 404] on input "text" at bounding box center [769, 391] width 419 height 47
type input "55"
click at [623, 489] on button "Select an educator" at bounding box center [766, 508] width 412 height 50
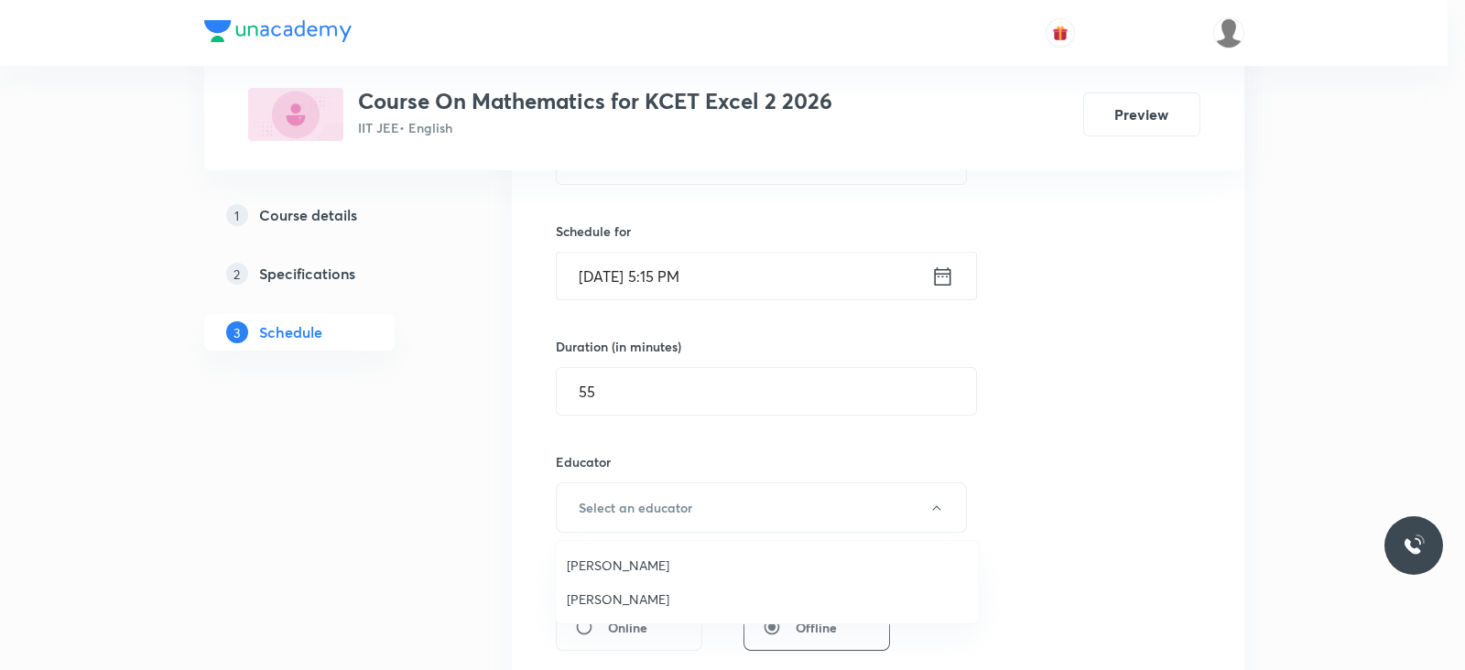
click at [604, 572] on span "Varun Sharma" at bounding box center [767, 565] width 401 height 19
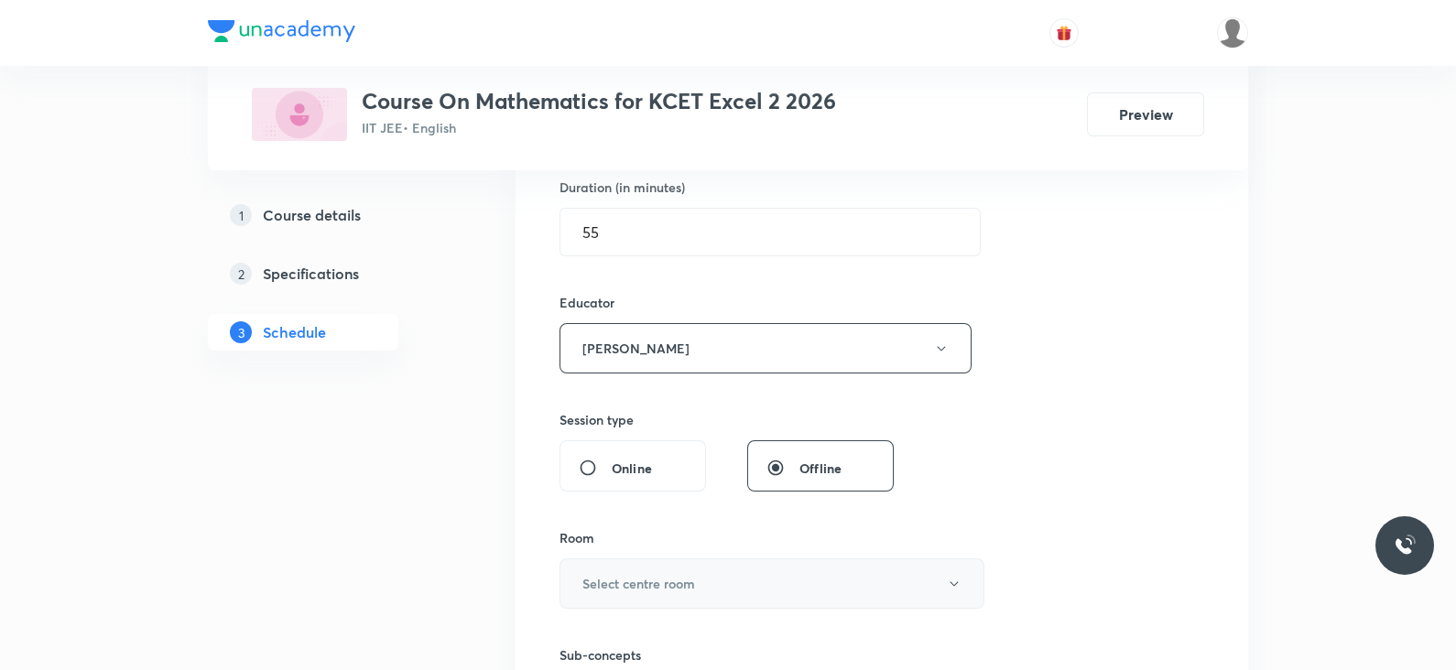
scroll to position [573, 0]
click at [655, 576] on h6 "Select centre room" at bounding box center [638, 582] width 113 height 19
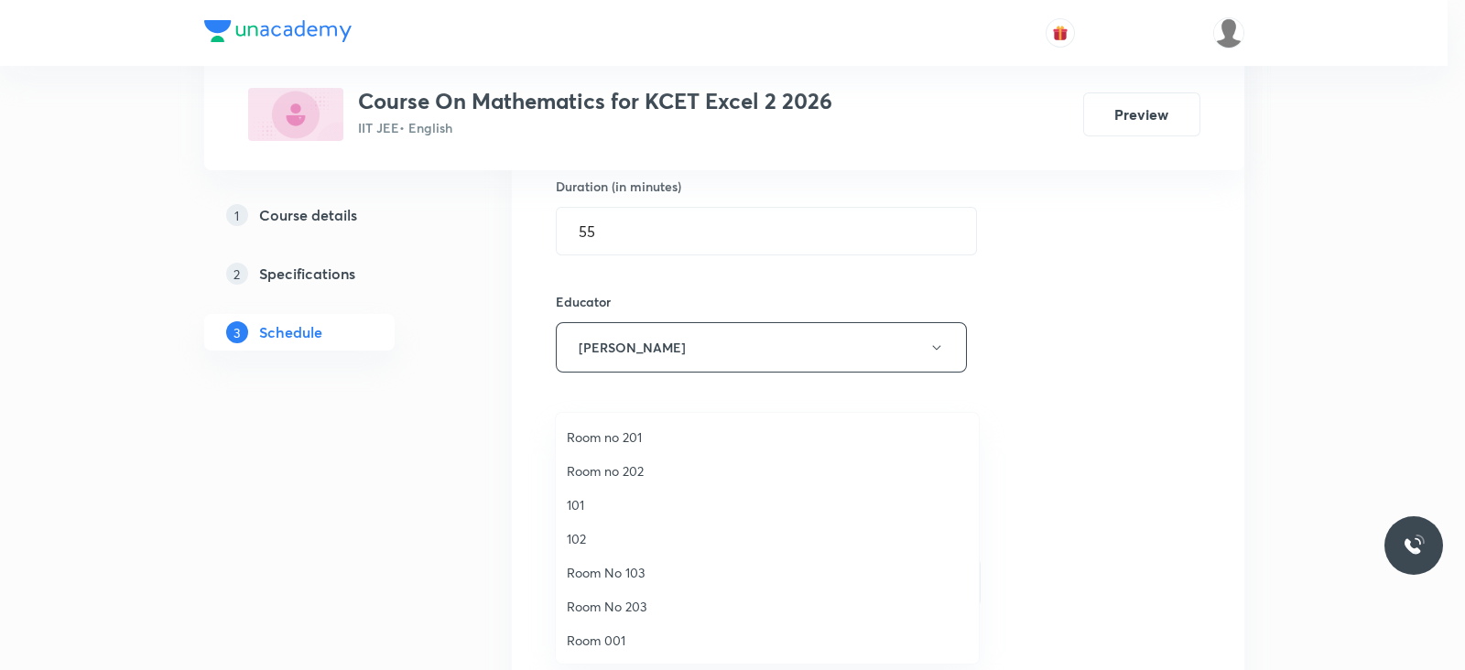
click at [581, 510] on span "101" at bounding box center [767, 504] width 401 height 19
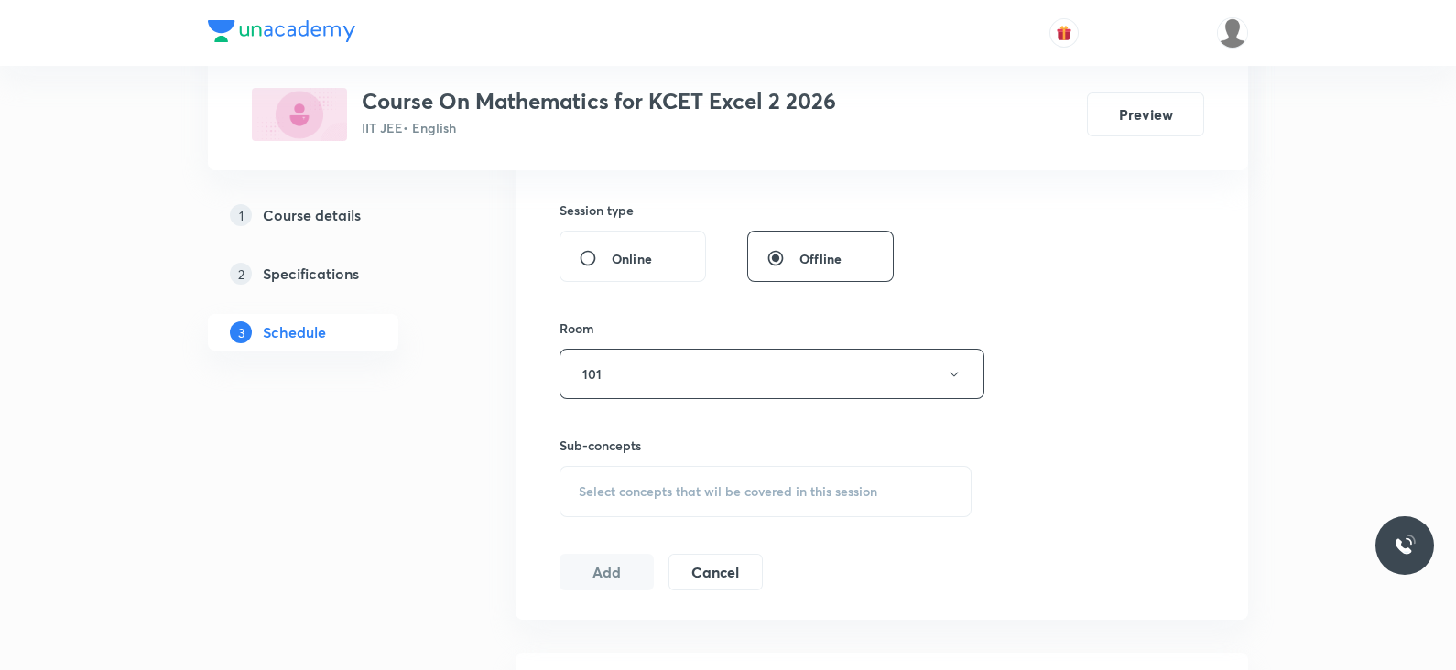
scroll to position [782, 0]
click at [655, 493] on span "Select concepts that wil be covered in this session" at bounding box center [728, 491] width 299 height 15
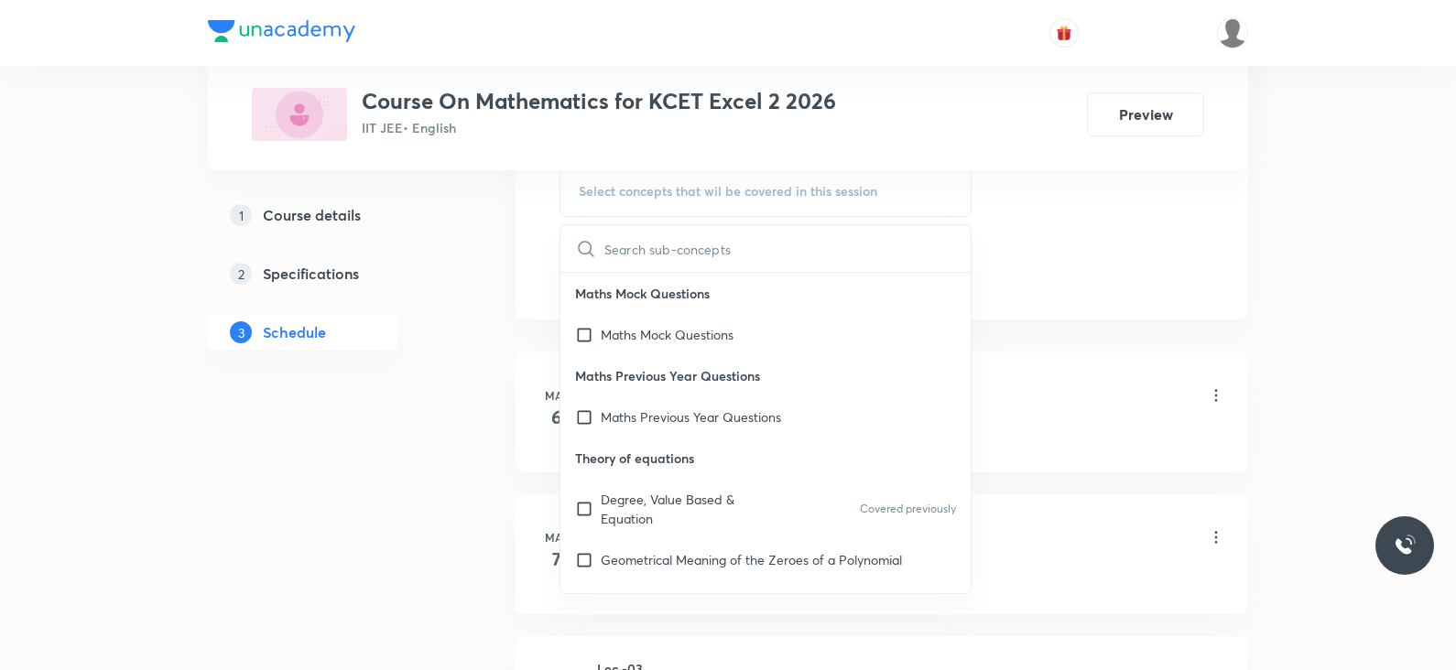
scroll to position [1087, 0]
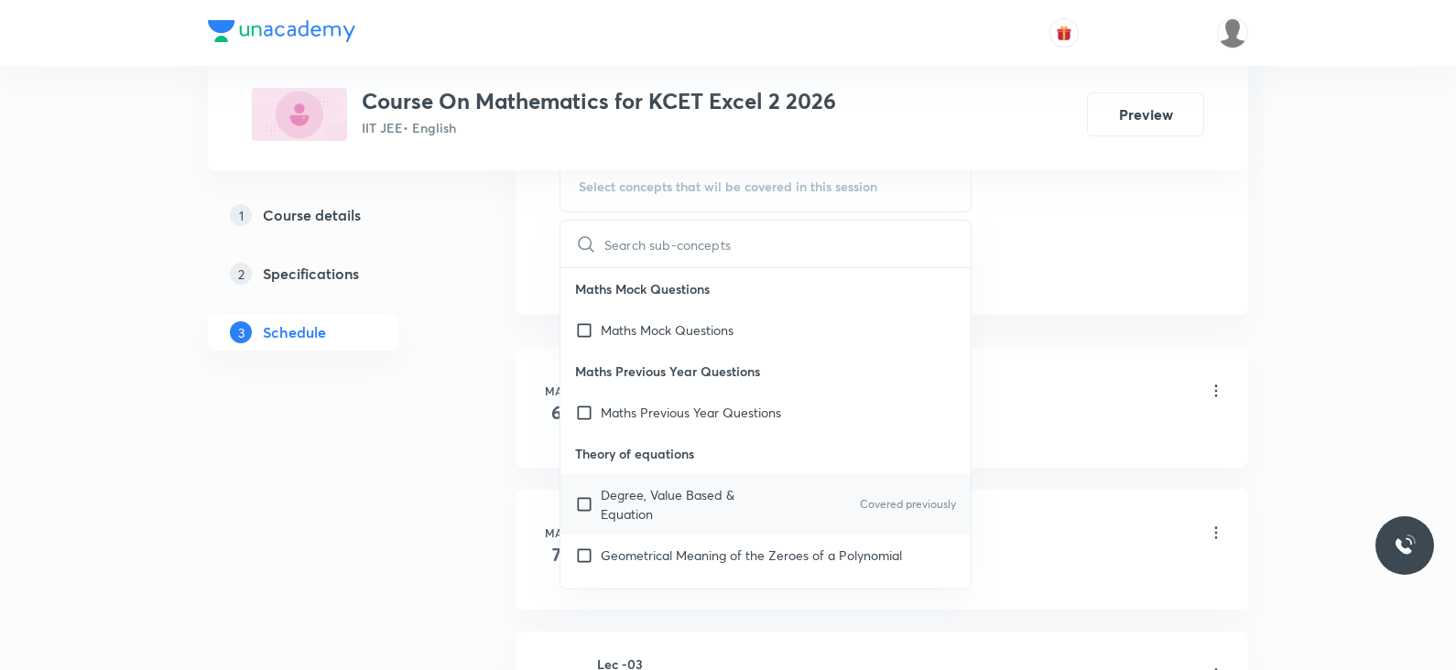
click at [638, 492] on p "Degree, Value Based & Equation" at bounding box center [693, 504] width 185 height 38
checkbox input "true"
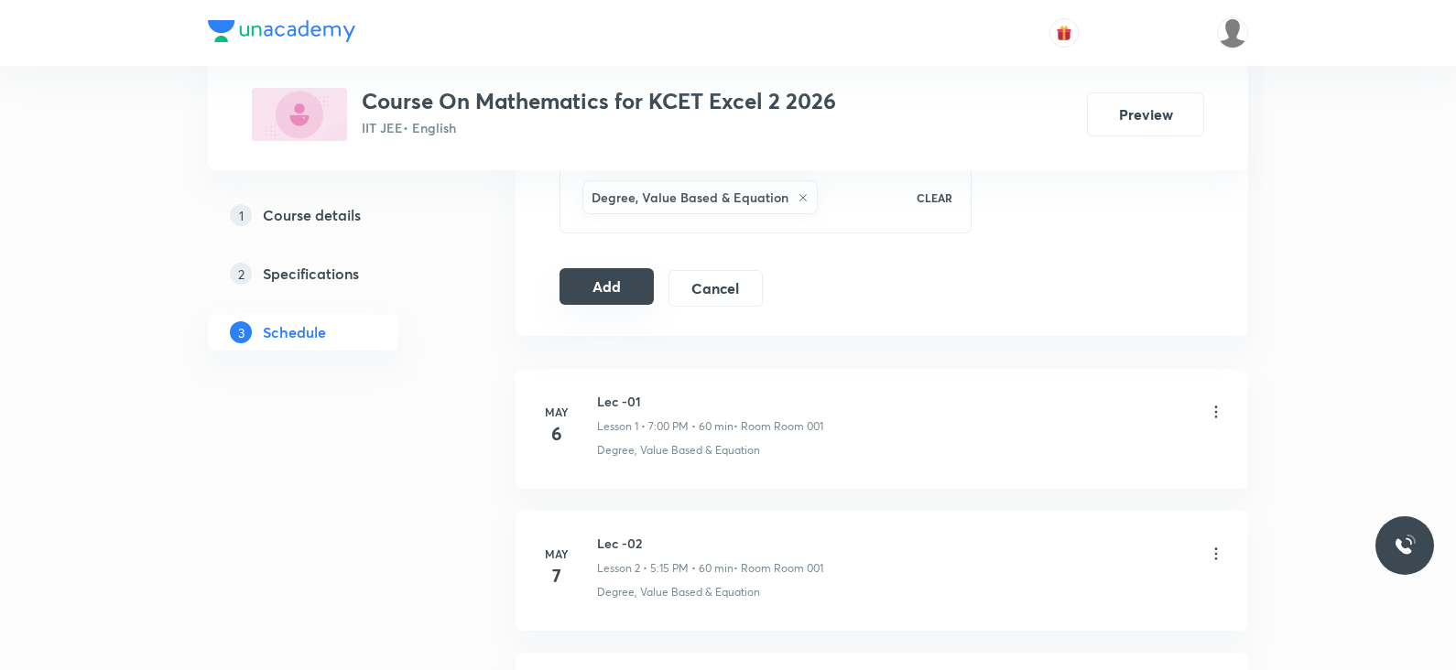
click at [593, 291] on button "Add" at bounding box center [607, 286] width 94 height 37
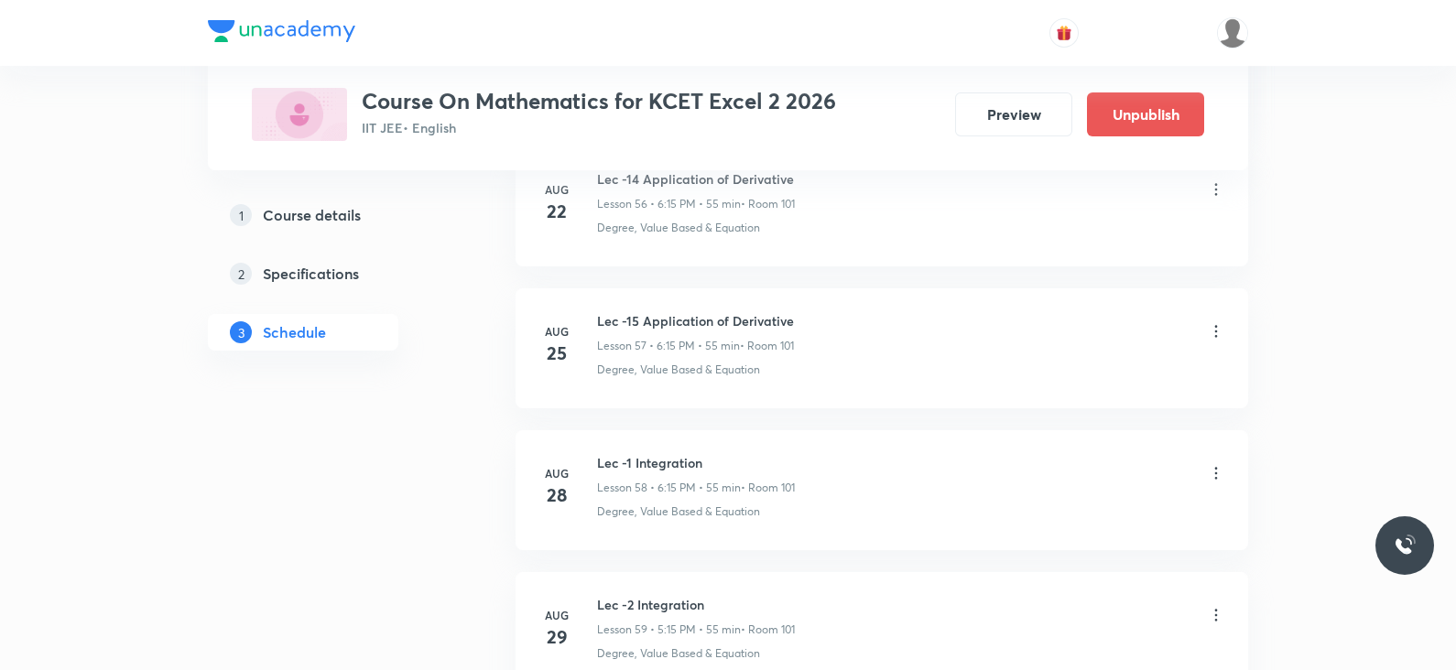
scroll to position [8453, 0]
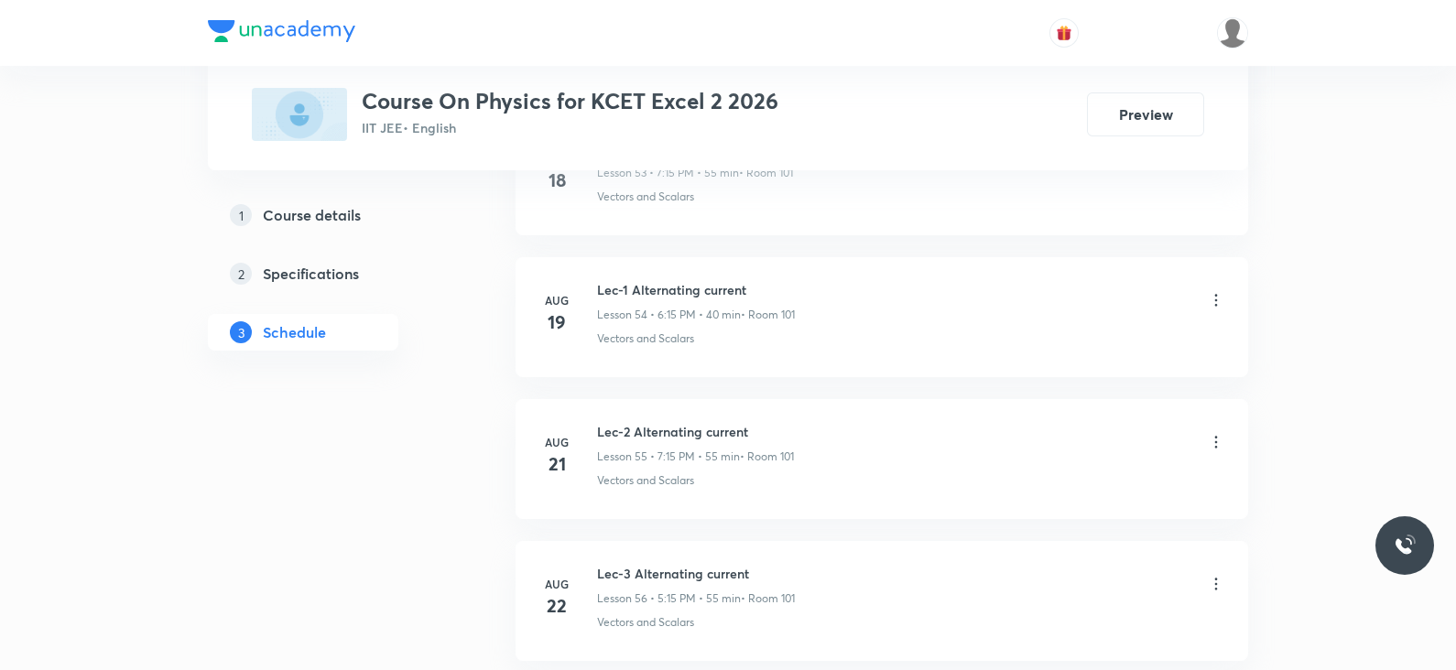
scroll to position [9268, 0]
click at [687, 423] on h6 "Lec-6 Alternating current" at bounding box center [696, 432] width 198 height 19
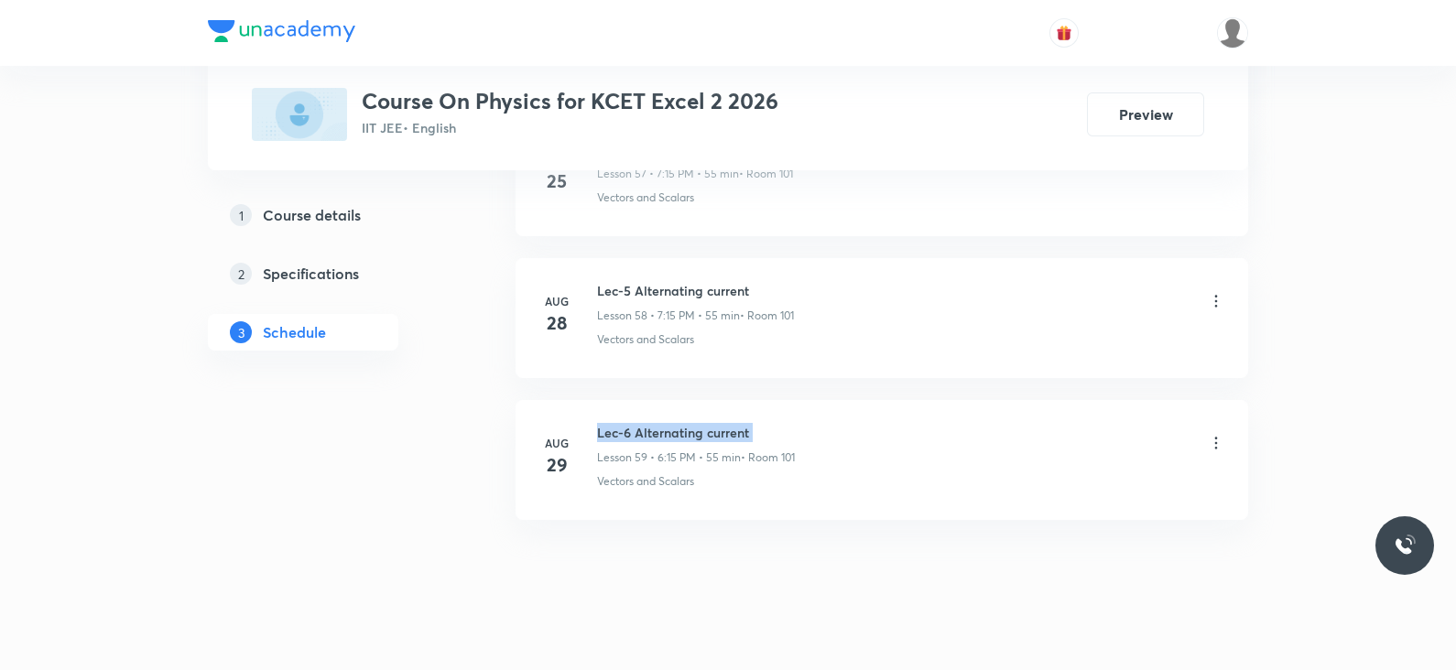
click at [687, 423] on h6 "Lec-6 Alternating current" at bounding box center [696, 432] width 198 height 19
copy h6 "Lec-6 Alternating current"
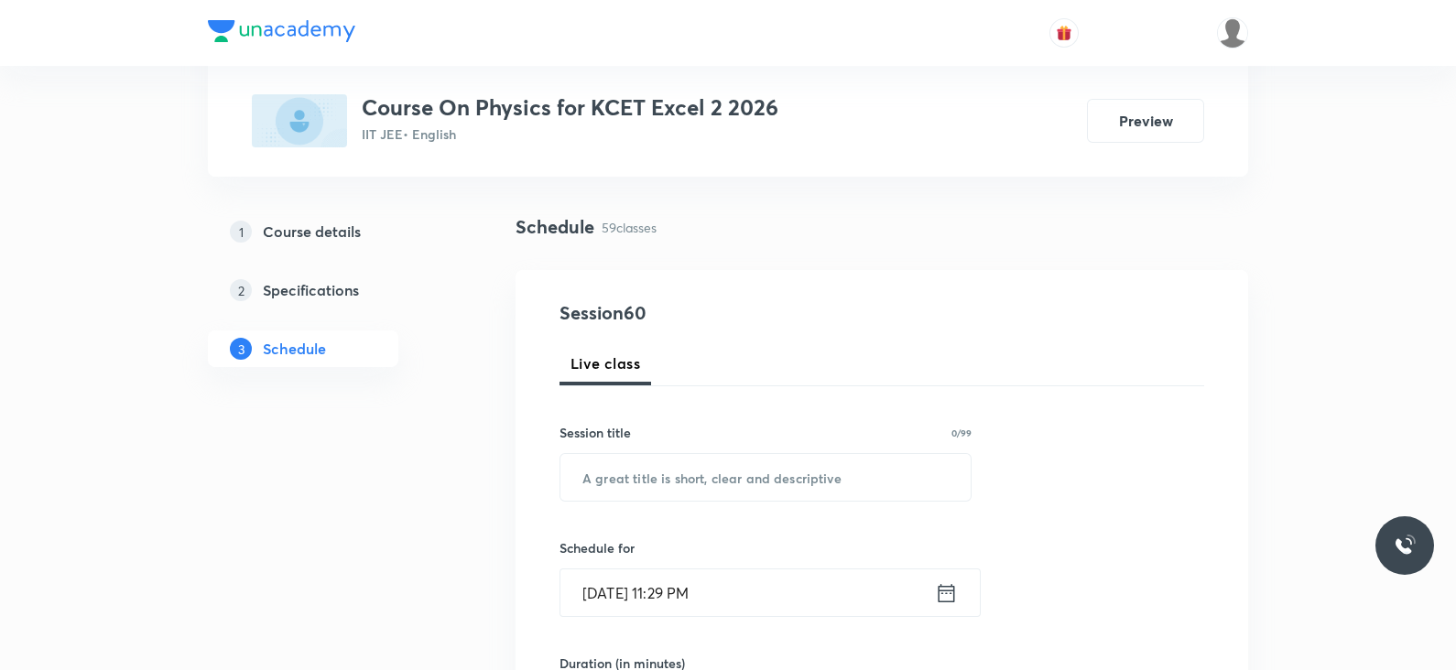
scroll to position [0, 0]
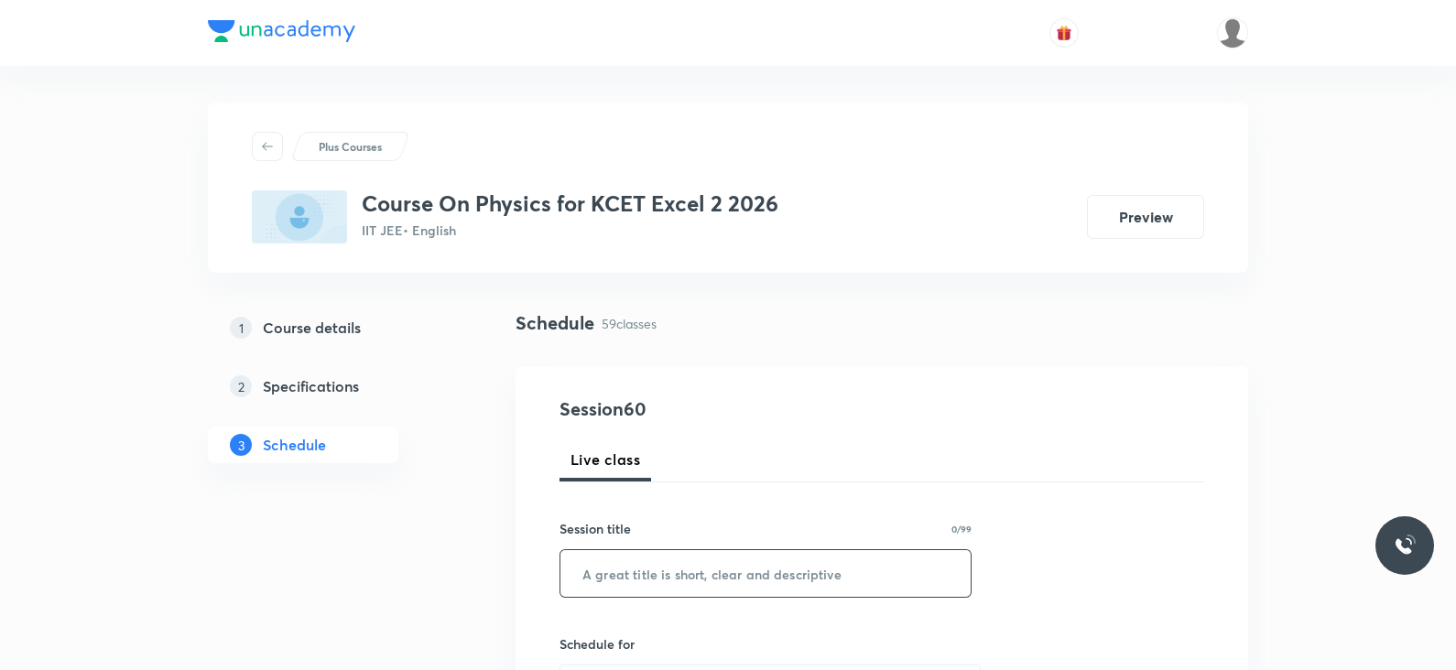
click at [687, 579] on input "text" at bounding box center [765, 573] width 410 height 47
paste input "Lec-6 Alternating current"
click at [619, 573] on input "Lec-6 Alternating current" at bounding box center [765, 573] width 410 height 47
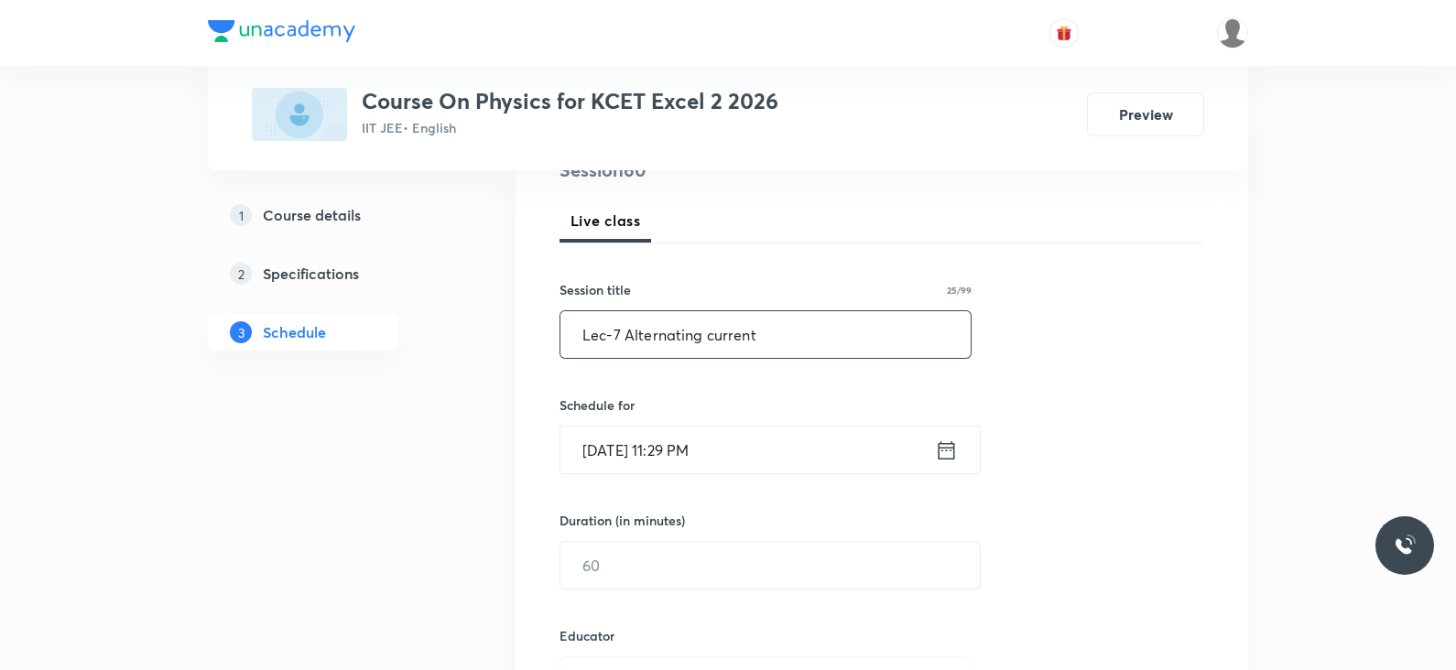
scroll to position [240, 0]
type input "Lec-7 Alternating current"
click at [939, 433] on div "[DATE] 11:29 PM ​" at bounding box center [770, 449] width 421 height 49
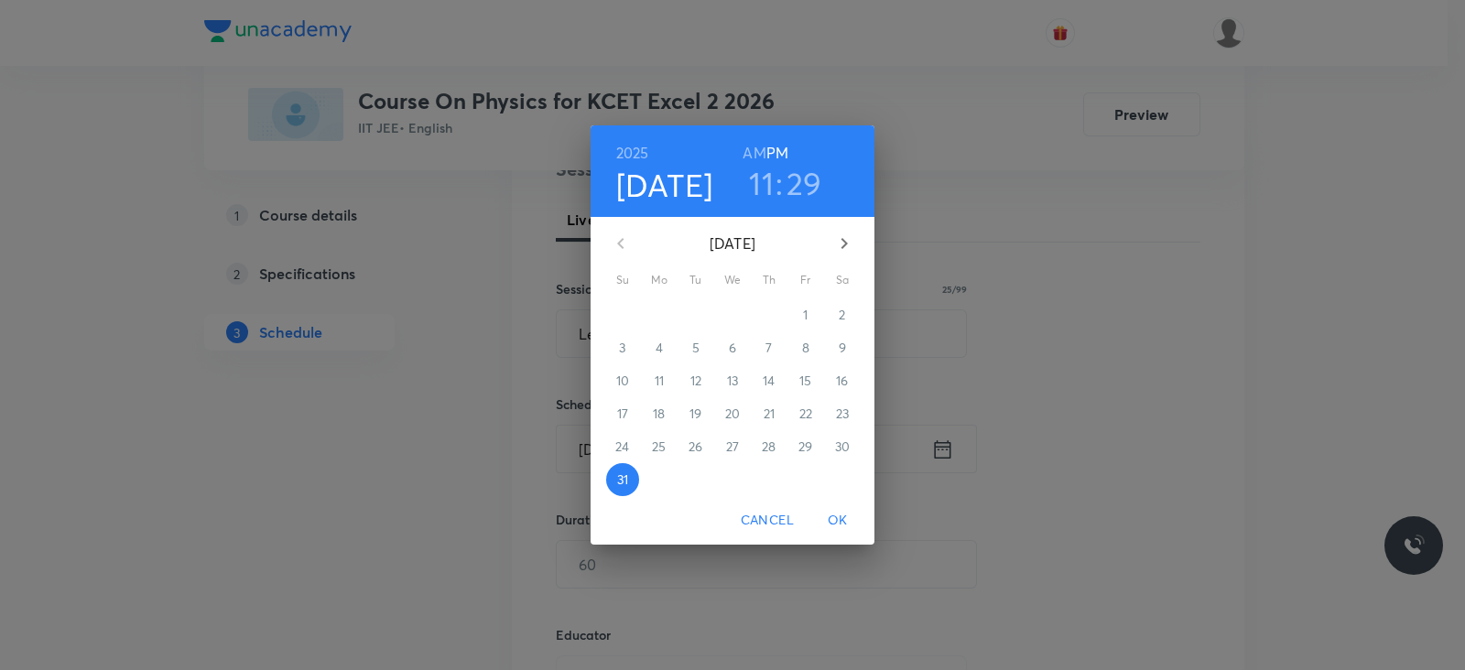
click at [843, 240] on icon "button" at bounding box center [845, 243] width 6 height 11
click at [665, 311] on span "1" at bounding box center [659, 315] width 33 height 18
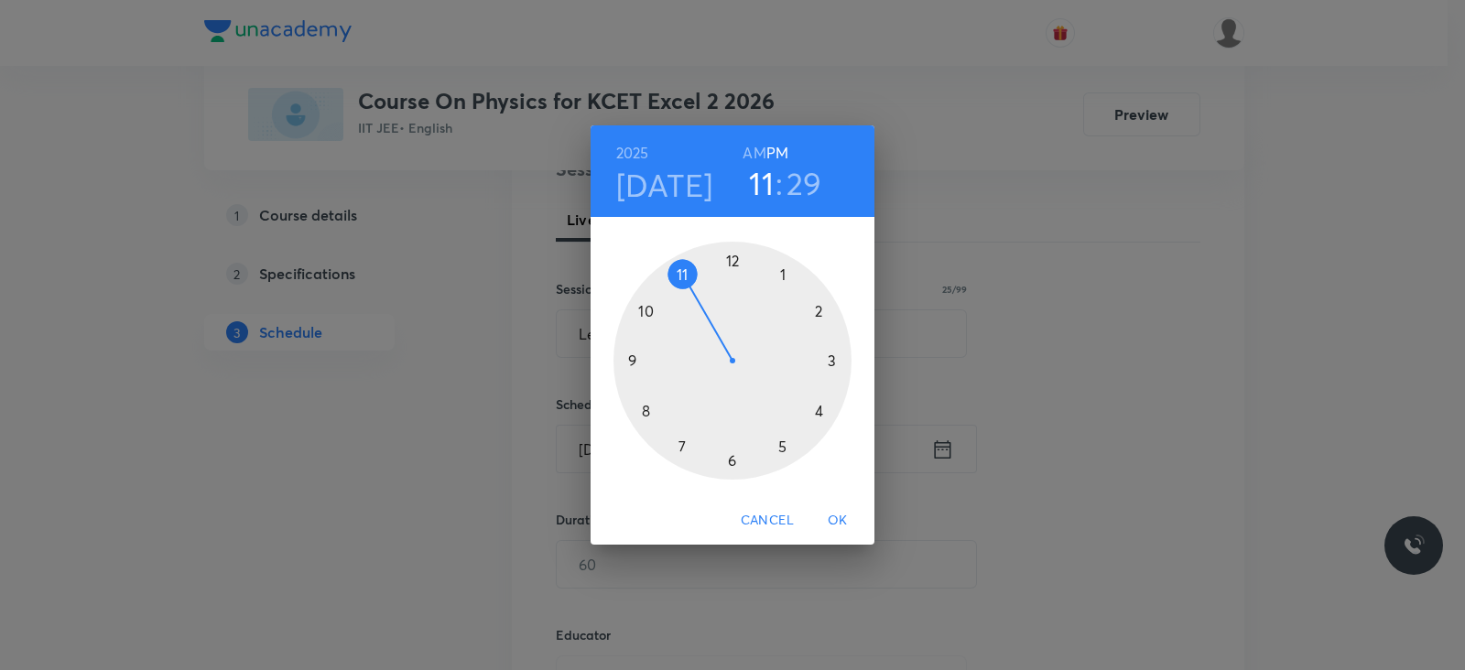
click at [729, 469] on div at bounding box center [733, 361] width 238 height 238
click at [832, 355] on div at bounding box center [733, 361] width 238 height 238
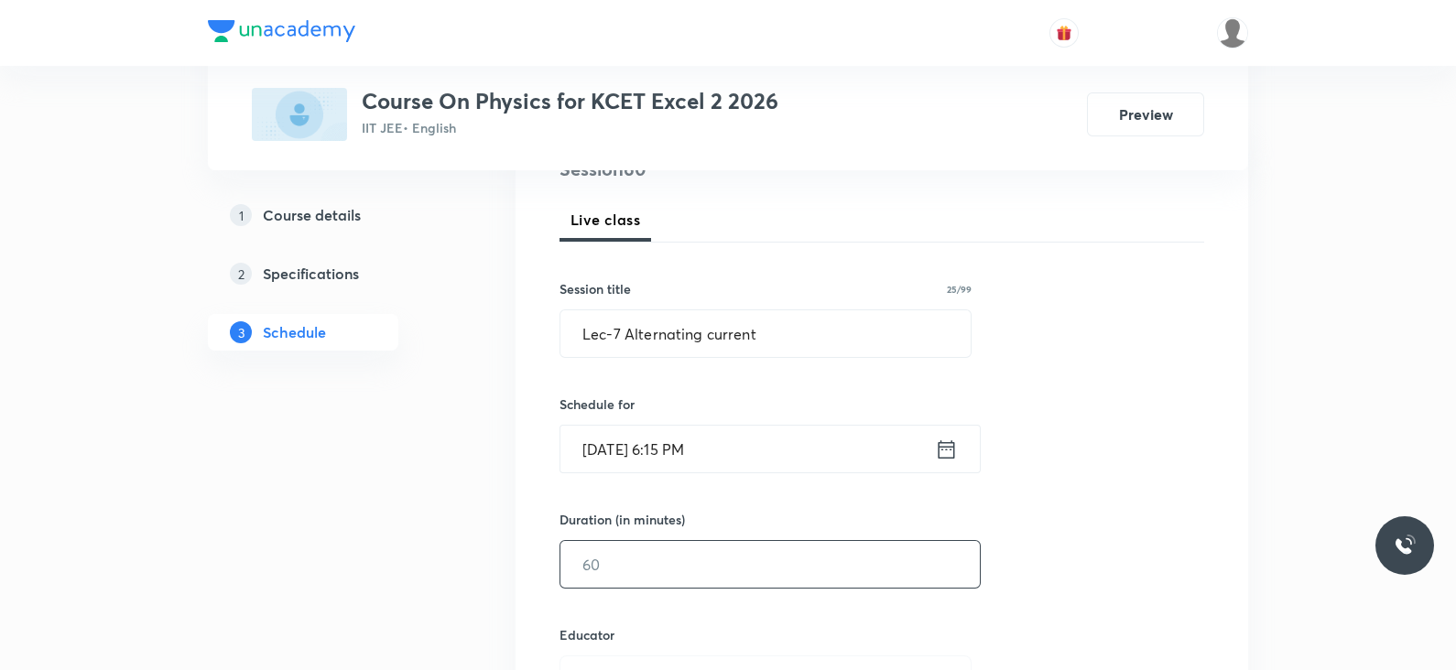
click at [687, 571] on input "text" at bounding box center [769, 564] width 419 height 47
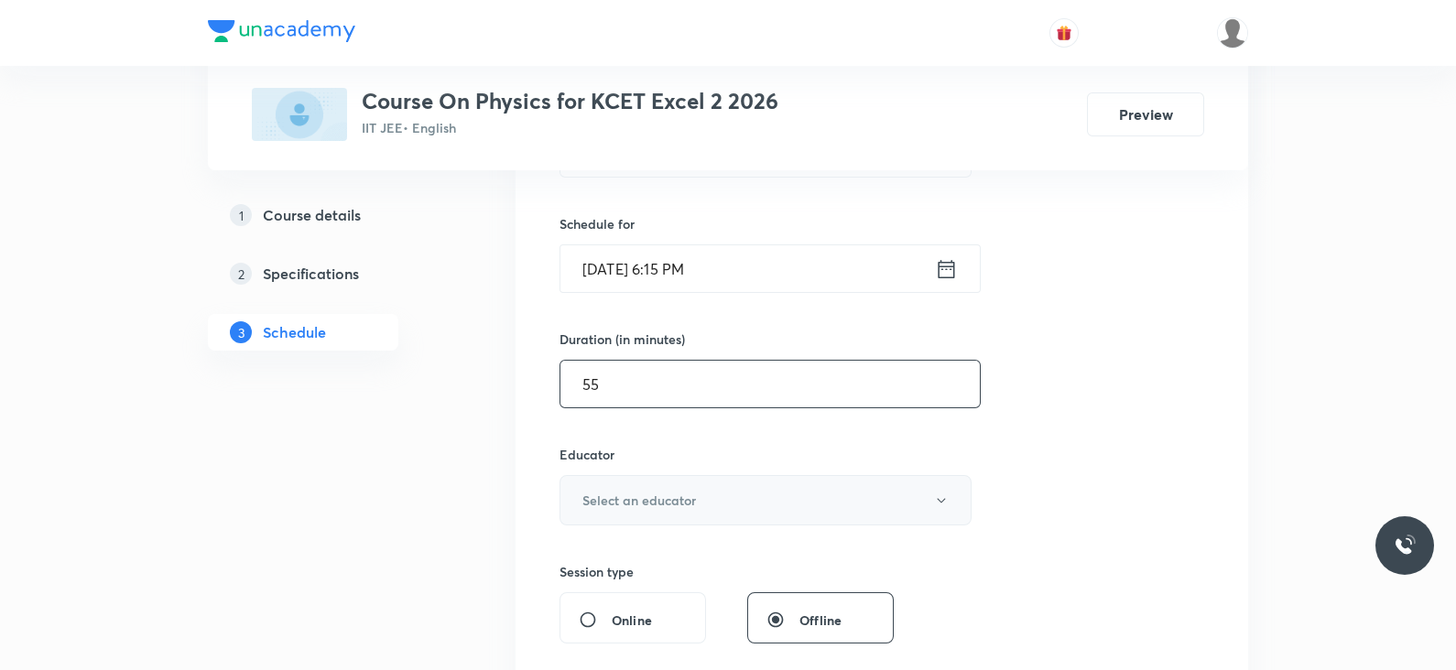
type input "55"
click at [696, 506] on button "Select an educator" at bounding box center [766, 500] width 412 height 50
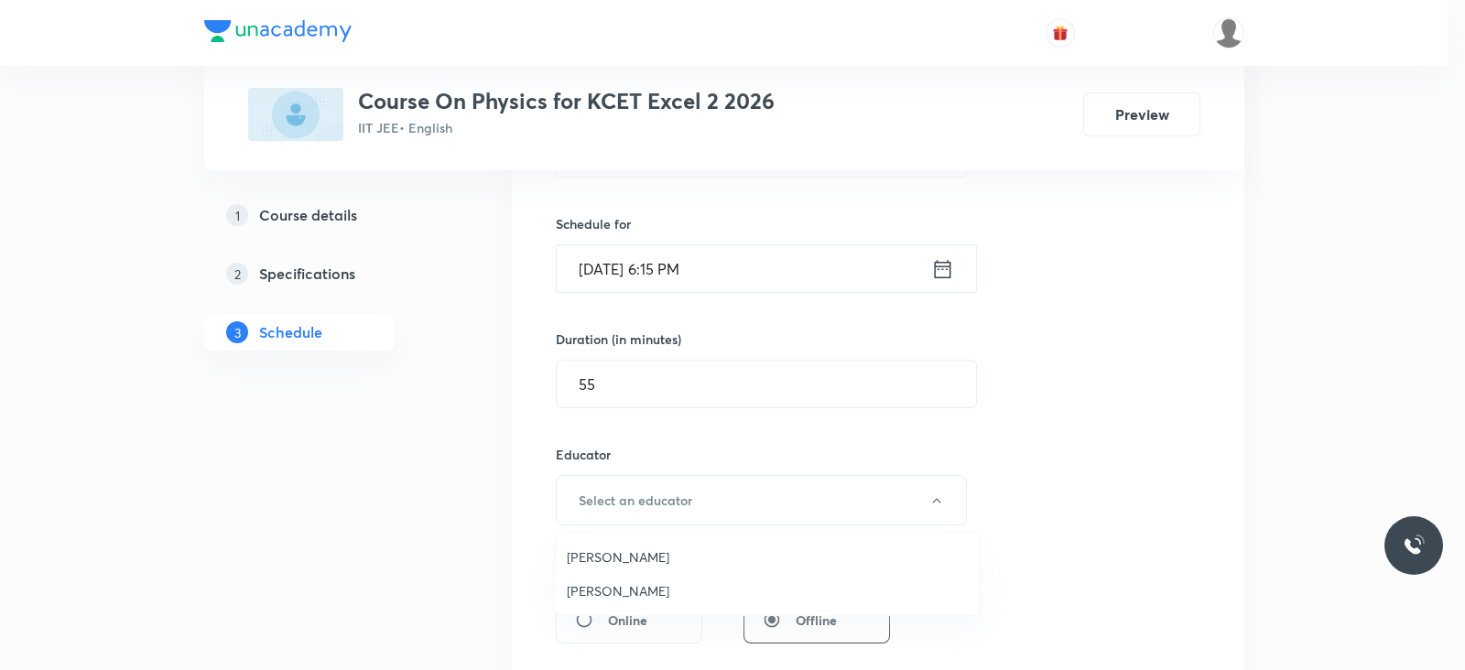
click at [620, 594] on span "Meljo Sebastian" at bounding box center [767, 591] width 401 height 19
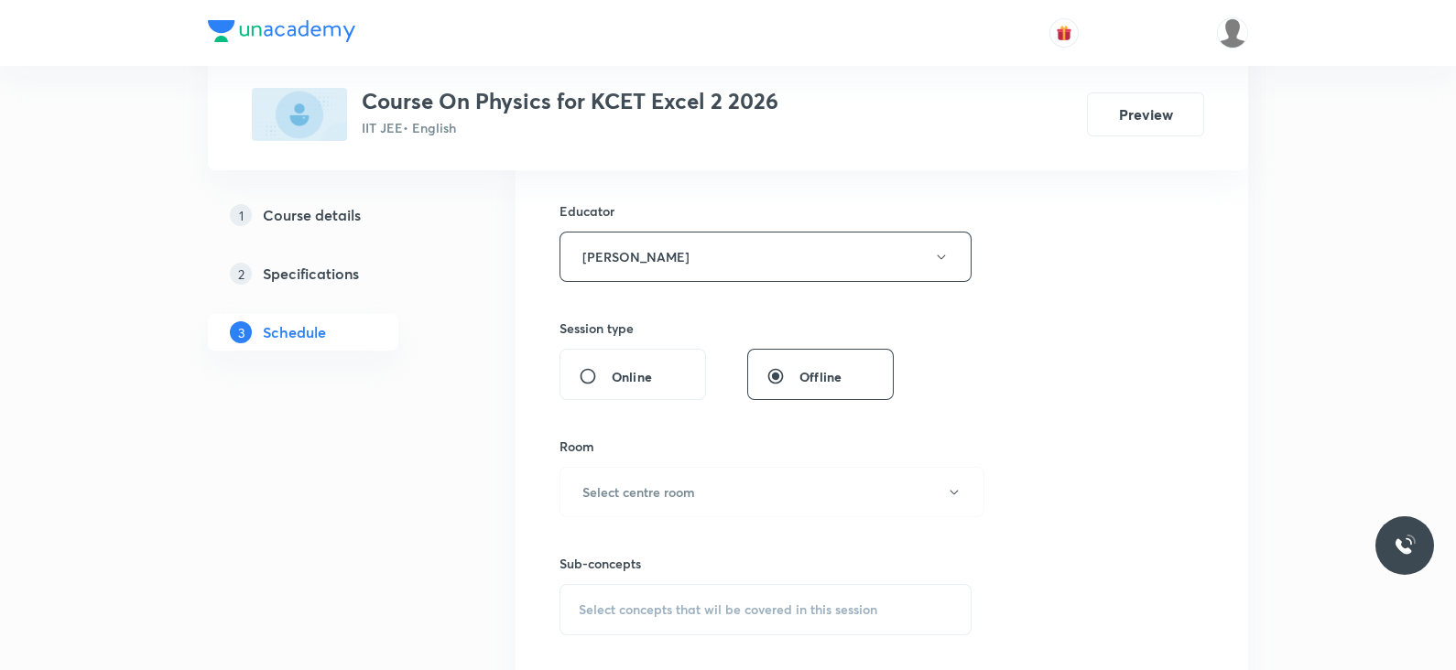
scroll to position [675, 0]
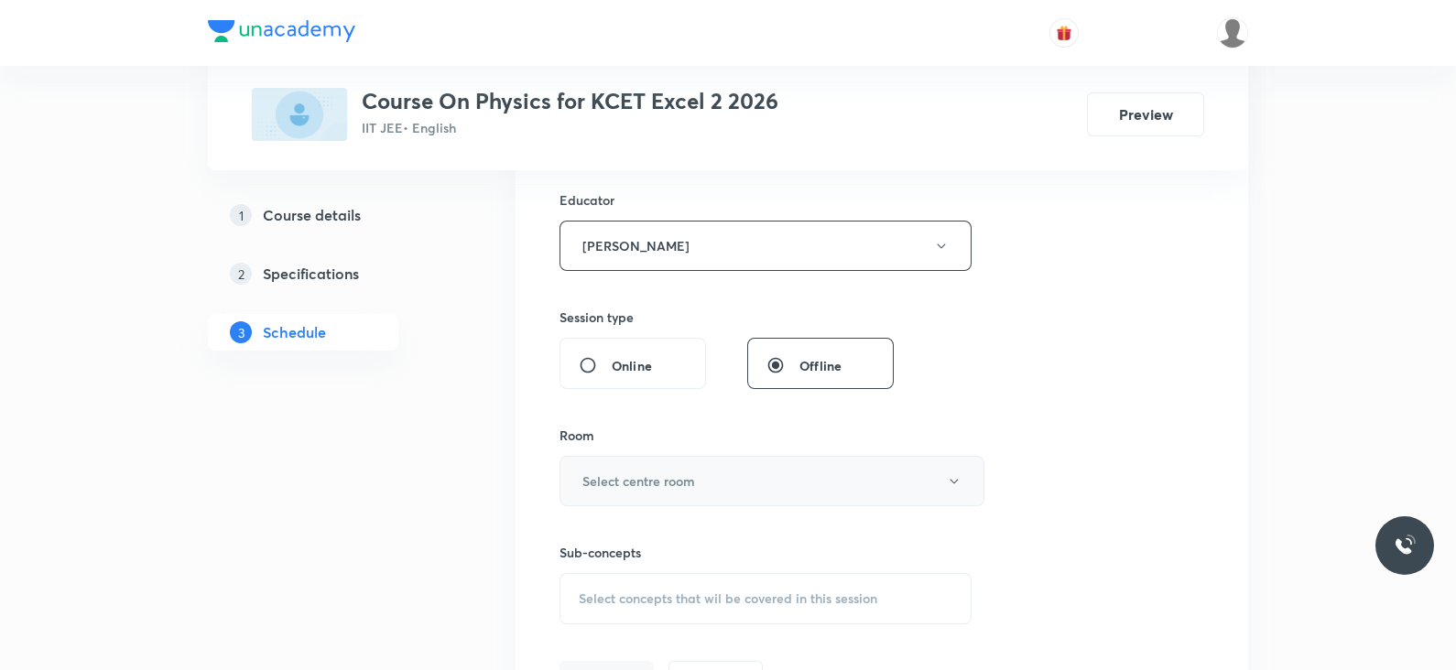
click at [696, 496] on button "Select centre room" at bounding box center [772, 481] width 425 height 50
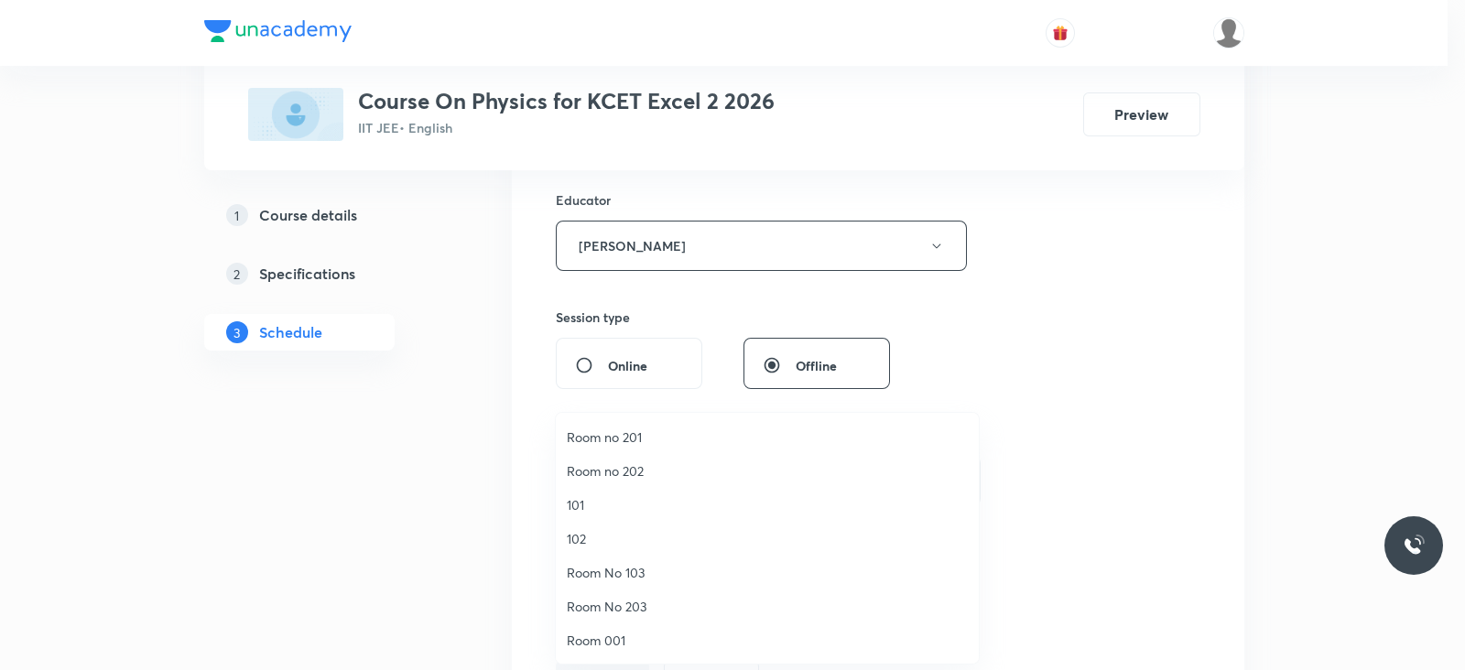
click at [627, 497] on span "101" at bounding box center [767, 504] width 401 height 19
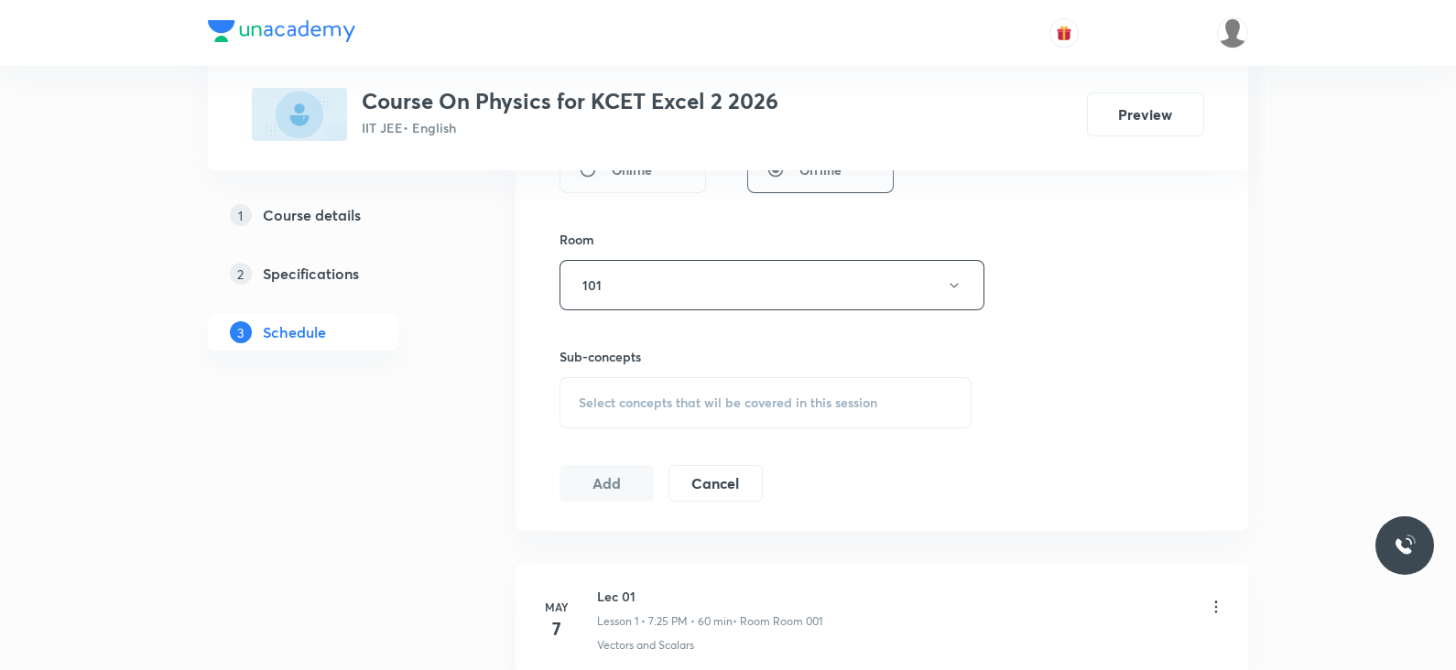
scroll to position [874, 0]
click at [634, 408] on div "Select concepts that wil be covered in this session" at bounding box center [766, 400] width 412 height 51
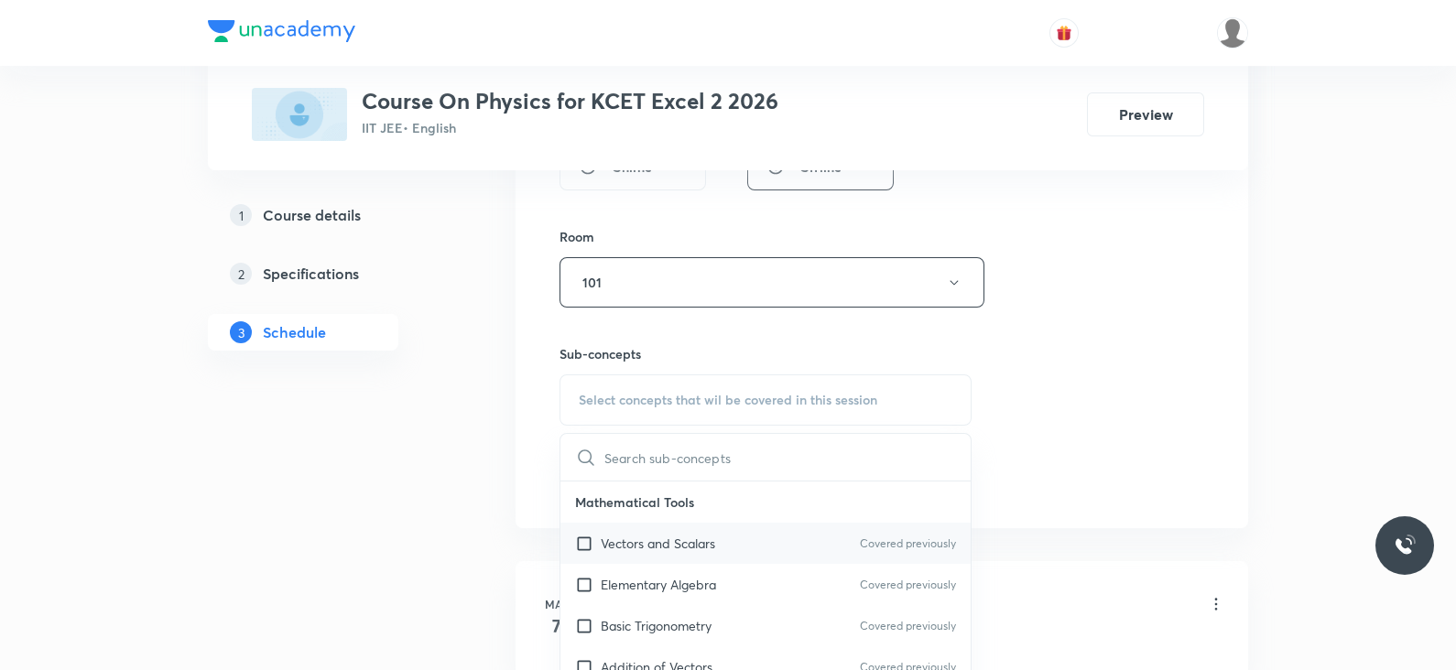
click at [648, 551] on div "Vectors and Scalars Covered previously" at bounding box center [765, 543] width 410 height 41
checkbox input "true"
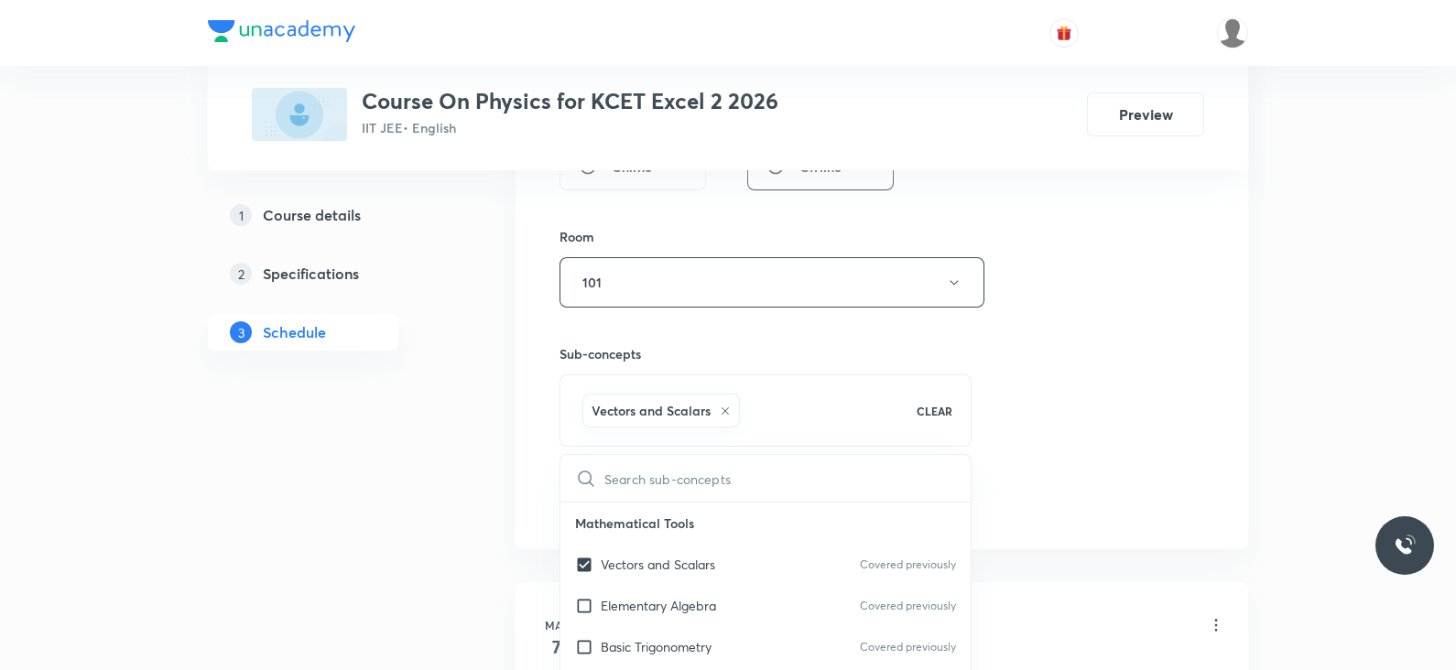
click at [1047, 372] on div "Session 60 Live class Session title 25/99 Lec-7 Alternating current ​ Schedule …" at bounding box center [882, 21] width 645 height 998
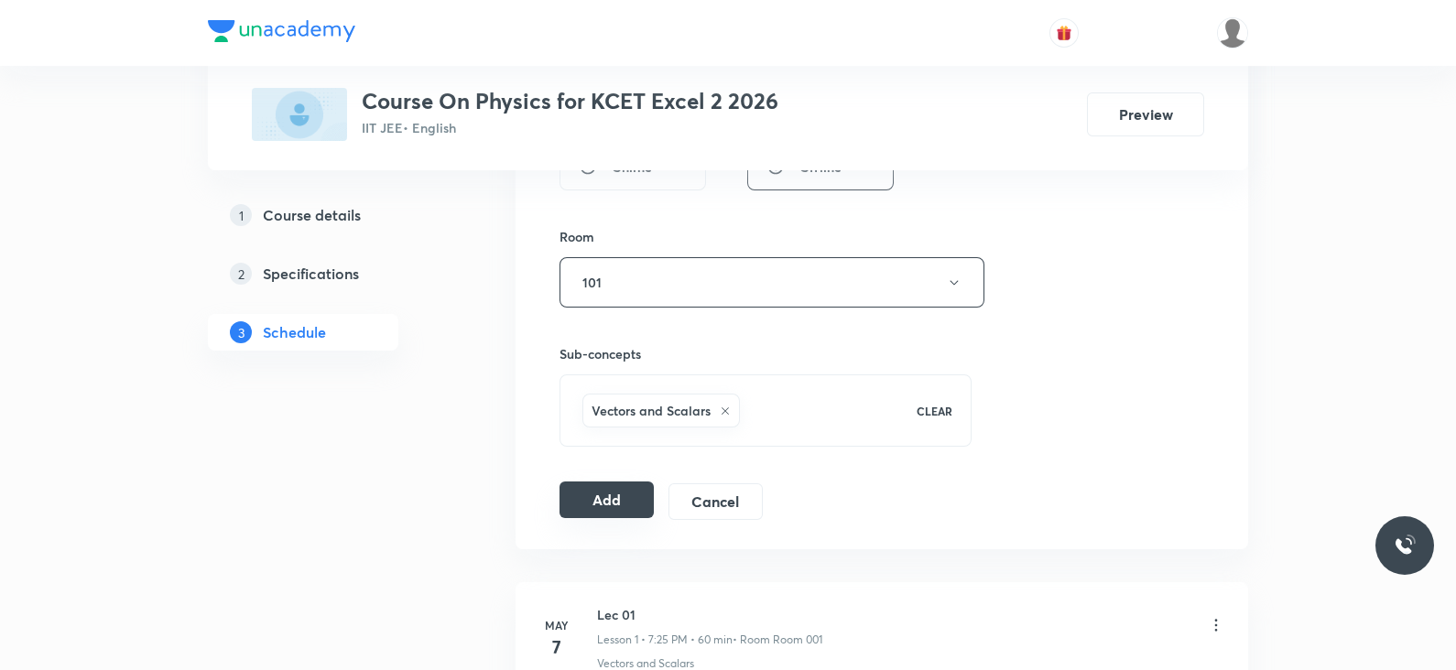
click at [625, 482] on button "Add" at bounding box center [607, 500] width 94 height 37
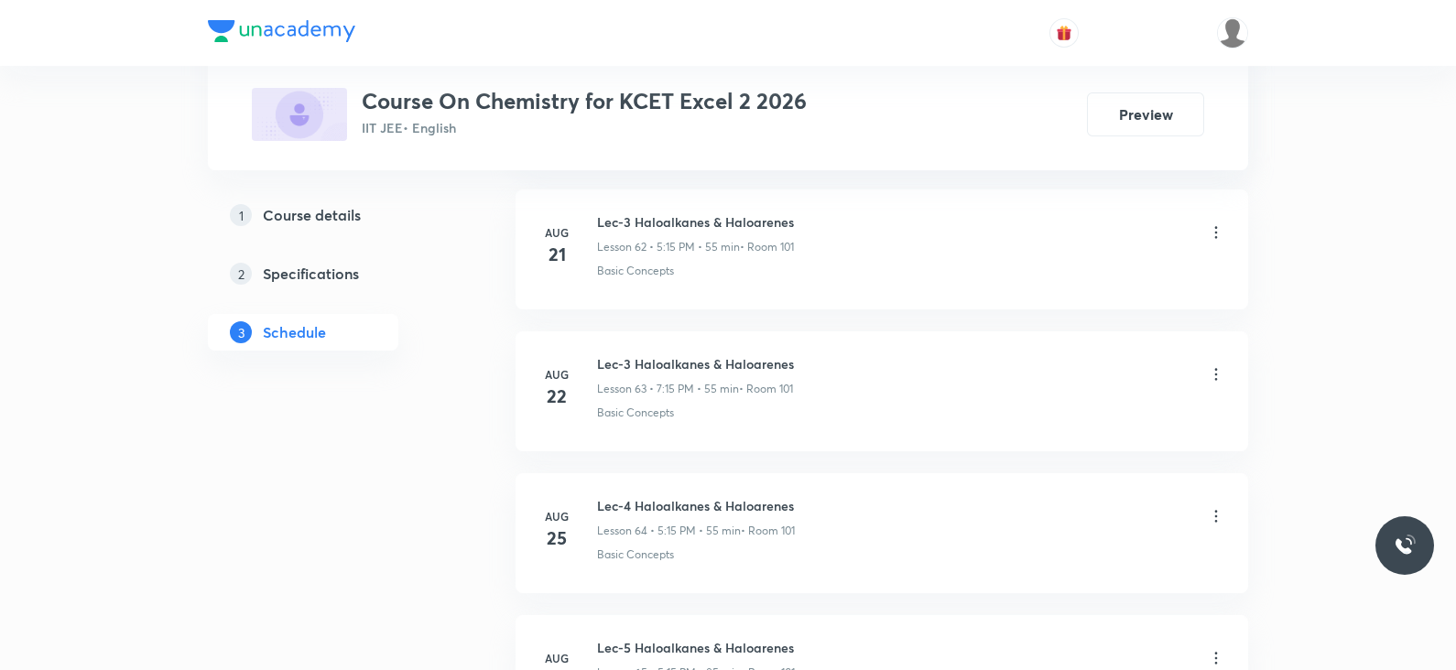
scroll to position [10401, 0]
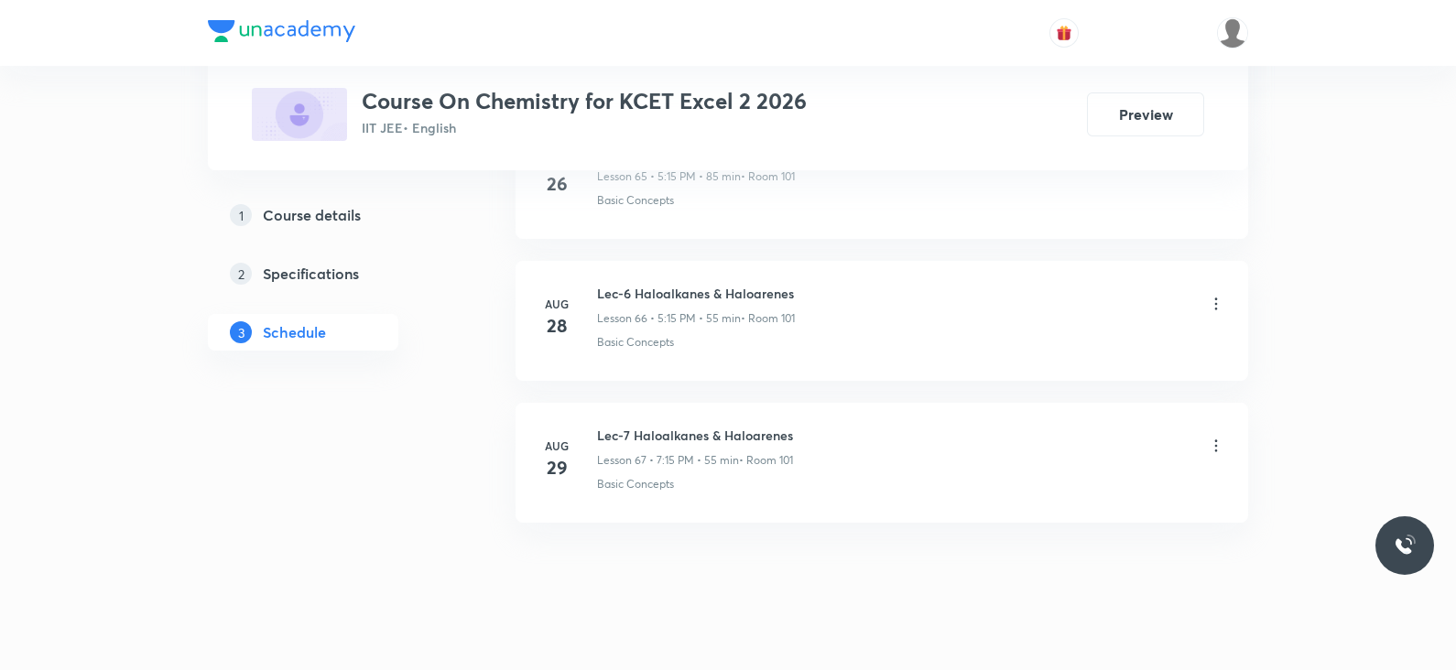
click at [743, 426] on h6 "Lec-7 Haloalkanes & Haloarenes" at bounding box center [695, 435] width 196 height 19
copy h6 "Lec-7 Haloalkanes & Haloarenes"
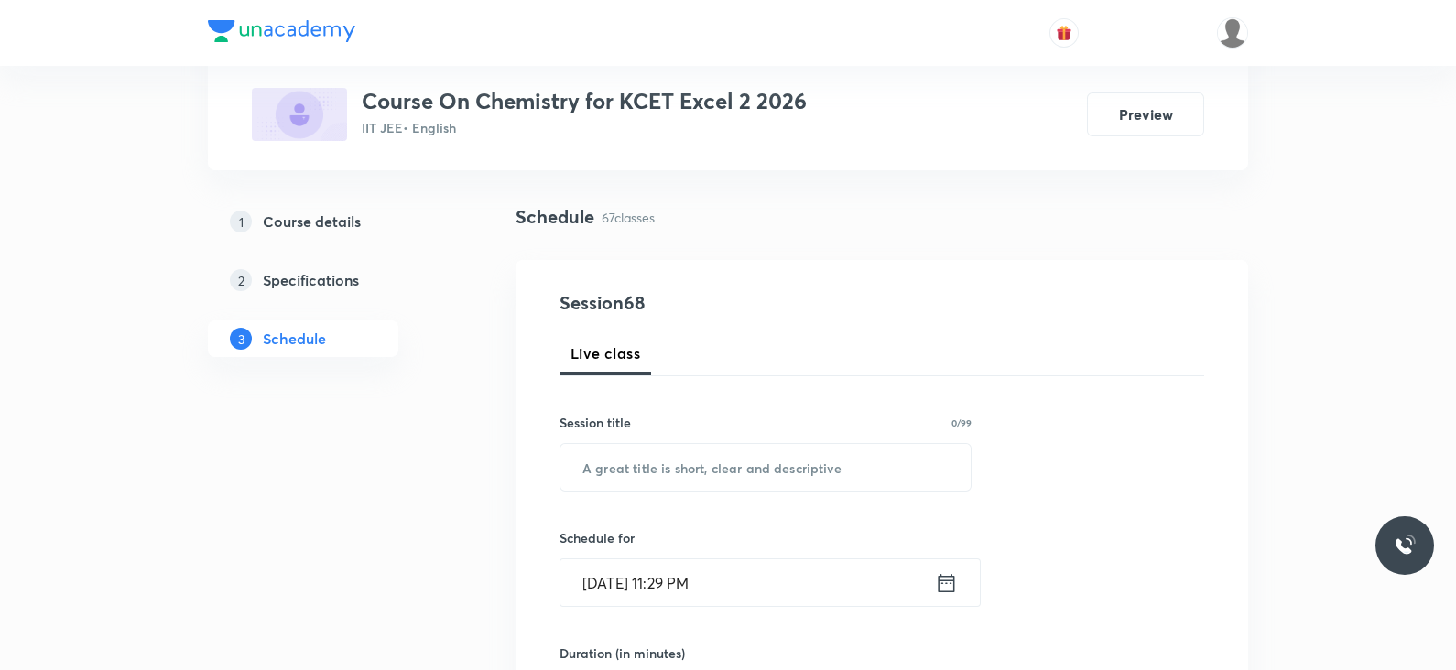
scroll to position [0, 0]
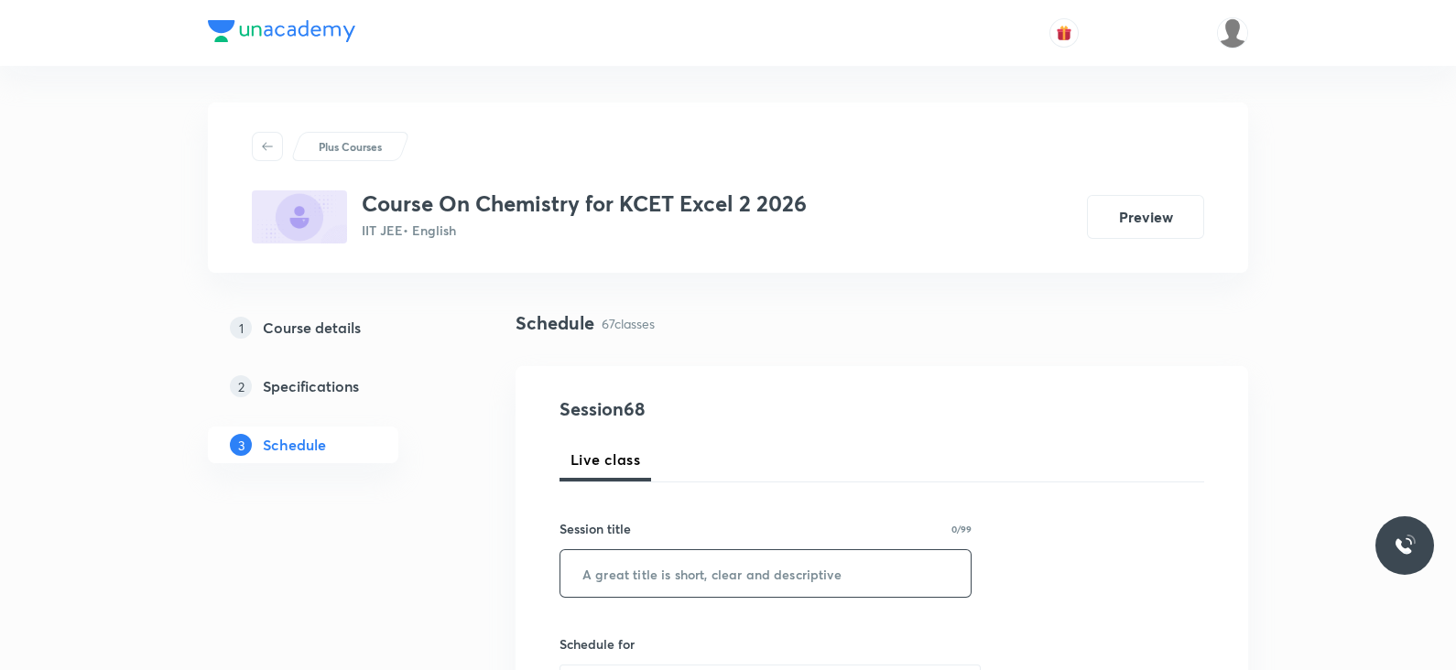
click at [732, 564] on input "text" at bounding box center [765, 573] width 410 height 47
paste input "Lec-7 Haloalkanes & Haloarenes"
click at [623, 571] on input "Lec-7 Haloalkanes & Haloarenes" at bounding box center [765, 573] width 410 height 47
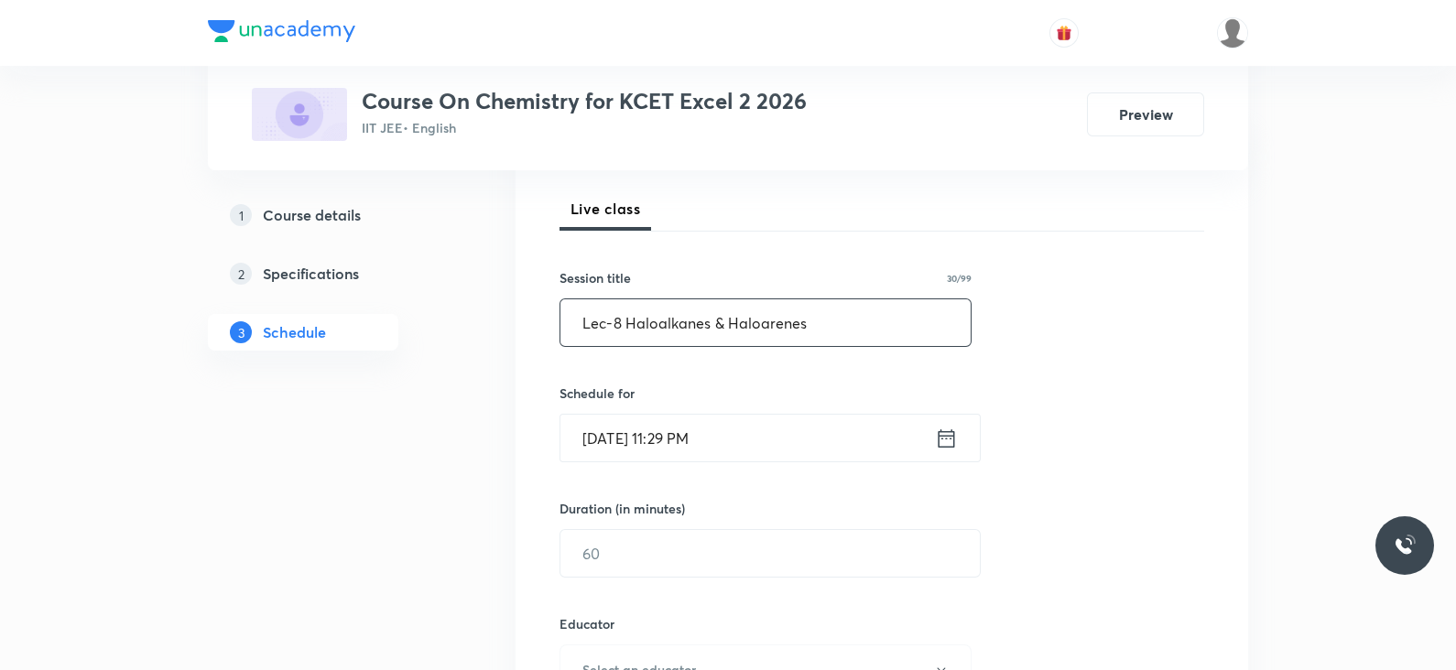
scroll to position [252, 0]
type input "Lec-8 Haloalkanes & Haloarenes"
click at [947, 440] on icon at bounding box center [946, 438] width 23 height 26
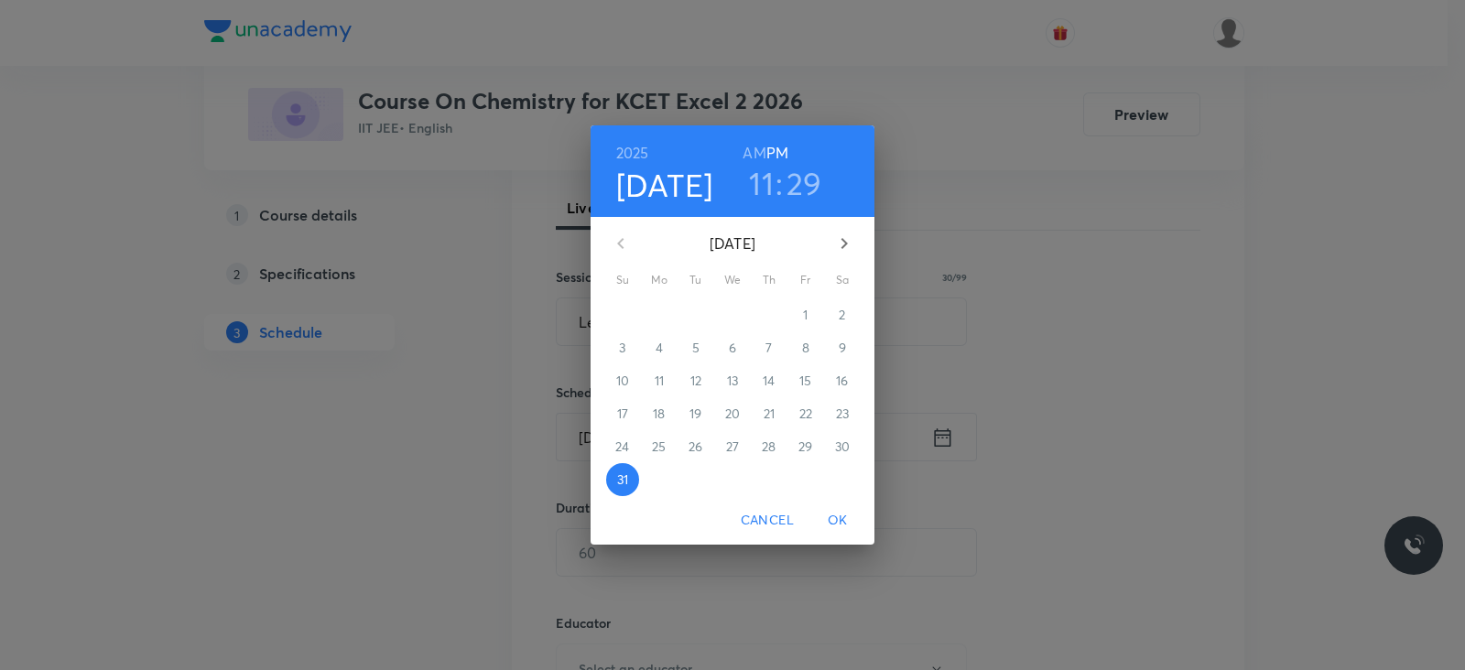
click at [847, 235] on icon "button" at bounding box center [844, 244] width 22 height 22
click at [662, 314] on span "1" at bounding box center [659, 315] width 33 height 18
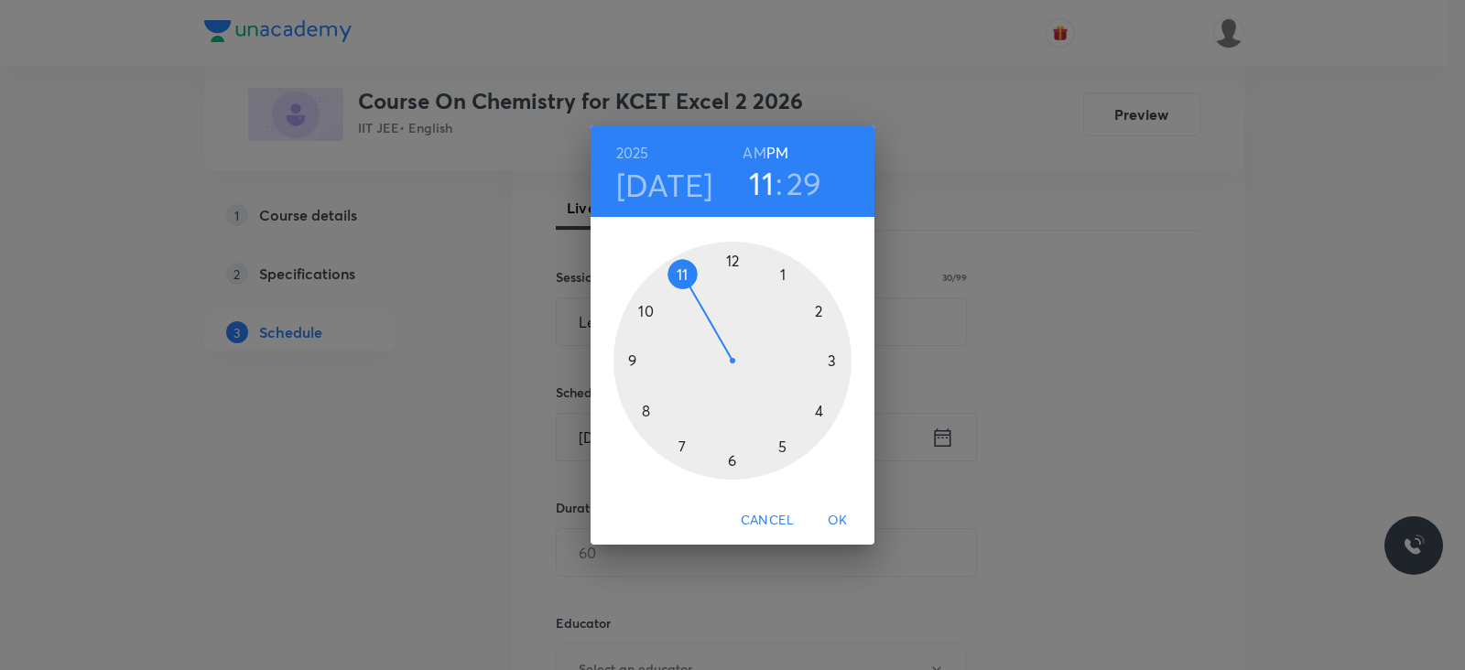
click at [680, 455] on div at bounding box center [733, 361] width 238 height 238
click at [824, 357] on div at bounding box center [733, 361] width 238 height 238
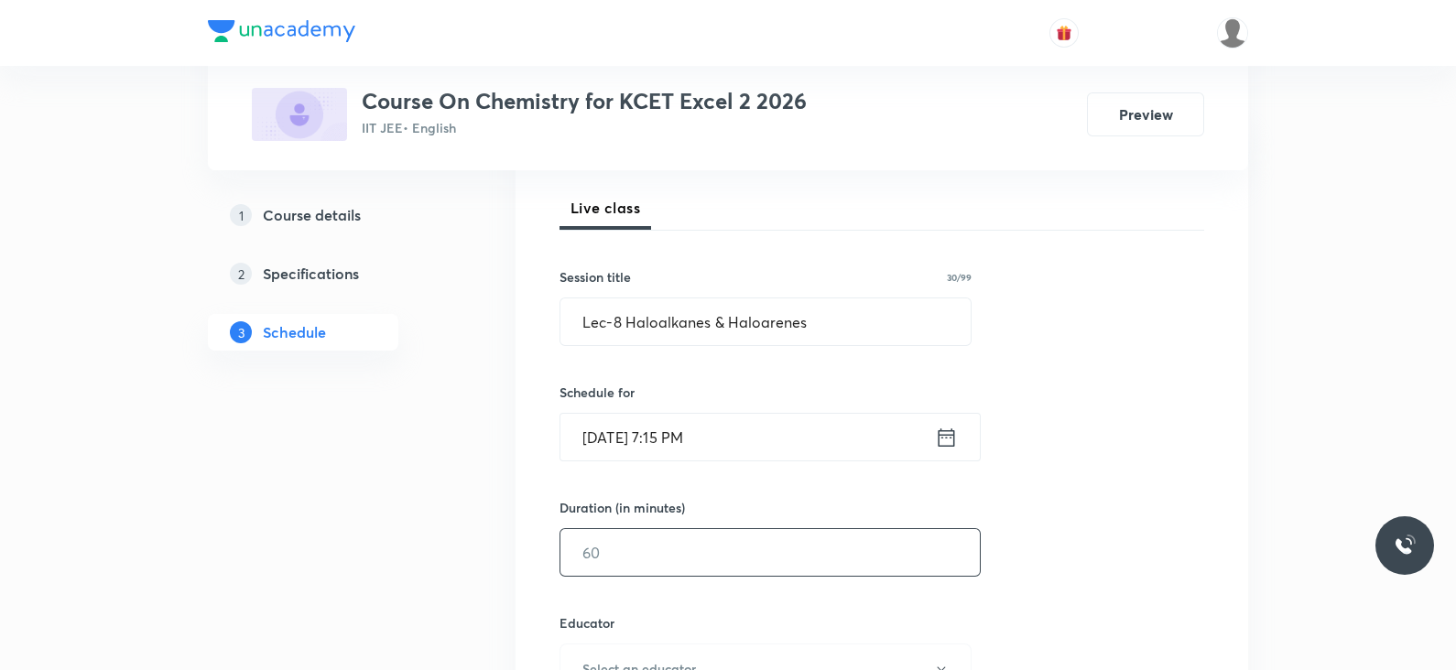
click at [663, 573] on input "text" at bounding box center [769, 552] width 419 height 47
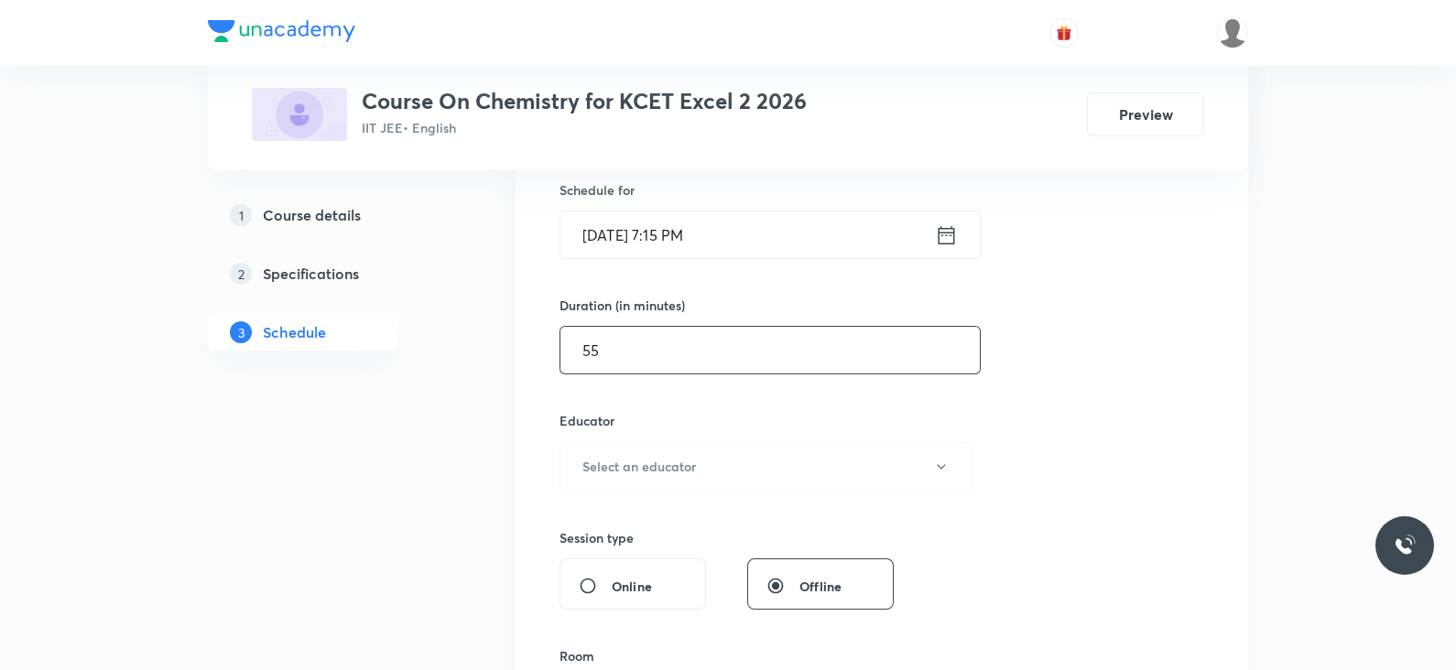
scroll to position [455, 0]
type input "55"
click at [724, 450] on button "Select an educator" at bounding box center [766, 465] width 412 height 50
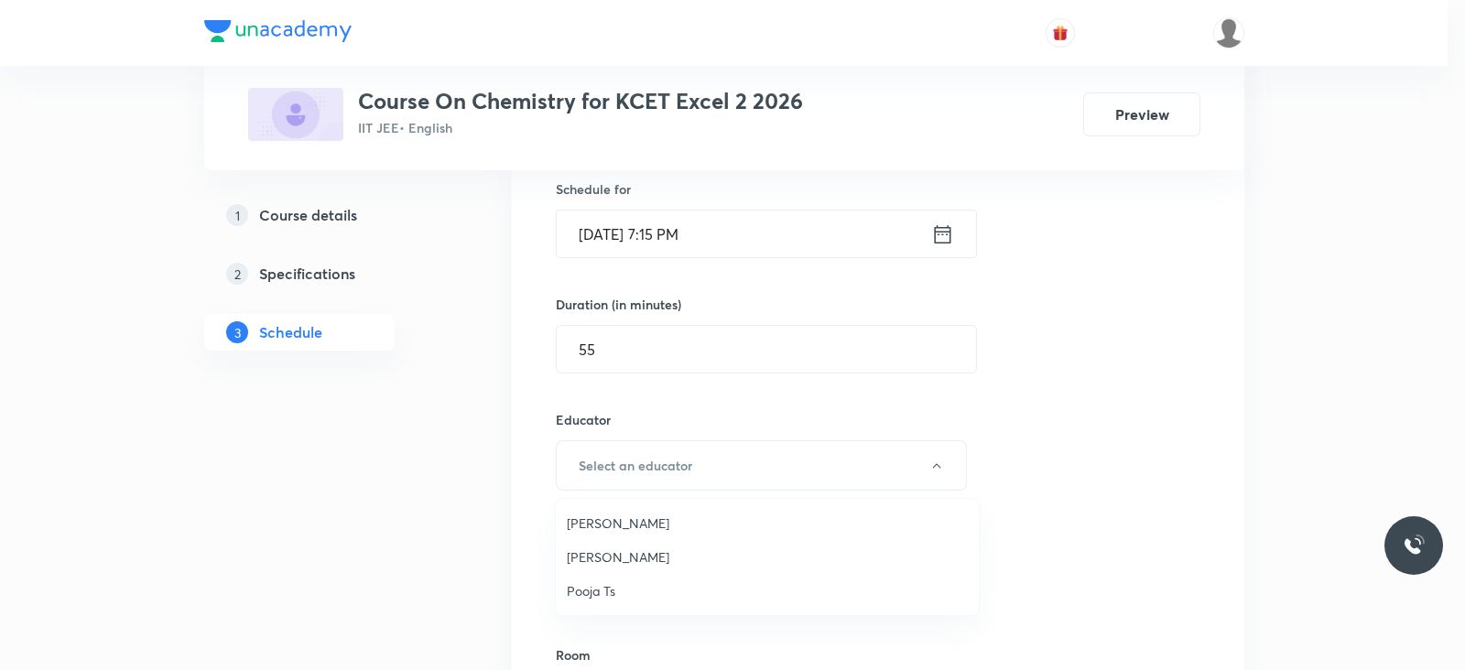
click at [632, 516] on span "Aditi Yadav" at bounding box center [767, 523] width 401 height 19
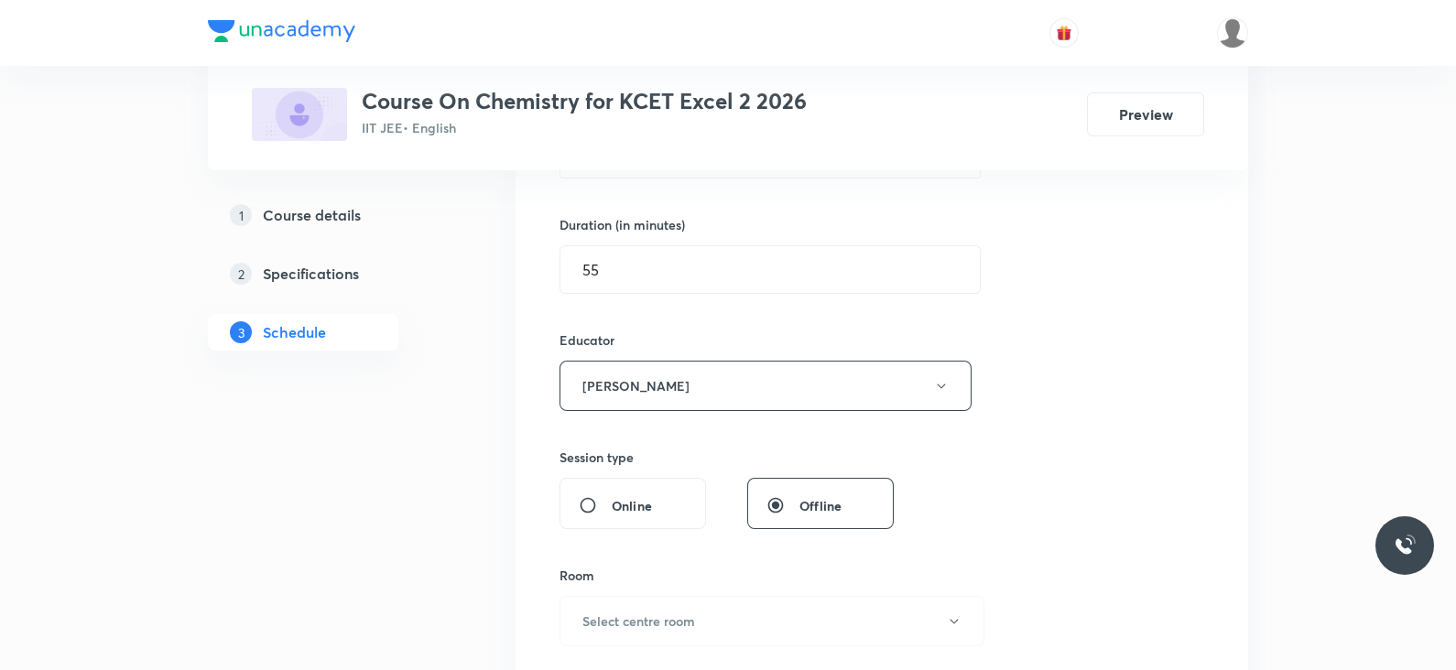
scroll to position [536, 0]
click at [682, 592] on div "Room Select centre room" at bounding box center [766, 605] width 412 height 81
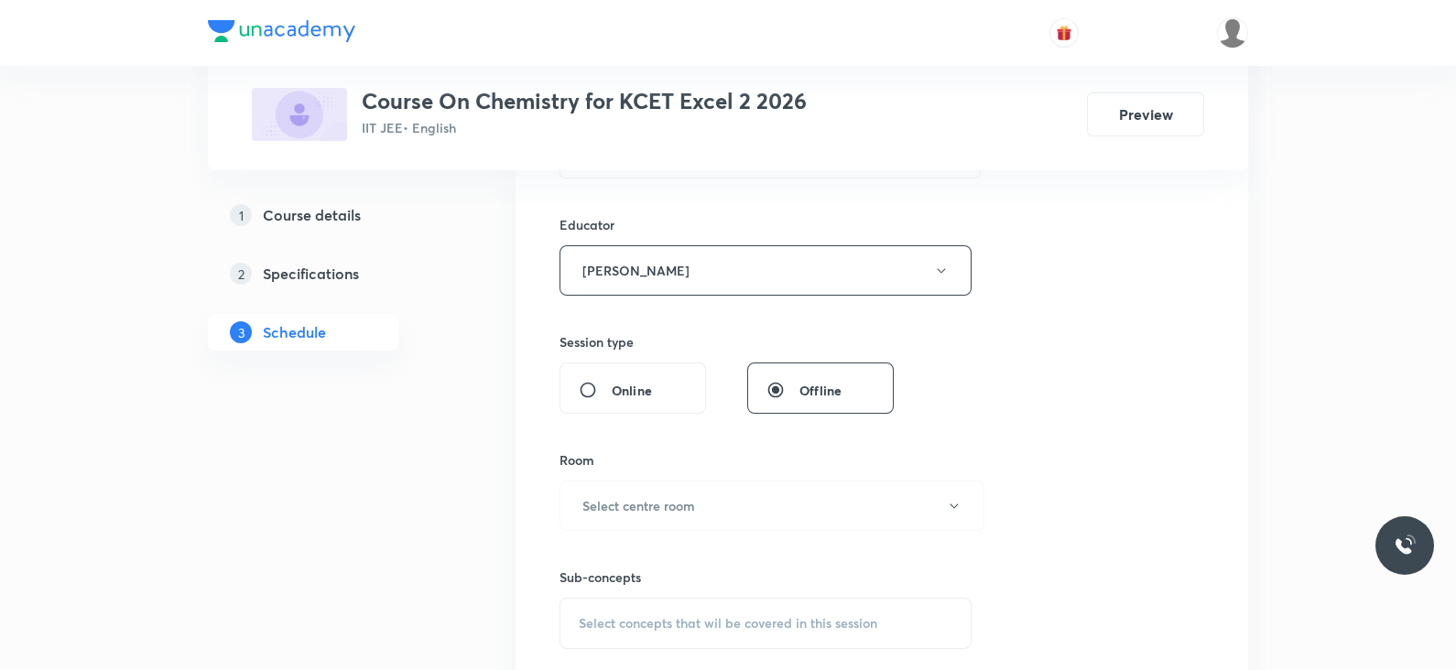
scroll to position [652, 0]
click at [709, 506] on button "Select centre room" at bounding box center [772, 504] width 425 height 50
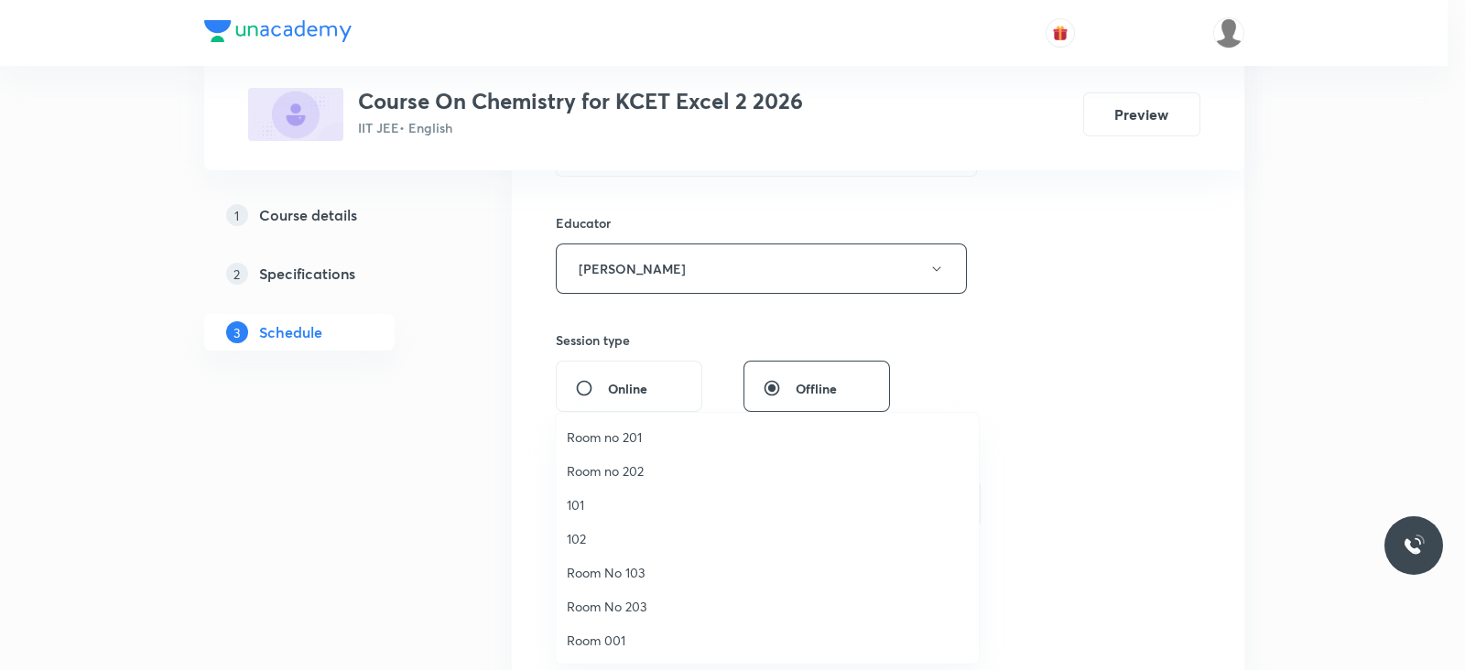
click at [579, 513] on span "101" at bounding box center [767, 504] width 401 height 19
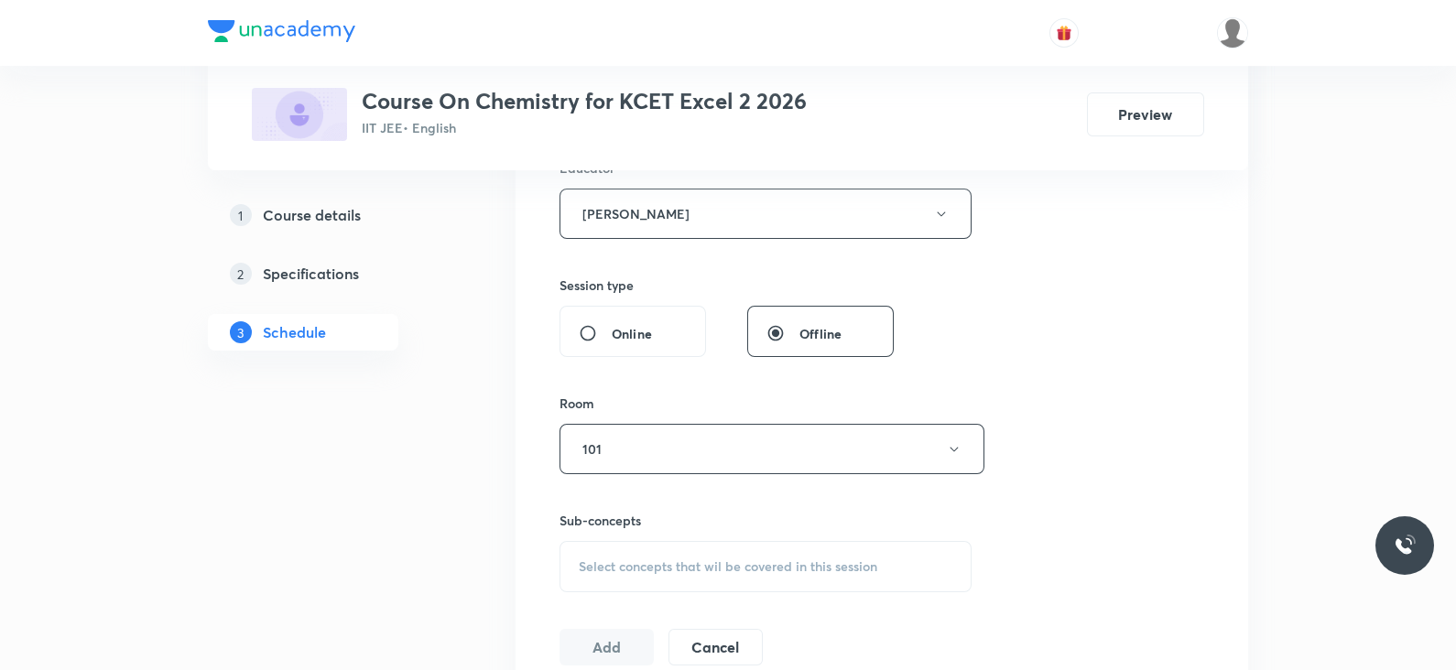
scroll to position [713, 0]
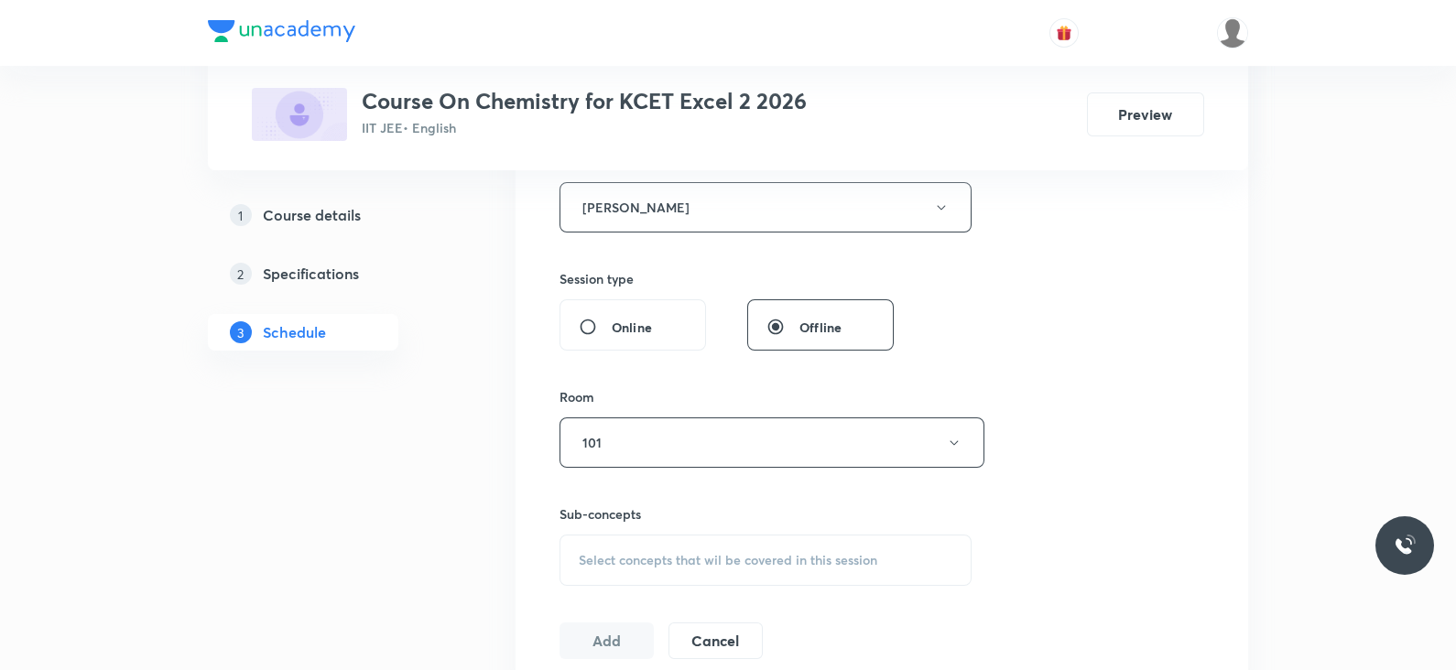
click at [712, 553] on span "Select concepts that wil be covered in this session" at bounding box center [728, 560] width 299 height 15
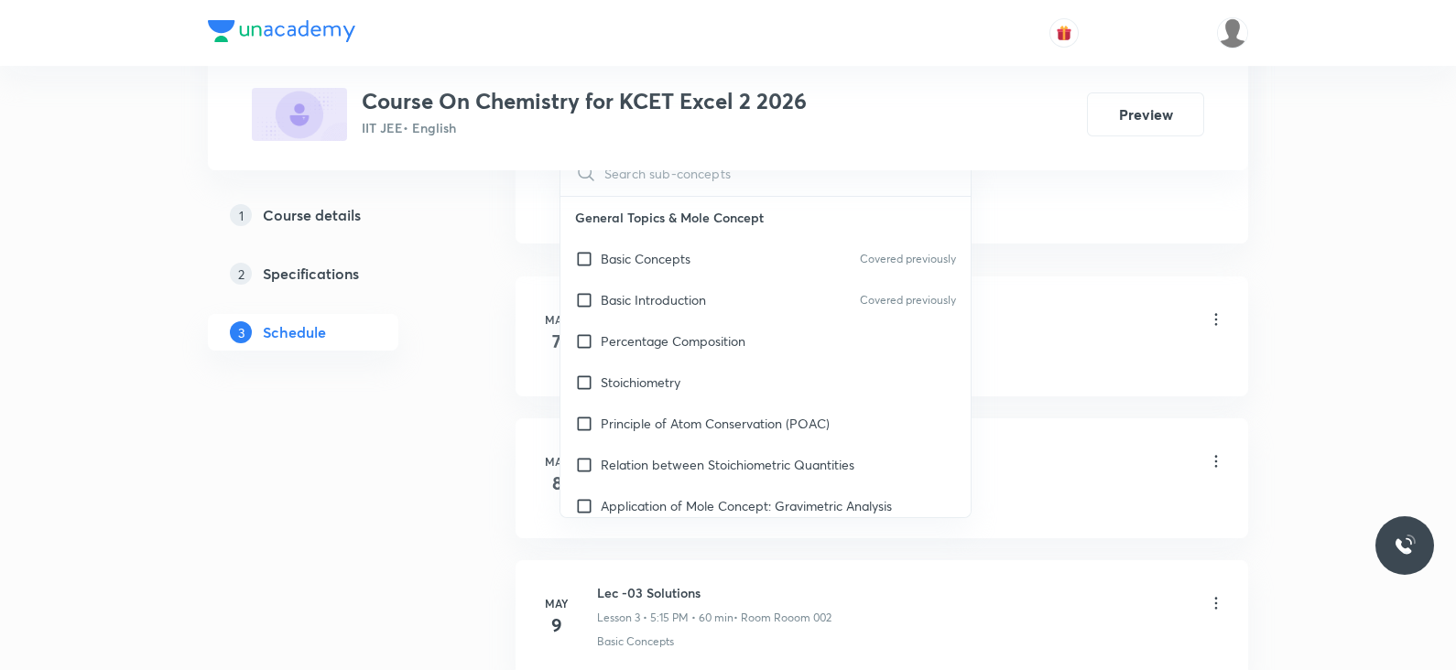
scroll to position [1177, 0]
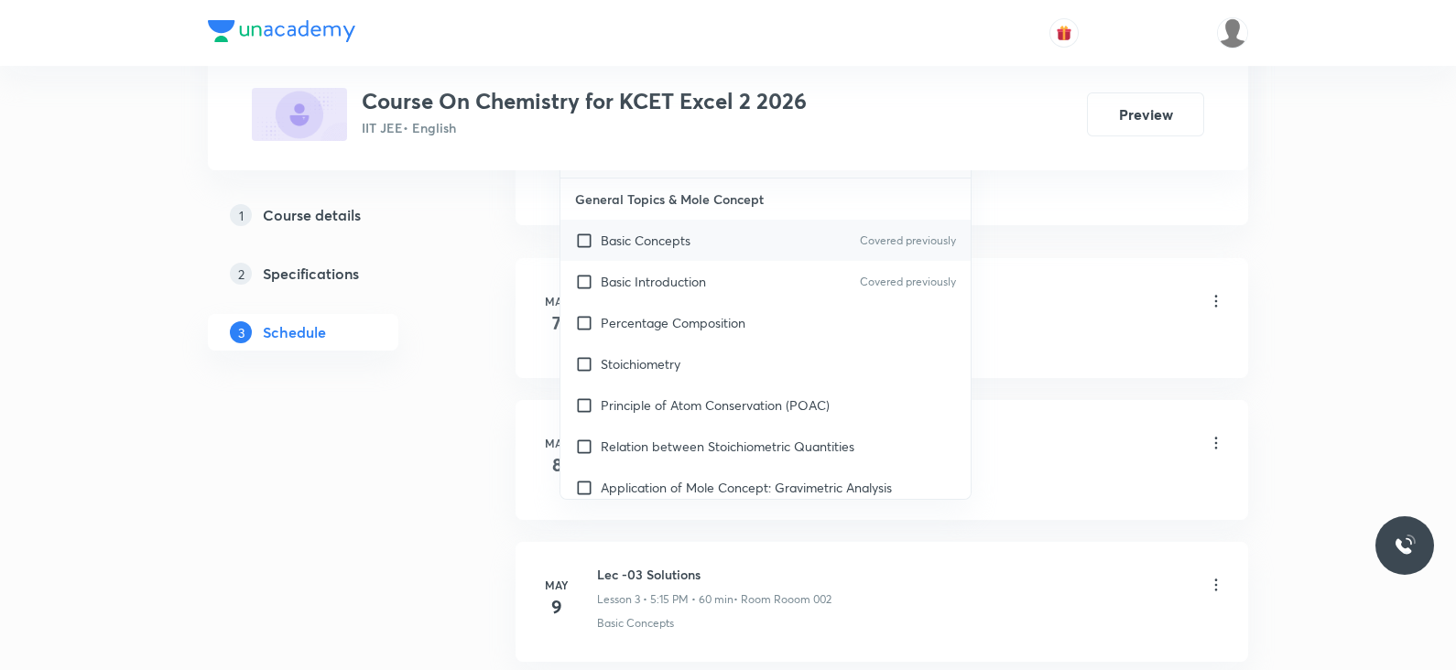
click at [673, 239] on p "Basic Concepts" at bounding box center [646, 240] width 90 height 19
checkbox input "true"
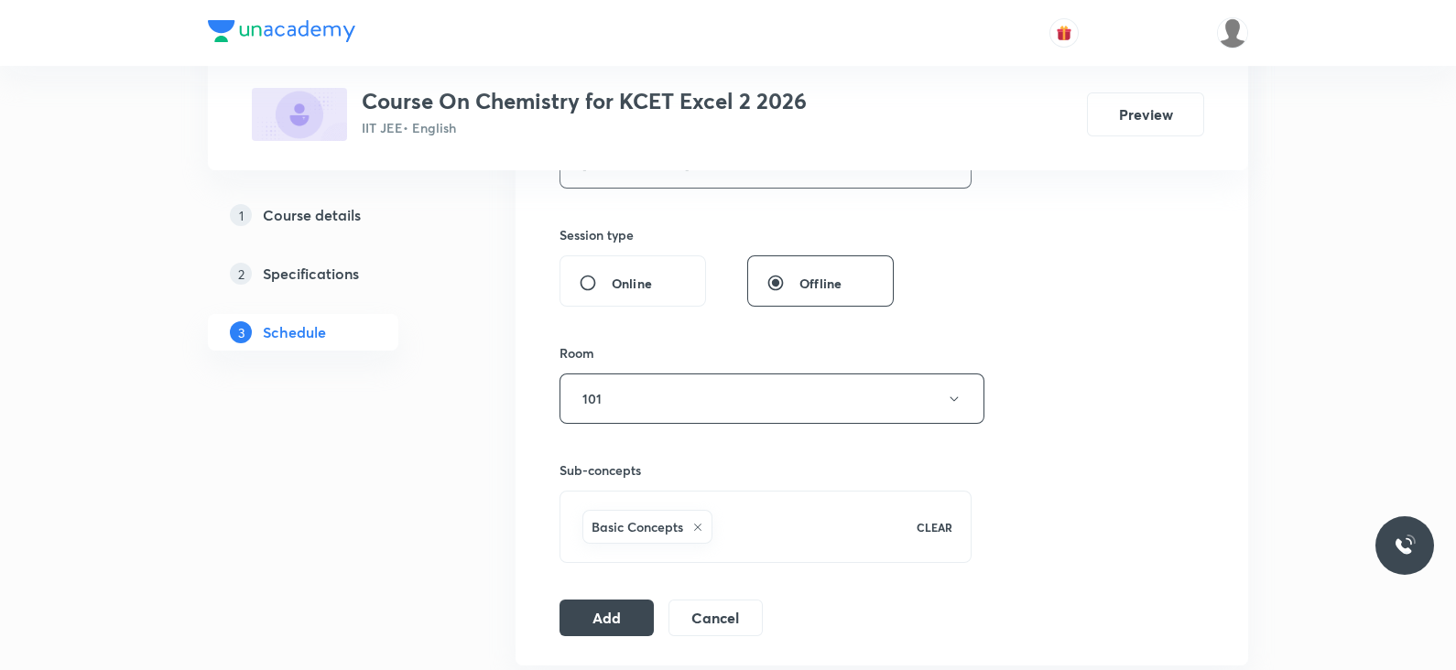
scroll to position [755, 0]
click at [628, 609] on button "Add" at bounding box center [607, 619] width 94 height 37
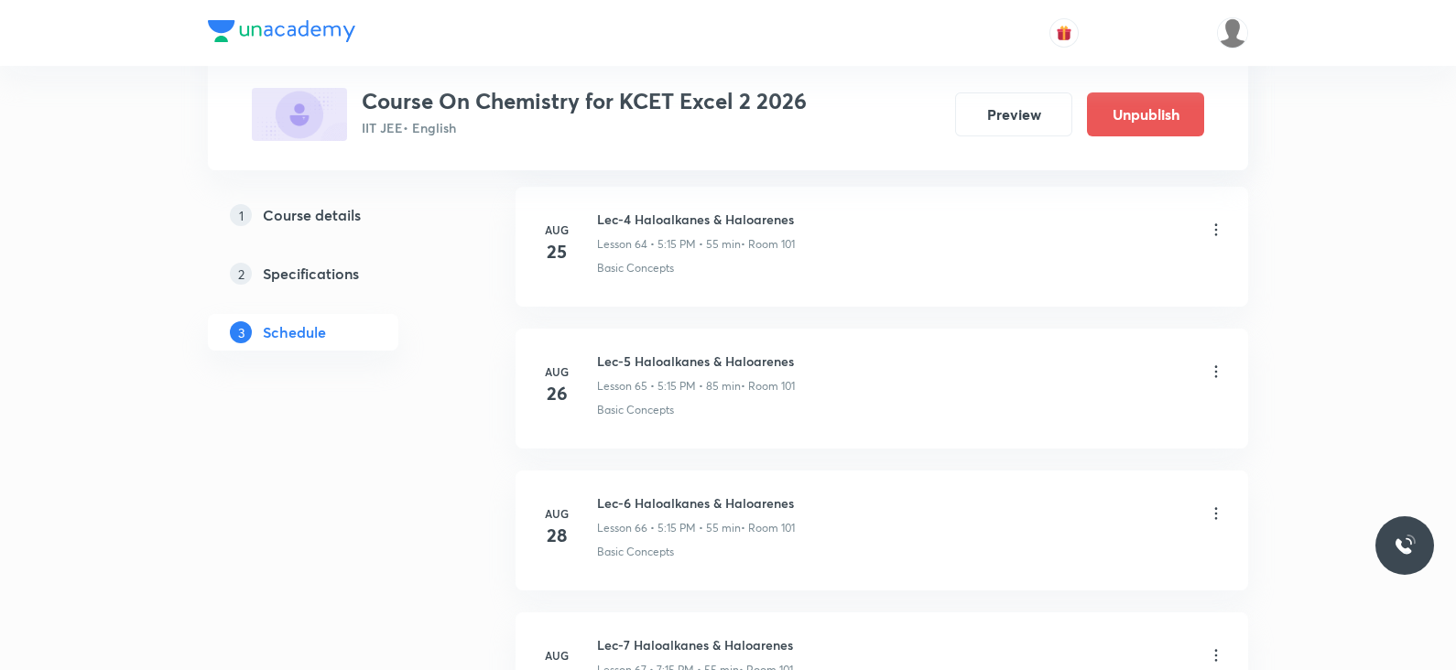
scroll to position [9586, 0]
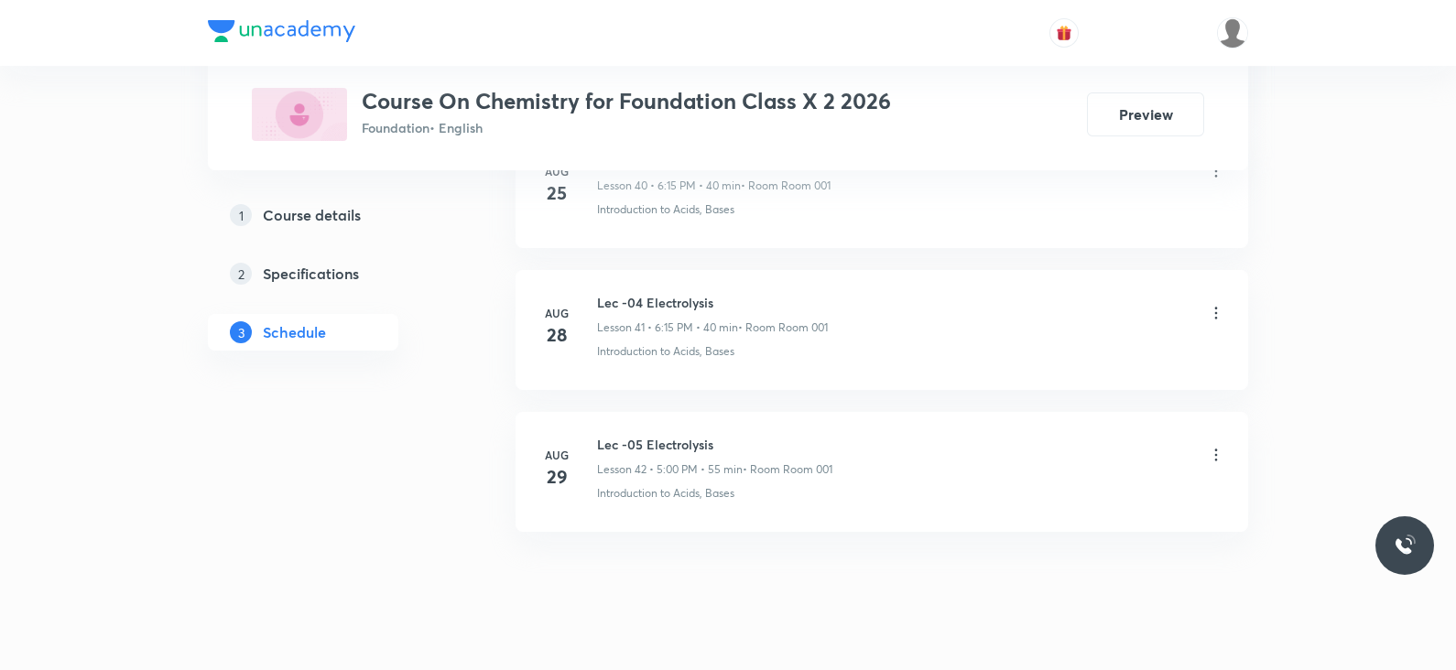
scroll to position [6744, 0]
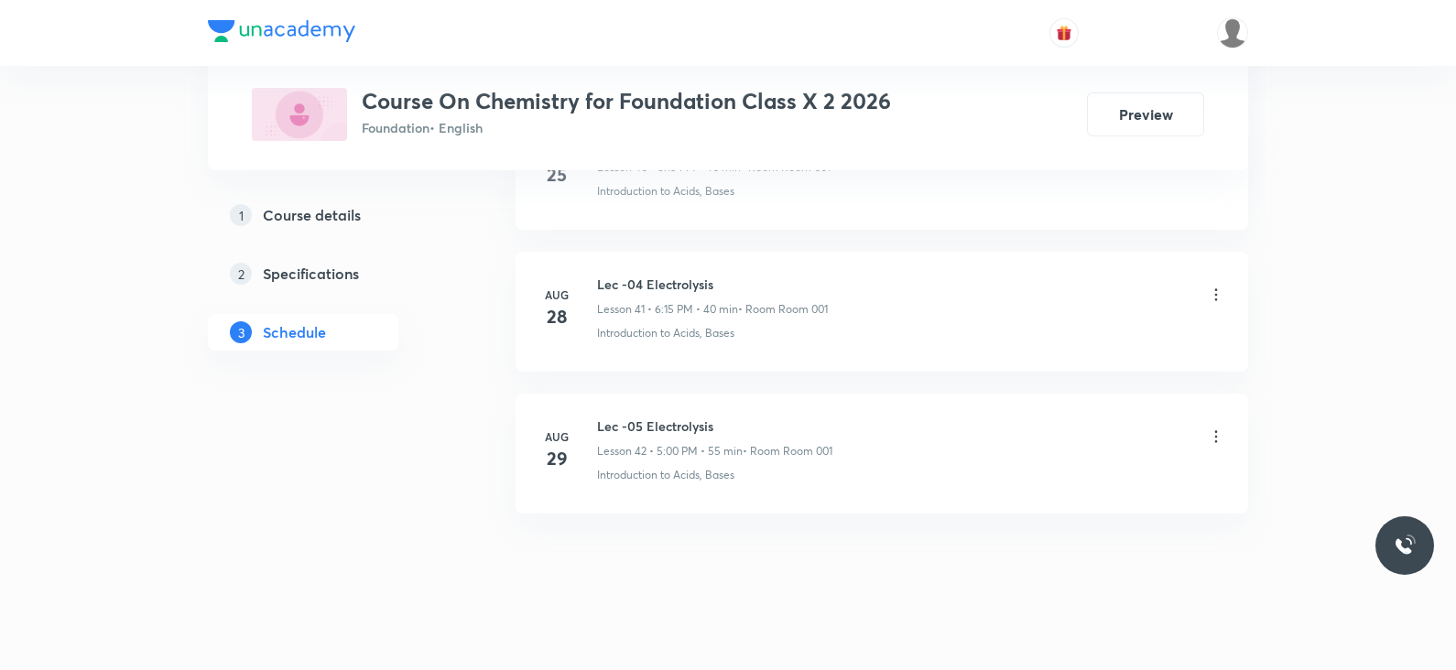
click at [667, 396] on li "[DATE] Lec -05 Electrolysis Lesson 42 • 5:00 PM • 55 min • Room Room 001 Introd…" at bounding box center [882, 454] width 733 height 120
click at [667, 399] on li "Aug 29 Lec -05 Electrolysis Lesson 42 • 5:00 PM • 55 min • Room Room 001 Introd…" at bounding box center [882, 454] width 733 height 120
copy h6 "Lec -05 Electrolysis"
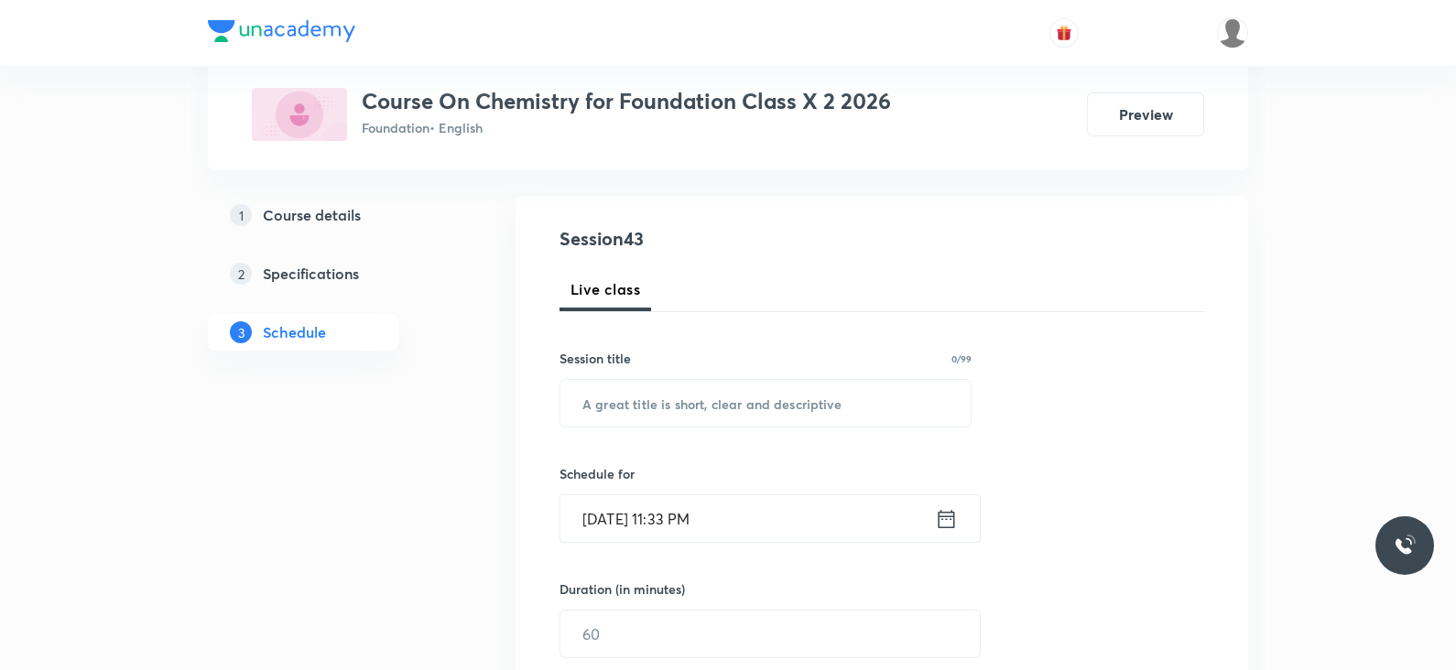
scroll to position [0, 0]
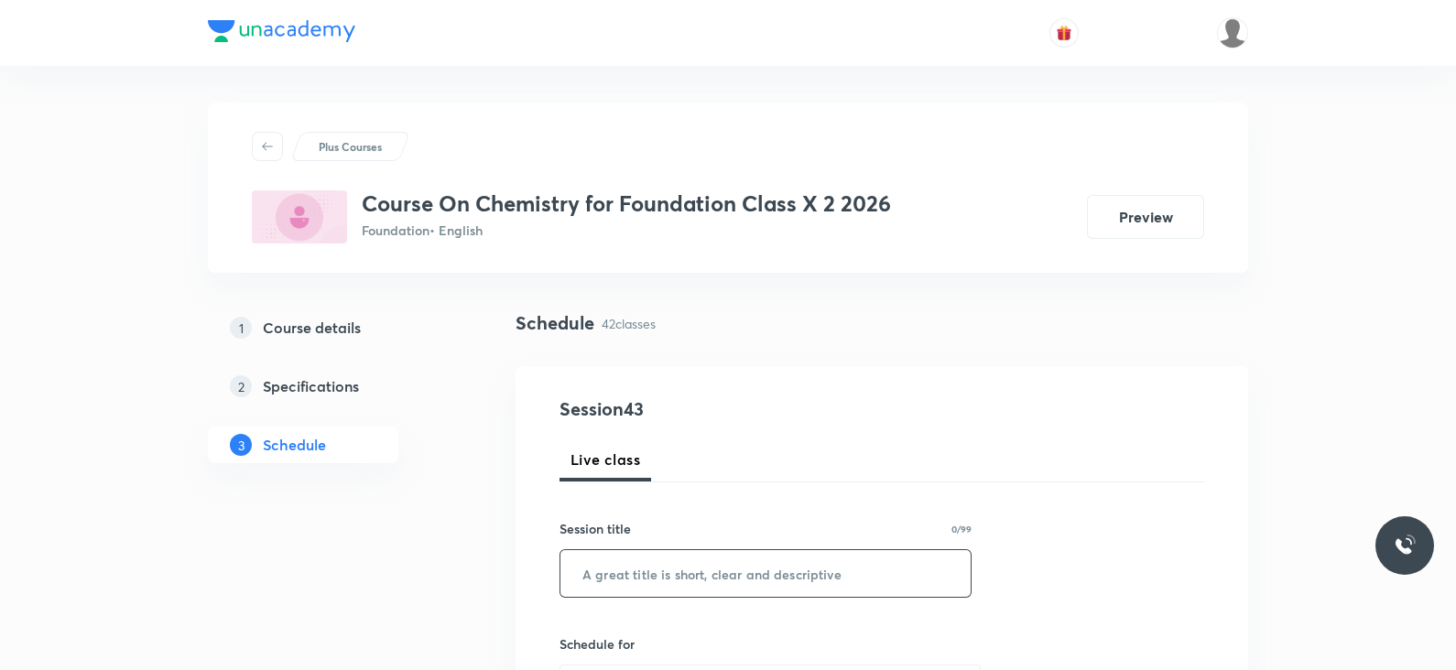
click at [651, 574] on input "text" at bounding box center [765, 573] width 410 height 47
paste input "Lec -05 Electrolysis"
click at [631, 574] on input "Lec -05 Electrolysis" at bounding box center [765, 573] width 410 height 47
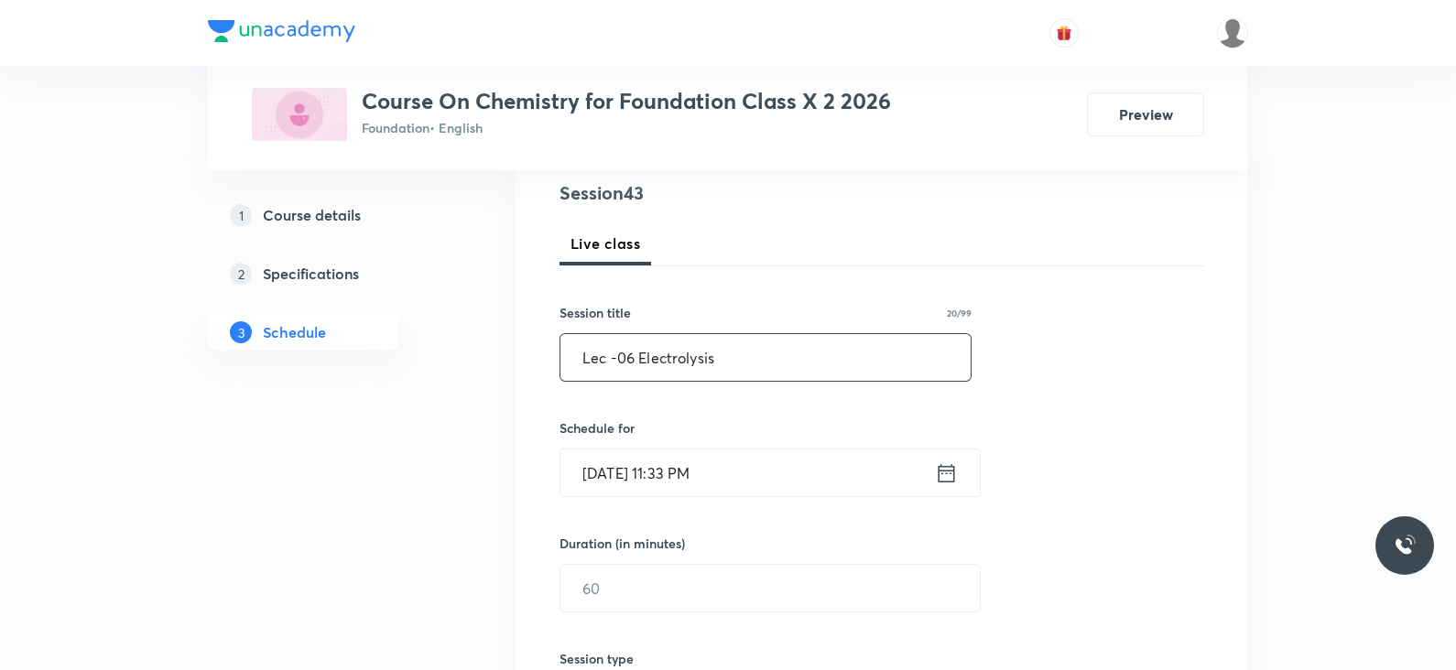
scroll to position [217, 0]
type input "Lec -06 Electrolysis"
click at [930, 460] on input "Aug 31, 2025, 11:33 PM" at bounding box center [747, 472] width 375 height 47
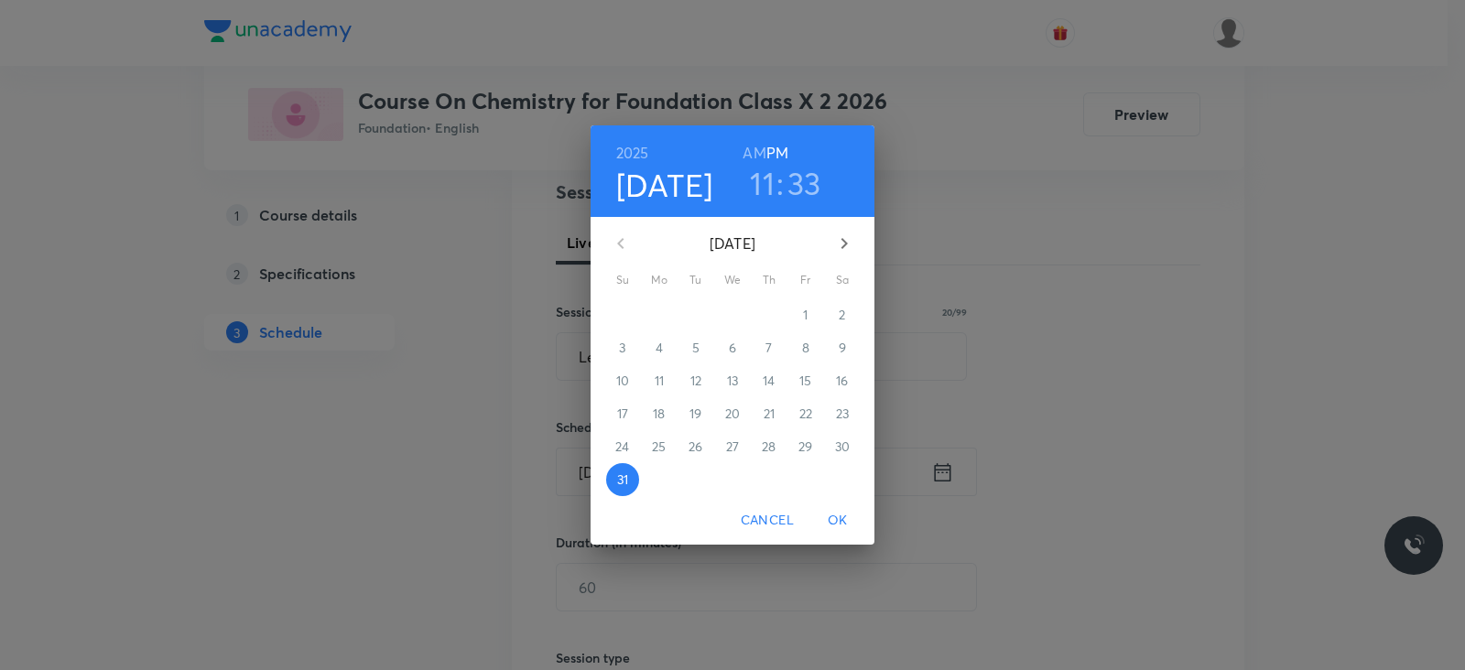
click at [835, 252] on icon "button" at bounding box center [844, 244] width 22 height 22
click at [655, 315] on span "1" at bounding box center [659, 315] width 33 height 18
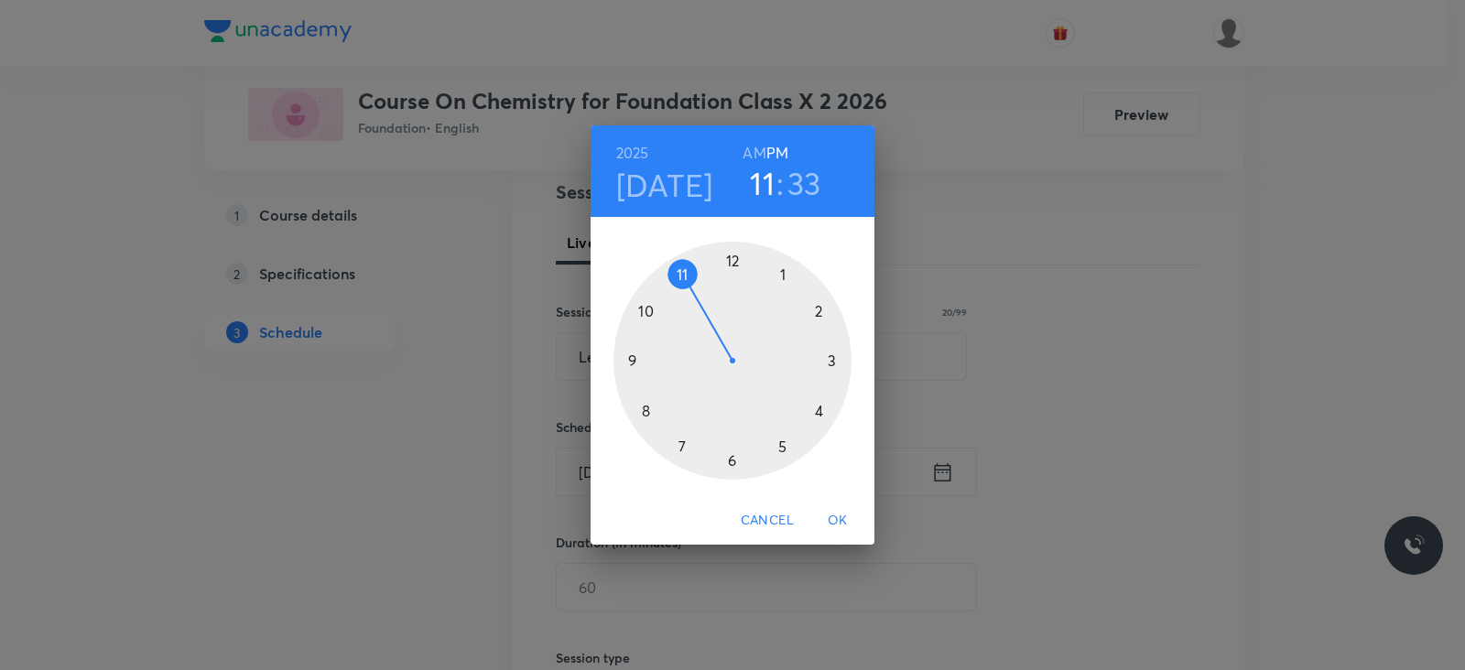
click at [783, 450] on div at bounding box center [733, 361] width 238 height 238
click at [734, 254] on div at bounding box center [733, 361] width 238 height 238
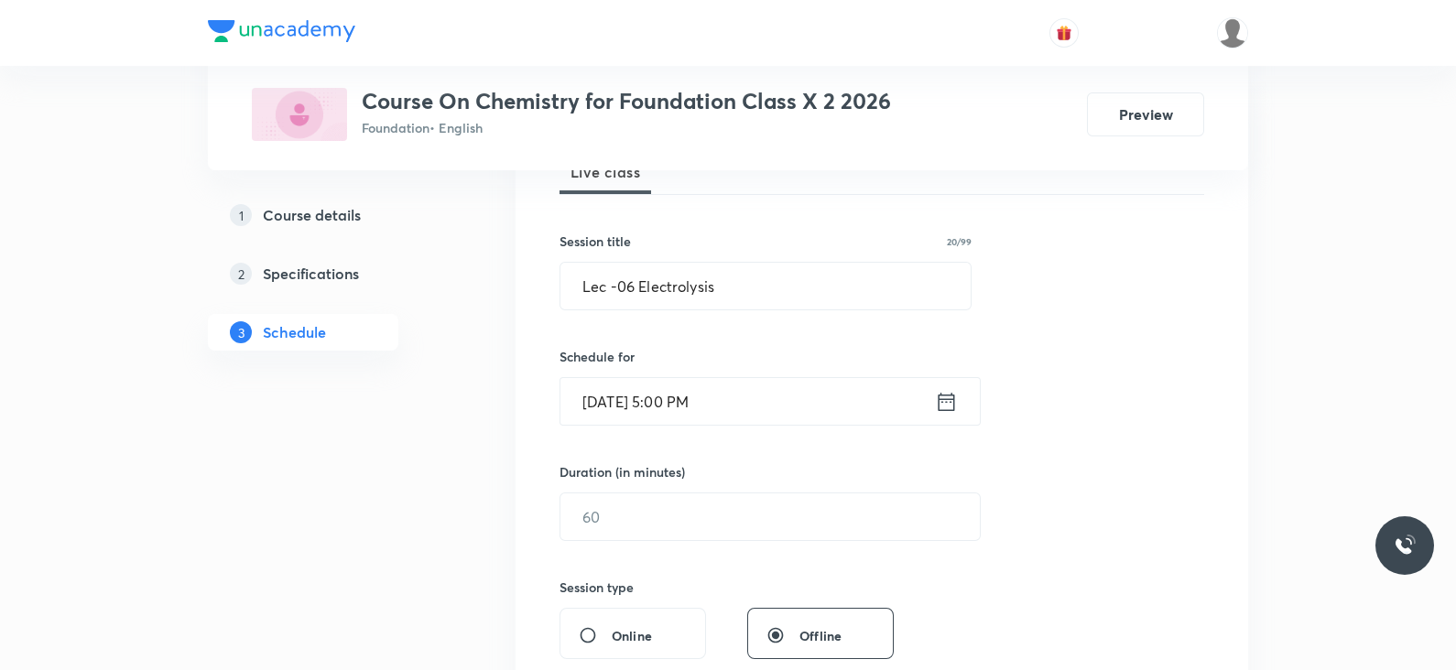
scroll to position [288, 0]
click at [687, 525] on input "text" at bounding box center [769, 516] width 419 height 47
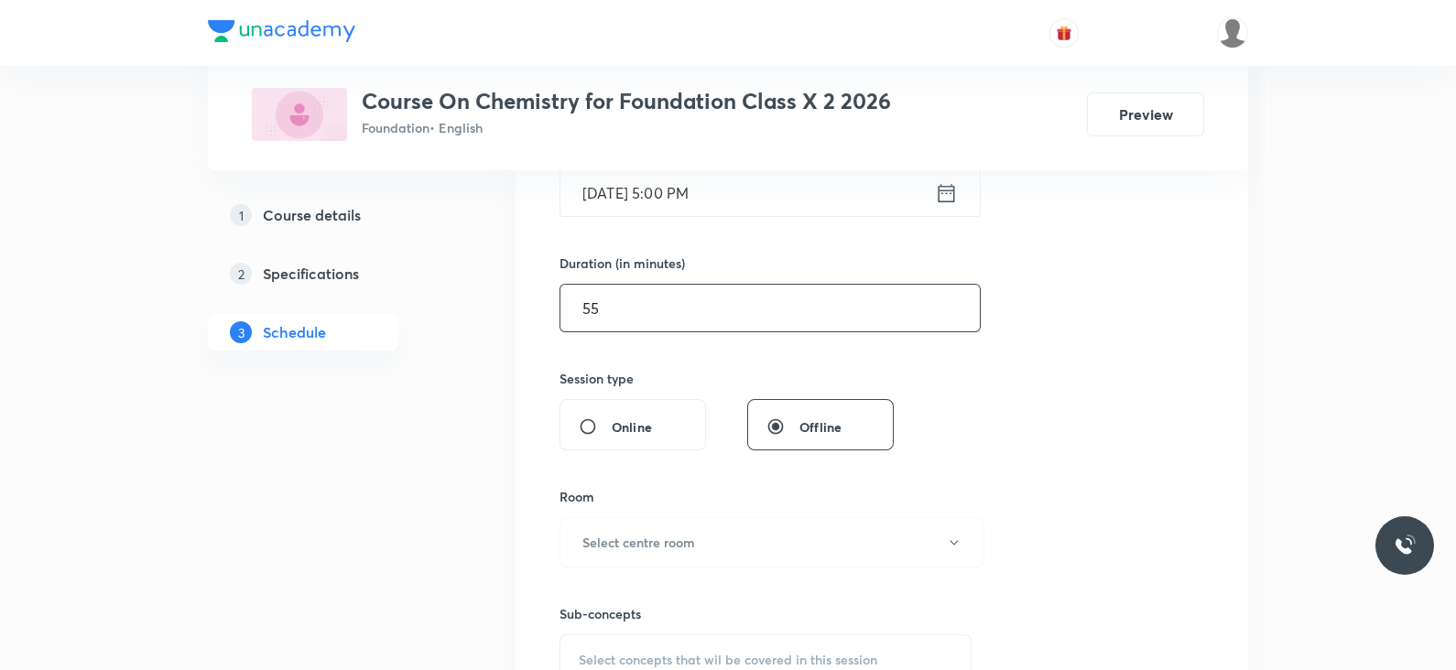
scroll to position [517, 0]
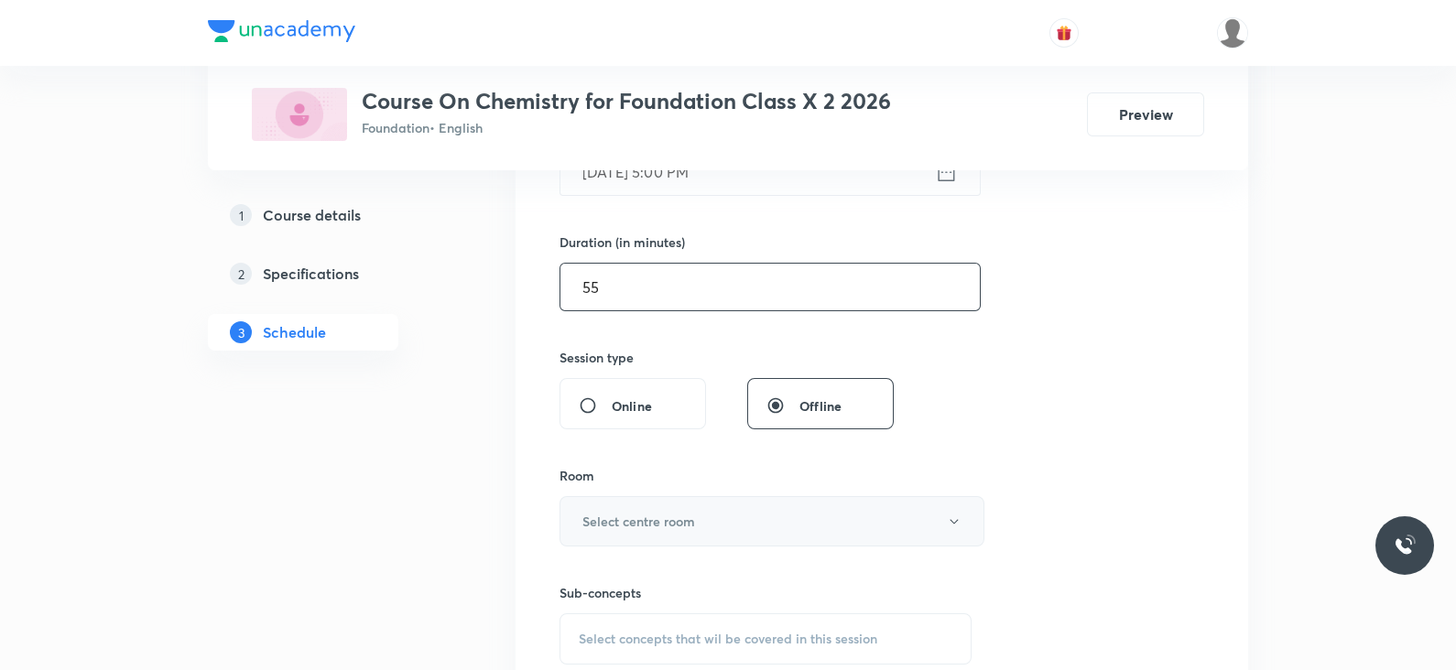
type input "55"
click at [691, 506] on button "Select centre room" at bounding box center [772, 521] width 425 height 50
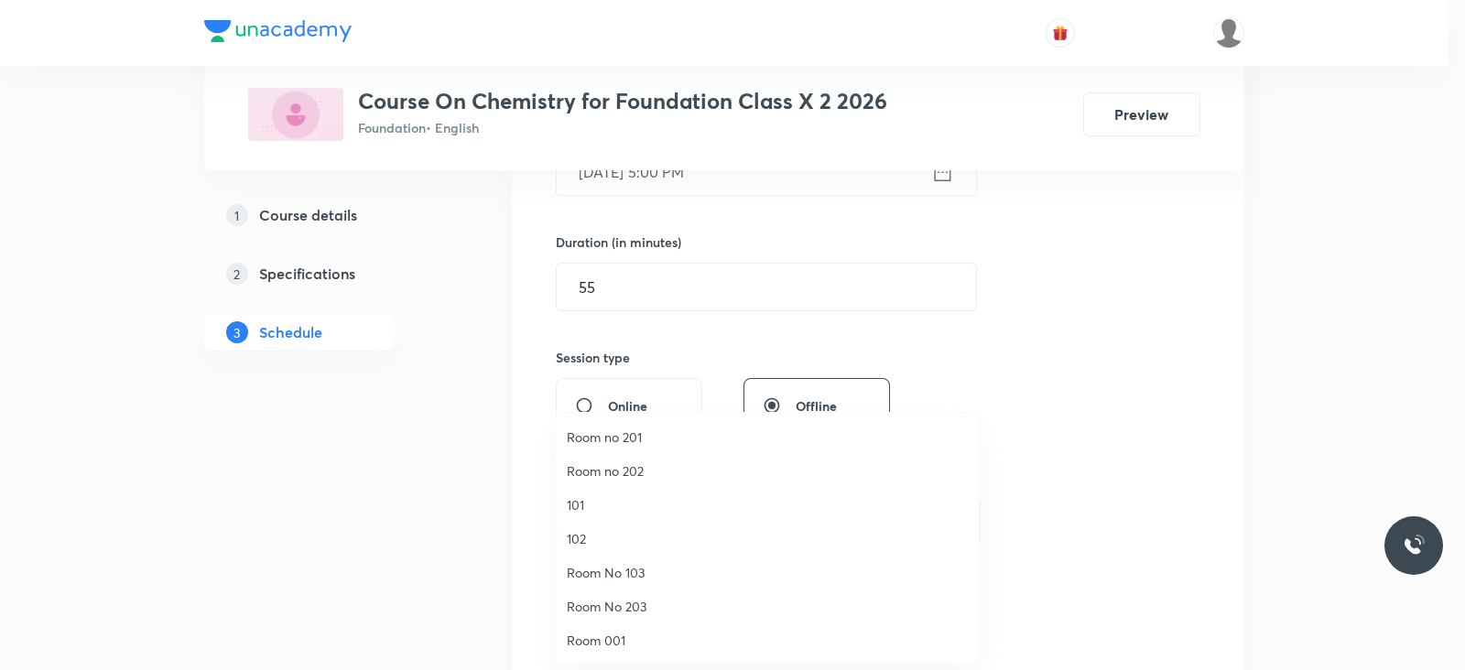
click at [635, 644] on span "Room 001" at bounding box center [767, 640] width 401 height 19
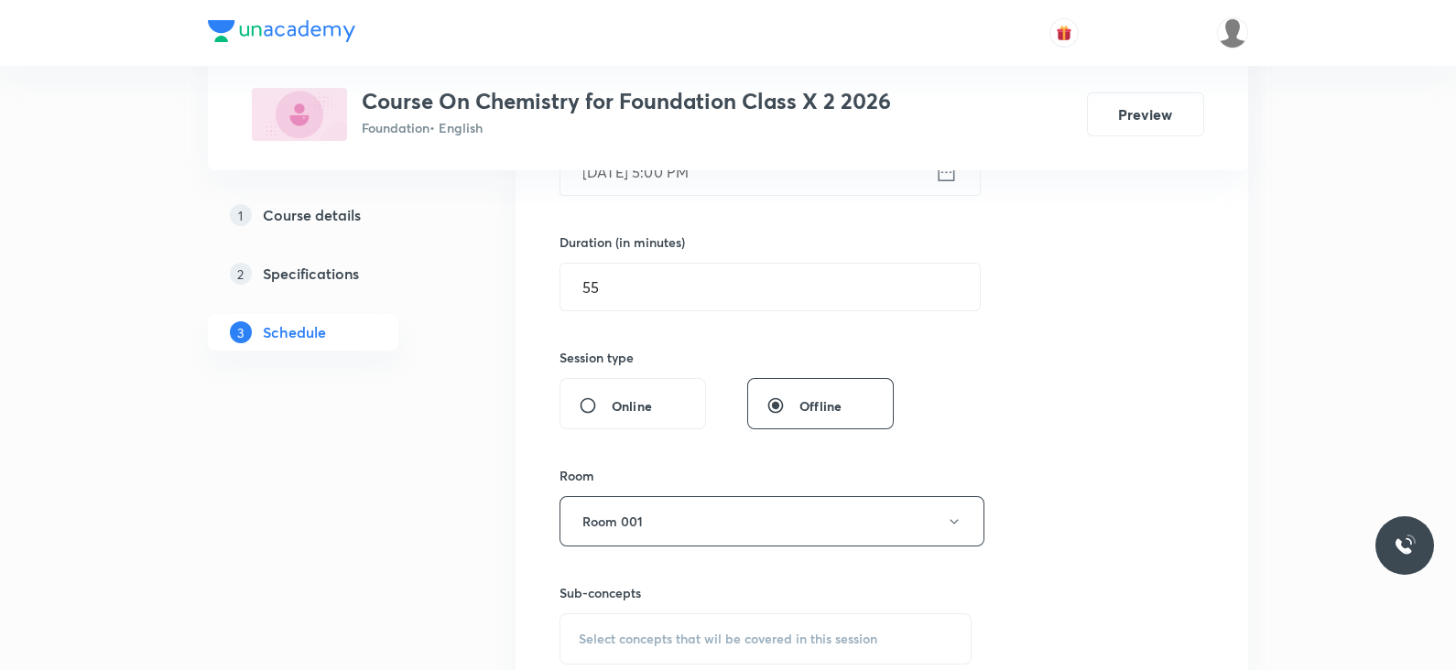
scroll to position [645, 0]
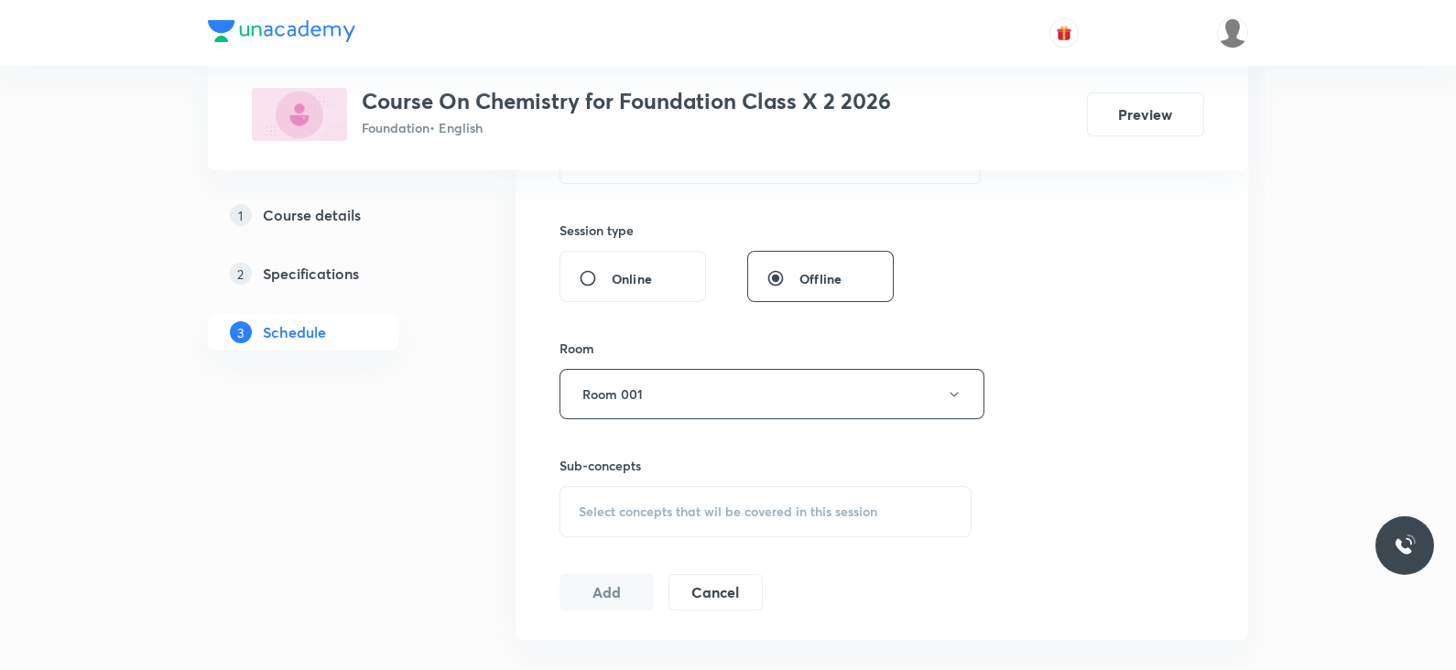
click at [743, 523] on div "Select concepts that wil be covered in this session" at bounding box center [766, 511] width 412 height 51
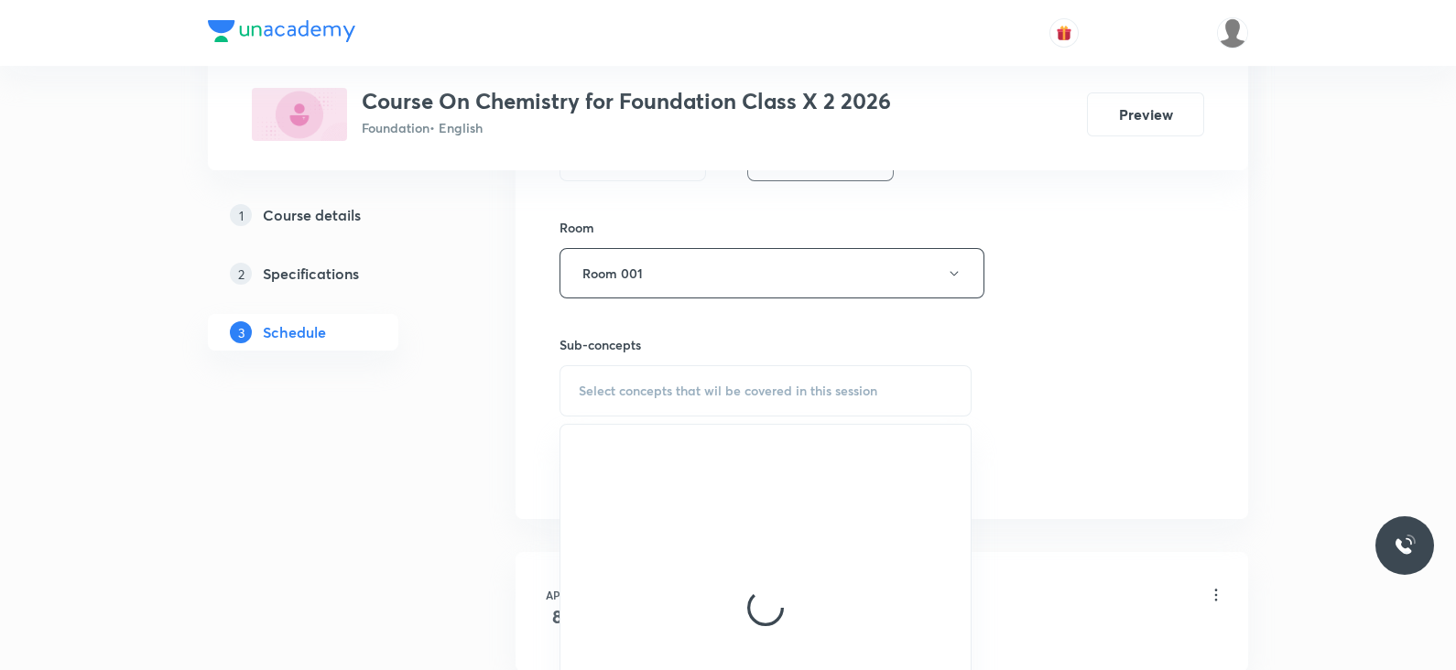
scroll to position [778, 0]
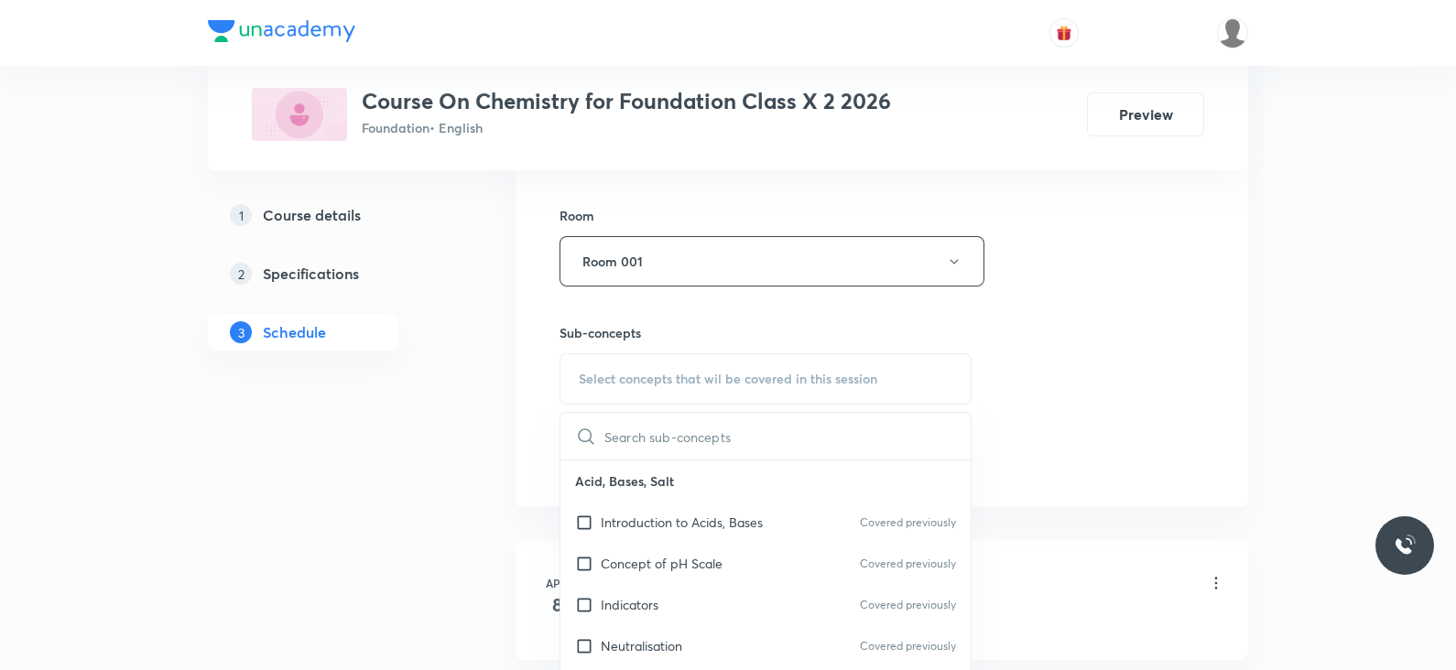
click at [743, 523] on p "Introduction to Acids, Bases" at bounding box center [682, 522] width 162 height 19
checkbox input "true"
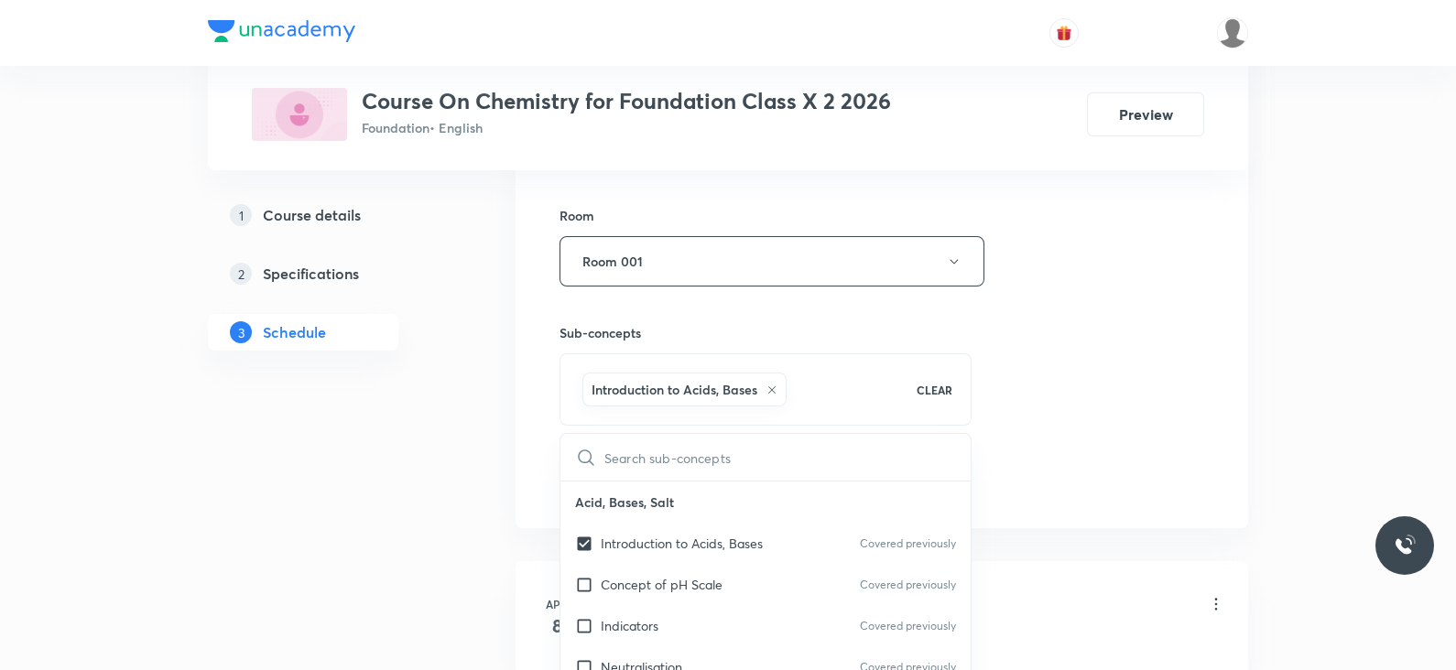
click at [1064, 405] on div "Session 43 Live class Session title 20/99 Lec -06 Electrolysis ​ Schedule for S…" at bounding box center [882, 58] width 645 height 881
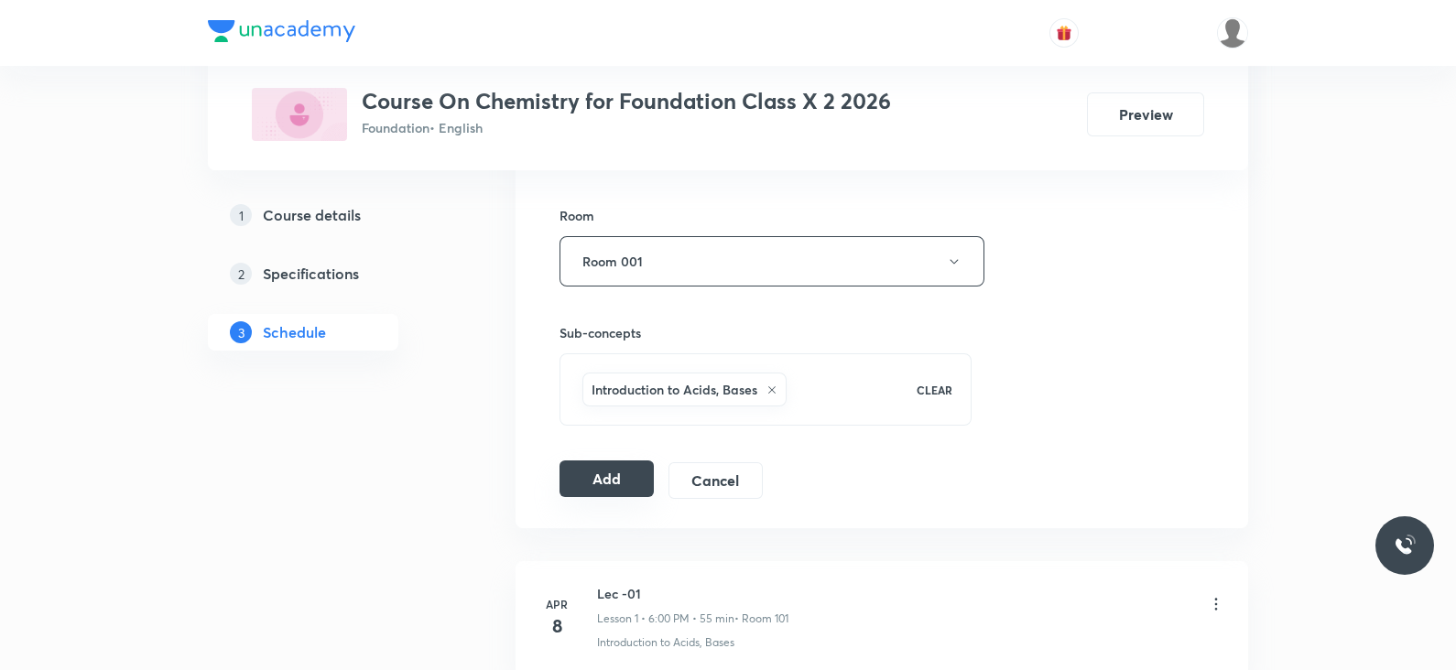
click at [623, 486] on button "Add" at bounding box center [607, 479] width 94 height 37
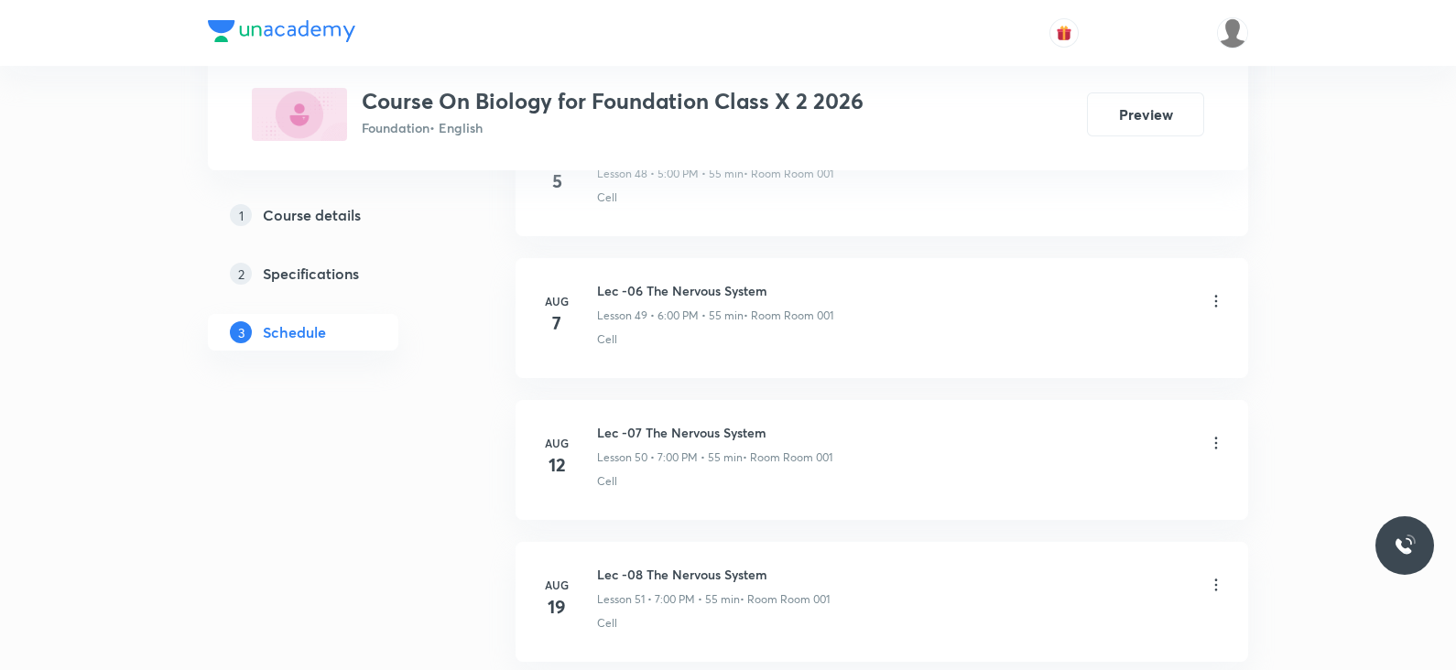
scroll to position [8302, 0]
click at [687, 420] on h6 "Lec -1 Sense Organs" at bounding box center [714, 429] width 235 height 19
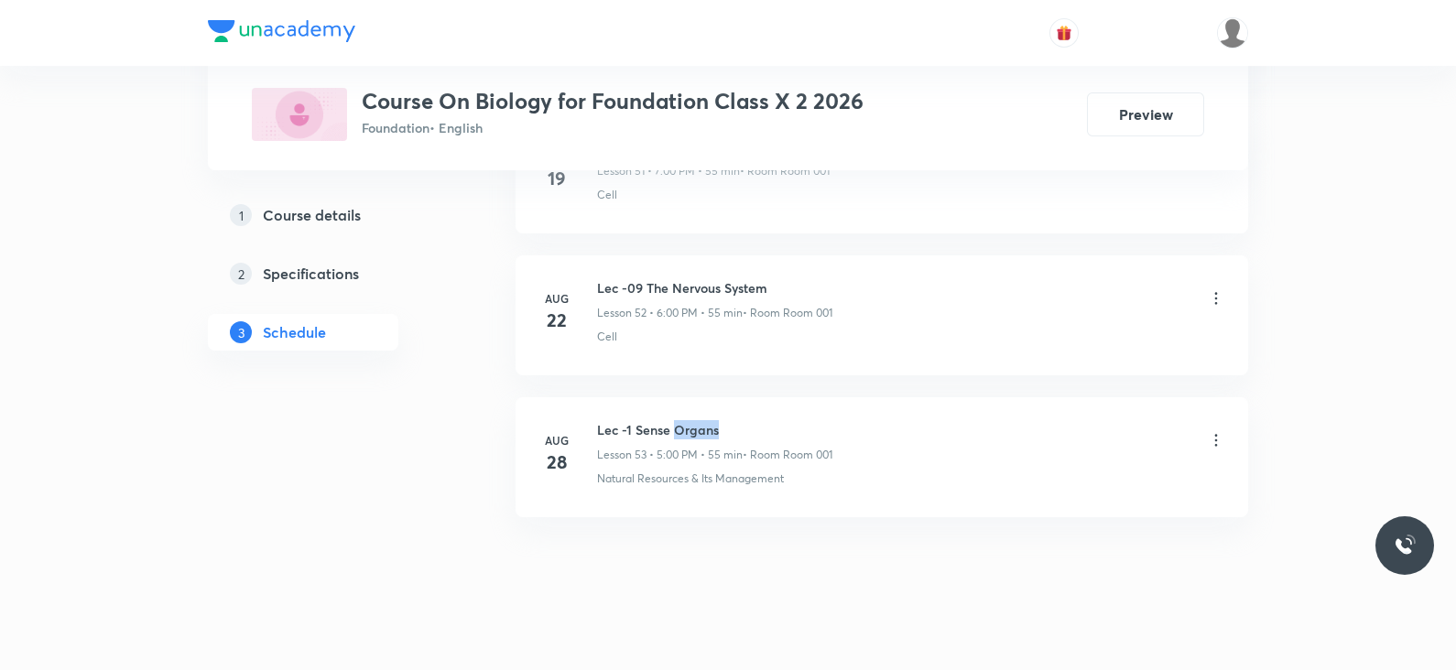
click at [687, 420] on h6 "Lec -1 Sense Organs" at bounding box center [714, 429] width 235 height 19
copy h6 "Lec -1 Sense Organs"
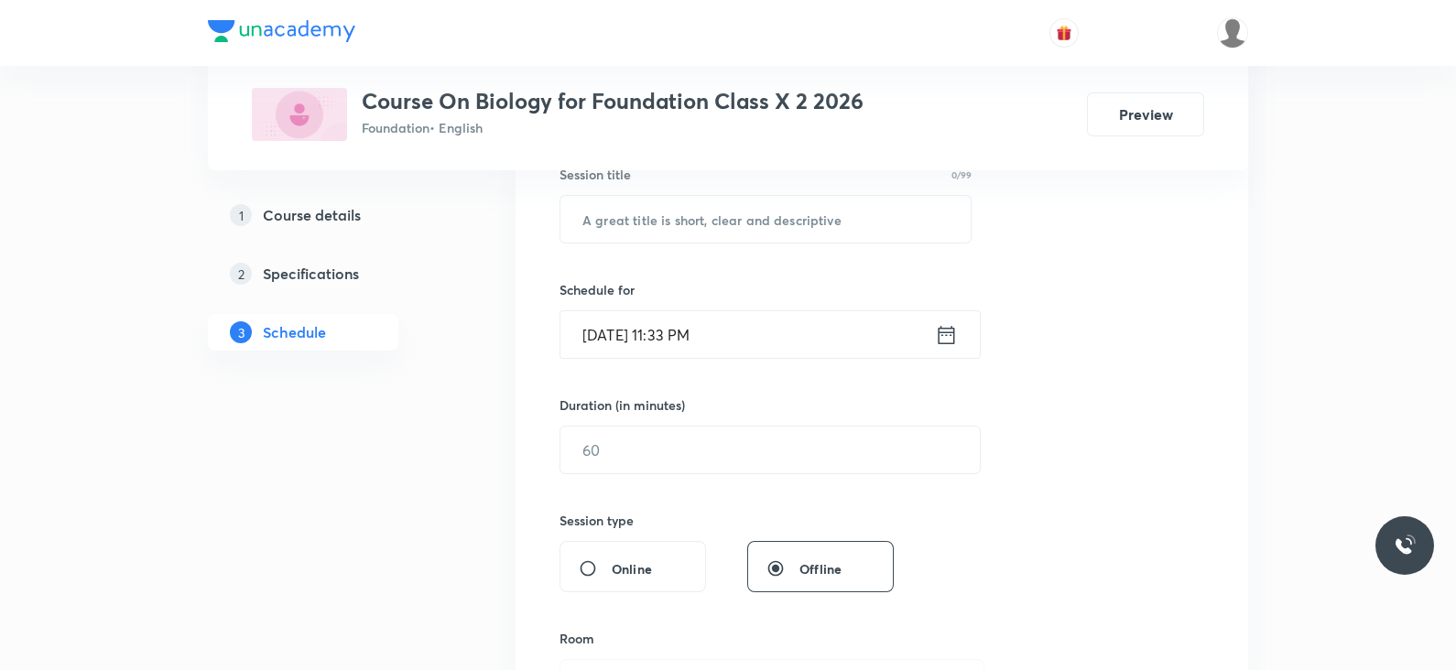
scroll to position [0, 0]
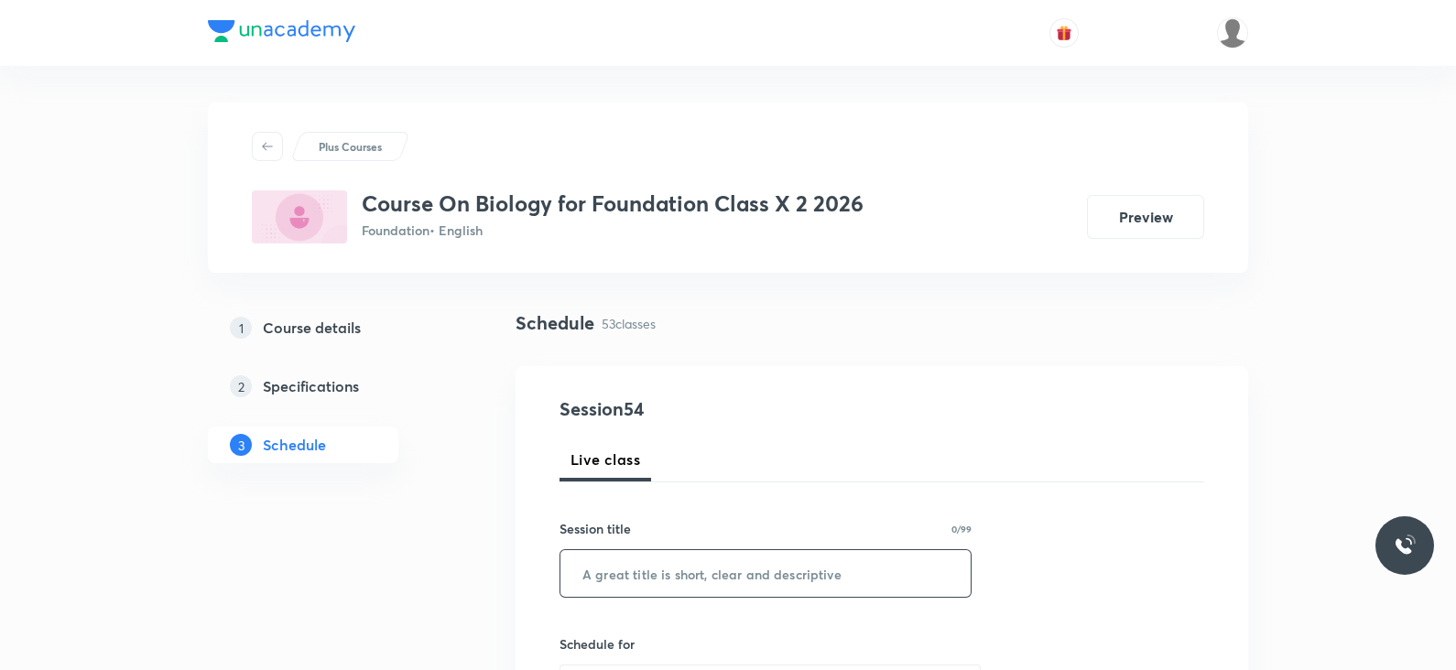
click at [679, 563] on input "text" at bounding box center [765, 573] width 410 height 47
paste input "Lec -1 Sense Organs"
click at [625, 574] on input "Lec -1 Sense Organs" at bounding box center [765, 573] width 410 height 47
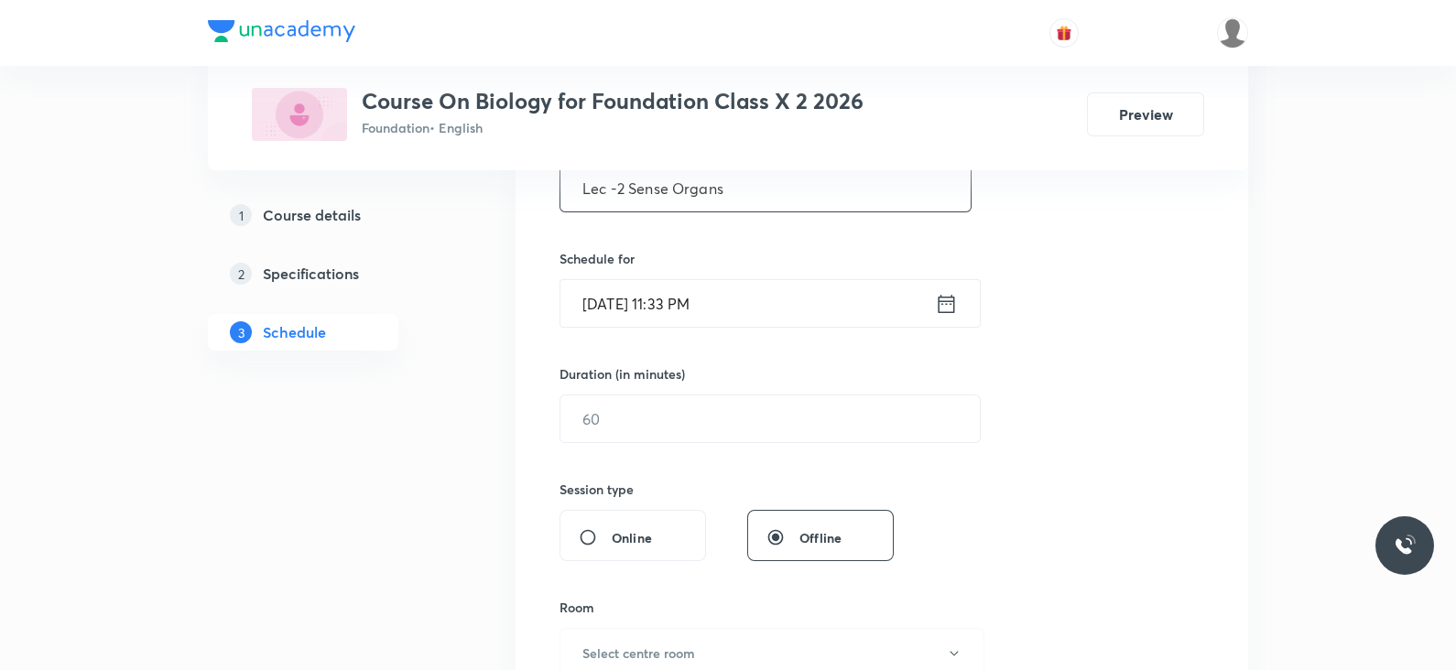
scroll to position [388, 0]
type input "Lec -2 Sense Organs"
click at [938, 306] on icon at bounding box center [946, 301] width 23 height 26
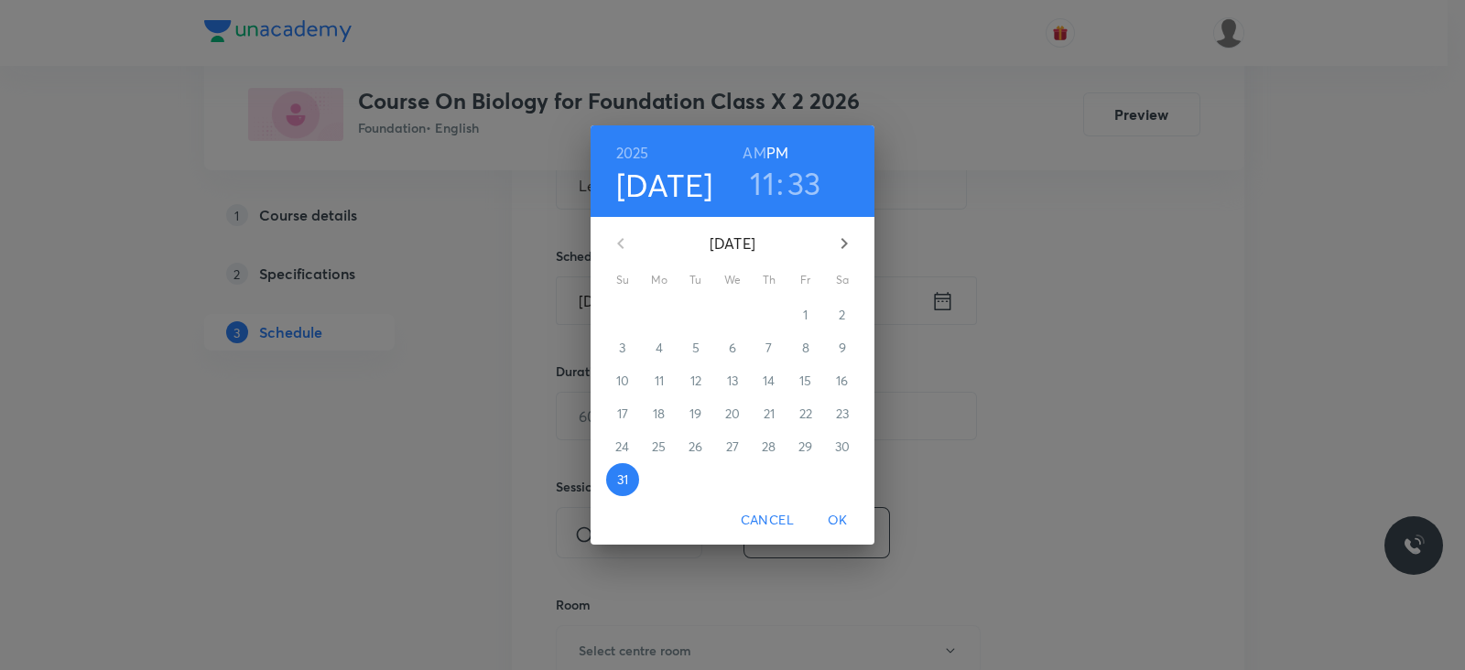
click at [846, 249] on icon "button" at bounding box center [844, 244] width 22 height 22
click at [658, 314] on p "1" at bounding box center [659, 315] width 5 height 18
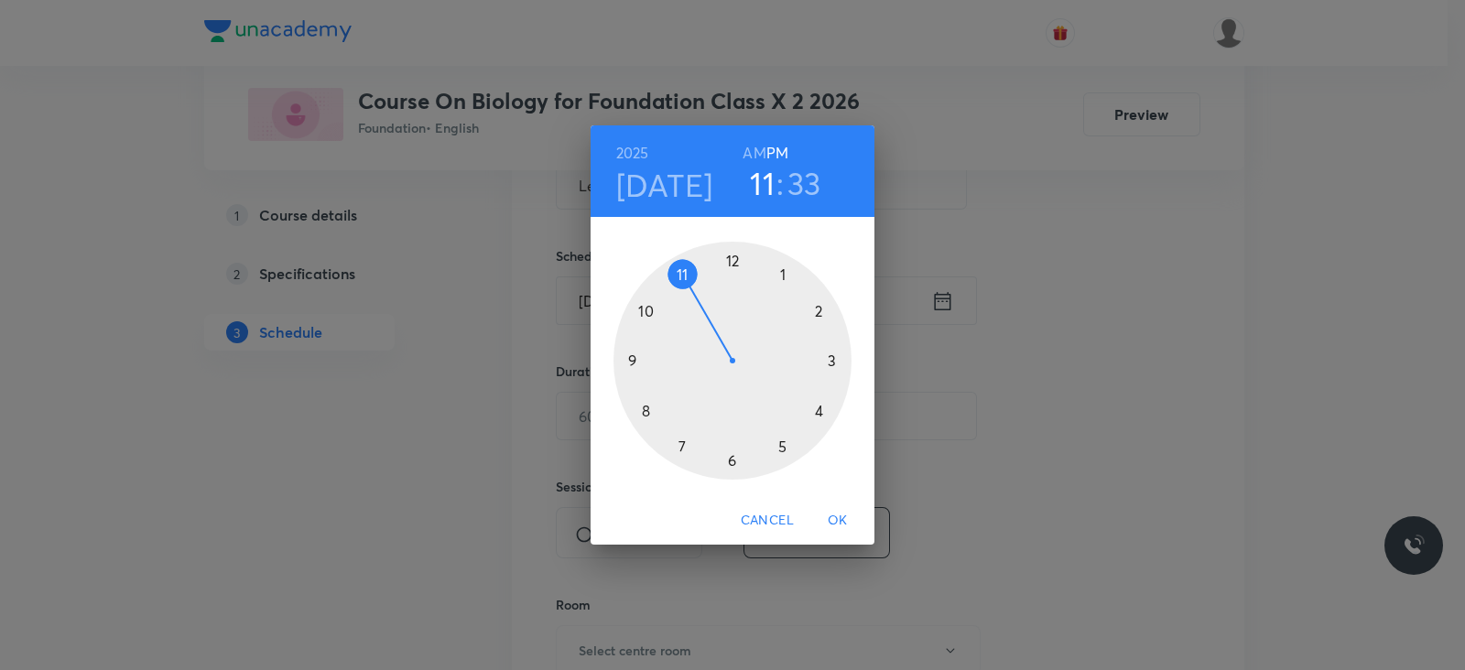
click at [680, 454] on div at bounding box center [733, 361] width 238 height 238
click at [733, 265] on div at bounding box center [733, 361] width 238 height 238
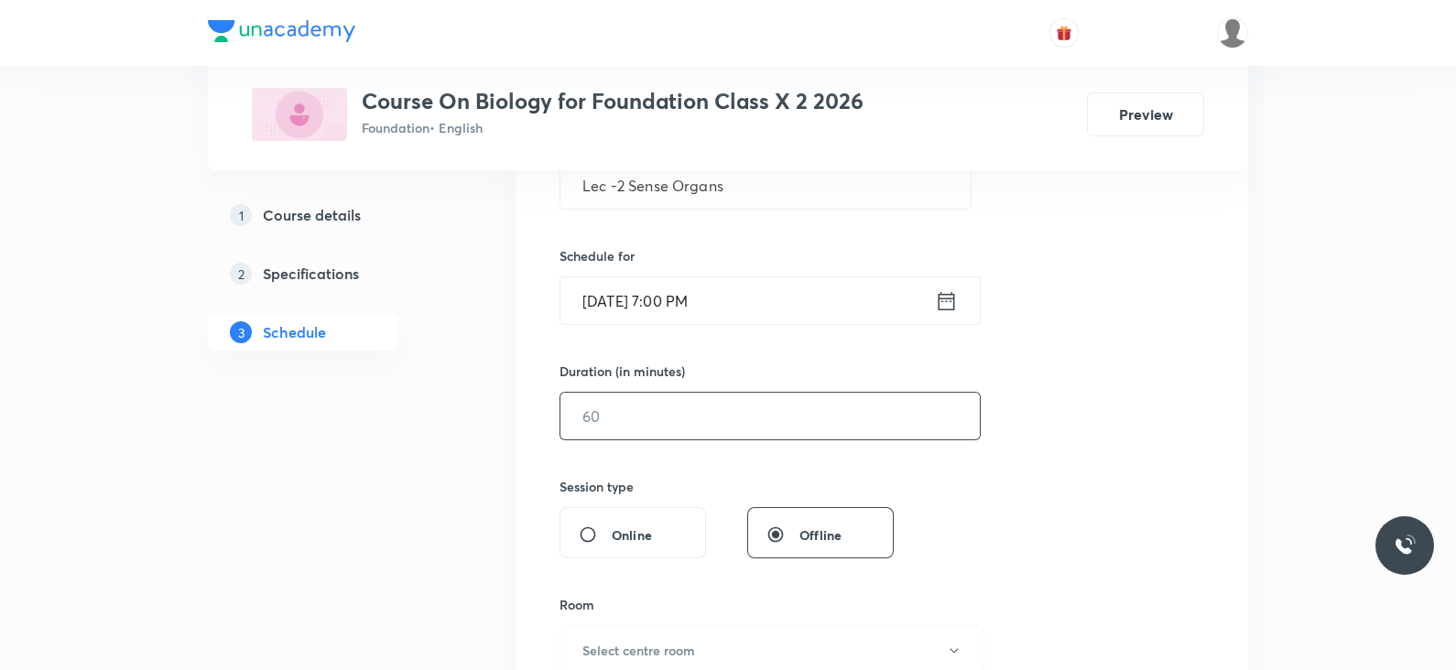
click at [673, 419] on input "text" at bounding box center [769, 416] width 419 height 47
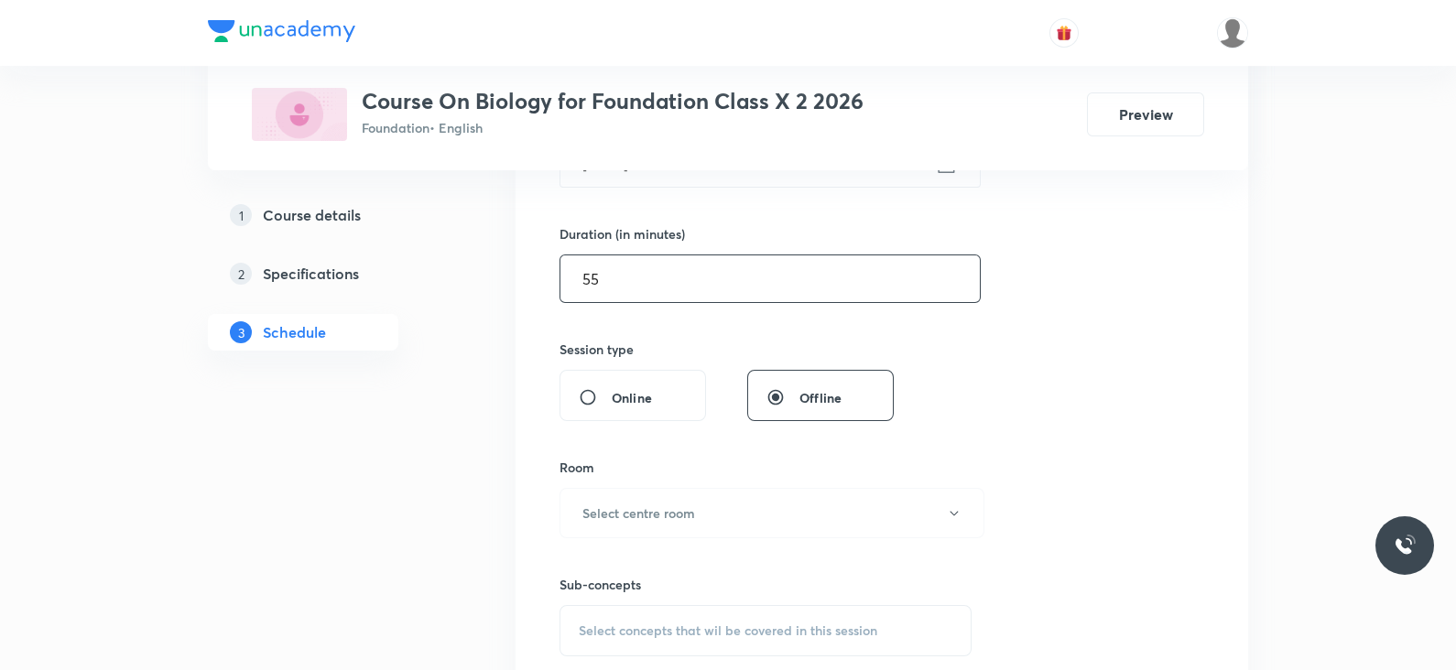
scroll to position [527, 0]
type input "55"
click at [626, 523] on button "Select centre room" at bounding box center [772, 512] width 425 height 50
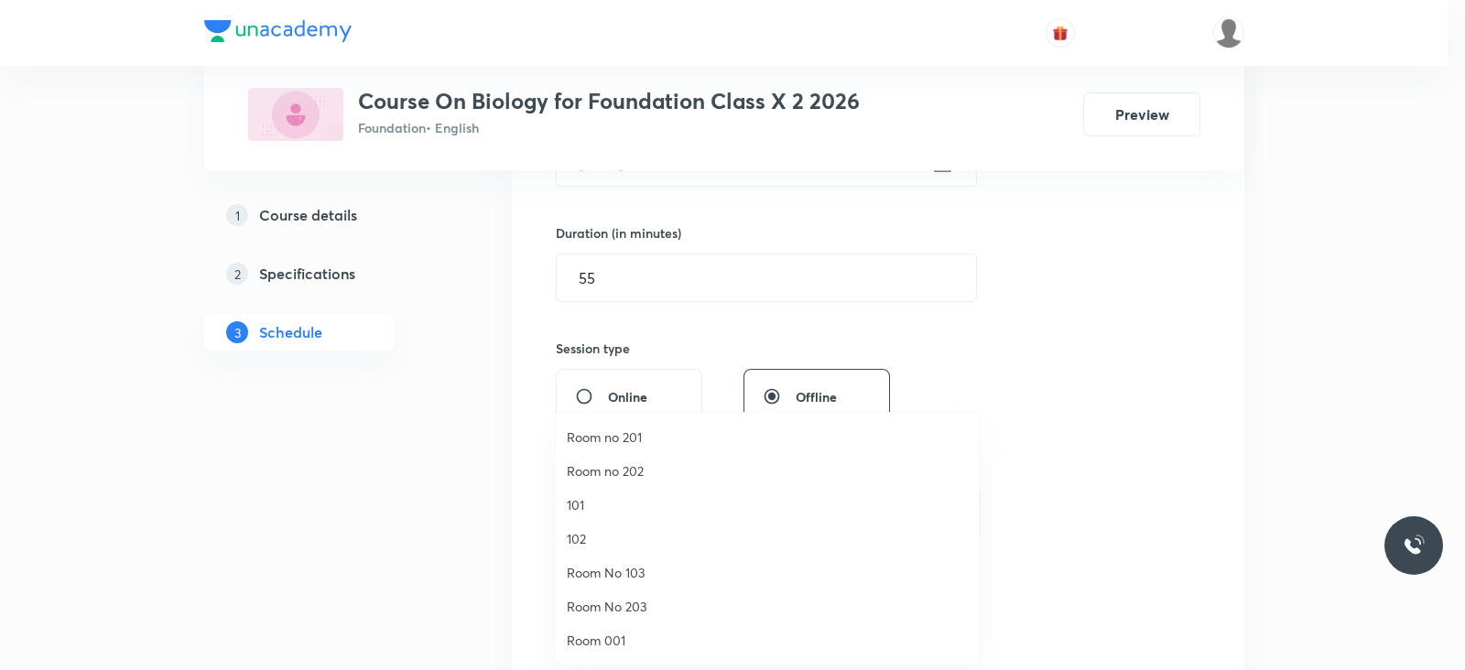
click at [613, 631] on span "Room 001" at bounding box center [767, 640] width 401 height 19
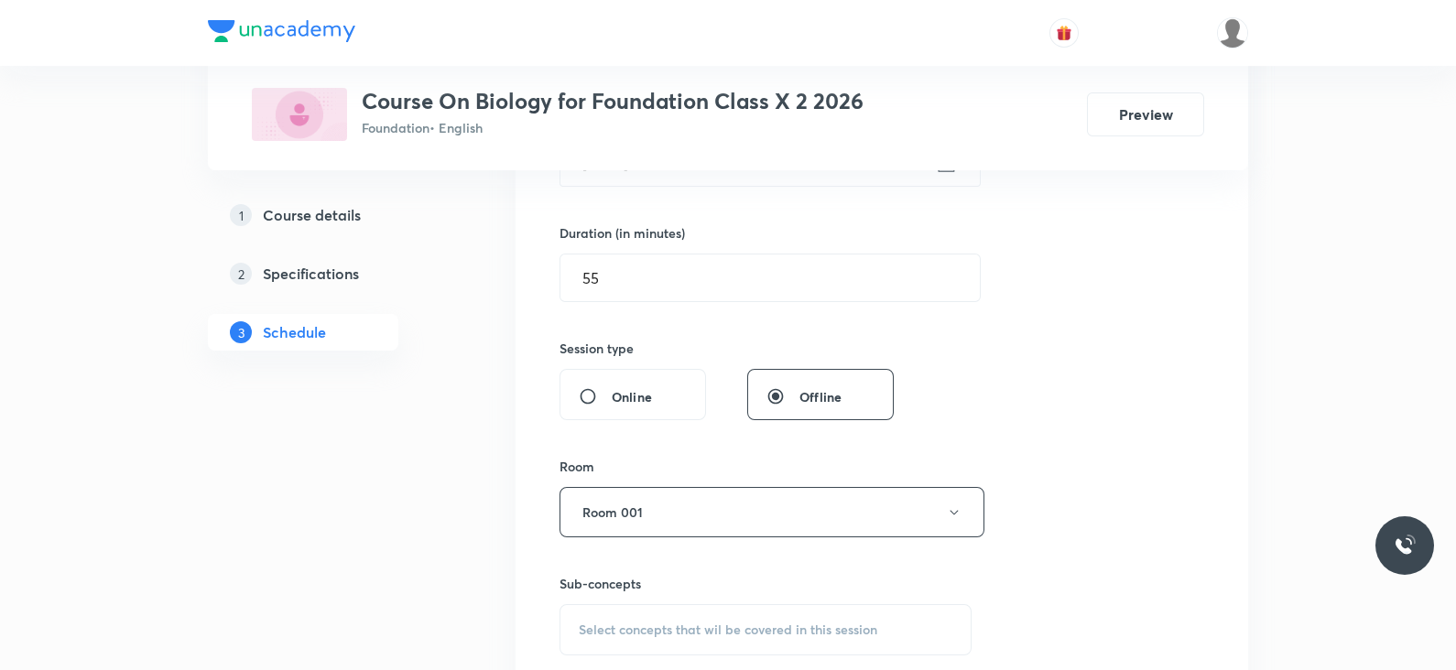
click at [719, 577] on h6 "Sub-concepts" at bounding box center [766, 583] width 412 height 19
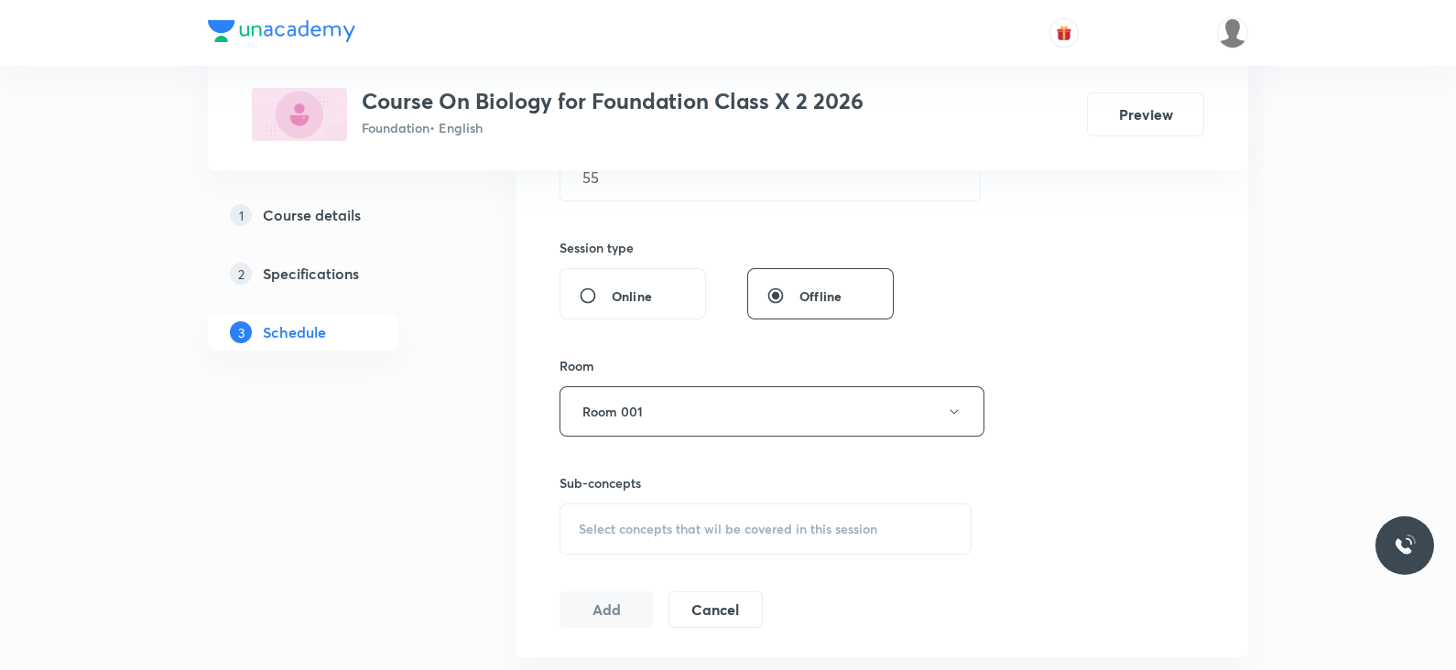
scroll to position [628, 0]
click at [720, 524] on span "Select concepts that wil be covered in this session" at bounding box center [728, 528] width 299 height 15
click at [676, 628] on div "Cell Covered previously" at bounding box center [765, 627] width 410 height 41
checkbox input "true"
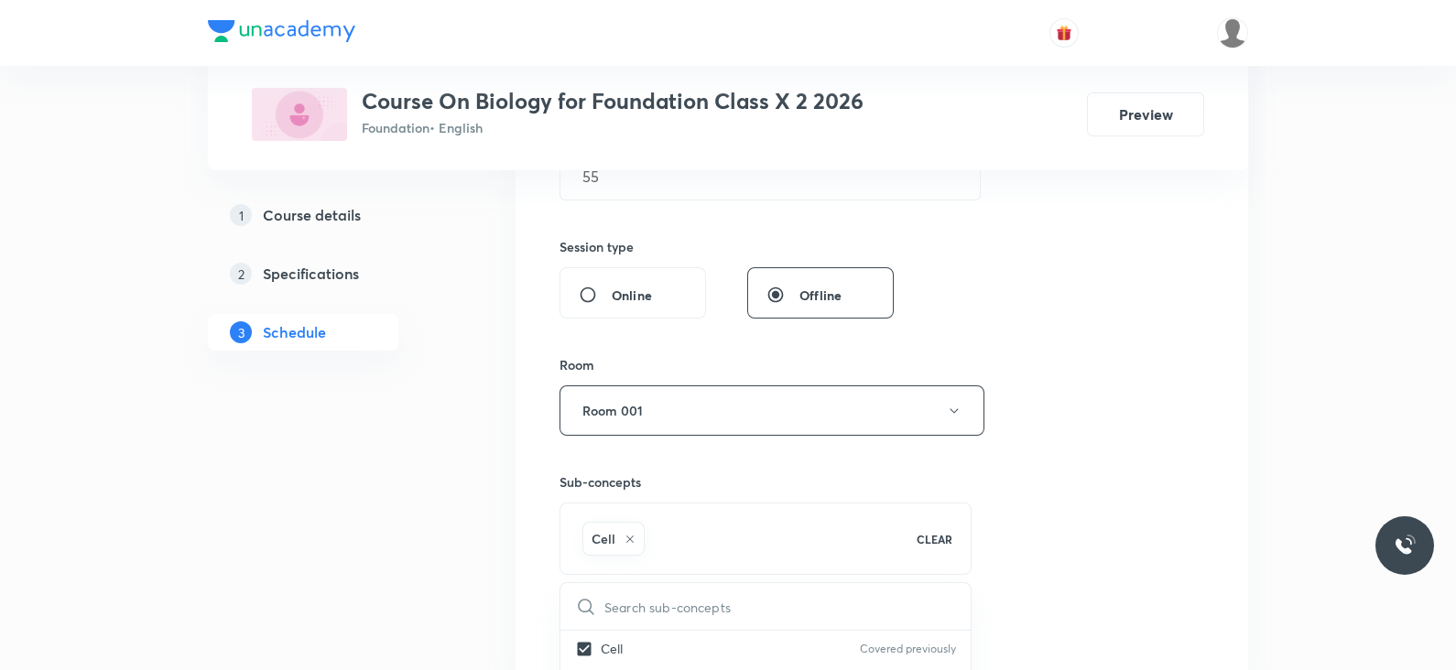
click at [1155, 438] on div "Session 54 Live class Session title 19/99 Lec -2 Sense Organs ​ Schedule for Se…" at bounding box center [882, 207] width 645 height 881
click at [610, 604] on div "Session 54 Live class Session title 19/99 Lec -2 Sense Organs ​ Schedule for Se…" at bounding box center [882, 207] width 645 height 881
click at [618, 614] on button "Add" at bounding box center [607, 628] width 94 height 37
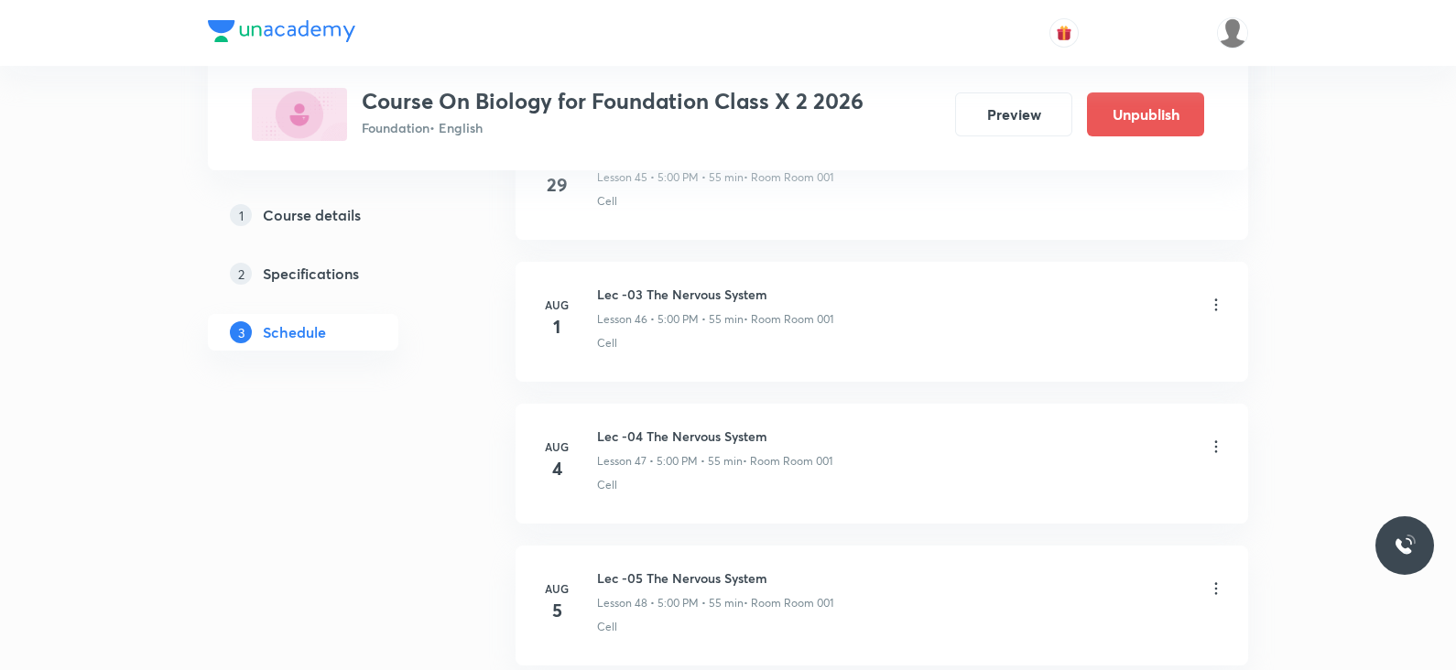
scroll to position [7603, 0]
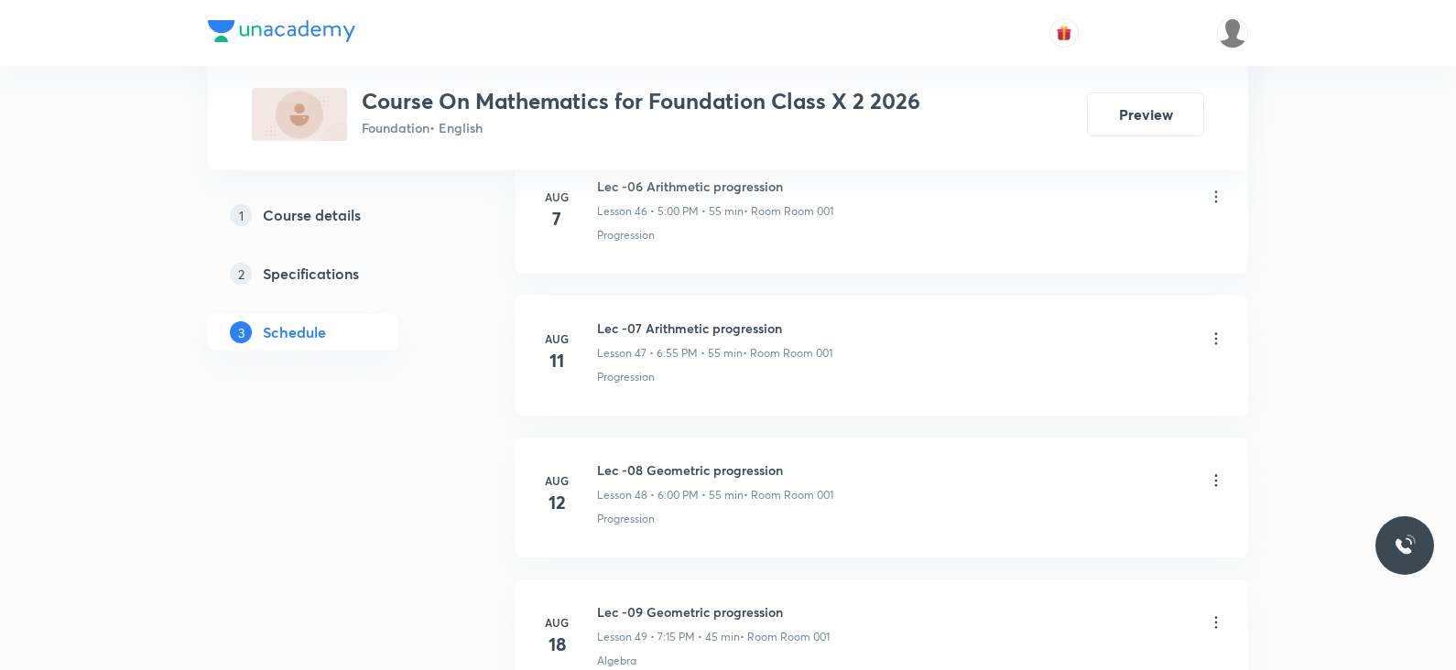
scroll to position [8302, 0]
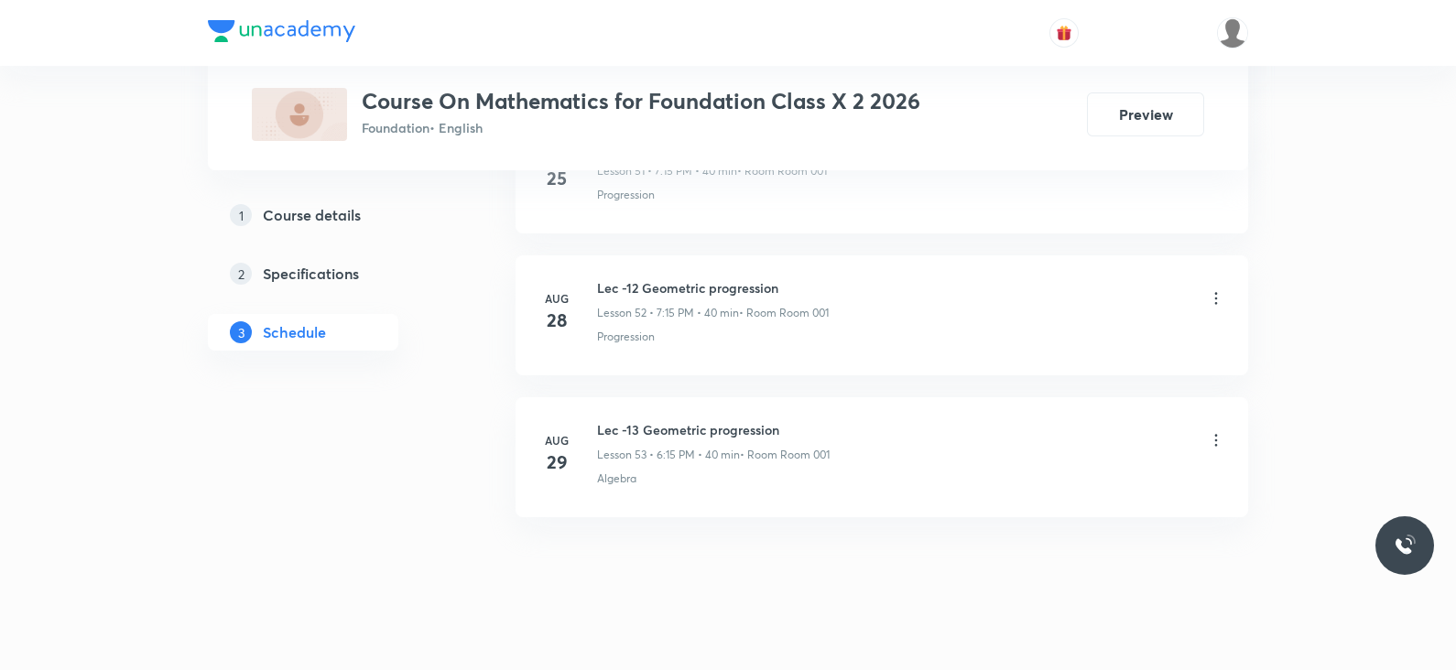
click at [674, 420] on h6 "Lec -13 Geometric progression" at bounding box center [713, 429] width 233 height 19
copy h6 "Lec -13 Geometric progression"
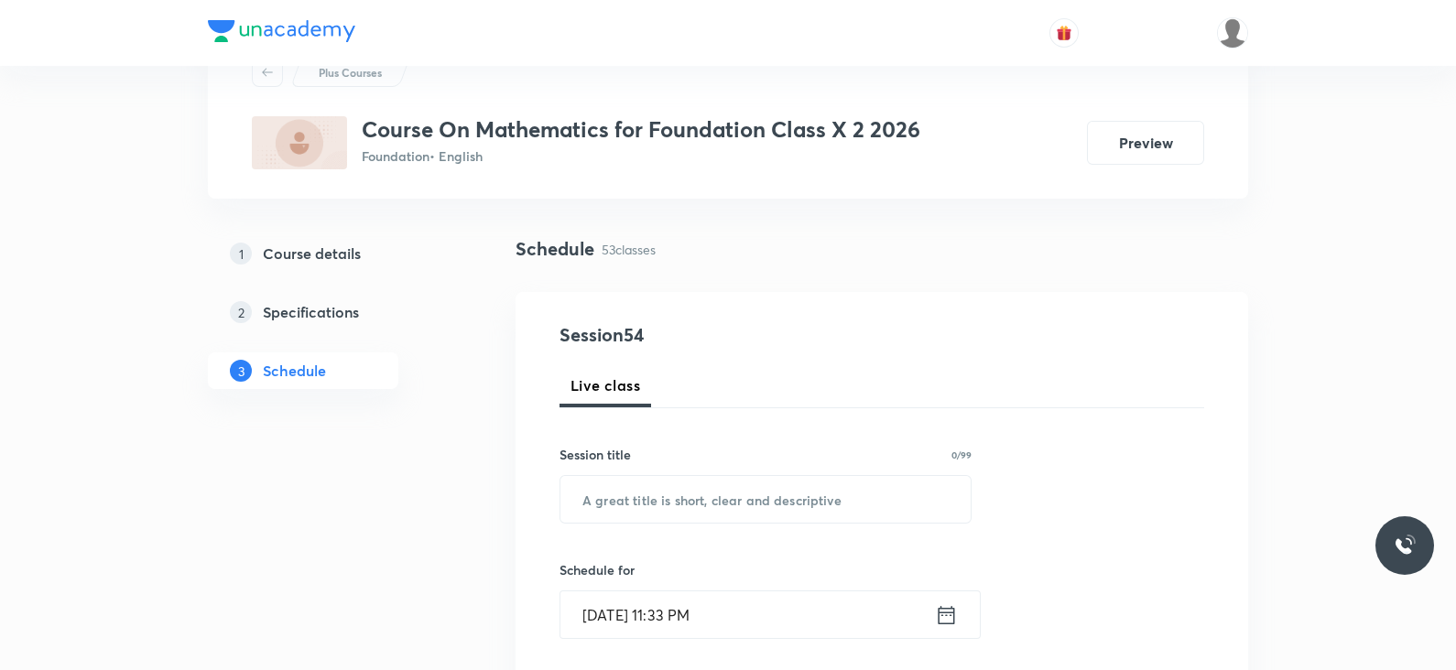
scroll to position [0, 0]
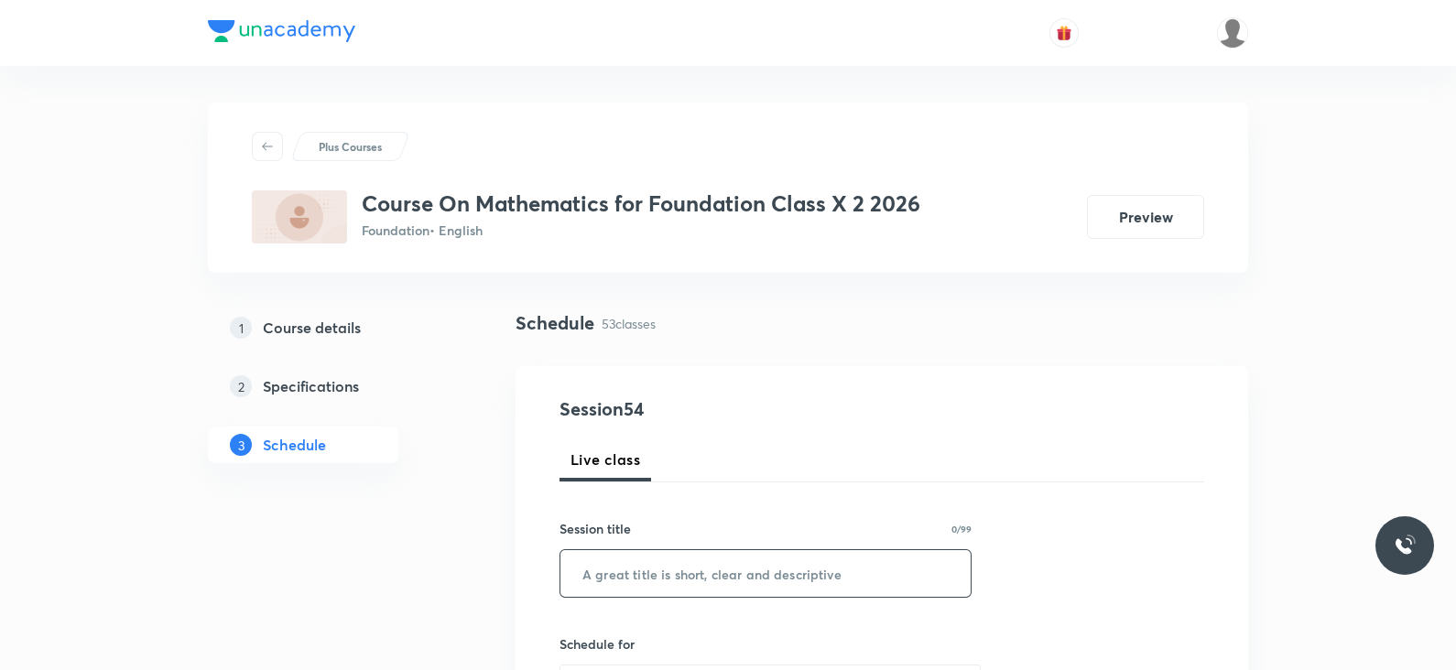
click at [657, 561] on input "text" at bounding box center [765, 573] width 410 height 47
paste input "Lec -13 Geometric progression"
click at [627, 574] on input "Lec -13 Geometric progression" at bounding box center [765, 573] width 410 height 47
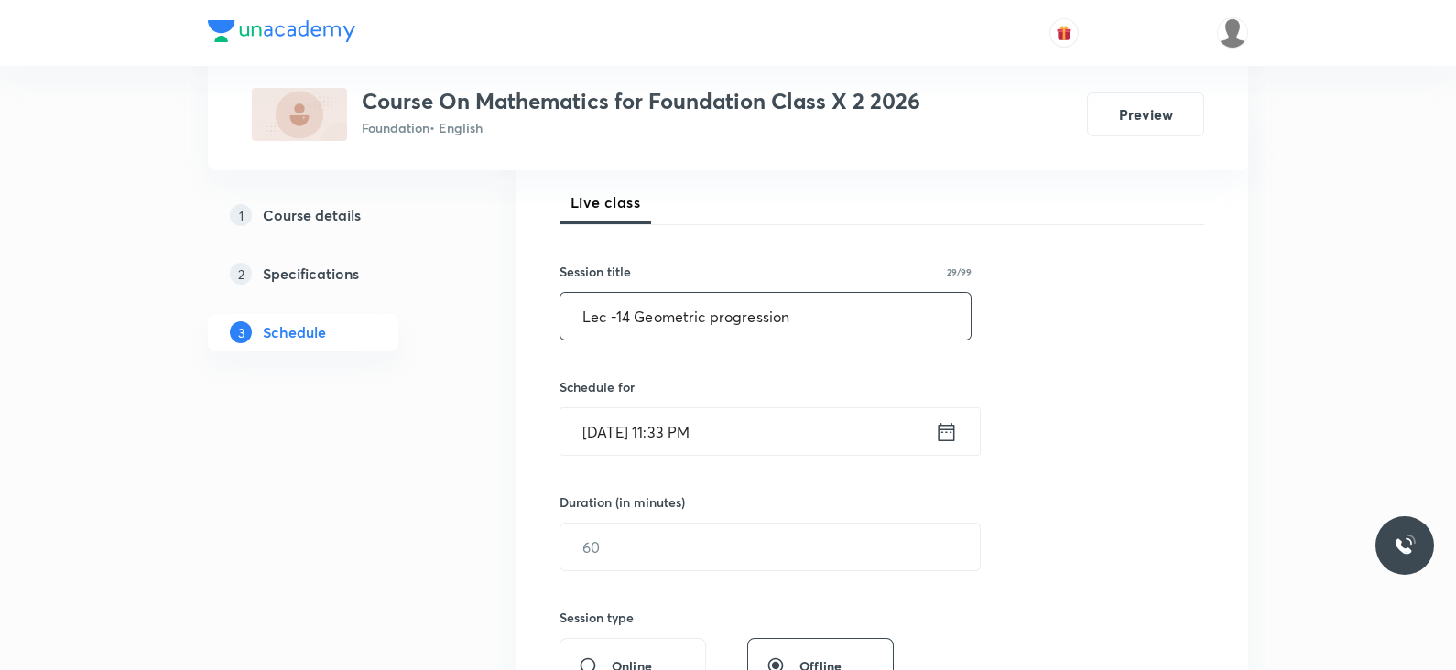
scroll to position [262, 0]
type input "Lec -14 Geometric progression"
click at [946, 428] on icon at bounding box center [946, 428] width 23 height 26
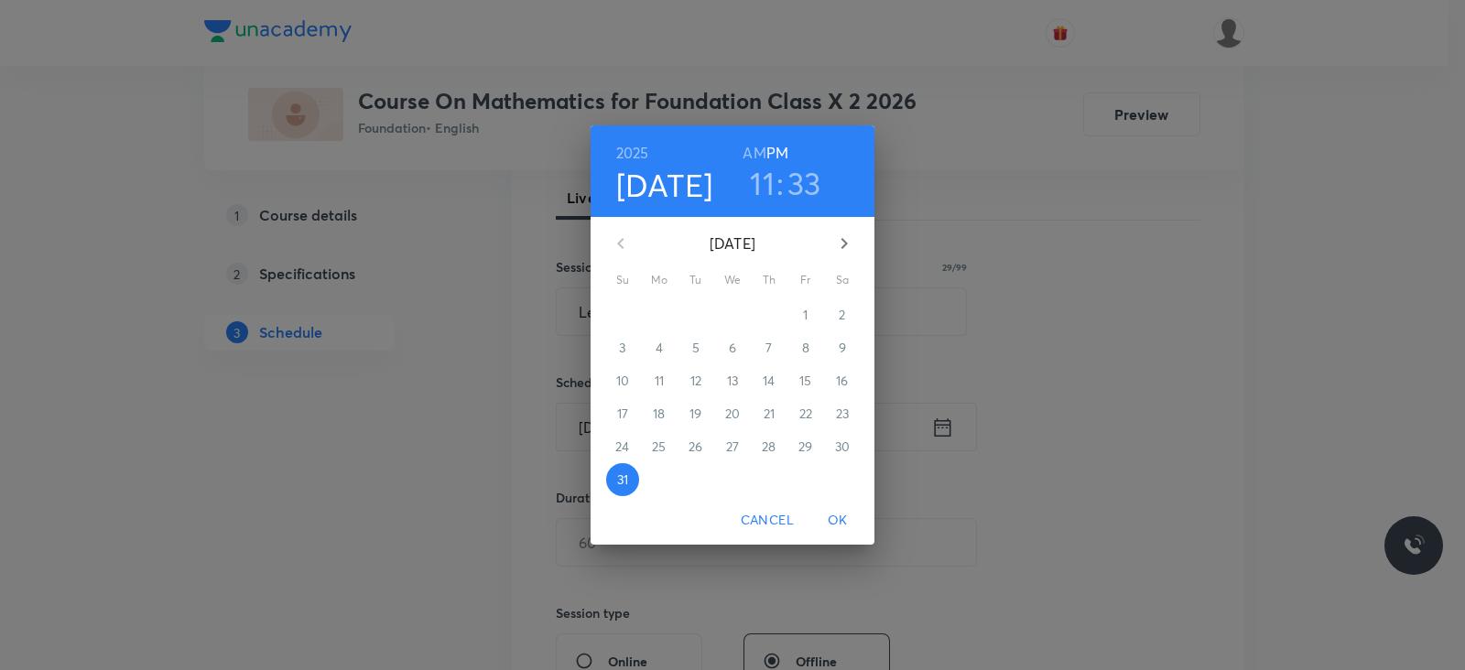
click at [842, 249] on icon "button" at bounding box center [844, 244] width 22 height 22
click at [655, 311] on span "1" at bounding box center [659, 315] width 33 height 18
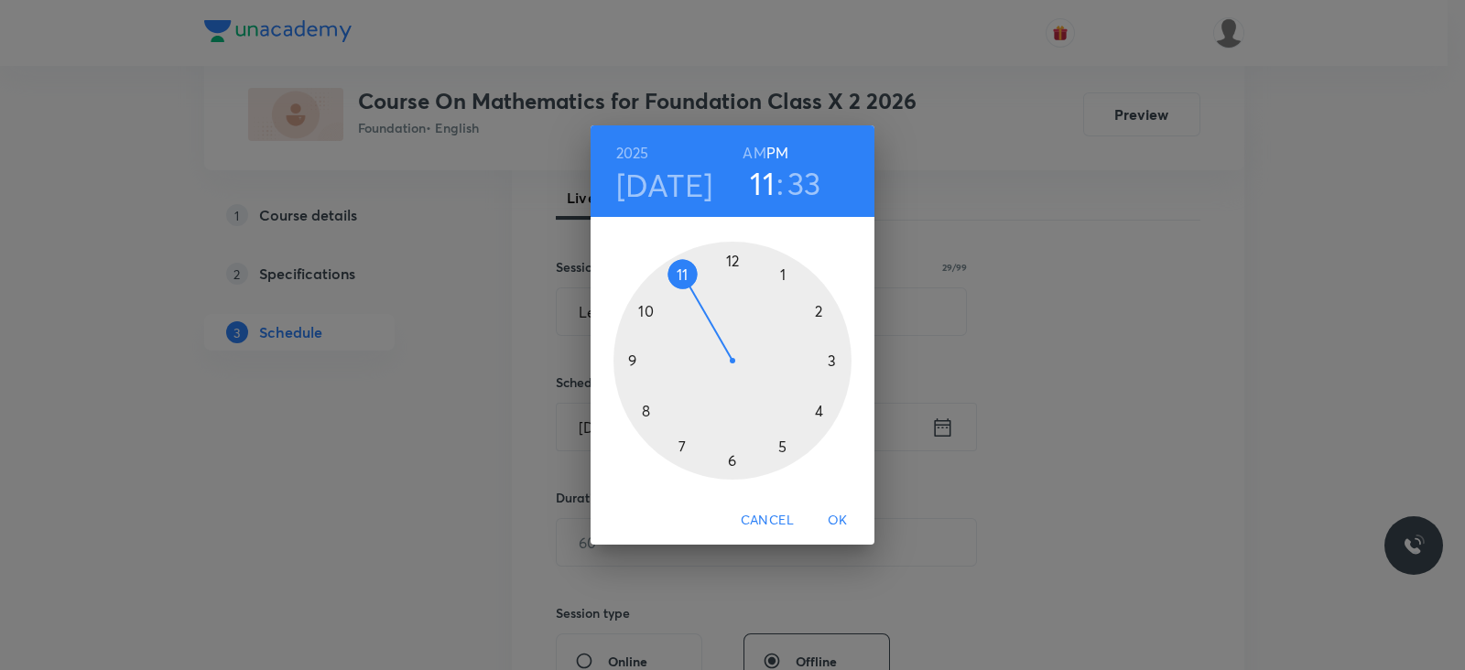
click at [733, 461] on div at bounding box center [733, 361] width 238 height 238
click at [831, 358] on div at bounding box center [733, 361] width 238 height 238
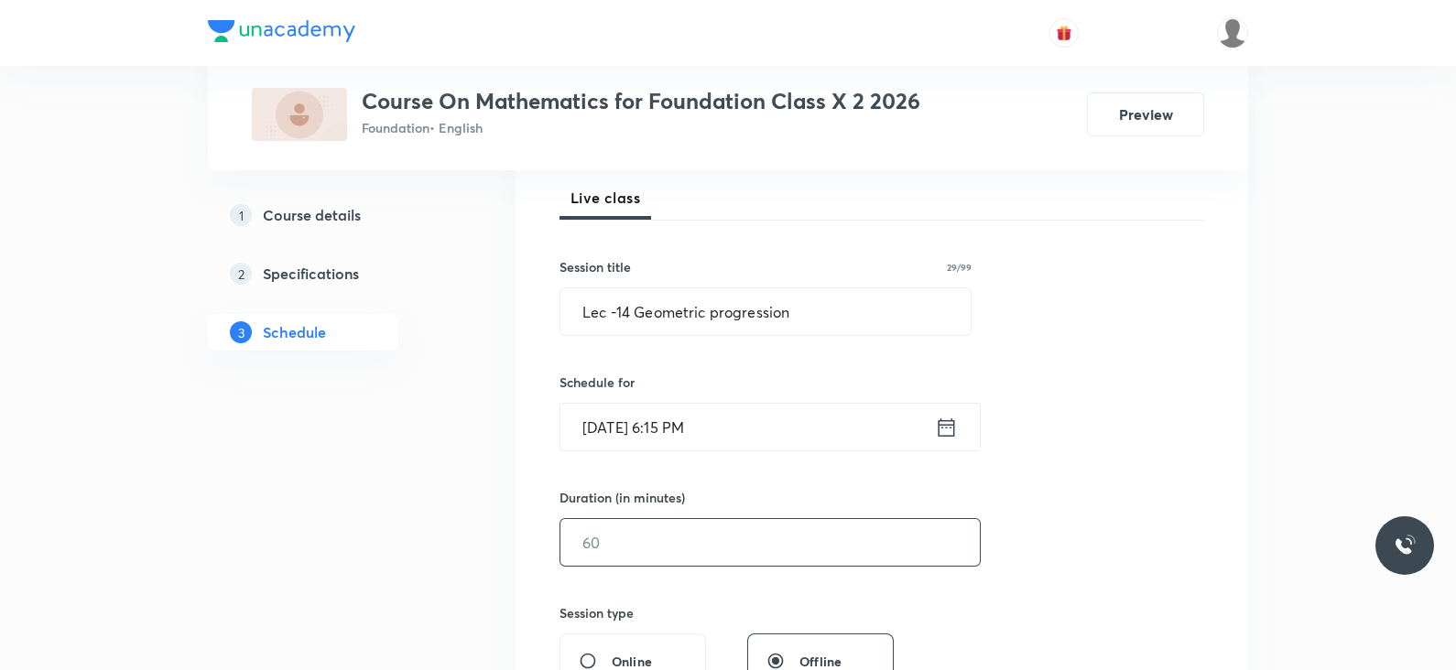
click at [610, 550] on input "text" at bounding box center [769, 542] width 419 height 47
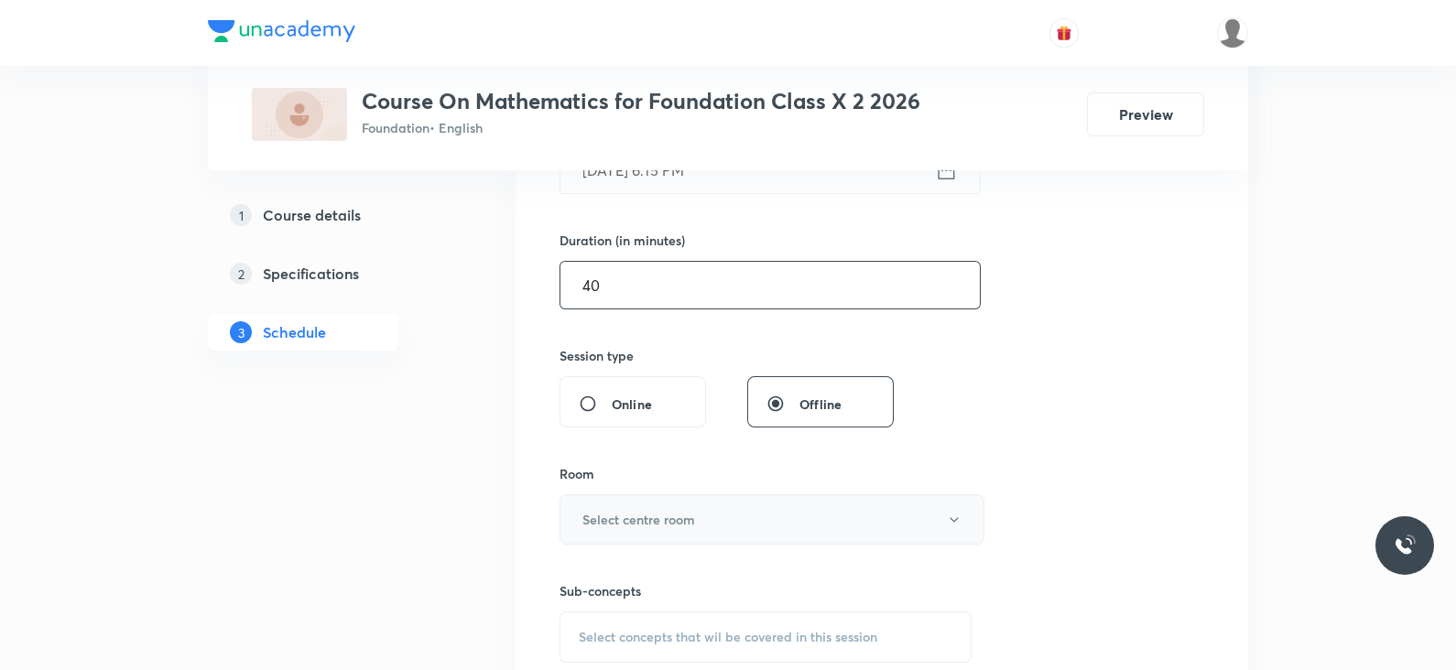
scroll to position [521, 0]
type input "40"
click at [627, 509] on h6 "Select centre room" at bounding box center [638, 517] width 113 height 19
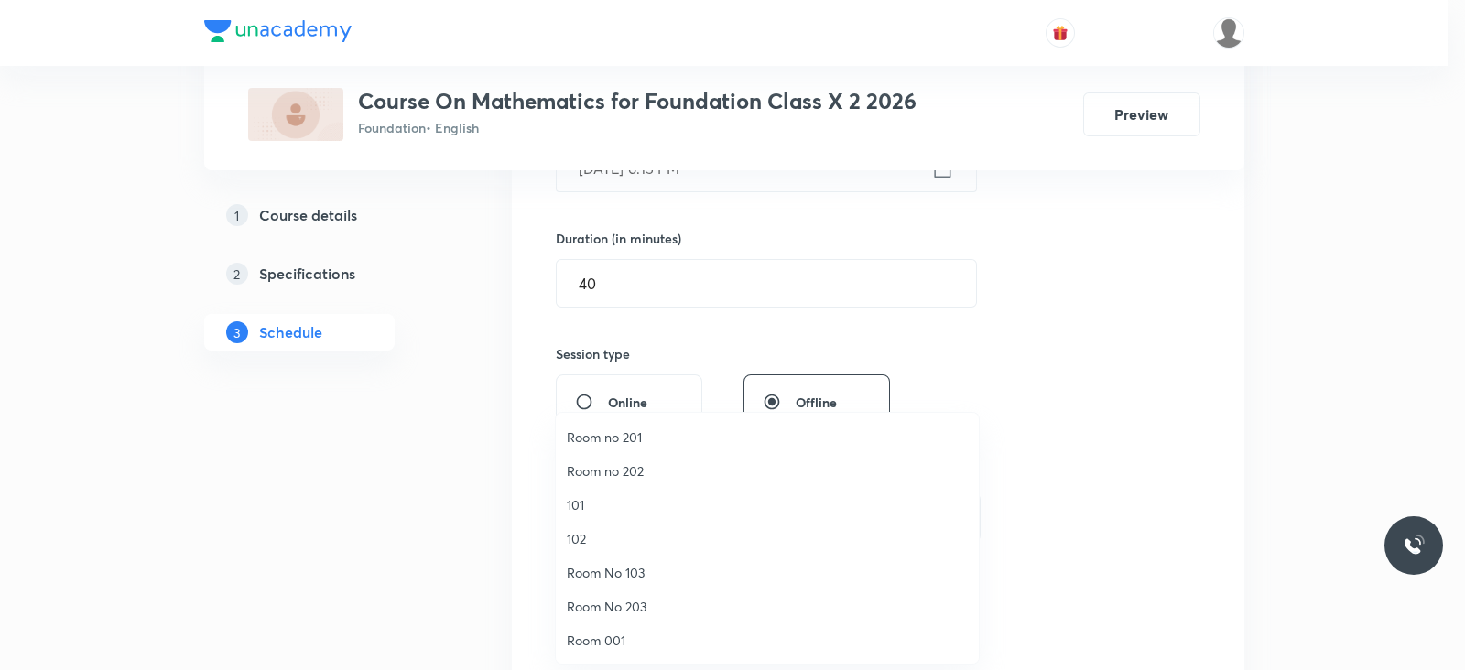
click at [598, 631] on span "Room 001" at bounding box center [767, 640] width 401 height 19
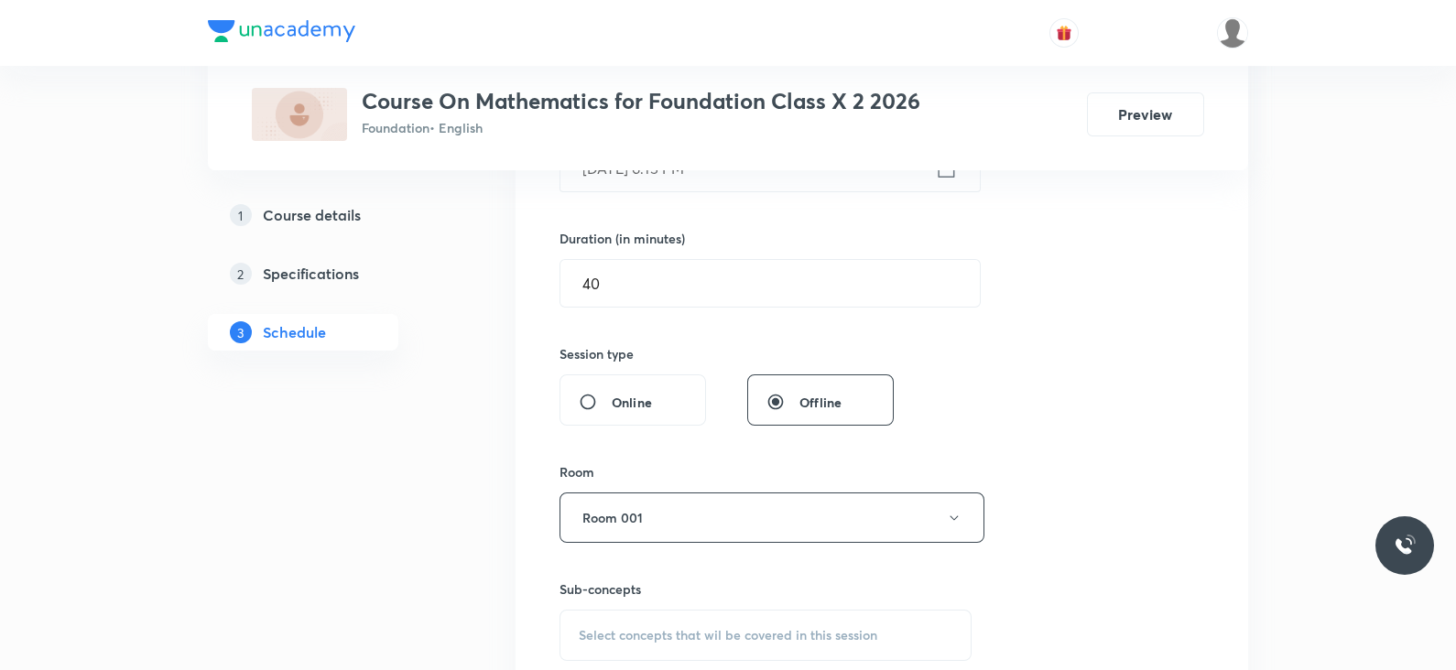
scroll to position [661, 0]
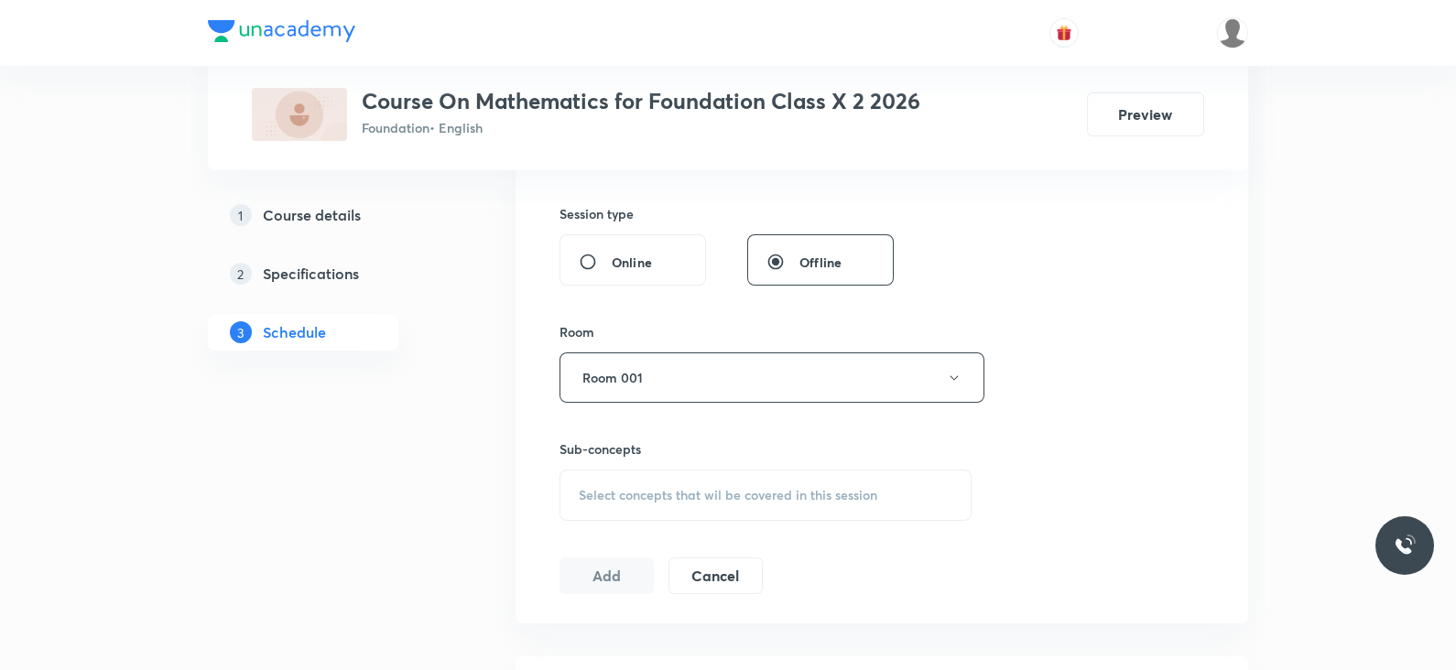
click at [716, 495] on span "Select concepts that wil be covered in this session" at bounding box center [728, 495] width 299 height 15
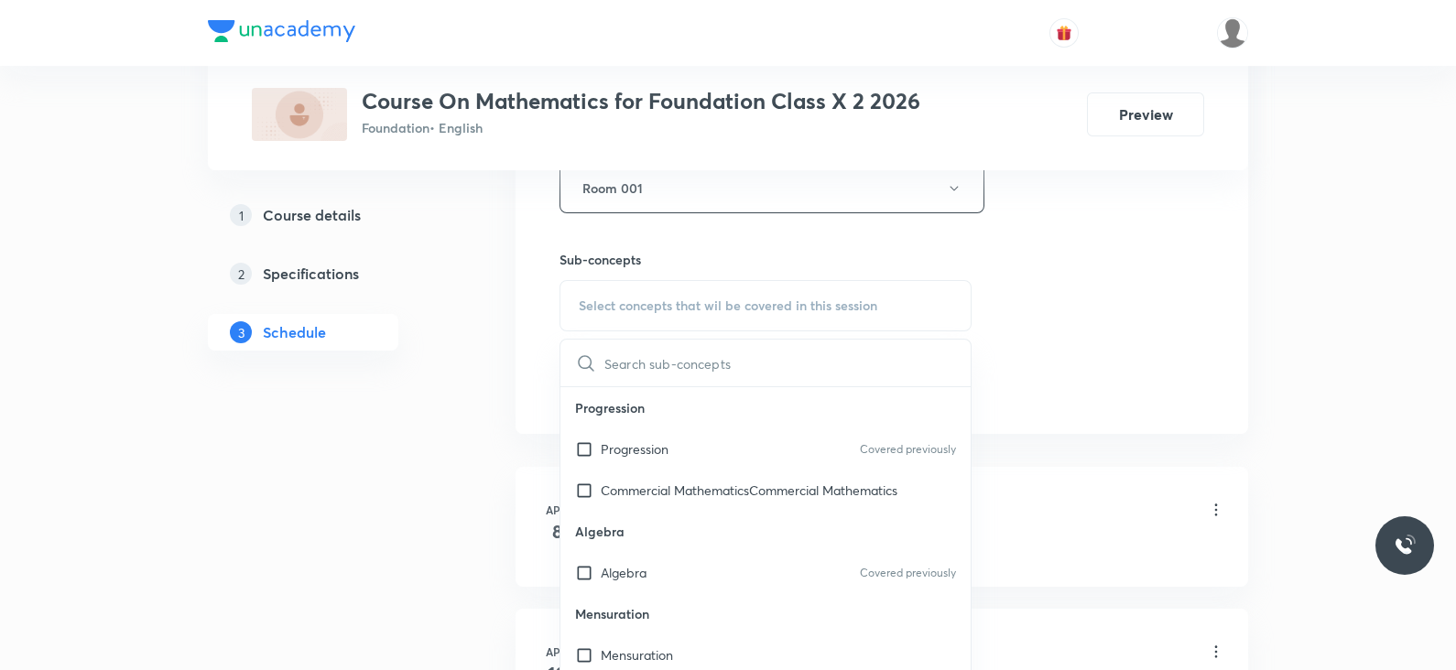
click at [689, 442] on div "Progression Covered previously" at bounding box center [765, 449] width 410 height 41
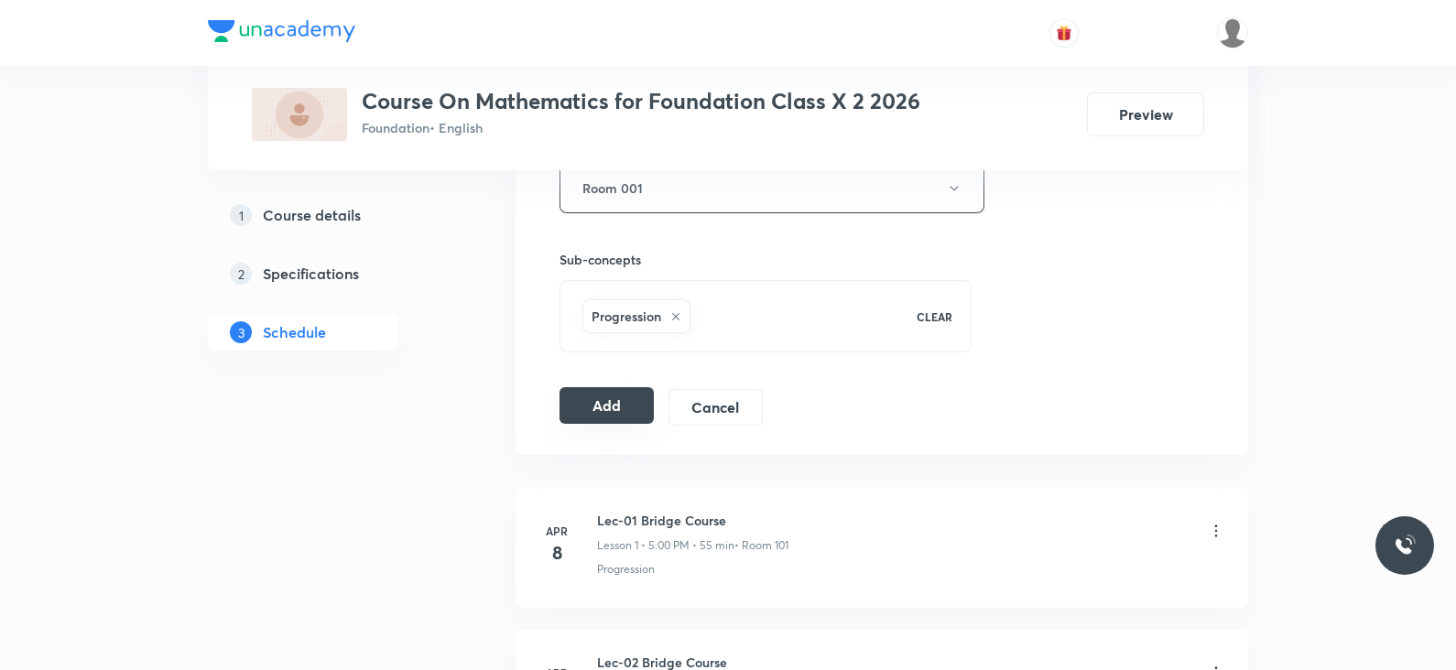
click at [598, 405] on button "Add" at bounding box center [607, 405] width 94 height 37
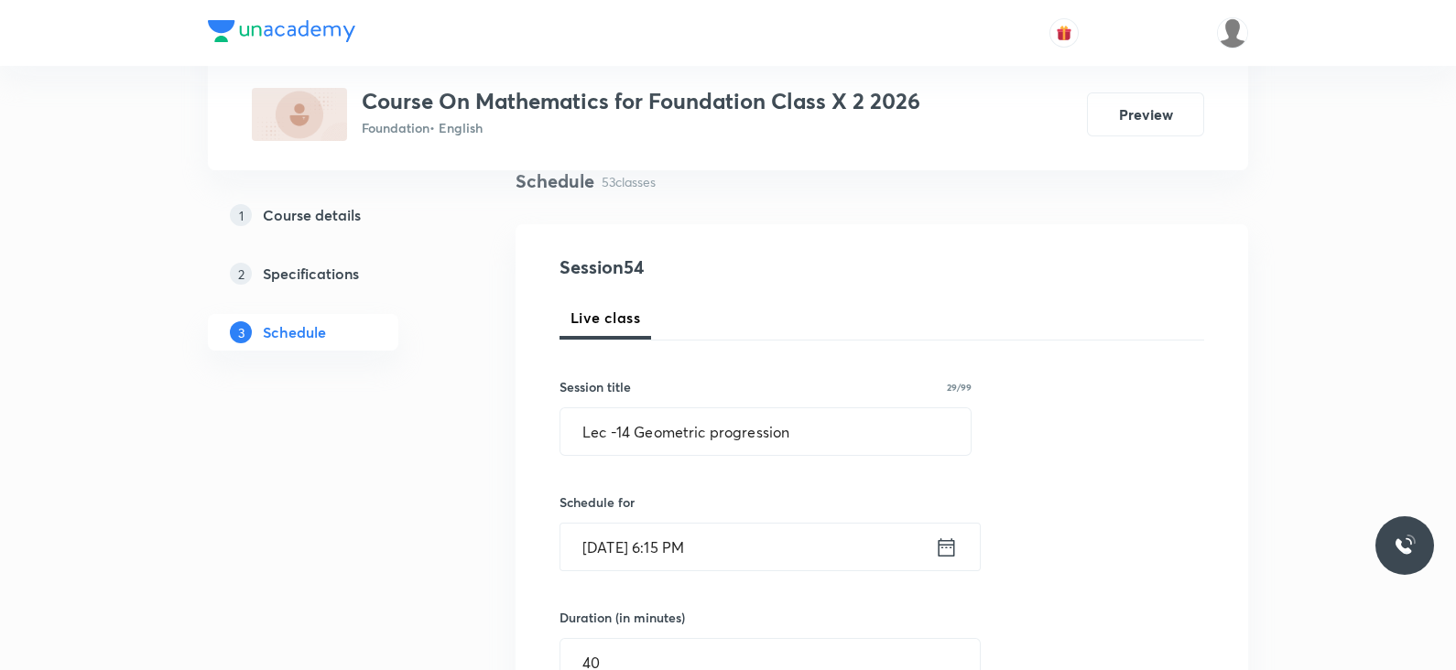
scroll to position [141, 0]
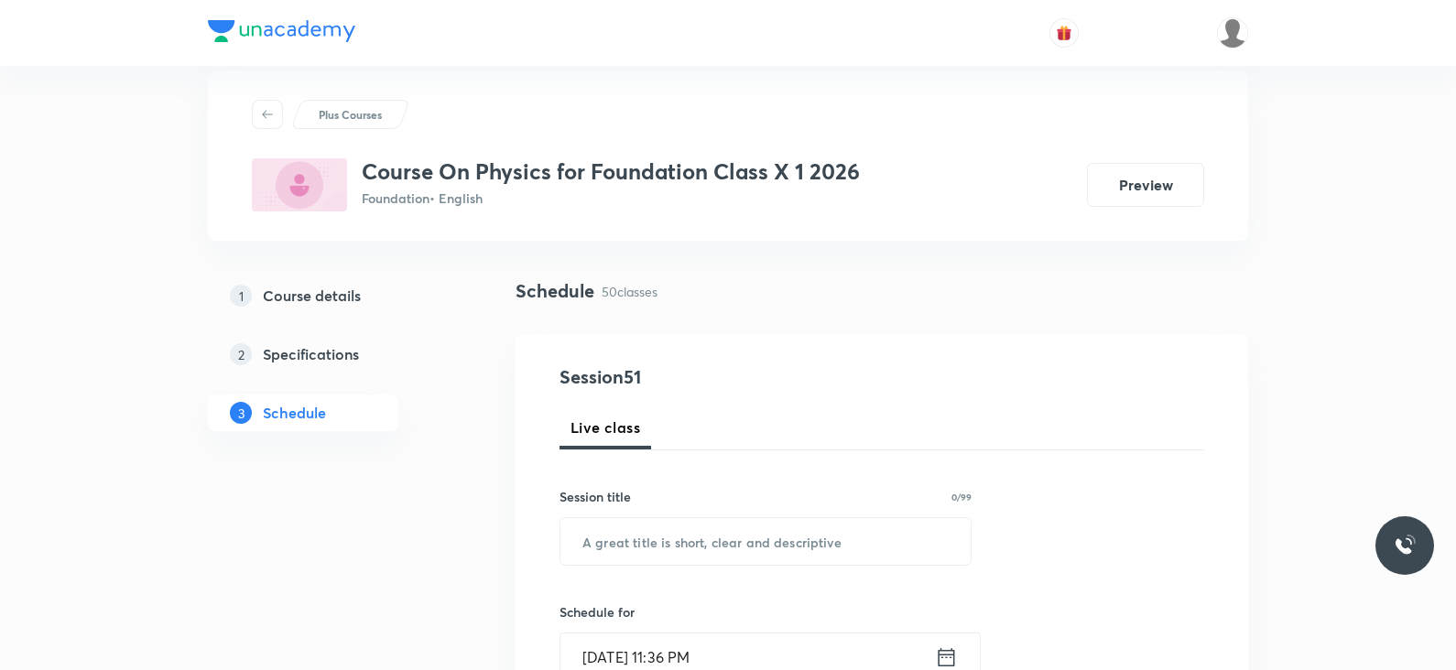
scroll to position [5, 0]
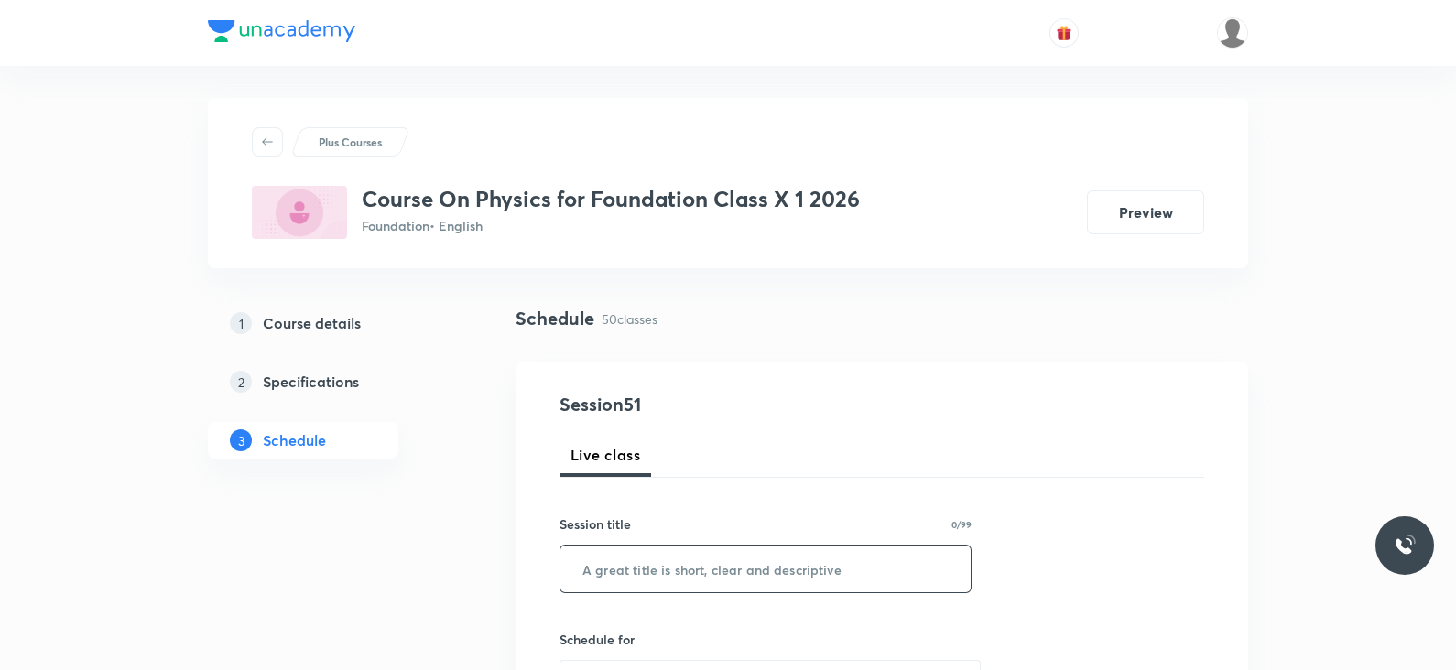
click at [909, 561] on input "text" at bounding box center [765, 569] width 410 height 47
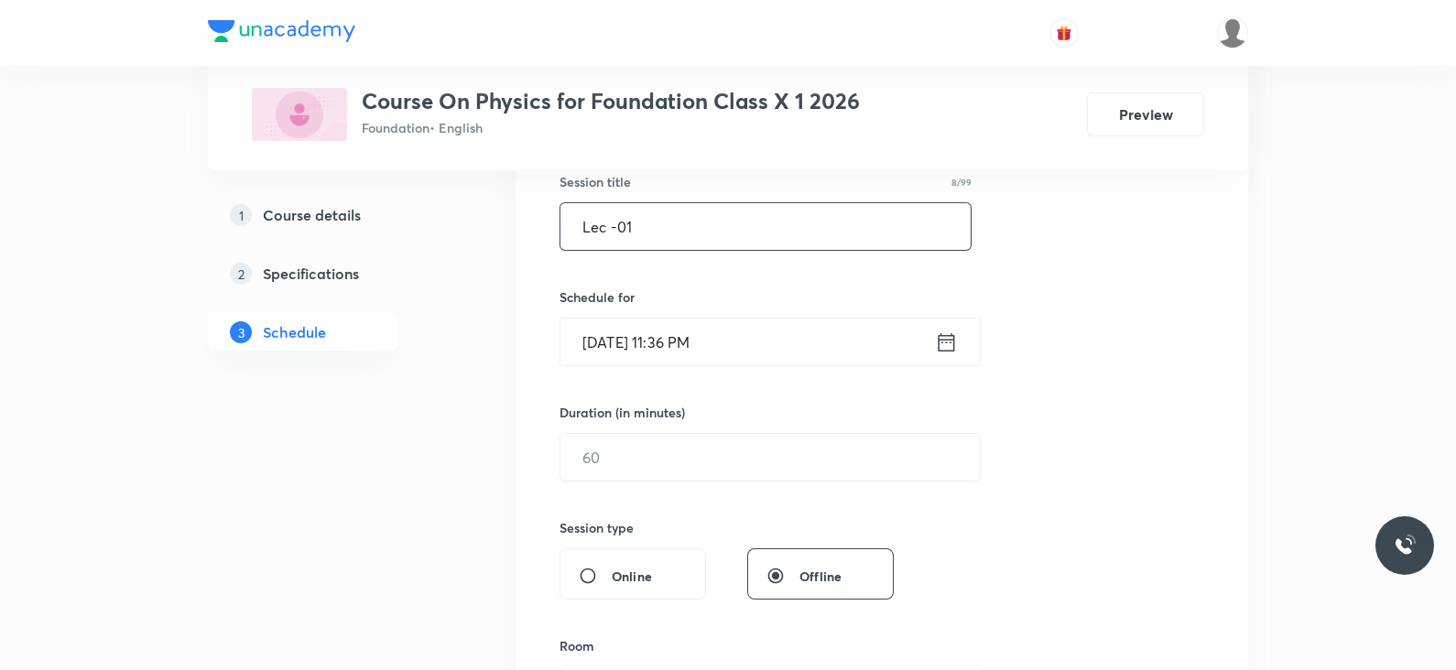
scroll to position [353, 0]
type input "Lec -01"
click at [939, 341] on icon at bounding box center [947, 336] width 16 height 18
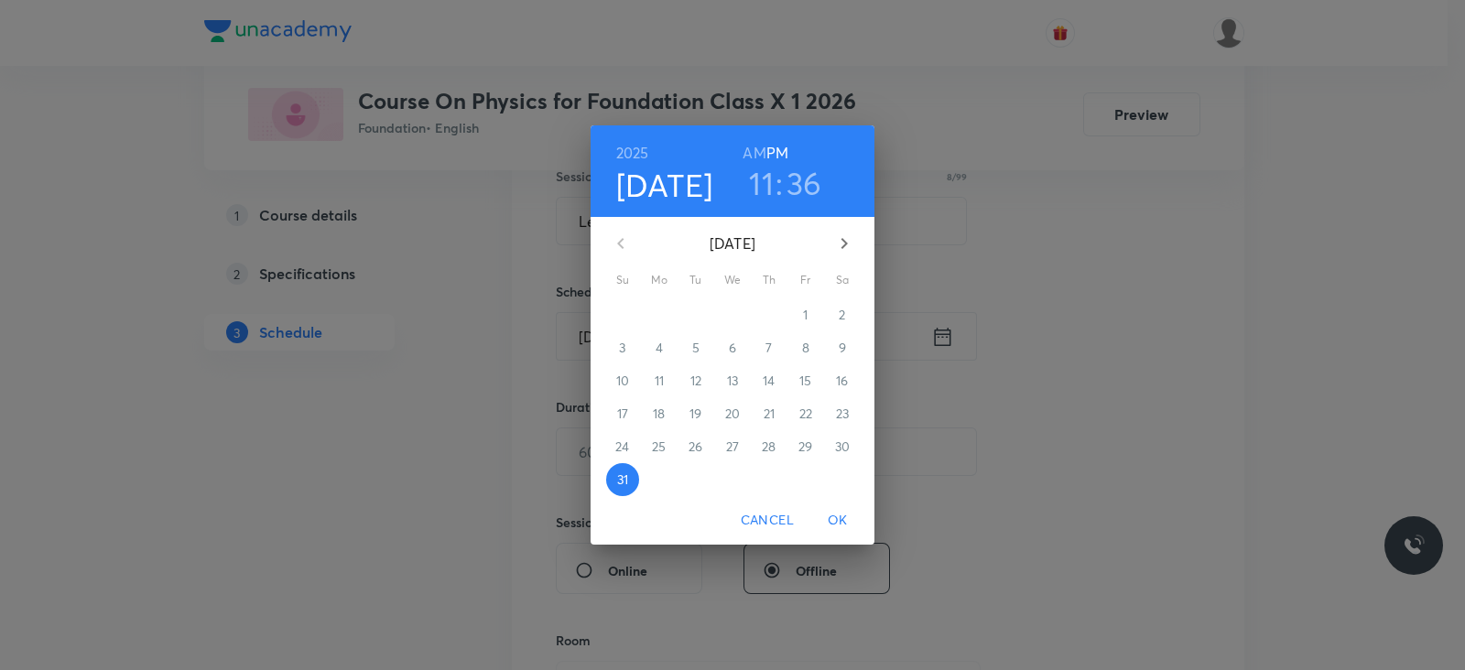
click at [850, 253] on icon "button" at bounding box center [844, 244] width 22 height 22
click at [655, 300] on button "1" at bounding box center [659, 315] width 33 height 33
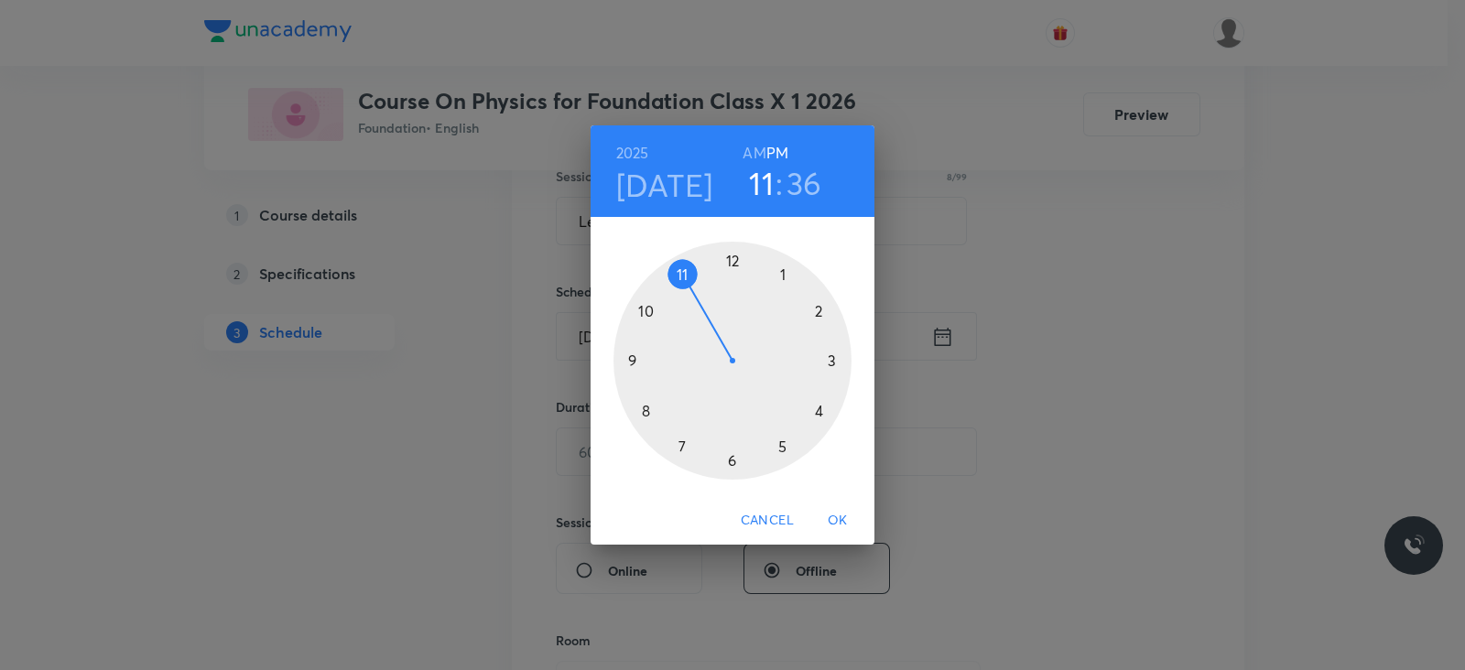
click at [751, 159] on h6 "AM" at bounding box center [754, 153] width 23 height 26
click at [779, 154] on h6 "PM" at bounding box center [778, 153] width 22 height 26
click at [759, 184] on h3 "11" at bounding box center [761, 183] width 25 height 38
click at [788, 448] on div at bounding box center [733, 361] width 238 height 238
click at [734, 258] on div at bounding box center [733, 361] width 238 height 238
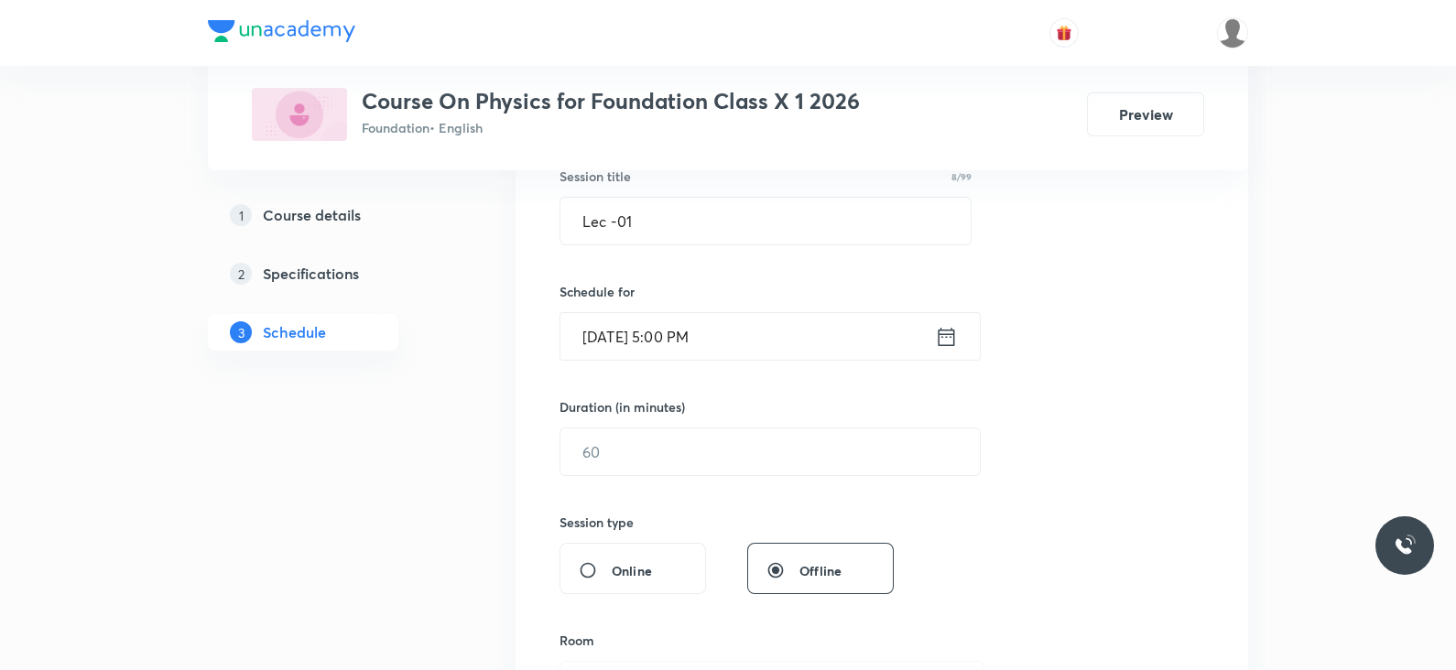
scroll to position [419, 0]
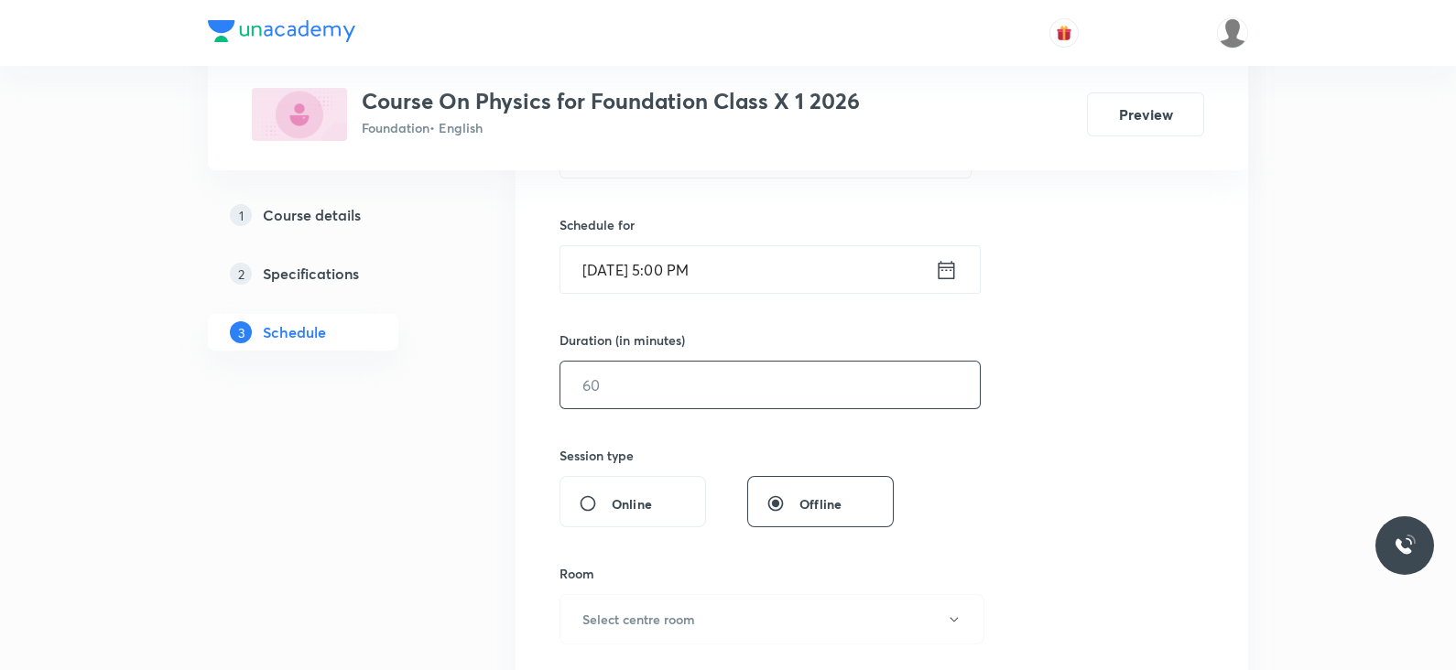
click at [761, 364] on input "text" at bounding box center [769, 385] width 419 height 47
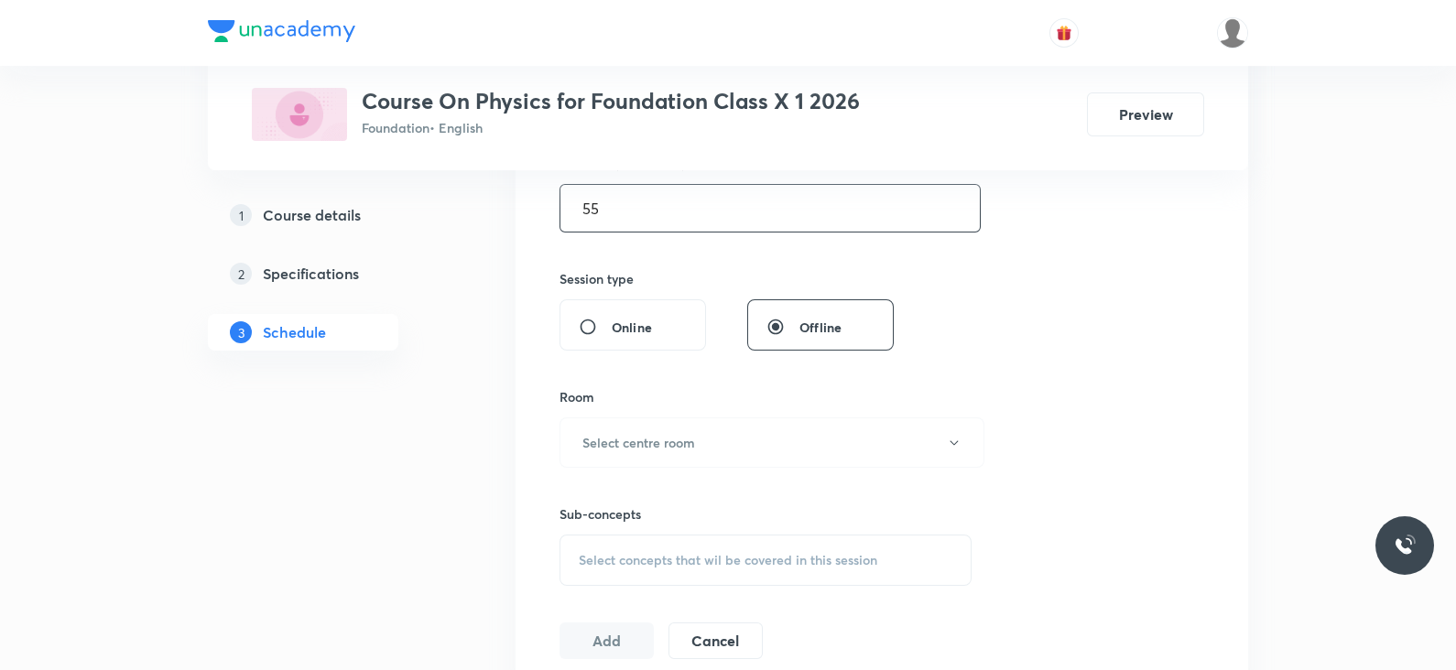
scroll to position [603, 0]
type input "55"
click at [696, 430] on button "Select centre room" at bounding box center [772, 436] width 425 height 50
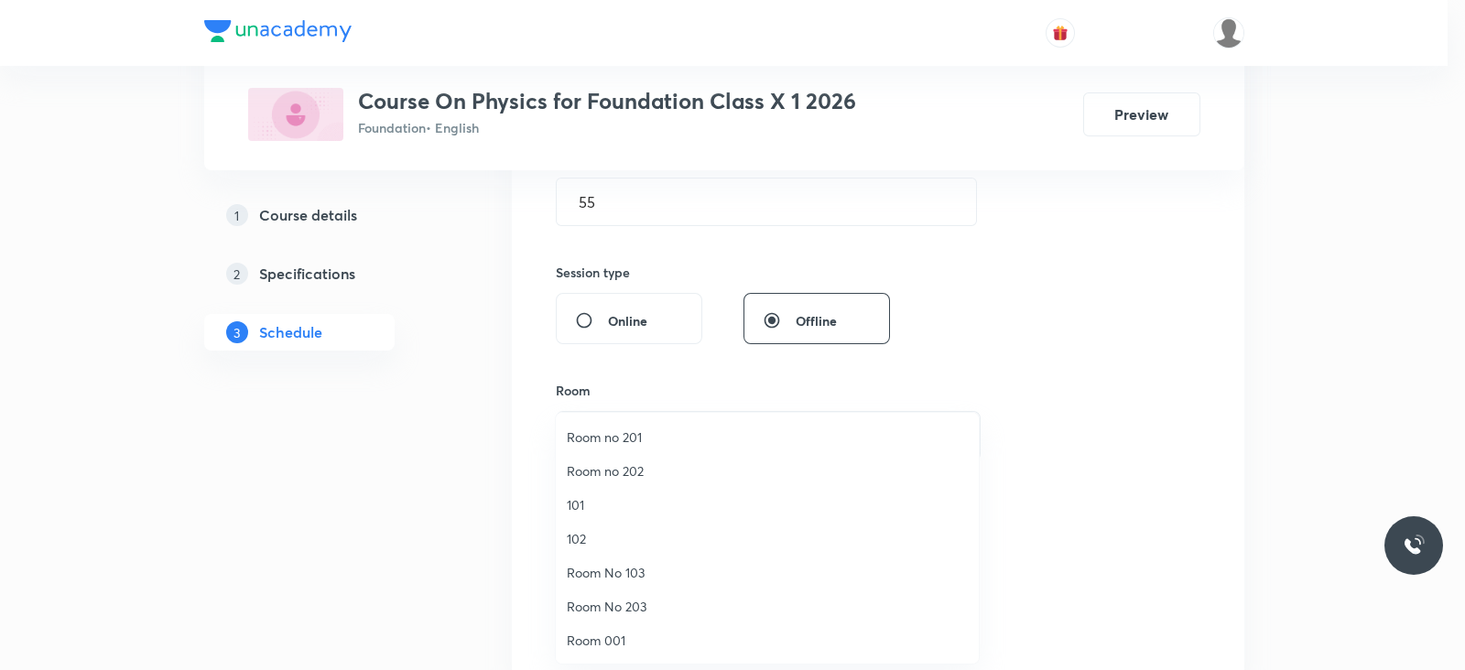
click at [622, 610] on span "Room No 203" at bounding box center [767, 606] width 401 height 19
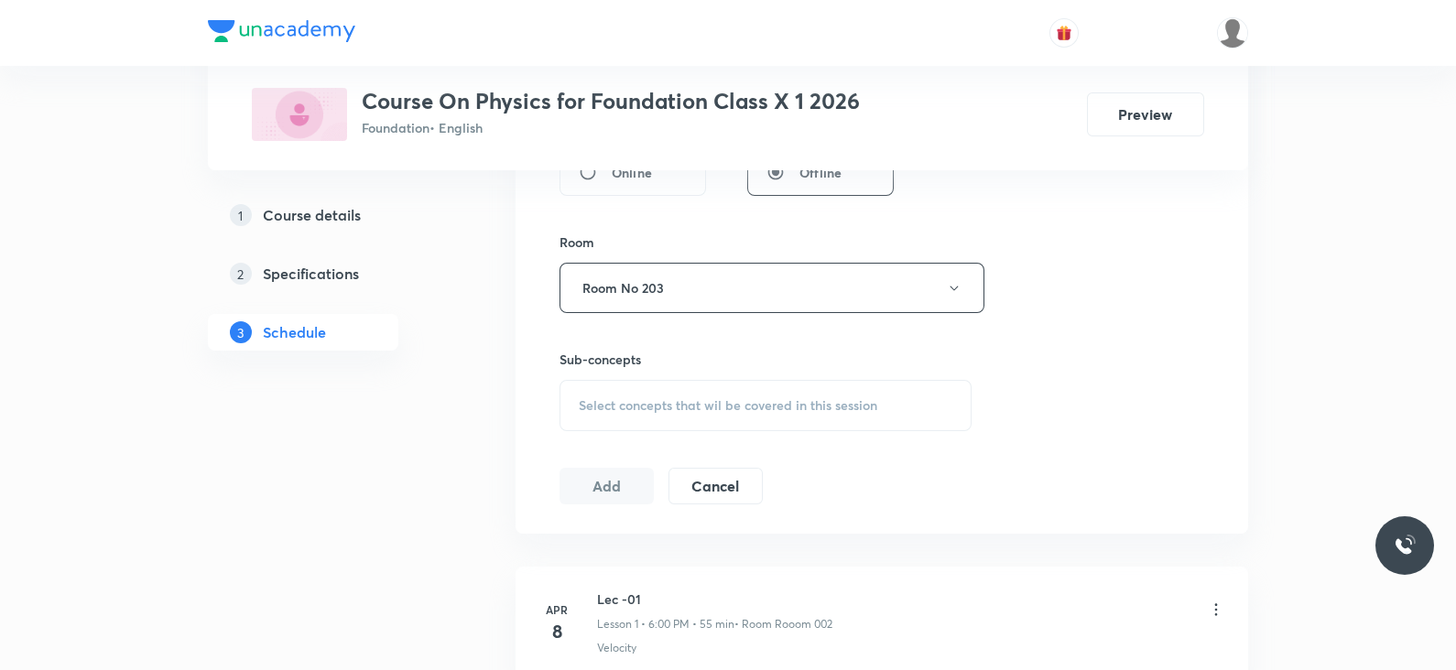
scroll to position [759, 0]
click at [726, 390] on span "Select concepts that wil be covered in this session" at bounding box center [728, 397] width 299 height 15
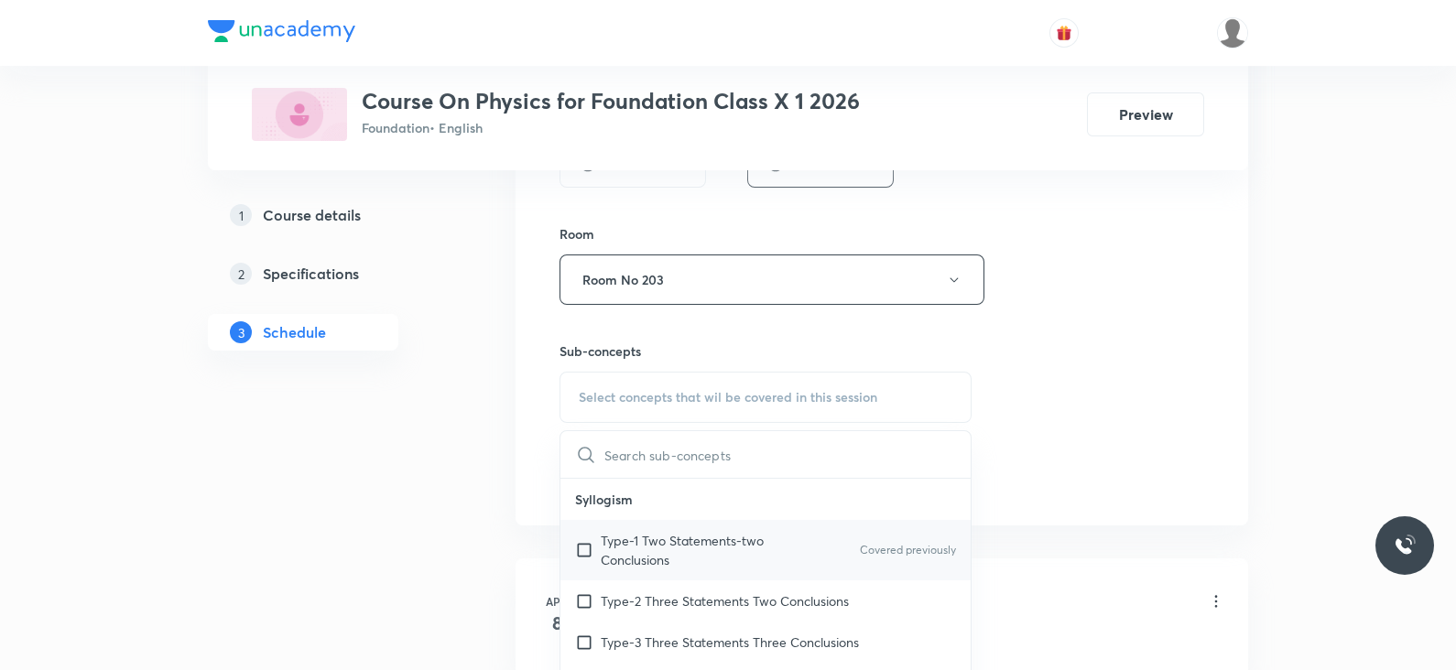
click at [667, 555] on p "Type-1 Two Statements-two Conclusions" at bounding box center [693, 550] width 185 height 38
checkbox input "true"
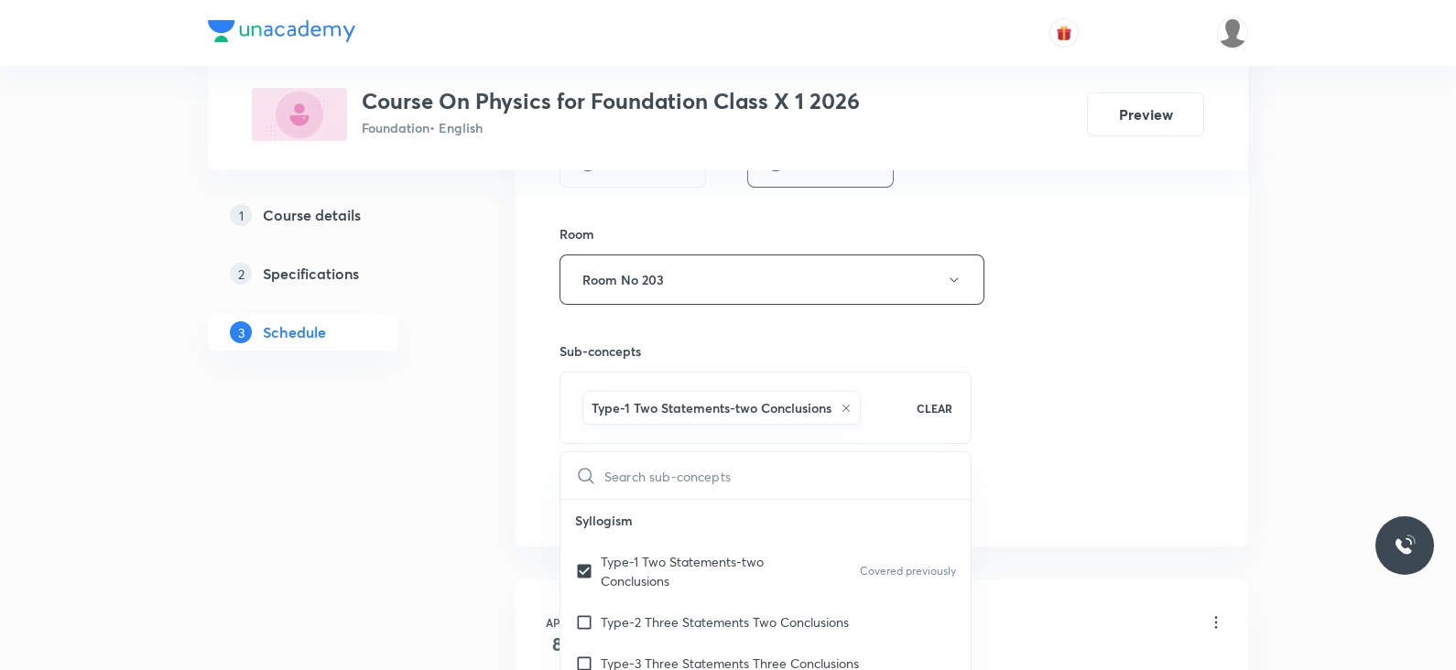
click at [984, 401] on div "Session 51 Live class Session title 8/99 Lec -01 ​ Schedule for Sept 1, 2025, 5…" at bounding box center [882, 76] width 645 height 881
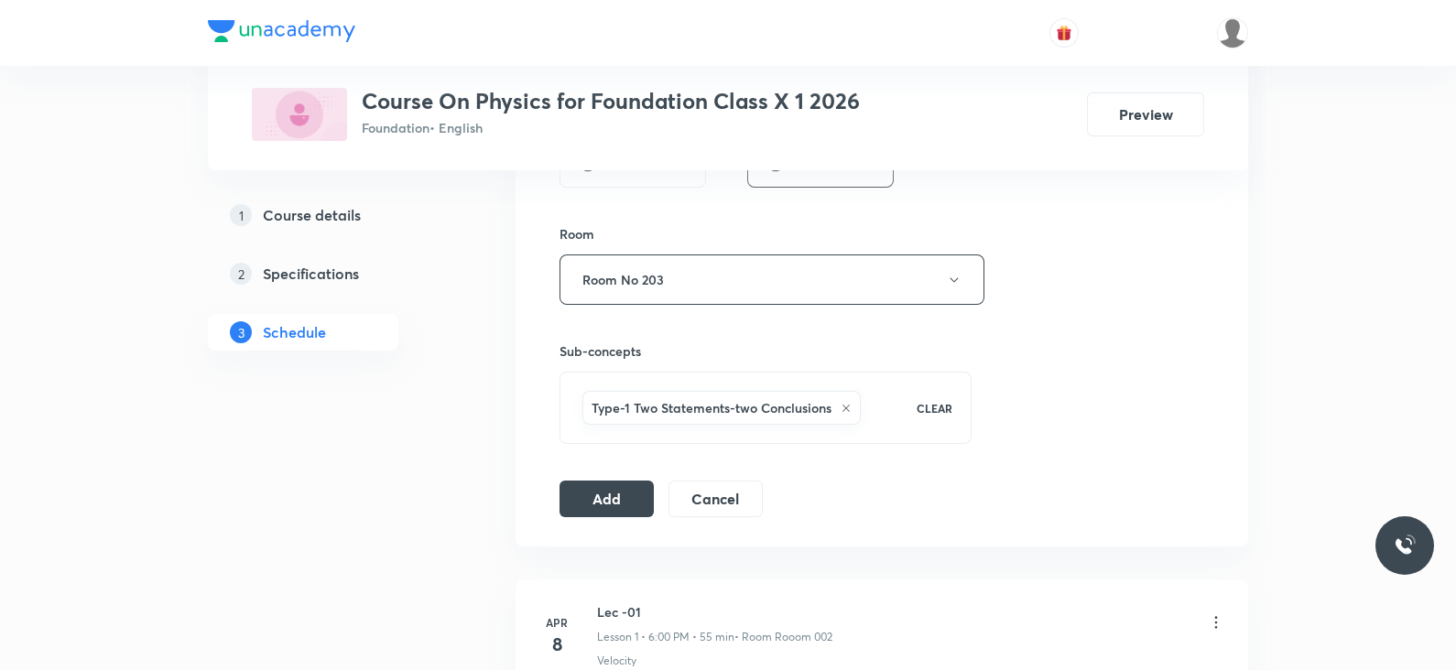
click at [838, 405] on div "Type-1 Two Statements-two Conclusions" at bounding box center [721, 408] width 278 height 34
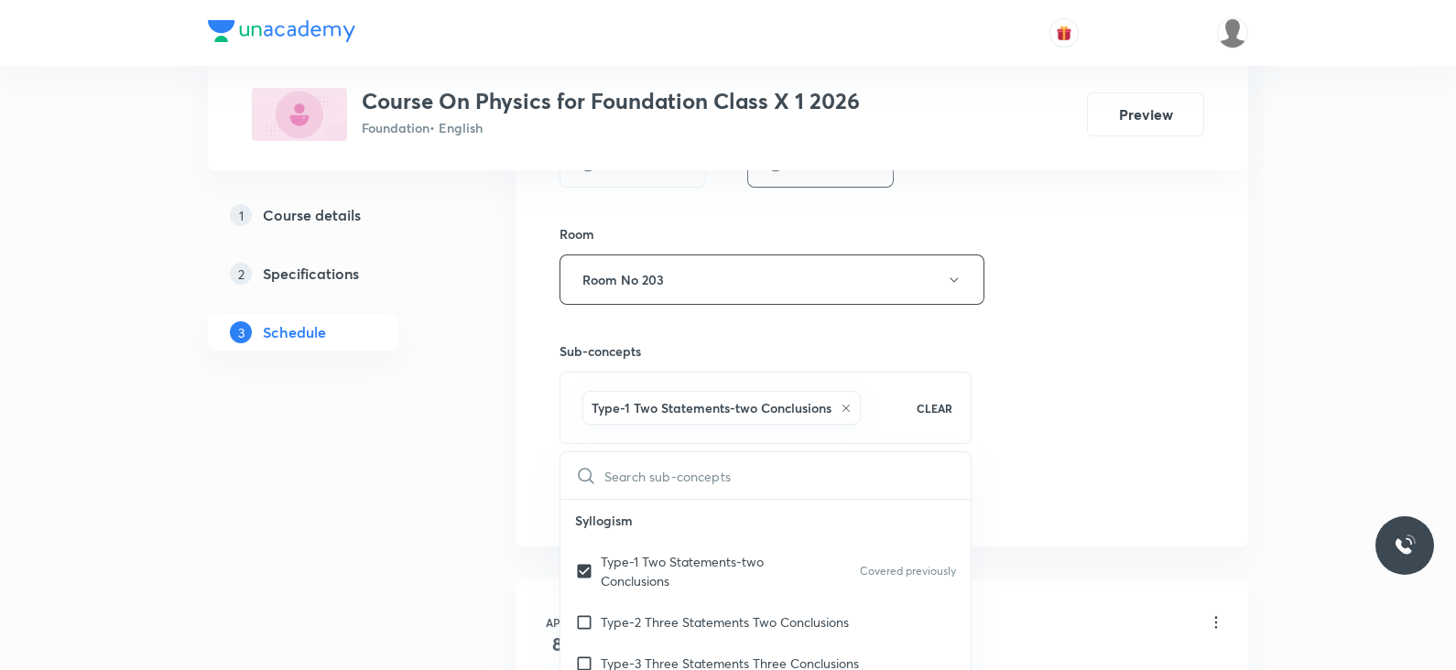
click at [852, 405] on div "Type-1 Two Statements-two Conclusions" at bounding box center [721, 408] width 278 height 34
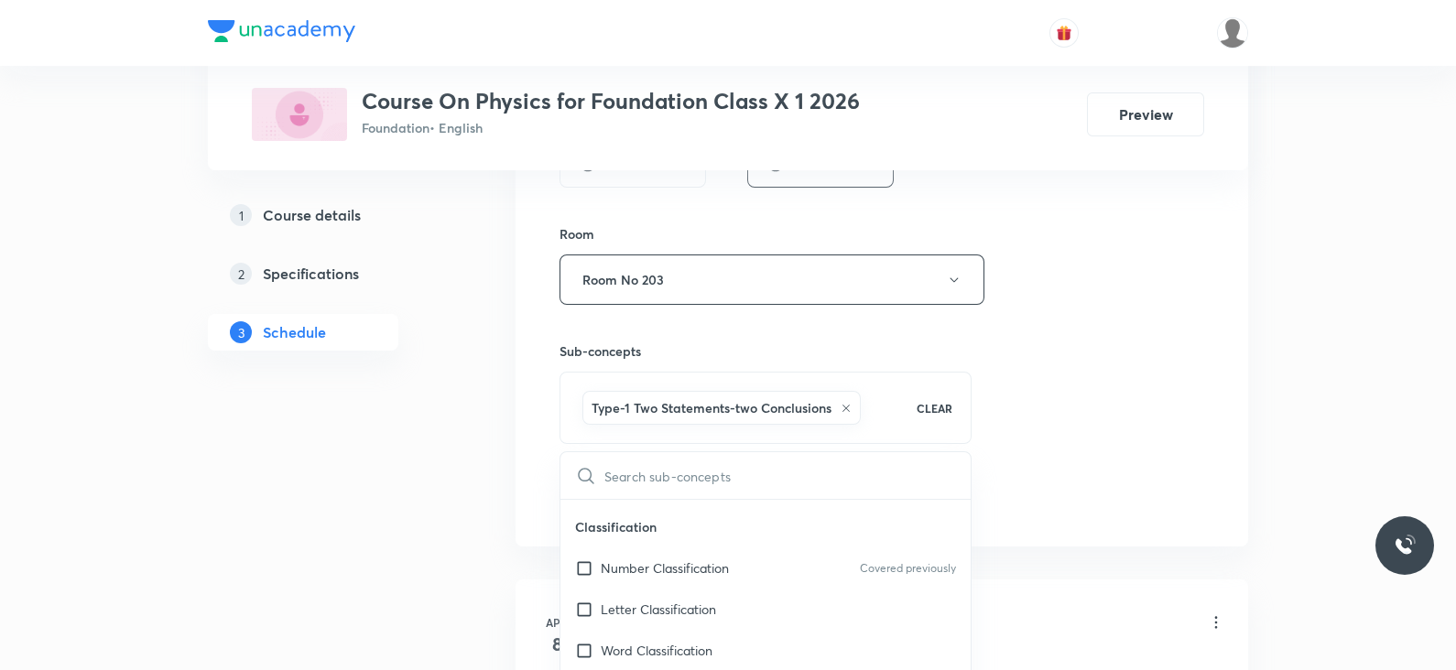
scroll to position [185, 0]
click at [712, 623] on div "Word Classification" at bounding box center [765, 643] width 410 height 41
checkbox input "true"
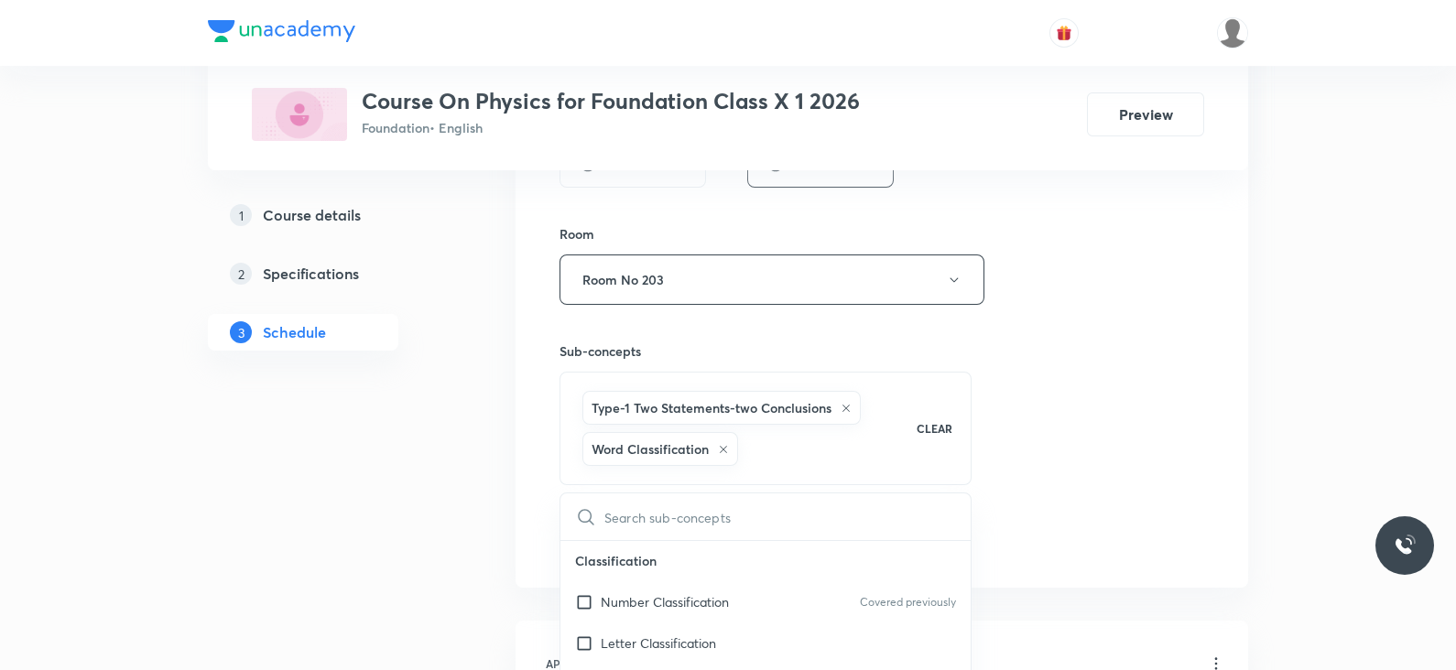
click at [619, 408] on h6 "Type-1 Two Statements-two Conclusions" at bounding box center [712, 407] width 240 height 19
click at [846, 411] on div "Type-1 Two Statements-two Conclusions" at bounding box center [721, 408] width 278 height 34
click at [849, 411] on div "Type-1 Two Statements-two Conclusions" at bounding box center [721, 408] width 278 height 34
click at [843, 408] on icon at bounding box center [846, 408] width 7 height 7
checkbox input "false"
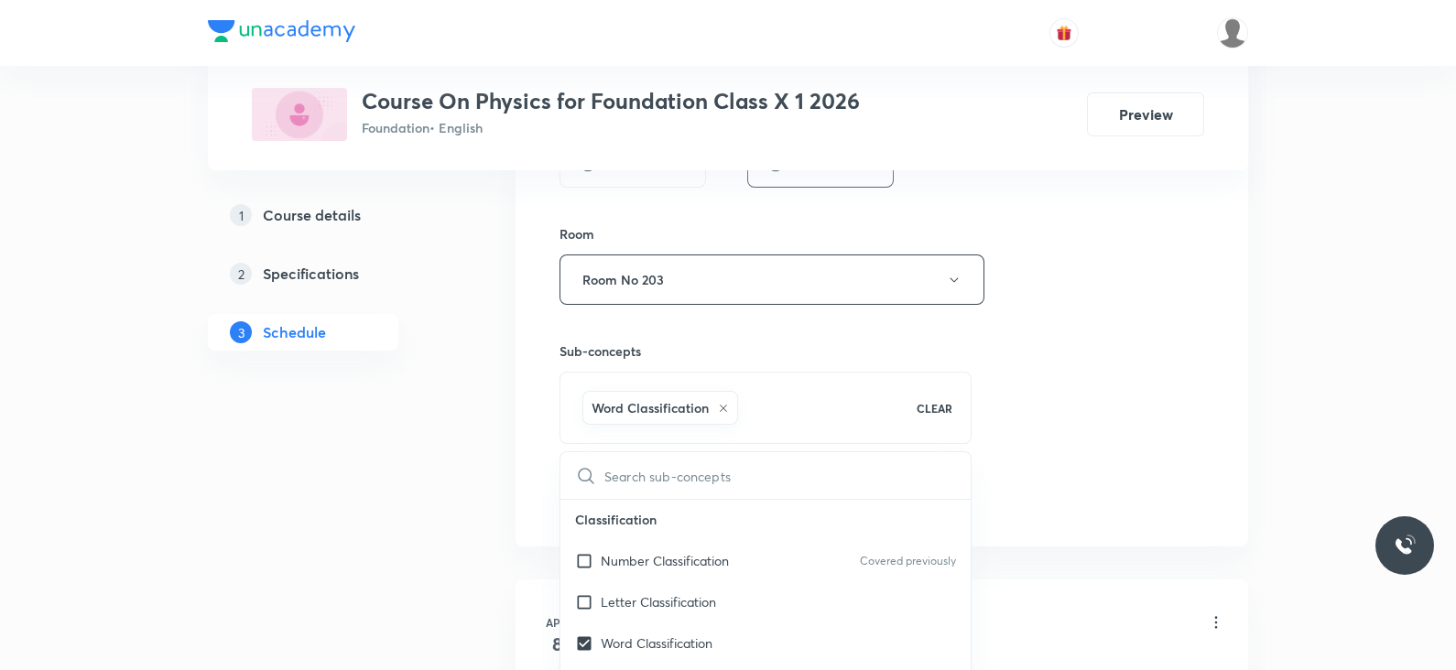
click at [720, 418] on div "Word Classification" at bounding box center [660, 408] width 156 height 34
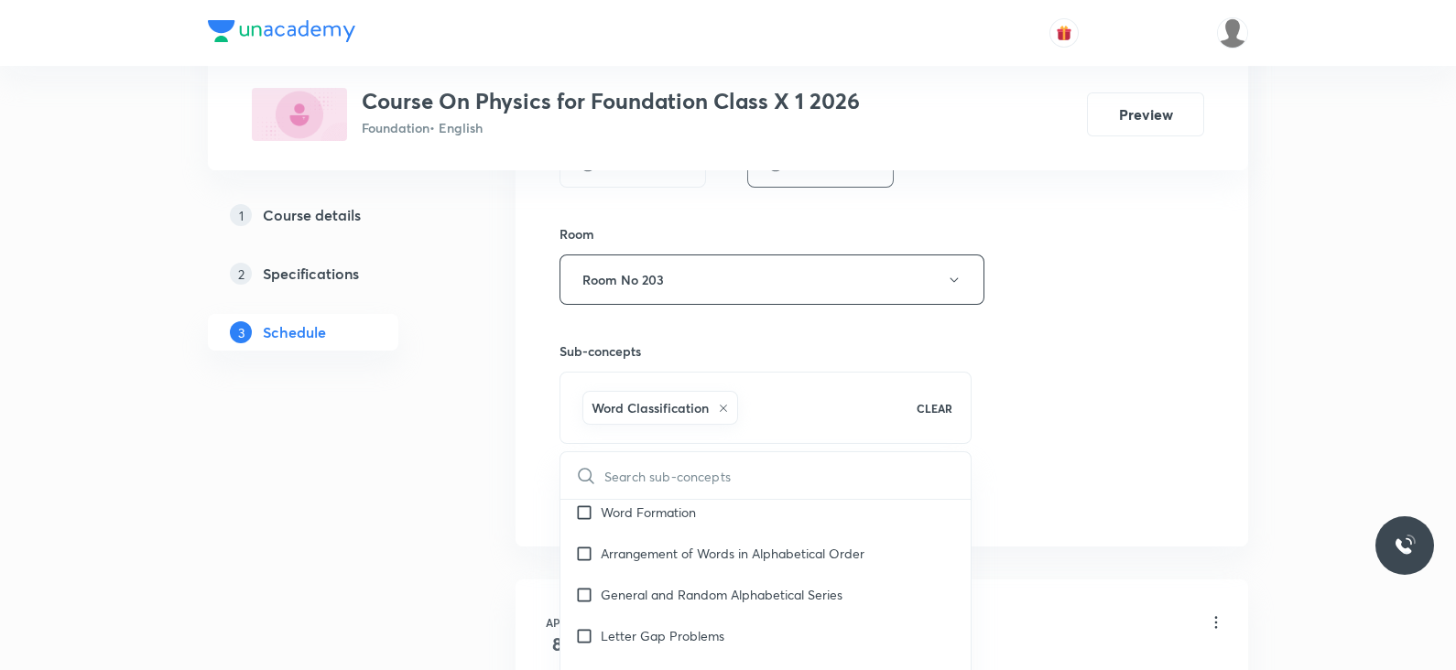
scroll to position [564, 0]
click at [689, 617] on div "Letter Gap Problems" at bounding box center [765, 634] width 410 height 41
checkbox input "true"
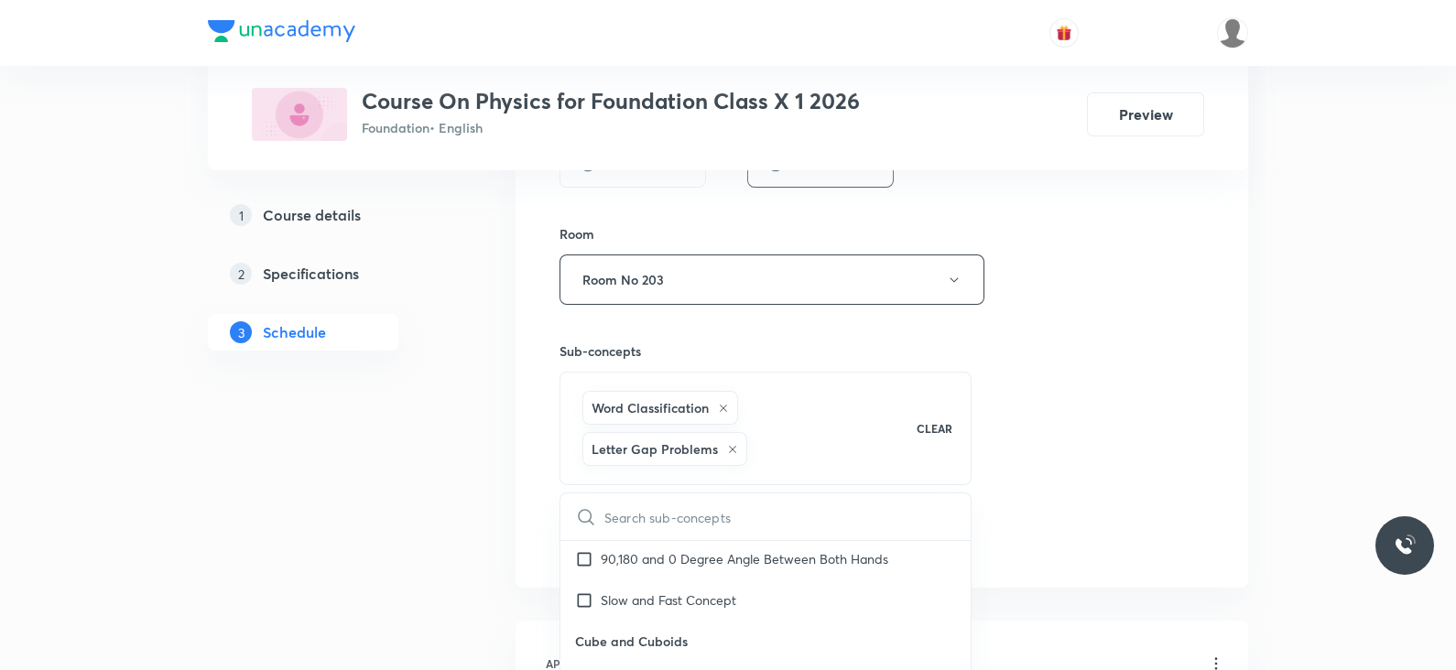
scroll to position [848, 0]
click at [653, 591] on p "Slow and Fast Concept" at bounding box center [669, 598] width 136 height 19
checkbox input "true"
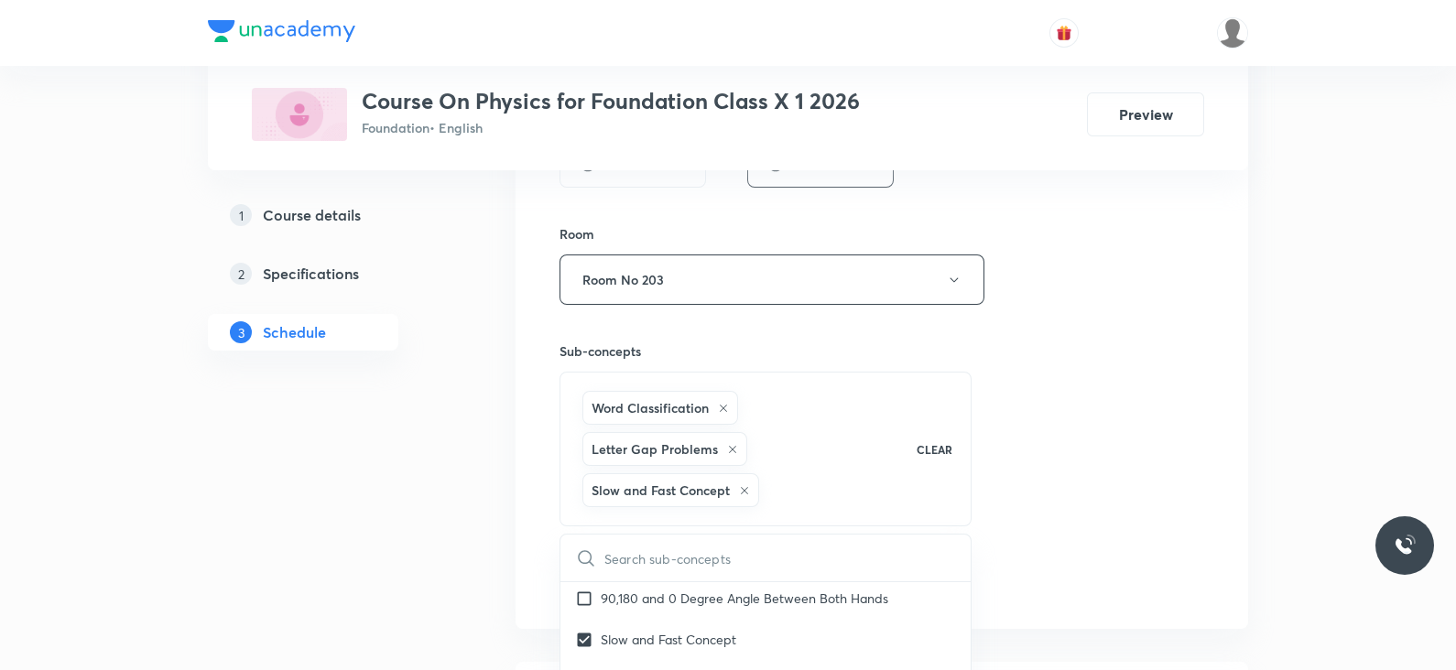
click at [746, 487] on icon at bounding box center [744, 490] width 11 height 11
checkbox input "true"
checkbox input "false"
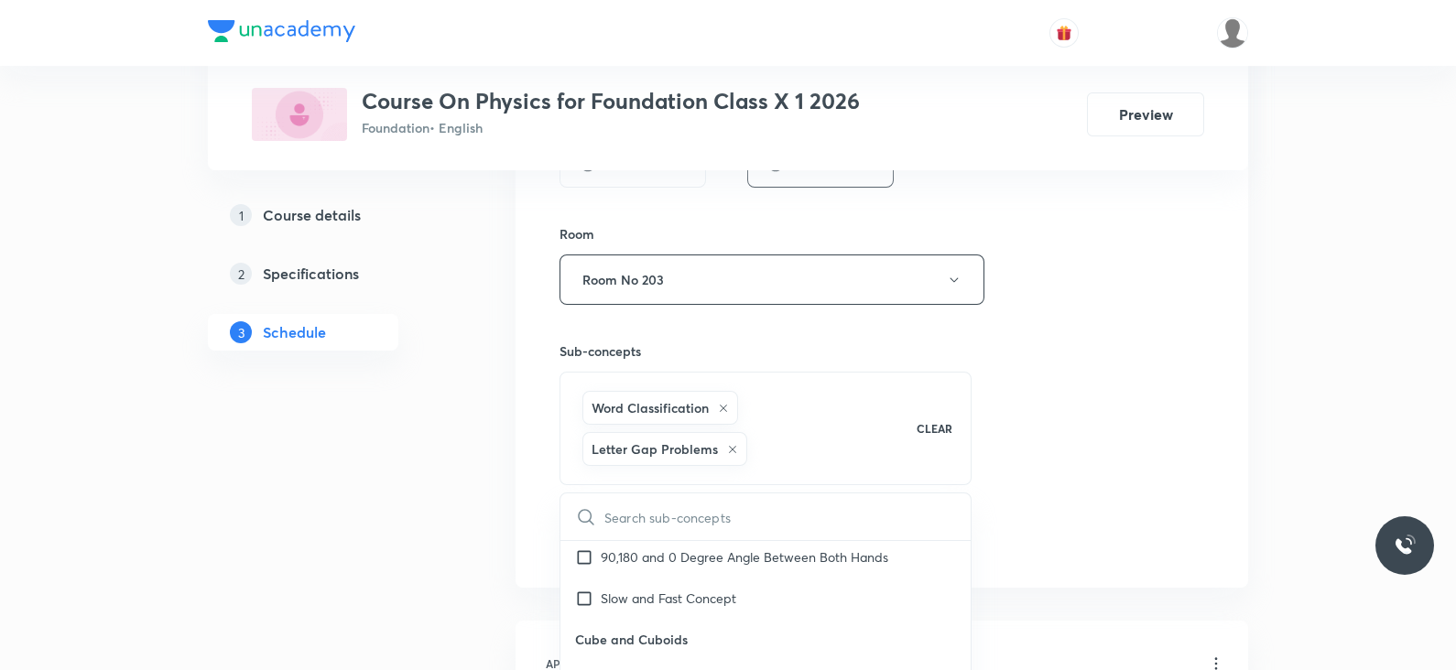
click at [727, 452] on div "Letter Gap Problems" at bounding box center [664, 449] width 165 height 34
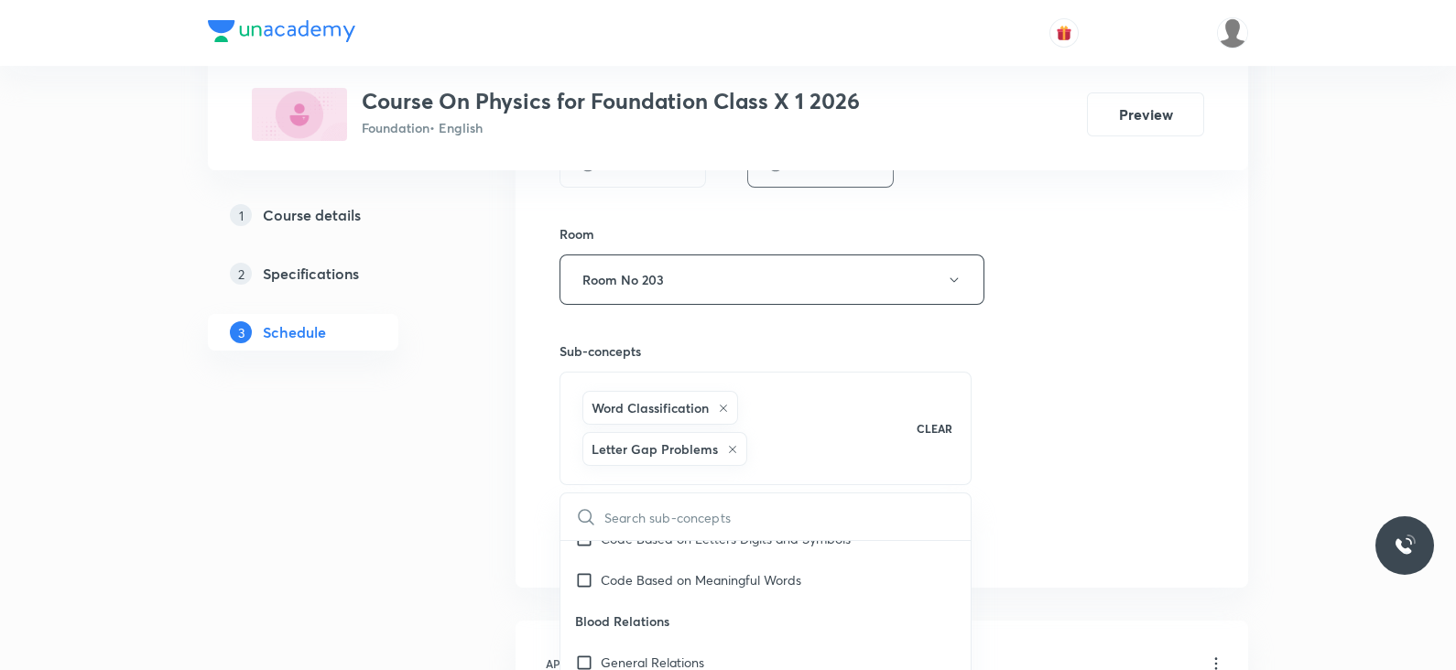
scroll to position [1492, 0]
click at [699, 638] on div "General Relations" at bounding box center [765, 655] width 410 height 41
checkbox input "true"
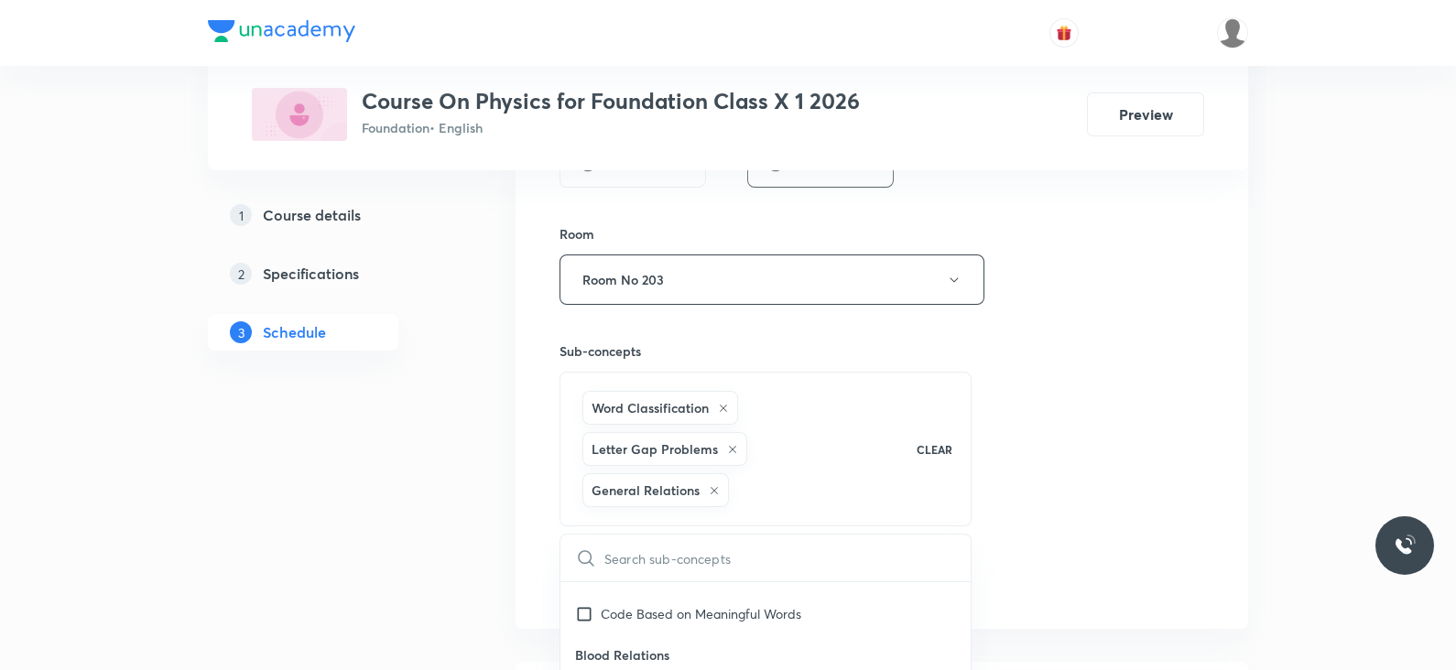
click at [1048, 415] on div "Session 51 Live class Session title 8/99 Lec -01 ​ Schedule for Sept 1, 2025, 5…" at bounding box center [882, 117] width 645 height 963
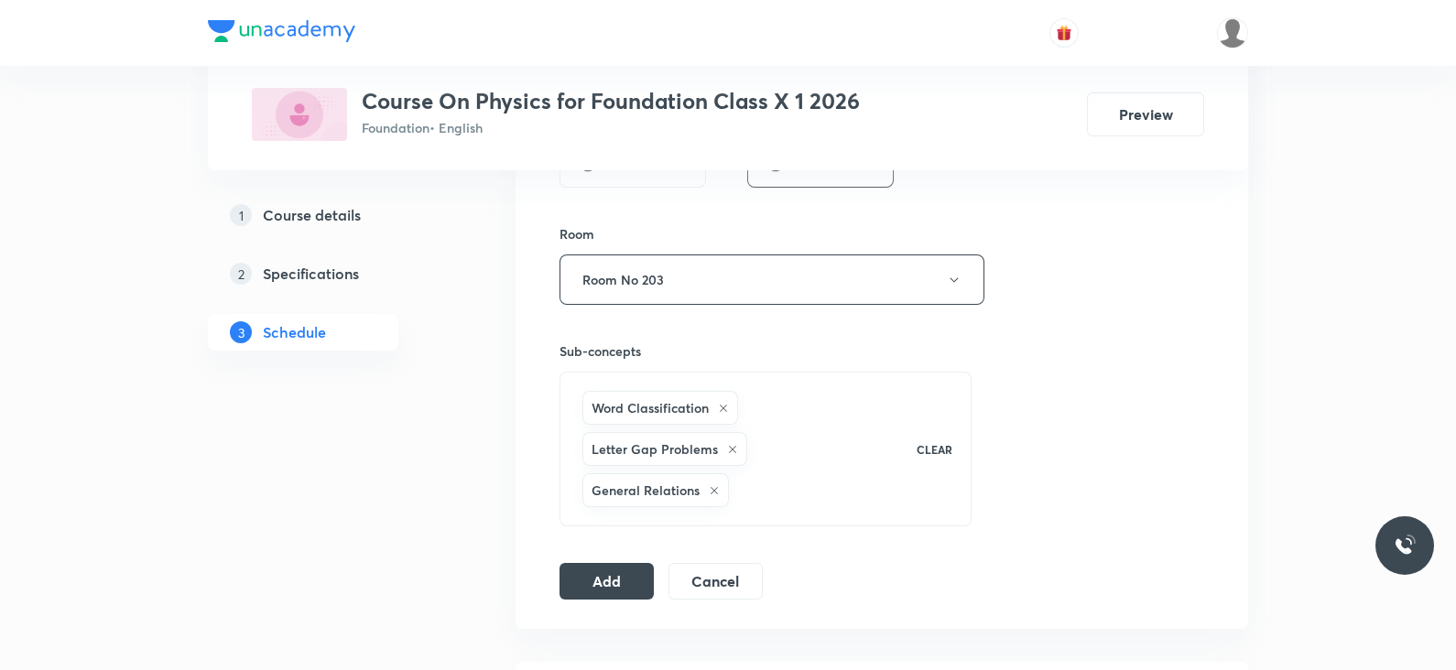
click at [728, 444] on icon at bounding box center [732, 449] width 11 height 11
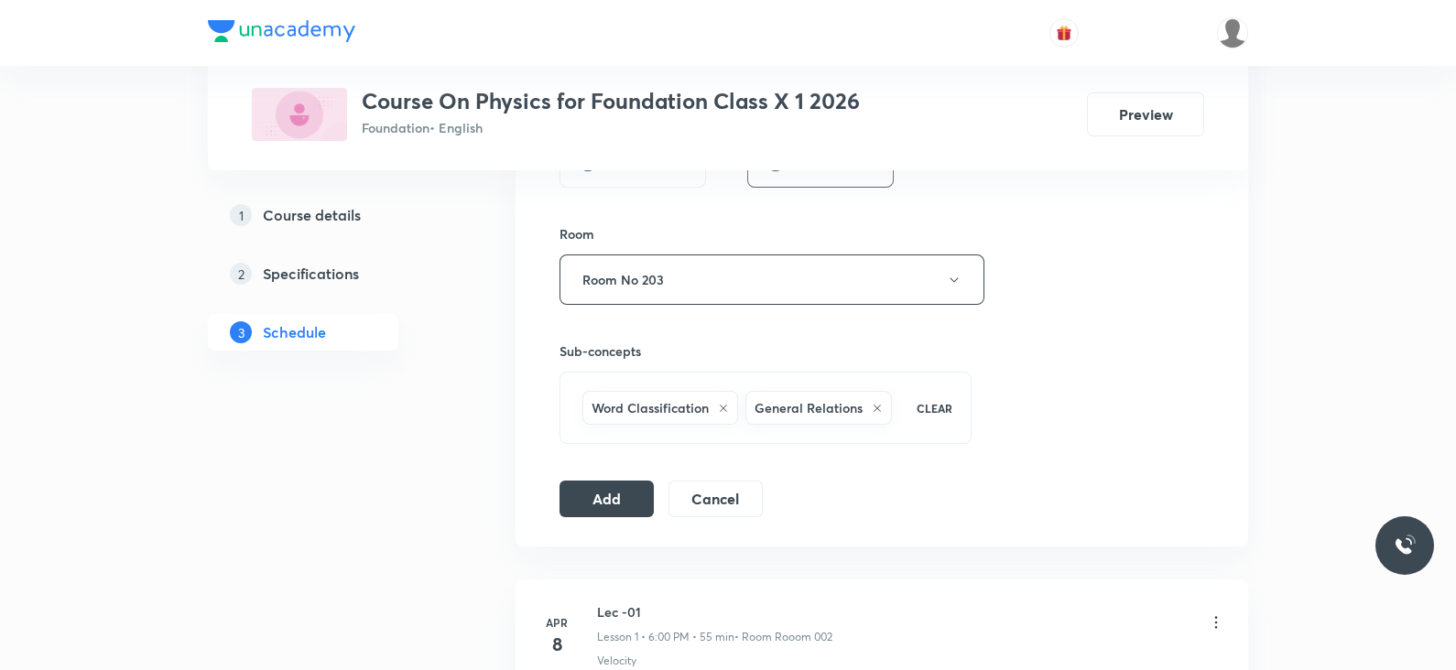
click at [724, 403] on icon at bounding box center [723, 408] width 11 height 11
click at [590, 514] on div "Add Cancel" at bounding box center [669, 499] width 218 height 37
click at [610, 500] on button "Add" at bounding box center [607, 497] width 94 height 37
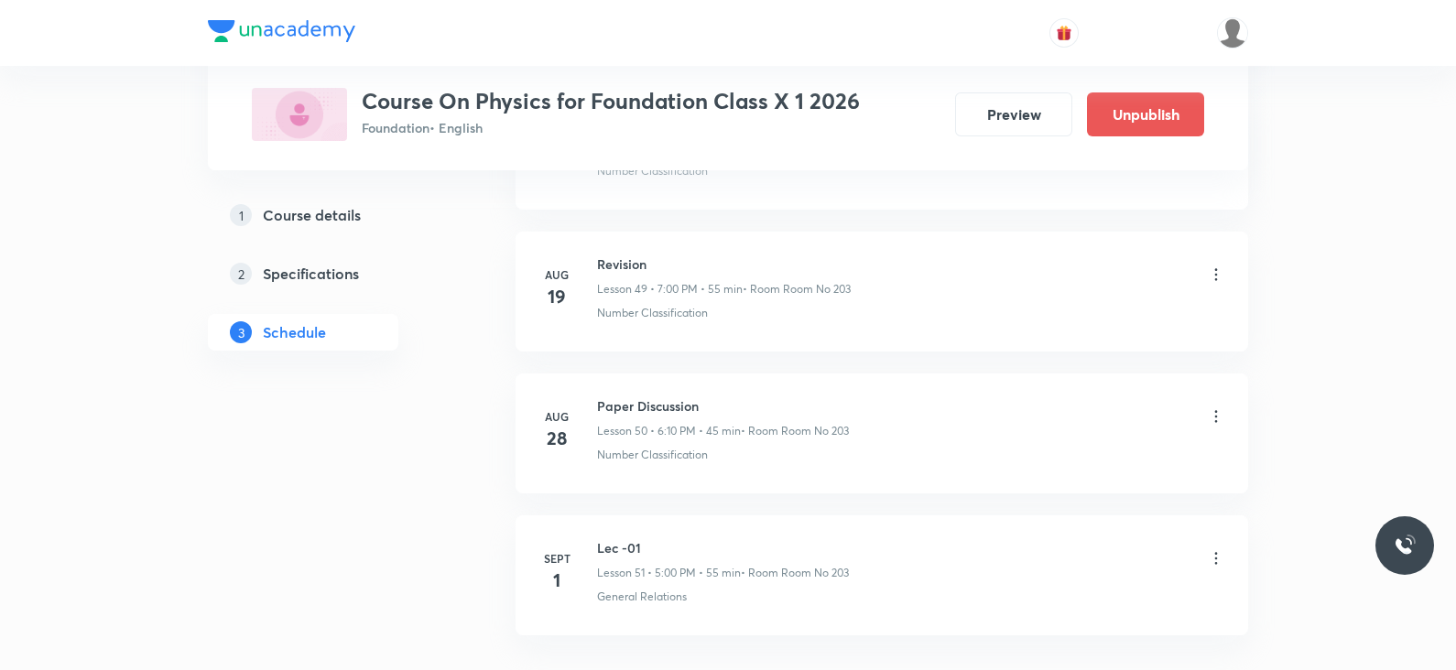
scroll to position [7178, 0]
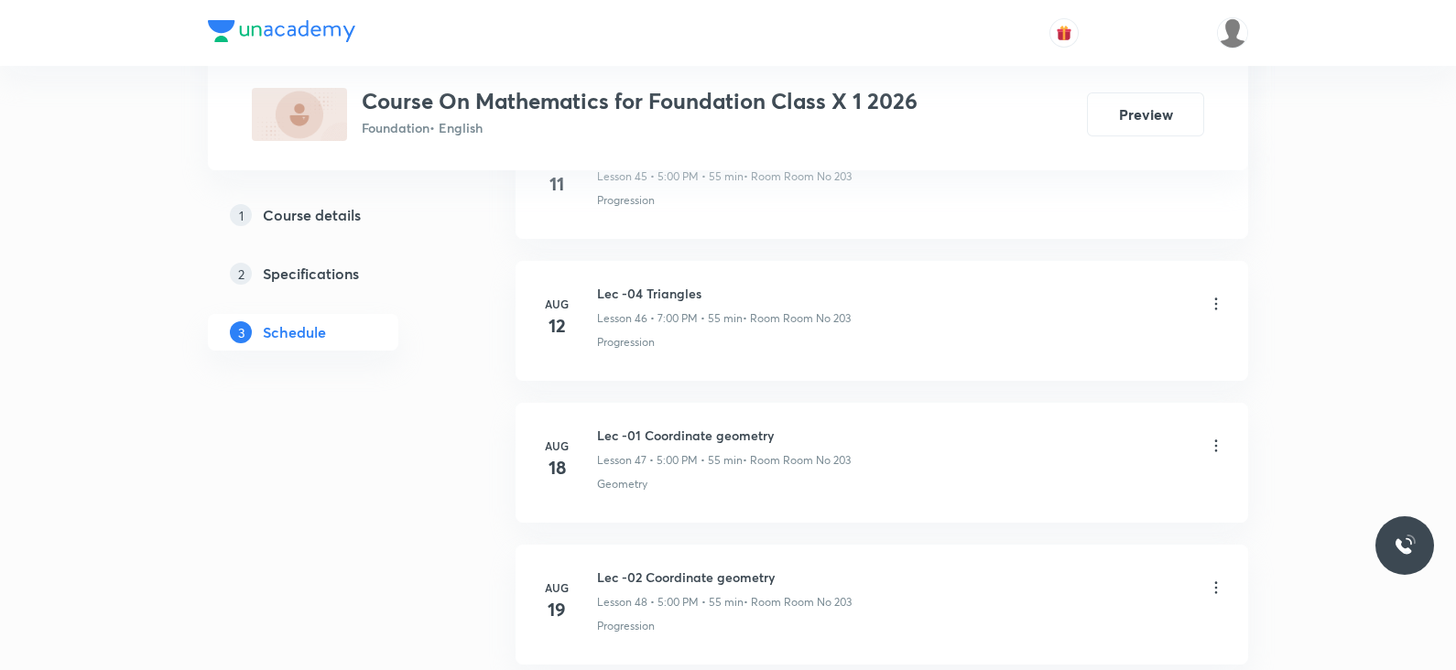
scroll to position [8018, 0]
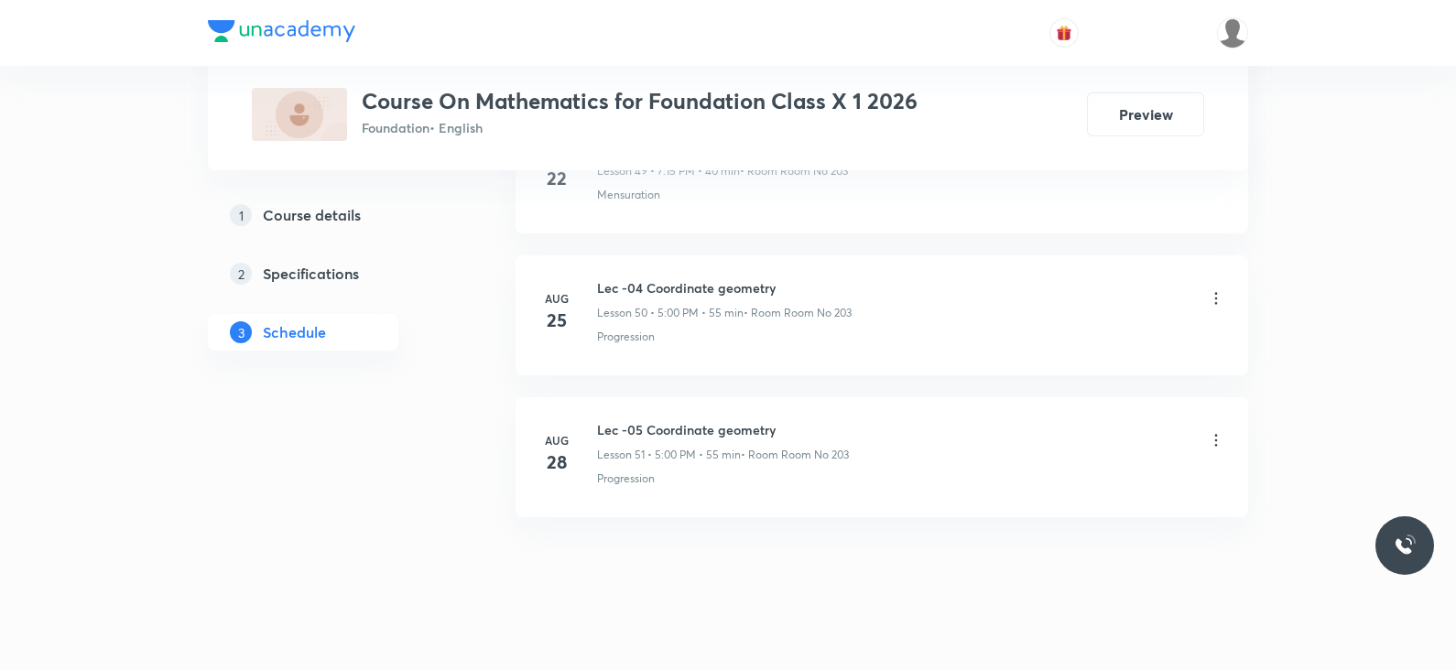
click at [635, 420] on h6 "Lec -05 Coordinate geometry" at bounding box center [723, 429] width 252 height 19
copy h6 "Lec -05 Coordinate geometry"
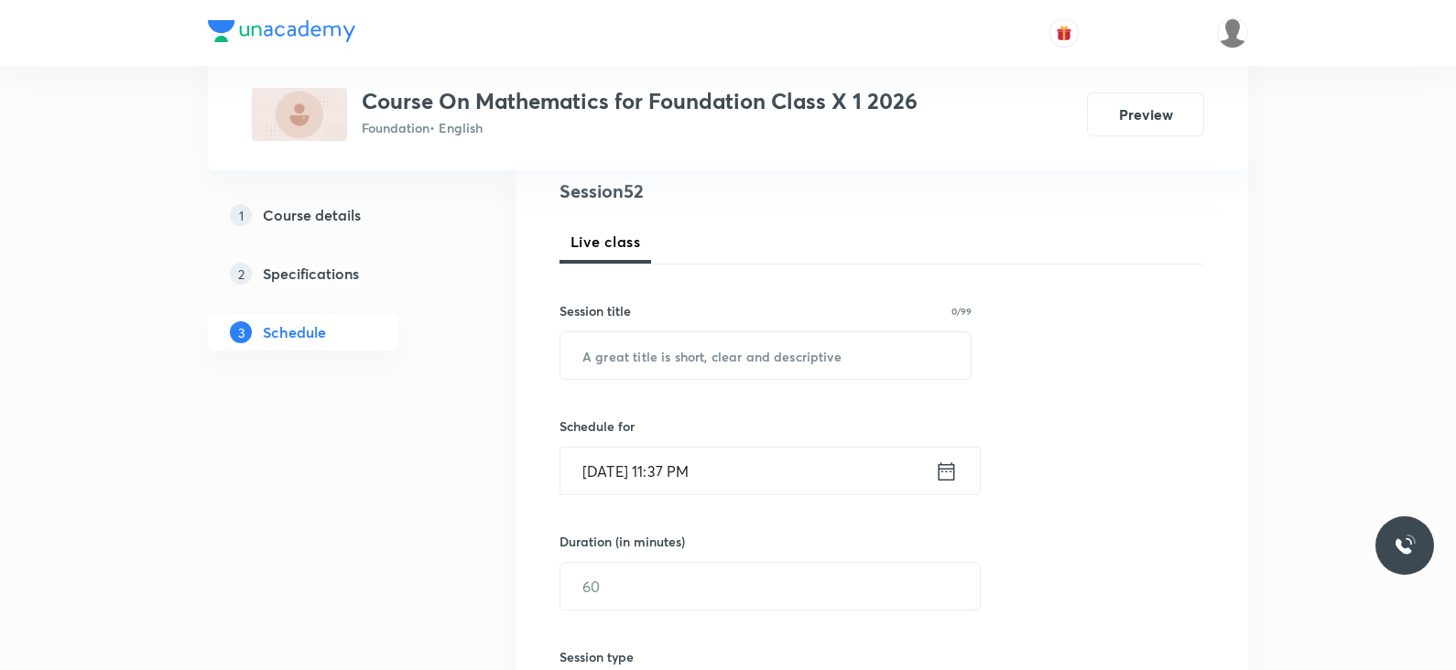
scroll to position [177, 0]
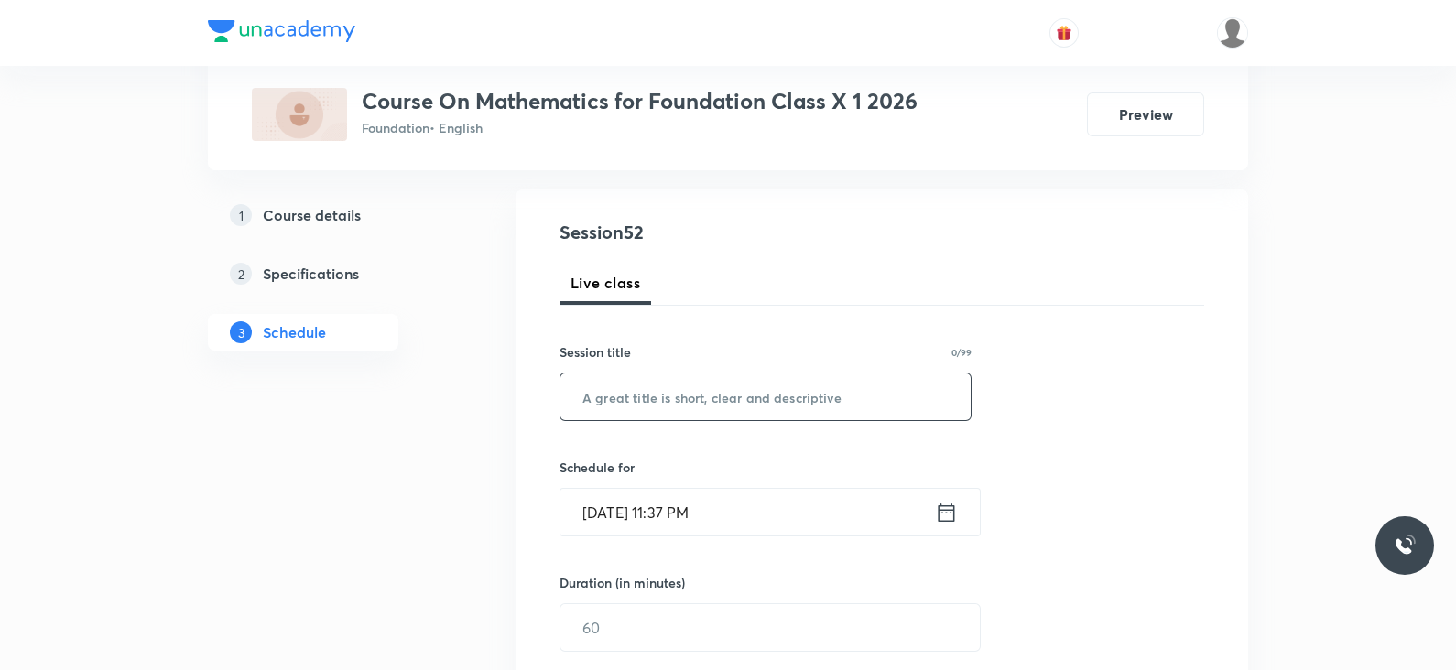
click at [646, 410] on input "text" at bounding box center [765, 397] width 410 height 47
paste input "Lec -05 Coordinate geometry"
click at [632, 403] on input "Lec -05 Coordinate geometry" at bounding box center [765, 397] width 410 height 47
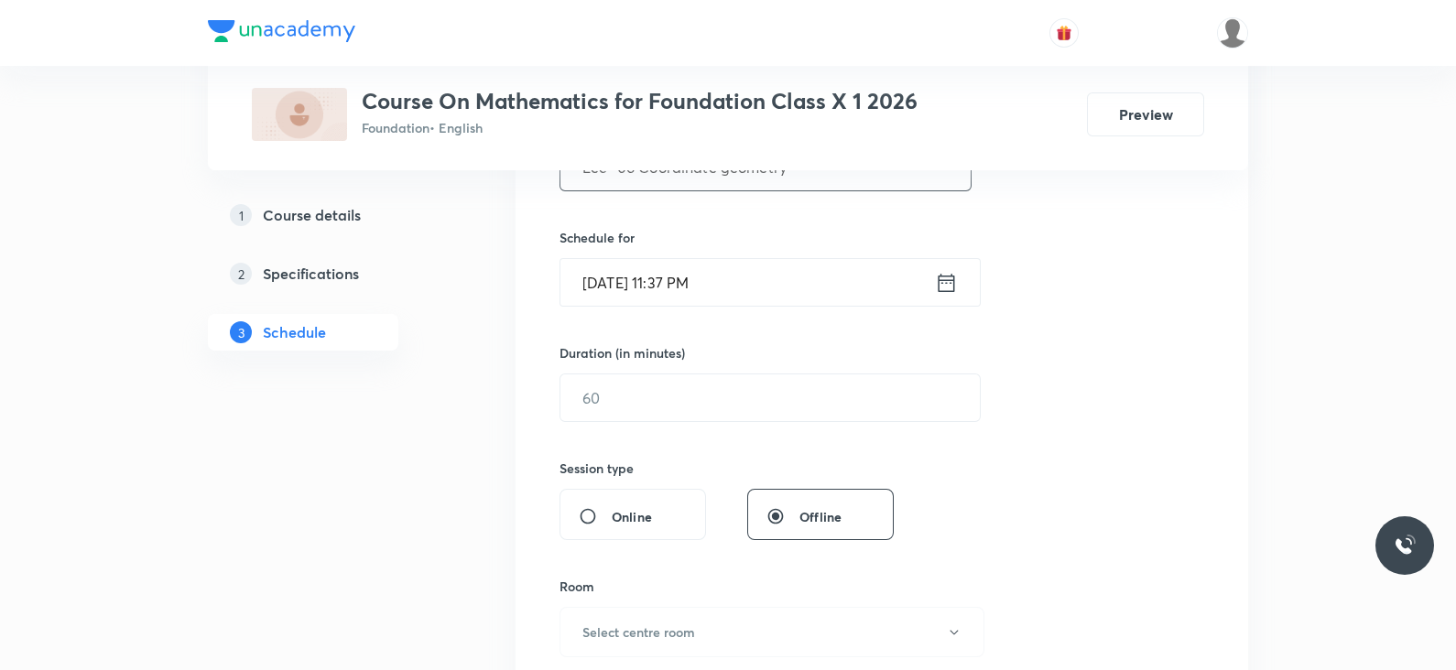
scroll to position [411, 0]
type input "Lec -06 Coordinate geometry"
click at [948, 278] on icon at bounding box center [946, 279] width 23 height 26
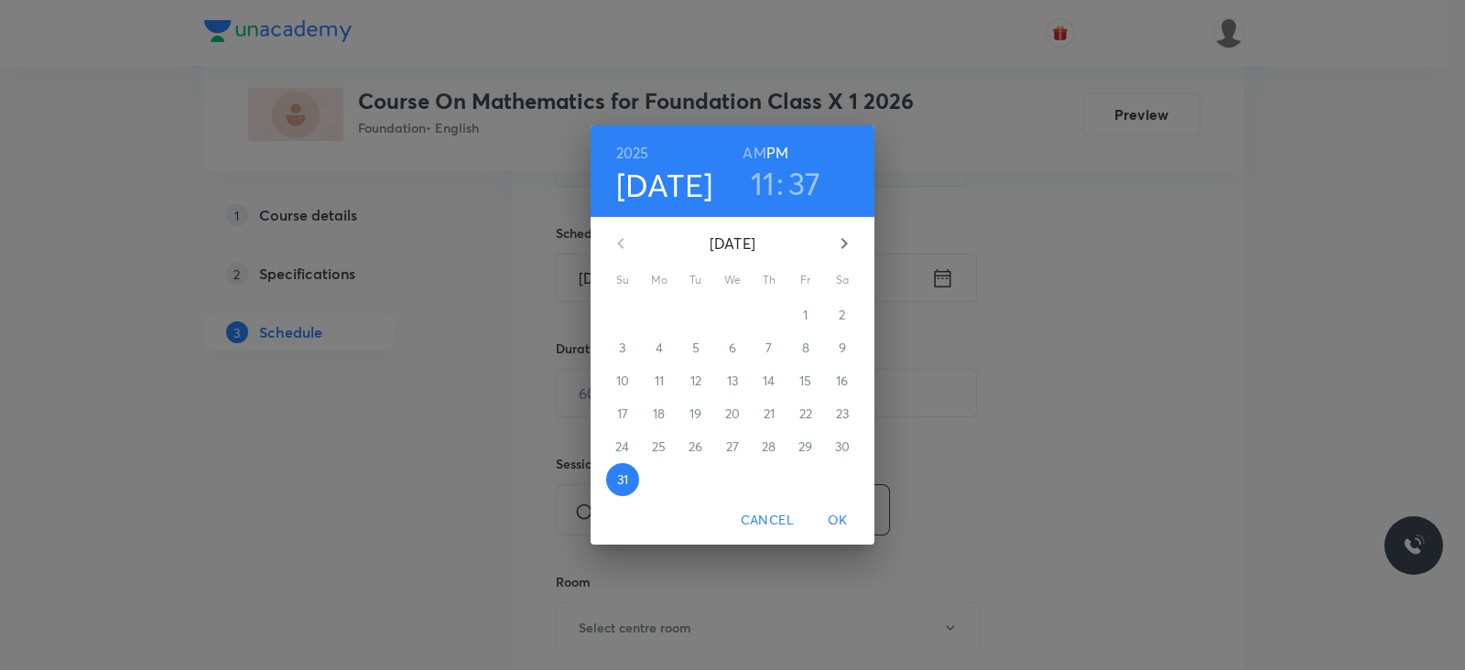
click at [840, 245] on icon "button" at bounding box center [844, 244] width 22 height 22
click at [668, 315] on span "1" at bounding box center [659, 315] width 33 height 18
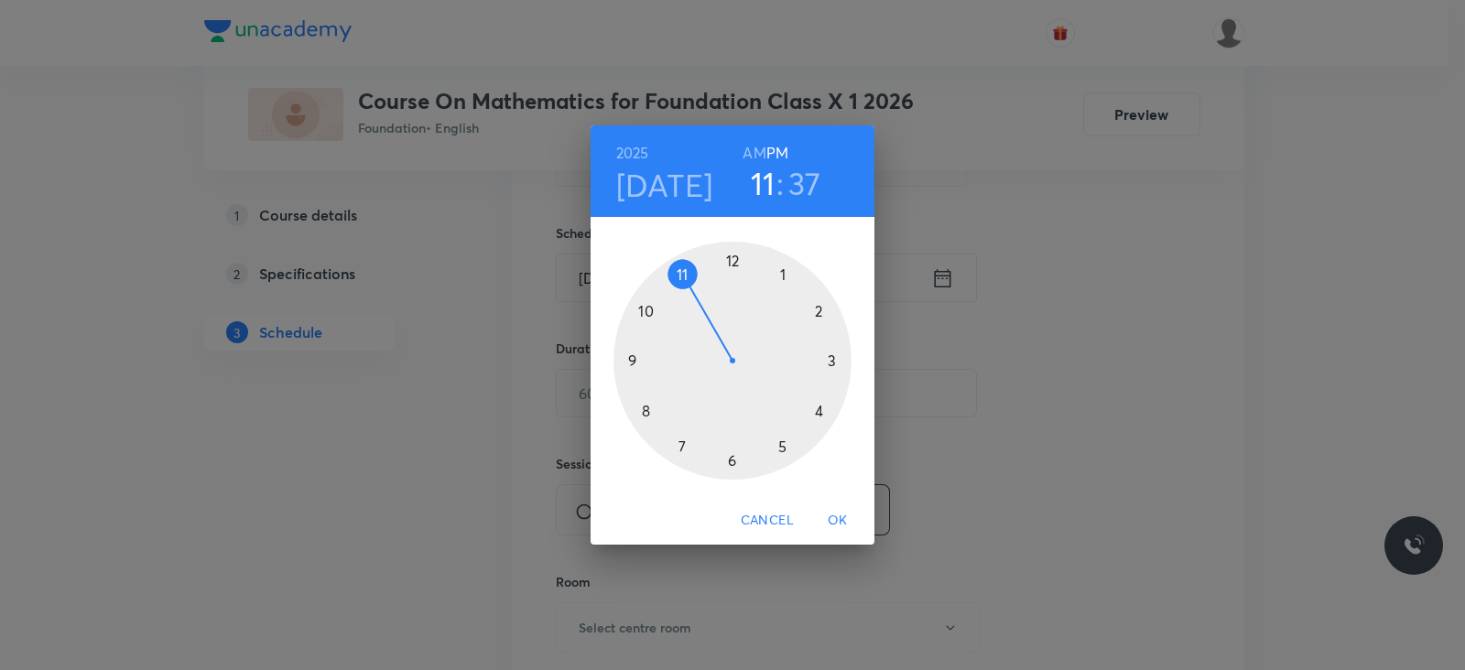
click at [678, 451] on div at bounding box center [733, 361] width 238 height 238
click at [734, 268] on div at bounding box center [733, 361] width 238 height 238
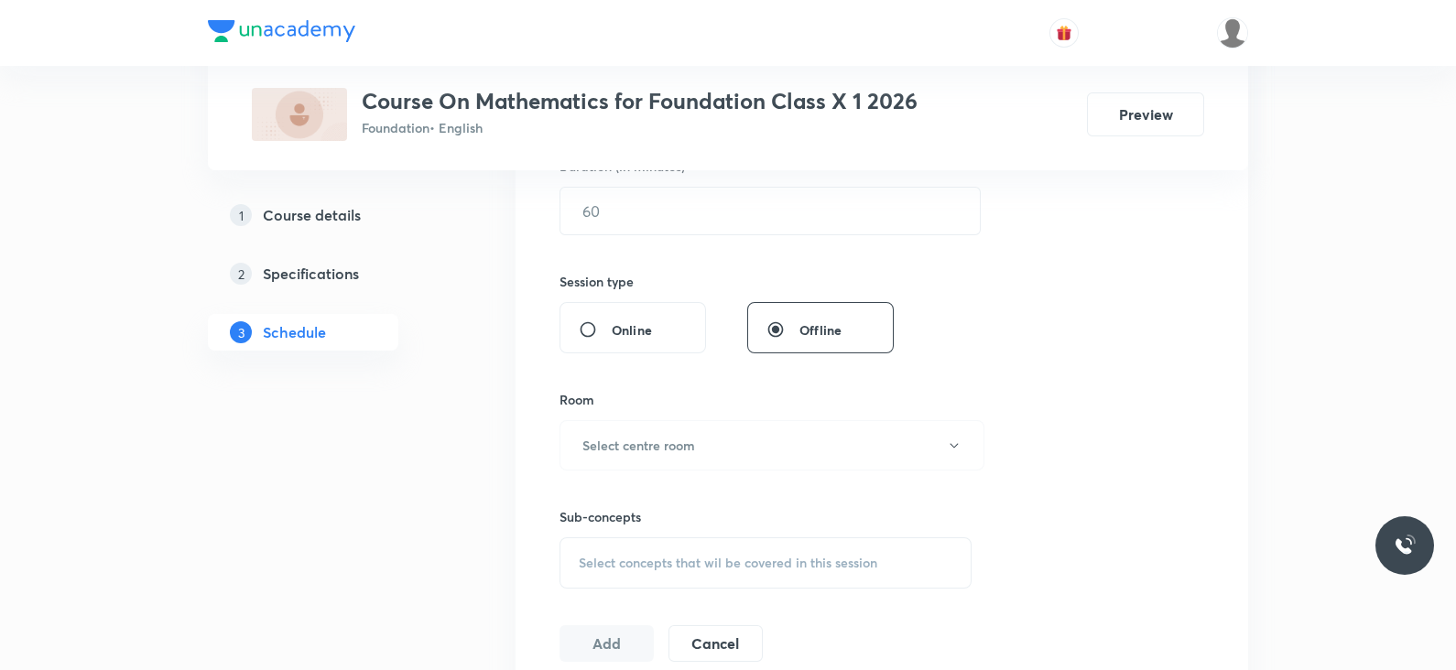
scroll to position [595, 0]
click at [692, 233] on div "Session 52 Live class Session title 27/99 Lec -06 Coordinate geometry ​ Schedul…" at bounding box center [882, 230] width 645 height 860
click at [693, 224] on input "text" at bounding box center [769, 209] width 419 height 47
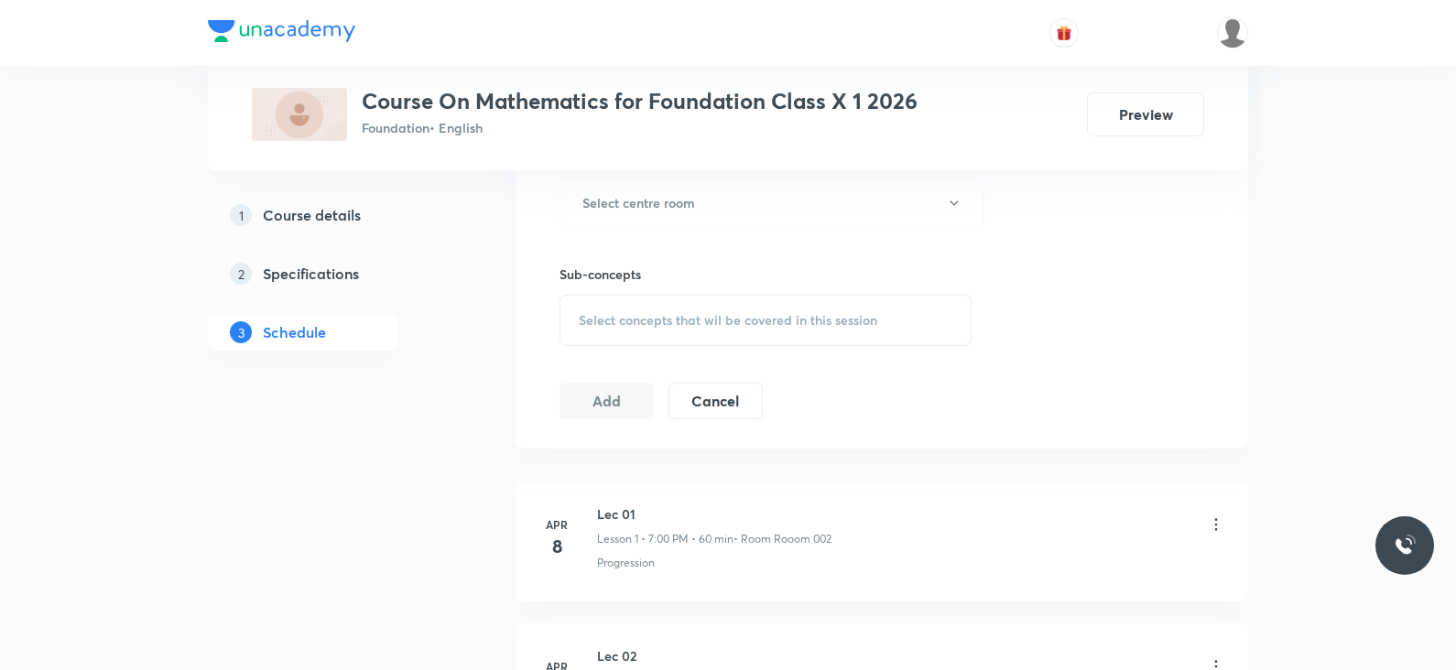
scroll to position [837, 0]
type input "55"
click at [685, 208] on h6 "Select centre room" at bounding box center [638, 201] width 113 height 19
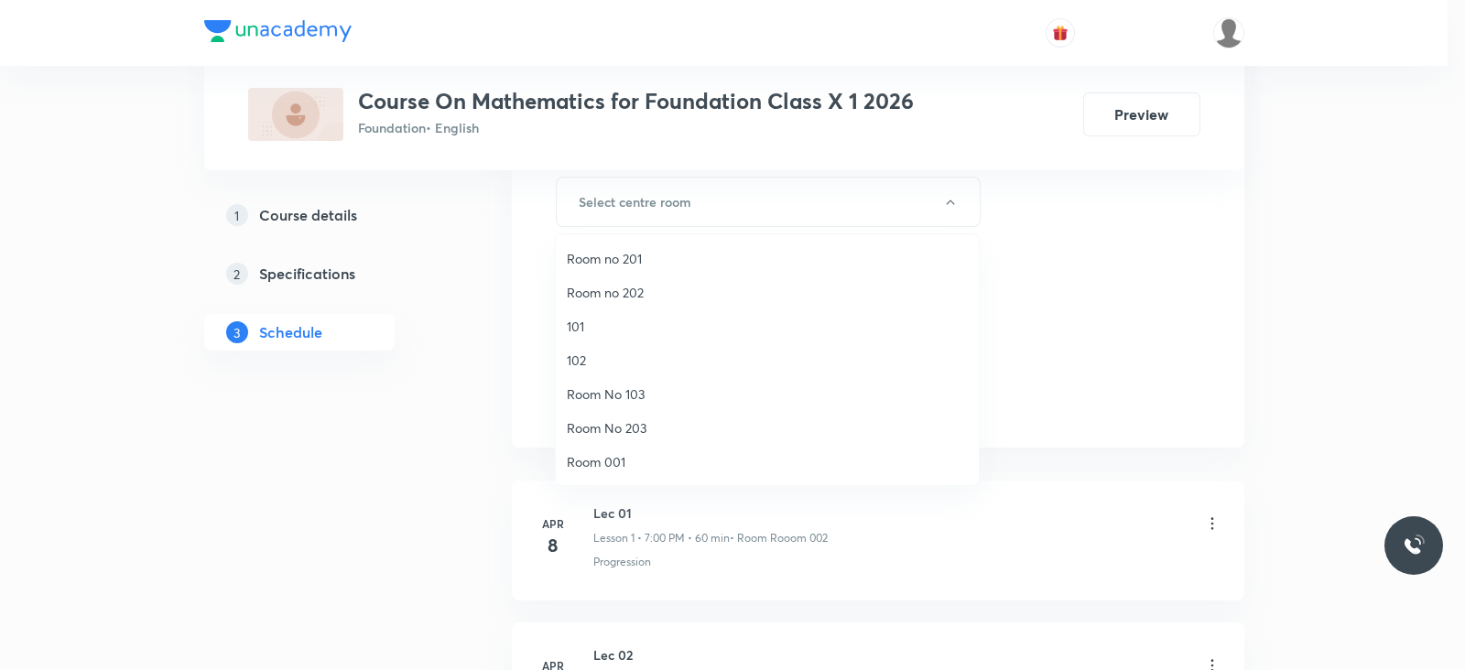
click at [620, 422] on span "Room No 203" at bounding box center [767, 428] width 401 height 19
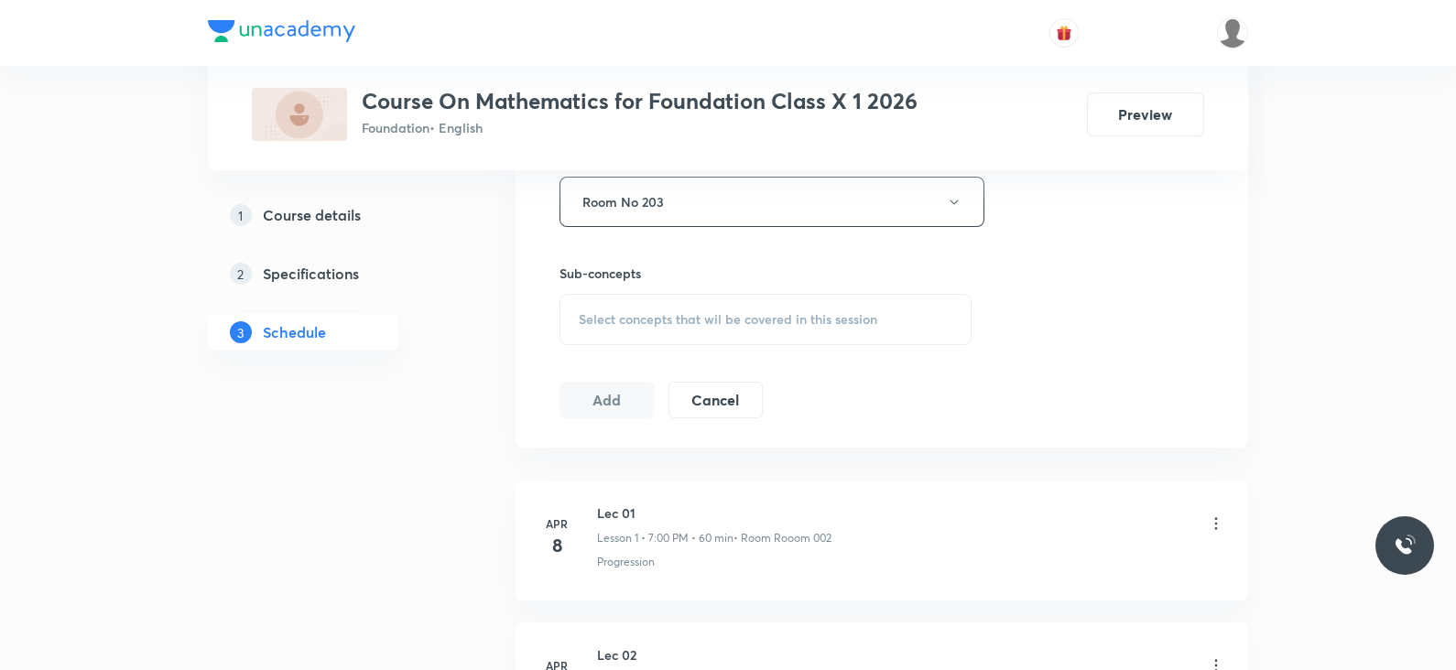
click at [726, 330] on div "Select concepts that wil be covered in this session" at bounding box center [766, 319] width 412 height 51
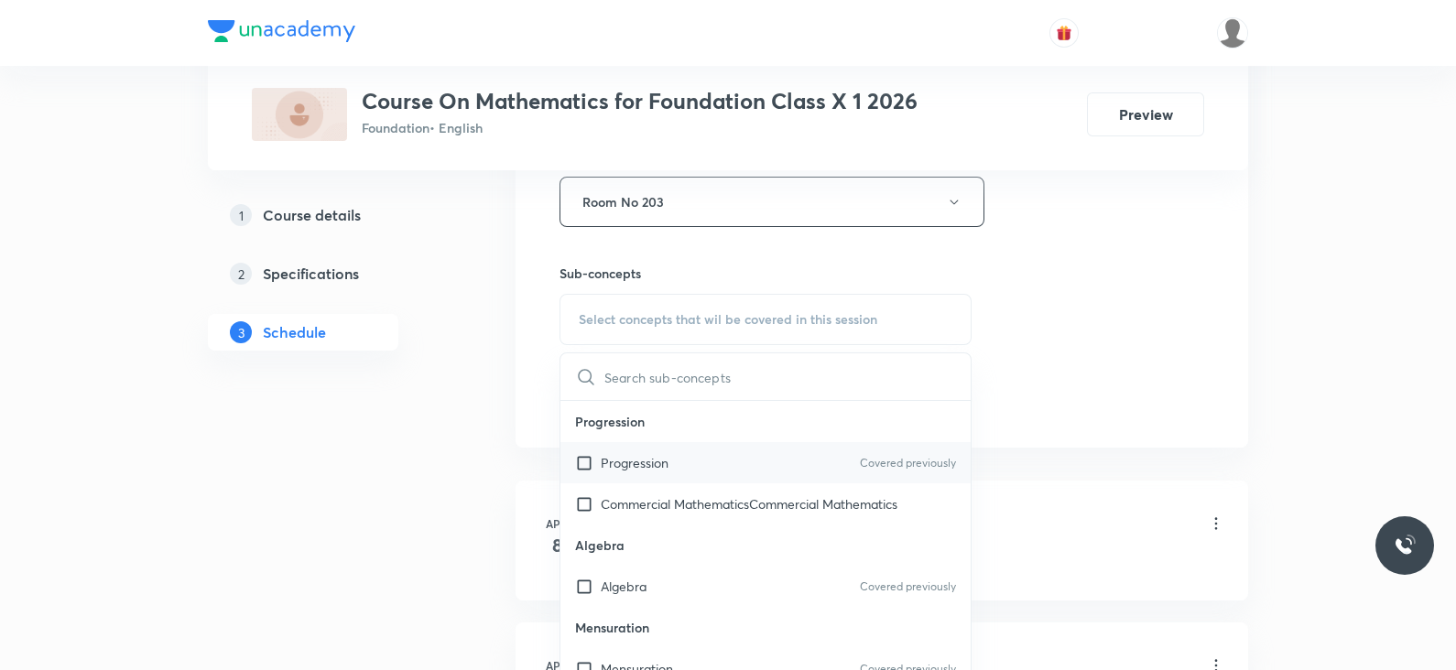
click at [680, 470] on div "Progression Covered previously" at bounding box center [765, 462] width 410 height 41
checkbox input "true"
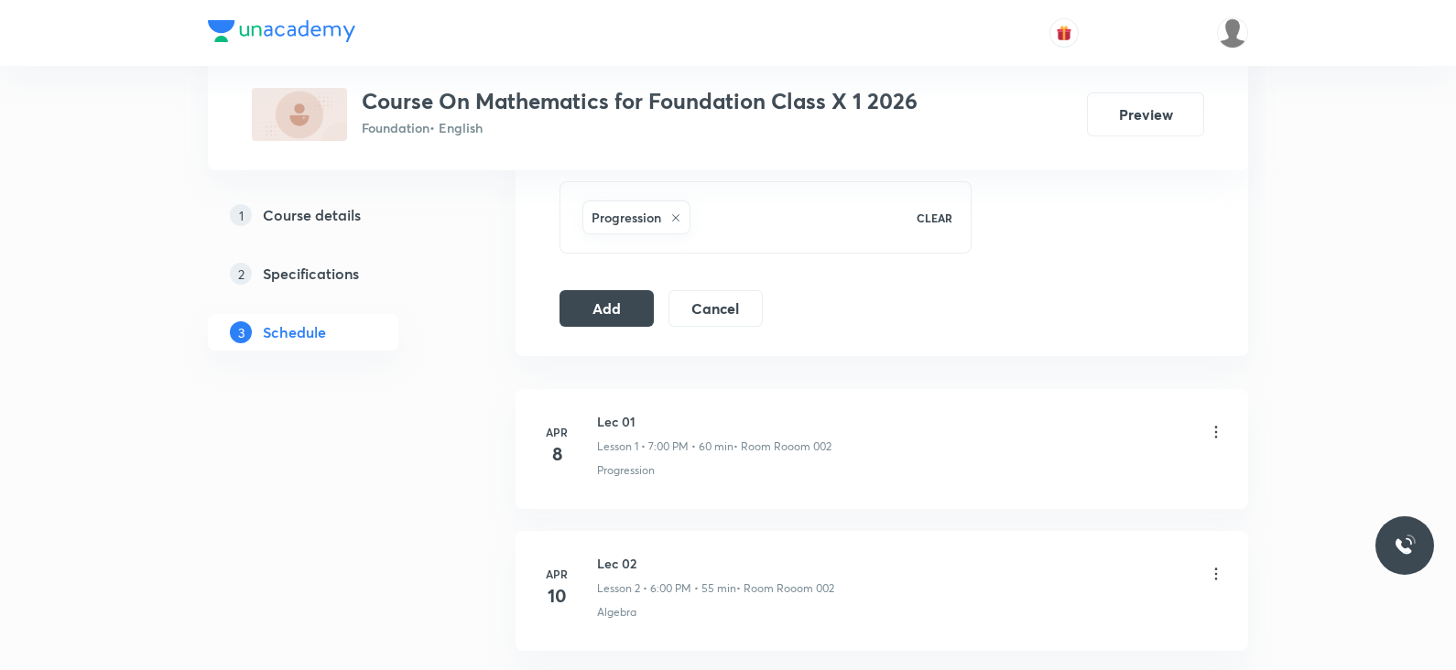
scroll to position [952, 0]
click at [609, 295] on button "Add" at bounding box center [607, 304] width 94 height 37
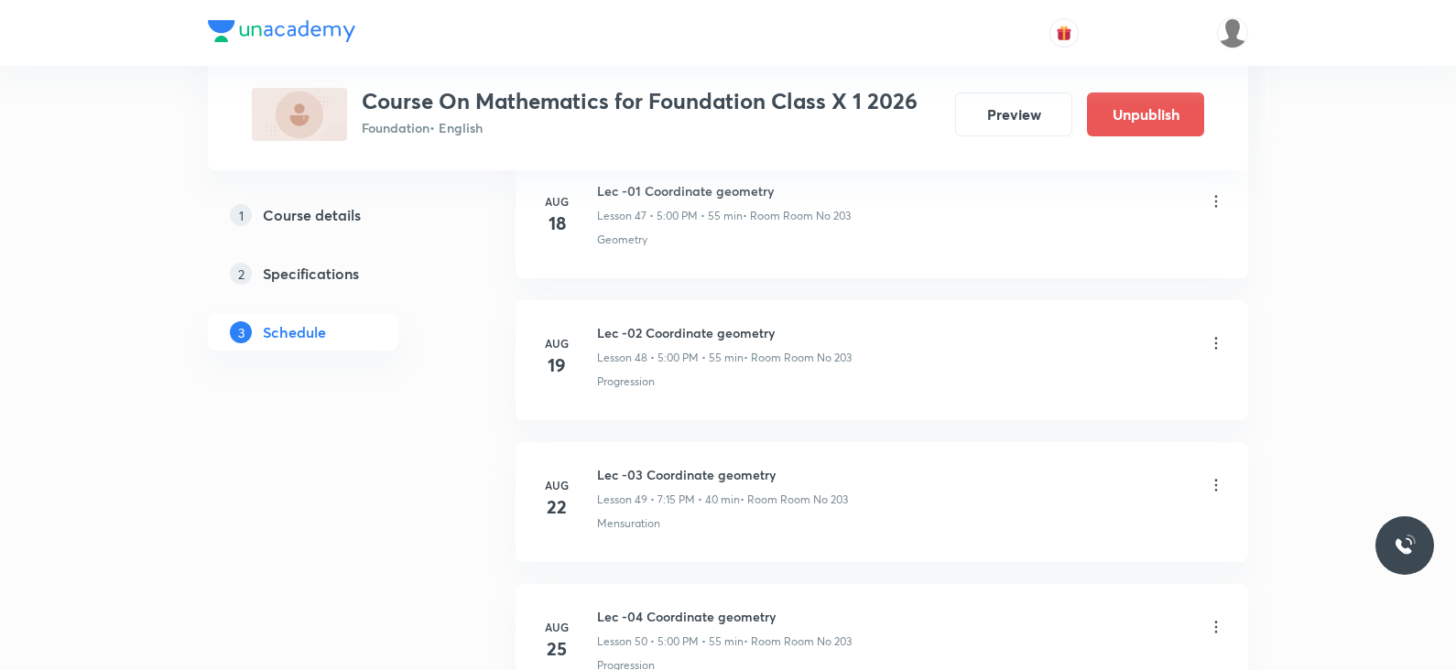
scroll to position [7320, 0]
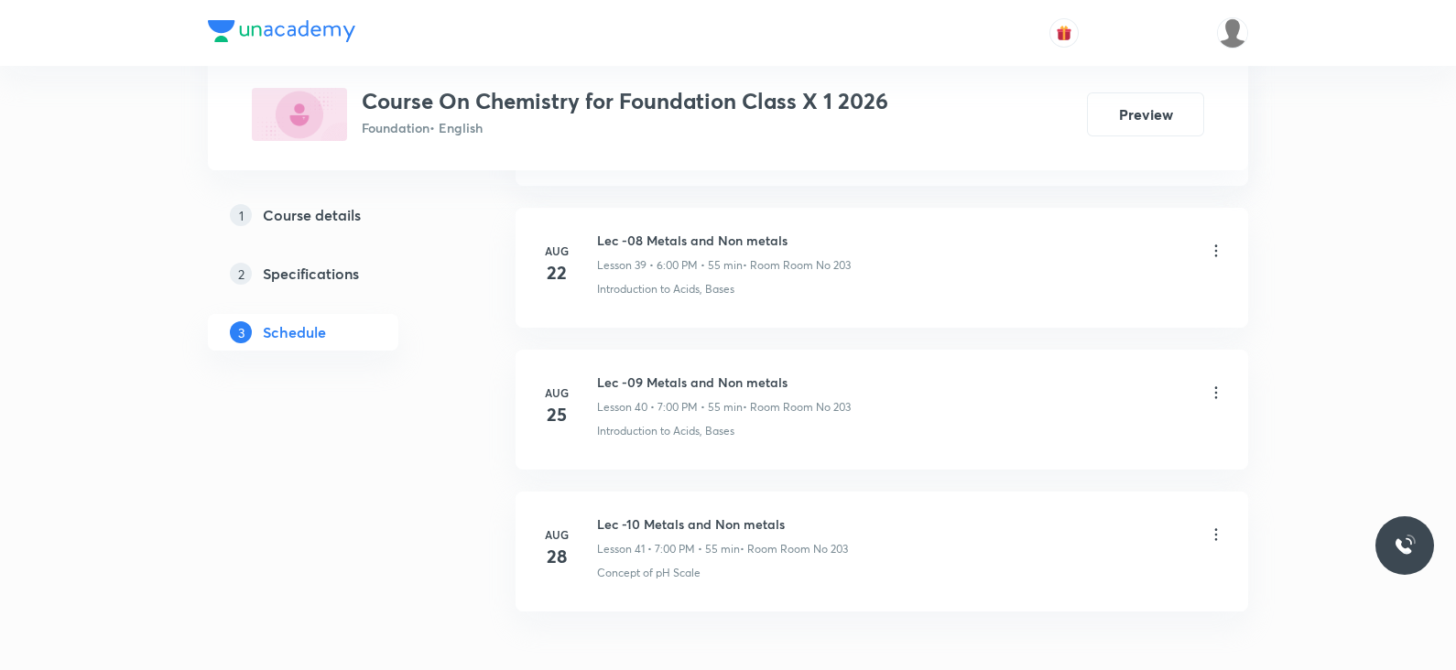
scroll to position [6602, 0]
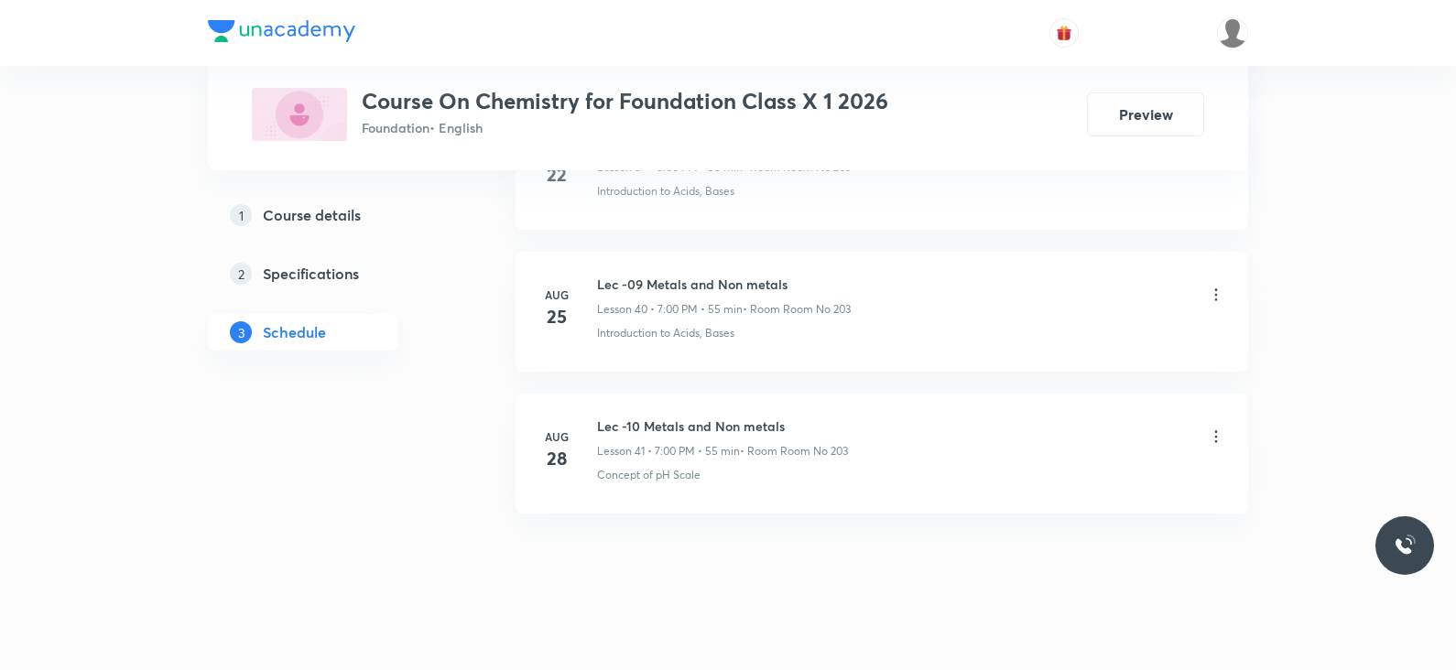
click at [691, 419] on h6 "Lec -10 Metals and Non metals" at bounding box center [722, 426] width 251 height 19
copy h6 "Lec -10 Metals and Non metals"
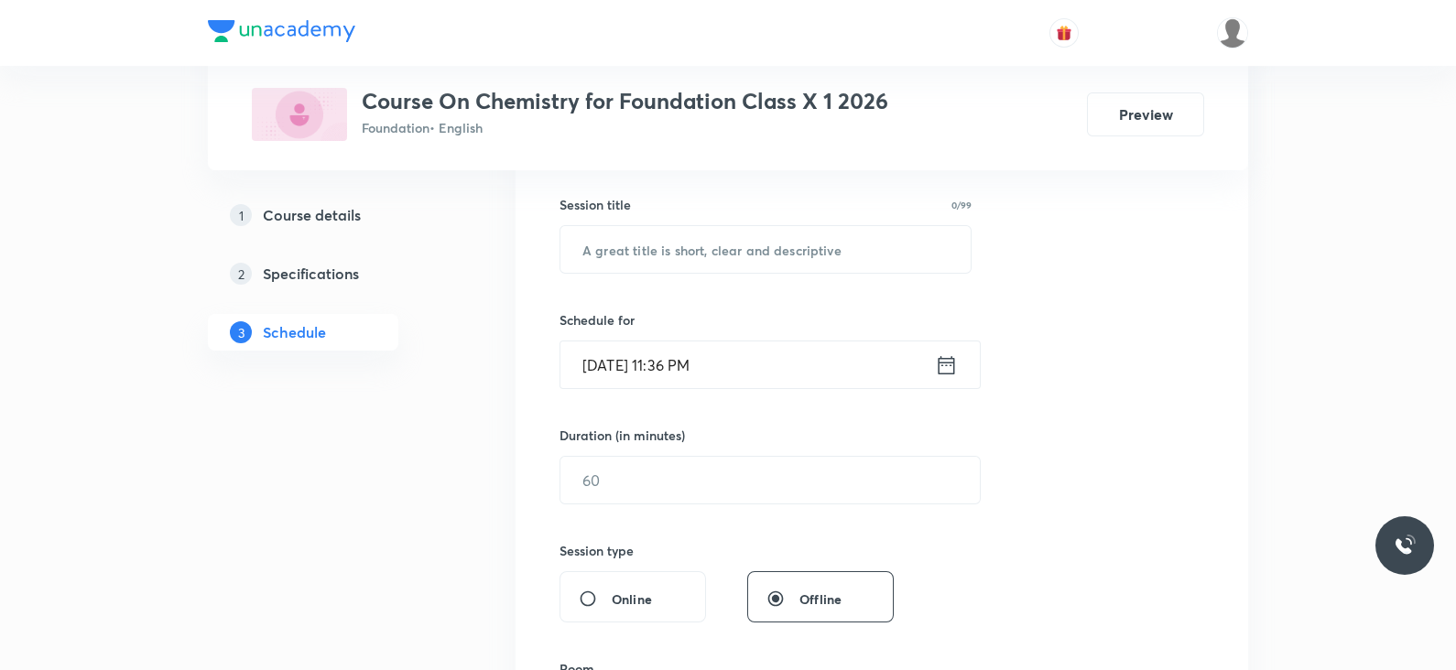
scroll to position [0, 0]
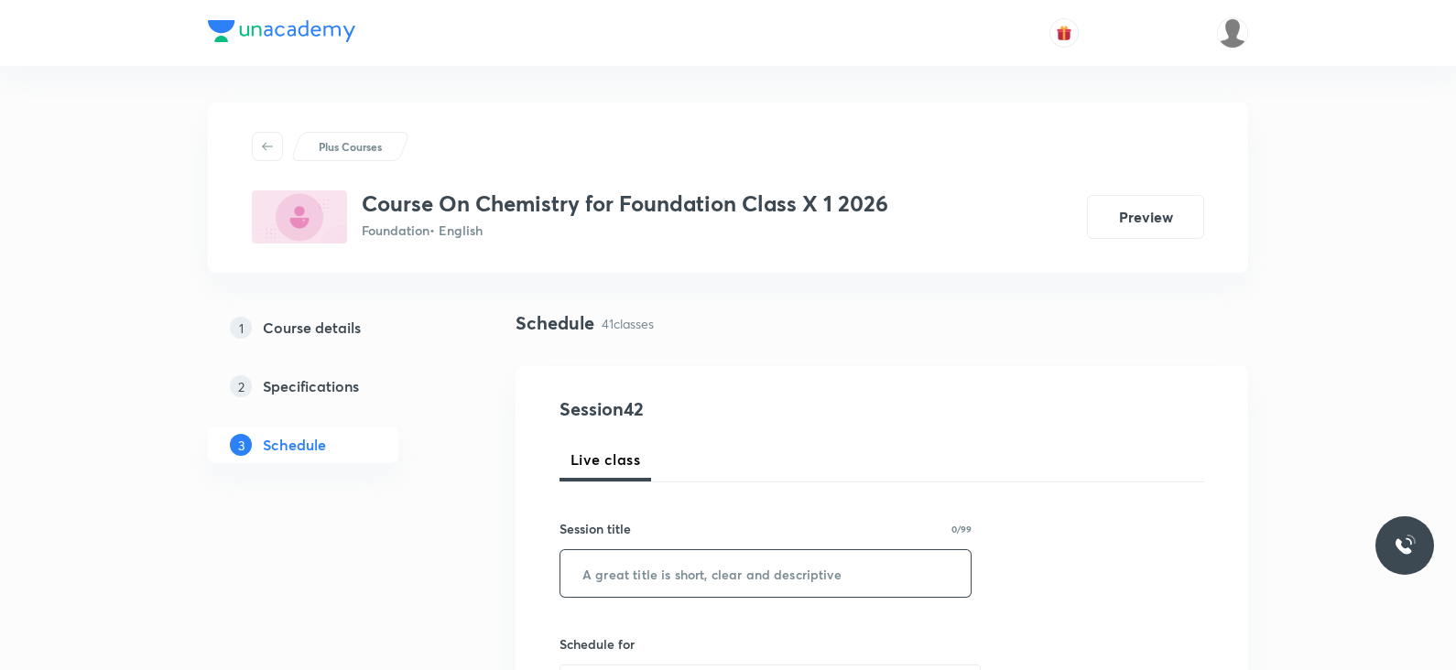
click at [660, 589] on input "text" at bounding box center [765, 573] width 410 height 47
paste input "Lec -10 Metals and Non metals"
click at [626, 571] on input "Lec -10 Metals and Non metals" at bounding box center [765, 573] width 410 height 47
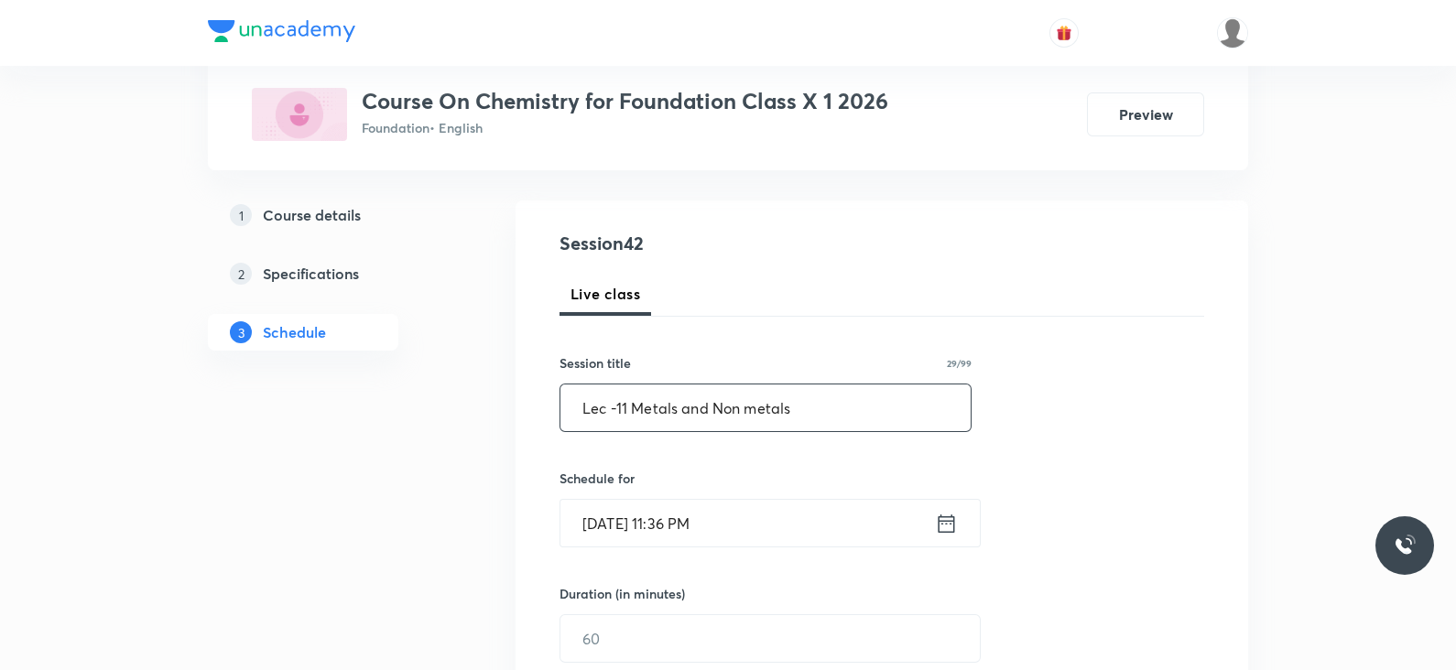
scroll to position [167, 0]
type input "Lec -11 Metals and Non metals"
click at [940, 510] on icon at bounding box center [946, 523] width 23 height 26
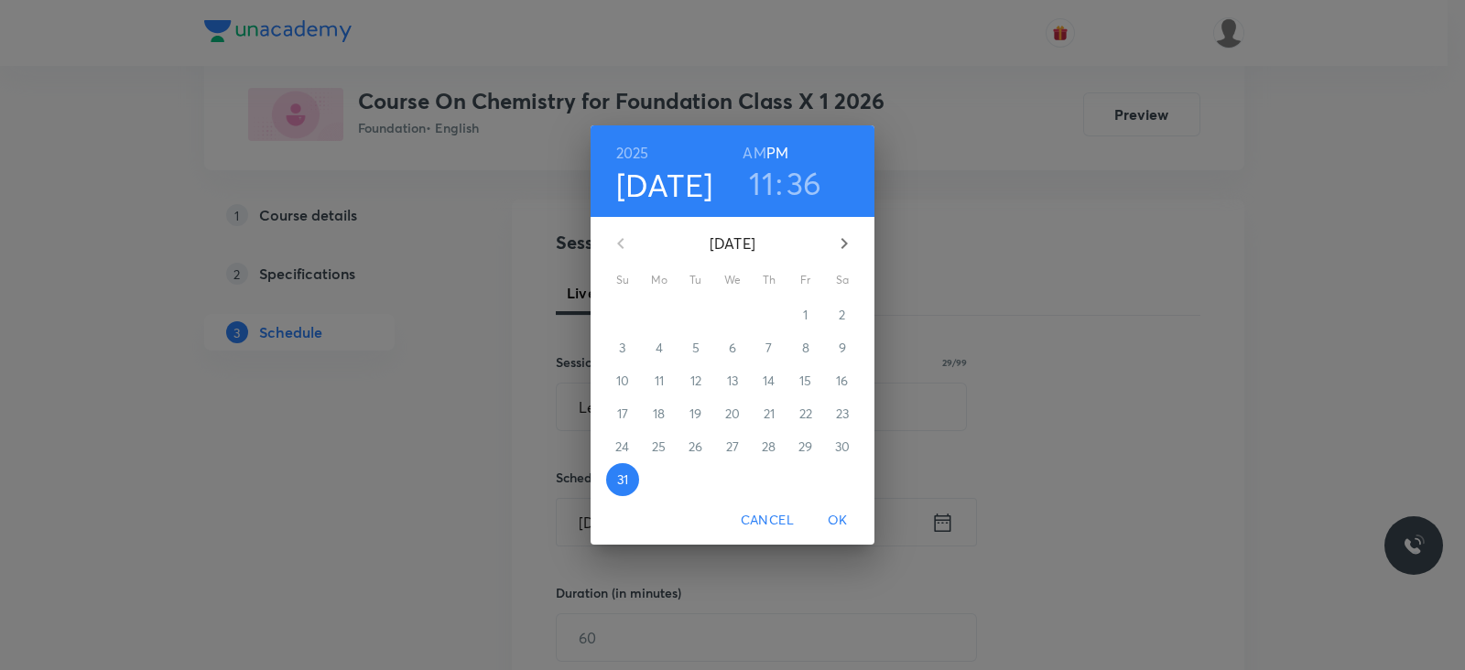
click at [845, 247] on icon "button" at bounding box center [844, 244] width 22 height 22
click at [847, 247] on icon "button" at bounding box center [844, 244] width 22 height 22
click at [615, 236] on icon "button" at bounding box center [621, 244] width 22 height 22
click at [666, 322] on span "1" at bounding box center [659, 315] width 33 height 18
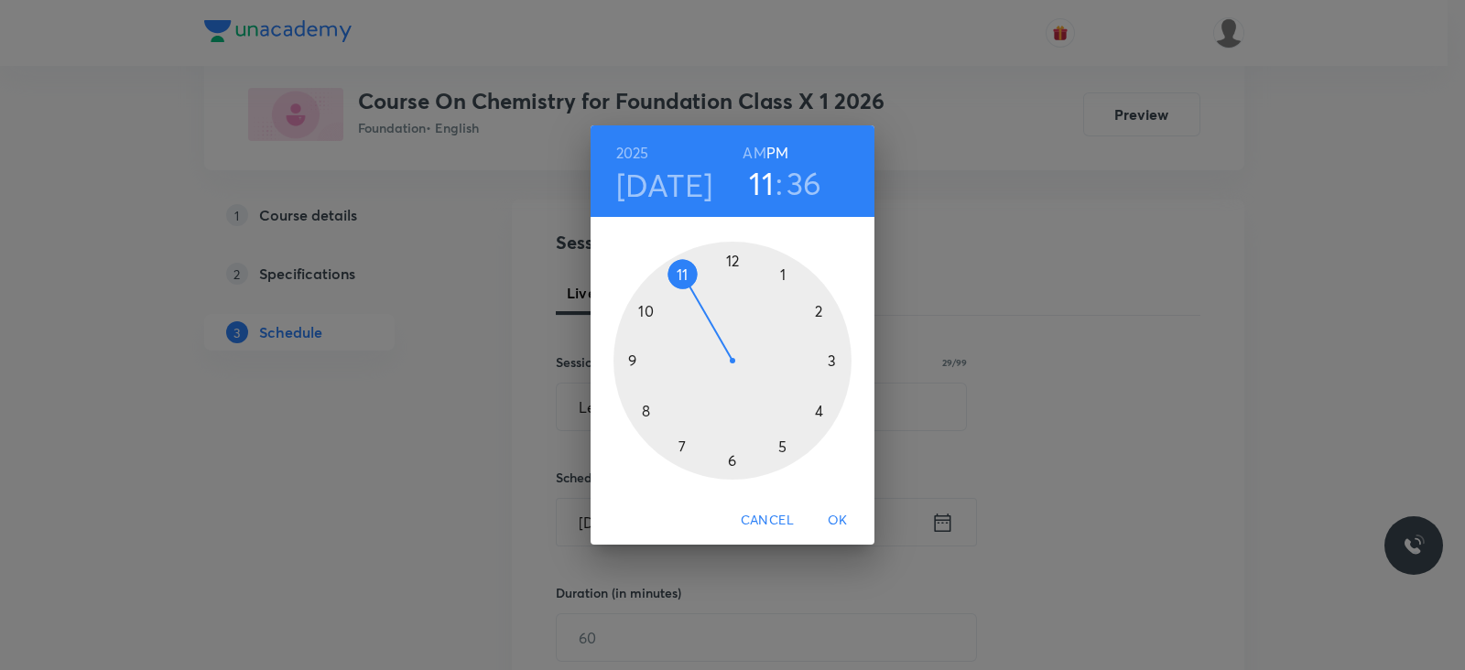
click at [731, 463] on div at bounding box center [733, 361] width 238 height 238
click at [732, 276] on div at bounding box center [733, 361] width 238 height 238
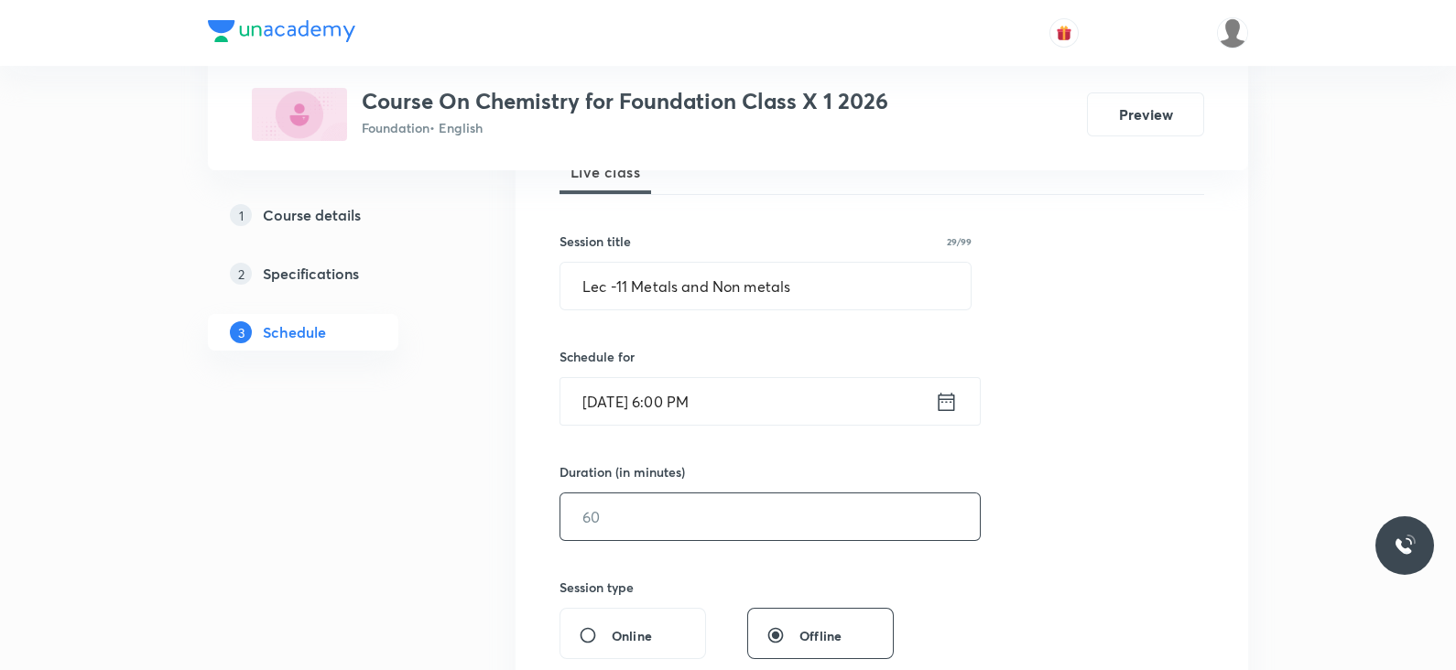
scroll to position [288, 0]
click at [723, 514] on input "text" at bounding box center [769, 516] width 419 height 47
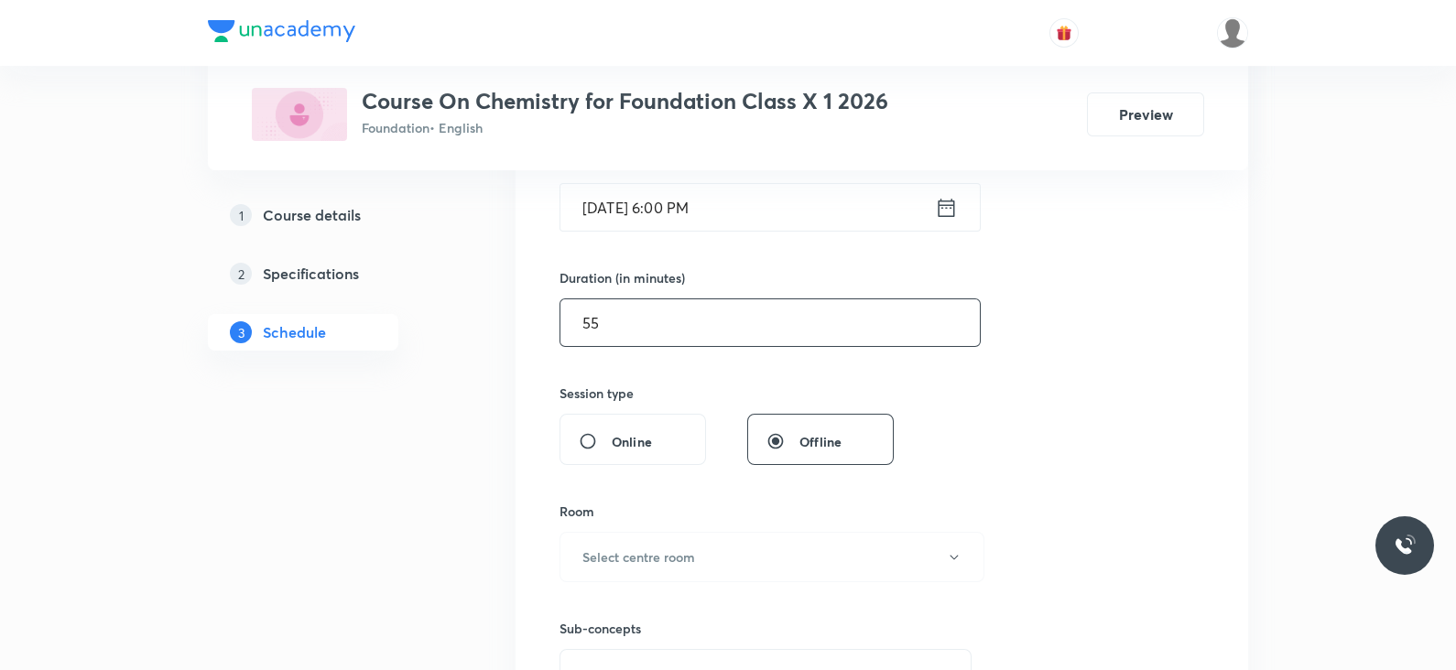
scroll to position [483, 0]
type input "55"
click at [710, 547] on button "Select centre room" at bounding box center [772, 556] width 425 height 50
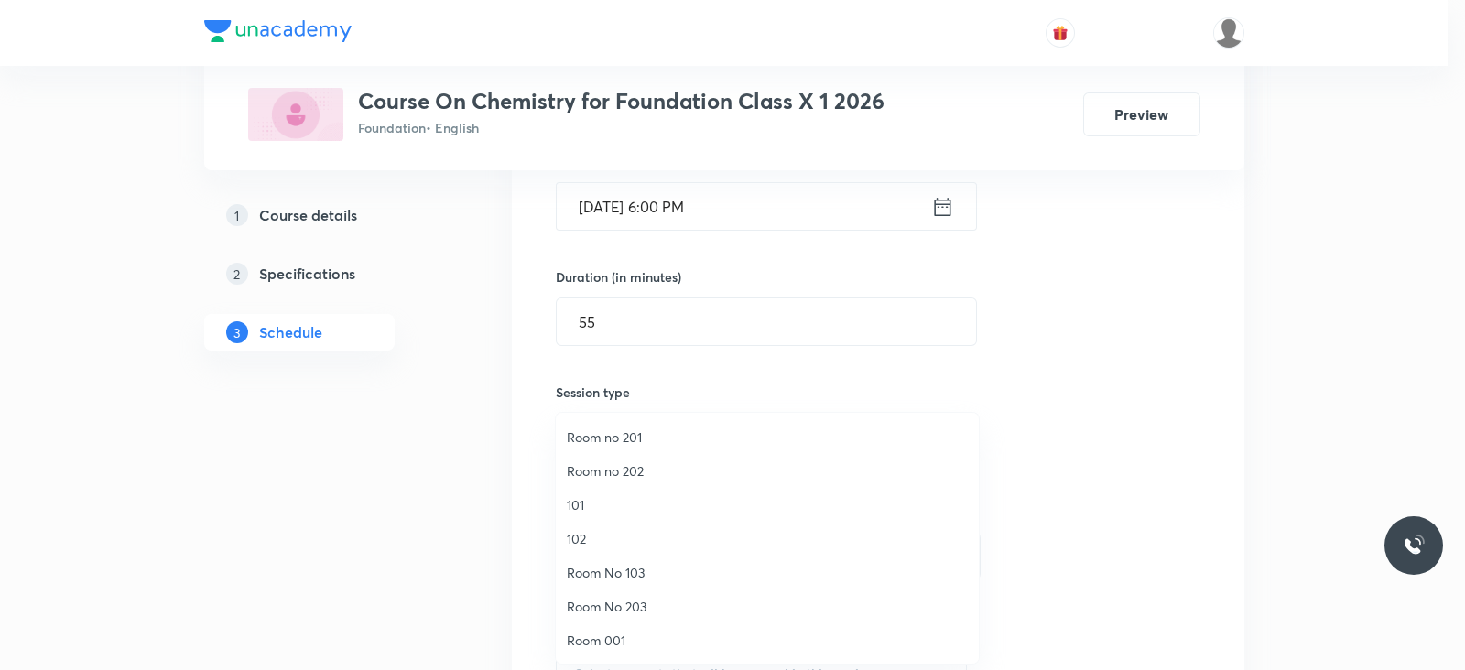
click at [607, 611] on span "Room No 203" at bounding box center [767, 606] width 401 height 19
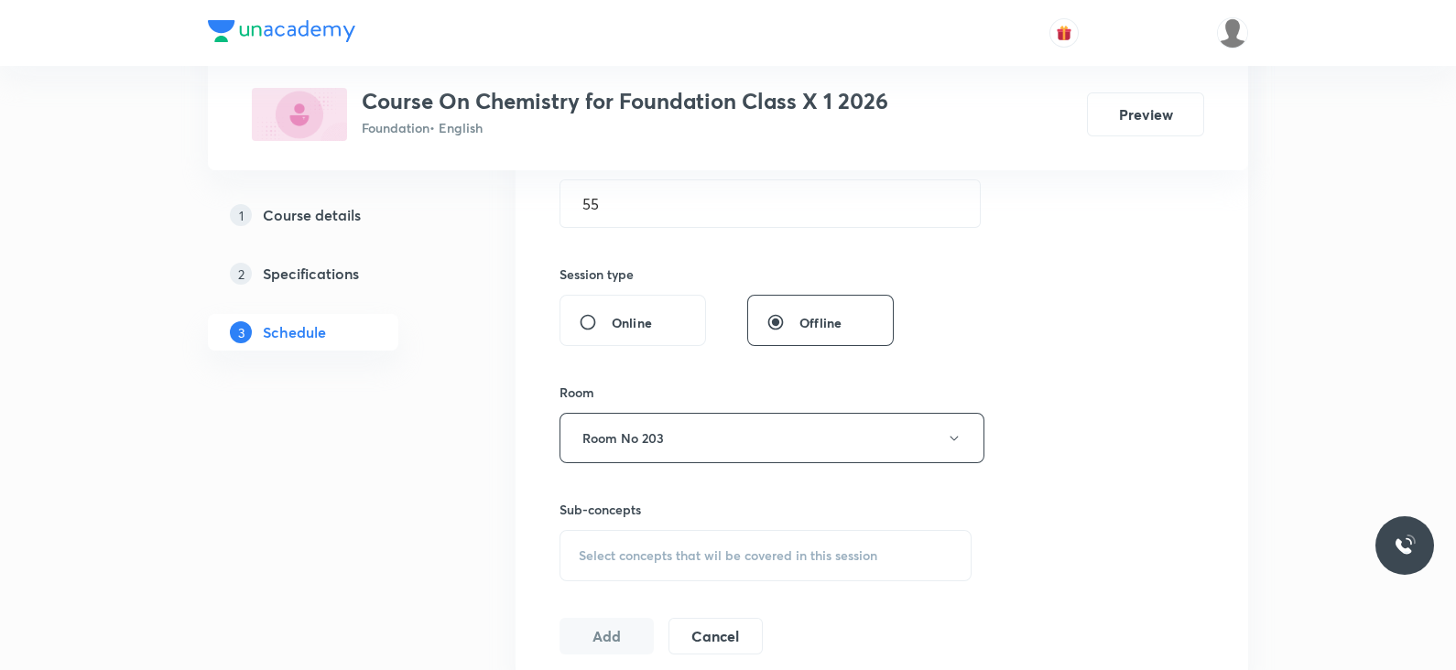
scroll to position [602, 0]
click at [759, 571] on div "Select concepts that wil be covered in this session" at bounding box center [766, 554] width 412 height 51
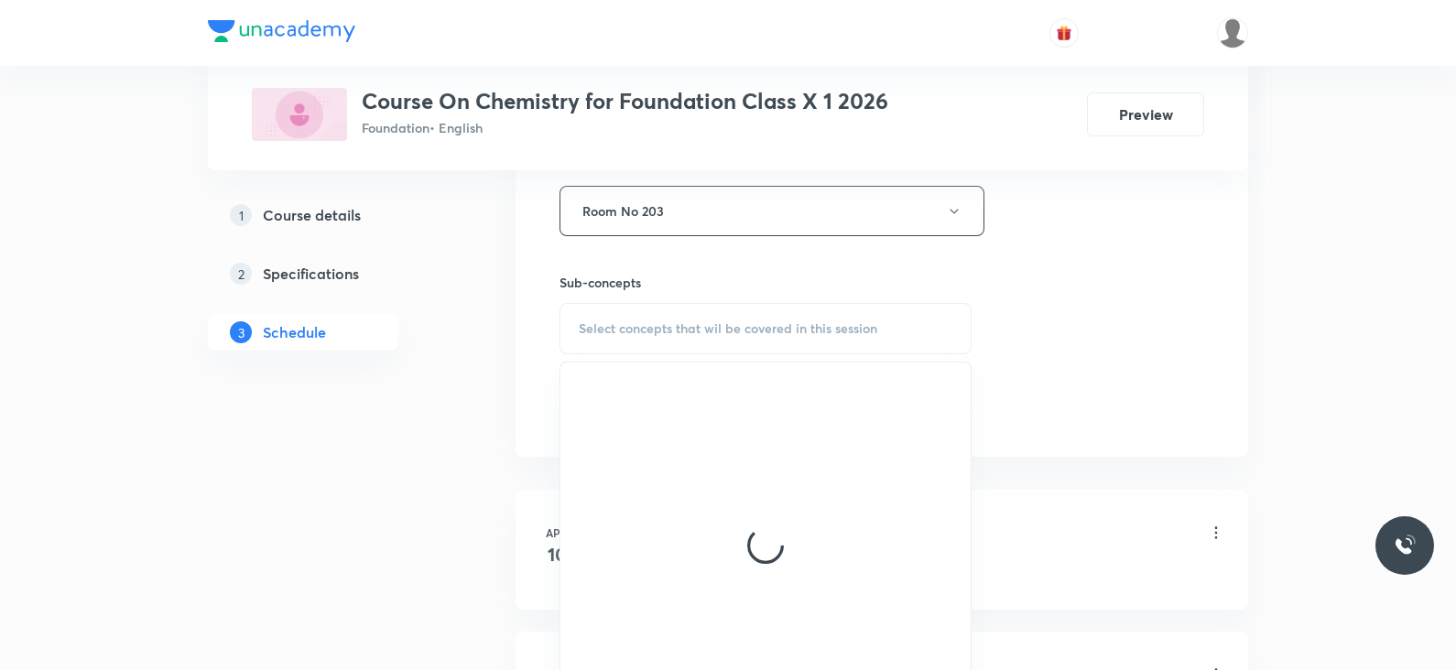
scroll to position [834, 0]
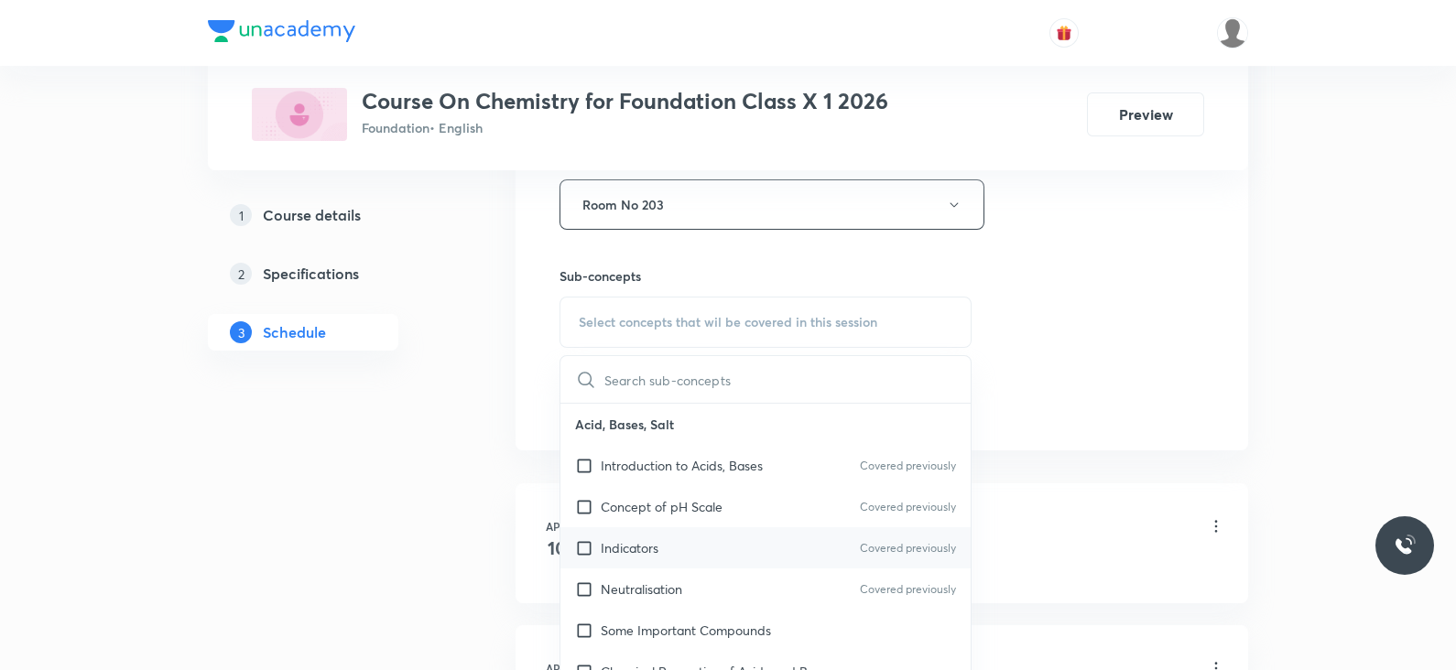
click at [761, 555] on div "Indicators Covered previously" at bounding box center [765, 547] width 410 height 41
checkbox input "true"
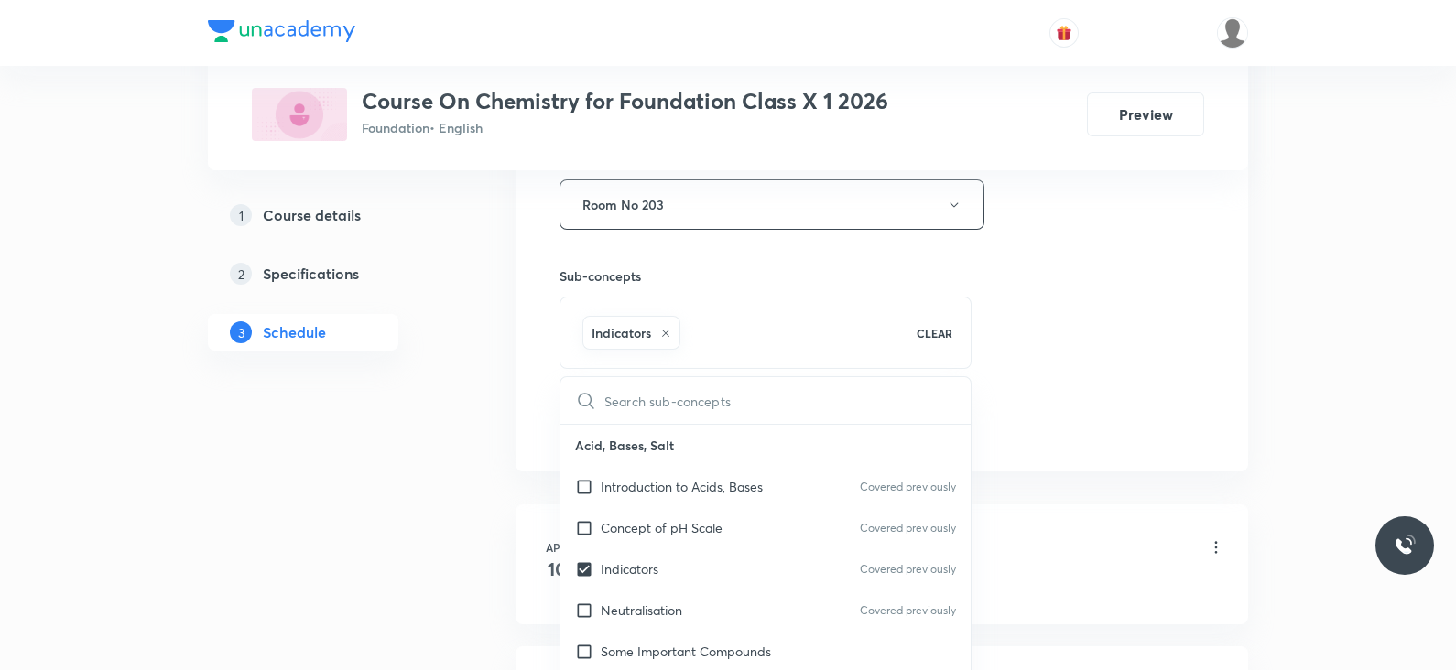
click at [1022, 408] on div "Session 42 Live class Session title 29/99 Lec -11 Metals and Non metals ​ Sched…" at bounding box center [882, 1] width 645 height 881
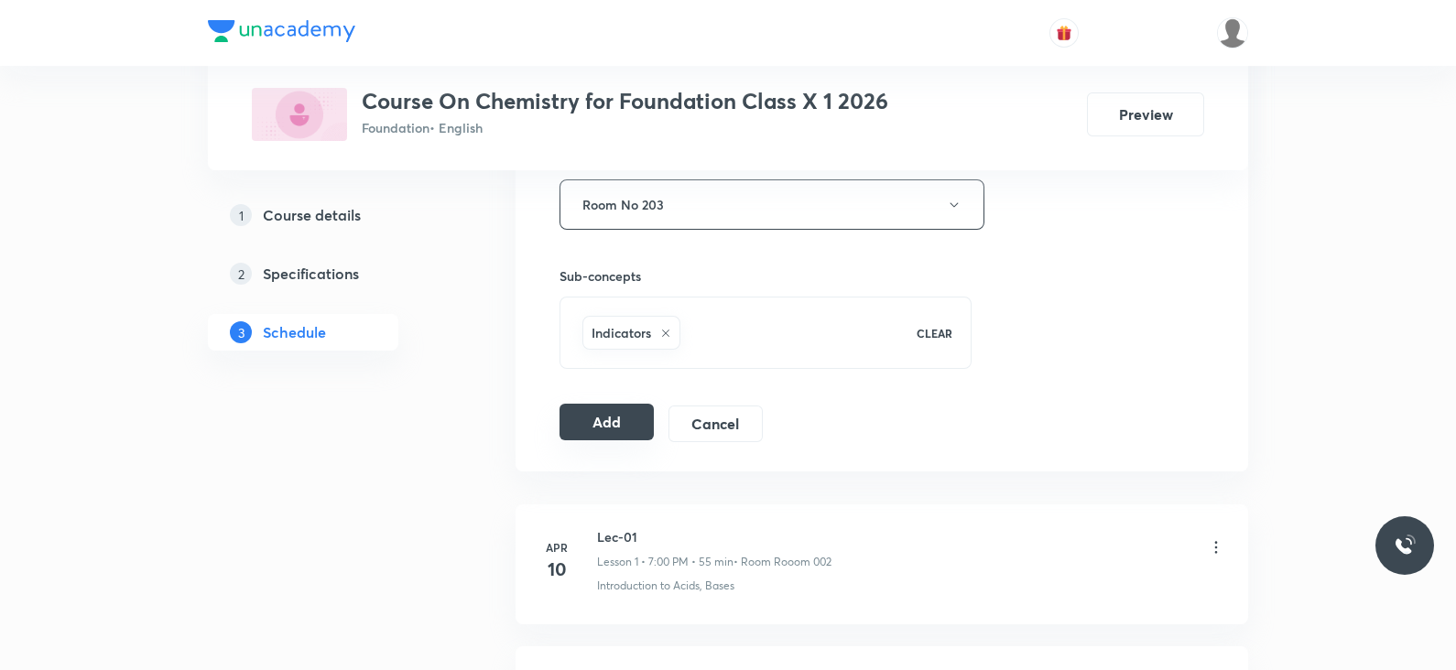
click at [622, 430] on button "Add" at bounding box center [607, 422] width 94 height 37
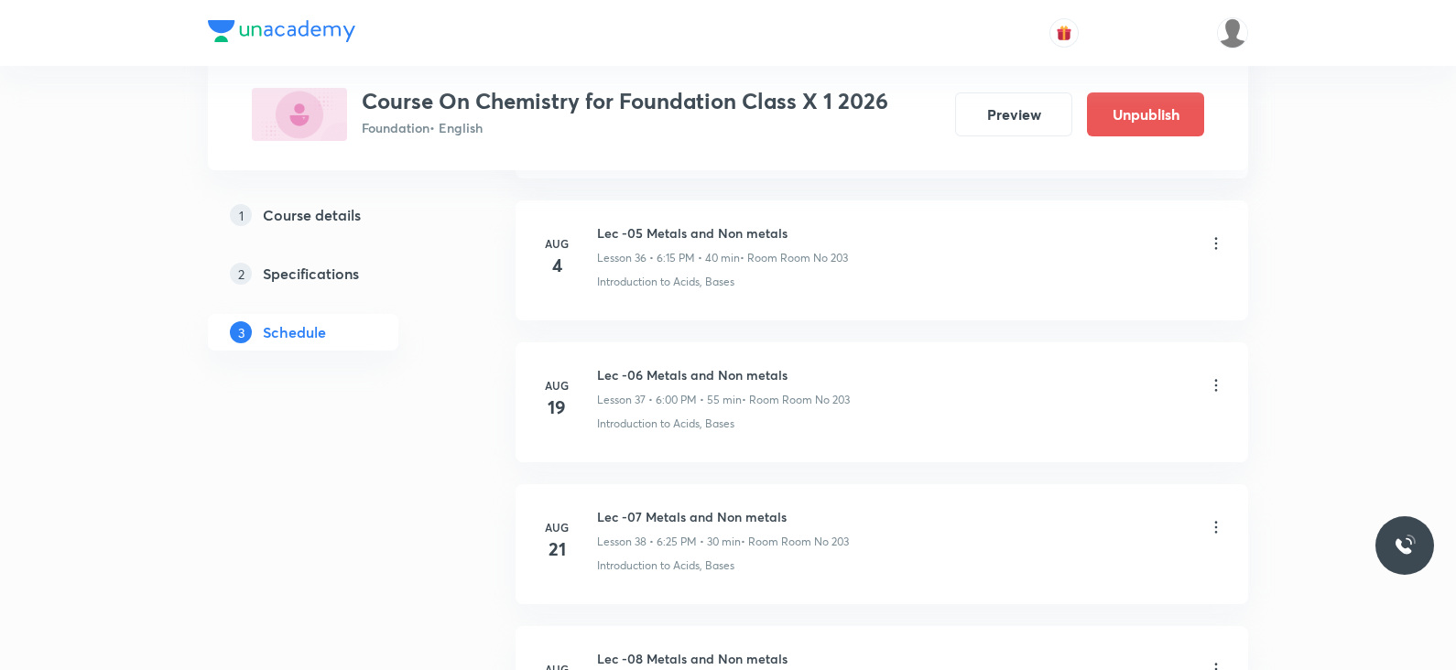
scroll to position [5903, 0]
